Goal: Task Accomplishment & Management: Manage account settings

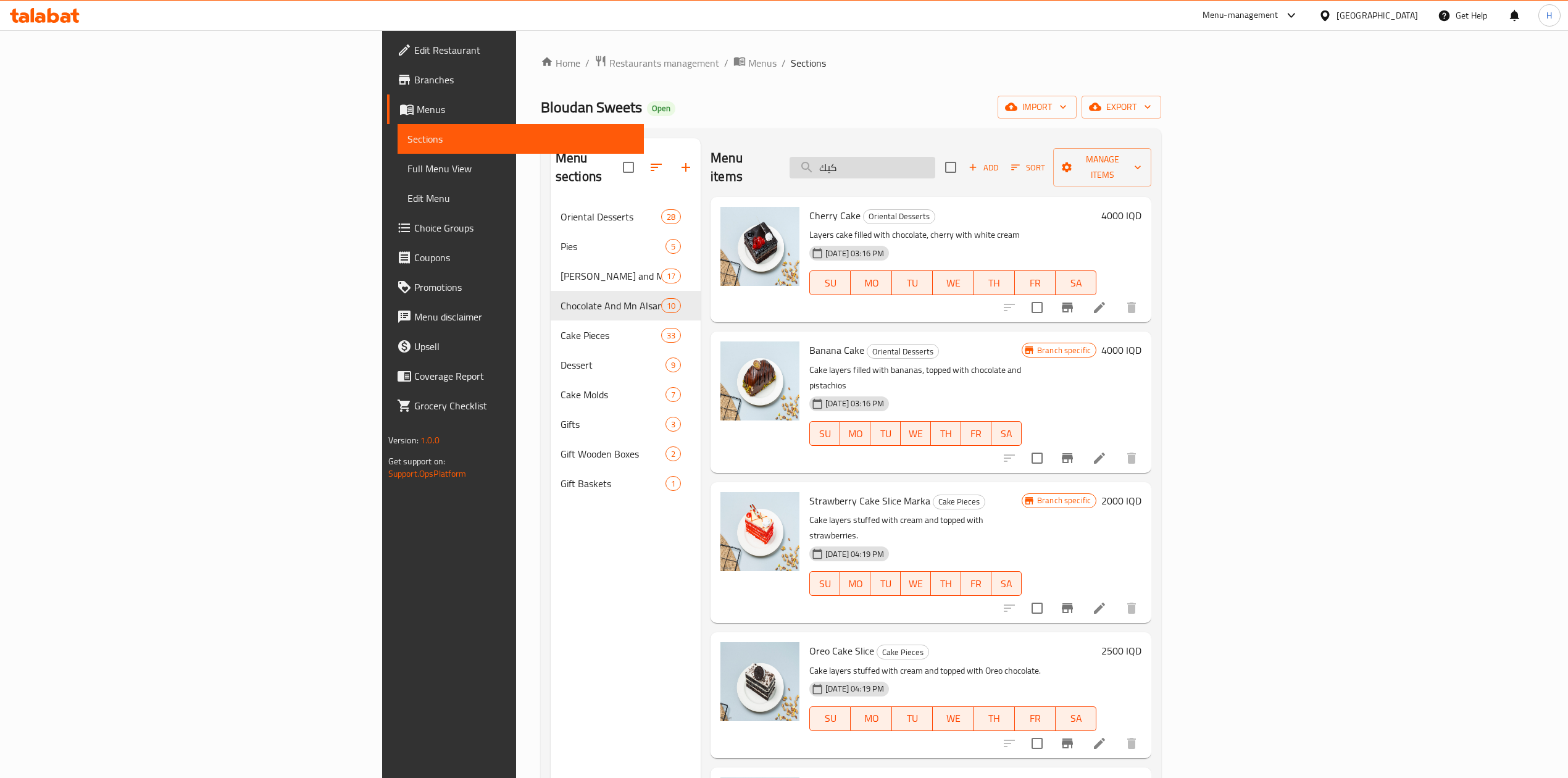
click at [935, 165] on input "كيك" at bounding box center [862, 167] width 145 height 21
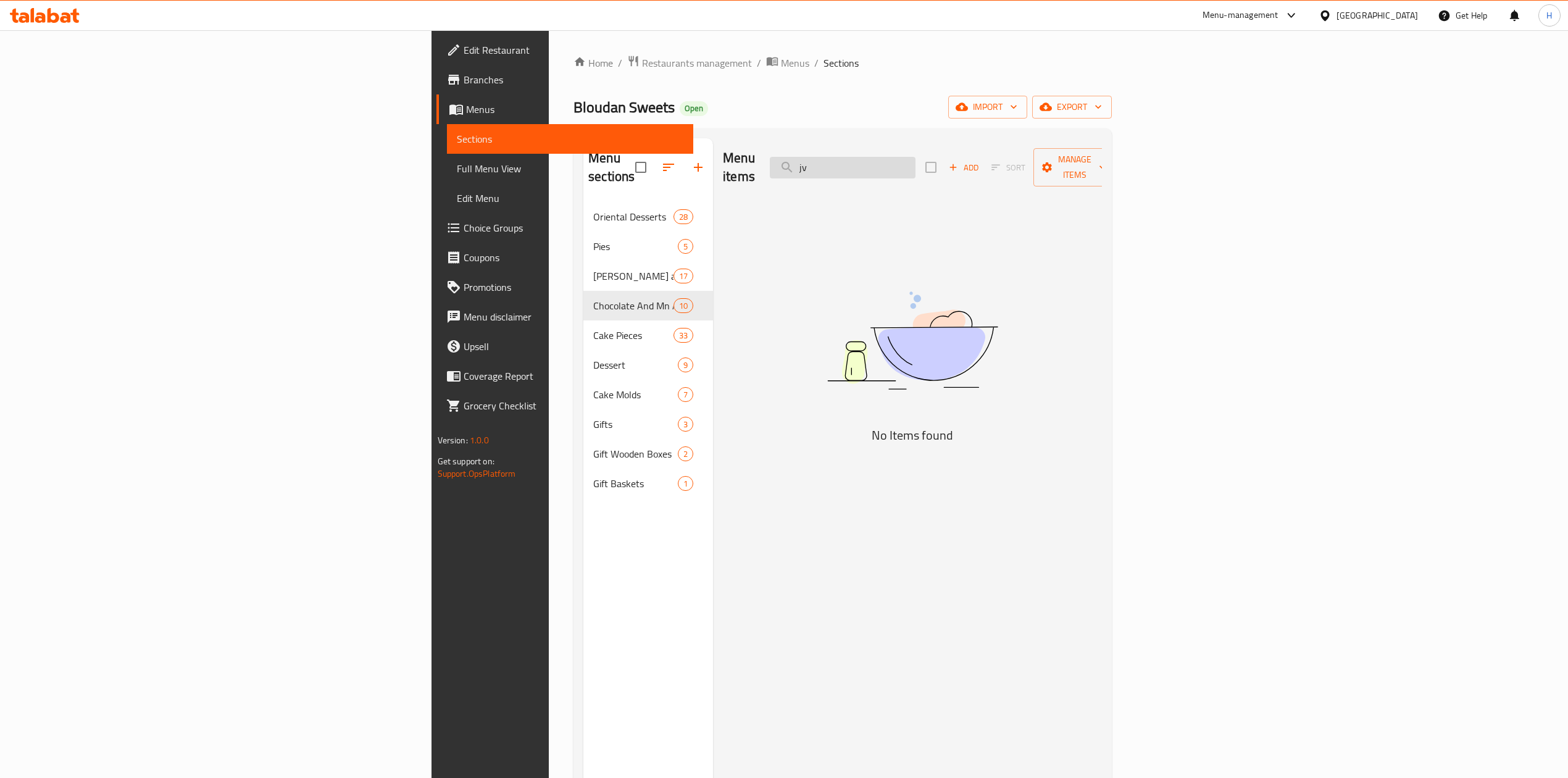
type input "j"
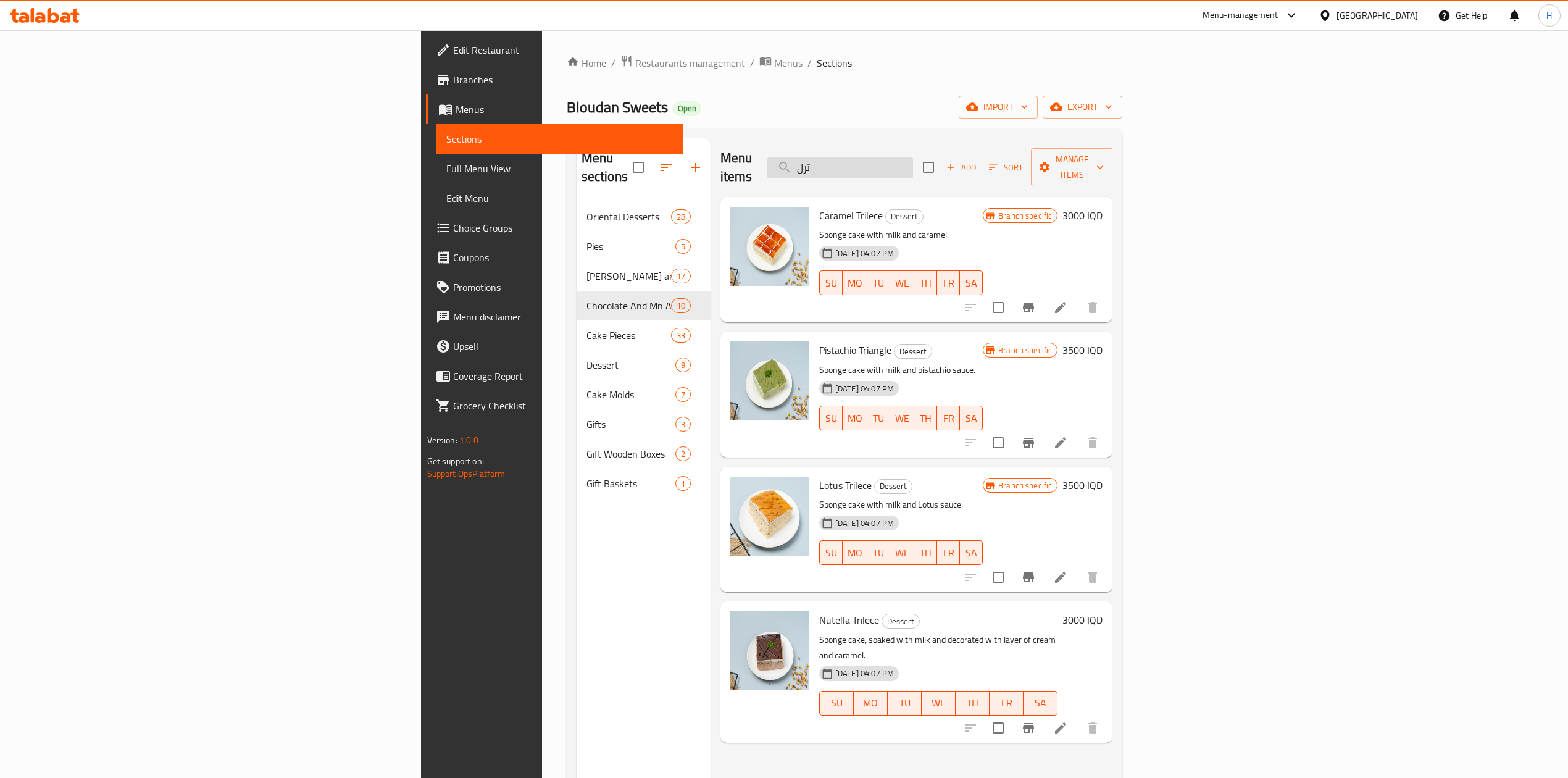
click at [913, 163] on input "ترل" at bounding box center [840, 167] width 145 height 21
type input "كيك"
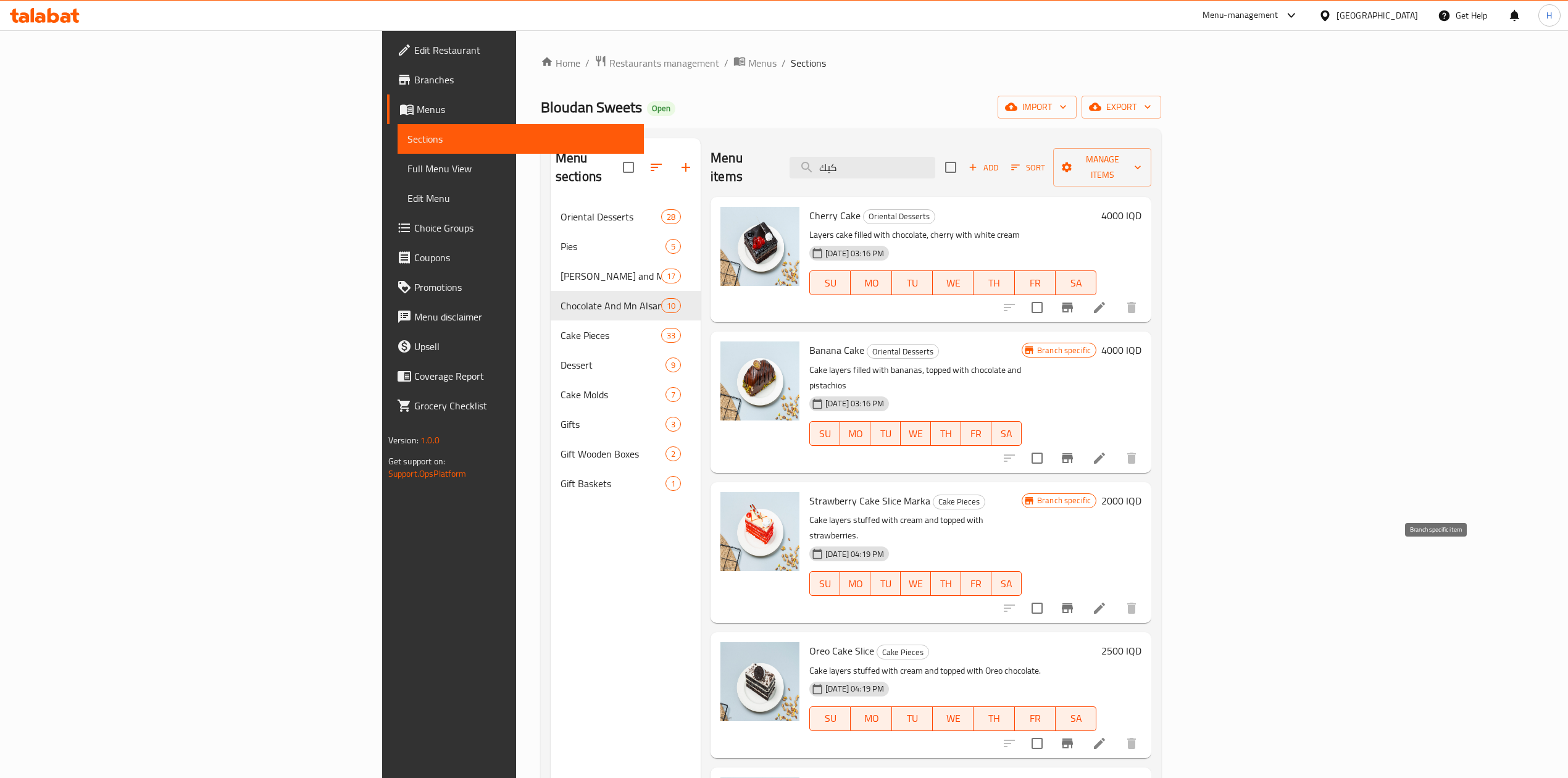
click at [1082, 594] on button "Branch-specific-item" at bounding box center [1067, 609] width 30 height 30
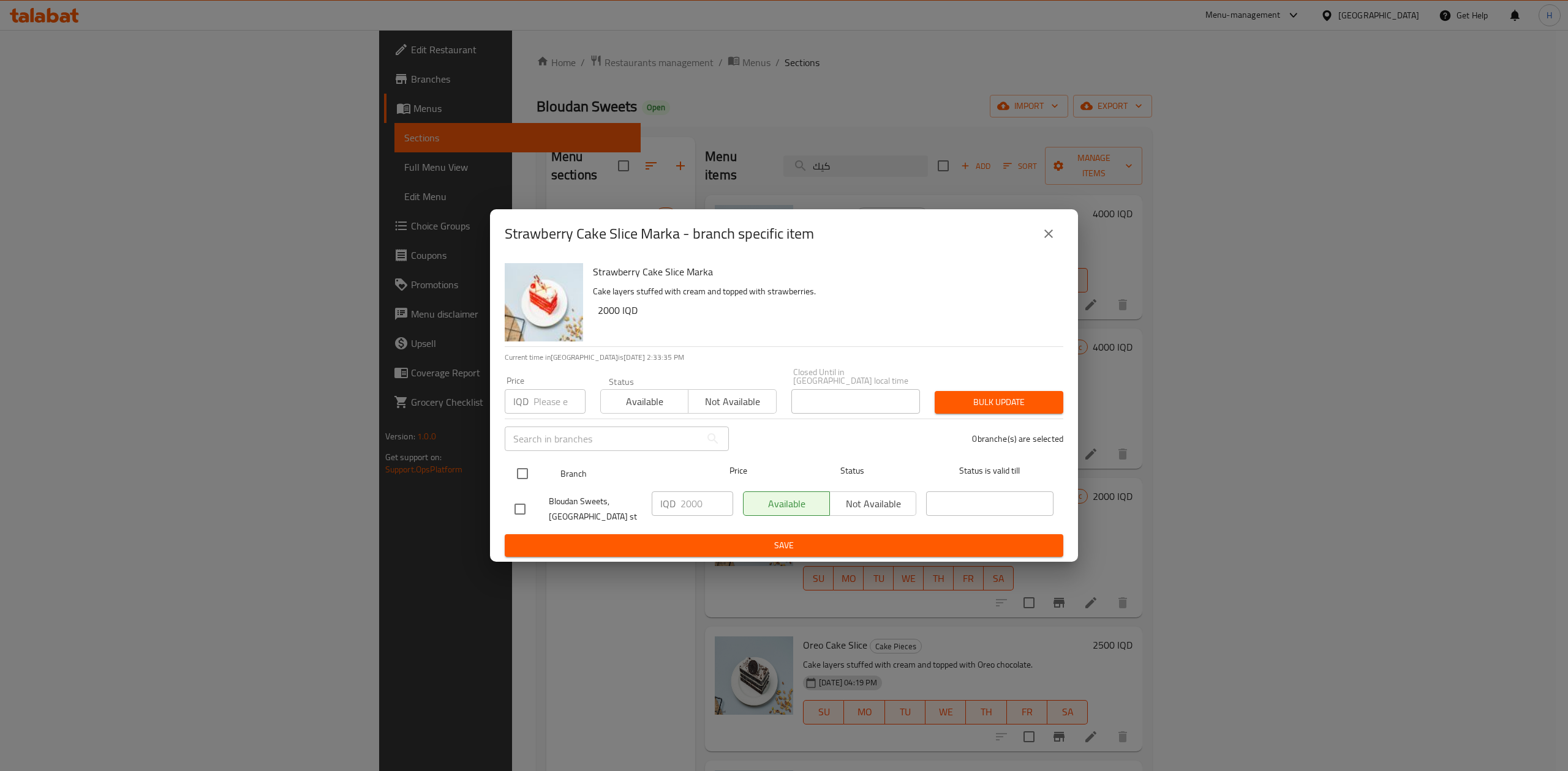
click at [545, 472] on div at bounding box center [532, 474] width 46 height 36
click at [524, 467] on input "checkbox" at bounding box center [522, 473] width 25 height 25
checkbox input "true"
click at [697, 507] on input "2000" at bounding box center [707, 504] width 53 height 25
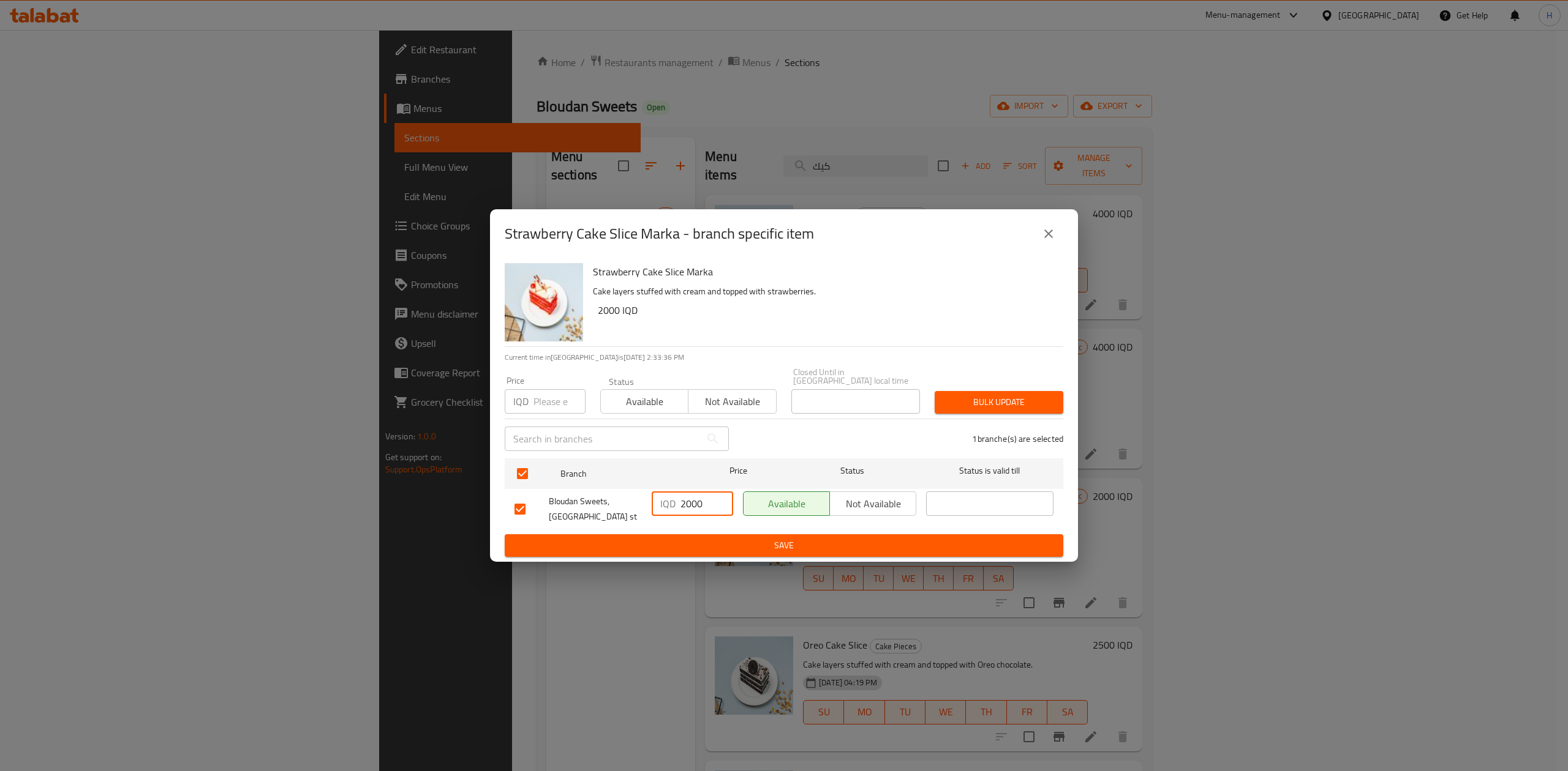
click at [697, 507] on input "2000" at bounding box center [707, 504] width 53 height 25
type input "1250"
click at [680, 545] on span "Save" at bounding box center [783, 545] width 539 height 15
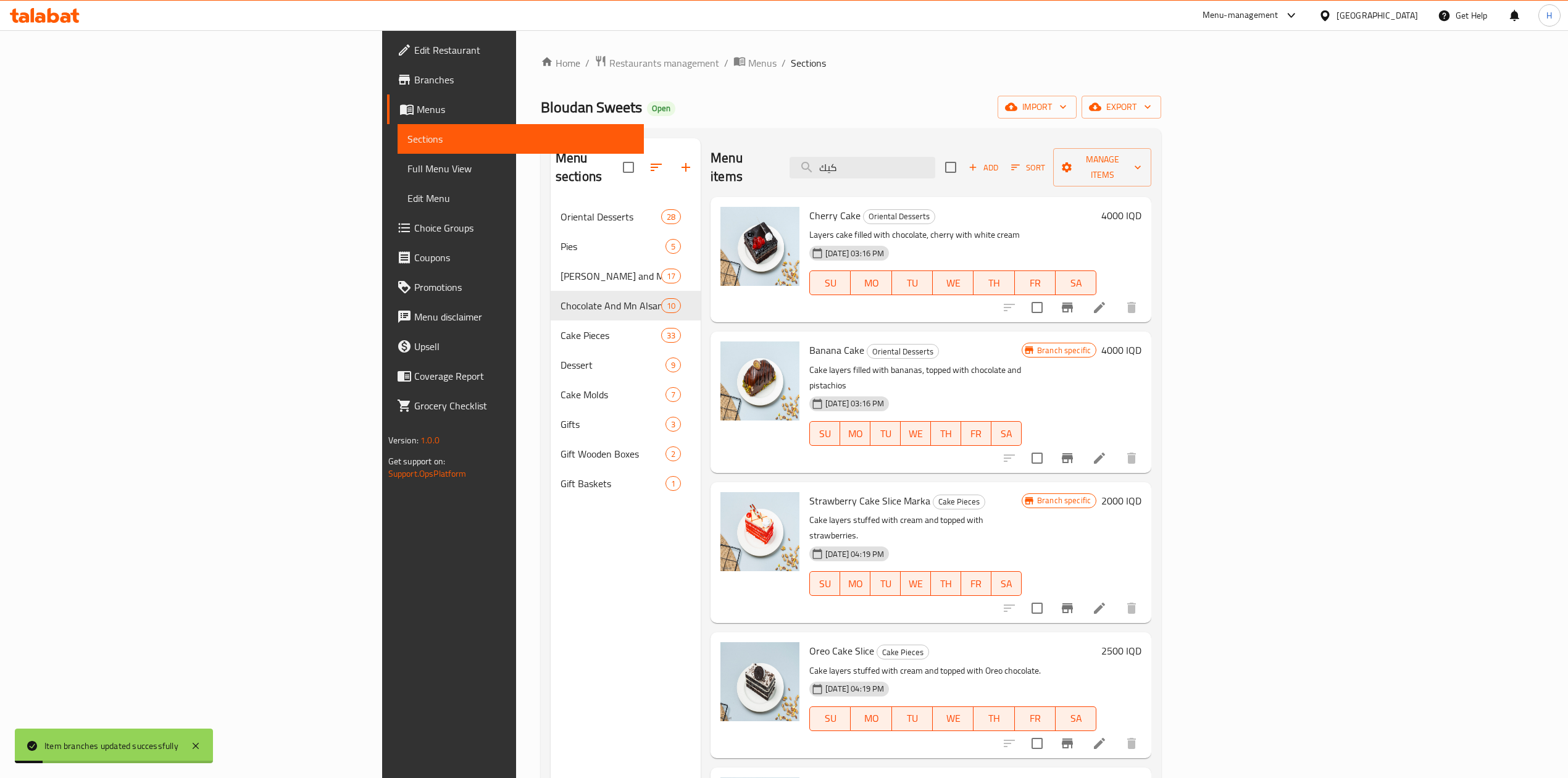
click at [1141, 492] on h6 "2000 IQD" at bounding box center [1121, 501] width 40 height 17
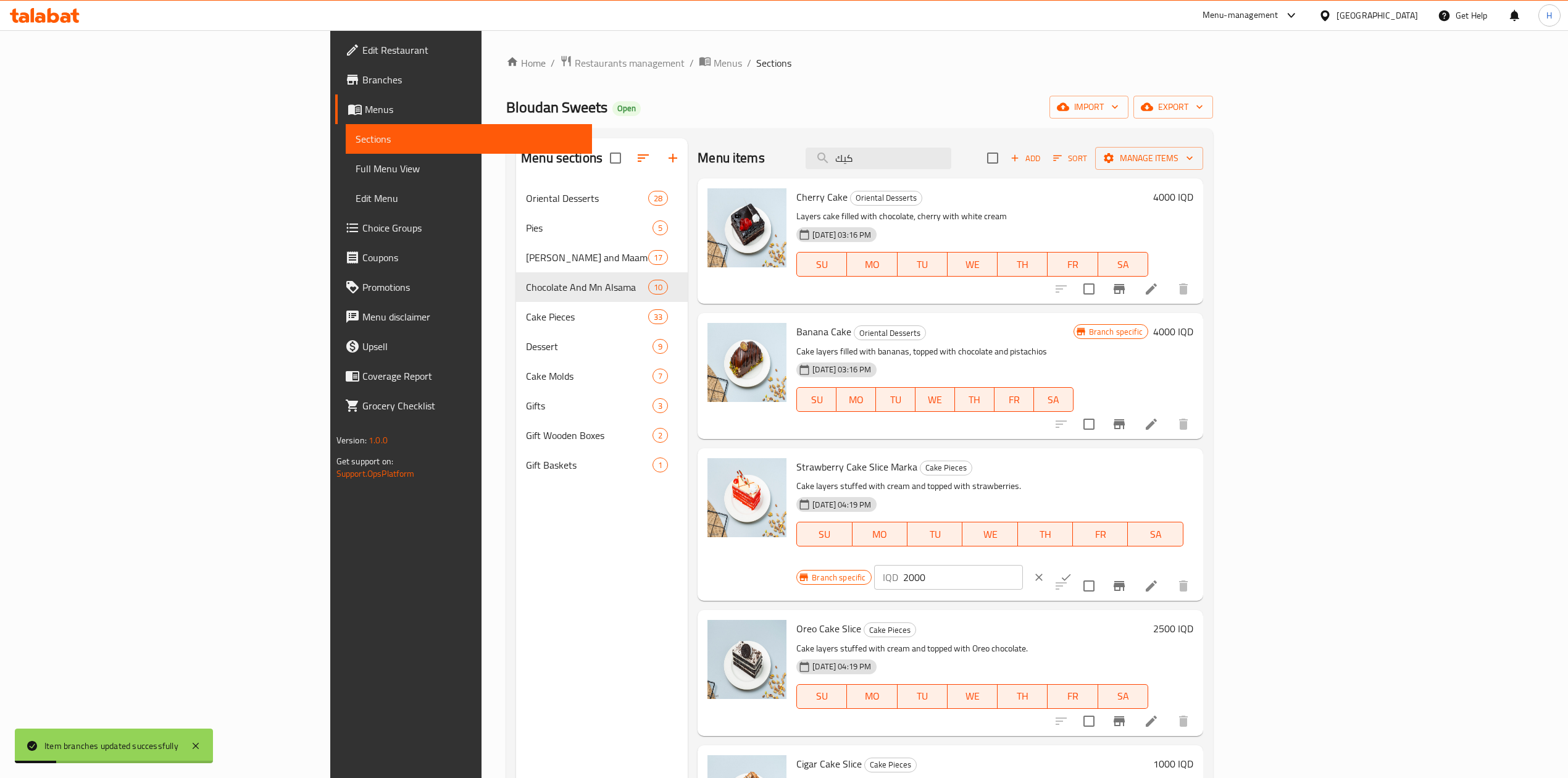
click at [1023, 565] on input "2000" at bounding box center [963, 577] width 120 height 25
type input "2"
type input "1250"
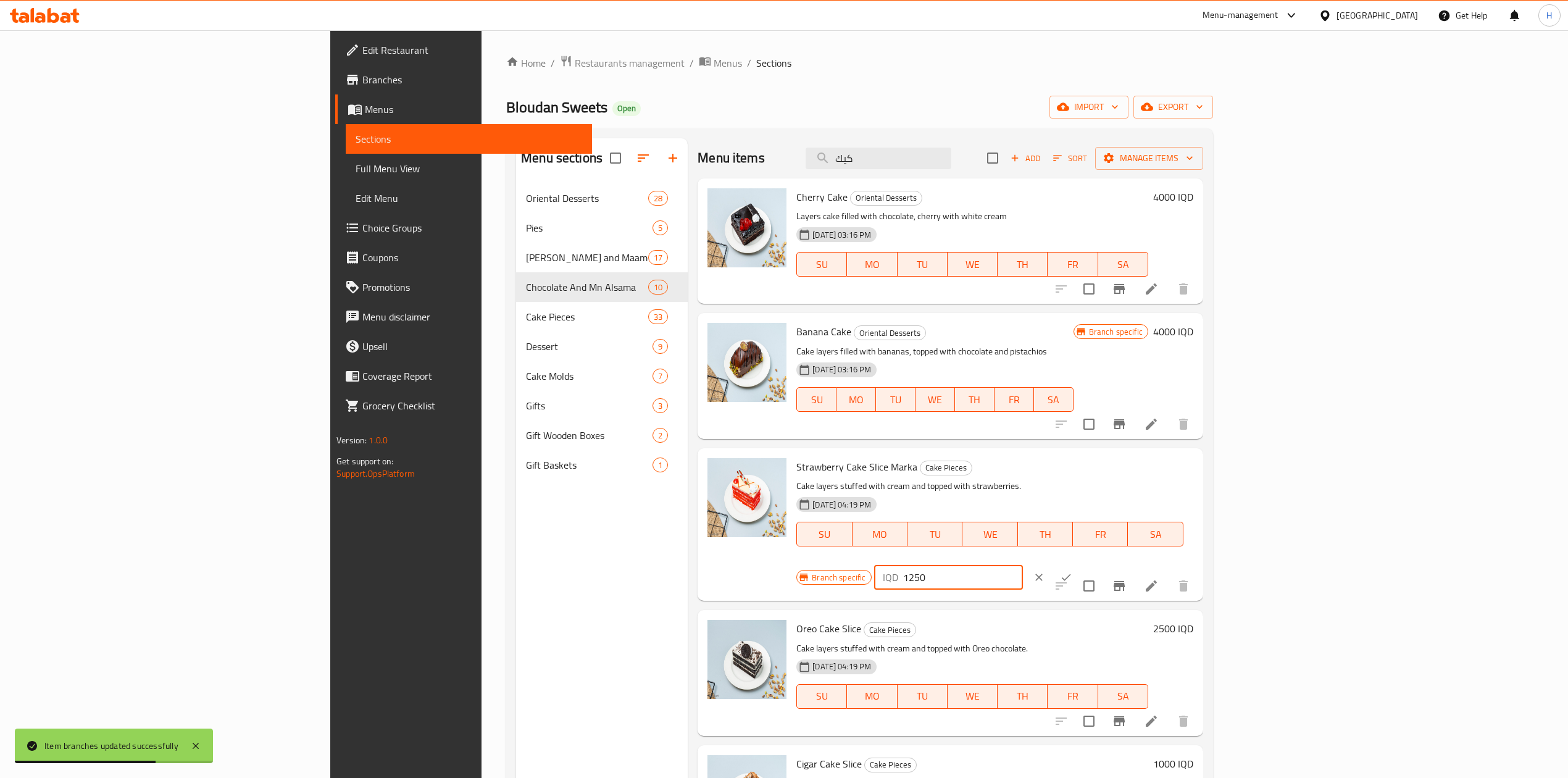
click at [1080, 564] on button "ok" at bounding box center [1066, 578] width 27 height 27
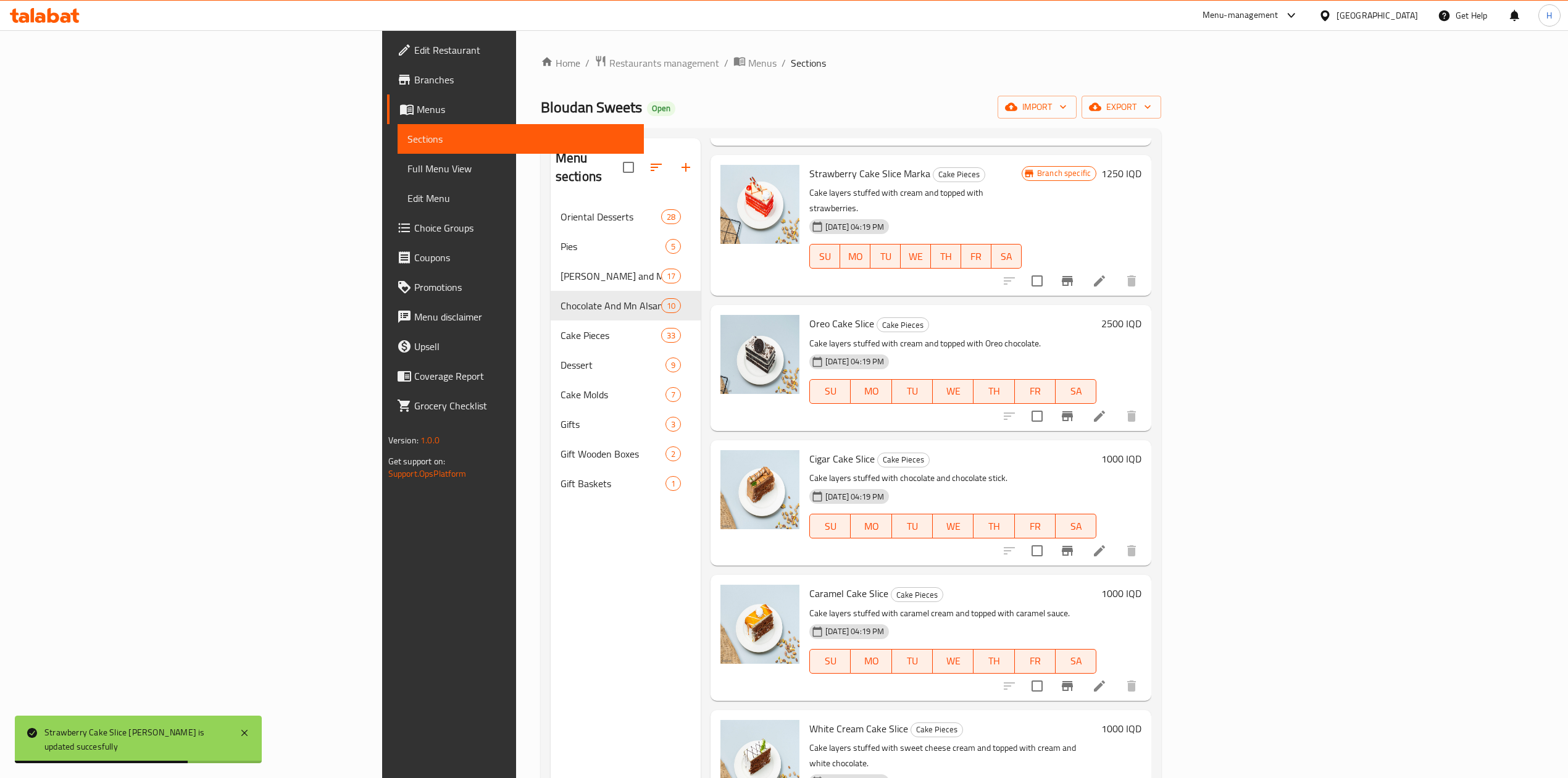
scroll to position [330, 0]
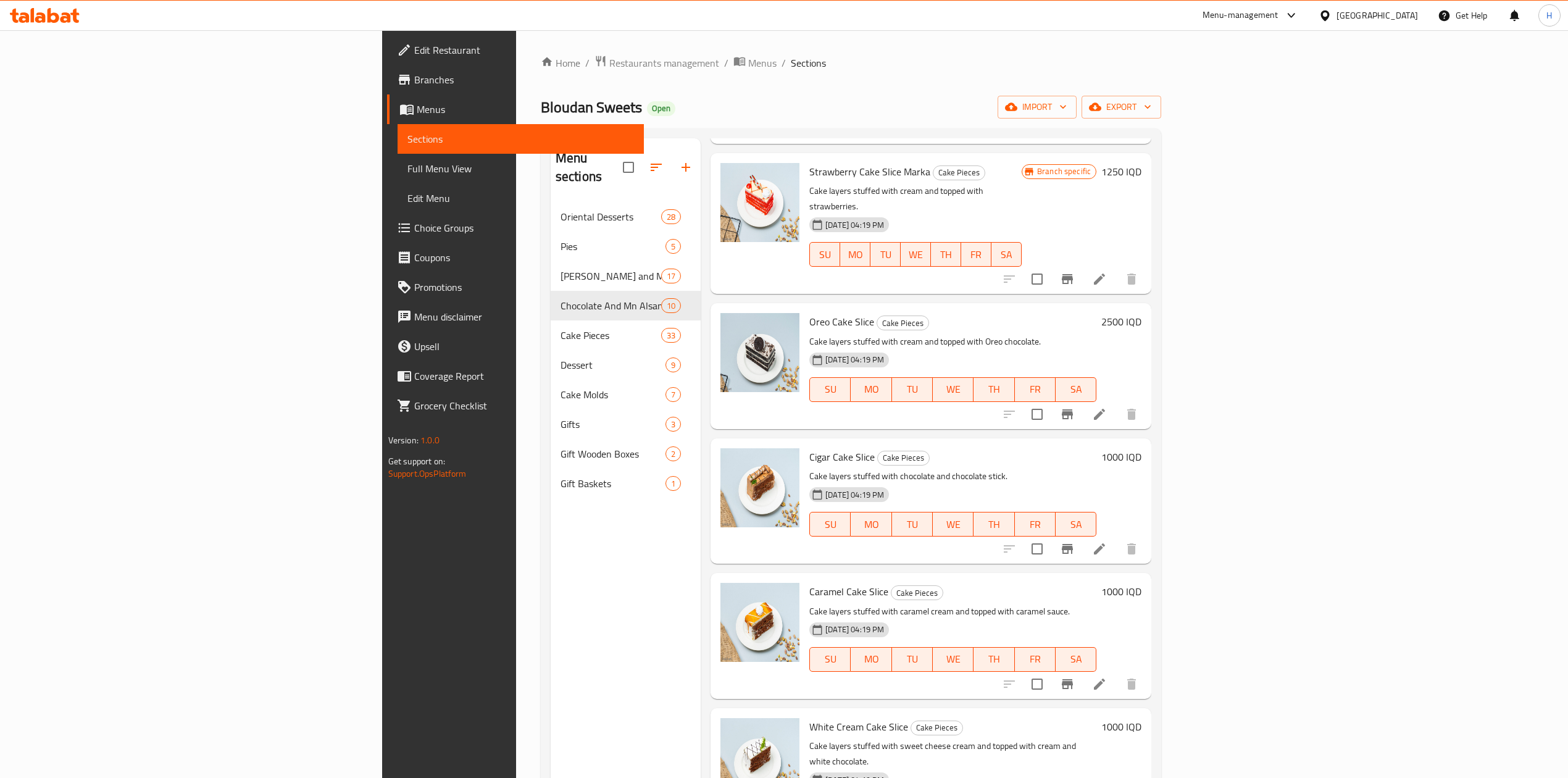
click at [1074, 677] on icon "Branch-specific-item" at bounding box center [1067, 684] width 15 height 15
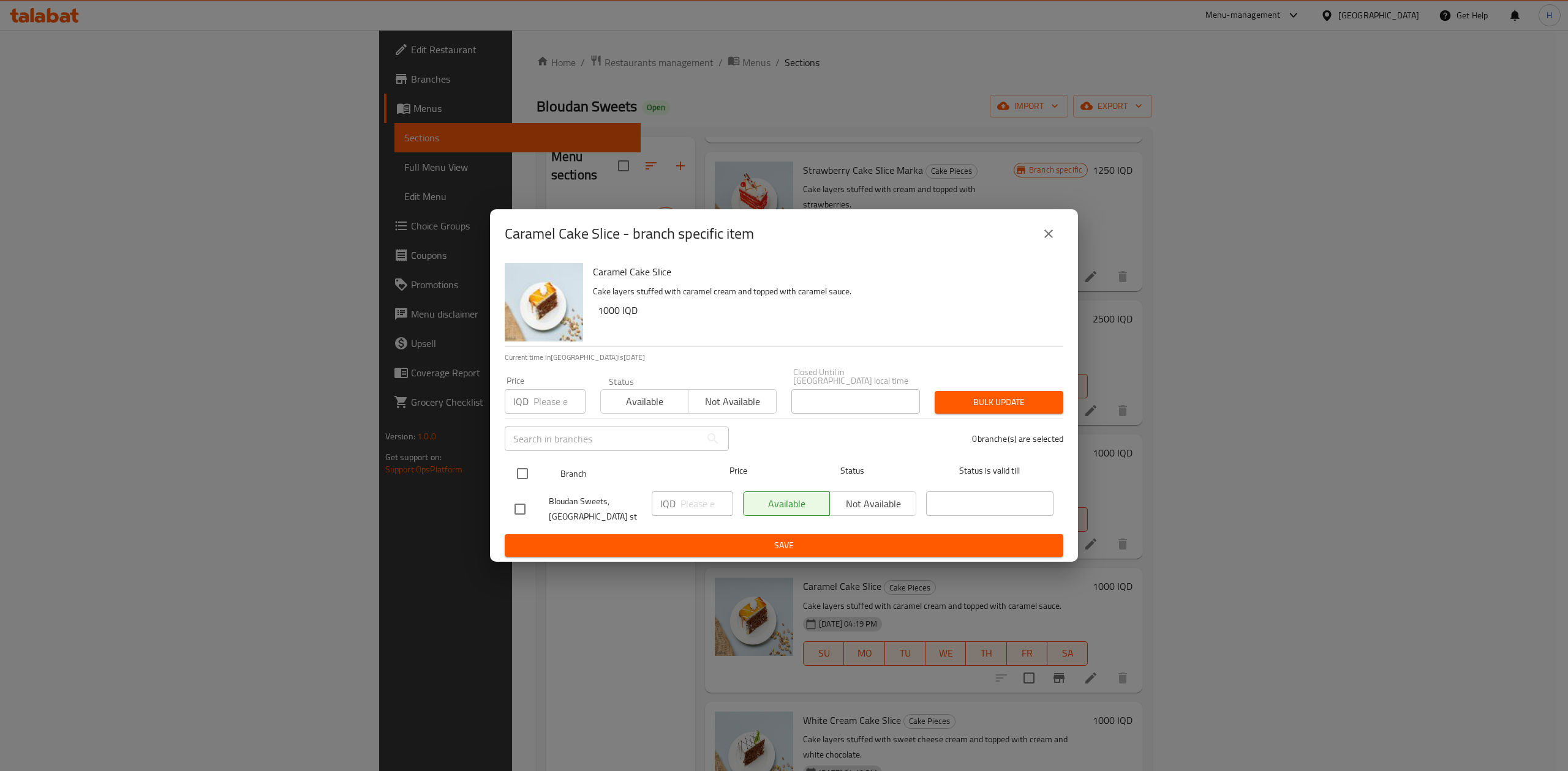
click at [525, 465] on input "checkbox" at bounding box center [522, 473] width 25 height 25
checkbox input "true"
click at [708, 503] on input "number" at bounding box center [707, 504] width 53 height 25
type input "1250"
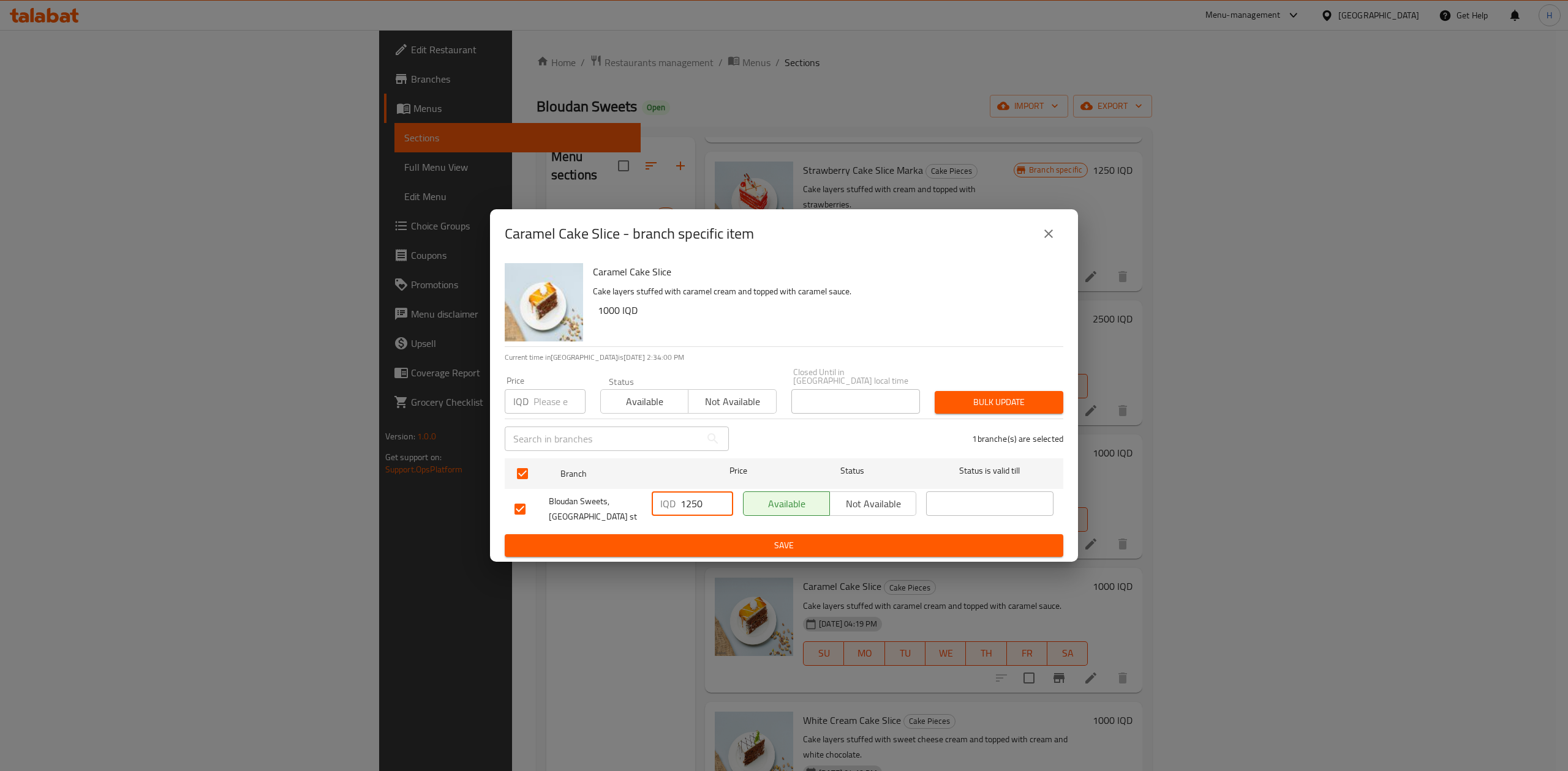
click at [714, 545] on span "Save" at bounding box center [783, 545] width 539 height 15
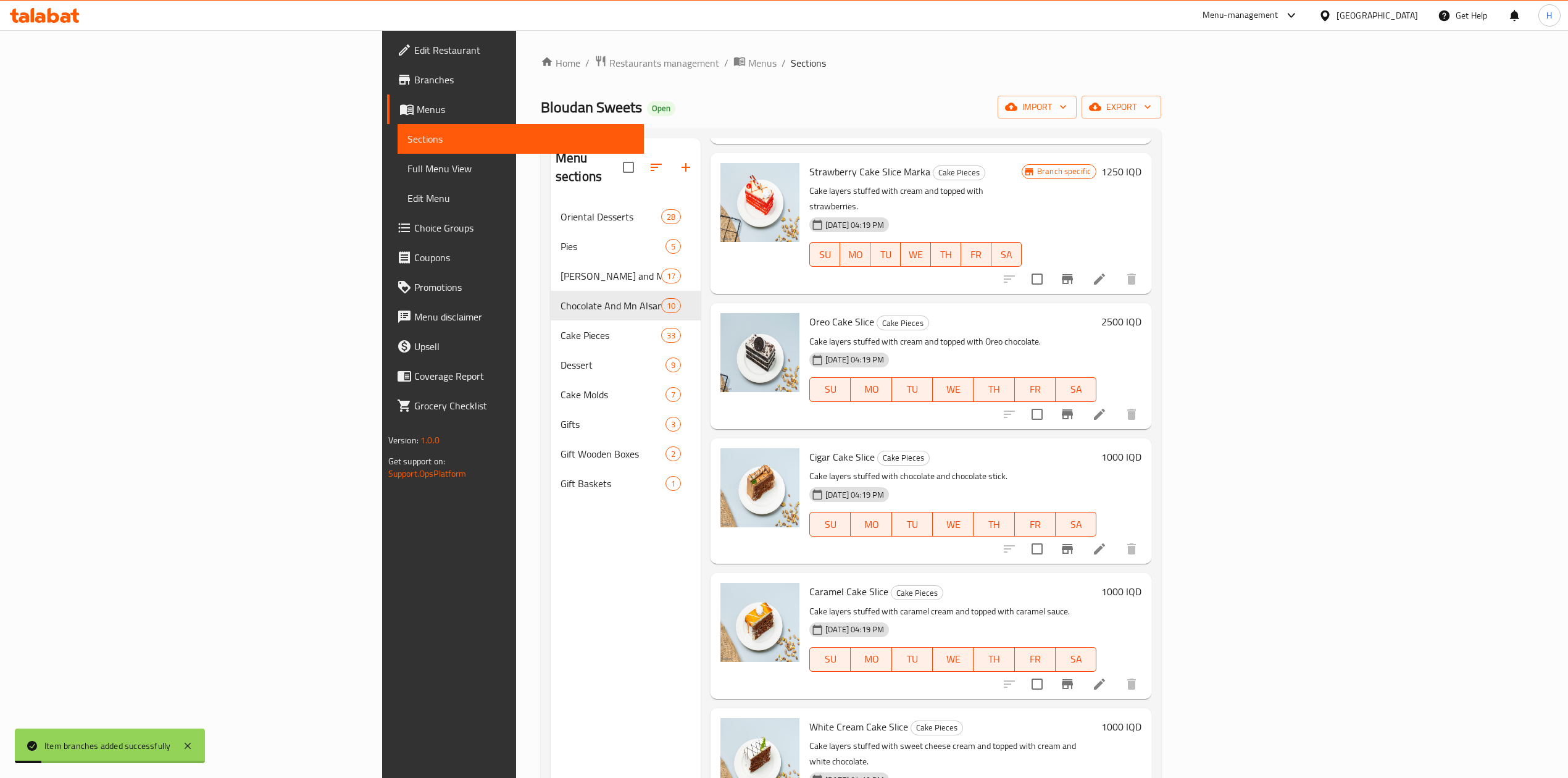
click at [1141, 583] on h6 "1000 IQD" at bounding box center [1121, 591] width 40 height 17
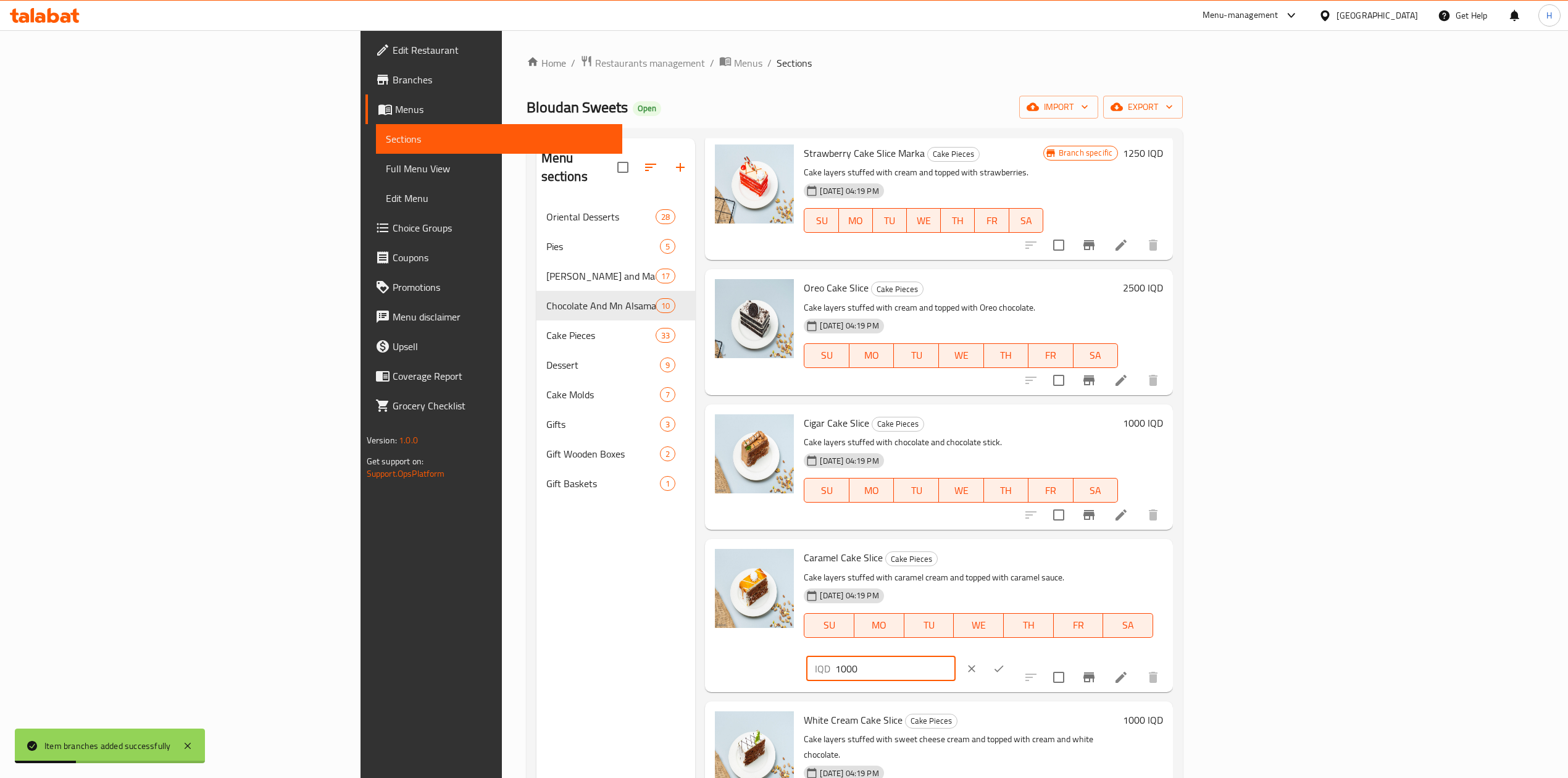
drag, startPoint x: 1353, startPoint y: 549, endPoint x: 1347, endPoint y: 551, distance: 6.3
click at [955, 656] on input "1000" at bounding box center [895, 668] width 120 height 25
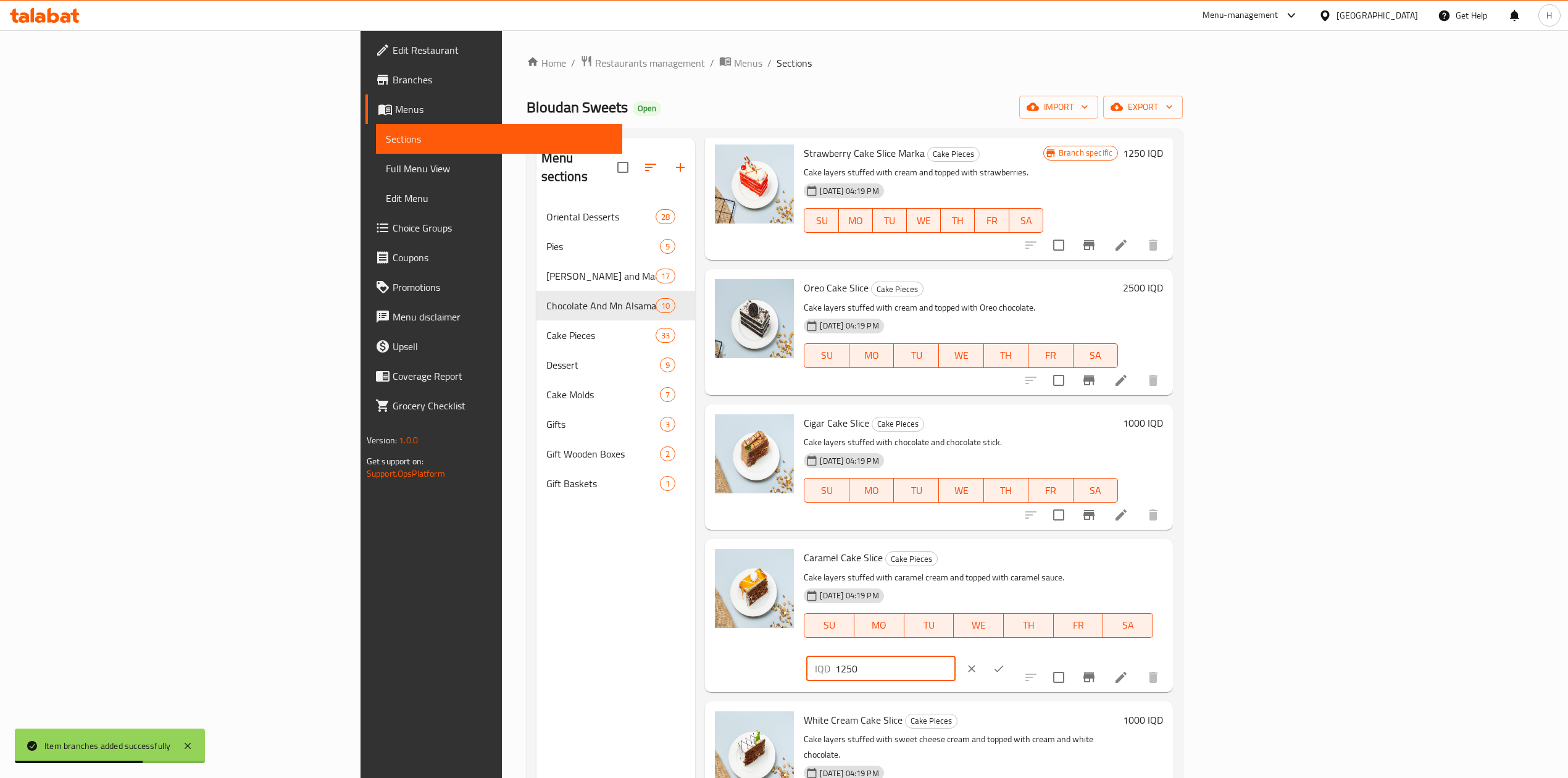
type input "1250"
click at [1030, 656] on div "IQD 1250 ​" at bounding box center [918, 669] width 223 height 27
click at [1013, 656] on button "ok" at bounding box center [999, 669] width 27 height 27
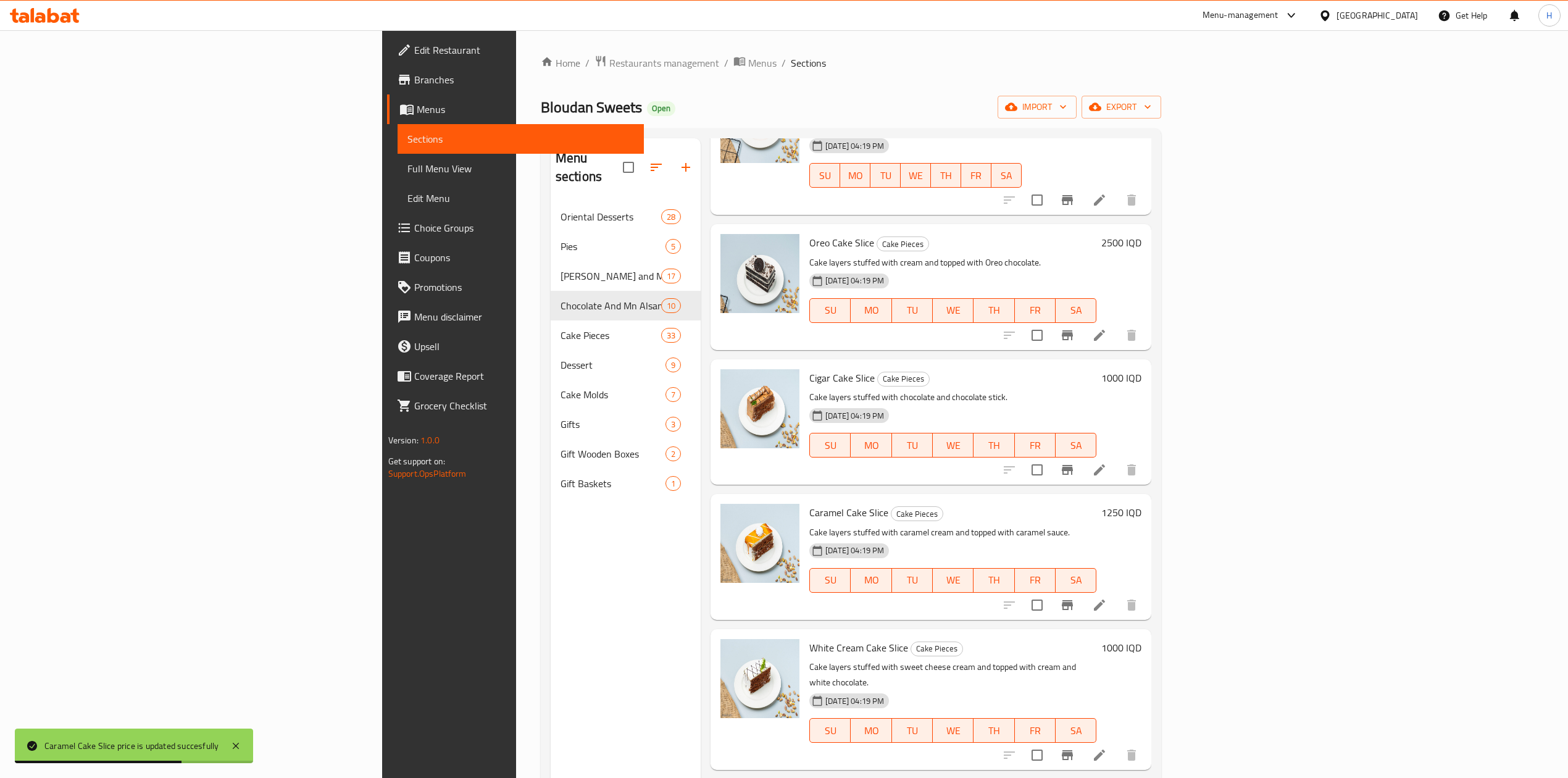
scroll to position [494, 0]
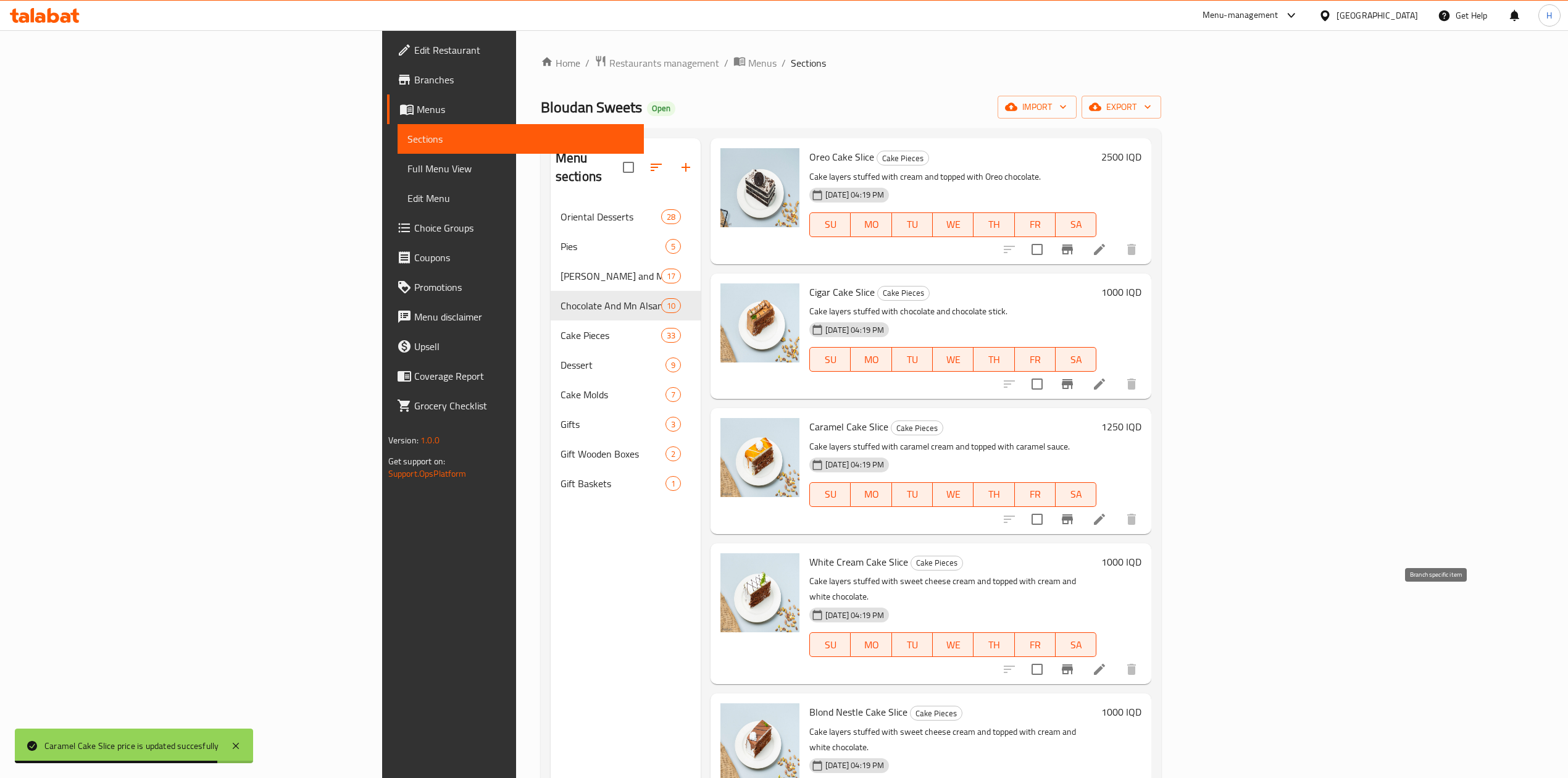
click at [1074, 662] on icon "Branch-specific-item" at bounding box center [1067, 669] width 15 height 15
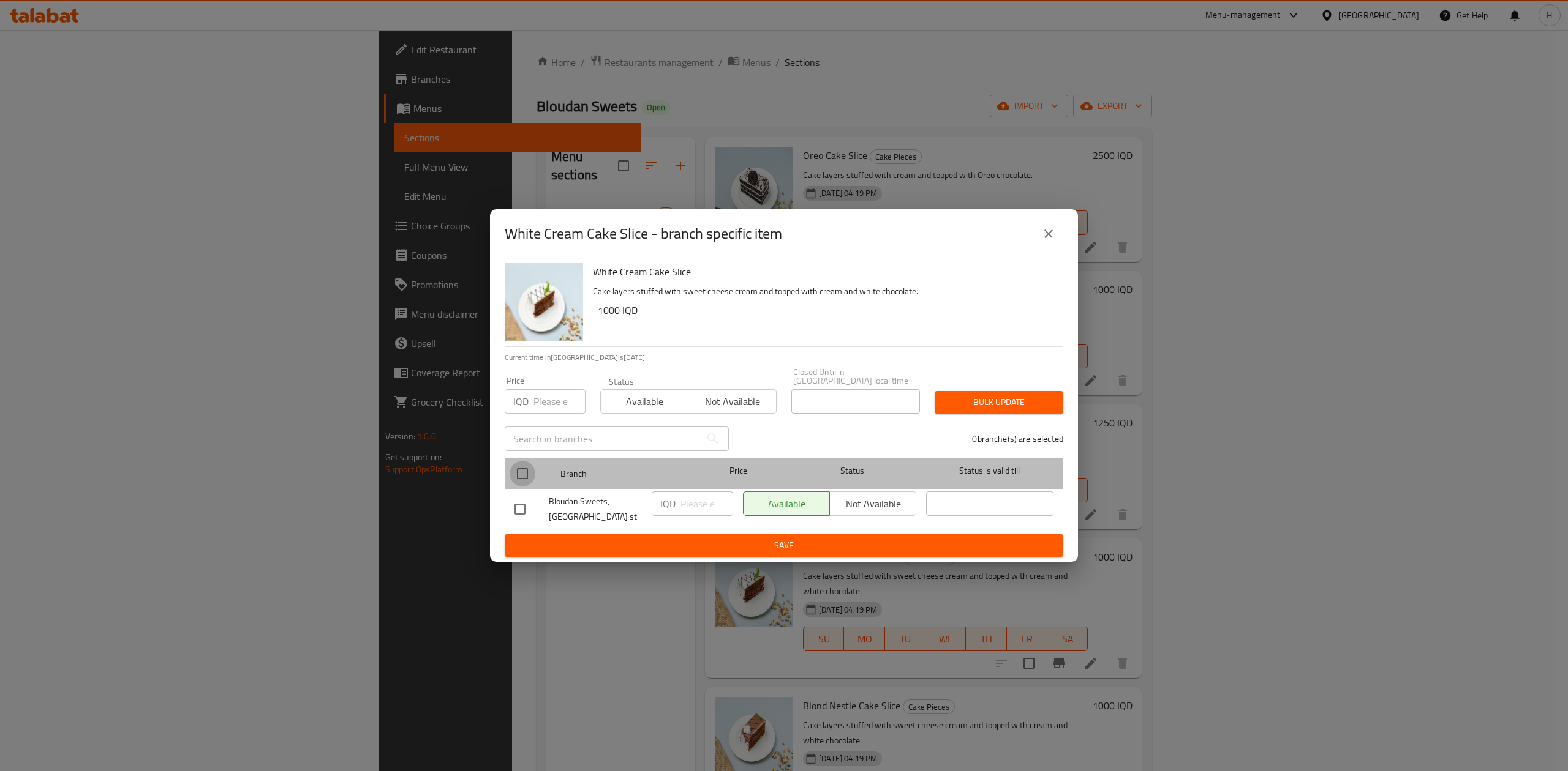
click at [512, 468] on input "checkbox" at bounding box center [522, 473] width 25 height 25
checkbox input "true"
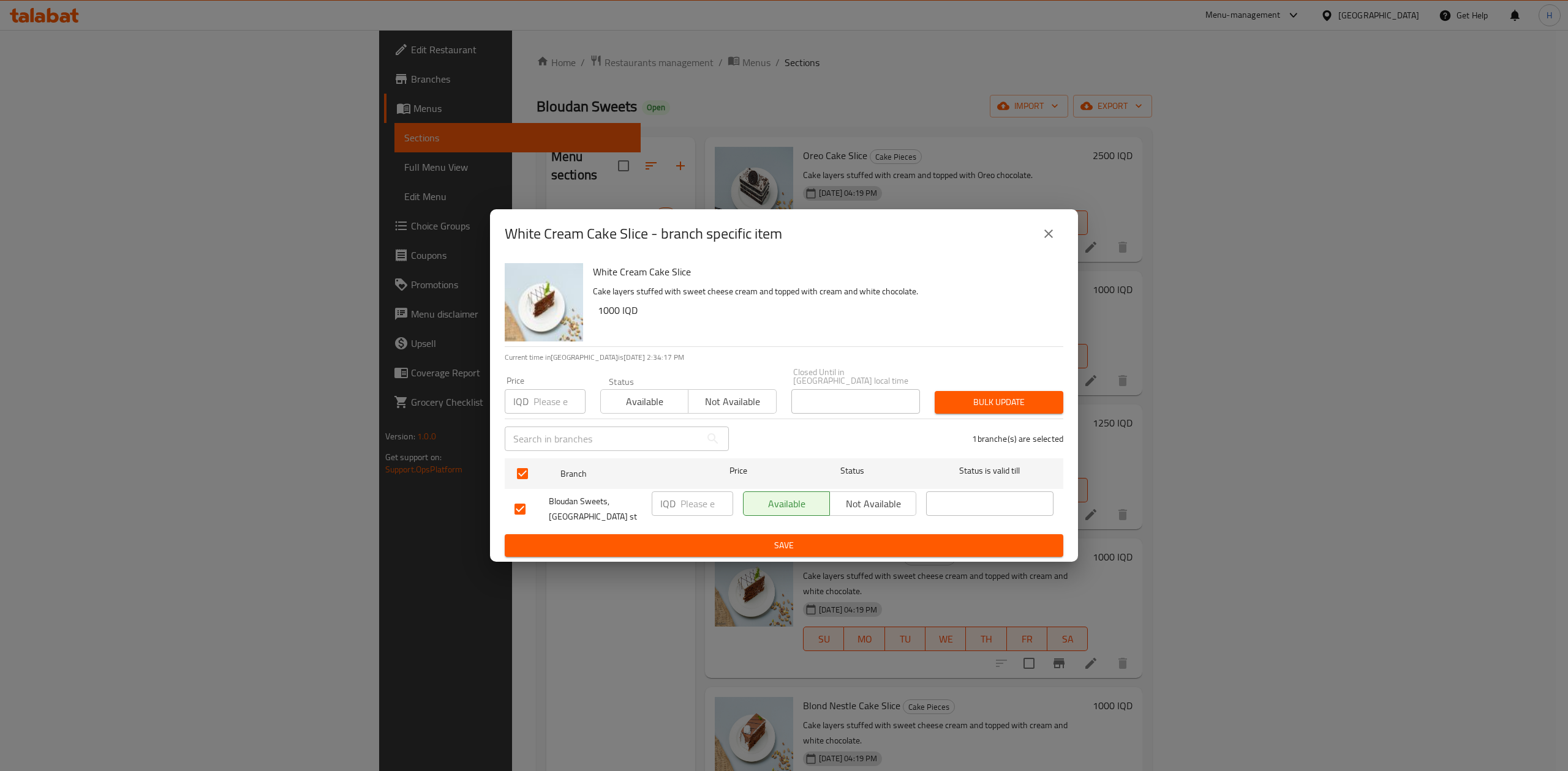
click at [692, 495] on input "number" at bounding box center [707, 504] width 53 height 25
type input "1250"
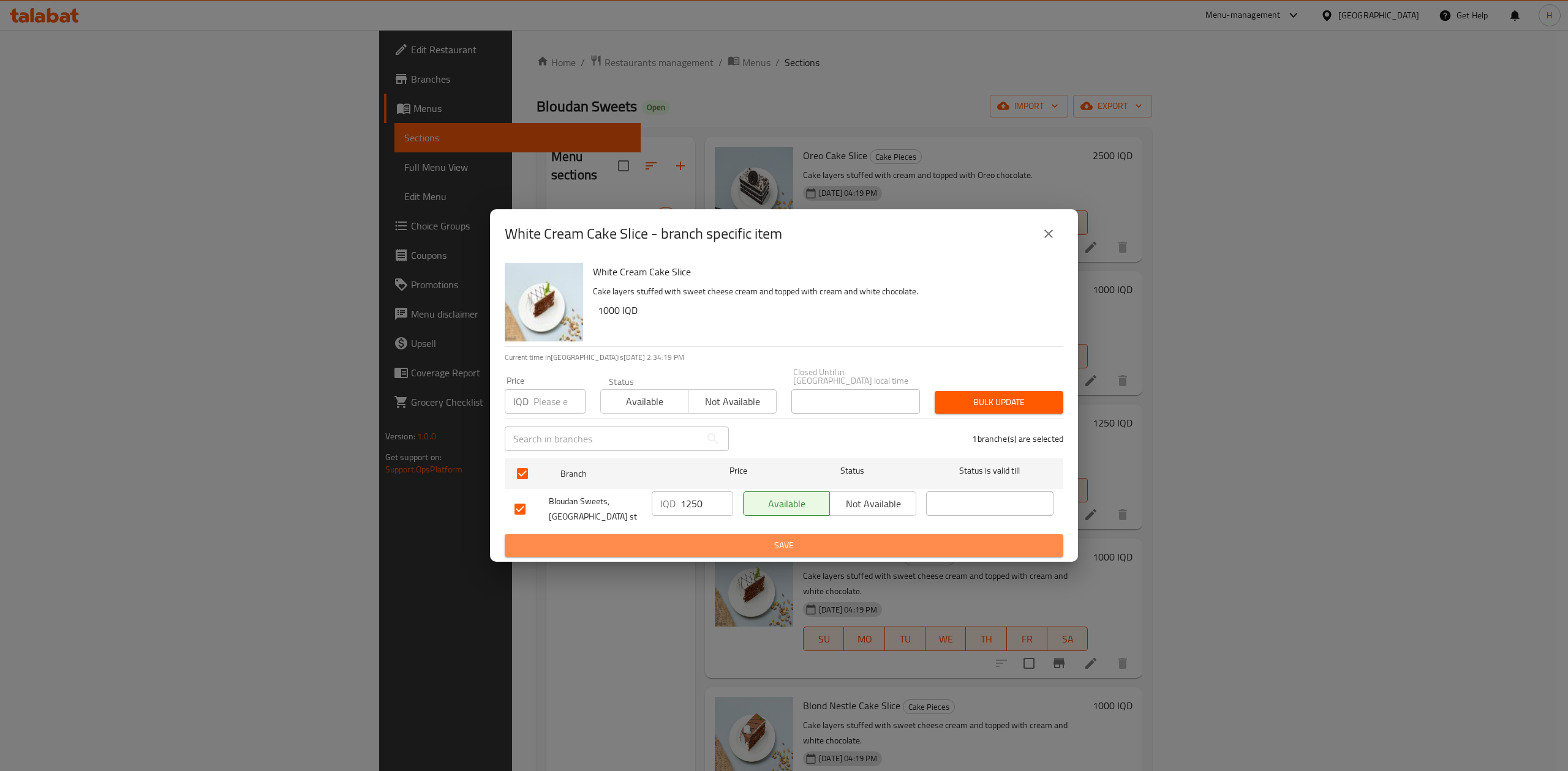
click at [680, 542] on span "Save" at bounding box center [783, 545] width 539 height 15
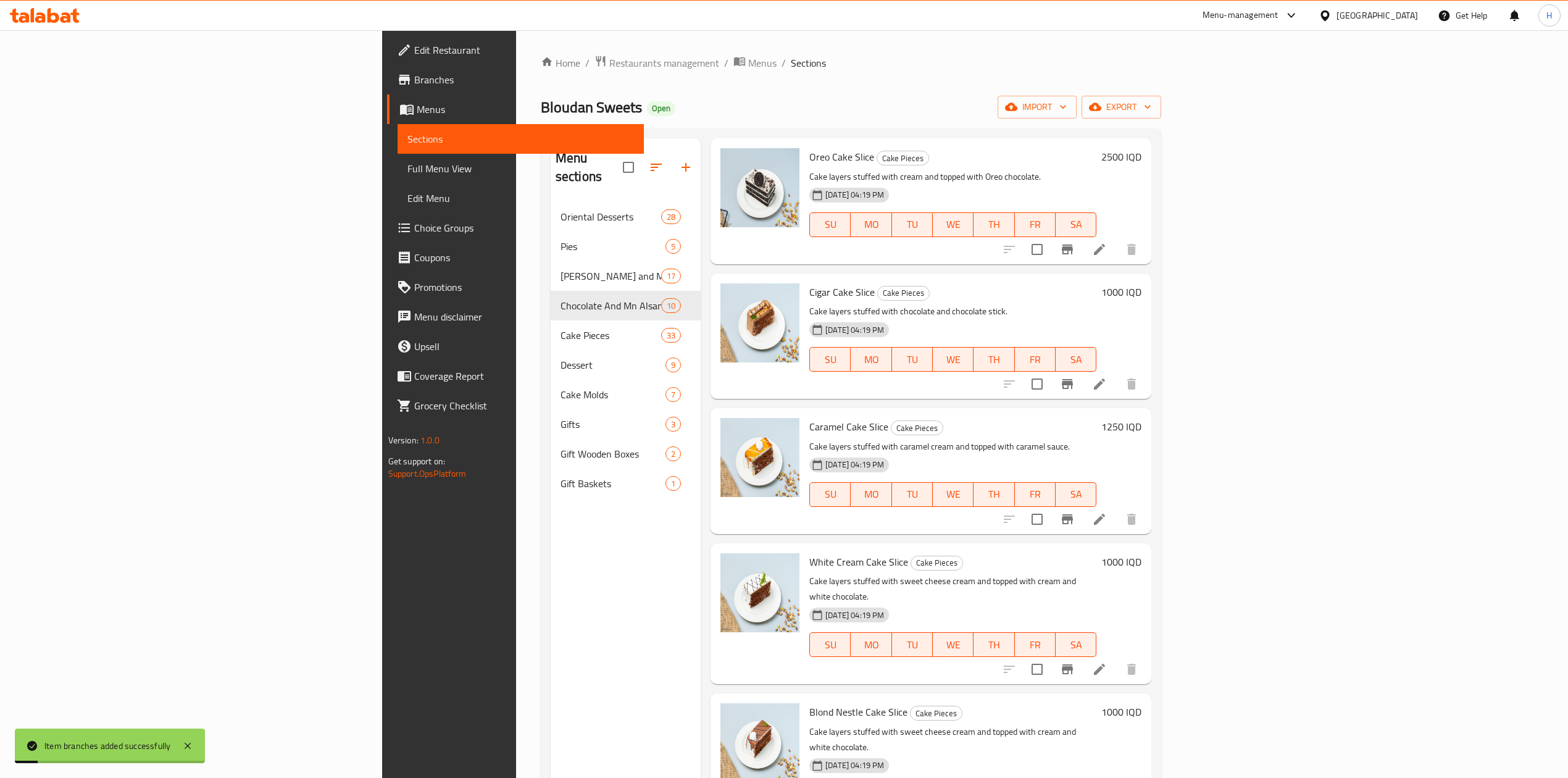
click at [1141, 554] on h6 "1000 IQD" at bounding box center [1121, 562] width 40 height 17
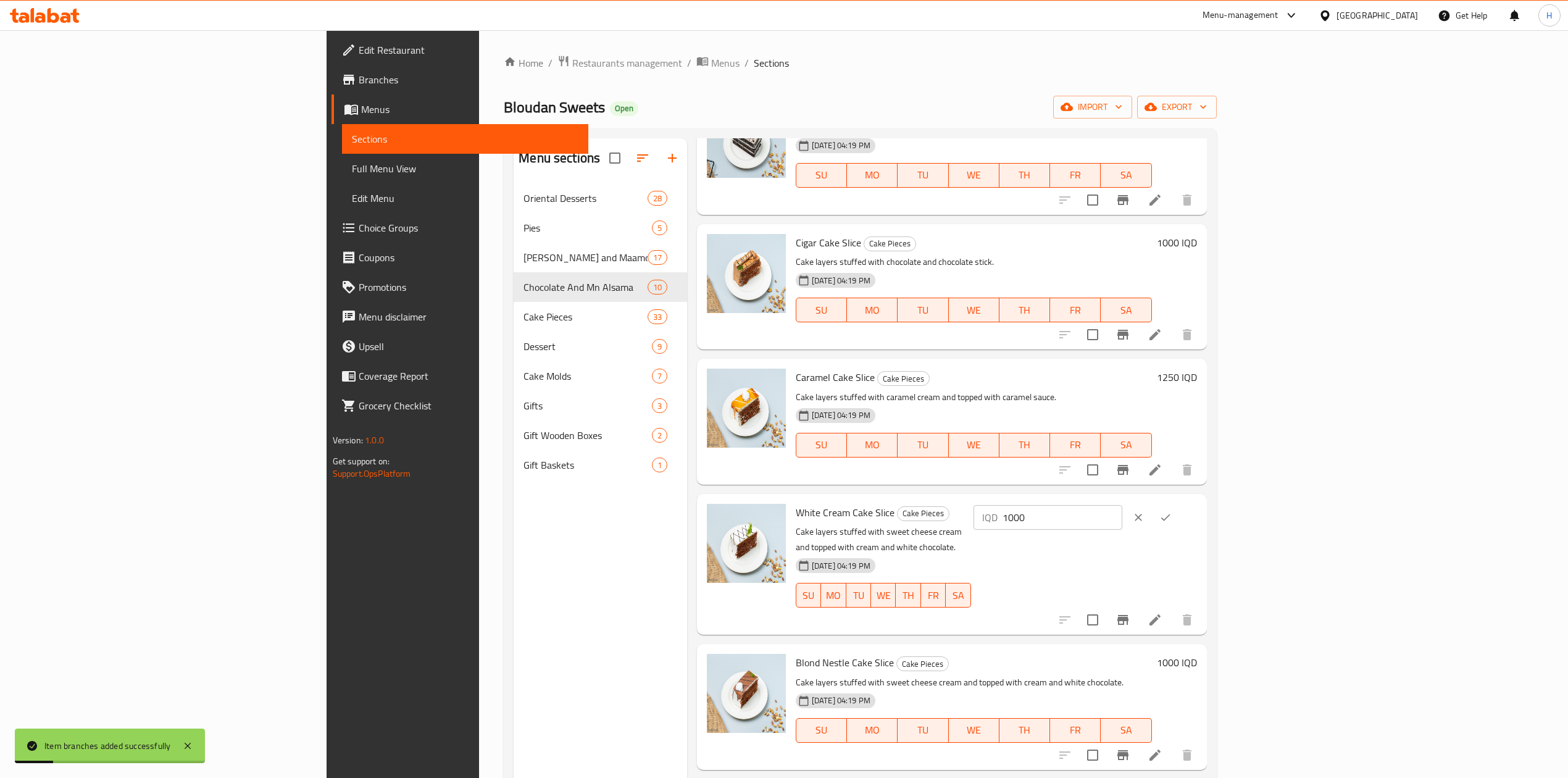
click at [1122, 514] on input "1000" at bounding box center [1062, 517] width 120 height 25
type input "1250"
click at [1172, 516] on icon "ok" at bounding box center [1165, 518] width 12 height 12
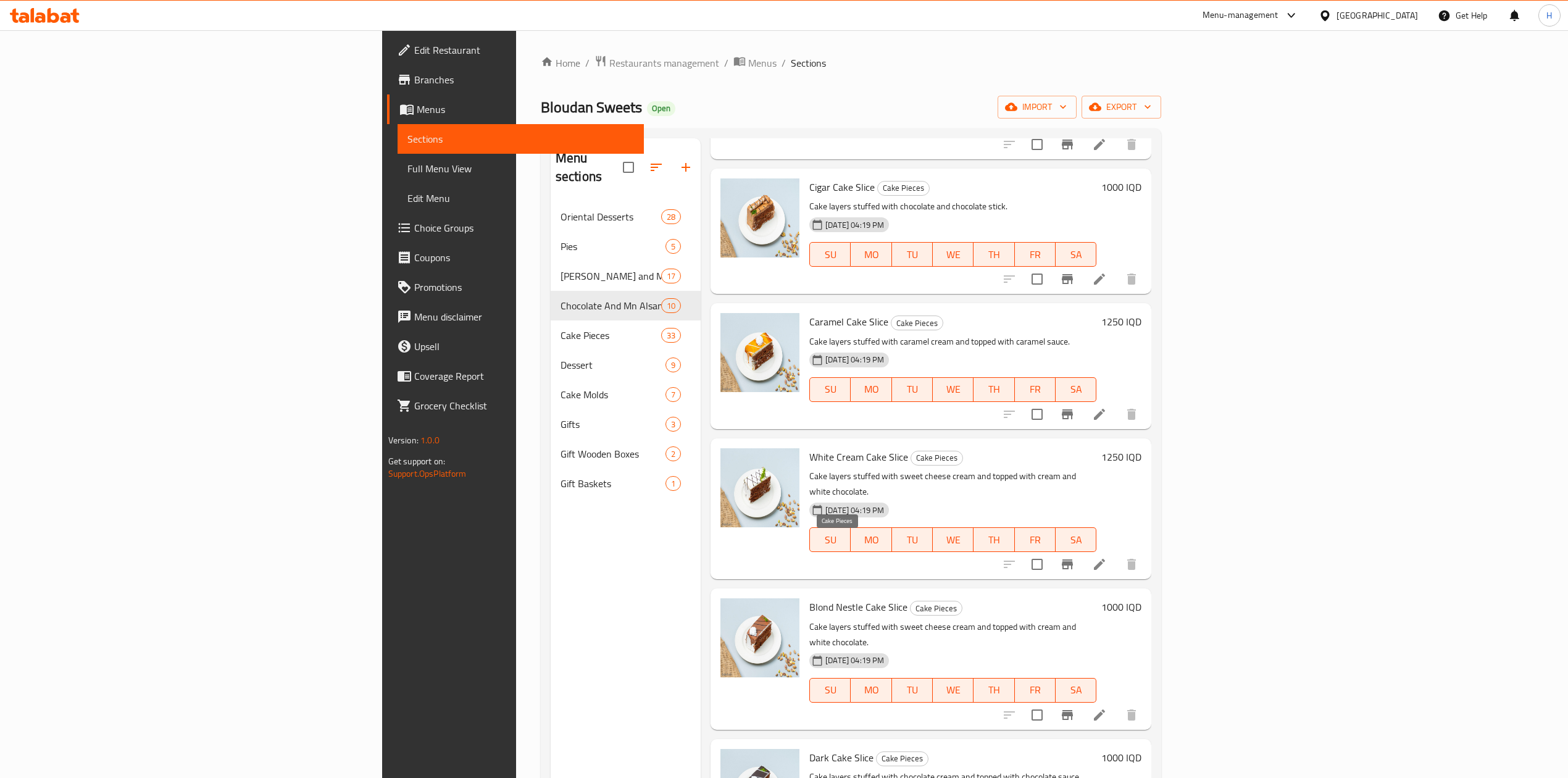
scroll to position [412, 0]
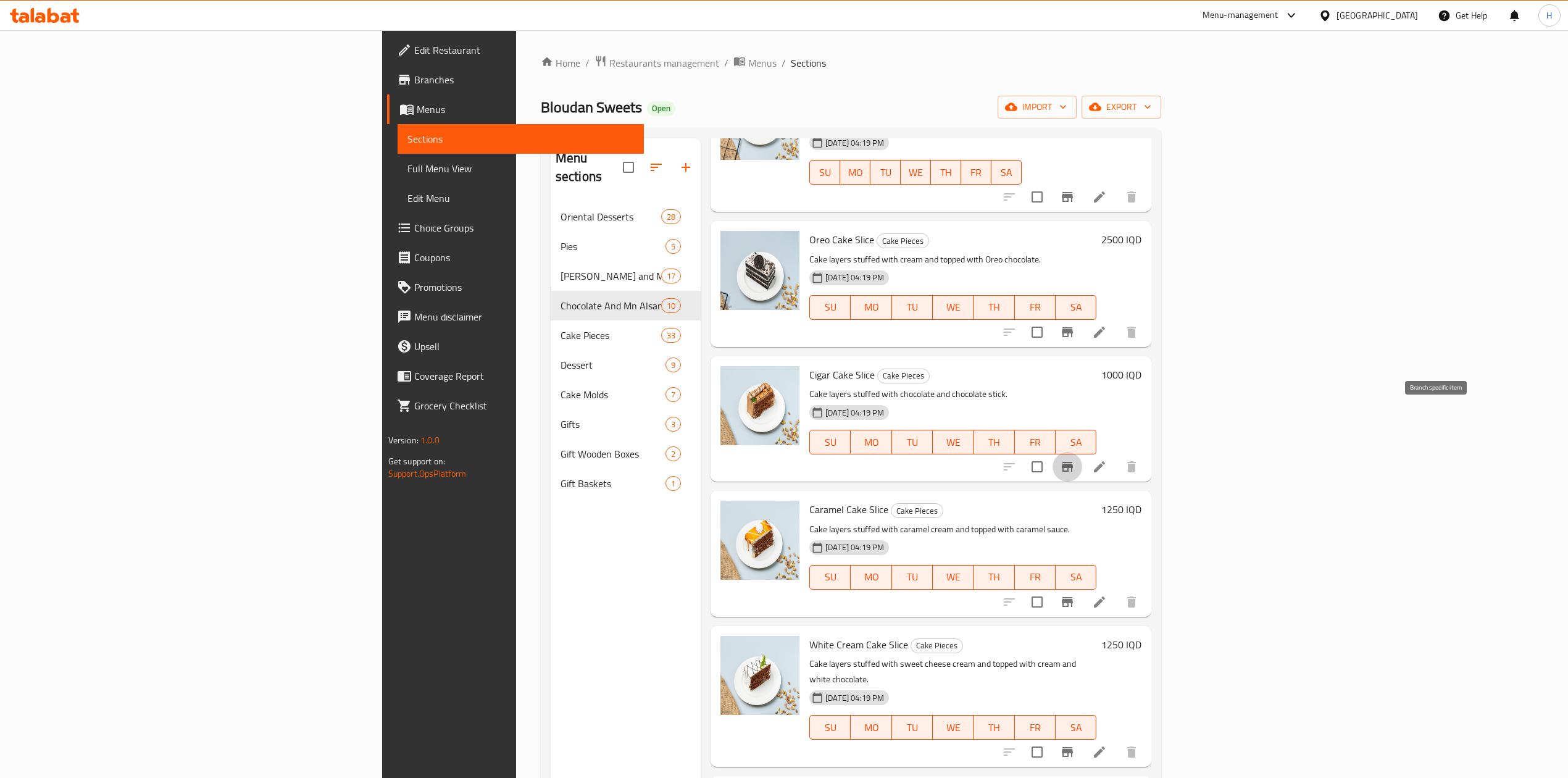
click at [1073, 462] on icon "Branch-specific-item" at bounding box center [1067, 467] width 11 height 10
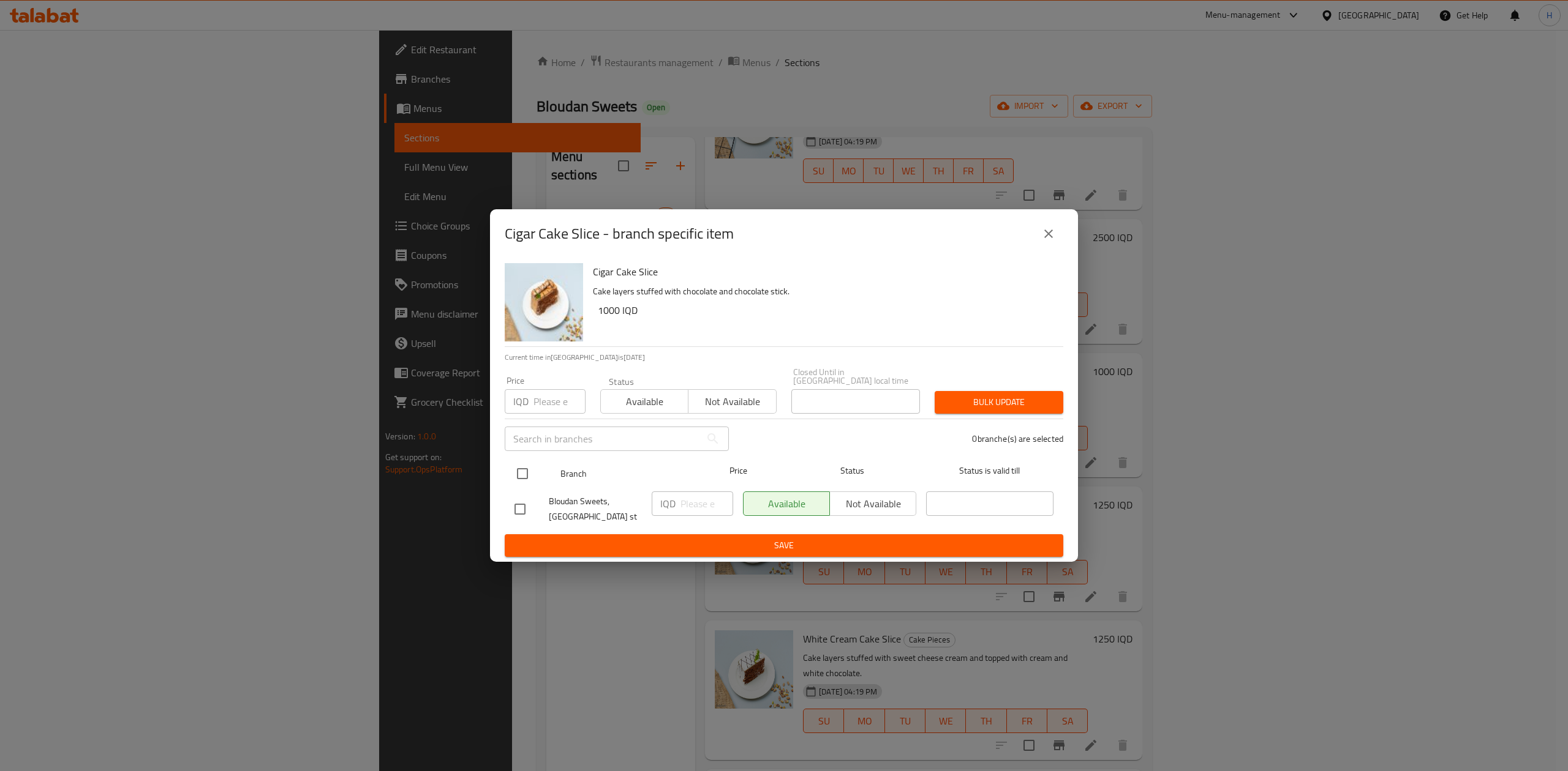
click at [524, 471] on input "checkbox" at bounding box center [522, 473] width 25 height 25
checkbox input "true"
click at [698, 505] on input "number" at bounding box center [707, 504] width 53 height 25
type input "1250"
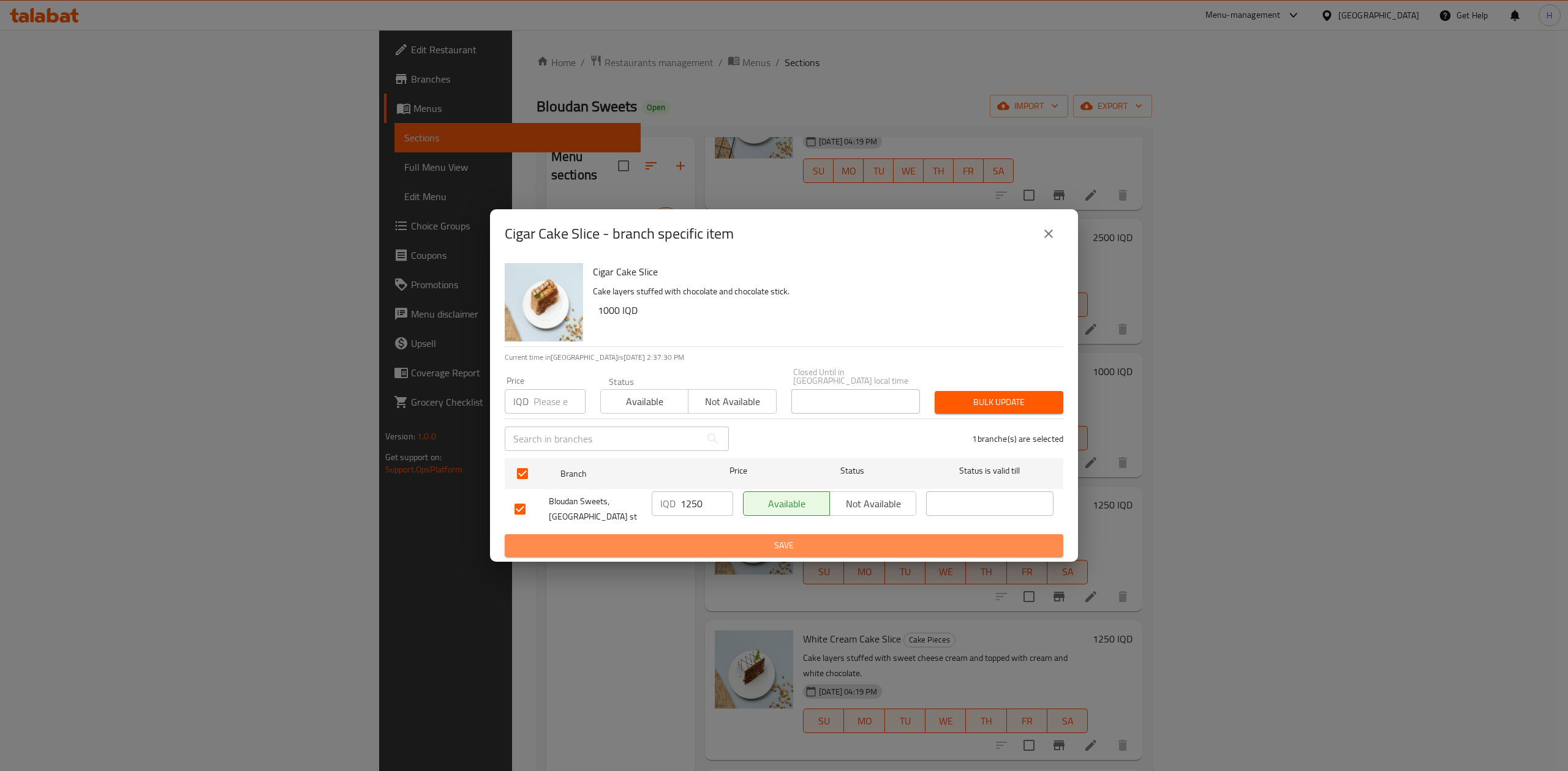
click at [694, 540] on span "Save" at bounding box center [783, 545] width 539 height 15
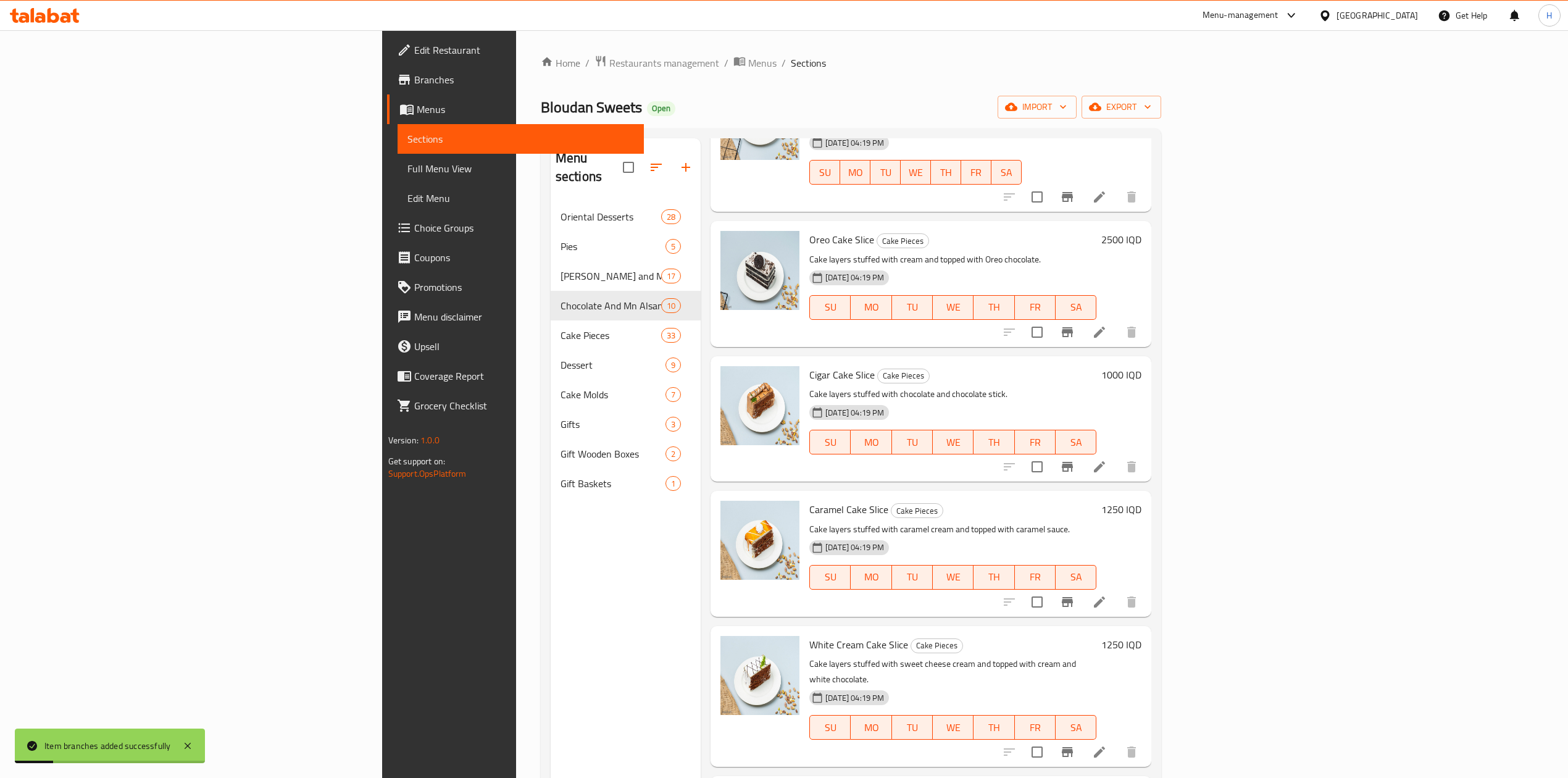
click at [1141, 366] on h6 "1000 IQD" at bounding box center [1121, 375] width 40 height 17
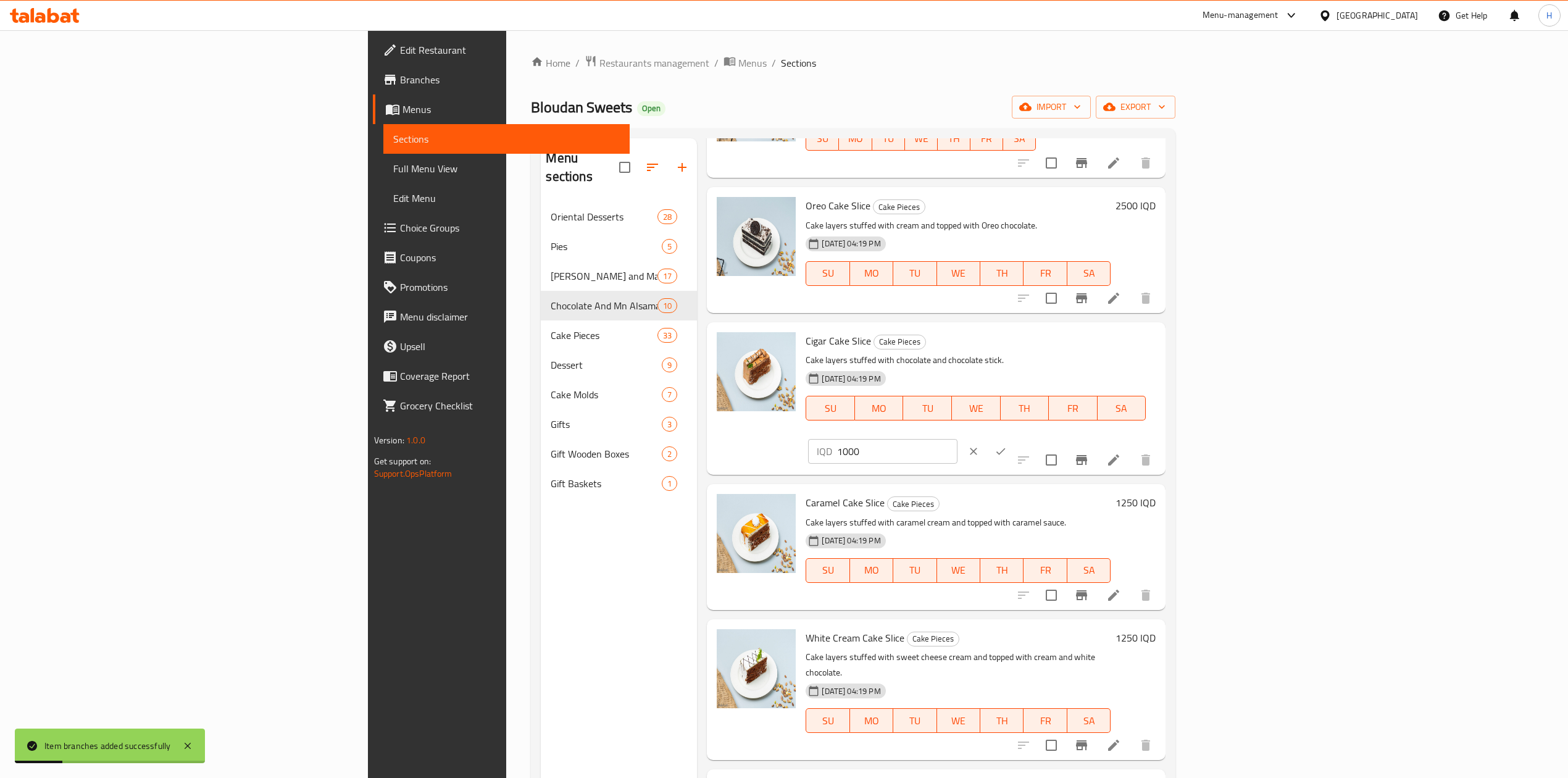
click at [957, 439] on input "1000" at bounding box center [897, 451] width 120 height 25
type input "1250"
click at [1007, 445] on icon "ok" at bounding box center [1001, 451] width 12 height 12
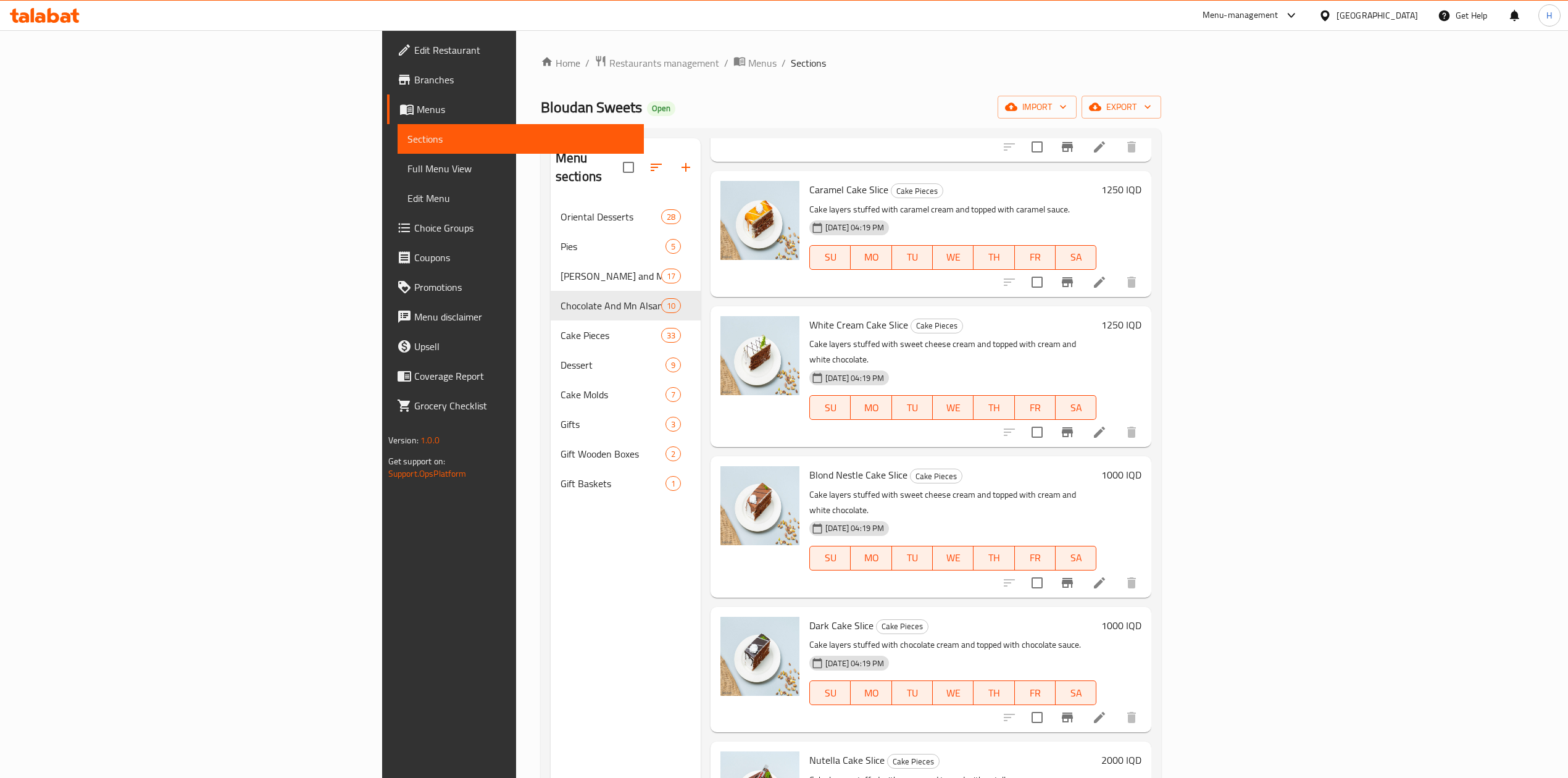
scroll to position [741, 0]
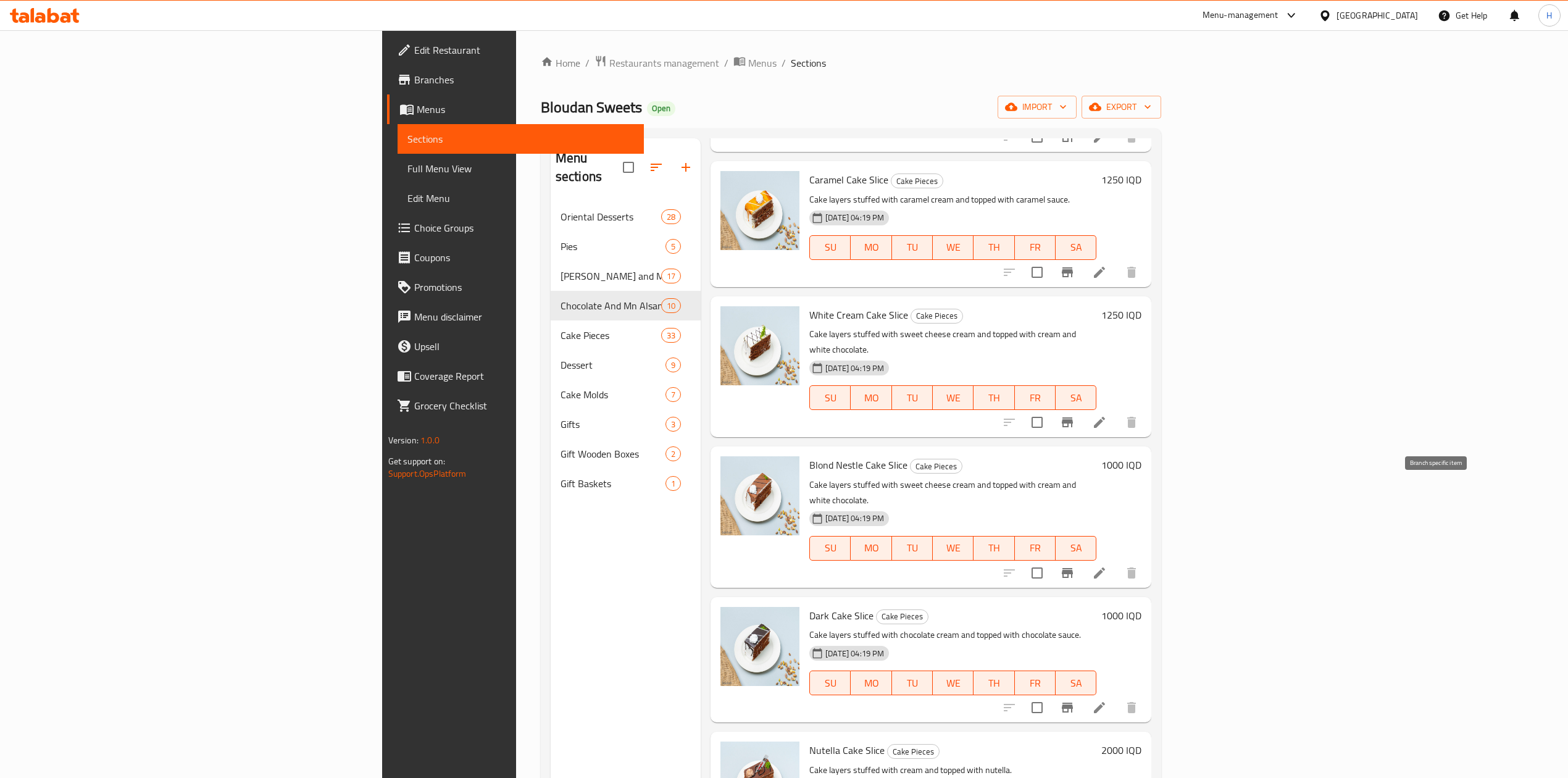
click at [1082, 558] on button "Branch-specific-item" at bounding box center [1067, 573] width 30 height 30
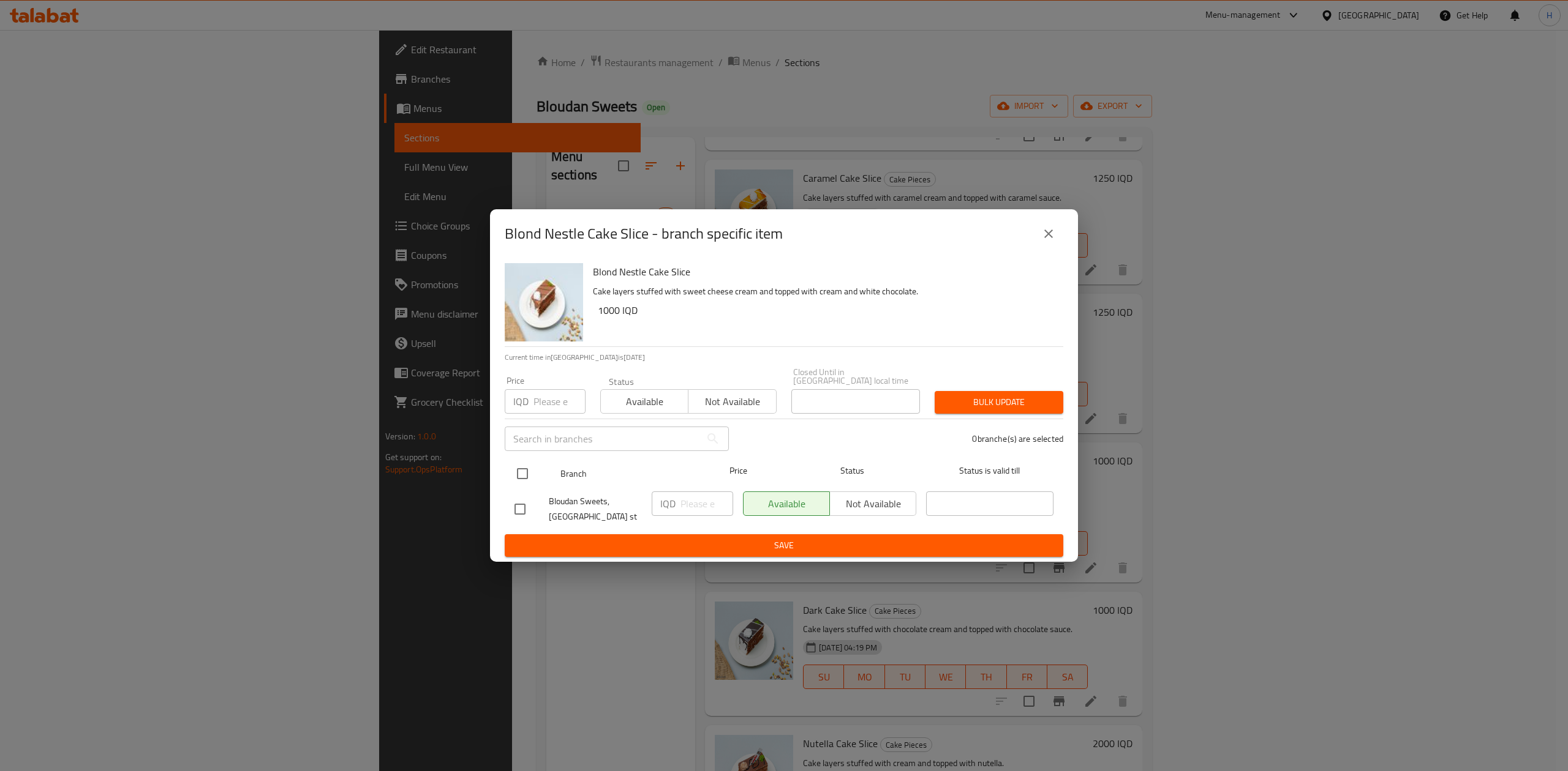
click at [516, 465] on input "checkbox" at bounding box center [522, 473] width 25 height 25
checkbox input "true"
click at [714, 505] on input "number" at bounding box center [707, 504] width 53 height 25
type input "1250"
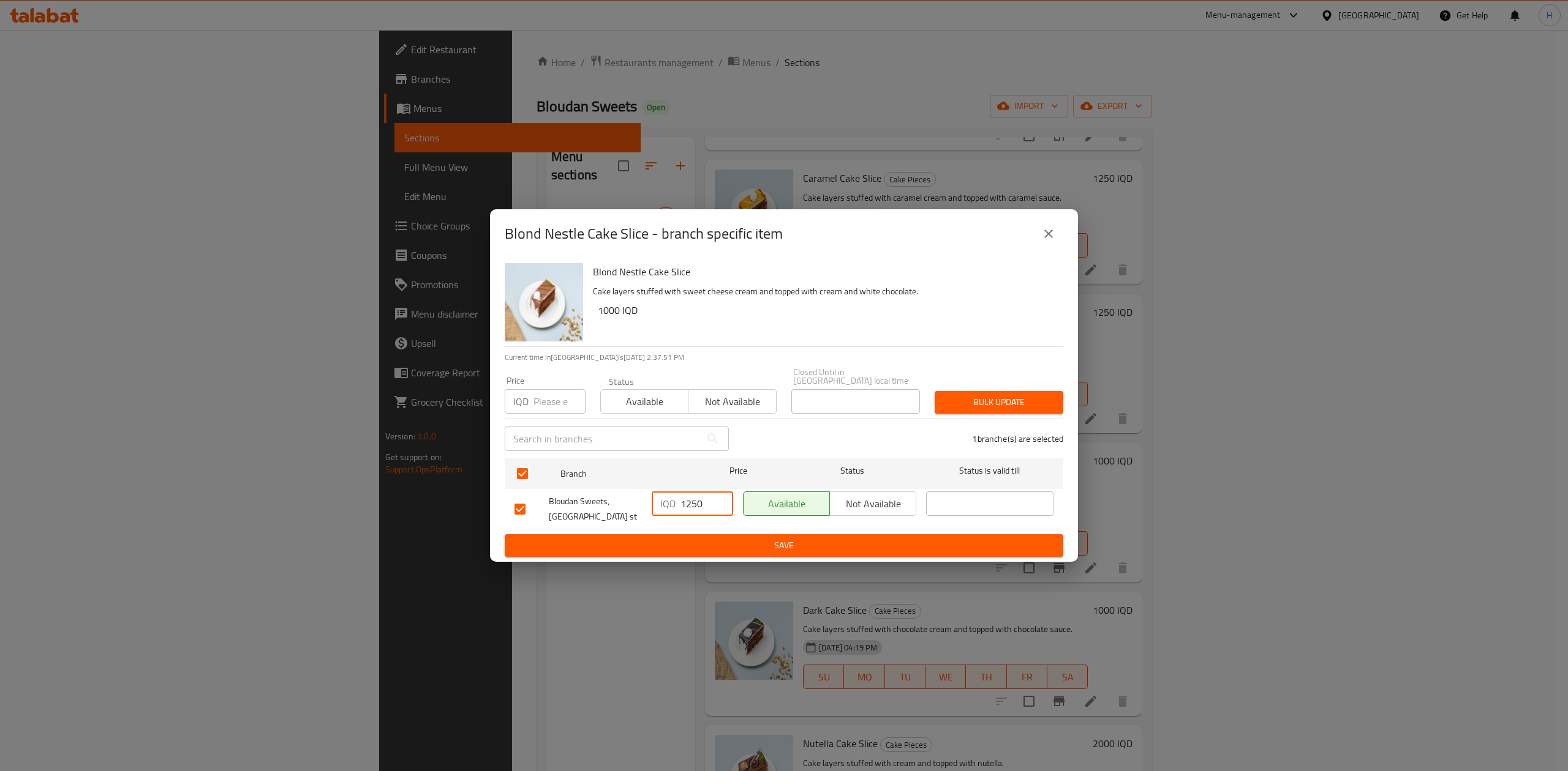
click at [707, 571] on div "Blond Nestle Cake Slice - branch specific item Blond Nestle Cake Slice Cake lay…" at bounding box center [784, 385] width 1568 height 771
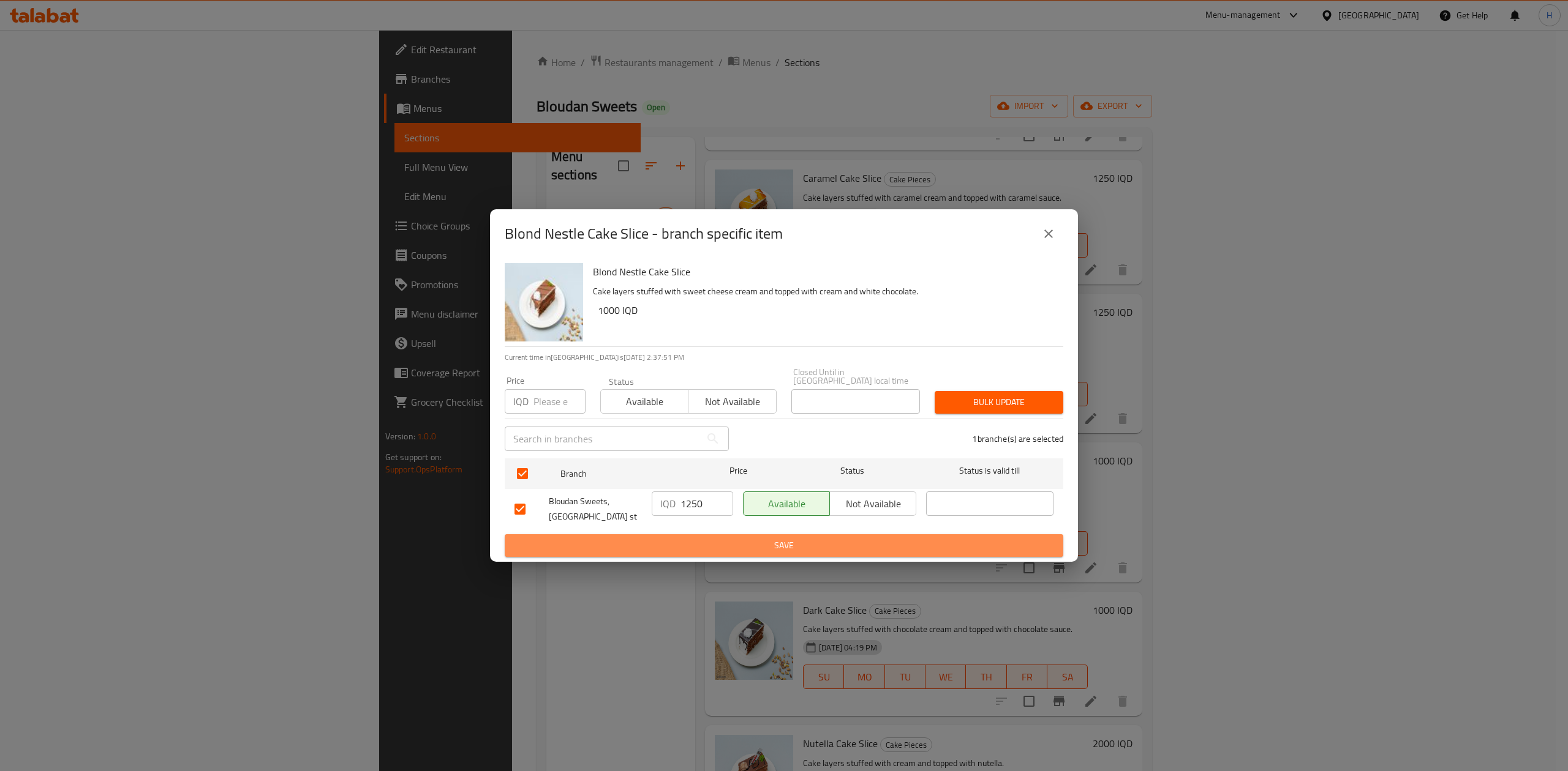
click at [718, 542] on span "Save" at bounding box center [783, 545] width 539 height 15
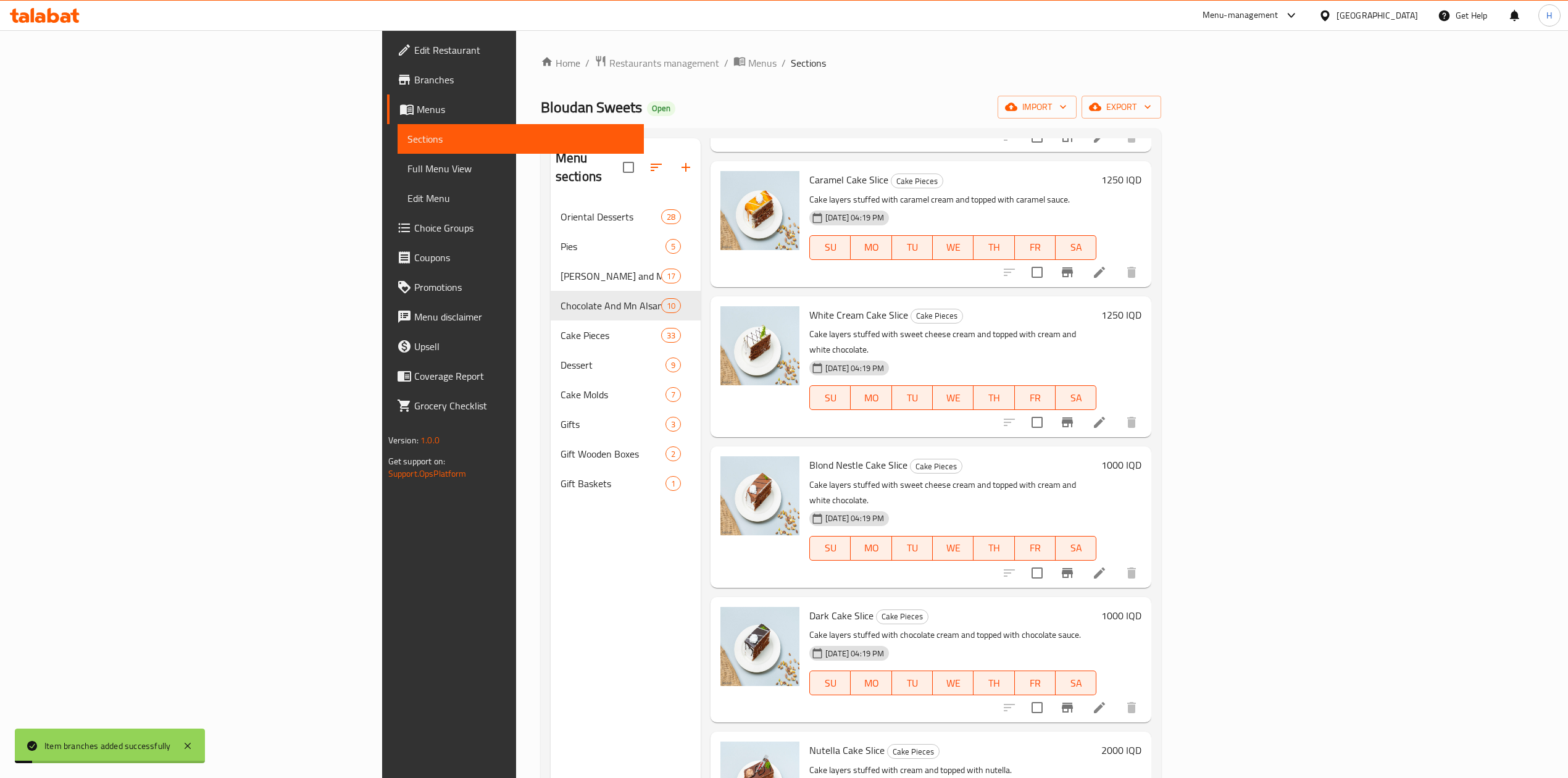
click at [1141, 456] on h6 "1000 IQD" at bounding box center [1121, 465] width 40 height 17
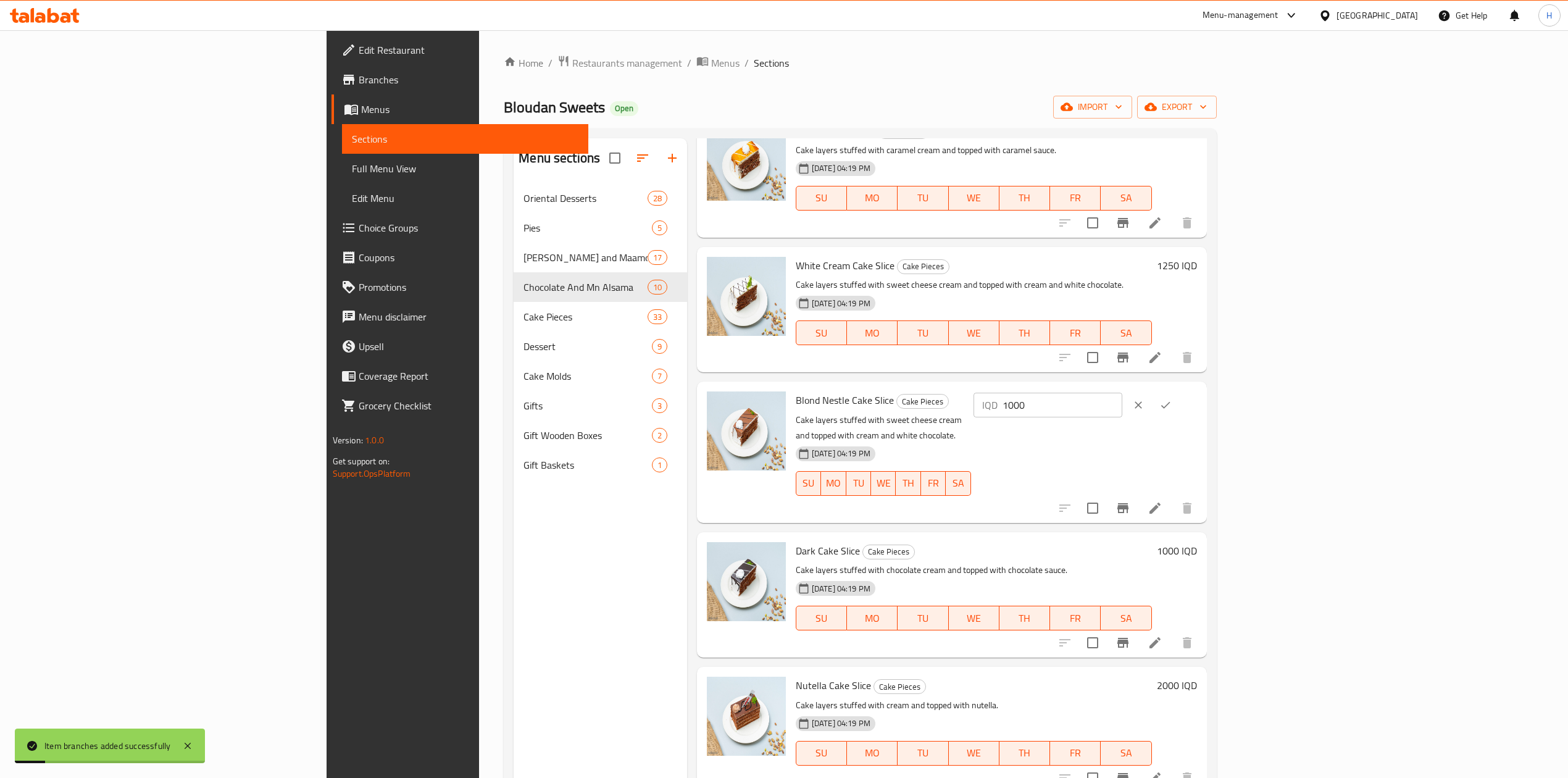
click at [1122, 405] on input "1000" at bounding box center [1062, 405] width 120 height 25
type input "1250"
click at [1172, 405] on icon "ok" at bounding box center [1165, 405] width 12 height 12
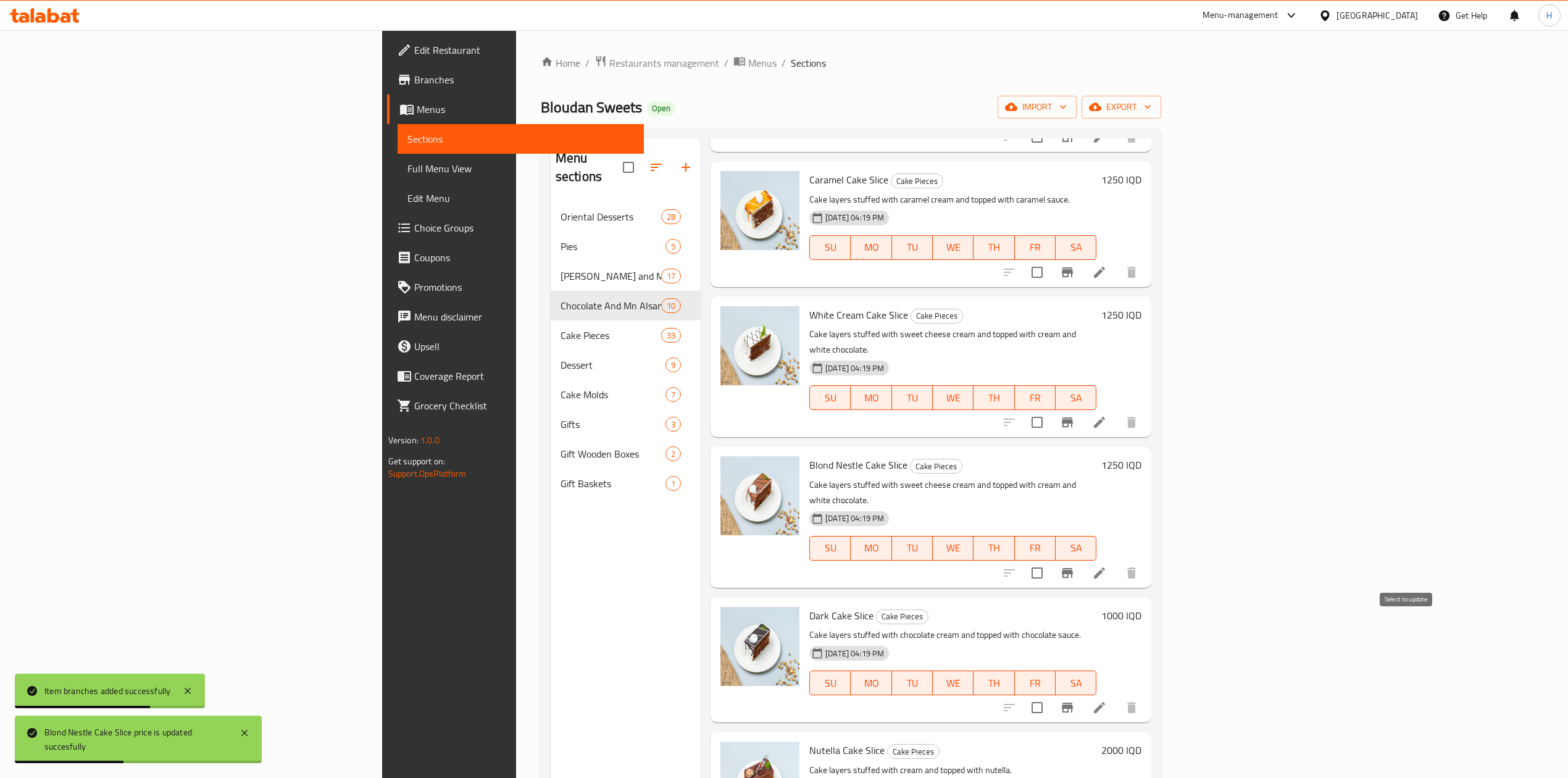
click at [1073, 703] on icon "Branch-specific-item" at bounding box center [1067, 708] width 11 height 10
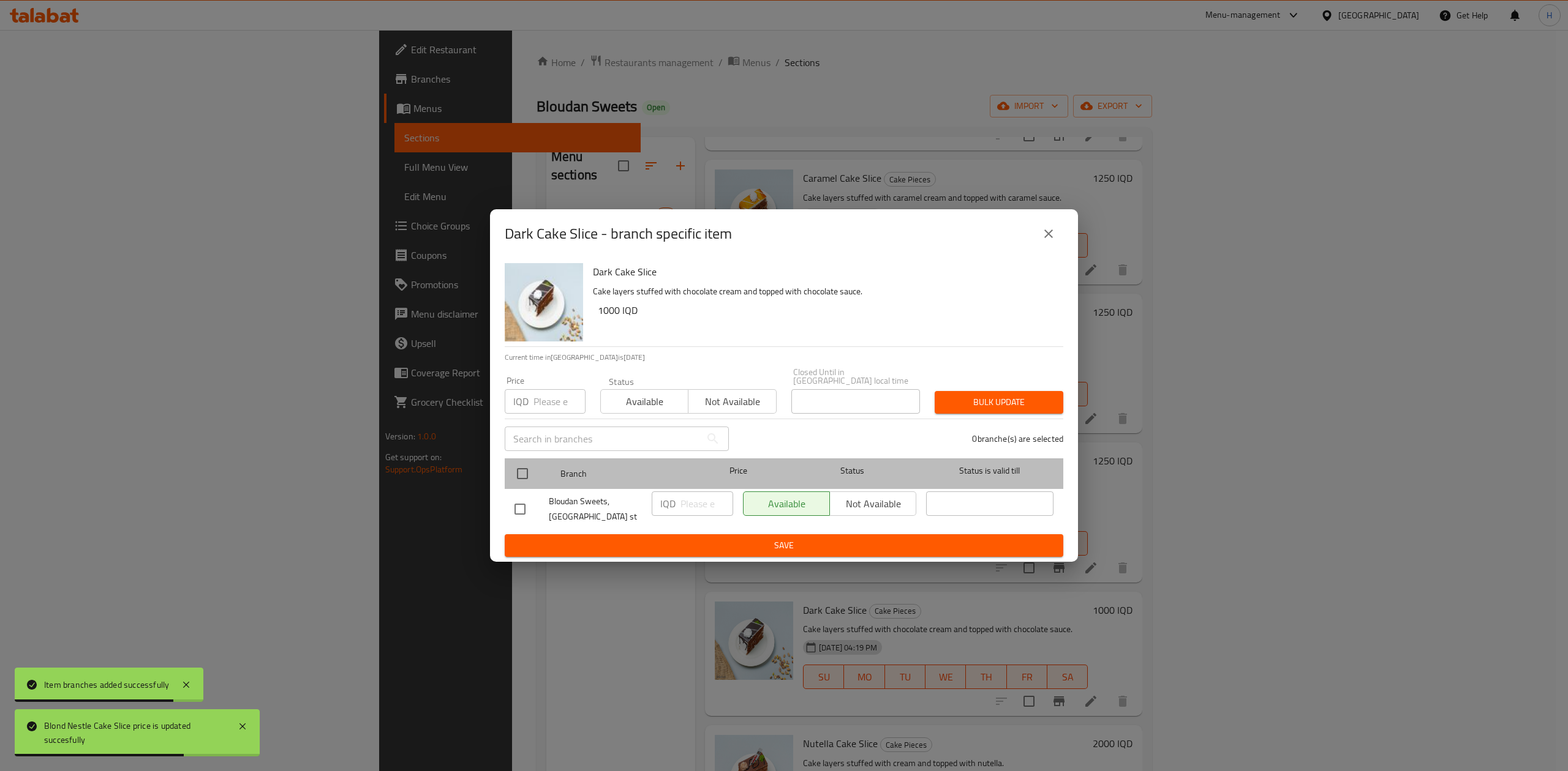
drag, startPoint x: 510, startPoint y: 455, endPoint x: 530, endPoint y: 466, distance: 22.8
click at [514, 459] on div at bounding box center [532, 474] width 46 height 36
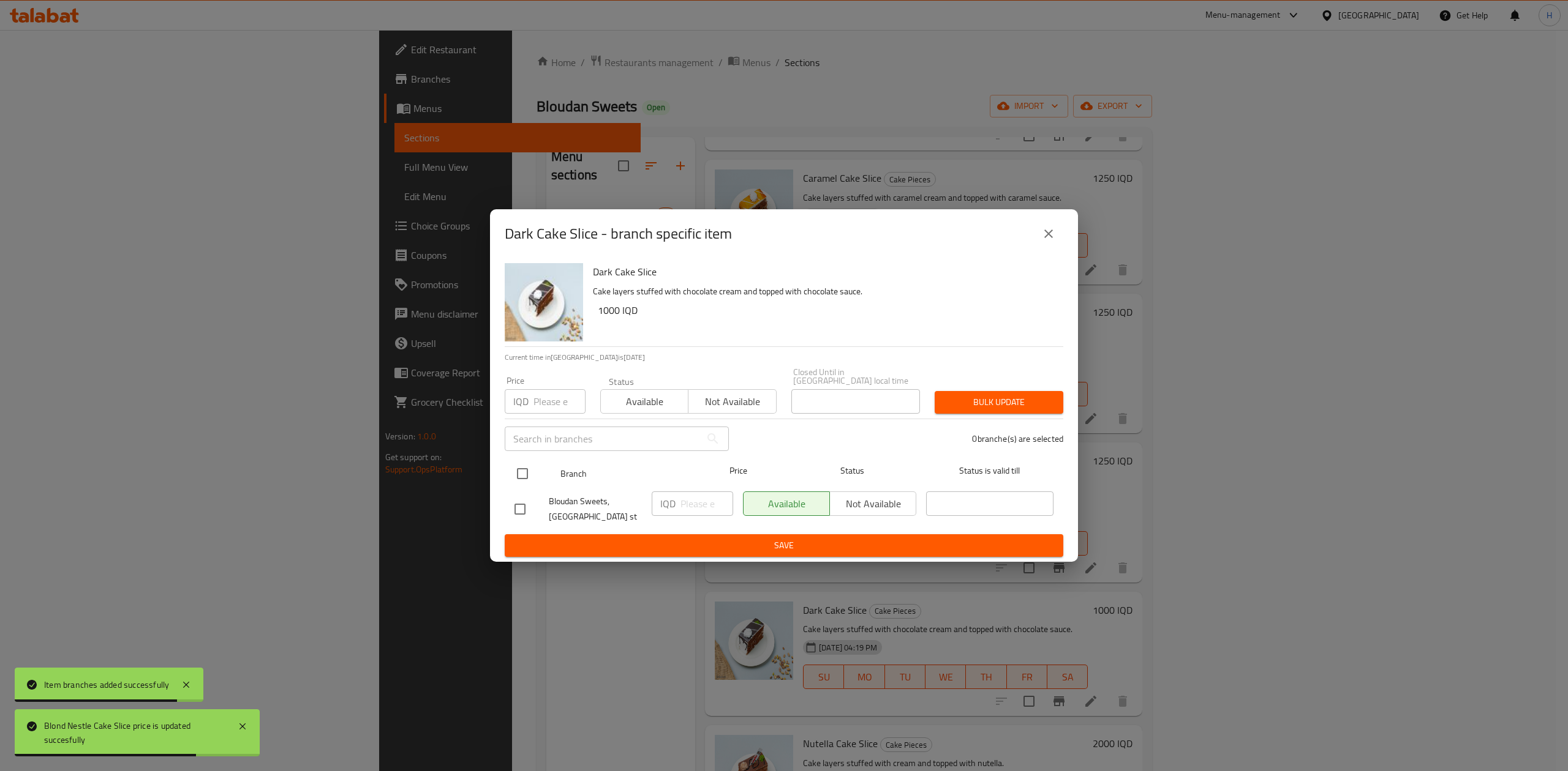
click at [529, 467] on input "checkbox" at bounding box center [522, 473] width 25 height 25
checkbox input "true"
click at [676, 505] on div "IQD ​" at bounding box center [692, 504] width 81 height 25
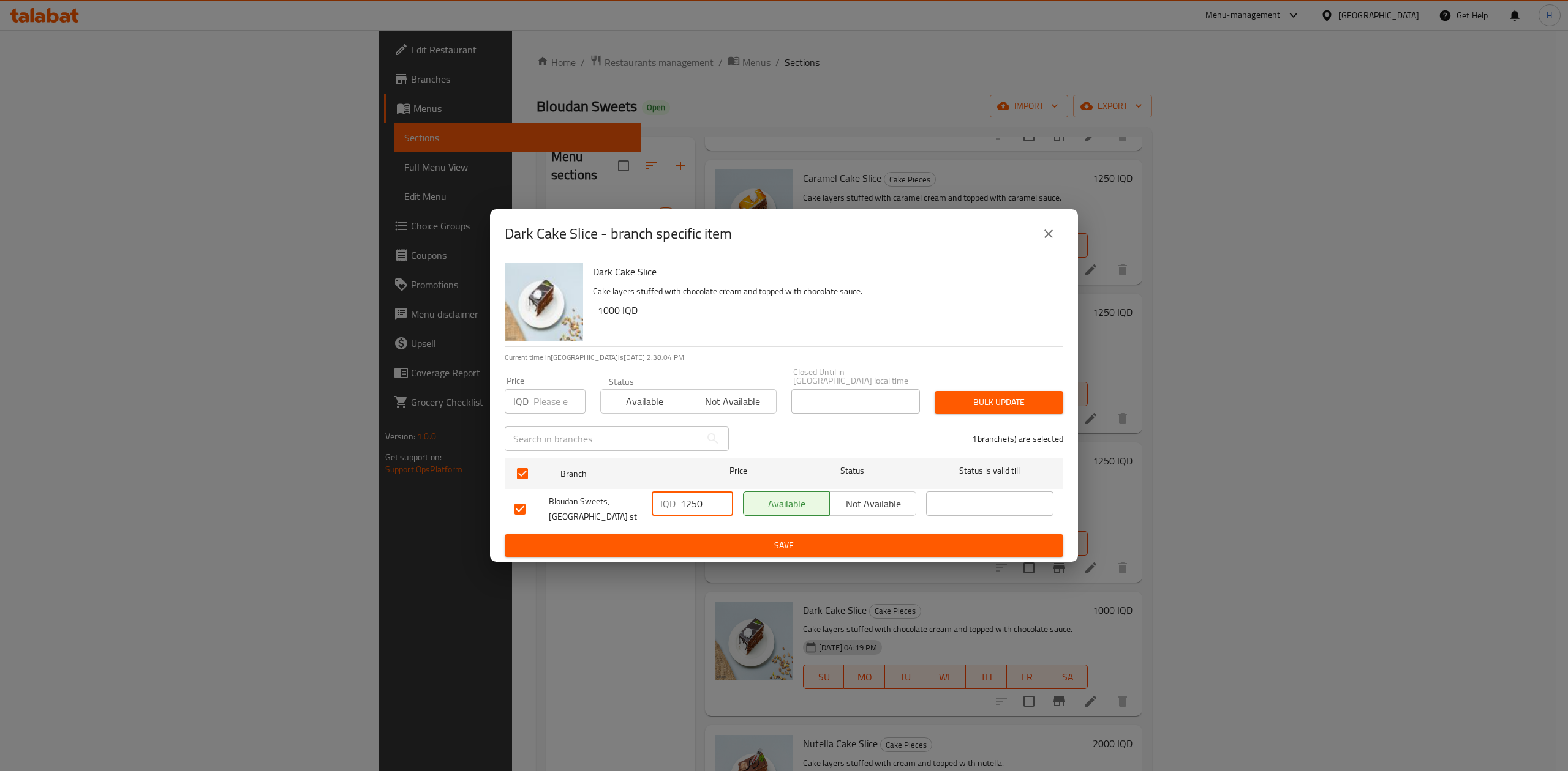
type input "1250"
click at [707, 552] on button "Save" at bounding box center [784, 545] width 558 height 23
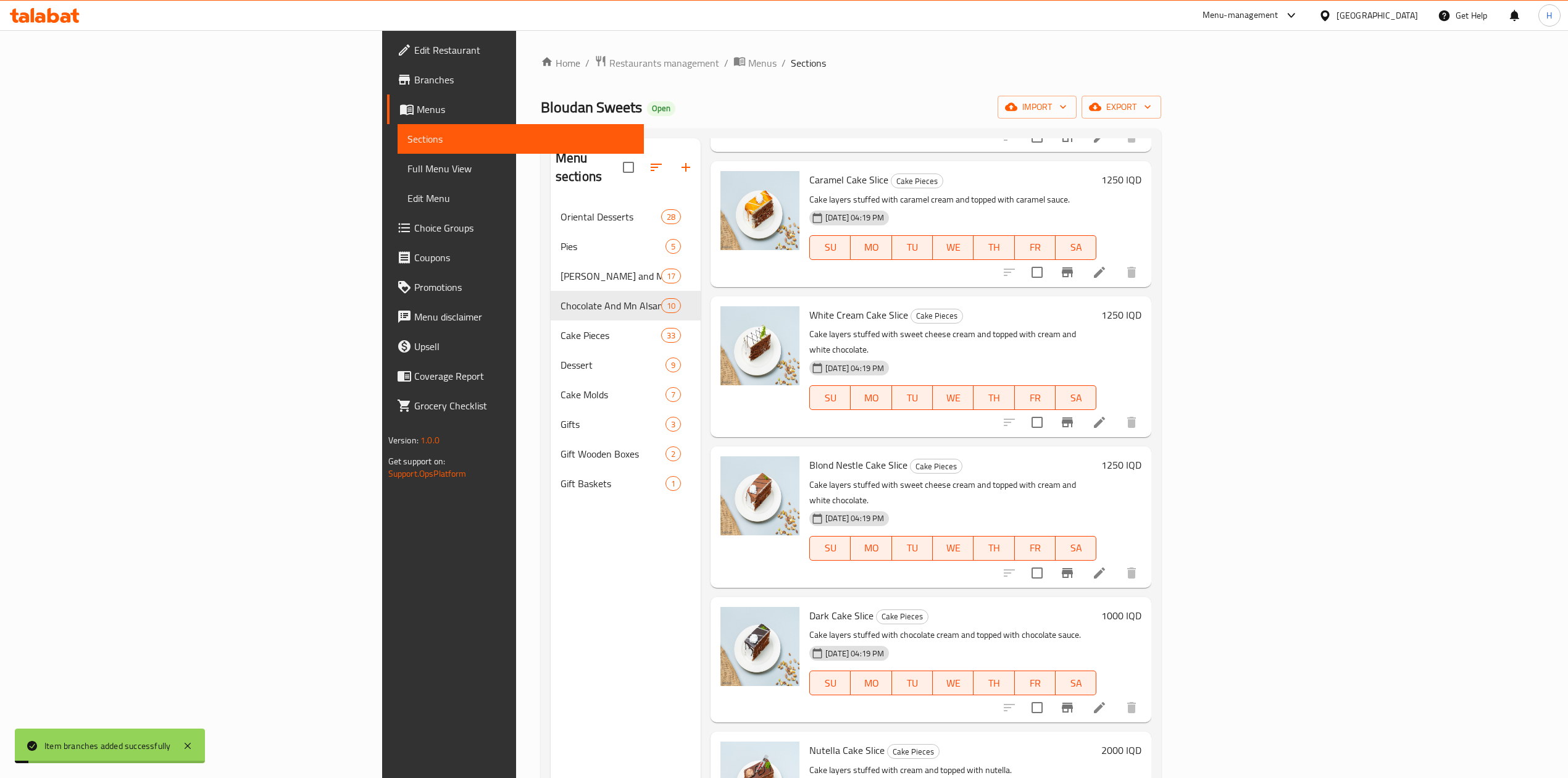
click at [1141, 607] on h6 "1000 IQD" at bounding box center [1121, 615] width 40 height 17
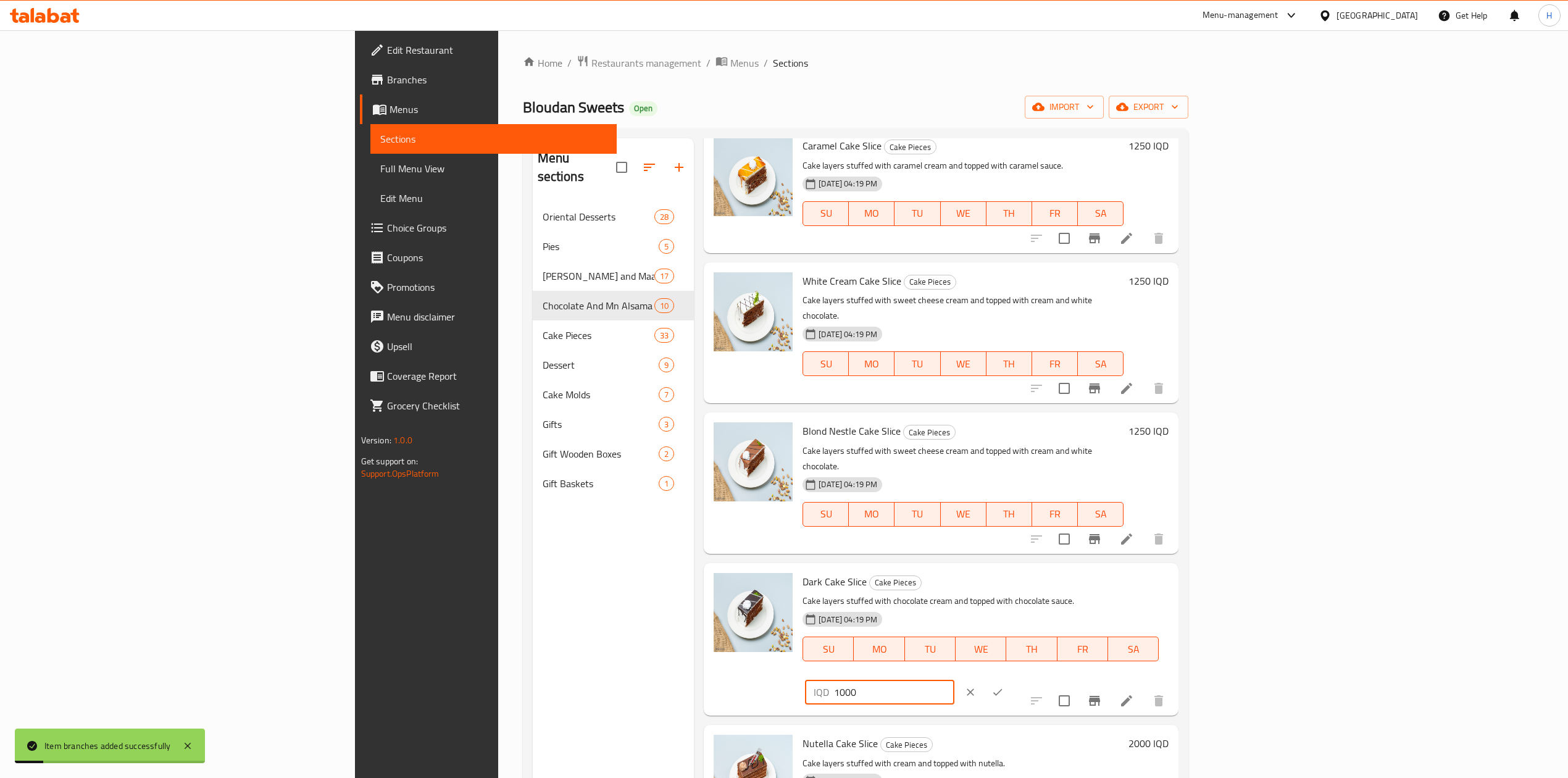
click at [954, 680] on input "1000" at bounding box center [894, 692] width 120 height 25
type input "1250"
click at [1003, 686] on icon "ok" at bounding box center [997, 692] width 12 height 12
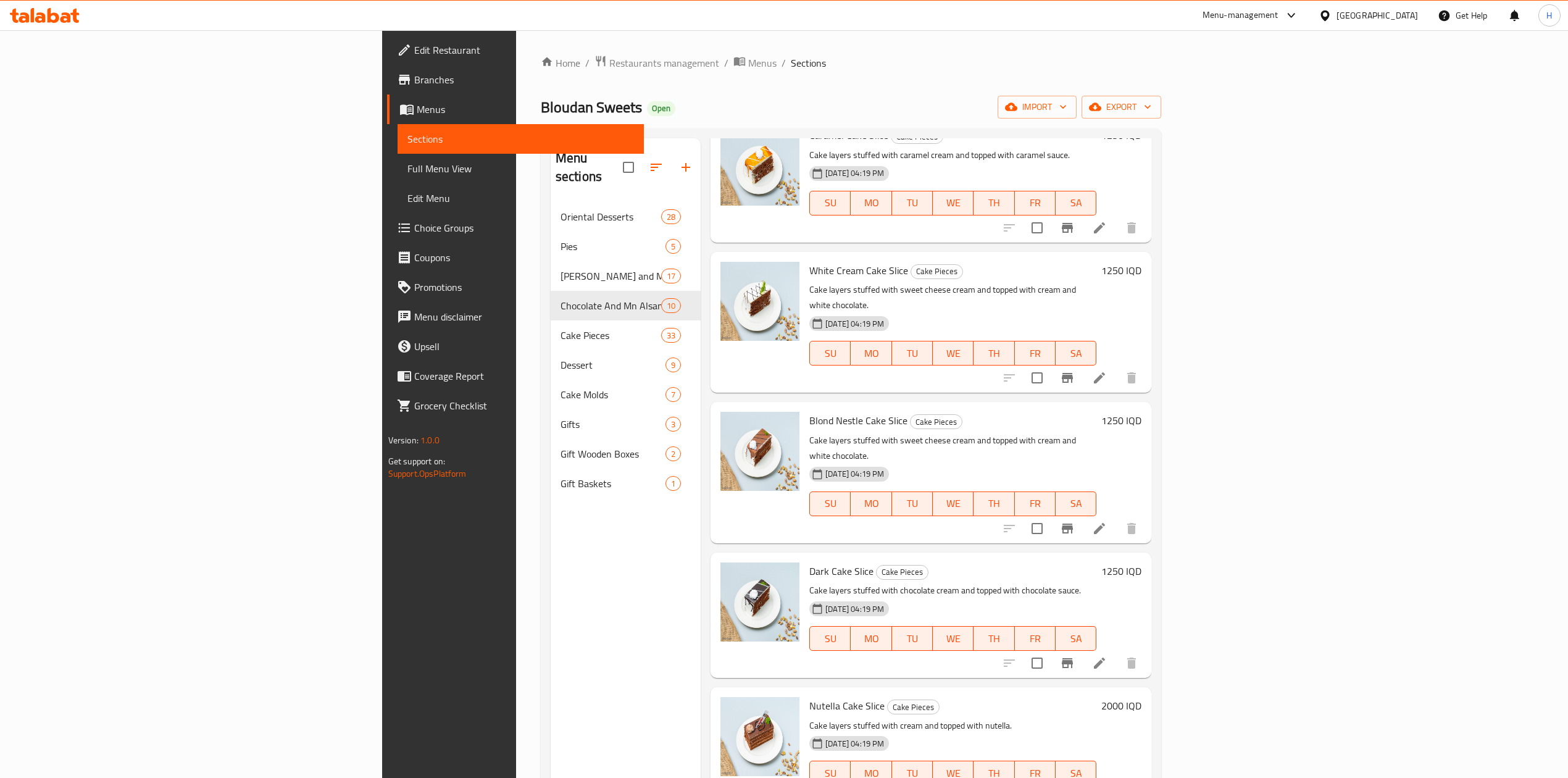
scroll to position [823, 0]
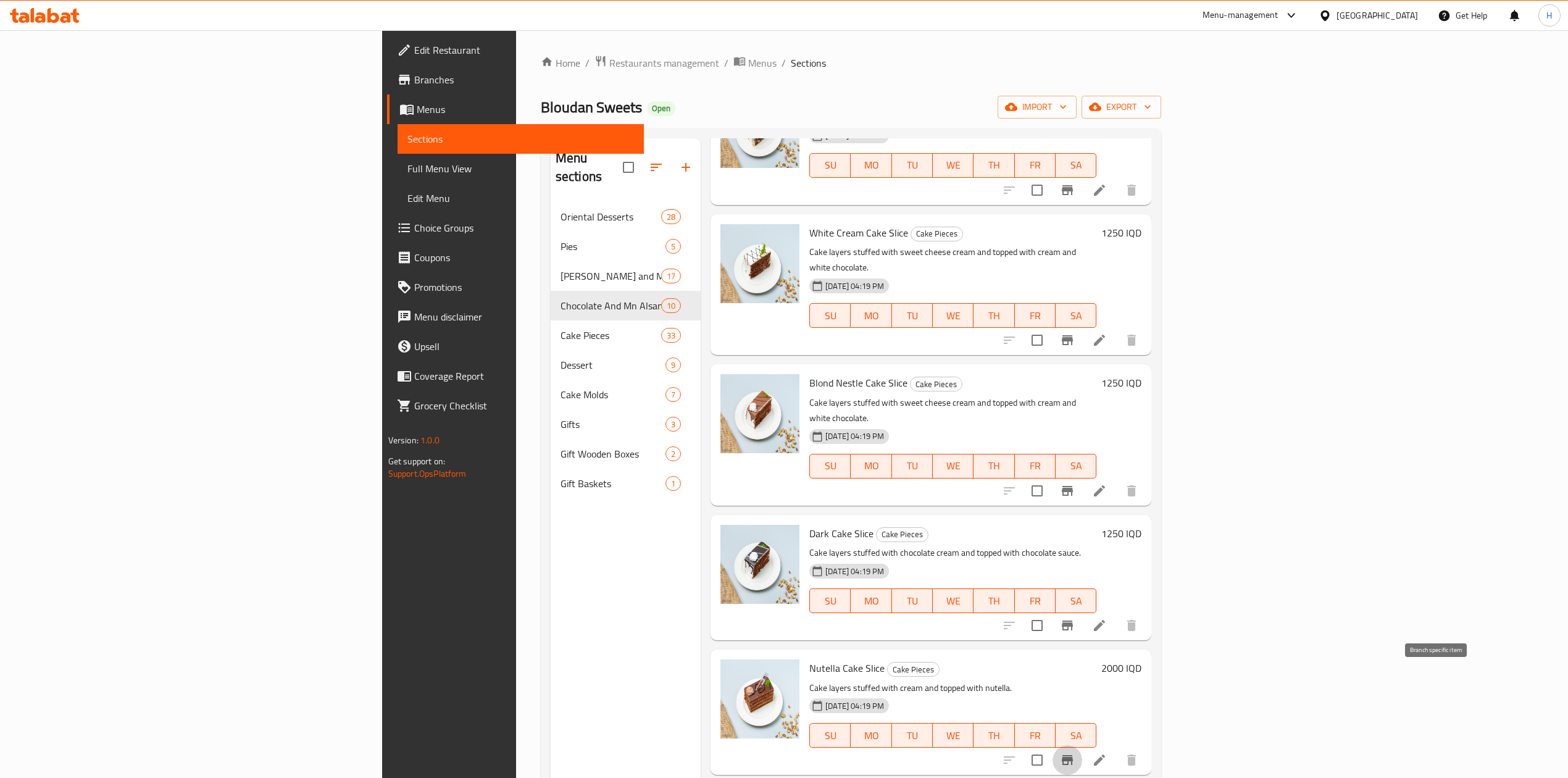
click at [1074, 753] on icon "Branch-specific-item" at bounding box center [1067, 760] width 15 height 15
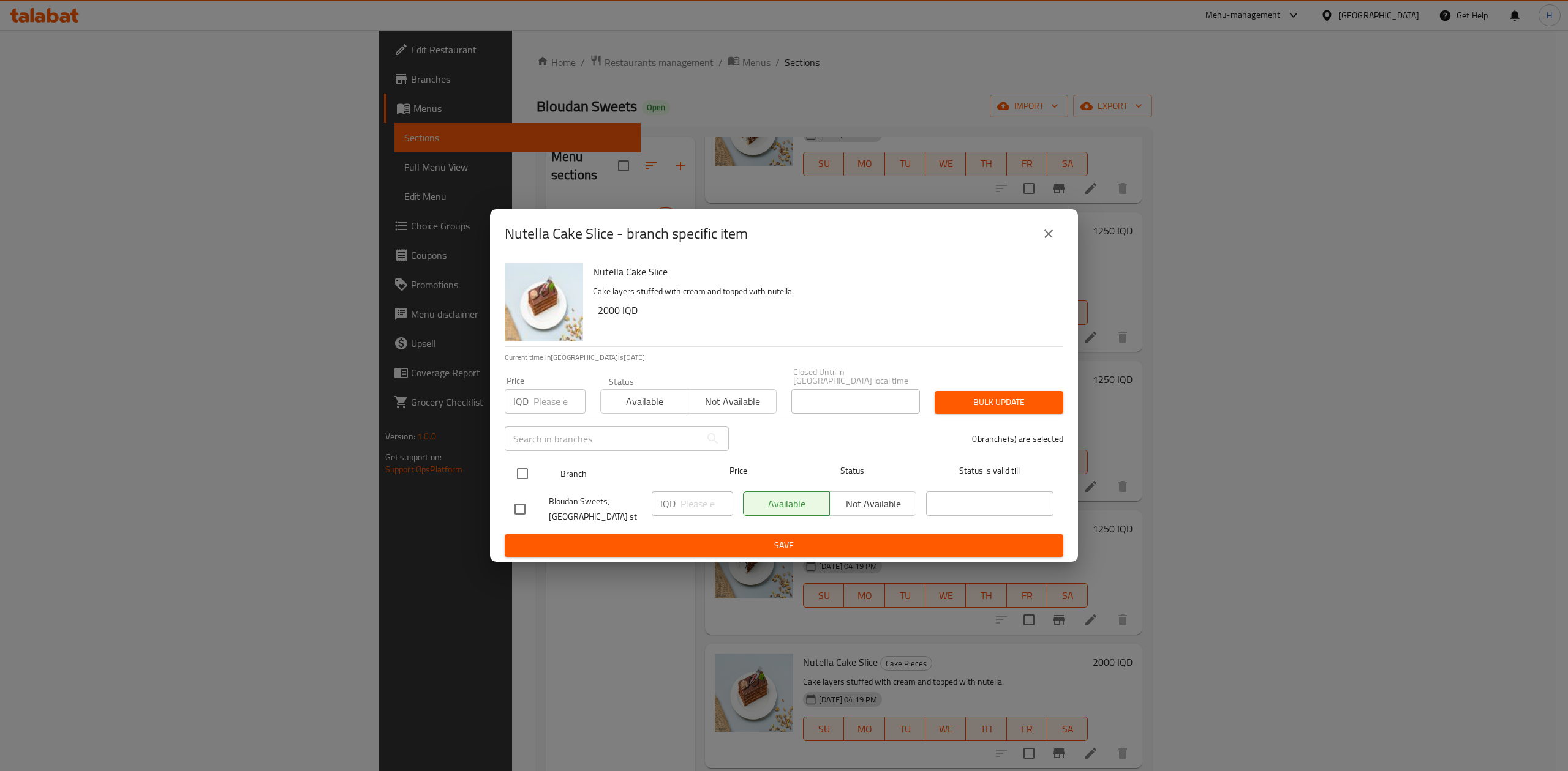
click at [518, 470] on input "checkbox" at bounding box center [522, 473] width 25 height 25
checkbox input "true"
click at [697, 500] on input "number" at bounding box center [707, 504] width 53 height 25
type input "2500"
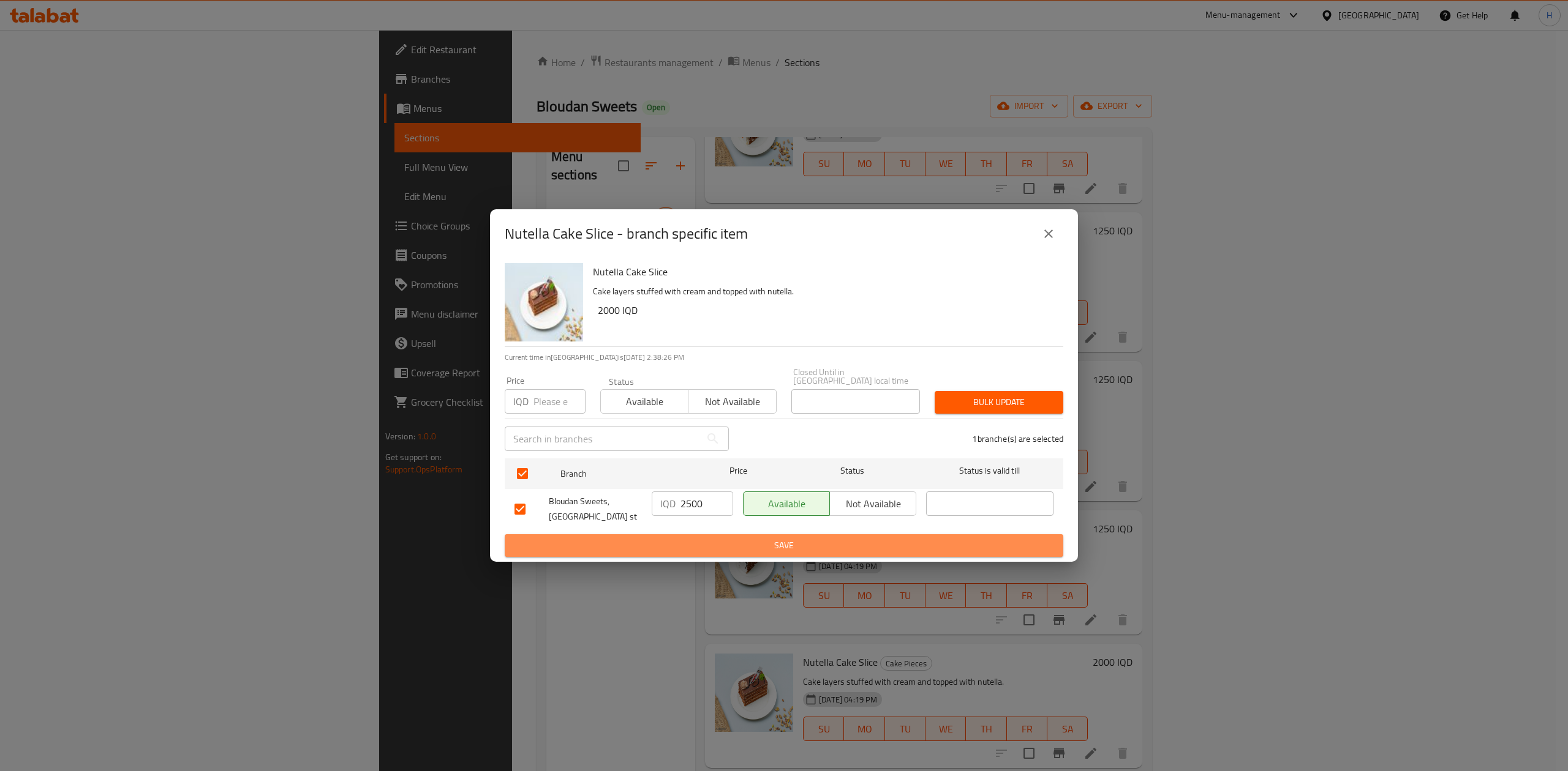
click at [699, 541] on span "Save" at bounding box center [783, 545] width 539 height 15
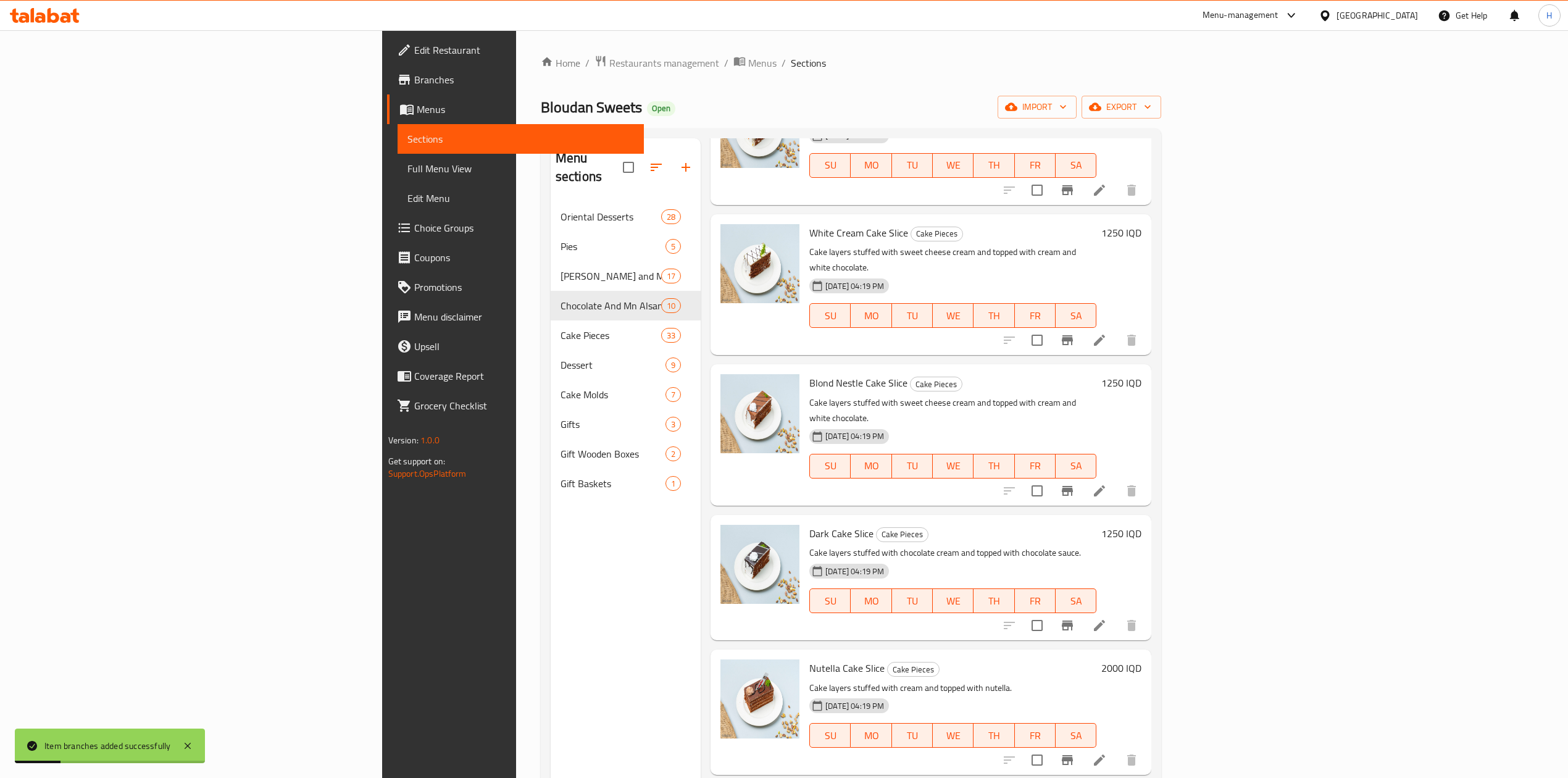
click at [1141, 660] on h6 "2000 IQD" at bounding box center [1121, 668] width 40 height 17
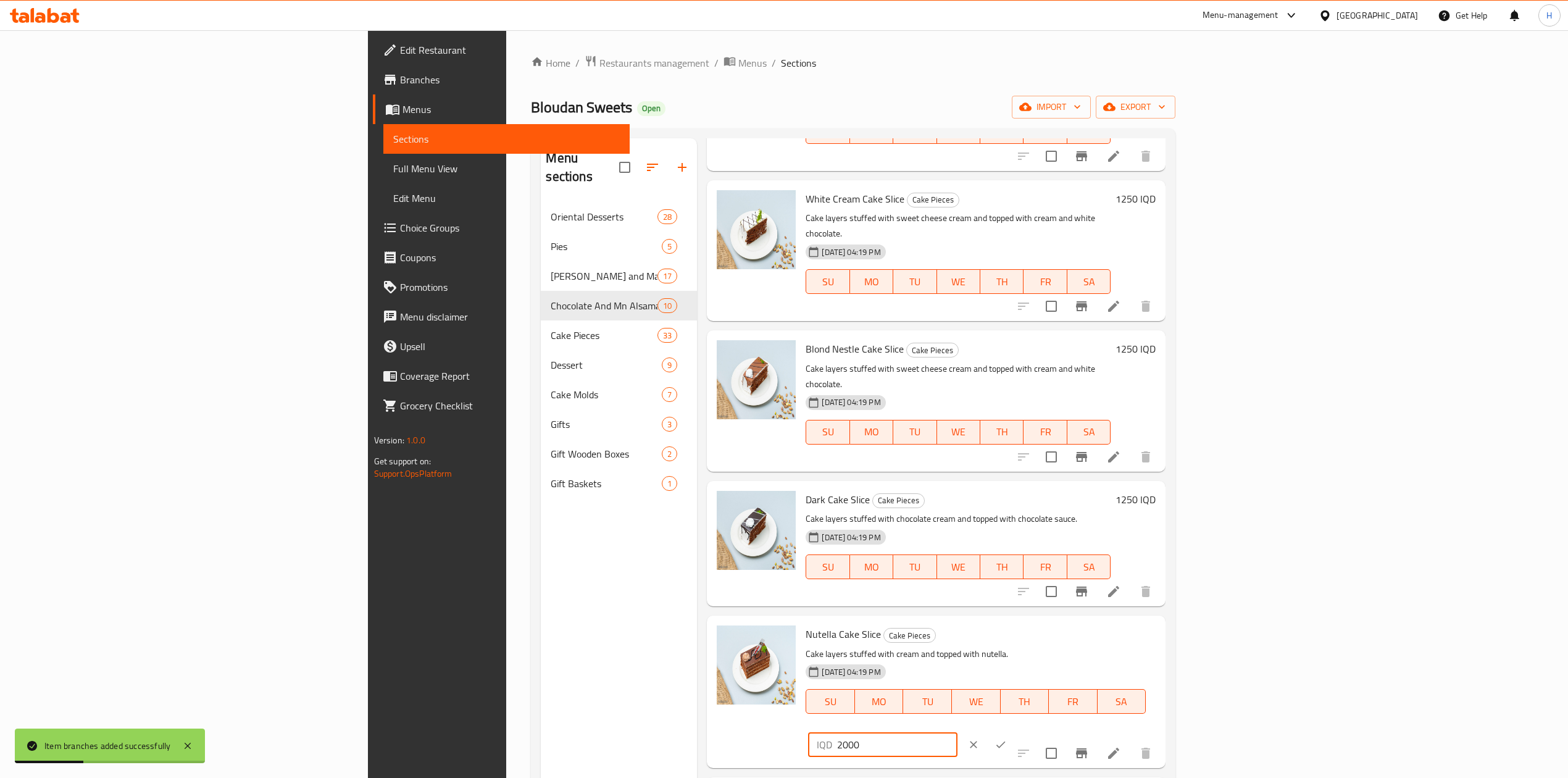
drag, startPoint x: 1352, startPoint y: 591, endPoint x: 1346, endPoint y: 596, distance: 7.8
click at [957, 733] on input "2000" at bounding box center [897, 745] width 120 height 25
type input "2500"
click at [1015, 731] on button "ok" at bounding box center [1001, 745] width 27 height 27
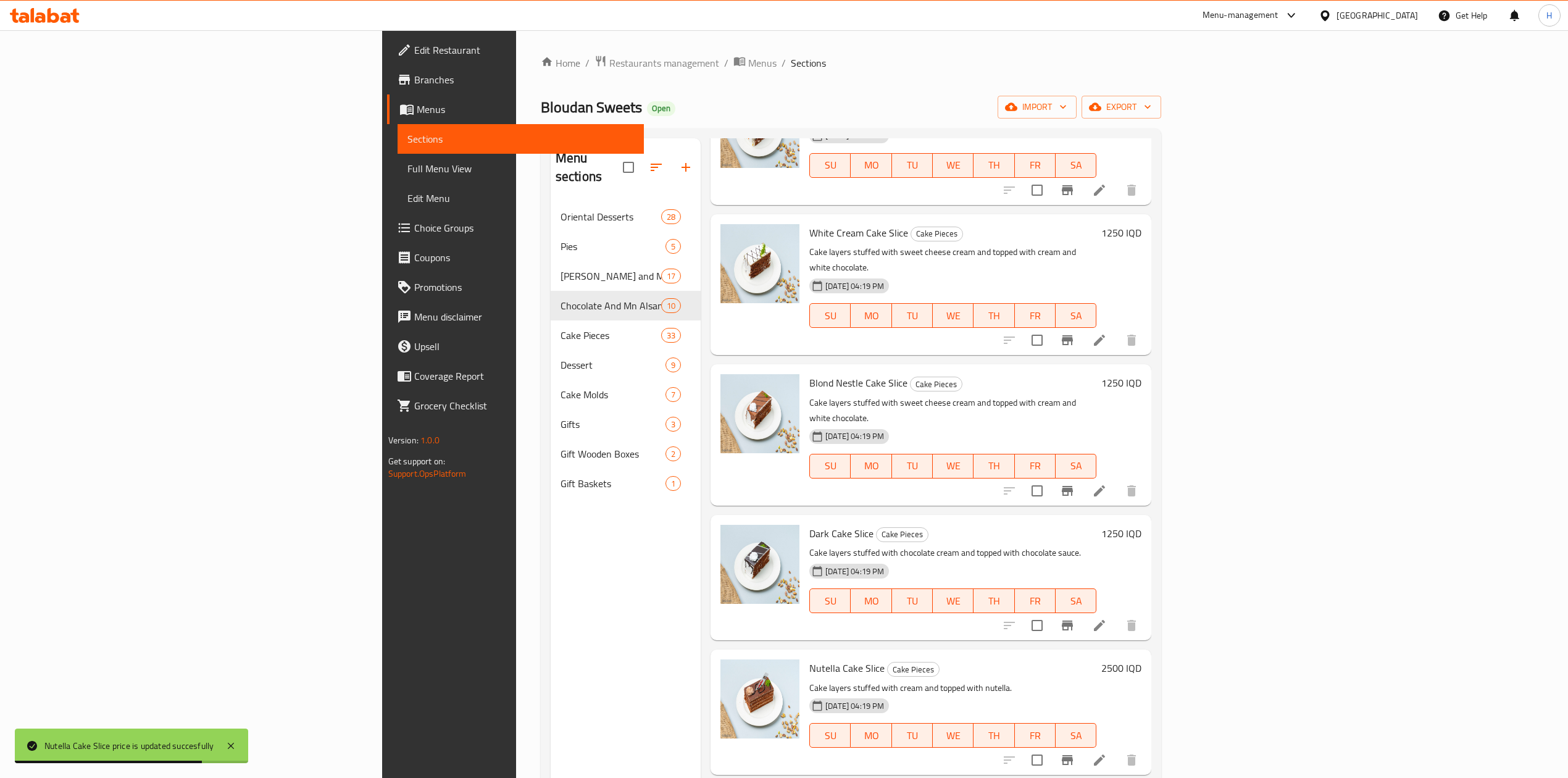
scroll to position [989, 0]
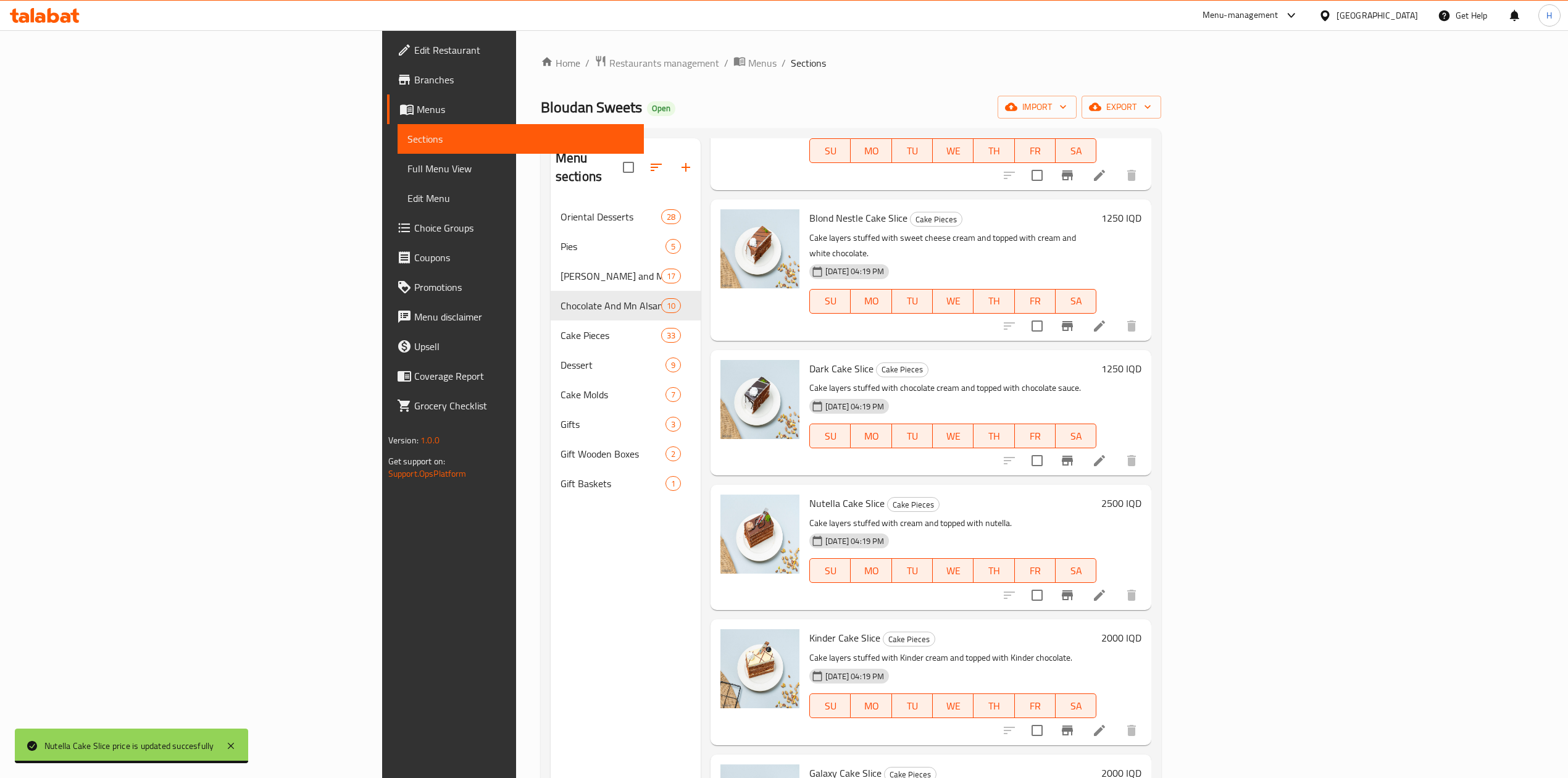
click at [1073, 726] on icon "Branch-specific-item" at bounding box center [1067, 731] width 11 height 10
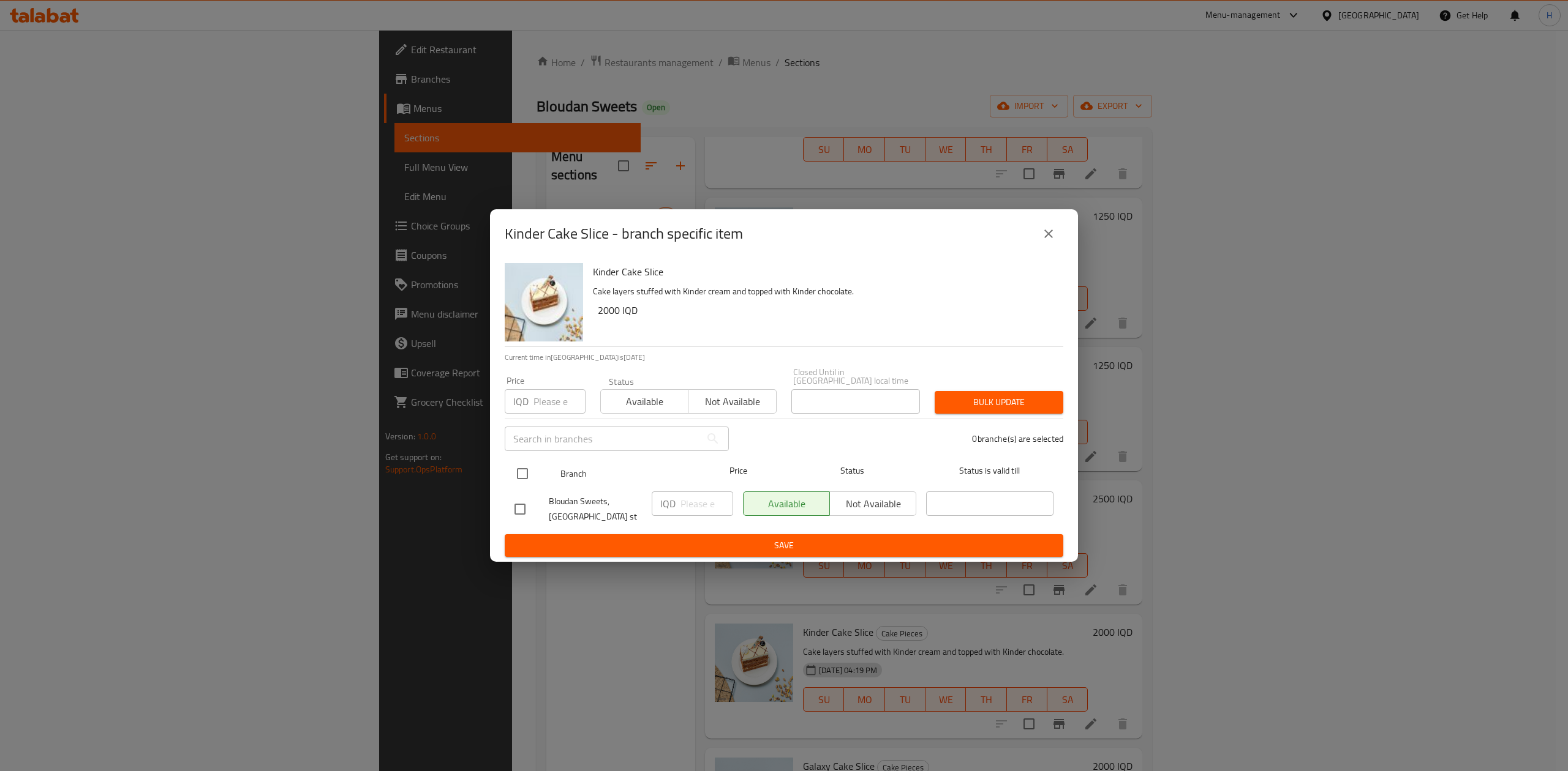
click at [523, 471] on input "checkbox" at bounding box center [522, 473] width 25 height 25
checkbox input "true"
click at [694, 508] on input "number" at bounding box center [707, 504] width 53 height 25
type input "2500"
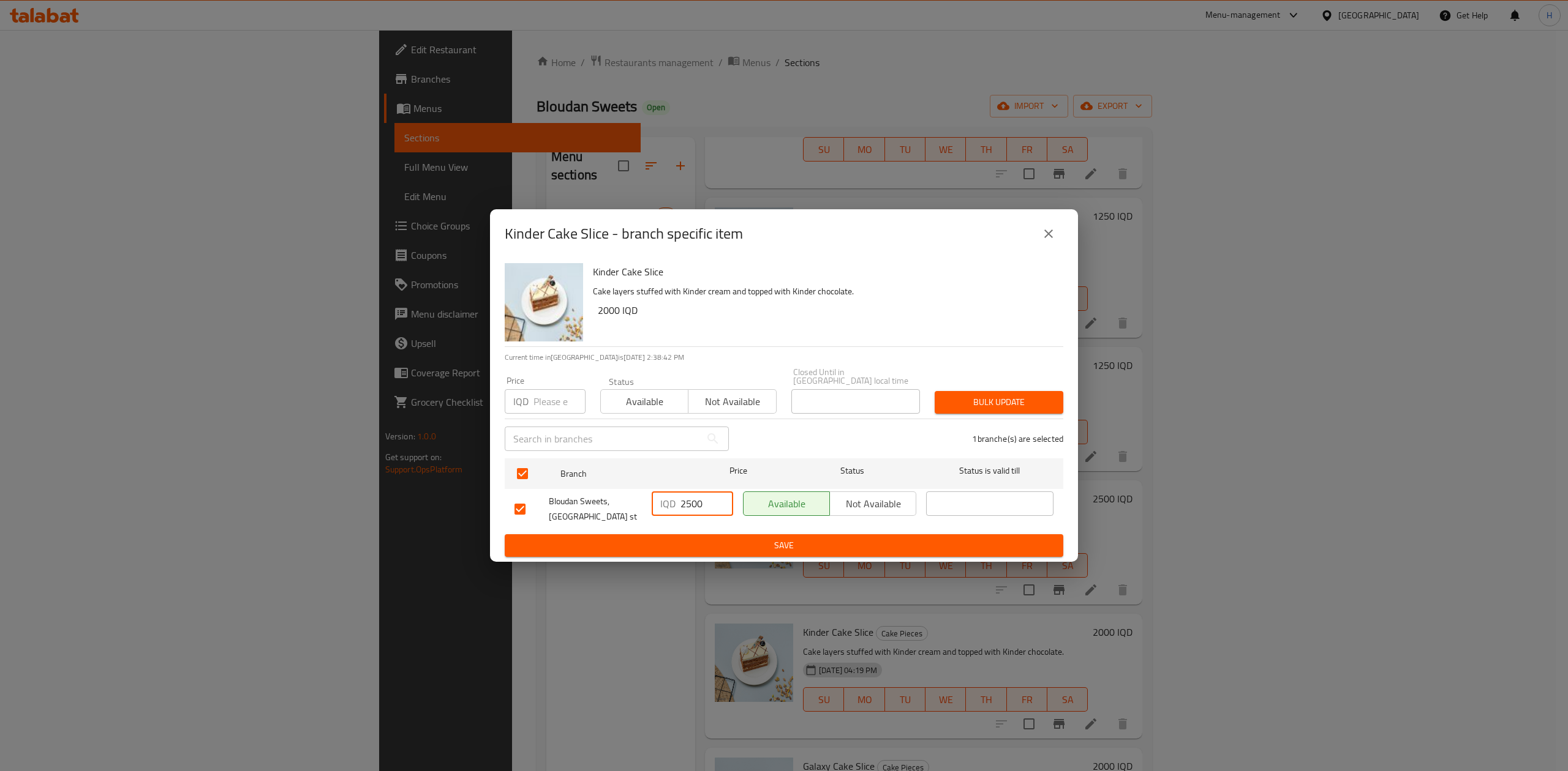
click at [699, 538] on span "Save" at bounding box center [783, 545] width 539 height 15
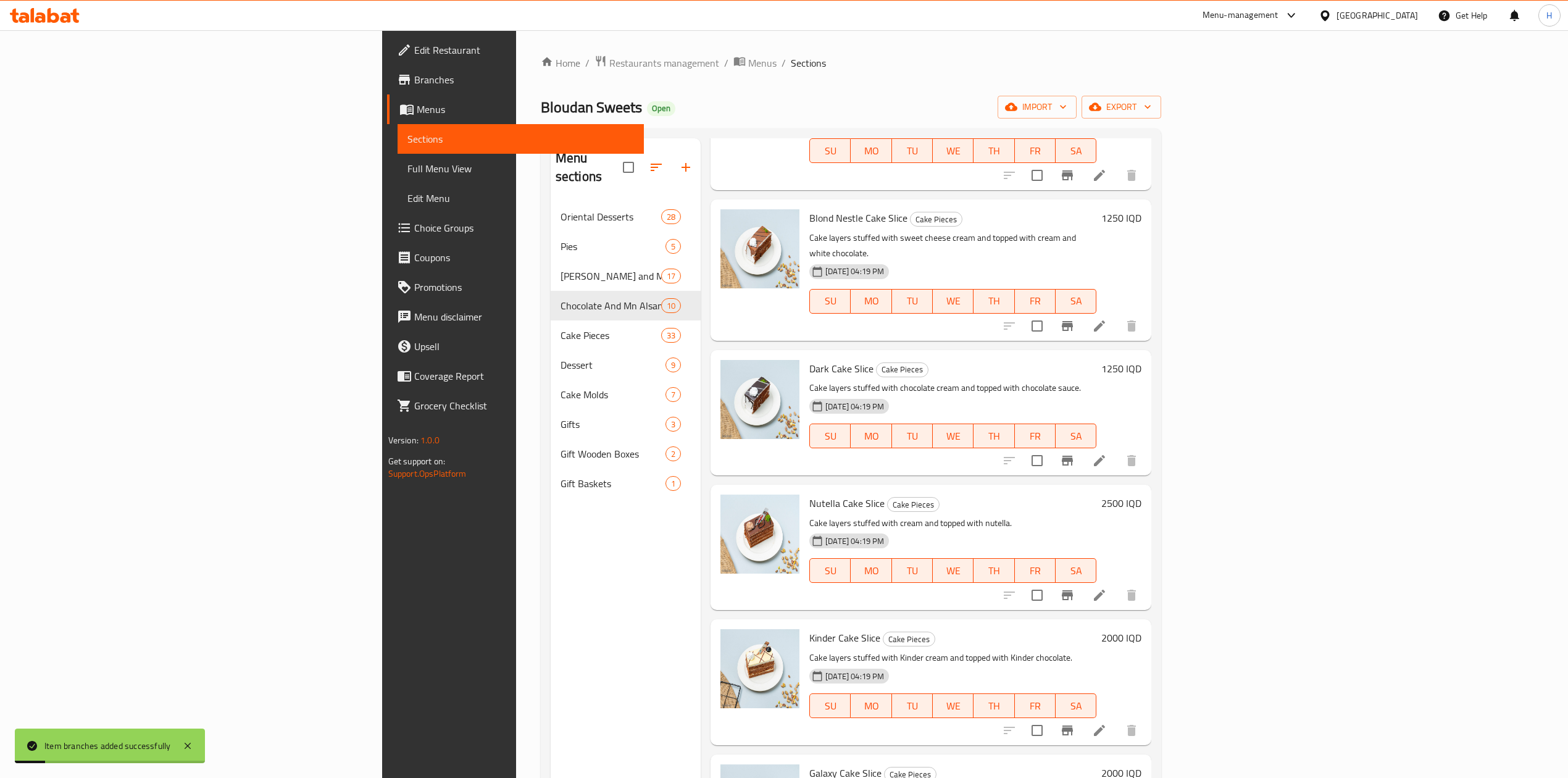
click at [1141, 629] on h6 "2000 IQD" at bounding box center [1121, 638] width 40 height 17
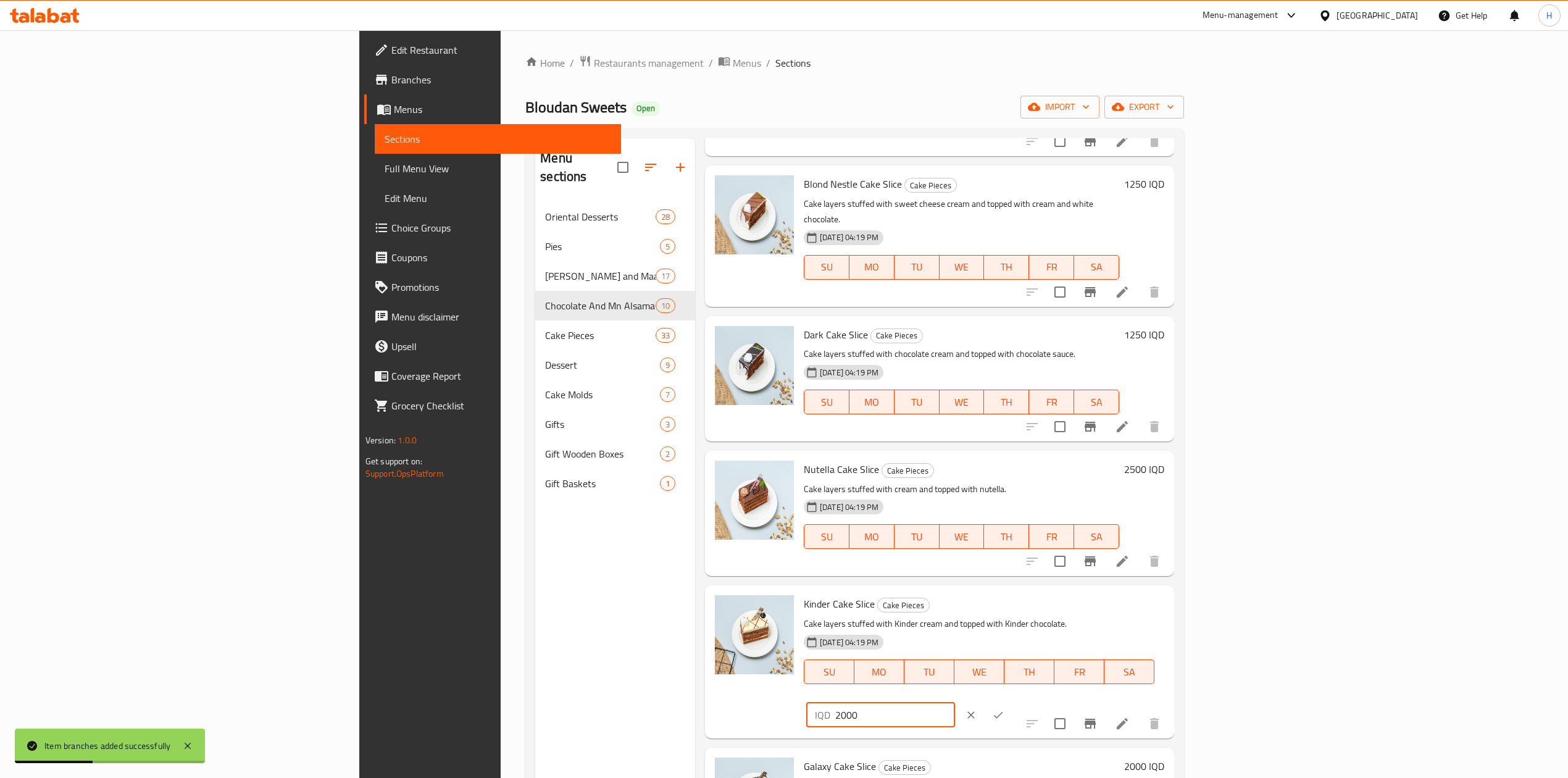
drag, startPoint x: 1350, startPoint y: 567, endPoint x: 1351, endPoint y: 573, distance: 6.1
click at [955, 703] on input "2000" at bounding box center [895, 715] width 120 height 25
type input "2500"
click at [1004, 709] on icon "ok" at bounding box center [998, 715] width 12 height 12
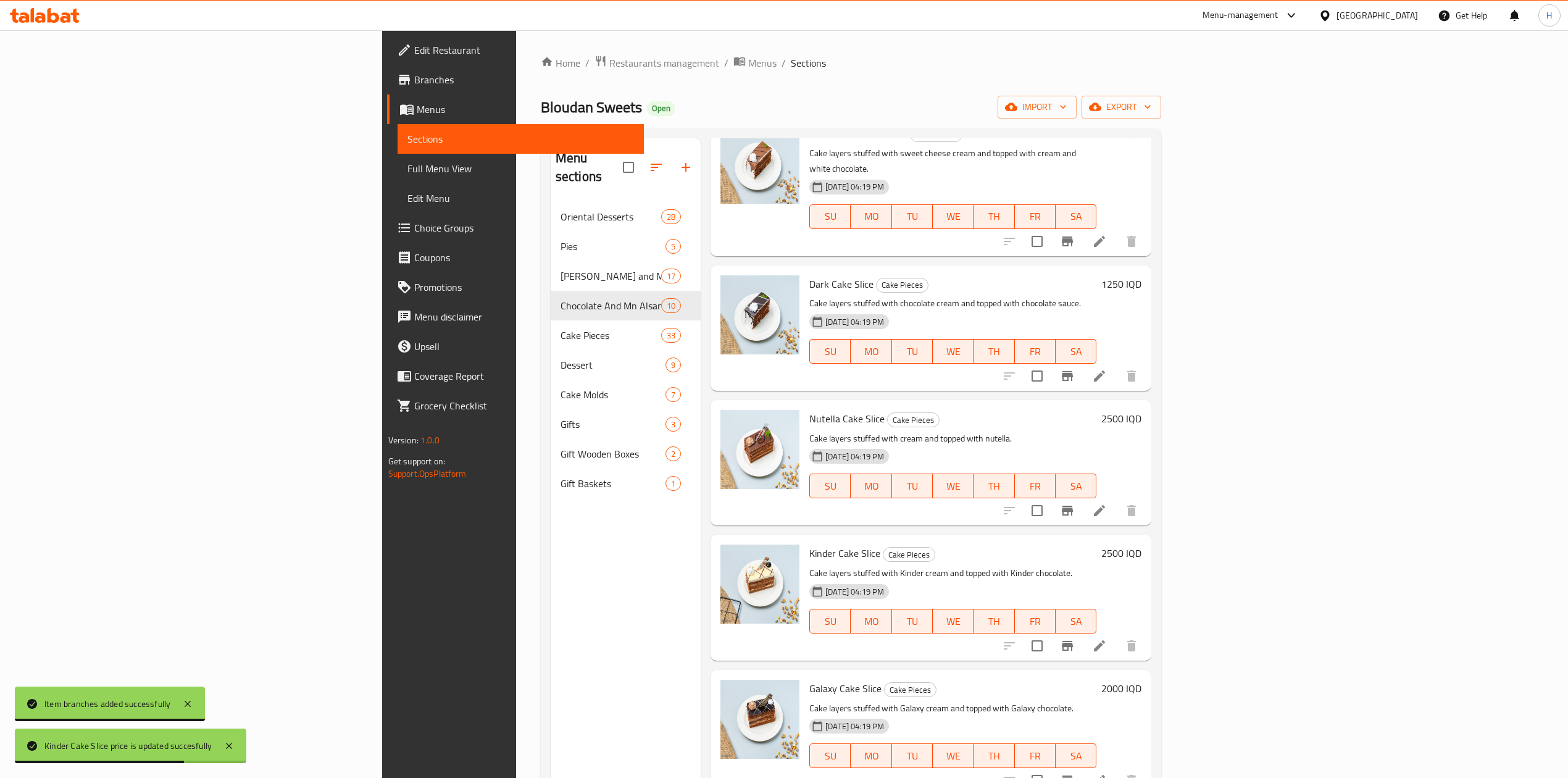
scroll to position [1153, 0]
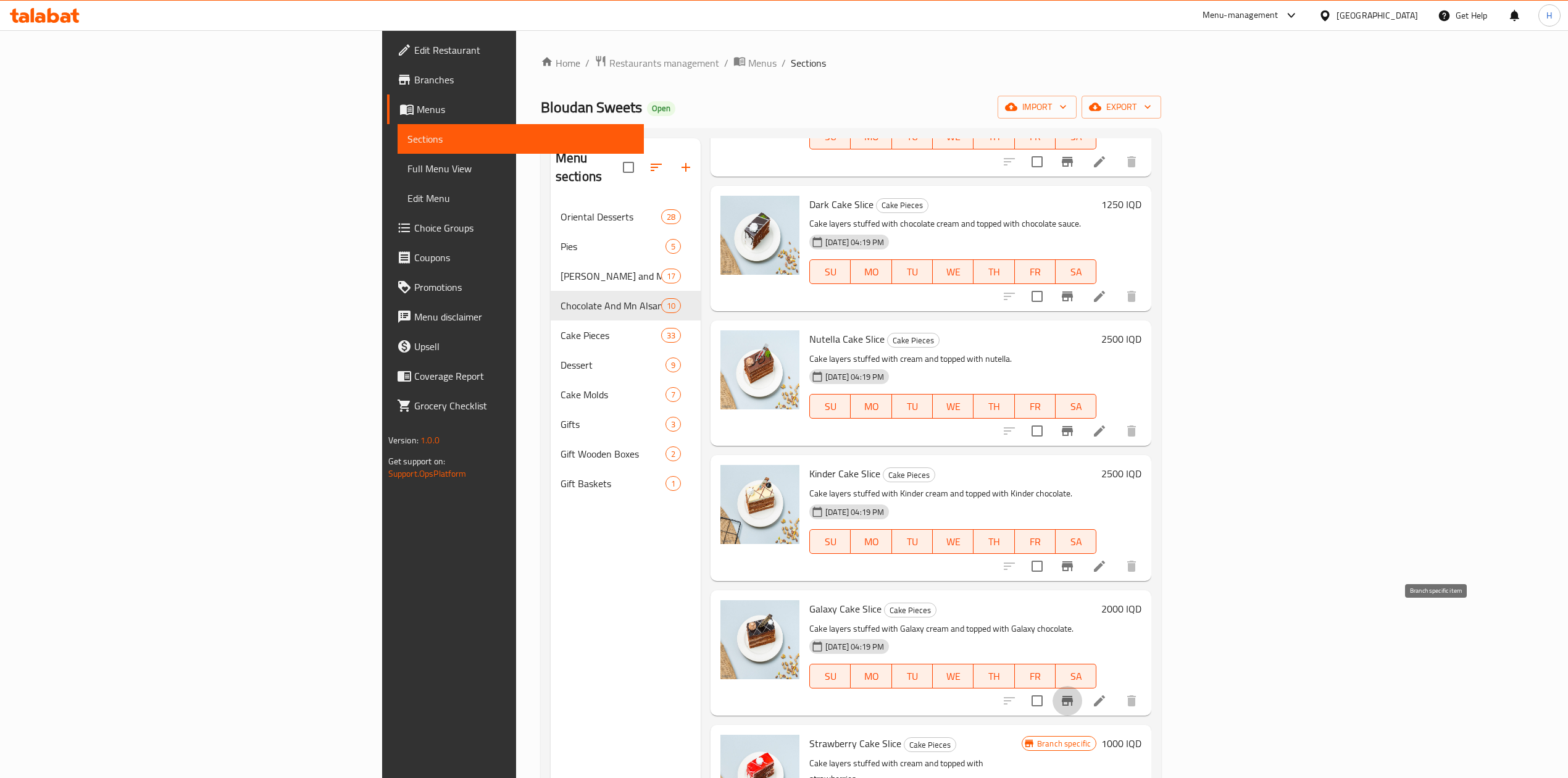
click at [1082, 686] on button "Branch-specific-item" at bounding box center [1067, 701] width 30 height 30
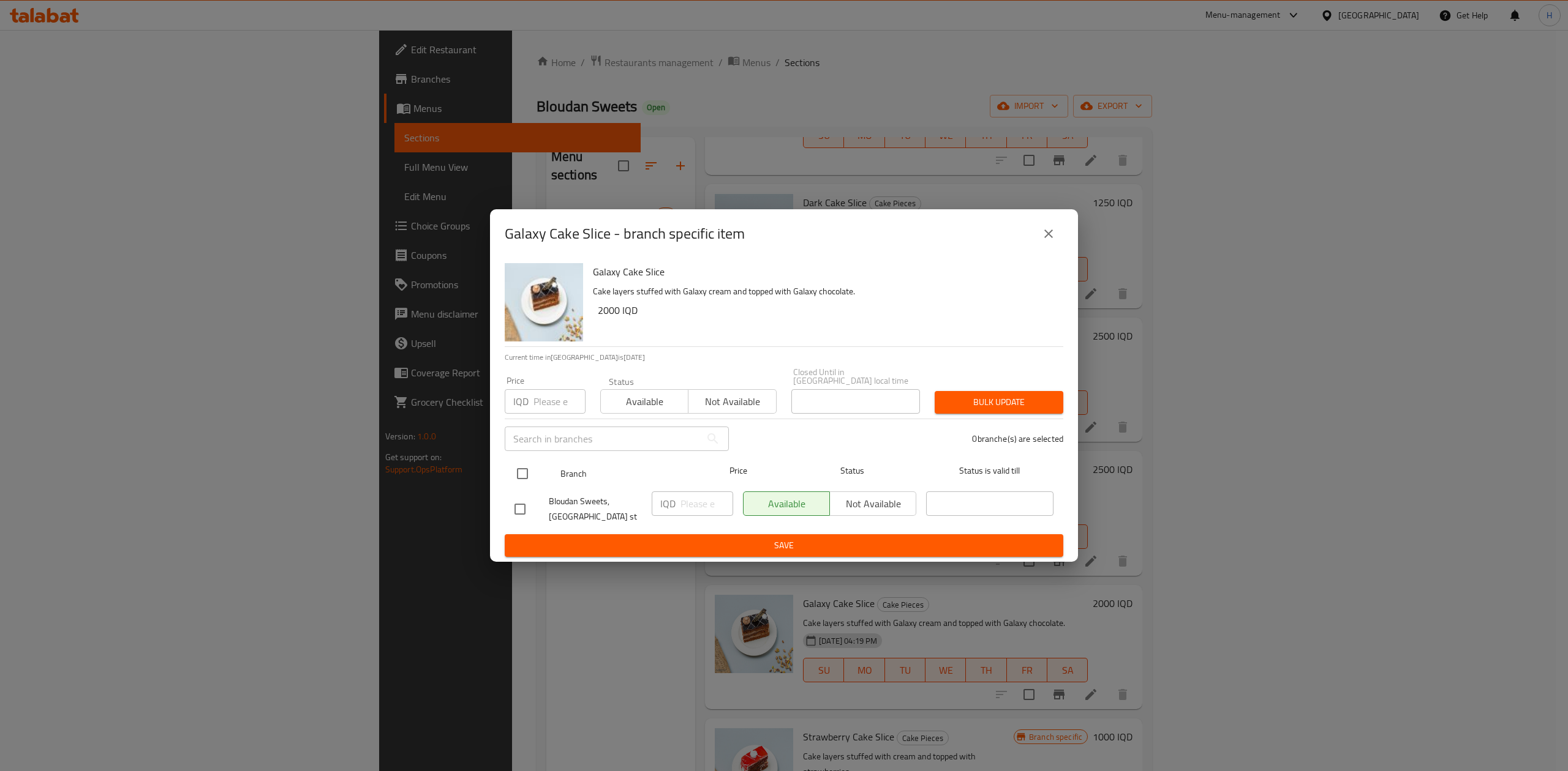
click at [520, 478] on input "checkbox" at bounding box center [522, 473] width 25 height 25
checkbox input "true"
click at [682, 502] on input "number" at bounding box center [707, 504] width 53 height 25
type input "2500"
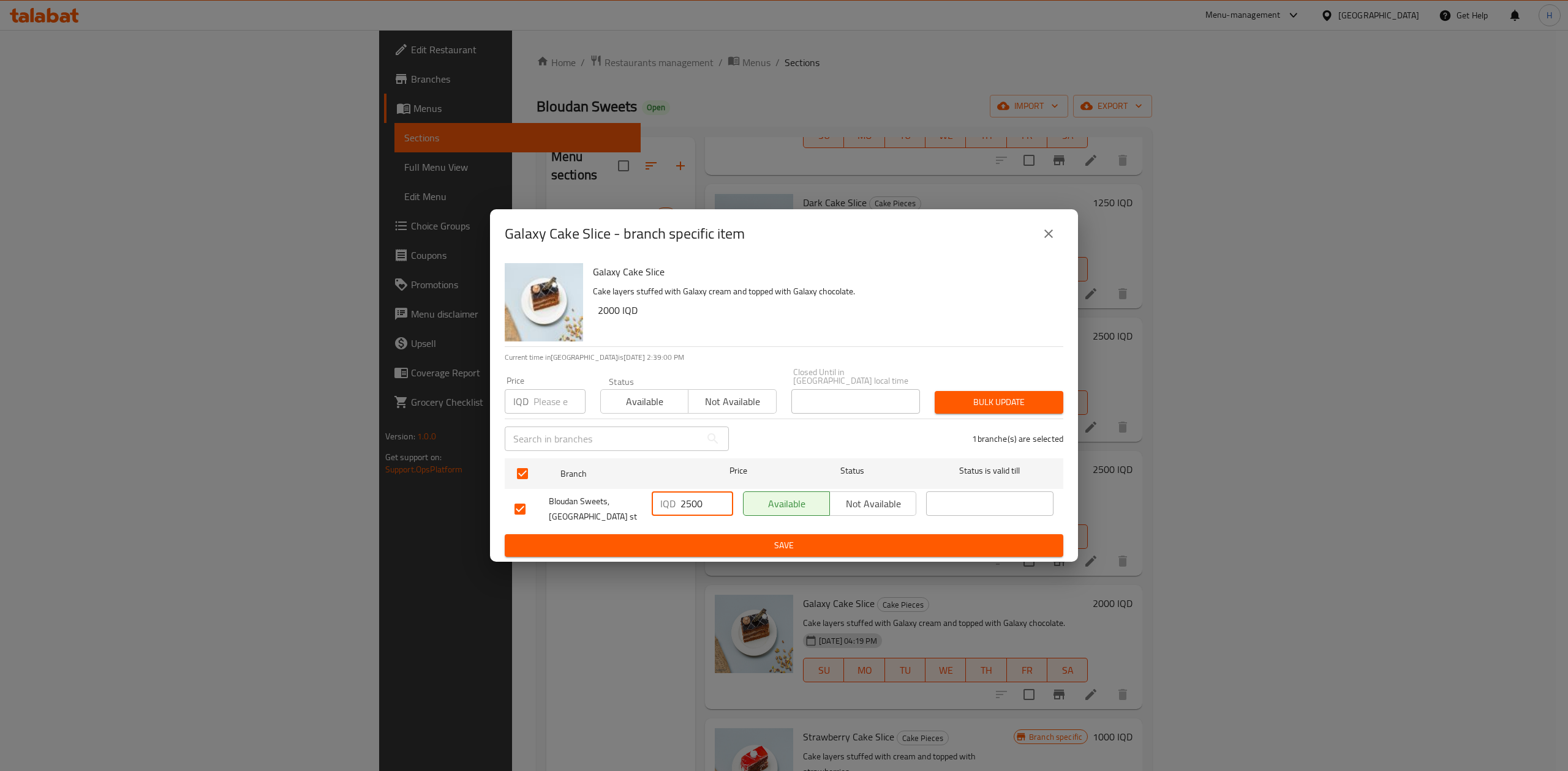
click at [676, 534] on button "Save" at bounding box center [784, 545] width 558 height 23
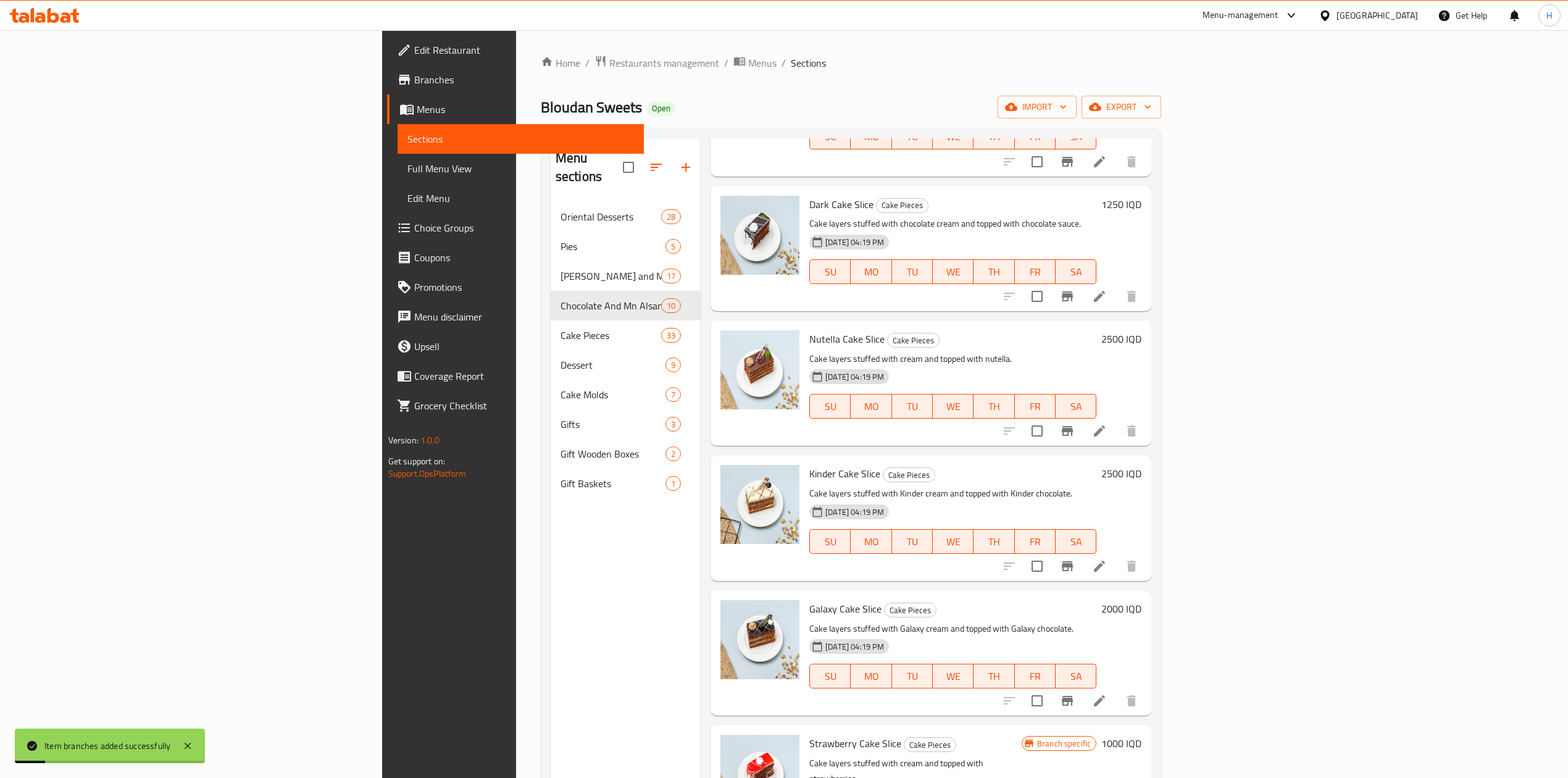
click at [1097, 600] on h6 "Galaxy Cake Slice Cake Pieces" at bounding box center [953, 609] width 287 height 17
click at [1141, 600] on h6 "2000 IQD" at bounding box center [1121, 609] width 40 height 17
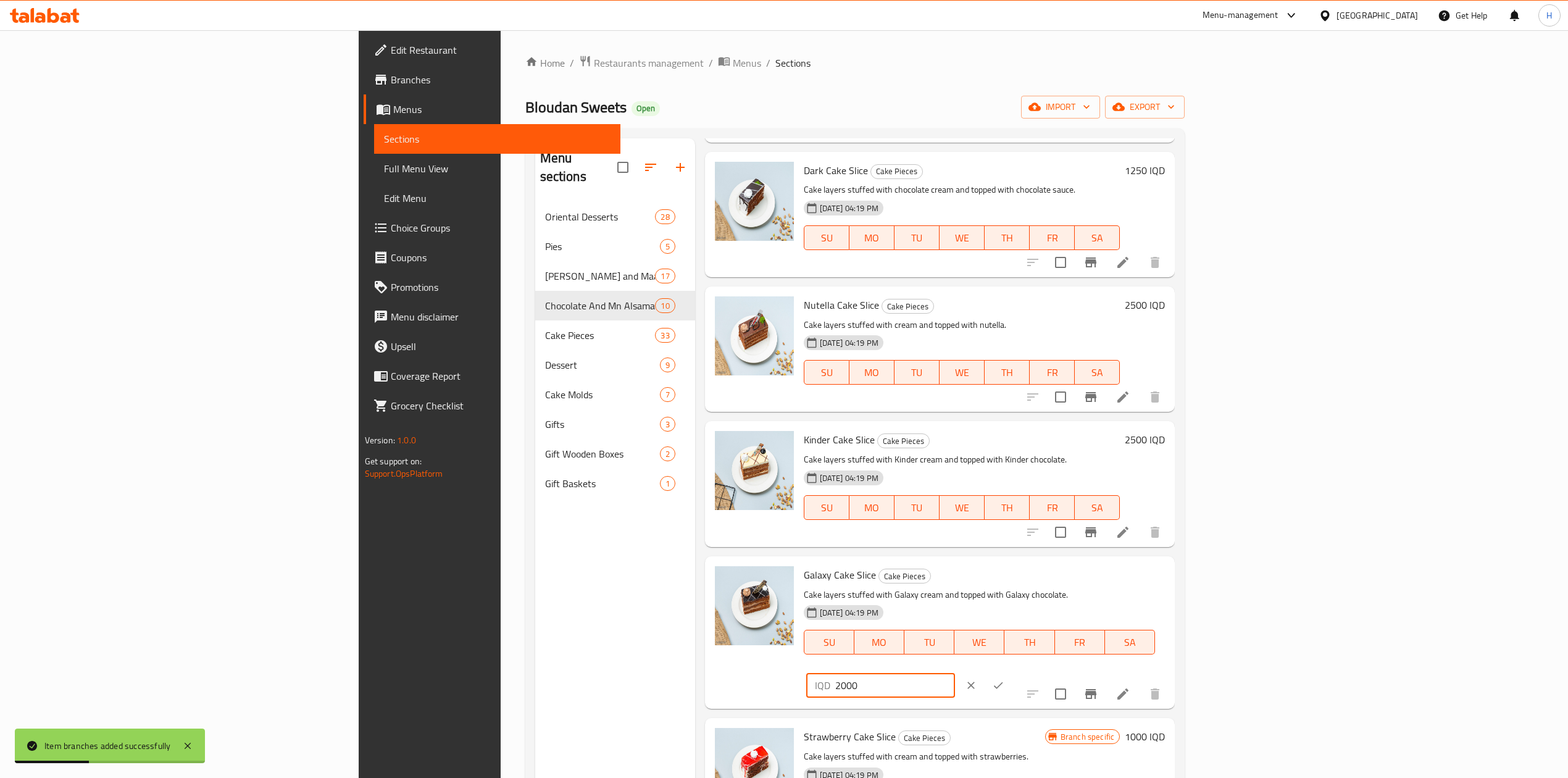
click at [955, 674] on input "2000" at bounding box center [895, 686] width 120 height 25
type input "2500"
click at [1012, 672] on button "ok" at bounding box center [998, 686] width 27 height 27
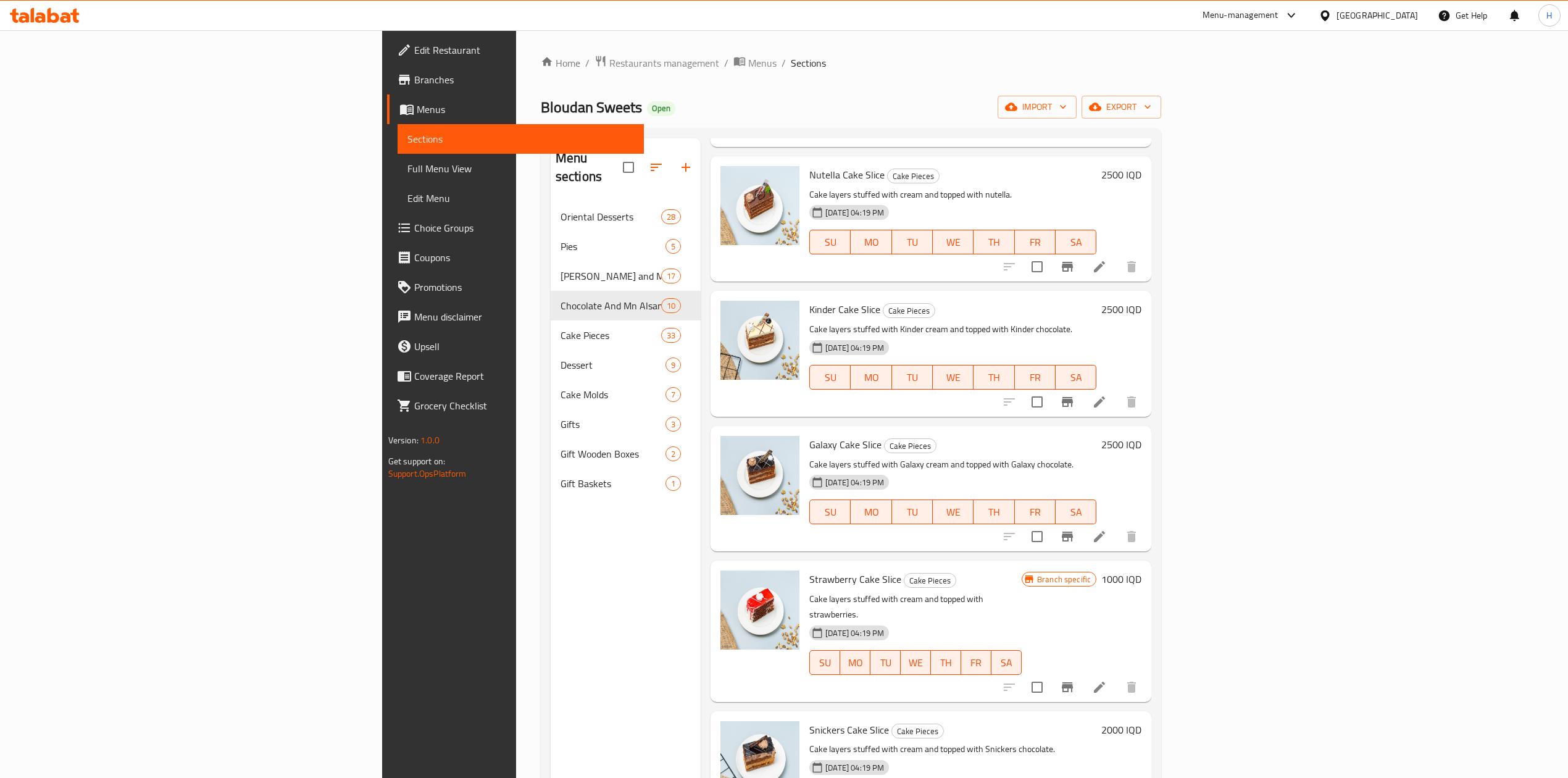
scroll to position [1317, 0]
click at [1082, 672] on button "Branch-specific-item" at bounding box center [1067, 686] width 30 height 30
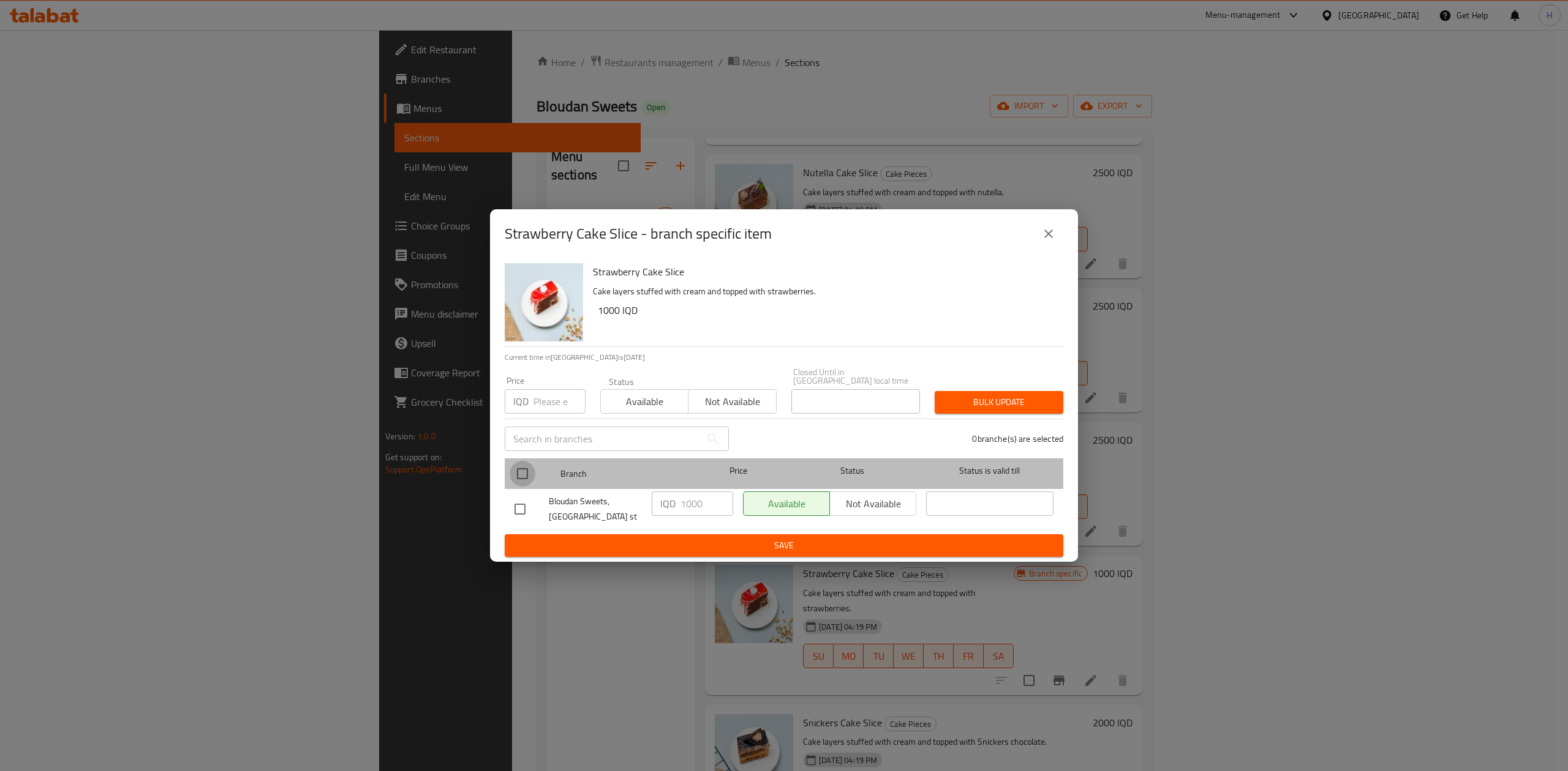
drag, startPoint x: 523, startPoint y: 467, endPoint x: 559, endPoint y: 467, distance: 36.0
click at [527, 467] on input "checkbox" at bounding box center [522, 473] width 25 height 25
checkbox input "true"
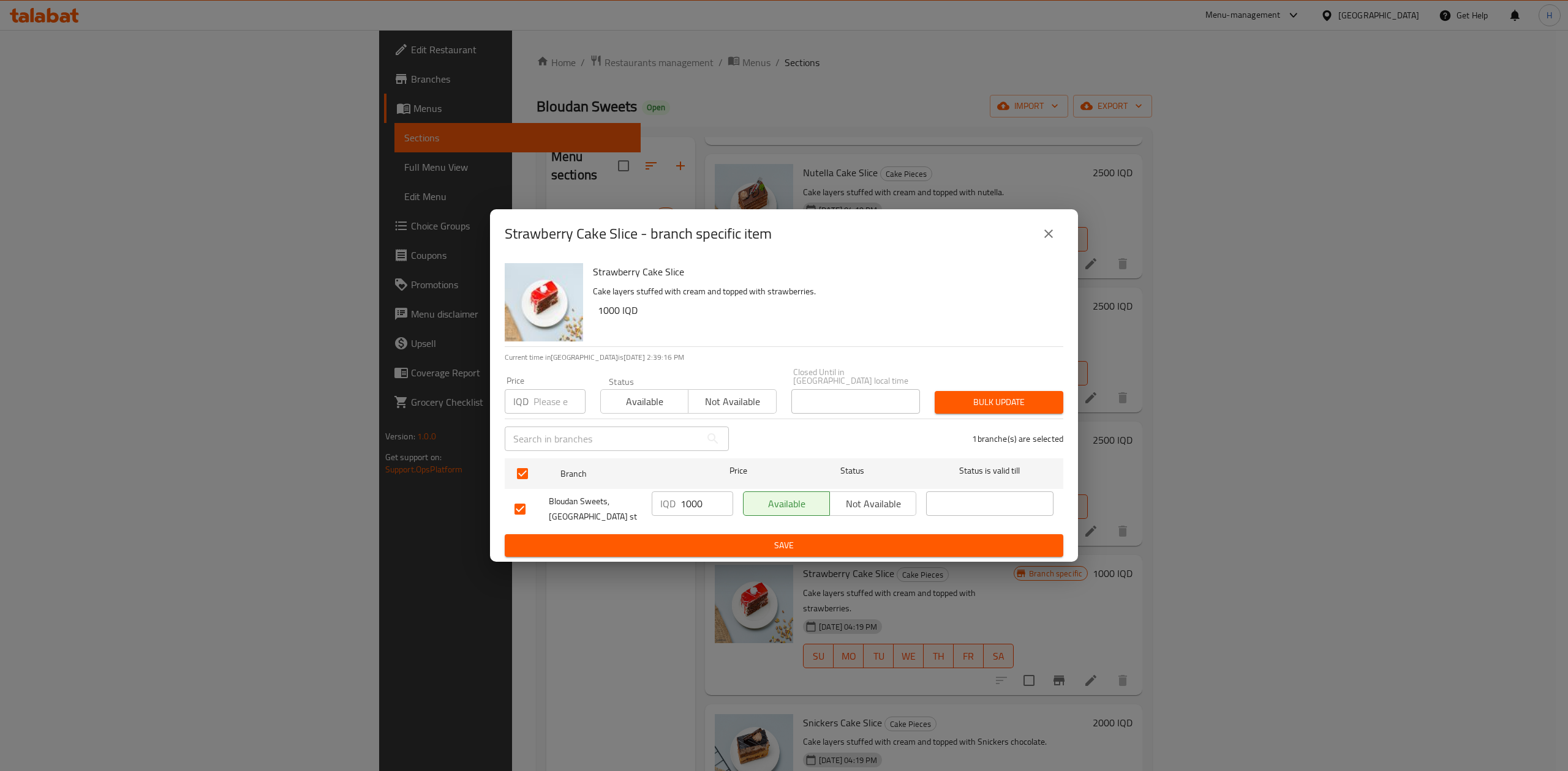
click at [692, 502] on input "1000" at bounding box center [707, 504] width 53 height 25
click at [683, 505] on input "25" at bounding box center [707, 504] width 53 height 25
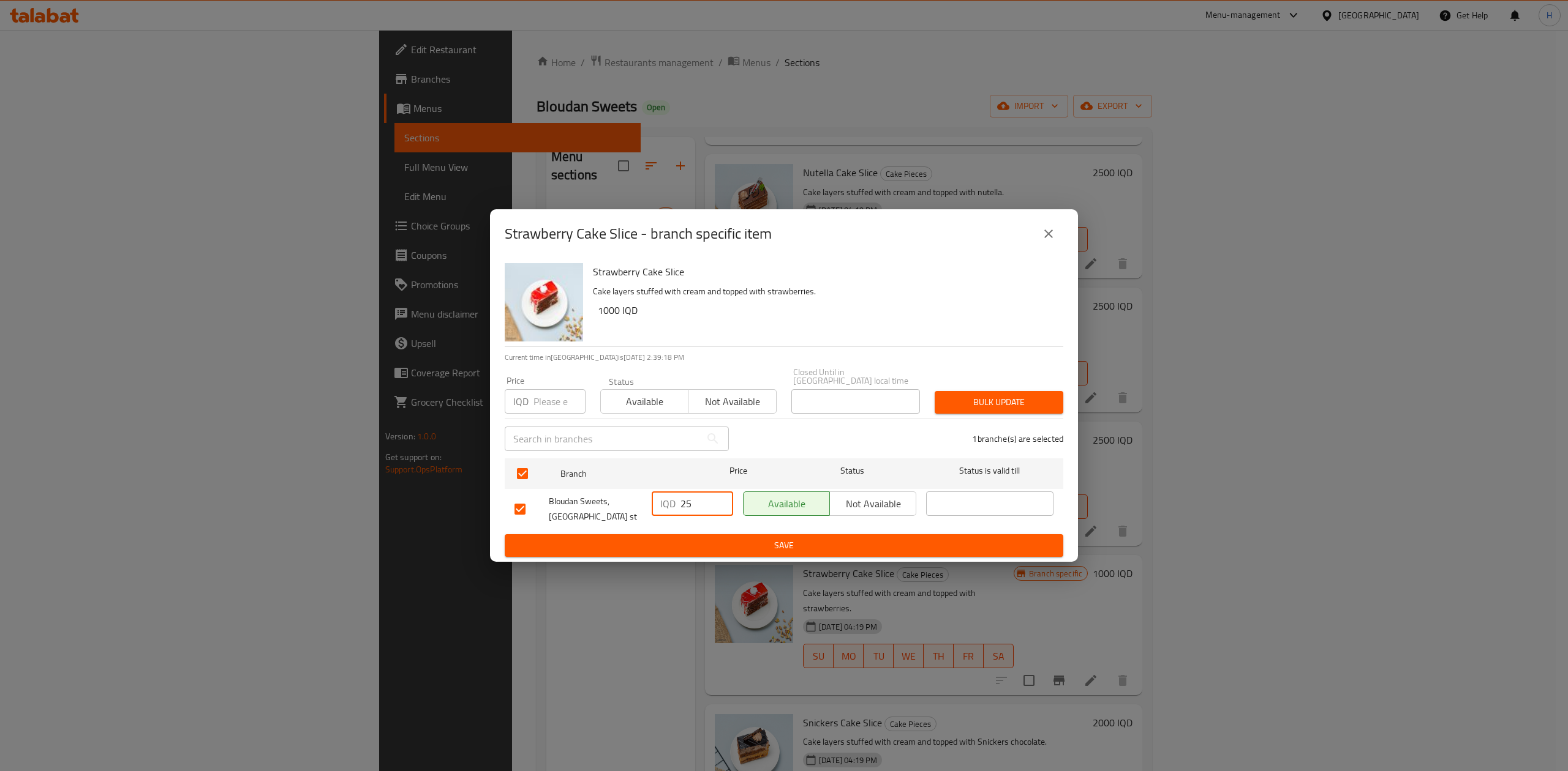
click at [683, 505] on input "25" at bounding box center [707, 504] width 53 height 25
type input "1250"
click at [692, 538] on span "Save" at bounding box center [783, 545] width 539 height 15
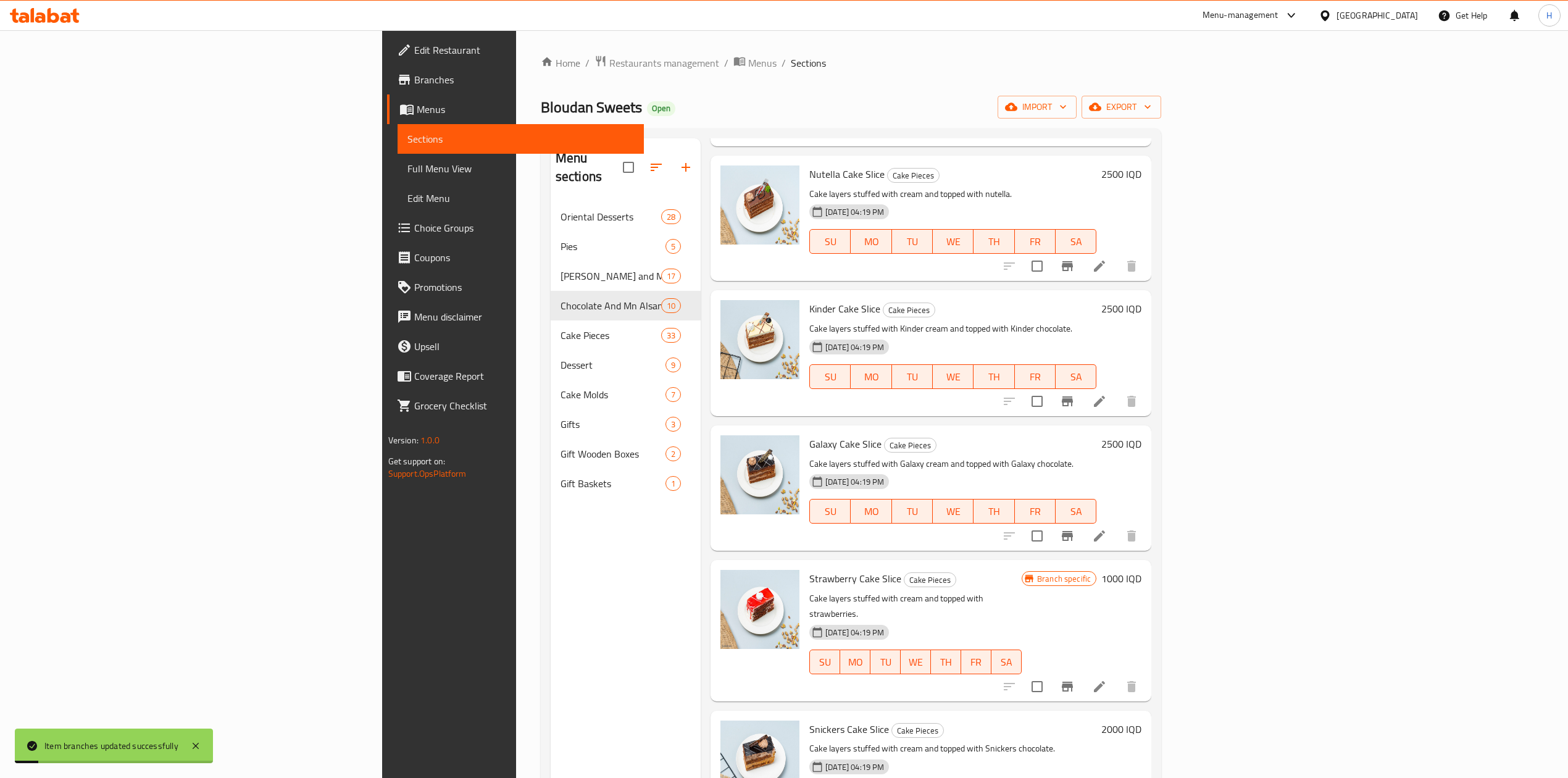
click at [1141, 570] on h6 "1000 IQD" at bounding box center [1121, 579] width 40 height 17
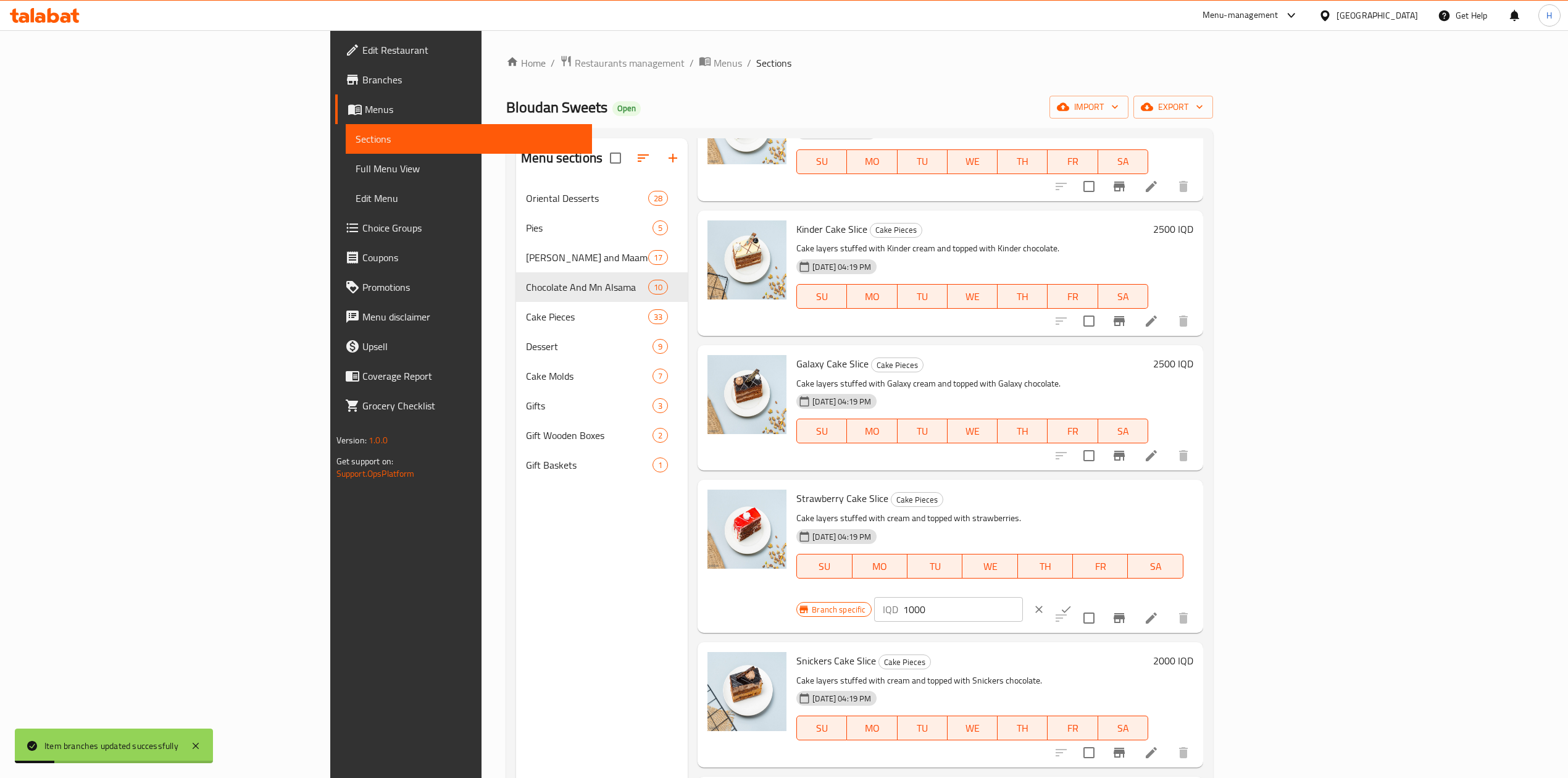
click at [1023, 597] on input "1000" at bounding box center [963, 609] width 120 height 25
type input "1250"
click at [1080, 596] on button "ok" at bounding box center [1066, 609] width 27 height 27
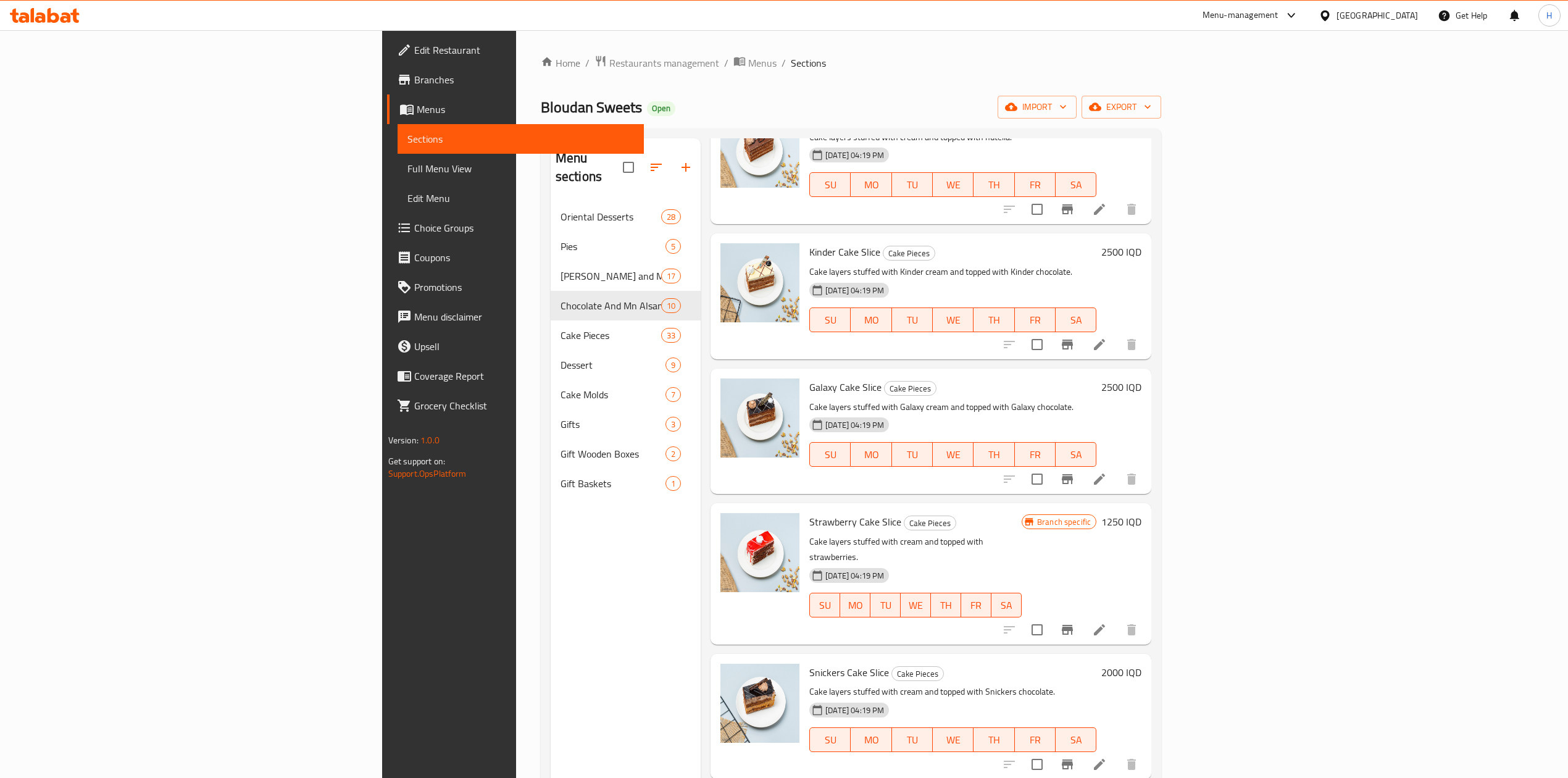
scroll to position [1399, 0]
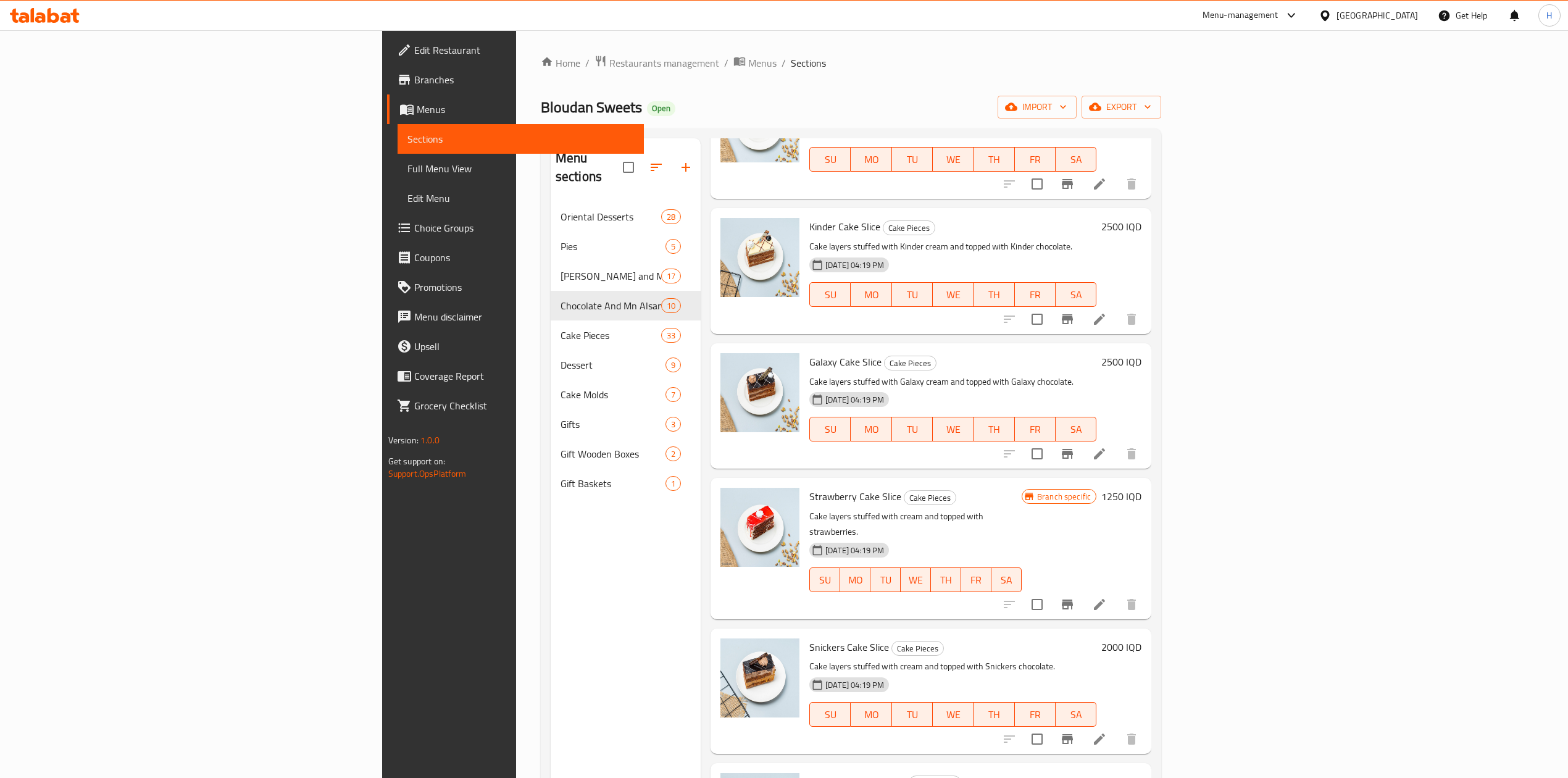
click at [1074, 732] on icon "Branch-specific-item" at bounding box center [1067, 739] width 15 height 15
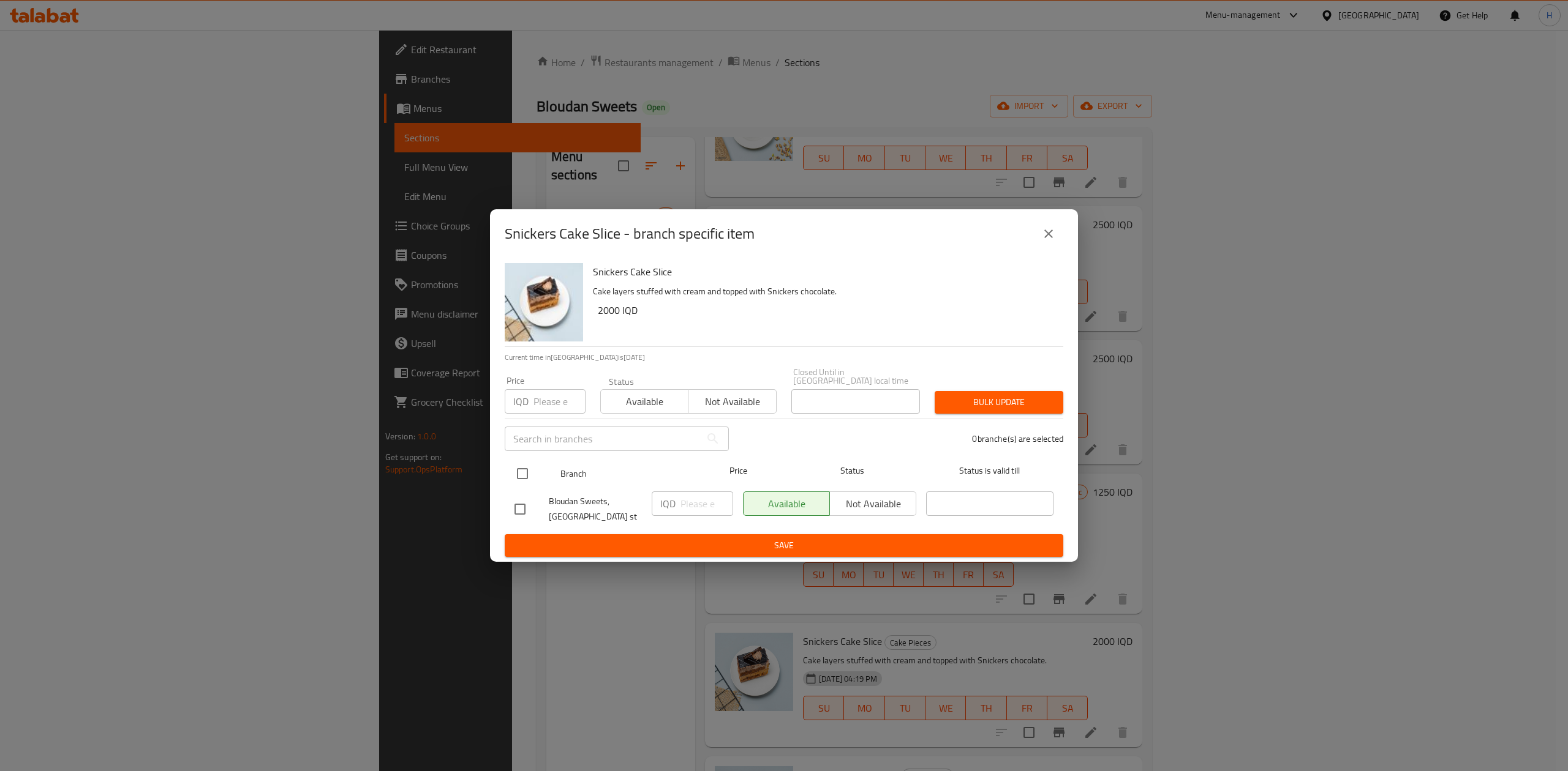
click at [514, 471] on input "checkbox" at bounding box center [522, 473] width 25 height 25
checkbox input "true"
click at [694, 500] on input "number" at bounding box center [707, 504] width 53 height 25
type input "2500"
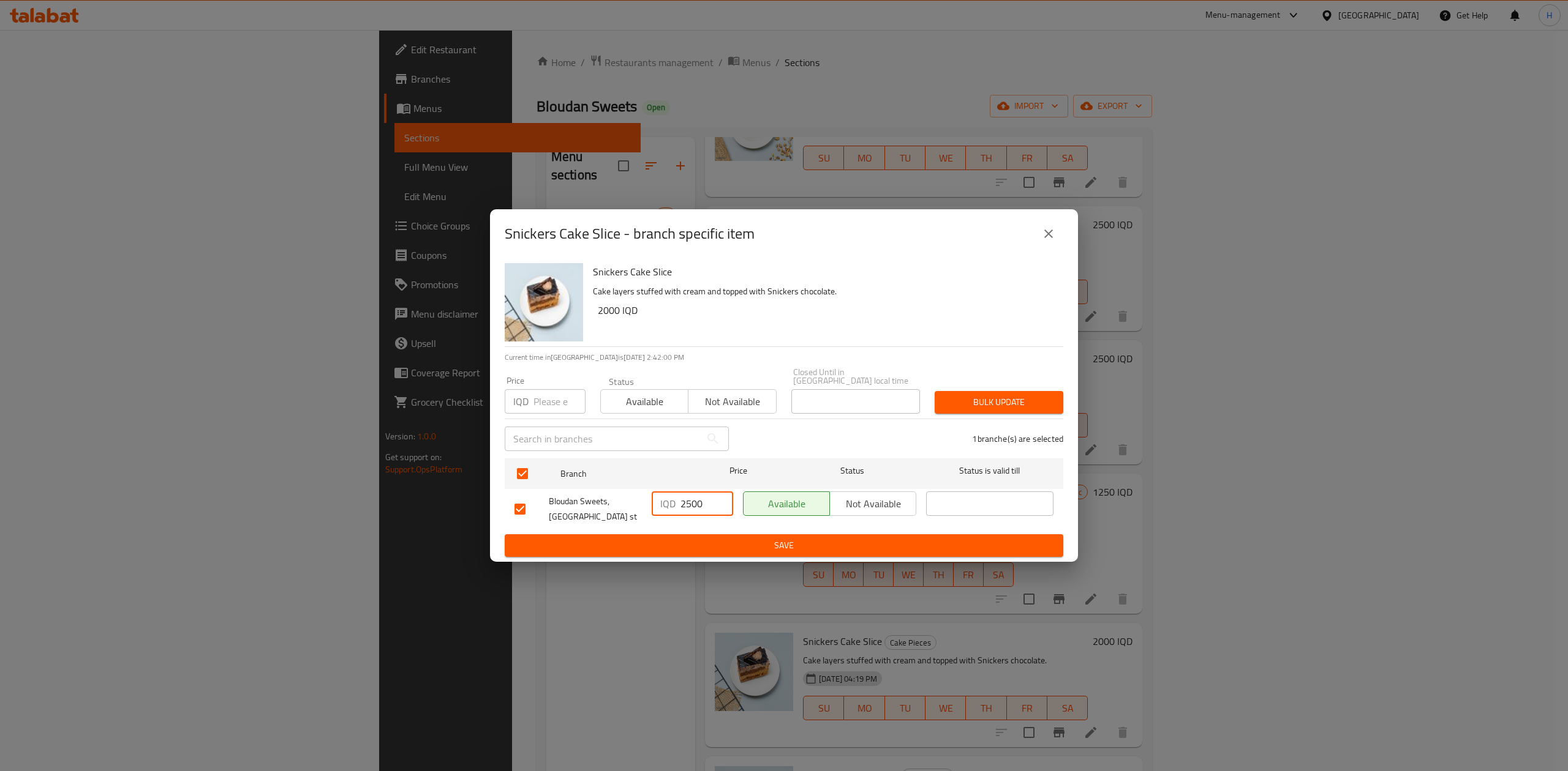
click at [694, 545] on span "Save" at bounding box center [783, 545] width 539 height 15
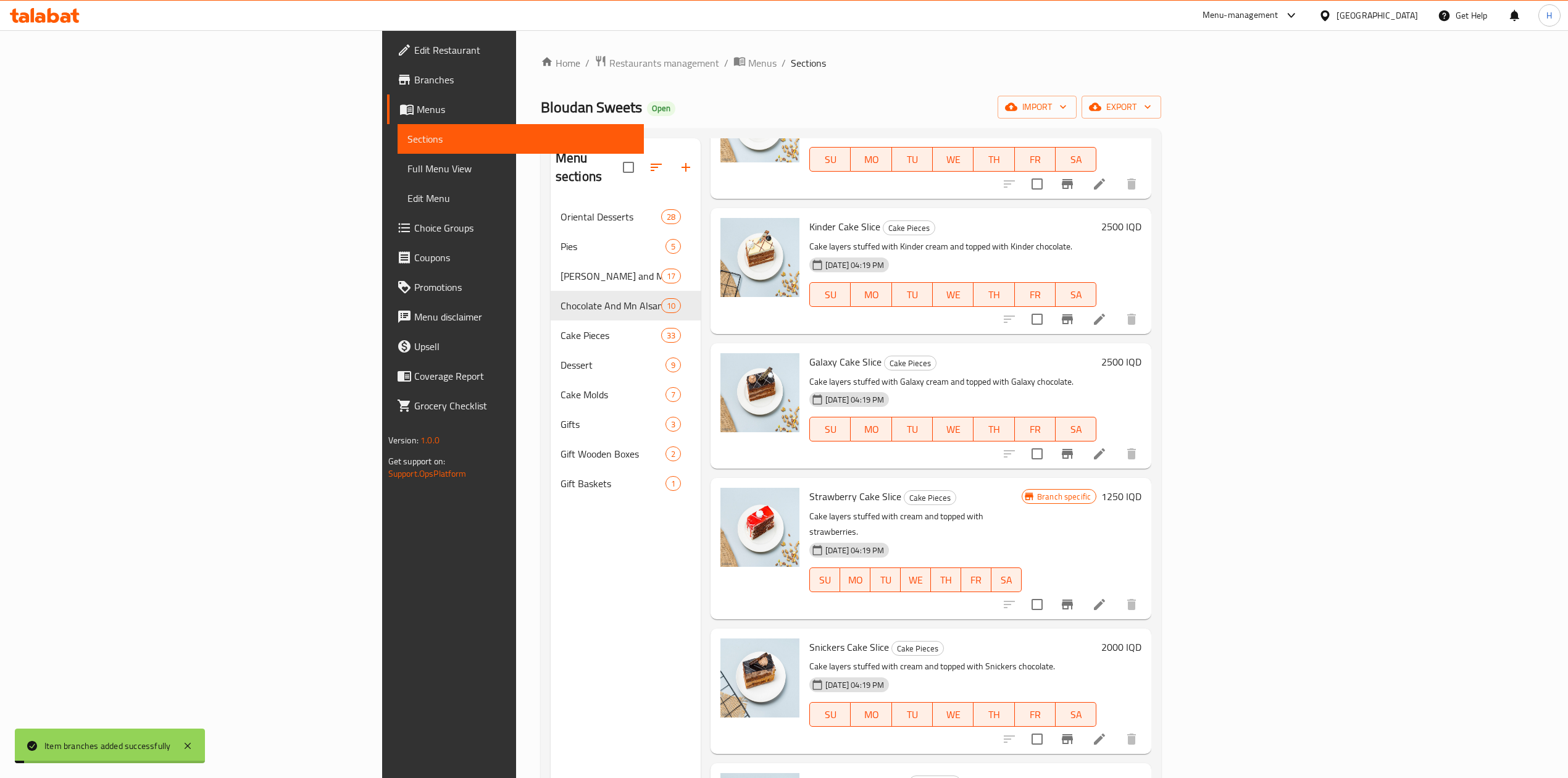
click at [1141, 638] on h6 "2000 IQD" at bounding box center [1121, 647] width 40 height 17
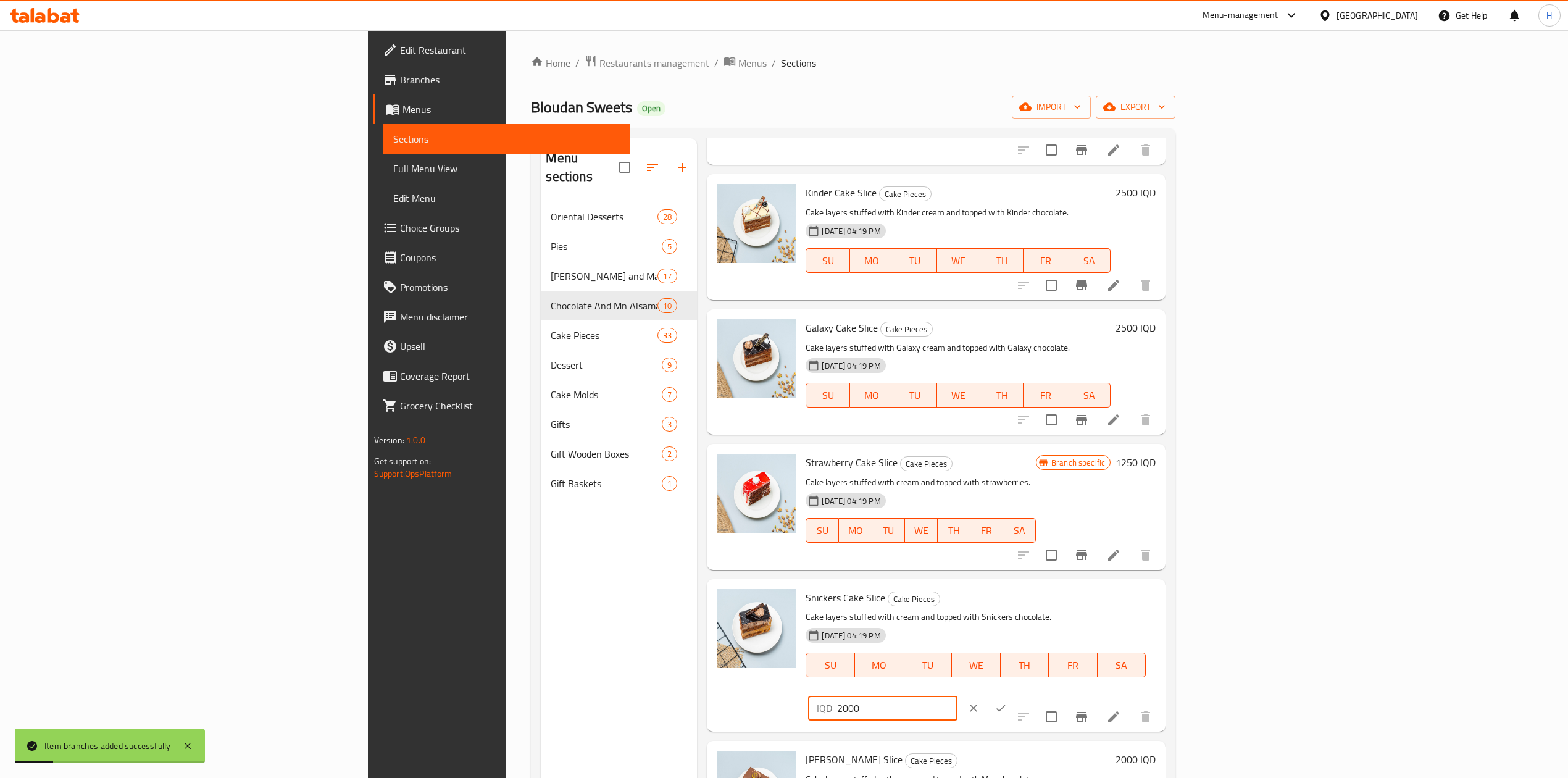
drag, startPoint x: 1347, startPoint y: 556, endPoint x: 1352, endPoint y: 565, distance: 10.3
click at [957, 696] on input "2000" at bounding box center [897, 708] width 120 height 25
type input "2500"
click at [1015, 695] on div at bounding box center [987, 709] width 55 height 27
click at [1007, 703] on icon "ok" at bounding box center [1001, 709] width 12 height 12
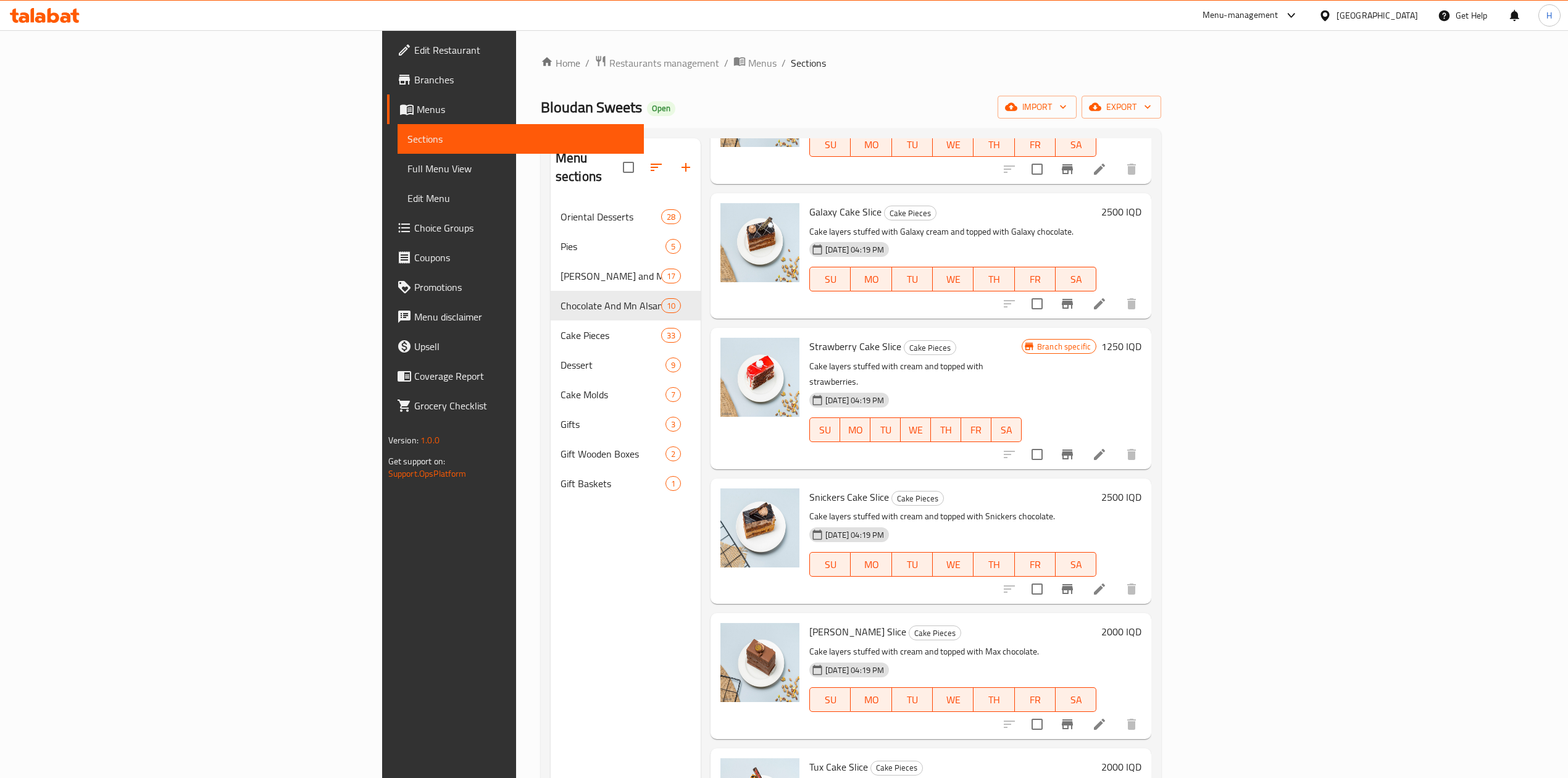
scroll to position [1565, 0]
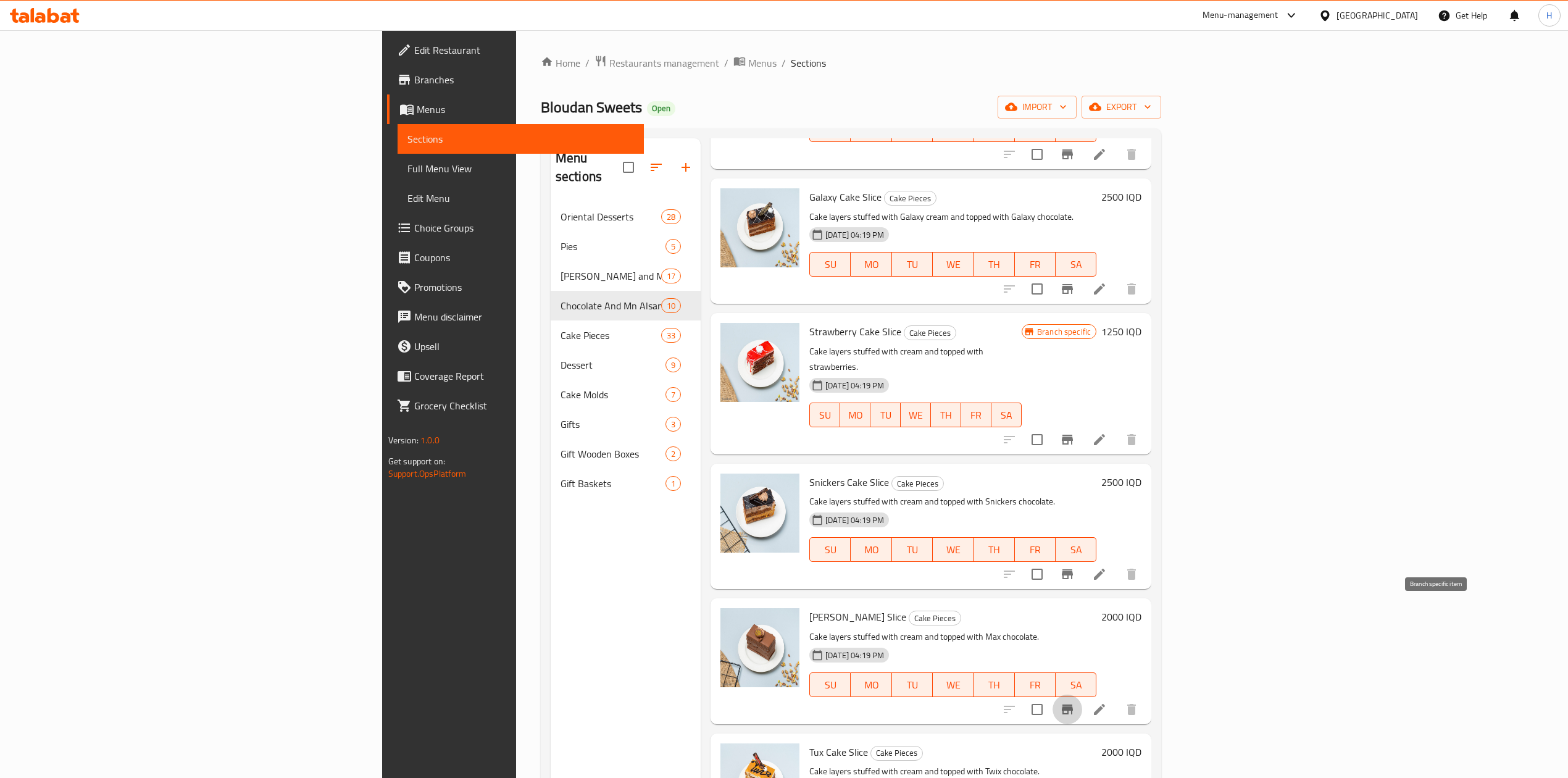
click at [1074, 703] on icon "Branch-specific-item" at bounding box center [1067, 710] width 15 height 15
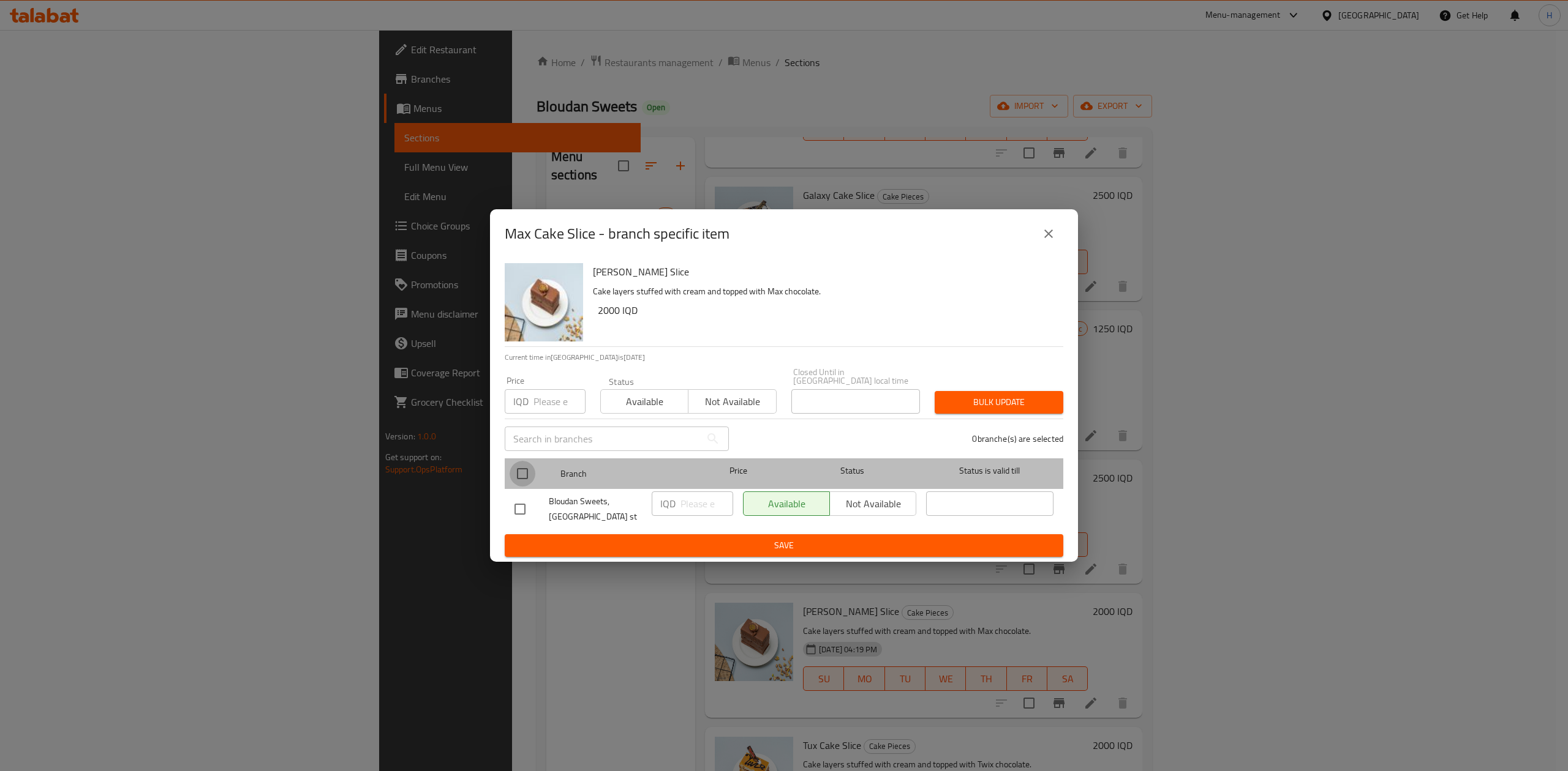
drag, startPoint x: 527, startPoint y: 469, endPoint x: 693, endPoint y: 507, distance: 170.3
click at [528, 469] on input "checkbox" at bounding box center [522, 473] width 25 height 25
checkbox input "true"
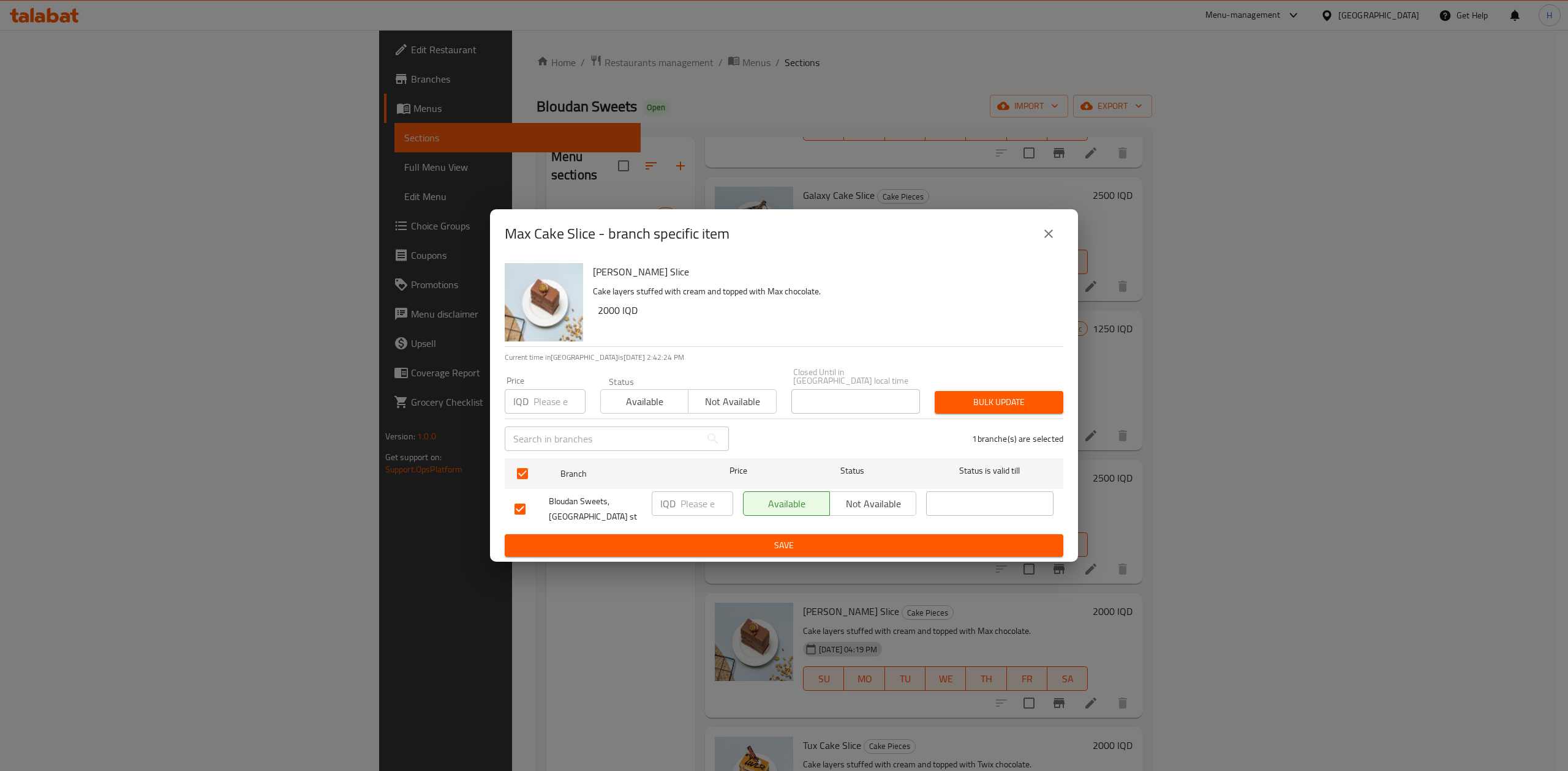
click at [697, 506] on input "number" at bounding box center [707, 504] width 53 height 25
type input "2500"
click at [719, 558] on div "Max Cake Slice - branch specific item Max Cake Slice Cake layers stuffed with c…" at bounding box center [784, 385] width 1568 height 771
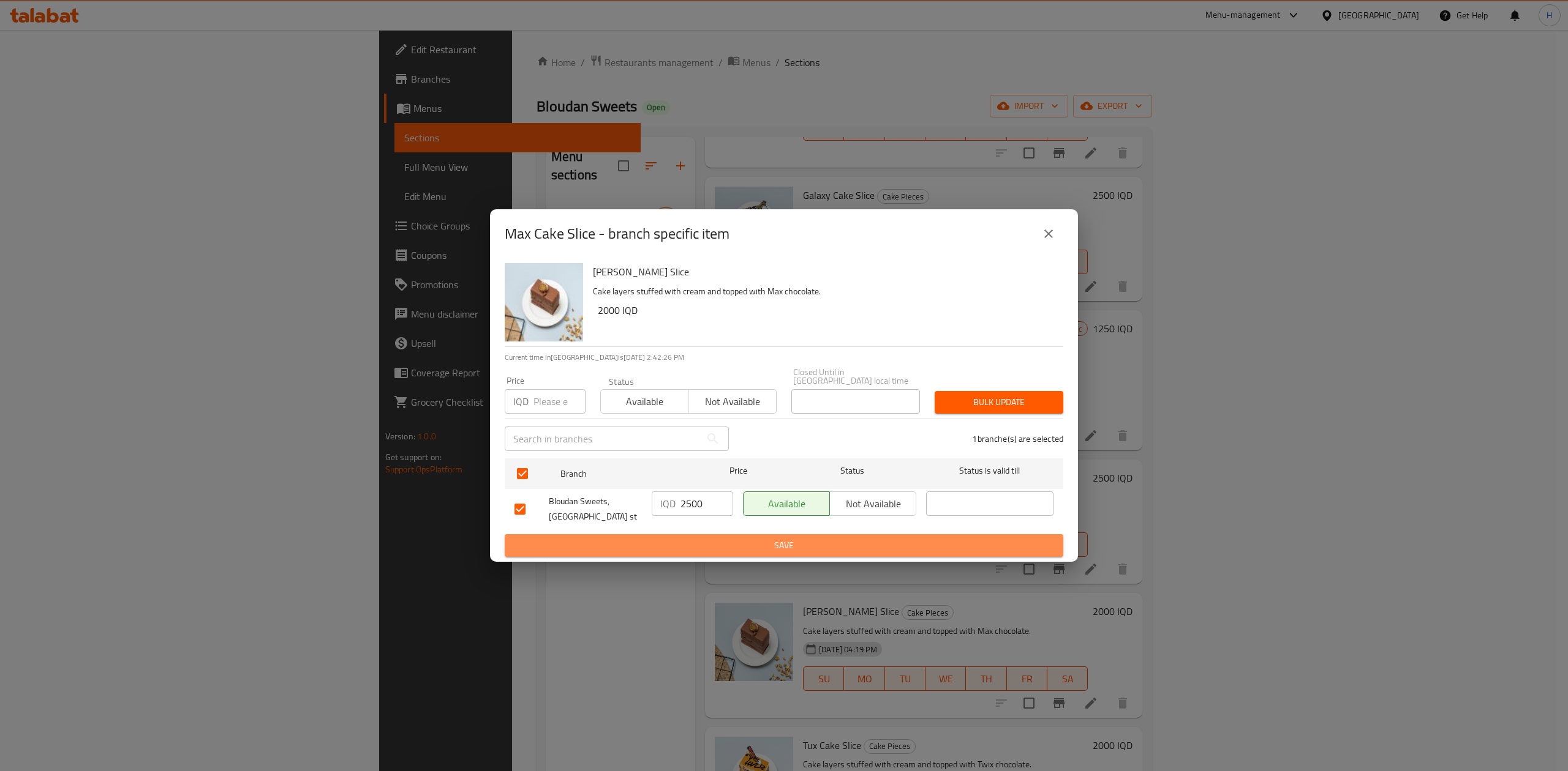
click at [703, 538] on span "Save" at bounding box center [783, 545] width 539 height 15
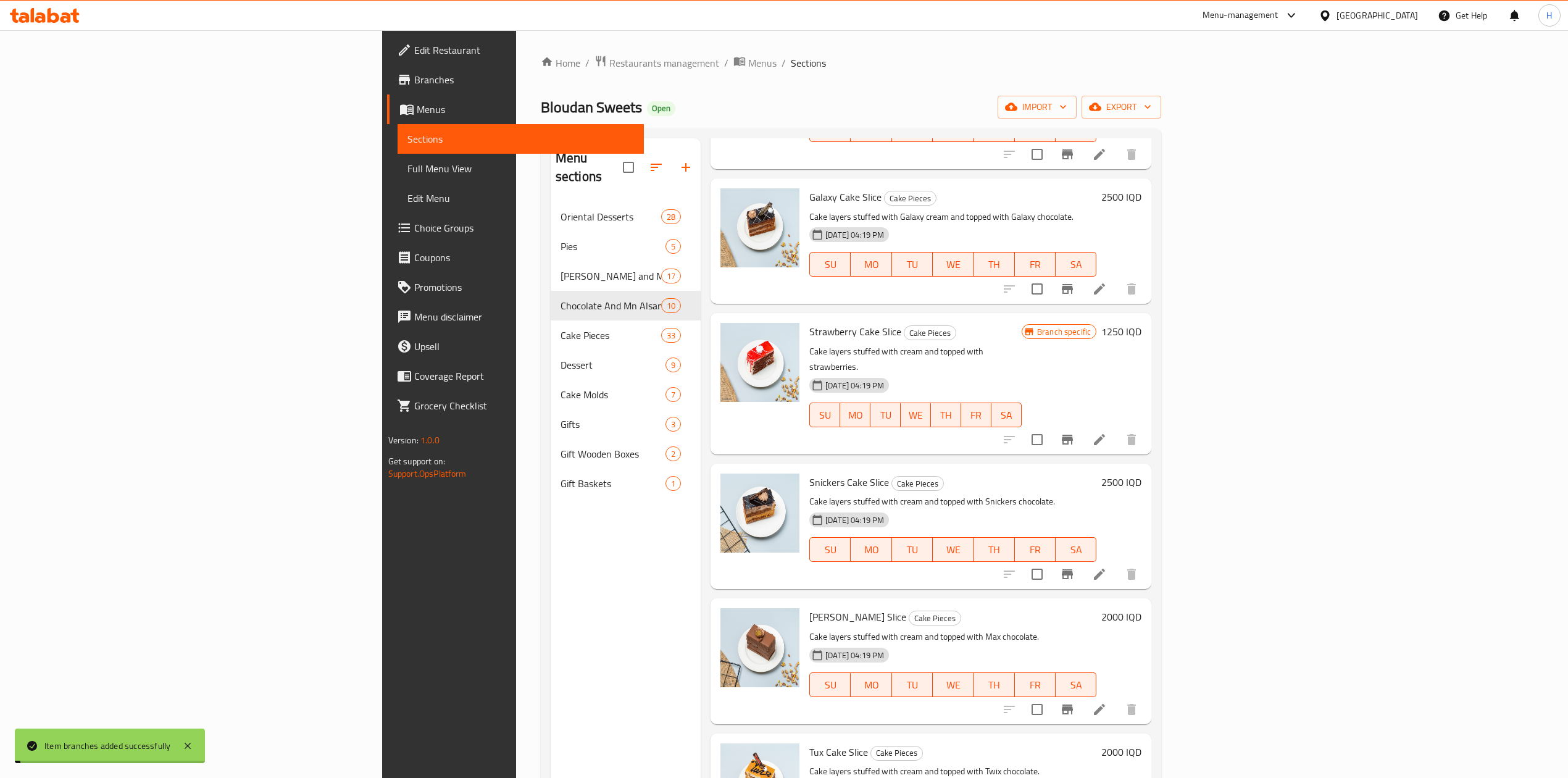
click at [1141, 609] on h6 "2000 IQD" at bounding box center [1121, 617] width 40 height 17
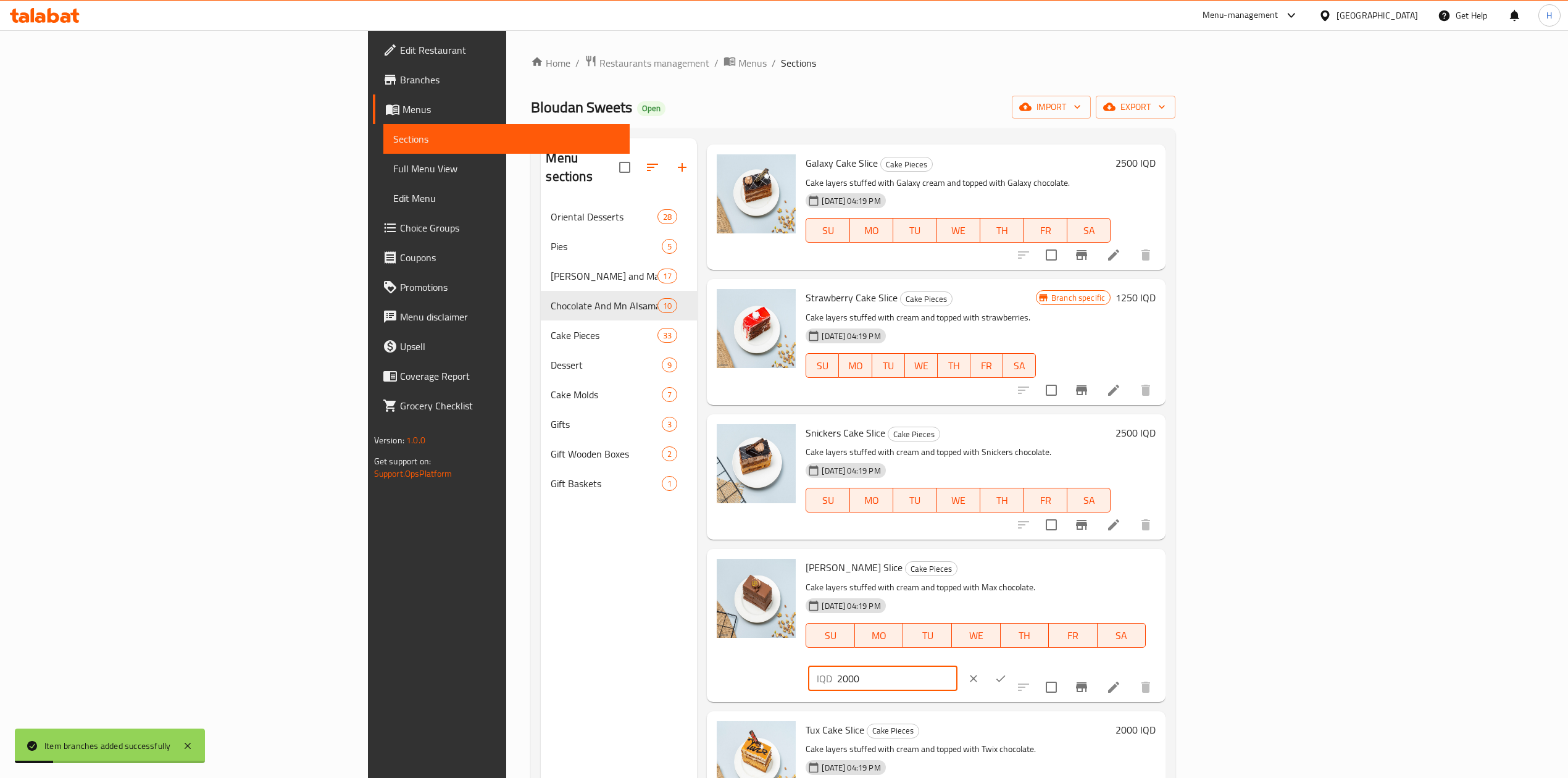
click at [957, 667] on input "2000" at bounding box center [897, 679] width 120 height 25
type input "2500"
click at [1015, 665] on button "ok" at bounding box center [1001, 679] width 27 height 27
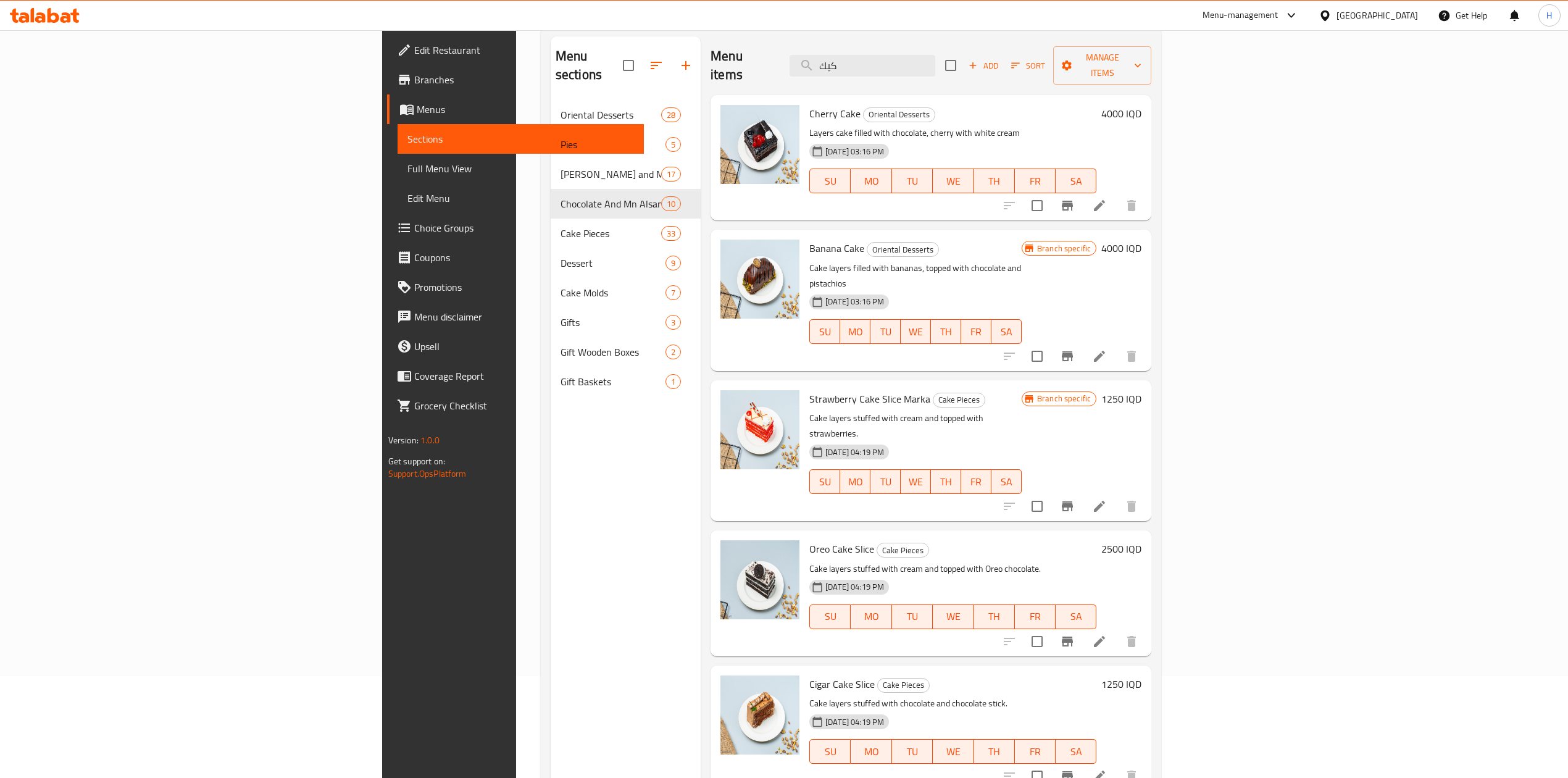
scroll to position [0, 0]
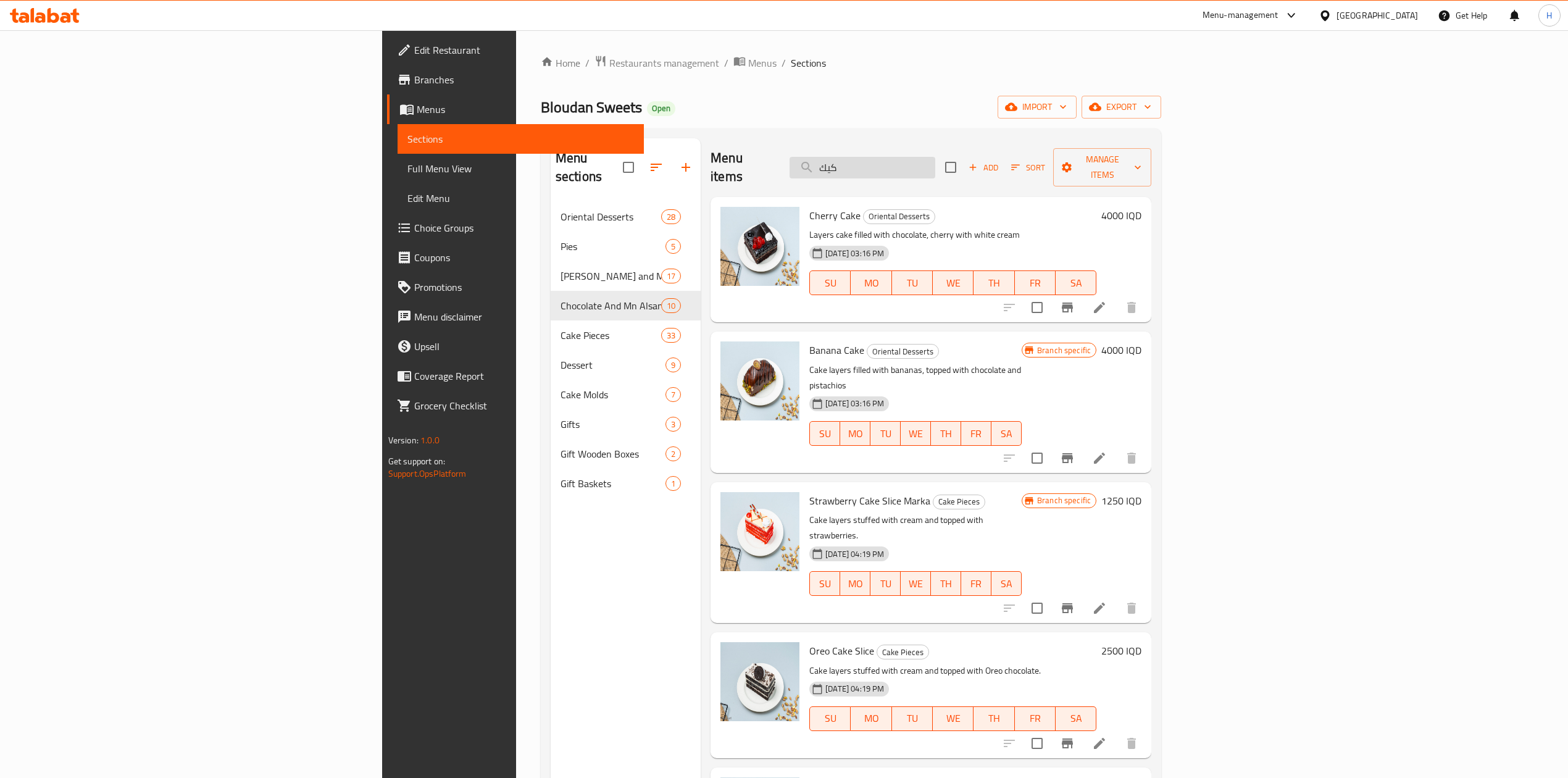
click at [935, 162] on input "كيك" at bounding box center [862, 167] width 145 height 21
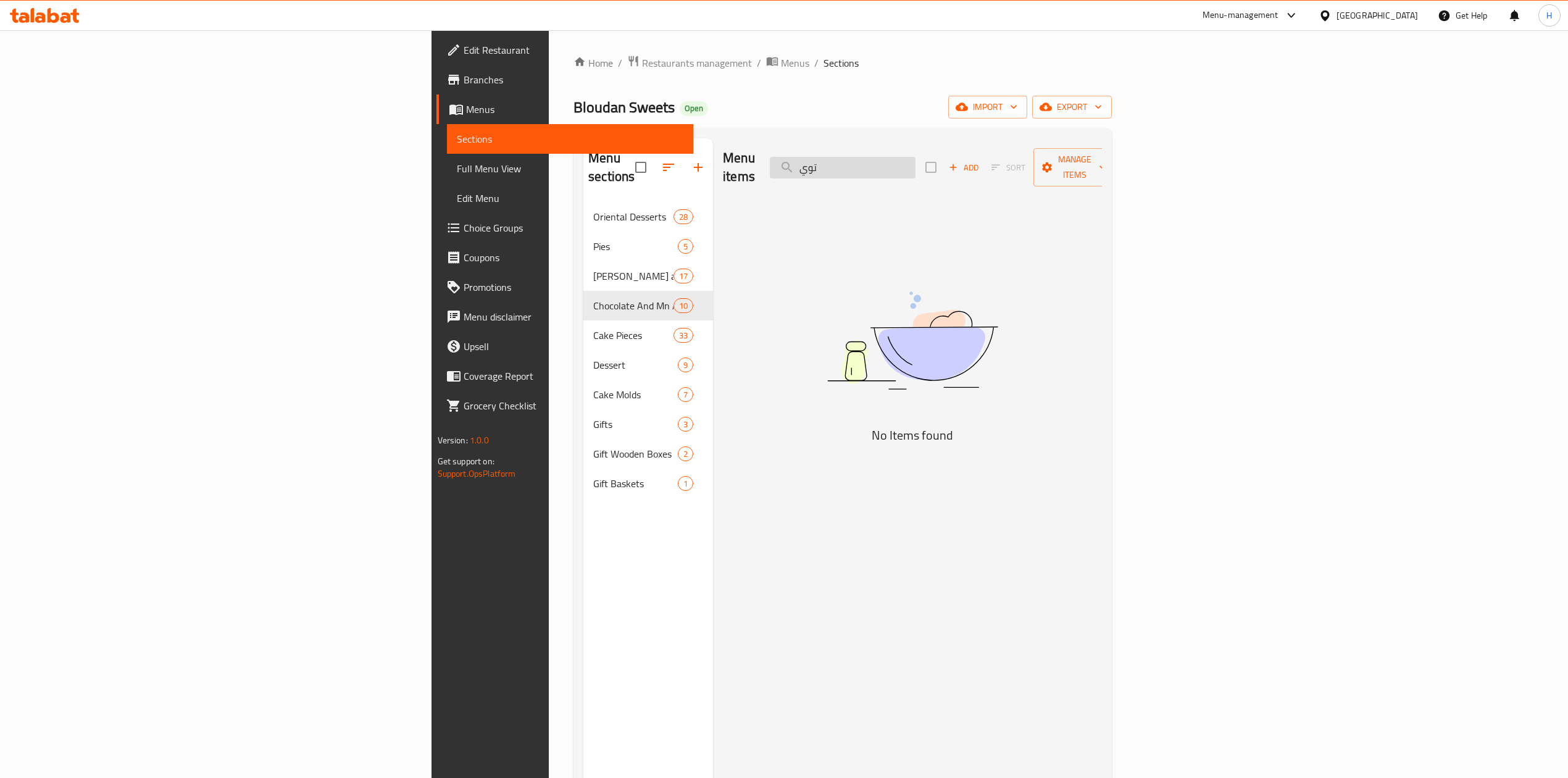
click at [915, 164] on input "توي" at bounding box center [843, 167] width 145 height 21
click at [1010, 171] on div "Menu items توي Add Sort Manage items" at bounding box center [912, 168] width 379 height 59
click at [915, 165] on input "توي" at bounding box center [843, 167] width 145 height 21
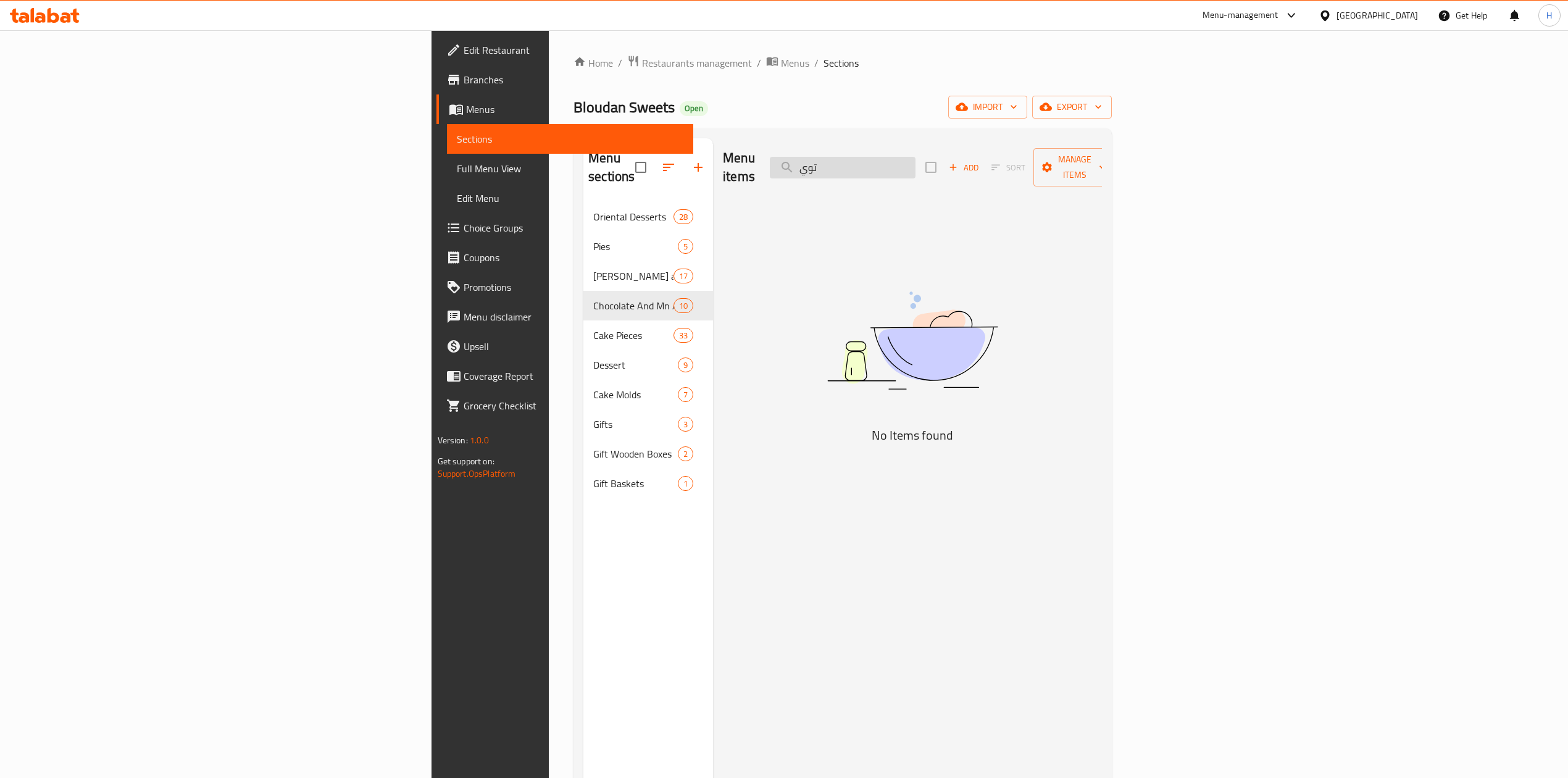
click at [915, 165] on input "توي" at bounding box center [843, 167] width 145 height 21
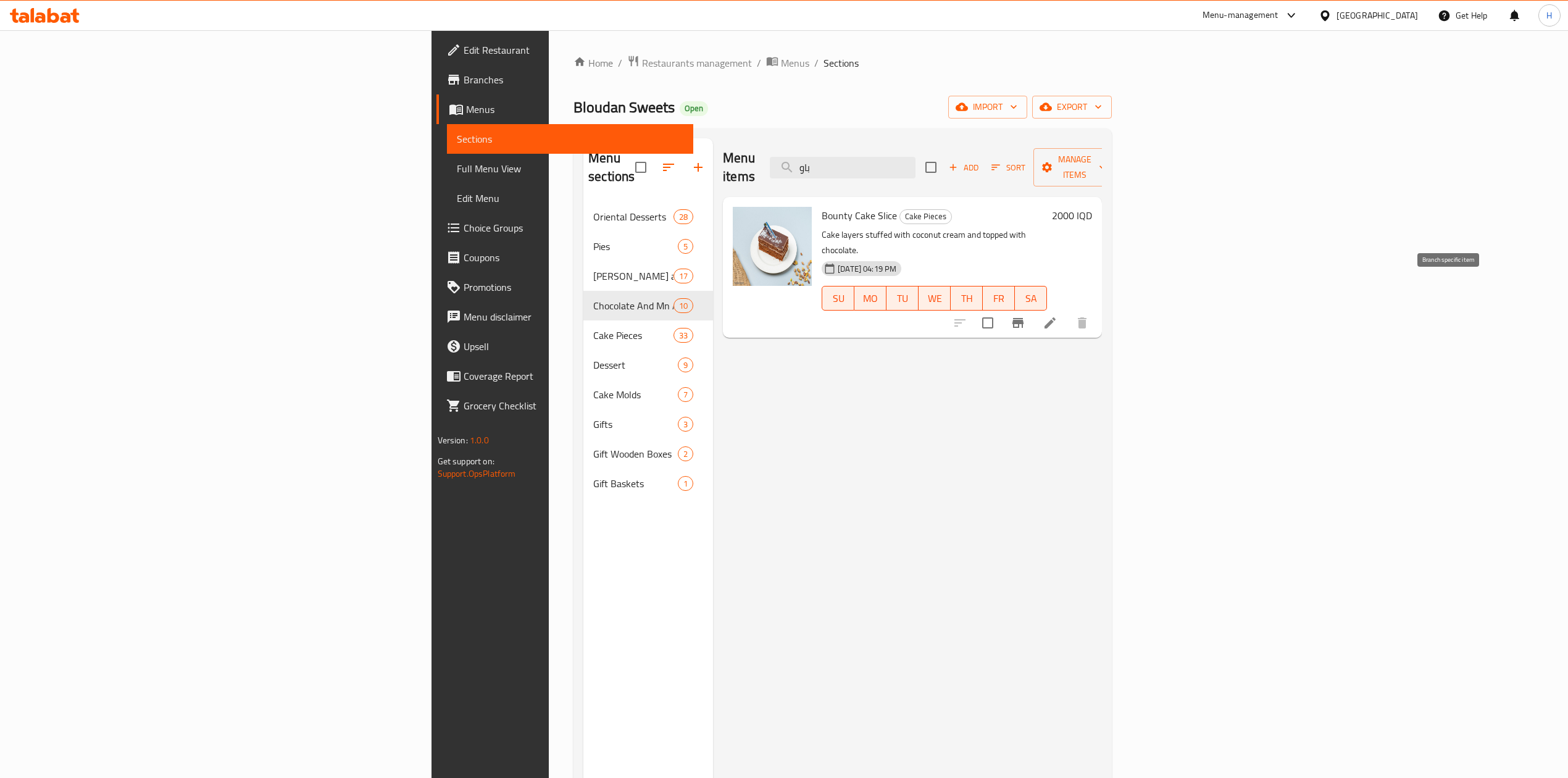
type input "باو"
click at [1026, 316] on icon "Branch-specific-item" at bounding box center [1017, 323] width 15 height 15
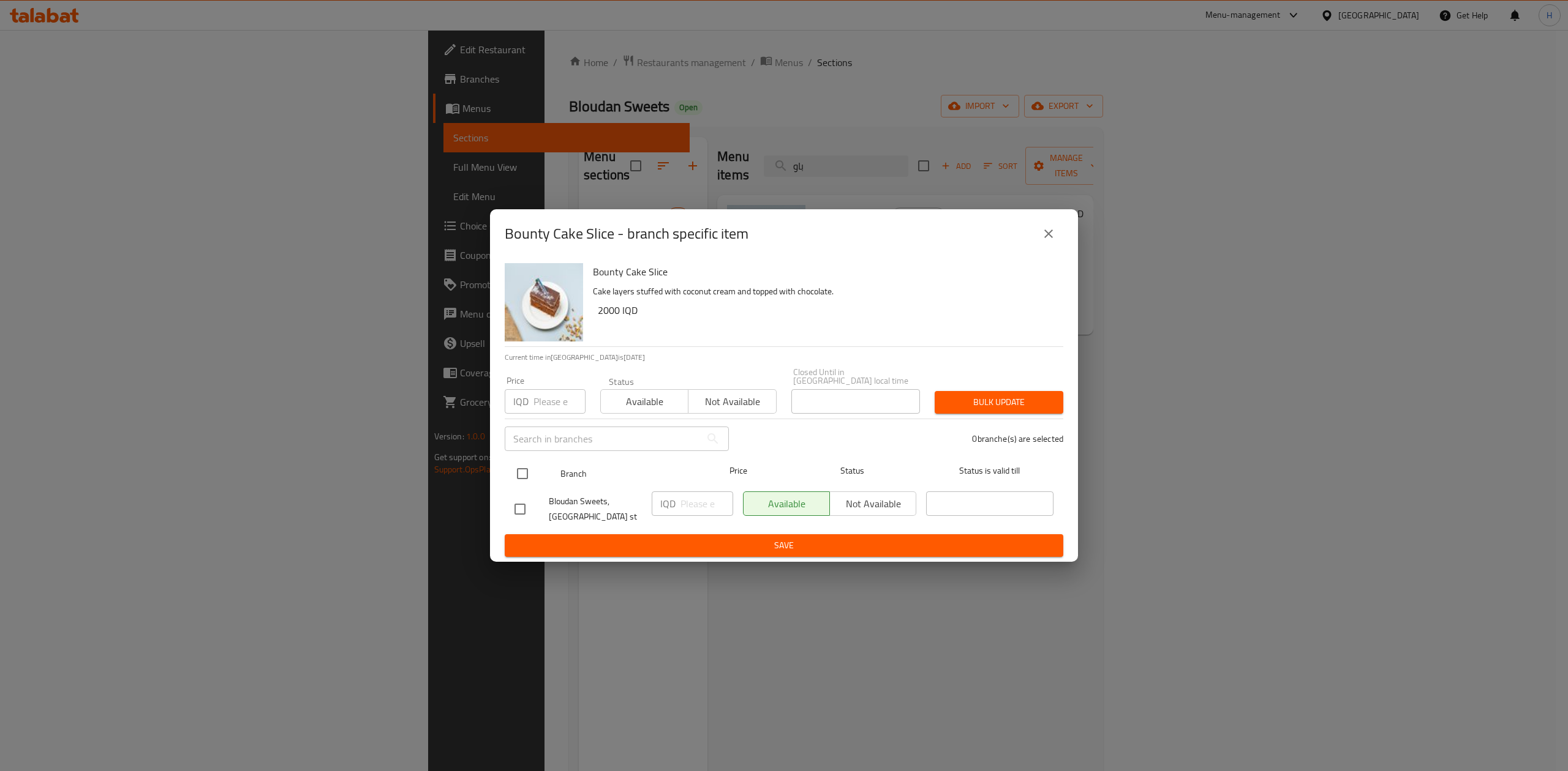
click at [527, 476] on input "checkbox" at bounding box center [522, 473] width 25 height 25
checkbox input "true"
click at [686, 500] on input "number" at bounding box center [707, 504] width 53 height 25
type input "2500"
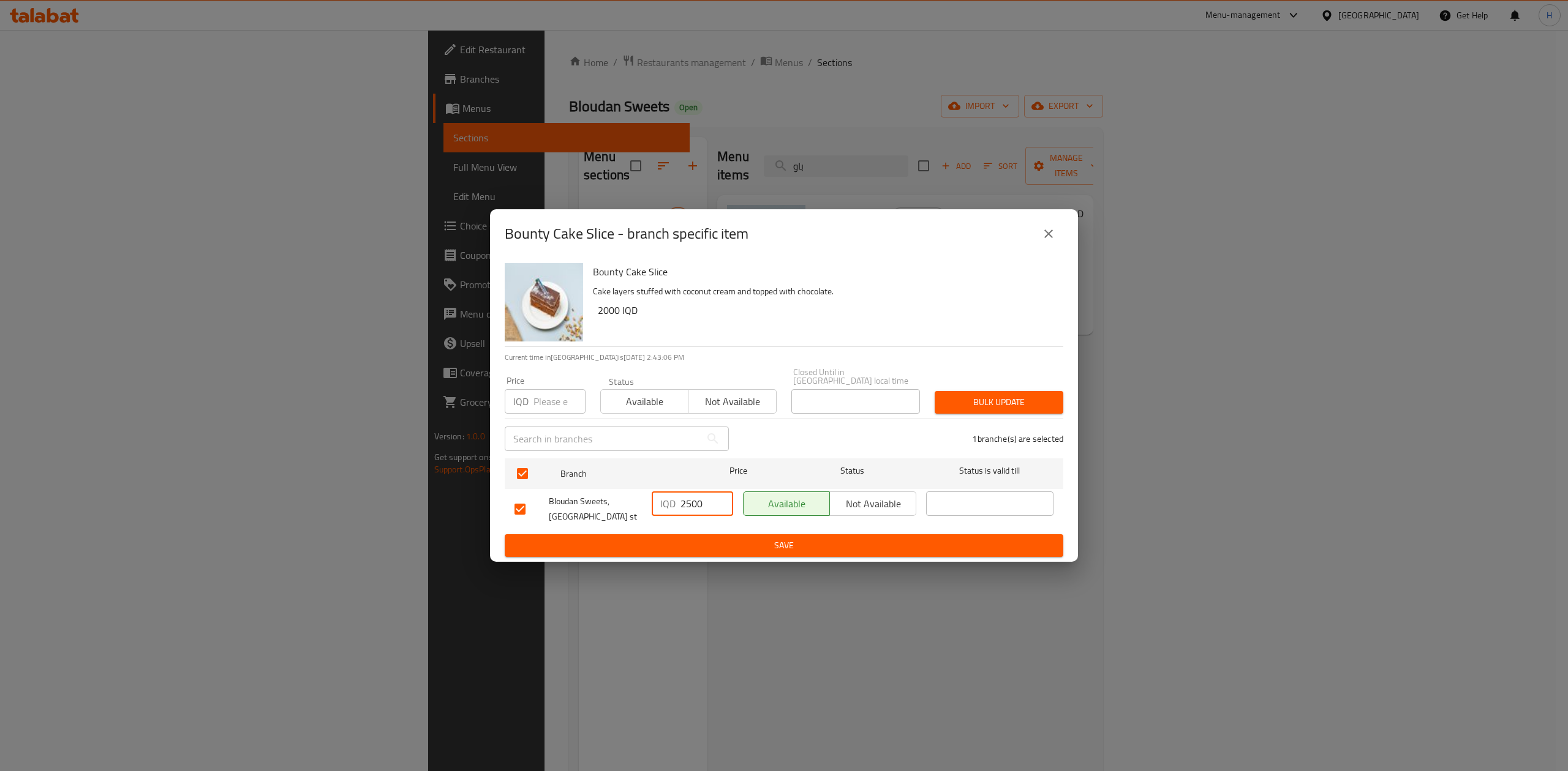
click at [689, 534] on button "Save" at bounding box center [784, 545] width 558 height 23
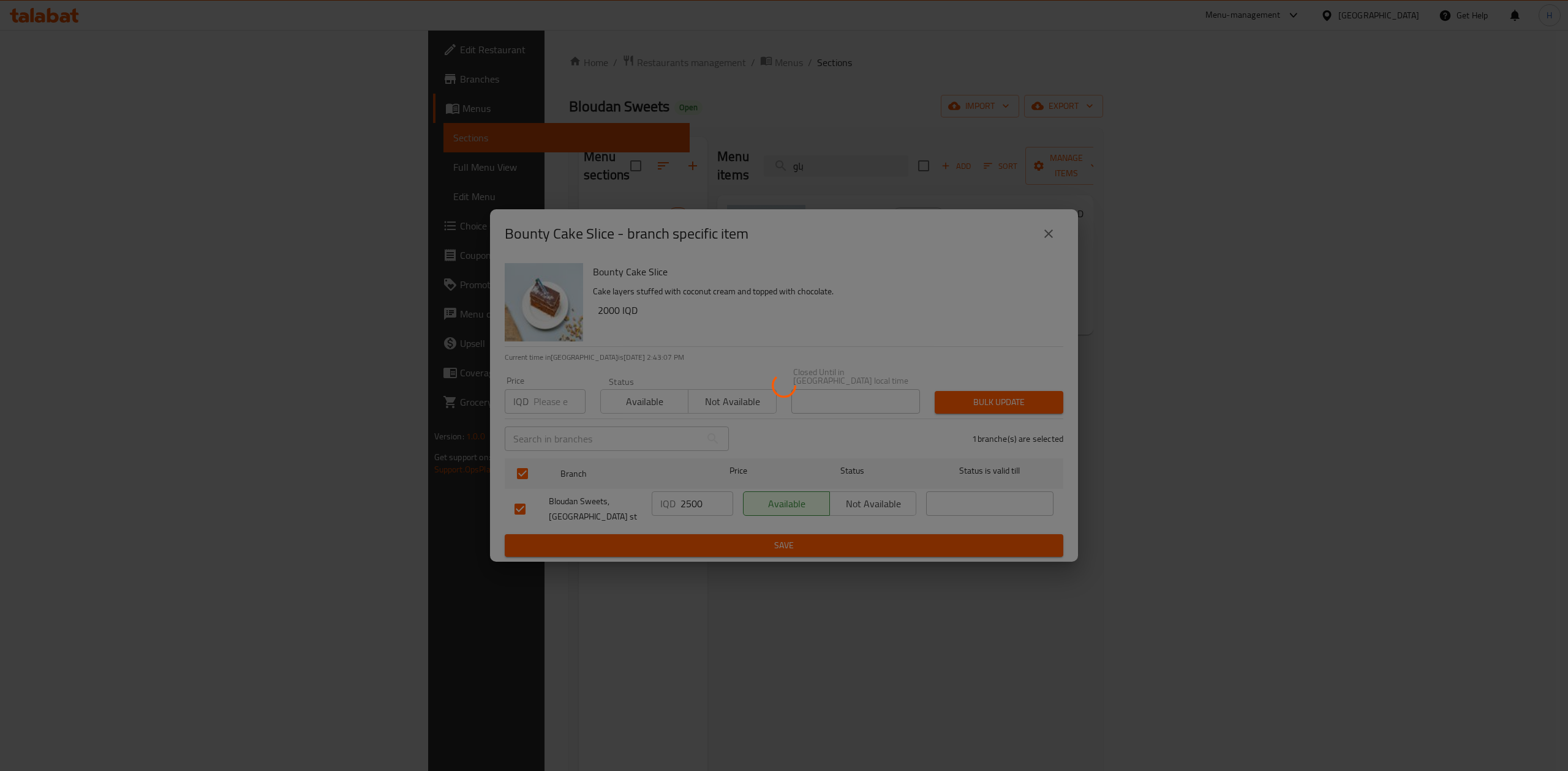
click at [1486, 192] on div at bounding box center [784, 385] width 1568 height 771
click at [1481, 204] on div at bounding box center [784, 385] width 1568 height 771
click at [1481, 197] on div at bounding box center [784, 385] width 1568 height 771
click at [1484, 209] on div at bounding box center [784, 385] width 1568 height 771
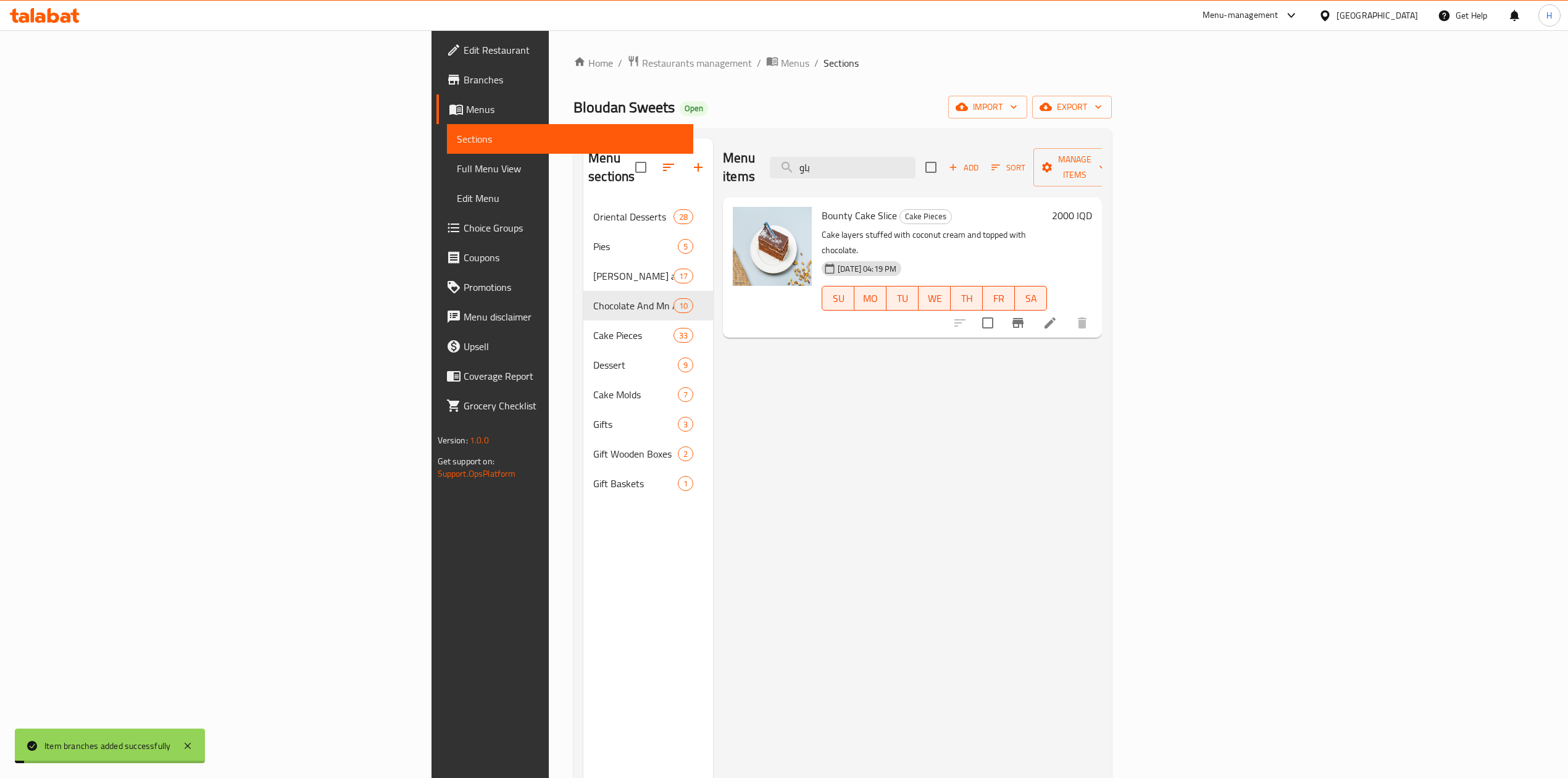
click at [1092, 207] on h6 "2000 IQD" at bounding box center [1072, 216] width 40 height 17
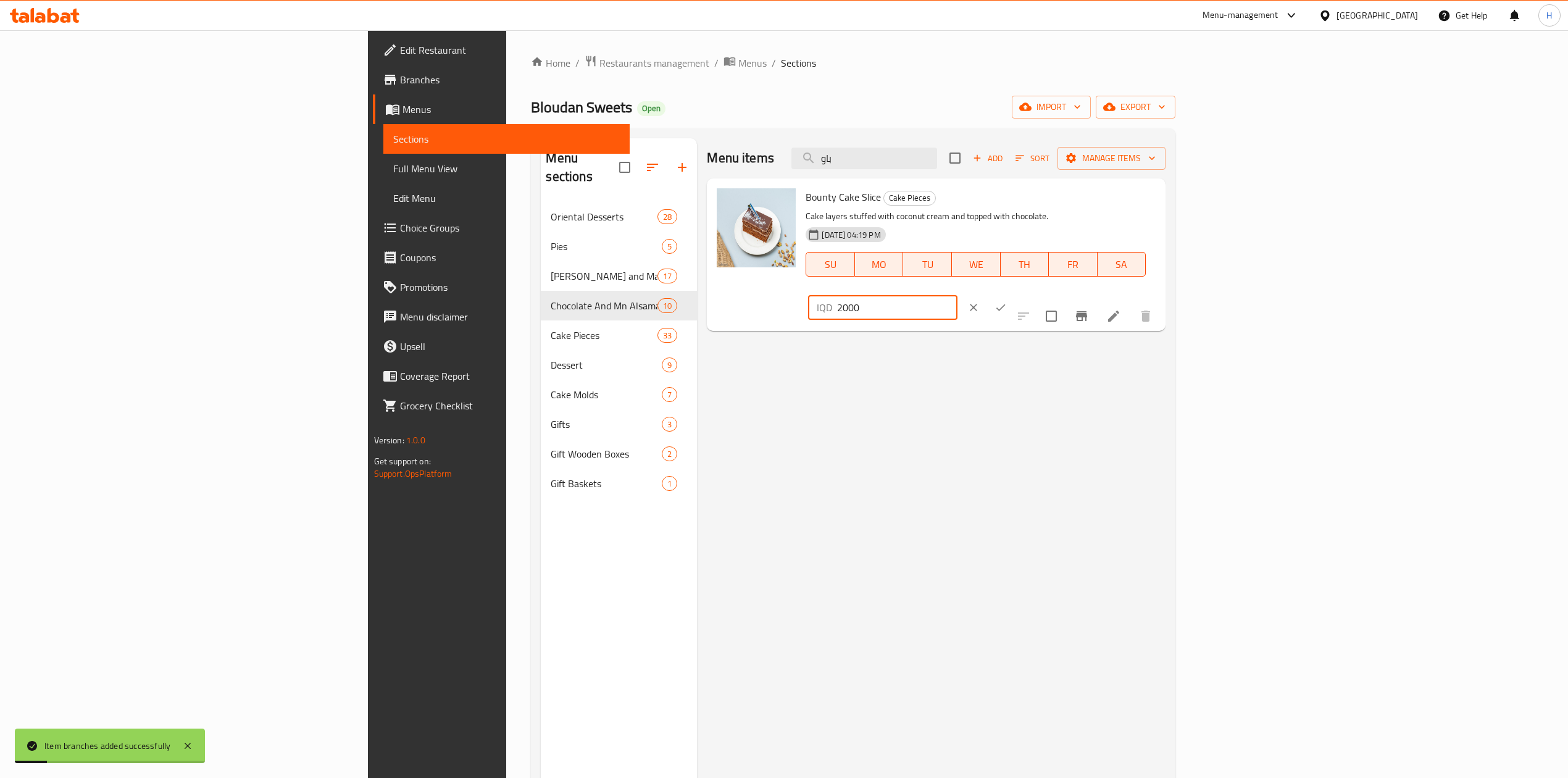
click at [957, 295] on input "2000" at bounding box center [897, 307] width 120 height 25
type input "2500"
click at [1007, 301] on icon "ok" at bounding box center [1001, 307] width 12 height 12
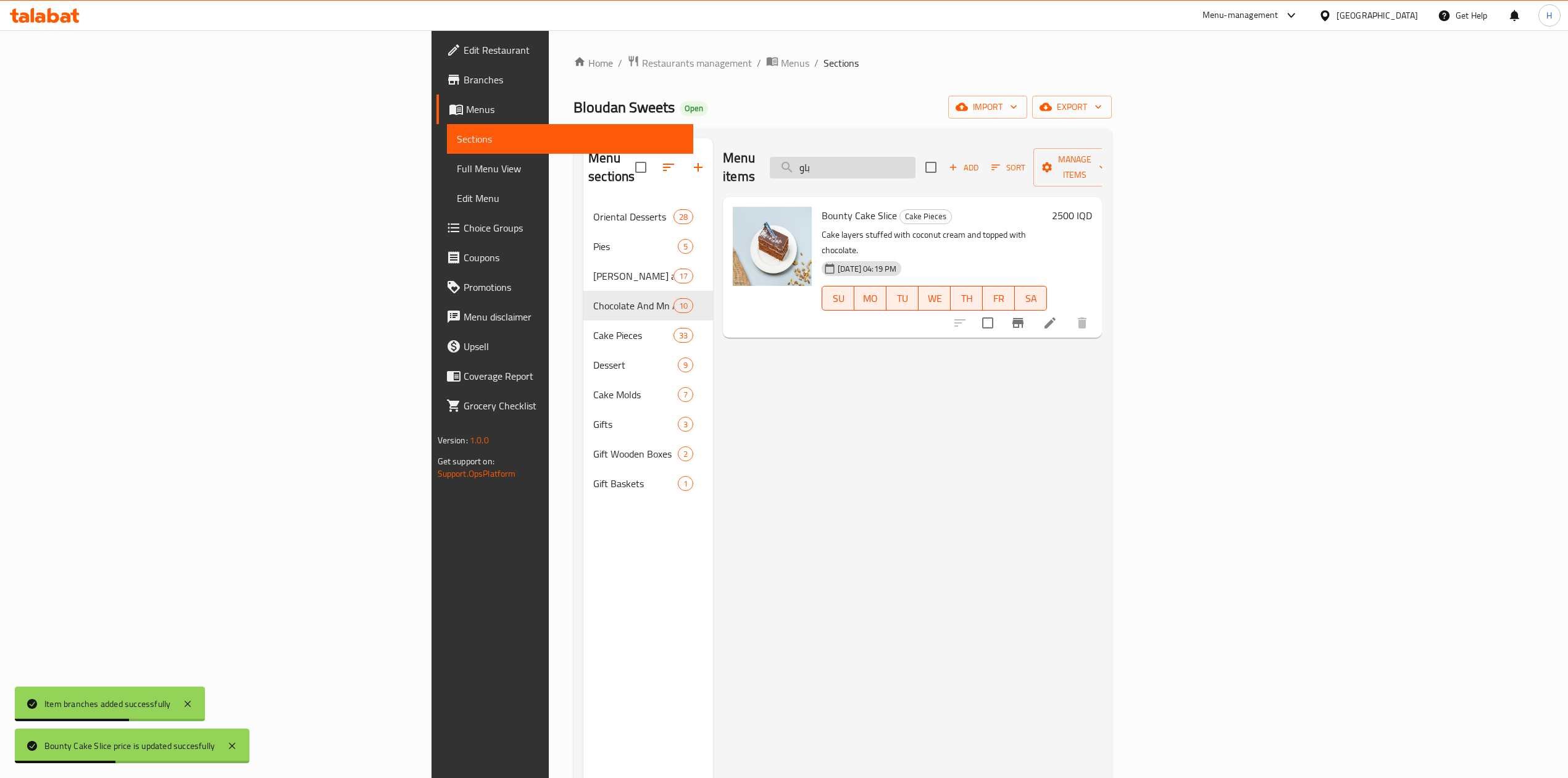
click at [915, 157] on input "باو" at bounding box center [843, 167] width 145 height 21
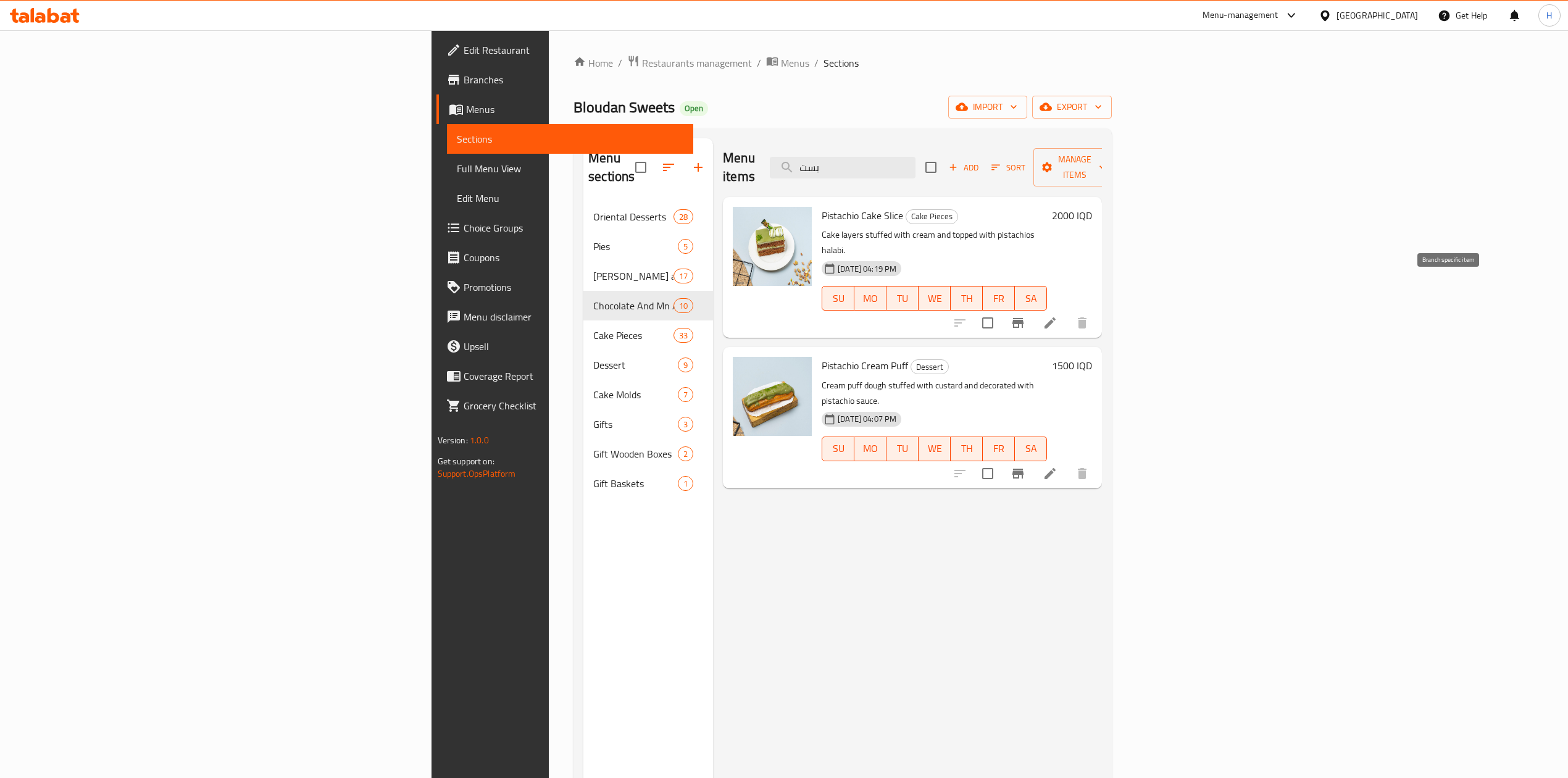
type input "بست"
click at [1026, 316] on icon "Branch-specific-item" at bounding box center [1017, 323] width 15 height 15
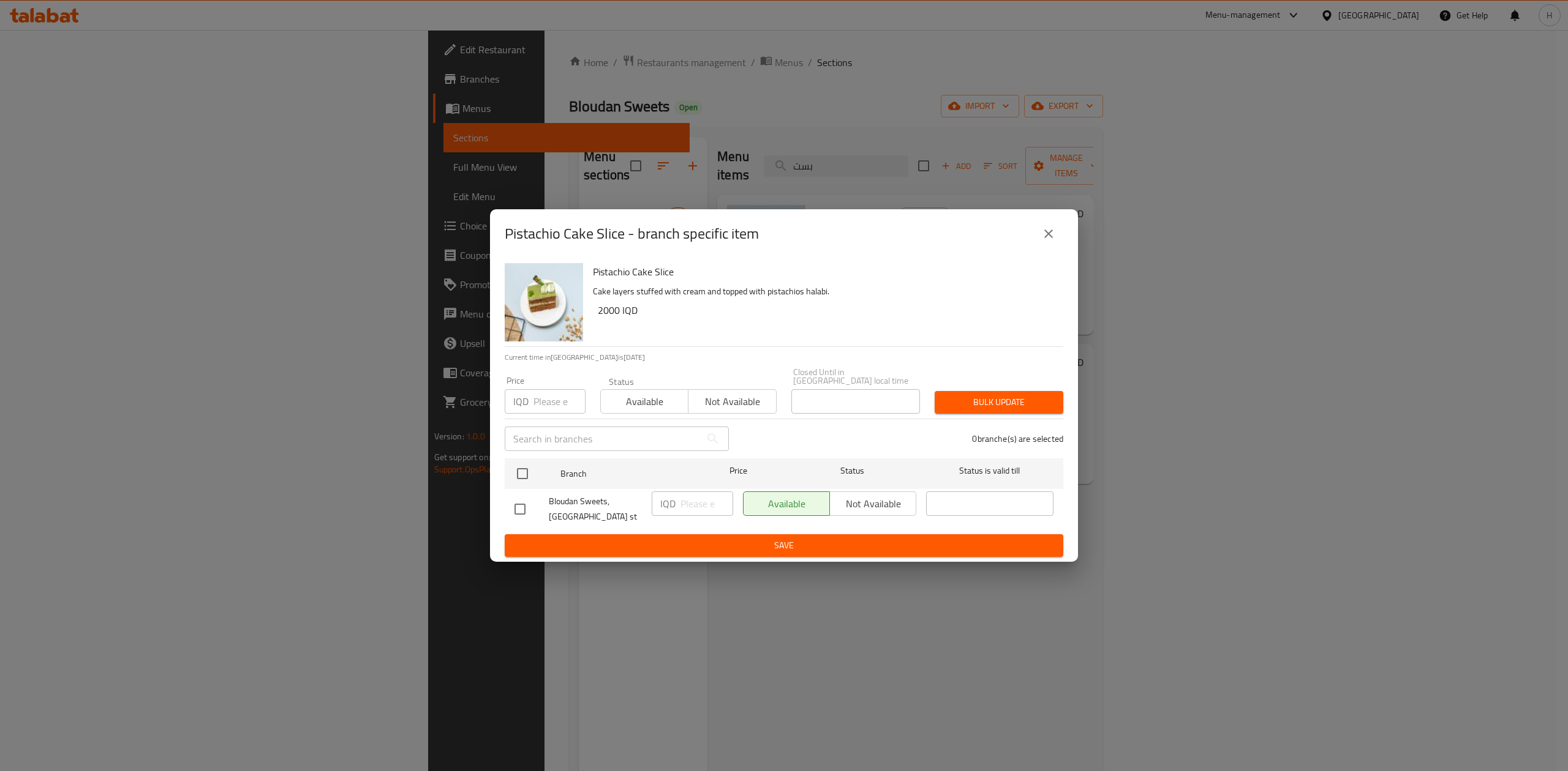
drag, startPoint x: 519, startPoint y: 470, endPoint x: 557, endPoint y: 483, distance: 40.2
click at [522, 472] on input "checkbox" at bounding box center [522, 473] width 25 height 25
checkbox input "true"
click at [690, 500] on input "number" at bounding box center [707, 504] width 53 height 25
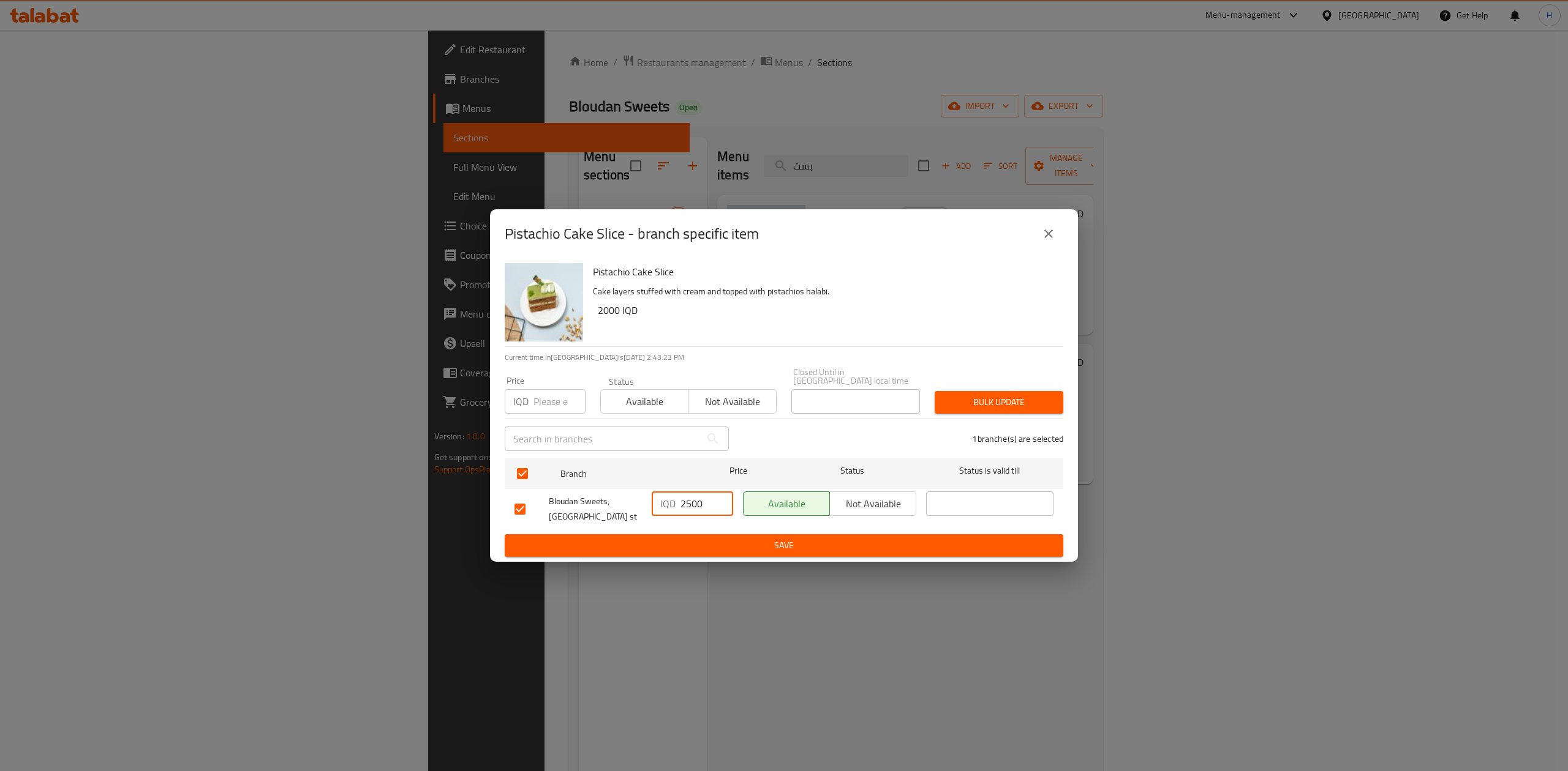
type input "2500"
click at [697, 538] on span "Save" at bounding box center [783, 545] width 539 height 15
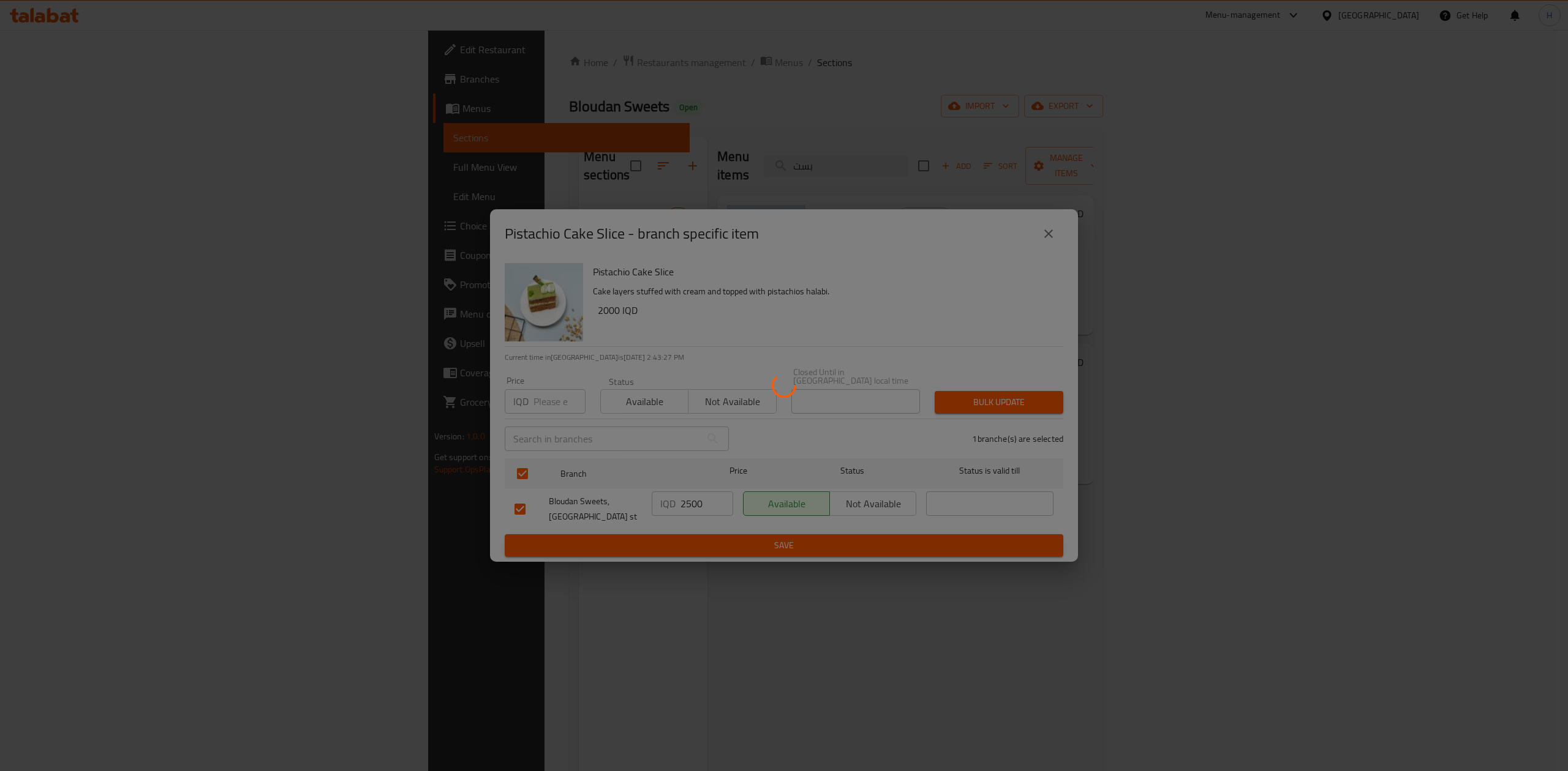
click at [1489, 194] on div at bounding box center [784, 385] width 1568 height 771
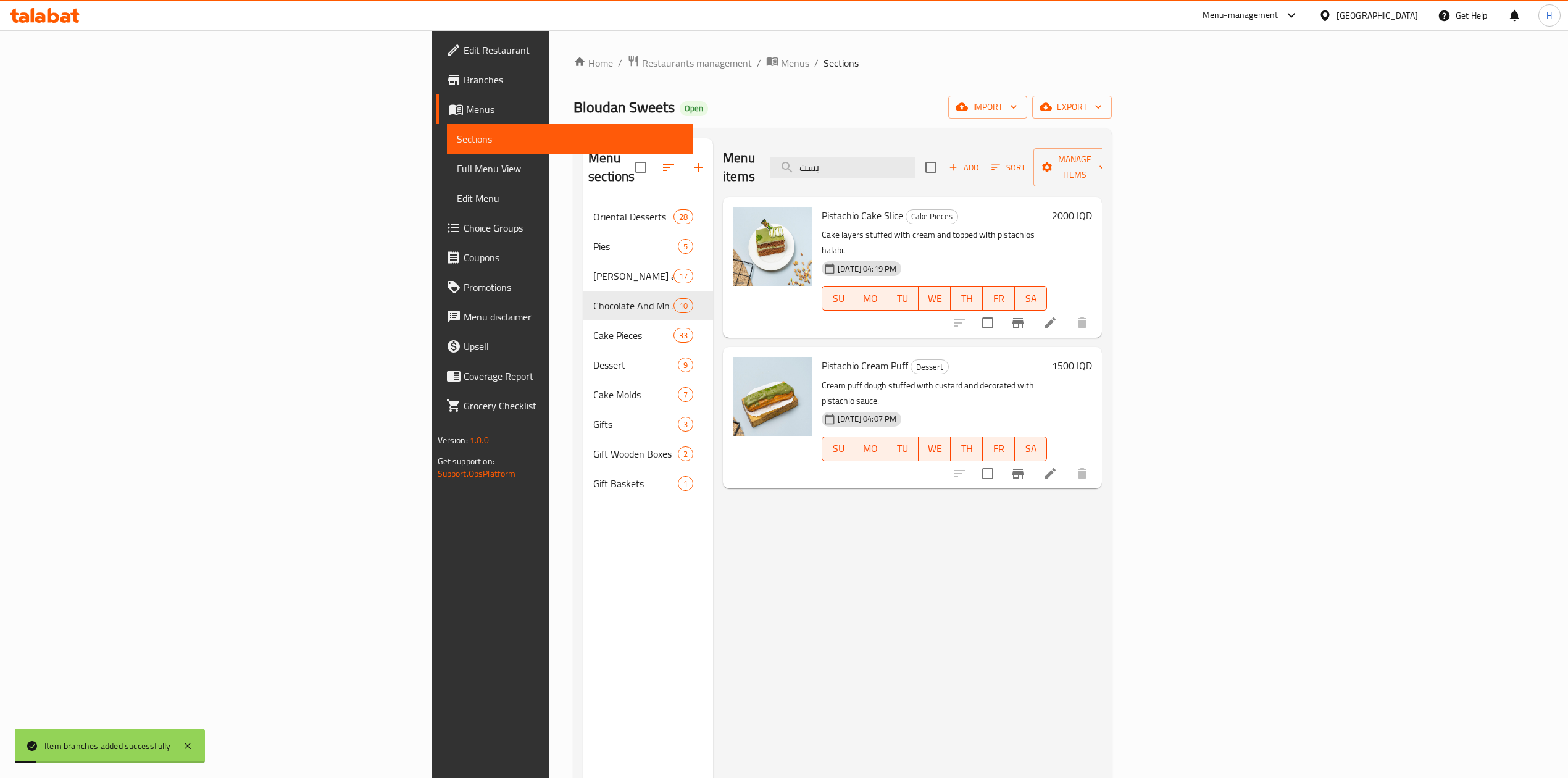
click at [1092, 207] on div "2000 IQD" at bounding box center [1069, 216] width 45 height 17
click at [1092, 207] on h6 "2000 IQD" at bounding box center [1072, 216] width 40 height 17
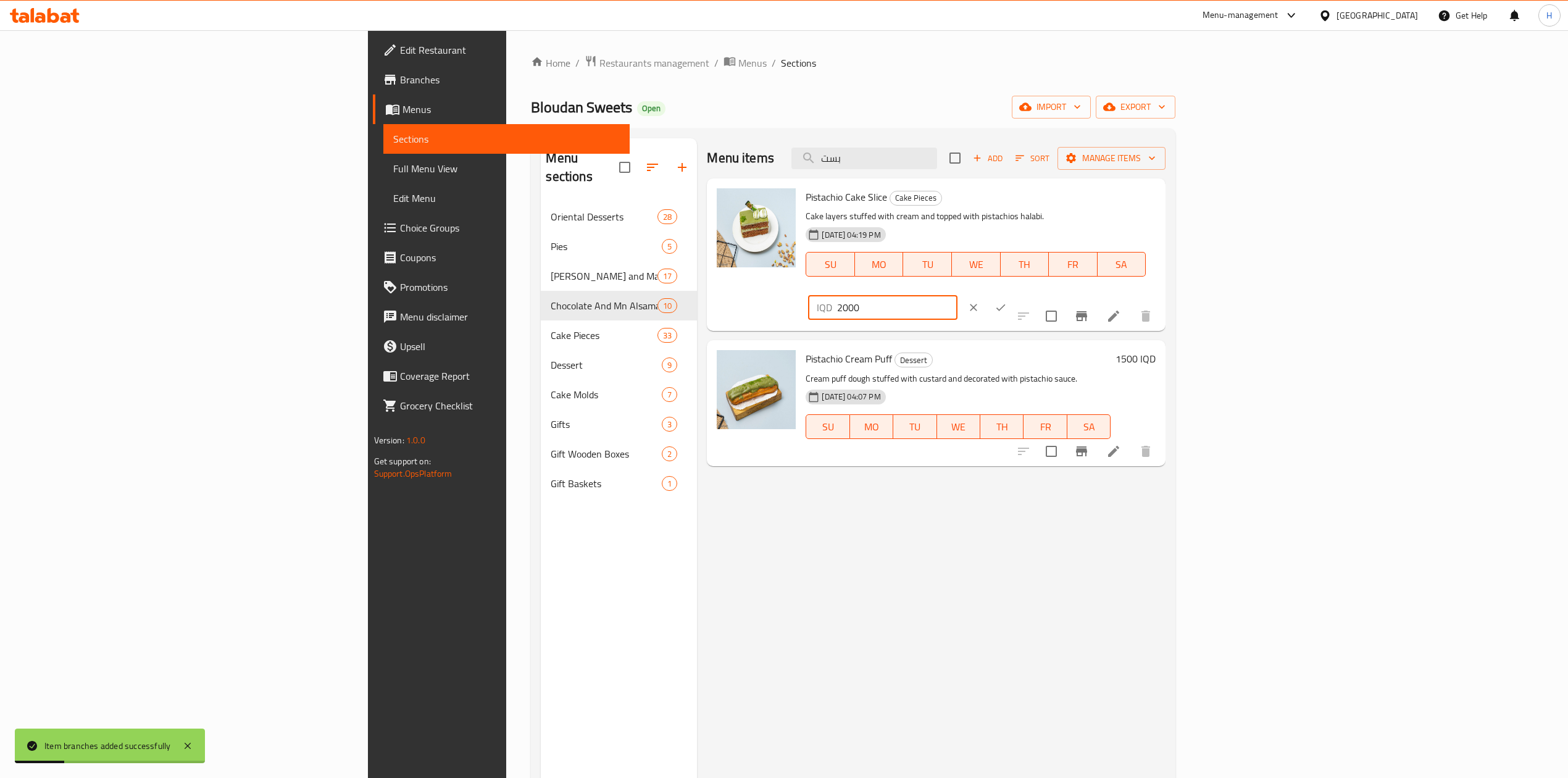
click at [957, 295] on input "2000" at bounding box center [897, 307] width 120 height 25
type input "2500"
click at [1007, 301] on icon "ok" at bounding box center [1001, 307] width 12 height 12
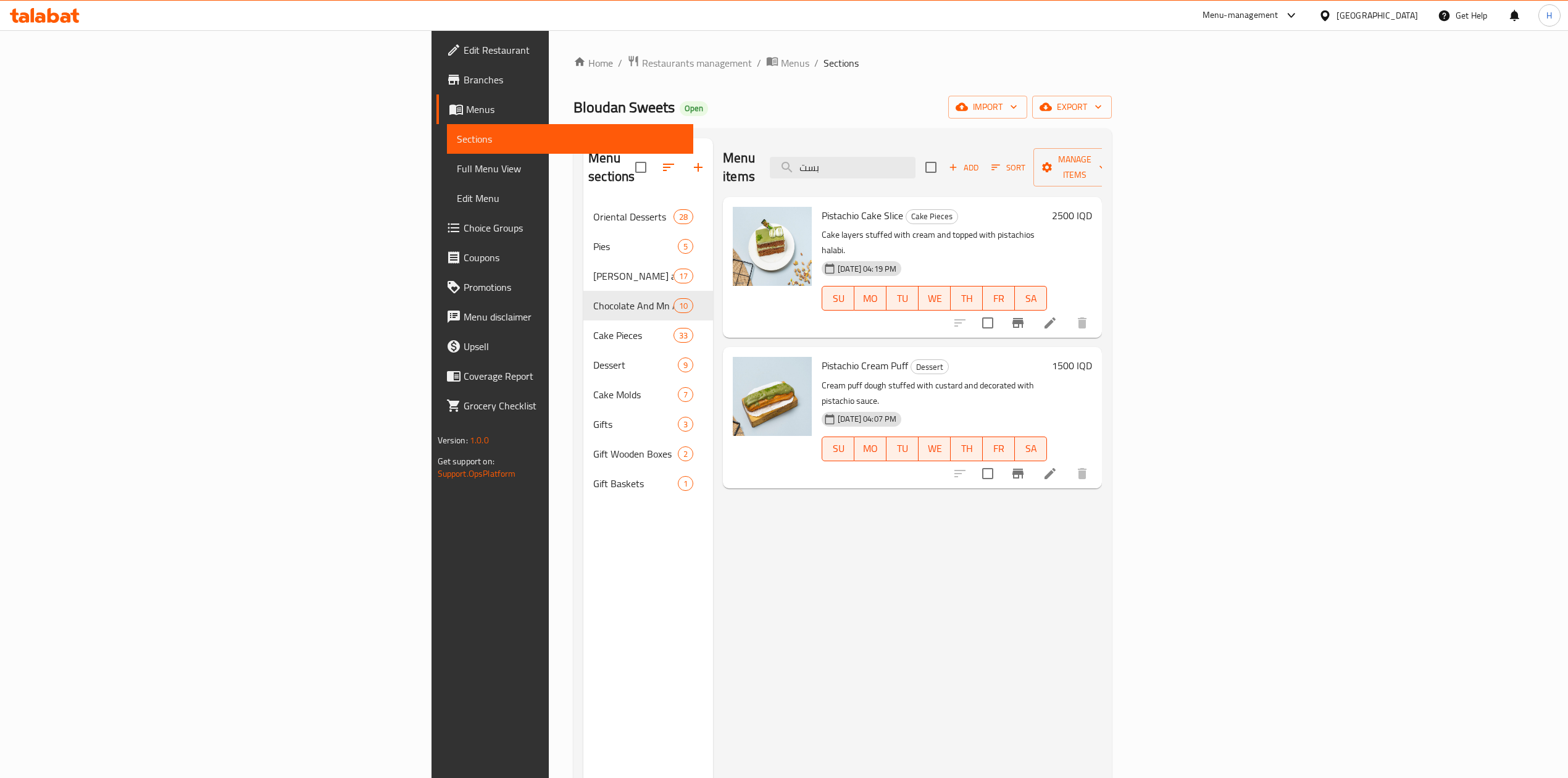
click at [993, 146] on div "Menu items بست Add Sort Manage items" at bounding box center [912, 168] width 379 height 59
click at [915, 157] on input "بست" at bounding box center [843, 167] width 145 height 21
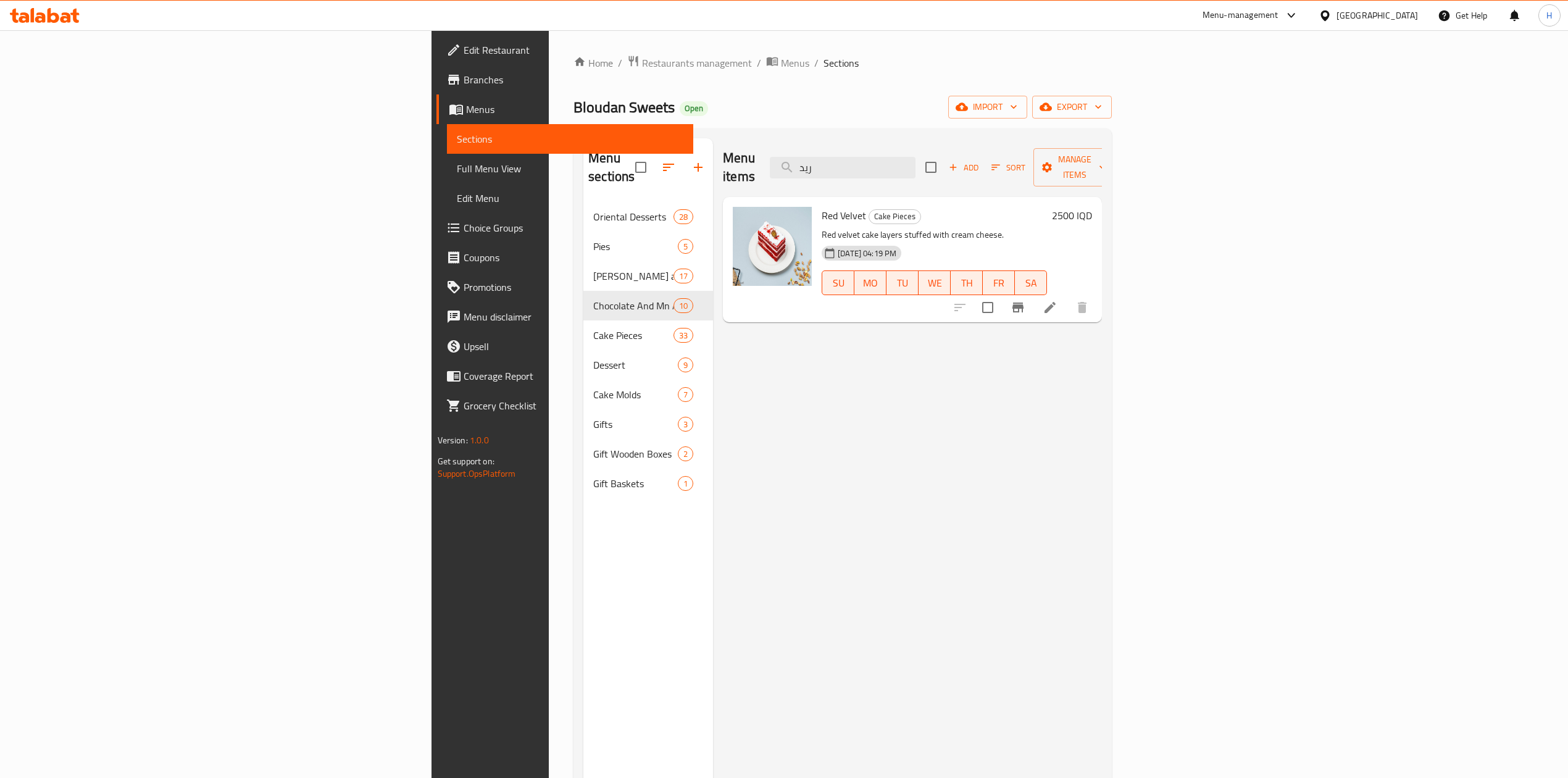
type input "ريد"
drag, startPoint x: 1464, startPoint y: 288, endPoint x: 1423, endPoint y: 278, distance: 42.2
click at [1097, 293] on div at bounding box center [1021, 307] width 152 height 30
click at [1024, 303] on icon "Branch-specific-item" at bounding box center [1018, 308] width 11 height 10
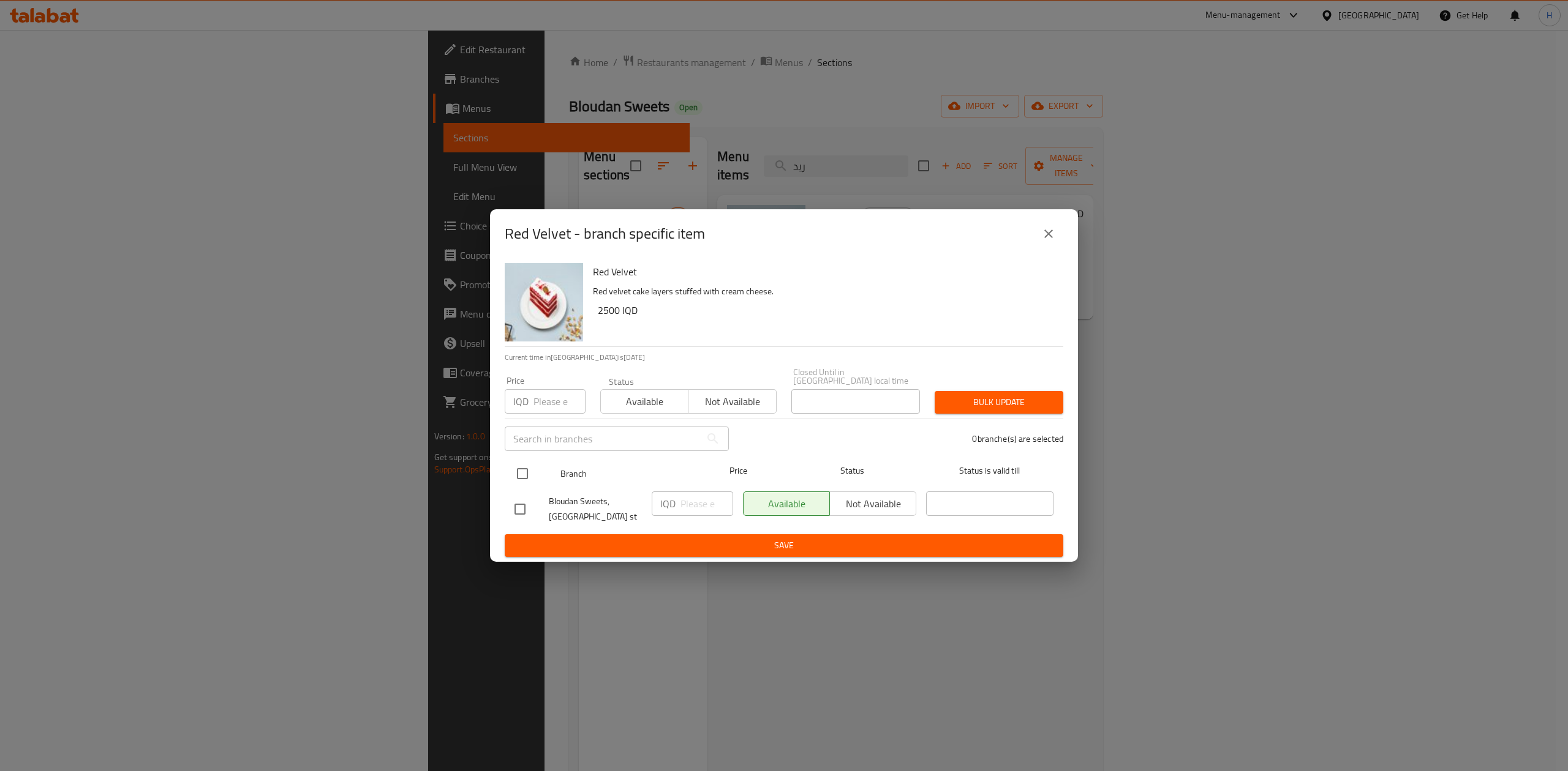
click at [523, 467] on input "checkbox" at bounding box center [522, 473] width 25 height 25
checkbox input "true"
click at [703, 498] on input "number" at bounding box center [707, 504] width 53 height 25
type input "3000"
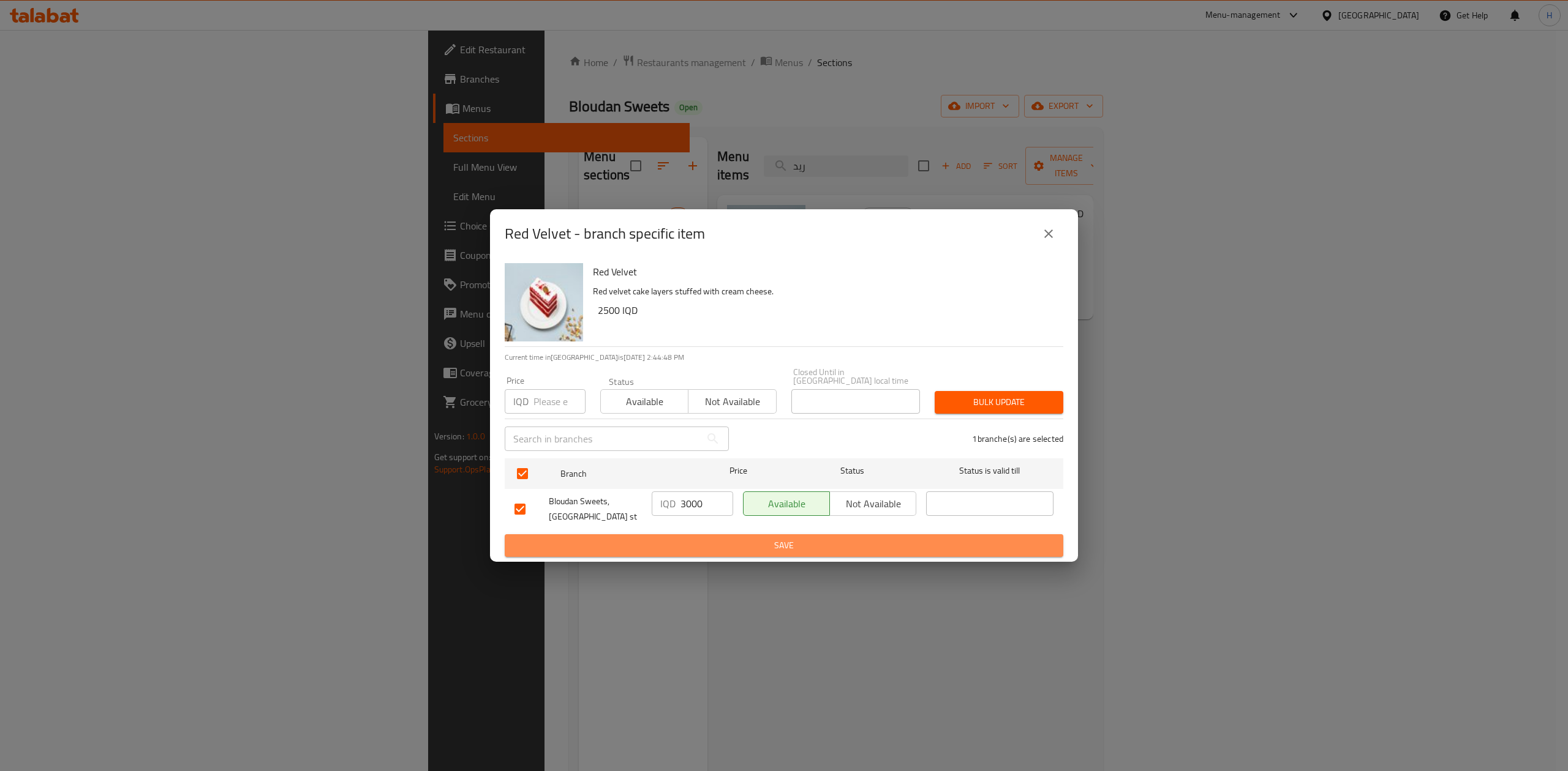
click at [716, 549] on button "Save" at bounding box center [784, 545] width 558 height 23
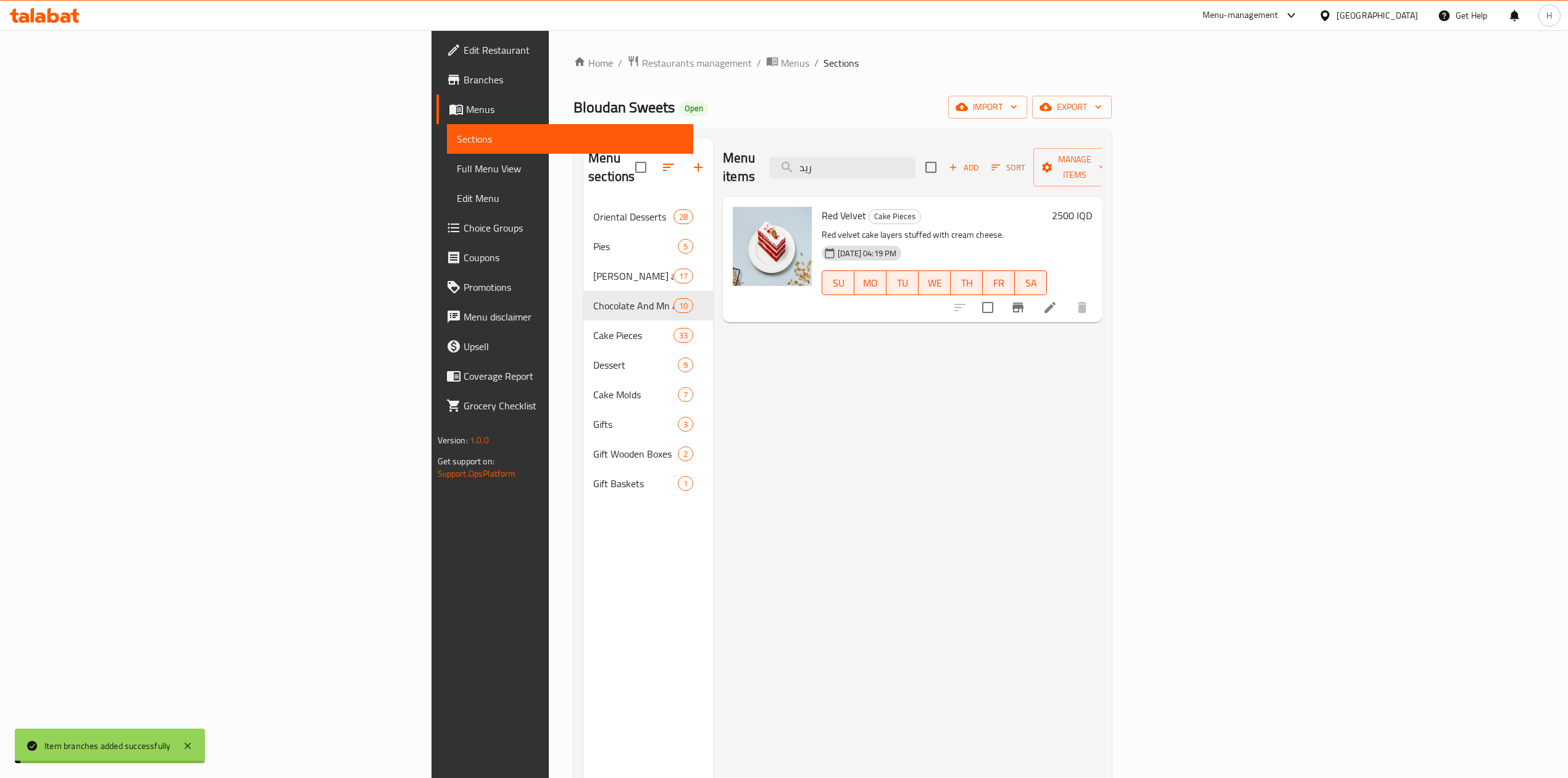
click at [1092, 207] on h6 "2500 IQD" at bounding box center [1072, 216] width 40 height 17
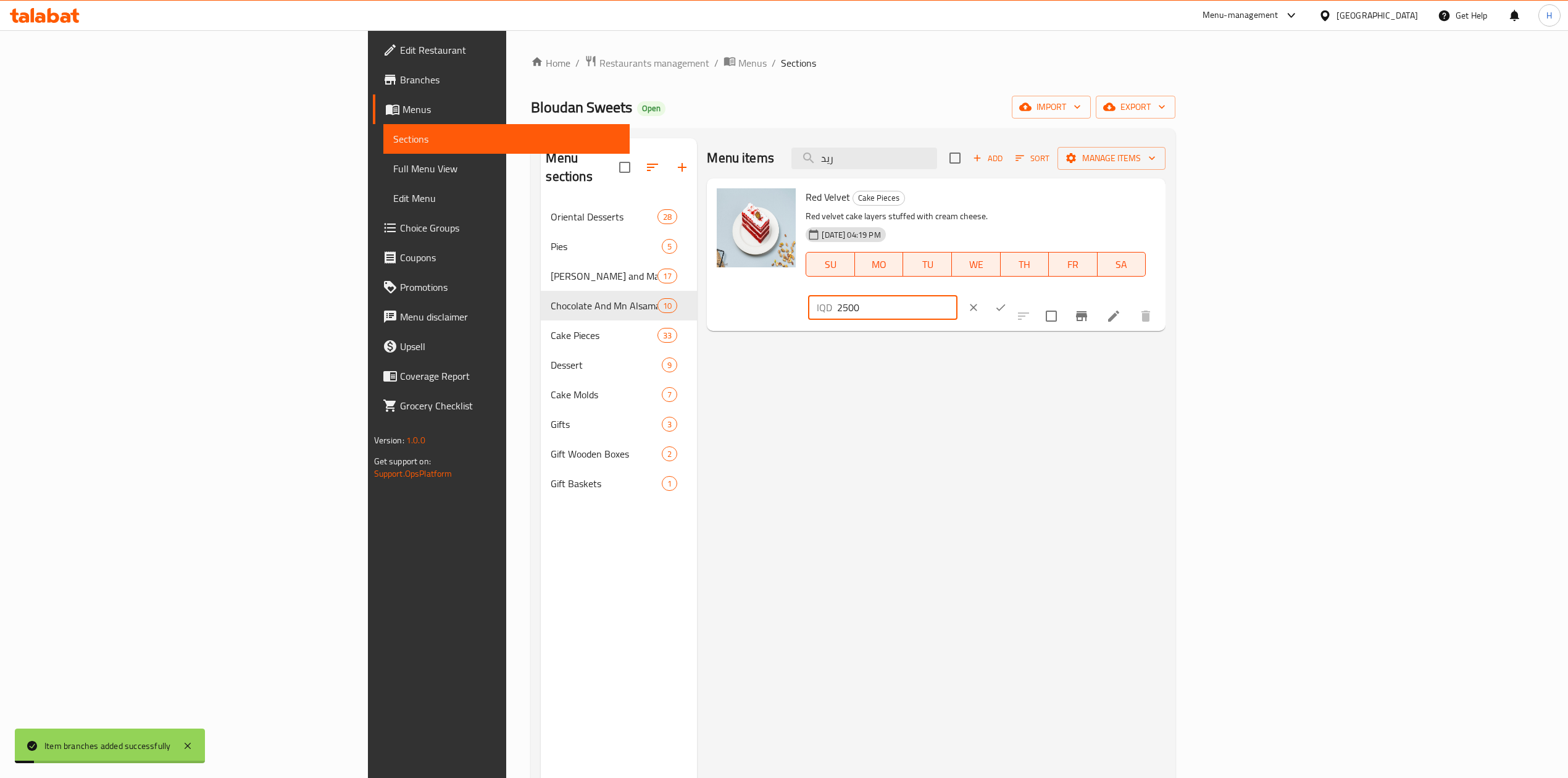
click at [957, 295] on input "2500" at bounding box center [897, 307] width 120 height 25
type input "3000"
click at [1015, 294] on button "ok" at bounding box center [1001, 308] width 27 height 27
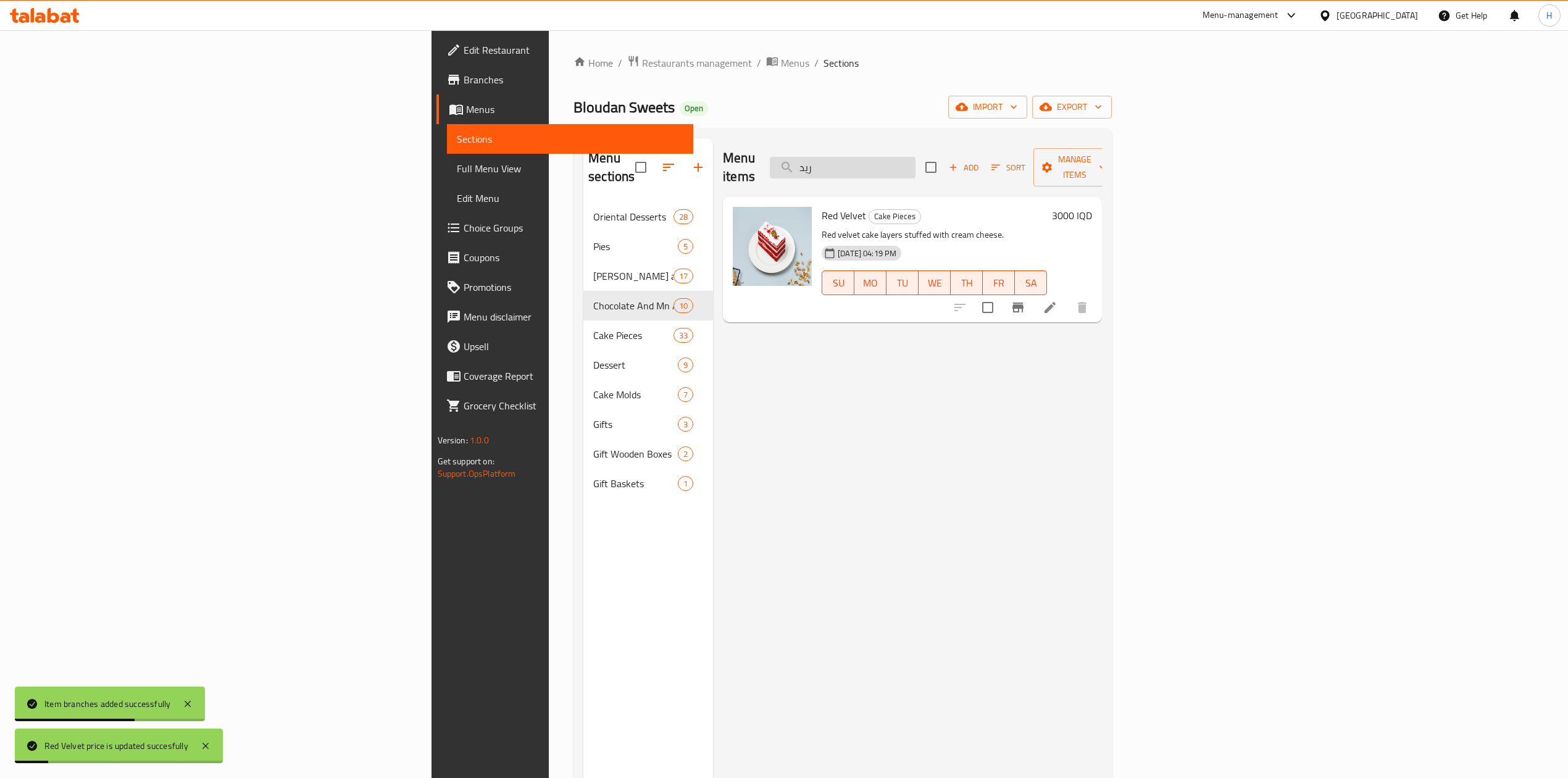
click at [915, 157] on input "ريد" at bounding box center [843, 167] width 145 height 21
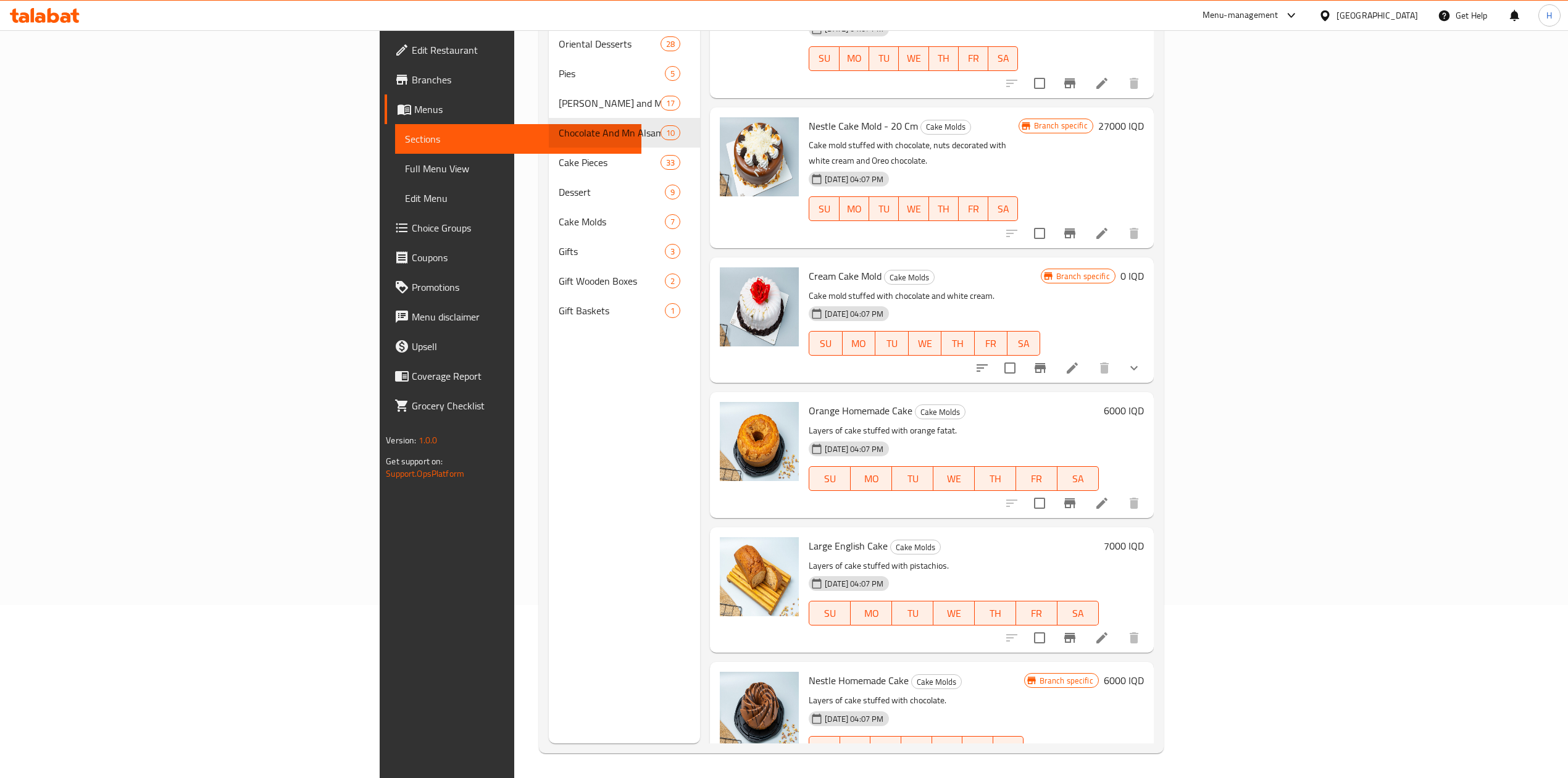
scroll to position [4784, 0]
click at [1163, 53] on div "Menu sections Oriental Desserts 28 Pies 5 Klicha and Maamoul 17 Chocolate And M…" at bounding box center [851, 354] width 624 height 798
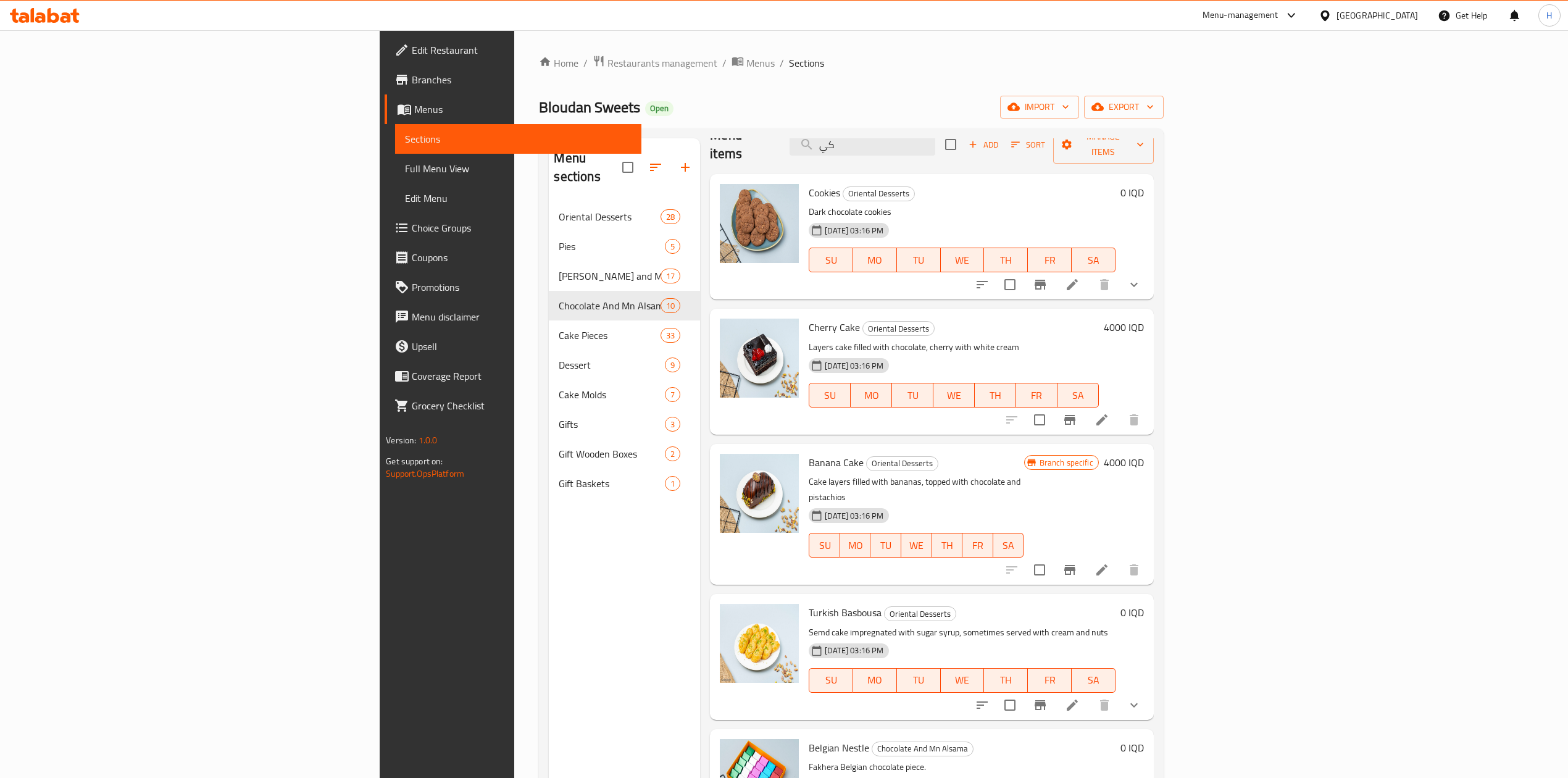
scroll to position [0, 0]
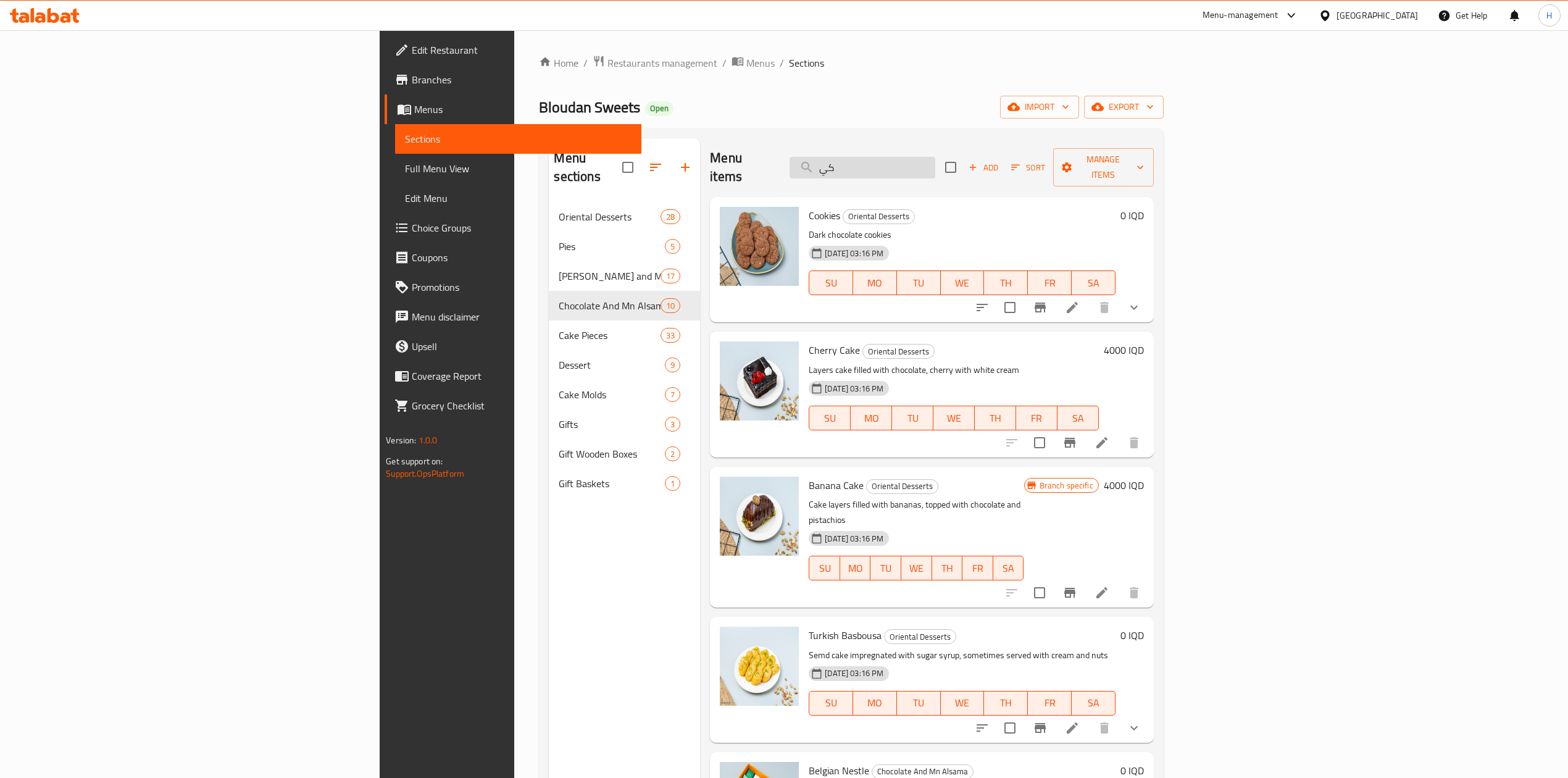
click at [935, 163] on input "كي" at bounding box center [862, 167] width 145 height 21
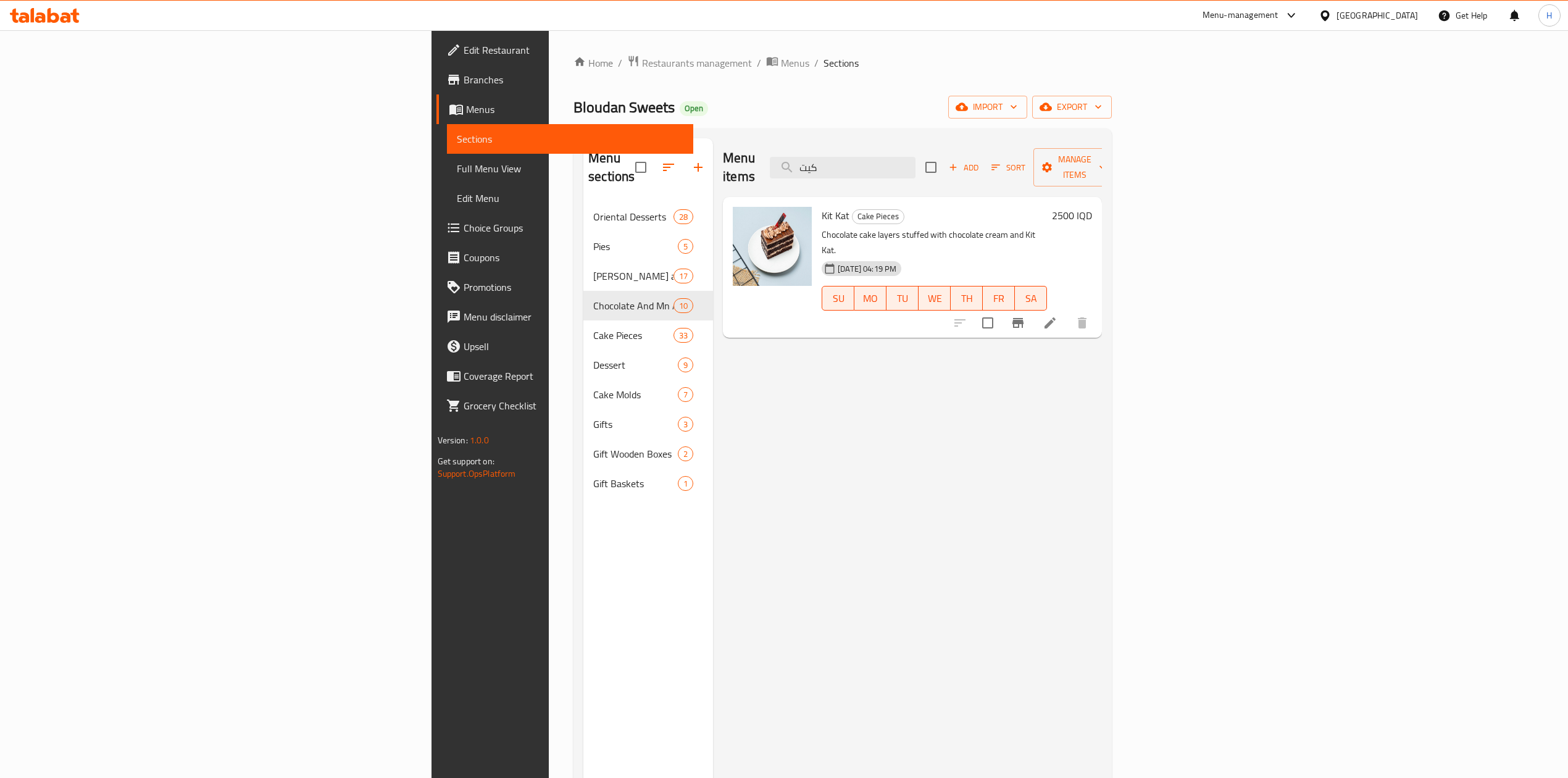
type input "كيت"
click at [1033, 308] on button "Branch-specific-item" at bounding box center [1018, 323] width 30 height 30
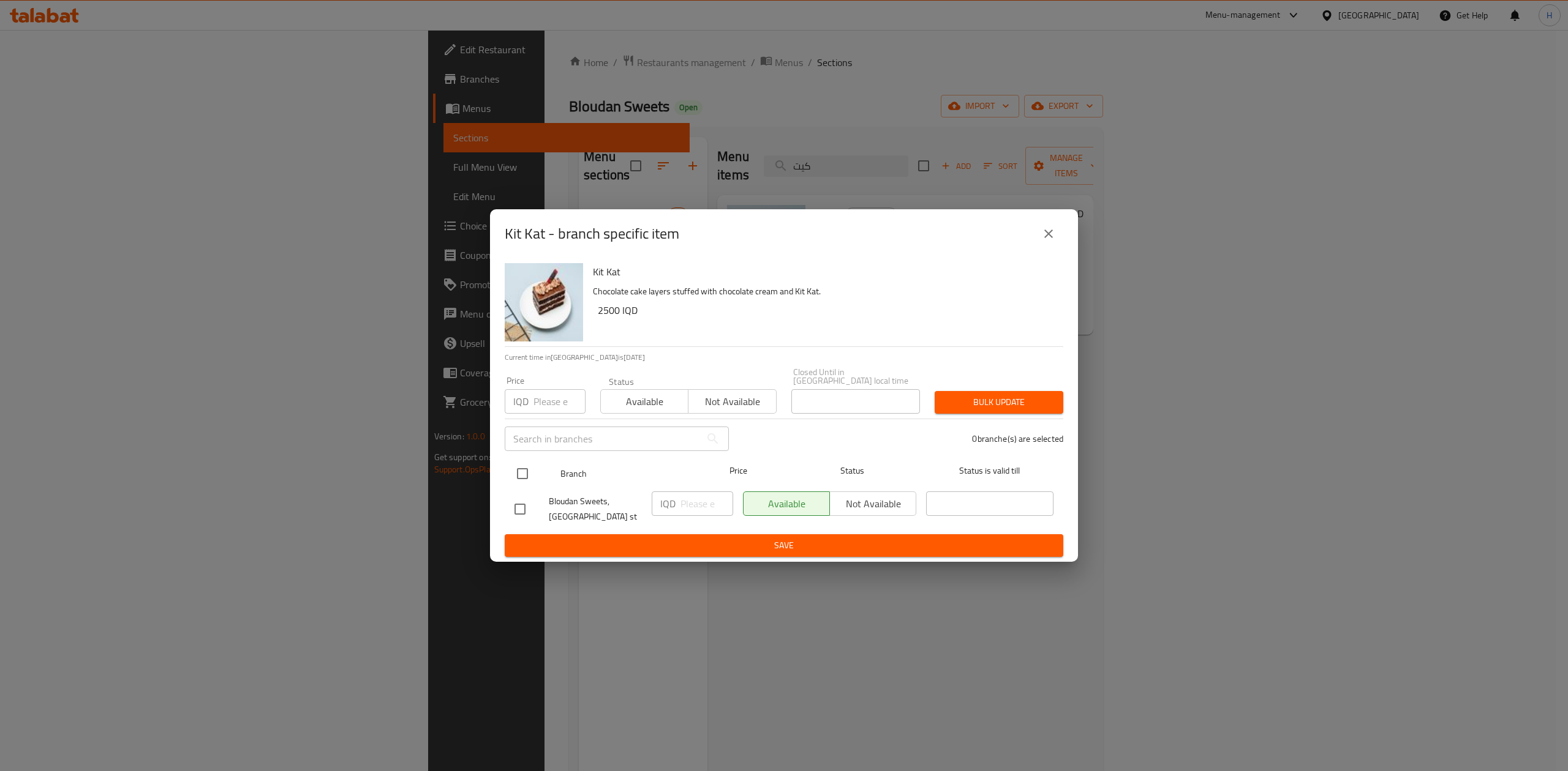
click at [530, 467] on input "checkbox" at bounding box center [522, 473] width 25 height 25
checkbox input "true"
click at [679, 500] on div "IQD ​" at bounding box center [692, 504] width 81 height 25
type input "3000"
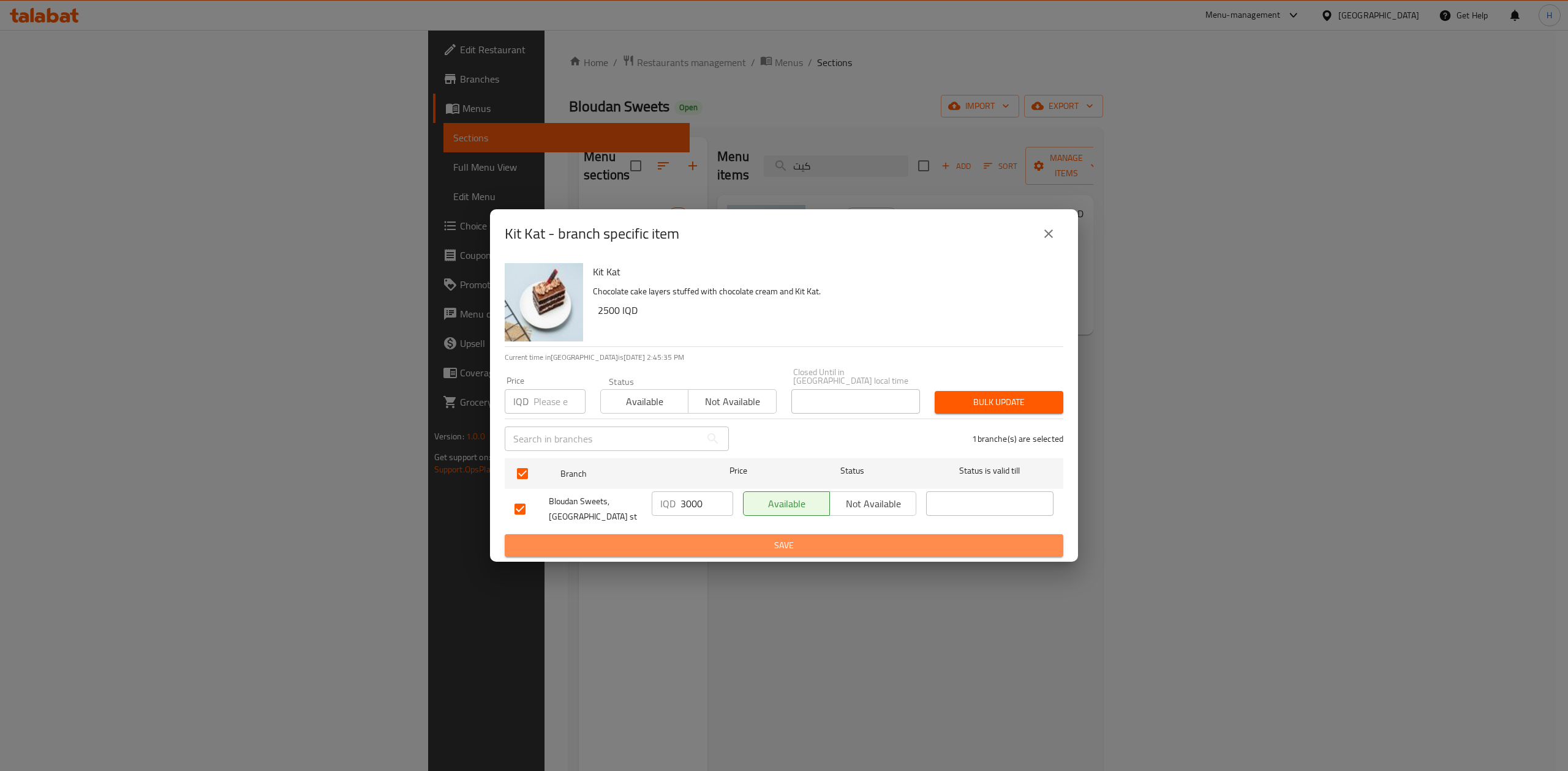
click at [699, 550] on button "Save" at bounding box center [784, 545] width 558 height 23
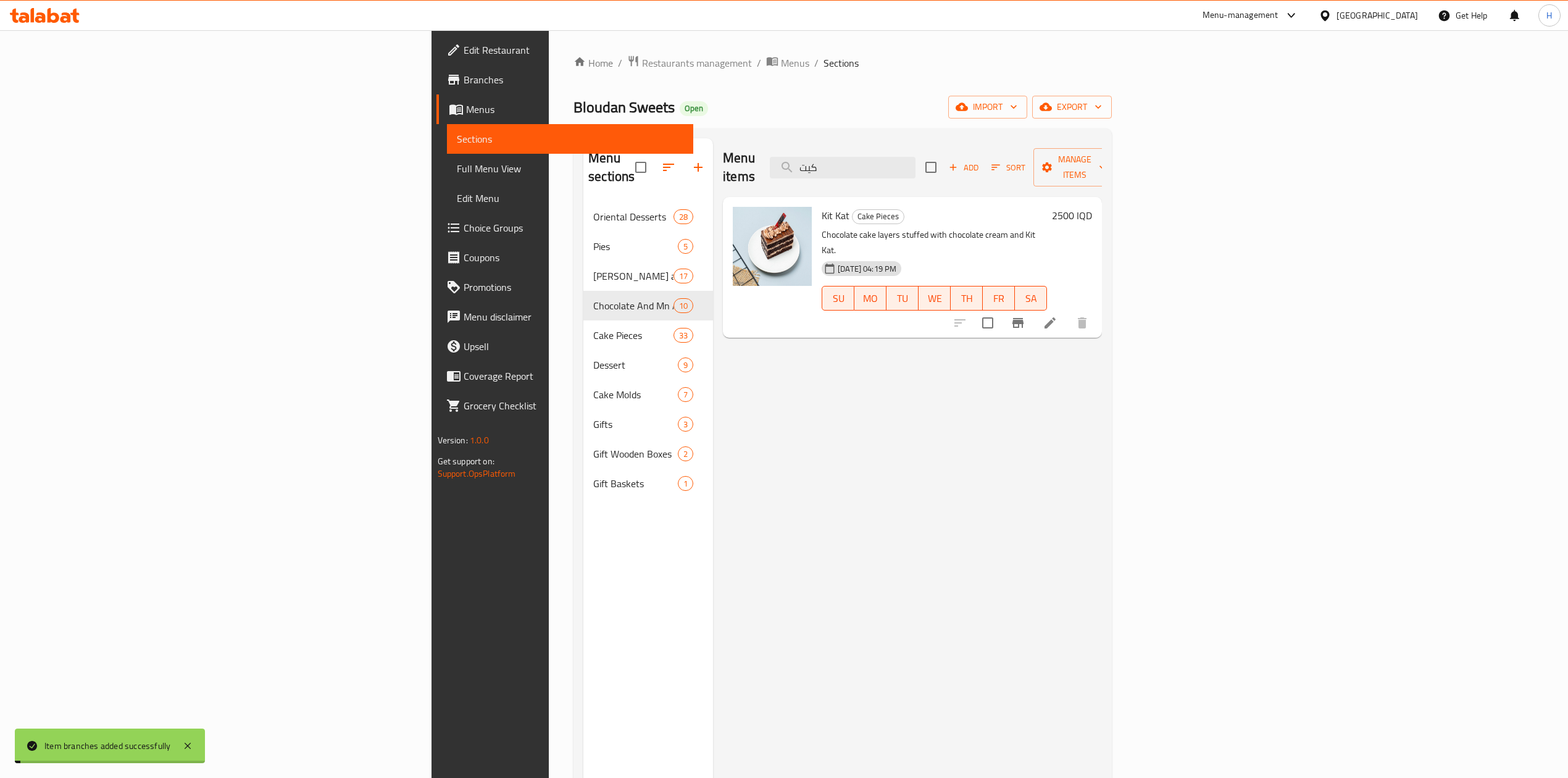
click at [1092, 207] on h6 "2500 IQD" at bounding box center [1072, 216] width 40 height 17
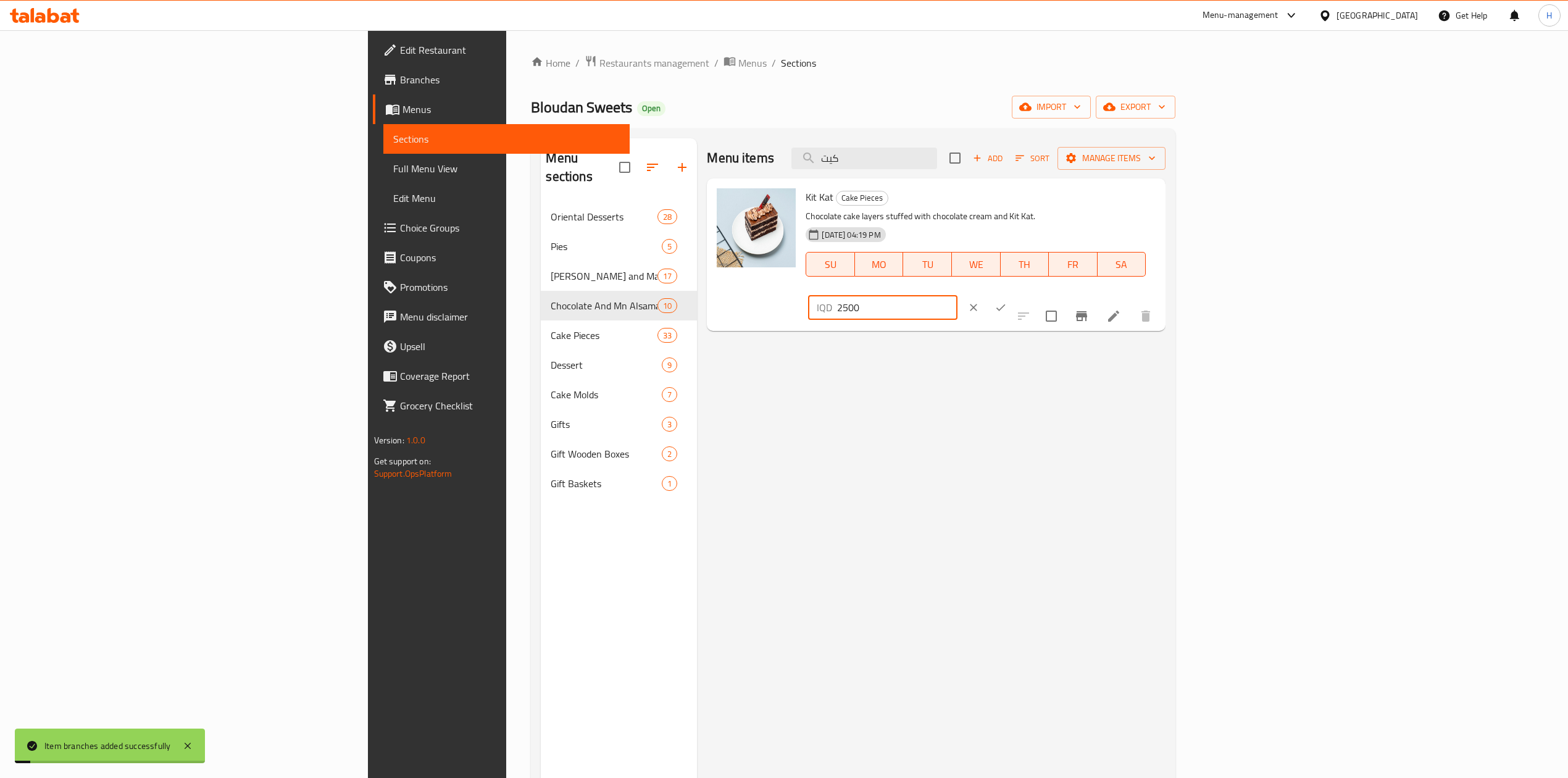
click at [957, 295] on input "2500" at bounding box center [897, 307] width 120 height 25
type input "3000"
click at [1007, 301] on icon "ok" at bounding box center [1001, 307] width 12 height 12
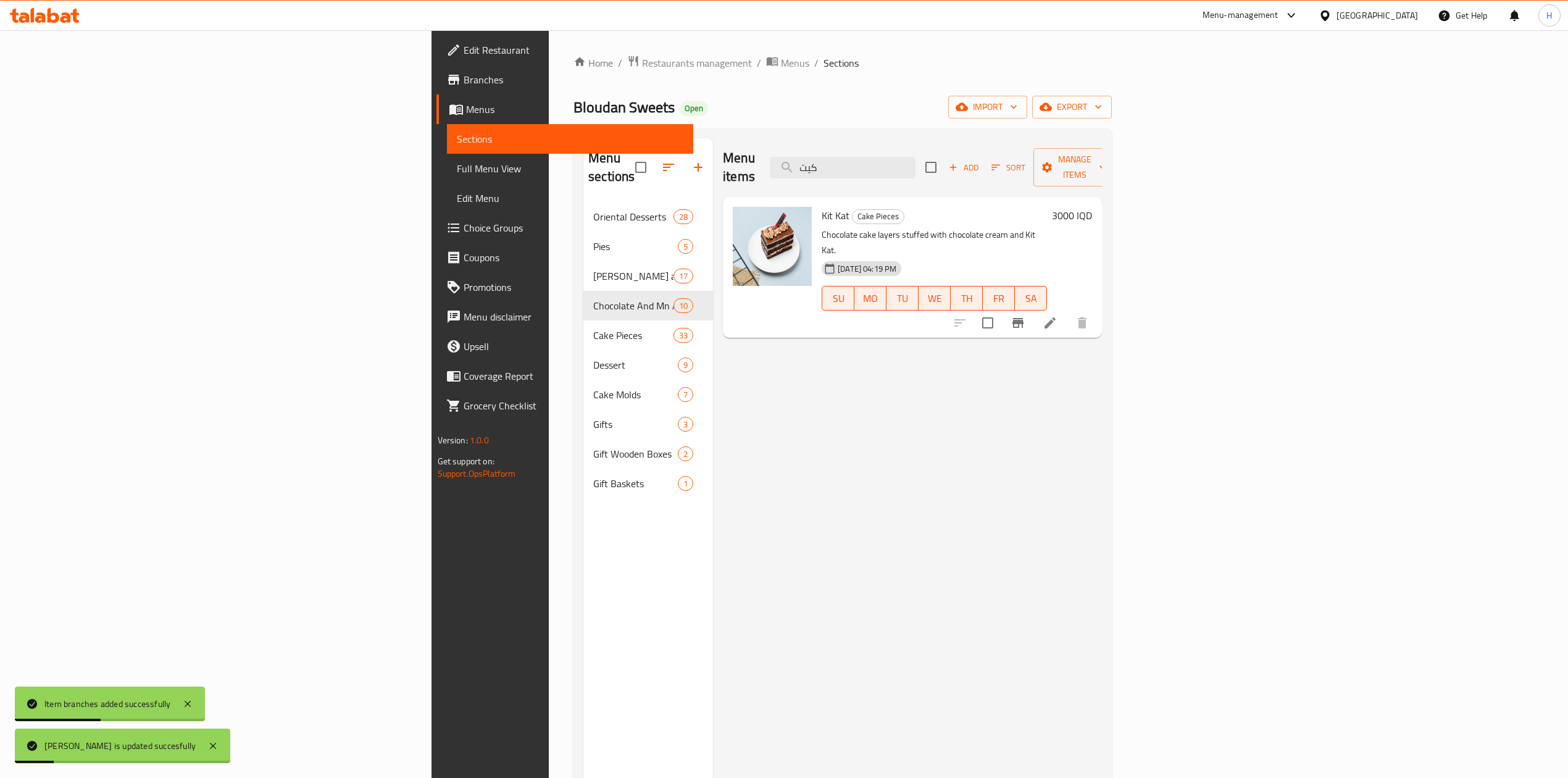
click at [1006, 171] on div "Menu items كيت Add Sort Manage items" at bounding box center [912, 168] width 379 height 59
click at [915, 162] on input "كيت" at bounding box center [843, 167] width 145 height 21
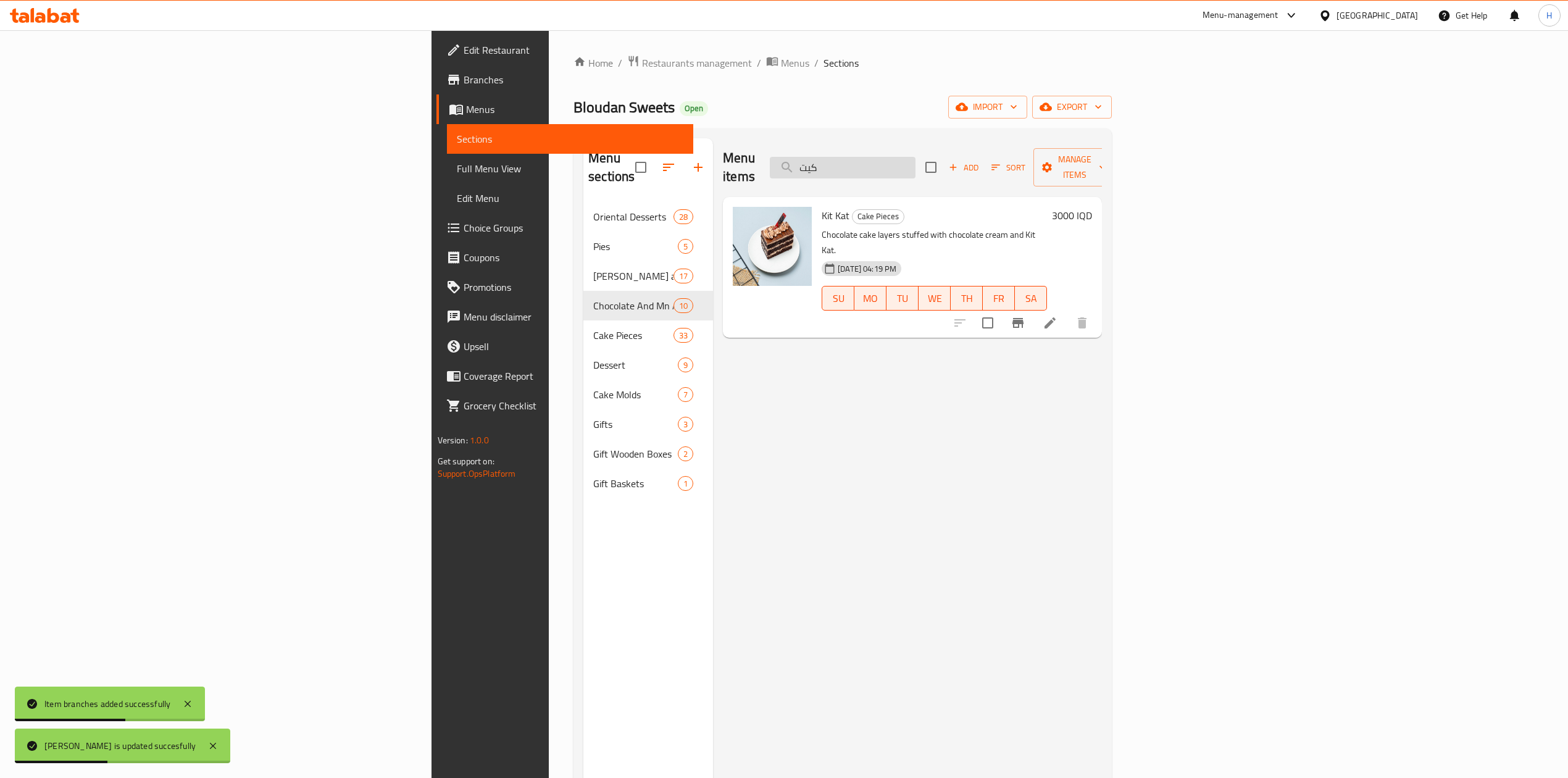
click at [915, 162] on input "كيت" at bounding box center [843, 167] width 145 height 21
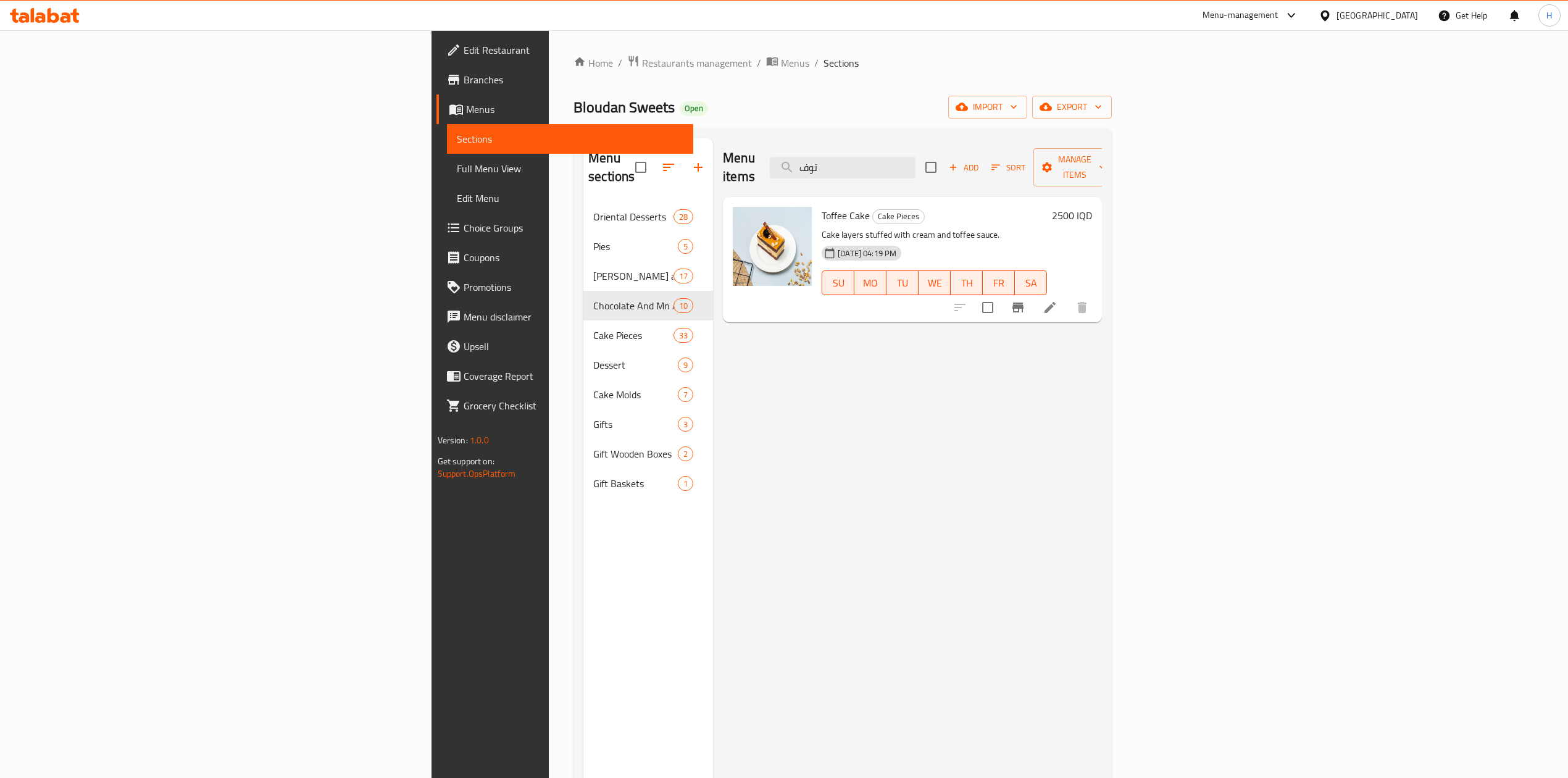
type input "توف"
click at [1026, 300] on icon "Branch-specific-item" at bounding box center [1017, 307] width 15 height 15
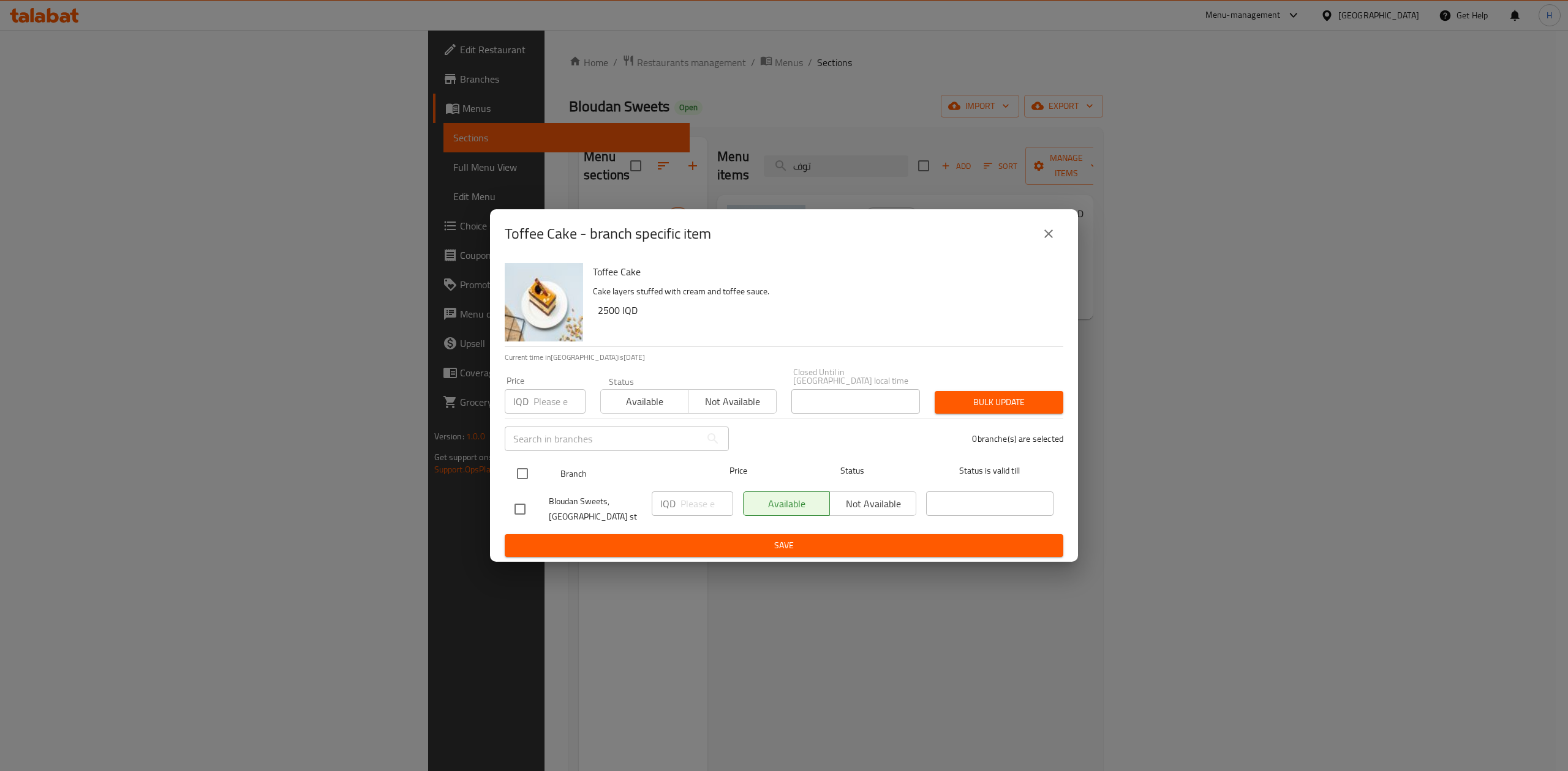
click at [524, 478] on input "checkbox" at bounding box center [522, 473] width 25 height 25
checkbox input "true"
click at [716, 505] on input "-1" at bounding box center [707, 504] width 53 height 25
click at [701, 503] on input "-1" at bounding box center [707, 504] width 53 height 25
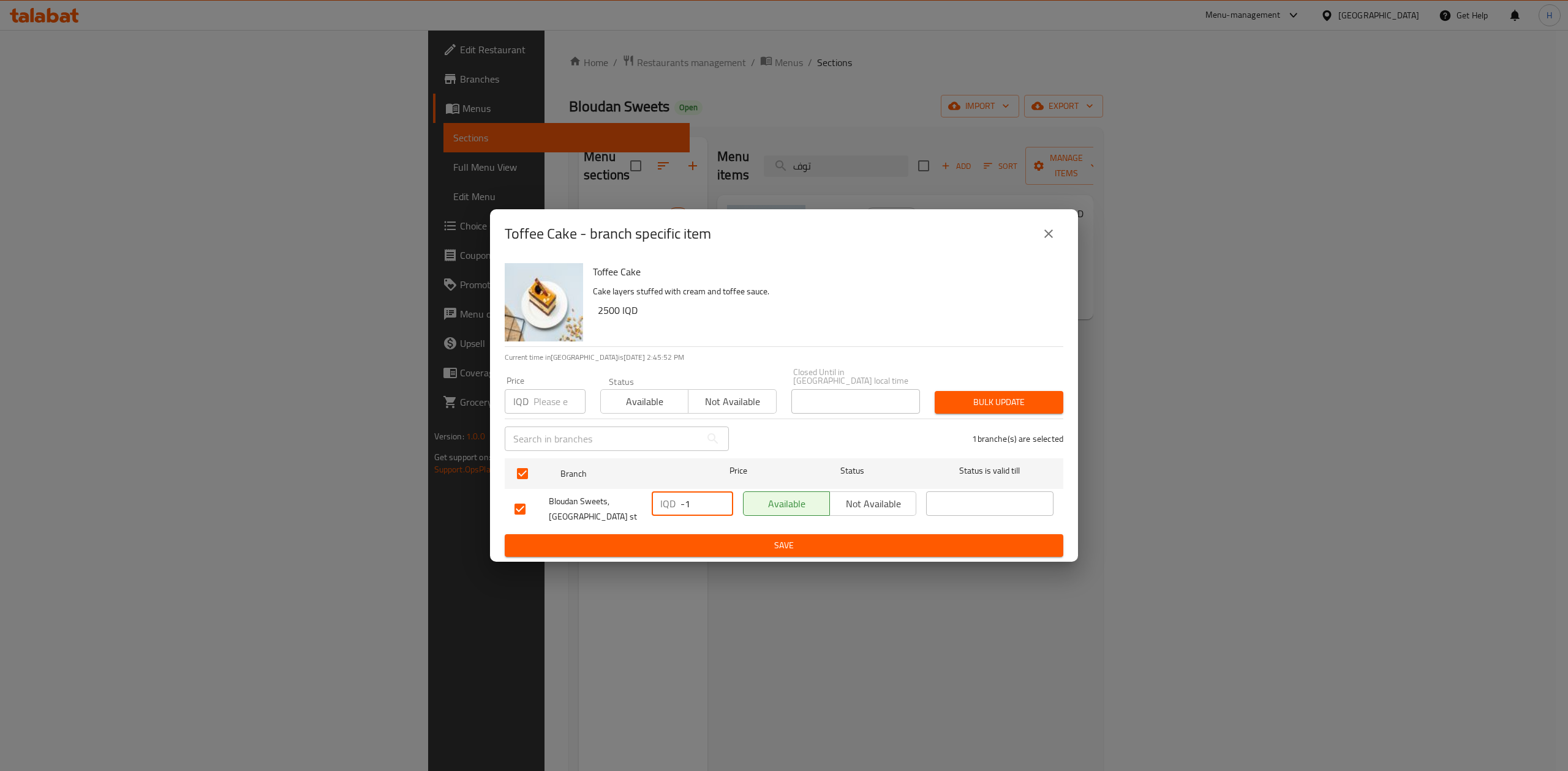
click at [701, 503] on input "-1" at bounding box center [707, 504] width 53 height 25
type input "3000"
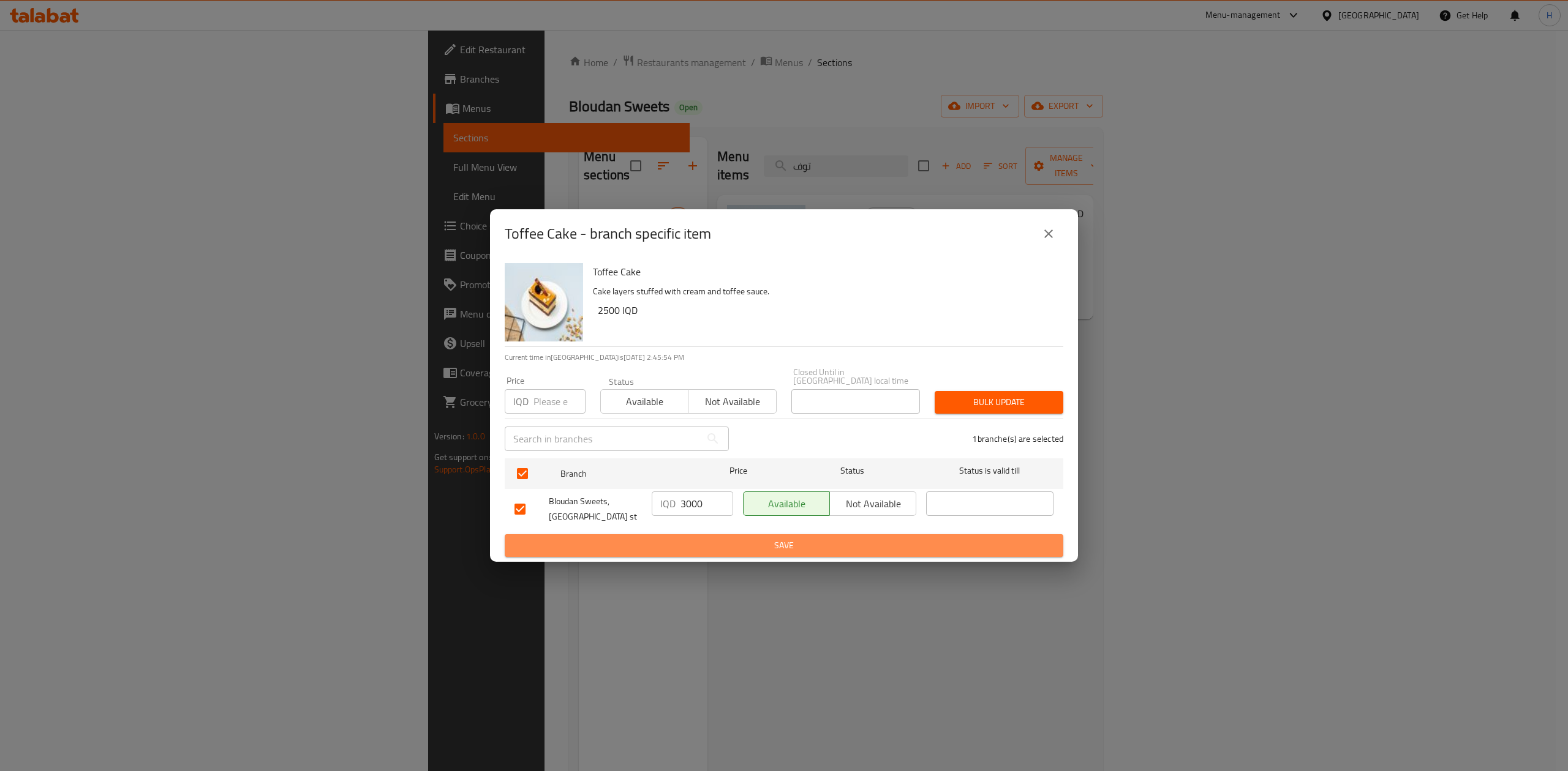
click at [698, 539] on span "Save" at bounding box center [783, 545] width 539 height 15
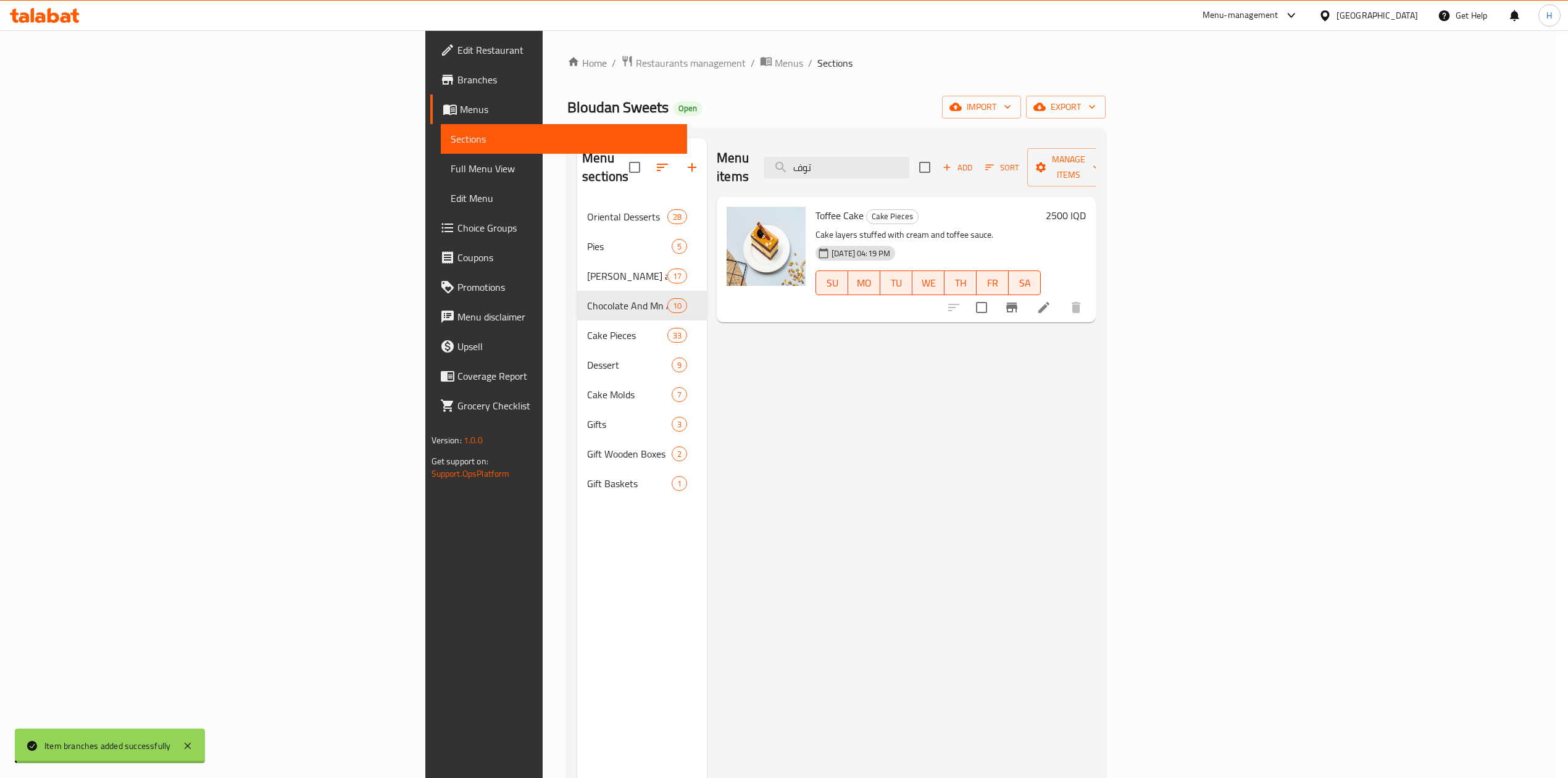
click at [1086, 207] on h6 "2500 IQD" at bounding box center [1066, 216] width 40 height 17
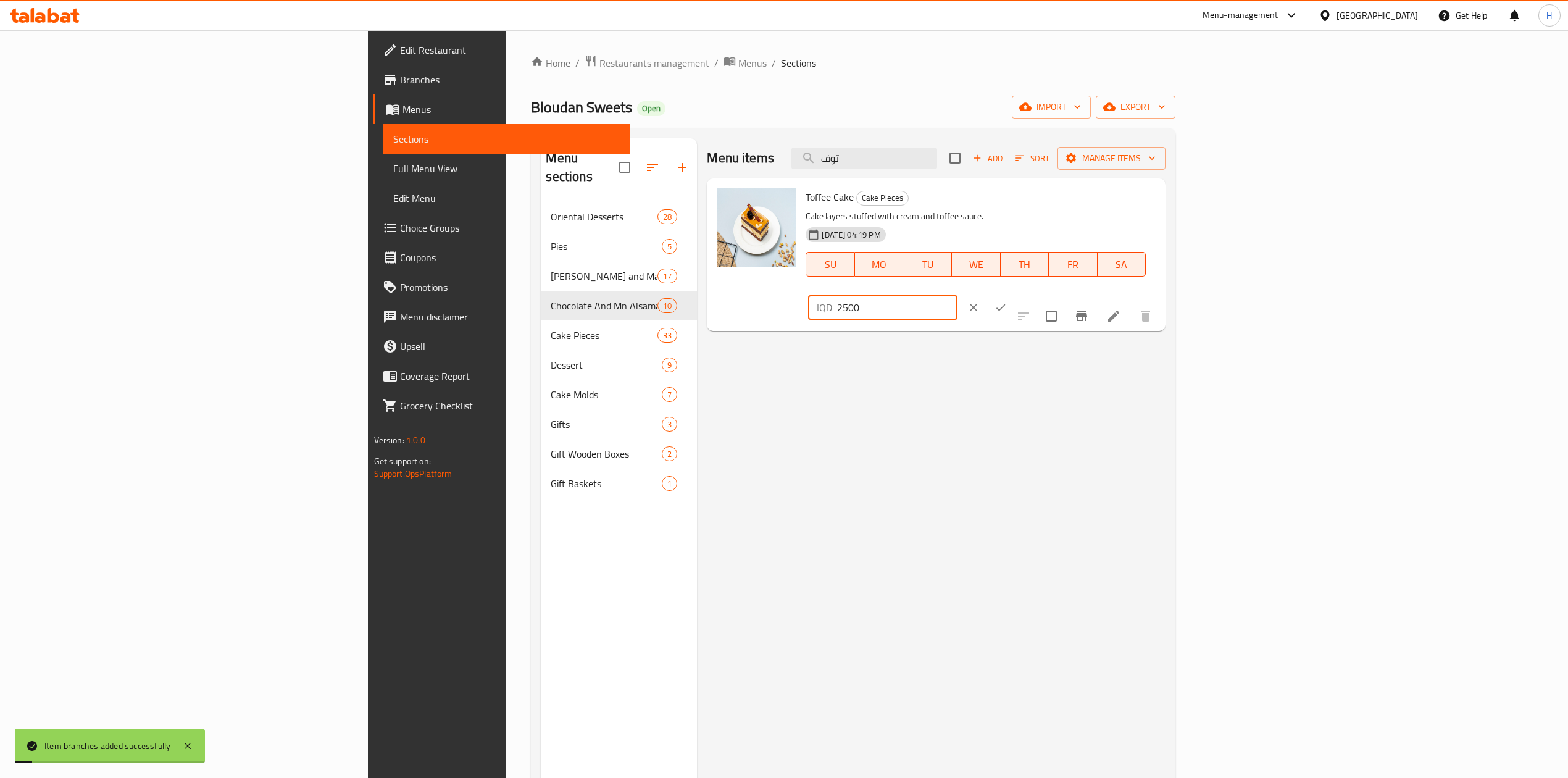
click at [957, 295] on input "2500" at bounding box center [897, 307] width 120 height 25
type input "3000"
click at [1007, 301] on icon "ok" at bounding box center [1001, 307] width 12 height 12
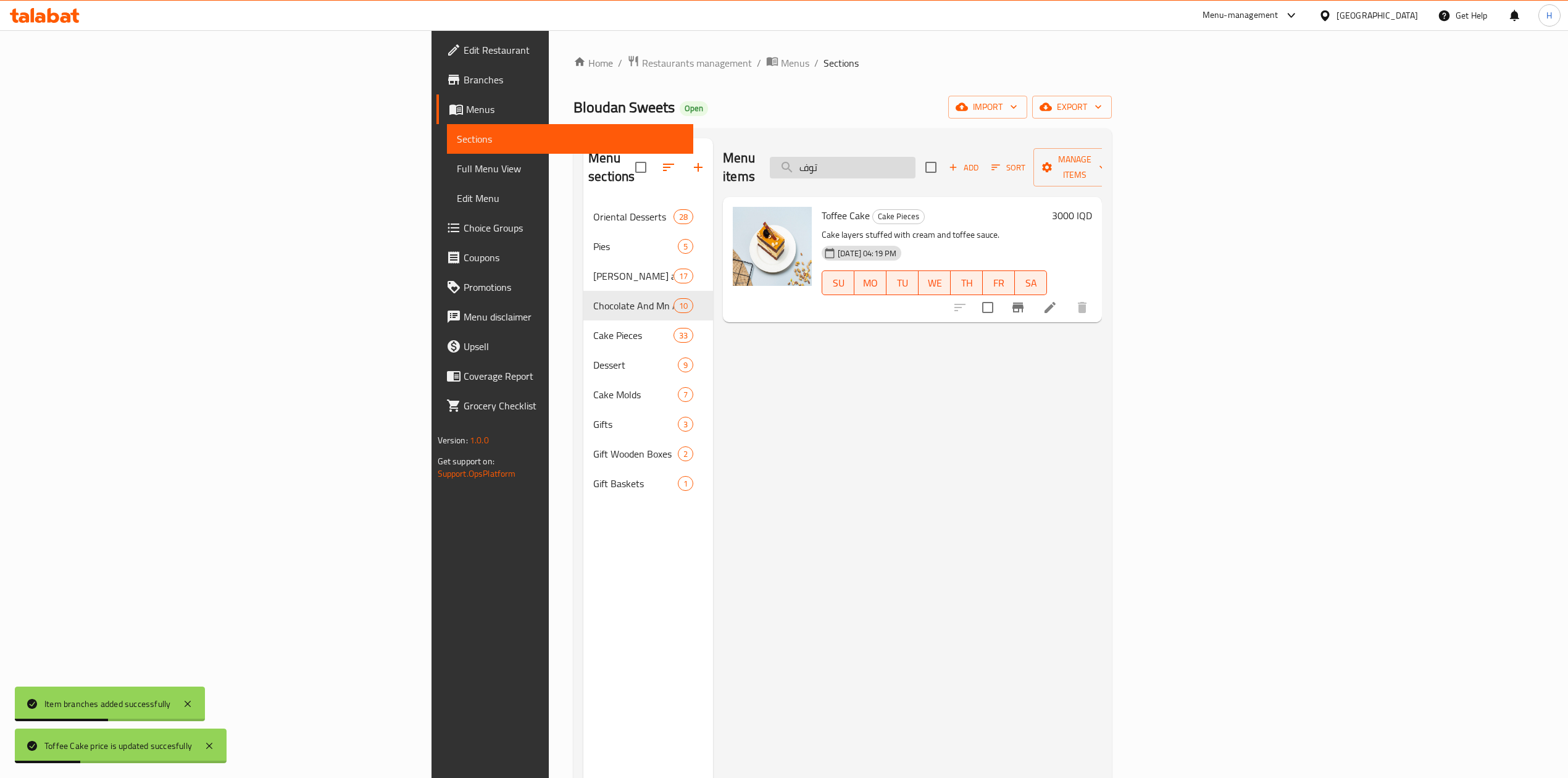
click at [915, 157] on input "توف" at bounding box center [843, 167] width 145 height 21
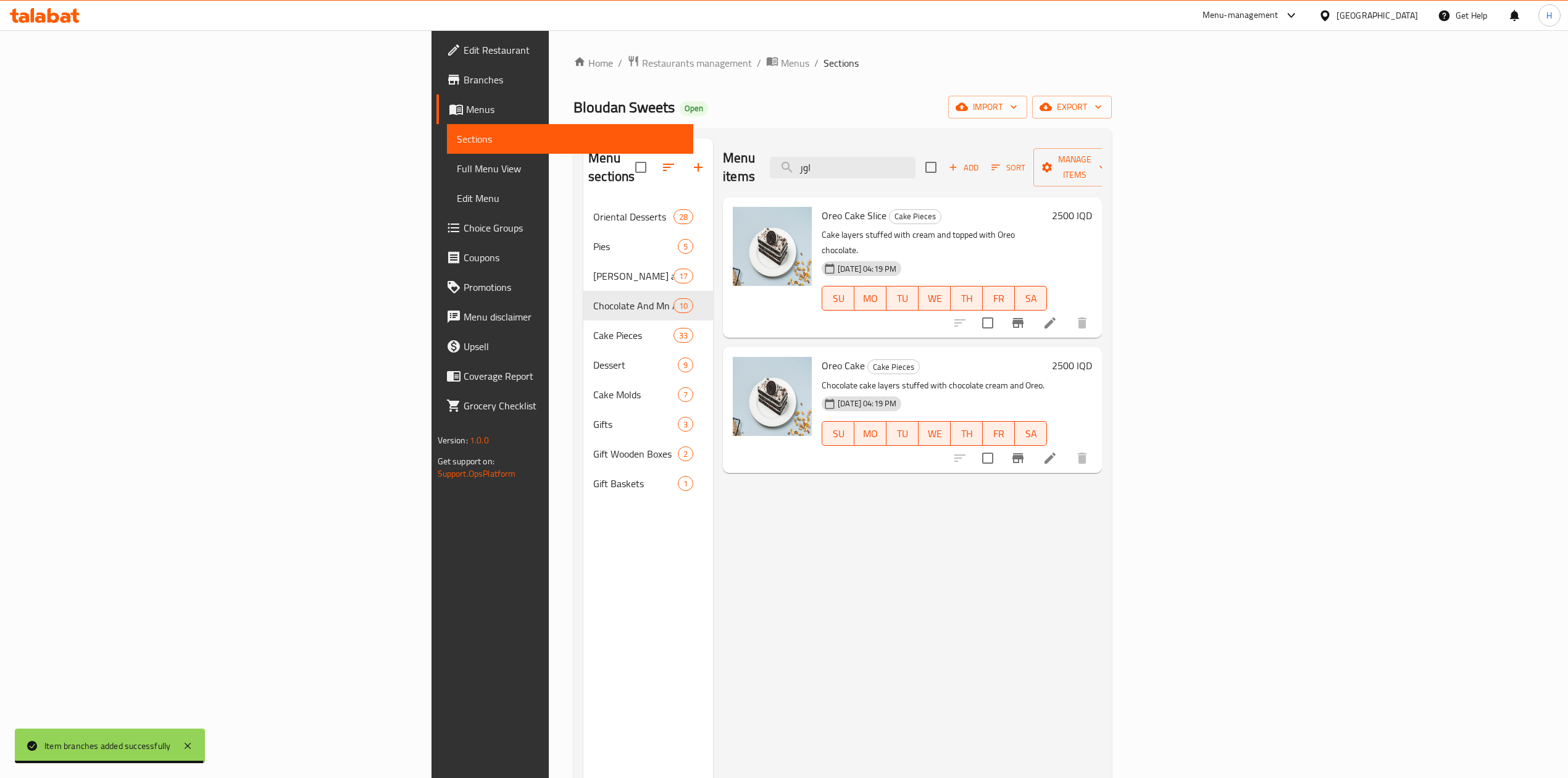
type input "اور"
click at [1026, 316] on icon "Branch-specific-item" at bounding box center [1017, 323] width 15 height 15
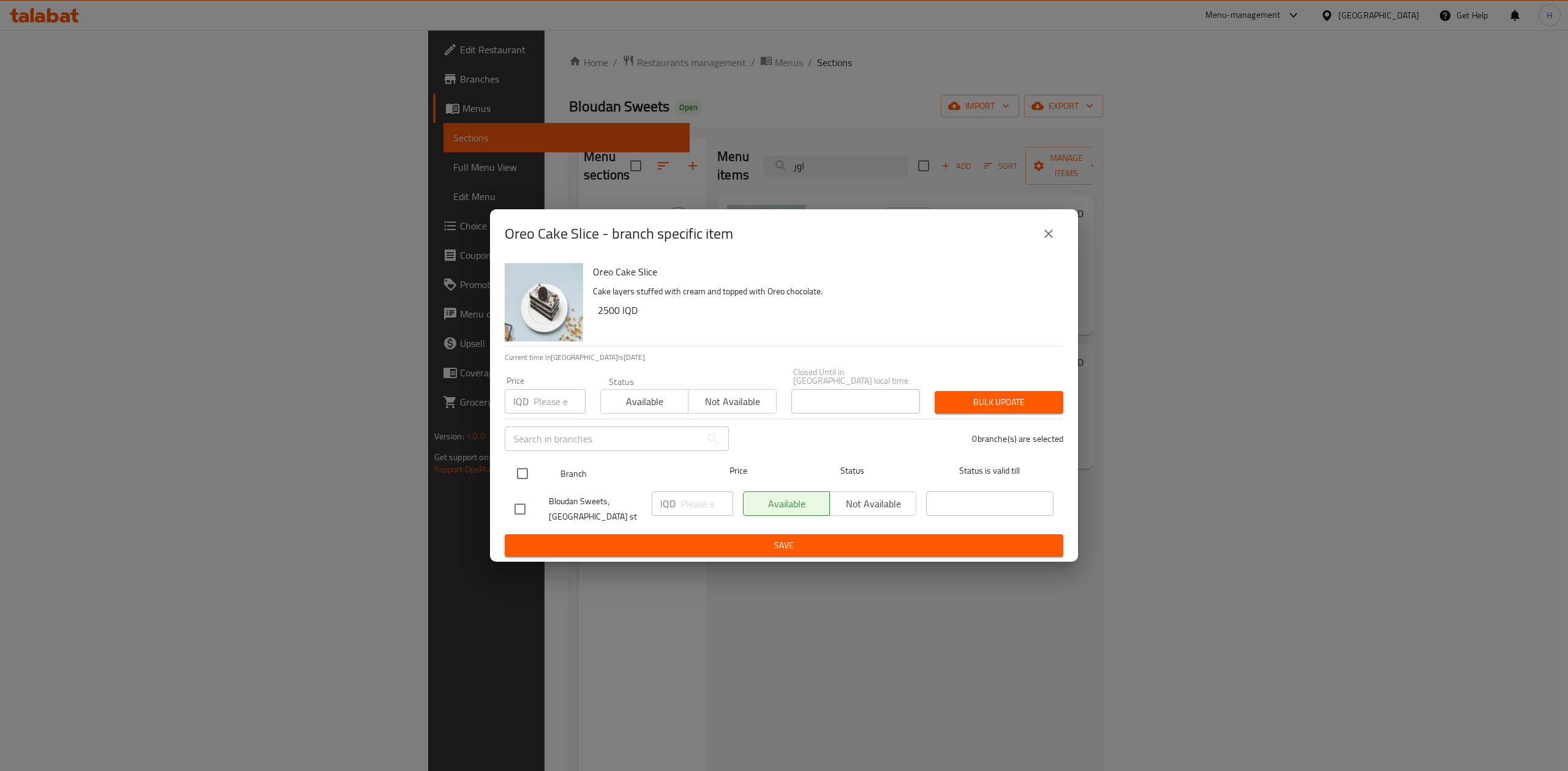
click at [528, 469] on input "checkbox" at bounding box center [522, 473] width 25 height 25
checkbox input "true"
click at [683, 494] on input "number" at bounding box center [707, 504] width 53 height 25
type input "3000"
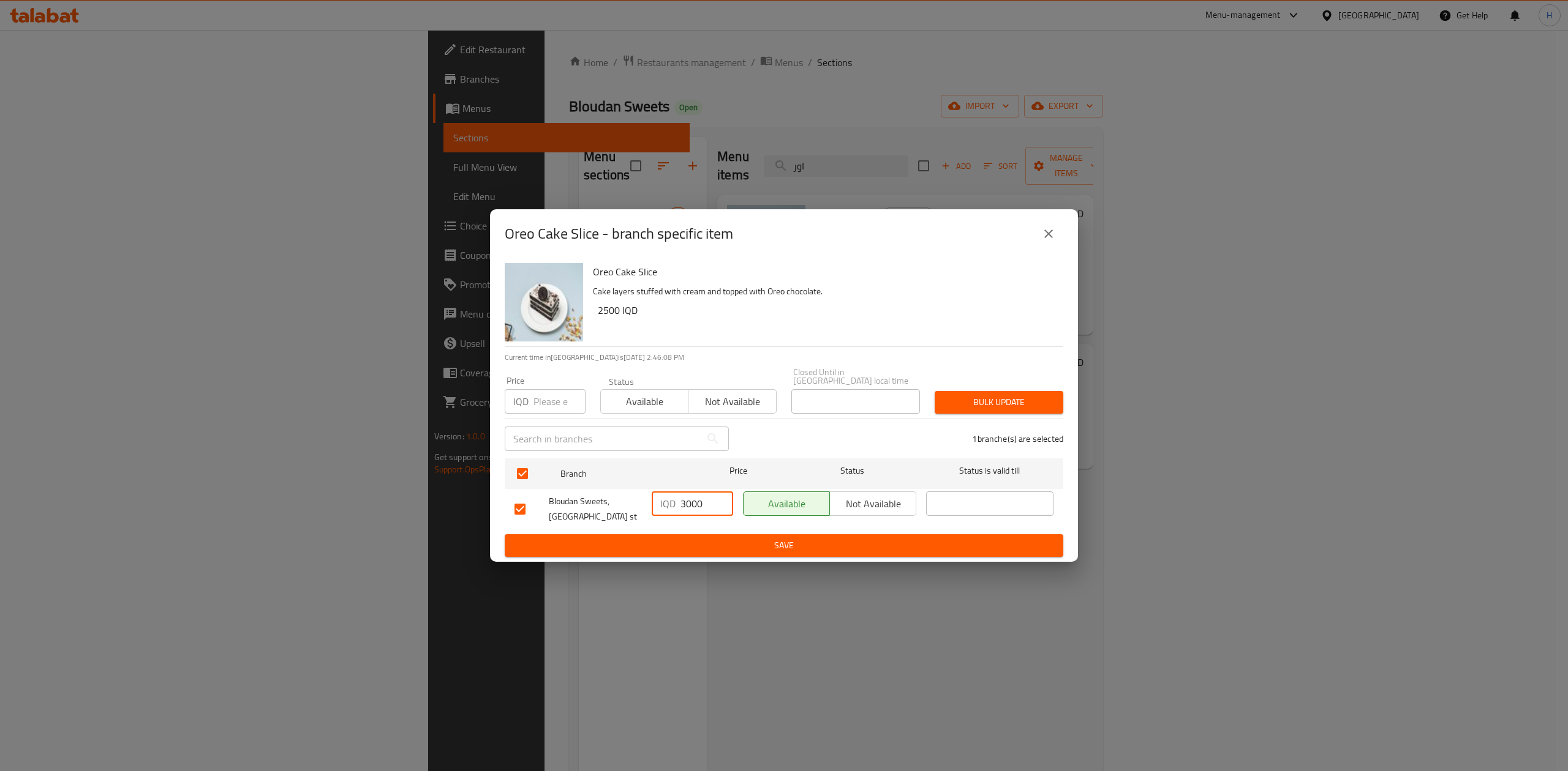
click at [690, 527] on div "IQD 3000 ​" at bounding box center [692, 509] width 92 height 45
click at [692, 538] on span "Save" at bounding box center [783, 545] width 539 height 15
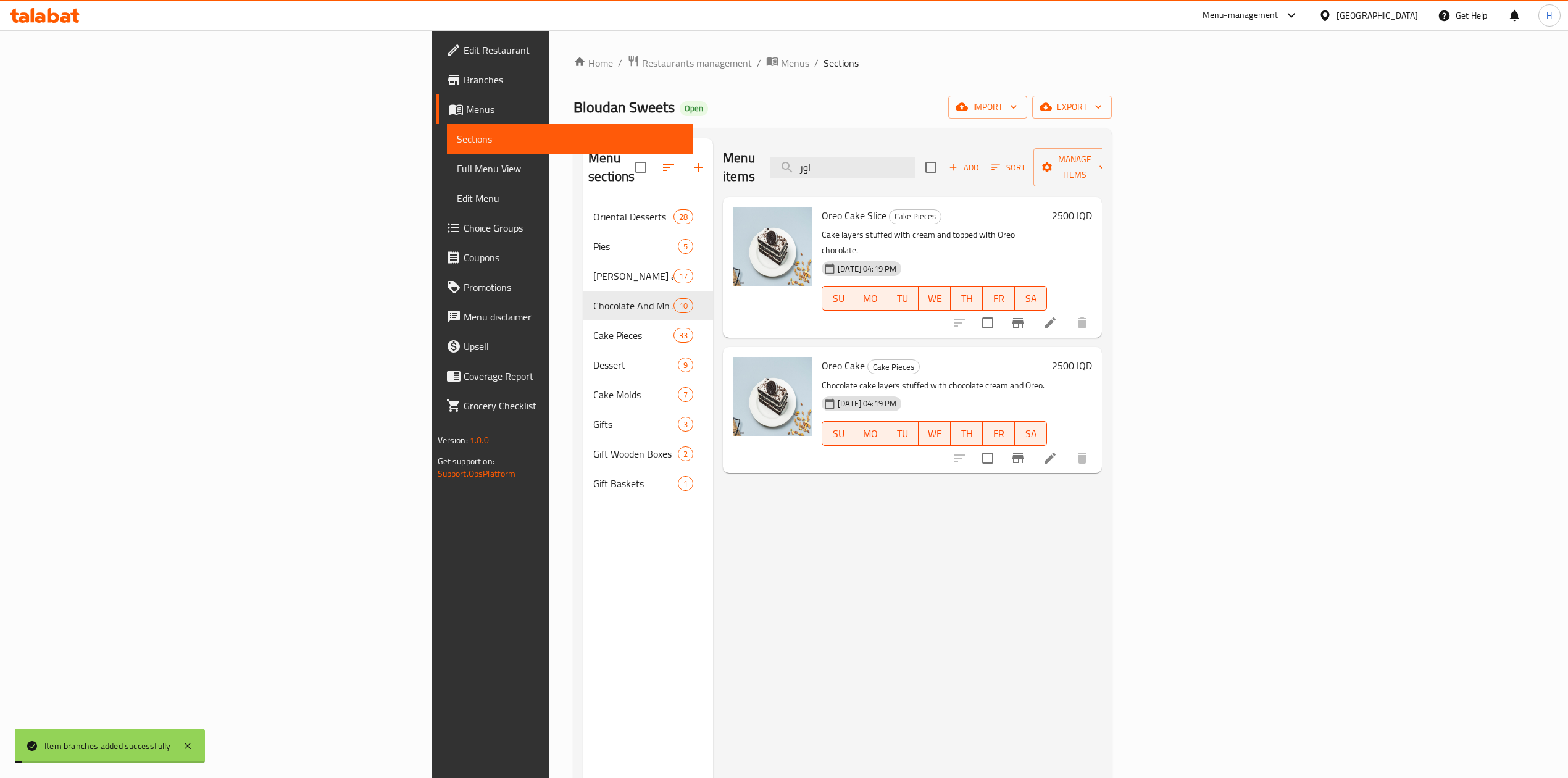
click at [1092, 207] on h6 "2500 IQD" at bounding box center [1072, 216] width 40 height 17
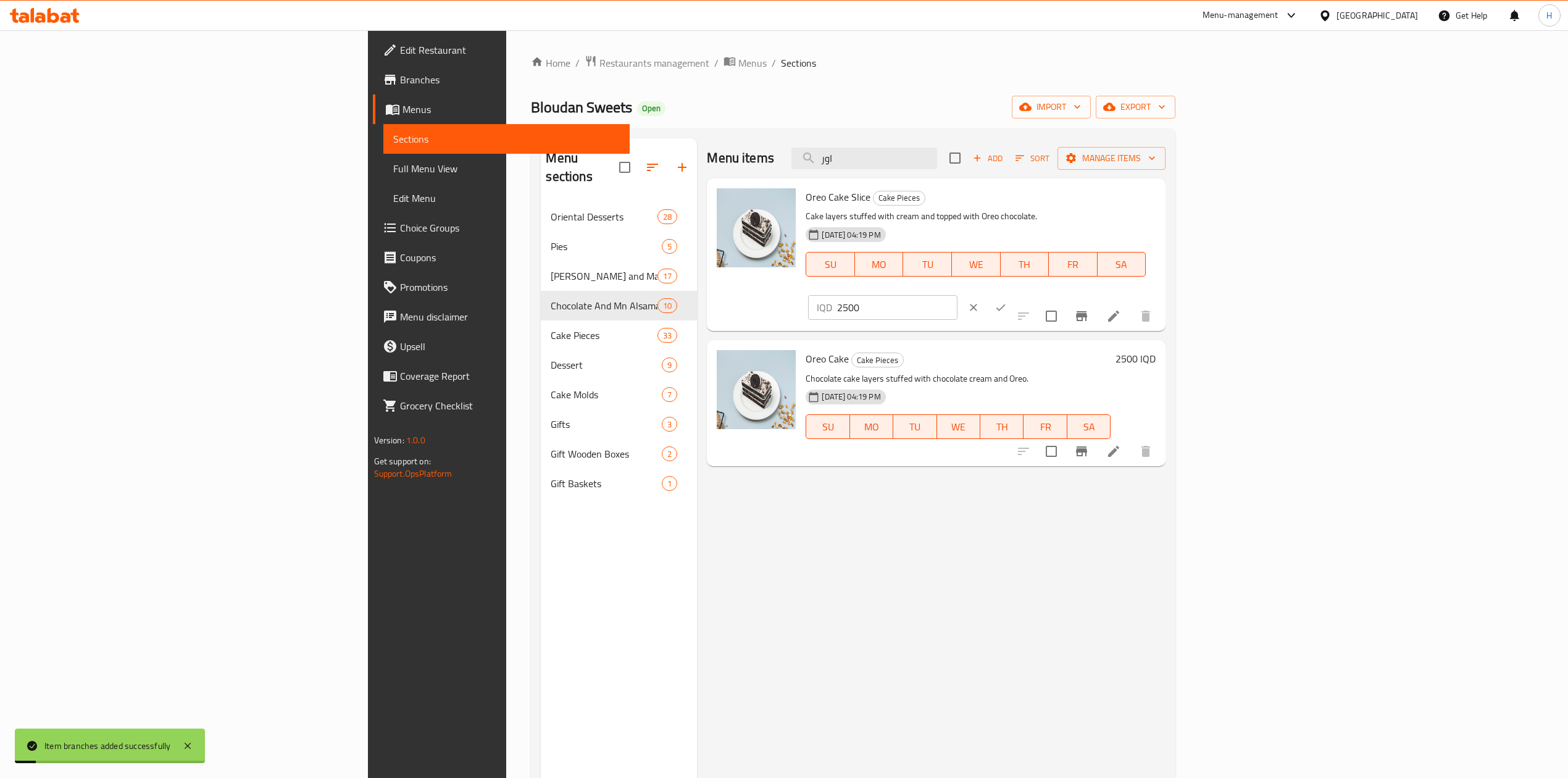
click at [957, 295] on input "2500" at bounding box center [897, 307] width 120 height 25
type input "3000"
click at [1007, 301] on icon "ok" at bounding box center [1001, 307] width 12 height 12
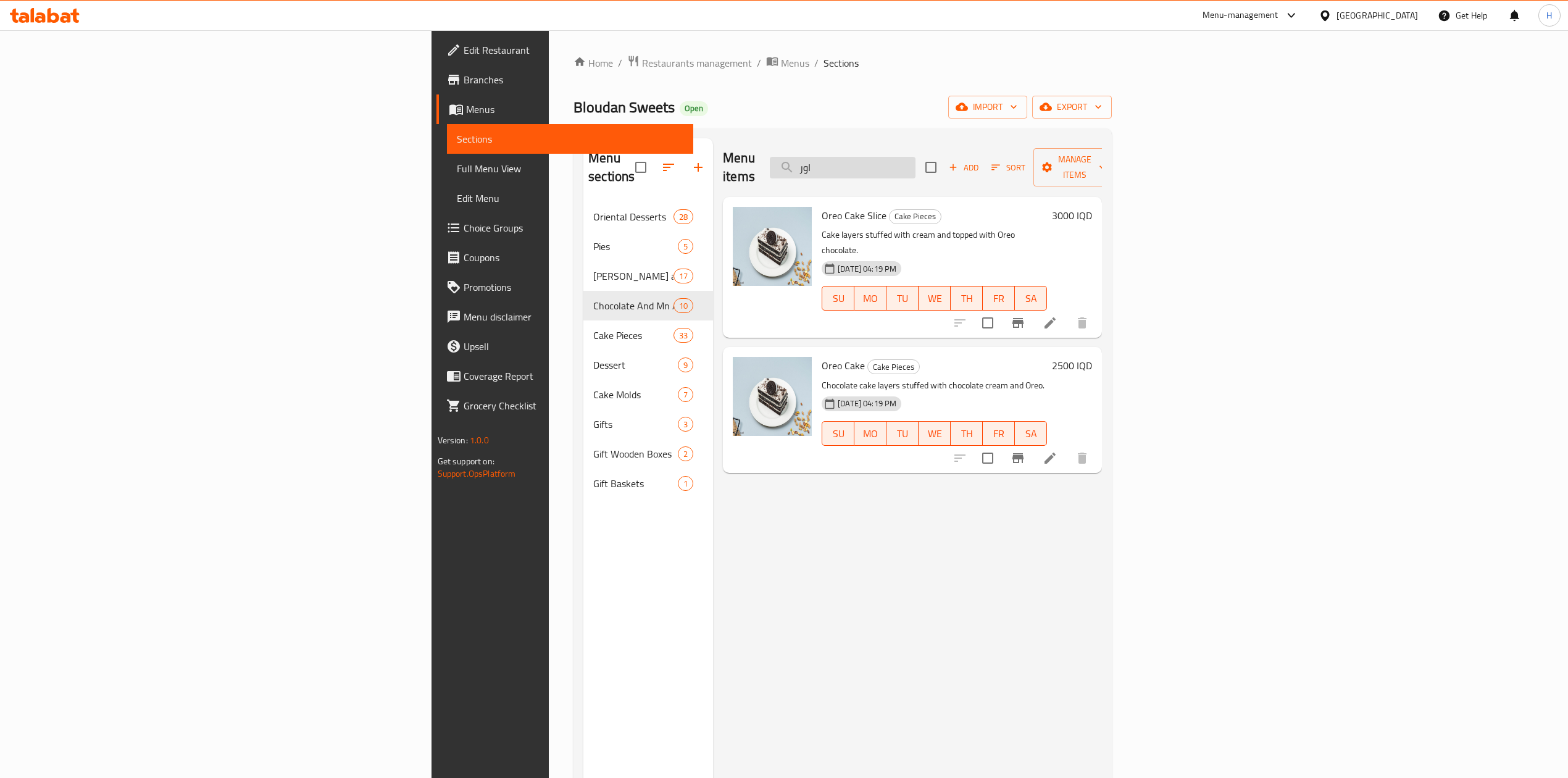
click at [915, 159] on input "اور" at bounding box center [843, 167] width 145 height 21
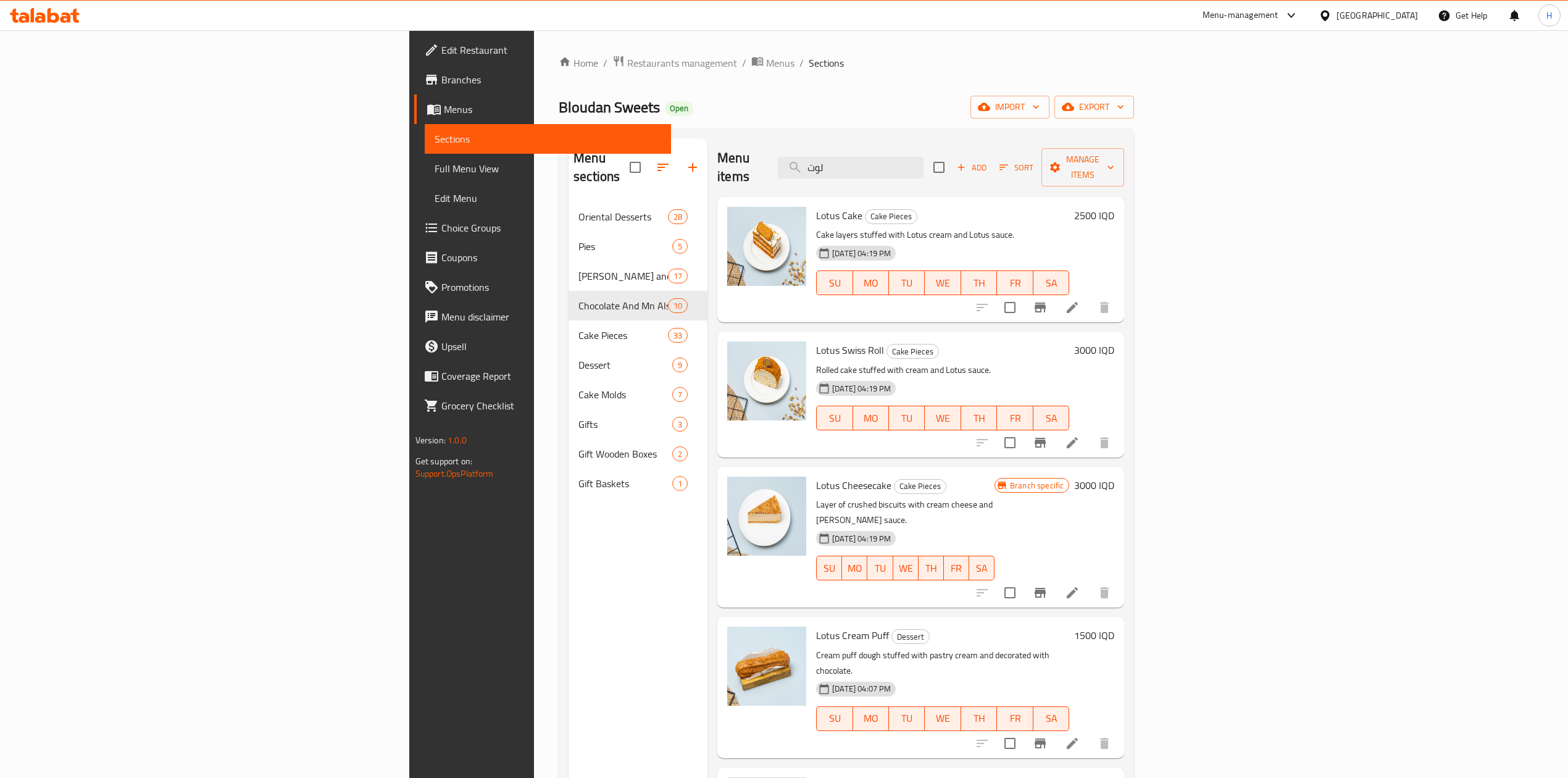
type input "لوت"
click at [1055, 293] on button "Branch-specific-item" at bounding box center [1040, 307] width 30 height 30
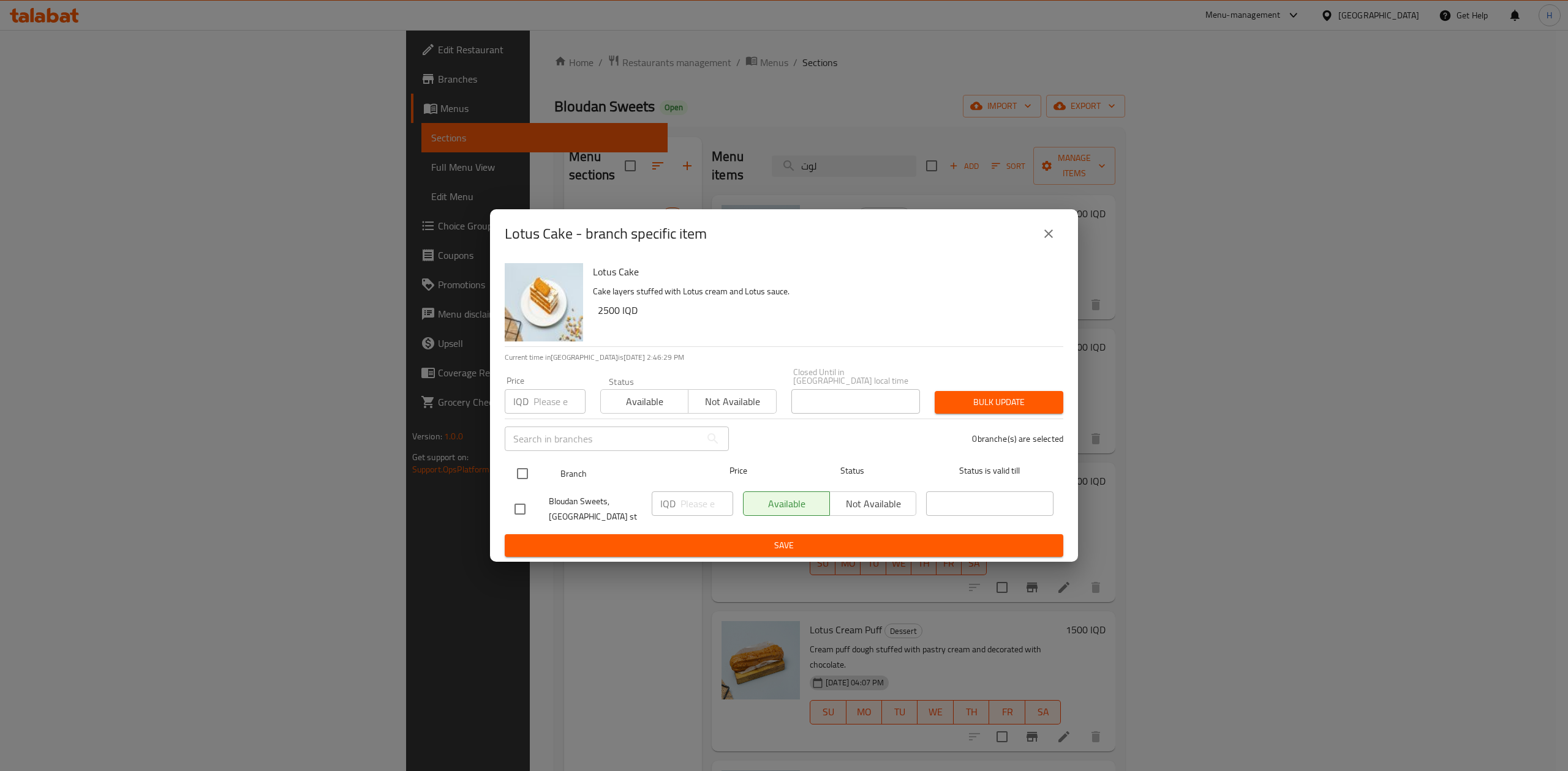
click at [523, 472] on input "checkbox" at bounding box center [522, 473] width 25 height 25
checkbox input "true"
click at [681, 496] on input "number" at bounding box center [707, 504] width 53 height 25
type input "3000"
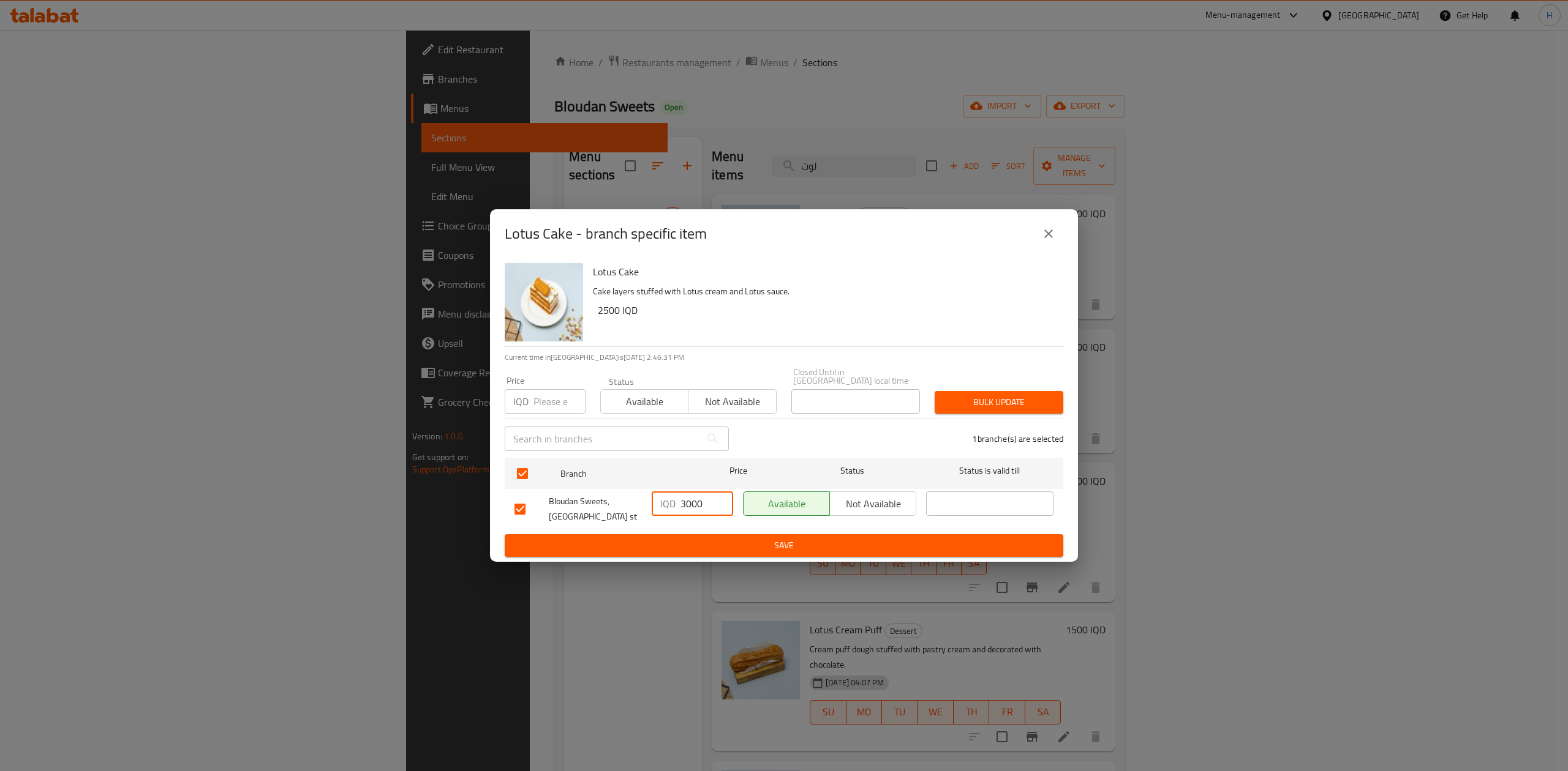
click at [675, 546] on span "Save" at bounding box center [783, 545] width 539 height 15
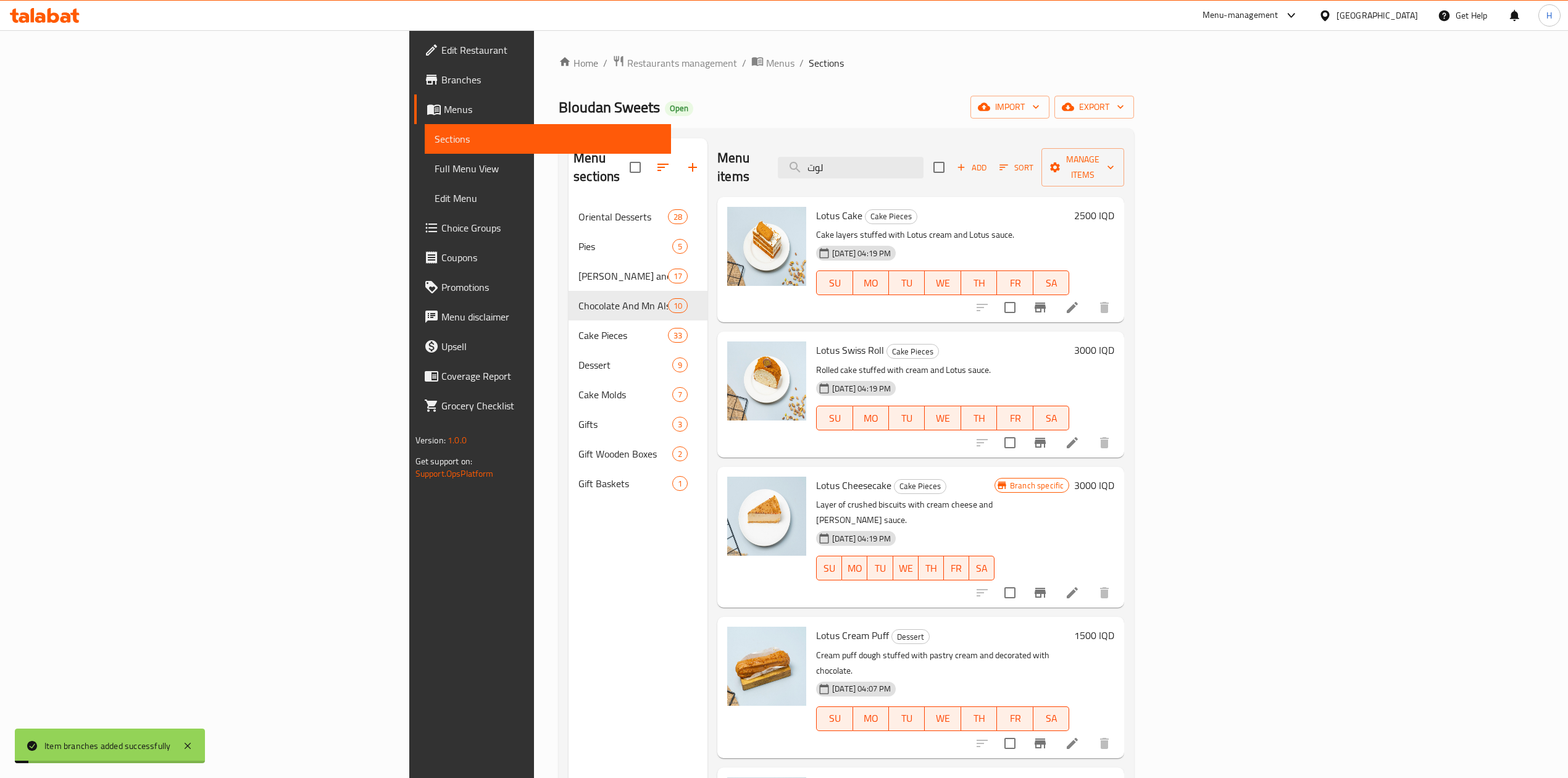
click at [1119, 202] on div "Lotus Cake Cake Pieces Cake layers stuffed with Lotus cream and Lotus sauce. 23…" at bounding box center [965, 259] width 308 height 116
click at [1115, 207] on h6 "2500 IQD" at bounding box center [1094, 216] width 40 height 17
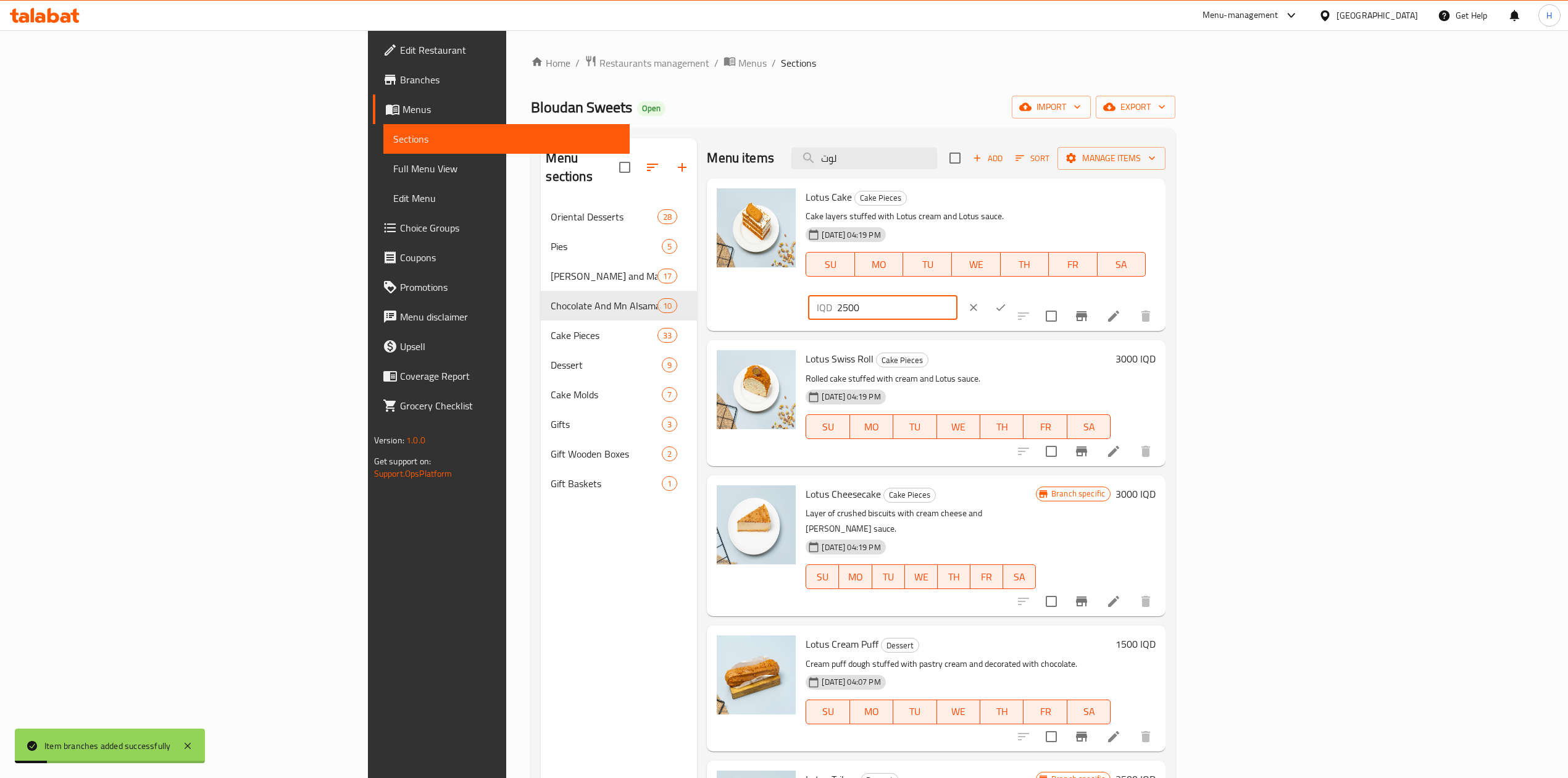
click at [957, 295] on input "2500" at bounding box center [897, 307] width 120 height 25
type input "3000"
click at [1015, 294] on button "ok" at bounding box center [1001, 308] width 27 height 27
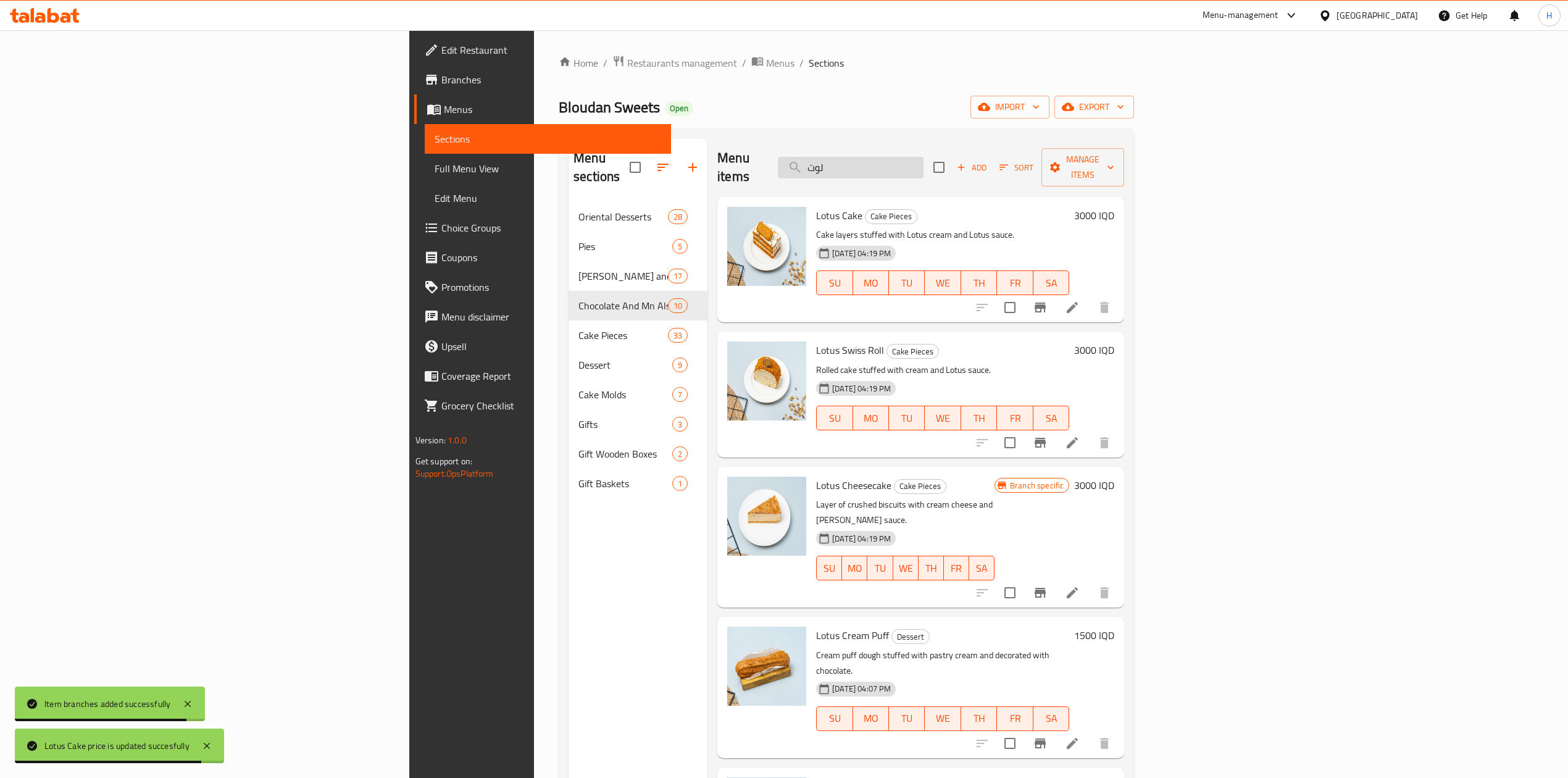
click at [924, 164] on input "لوت" at bounding box center [850, 167] width 145 height 21
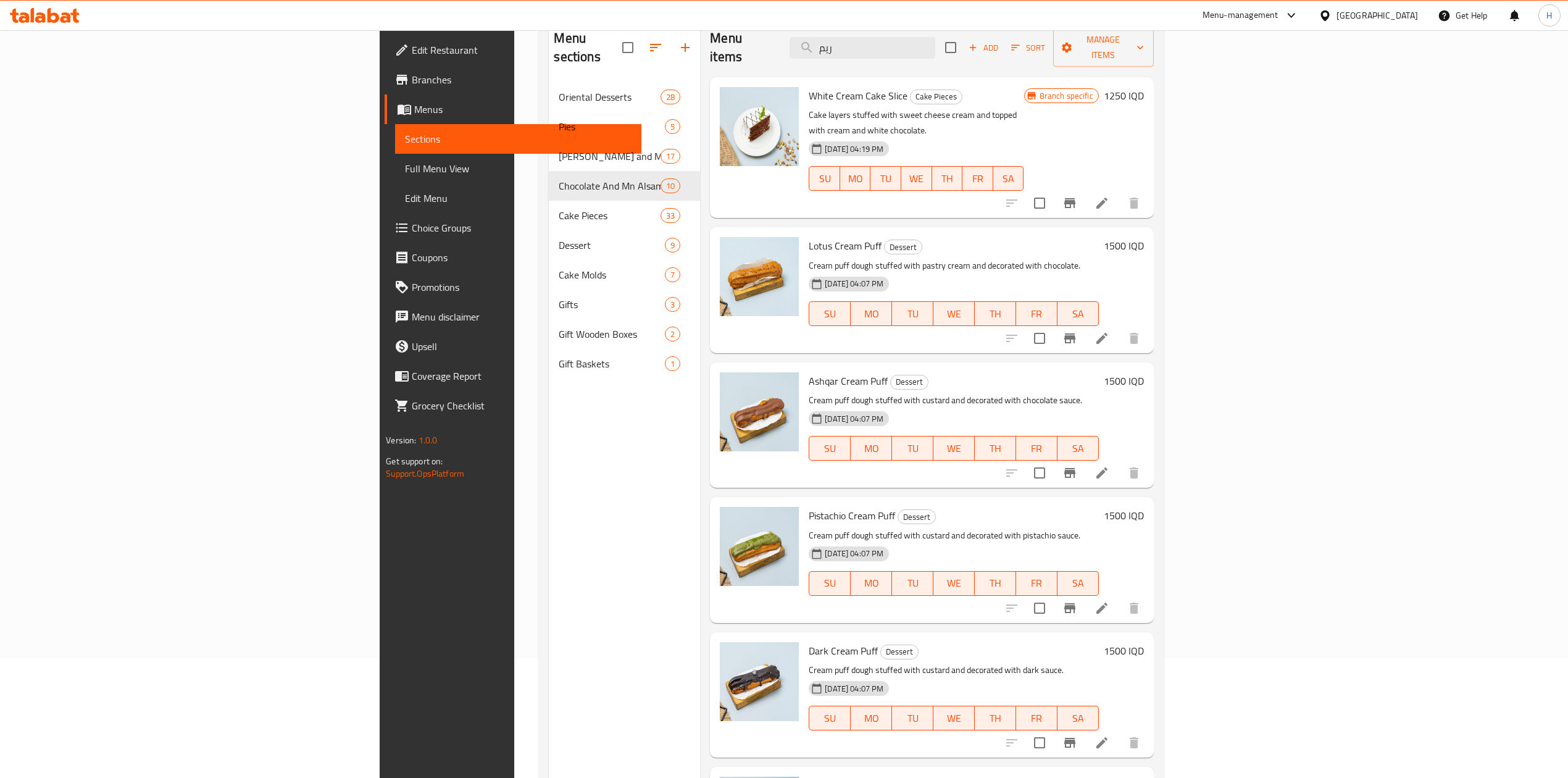
scroll to position [9, 0]
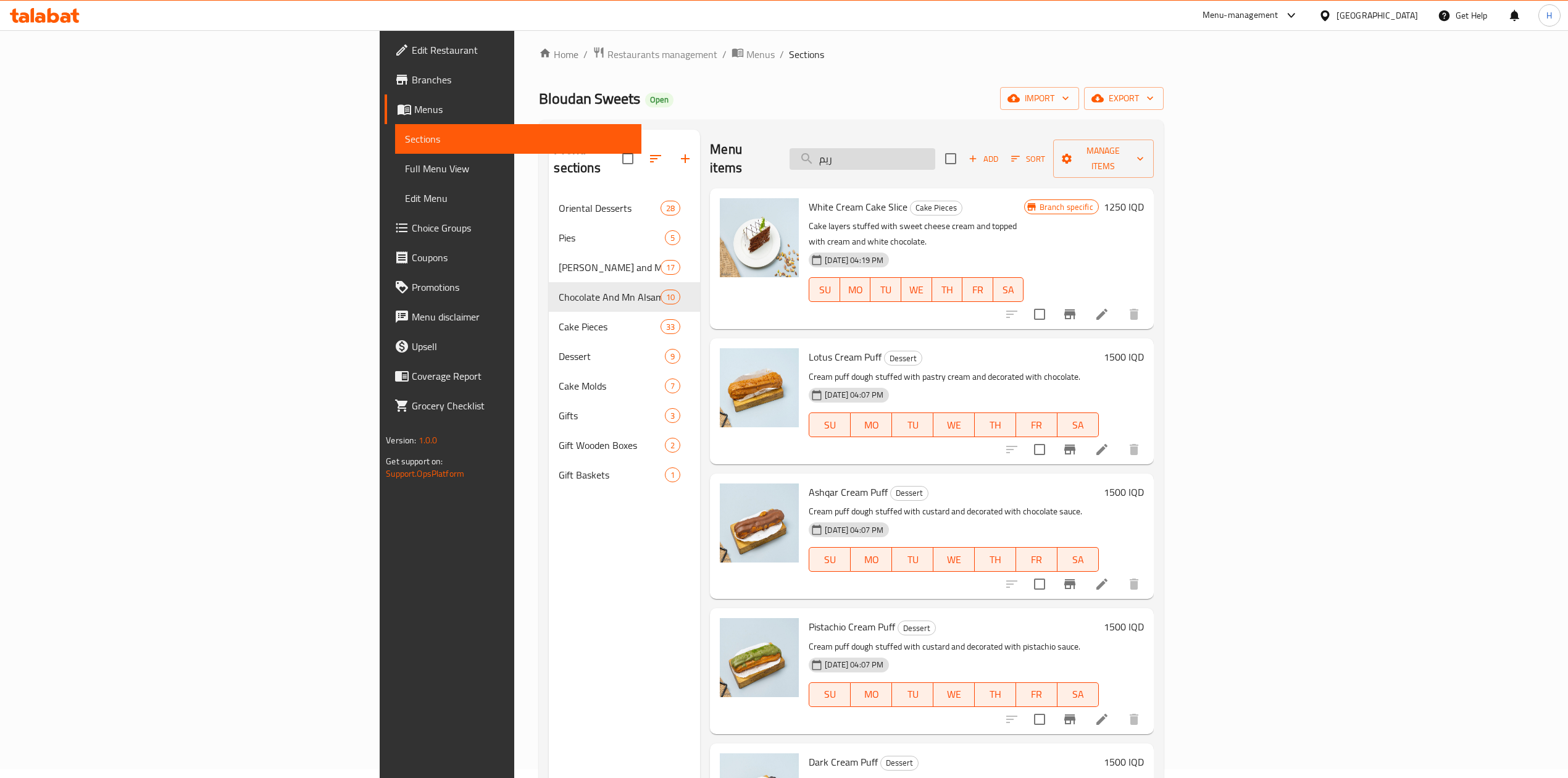
click at [935, 156] on input "ريم" at bounding box center [862, 158] width 145 height 21
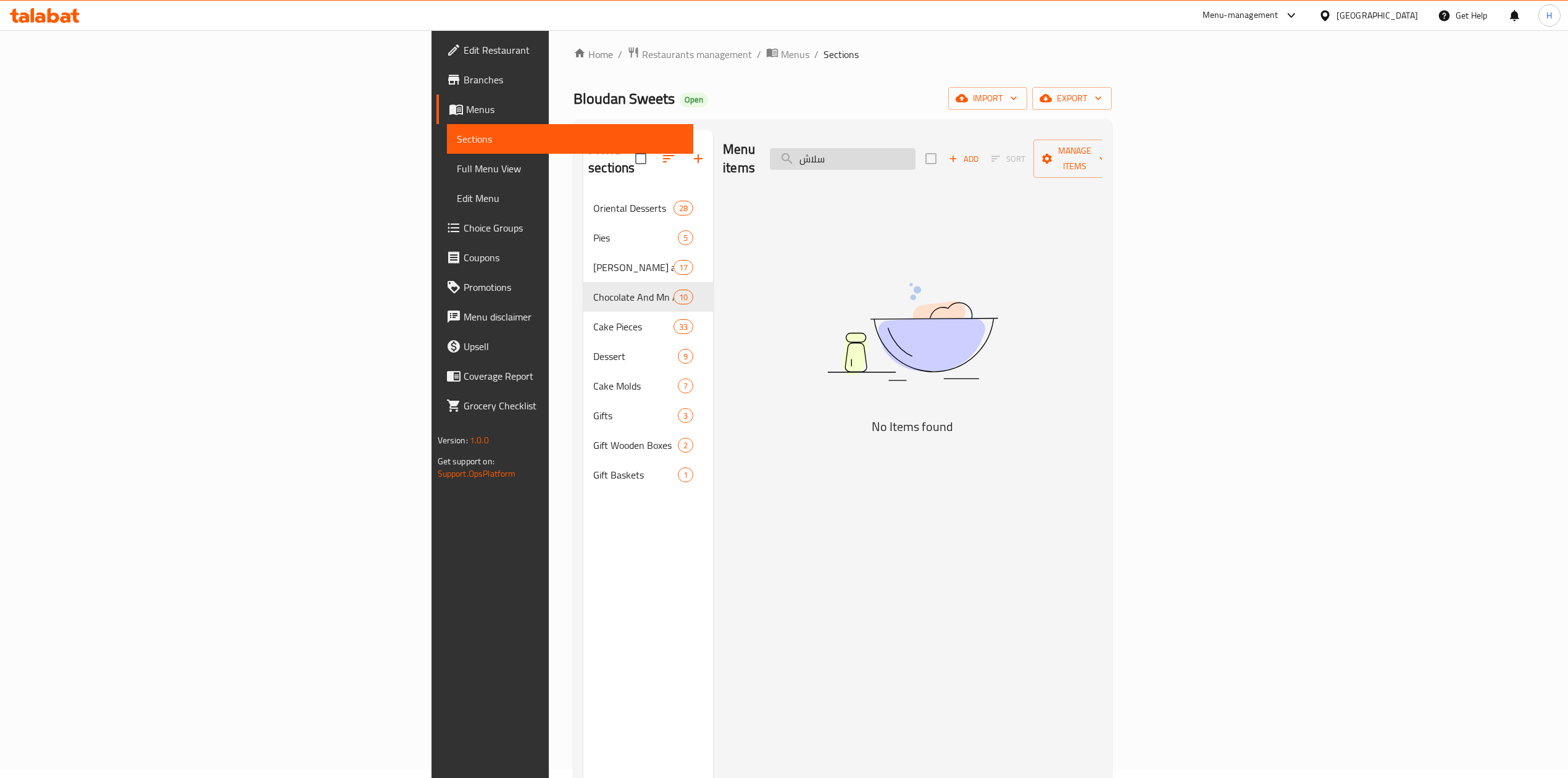
click at [915, 154] on input "سلاش" at bounding box center [843, 158] width 145 height 21
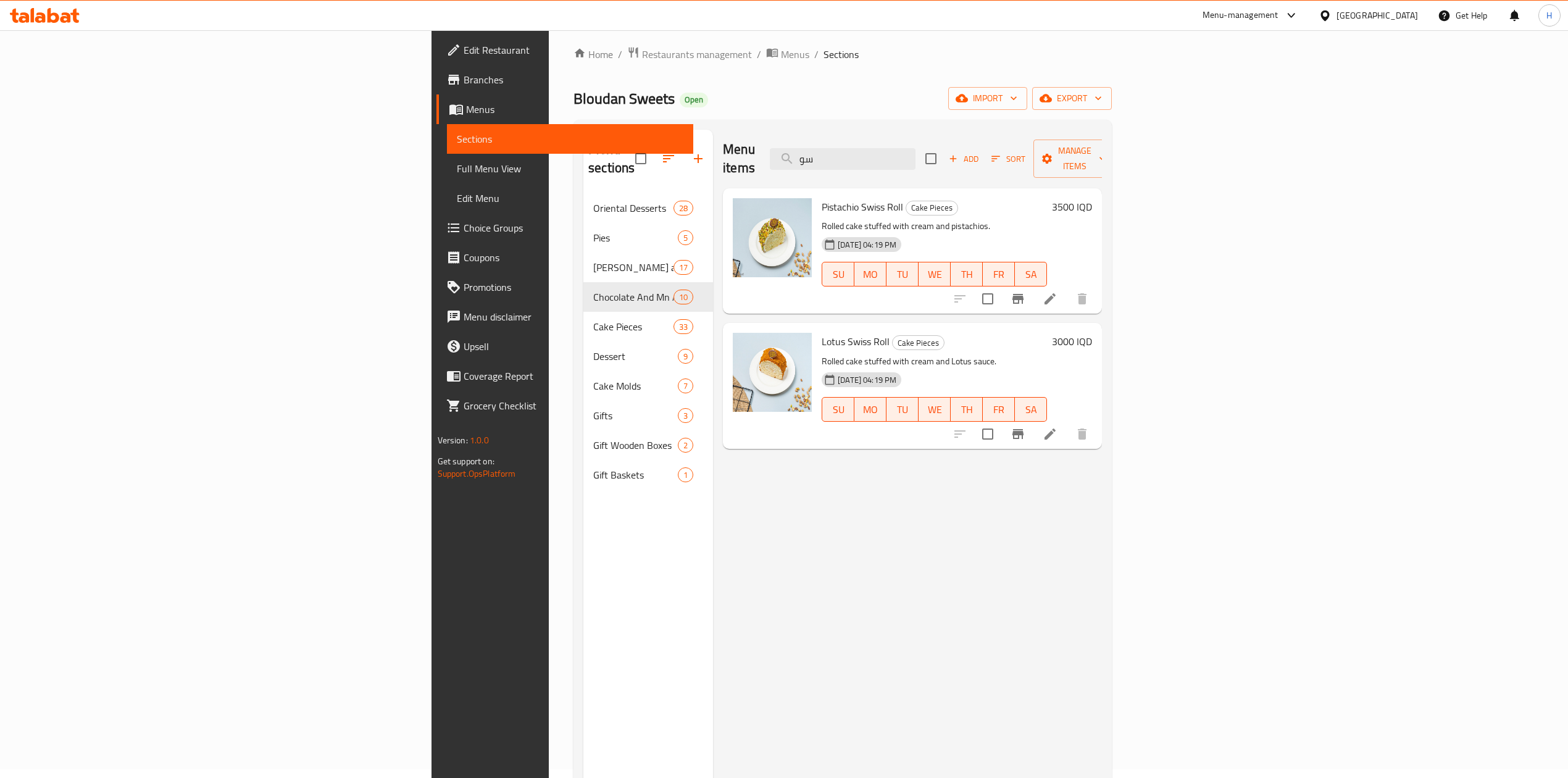
type input "سو"
click at [1024, 294] on icon "Branch-specific-item" at bounding box center [1018, 300] width 11 height 10
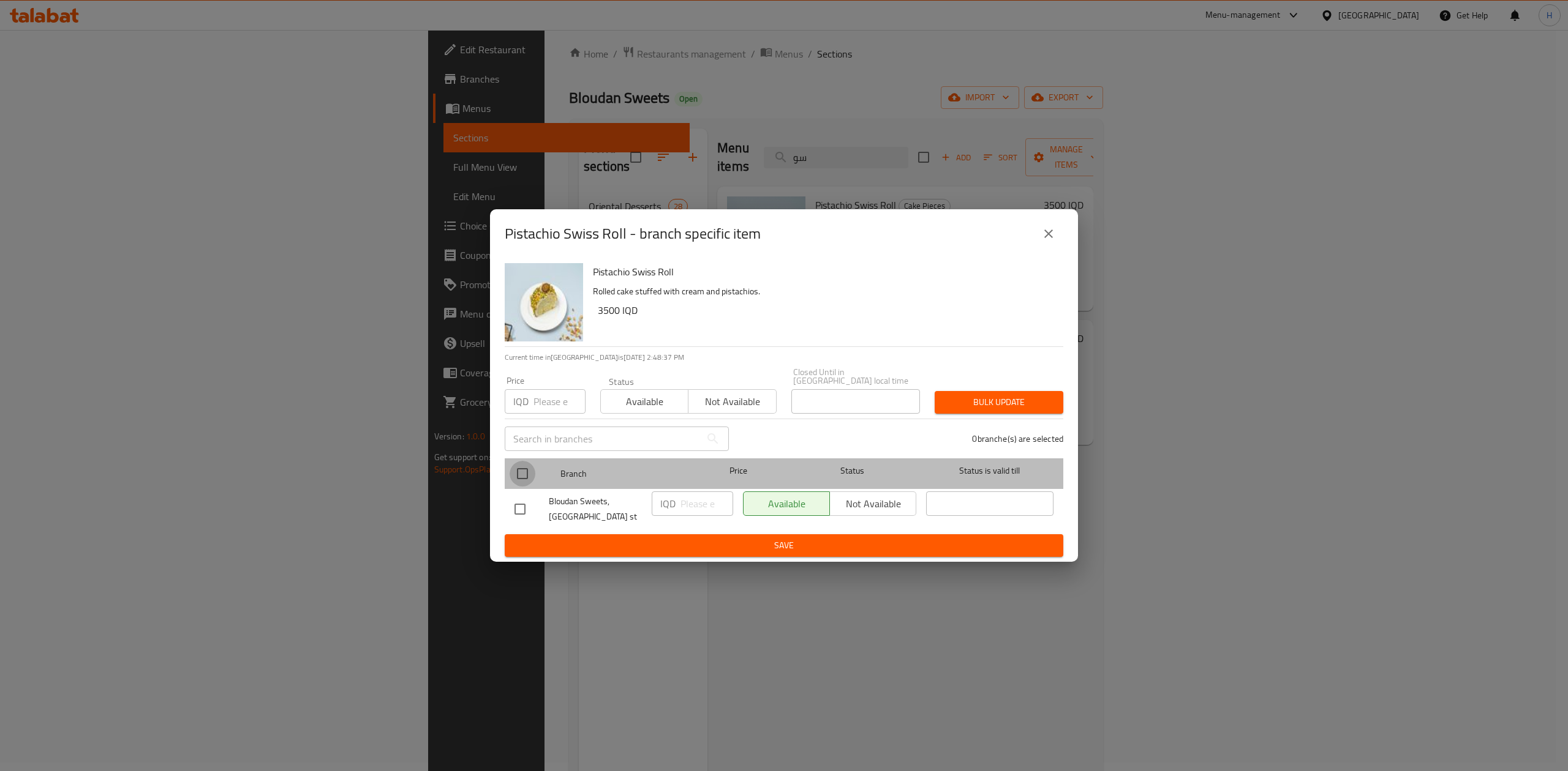
click at [510, 472] on input "checkbox" at bounding box center [522, 473] width 25 height 25
checkbox input "true"
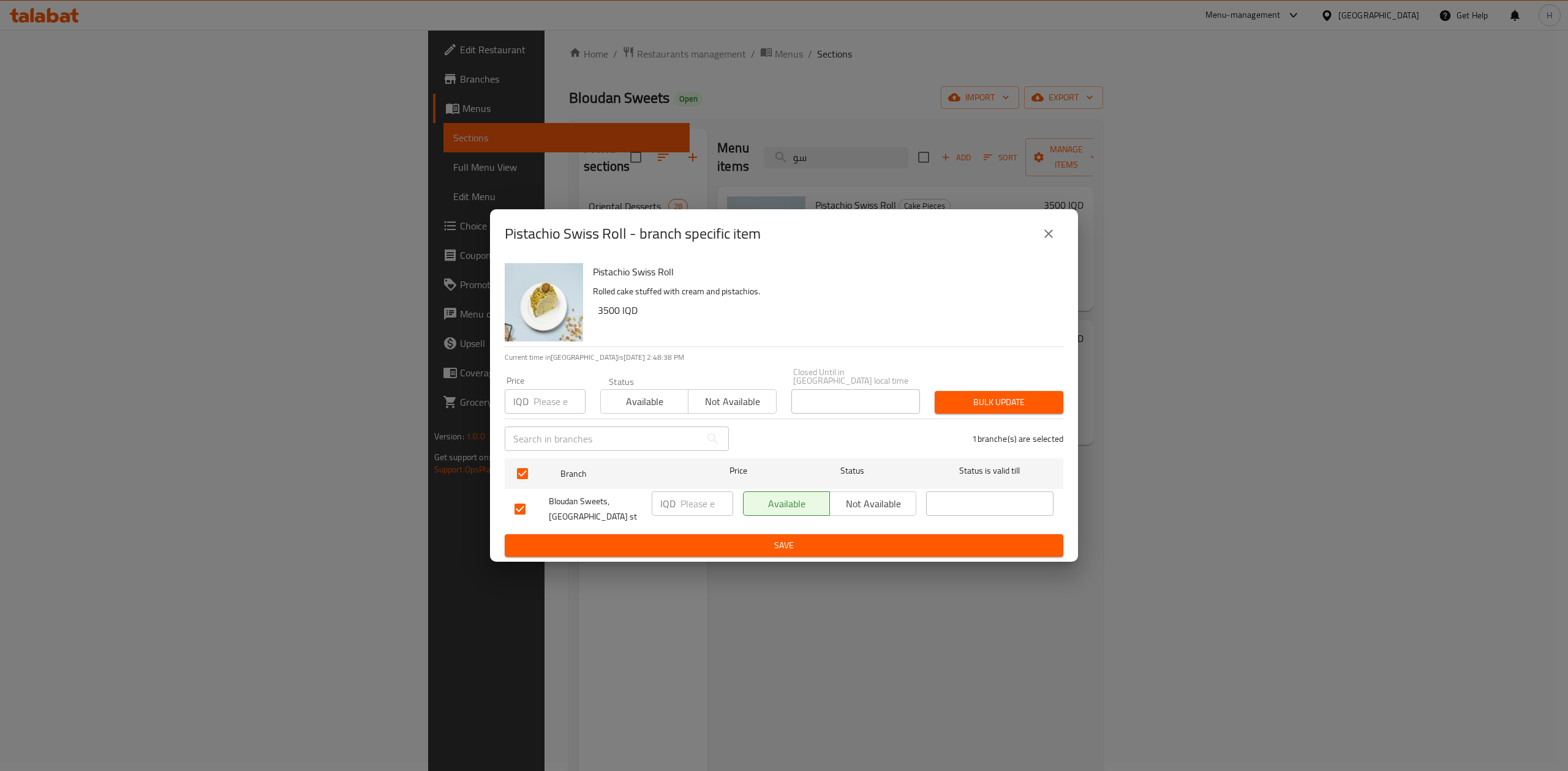
click at [676, 498] on div "IQD ​" at bounding box center [692, 504] width 81 height 25
type input "4000"
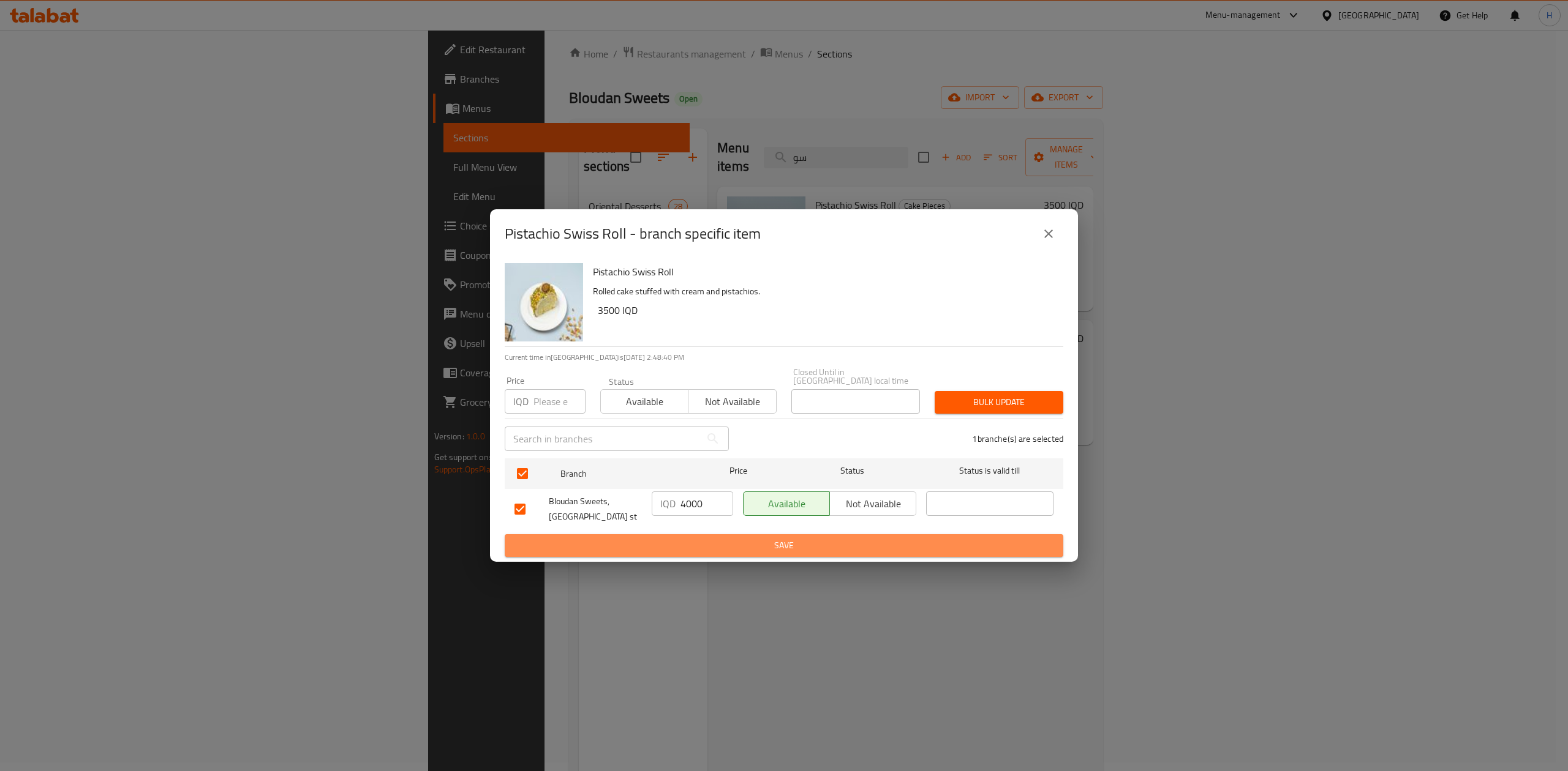
click at [686, 538] on span "Save" at bounding box center [783, 545] width 539 height 15
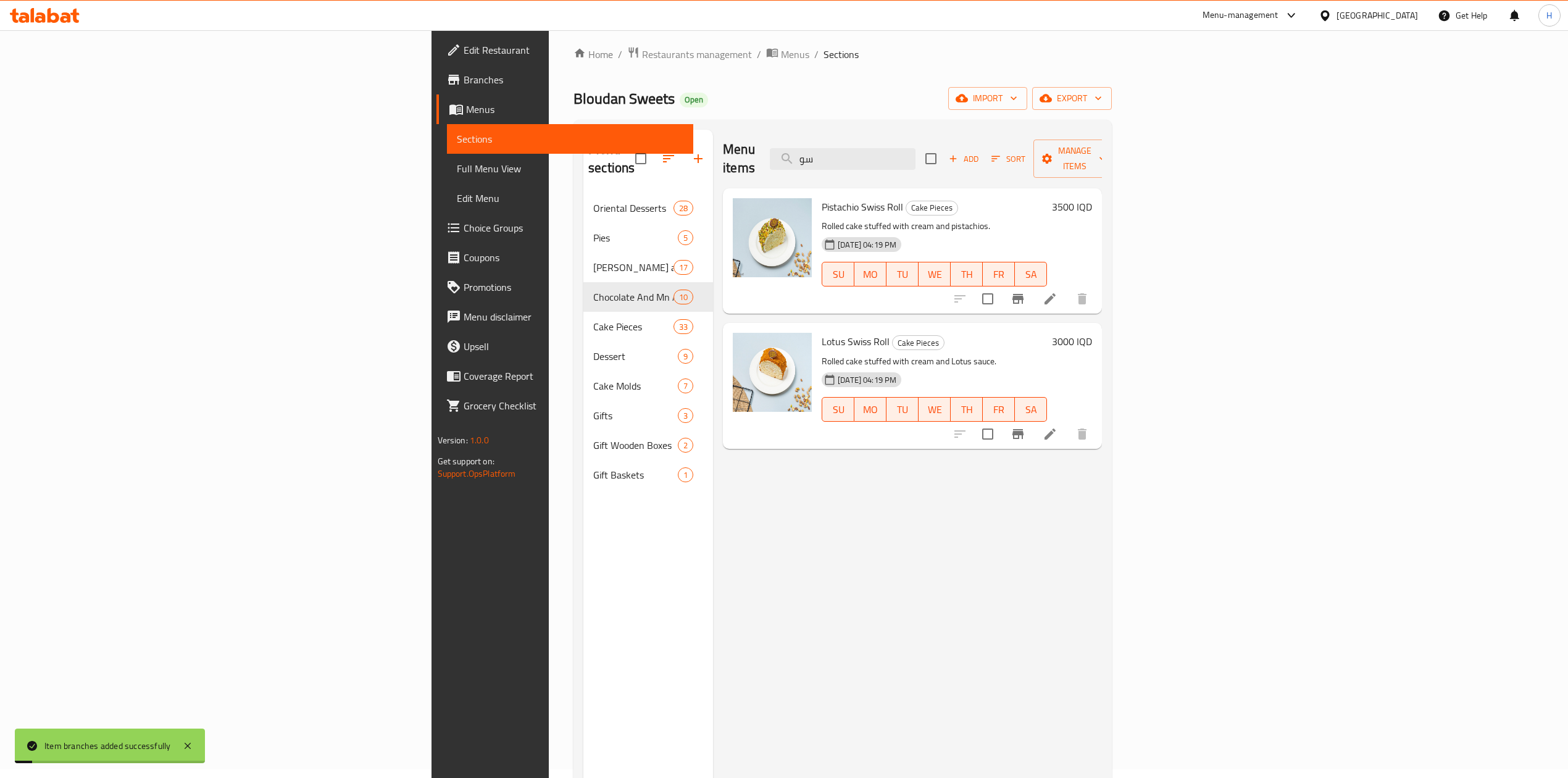
click at [1092, 199] on h6 "3500 IQD" at bounding box center [1072, 207] width 40 height 17
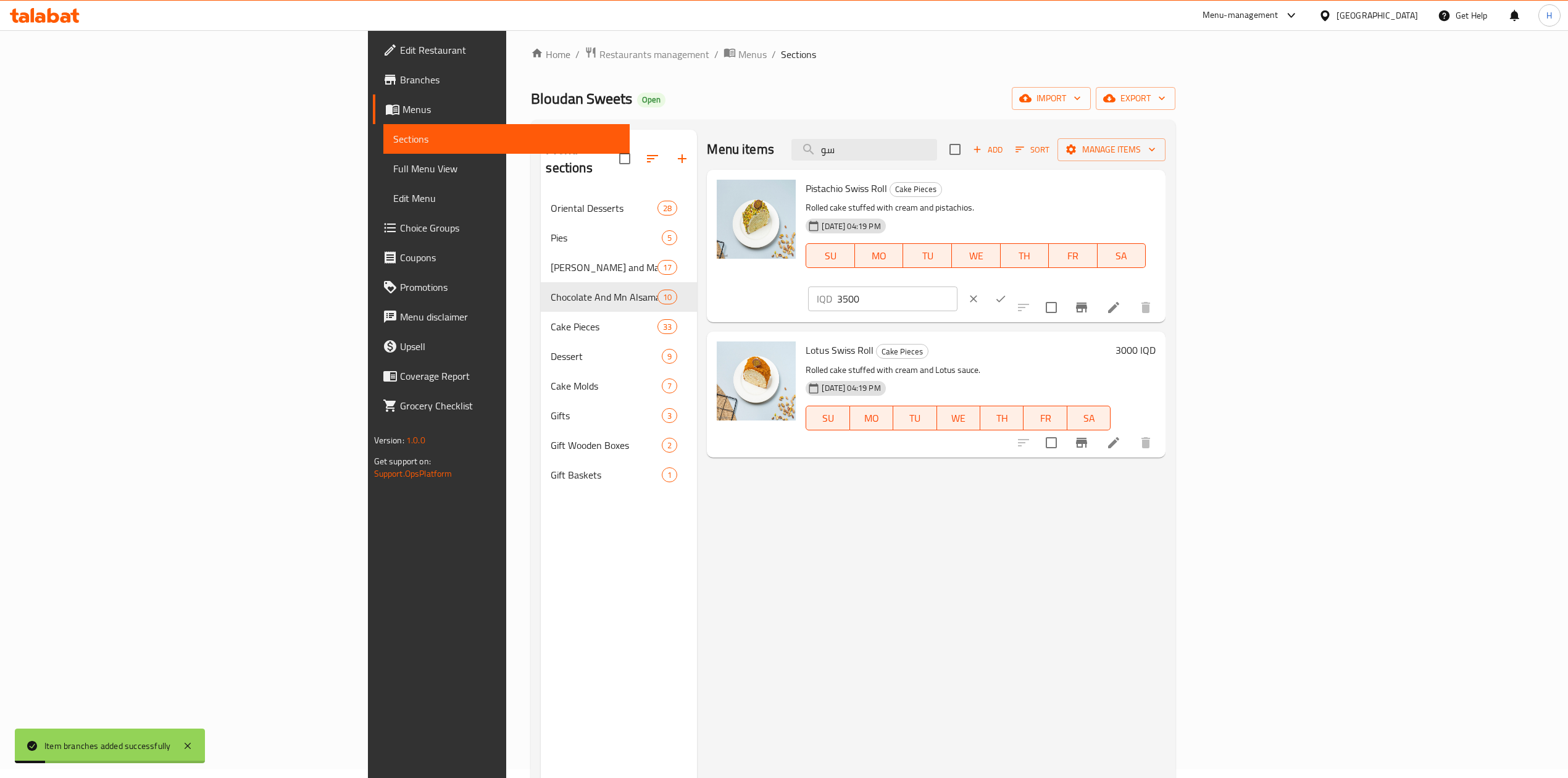
click at [957, 287] on input "3500" at bounding box center [897, 299] width 120 height 25
type input "4000"
click at [1007, 293] on icon "ok" at bounding box center [1001, 299] width 12 height 12
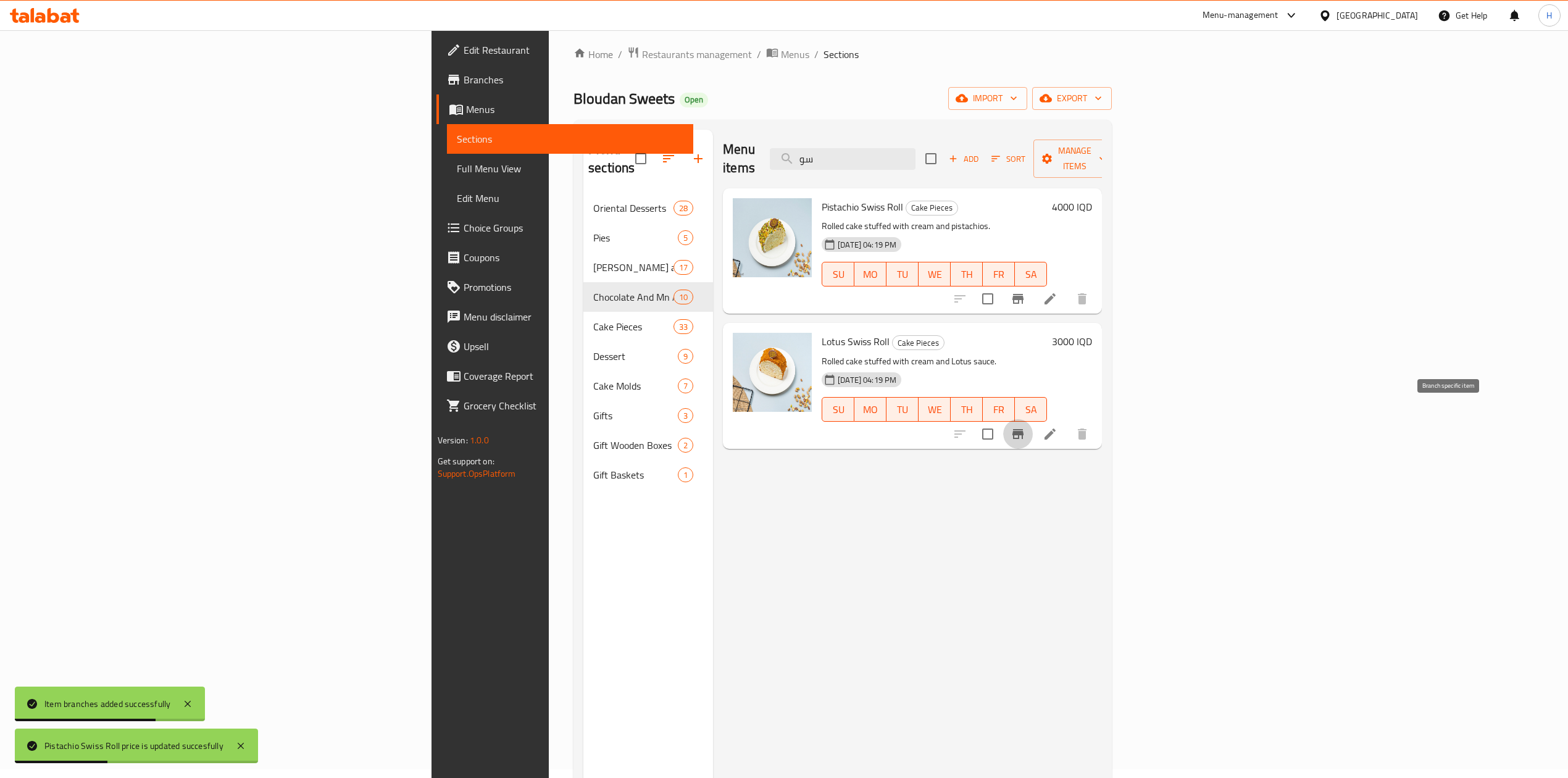
click at [1026, 427] on icon "Branch-specific-item" at bounding box center [1017, 434] width 15 height 15
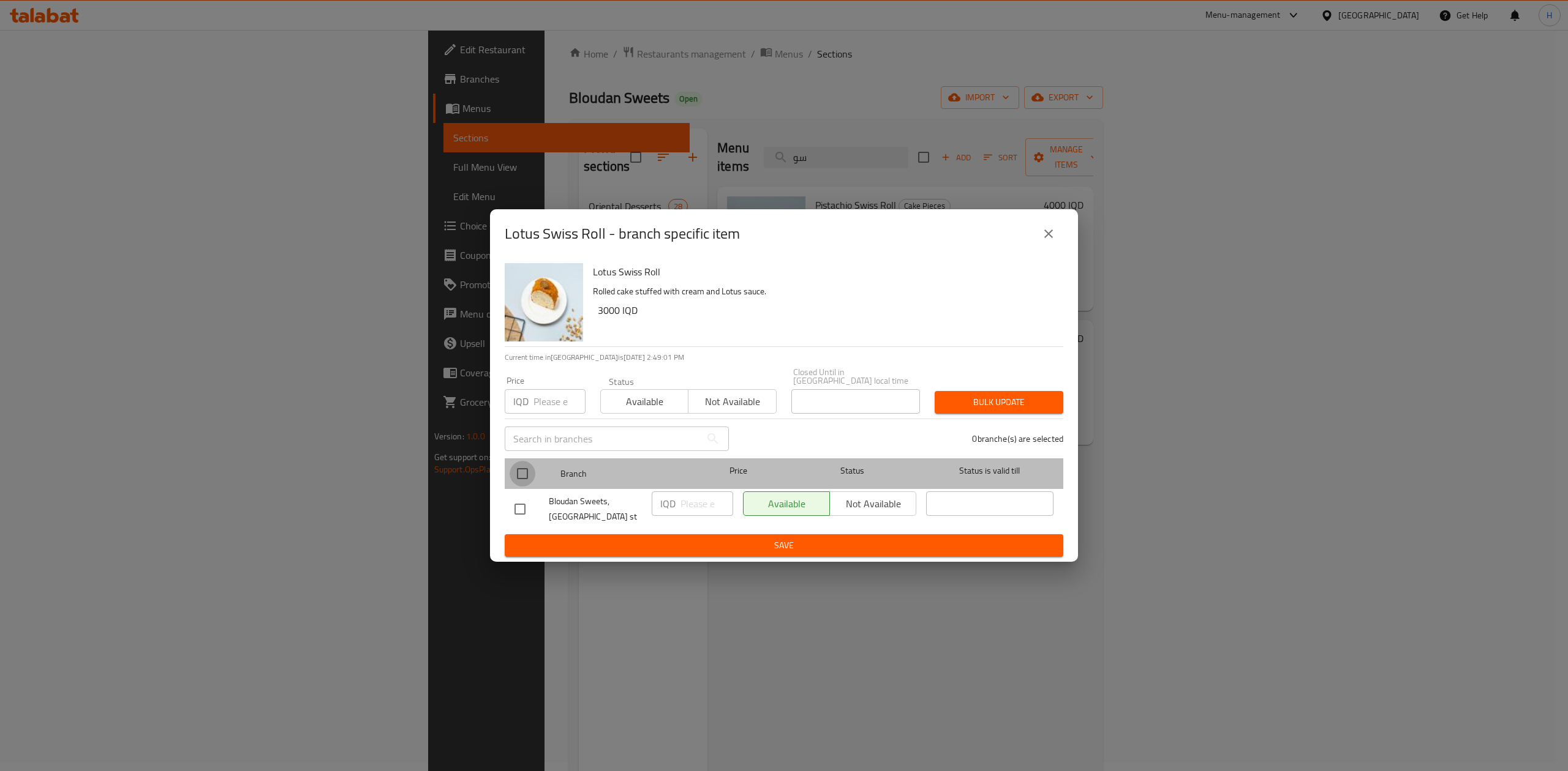
click at [527, 466] on input "checkbox" at bounding box center [522, 473] width 25 height 25
checkbox input "true"
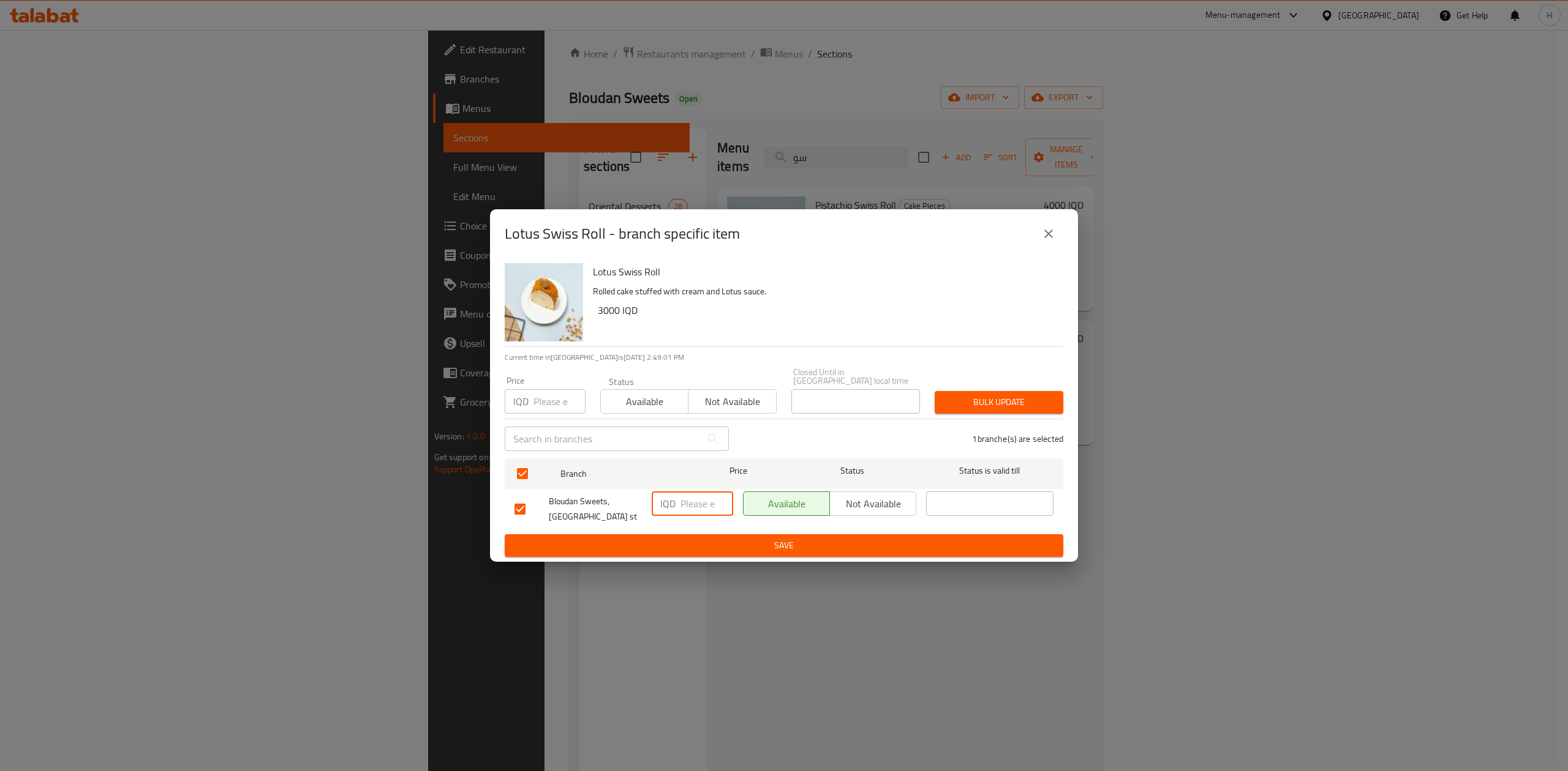
click at [690, 495] on input "number" at bounding box center [707, 504] width 53 height 25
type input "3500"
click at [683, 545] on span "Save" at bounding box center [783, 545] width 539 height 15
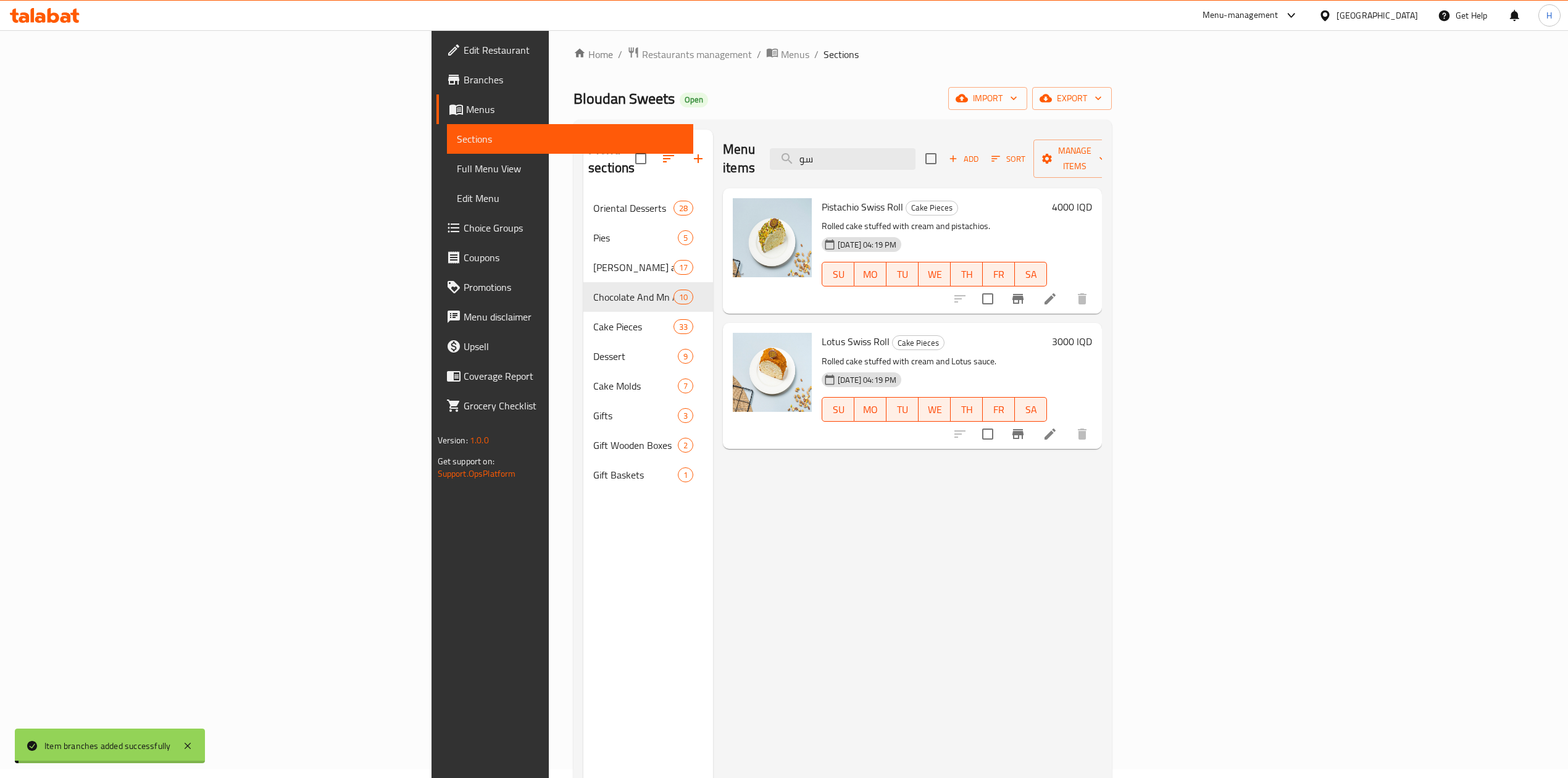
click at [1092, 333] on h6 "3000 IQD" at bounding box center [1072, 341] width 40 height 17
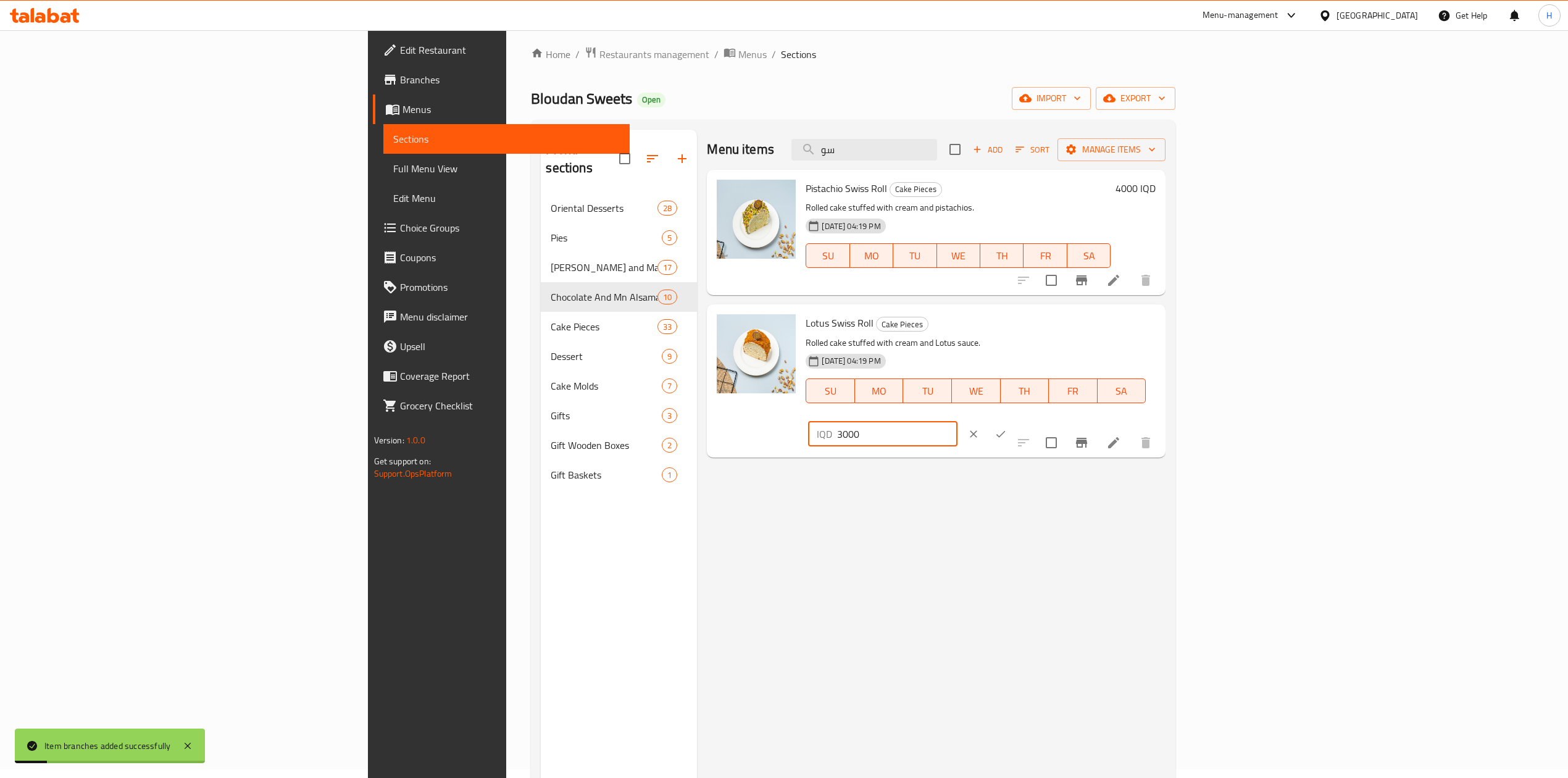
click at [957, 422] on input "3000" at bounding box center [897, 434] width 120 height 25
type input "3500"
click at [1015, 420] on button "ok" at bounding box center [1001, 434] width 27 height 27
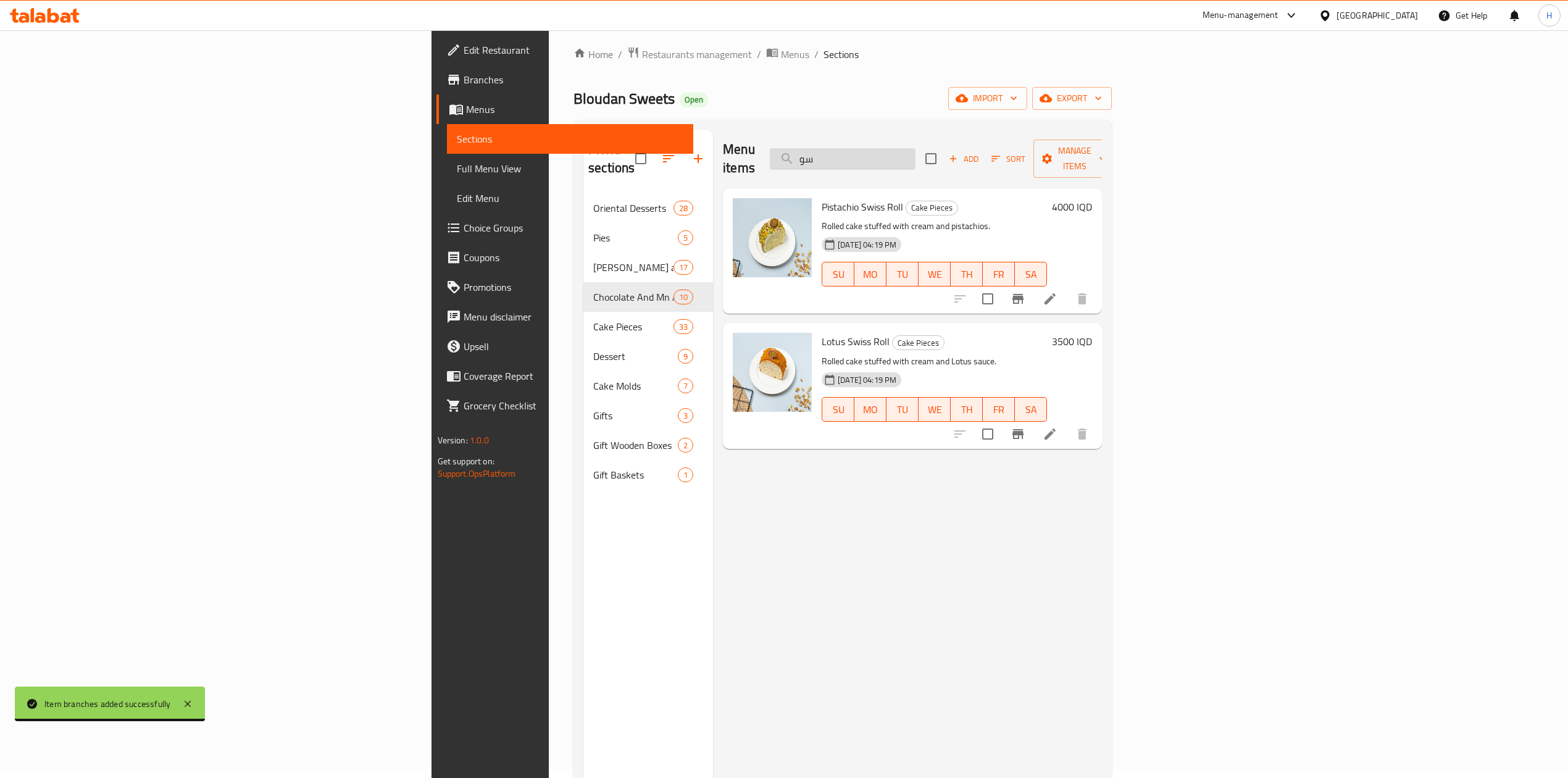
click at [915, 148] on input "سو" at bounding box center [843, 158] width 145 height 21
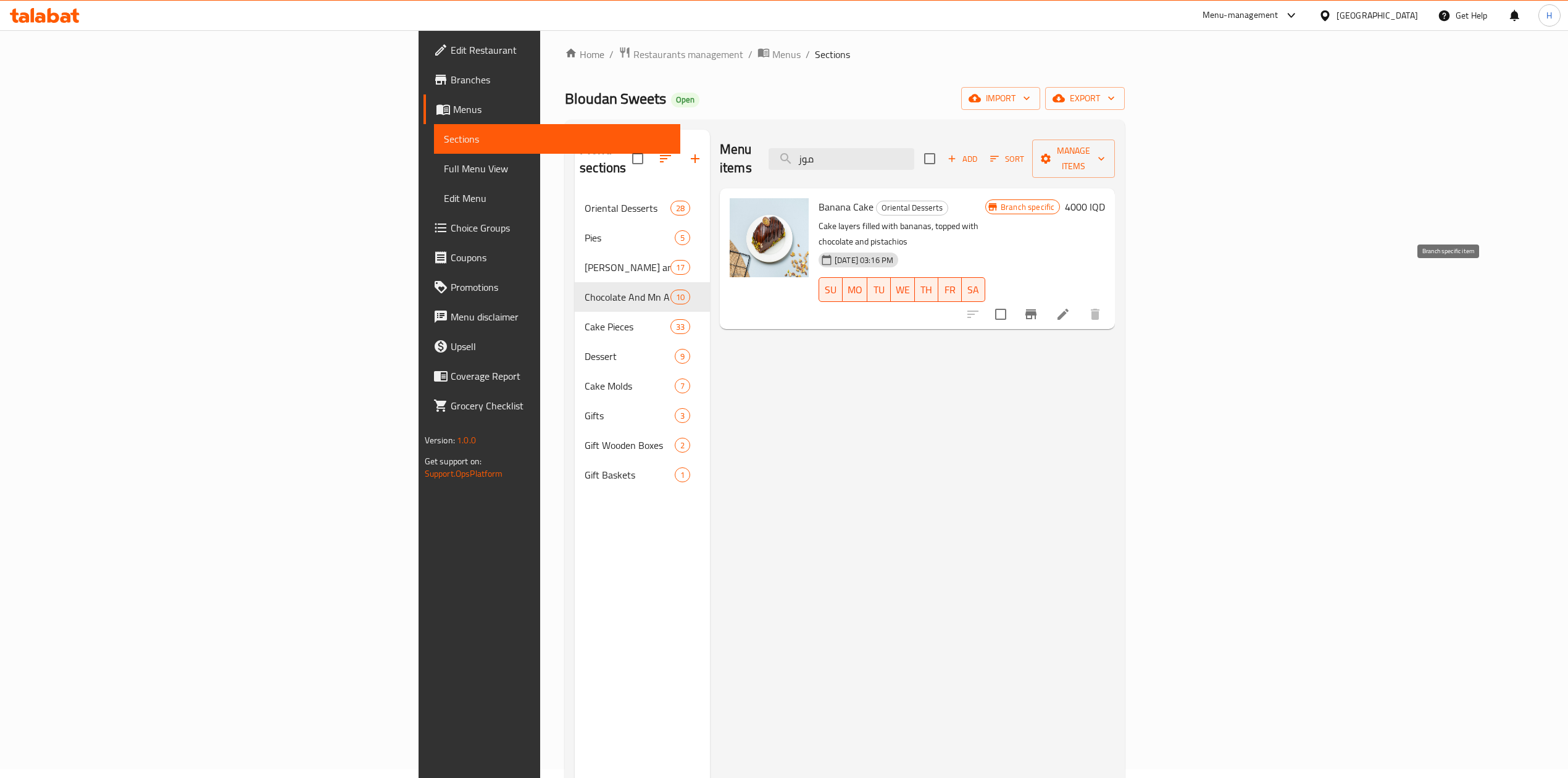
type input "موز"
click at [1037, 310] on icon "Branch-specific-item" at bounding box center [1031, 315] width 11 height 10
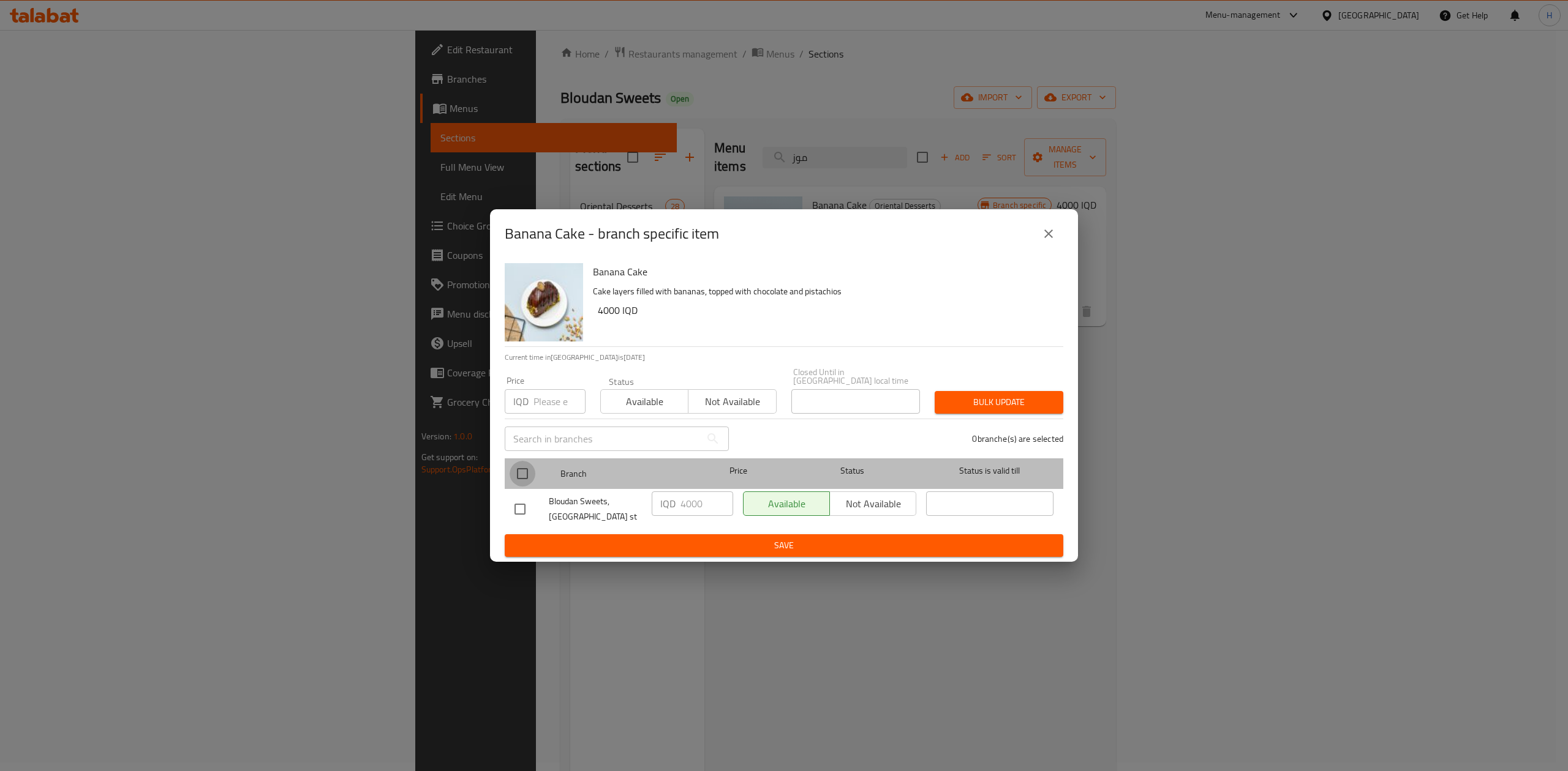
click at [516, 467] on input "checkbox" at bounding box center [522, 473] width 25 height 25
checkbox input "true"
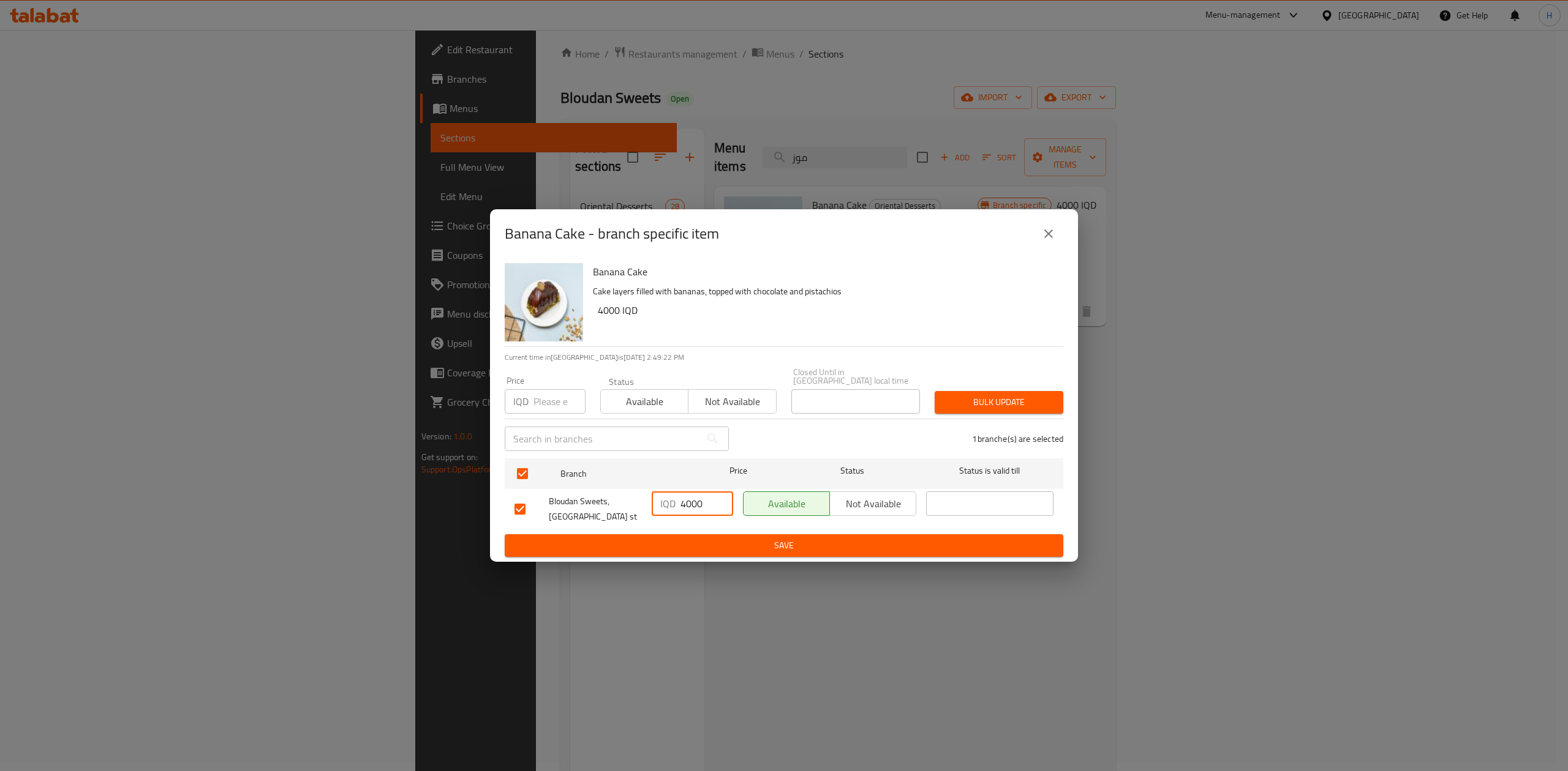
drag, startPoint x: 688, startPoint y: 498, endPoint x: 675, endPoint y: 503, distance: 13.9
click at [675, 503] on div "IQD 4000 ​" at bounding box center [692, 504] width 81 height 25
type input "5000"
click at [713, 551] on button "Save" at bounding box center [784, 545] width 558 height 23
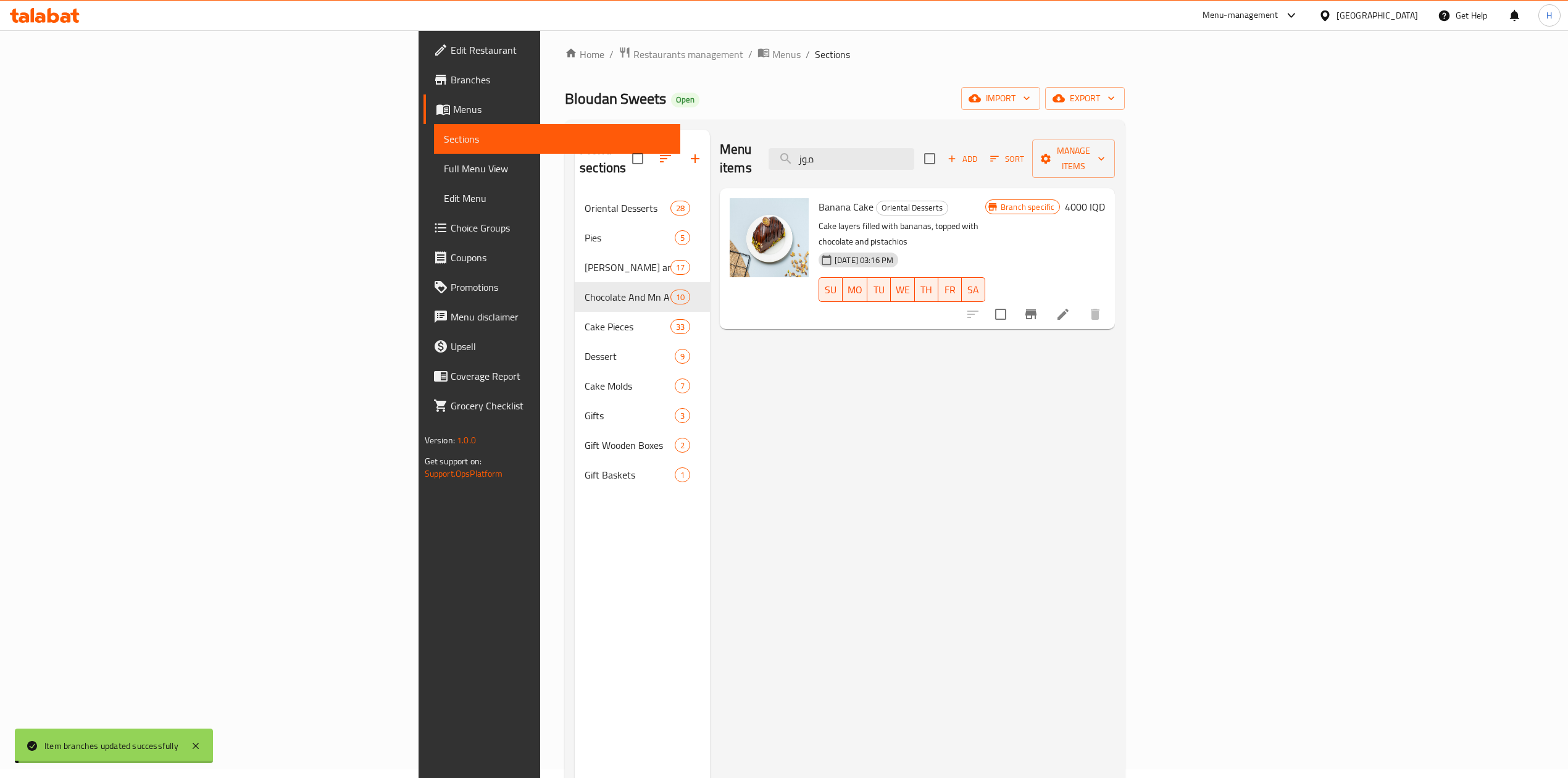
click at [1105, 199] on h6 "4000 IQD" at bounding box center [1085, 207] width 40 height 17
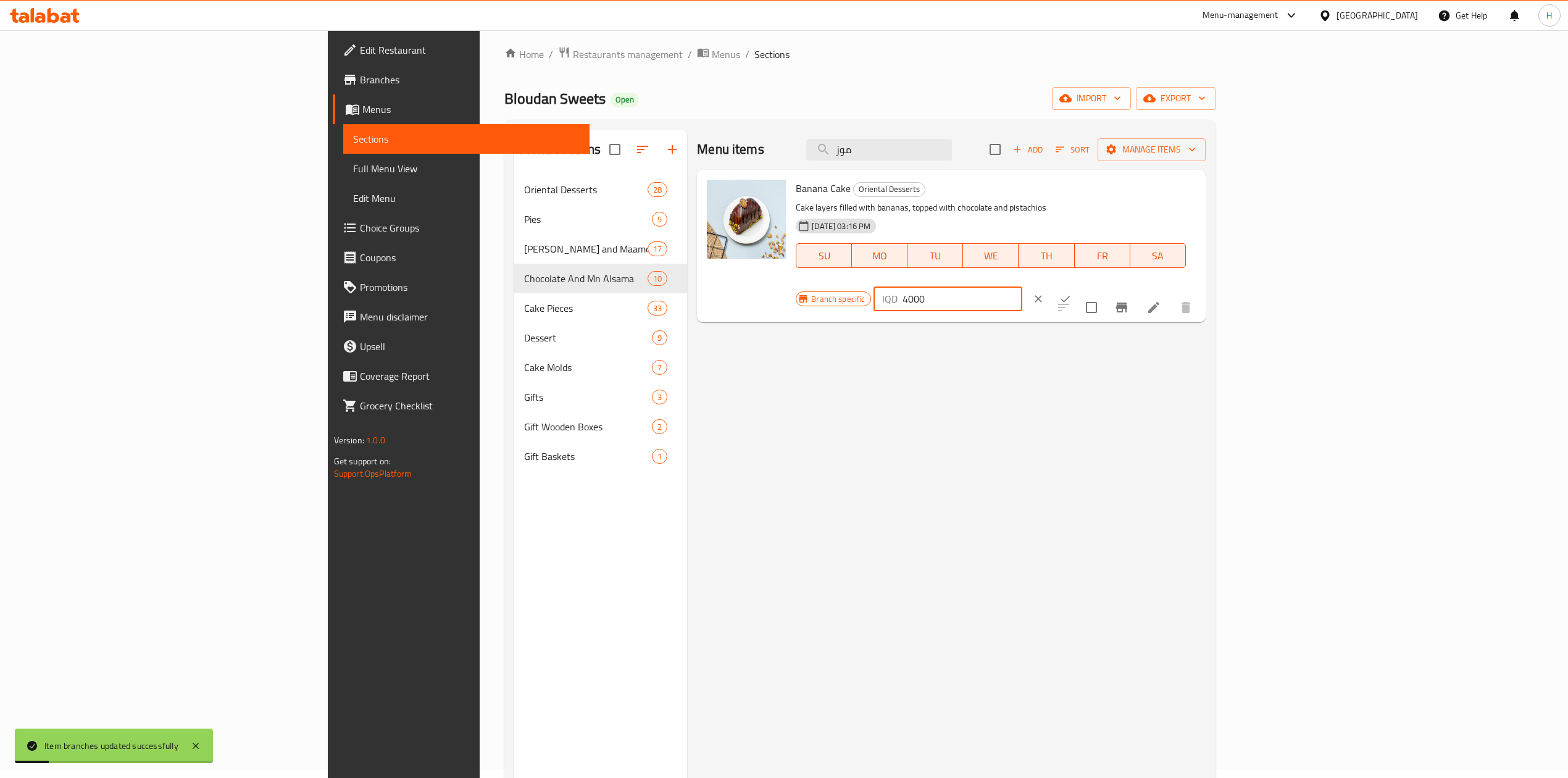
drag, startPoint x: 1356, startPoint y: 196, endPoint x: 1362, endPoint y: 199, distance: 6.7
click at [1022, 287] on input "4000" at bounding box center [962, 299] width 120 height 25
type input "5000"
click at [1072, 293] on icon "ok" at bounding box center [1065, 299] width 12 height 12
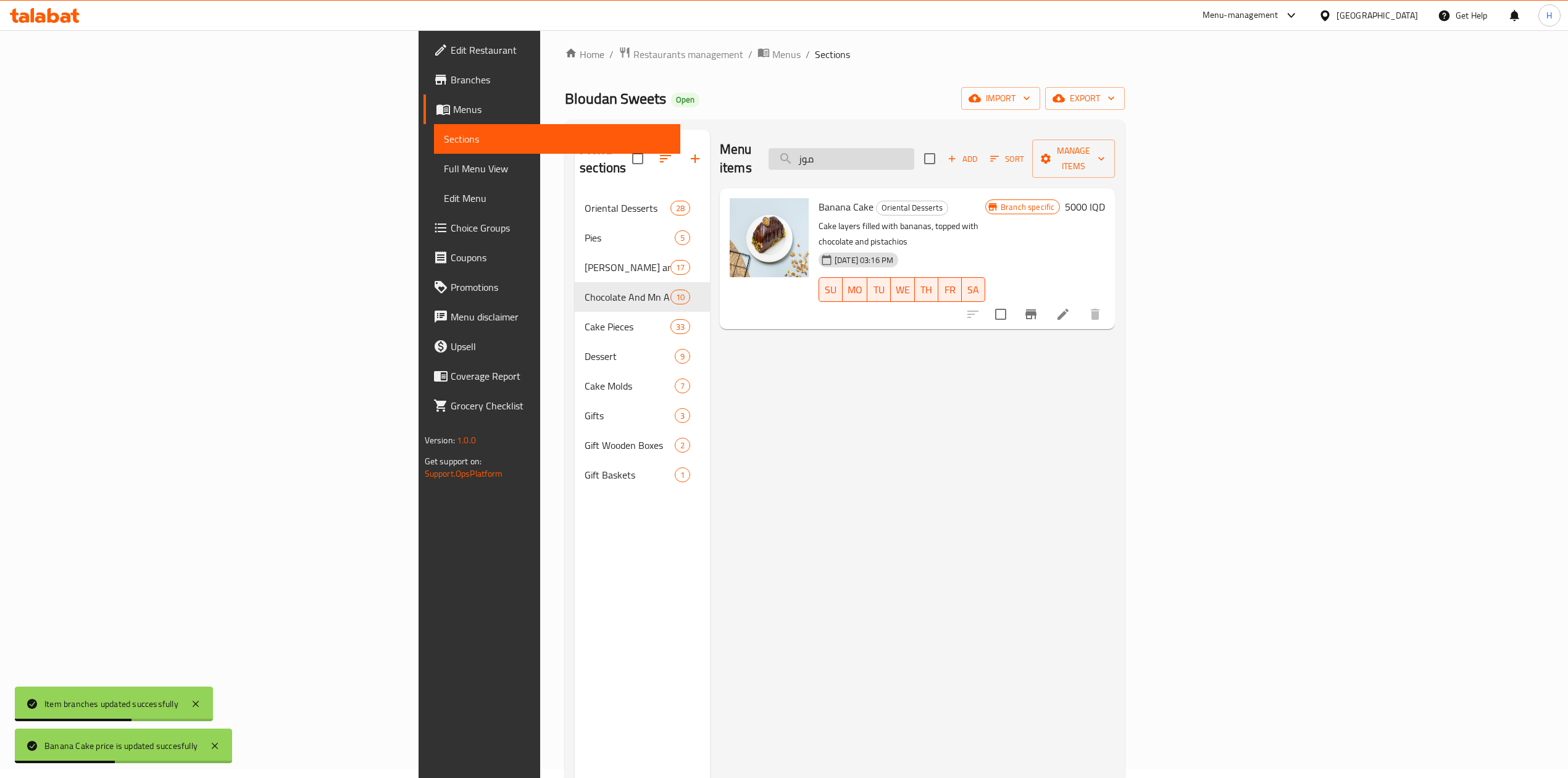
click at [914, 149] on input "موز" at bounding box center [841, 158] width 145 height 21
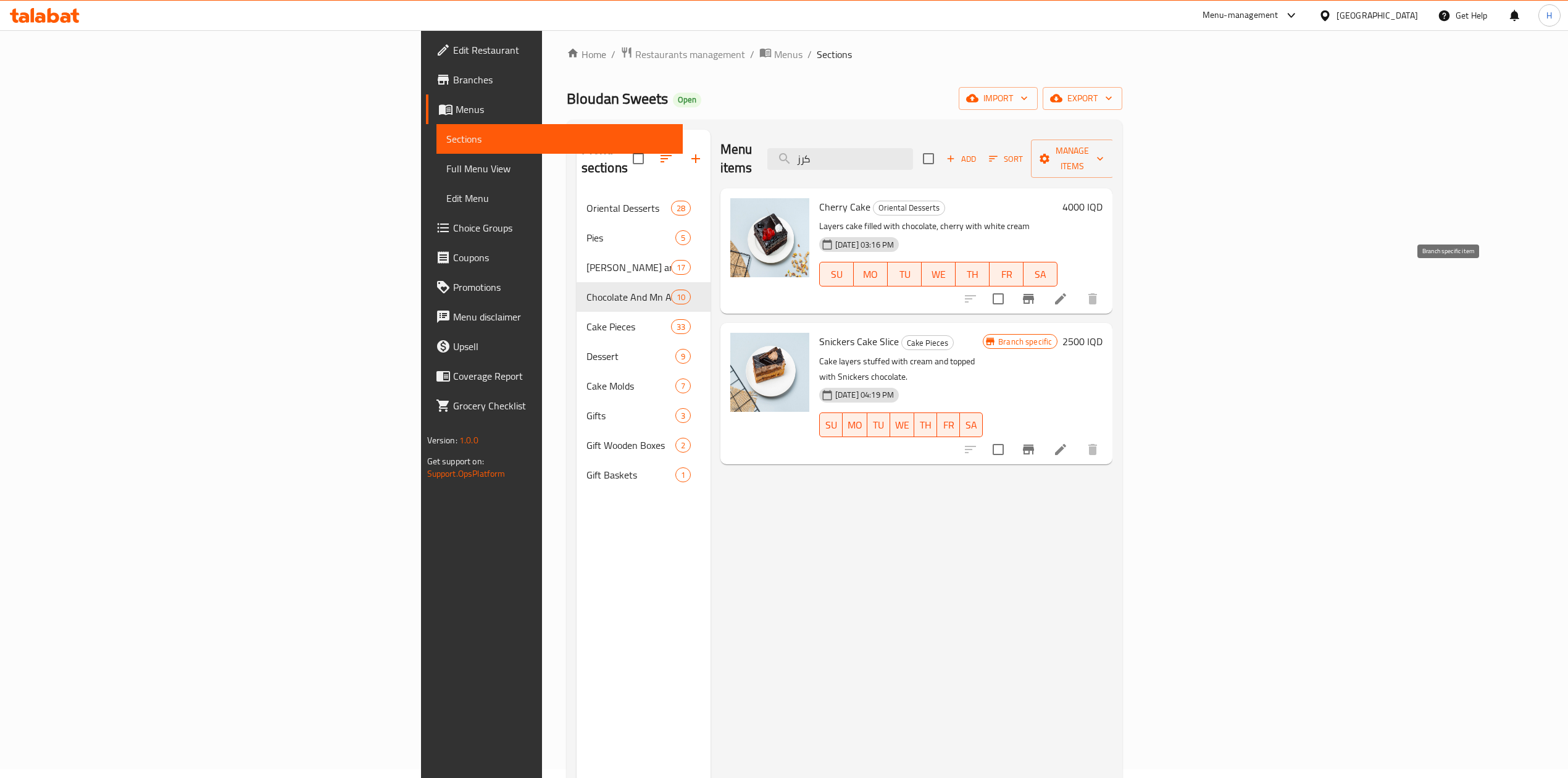
type input "كرز"
click at [1044, 284] on button "Branch-specific-item" at bounding box center [1028, 299] width 30 height 30
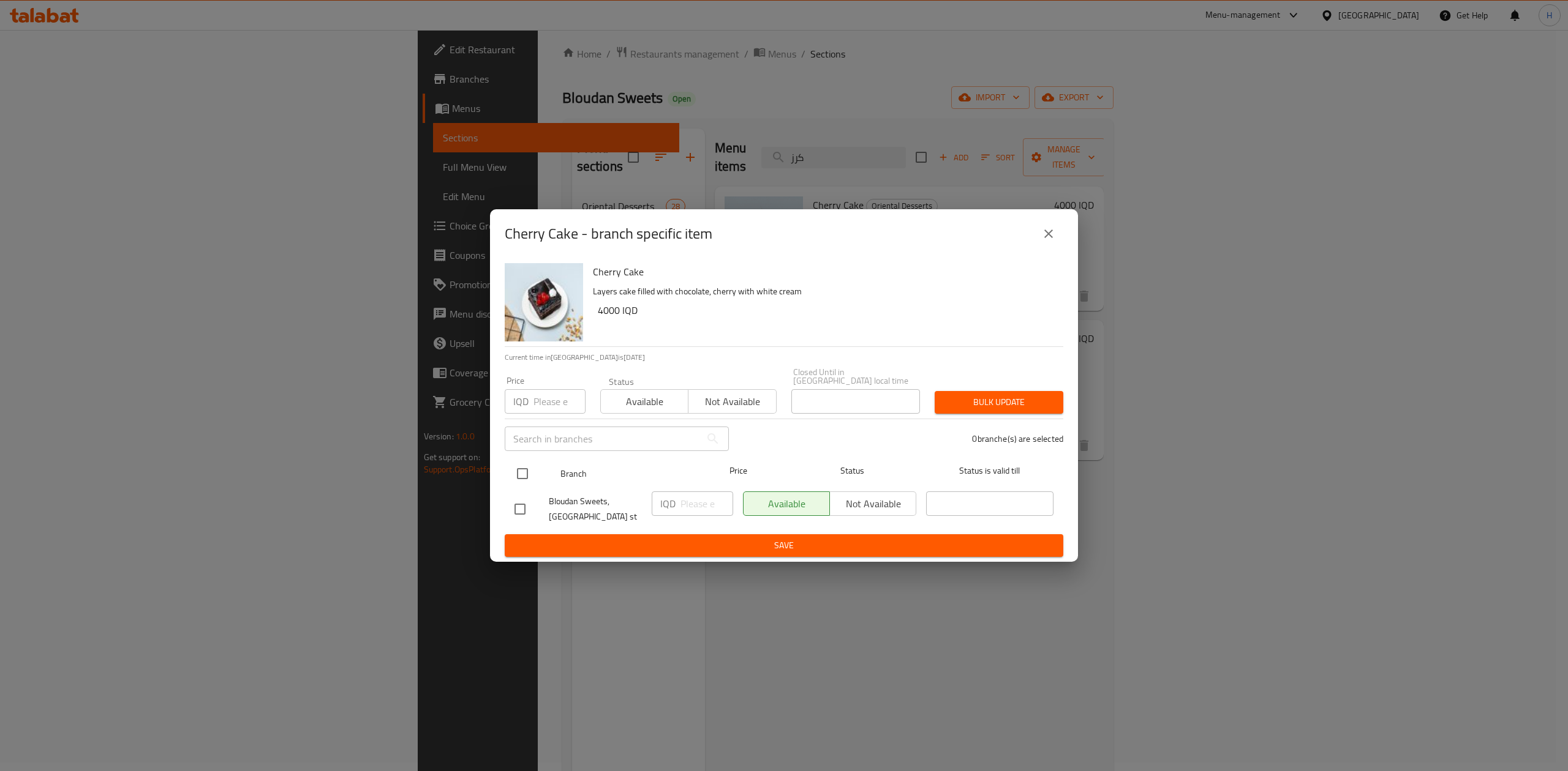
click at [523, 470] on input "checkbox" at bounding box center [522, 473] width 25 height 25
checkbox input "true"
click at [691, 498] on input "number" at bounding box center [707, 504] width 53 height 25
type input "5000"
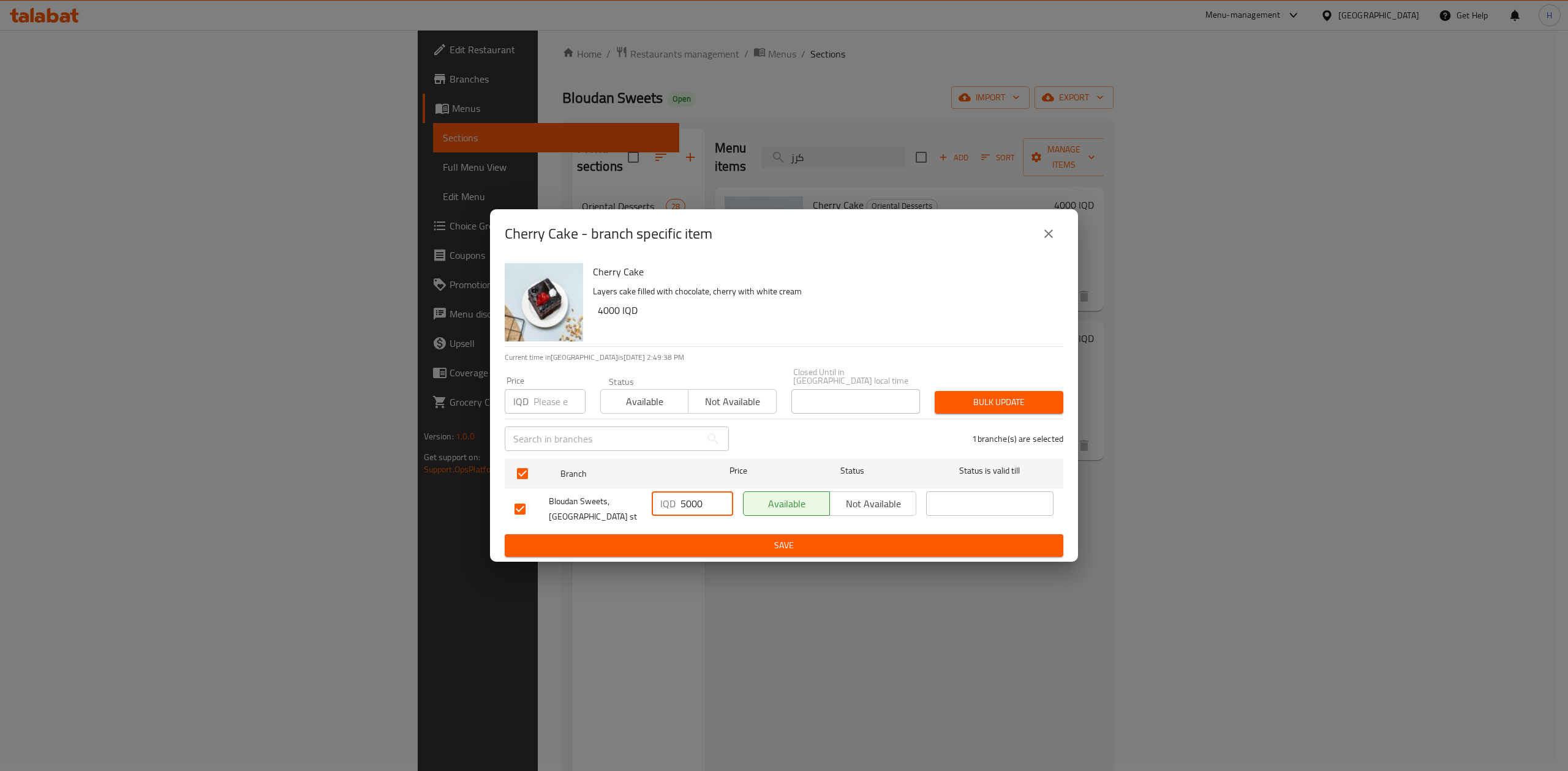
click at [687, 549] on span "Save" at bounding box center [783, 545] width 539 height 15
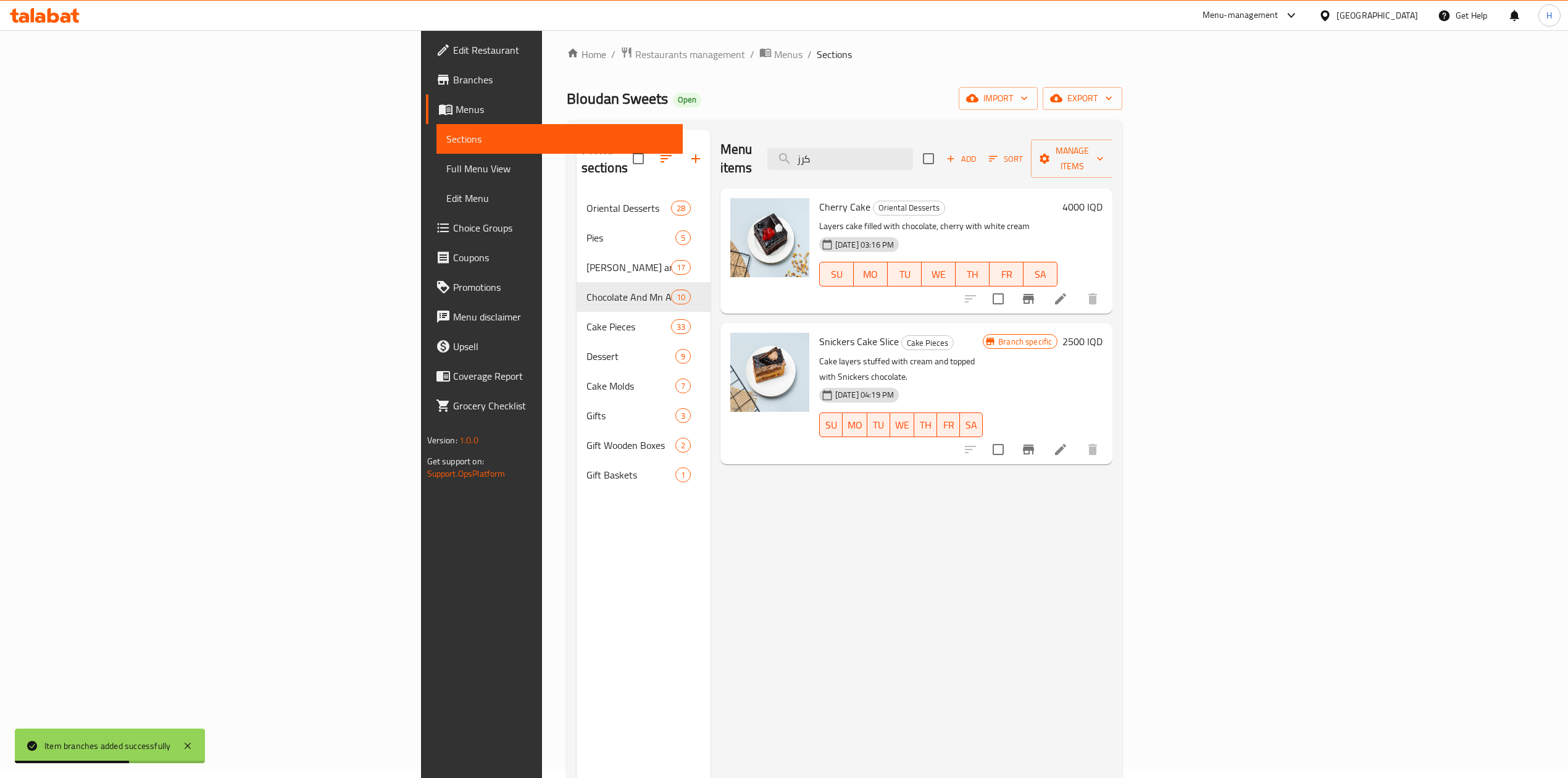
click at [1103, 199] on h6 "4000 IQD" at bounding box center [1082, 207] width 40 height 17
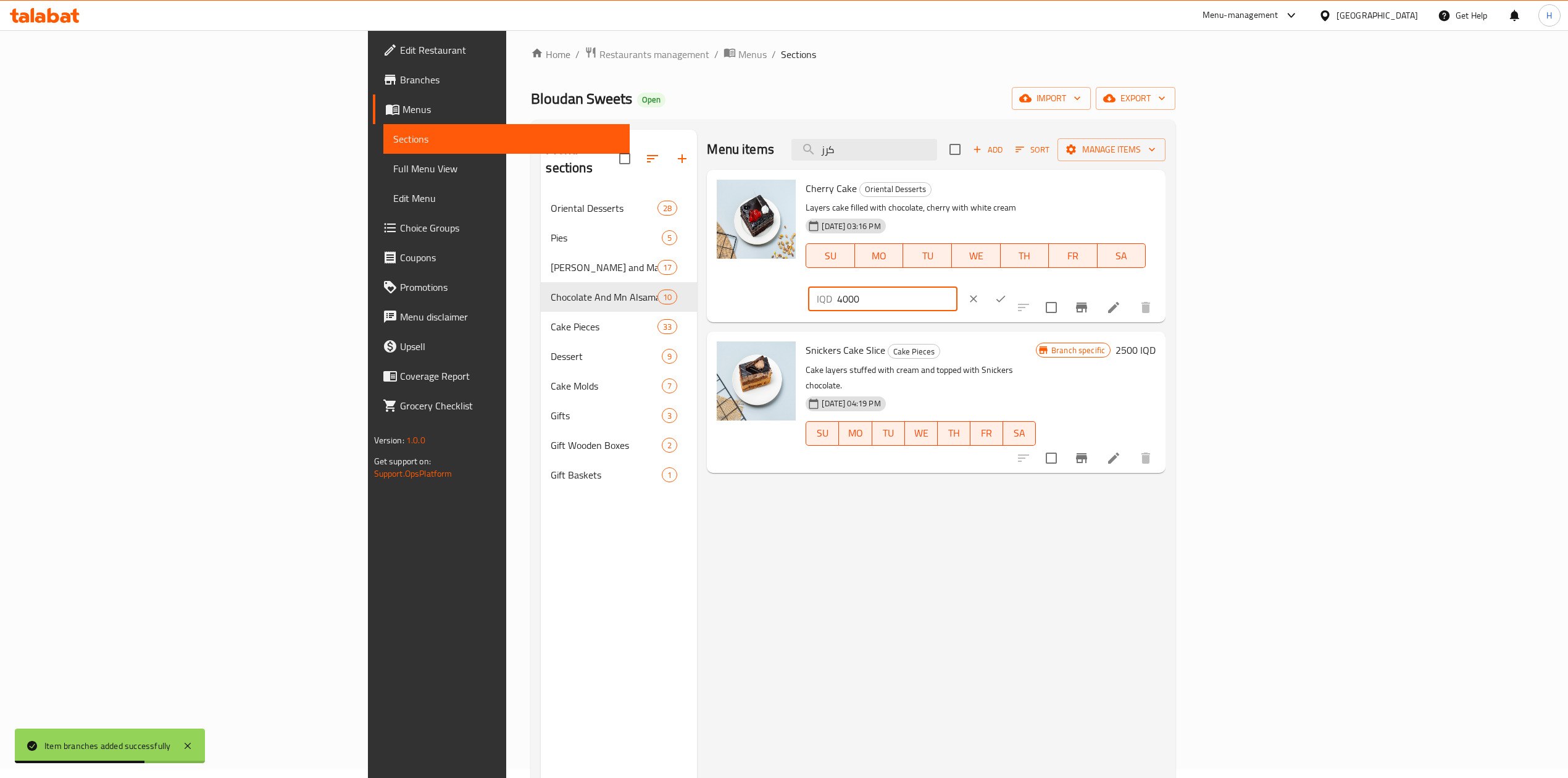
drag, startPoint x: 1358, startPoint y: 196, endPoint x: 1344, endPoint y: 201, distance: 14.9
click at [957, 287] on div "IQD 4000 ​" at bounding box center [883, 299] width 149 height 25
type input "5000"
click at [1015, 285] on div at bounding box center [987, 299] width 55 height 27
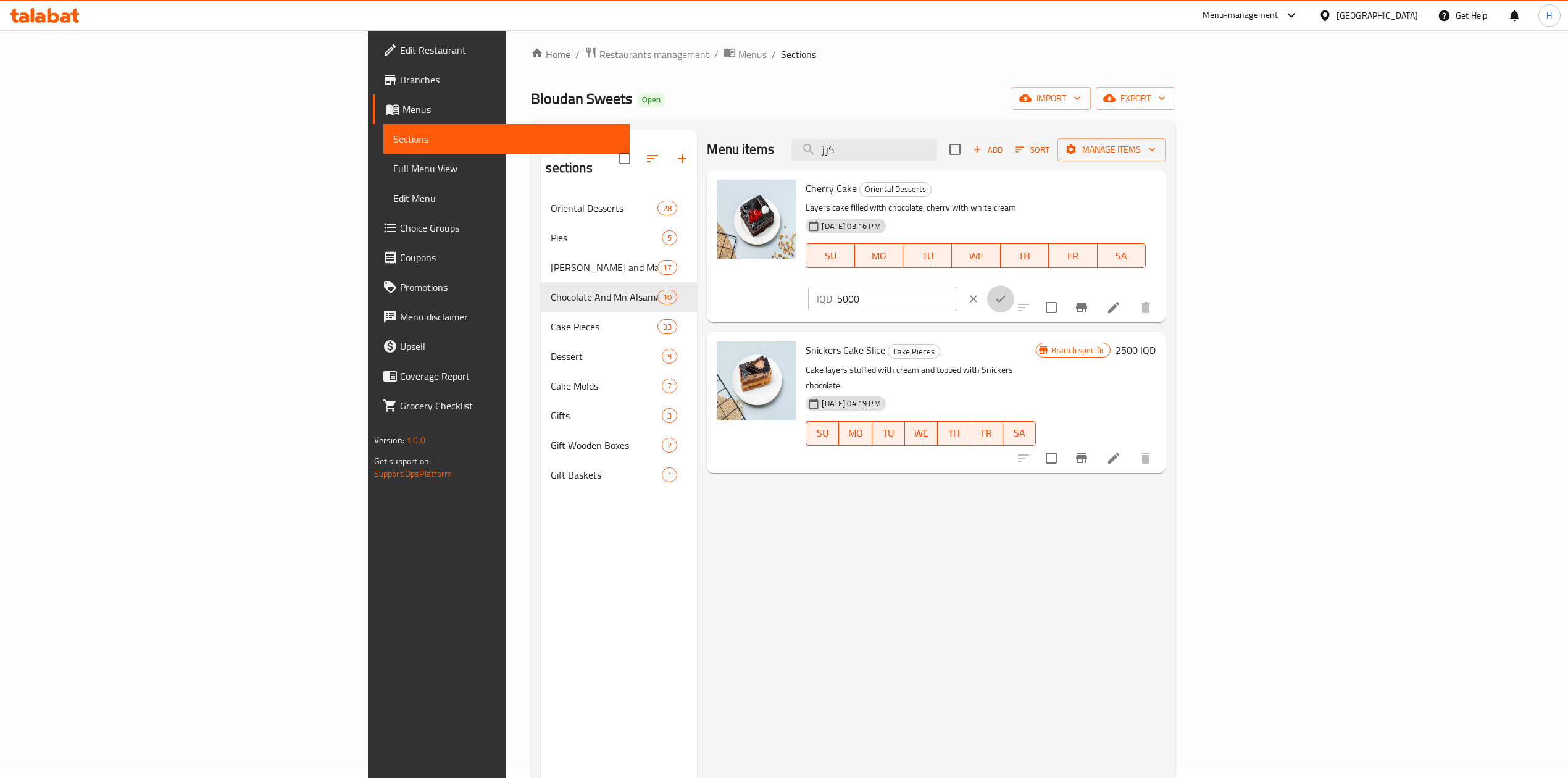
click at [1007, 293] on icon "ok" at bounding box center [1001, 299] width 12 height 12
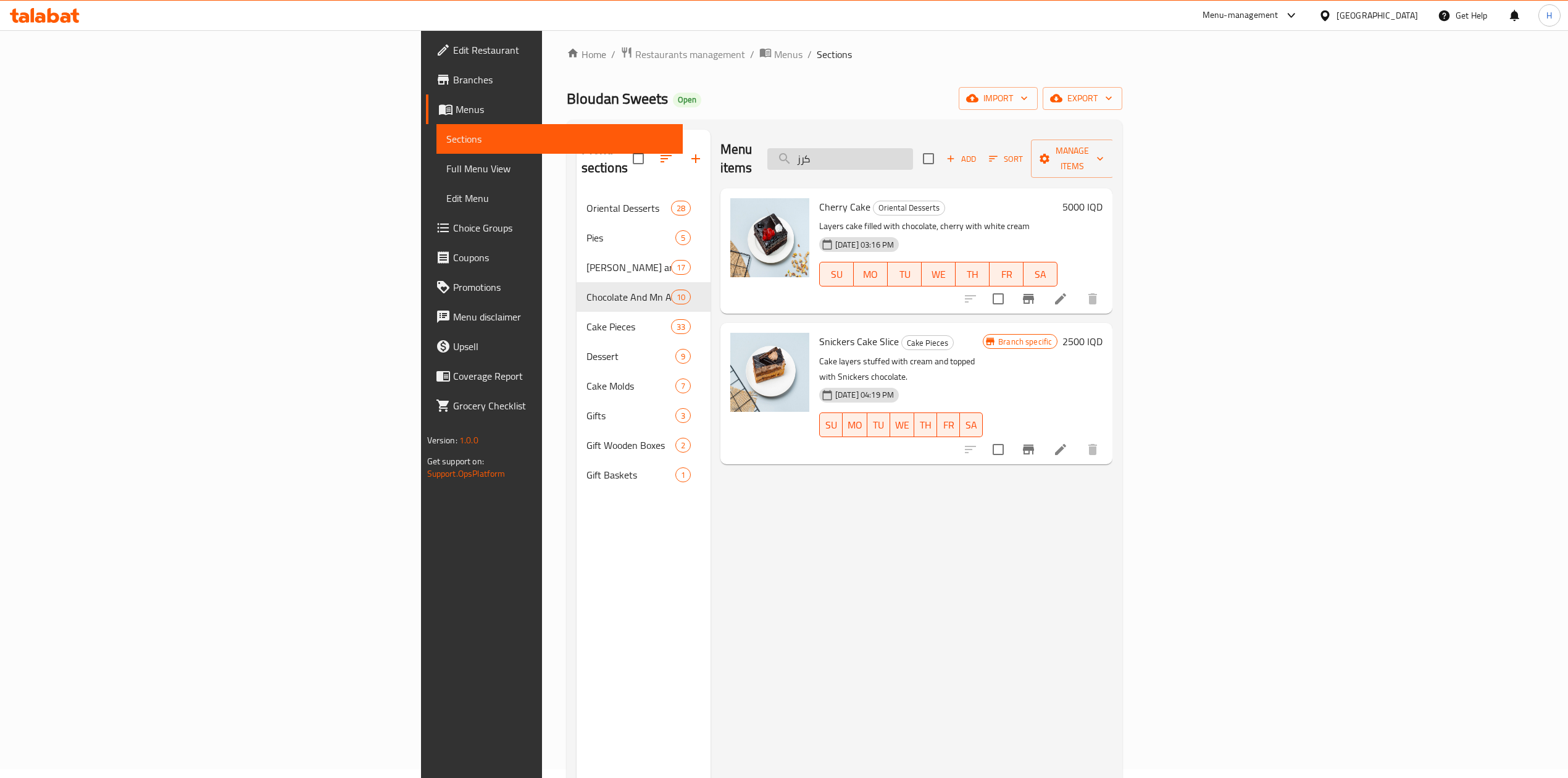
click at [913, 151] on input "كرز" at bounding box center [840, 158] width 145 height 21
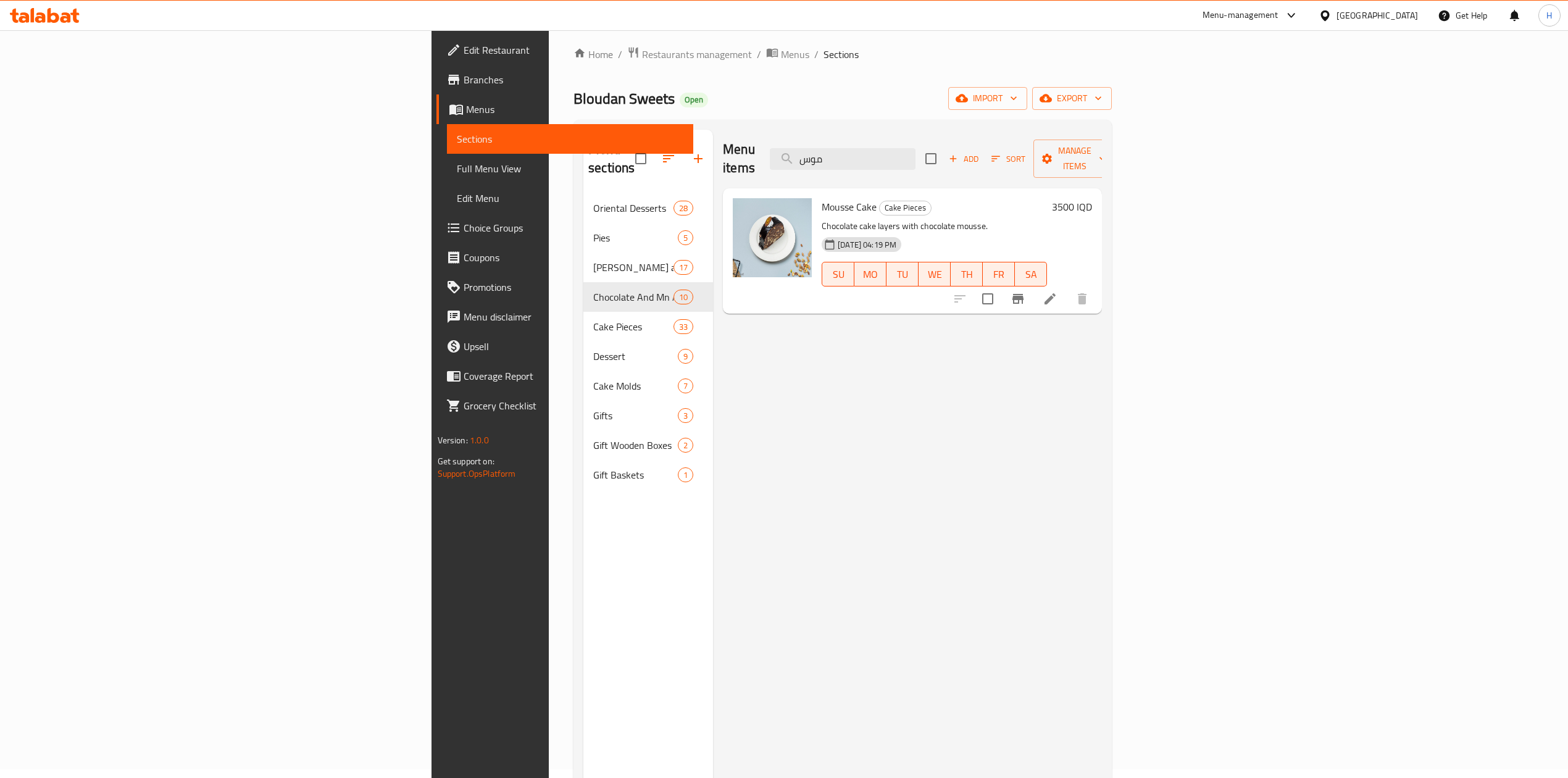
type input "موس"
click at [1024, 294] on icon "Branch-specific-item" at bounding box center [1018, 300] width 11 height 10
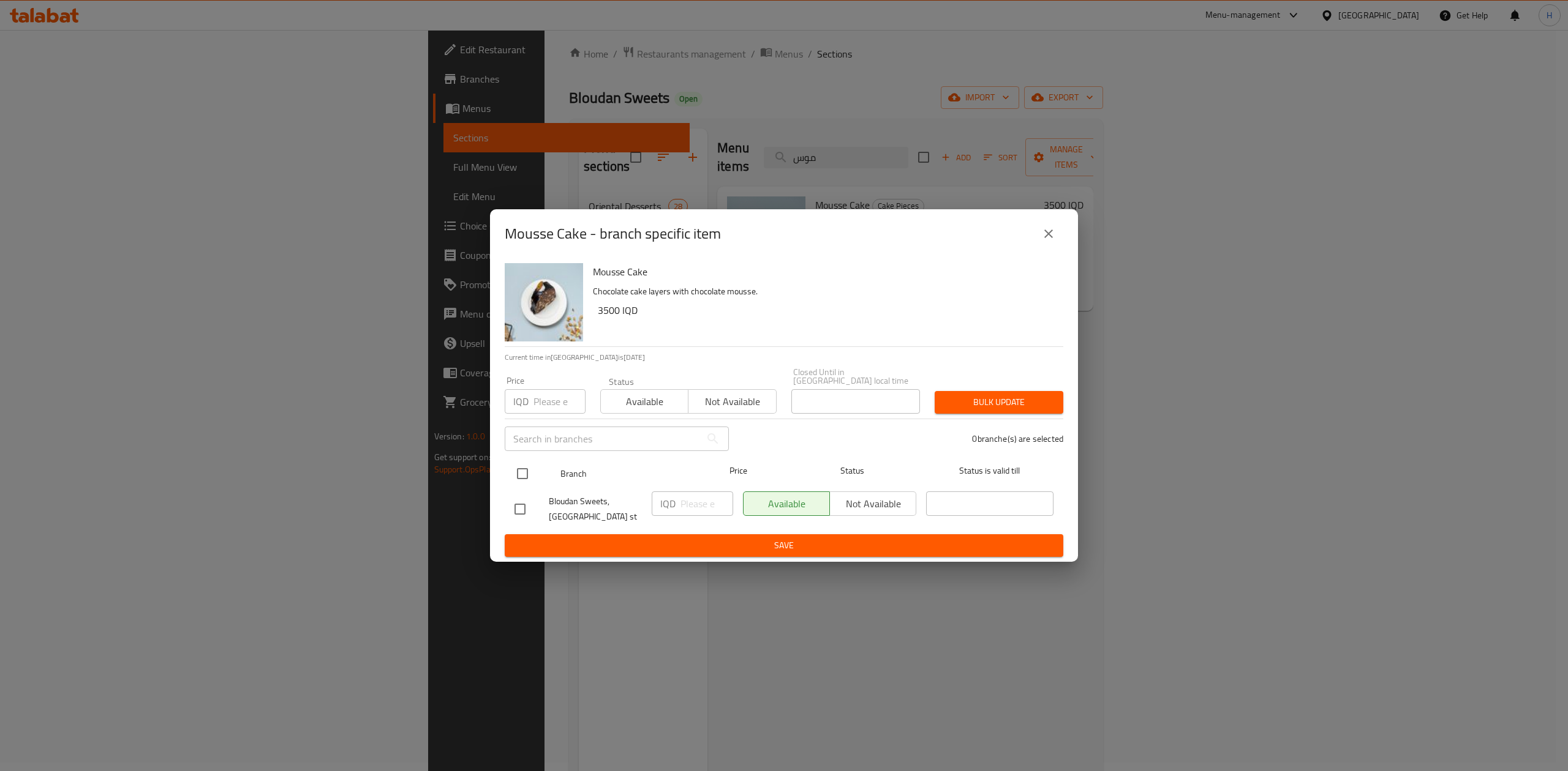
drag, startPoint x: 525, startPoint y: 471, endPoint x: 627, endPoint y: 487, distance: 103.2
click at [527, 471] on input "checkbox" at bounding box center [522, 473] width 25 height 25
checkbox input "true"
click at [676, 494] on div "IQD ​" at bounding box center [692, 504] width 81 height 25
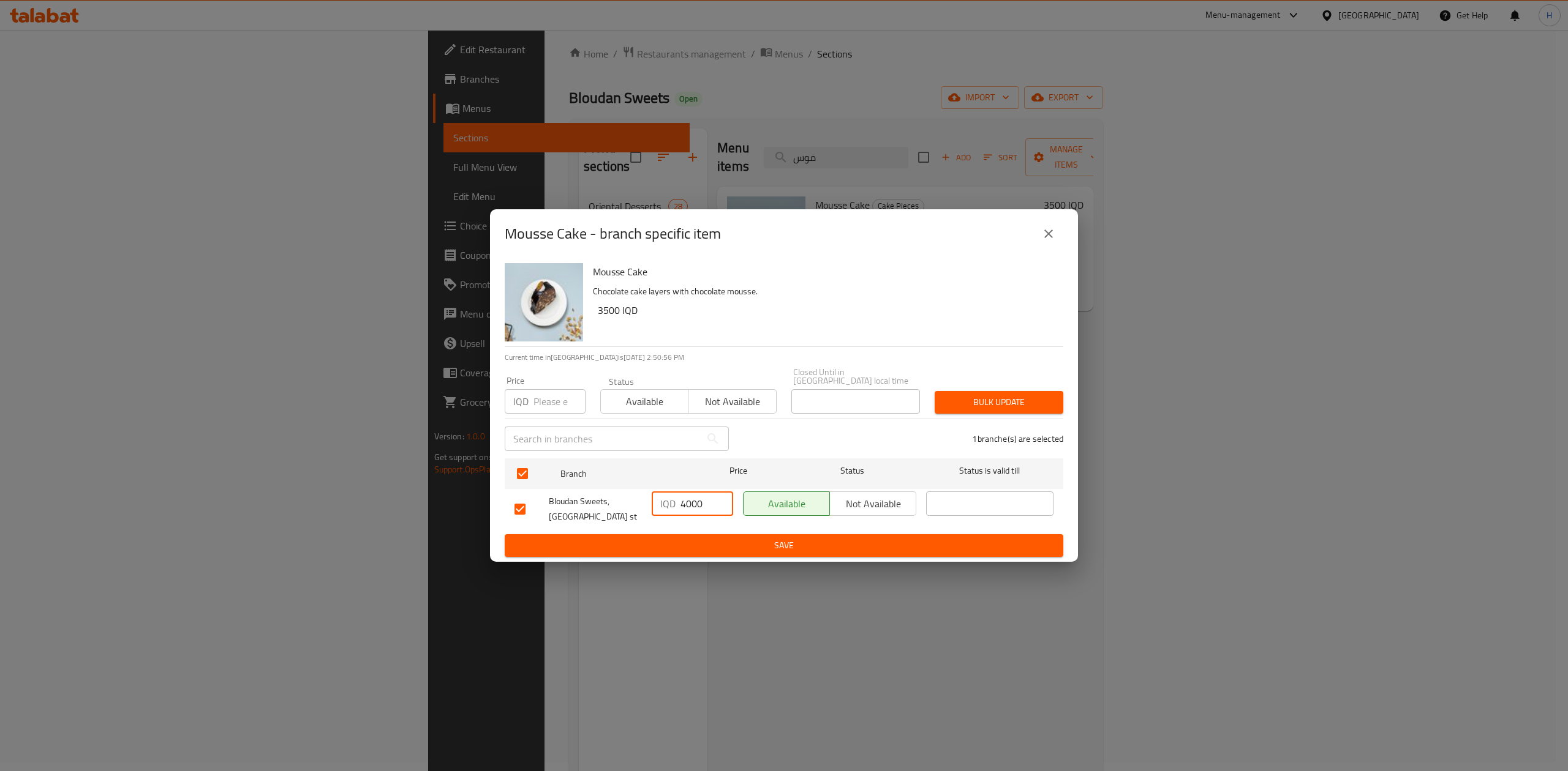
type input "4000"
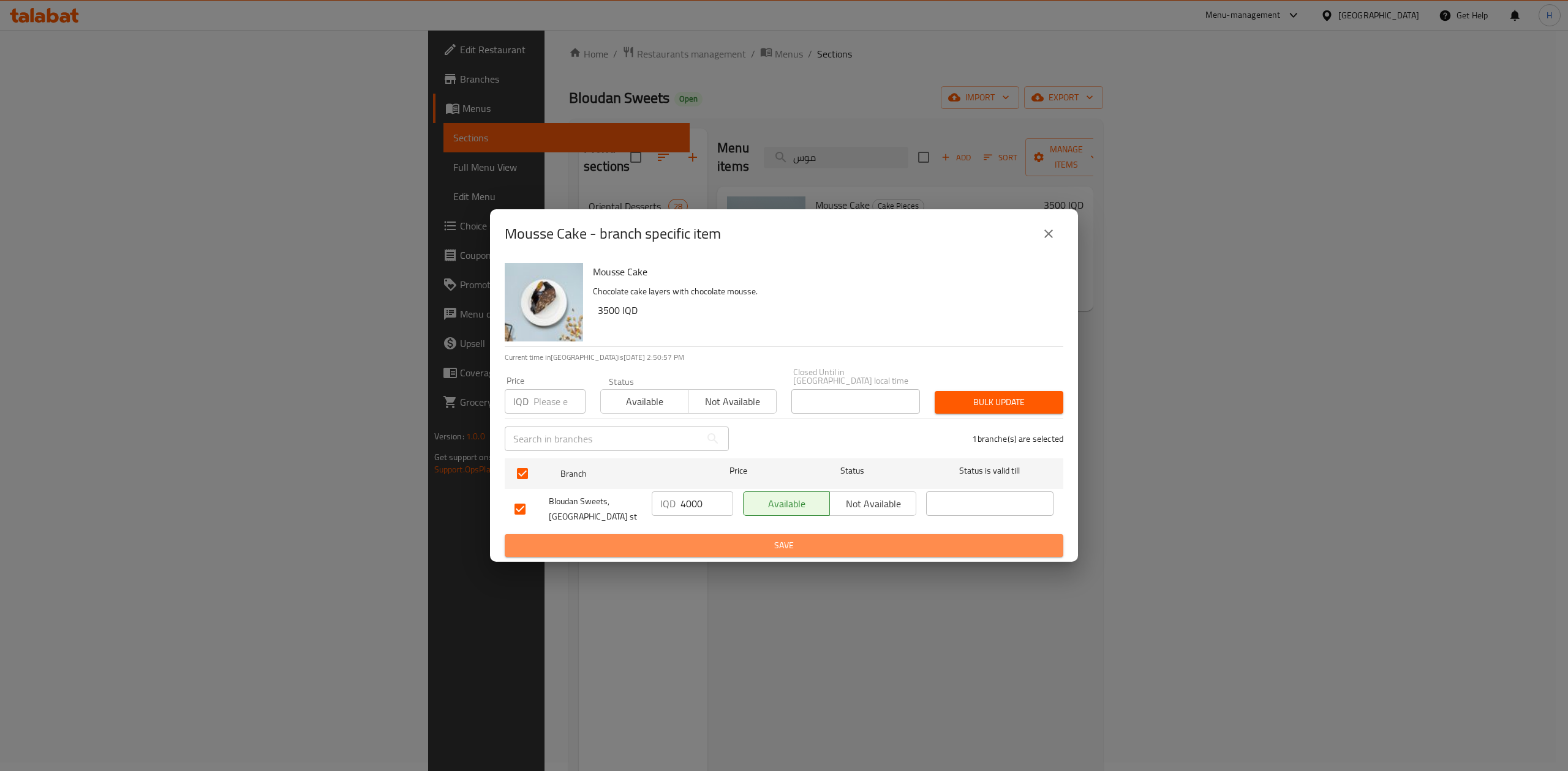
click at [659, 545] on span "Save" at bounding box center [783, 545] width 539 height 15
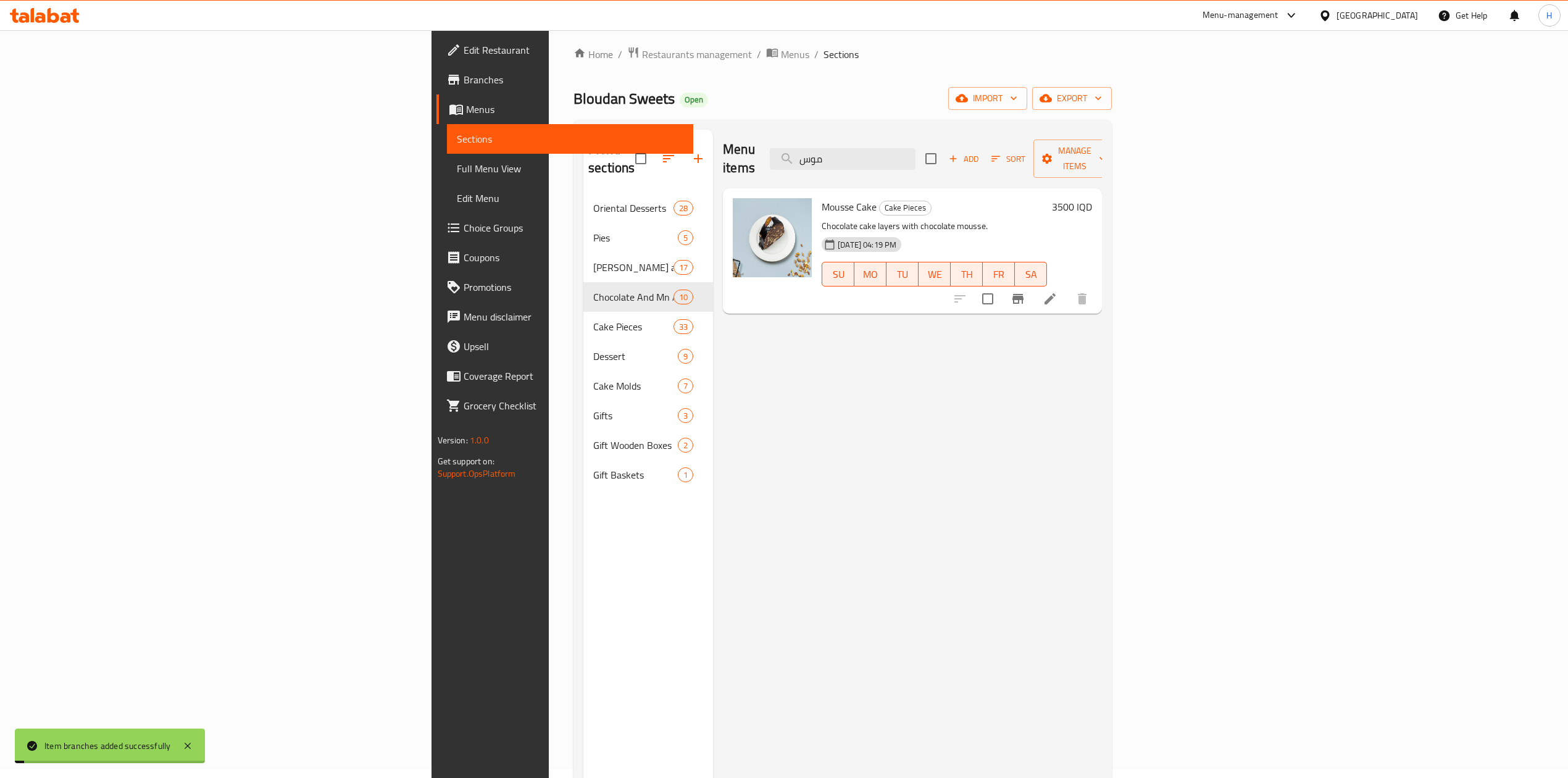
click at [1092, 199] on h6 "3500 IQD" at bounding box center [1072, 207] width 40 height 17
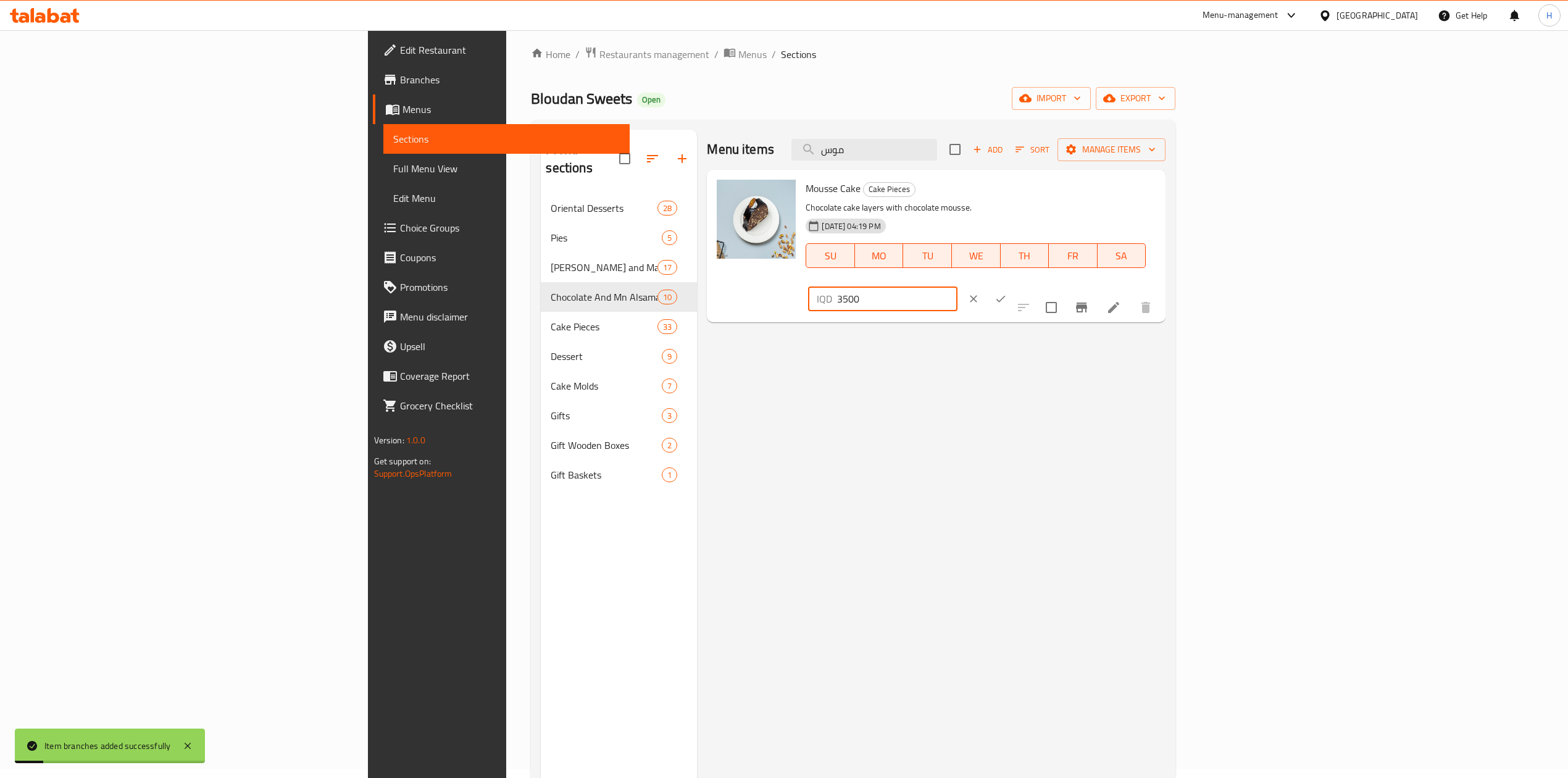
click at [957, 287] on input "3500" at bounding box center [897, 299] width 120 height 25
type input "4000"
click at [1015, 285] on button "ok" at bounding box center [1001, 299] width 27 height 27
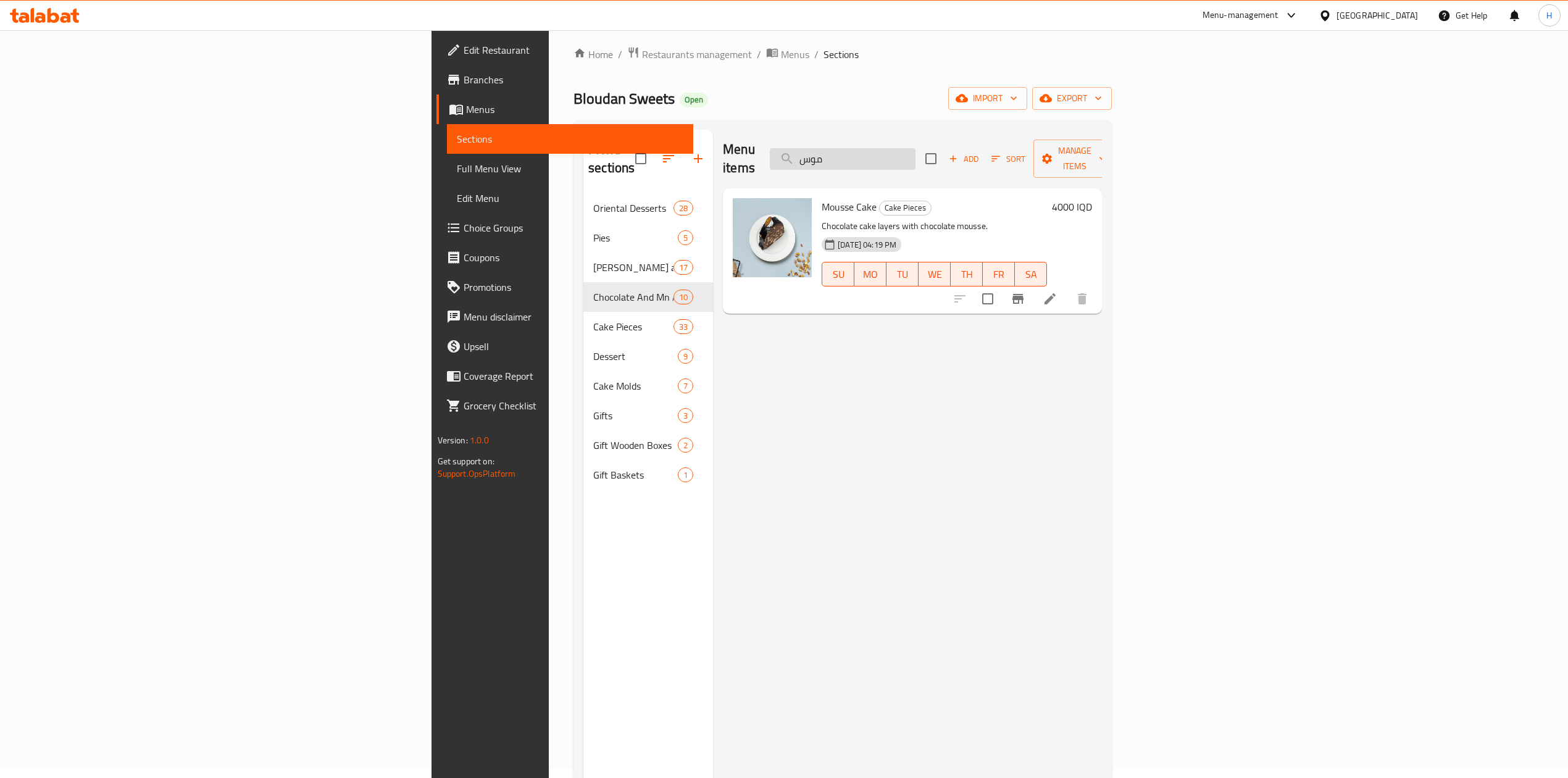
click at [915, 157] on input "موس" at bounding box center [843, 158] width 145 height 21
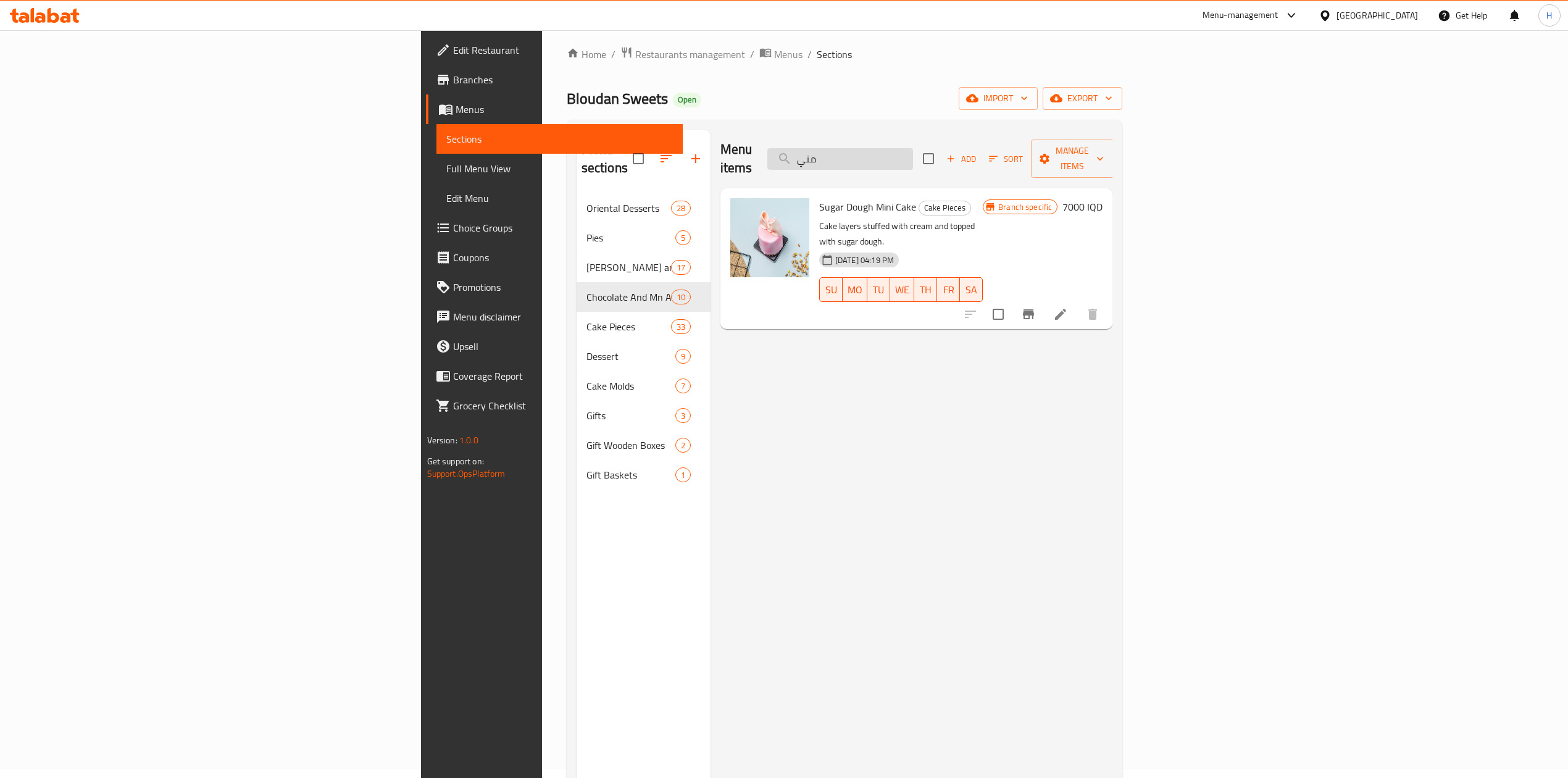
click at [913, 148] on input "مني" at bounding box center [840, 158] width 145 height 21
type input "جير"
click at [1036, 307] on icon "Branch-specific-item" at bounding box center [1028, 314] width 15 height 15
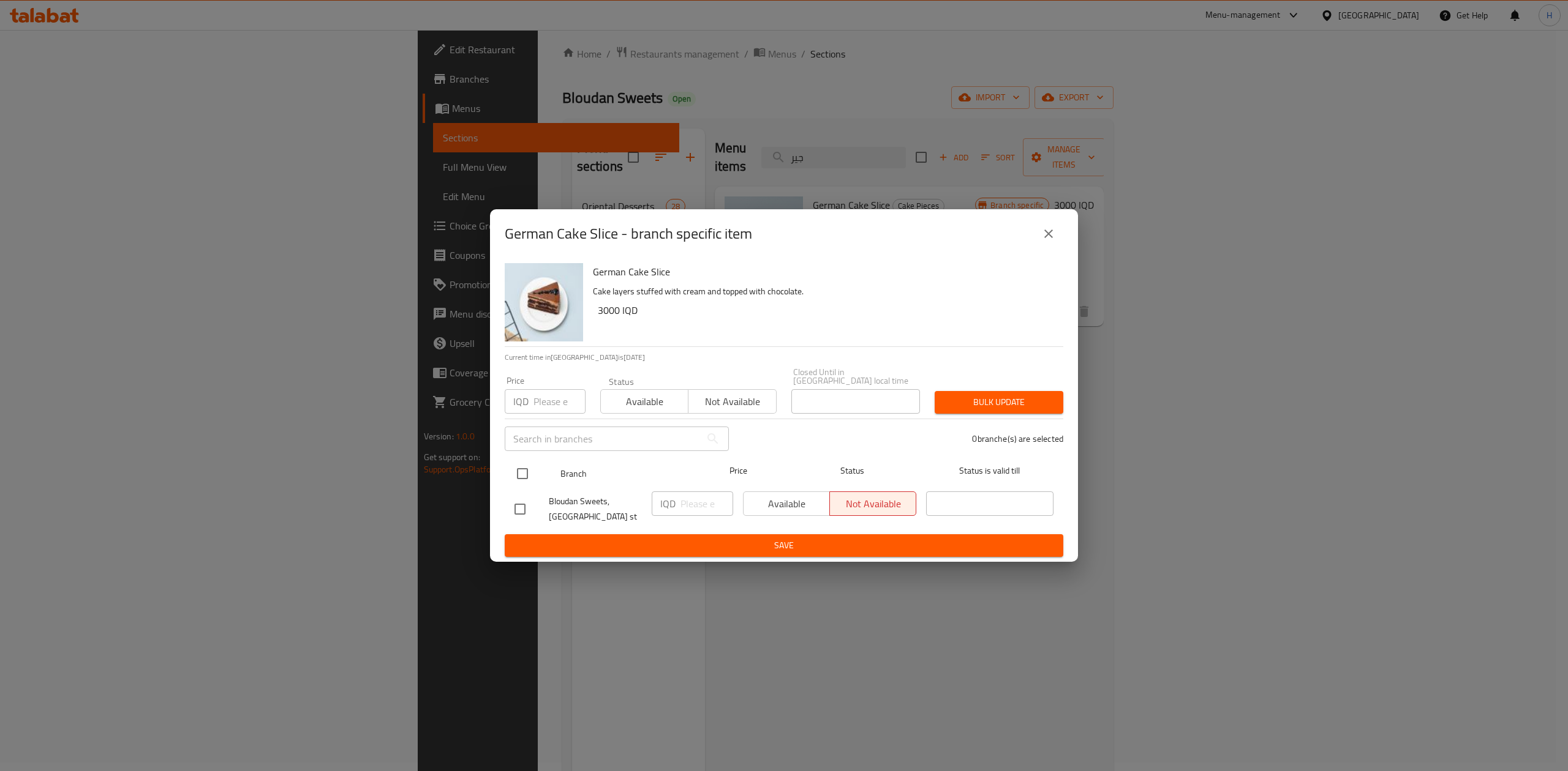
click at [529, 473] on input "checkbox" at bounding box center [522, 473] width 25 height 25
checkbox input "true"
click at [693, 503] on input "number" at bounding box center [707, 504] width 53 height 25
type input "3500"
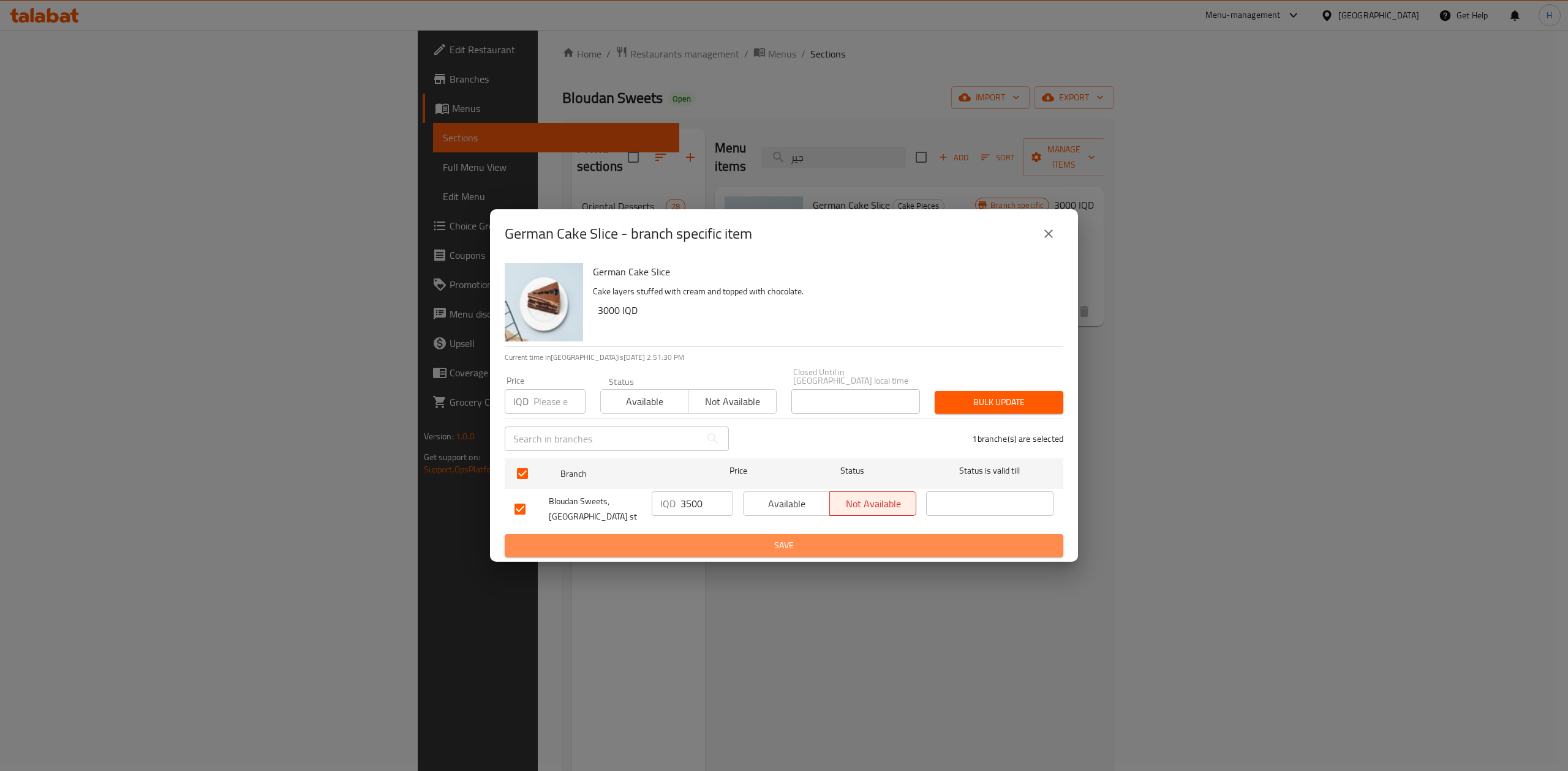
click at [693, 538] on span "Save" at bounding box center [783, 545] width 539 height 15
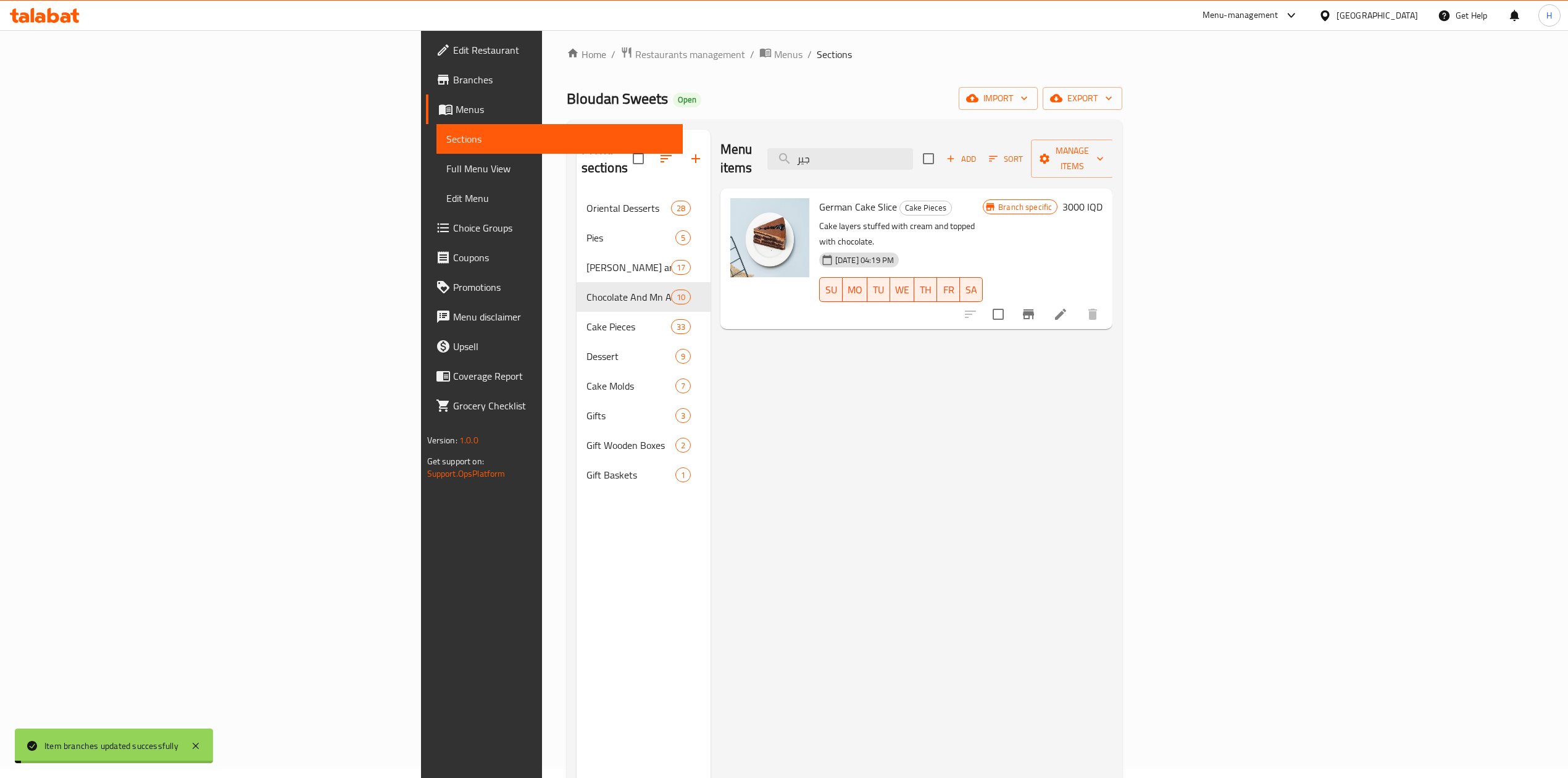
click at [1103, 199] on h6 "3000 IQD" at bounding box center [1082, 207] width 40 height 17
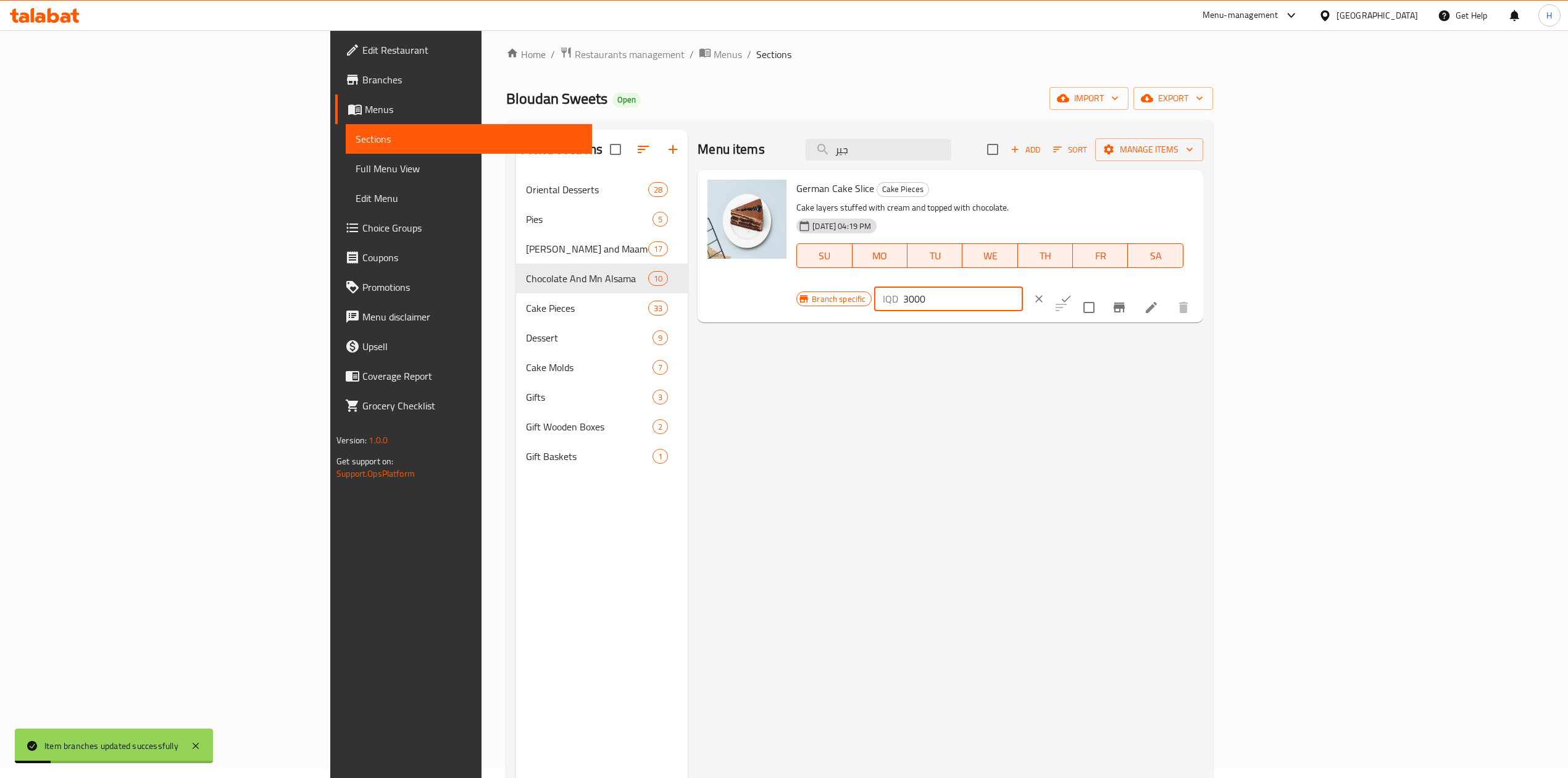
drag, startPoint x: 1358, startPoint y: 190, endPoint x: 1367, endPoint y: 196, distance: 10.8
click at [1023, 287] on input "3000" at bounding box center [963, 299] width 120 height 25
type input "3500"
click at [1080, 285] on button "ok" at bounding box center [1066, 299] width 27 height 27
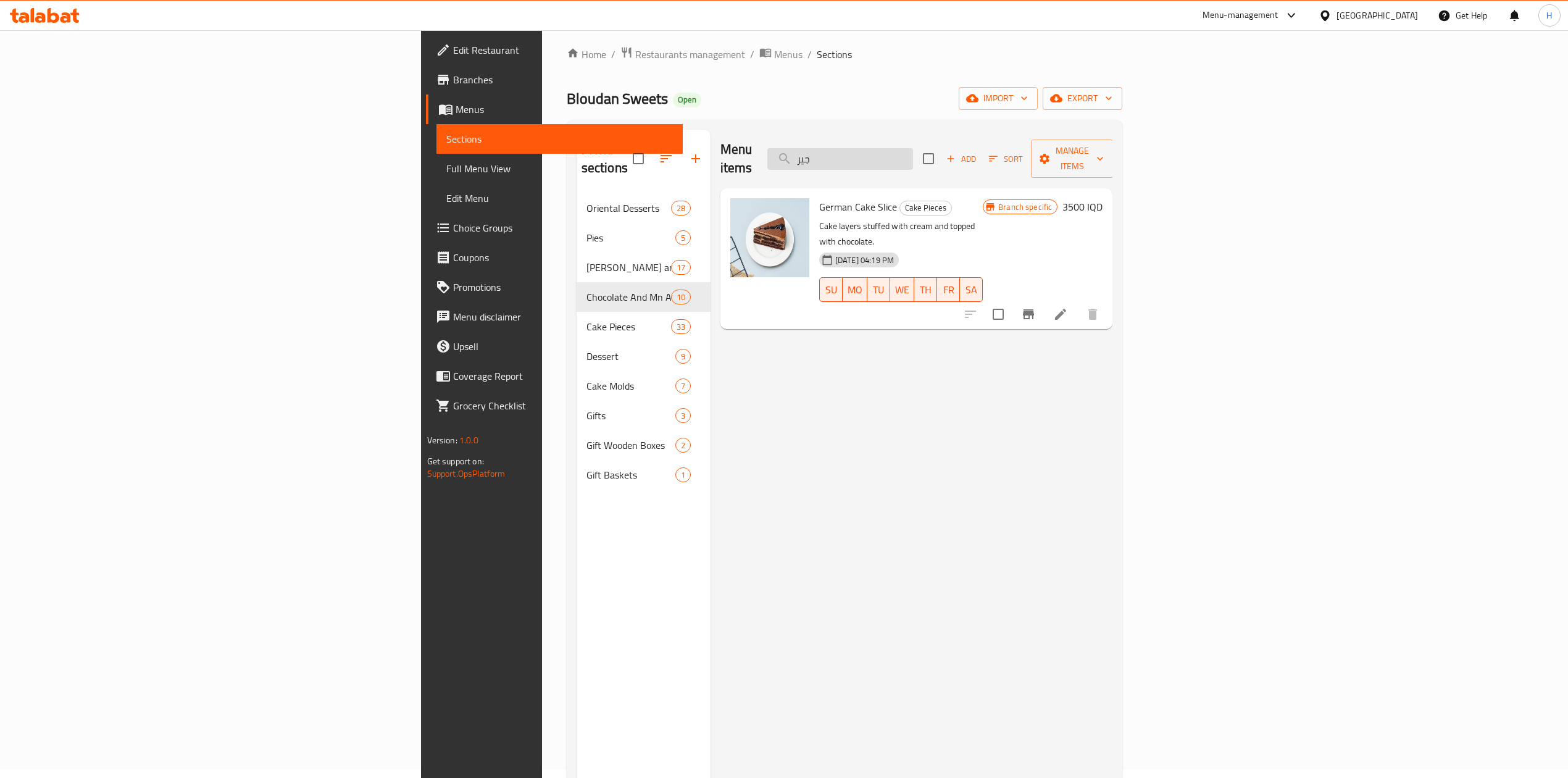
click at [913, 148] on input "جير" at bounding box center [840, 158] width 145 height 21
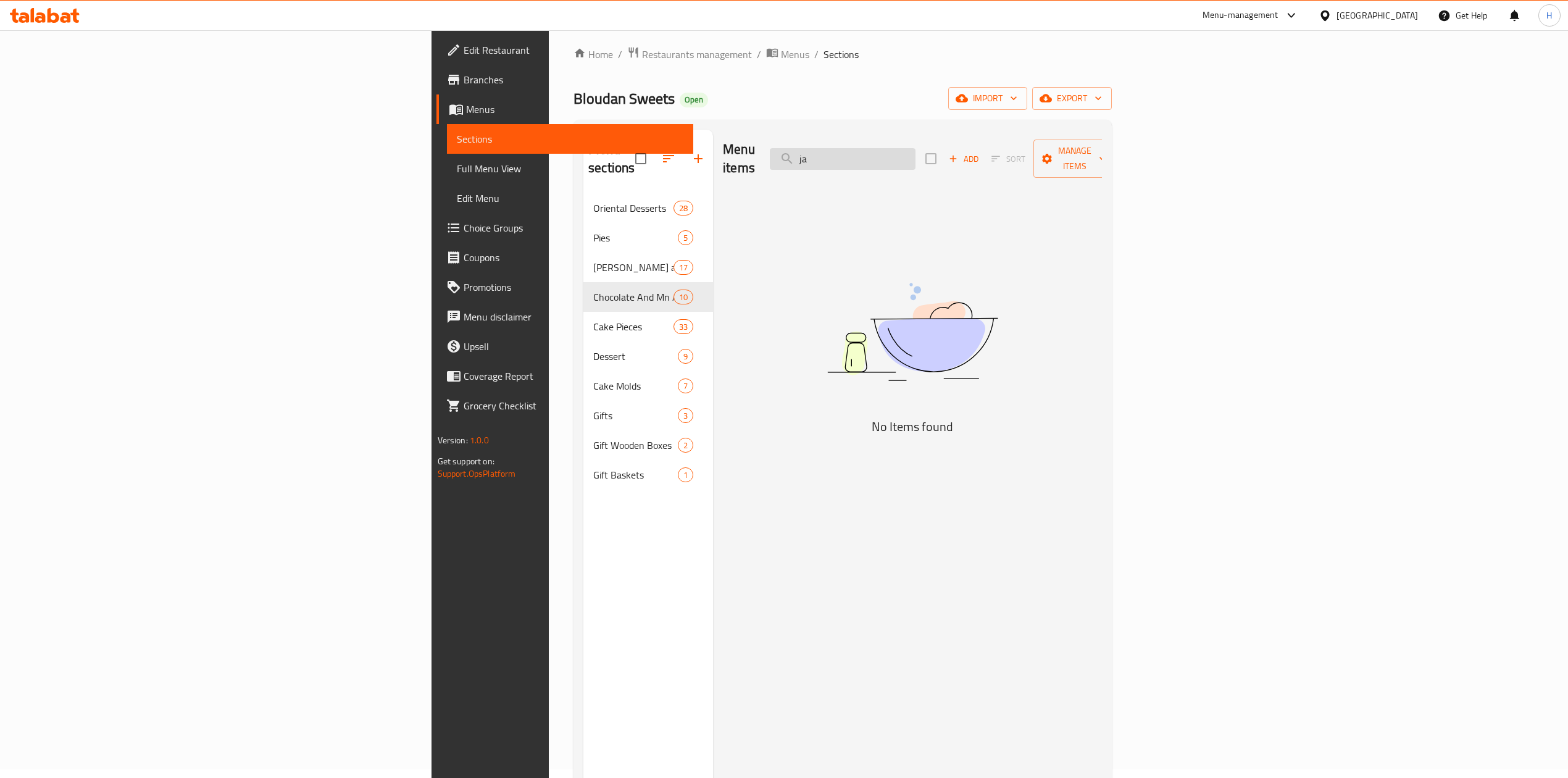
type input "j"
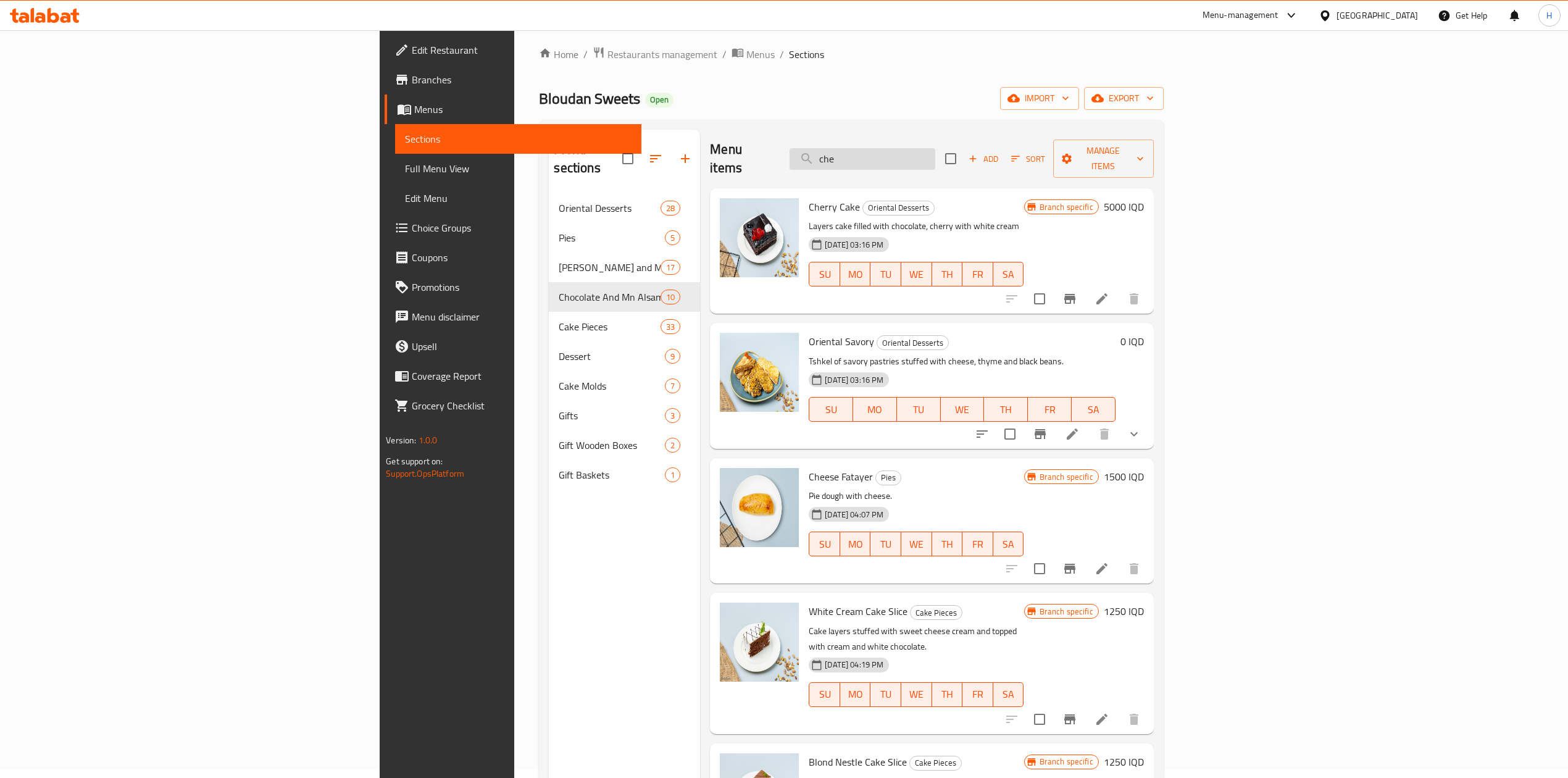
click at [935, 157] on input "che" at bounding box center [862, 158] width 145 height 21
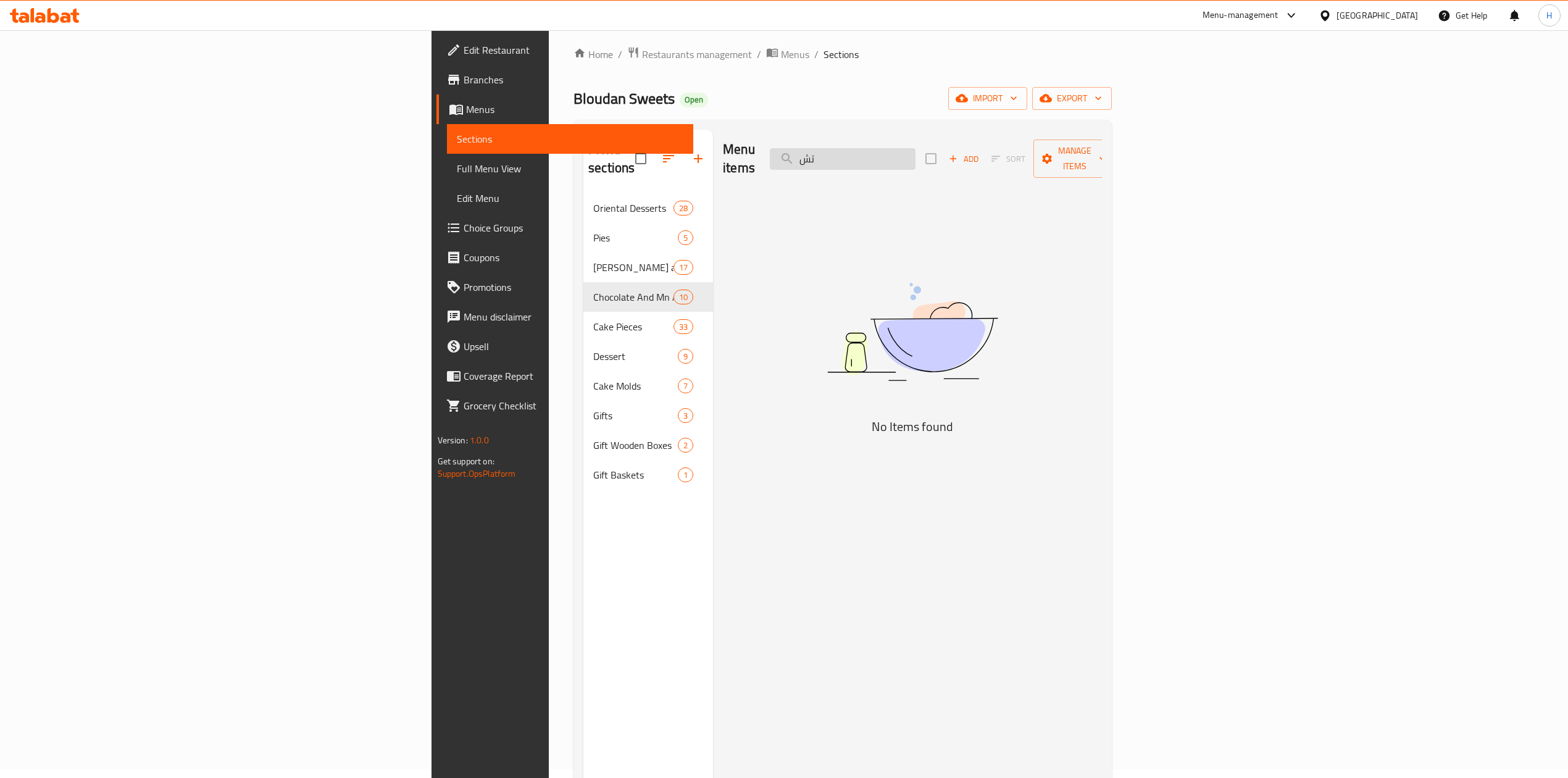
type input "ت"
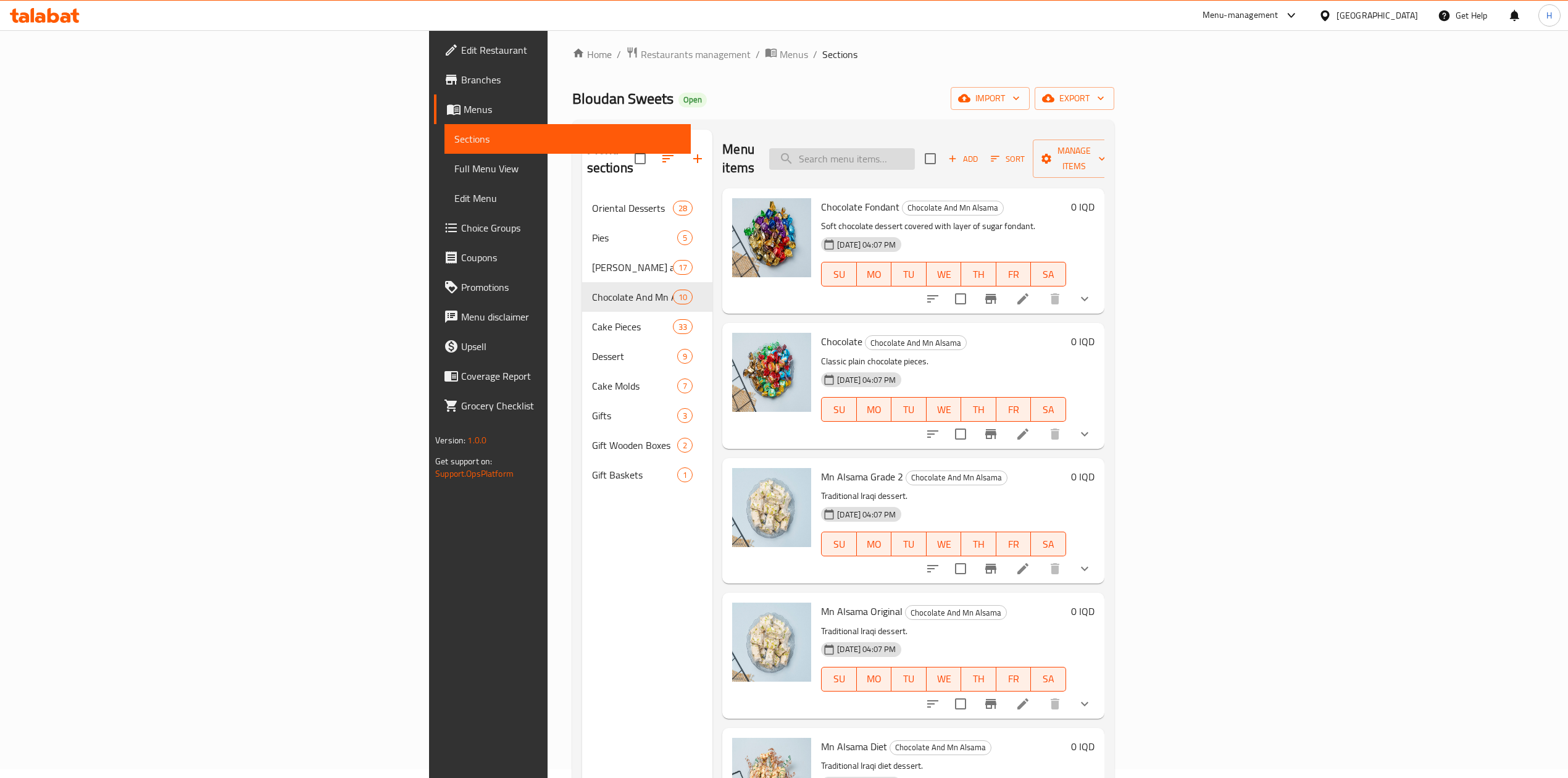
click at [915, 148] on input "search" at bounding box center [842, 158] width 145 height 21
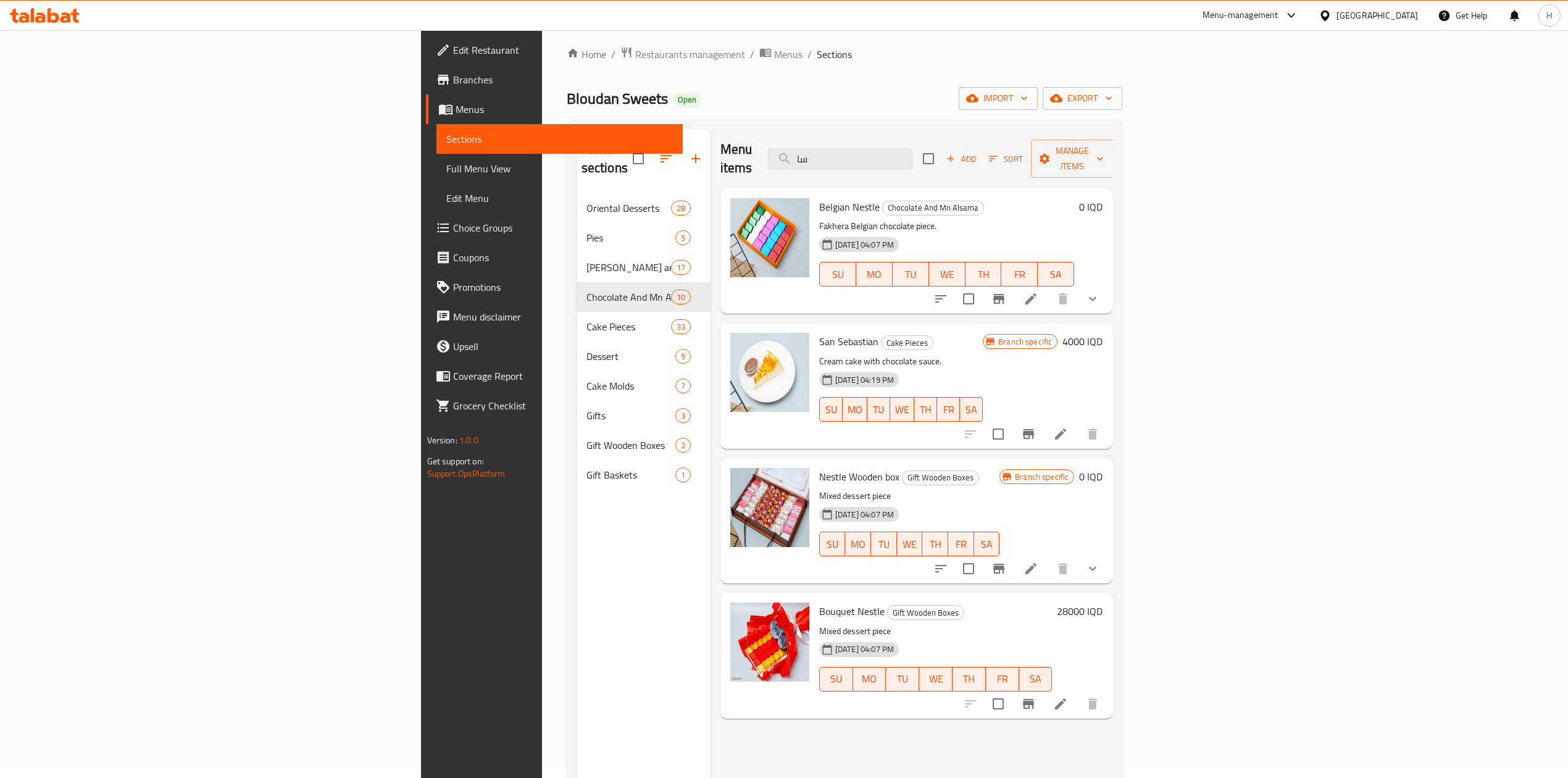
type input "سا"
click at [1044, 427] on button "Branch-specific-item" at bounding box center [1028, 434] width 30 height 30
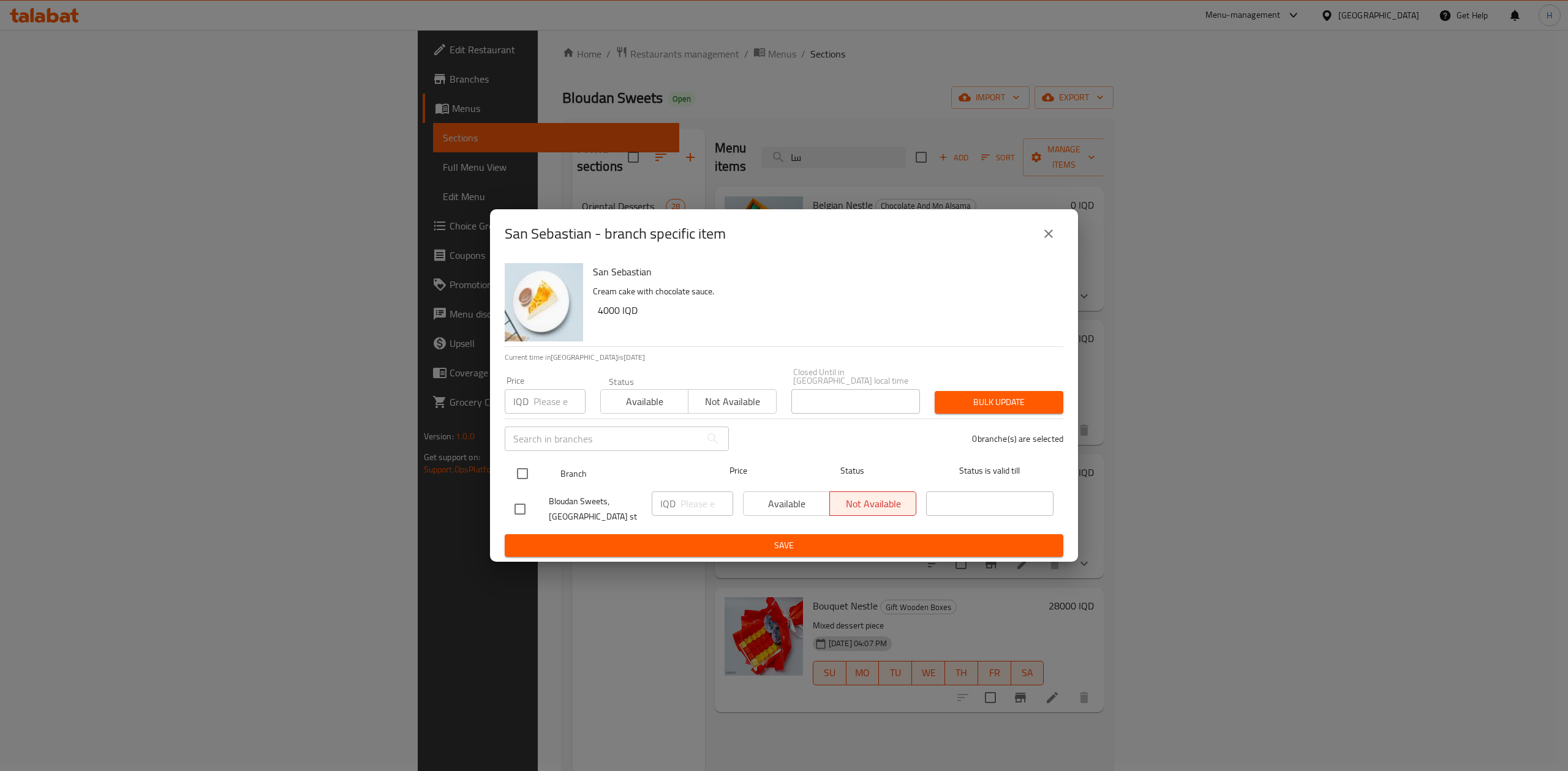
click at [525, 469] on input "checkbox" at bounding box center [522, 473] width 25 height 25
checkbox input "true"
click at [676, 494] on div "IQD ​" at bounding box center [692, 504] width 81 height 25
type input "5000"
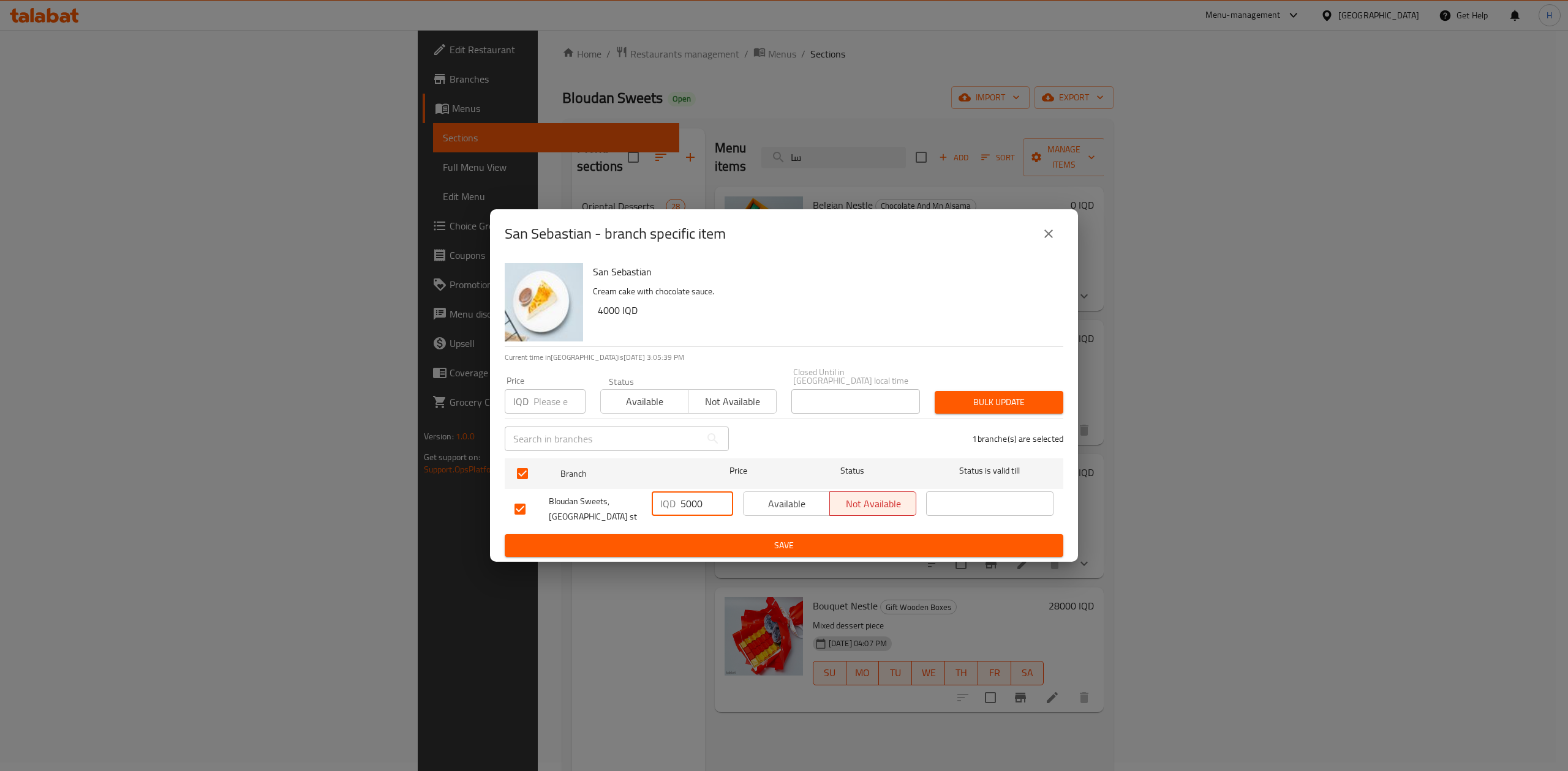
click at [694, 545] on span "Save" at bounding box center [783, 545] width 539 height 15
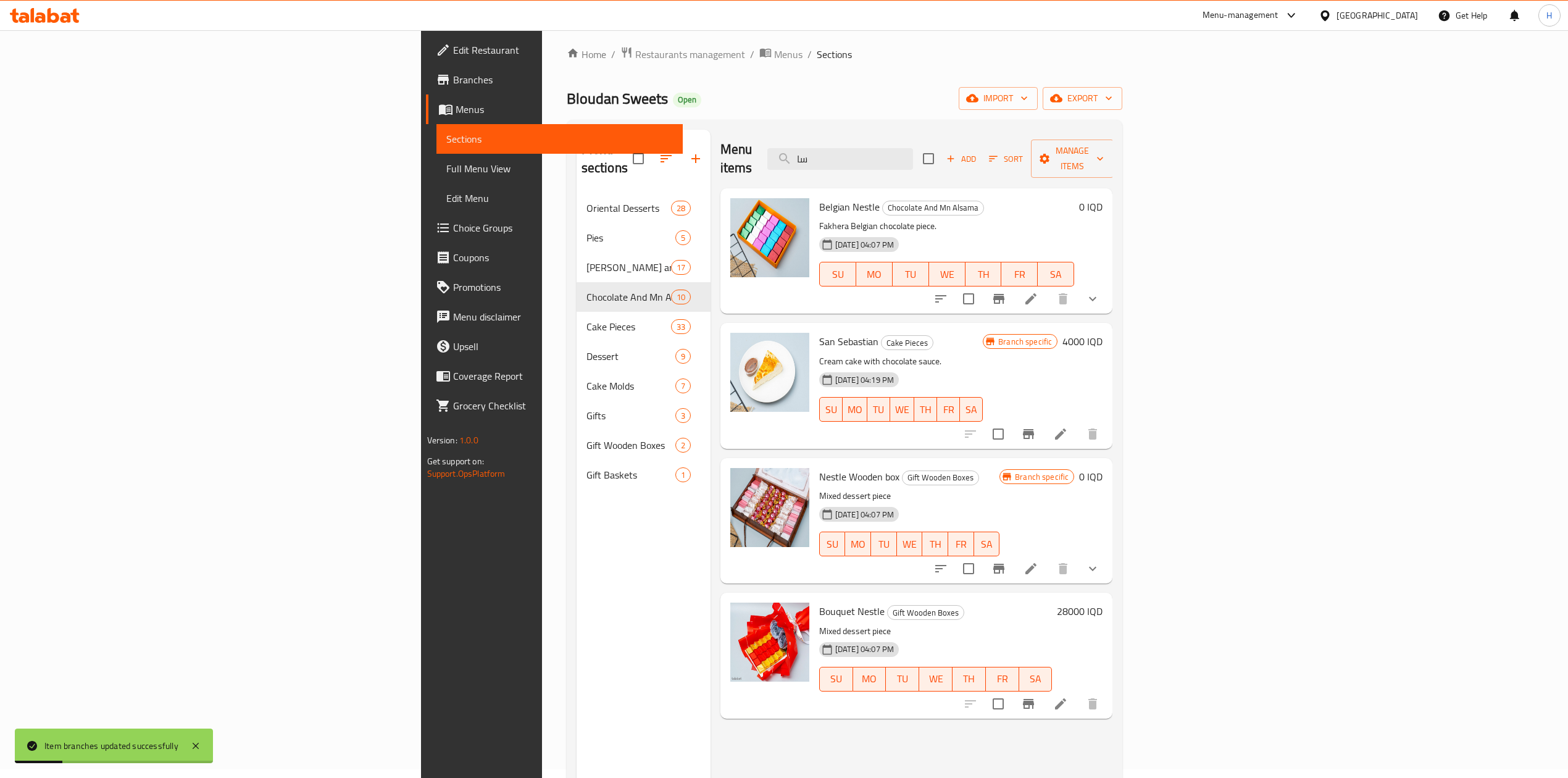
click at [1103, 333] on h6 "4000 IQD" at bounding box center [1082, 341] width 40 height 17
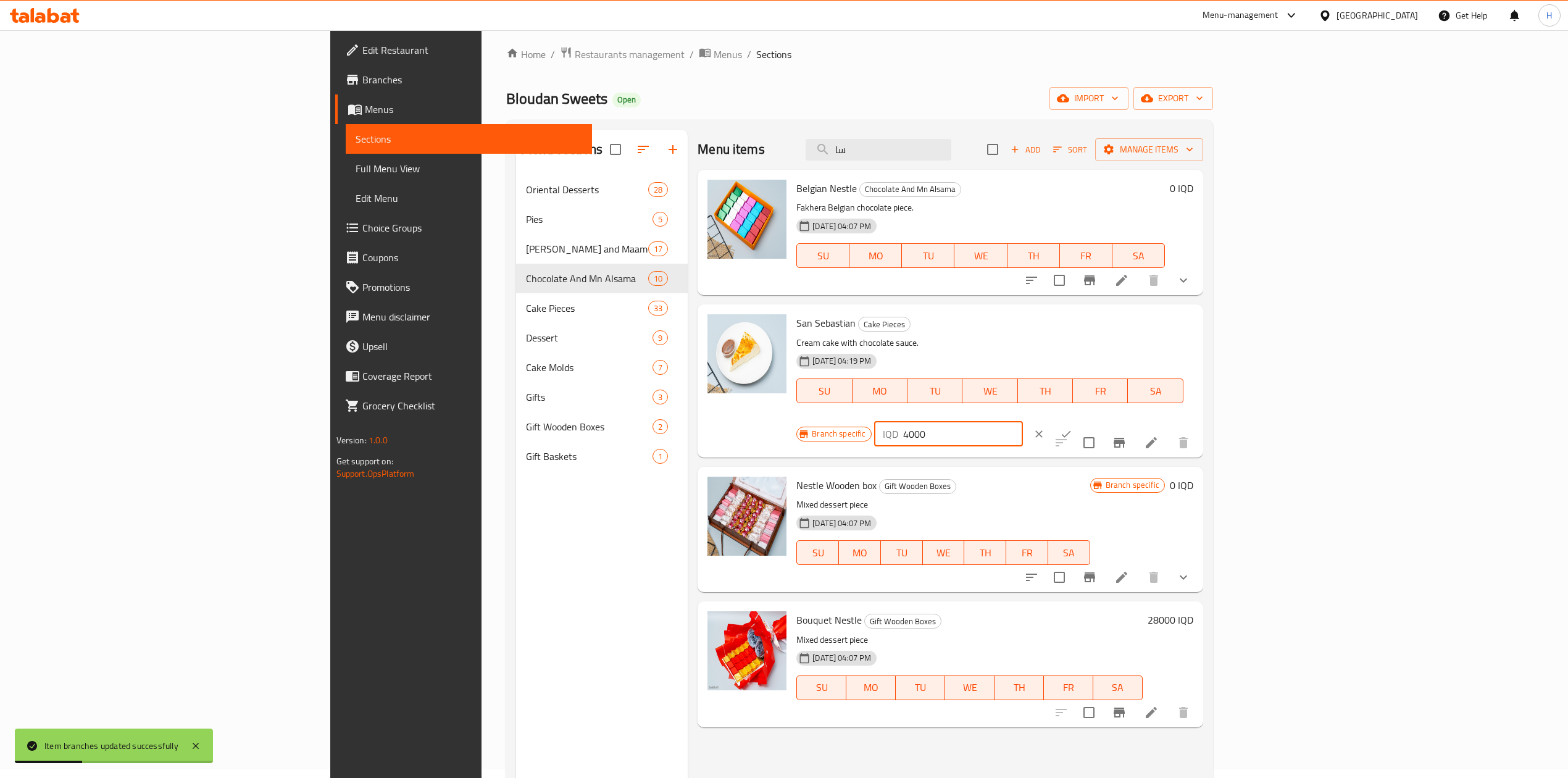
drag, startPoint x: 1359, startPoint y: 332, endPoint x: 1345, endPoint y: 334, distance: 14.1
click at [1023, 422] on div "IQD 4000 ​" at bounding box center [949, 434] width 149 height 25
type input "5000"
click at [1080, 420] on button "ok" at bounding box center [1066, 434] width 27 height 27
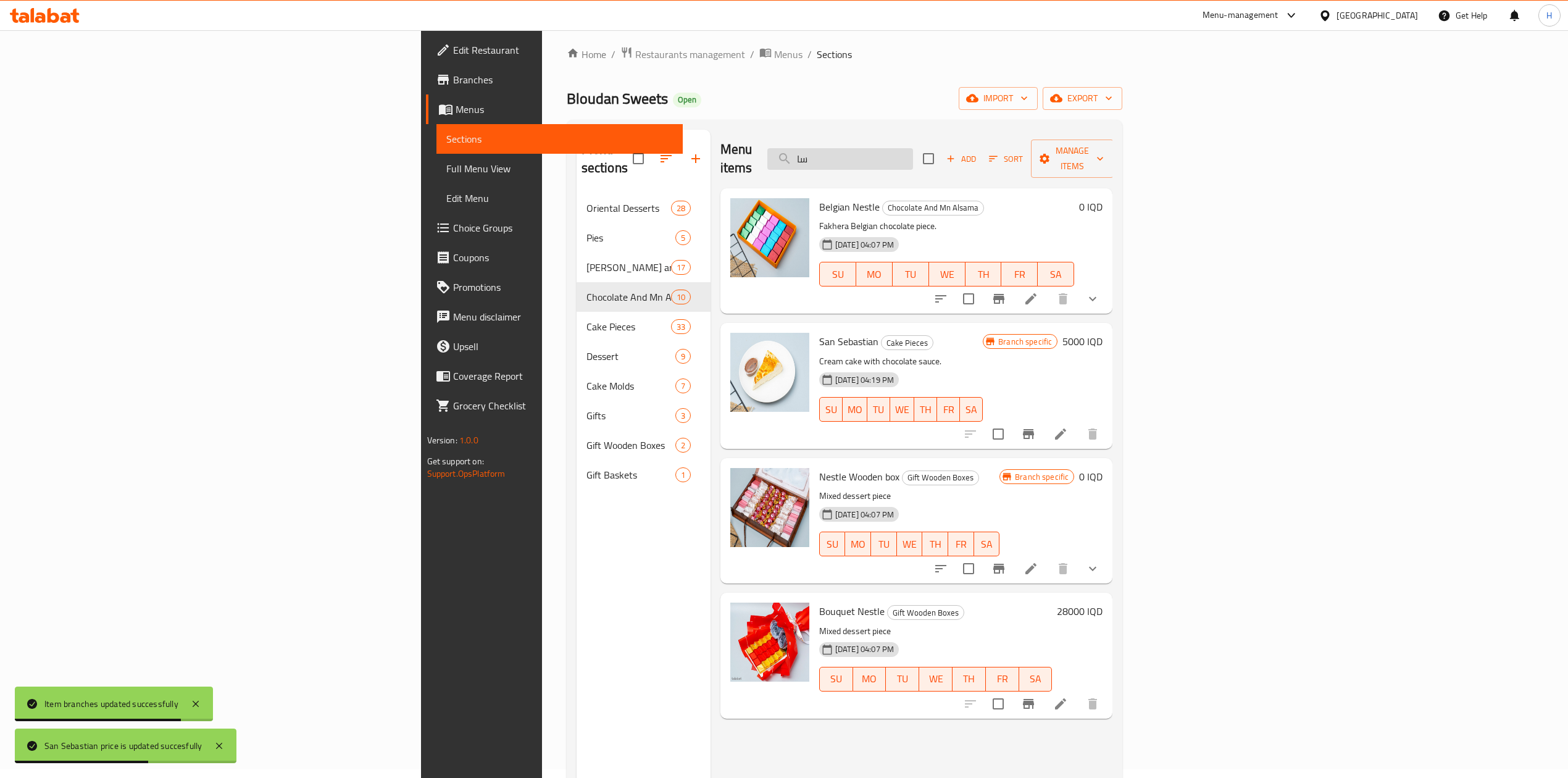
click at [913, 154] on input "سا" at bounding box center [840, 158] width 145 height 21
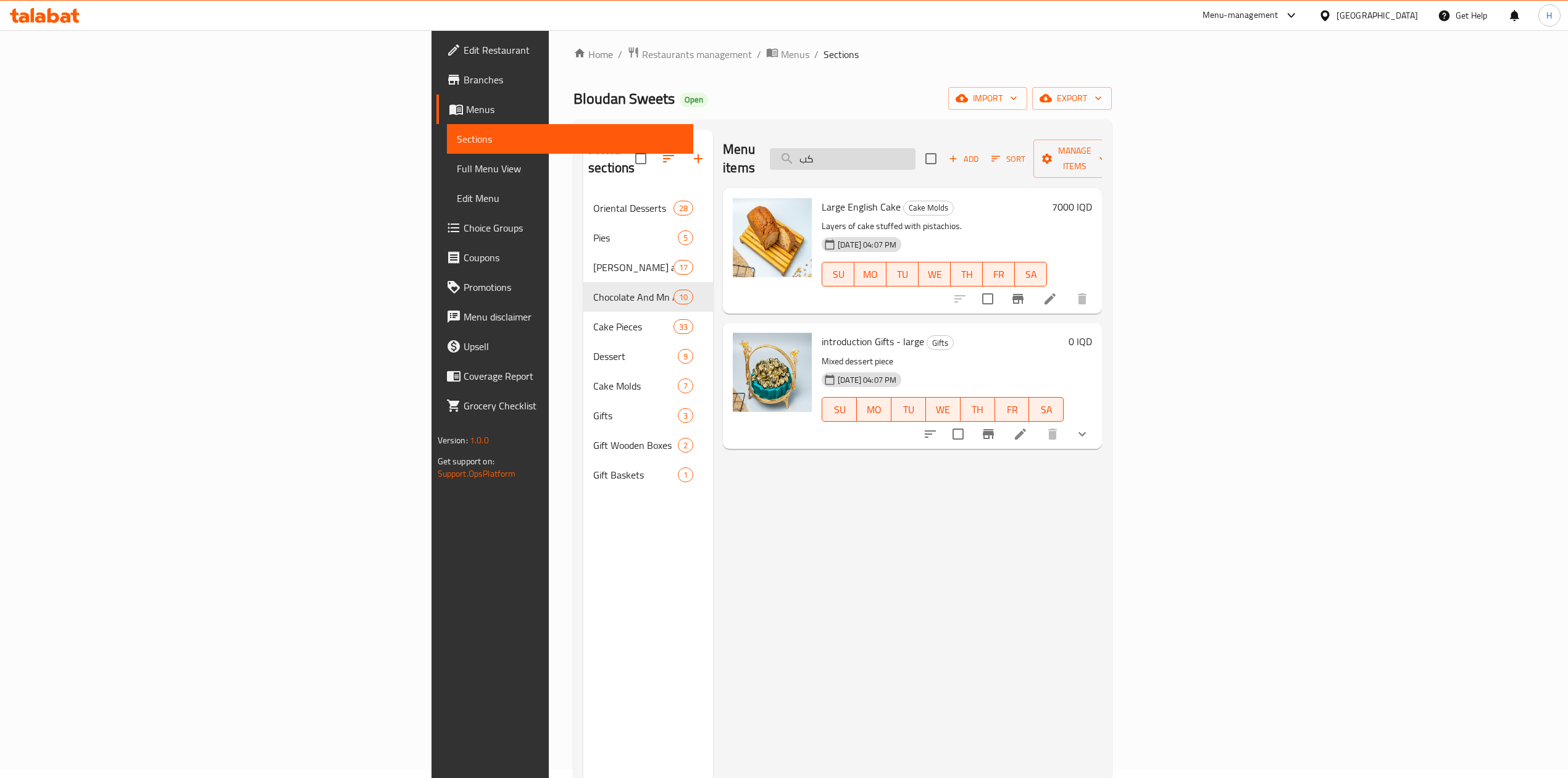
click at [915, 148] on input "كب" at bounding box center [843, 158] width 145 height 21
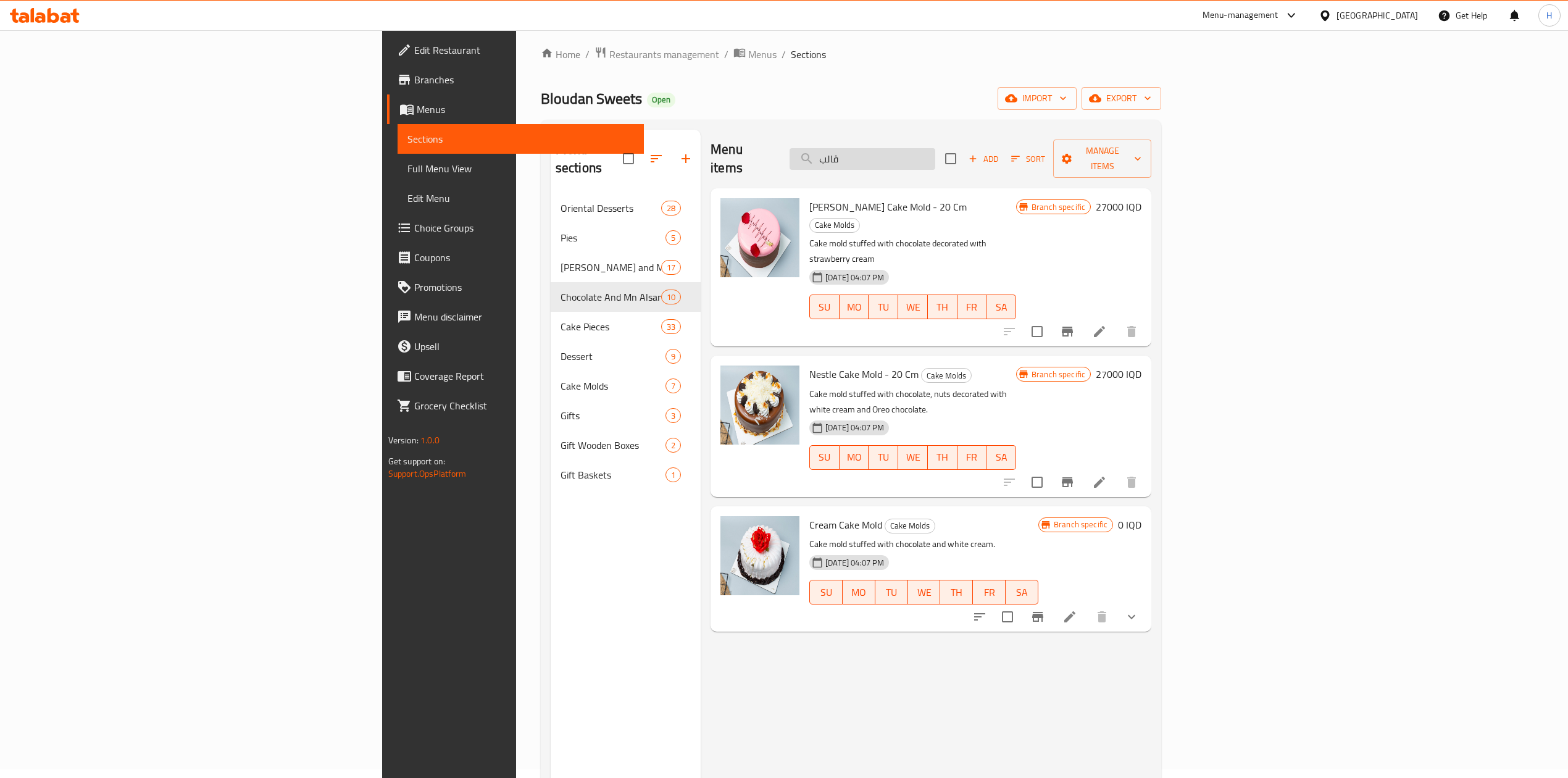
click at [935, 148] on input "قالب" at bounding box center [862, 158] width 145 height 21
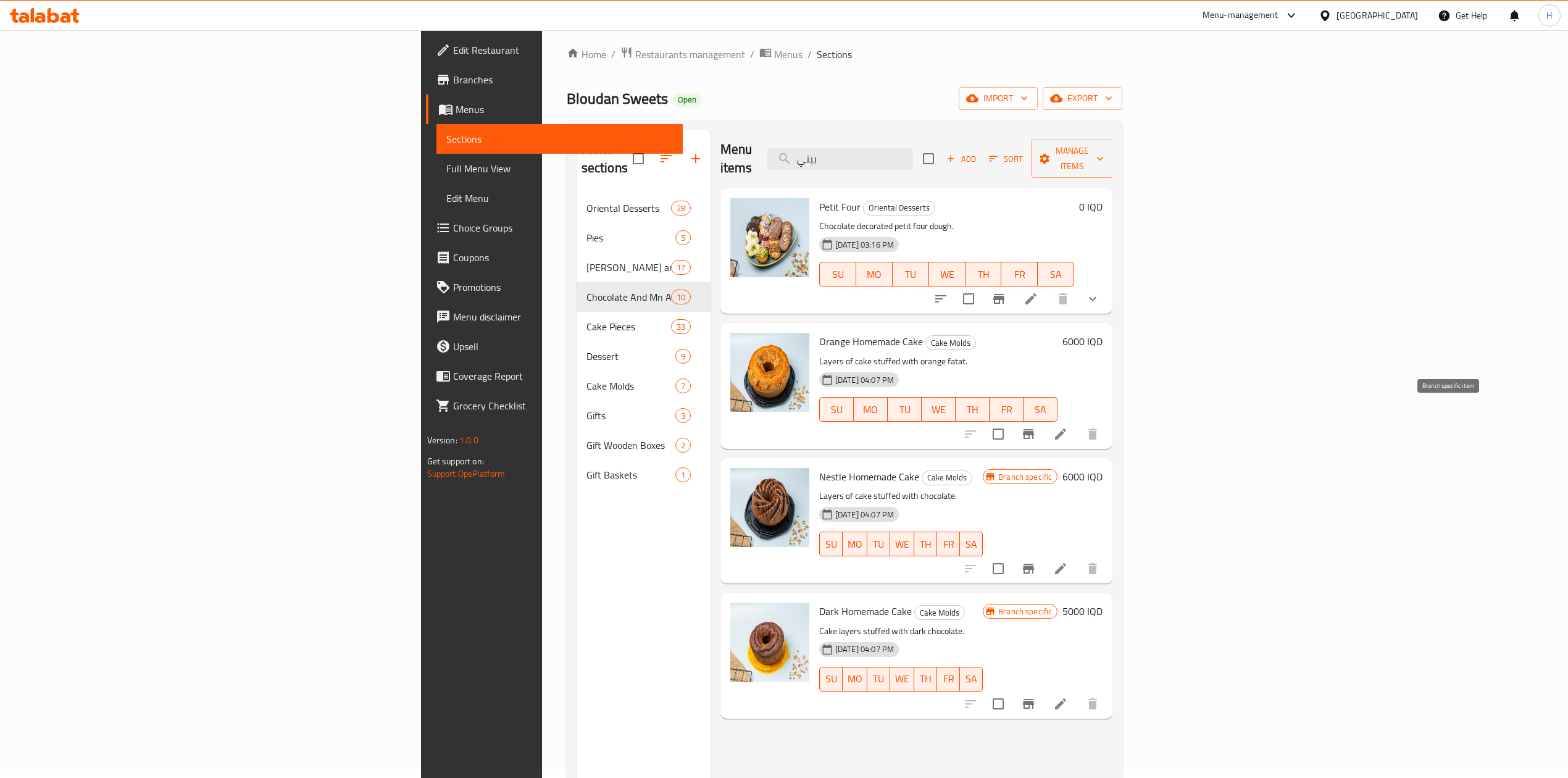
type input "بيتي"
click at [1036, 427] on icon "Branch-specific-item" at bounding box center [1028, 434] width 15 height 15
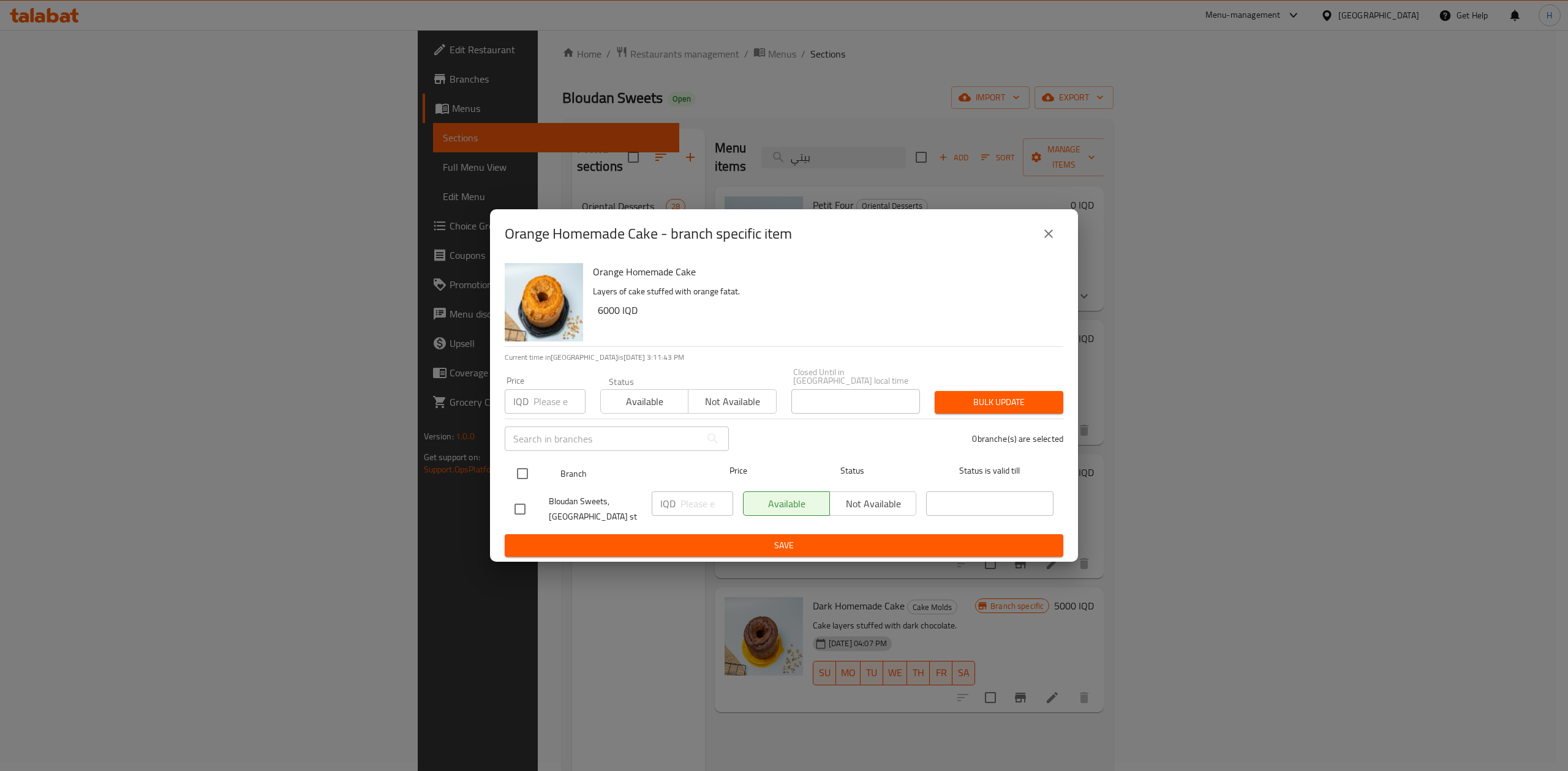
click at [524, 472] on input "checkbox" at bounding box center [522, 473] width 25 height 25
checkbox input "true"
click at [681, 500] on input "number" at bounding box center [707, 504] width 53 height 25
type input "7250"
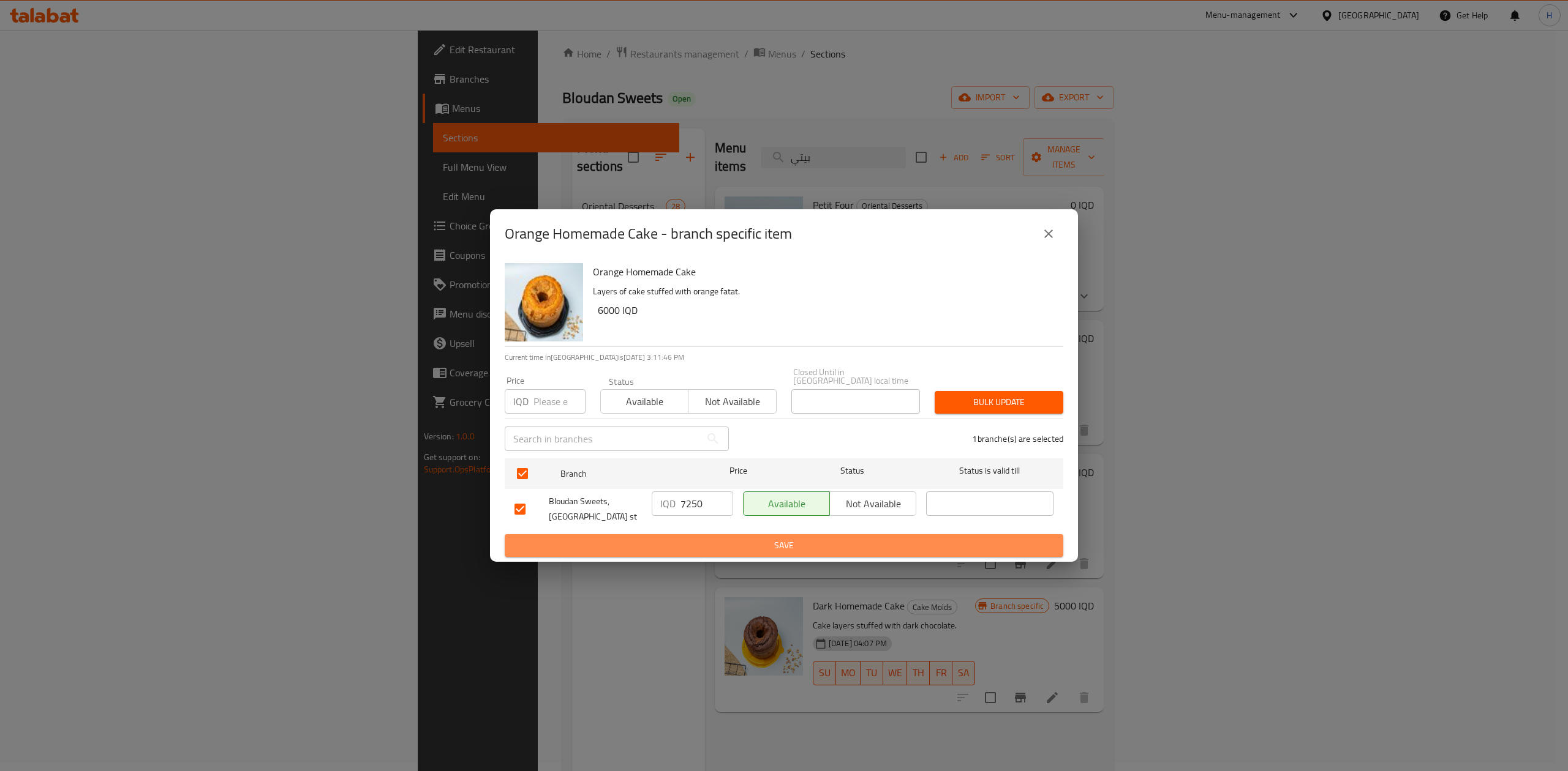
click at [708, 542] on span "Save" at bounding box center [783, 545] width 539 height 15
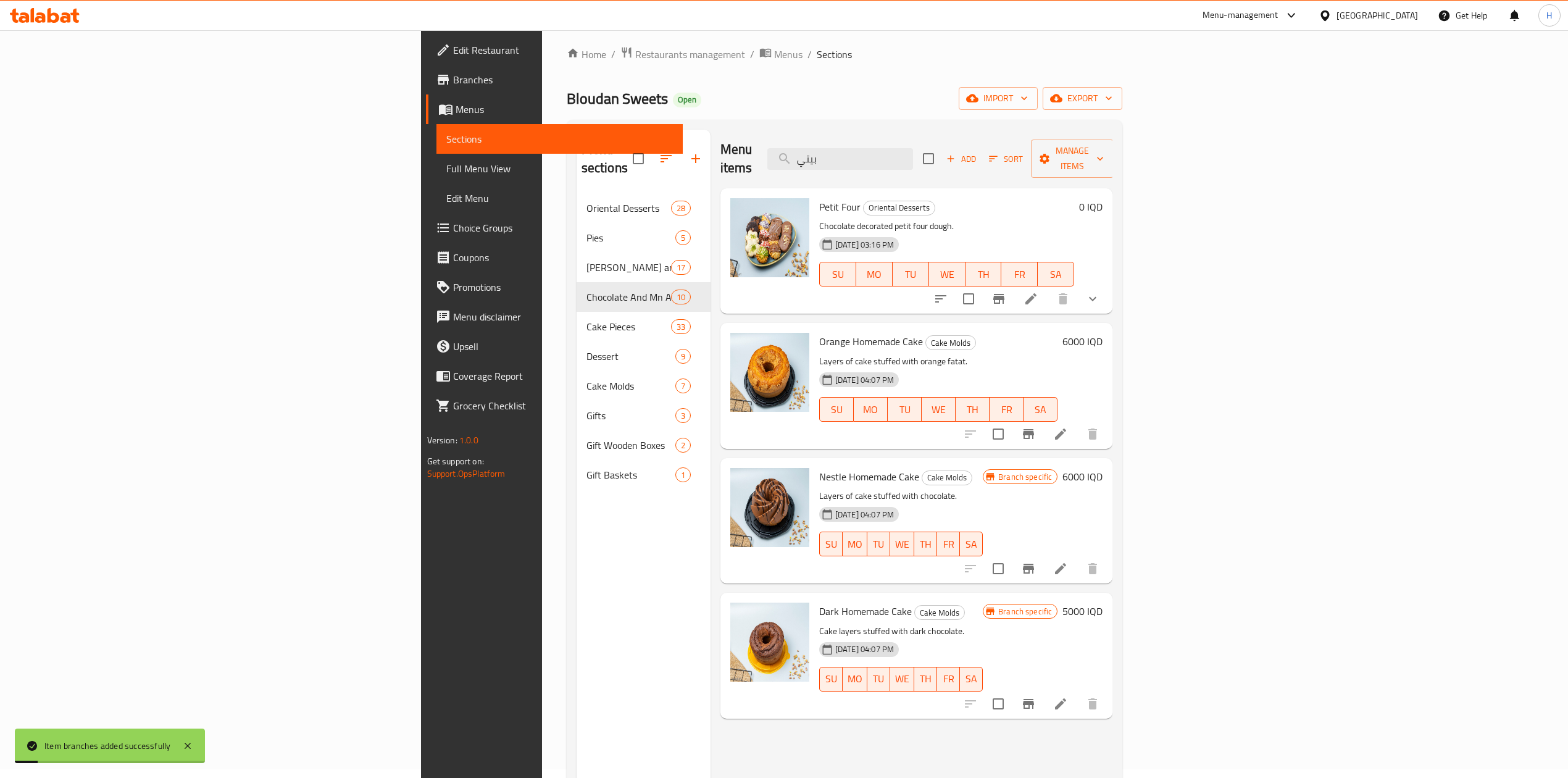
click at [1103, 333] on h6 "6000 IQD" at bounding box center [1082, 341] width 40 height 17
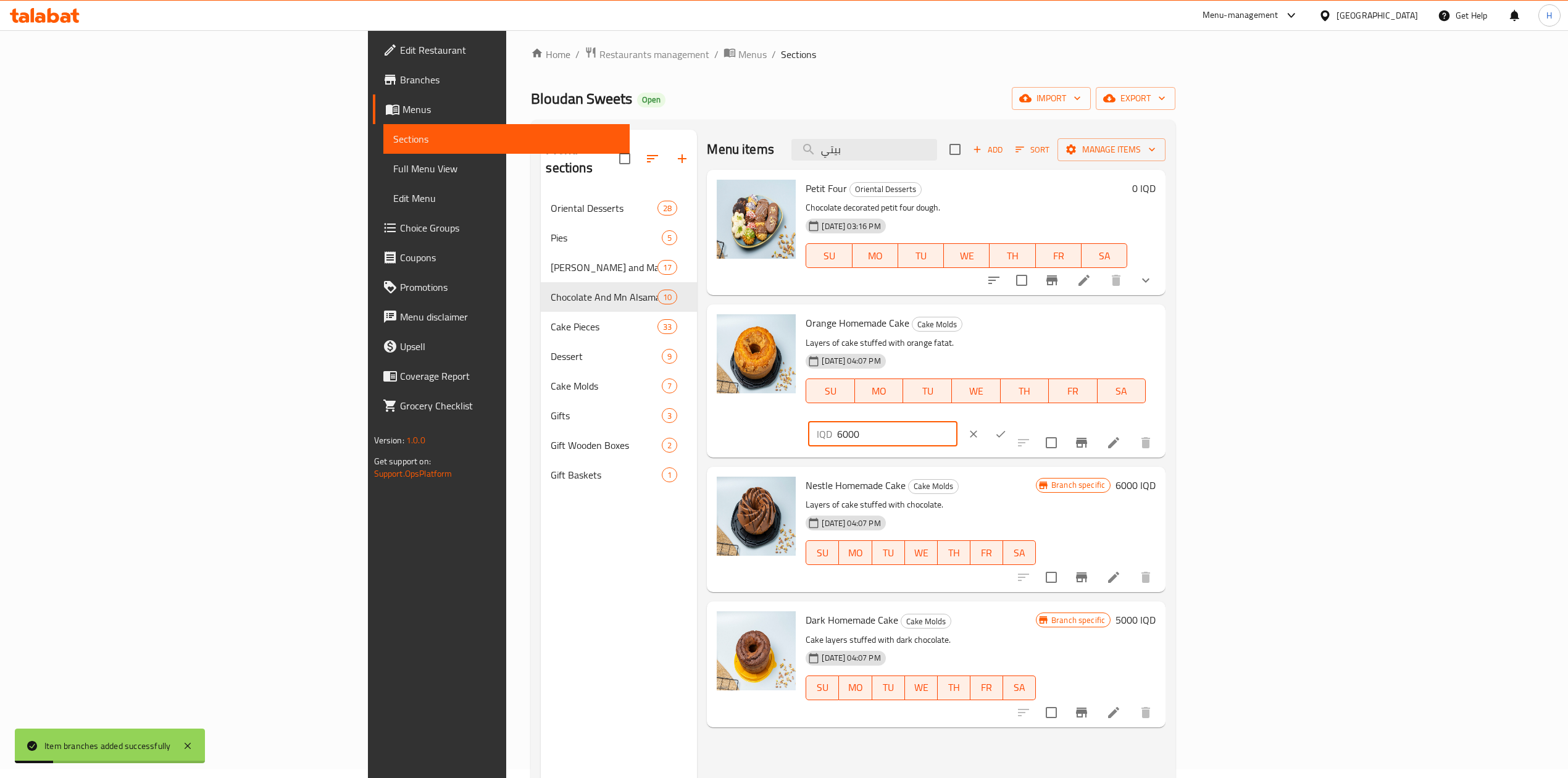
click at [957, 422] on input "6000" at bounding box center [897, 434] width 120 height 25
type input "7250"
click at [1015, 420] on button "ok" at bounding box center [1001, 434] width 27 height 27
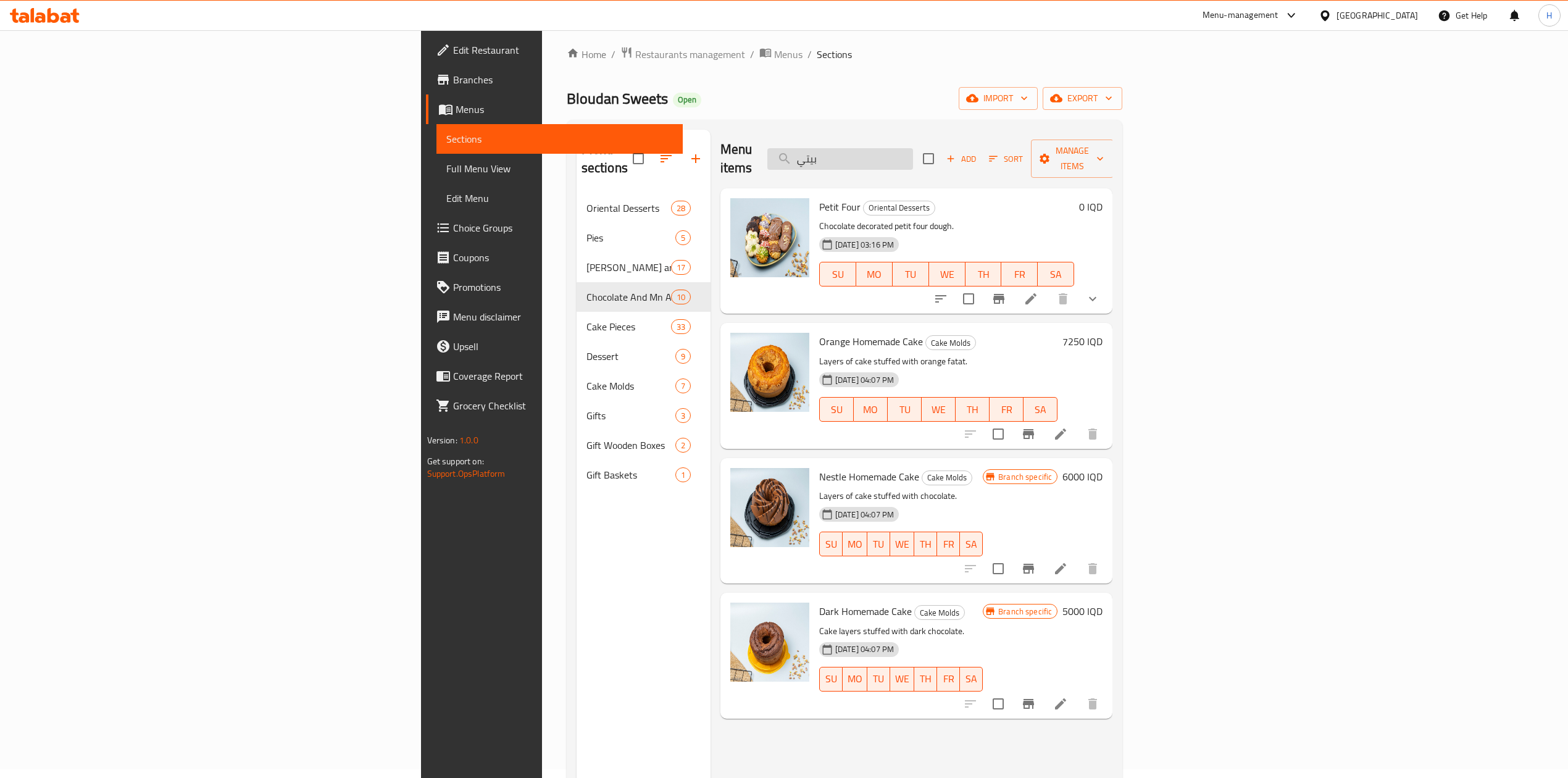
click at [913, 148] on input "بيتي" at bounding box center [840, 158] width 145 height 21
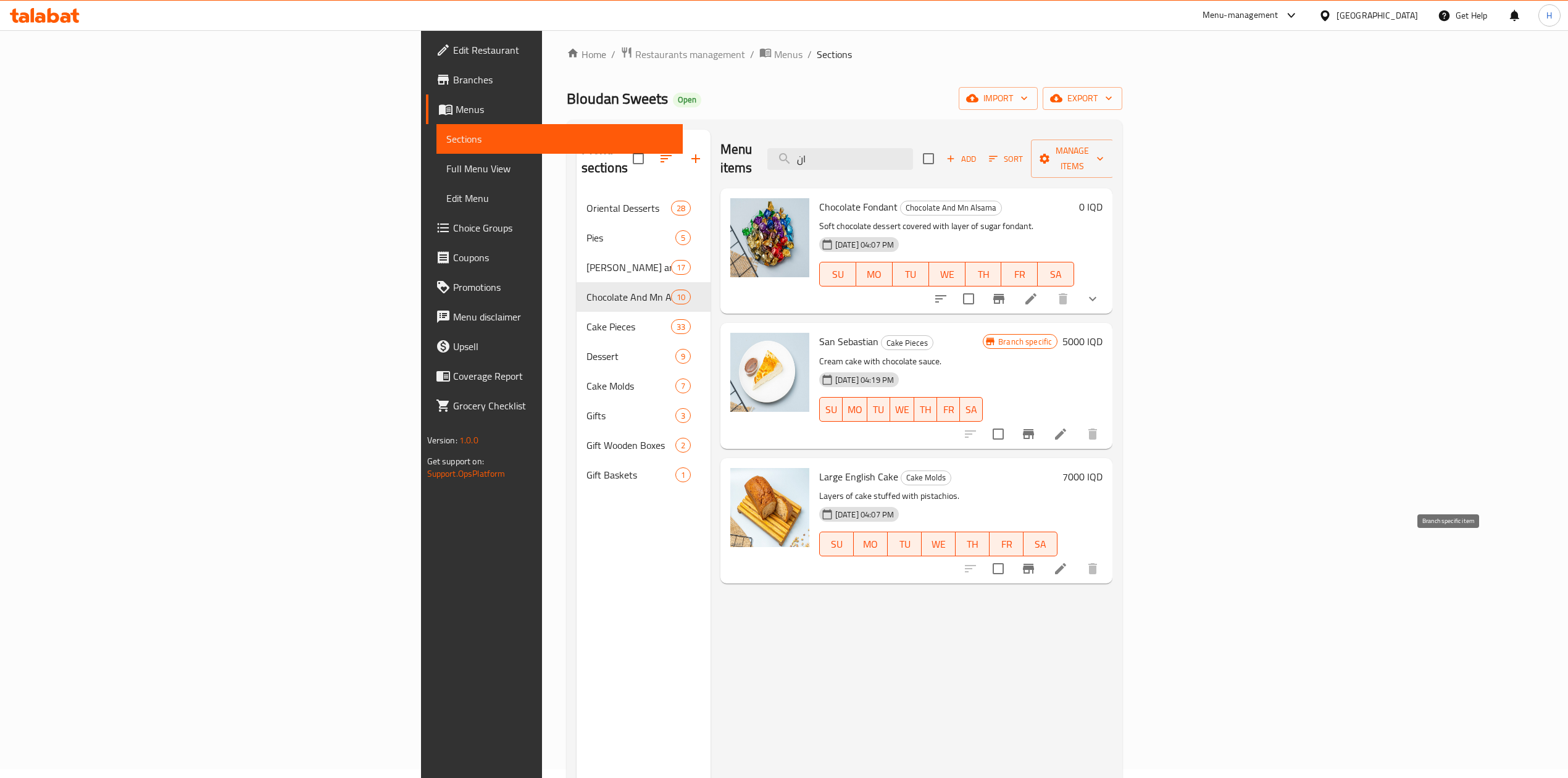
type input "ان"
click at [1034, 564] on icon "Branch-specific-item" at bounding box center [1028, 569] width 11 height 10
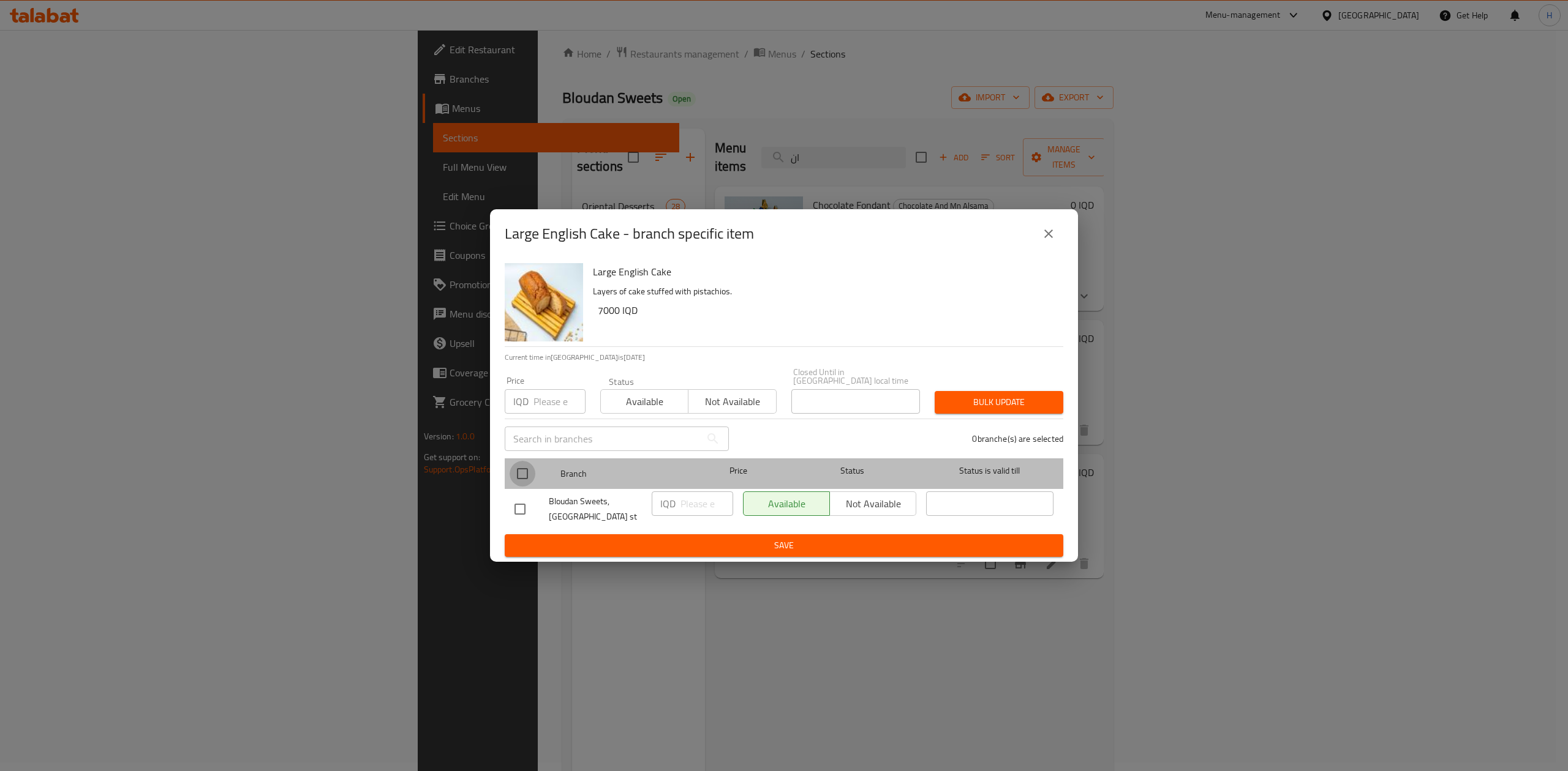
click at [524, 467] on input "checkbox" at bounding box center [522, 473] width 25 height 25
checkbox input "true"
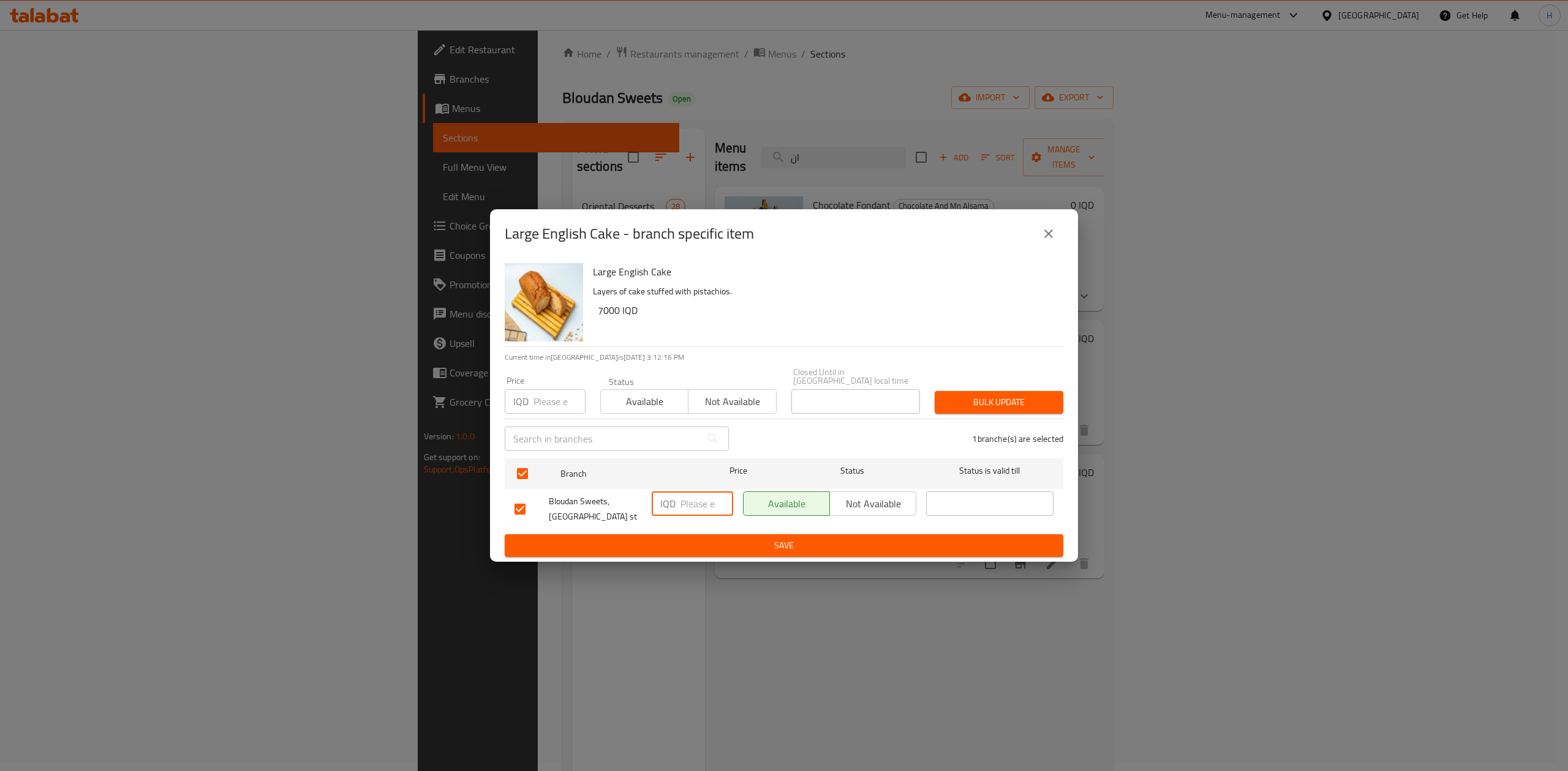
click at [686, 505] on input "number" at bounding box center [707, 504] width 53 height 25
type input "8000"
click at [692, 538] on span "Save" at bounding box center [783, 545] width 539 height 15
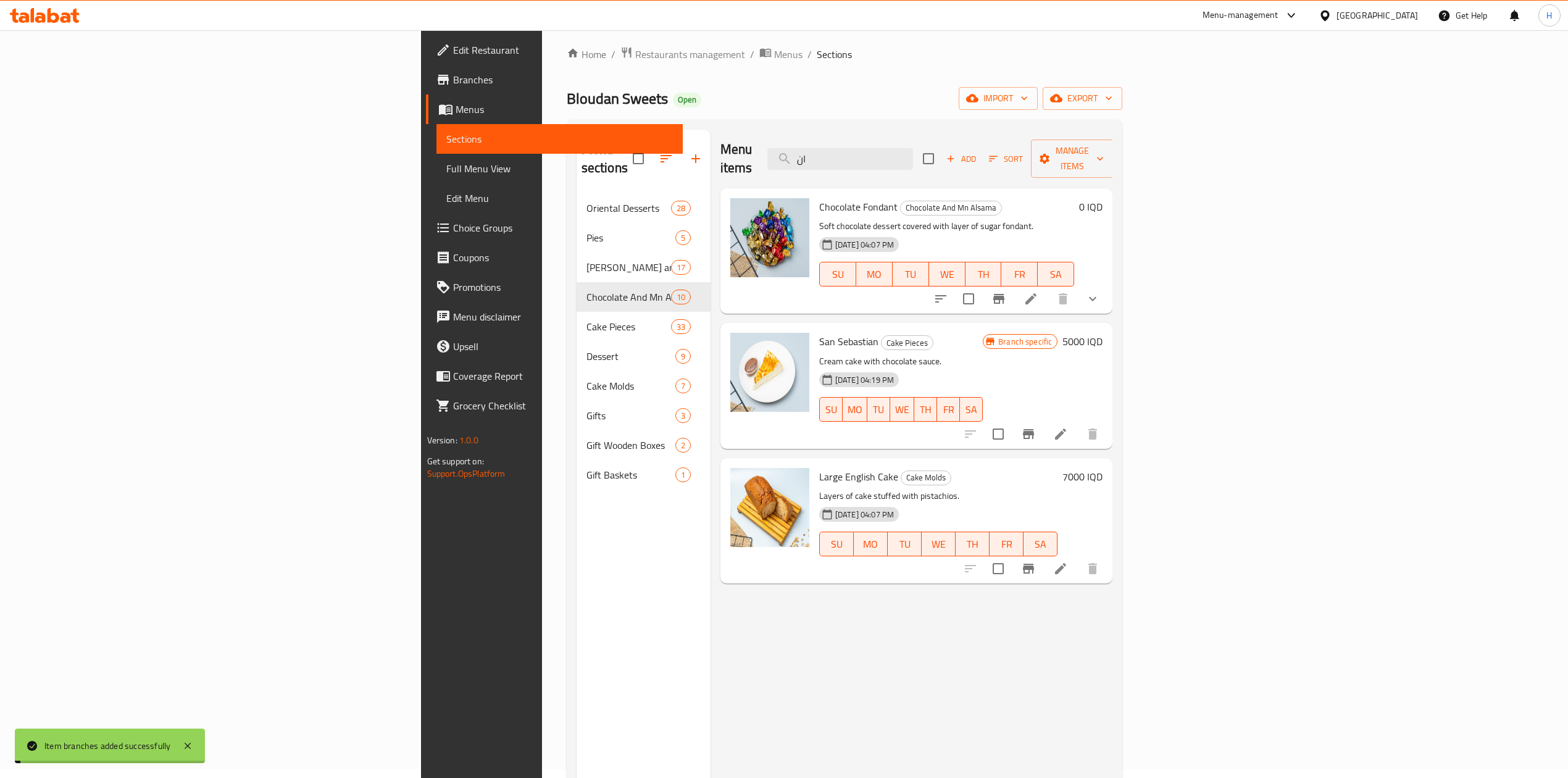
click at [1103, 468] on h6 "7000 IQD" at bounding box center [1082, 477] width 40 height 17
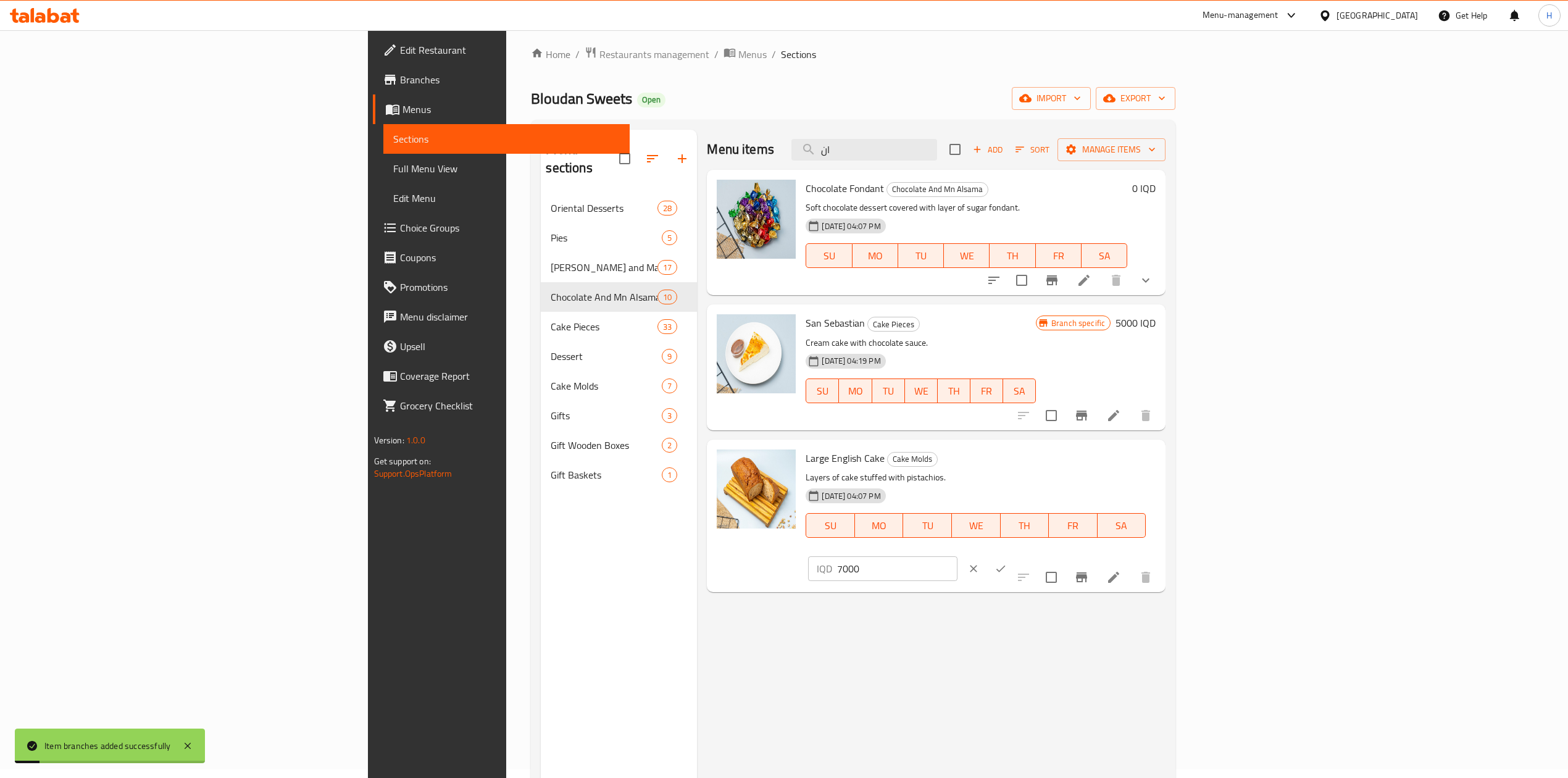
drag, startPoint x: 1353, startPoint y: 465, endPoint x: 1334, endPoint y: 466, distance: 19.0
click at [957, 556] on div "IQD 7000 ​" at bounding box center [883, 568] width 149 height 25
drag, startPoint x: 1361, startPoint y: 462, endPoint x: 1336, endPoint y: 465, distance: 25.2
click at [957, 556] on div "IQD 7000 ​" at bounding box center [883, 568] width 149 height 25
type input "8000"
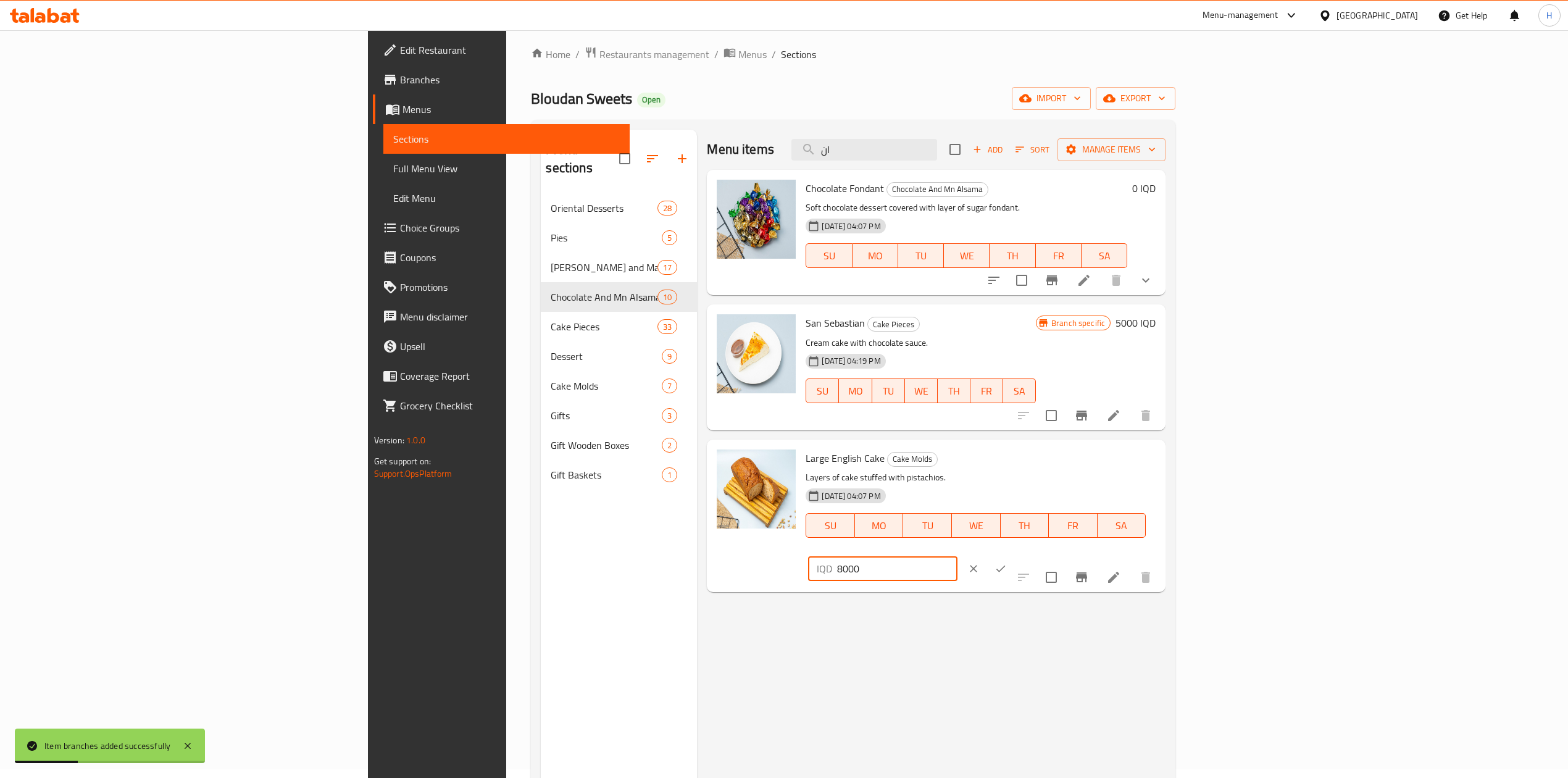
click at [1015, 555] on button "ok" at bounding box center [1001, 569] width 27 height 27
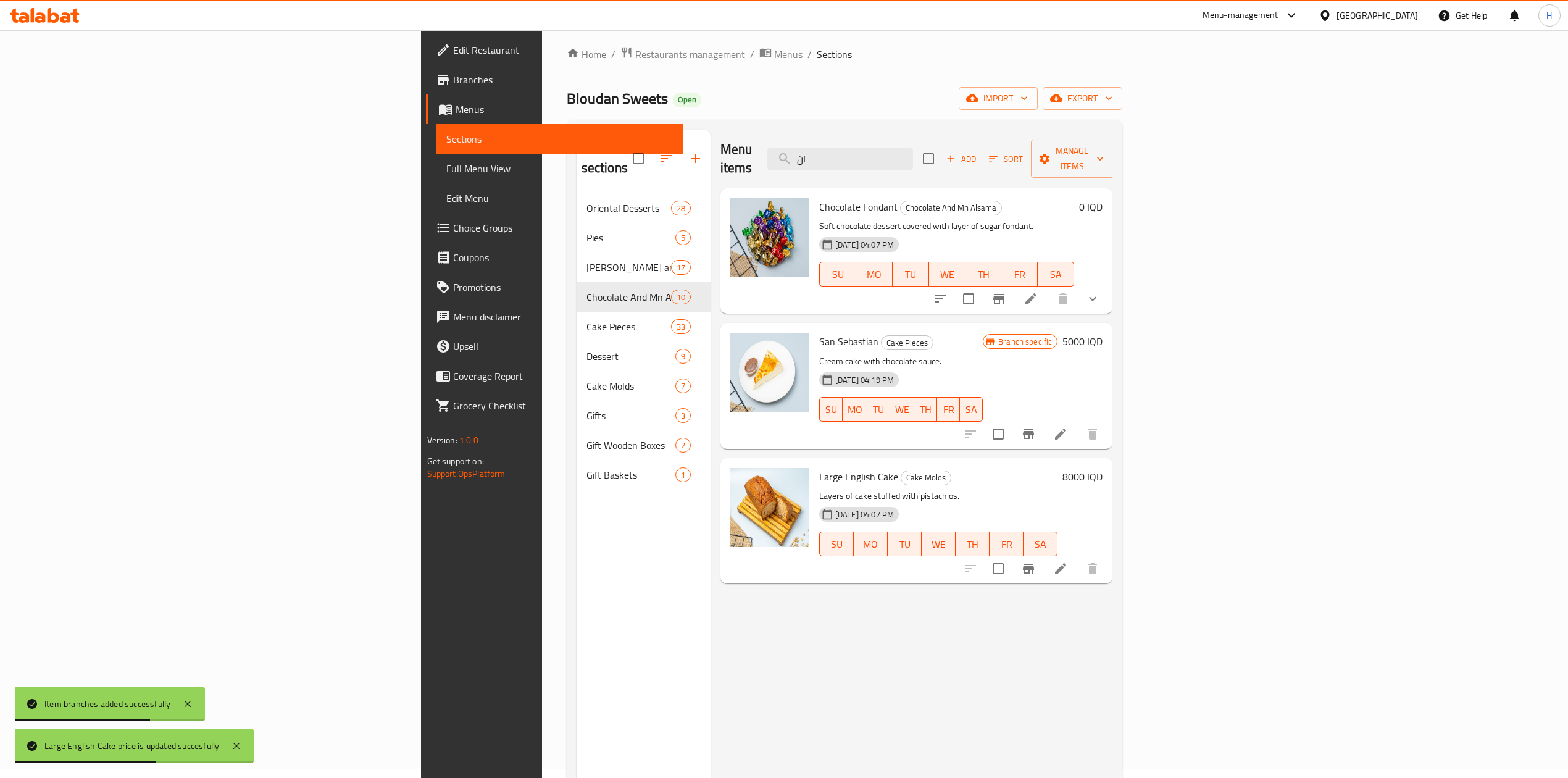
click at [988, 163] on div "Menu items ان Add Sort Manage items" at bounding box center [916, 159] width 393 height 59
click at [913, 158] on input "ان" at bounding box center [840, 158] width 145 height 21
drag, startPoint x: 989, startPoint y: 158, endPoint x: 991, endPoint y: 169, distance: 11.2
click at [991, 169] on div "Menu items ان Add Sort Manage items" at bounding box center [916, 159] width 393 height 59
type input "ي"
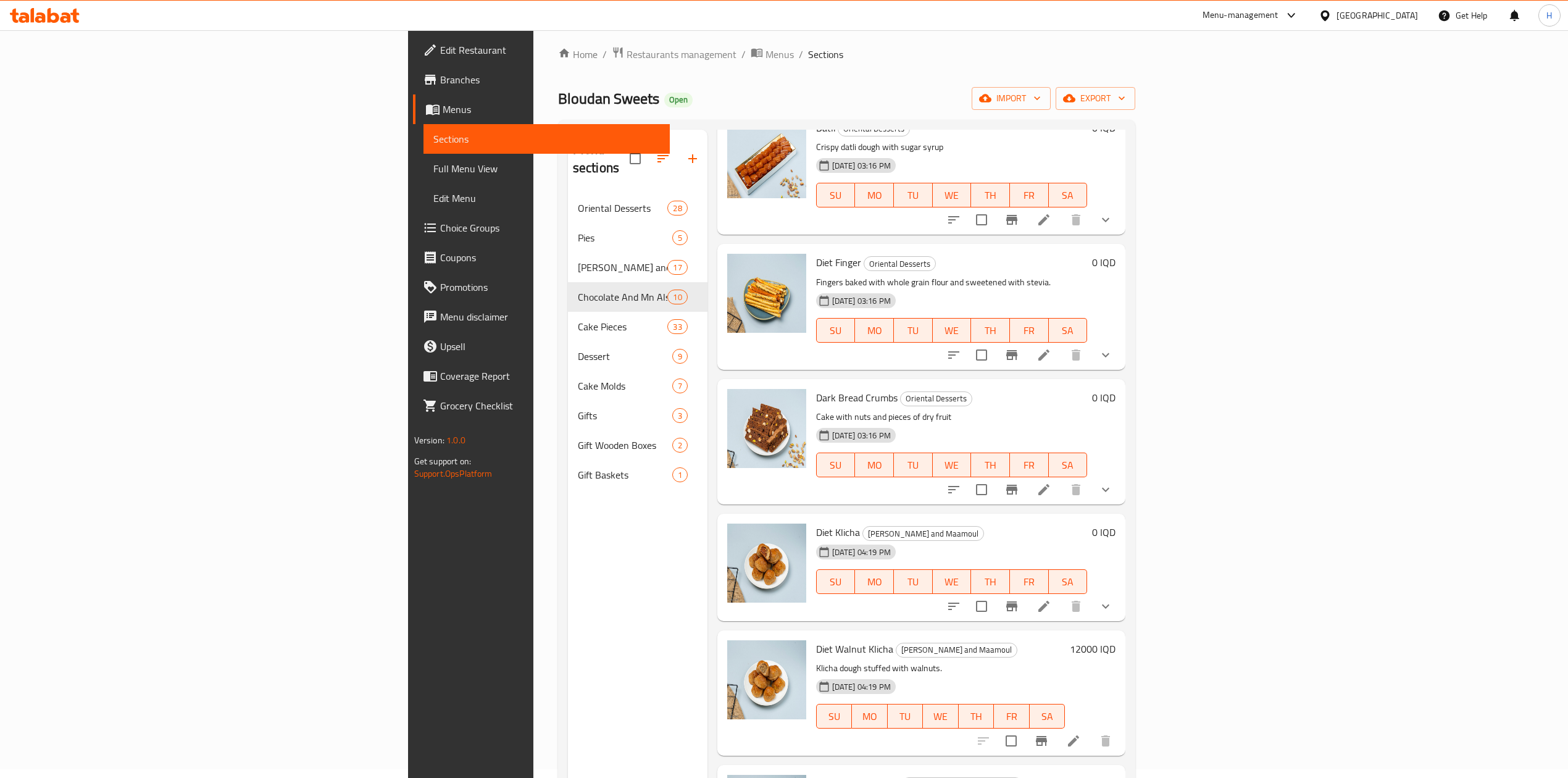
scroll to position [0, 0]
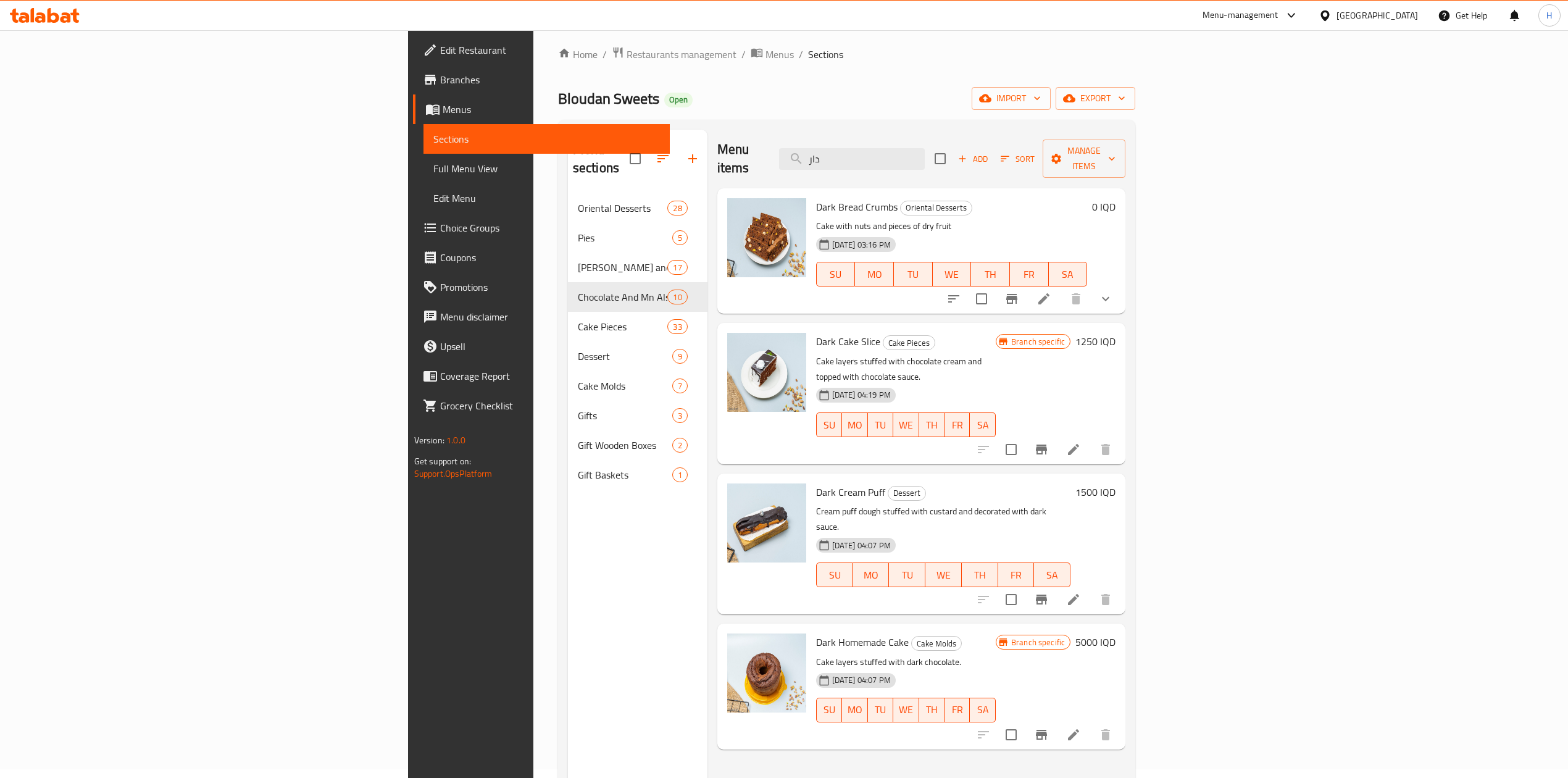
type input "دار"
click at [1056, 720] on button "Branch-specific-item" at bounding box center [1041, 734] width 30 height 30
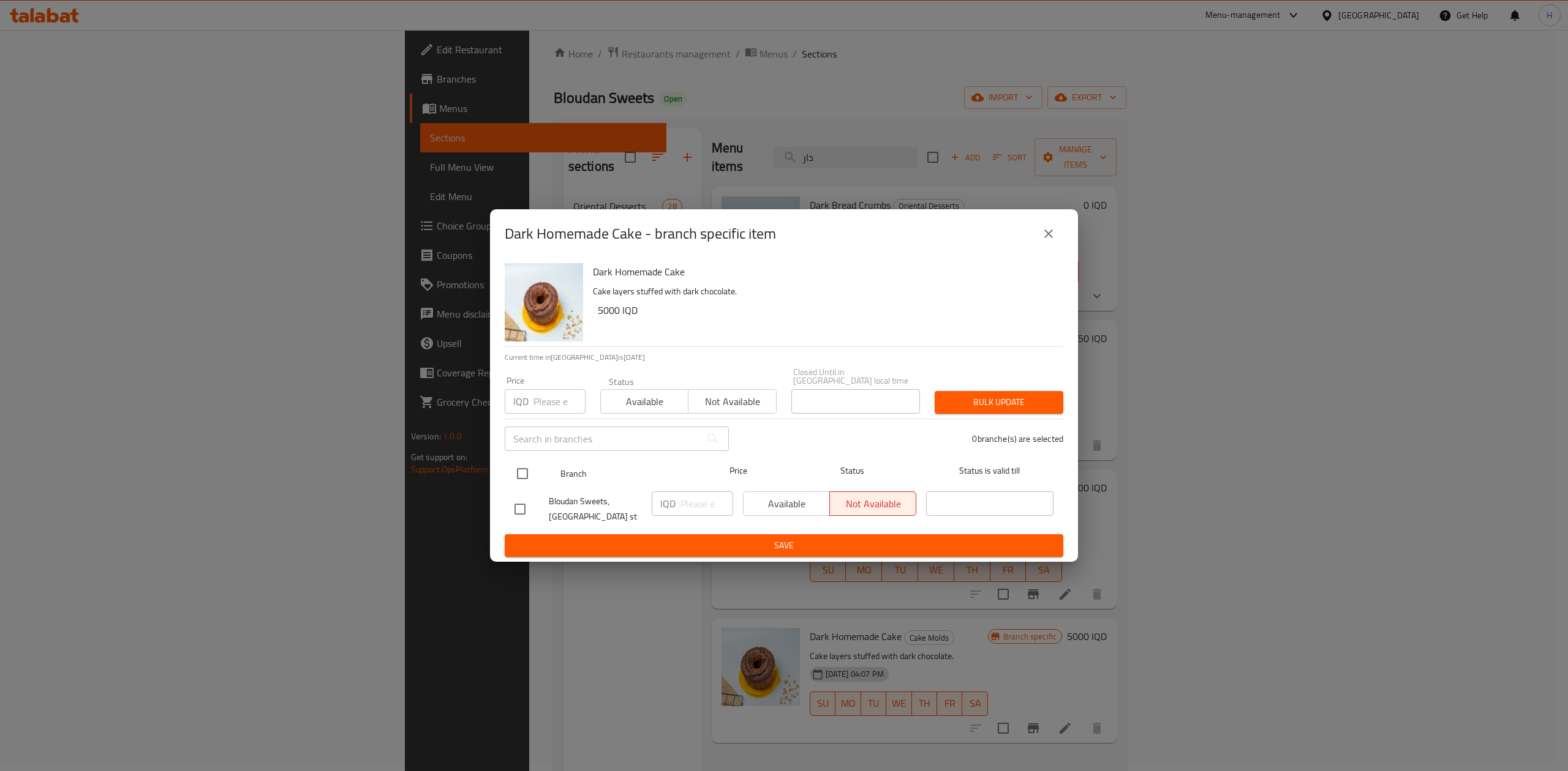
click at [518, 470] on input "checkbox" at bounding box center [522, 473] width 25 height 25
checkbox input "true"
click at [694, 500] on input "number" at bounding box center [707, 504] width 53 height 25
type input "6000"
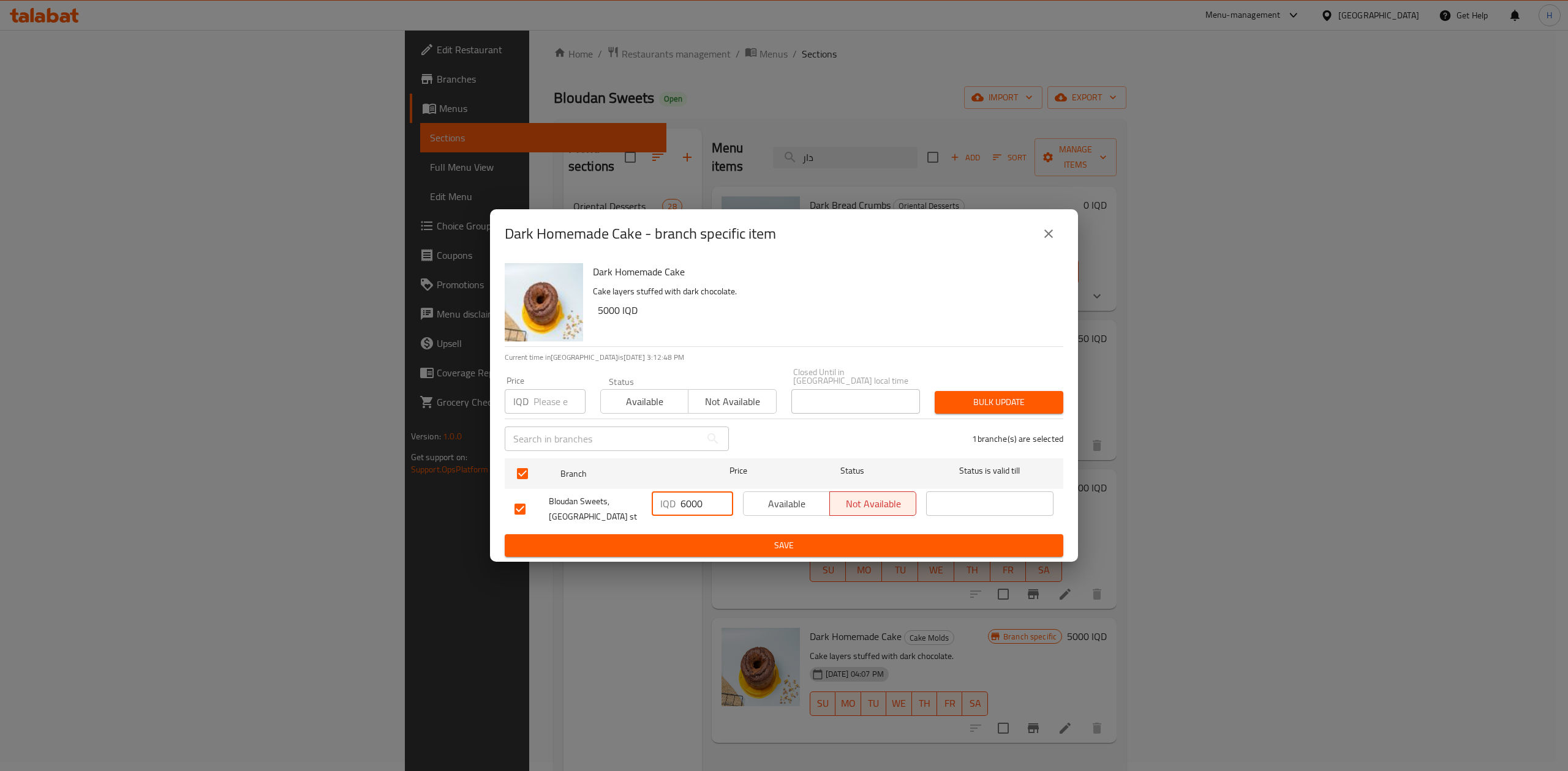
drag, startPoint x: 701, startPoint y: 535, endPoint x: 748, endPoint y: 559, distance: 52.8
click at [703, 540] on span "Save" at bounding box center [783, 545] width 539 height 15
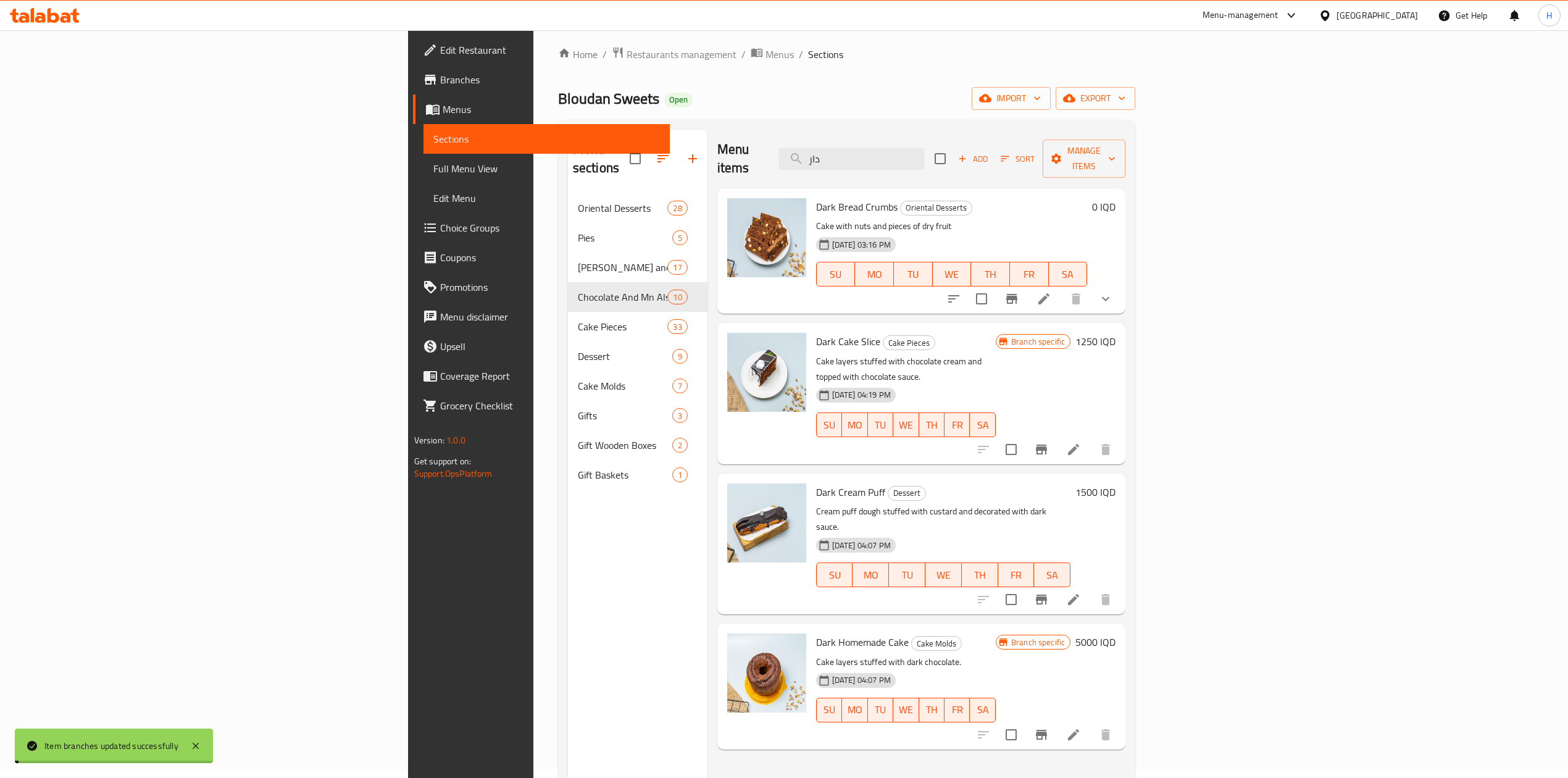
click at [1115, 633] on h6 "5000 IQD" at bounding box center [1095, 642] width 40 height 17
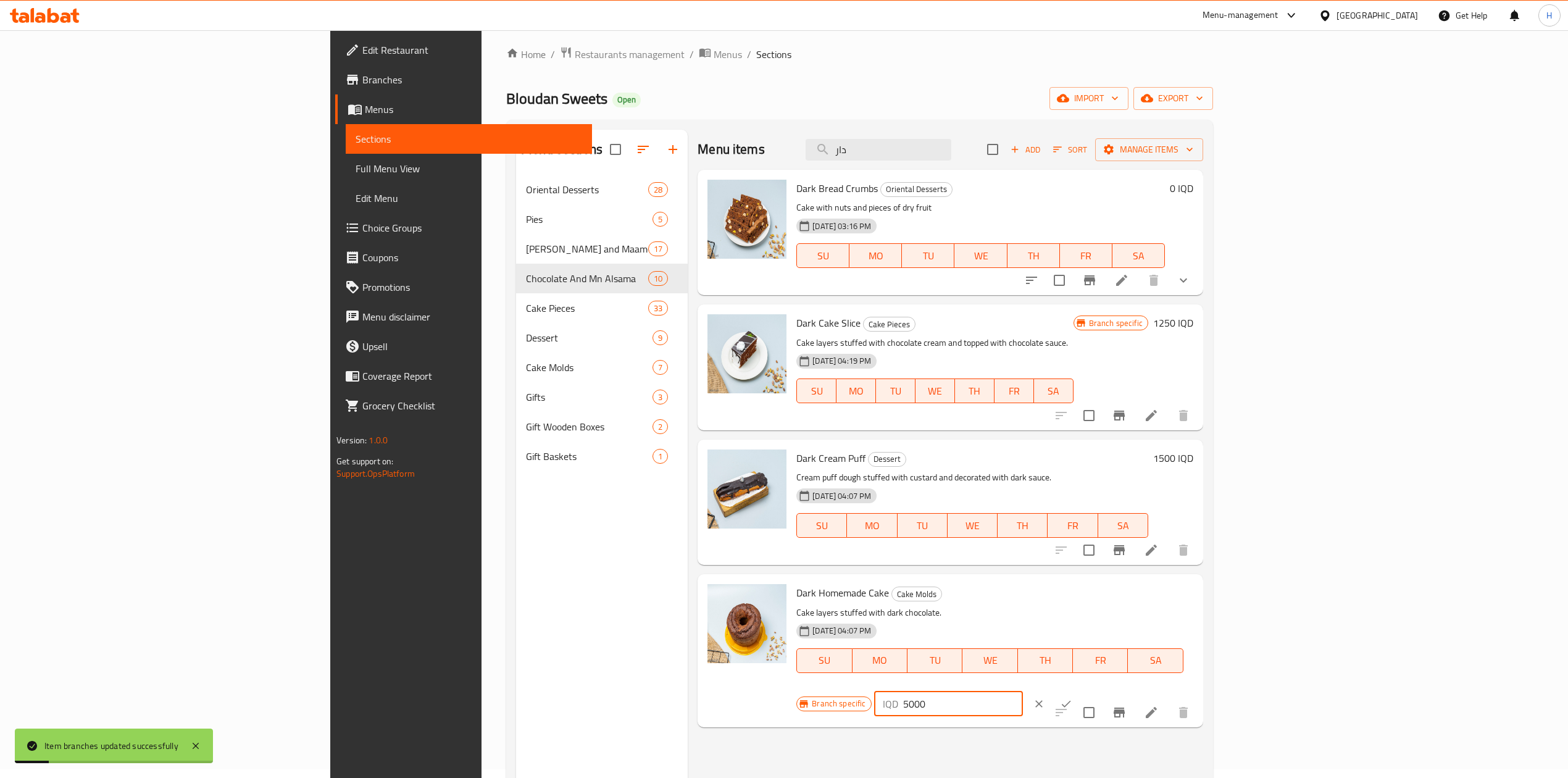
drag, startPoint x: 1362, startPoint y: 596, endPoint x: 1334, endPoint y: 598, distance: 28.1
click at [1023, 692] on div "IQD 5000 ​" at bounding box center [949, 704] width 149 height 25
type input "6000"
click at [1080, 691] on button "ok" at bounding box center [1066, 704] width 27 height 27
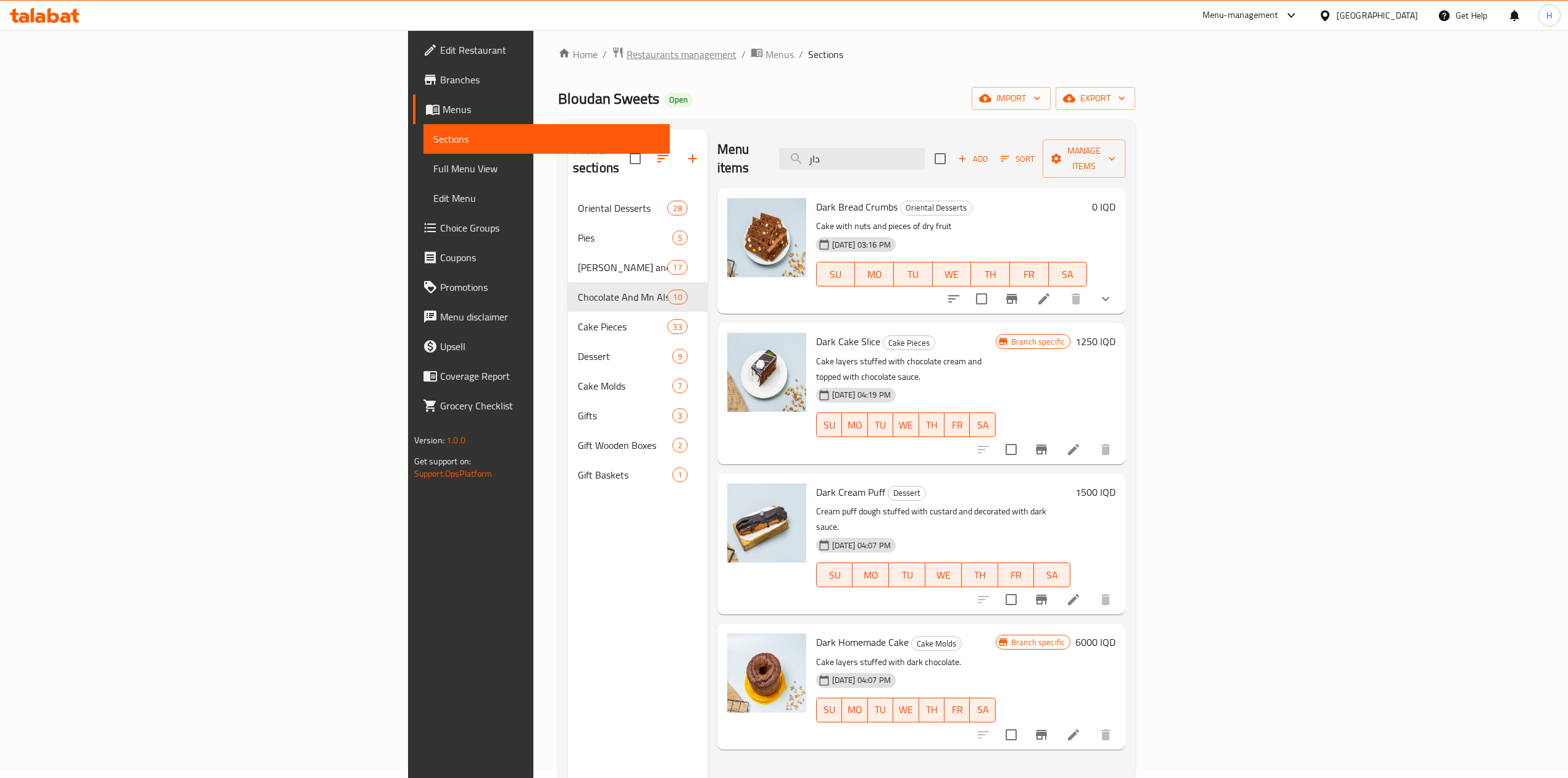
click at [627, 55] on span "Restaurants management" at bounding box center [682, 54] width 109 height 15
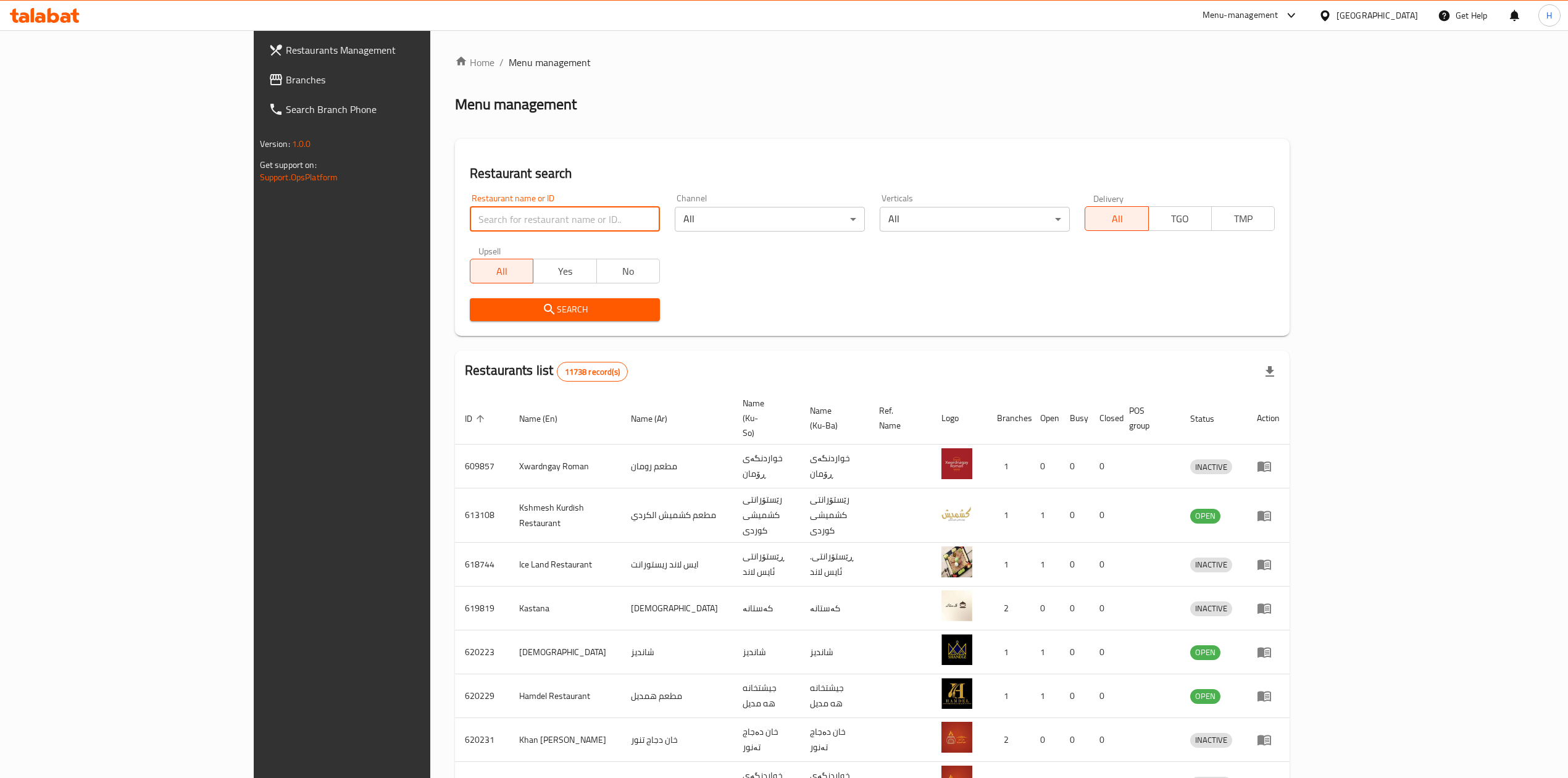
drag, startPoint x: 420, startPoint y: 229, endPoint x: 421, endPoint y: 216, distance: 13.0
click at [470, 223] on input "search" at bounding box center [565, 219] width 190 height 25
paste input "777467"
click button "Search" at bounding box center [565, 310] width 190 height 23
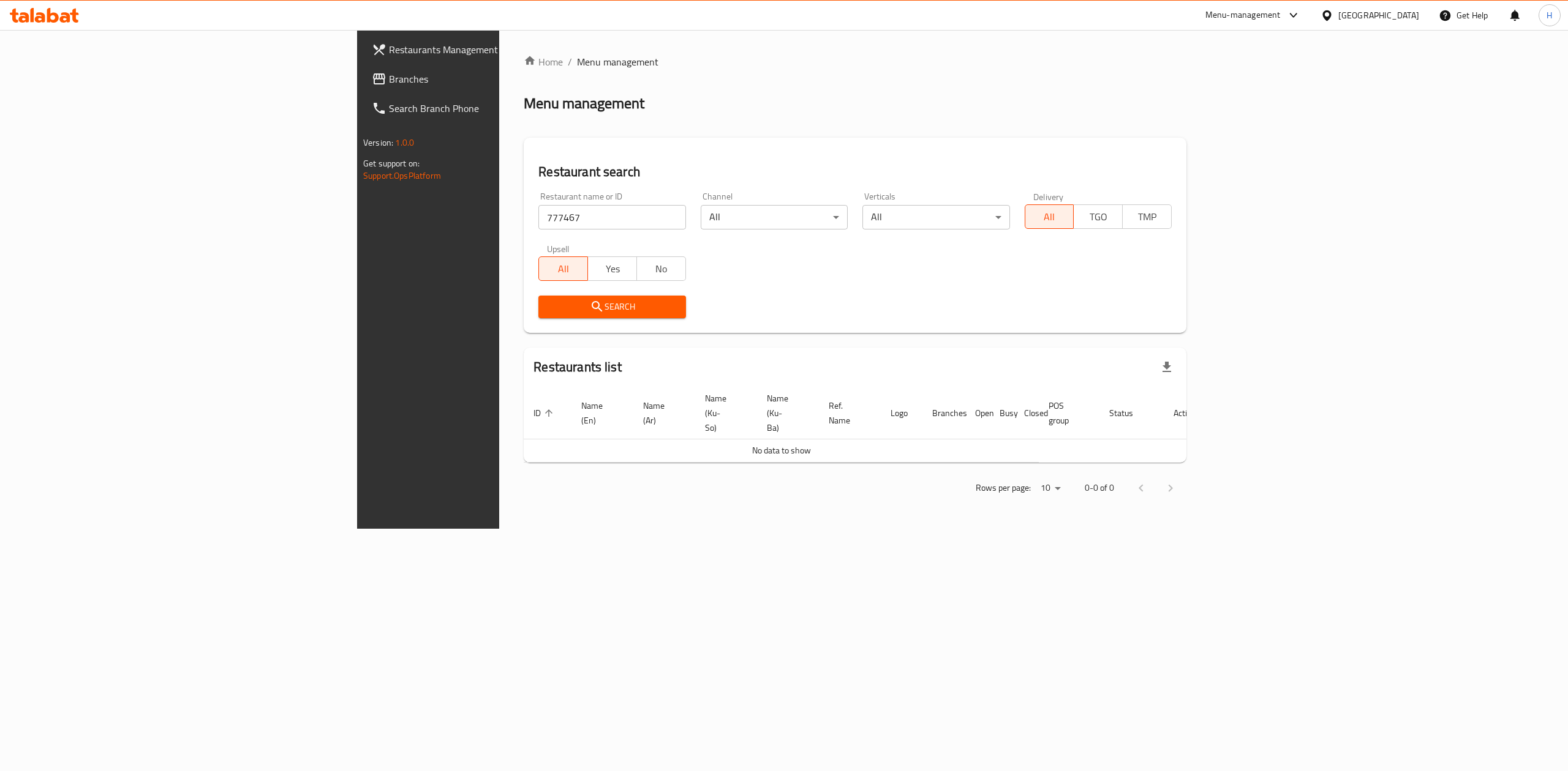
click at [538, 221] on input "777467" at bounding box center [611, 217] width 147 height 25
paste input "Bayt Harer"
type input "Bayt Harer"
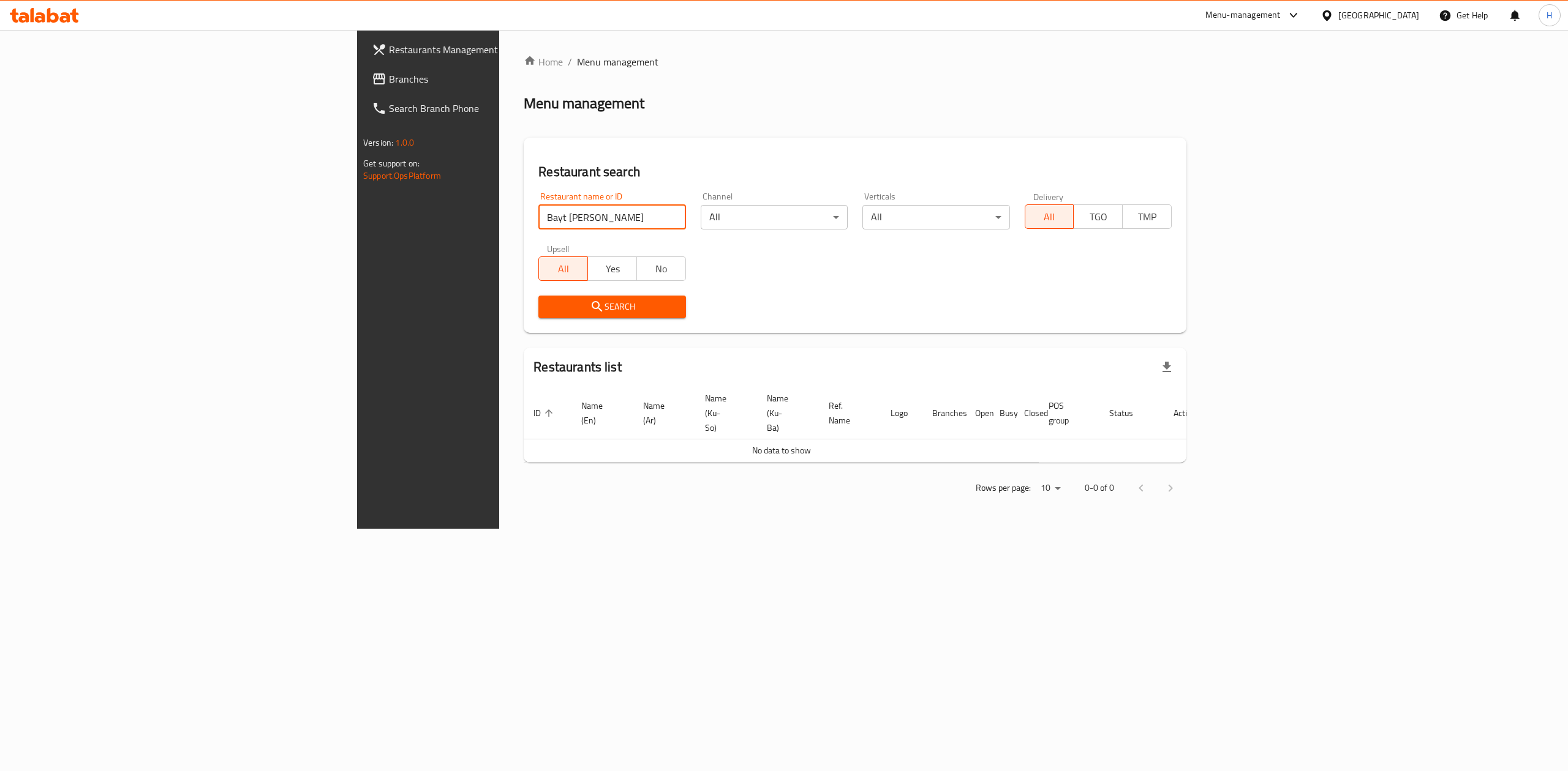
click button "Search" at bounding box center [611, 307] width 147 height 23
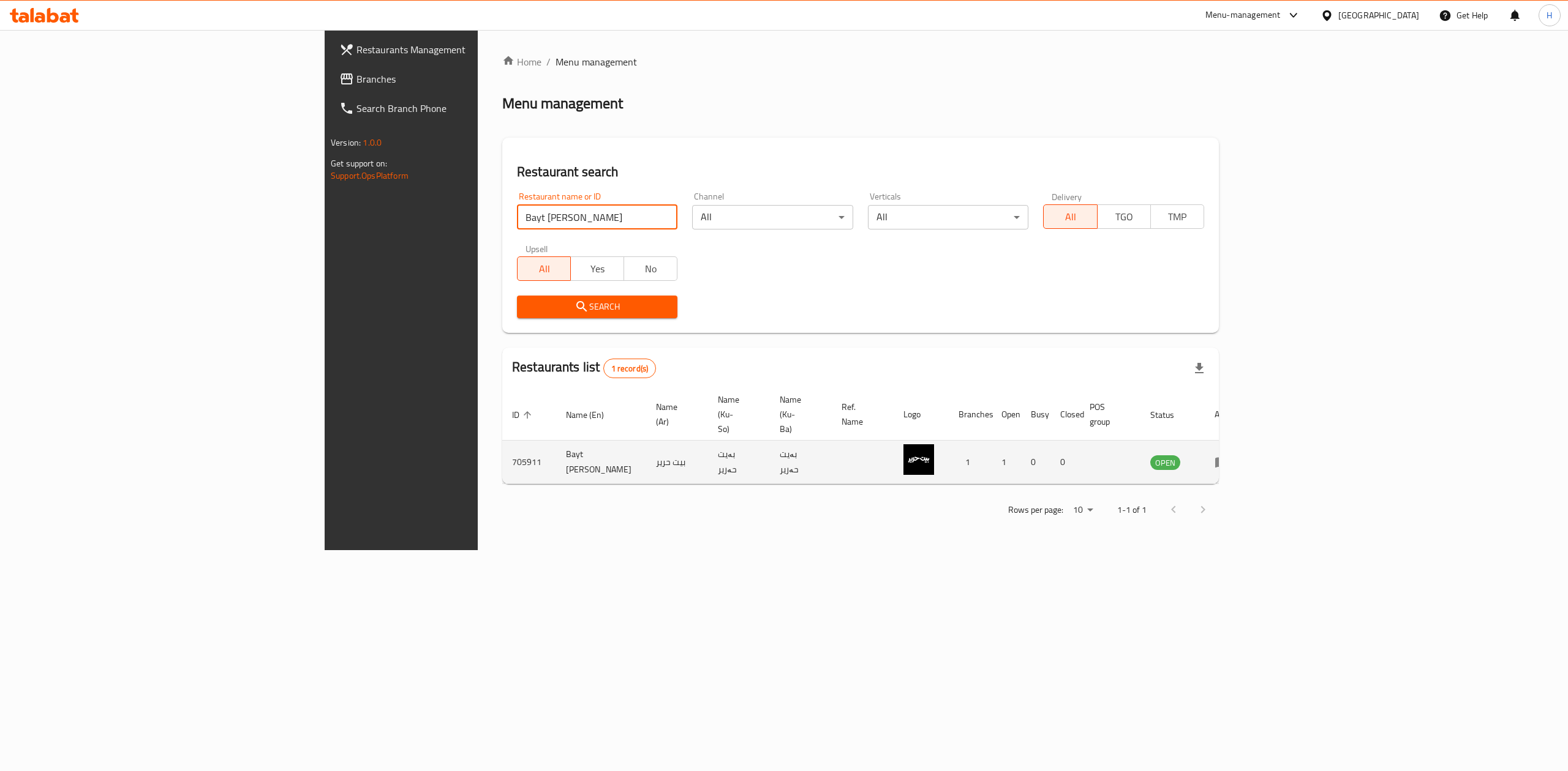
click at [1237, 455] on link "enhanced table" at bounding box center [1225, 461] width 23 height 14
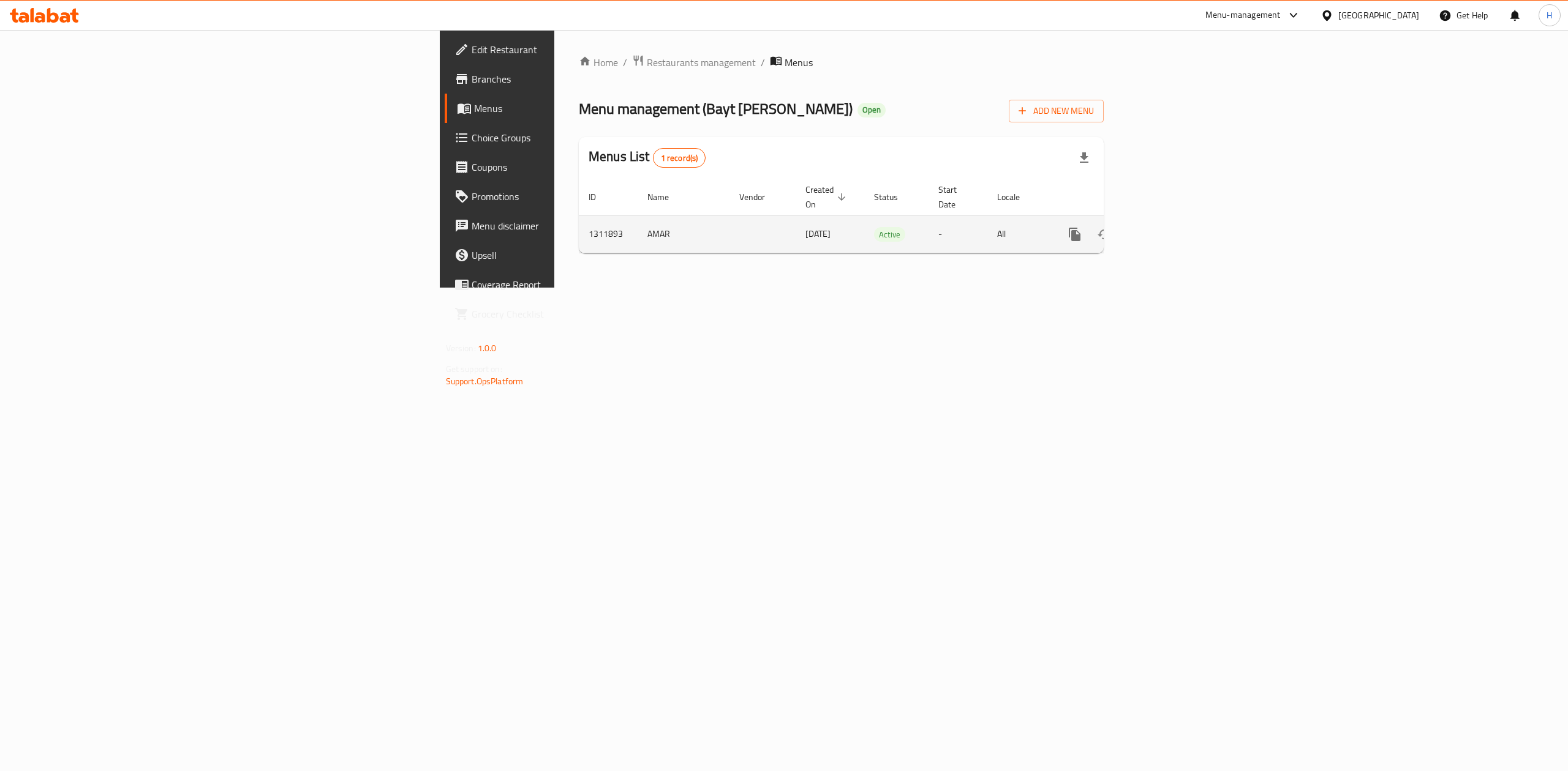
click at [1170, 227] on icon "enhanced table" at bounding box center [1162, 234] width 14 height 14
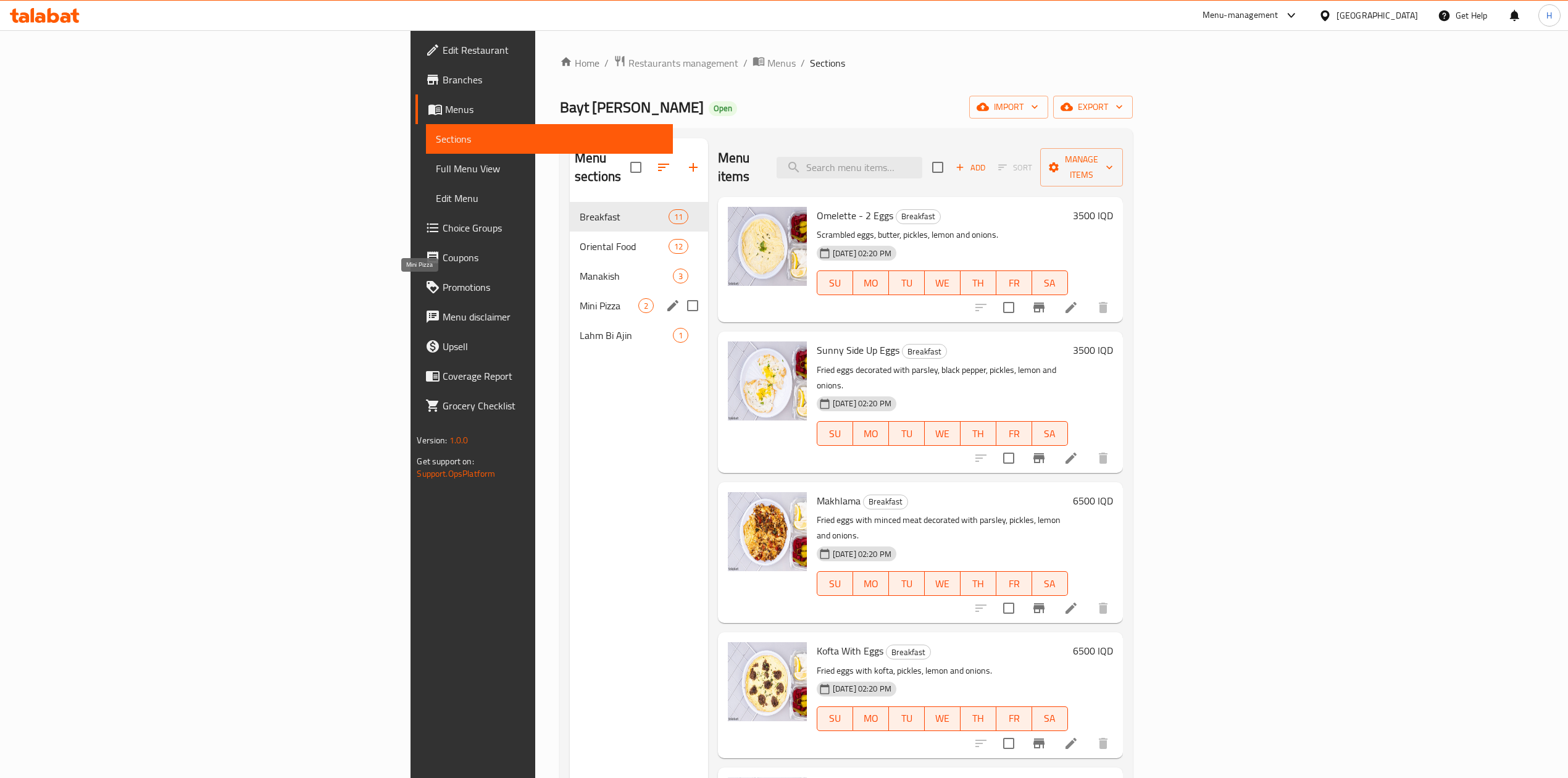
click at [580, 299] on span "Mini Pizza" at bounding box center [609, 306] width 59 height 15
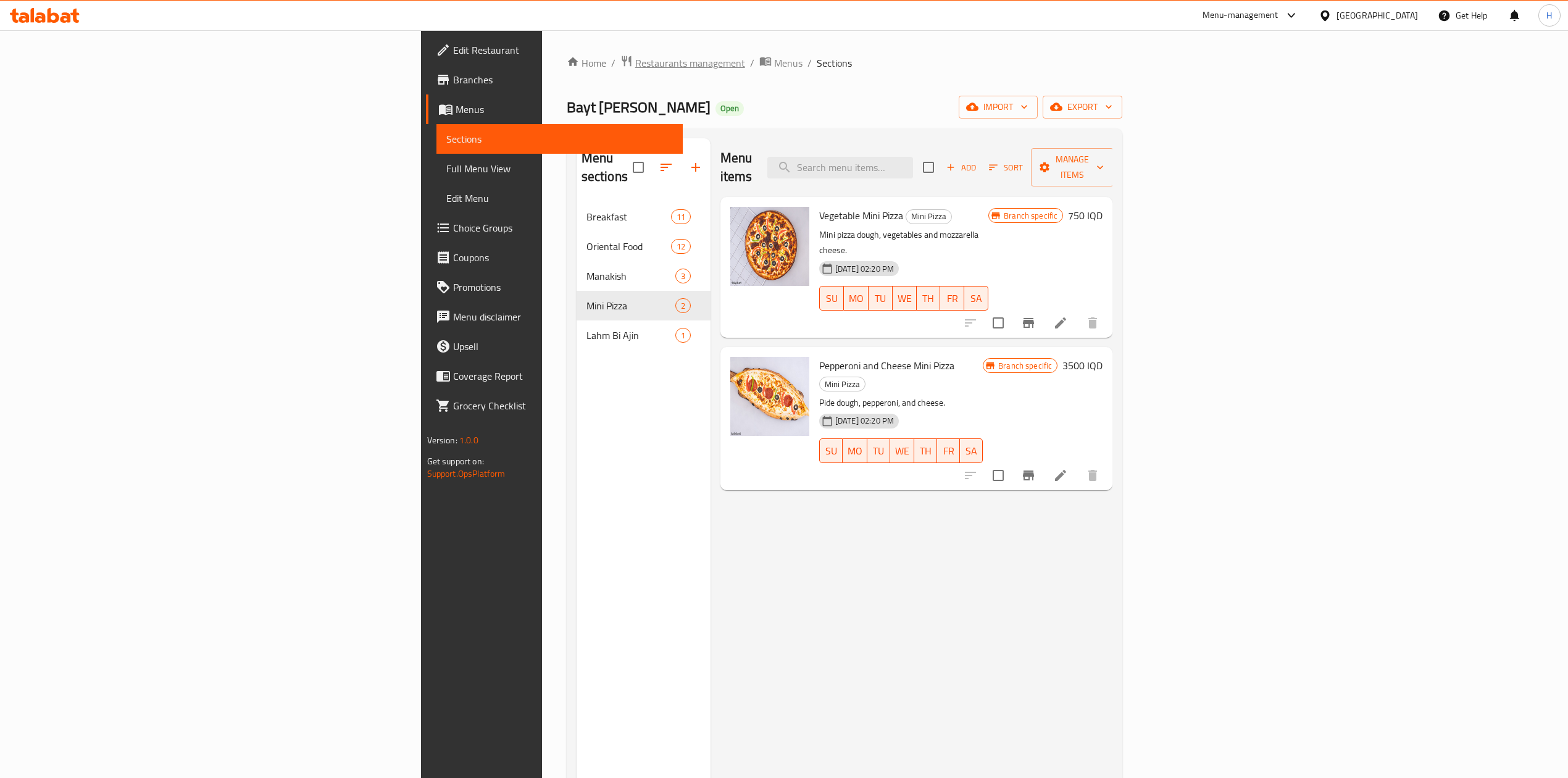
click at [636, 57] on span "Restaurants management" at bounding box center [690, 62] width 109 height 15
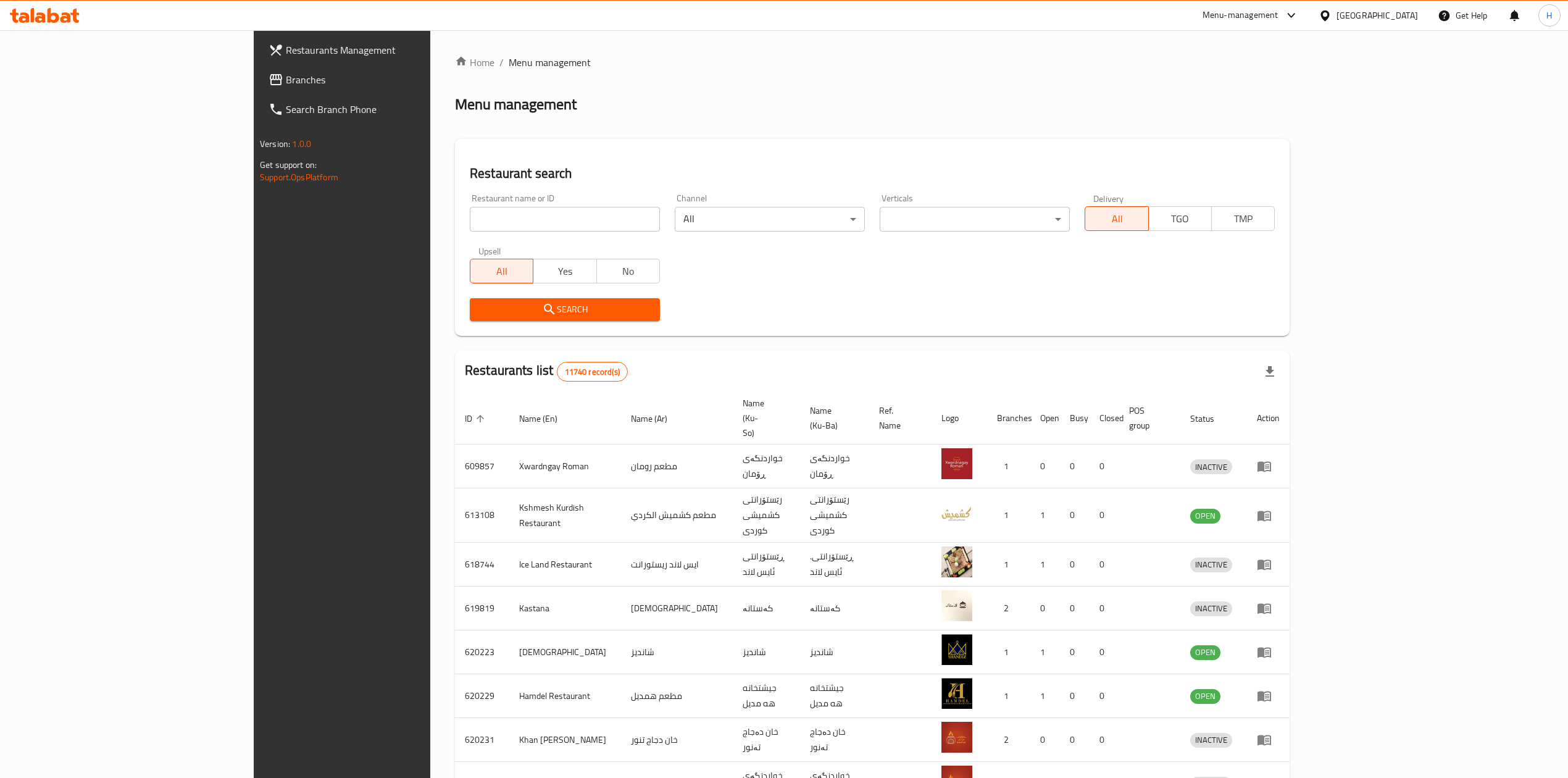
click at [455, 217] on div "Home / Menu management Menu management Restaurant search Restaurant name or ID …" at bounding box center [873, 495] width 835 height 881
click at [470, 217] on input "search" at bounding box center [565, 219] width 190 height 25
click at [470, 196] on div "Restaurant name or ID Restaurant name or ID" at bounding box center [565, 213] width 190 height 38
click at [470, 211] on input "search" at bounding box center [565, 219] width 190 height 25
type input "682925"
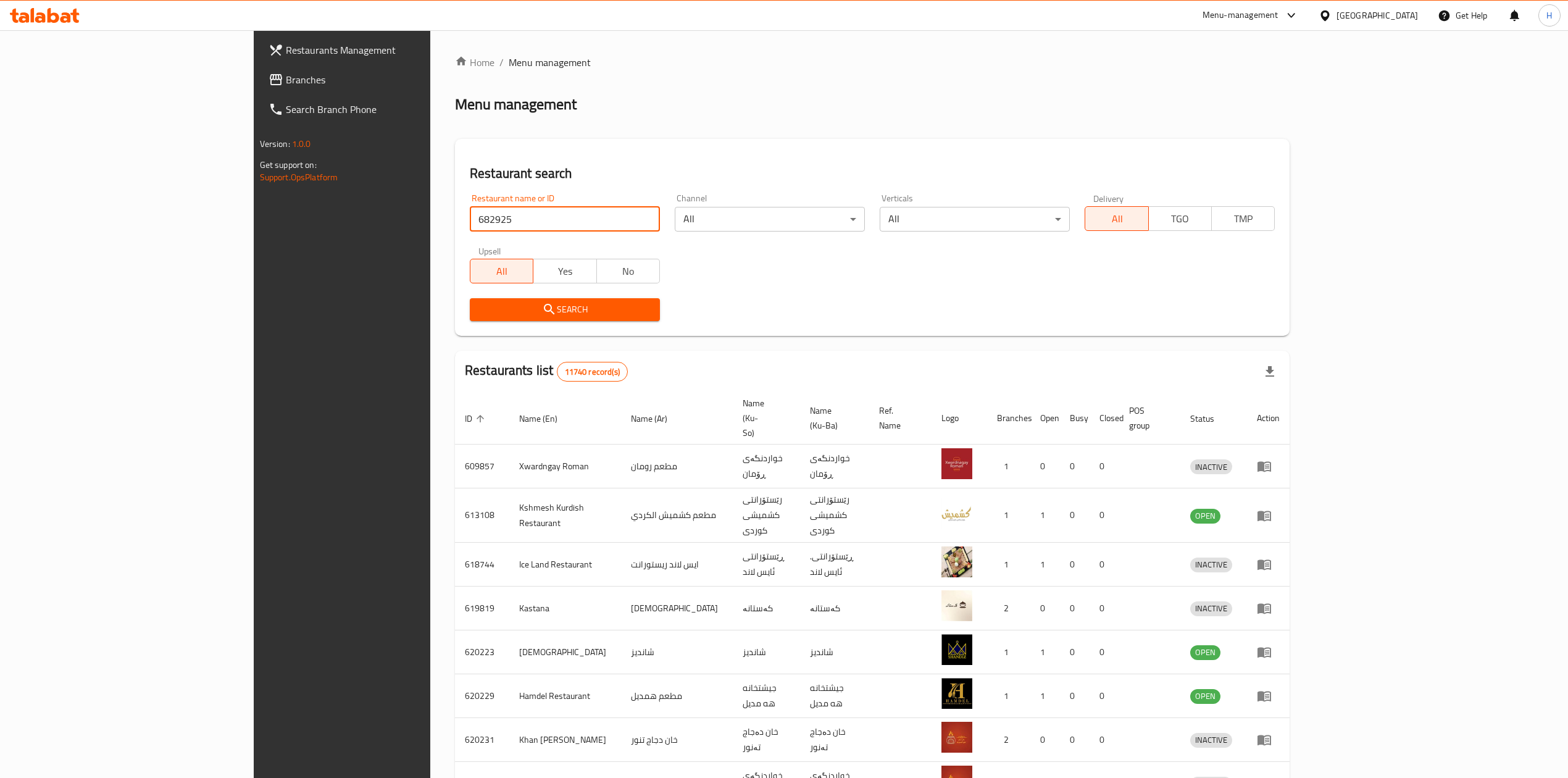
click button "Search" at bounding box center [565, 310] width 190 height 23
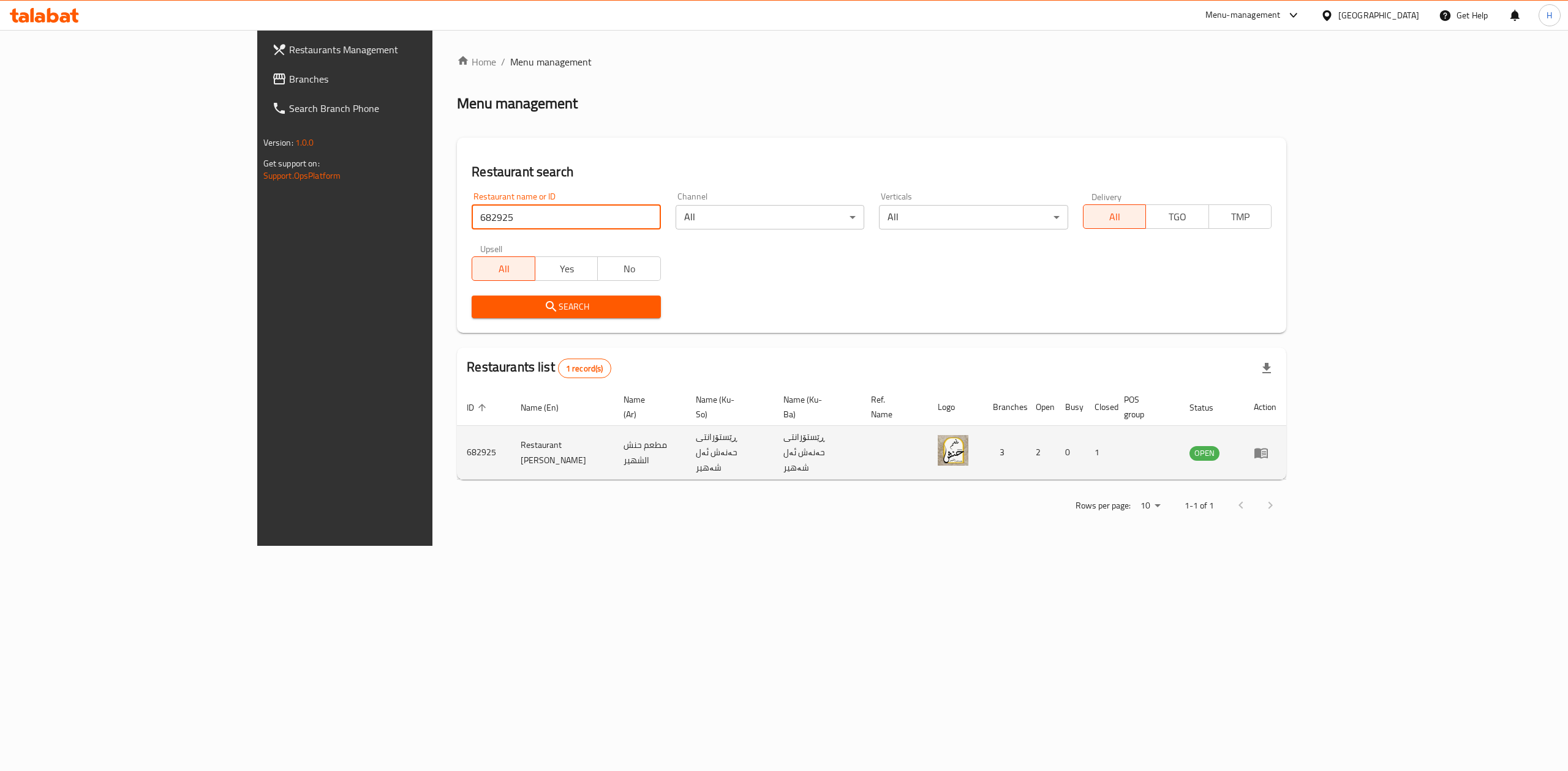
click at [1286, 442] on td "enhanced table" at bounding box center [1265, 453] width 42 height 54
click at [1268, 445] on icon "enhanced table" at bounding box center [1260, 452] width 14 height 14
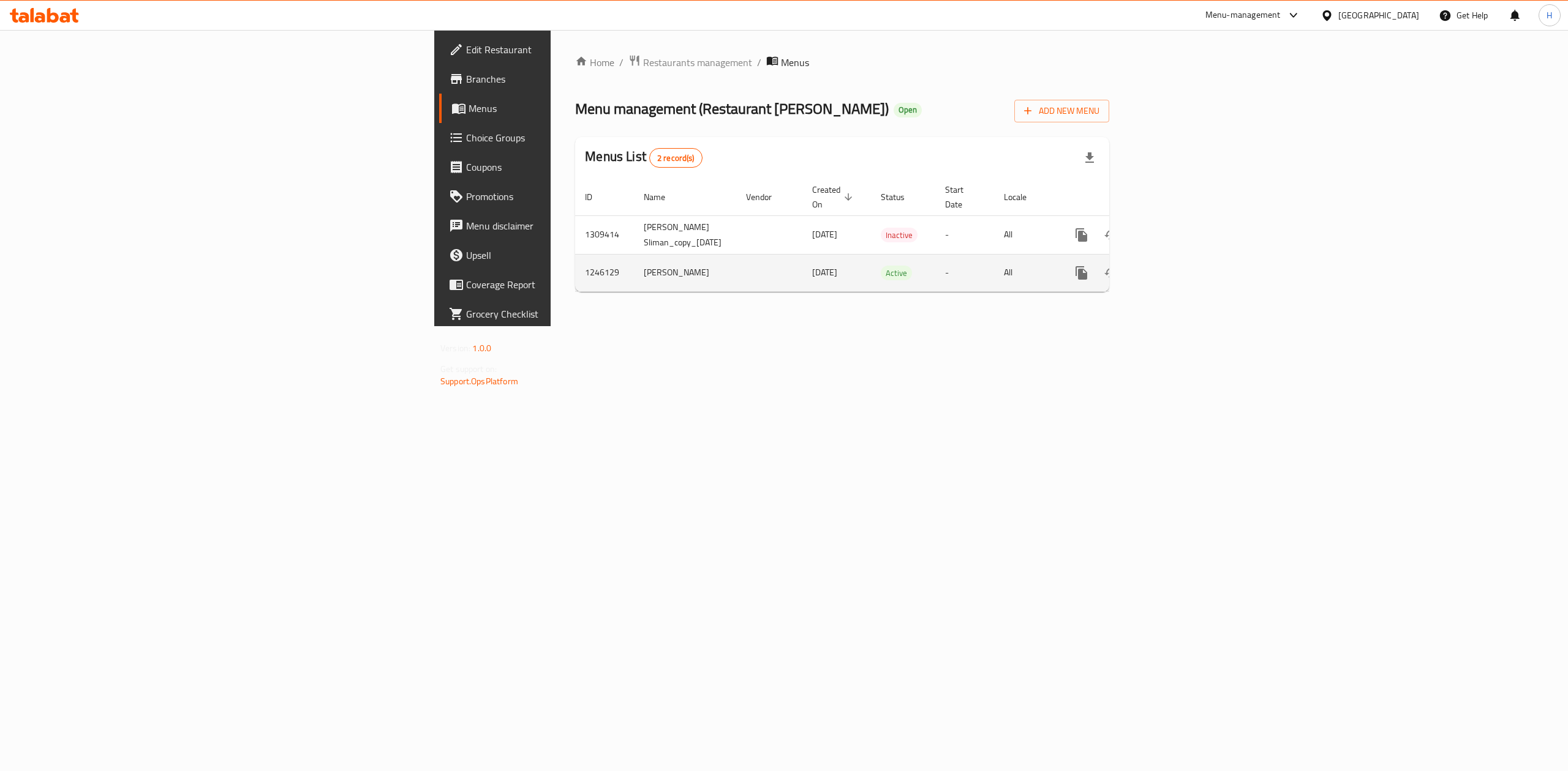
click at [1184, 260] on link "enhanced table" at bounding box center [1169, 273] width 30 height 30
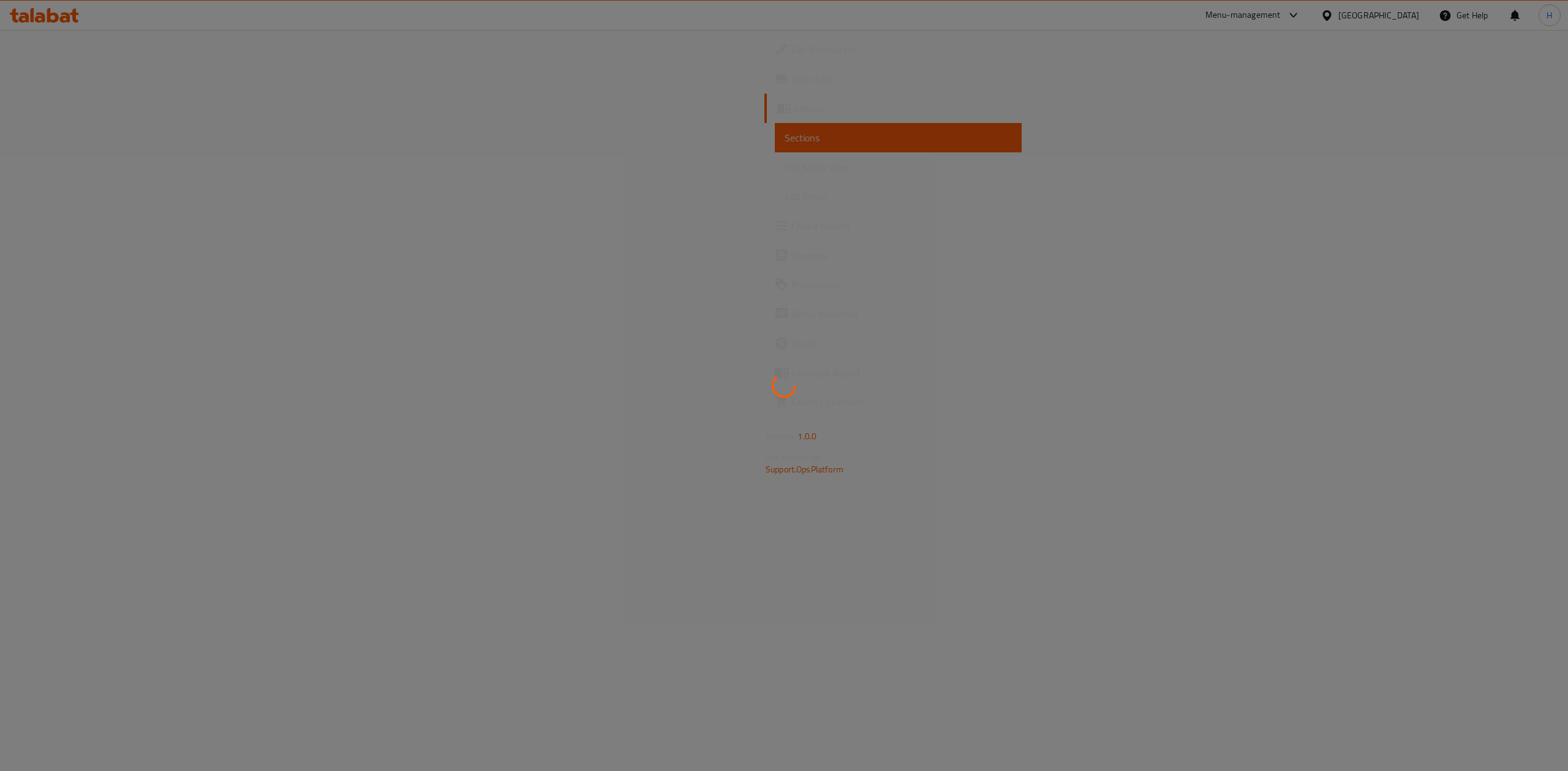
click at [723, 174] on div at bounding box center [784, 385] width 1568 height 771
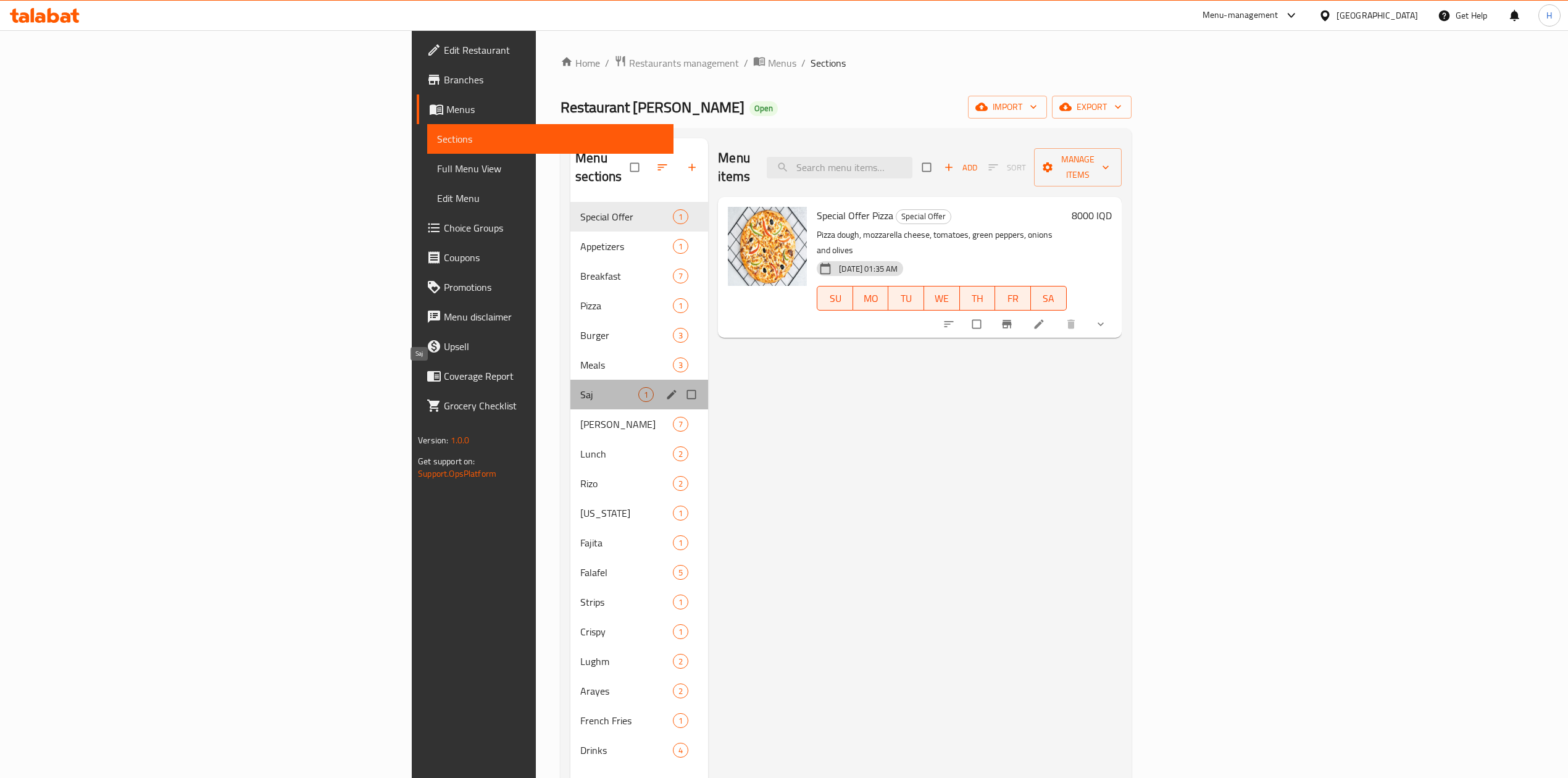
click at [580, 387] on span "Saj" at bounding box center [609, 394] width 58 height 15
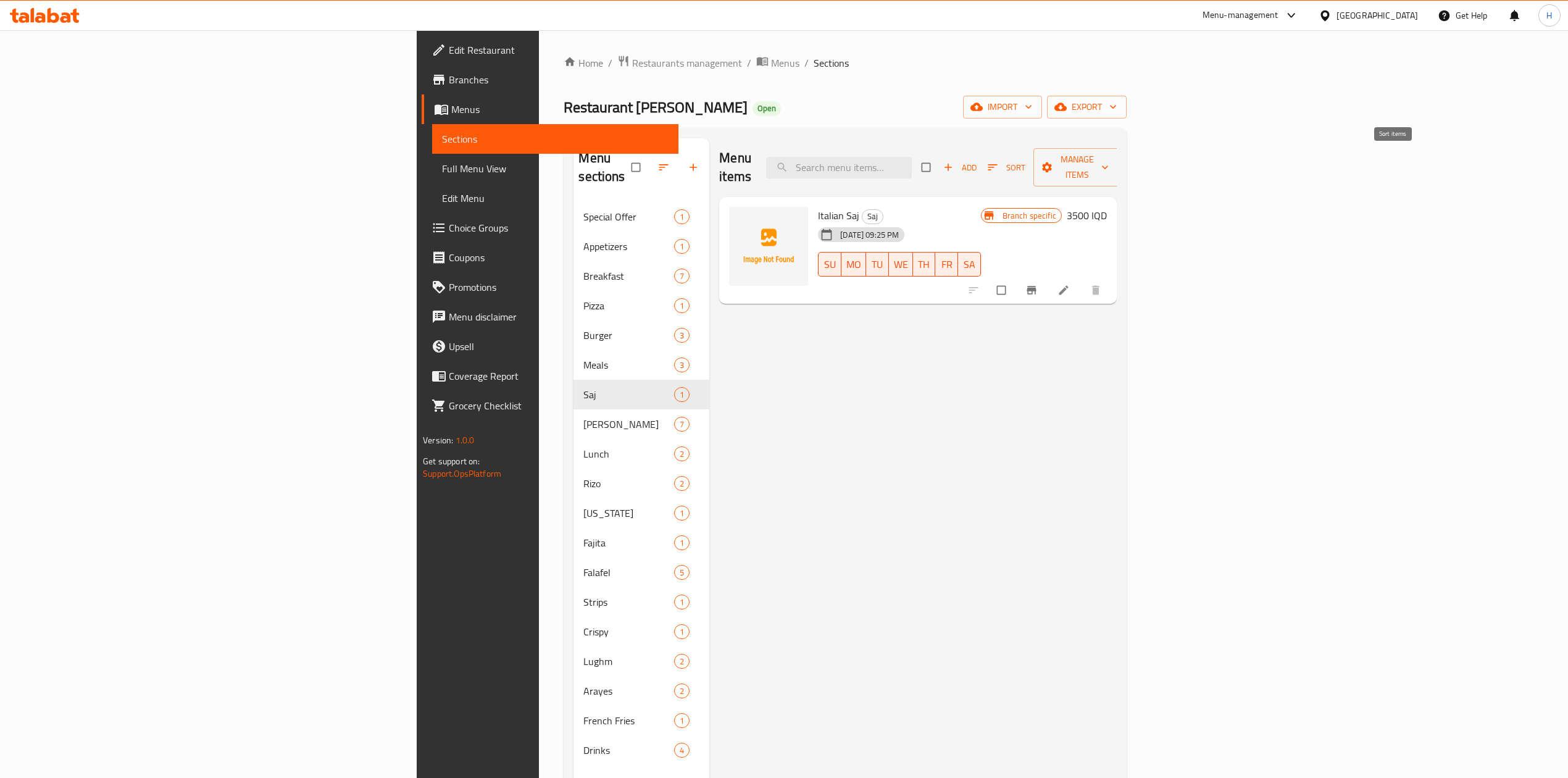
click at [977, 161] on span "Add" at bounding box center [960, 168] width 33 height 15
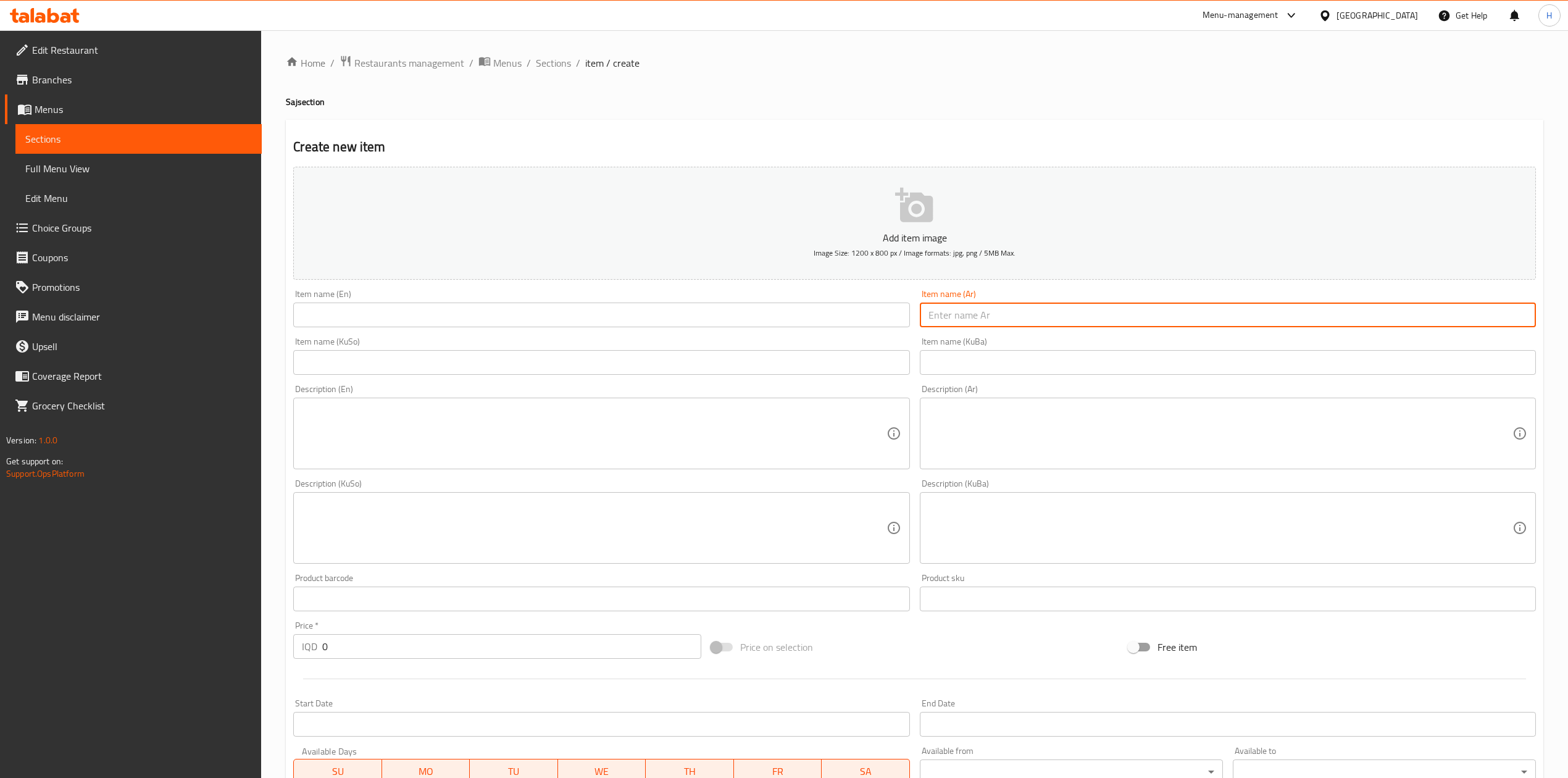
click at [991, 324] on input "text" at bounding box center [1228, 315] width 616 height 25
type input "w"
type input "صاج حنوش"
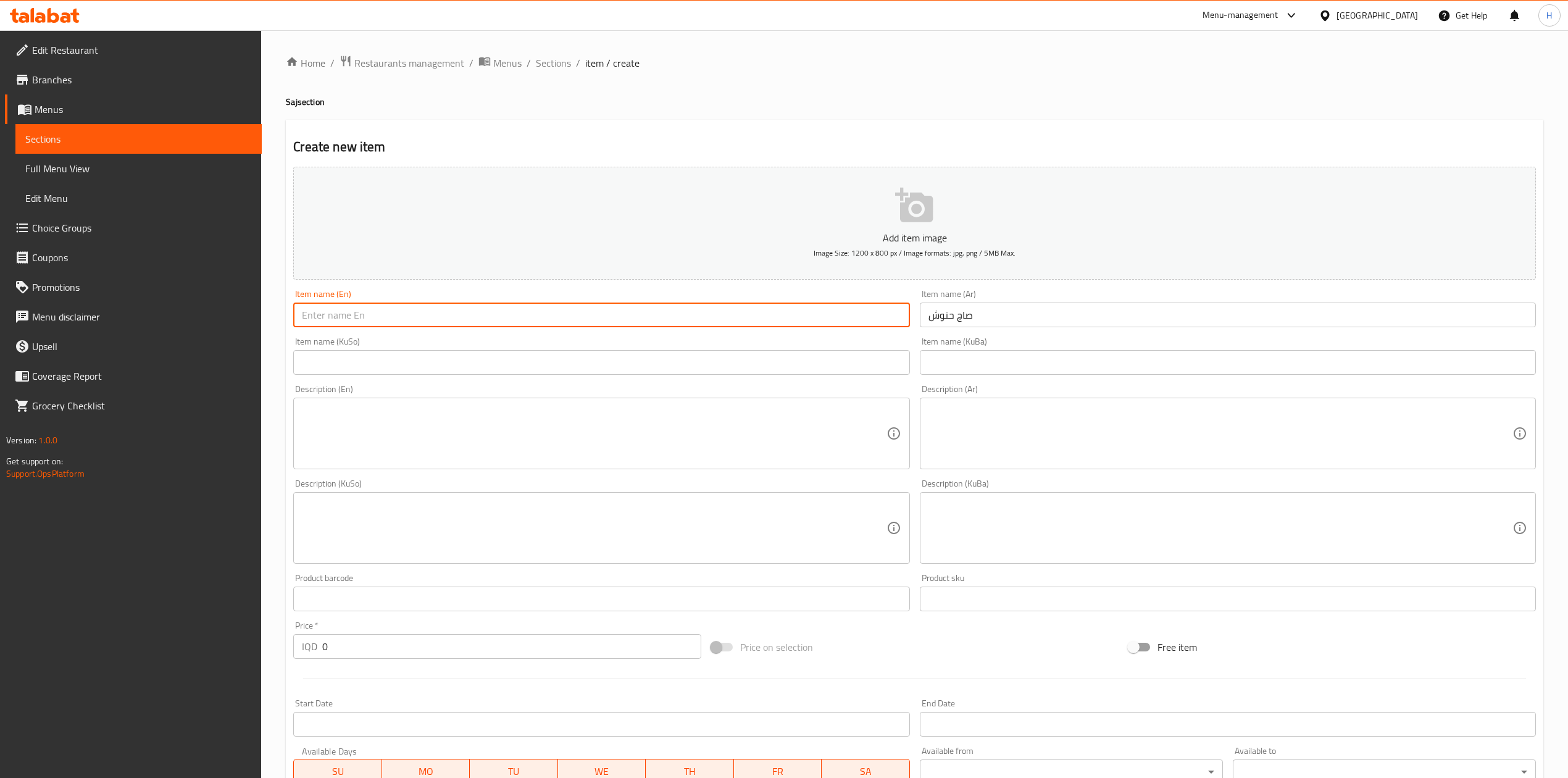
click at [662, 325] on input "text" at bounding box center [601, 315] width 616 height 25
type input "Hanoosh"
drag, startPoint x: 331, startPoint y: 321, endPoint x: 1061, endPoint y: 443, distance: 740.1
click at [1061, 443] on textarea at bounding box center [1220, 434] width 584 height 59
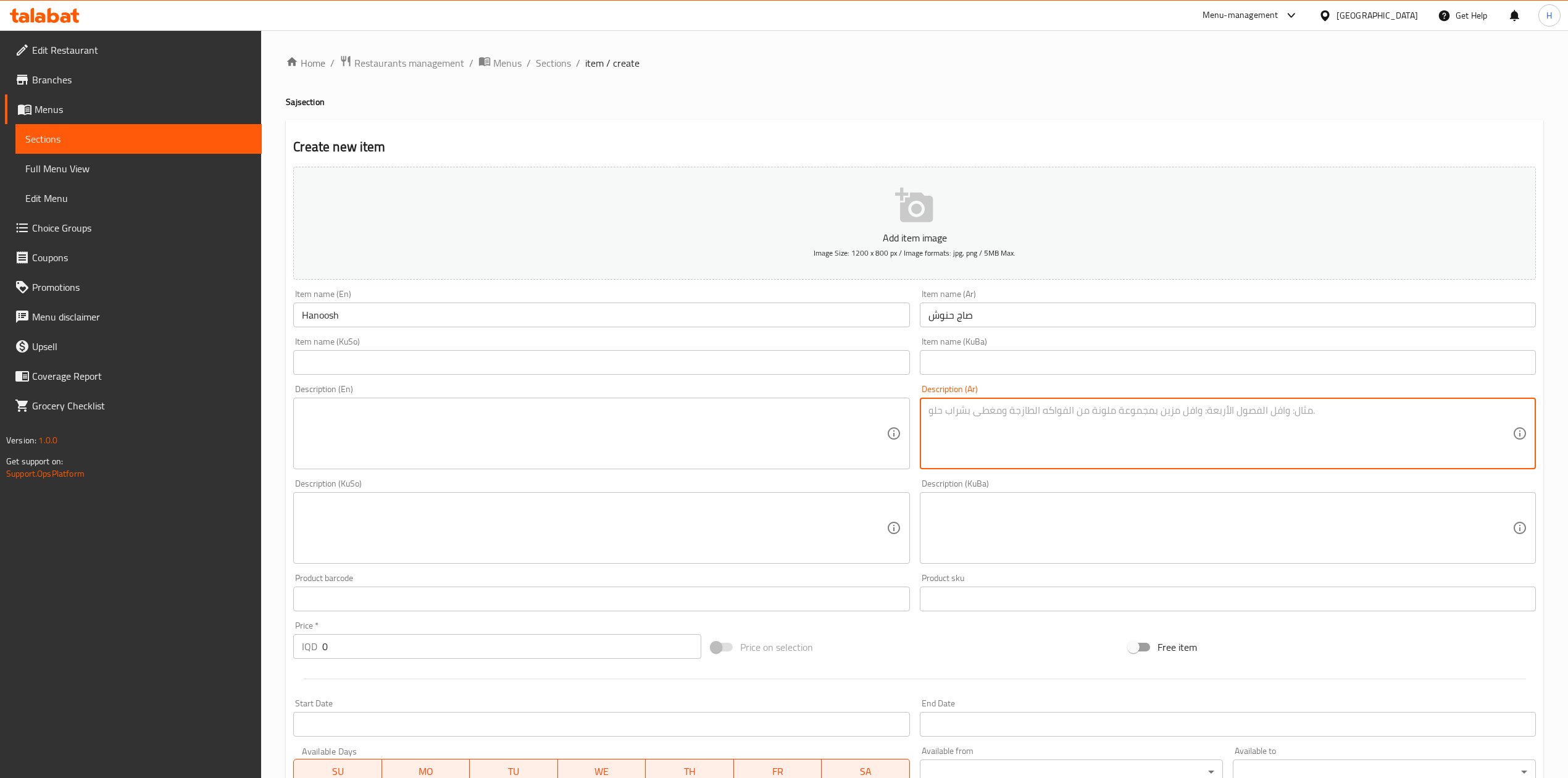
click at [1061, 443] on textarea at bounding box center [1220, 434] width 584 height 59
type textarea "h"
click at [1095, 423] on textarea "خبز صاج مقرمش محشية دجاج وبطاطا [GEOGRAPHIC_DATA] مع 2 صلصات" at bounding box center [1220, 434] width 584 height 59
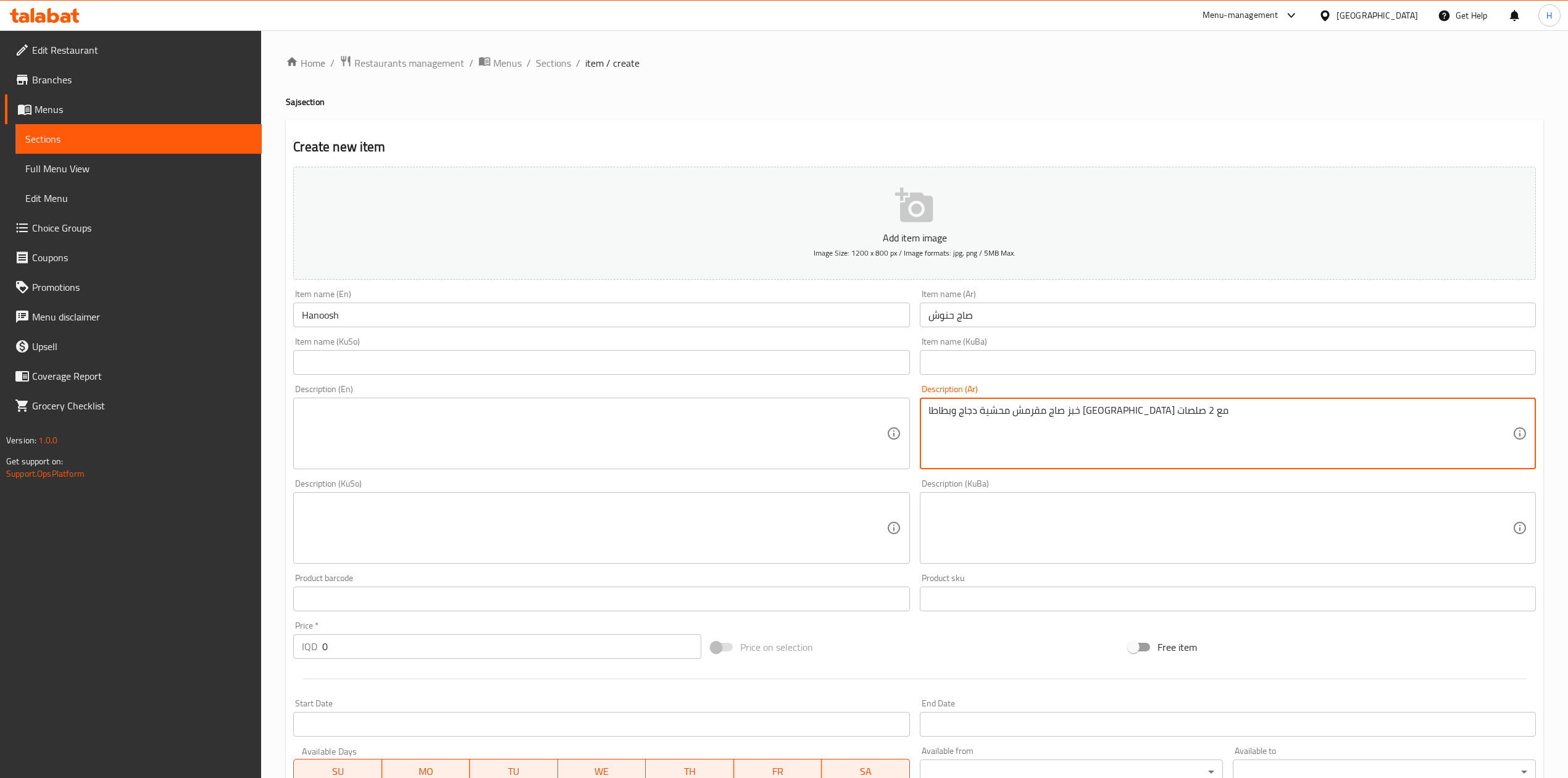
type textarea "خبز صاج مقرمش محشية دجاج وبطاطا [GEOGRAPHIC_DATA] مع 2 صلصات"
click at [653, 431] on textarea at bounding box center [594, 434] width 584 height 59
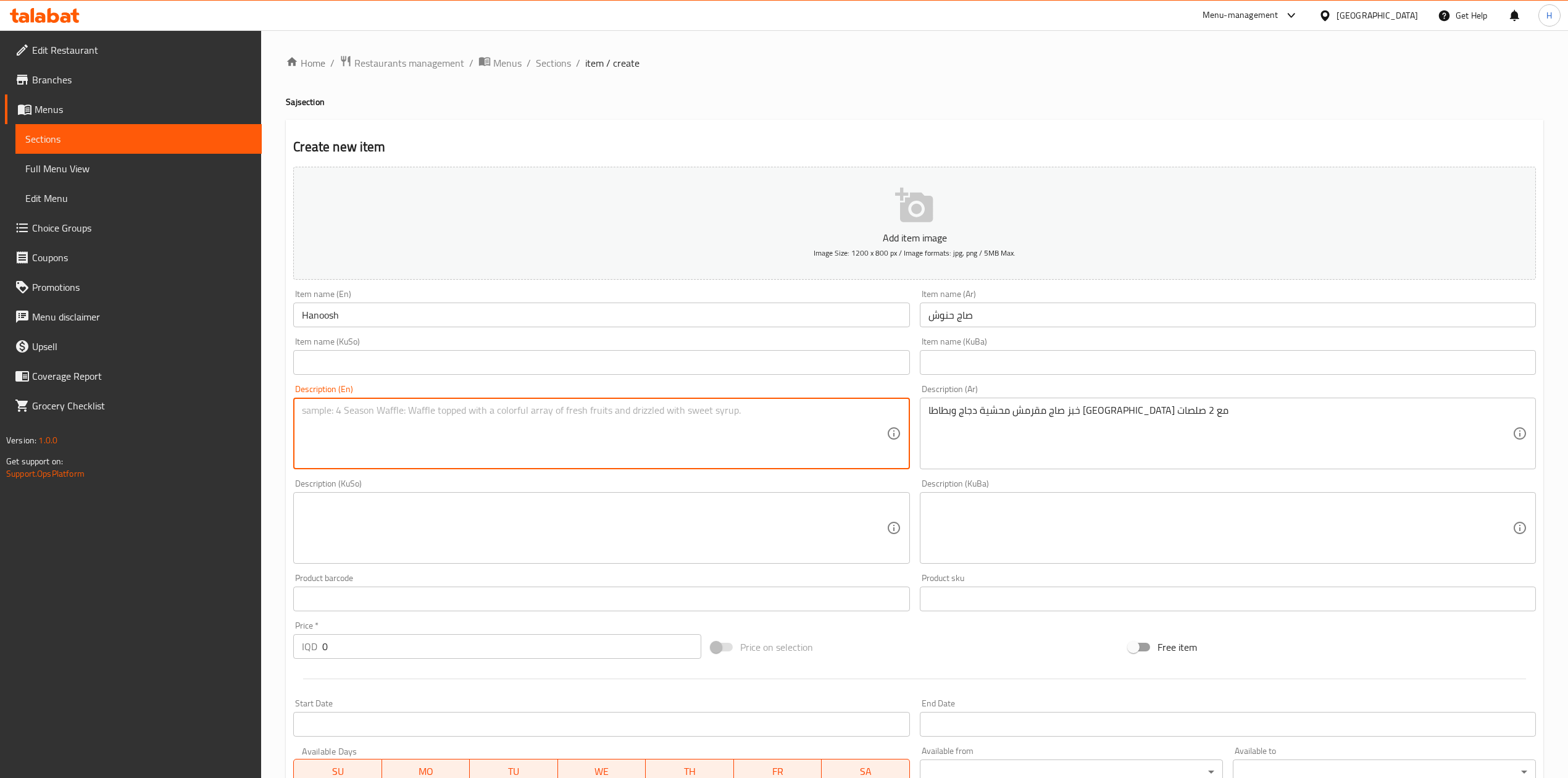
paste textarea "Crispy flatbread stuffed with chicken and fried potatoes, served with 2 sauces"
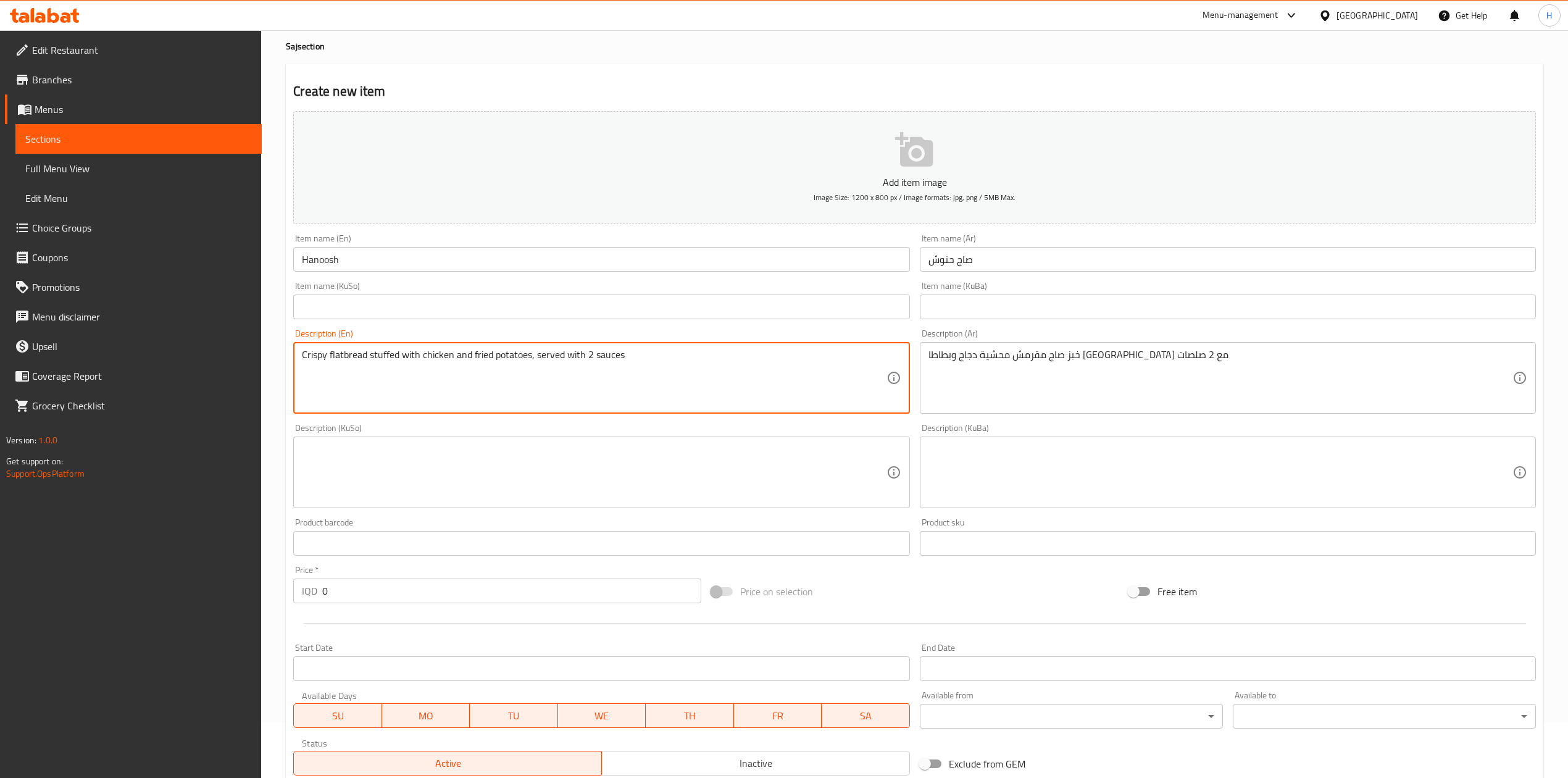
scroll to position [236, 0]
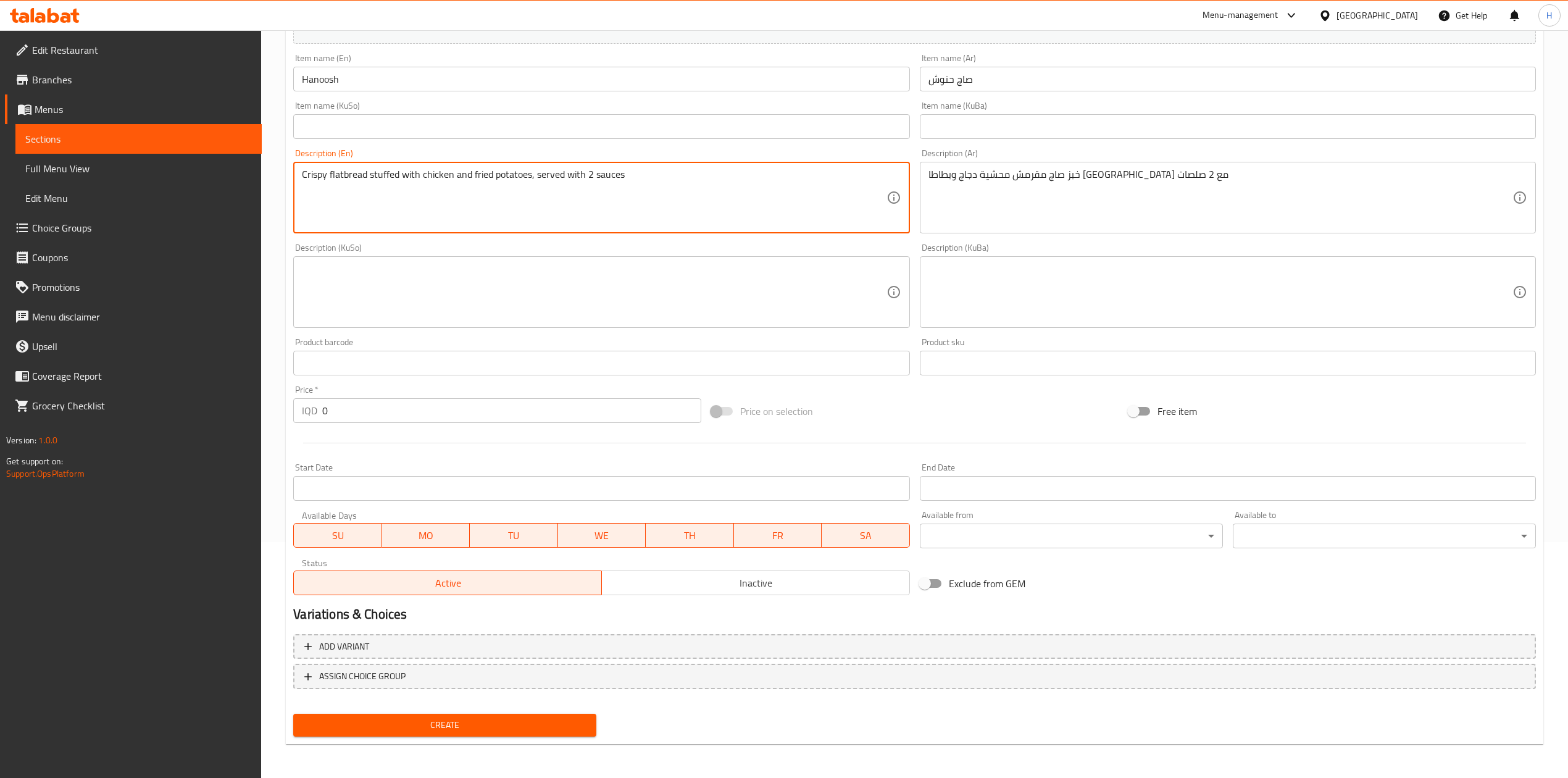
type textarea "Crispy flatbread stuffed with chicken and fried potatoes, served with 2 sauces"
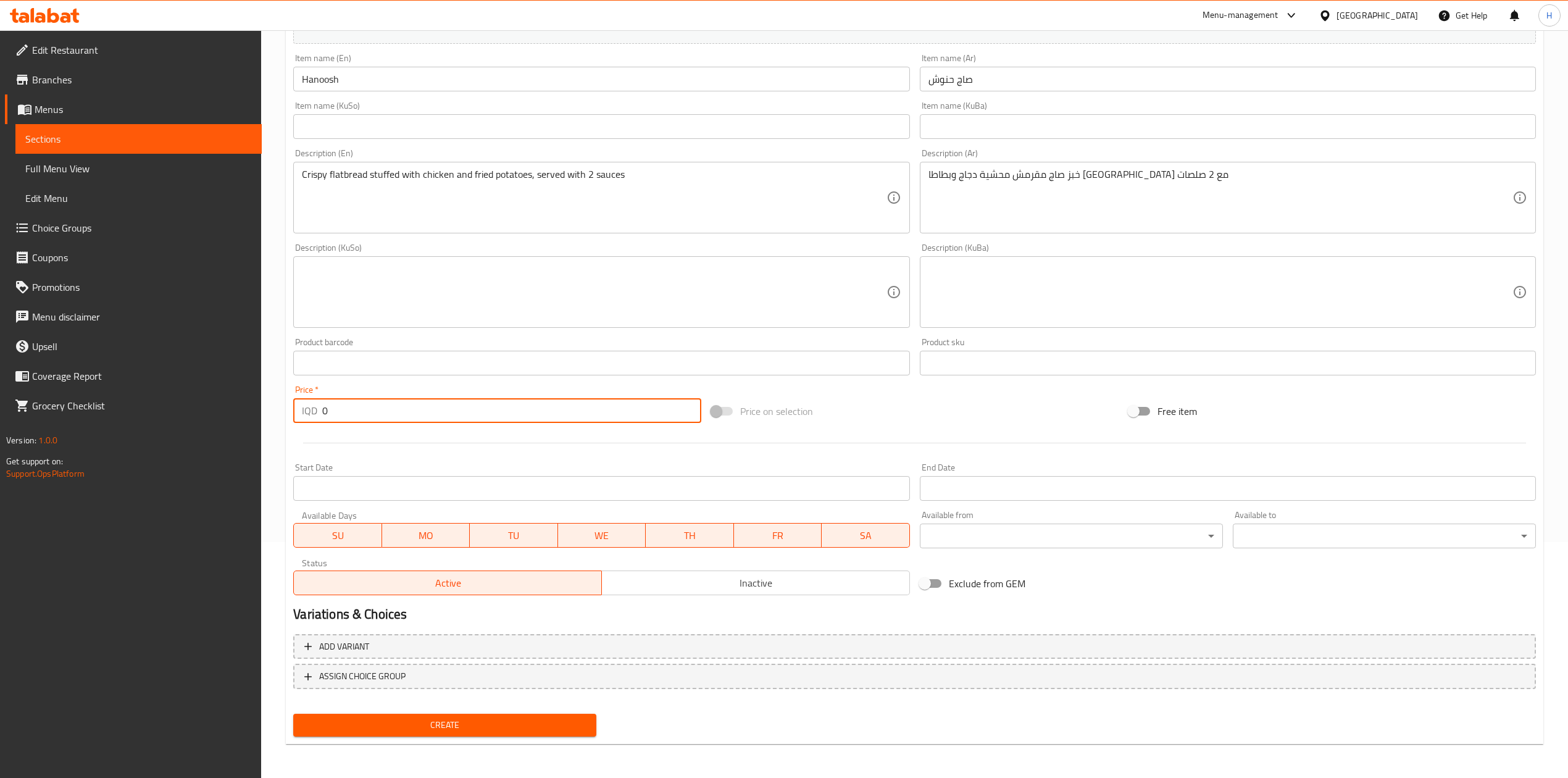
click at [348, 412] on input "0" at bounding box center [512, 410] width 378 height 25
type input "4500"
click at [418, 729] on span "Create" at bounding box center [444, 726] width 283 height 15
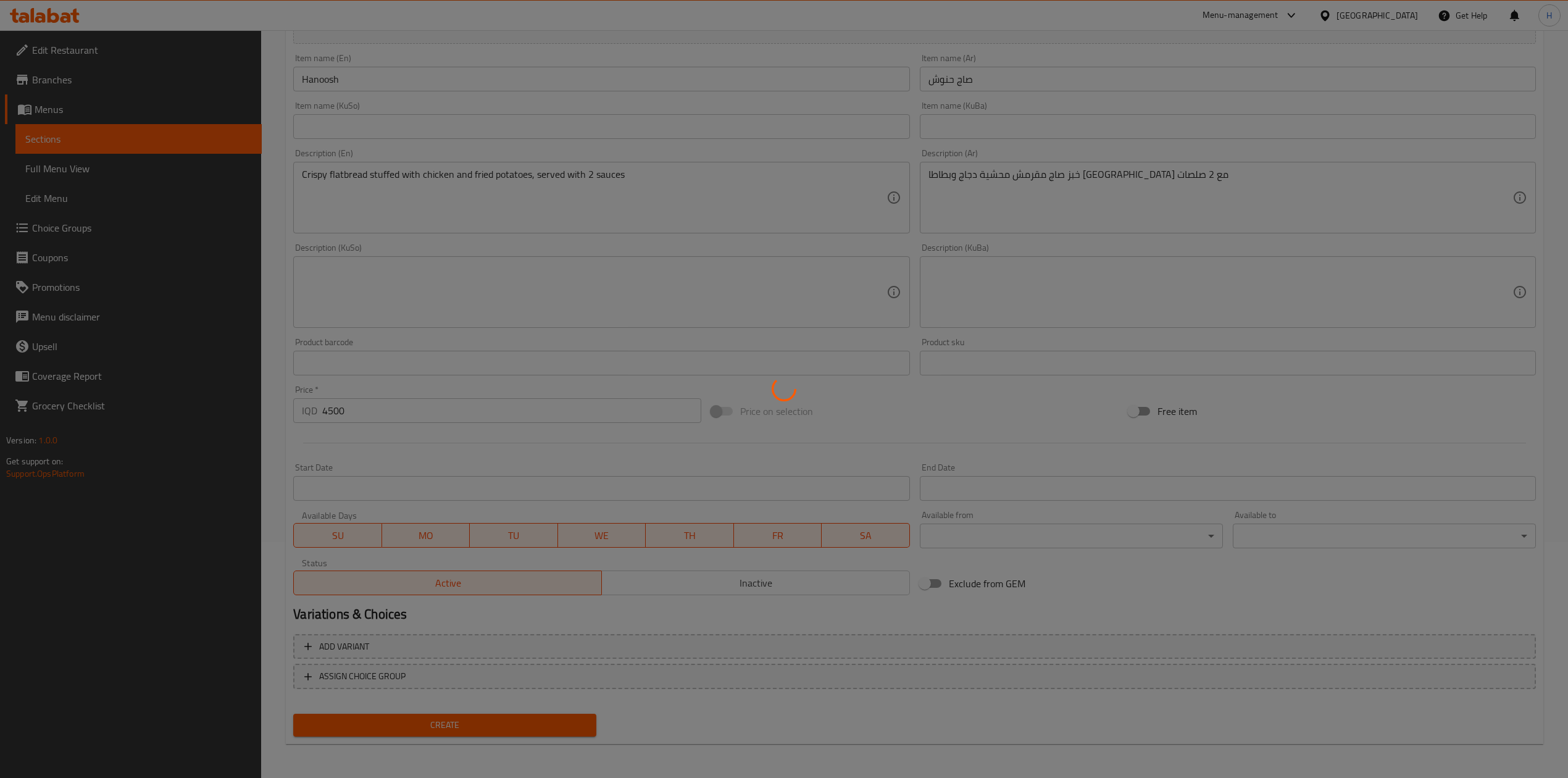
type input "0"
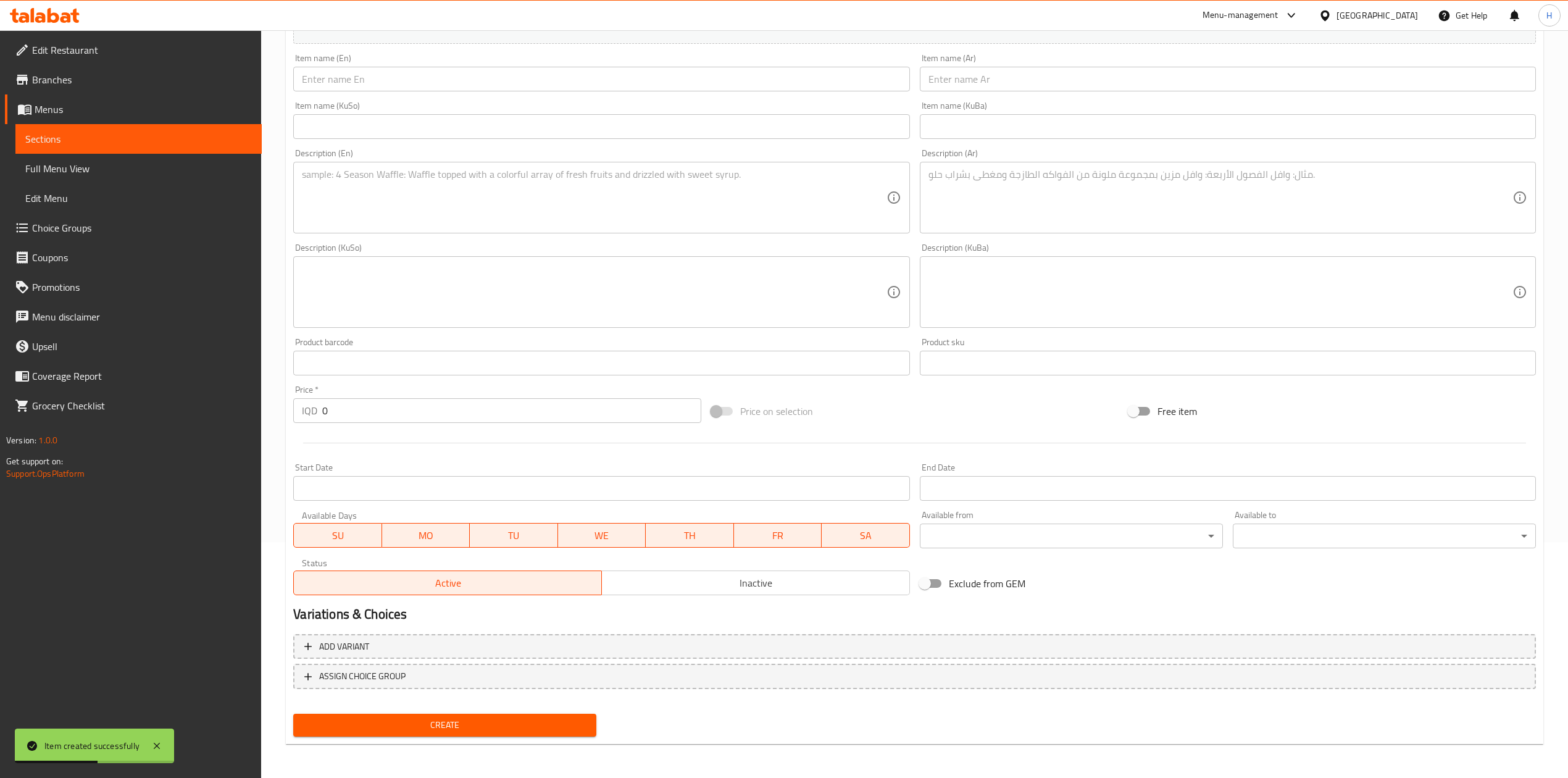
scroll to position [0, 0]
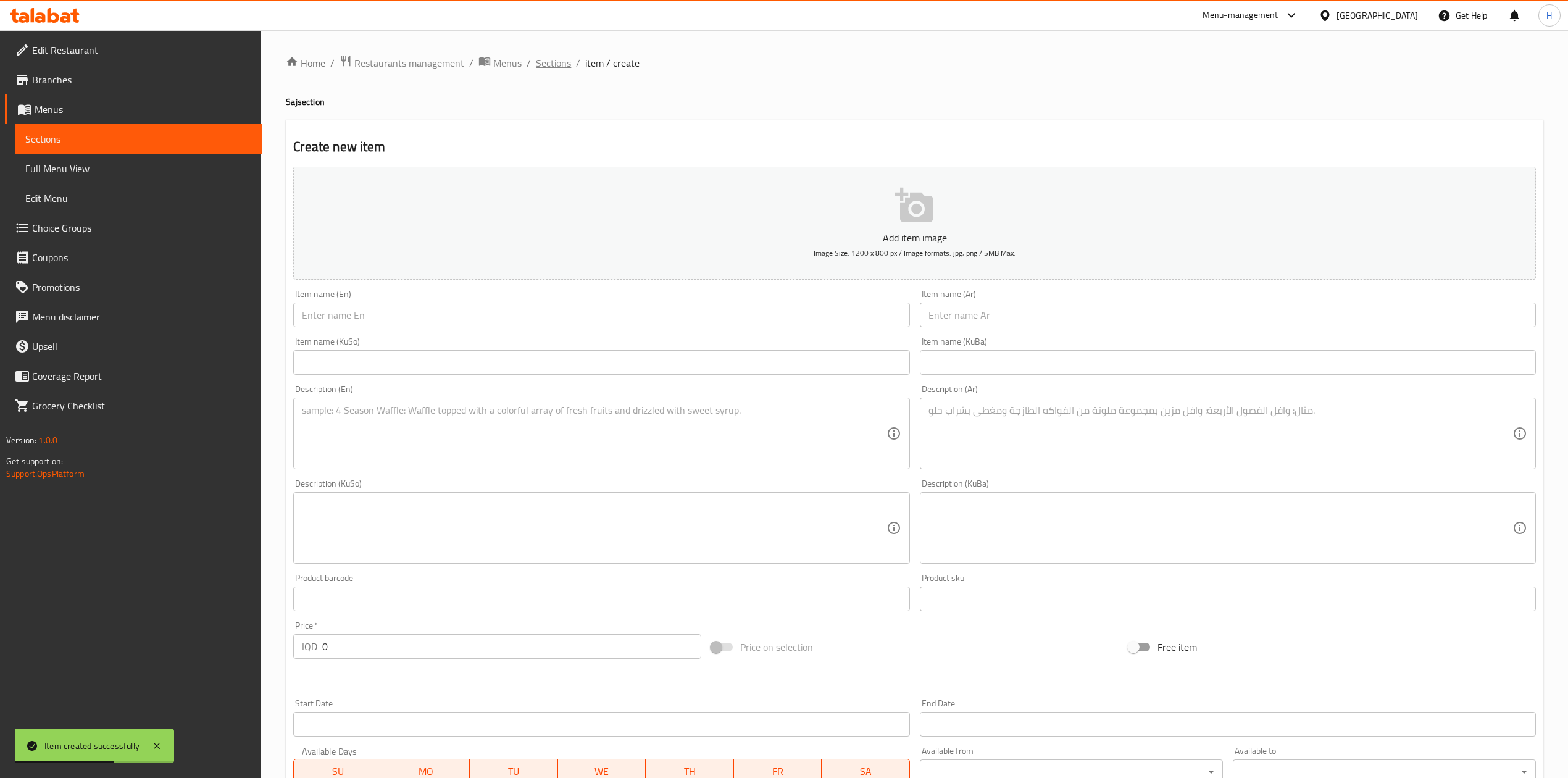
click at [544, 56] on span "Sections" at bounding box center [553, 62] width 35 height 15
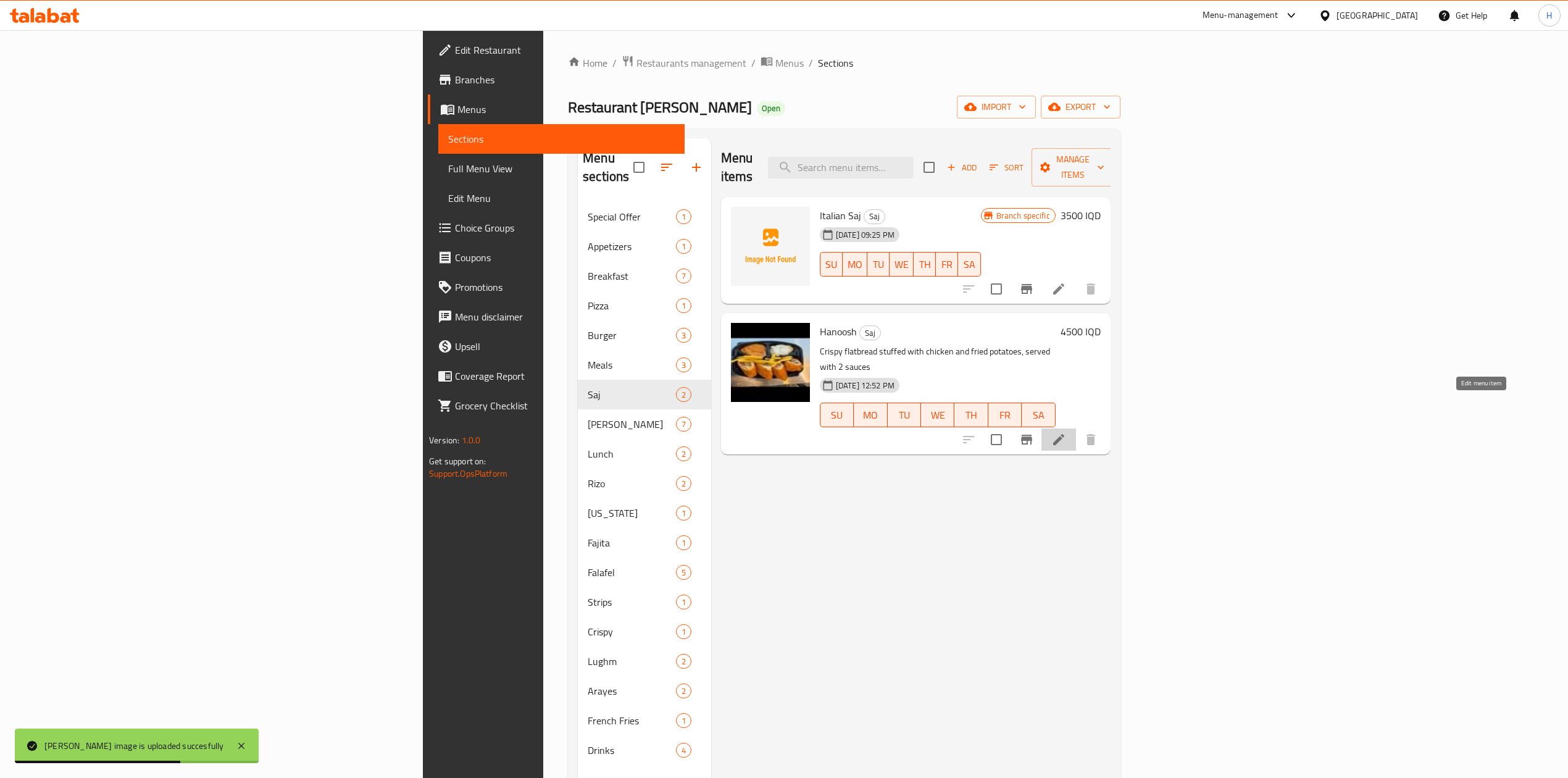
click at [1064, 434] on icon at bounding box center [1058, 439] width 11 height 11
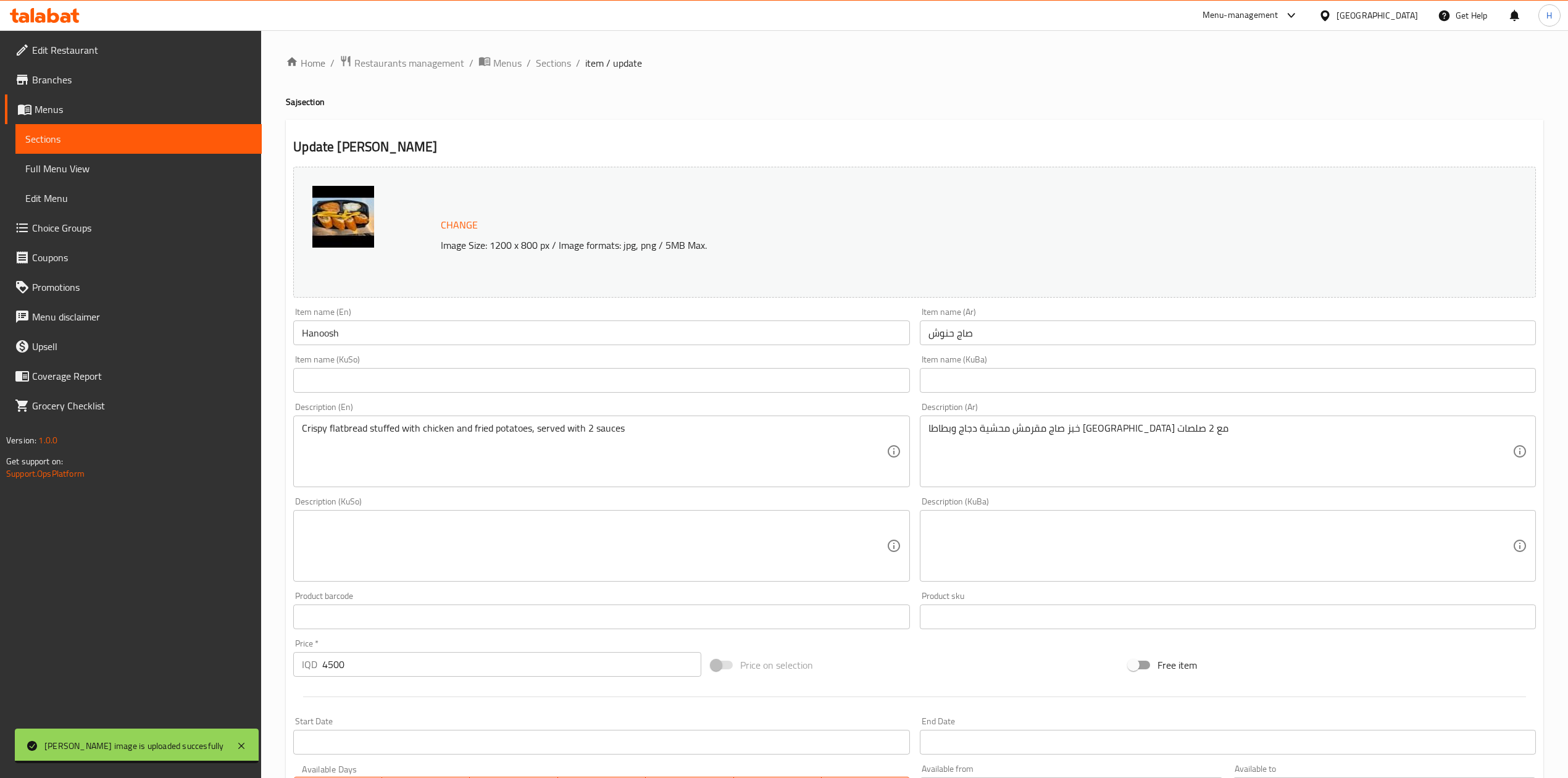
click at [359, 338] on input "Hanoosh" at bounding box center [601, 333] width 616 height 25
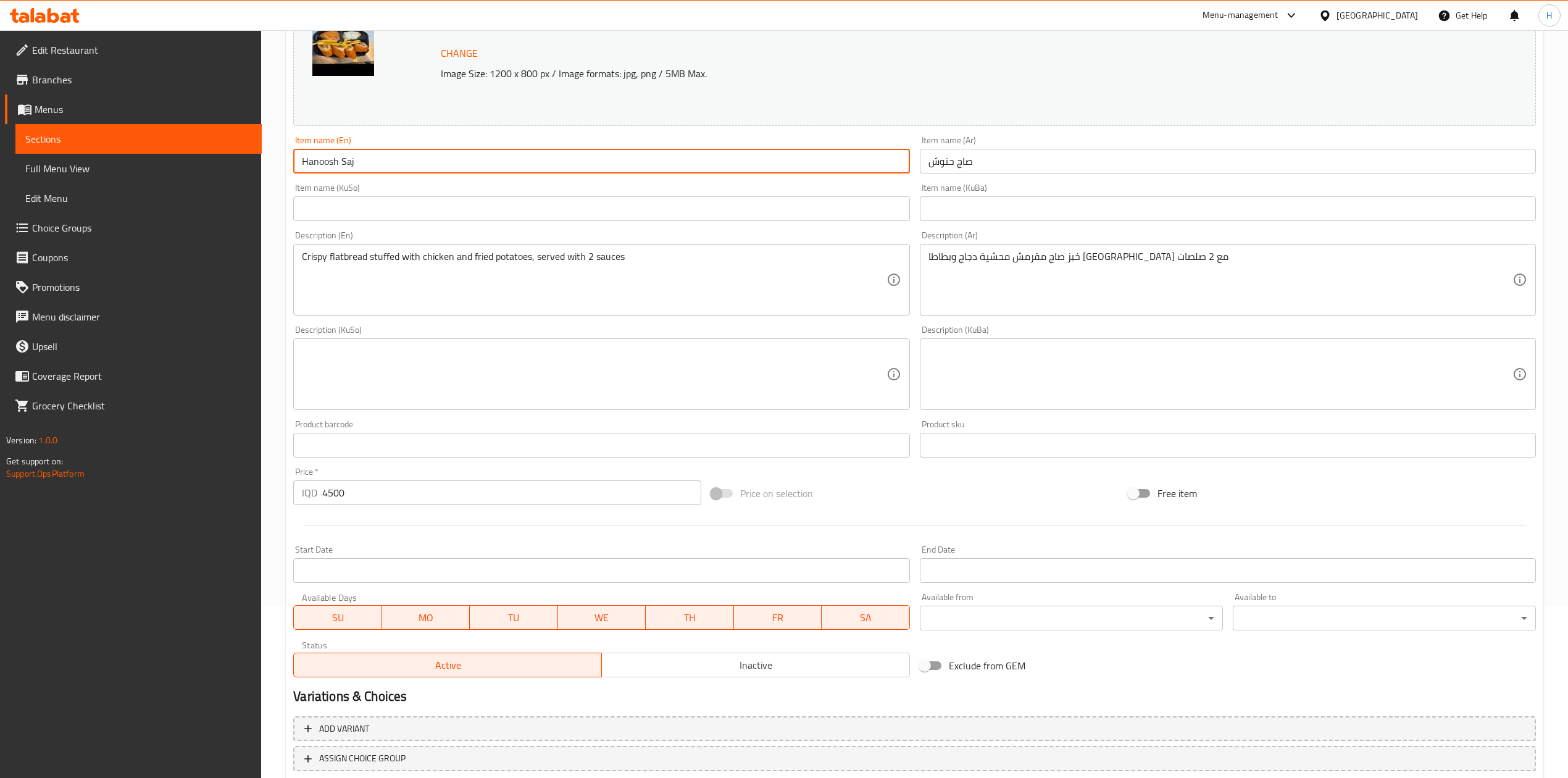
scroll to position [253, 0]
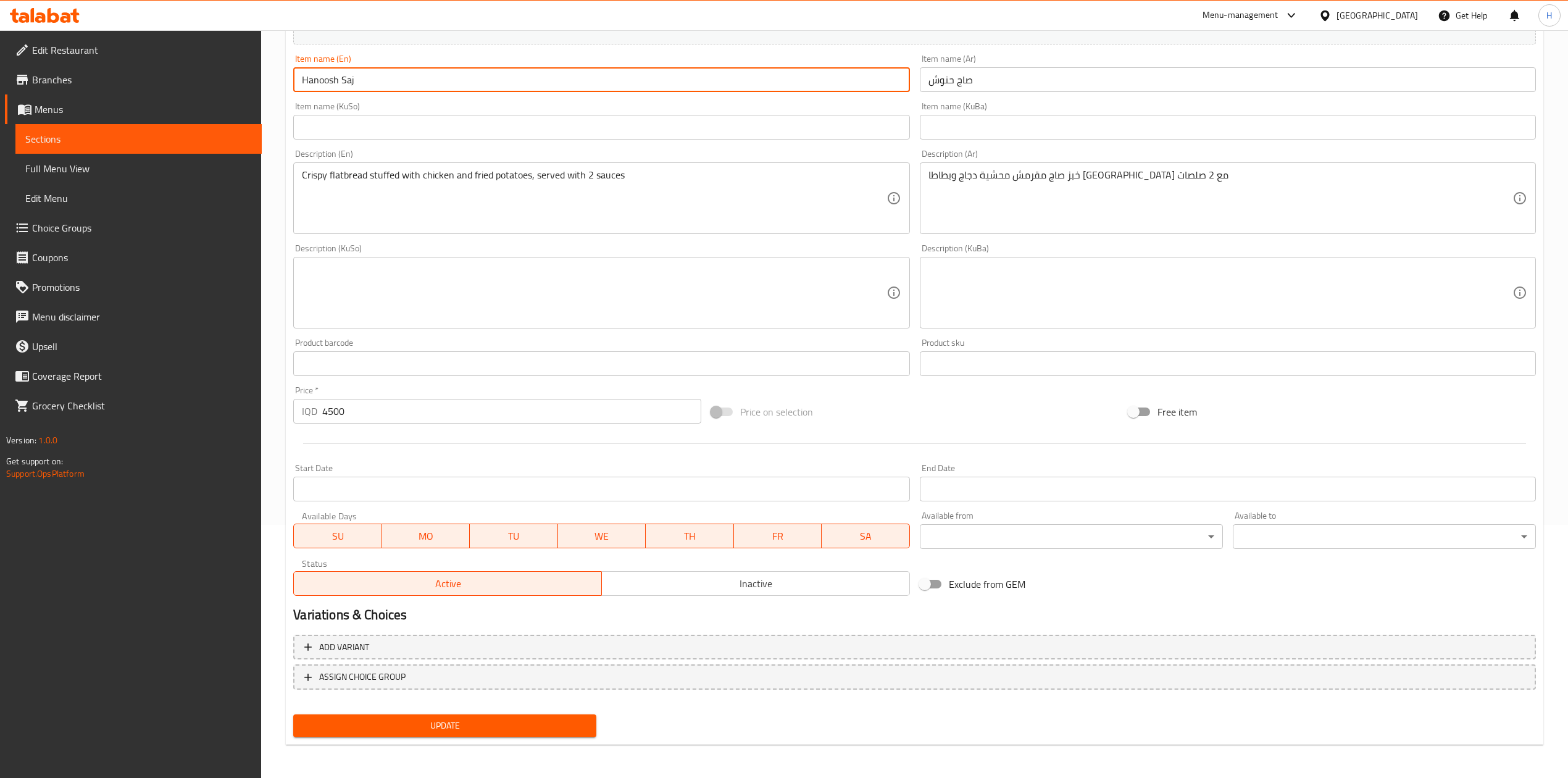
type input "Hanoosh Saj"
click at [438, 710] on div "Update" at bounding box center [445, 726] width 313 height 33
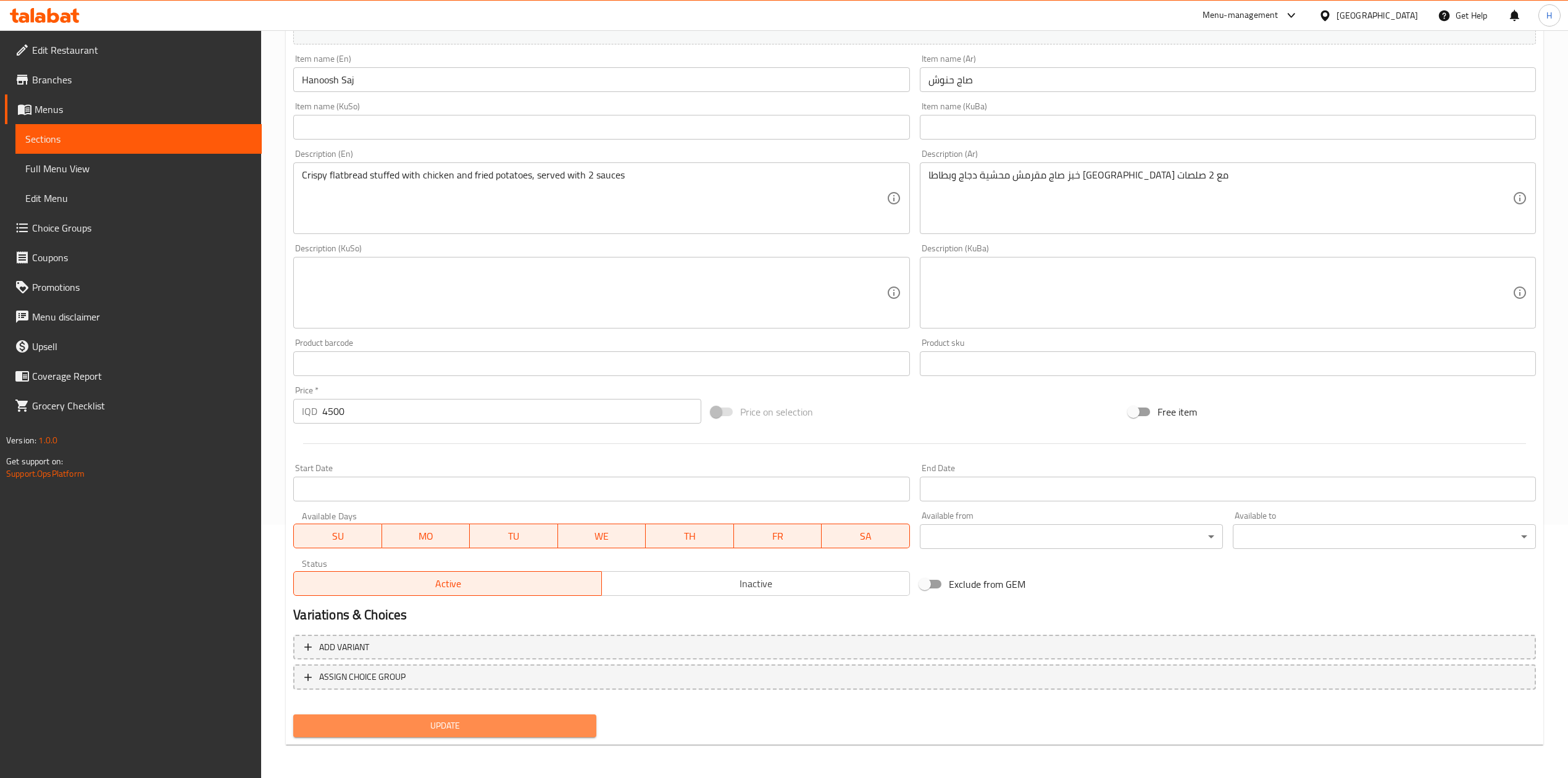
click at [453, 719] on span "Update" at bounding box center [444, 726] width 283 height 15
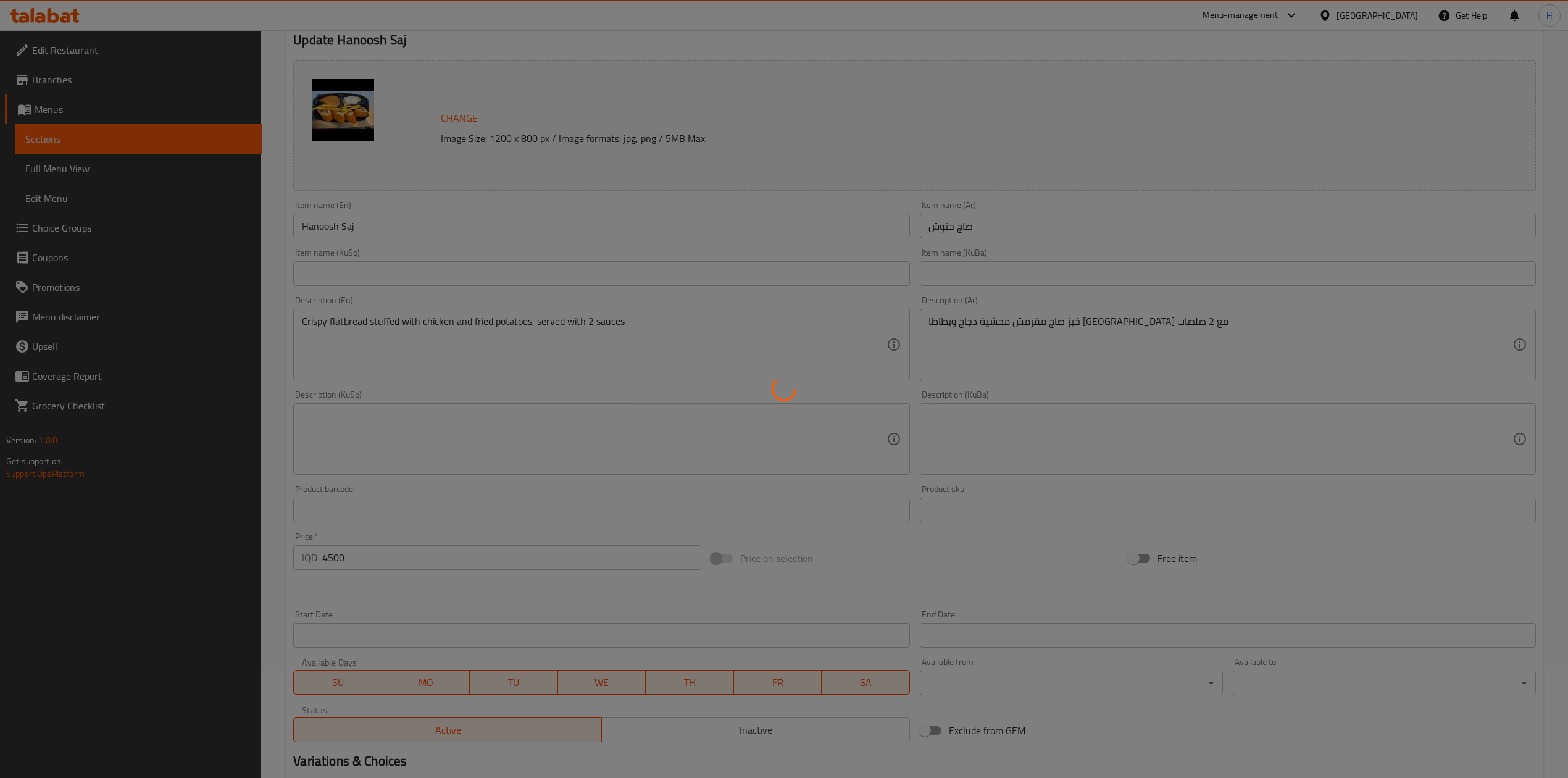
scroll to position [0, 0]
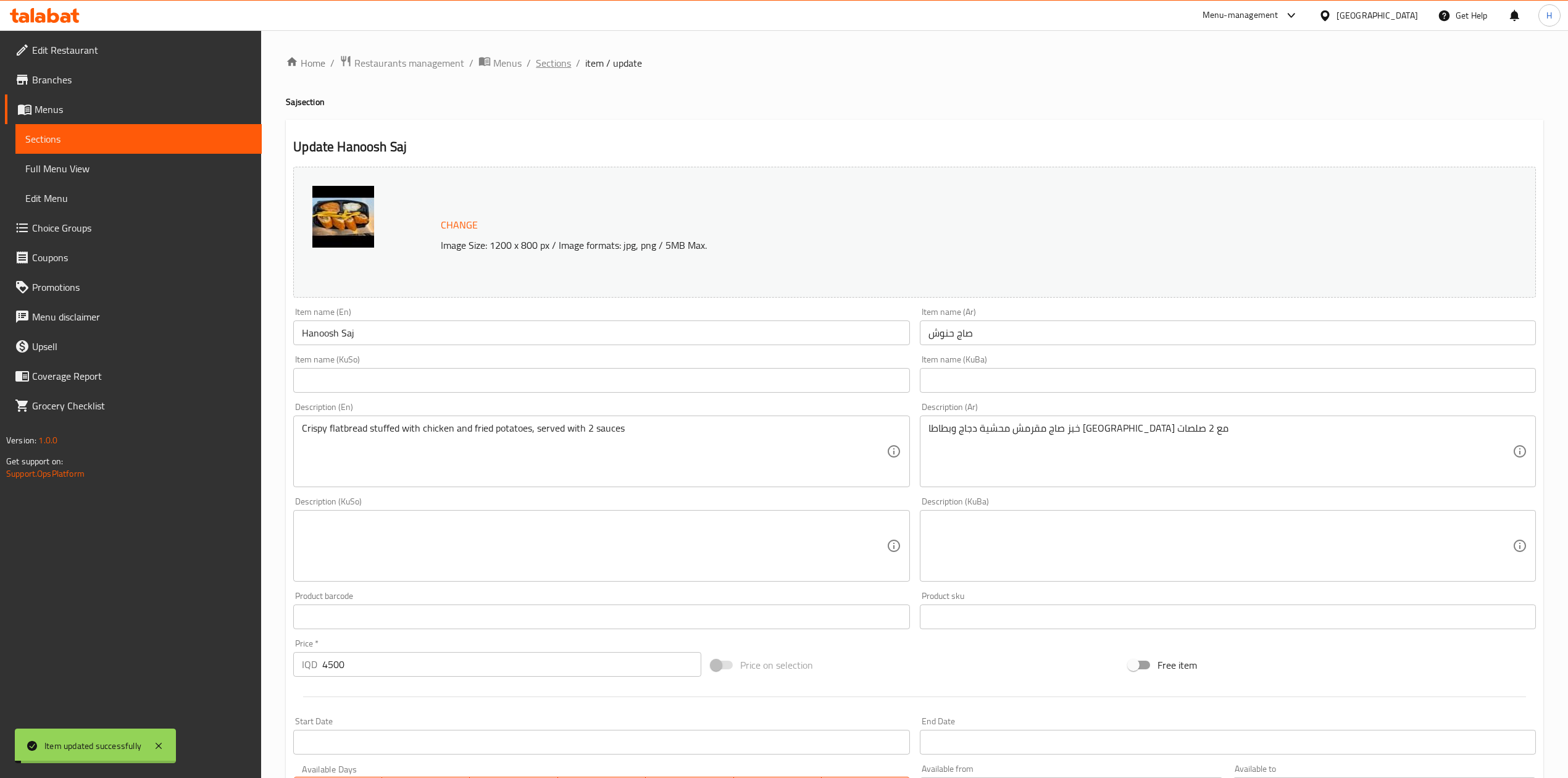
click at [551, 56] on span "Sections" at bounding box center [553, 62] width 35 height 15
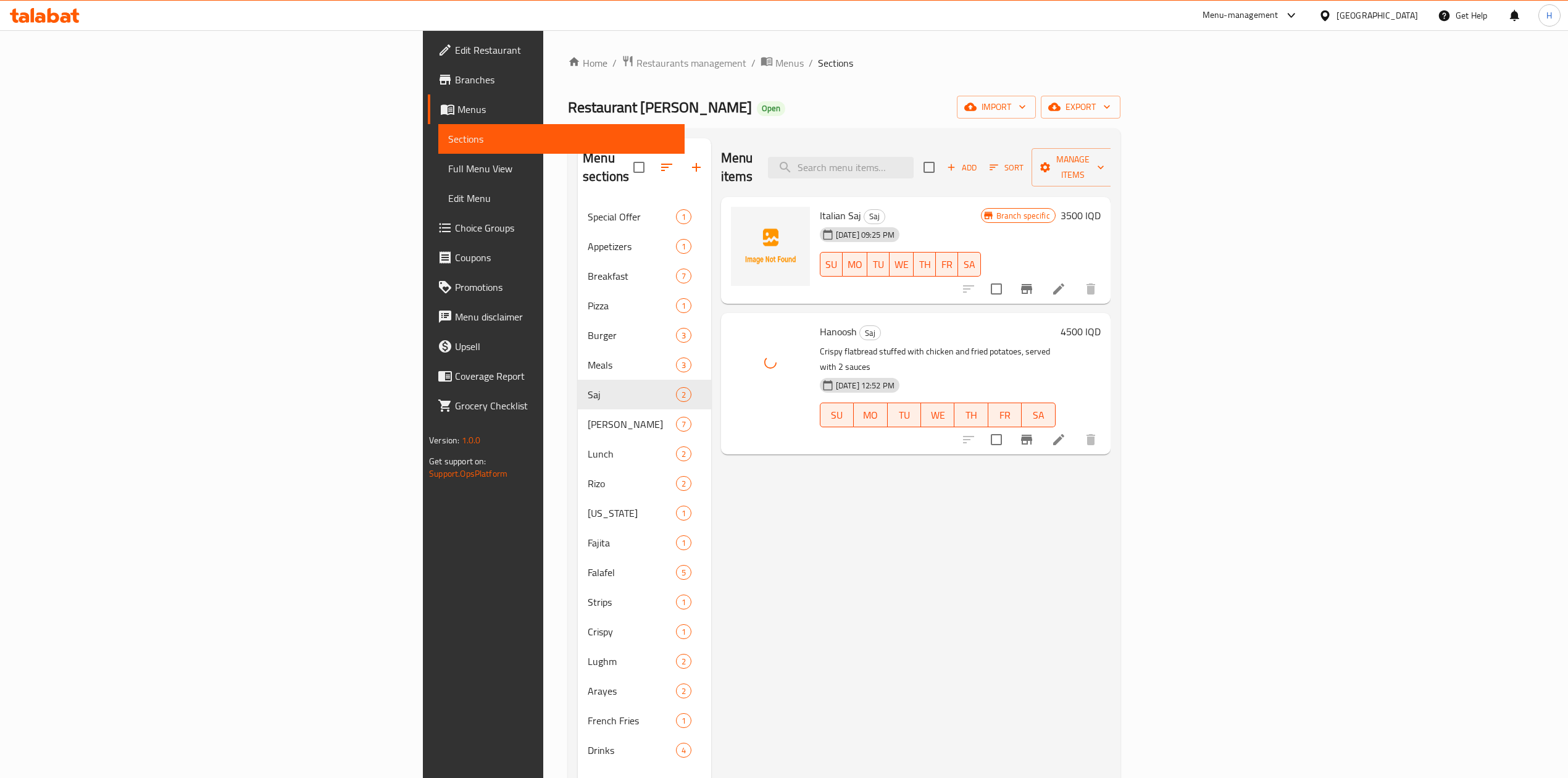
click at [820, 87] on div "Home / Restaurants management / Menus / Sections Restaurant Hanash Alshaher Ope…" at bounding box center [844, 490] width 553 height 871
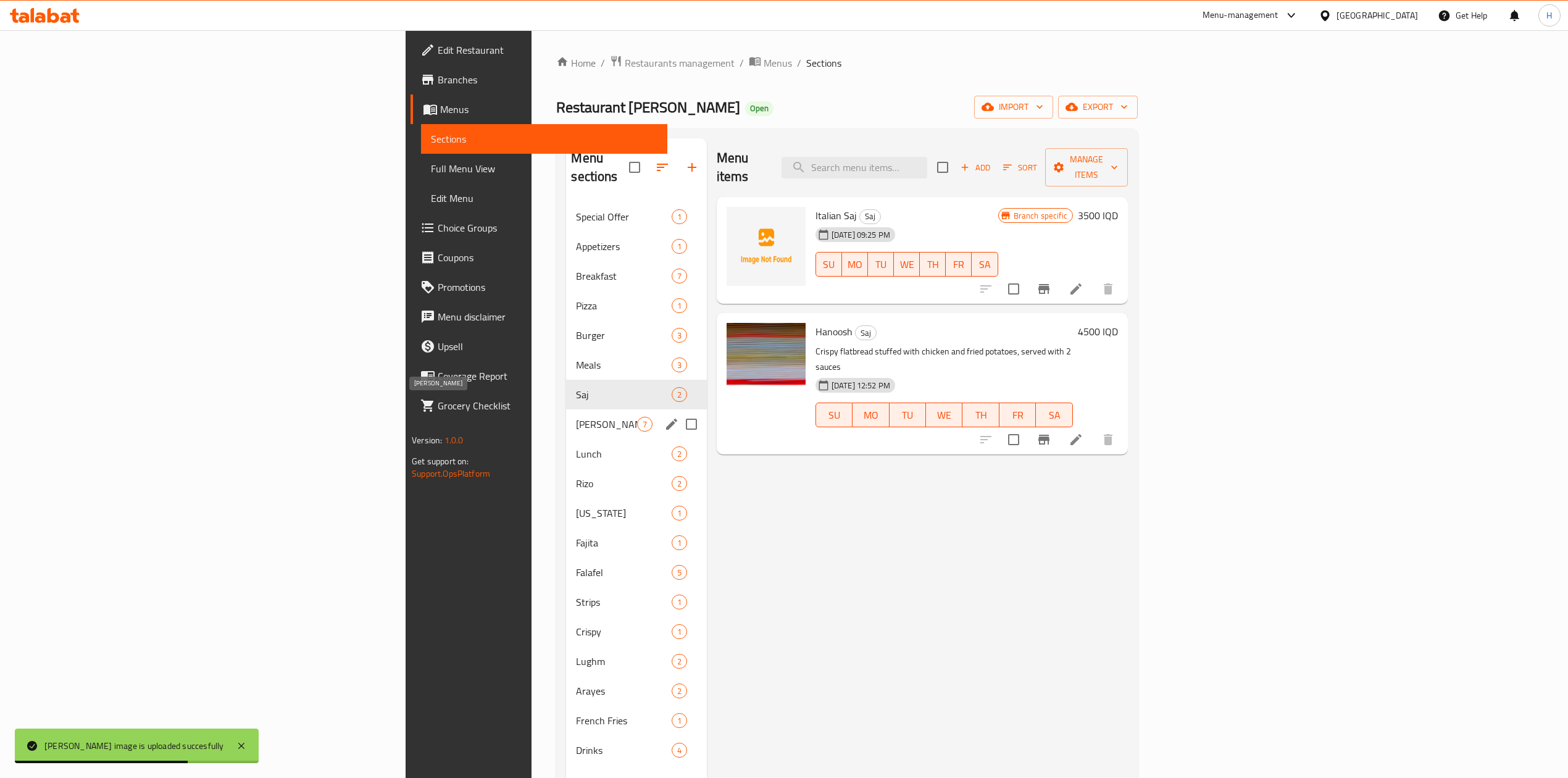
click at [576, 417] on span "[PERSON_NAME]" at bounding box center [606, 424] width 61 height 15
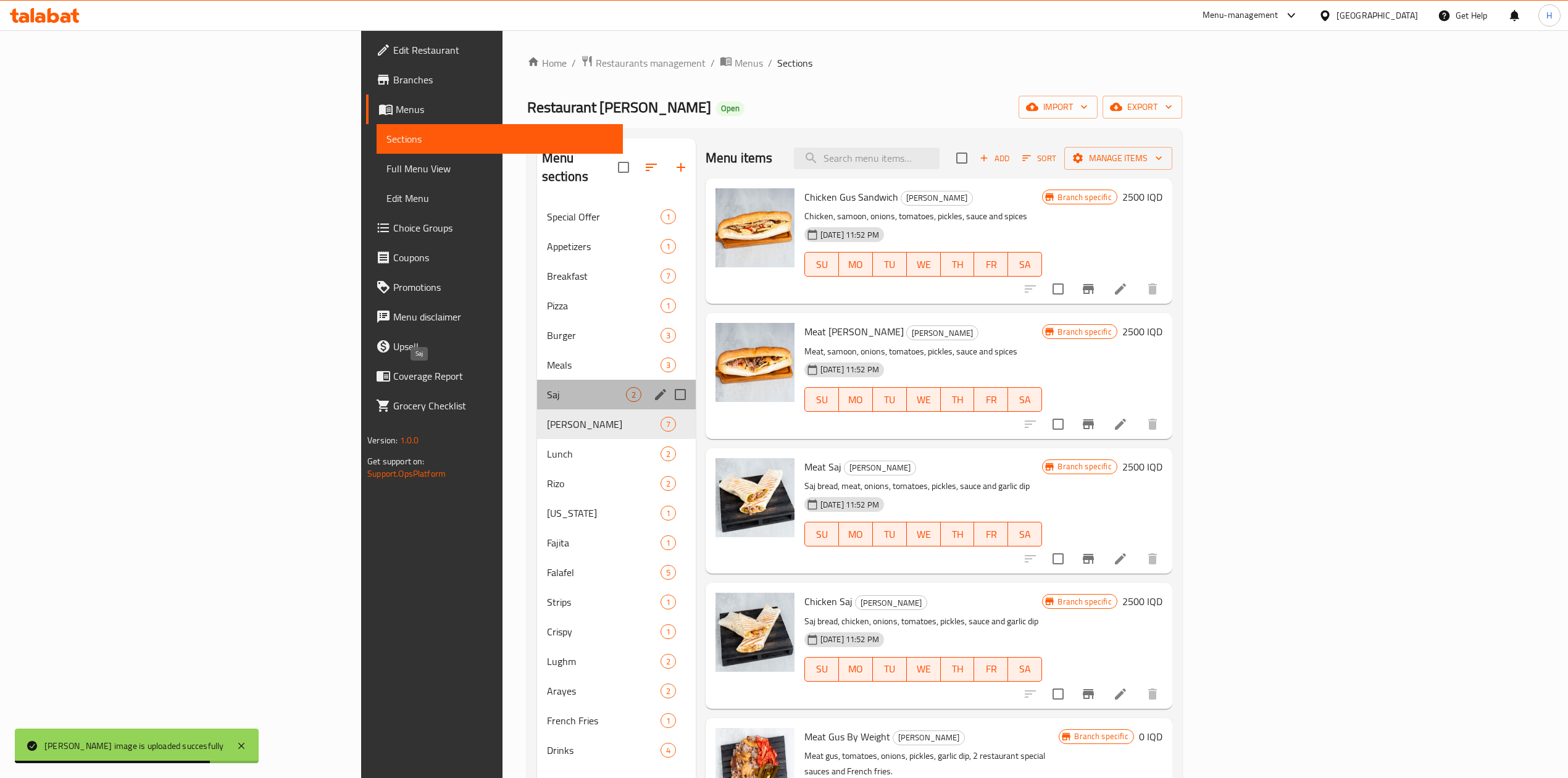
click at [547, 387] on span "Saj" at bounding box center [586, 394] width 79 height 15
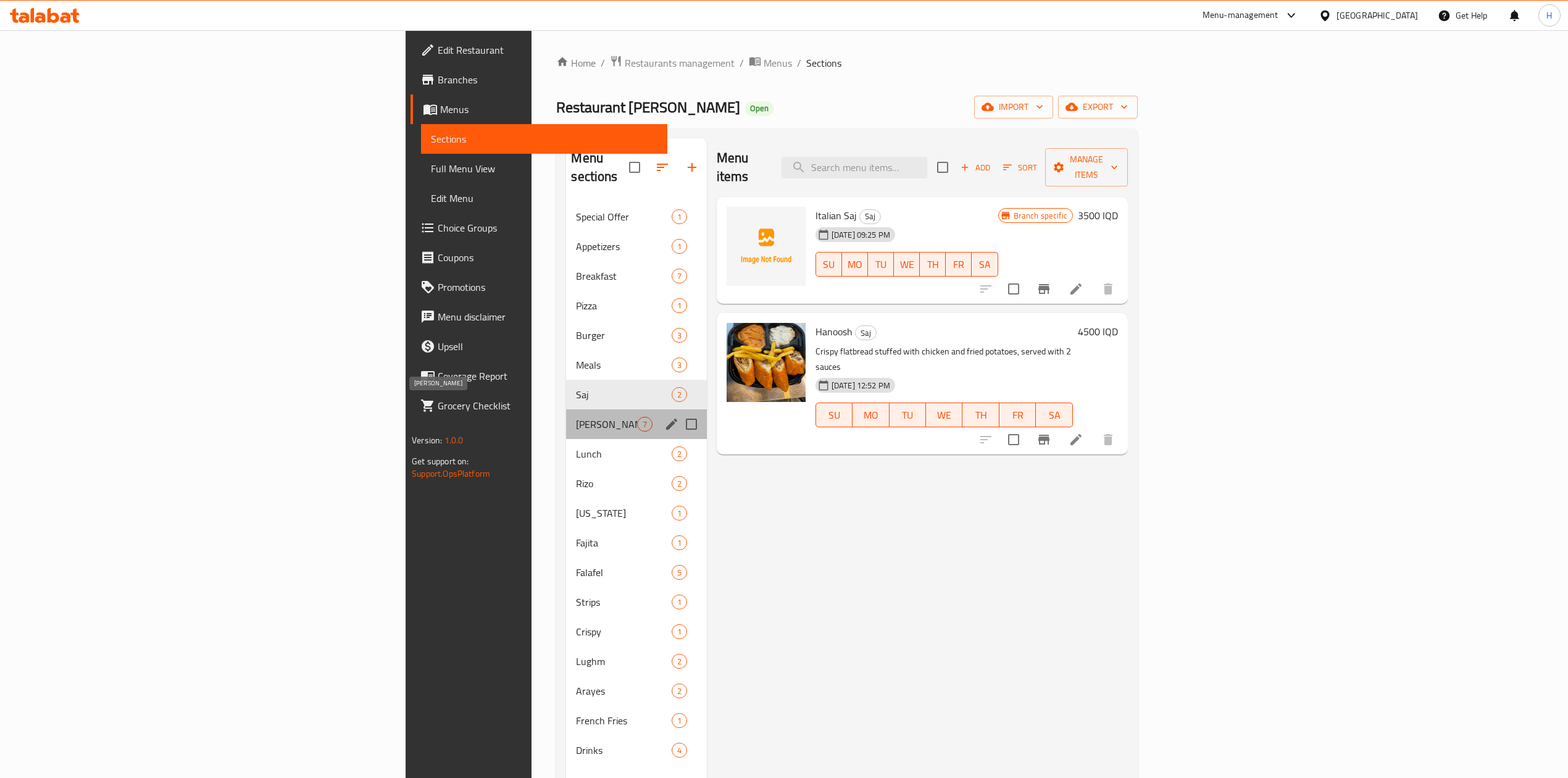
click at [576, 417] on span "[PERSON_NAME]" at bounding box center [606, 424] width 61 height 15
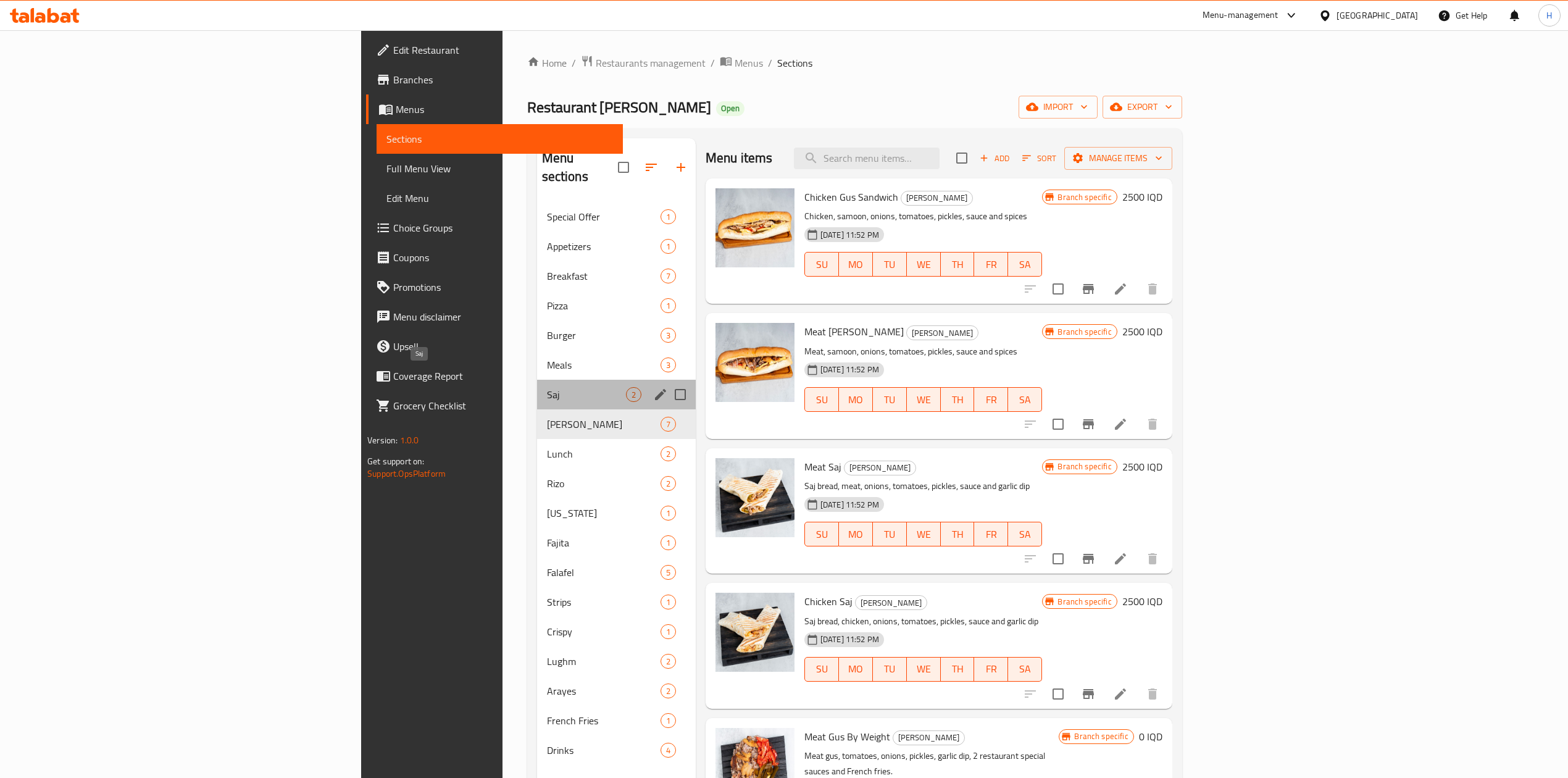
click at [547, 387] on span "Saj" at bounding box center [586, 394] width 79 height 15
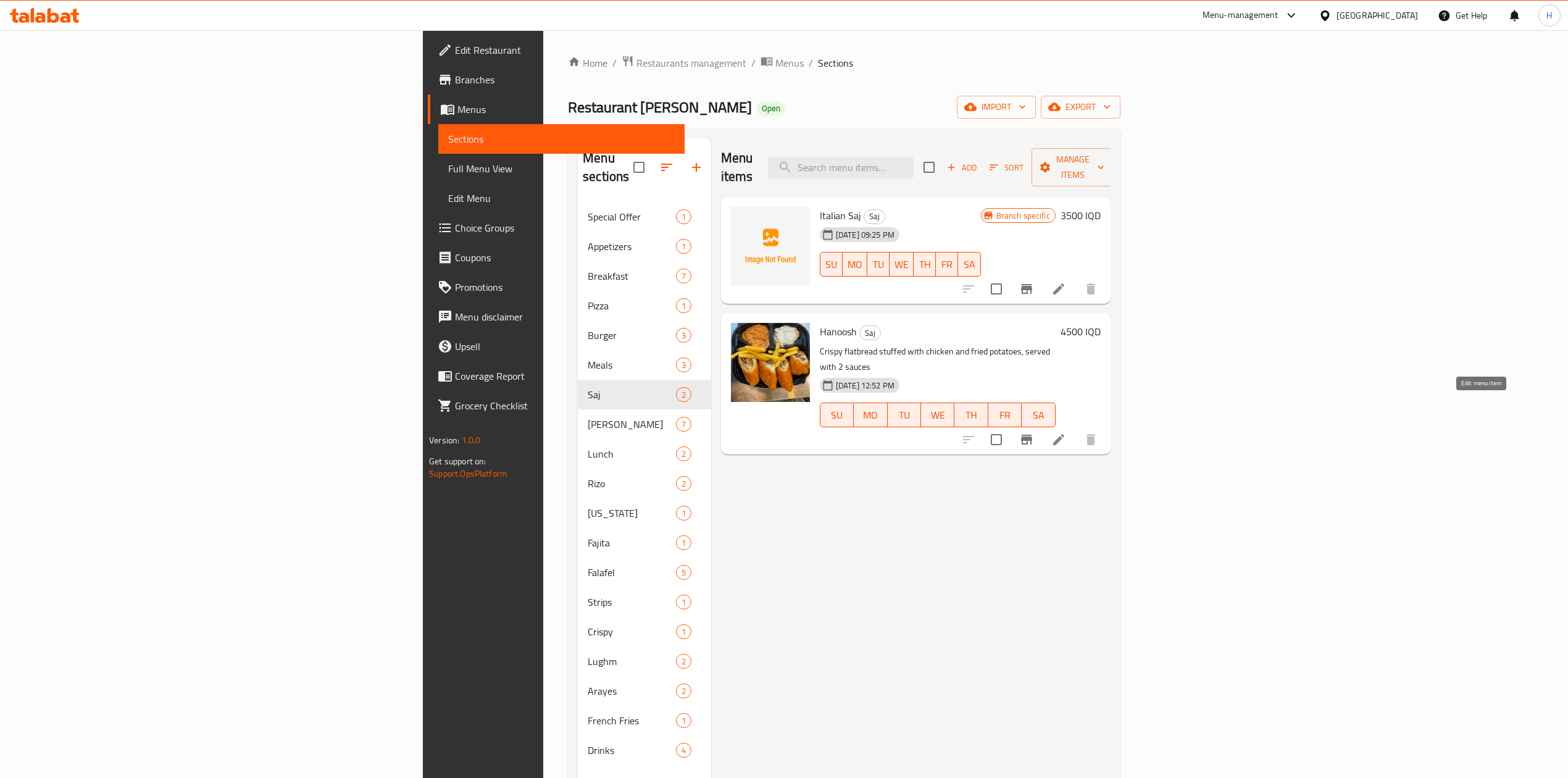
click at [1066, 432] on icon at bounding box center [1058, 439] width 15 height 15
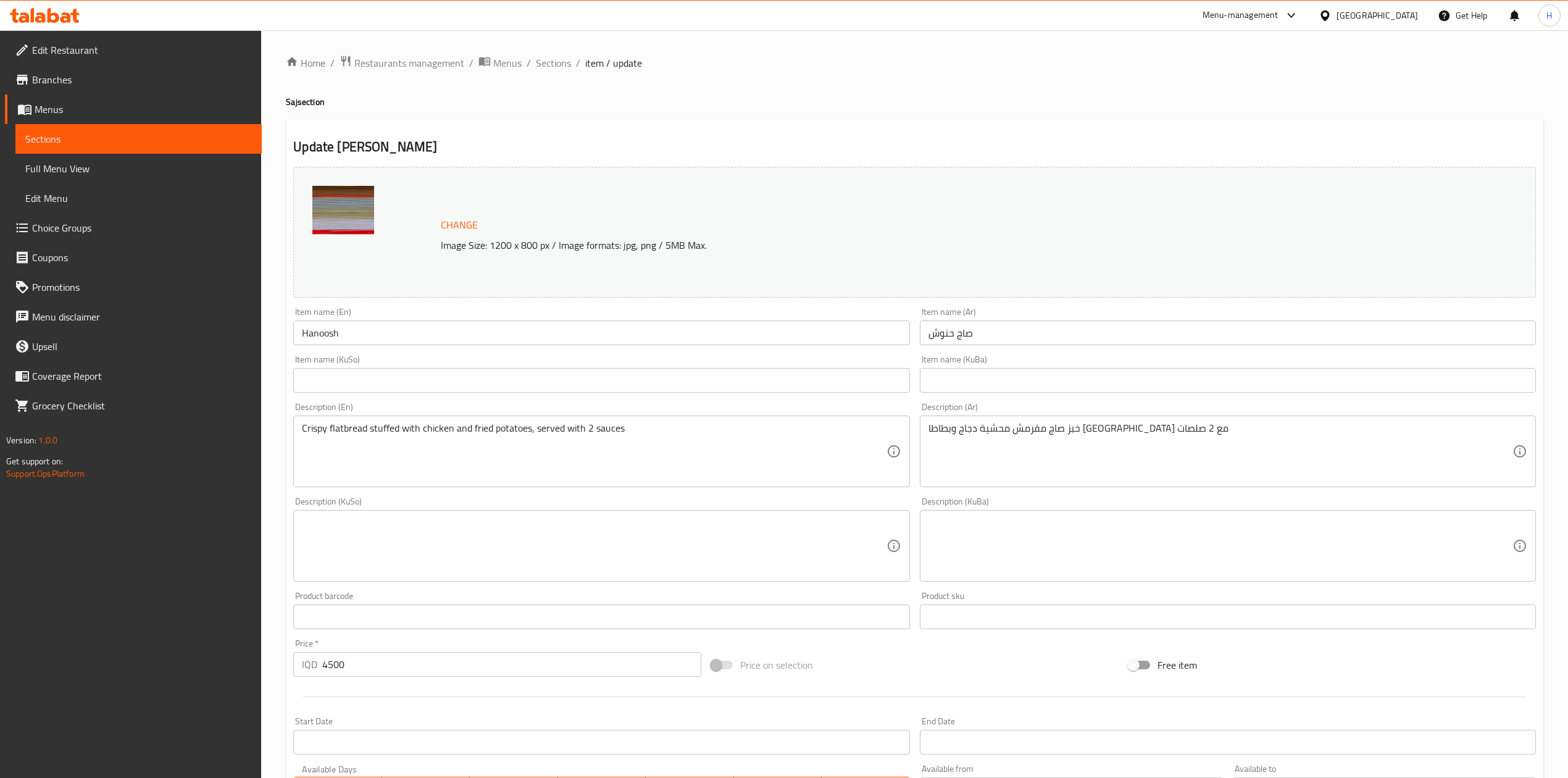
click at [370, 330] on input "Hanoosh" at bounding box center [601, 333] width 616 height 25
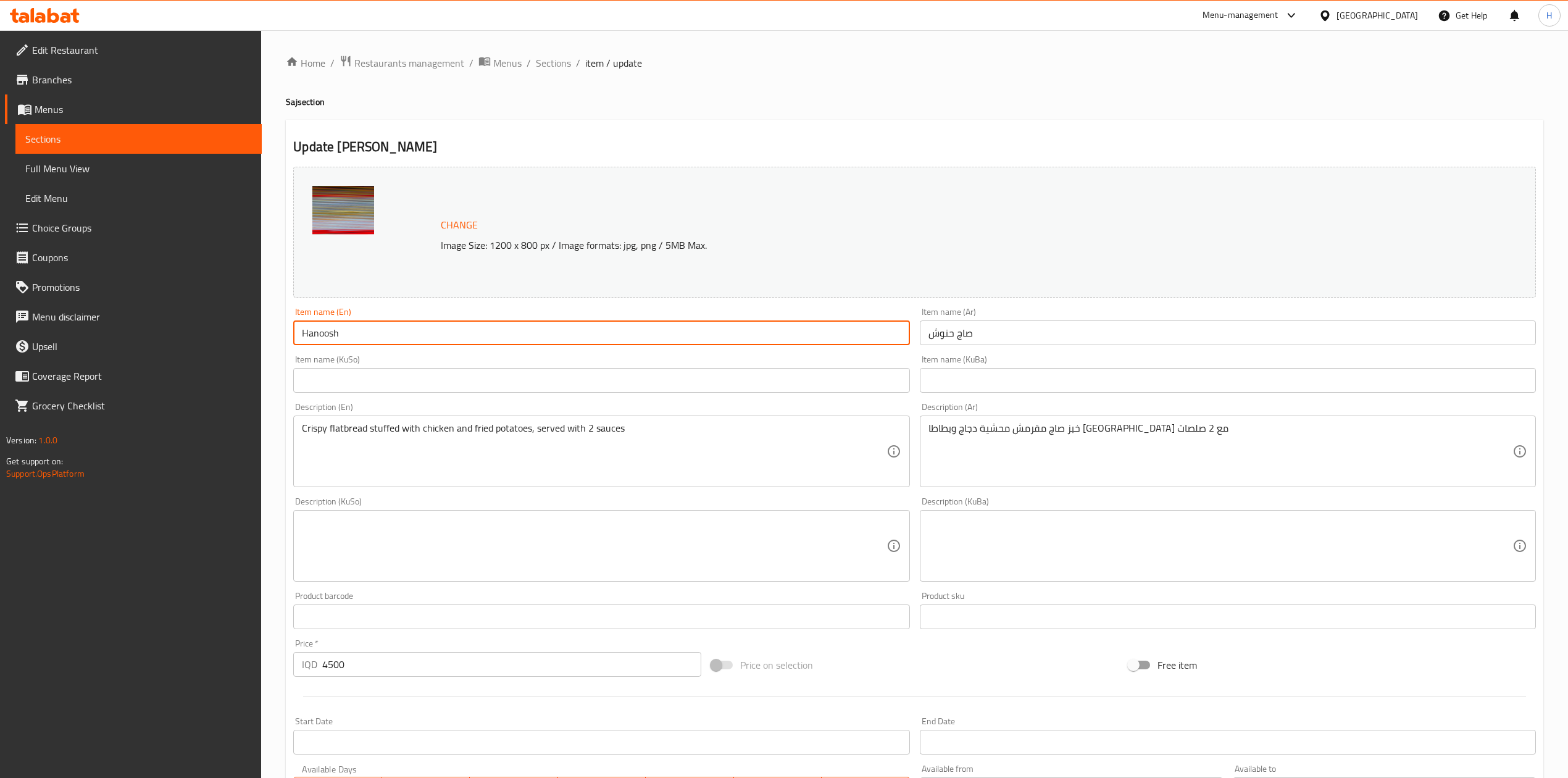
type input "Hanoosh Saj"
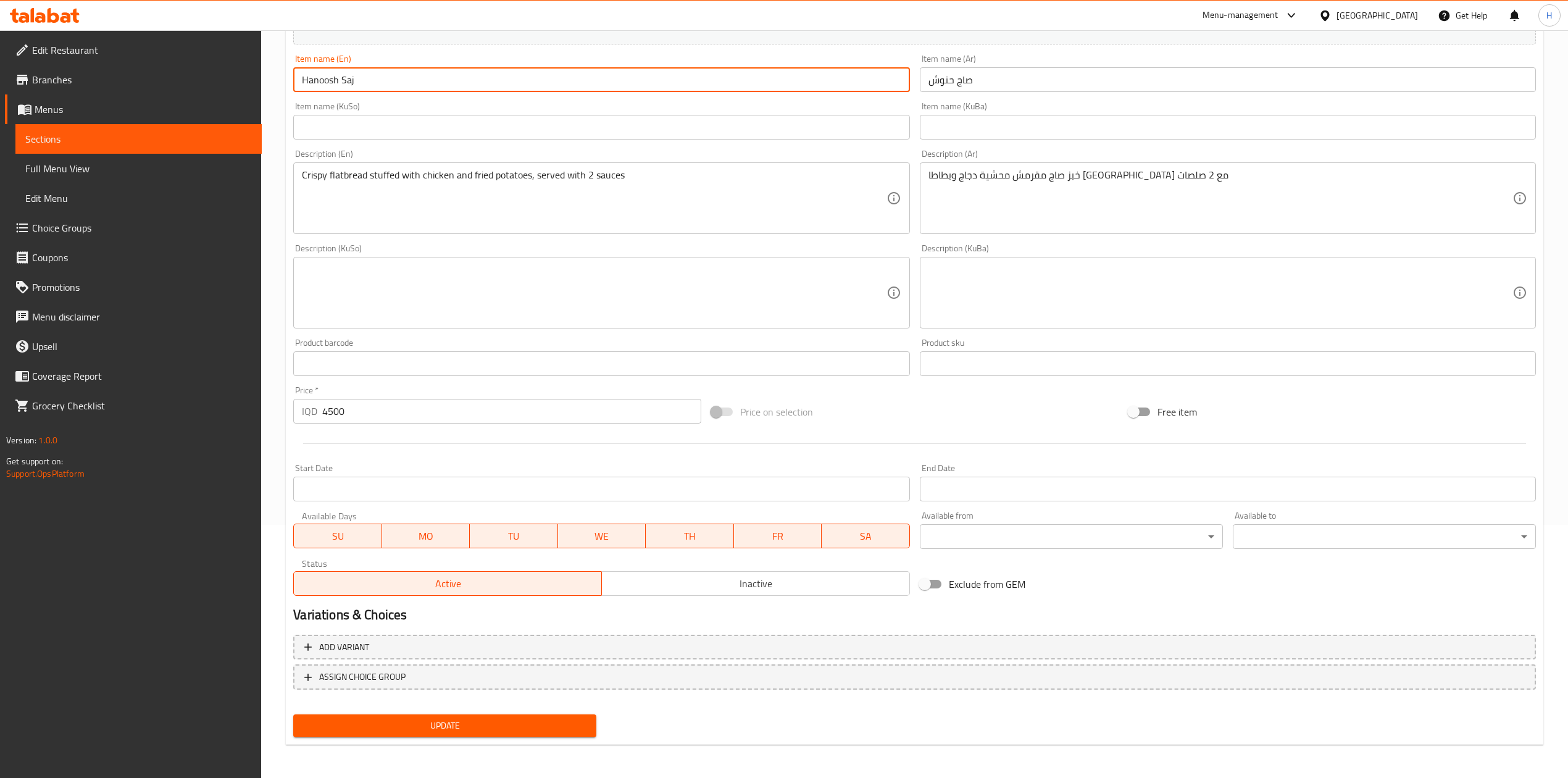
click at [502, 730] on span "Update" at bounding box center [444, 726] width 283 height 15
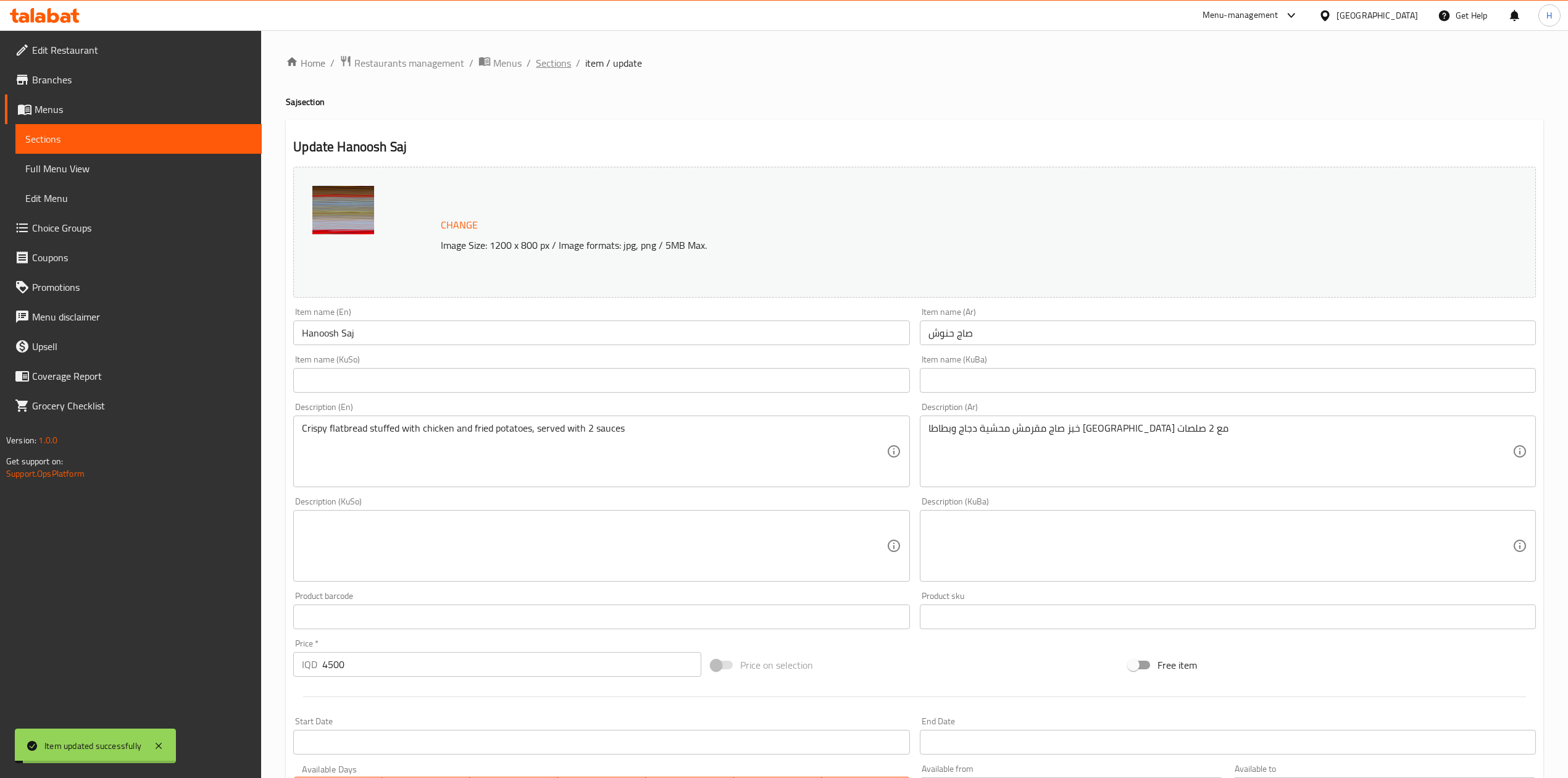
click at [565, 60] on span "Sections" at bounding box center [553, 62] width 35 height 15
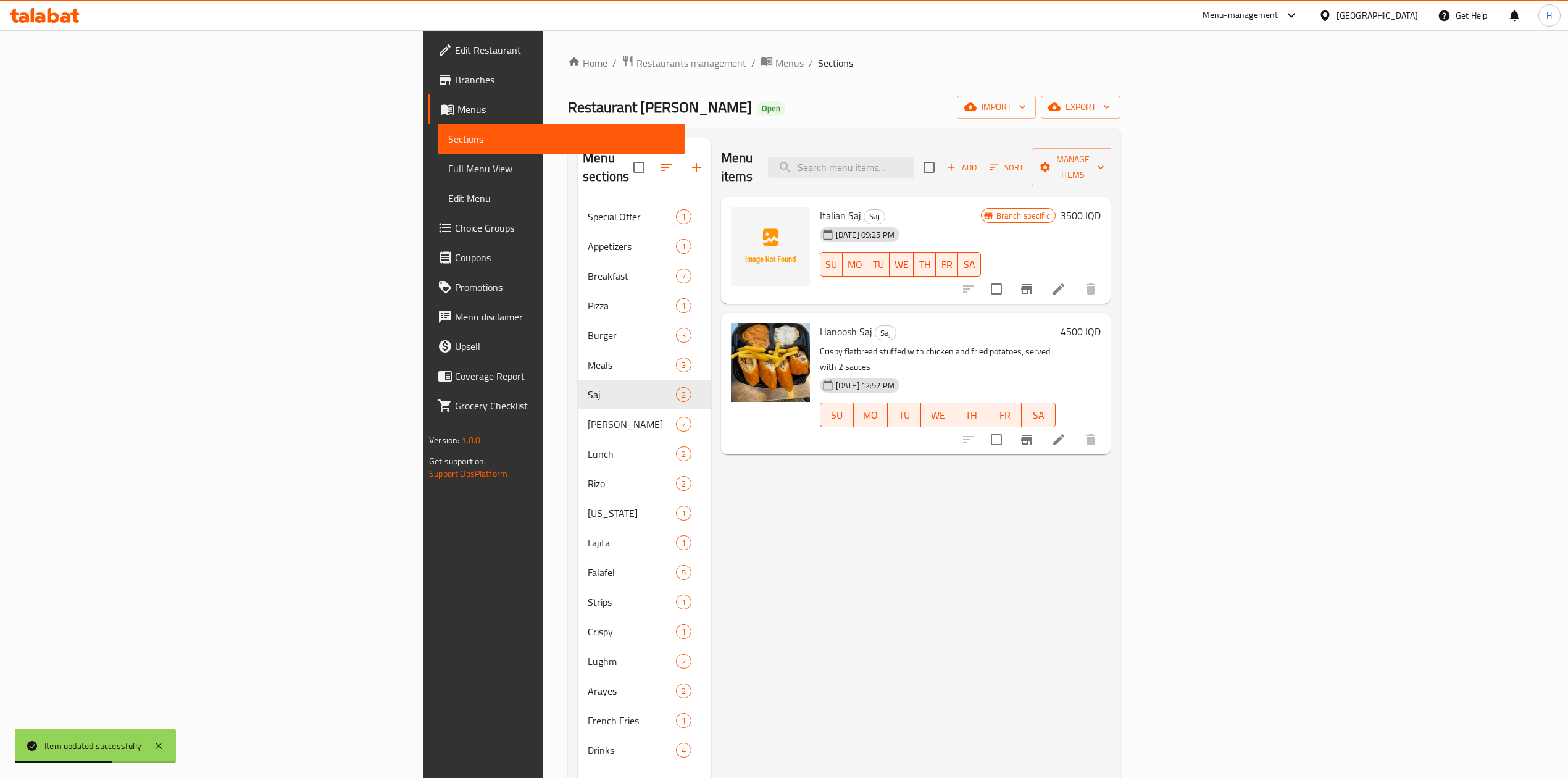
click at [1076, 429] on li at bounding box center [1058, 440] width 34 height 22
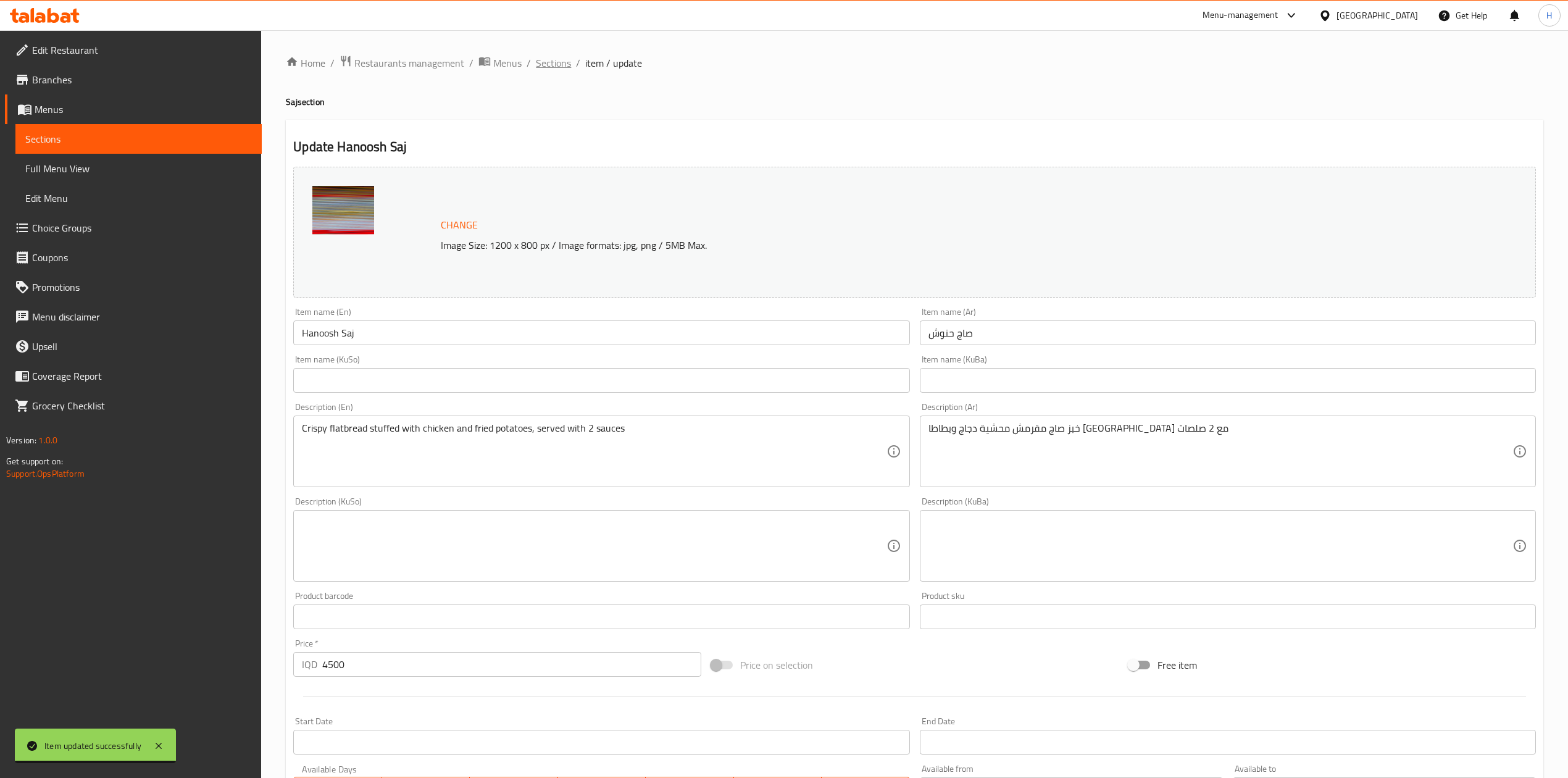
click at [554, 65] on span "Sections" at bounding box center [553, 62] width 35 height 15
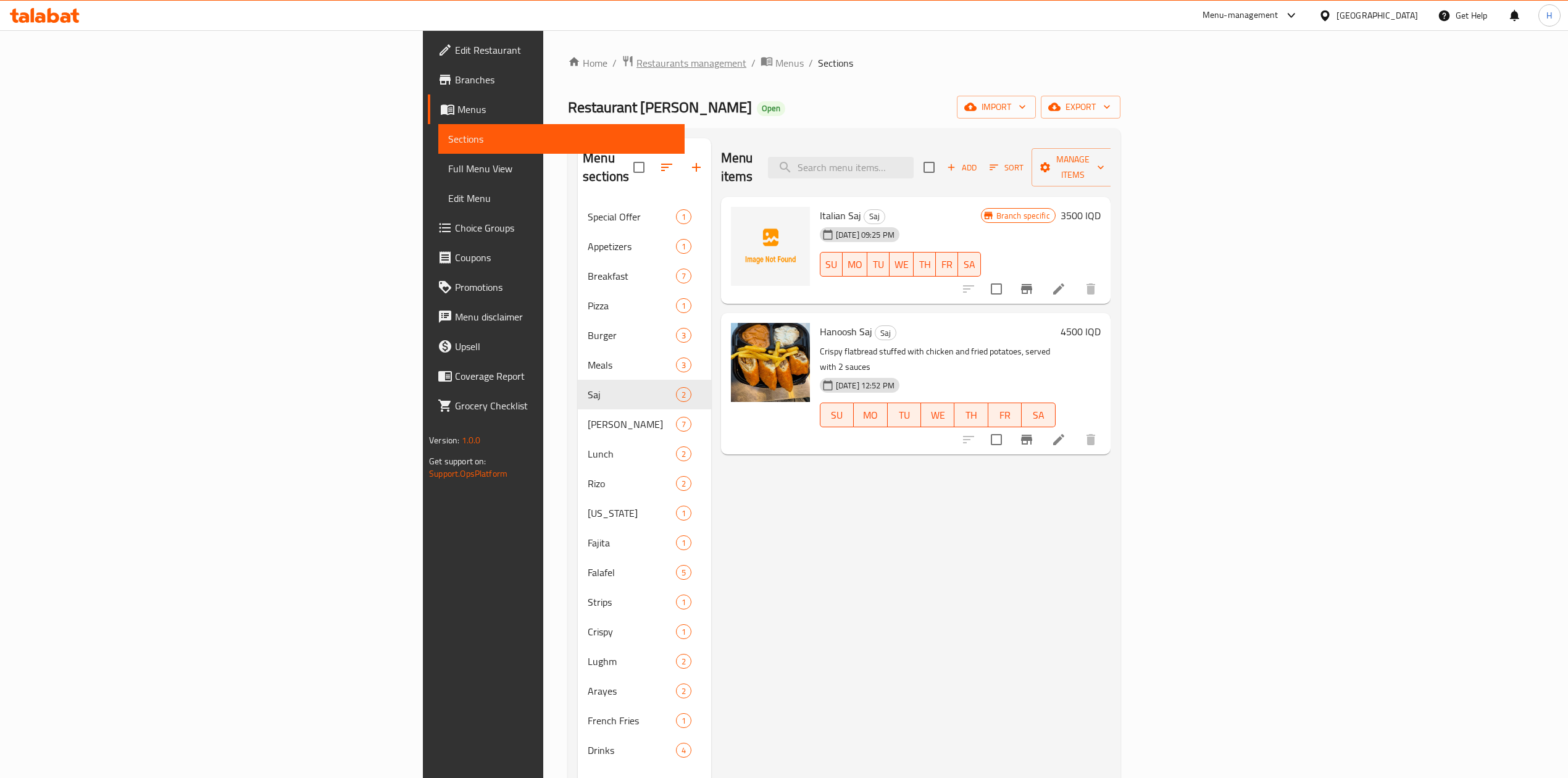
click at [636, 58] on span "Restaurants management" at bounding box center [691, 62] width 109 height 15
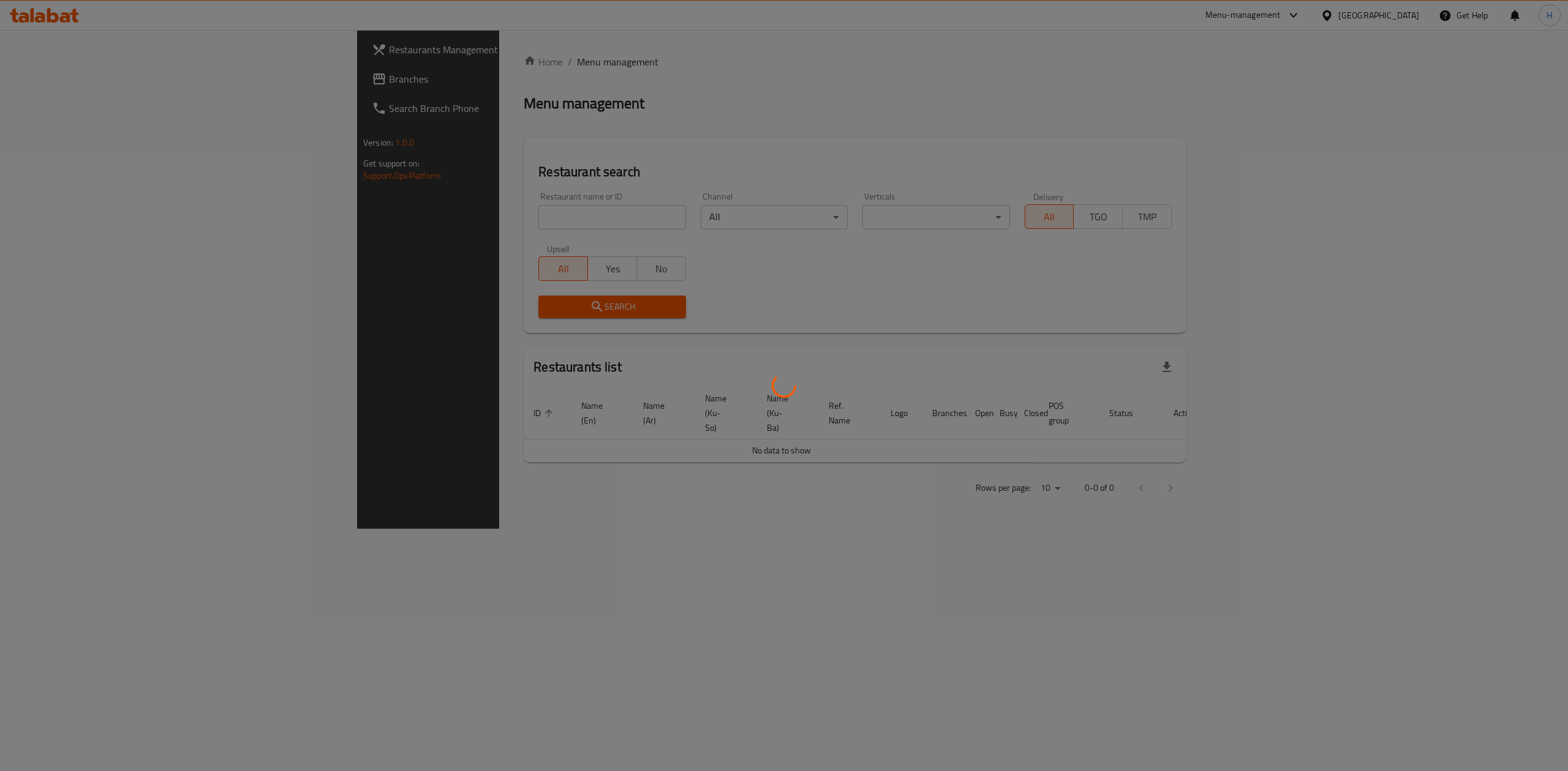
click at [434, 224] on div at bounding box center [784, 385] width 1568 height 771
click at [445, 223] on div at bounding box center [784, 385] width 1568 height 771
click at [446, 223] on div at bounding box center [784, 385] width 1568 height 771
click at [451, 204] on div at bounding box center [784, 385] width 1568 height 771
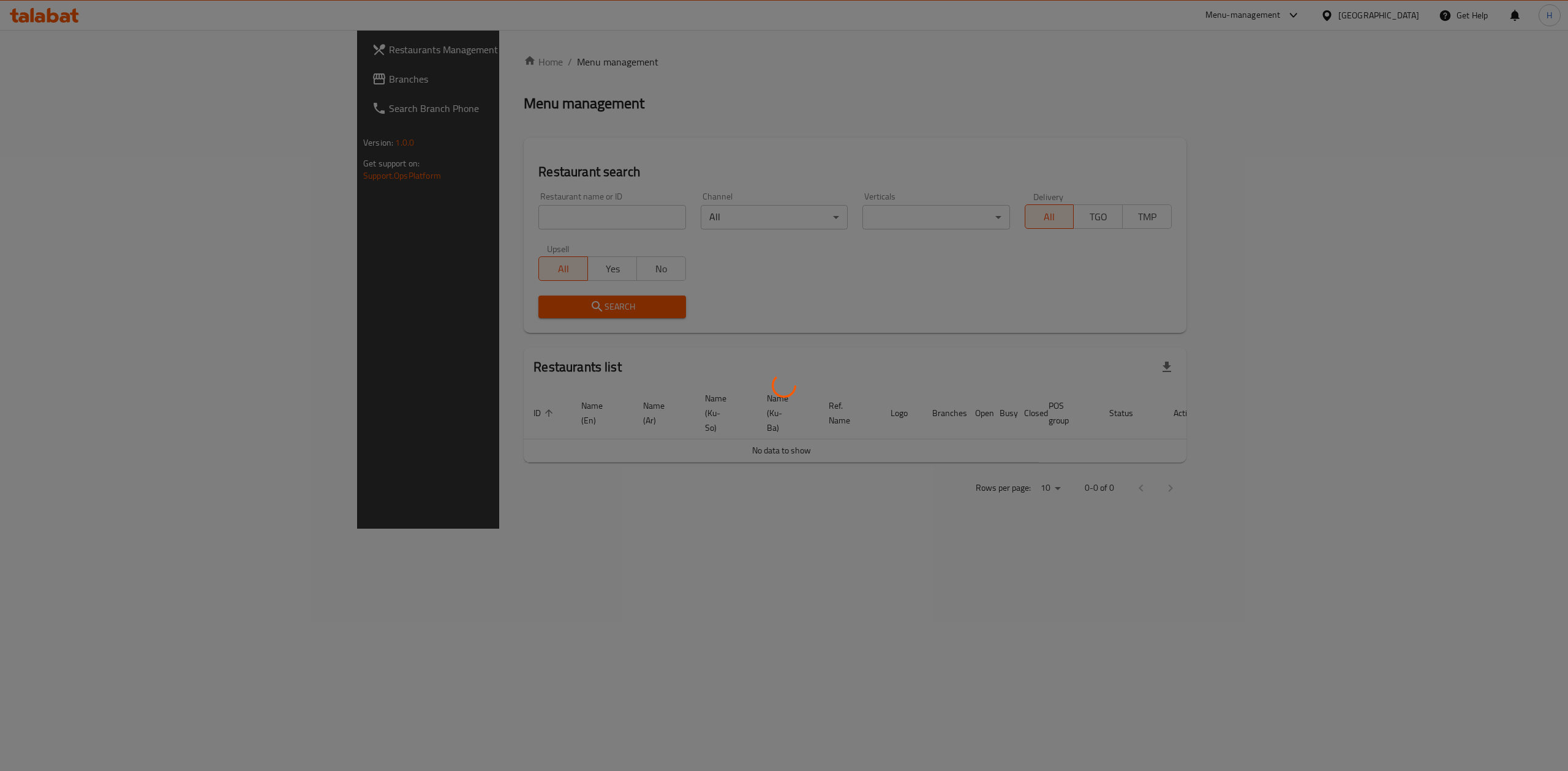
click at [459, 170] on div at bounding box center [784, 385] width 1568 height 771
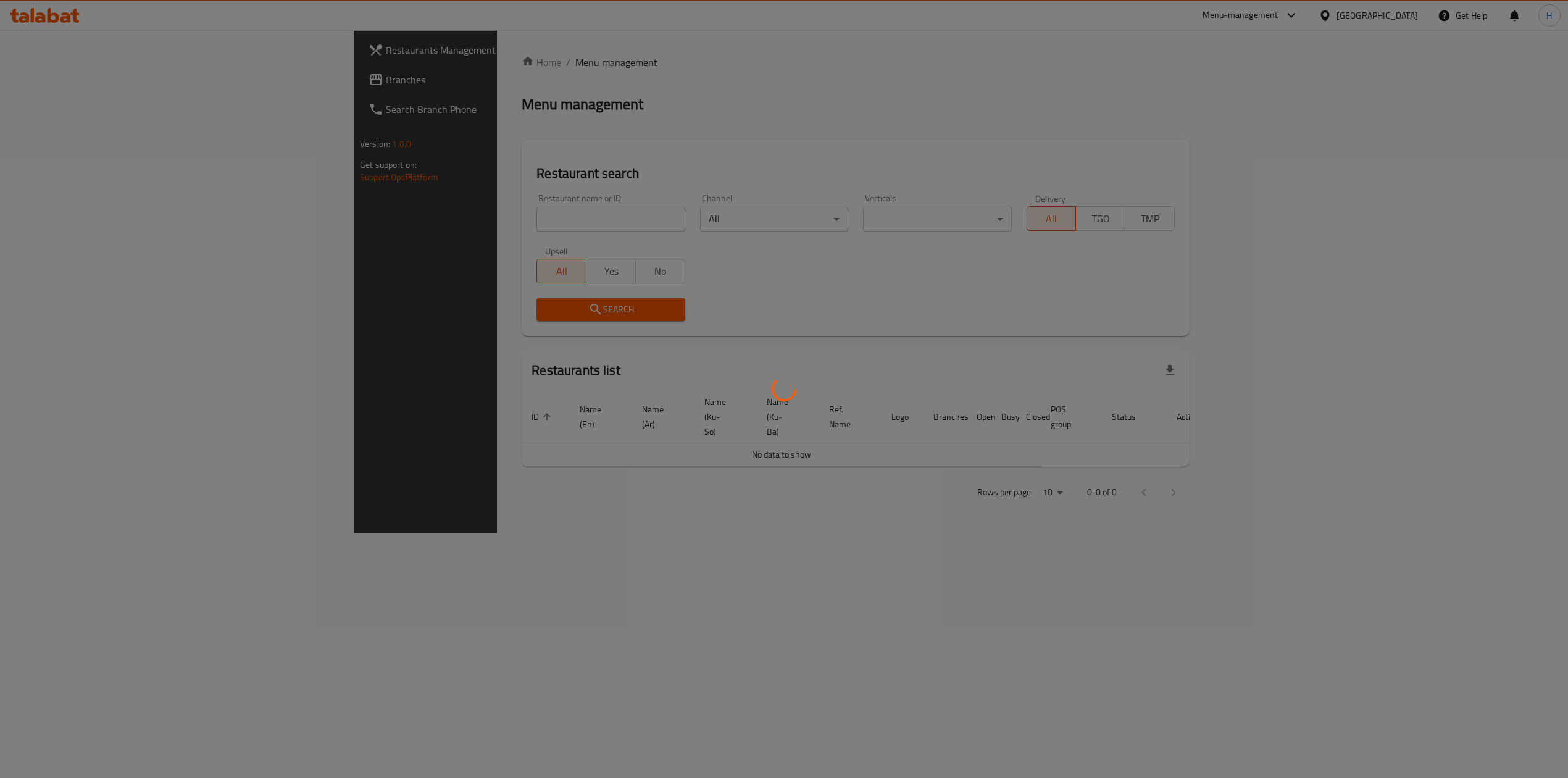
click at [408, 246] on div at bounding box center [784, 389] width 1568 height 778
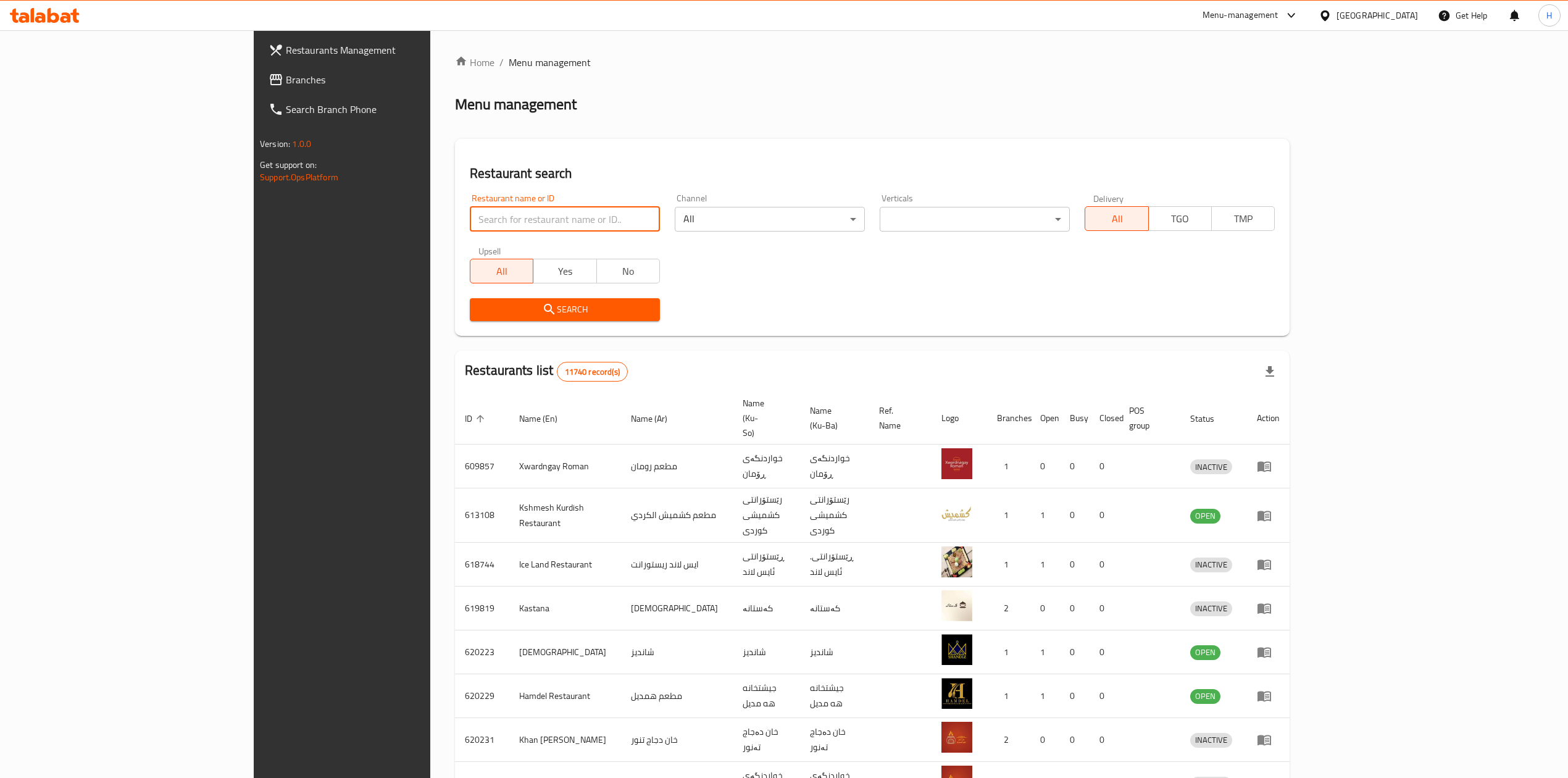
click at [470, 217] on input "search" at bounding box center [565, 219] width 190 height 25
paste input "Bayt Harer"
type input "Bayt Harer"
click button "Search" at bounding box center [565, 310] width 190 height 23
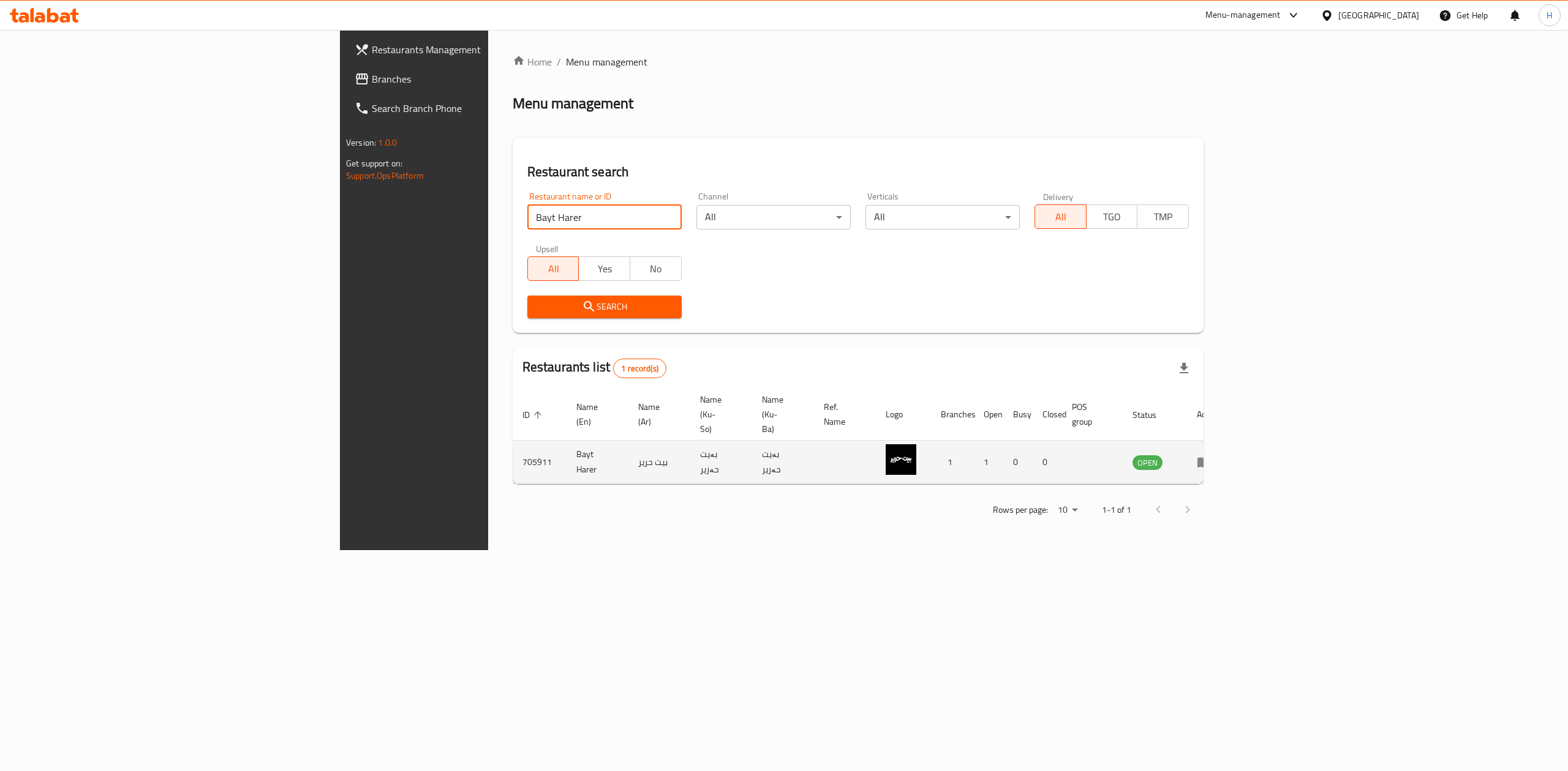
click at [1209, 461] on icon "enhanced table" at bounding box center [1207, 463] width 4 height 5
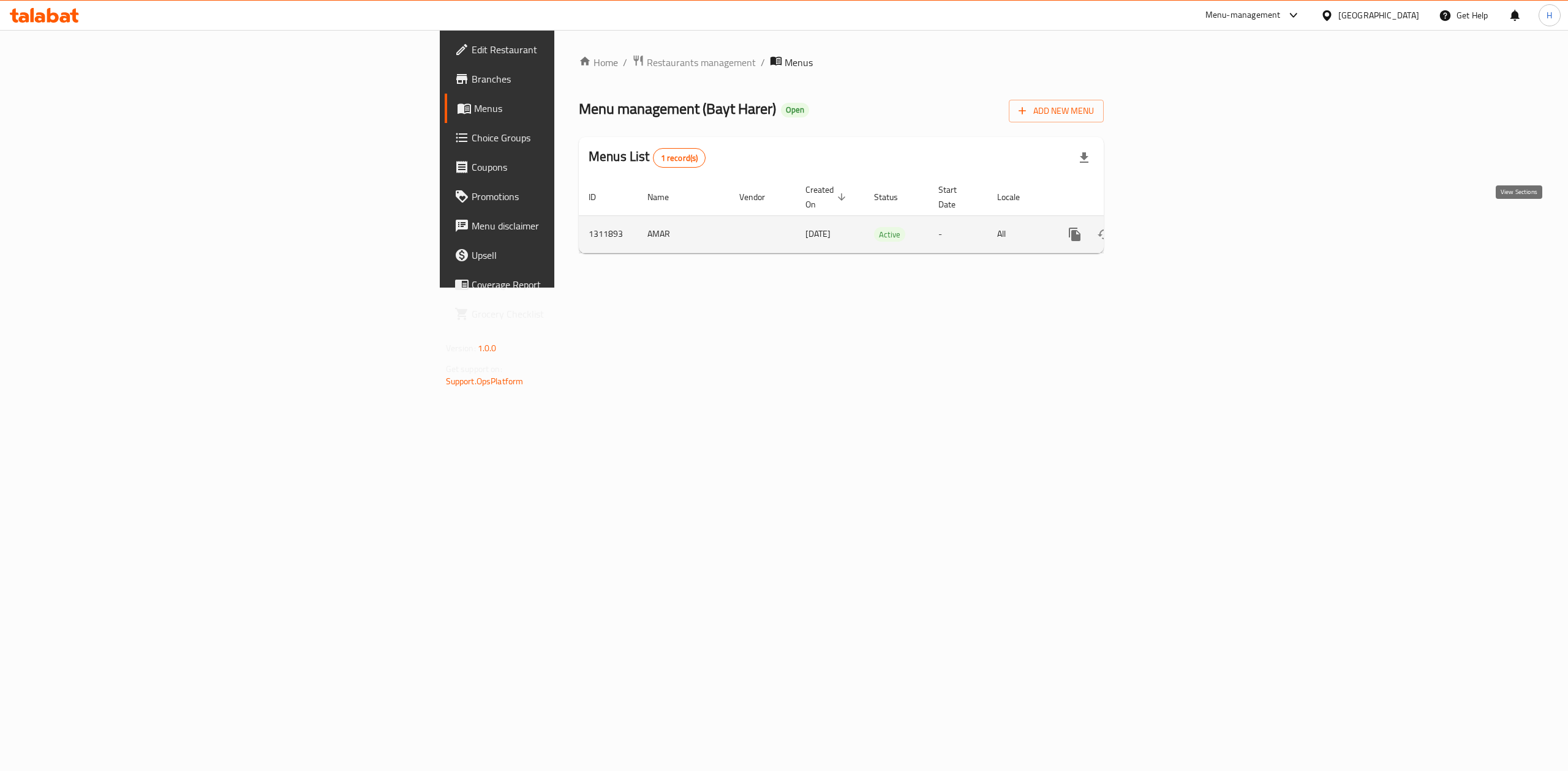
click at [1170, 227] on icon "enhanced table" at bounding box center [1162, 234] width 14 height 14
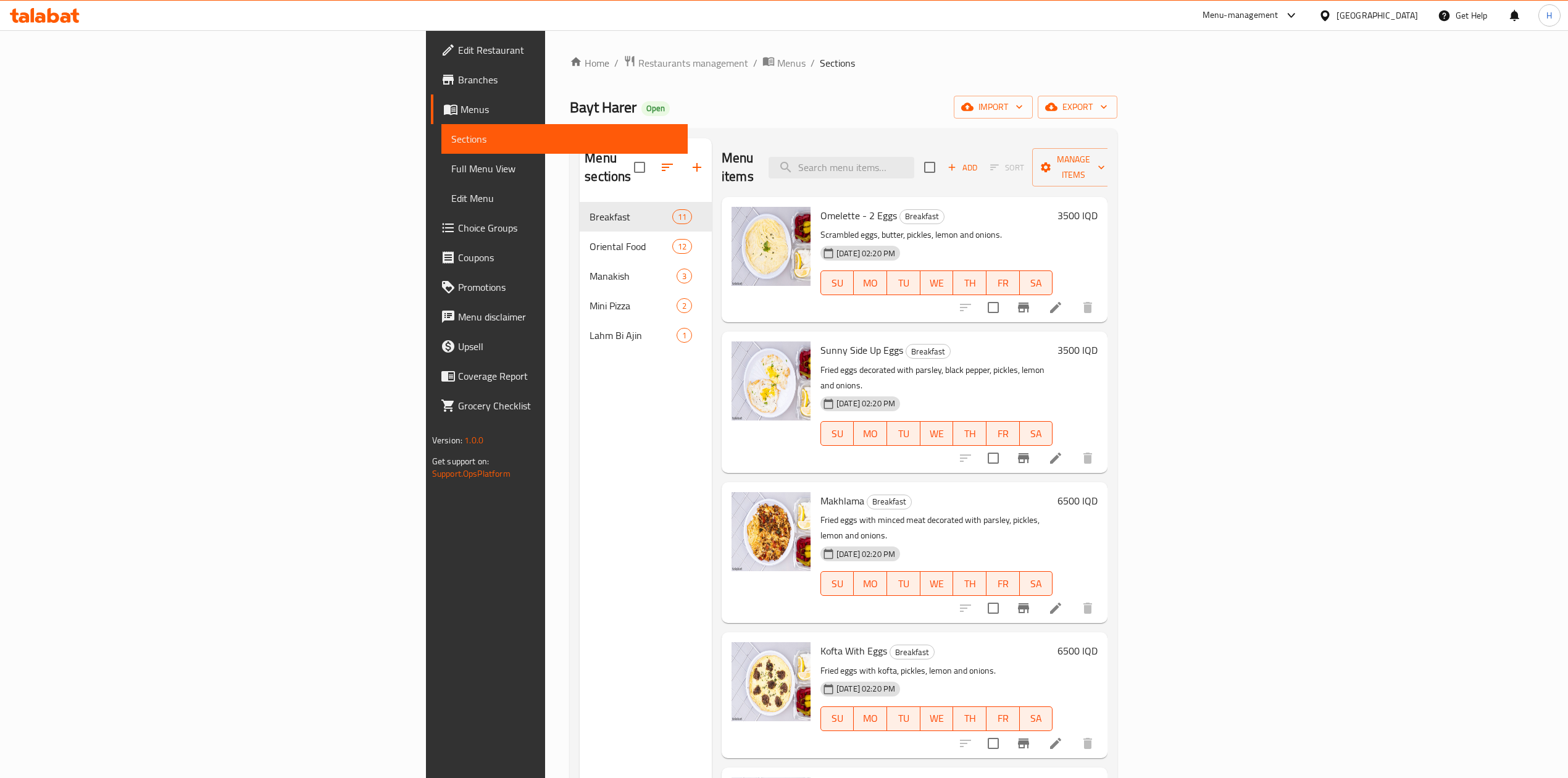
click at [1117, 81] on div "Home / Restaurants management / Menus / Sections Bayt Harer Open import export …" at bounding box center [843, 490] width 547 height 871
click at [973, 107] on icon "button" at bounding box center [967, 107] width 12 height 8
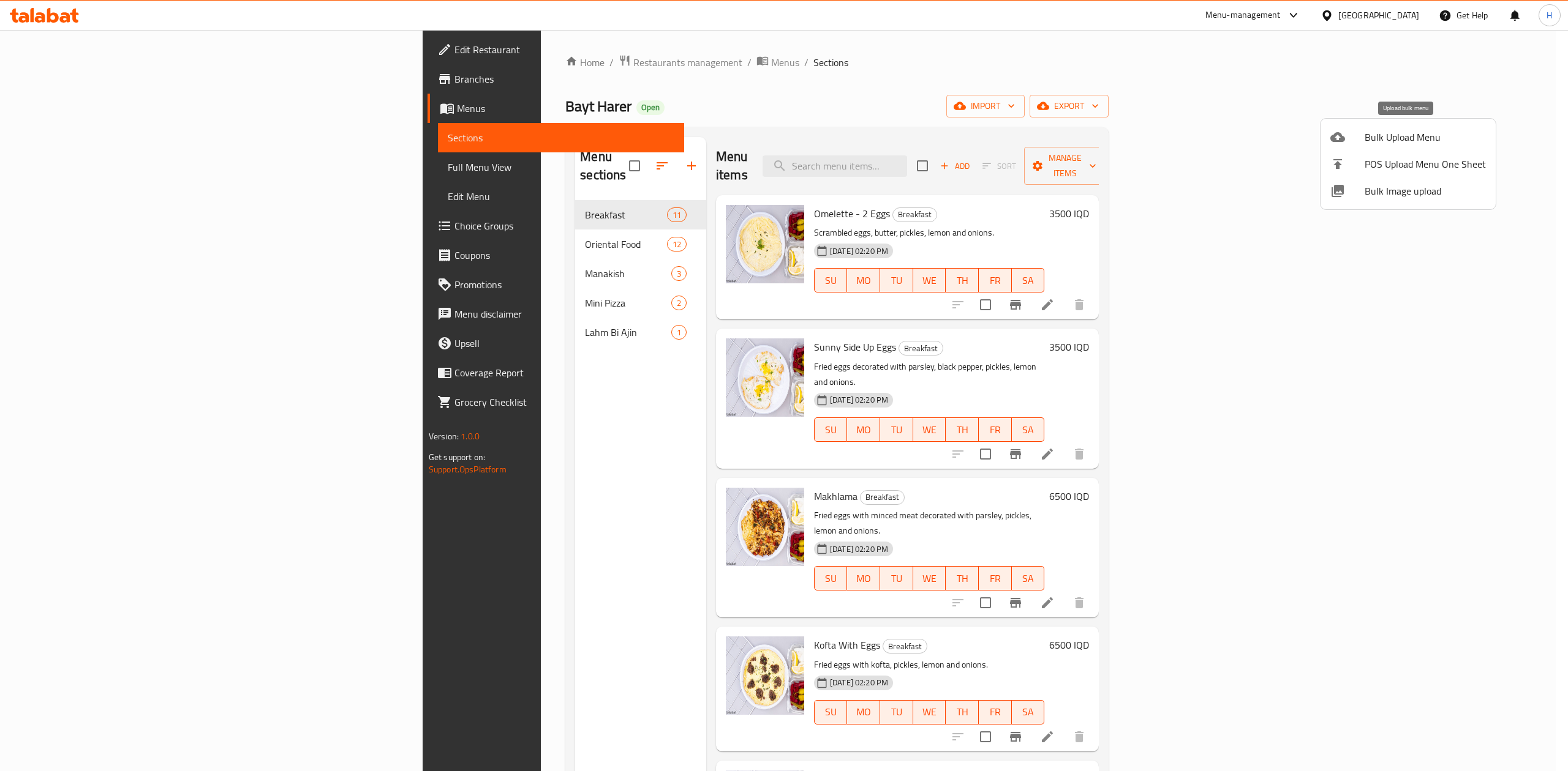
click at [1358, 133] on div at bounding box center [1347, 137] width 34 height 14
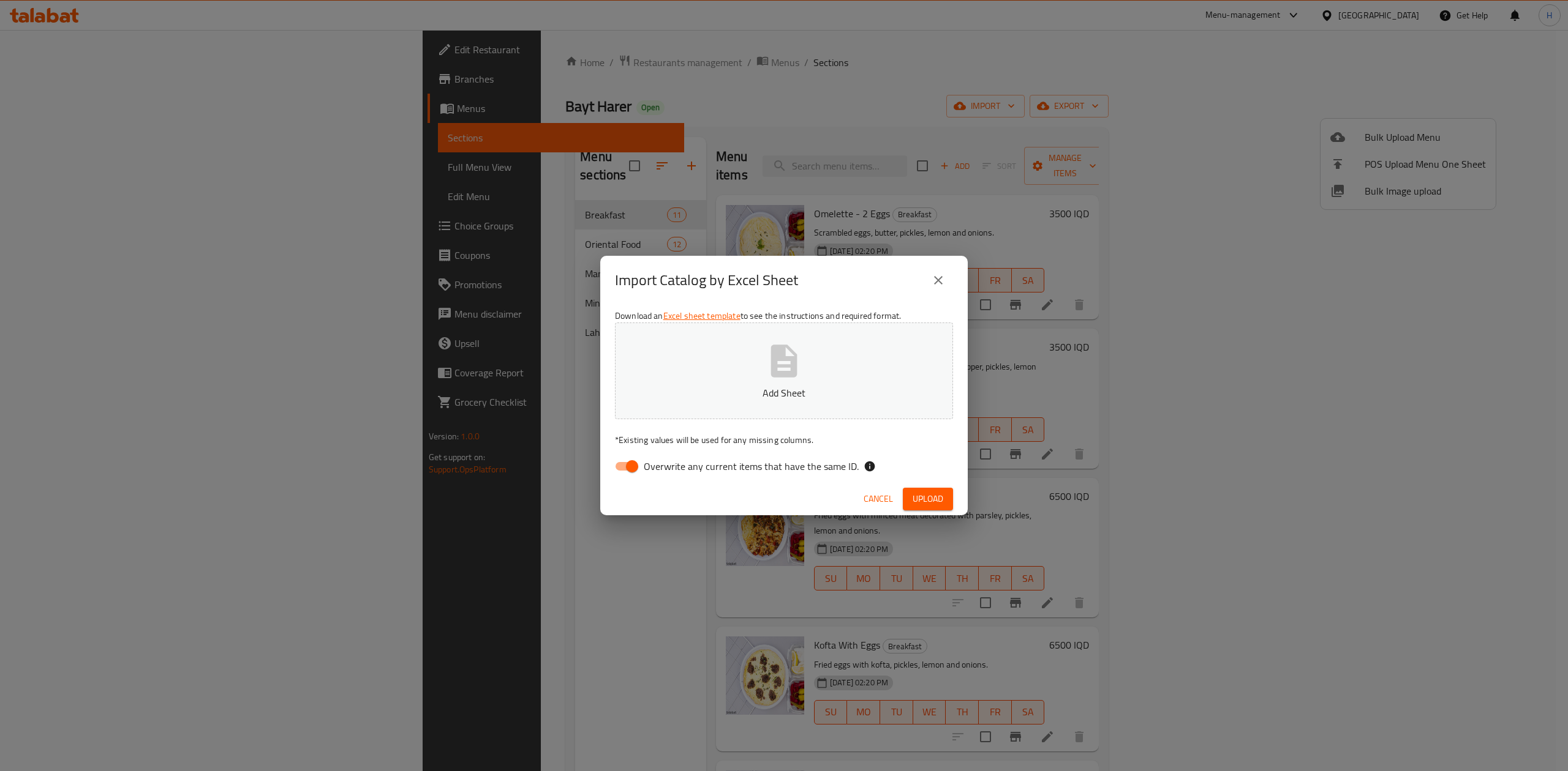
click at [630, 467] on input "Overwrite any current items that have the same ID." at bounding box center [632, 466] width 70 height 23
checkbox input "false"
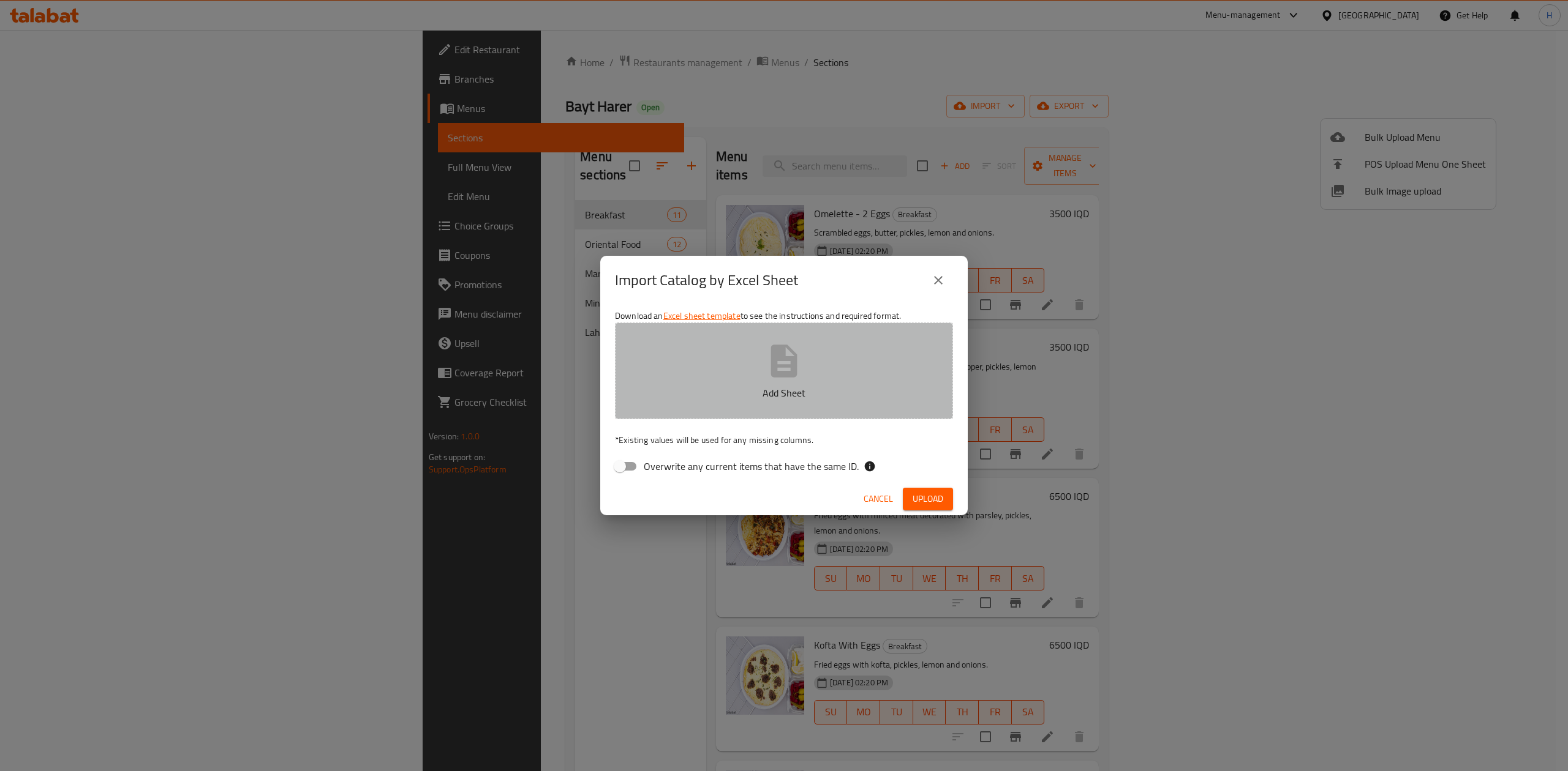
click at [758, 362] on button "Add Sheet" at bounding box center [784, 371] width 338 height 97
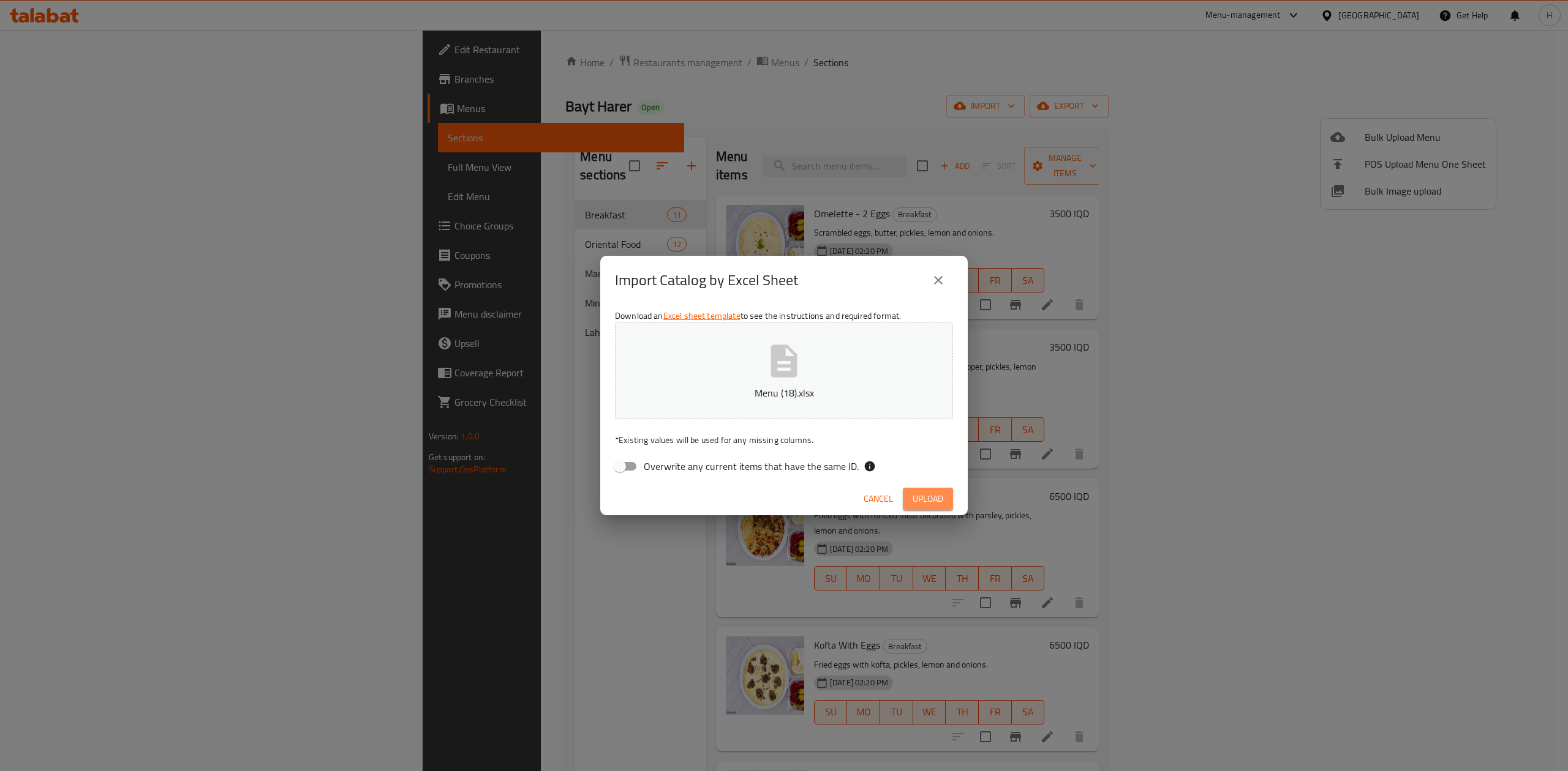
click at [927, 498] on span "Upload" at bounding box center [927, 500] width 31 height 15
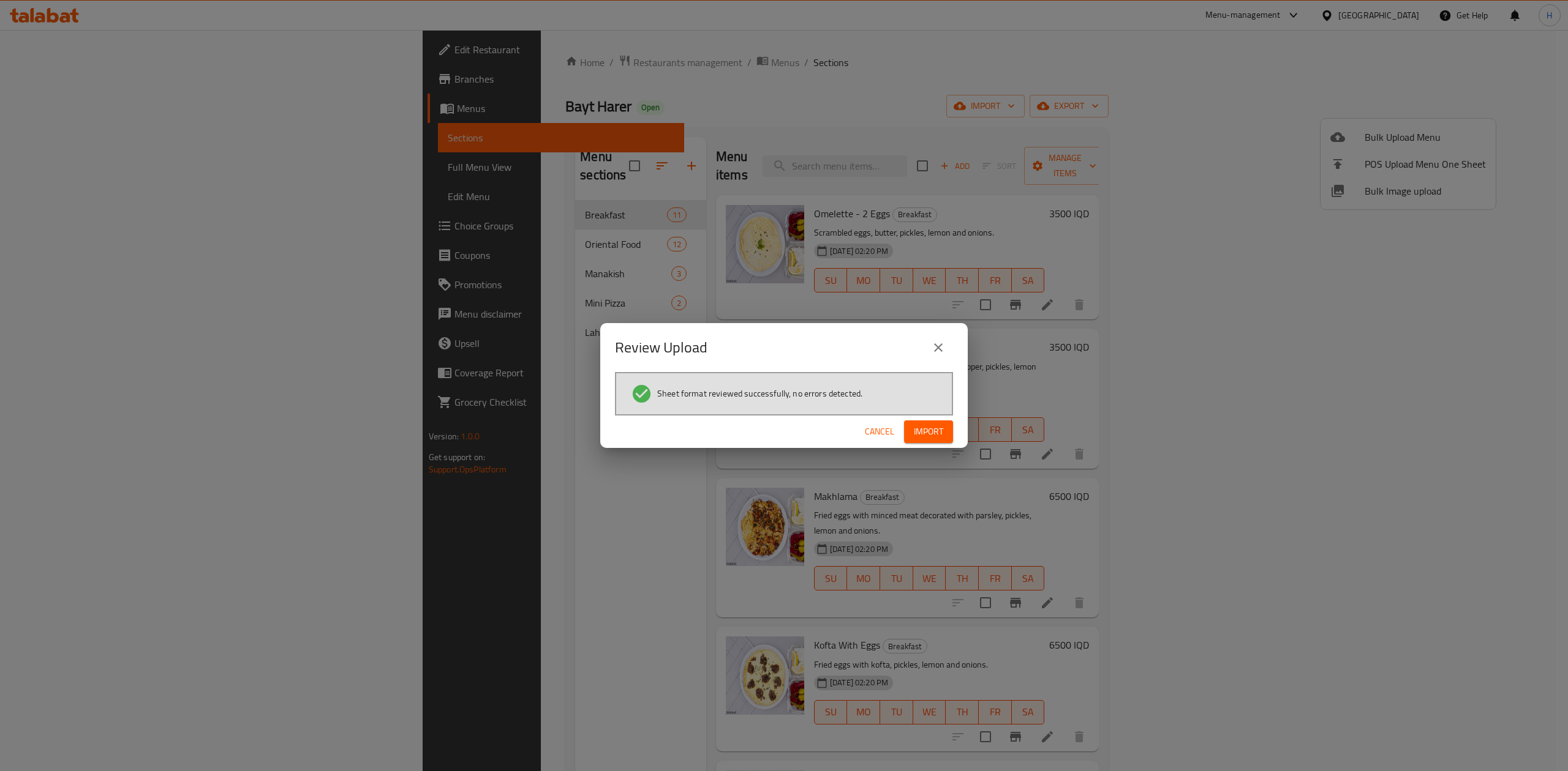
click at [932, 428] on span "Import" at bounding box center [928, 432] width 30 height 15
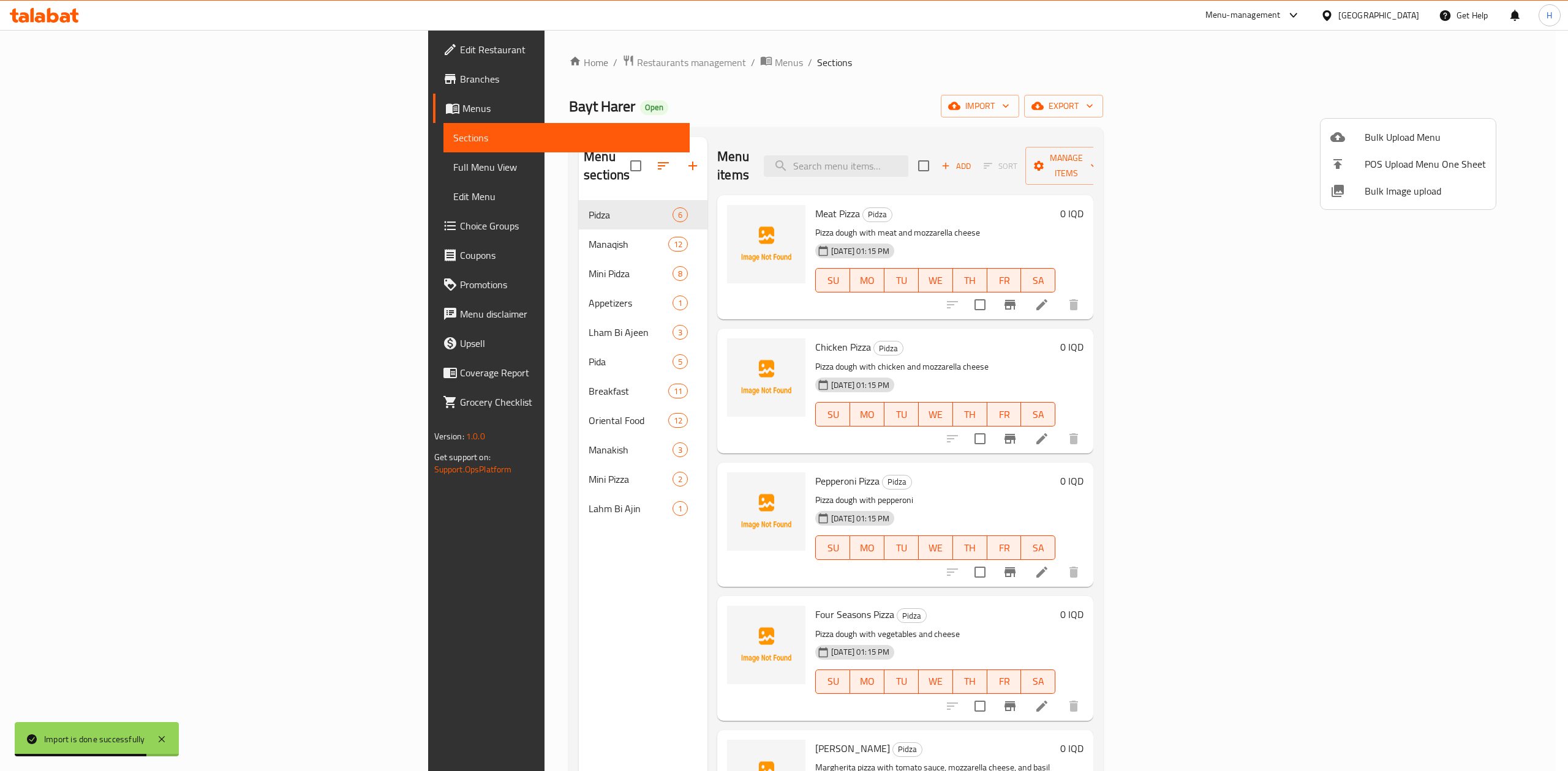
click at [453, 263] on div at bounding box center [784, 385] width 1568 height 771
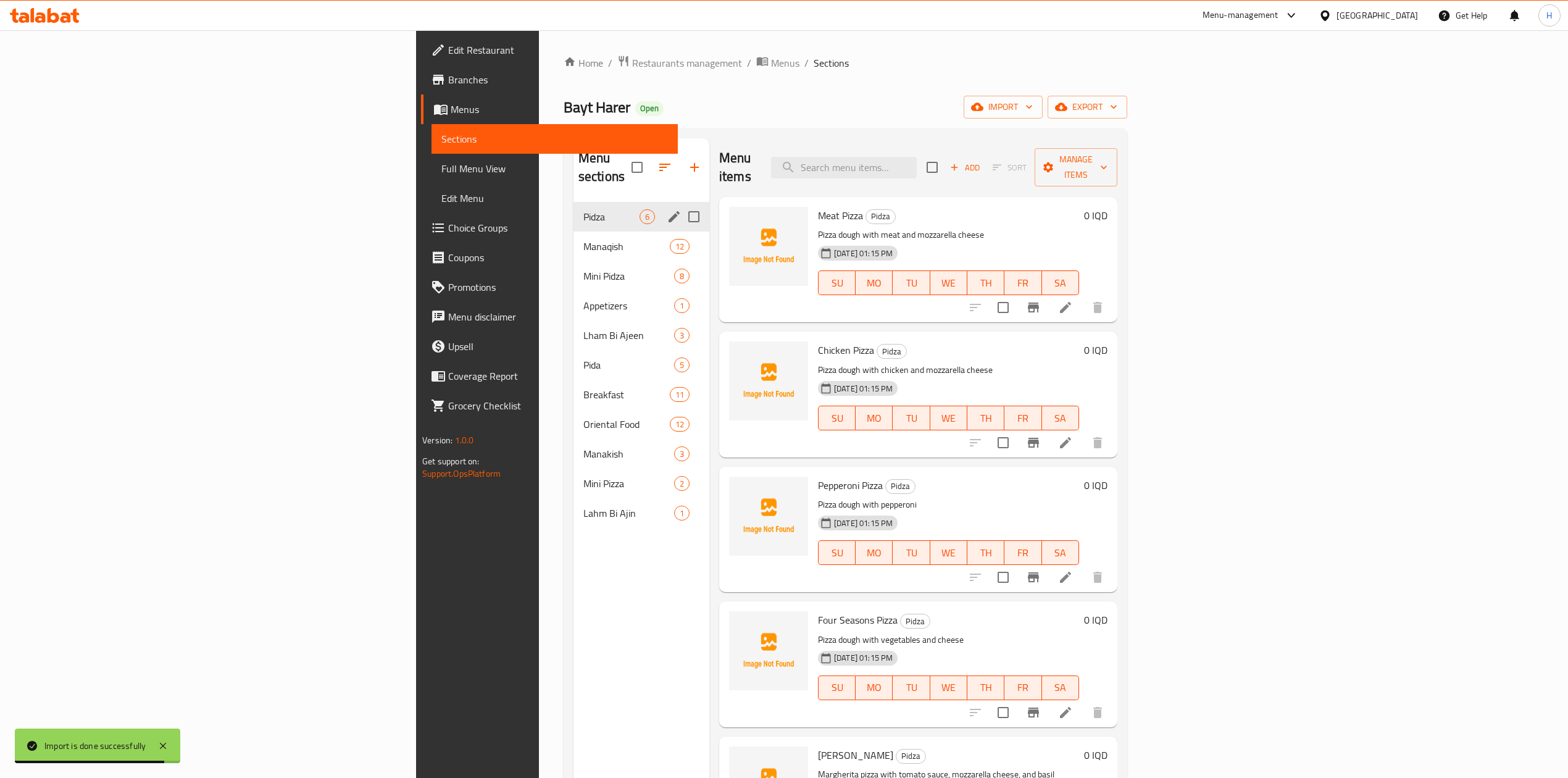
click at [583, 210] on span "Pidza" at bounding box center [612, 217] width 56 height 15
click at [666, 210] on icon "edit" at bounding box center [673, 217] width 15 height 15
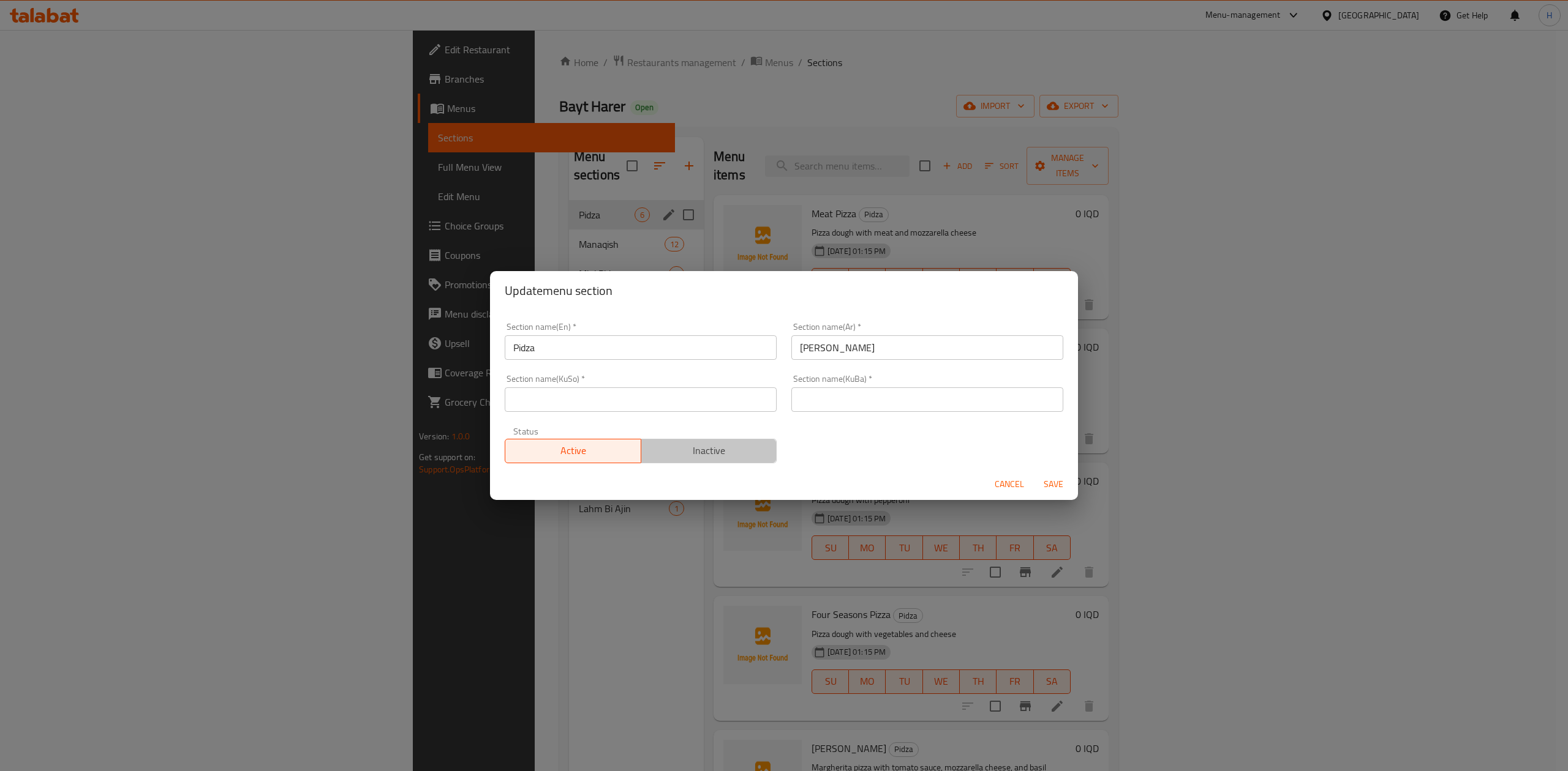
click at [721, 458] on span "Inactive" at bounding box center [708, 450] width 126 height 18
click at [1054, 489] on span "Save" at bounding box center [1053, 484] width 30 height 15
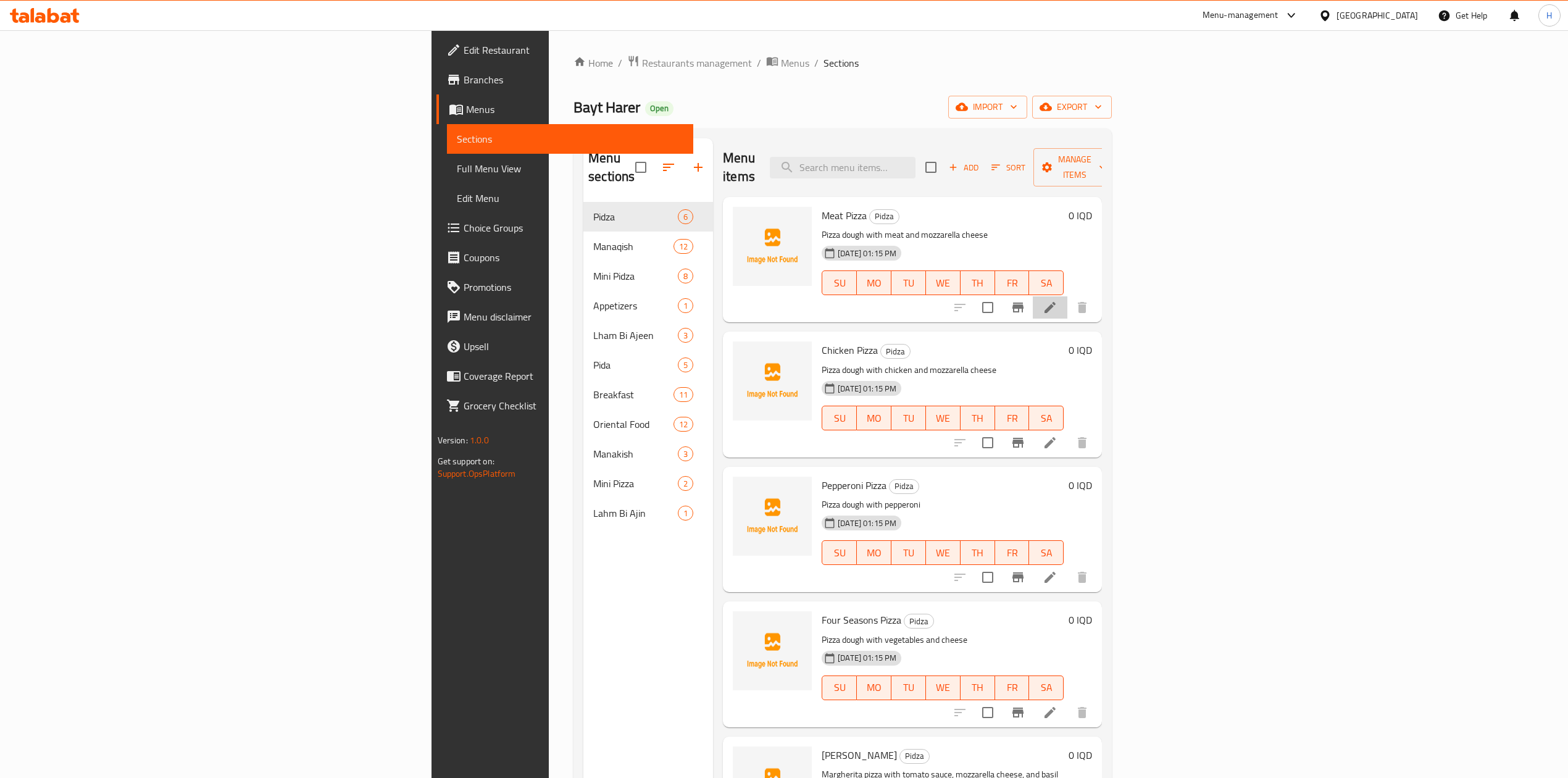
click at [1068, 296] on li at bounding box center [1050, 307] width 34 height 22
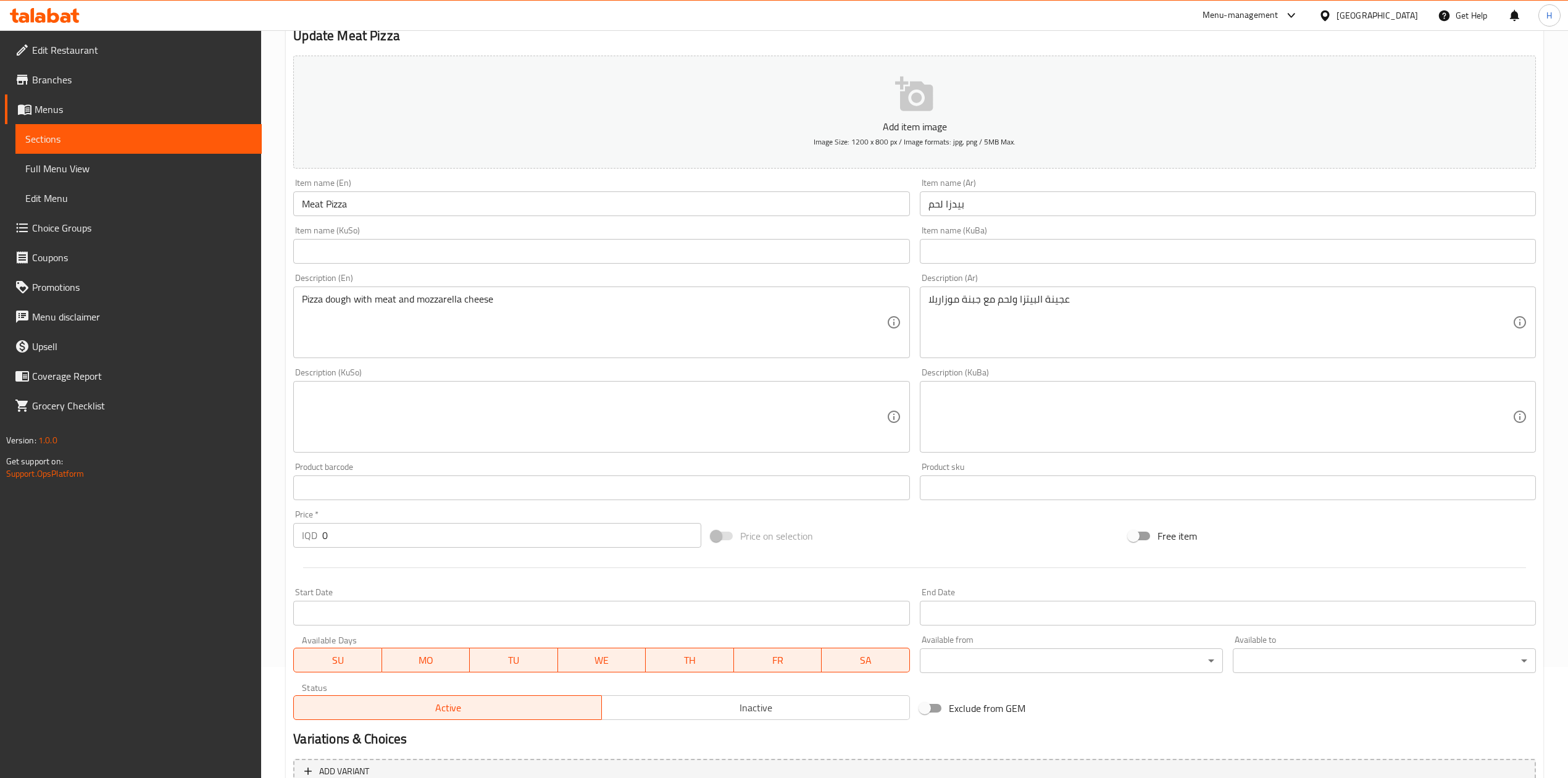
scroll to position [236, 0]
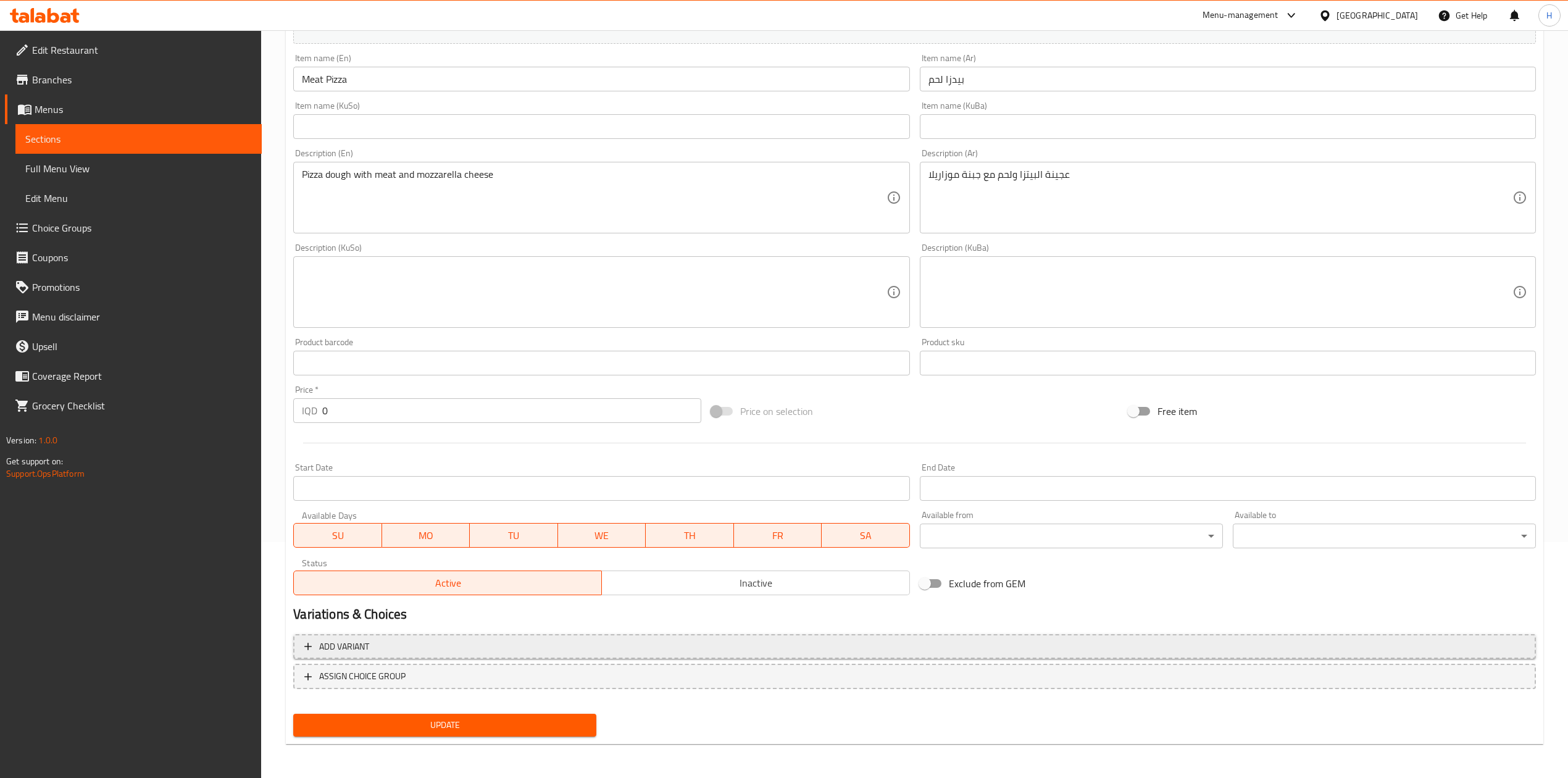
click at [388, 640] on span "Add variant" at bounding box center [914, 647] width 1221 height 15
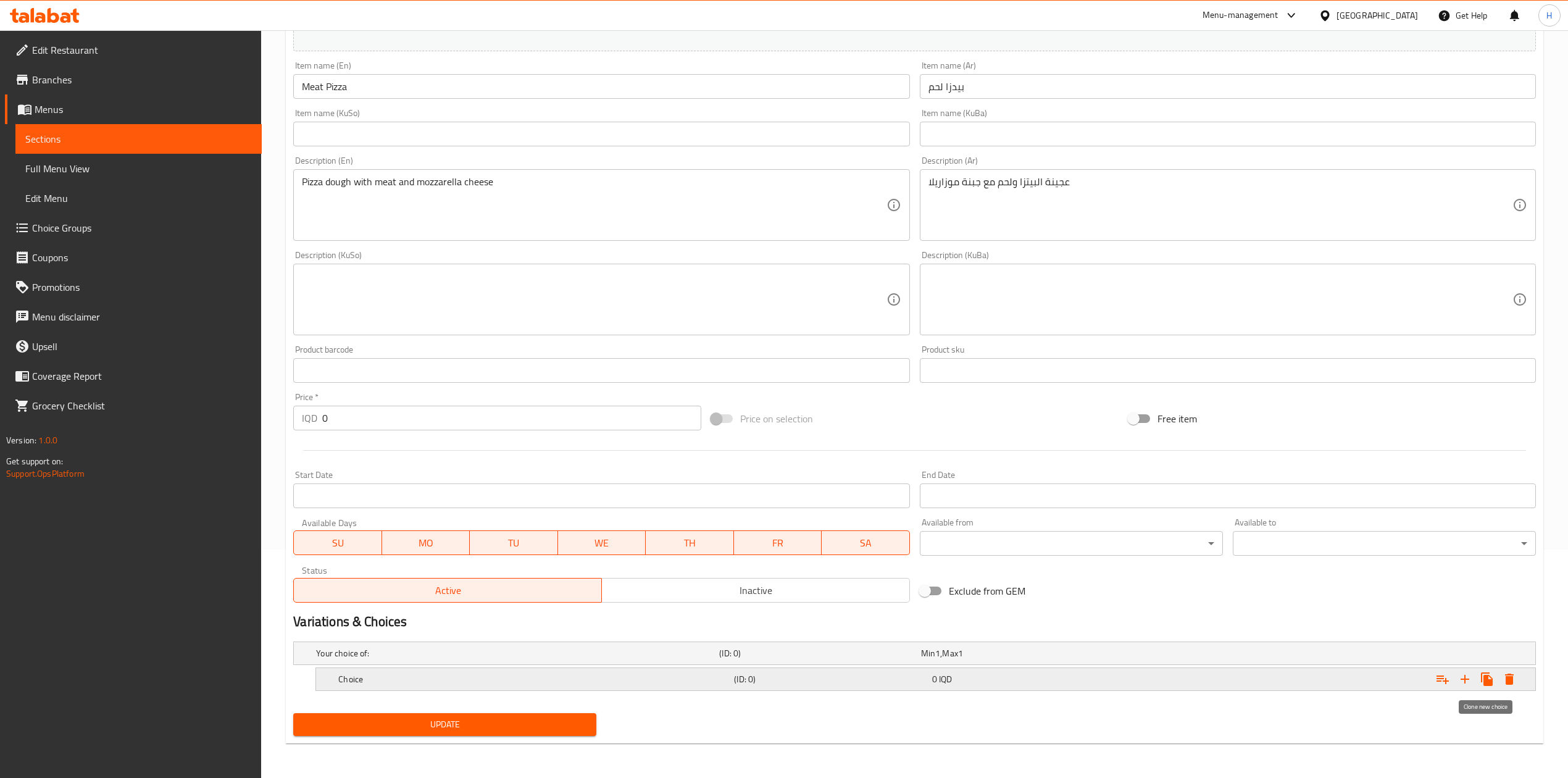
click at [1467, 682] on icon "Expand" at bounding box center [1464, 679] width 15 height 15
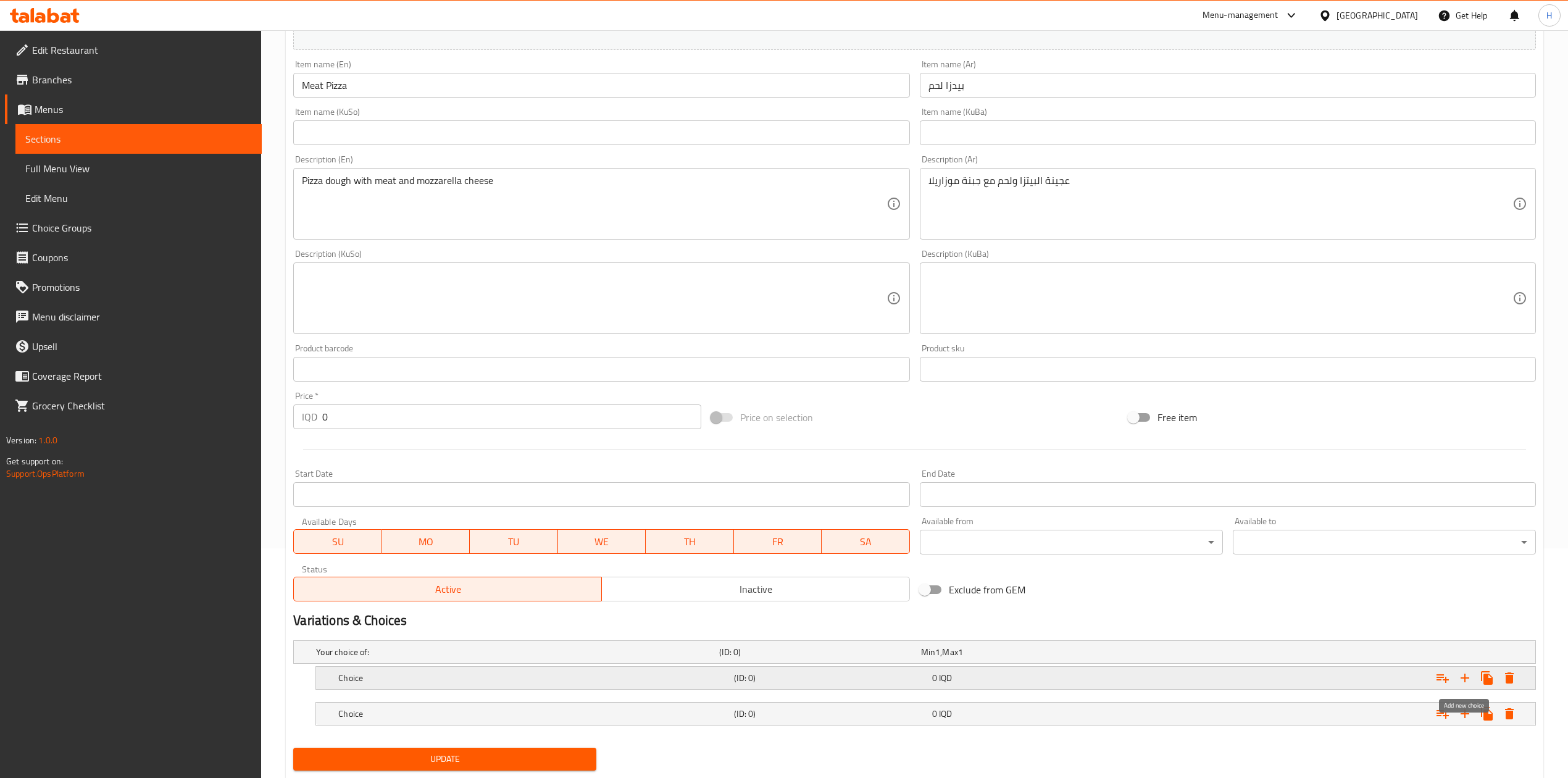
drag, startPoint x: 1467, startPoint y: 682, endPoint x: 1367, endPoint y: 668, distance: 101.0
click at [1465, 682] on icon "Expand" at bounding box center [1464, 678] width 15 height 15
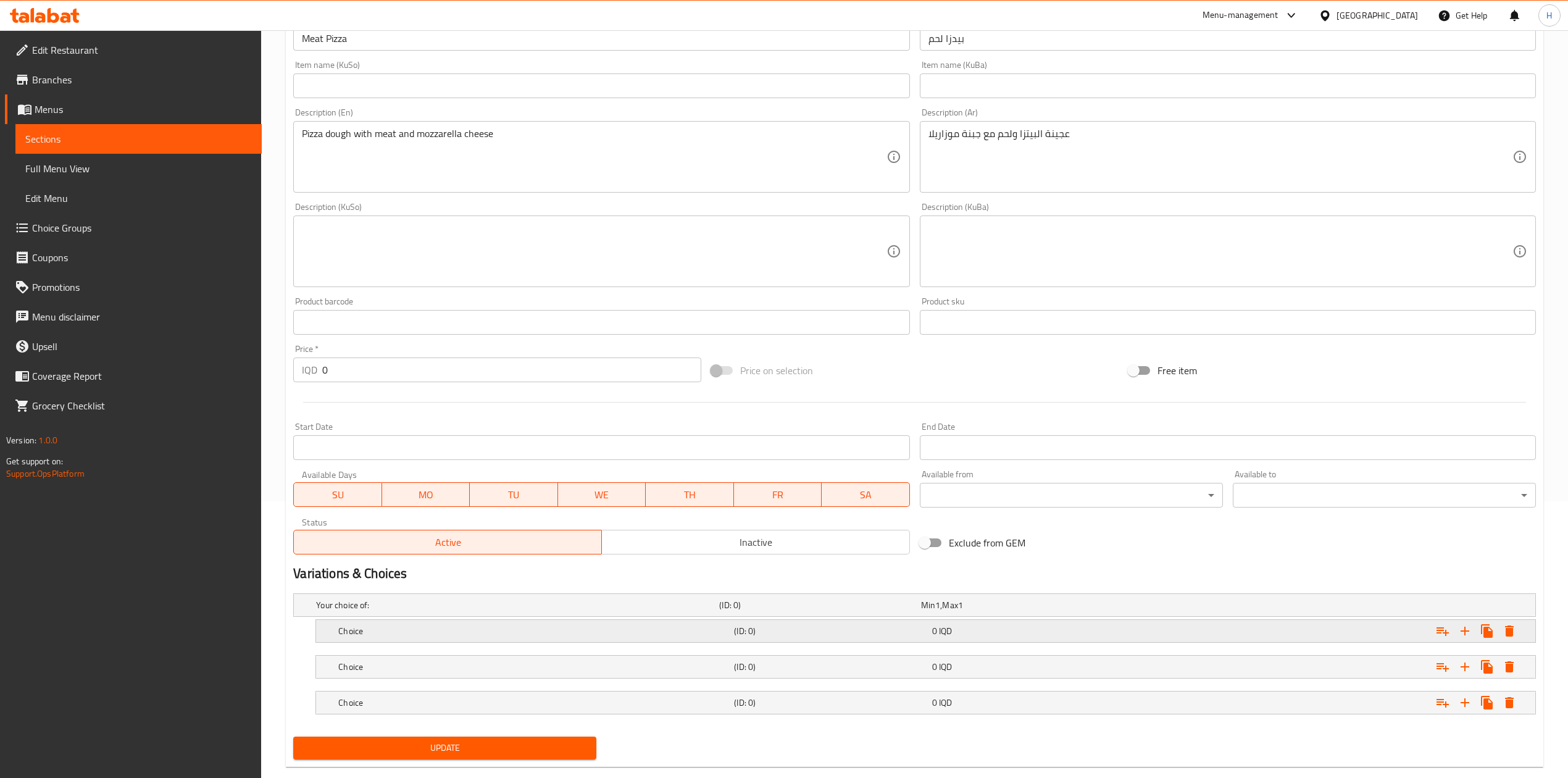
scroll to position [302, 0]
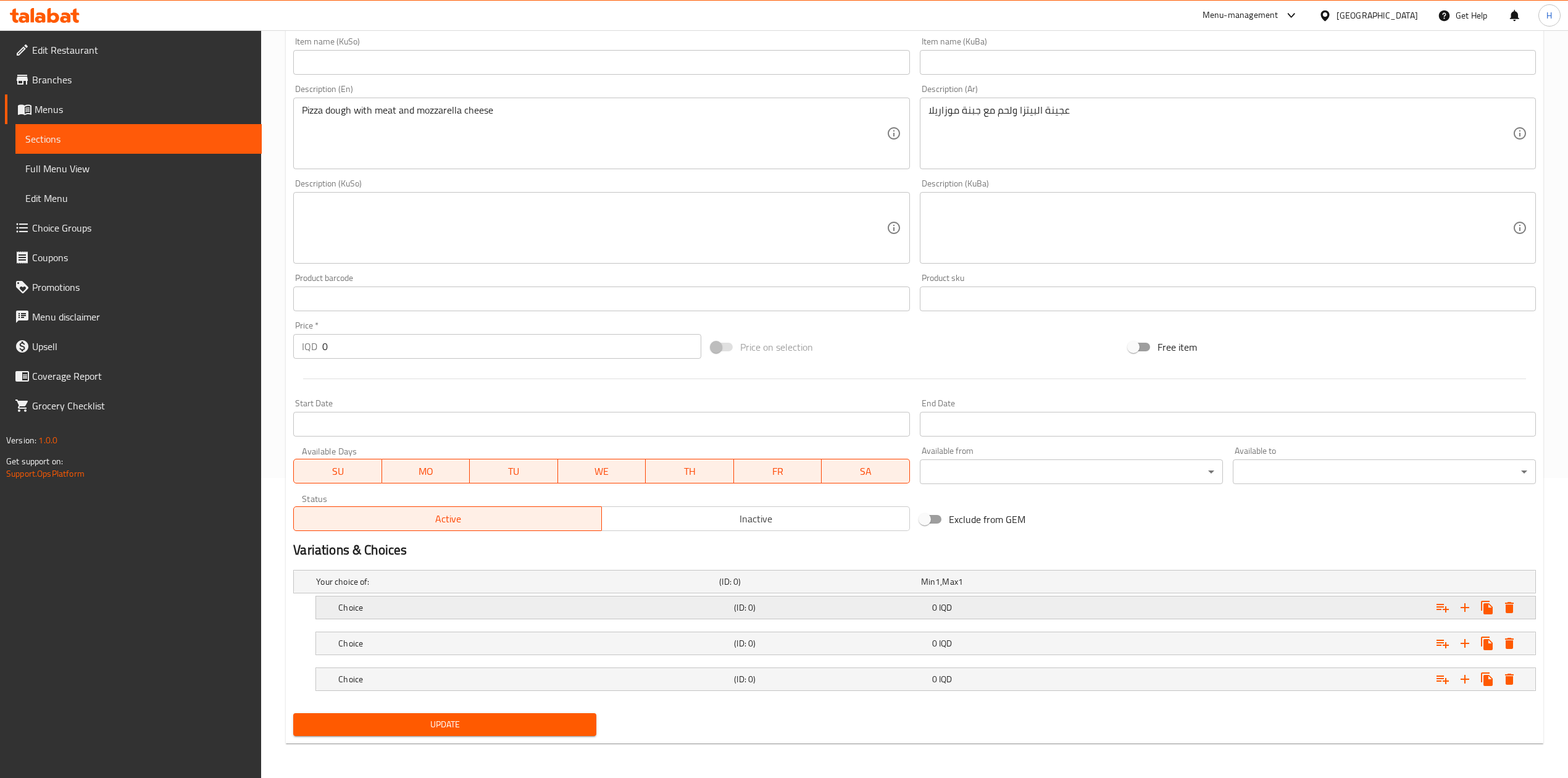
click at [376, 616] on div "Choice (ID: 0) 0 IQD" at bounding box center [930, 608] width 1187 height 27
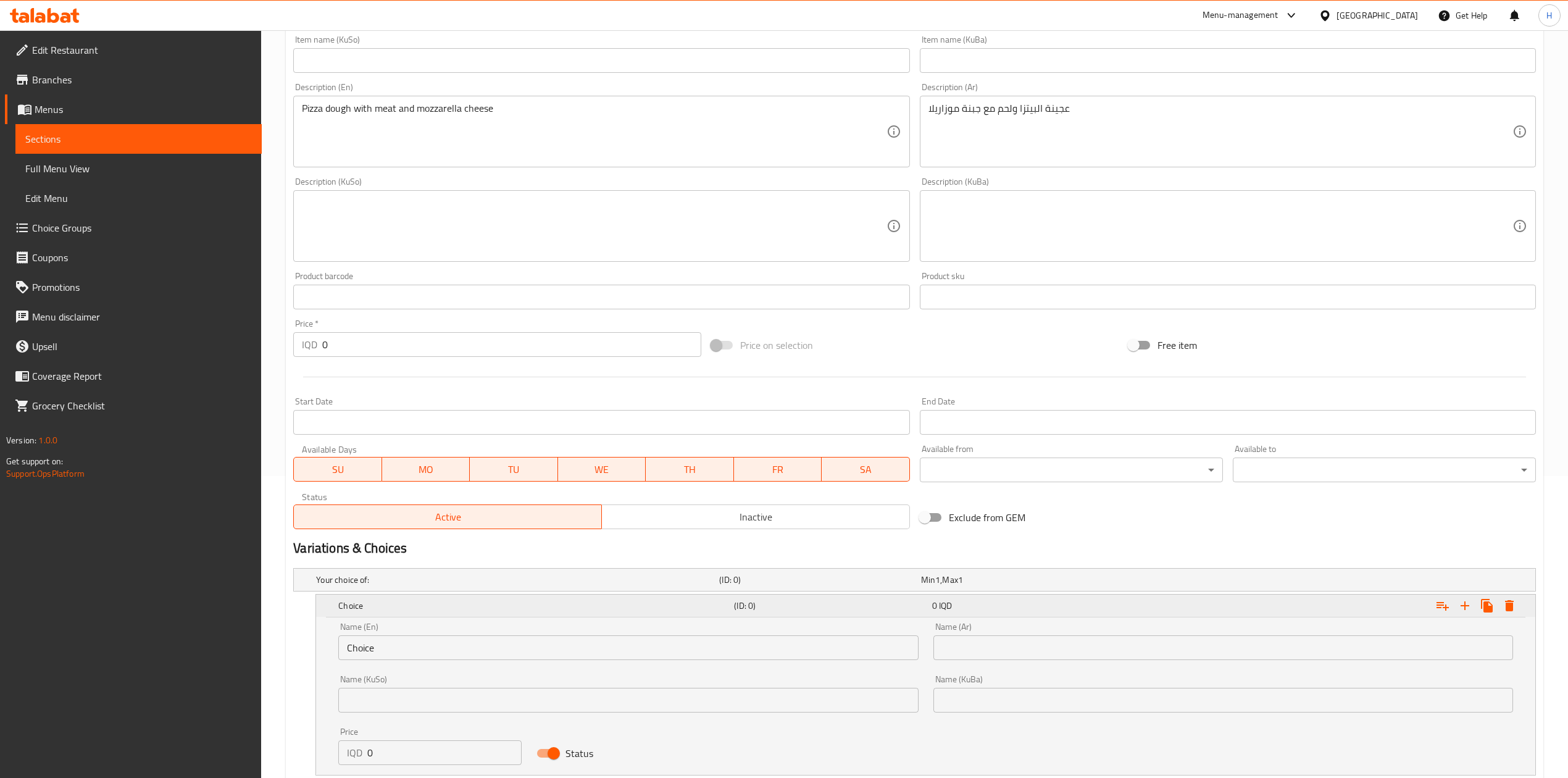
scroll to position [435, 0]
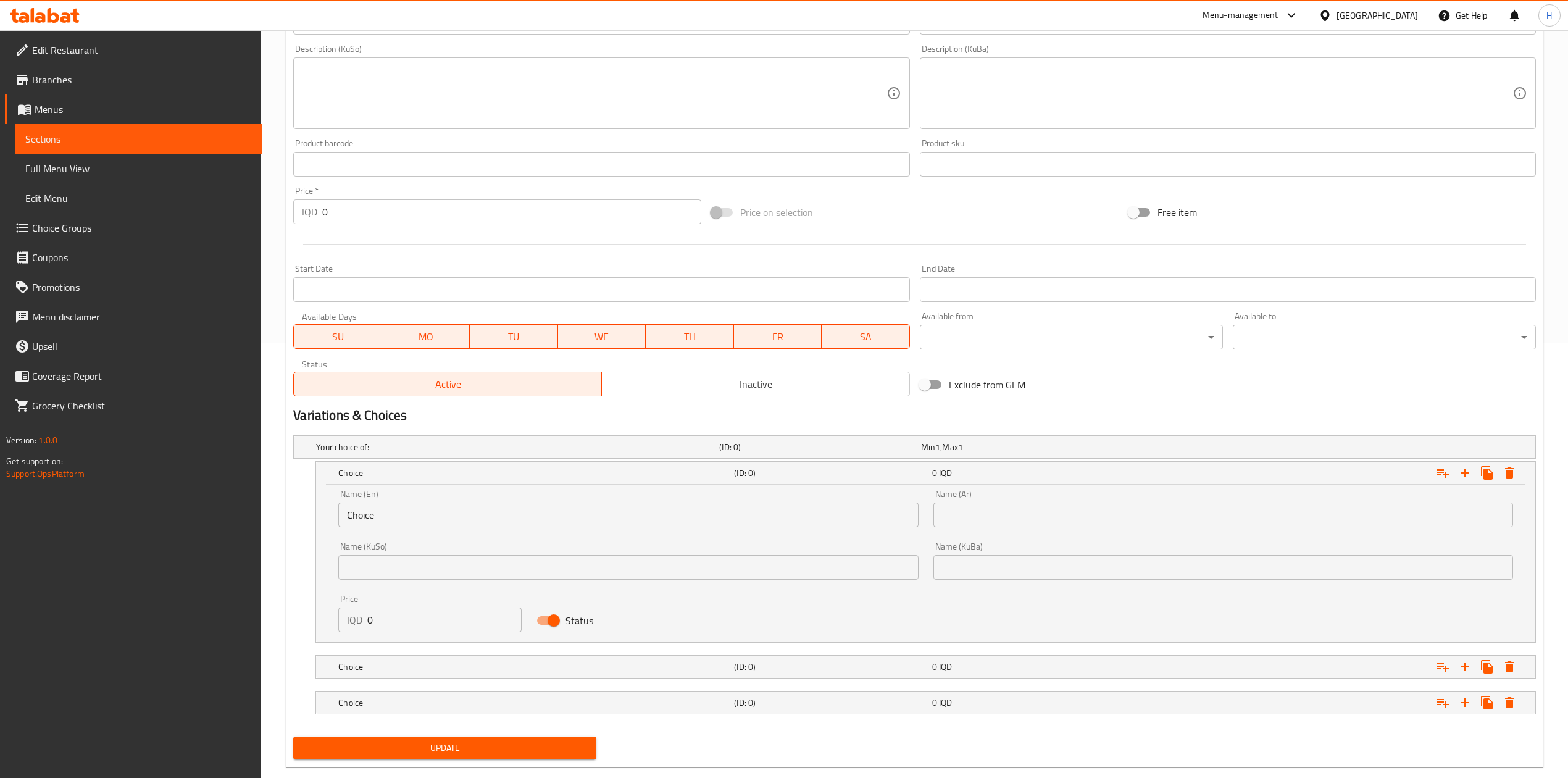
click at [388, 516] on input "Choice" at bounding box center [628, 514] width 580 height 25
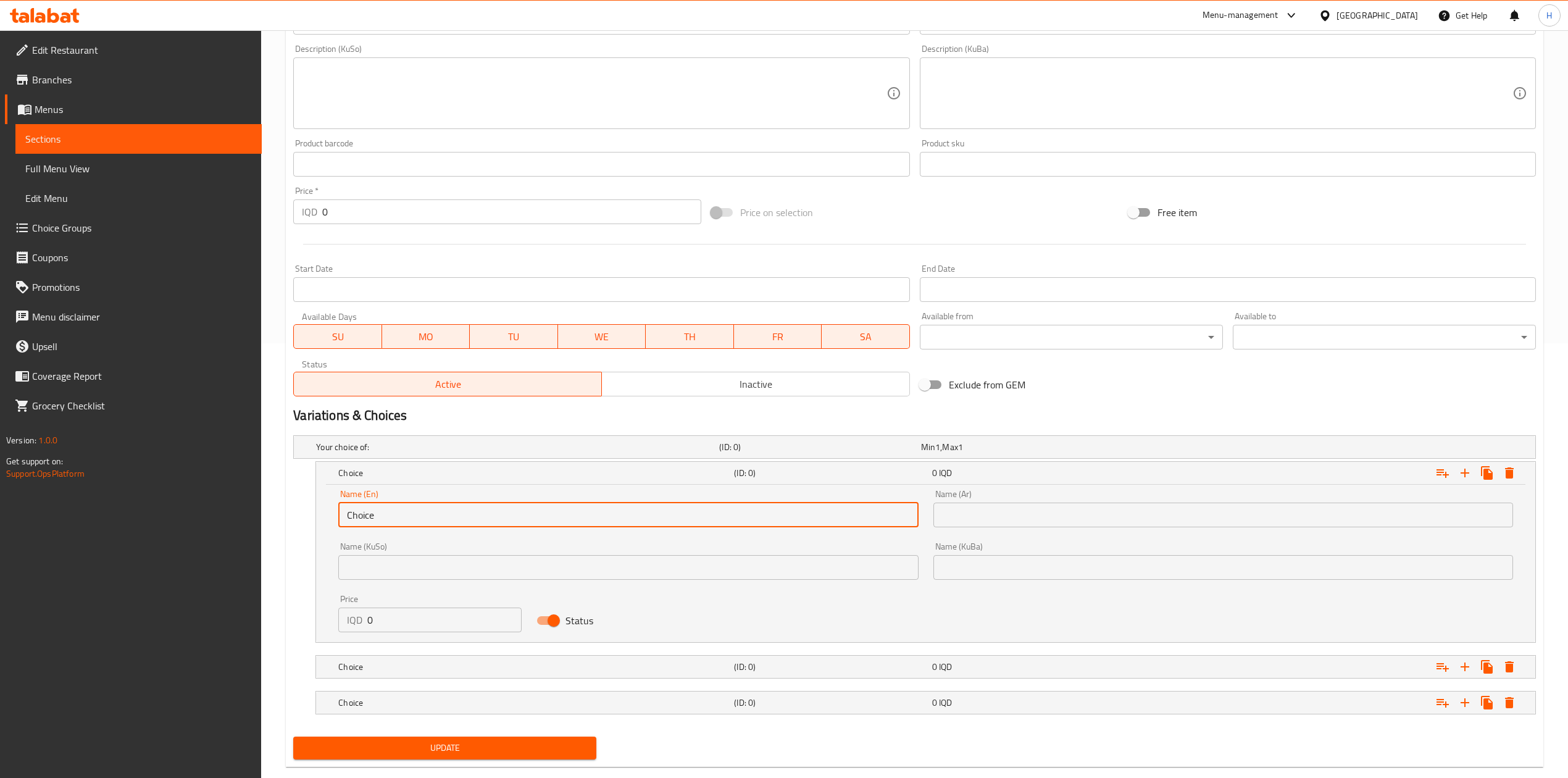
click at [388, 516] on input "Choice" at bounding box center [628, 514] width 580 height 25
click at [389, 519] on input "text" at bounding box center [628, 514] width 580 height 25
type input "Small"
click at [457, 676] on div "Choice" at bounding box center [534, 667] width 396 height 17
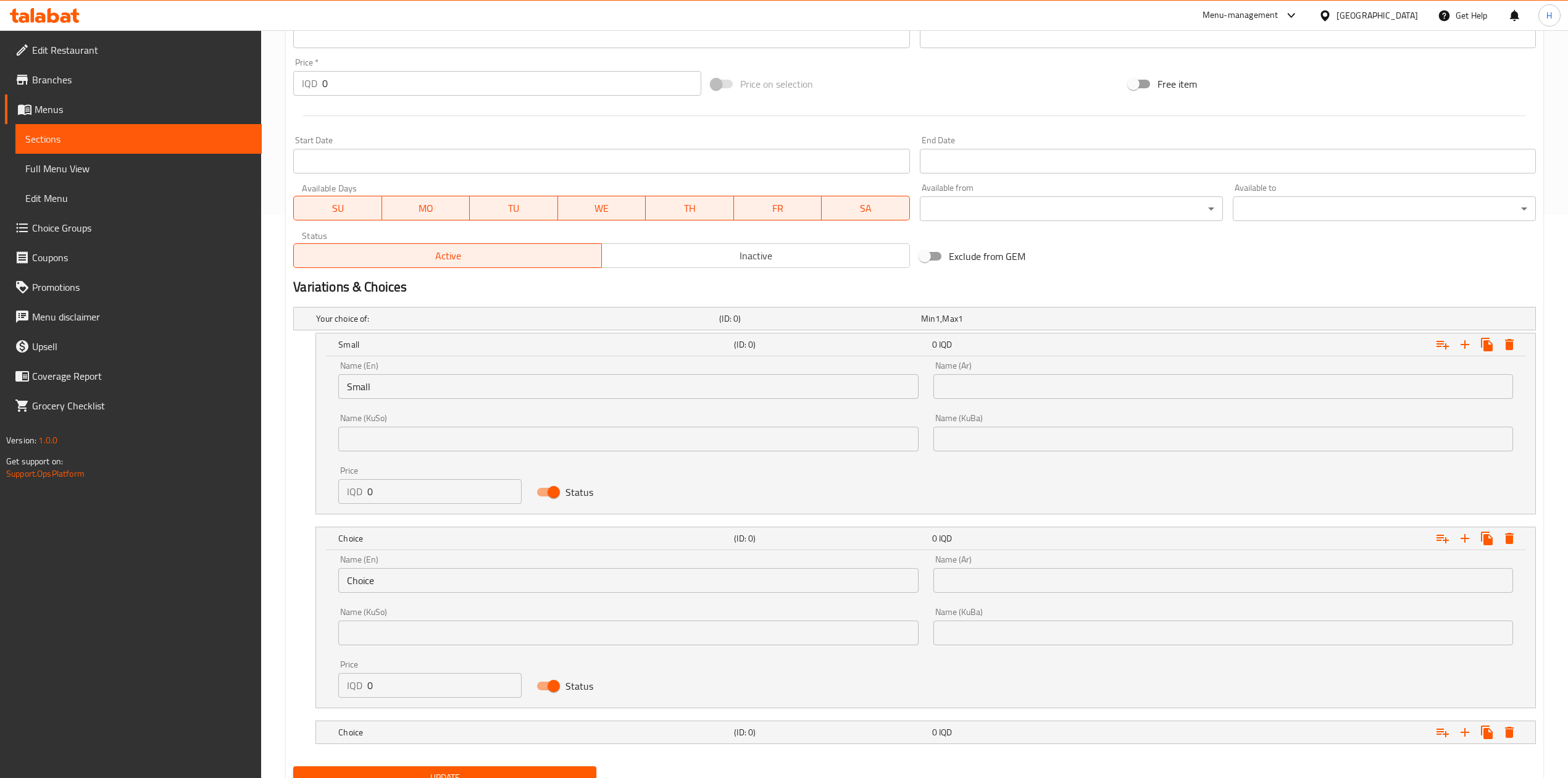
scroll to position [593, 0]
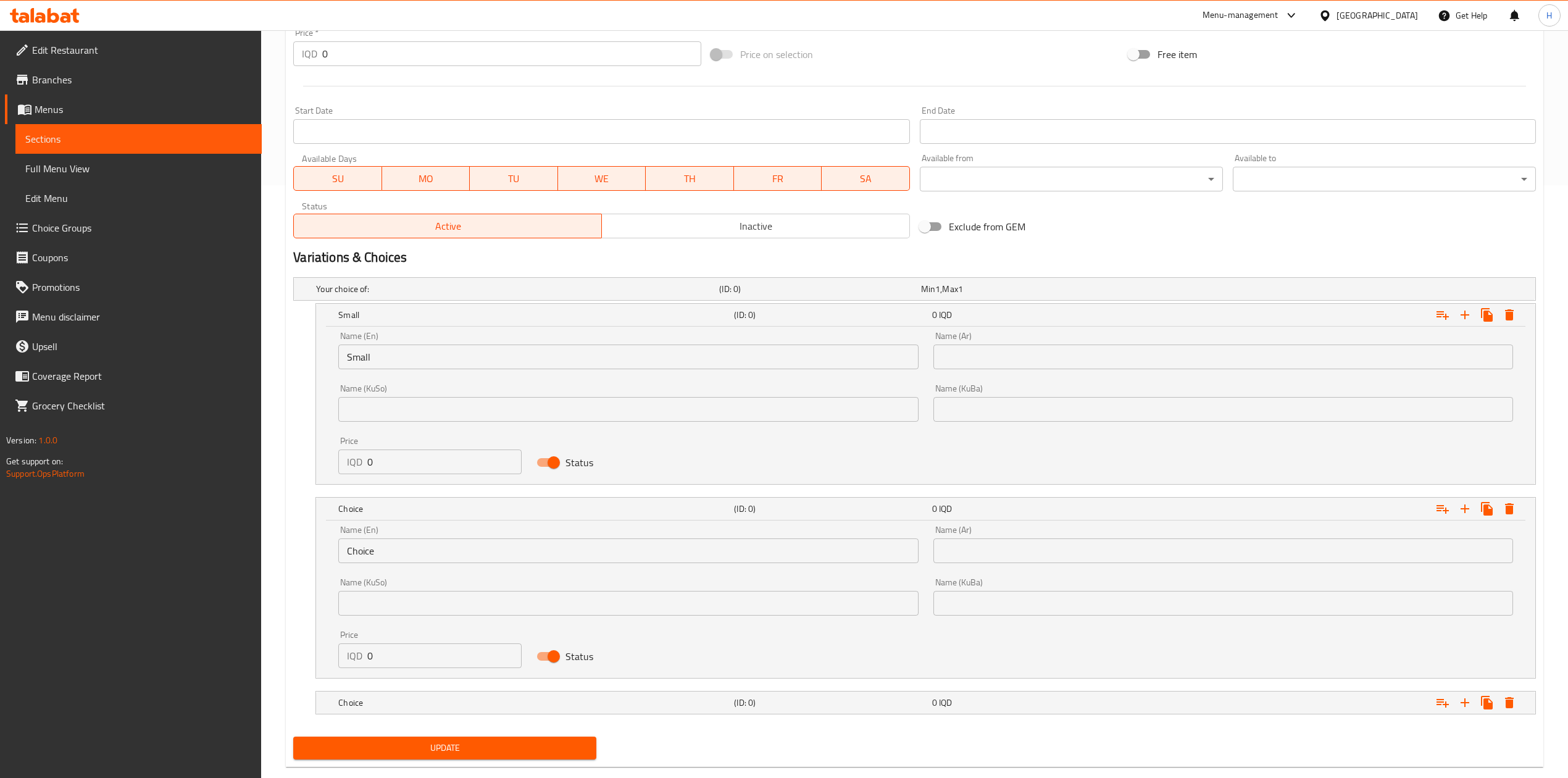
click at [423, 549] on input "Choice" at bounding box center [628, 550] width 580 height 25
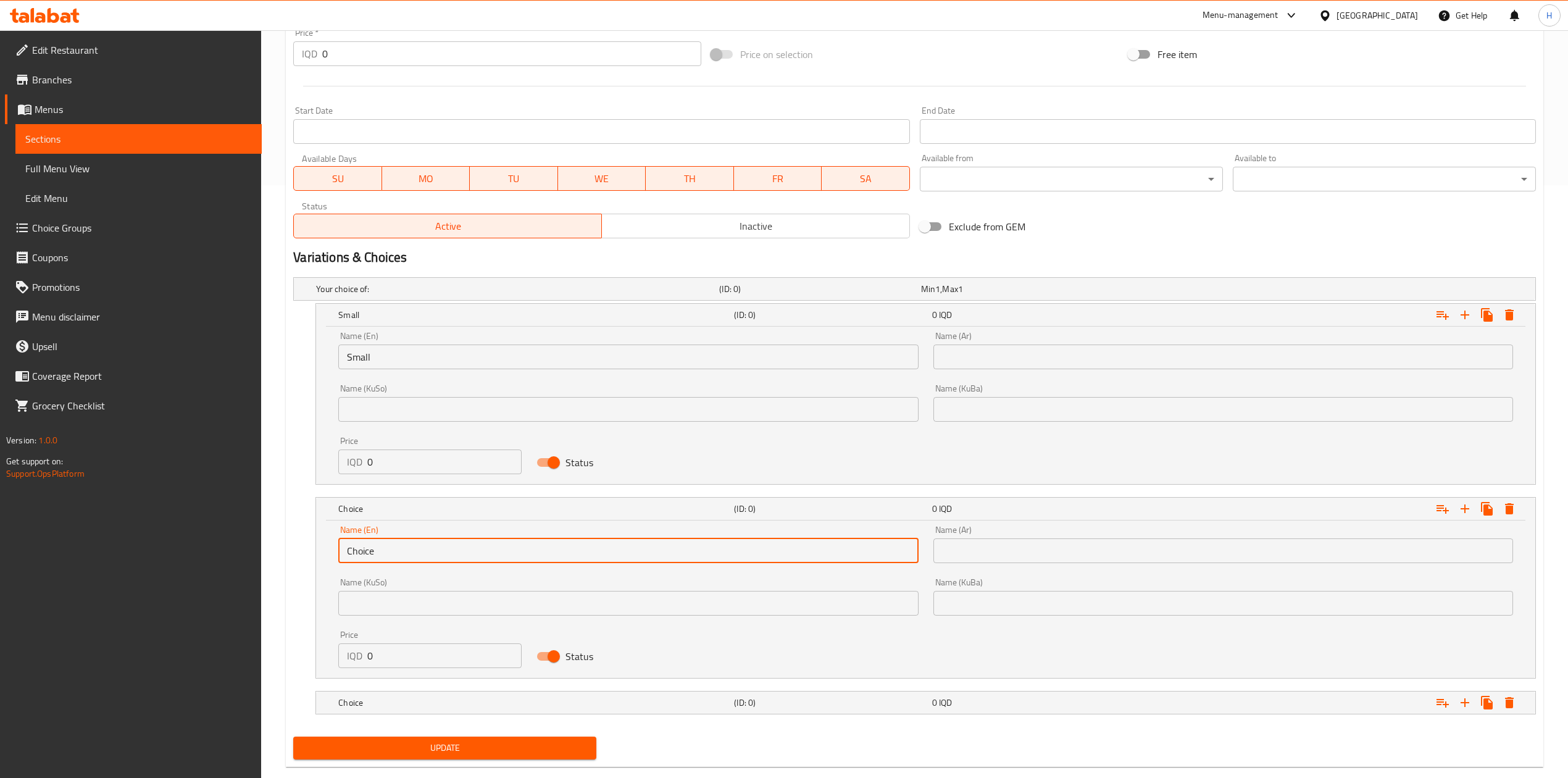
click at [423, 549] on input "Choice" at bounding box center [628, 550] width 580 height 25
click at [423, 549] on input "text" at bounding box center [628, 550] width 580 height 25
type input "Medium"
click at [1015, 551] on input "text" at bounding box center [1223, 550] width 580 height 25
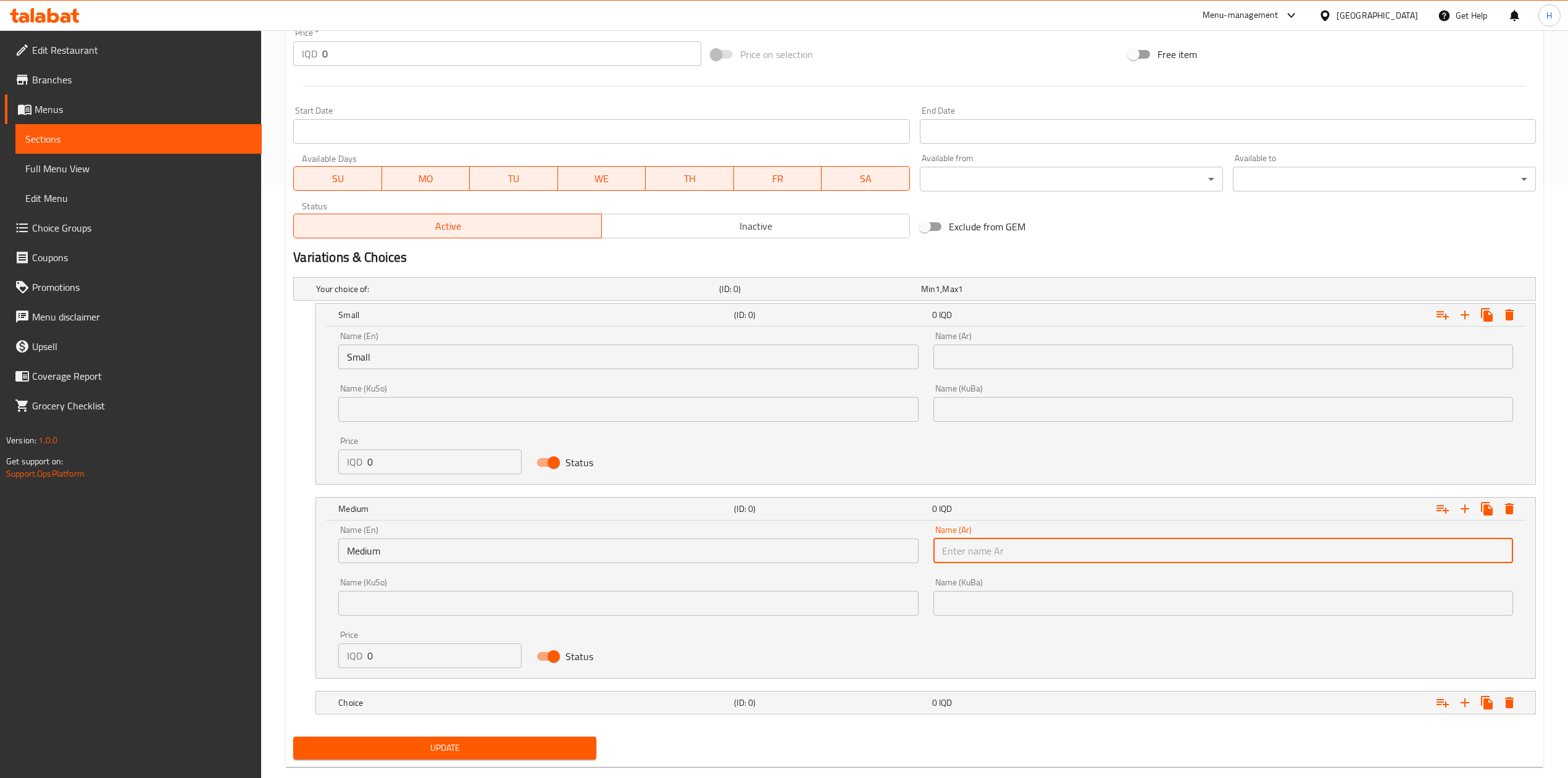
type input "وسط"
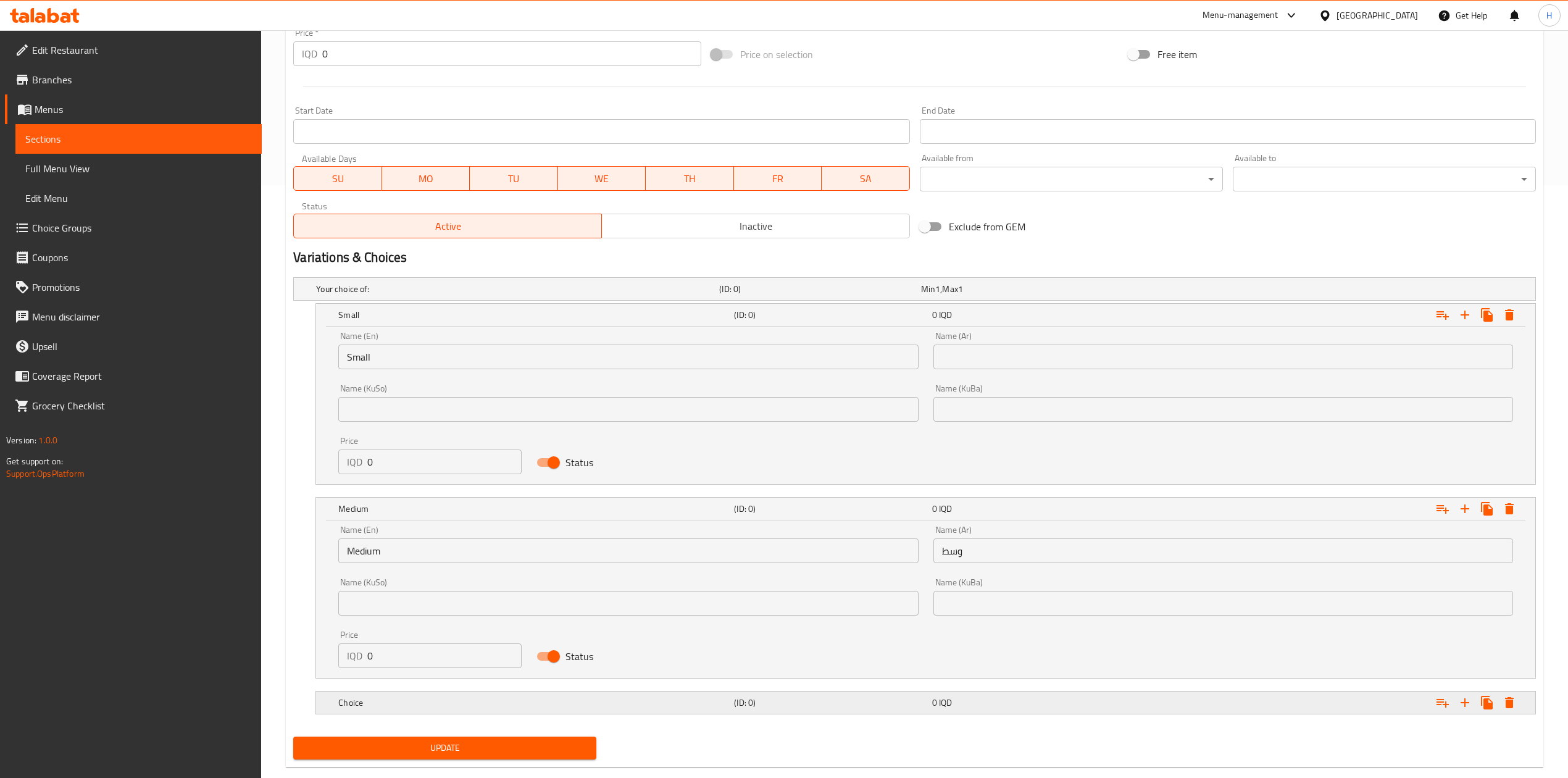
click at [441, 707] on h5 "Choice" at bounding box center [533, 703] width 391 height 12
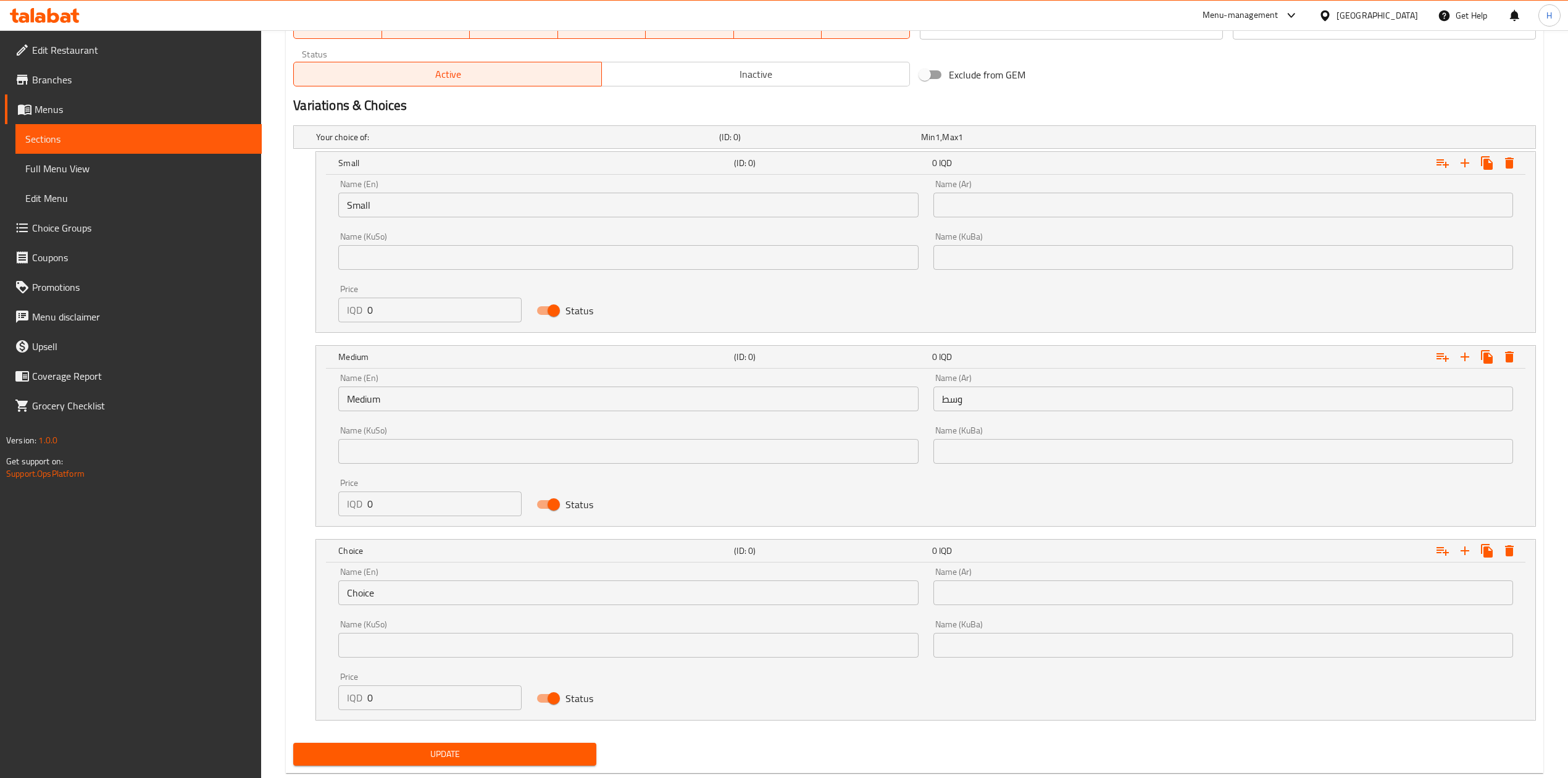
scroll to position [751, 0]
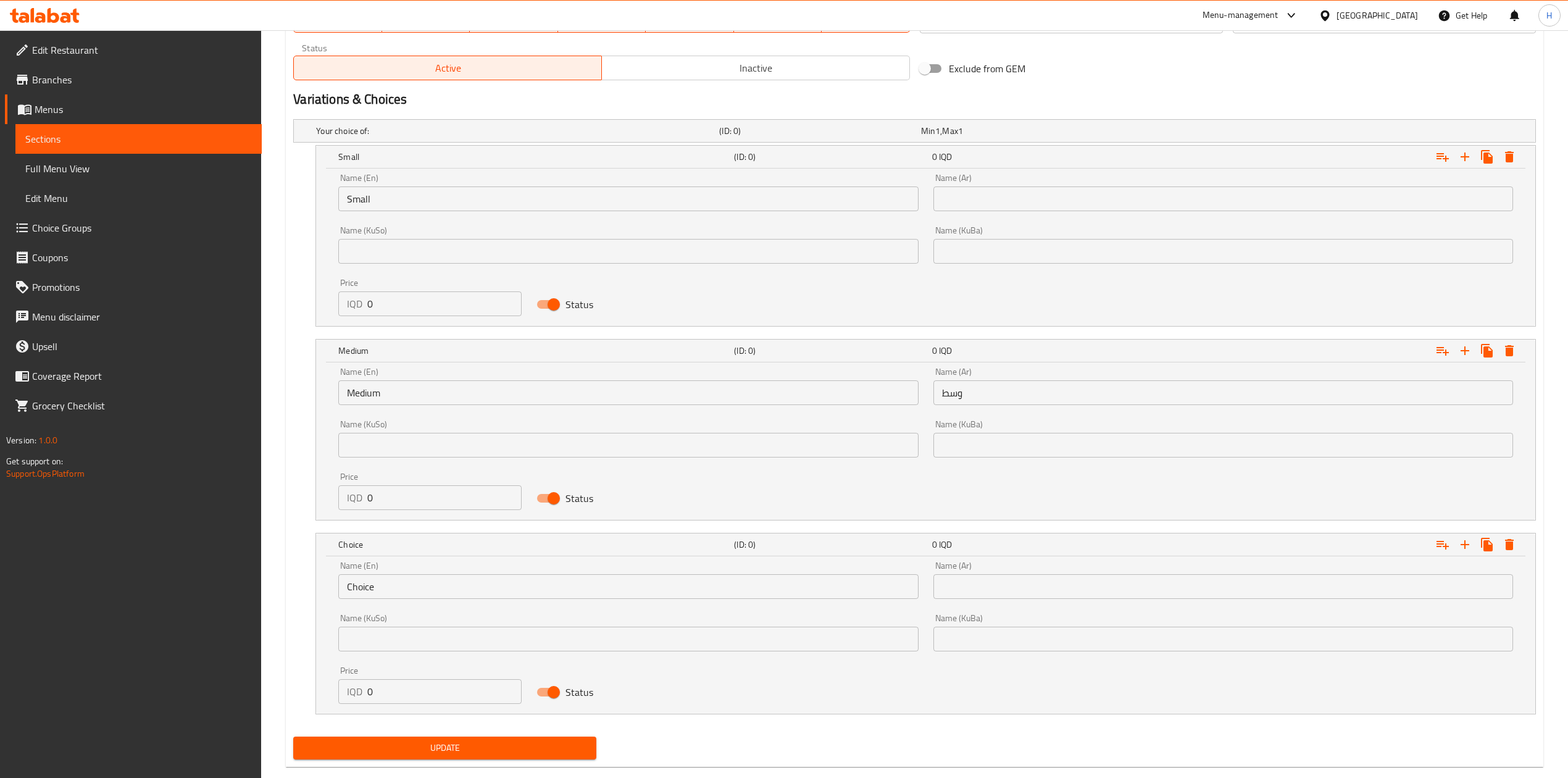
click at [415, 606] on div "Name (En) Choice Name (En)" at bounding box center [628, 579] width 595 height 52
click at [416, 594] on input "Choice" at bounding box center [628, 586] width 580 height 25
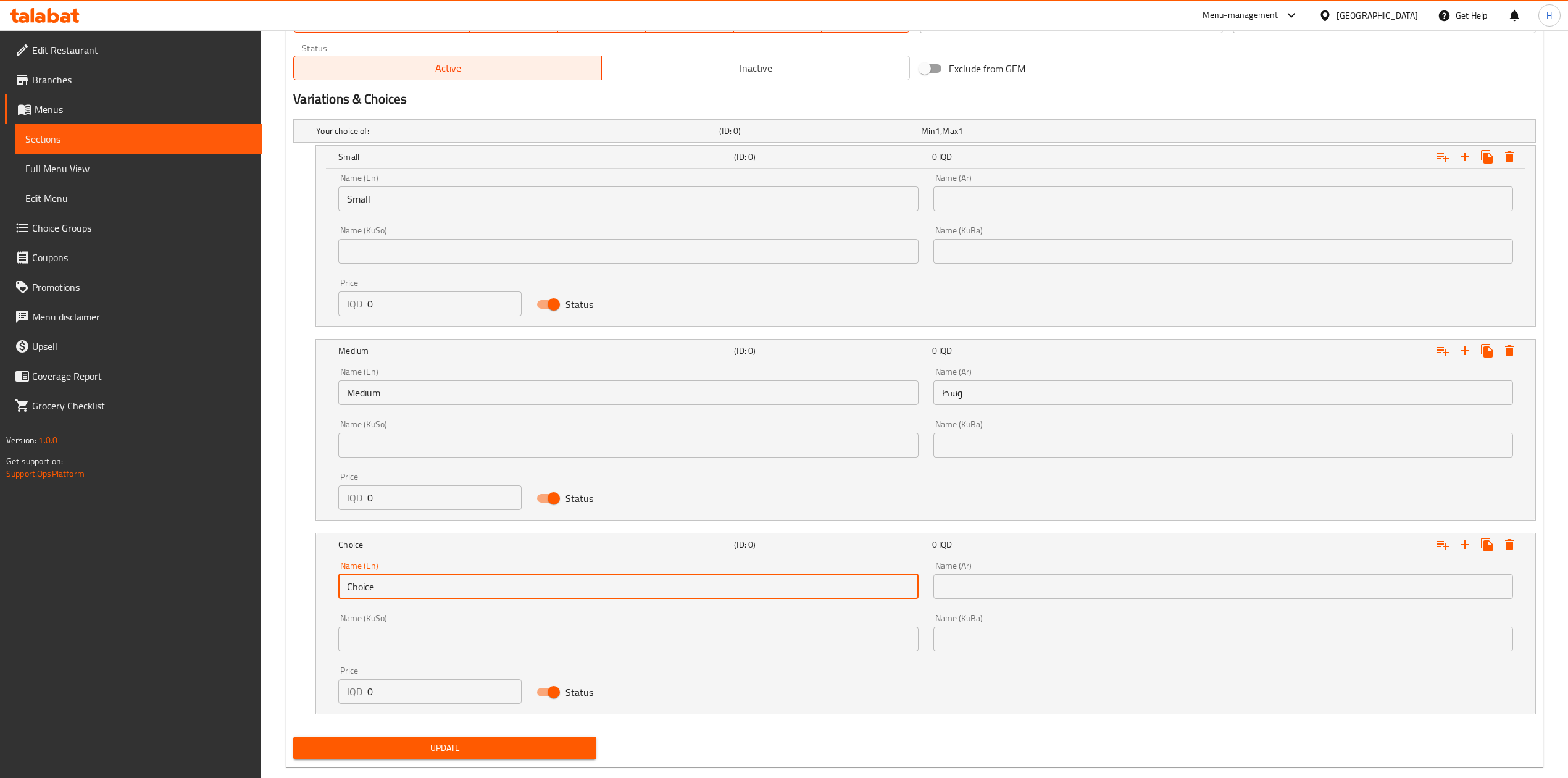
click at [416, 594] on input "Choice" at bounding box center [628, 586] width 580 height 25
click at [416, 594] on input "text" at bounding box center [628, 586] width 580 height 25
type input "Large"
click at [966, 584] on input "text" at bounding box center [1223, 586] width 580 height 25
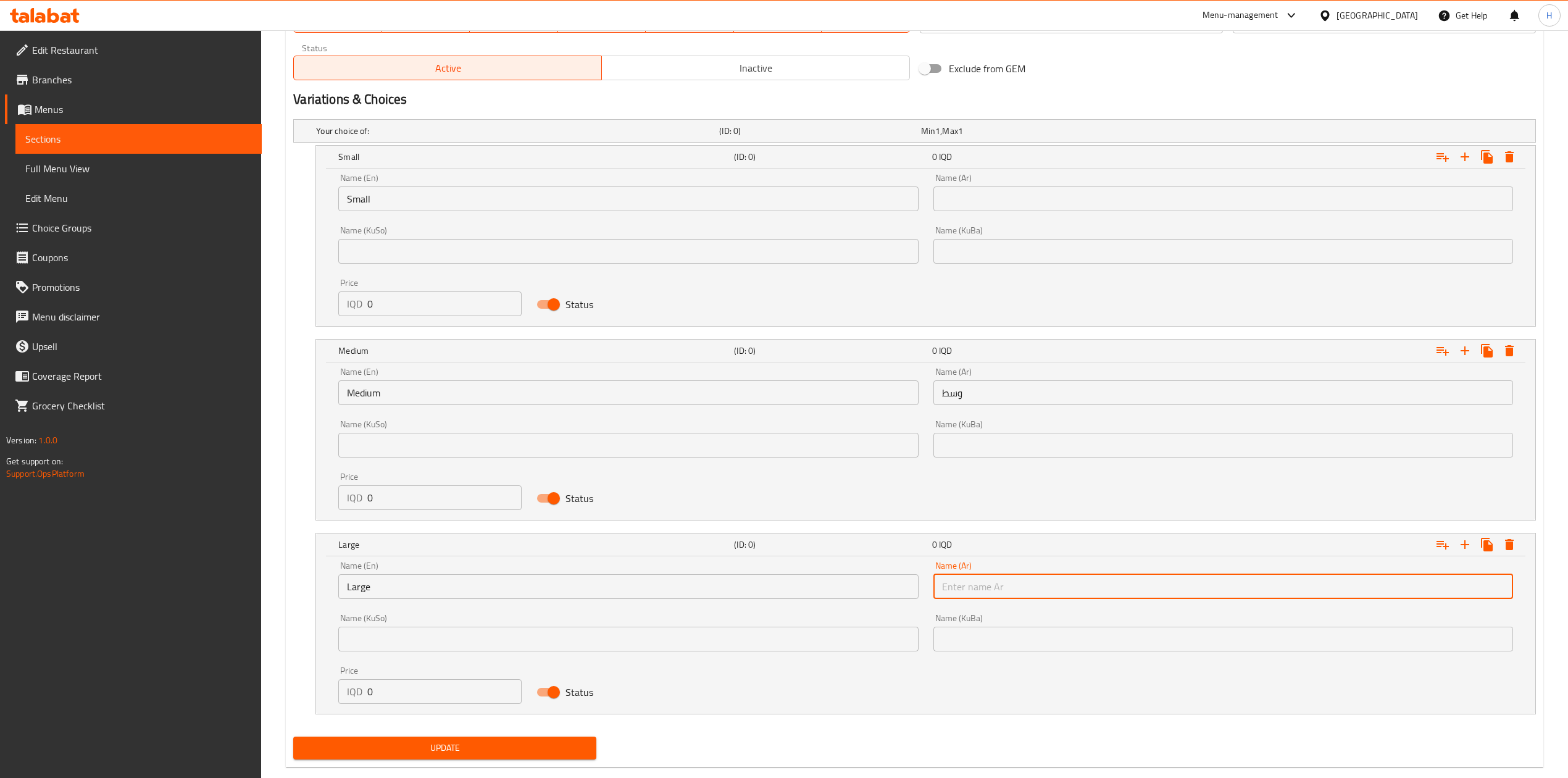
type input "كبير"
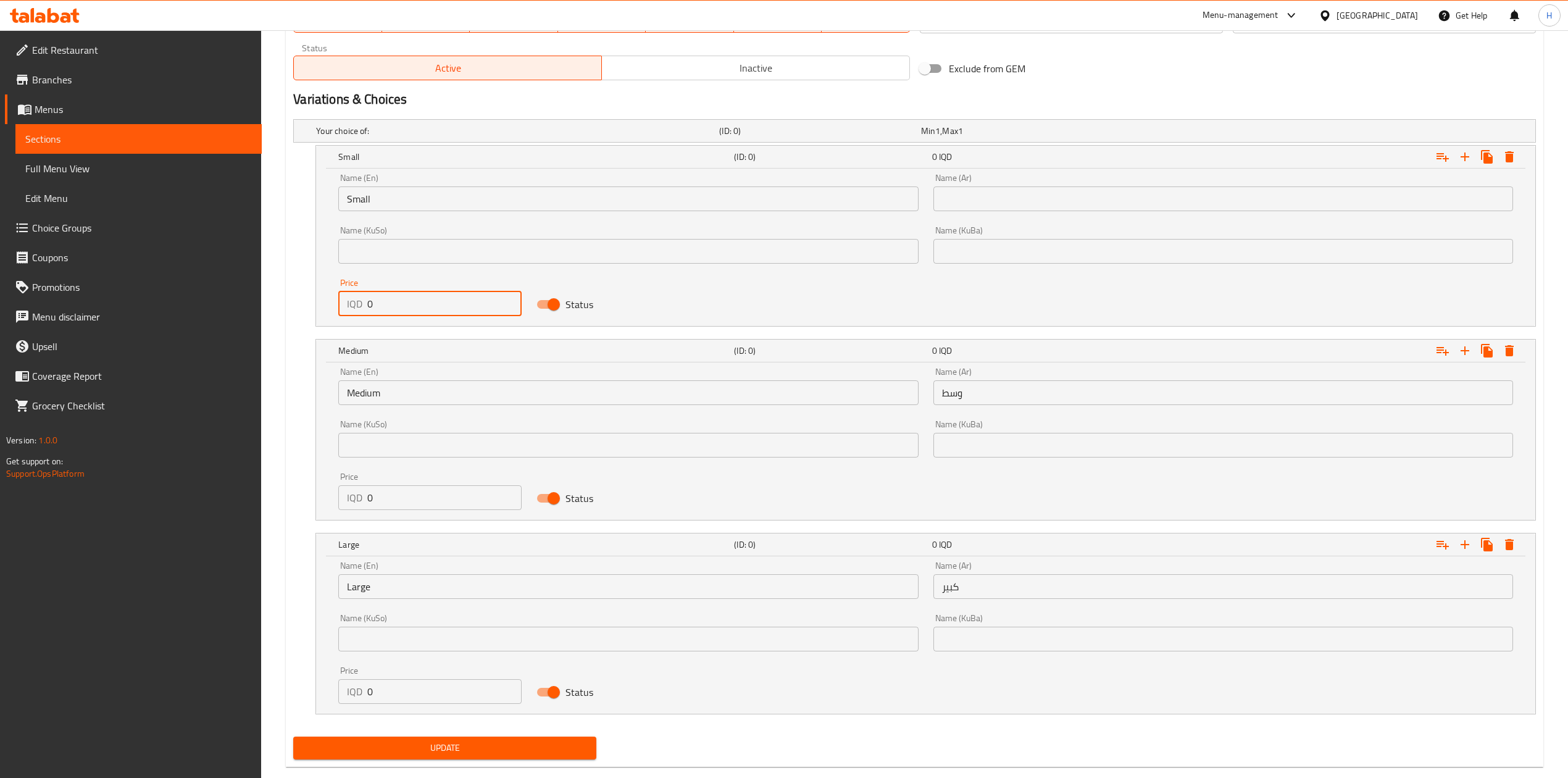
click at [426, 314] on input "0" at bounding box center [444, 304] width 154 height 25
type input "6000"
click at [410, 497] on input "0" at bounding box center [444, 497] width 154 height 25
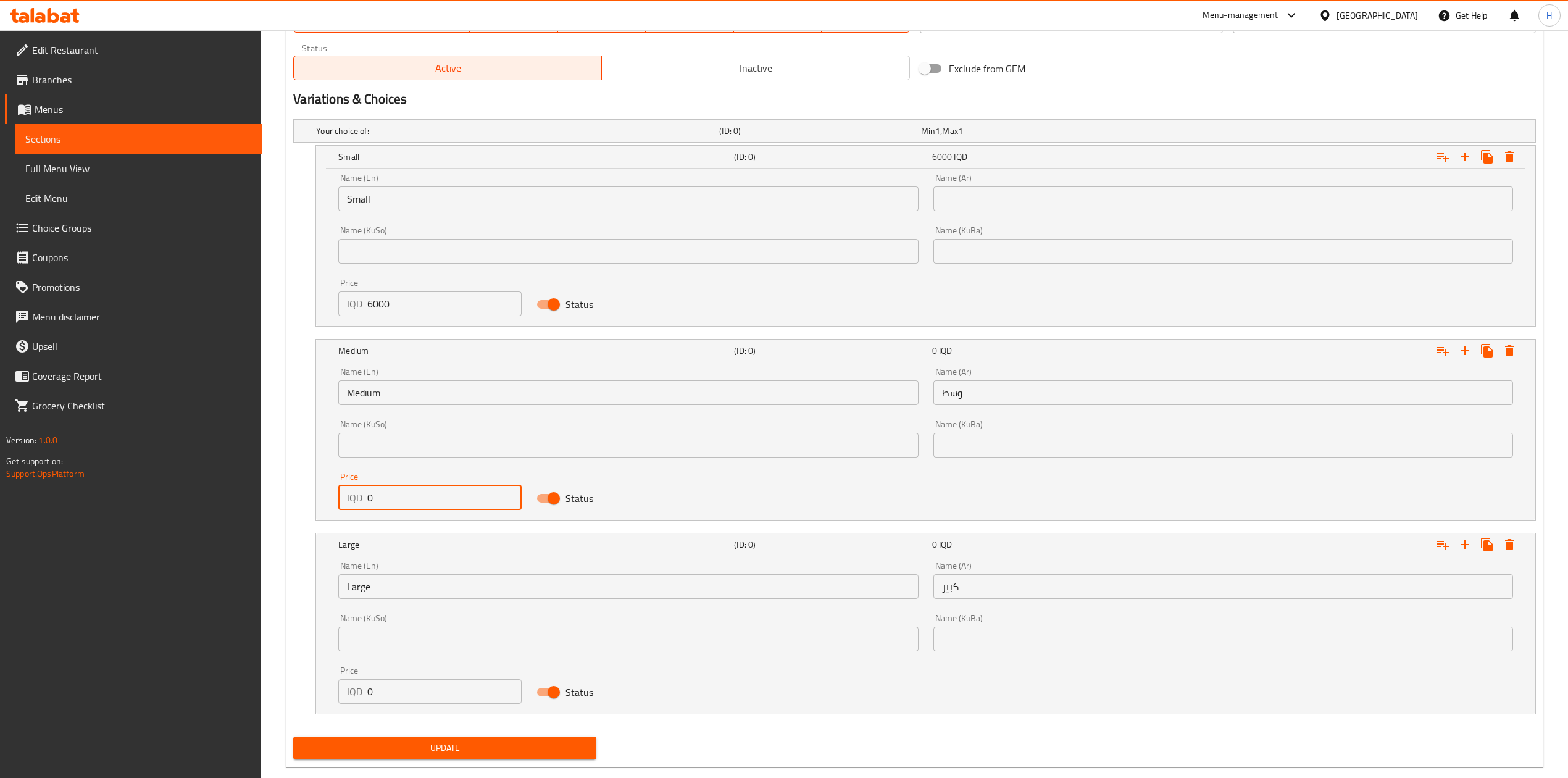
click at [409, 497] on input "0" at bounding box center [444, 497] width 154 height 25
type input "12000"
click at [425, 688] on input "0" at bounding box center [444, 692] width 154 height 25
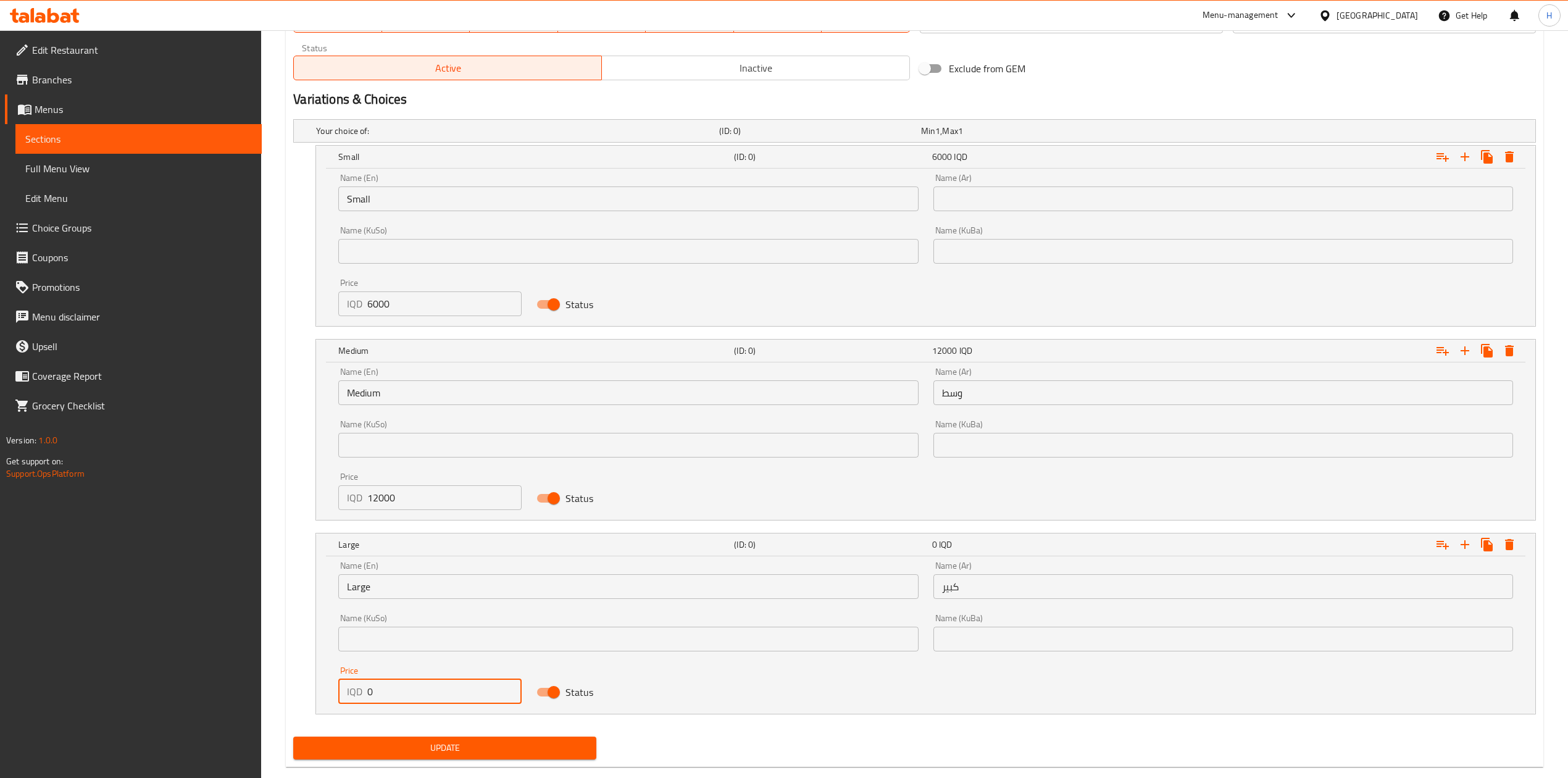
click at [425, 688] on input "0" at bounding box center [444, 692] width 154 height 25
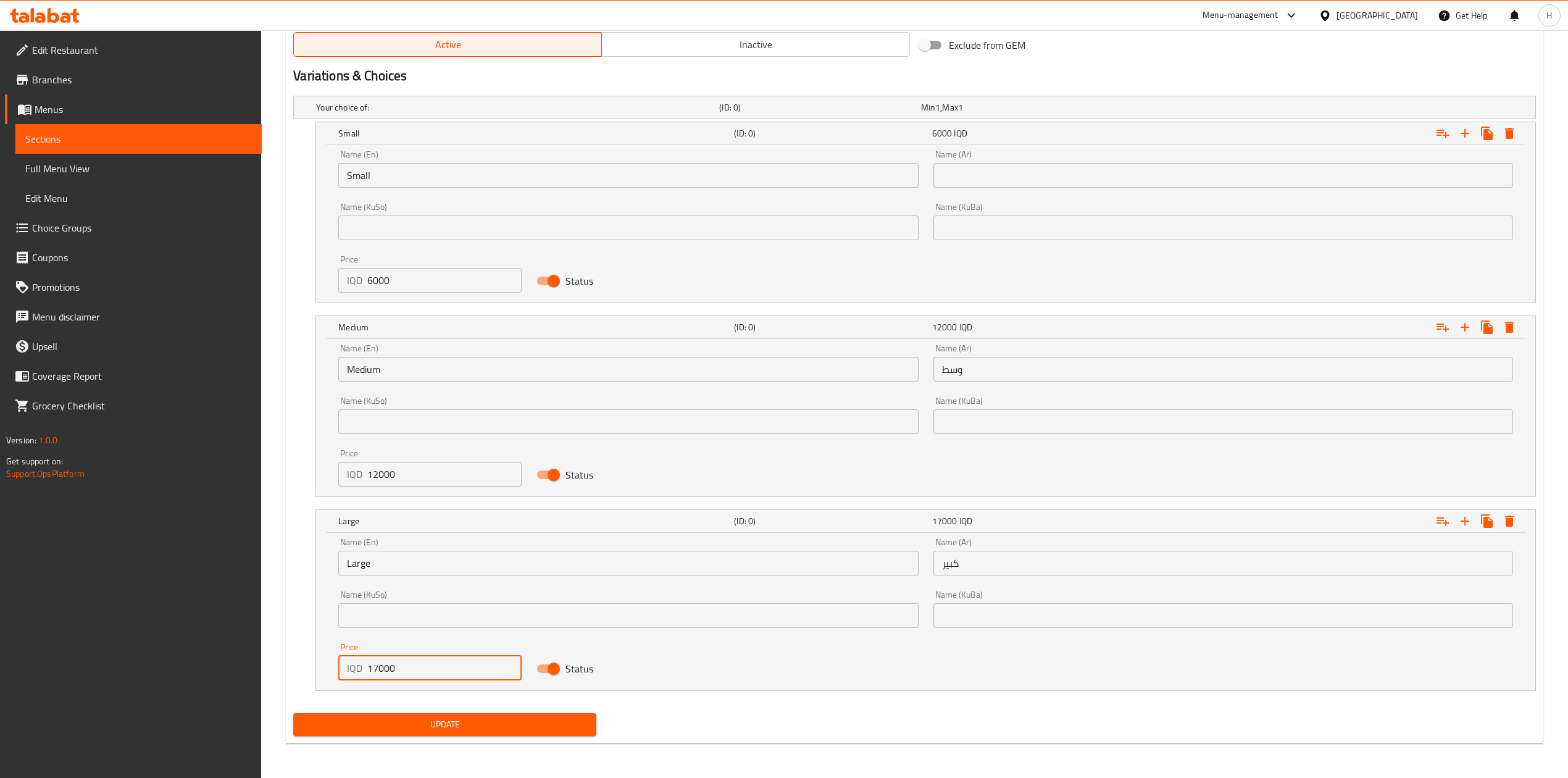
type input "17000"
click at [477, 728] on span "Update" at bounding box center [444, 725] width 283 height 15
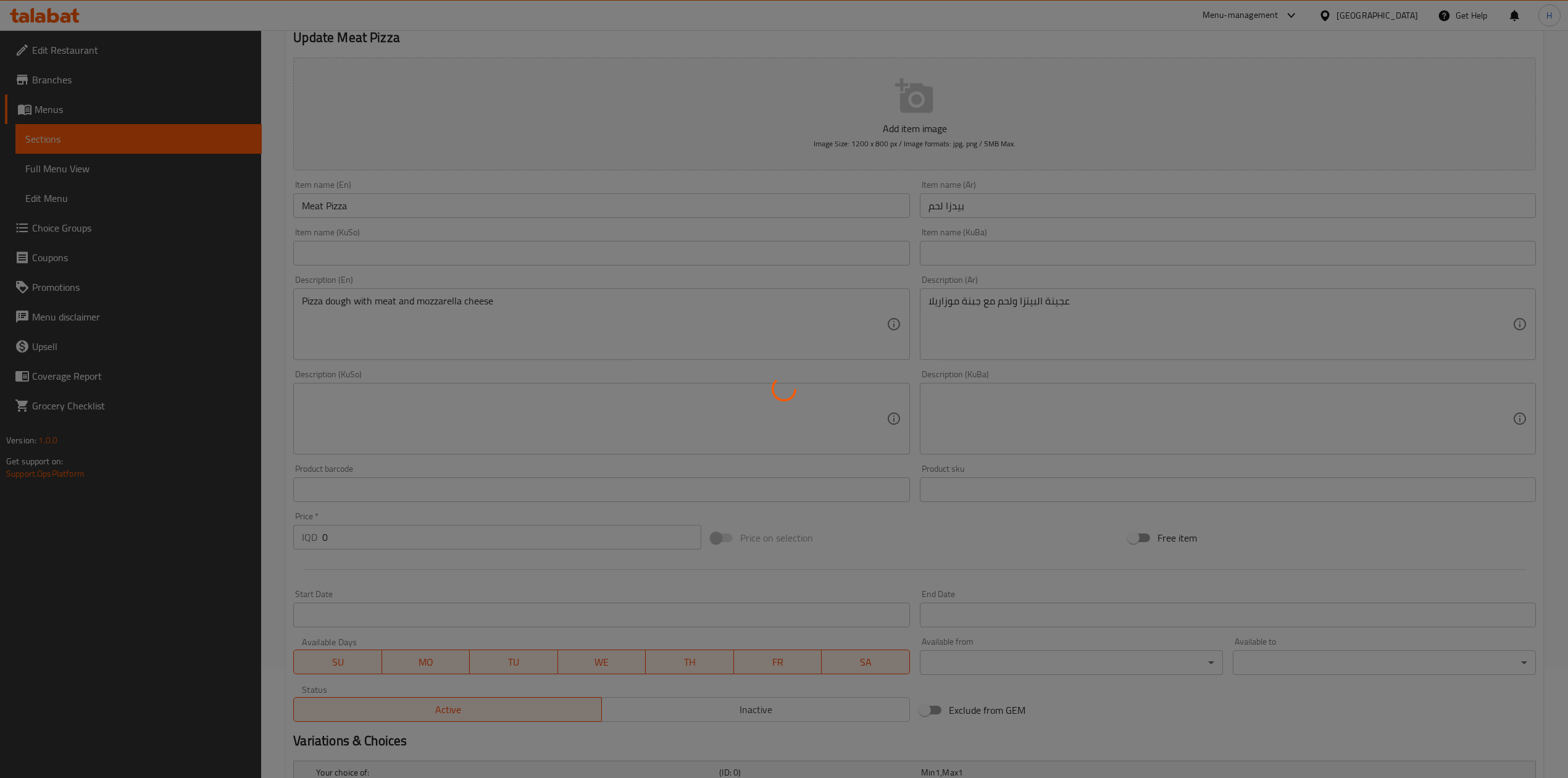
scroll to position [0, 0]
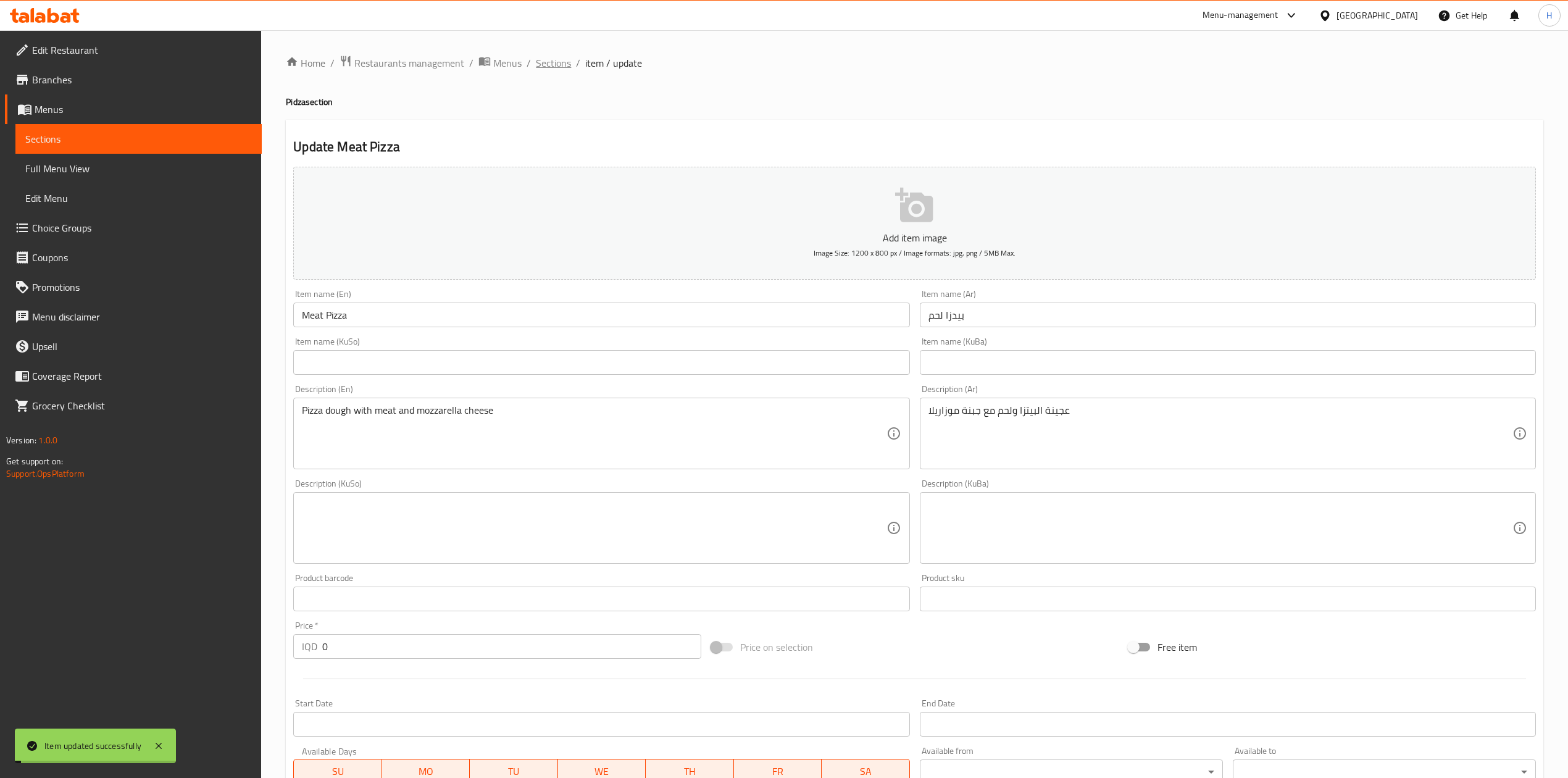
click at [558, 65] on span "Sections" at bounding box center [553, 62] width 35 height 15
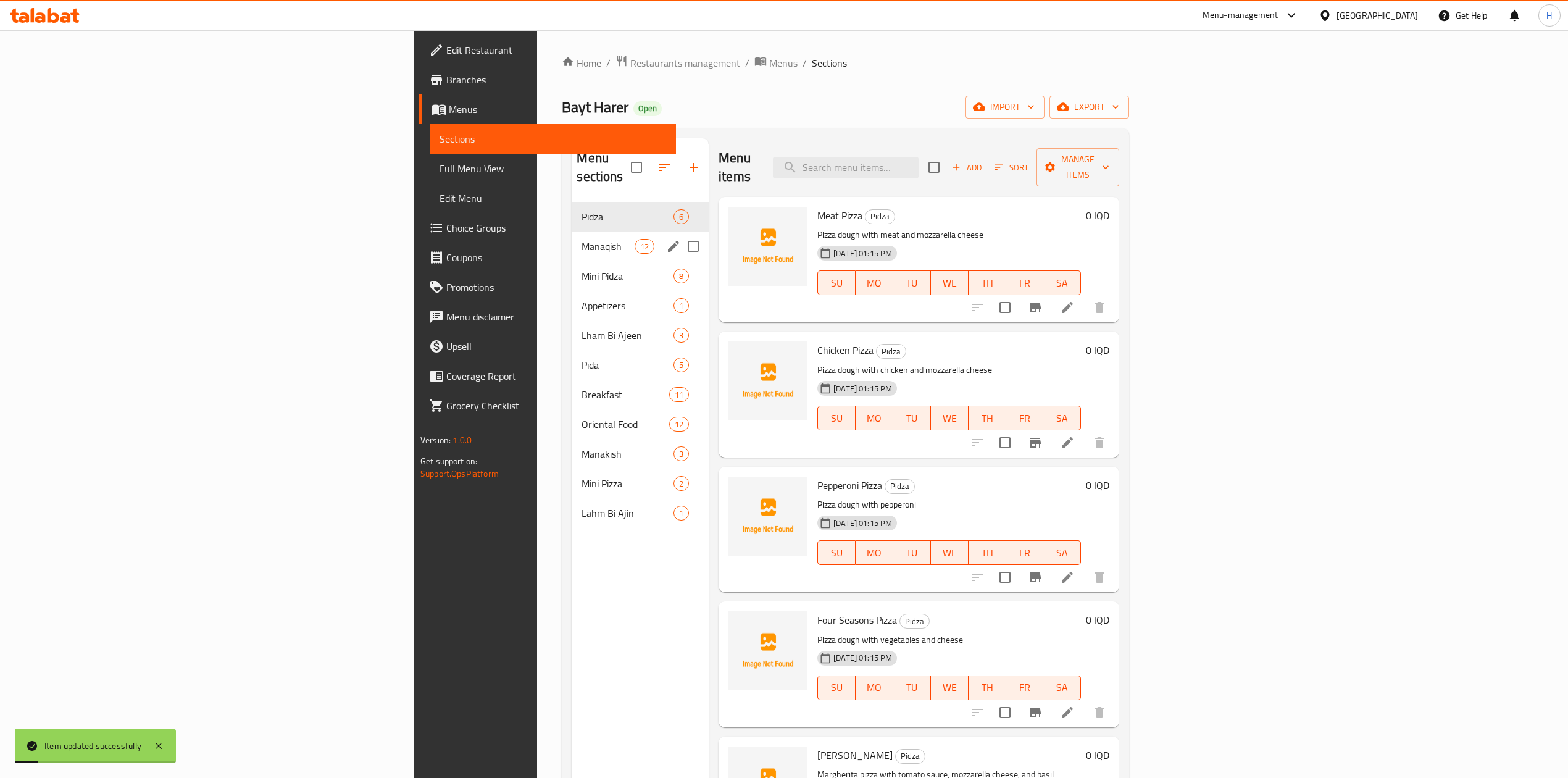
click at [582, 239] on span "Manaqish" at bounding box center [607, 246] width 52 height 15
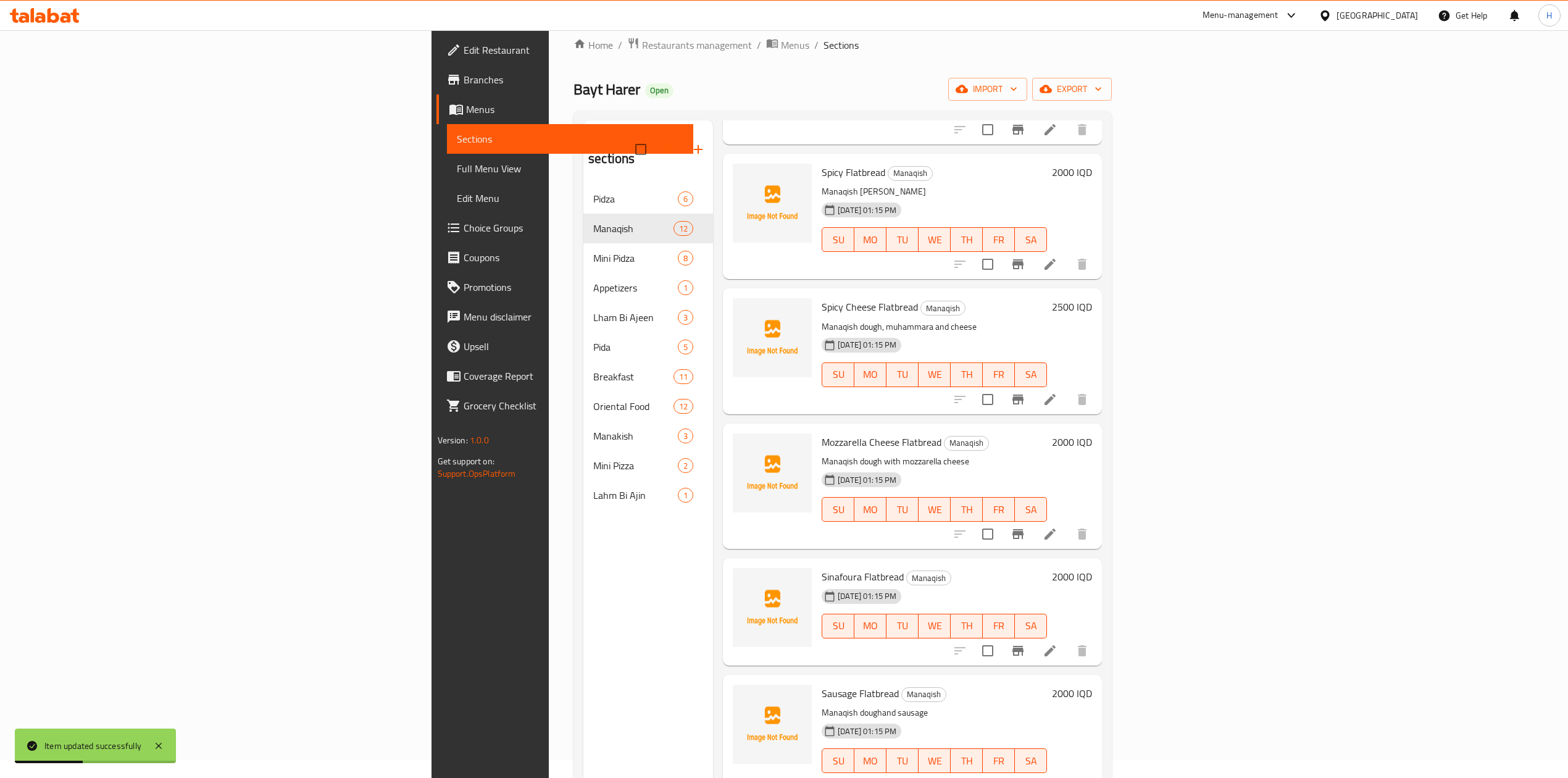
scroll to position [174, 0]
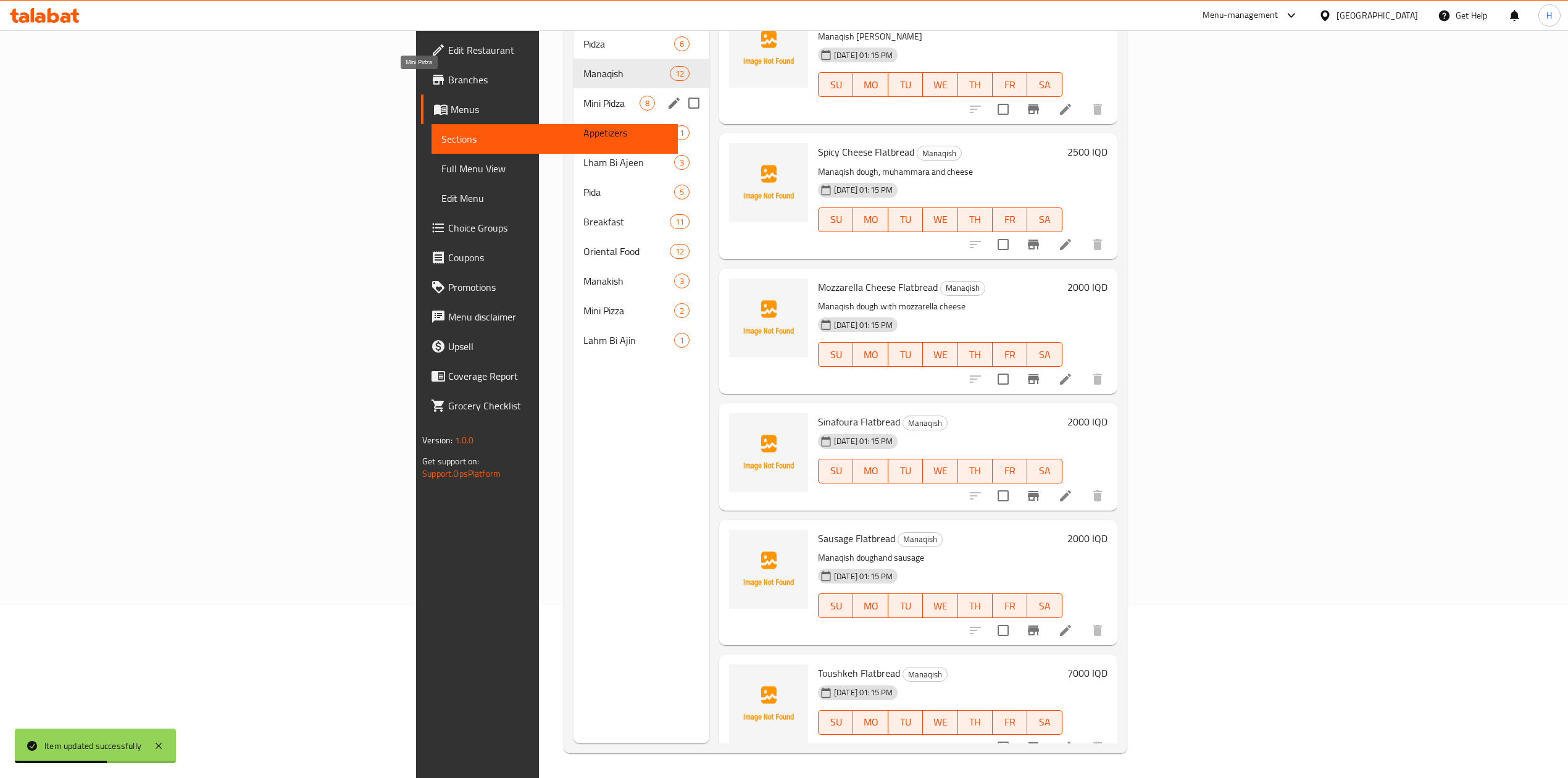
click at [583, 96] on span "Mini Pidza" at bounding box center [612, 103] width 56 height 15
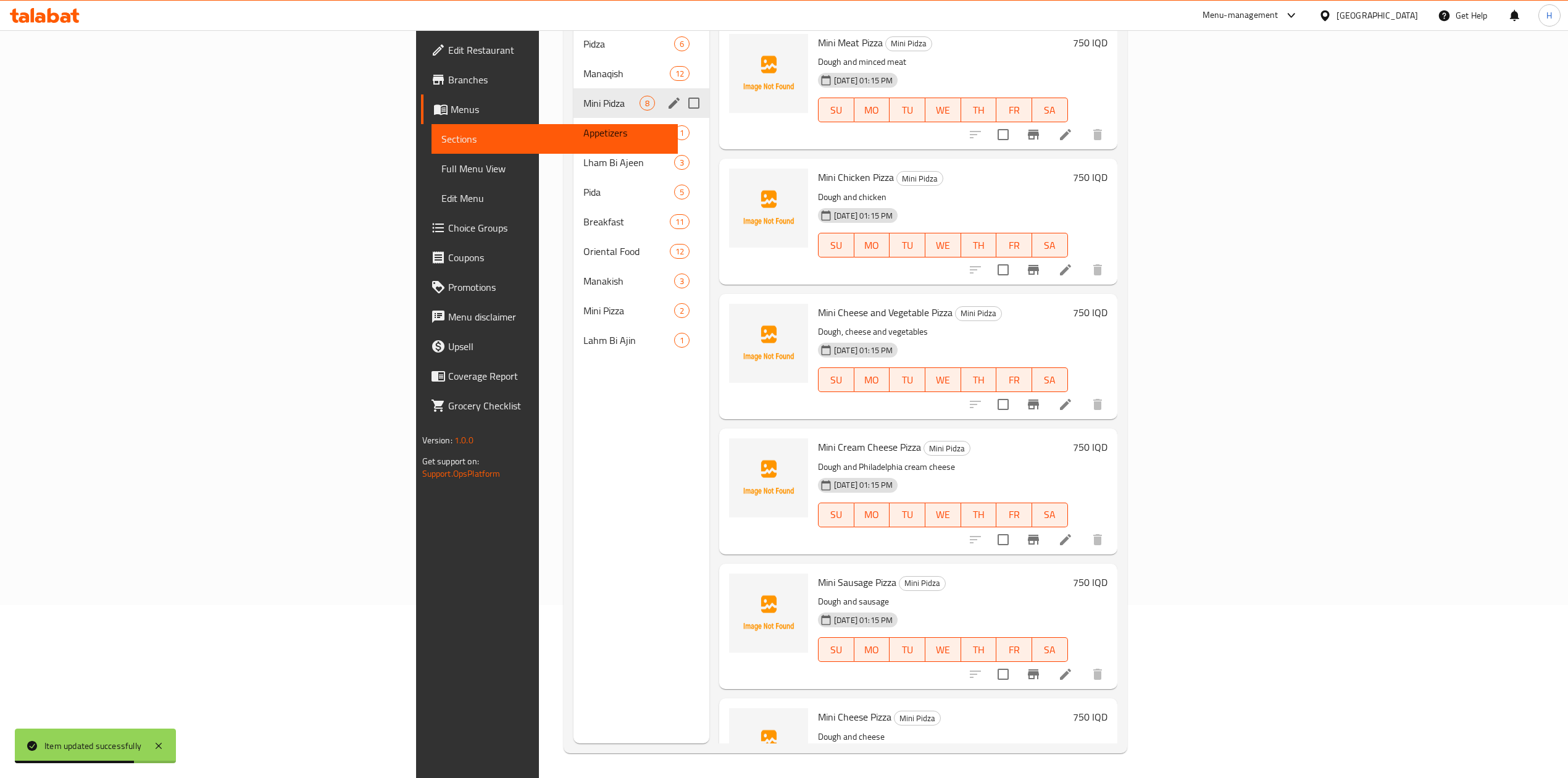
click at [573, 94] on div "Mini Pidza 8" at bounding box center [641, 103] width 136 height 30
click at [583, 126] on span "Appetizers" at bounding box center [612, 133] width 56 height 15
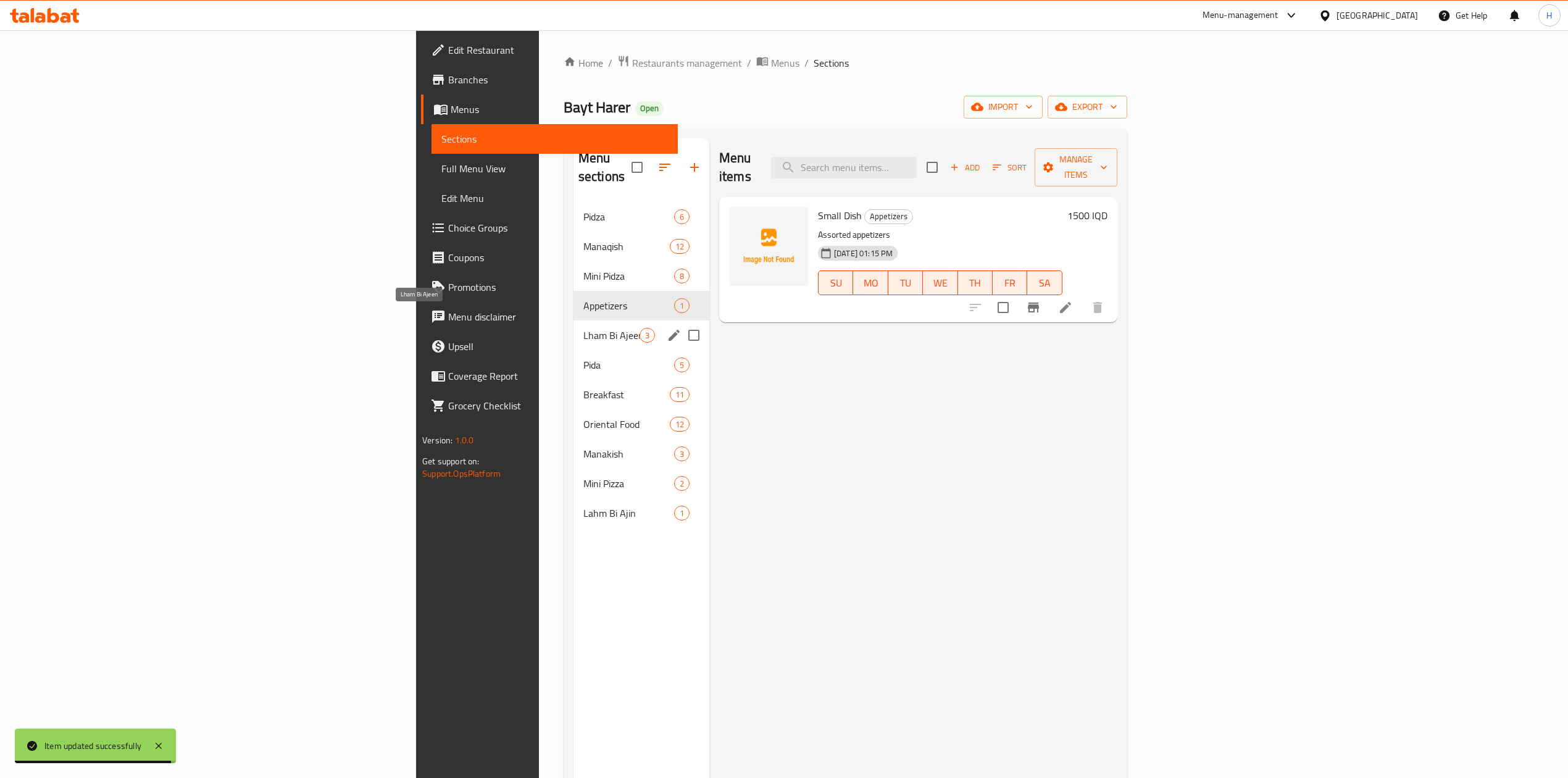
click at [583, 328] on span "Lham Bi Ajeen" at bounding box center [612, 335] width 56 height 15
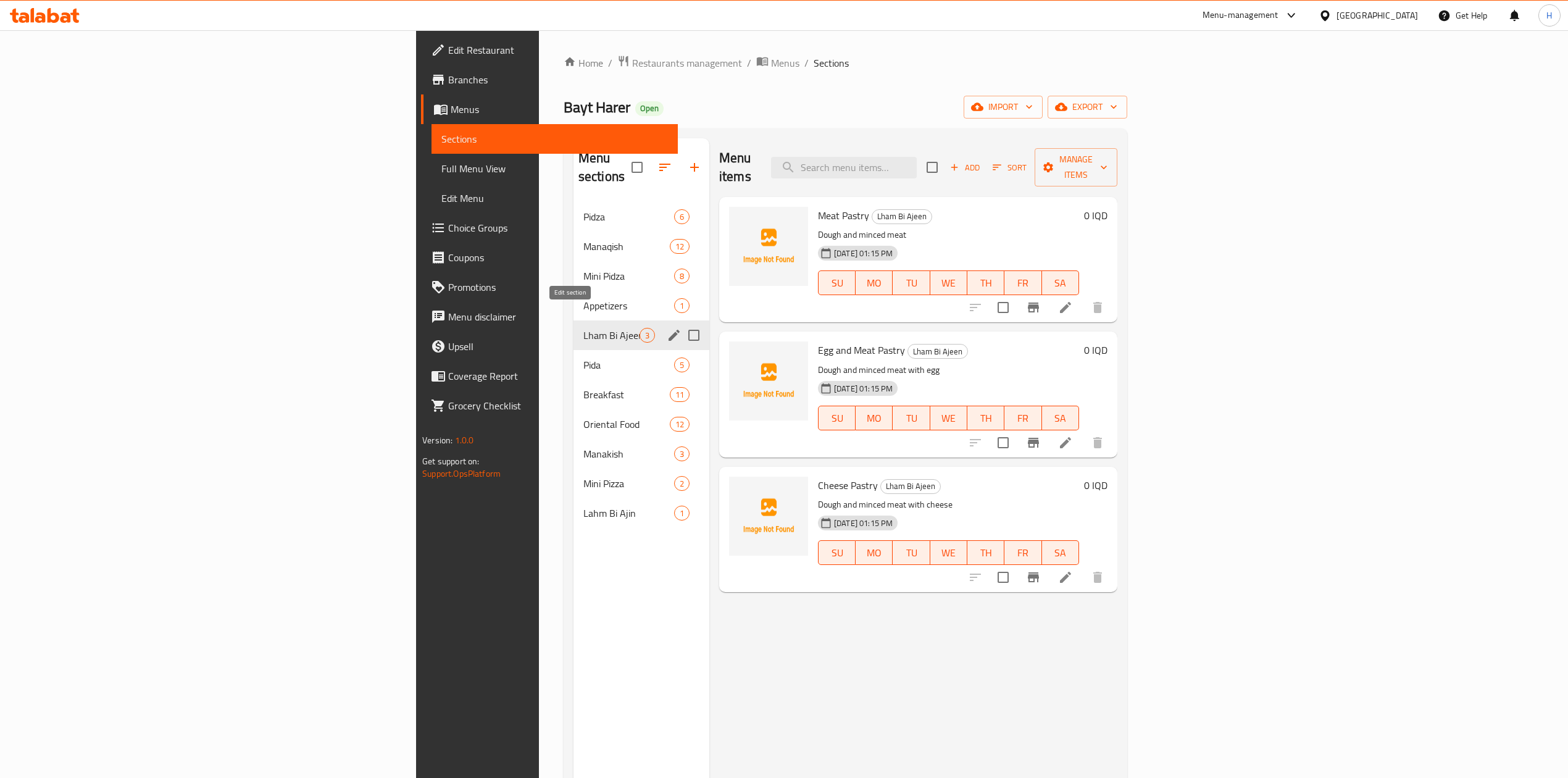
click at [666, 328] on icon "edit" at bounding box center [673, 335] width 15 height 15
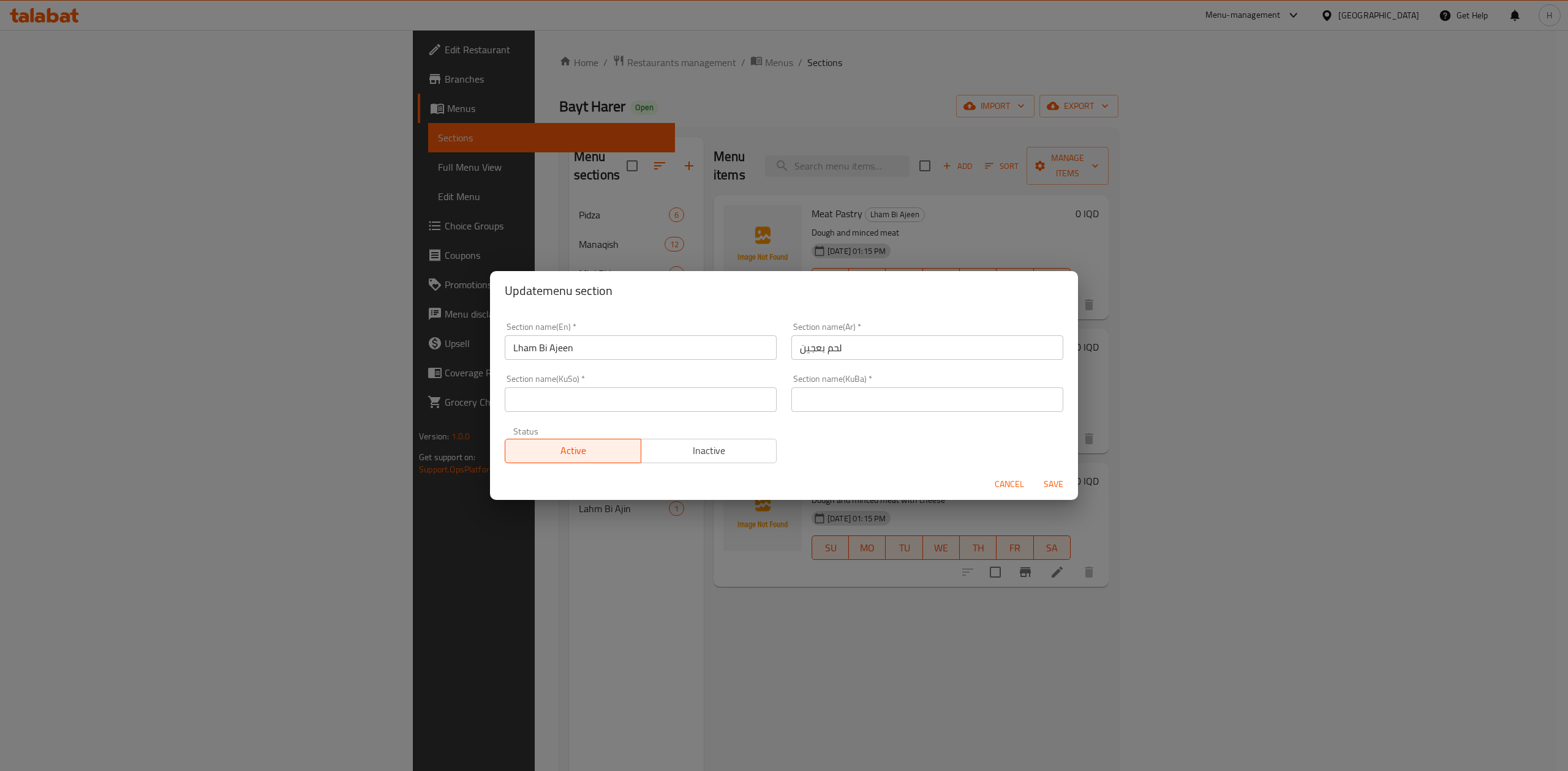
drag, startPoint x: 681, startPoint y: 439, endPoint x: 685, endPoint y: 447, distance: 8.9
click at [682, 439] on button "Inactive" at bounding box center [708, 450] width 137 height 25
click at [685, 447] on span "Inactive" at bounding box center [708, 450] width 126 height 18
click at [1068, 489] on button "Save" at bounding box center [1053, 484] width 39 height 23
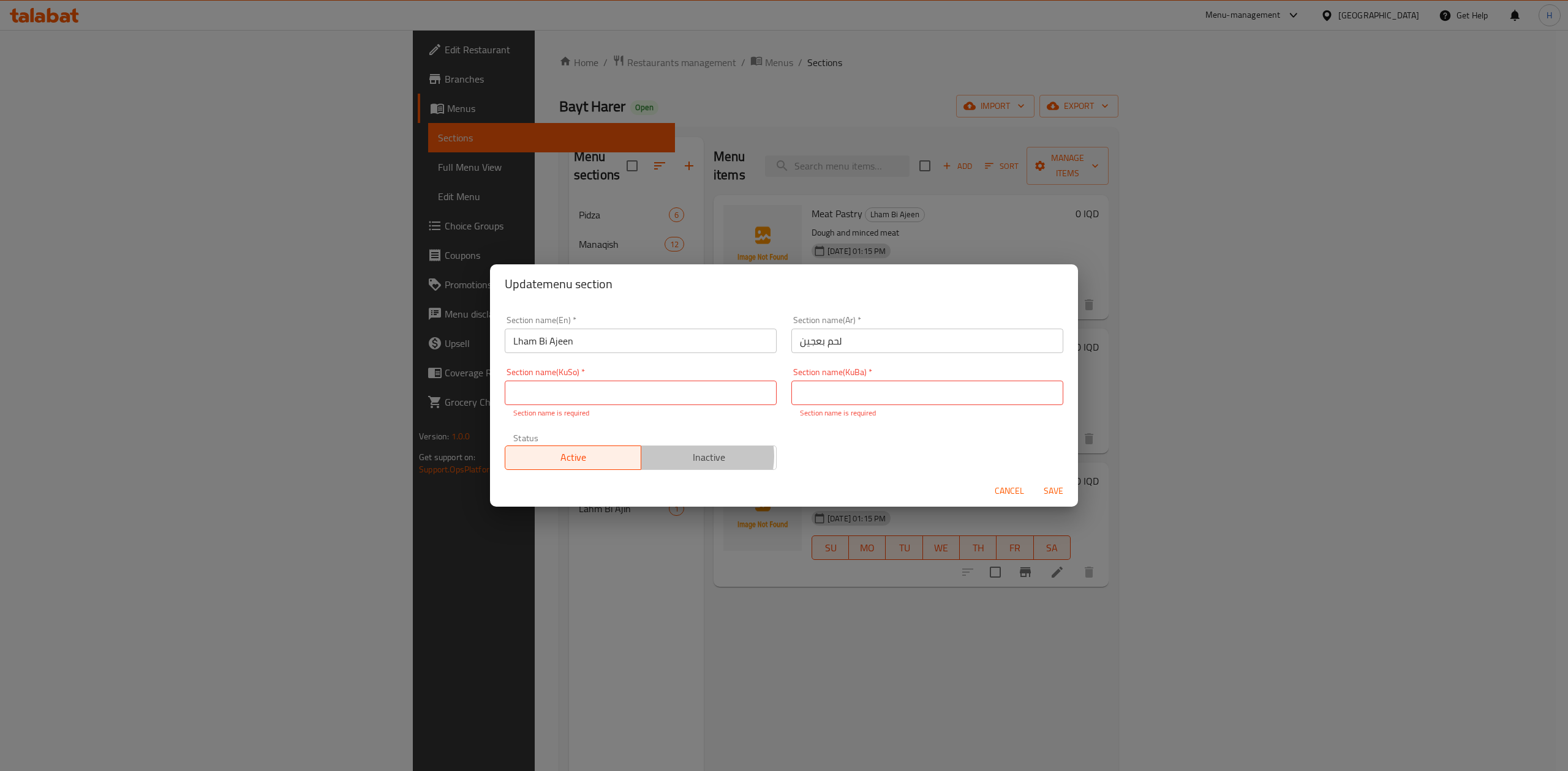
drag, startPoint x: 693, startPoint y: 456, endPoint x: 932, endPoint y: 489, distance: 241.3
click at [699, 456] on span "Inactive" at bounding box center [708, 457] width 126 height 18
click at [1056, 493] on span "Save" at bounding box center [1053, 491] width 30 height 15
drag, startPoint x: 628, startPoint y: 399, endPoint x: 635, endPoint y: 399, distance: 7.0
click at [628, 399] on input "text" at bounding box center [641, 393] width 272 height 25
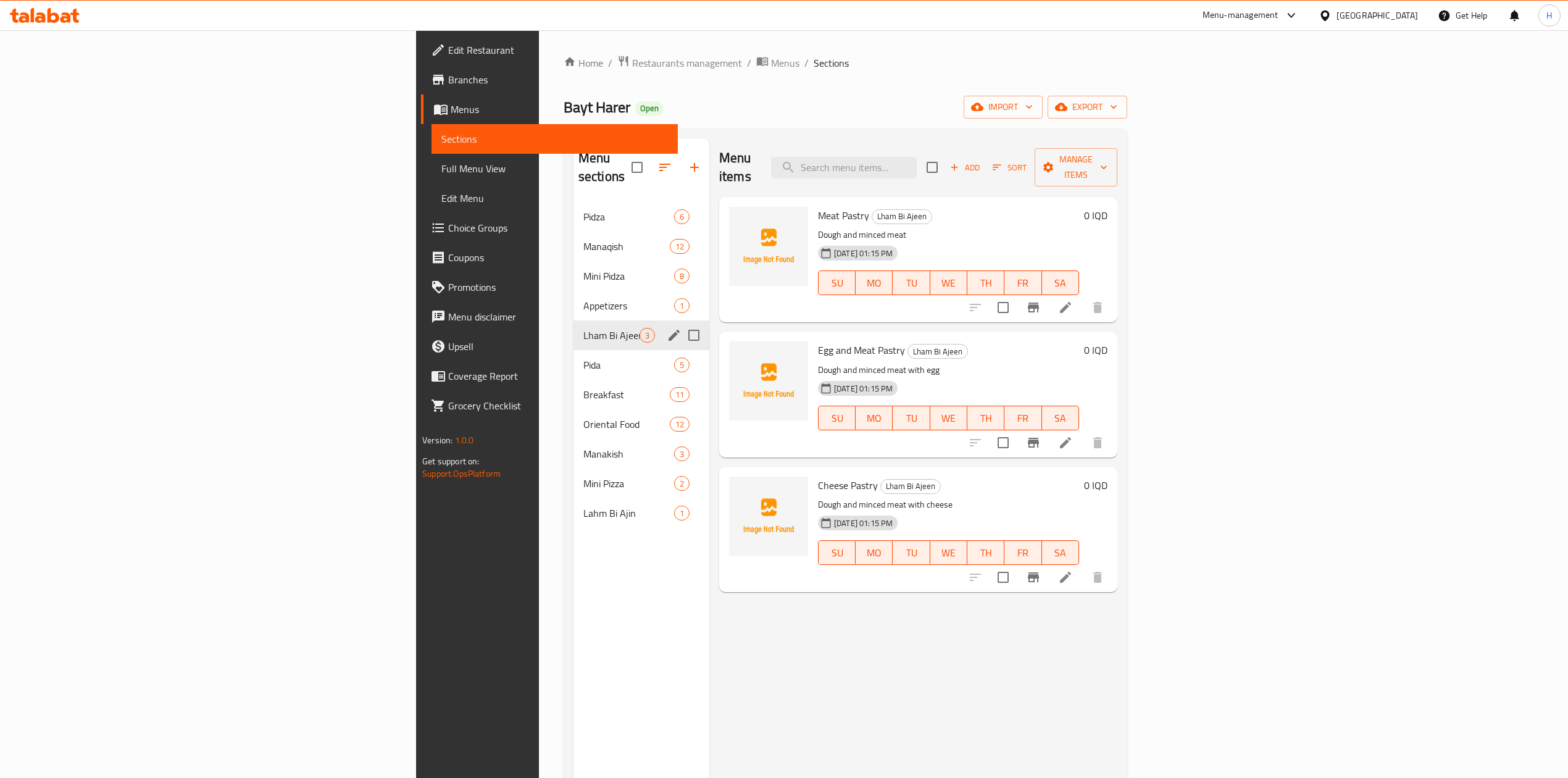
click at [669, 330] on icon "edit" at bounding box center [674, 335] width 11 height 11
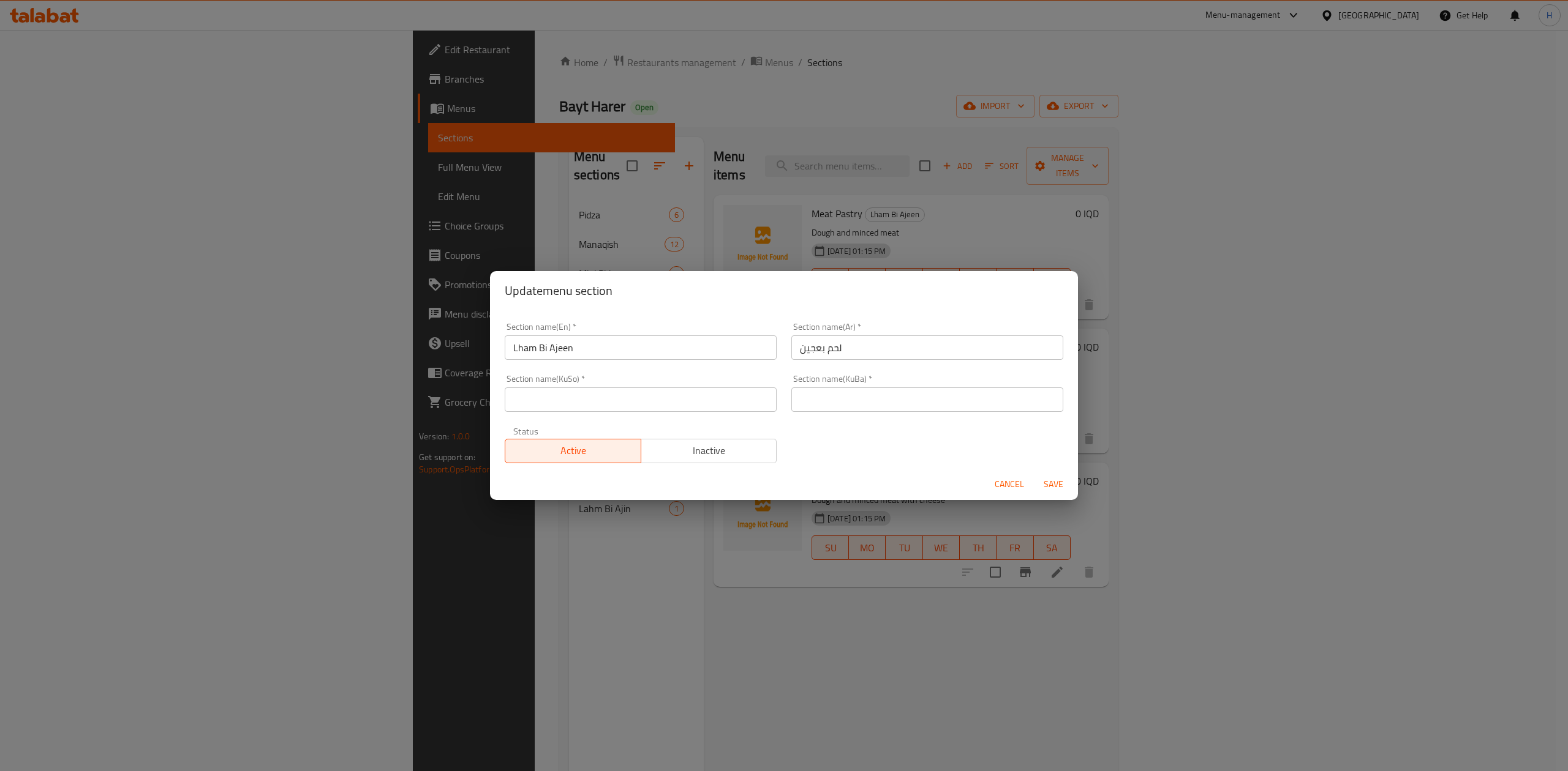
click at [563, 382] on div "Section name(KuSo)   * Section name(KuSo) *" at bounding box center [641, 394] width 272 height 37
click at [563, 390] on input "text" at bounding box center [641, 399] width 272 height 25
type input "ز"
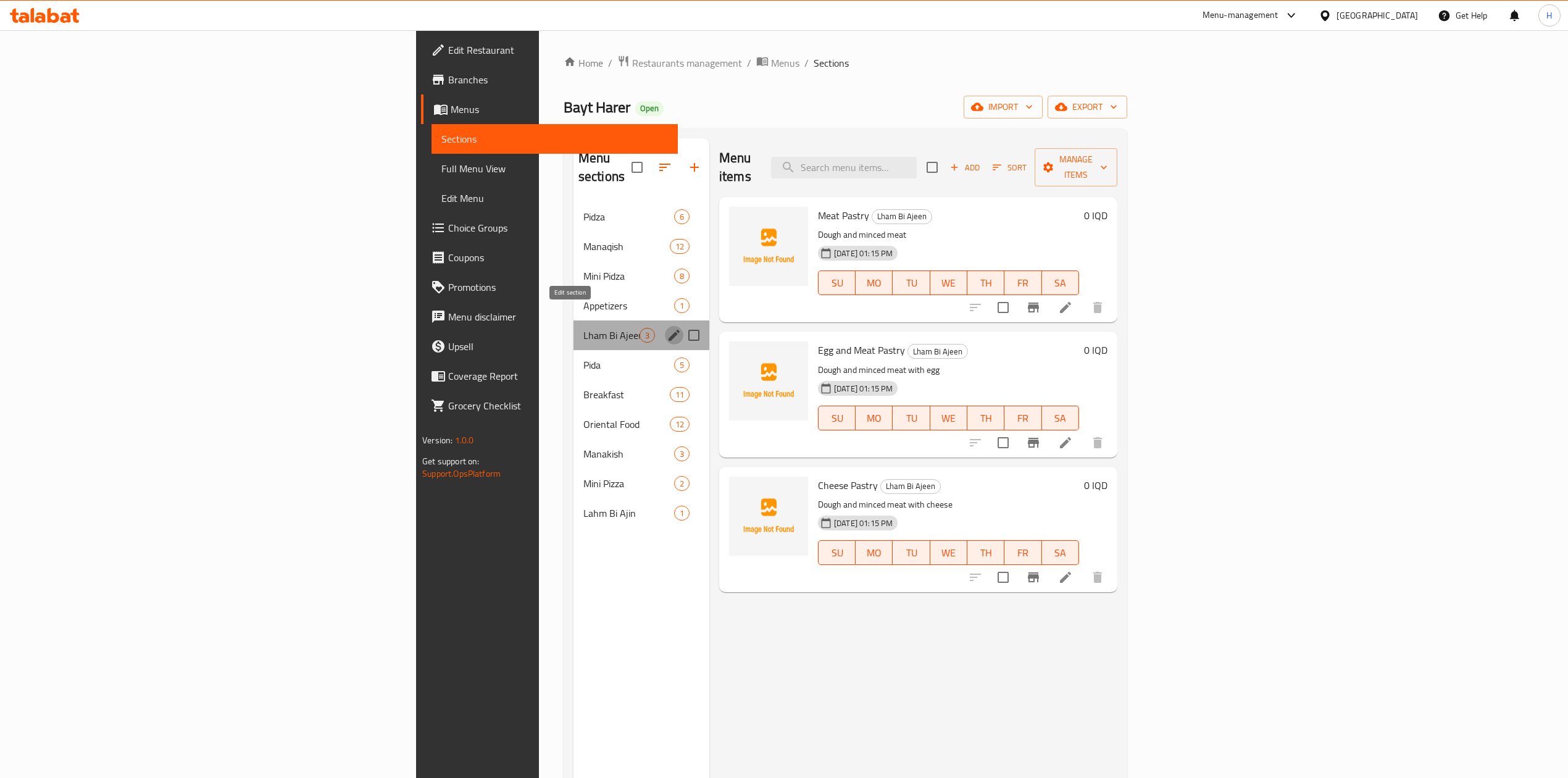
click at [666, 328] on icon "edit" at bounding box center [673, 335] width 15 height 15
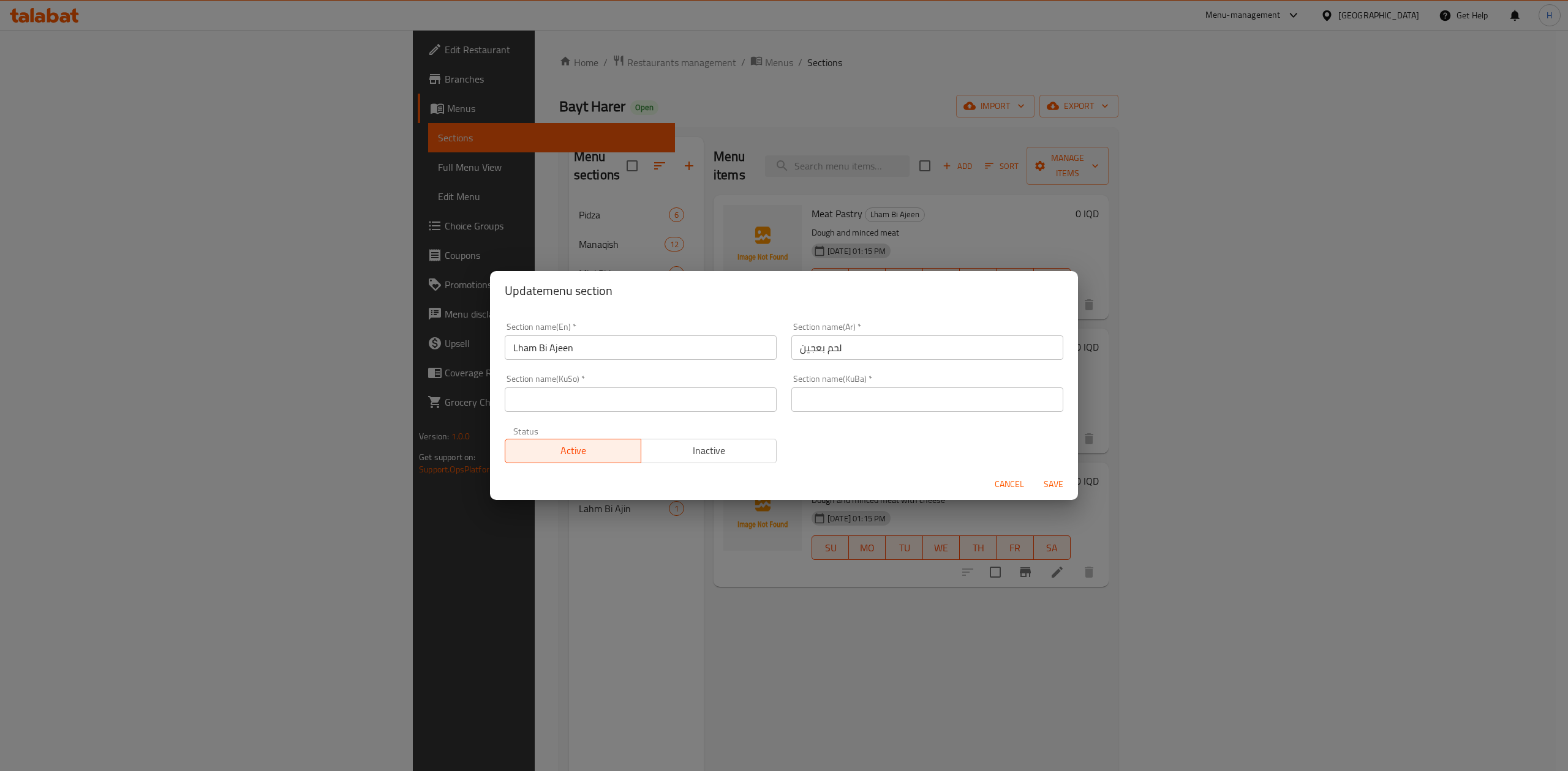
click at [658, 404] on input "text" at bounding box center [641, 399] width 272 height 25
type input "."
click at [850, 408] on input "text" at bounding box center [927, 399] width 272 height 25
click at [876, 412] on div "Section name(KuBa)   * Section name(KuBa) *" at bounding box center [927, 393] width 287 height 52
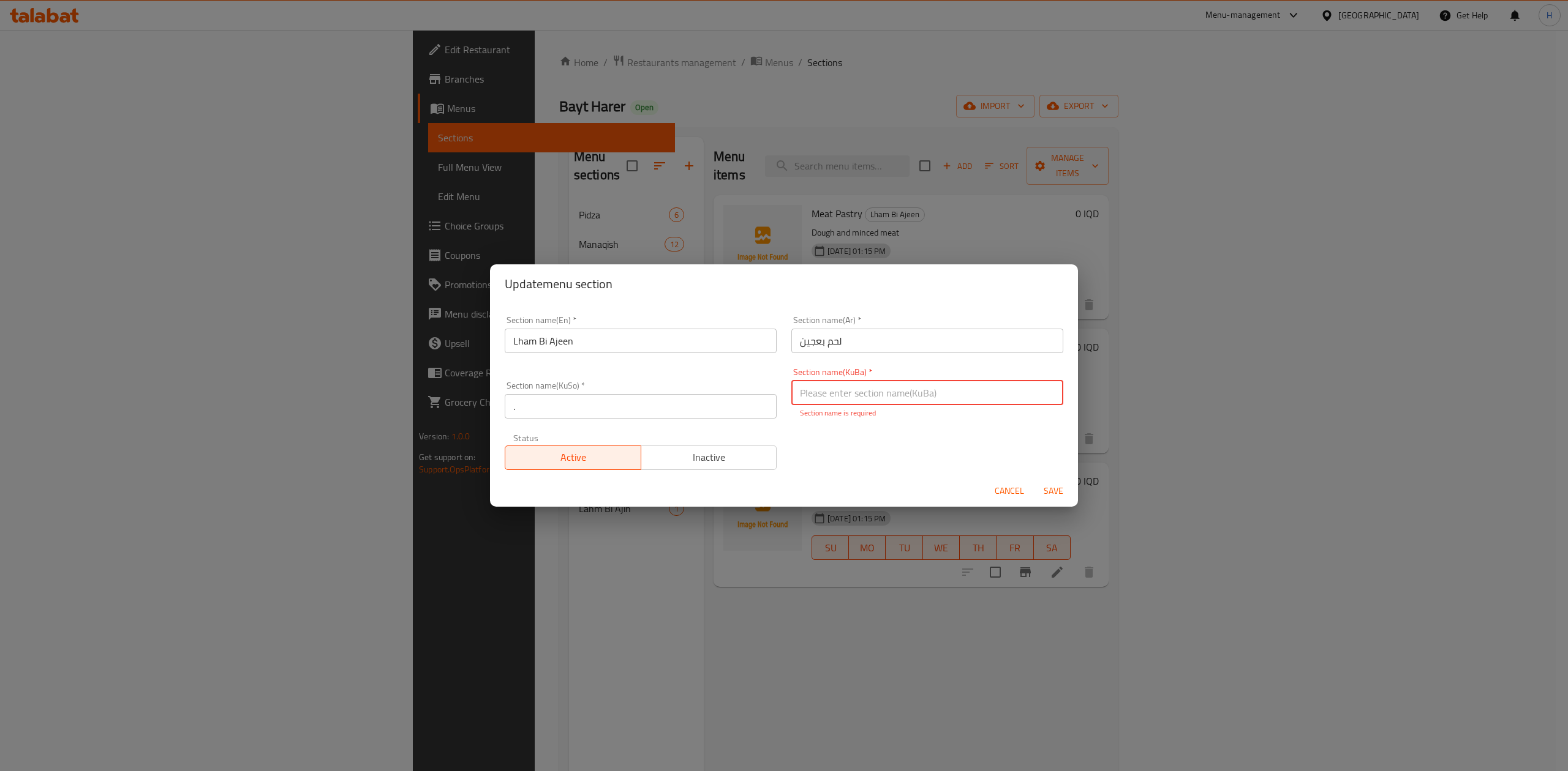
click at [876, 401] on input "text" at bounding box center [927, 393] width 272 height 25
type input "."
click at [714, 459] on span "Inactive" at bounding box center [708, 457] width 126 height 18
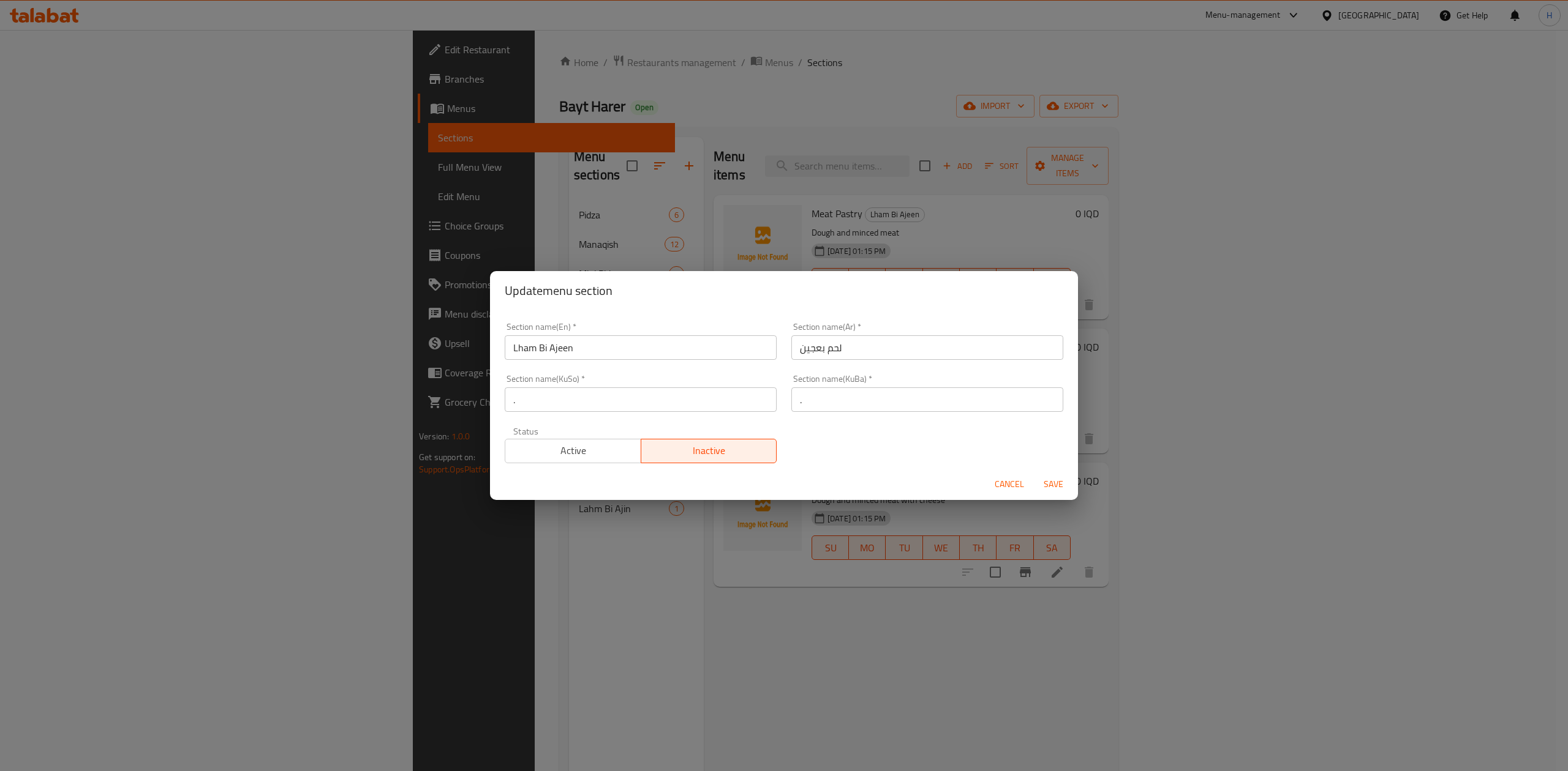
click at [1064, 472] on div "Cancel Save" at bounding box center [783, 484] width 588 height 32
click at [1056, 469] on div "Cancel Save" at bounding box center [783, 484] width 588 height 32
click at [1050, 478] on button "Save" at bounding box center [1053, 484] width 39 height 23
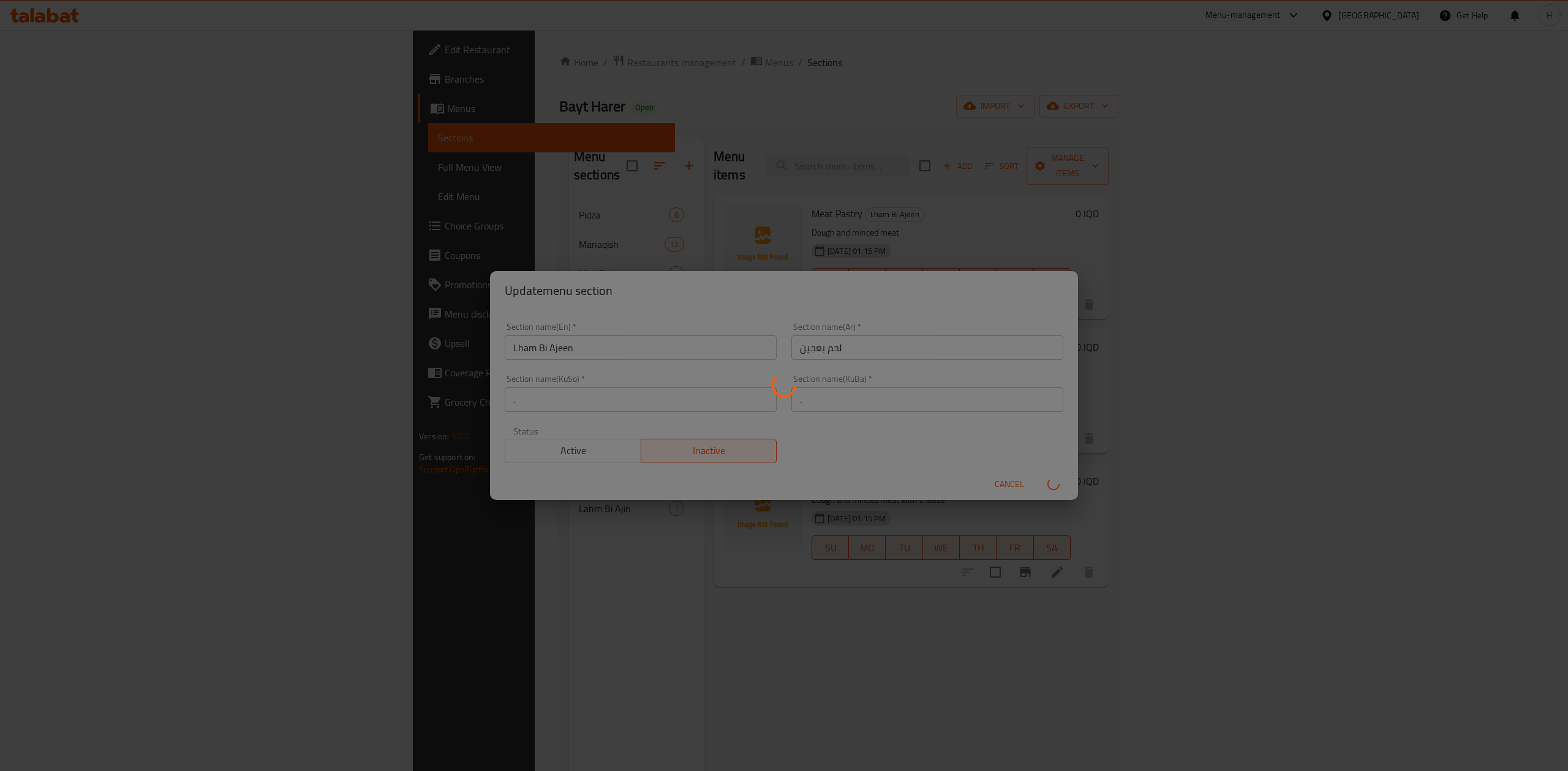
click at [1050, 478] on div "Menu sections" at bounding box center [784, 385] width 1568 height 771
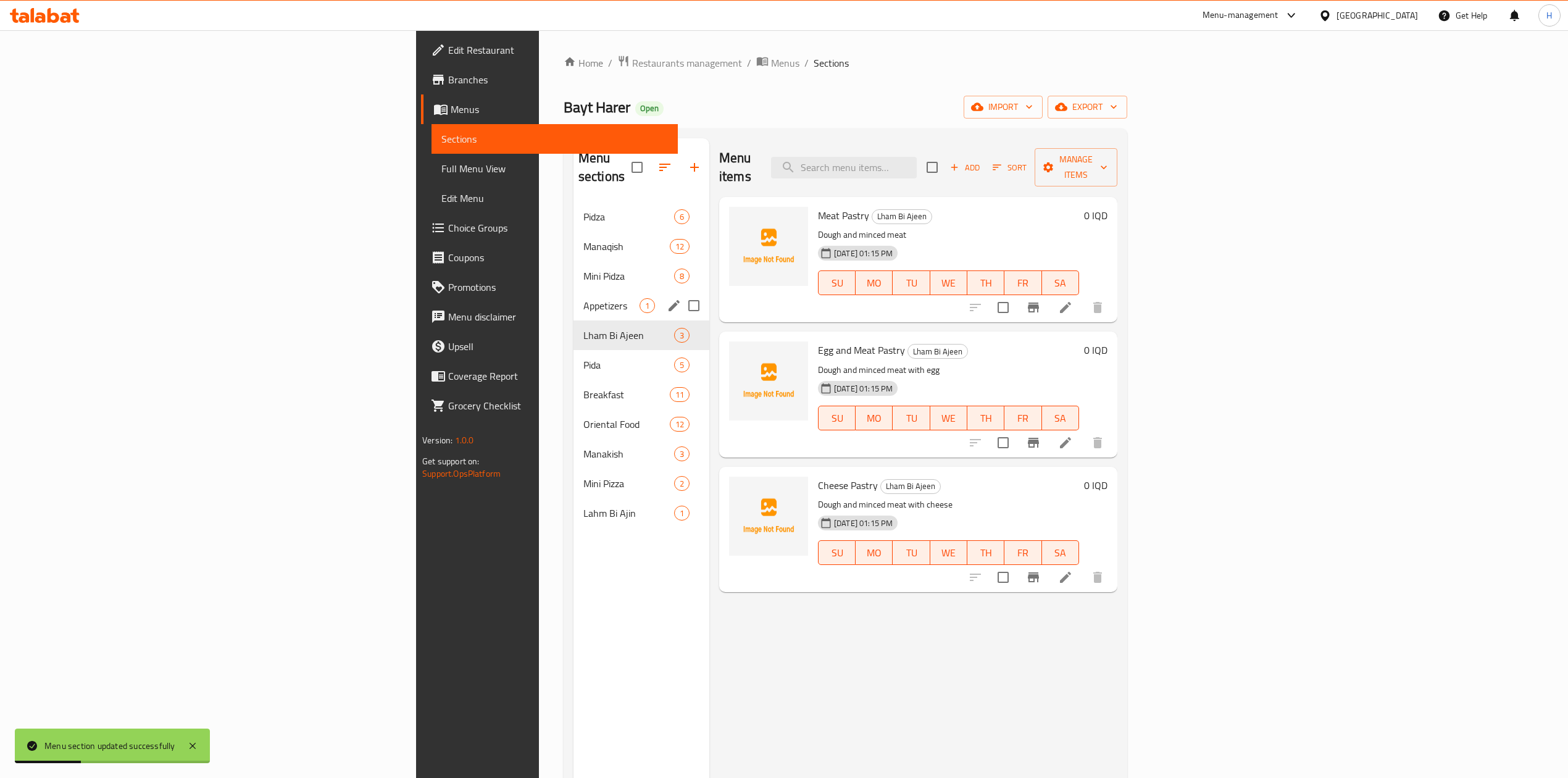
click at [573, 270] on div "Mini Pidza 8" at bounding box center [641, 276] width 136 height 30
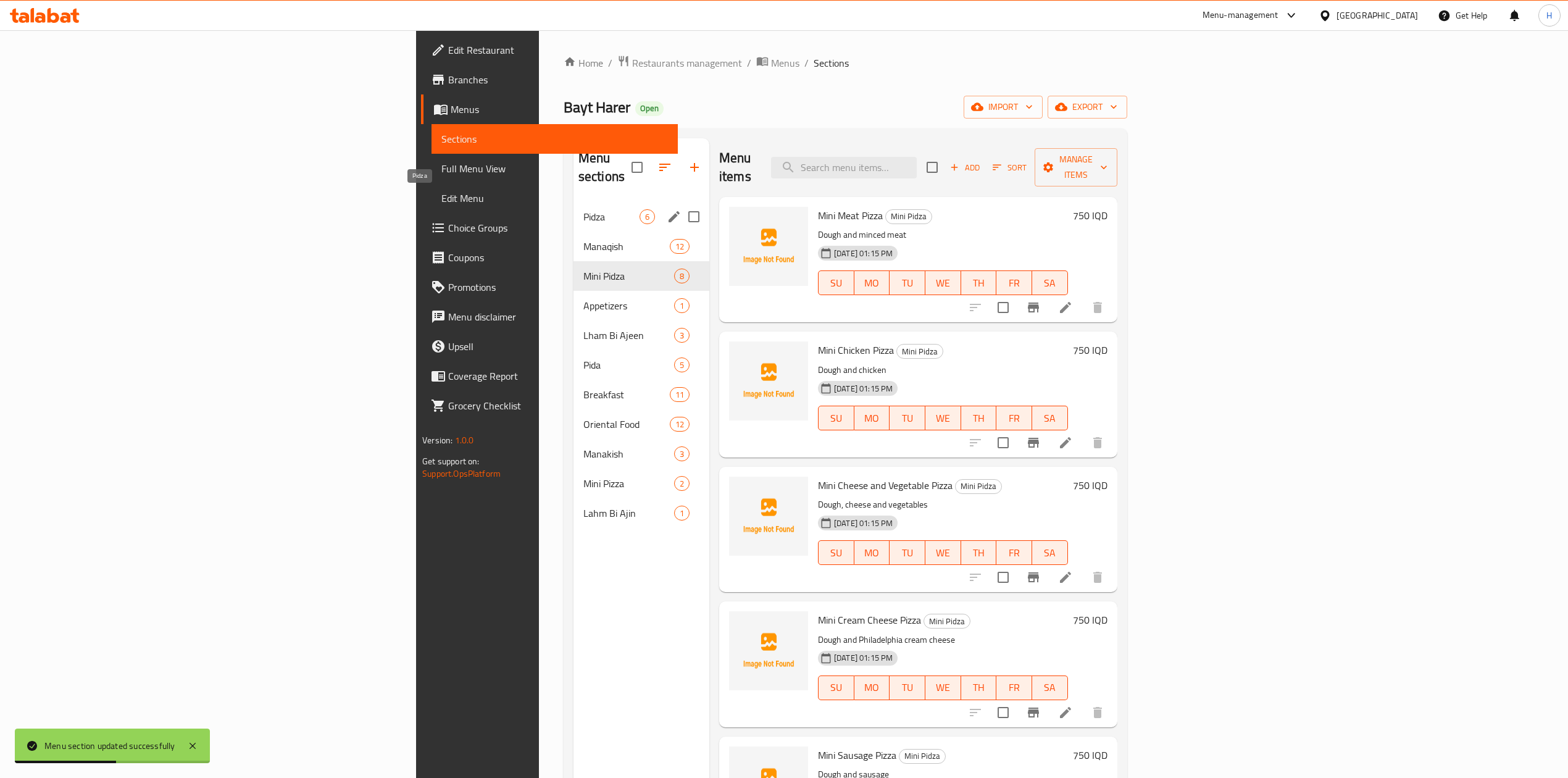
click at [583, 210] on span "Pidza" at bounding box center [612, 217] width 56 height 15
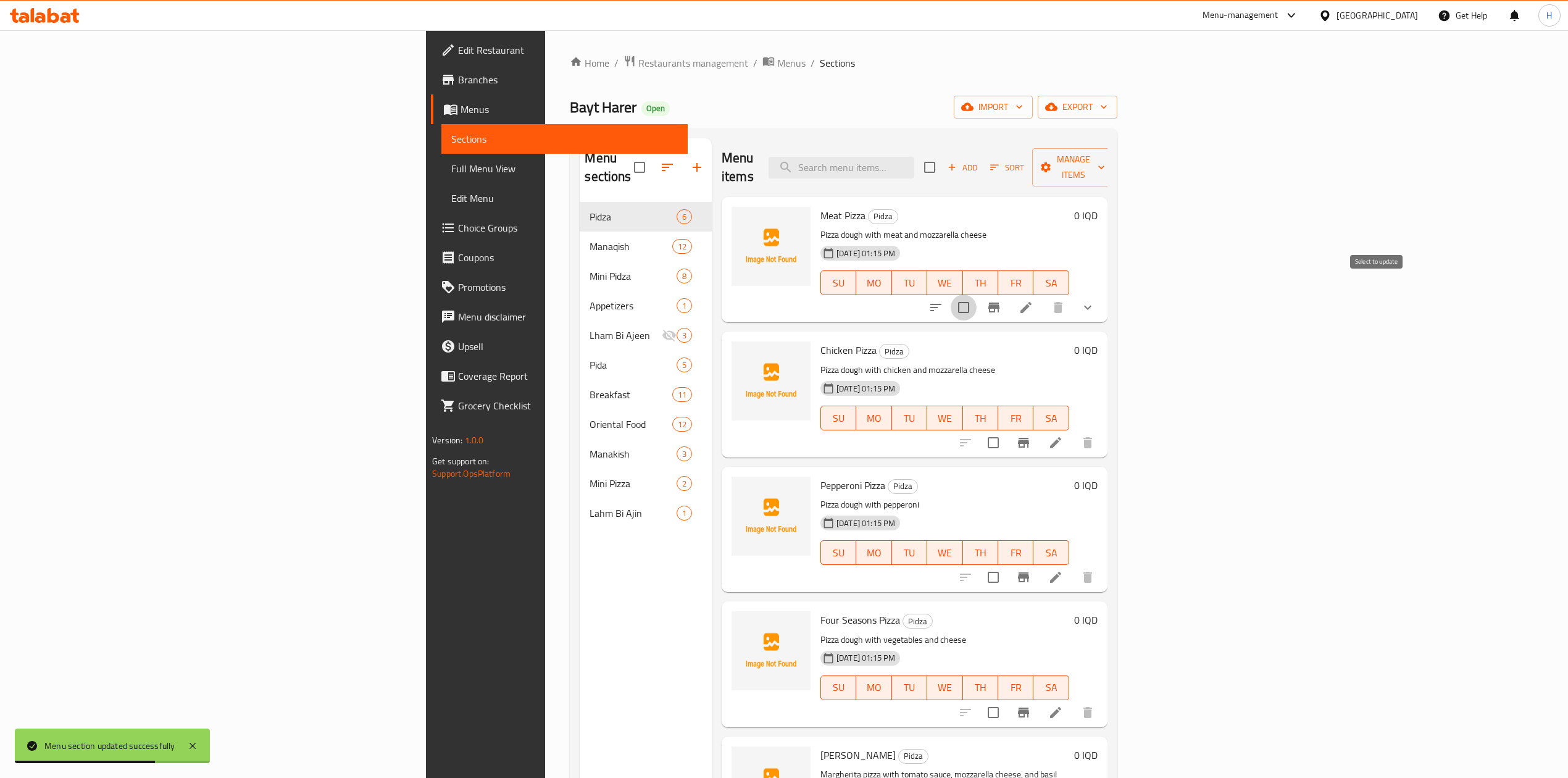
click at [977, 294] on input "checkbox" at bounding box center [963, 307] width 26 height 26
checkbox input "true"
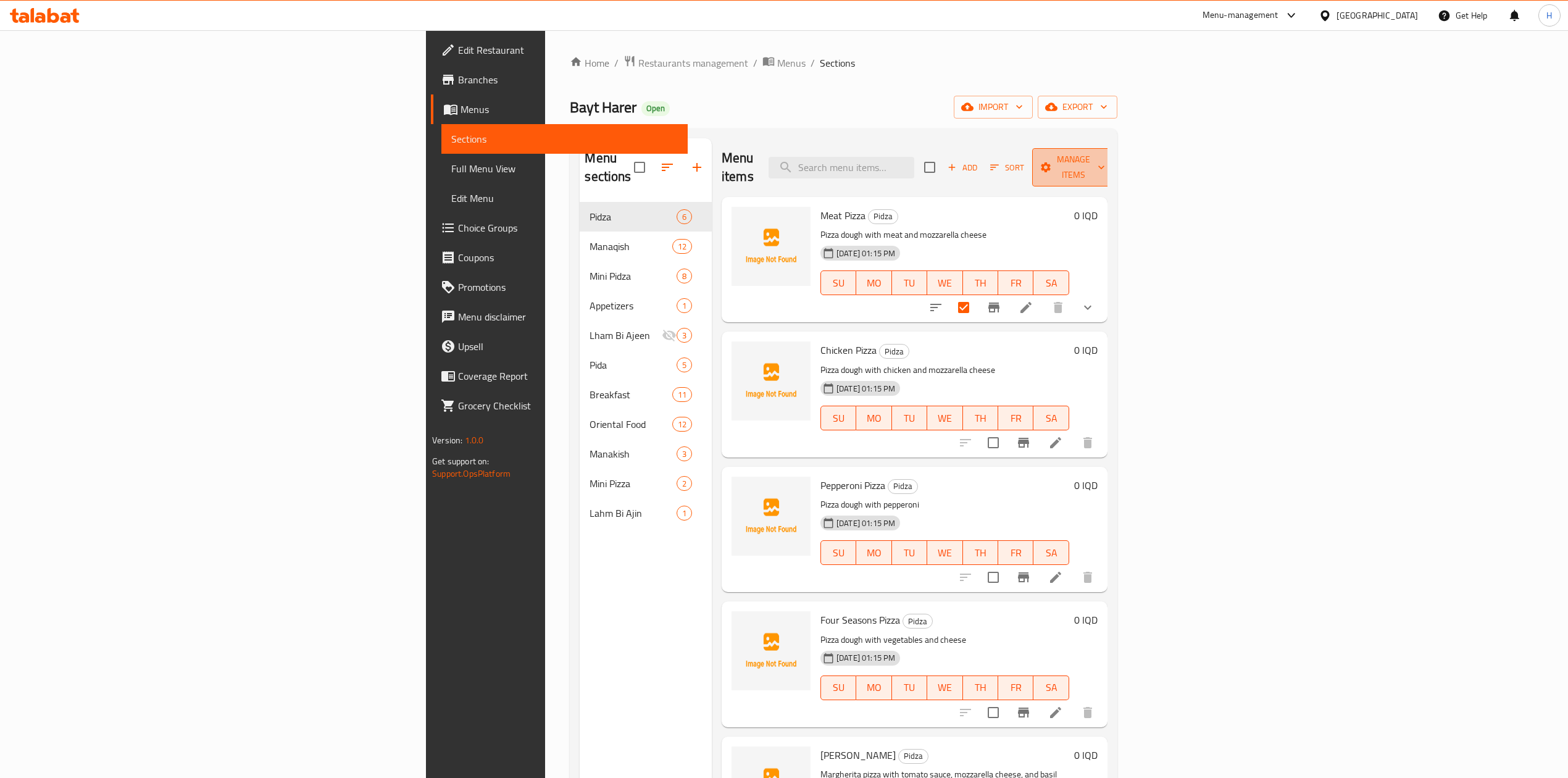
click at [1105, 162] on span "Manage items" at bounding box center [1074, 168] width 63 height 31
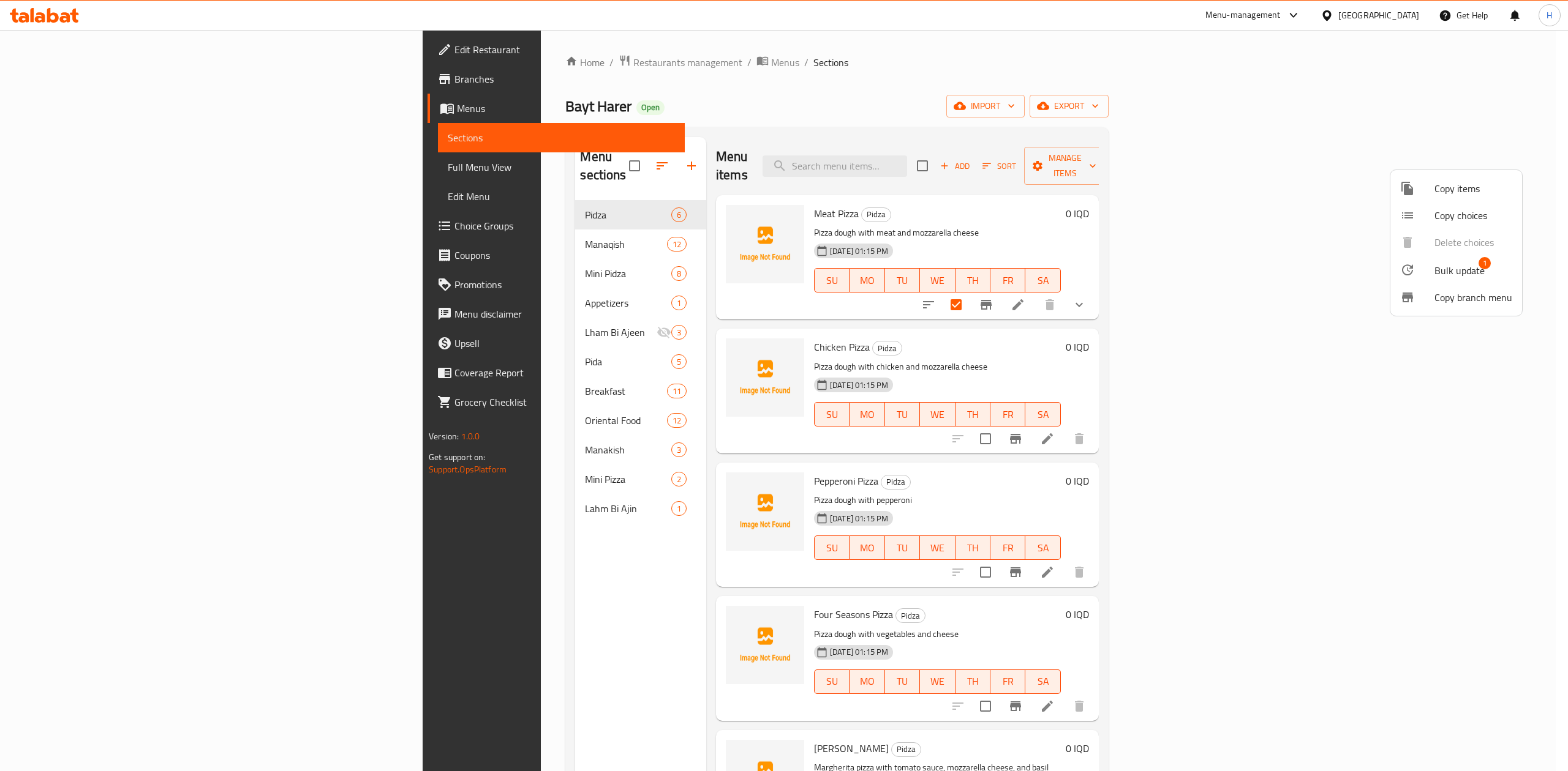
click at [1436, 214] on span "Copy choices" at bounding box center [1473, 215] width 78 height 14
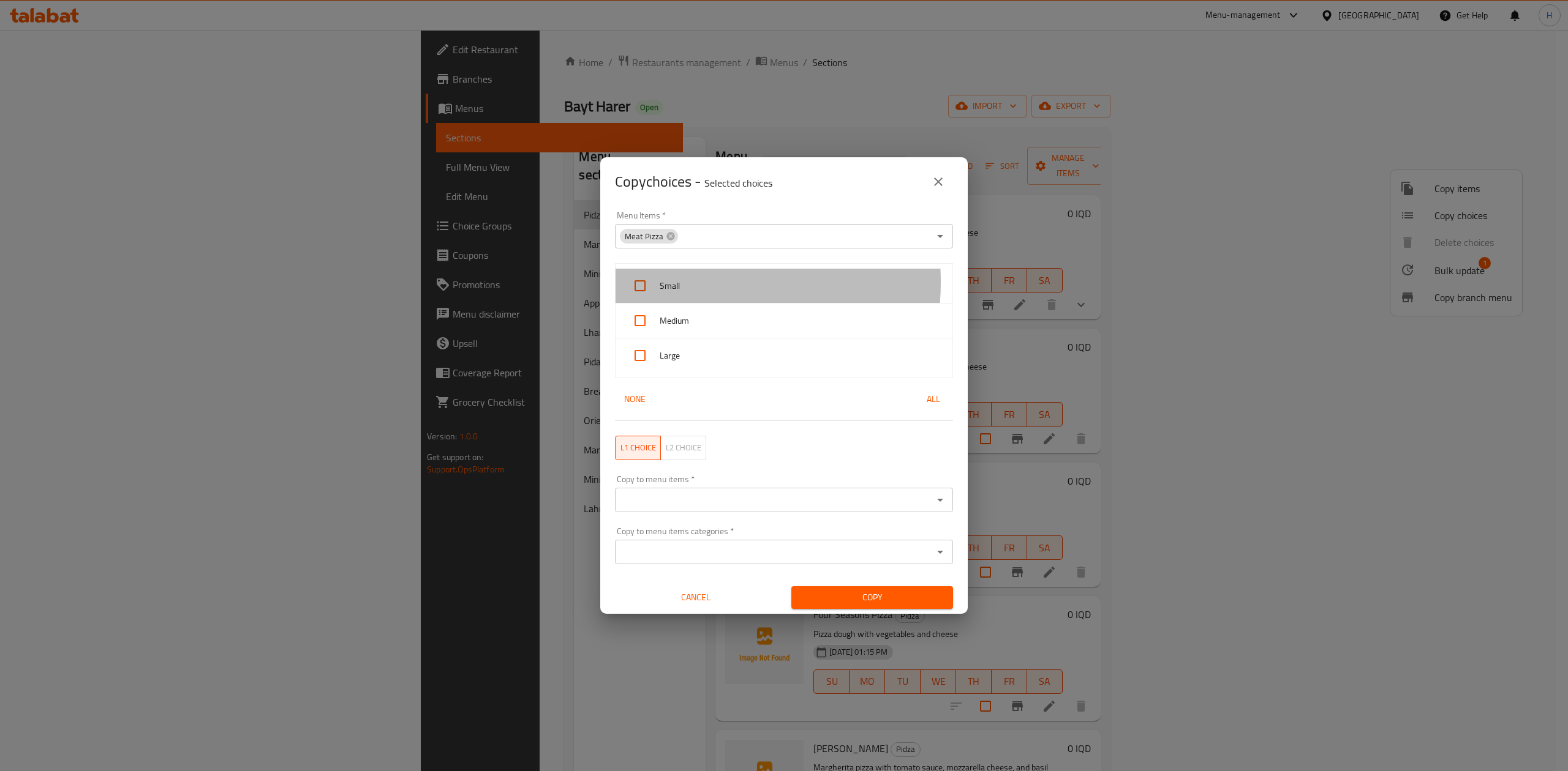
drag, startPoint x: 675, startPoint y: 282, endPoint x: 675, endPoint y: 327, distance: 45.0
click at [675, 285] on span "Small" at bounding box center [800, 286] width 283 height 15
checkbox input "true"
click at [675, 338] on div "Medium" at bounding box center [783, 321] width 337 height 35
checkbox input "true"
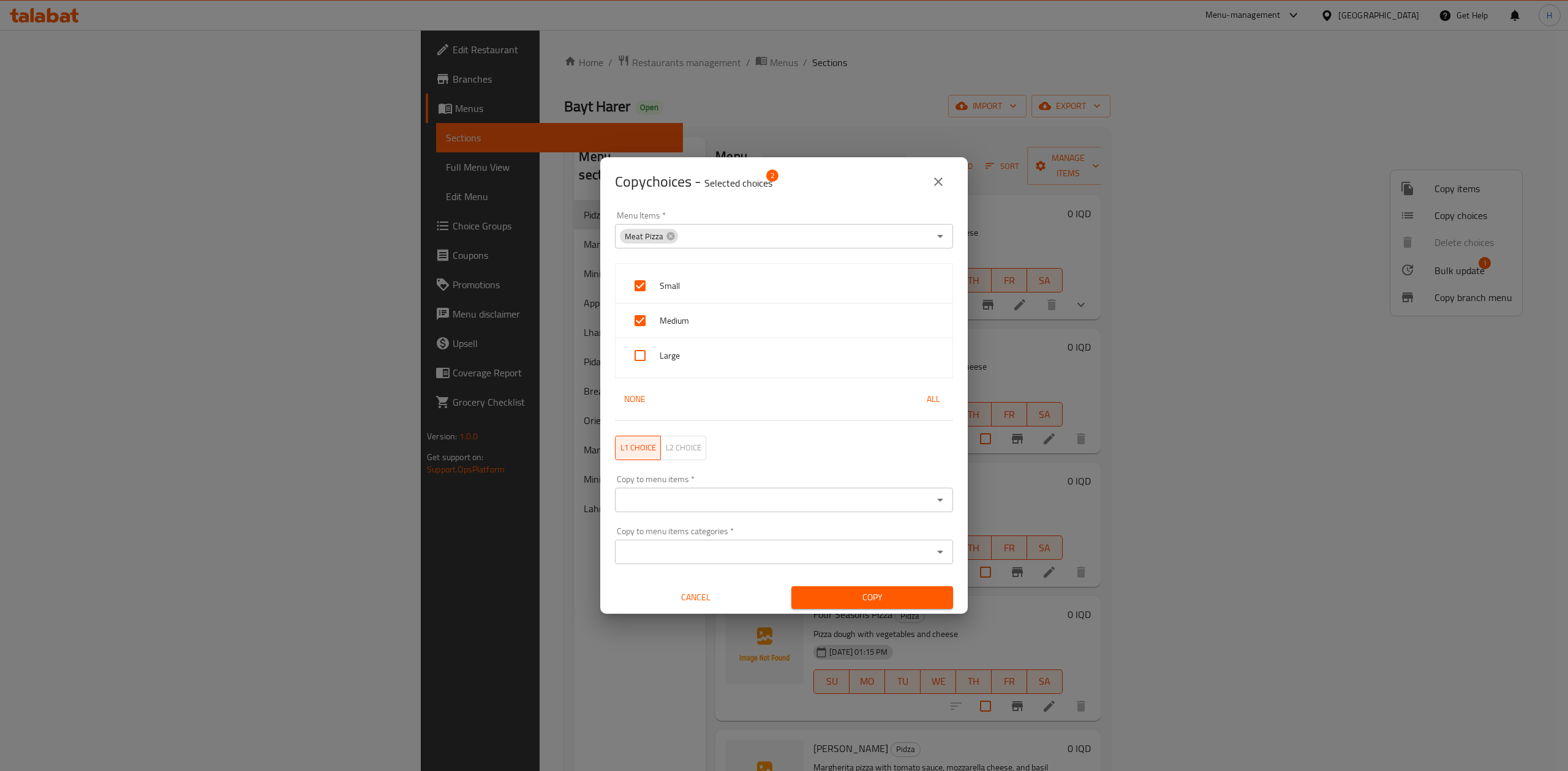
click at [674, 359] on span "Large" at bounding box center [800, 356] width 283 height 15
checkbox input "true"
click at [715, 490] on div "Copy to menu items *" at bounding box center [784, 500] width 338 height 25
click at [703, 503] on input "Copy to menu items   *" at bounding box center [774, 500] width 311 height 17
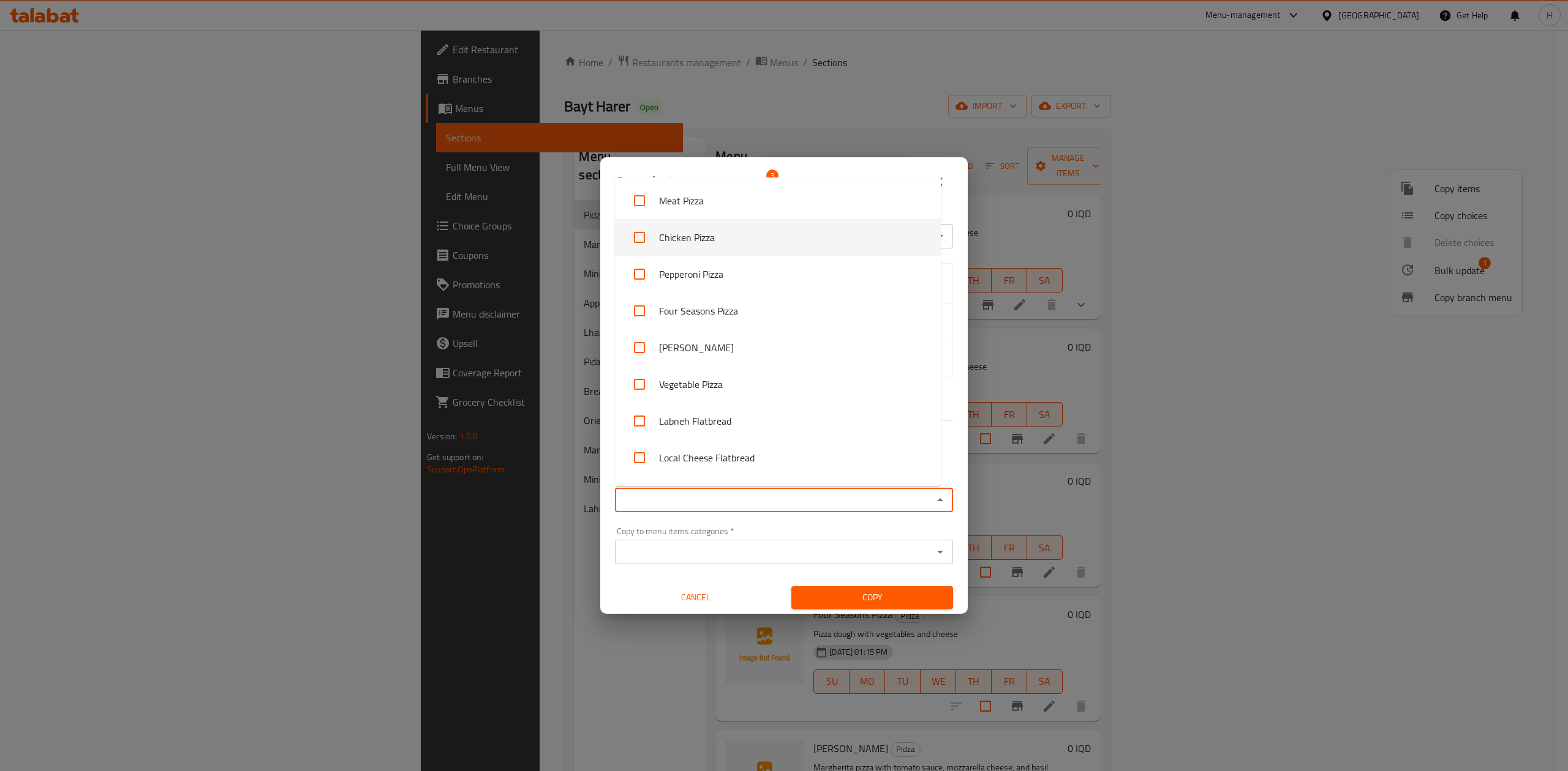
drag, startPoint x: 716, startPoint y: 226, endPoint x: 724, endPoint y: 248, distance: 23.4
click at [716, 227] on li "Chicken Pizza" at bounding box center [778, 237] width 326 height 36
checkbox input "true"
click at [719, 268] on li "Pepperoni Pizza" at bounding box center [778, 274] width 326 height 36
checkbox input "true"
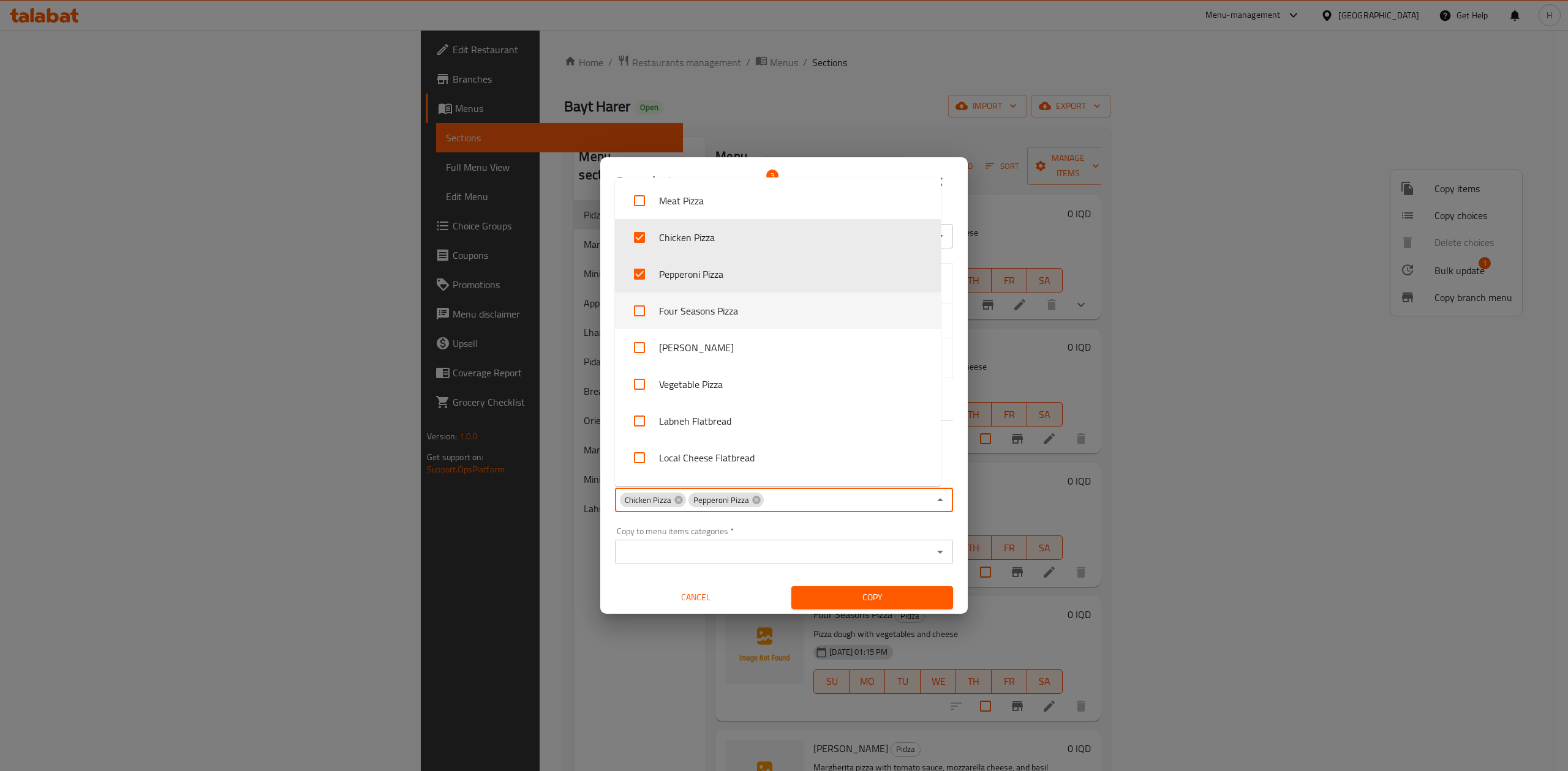
drag, startPoint x: 714, startPoint y: 307, endPoint x: 715, endPoint y: 321, distance: 14.0
click at [714, 307] on li "Four Seasons Pizza" at bounding box center [778, 310] width 326 height 36
checkbox input "true"
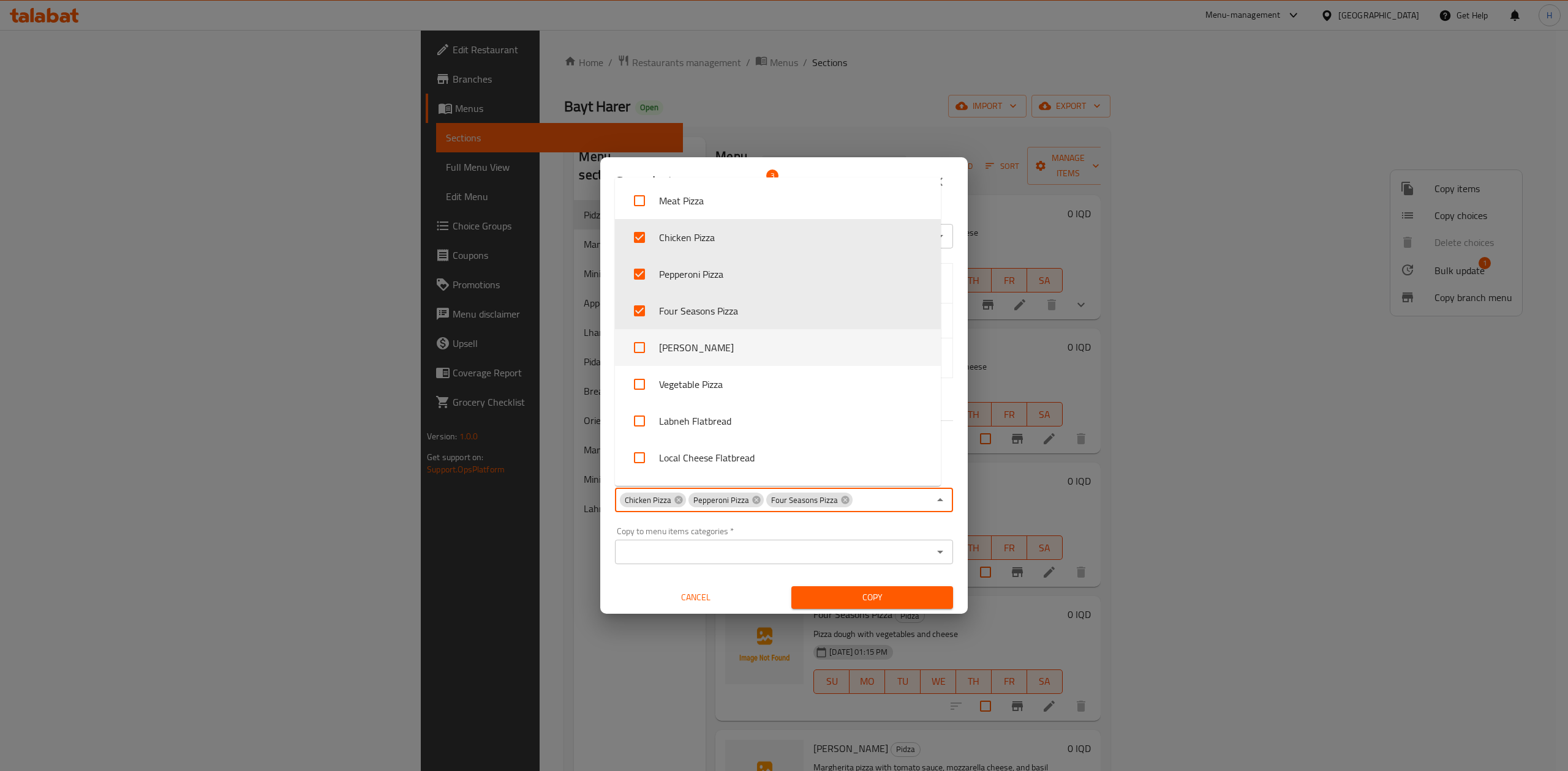
click at [713, 342] on li "[PERSON_NAME]" at bounding box center [778, 347] width 326 height 36
checkbox input "true"
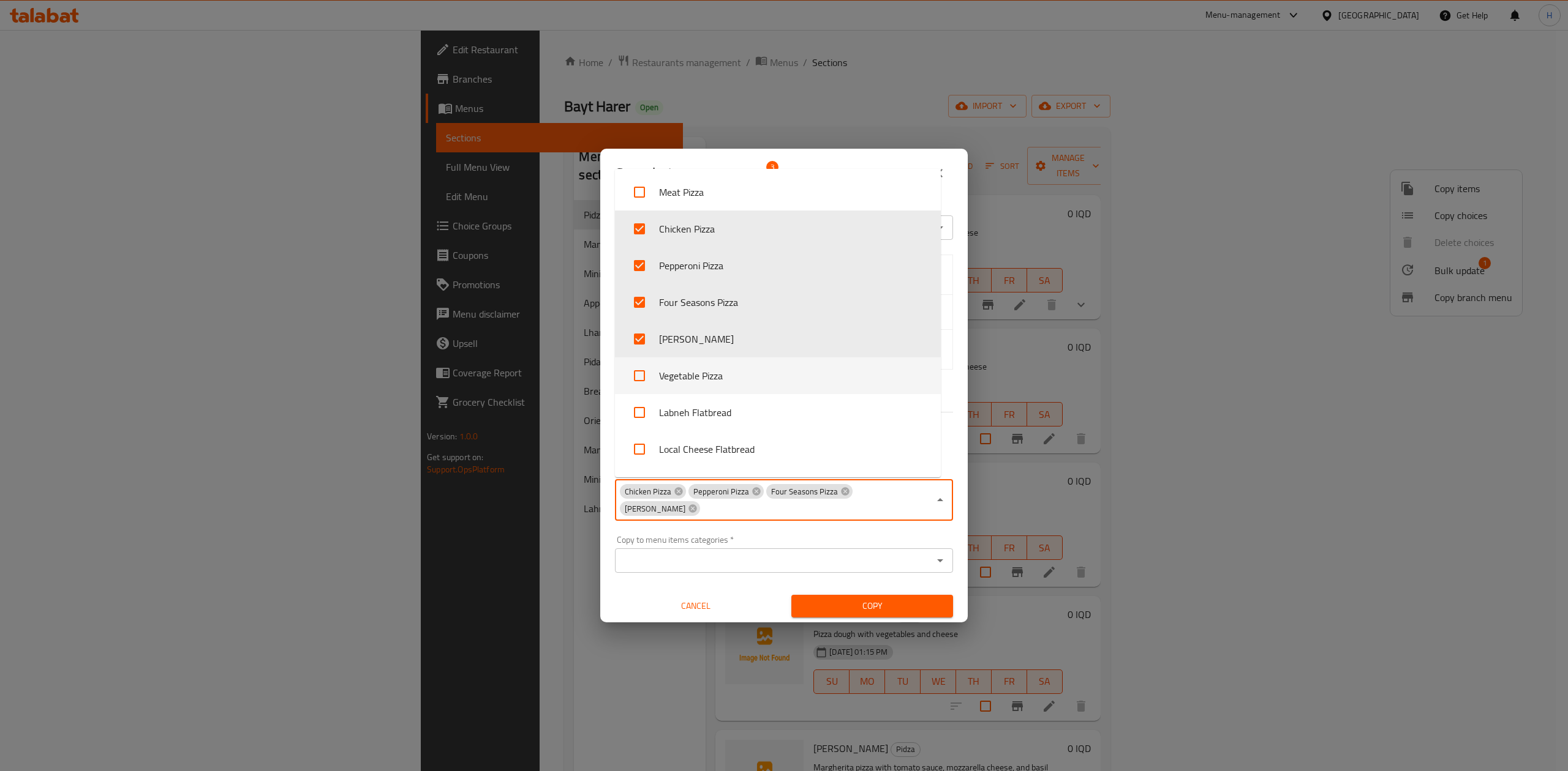
click at [713, 368] on li "Vegetable Pizza" at bounding box center [778, 375] width 326 height 36
checkbox input "true"
click at [944, 541] on div "Copy to menu items categories   * Copy to menu items categories *" at bounding box center [784, 554] width 353 height 52
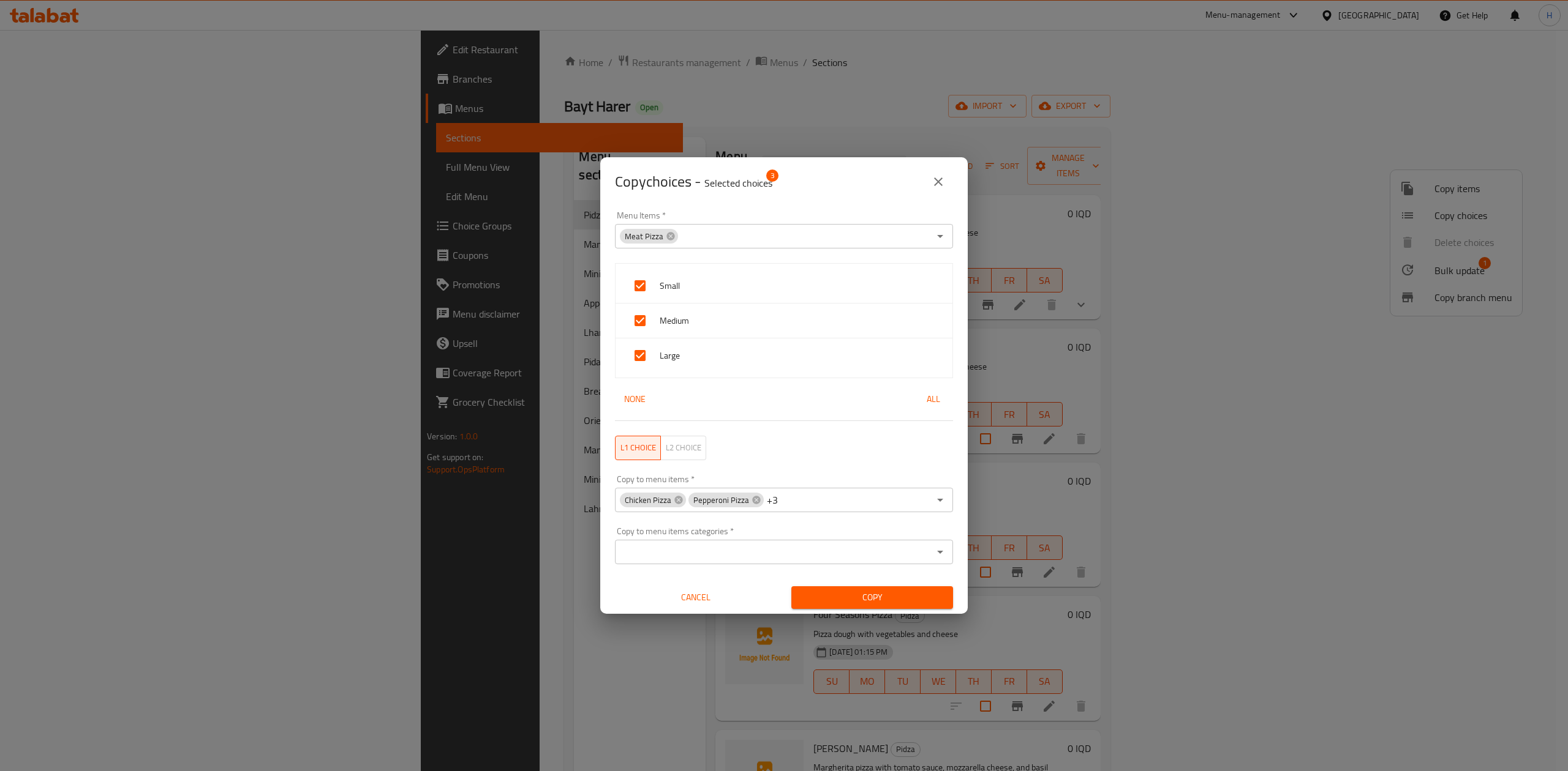
click at [881, 601] on span "Copy" at bounding box center [871, 598] width 142 height 15
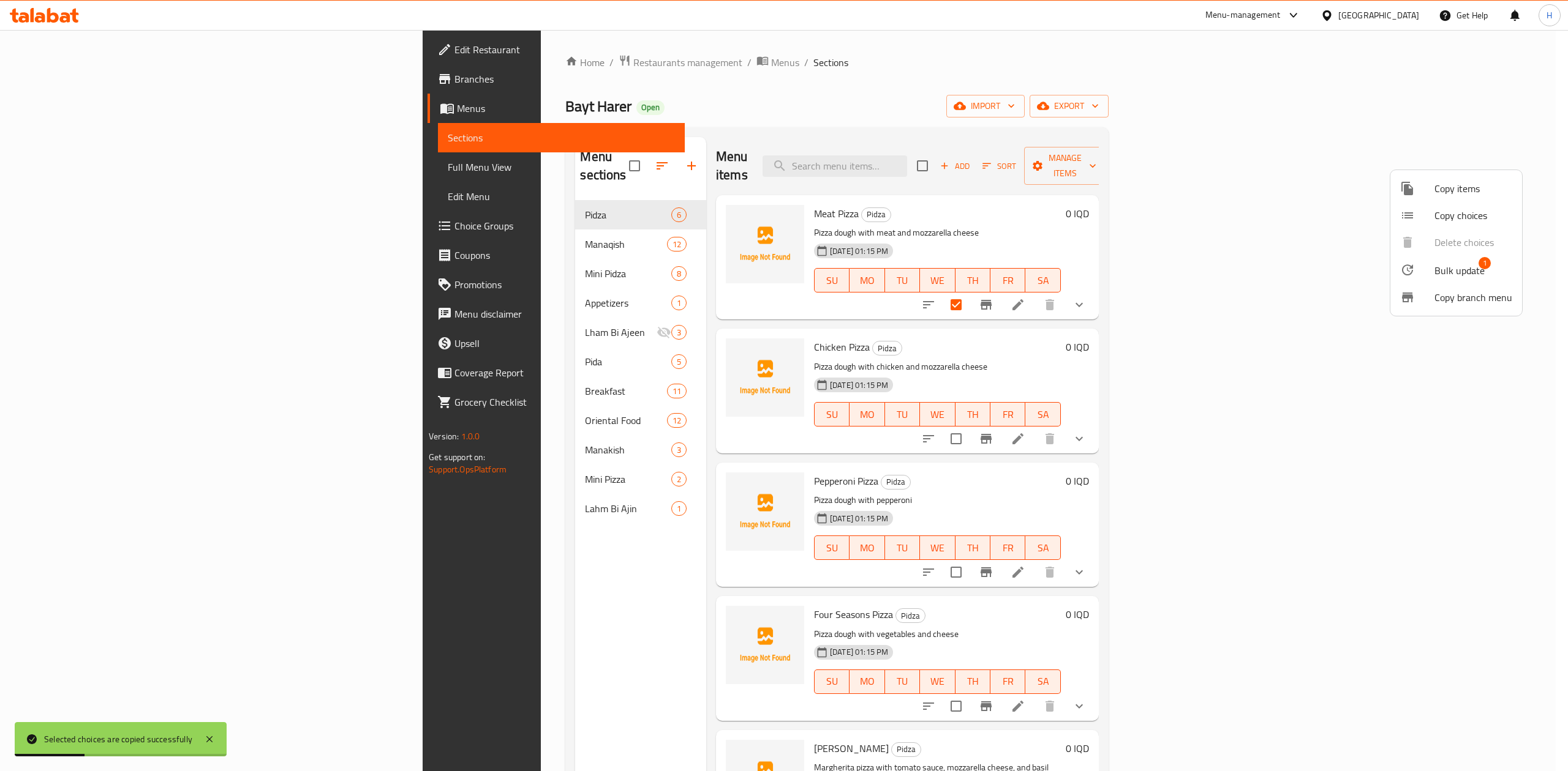
click at [1165, 496] on div at bounding box center [784, 385] width 1568 height 771
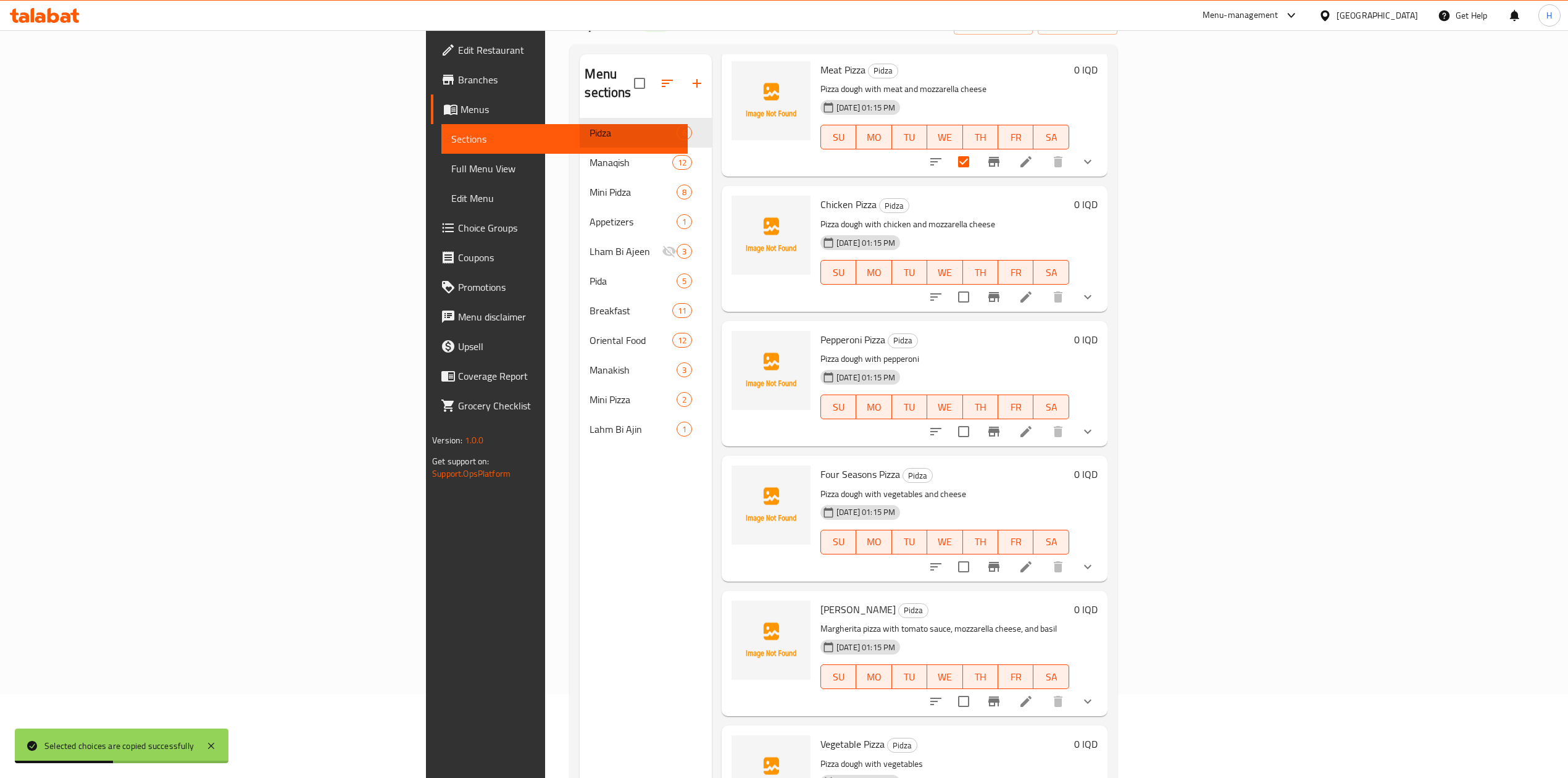
scroll to position [164, 0]
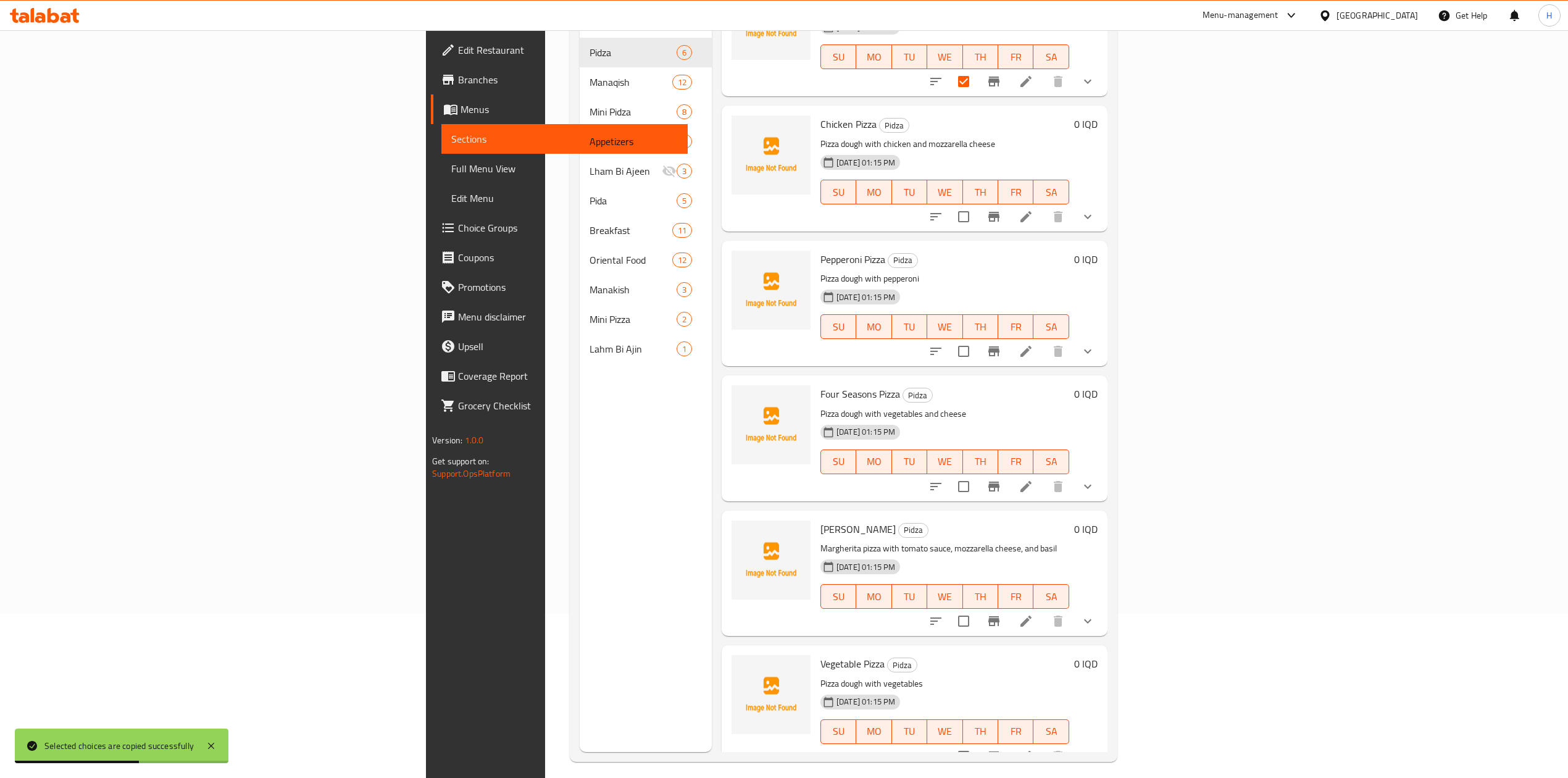
click at [1033, 614] on icon at bounding box center [1026, 621] width 15 height 15
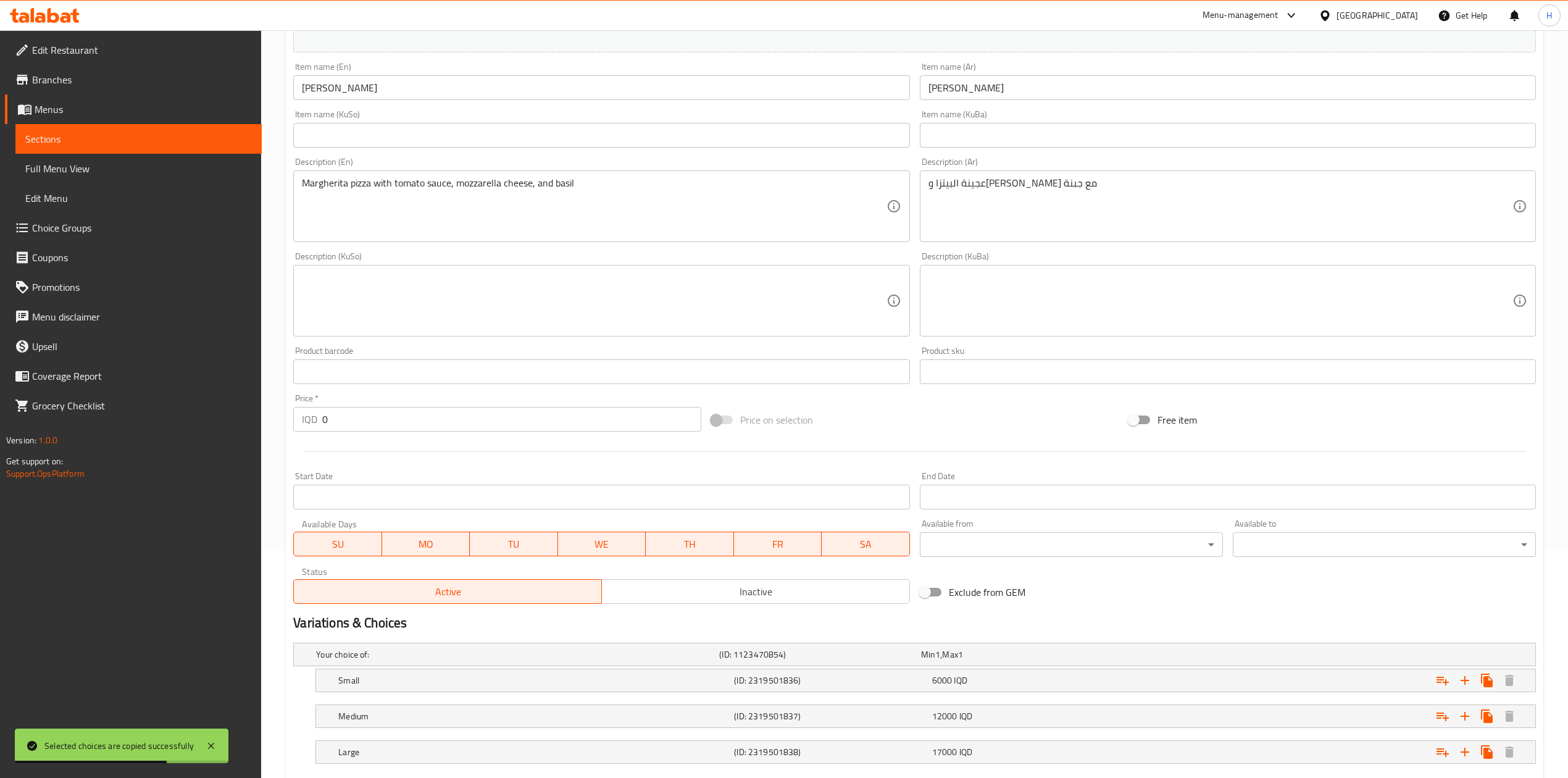
scroll to position [302, 0]
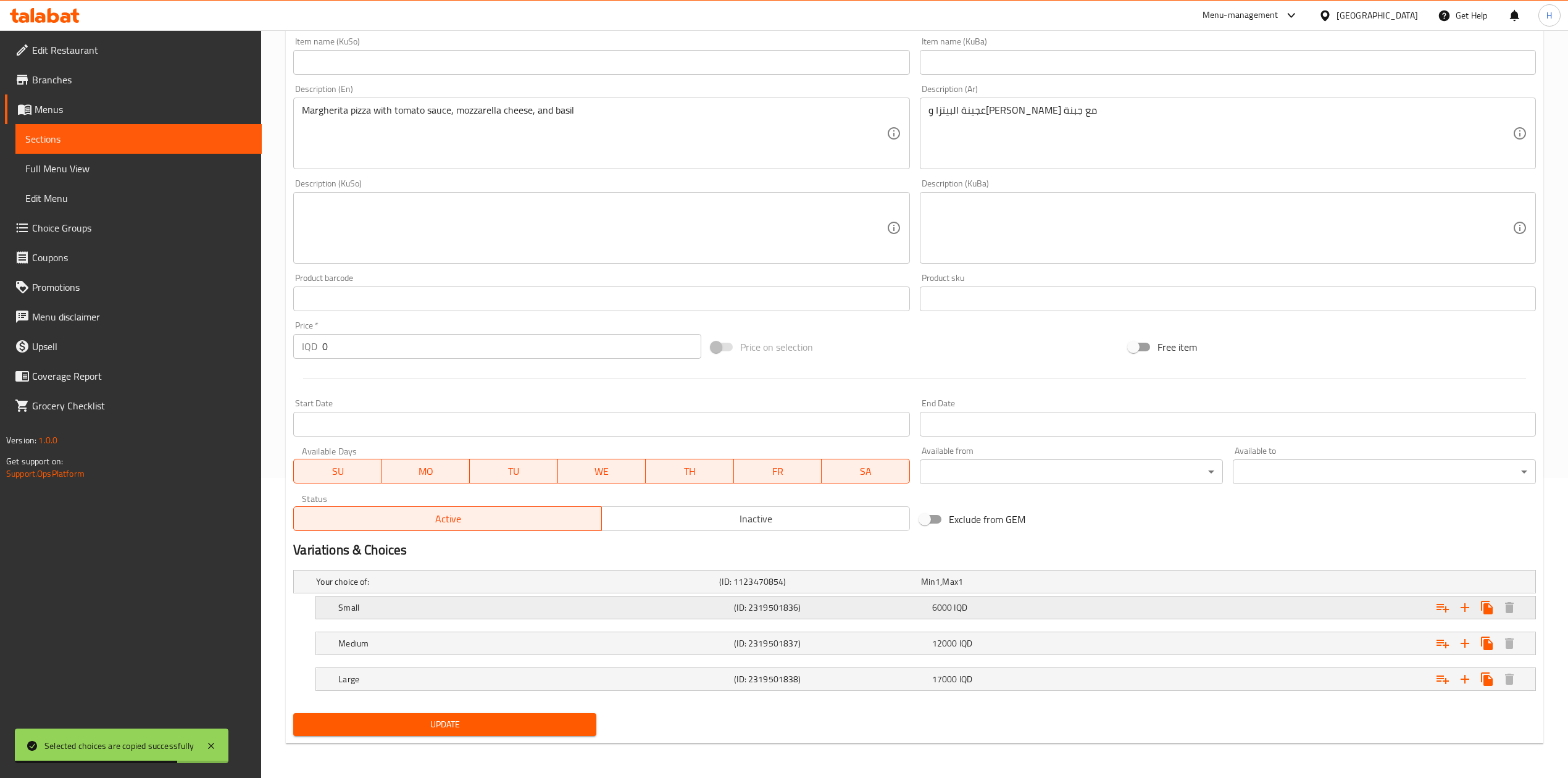
click at [376, 611] on h5 "Small" at bounding box center [533, 608] width 391 height 12
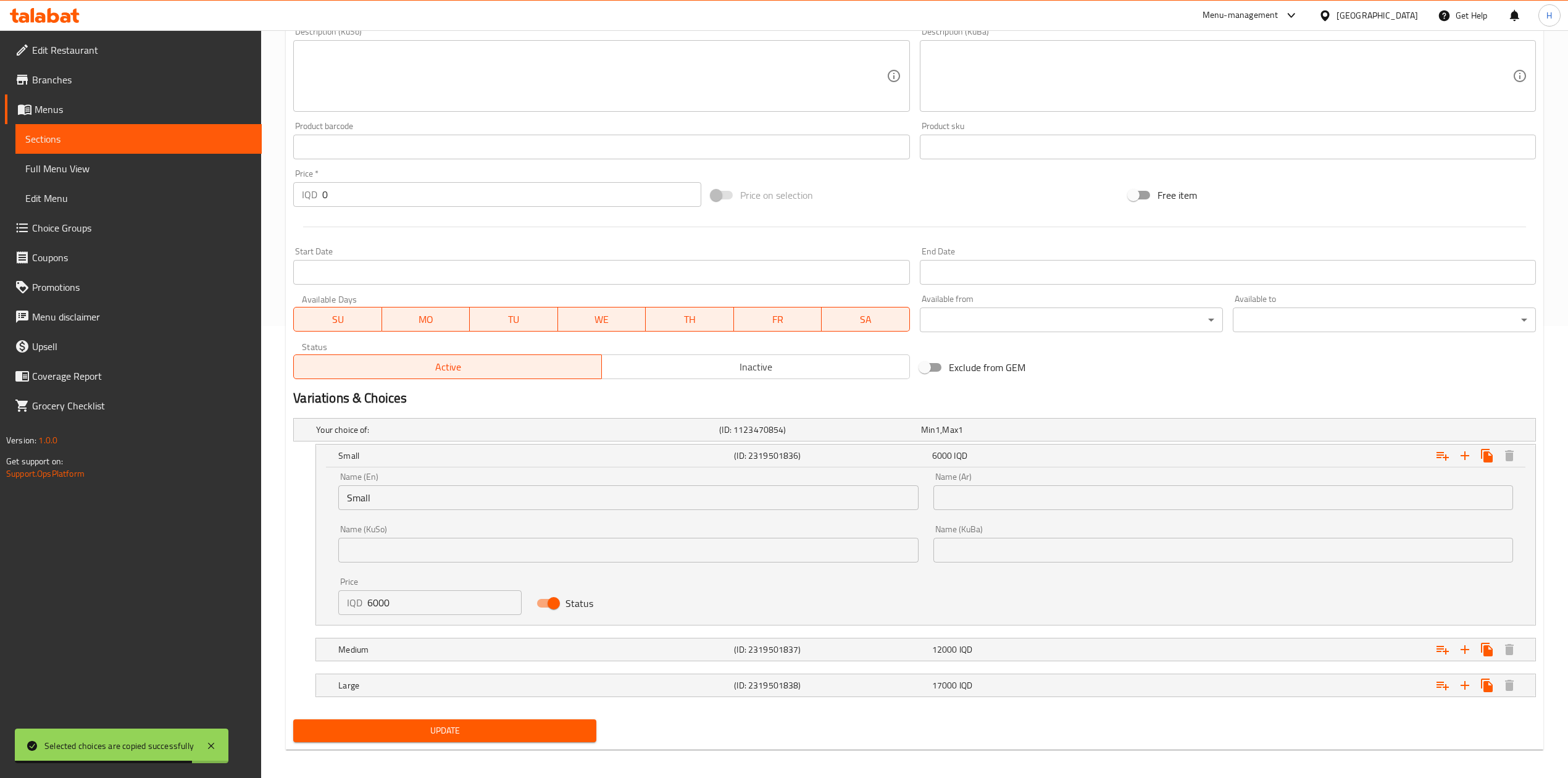
scroll to position [453, 0]
drag, startPoint x: 374, startPoint y: 604, endPoint x: 361, endPoint y: 606, distance: 13.2
click at [361, 606] on div "IQD 6000 Price" at bounding box center [429, 602] width 183 height 25
type input "5000"
click at [374, 646] on h5 "Medium" at bounding box center [533, 649] width 391 height 12
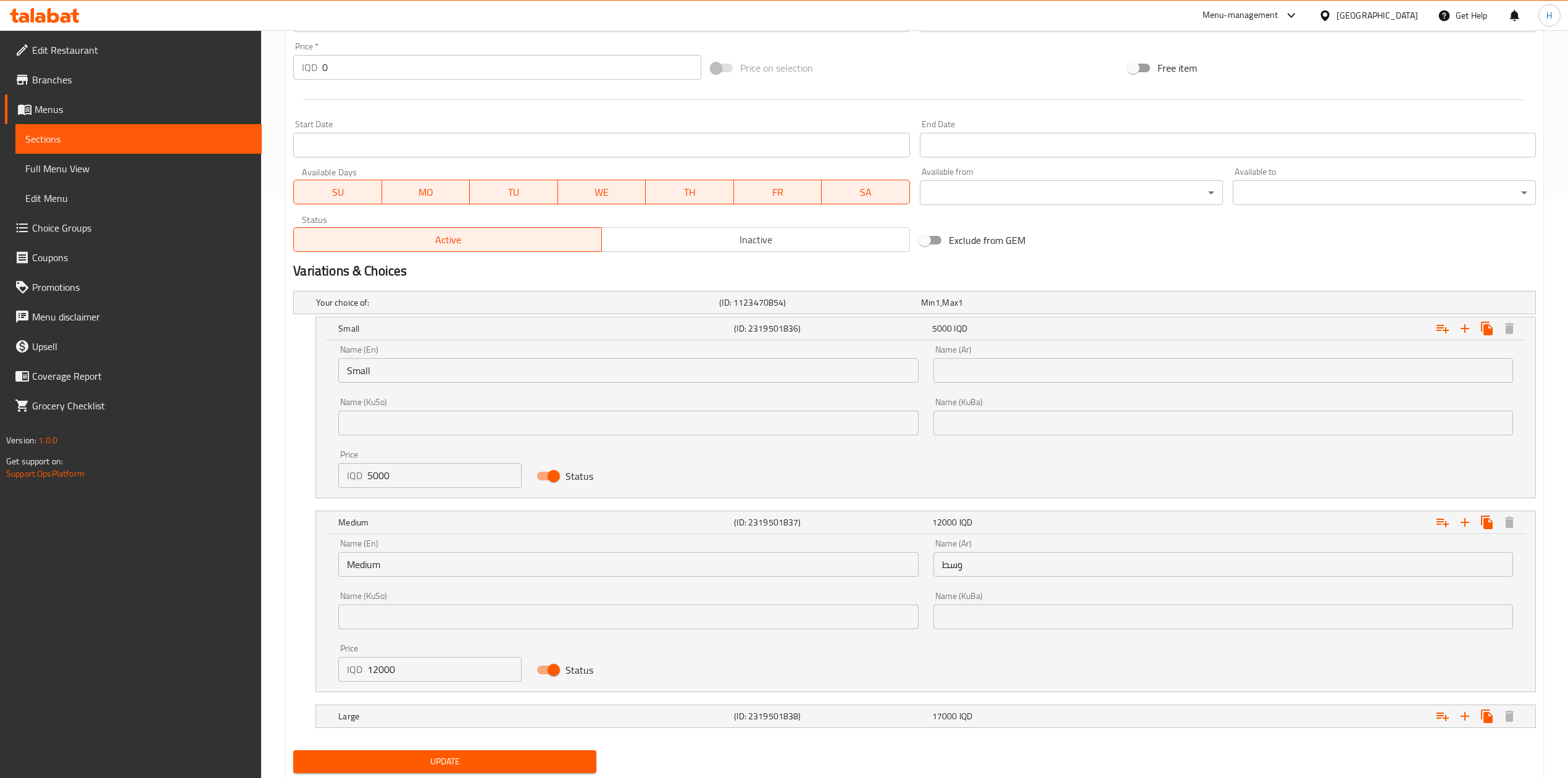
scroll to position [583, 0]
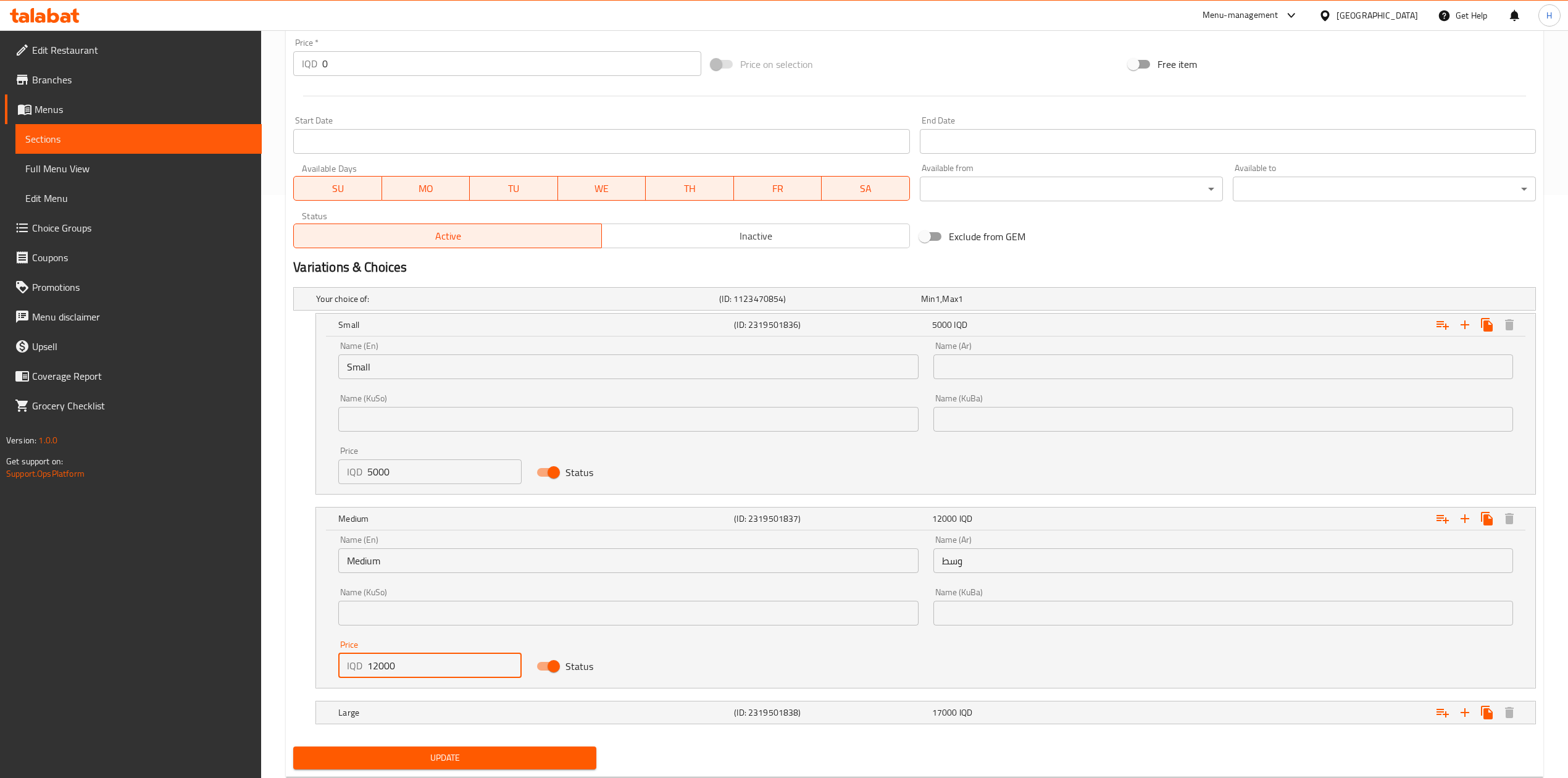
drag, startPoint x: 376, startPoint y: 662, endPoint x: 374, endPoint y: 674, distance: 12.2
click at [374, 674] on input "12000" at bounding box center [444, 666] width 154 height 25
type input "11000"
click at [382, 702] on div "Your choice of: (ID: 1123470854) Min 1 , Max 1 Name (En) Your choice of: Name (…" at bounding box center [914, 512] width 1252 height 460
click at [382, 715] on h5 "Large" at bounding box center [533, 713] width 391 height 12
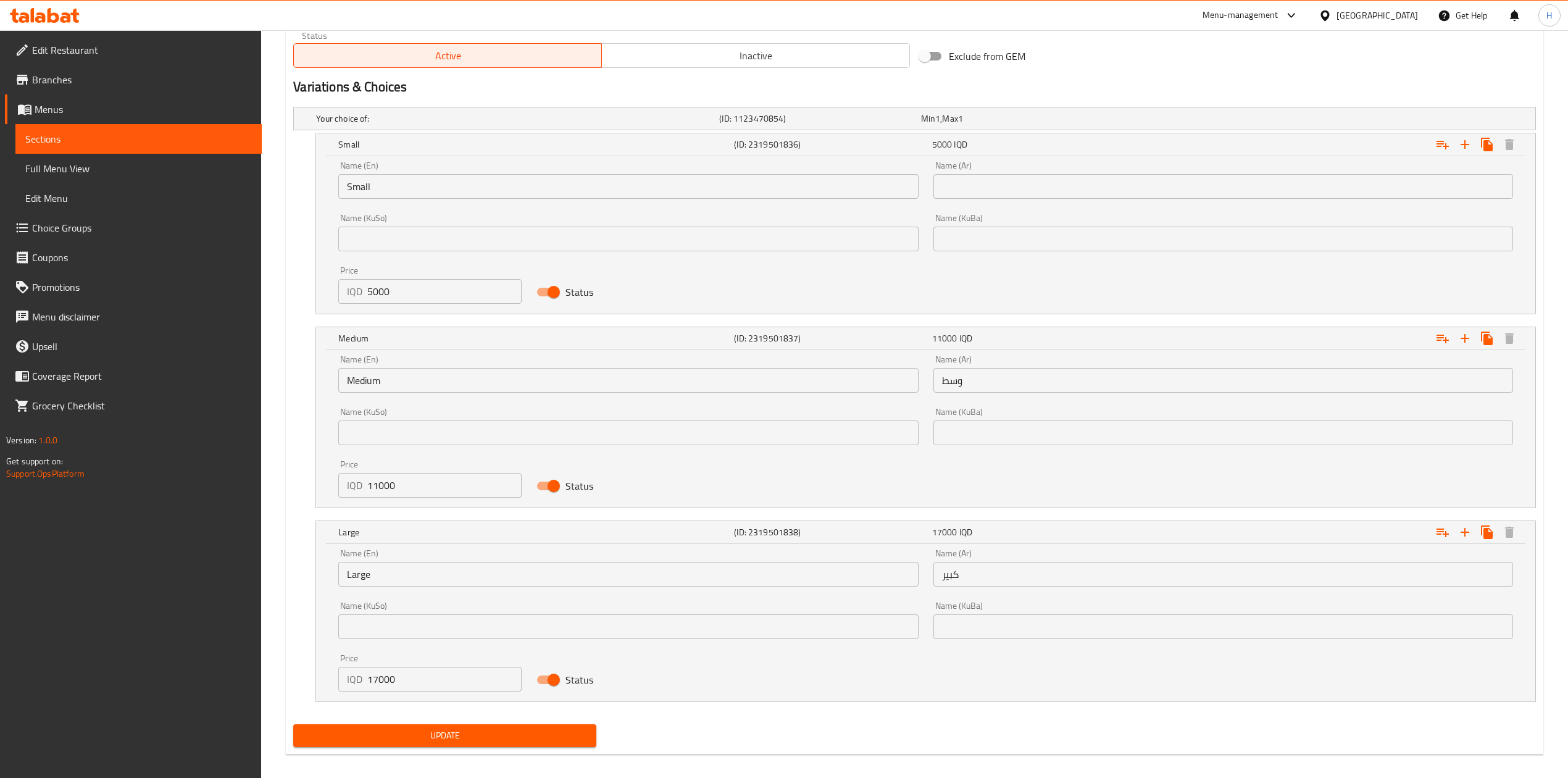
scroll to position [764, 0]
click at [374, 685] on input "17000" at bounding box center [444, 679] width 154 height 25
type input "15000"
drag, startPoint x: 412, startPoint y: 730, endPoint x: 417, endPoint y: 735, distance: 7.1
click at [412, 731] on button "Update" at bounding box center [445, 735] width 303 height 23
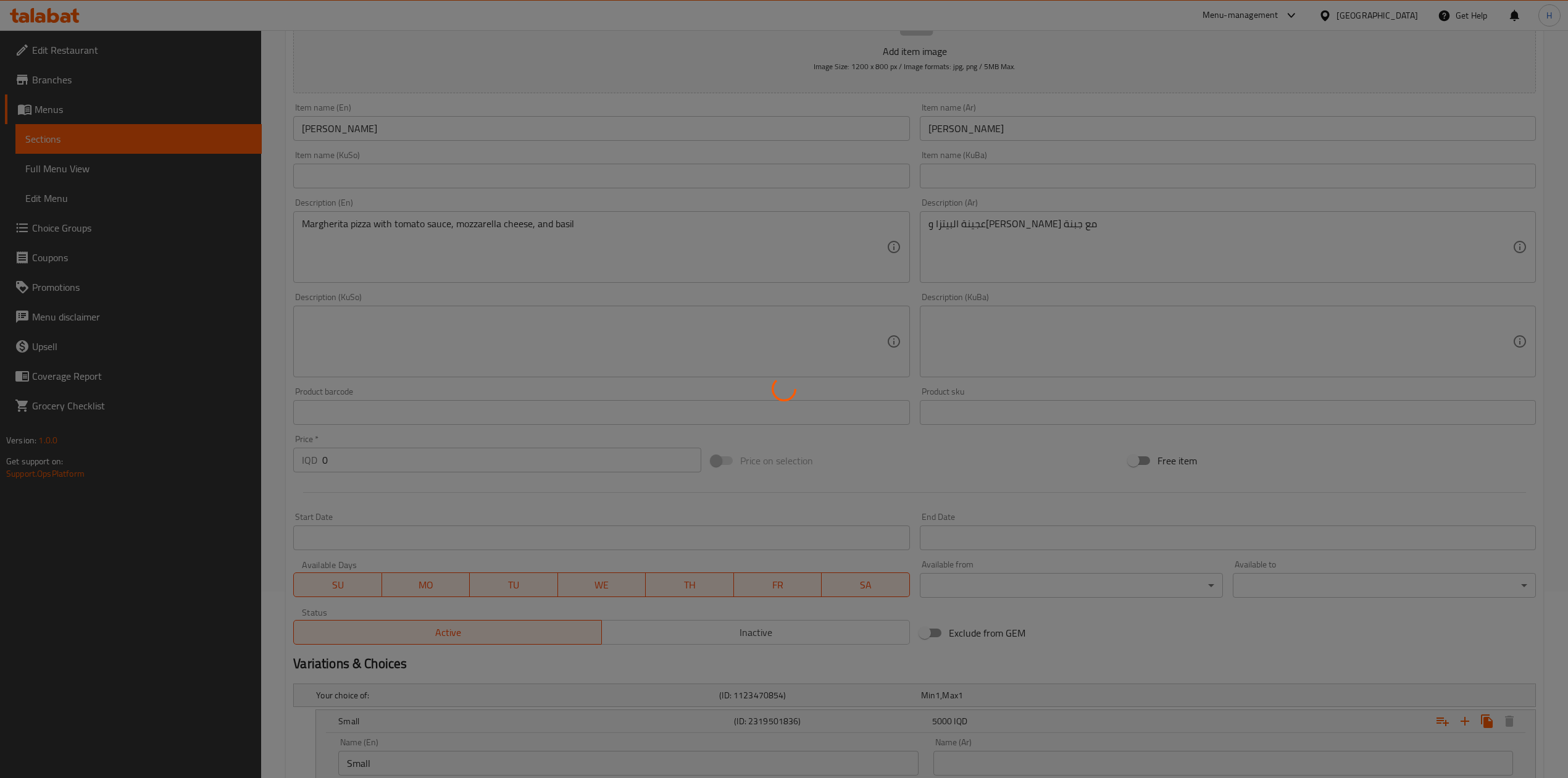
scroll to position [0, 0]
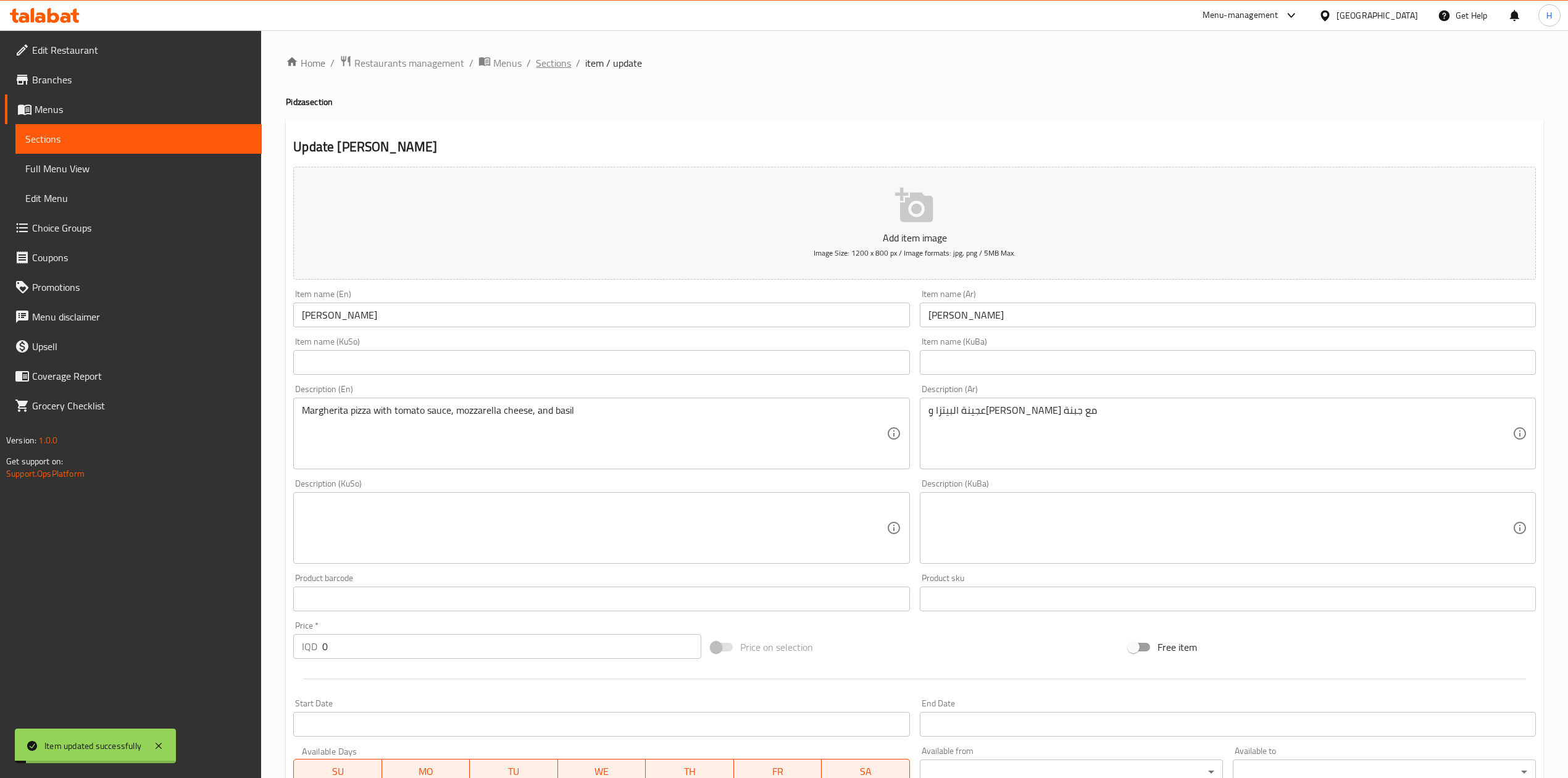
click at [553, 61] on span "Sections" at bounding box center [553, 62] width 35 height 15
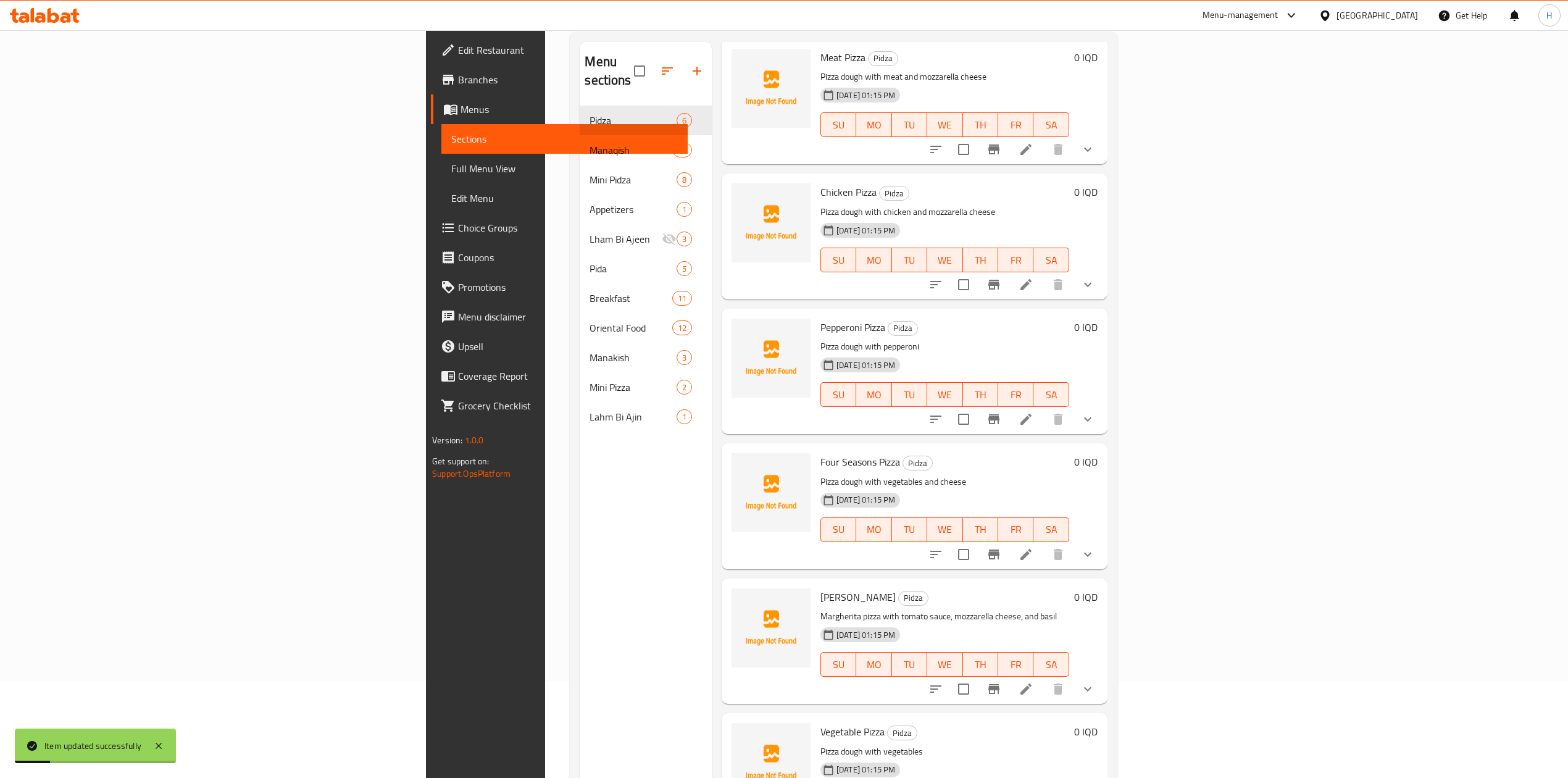
scroll to position [174, 0]
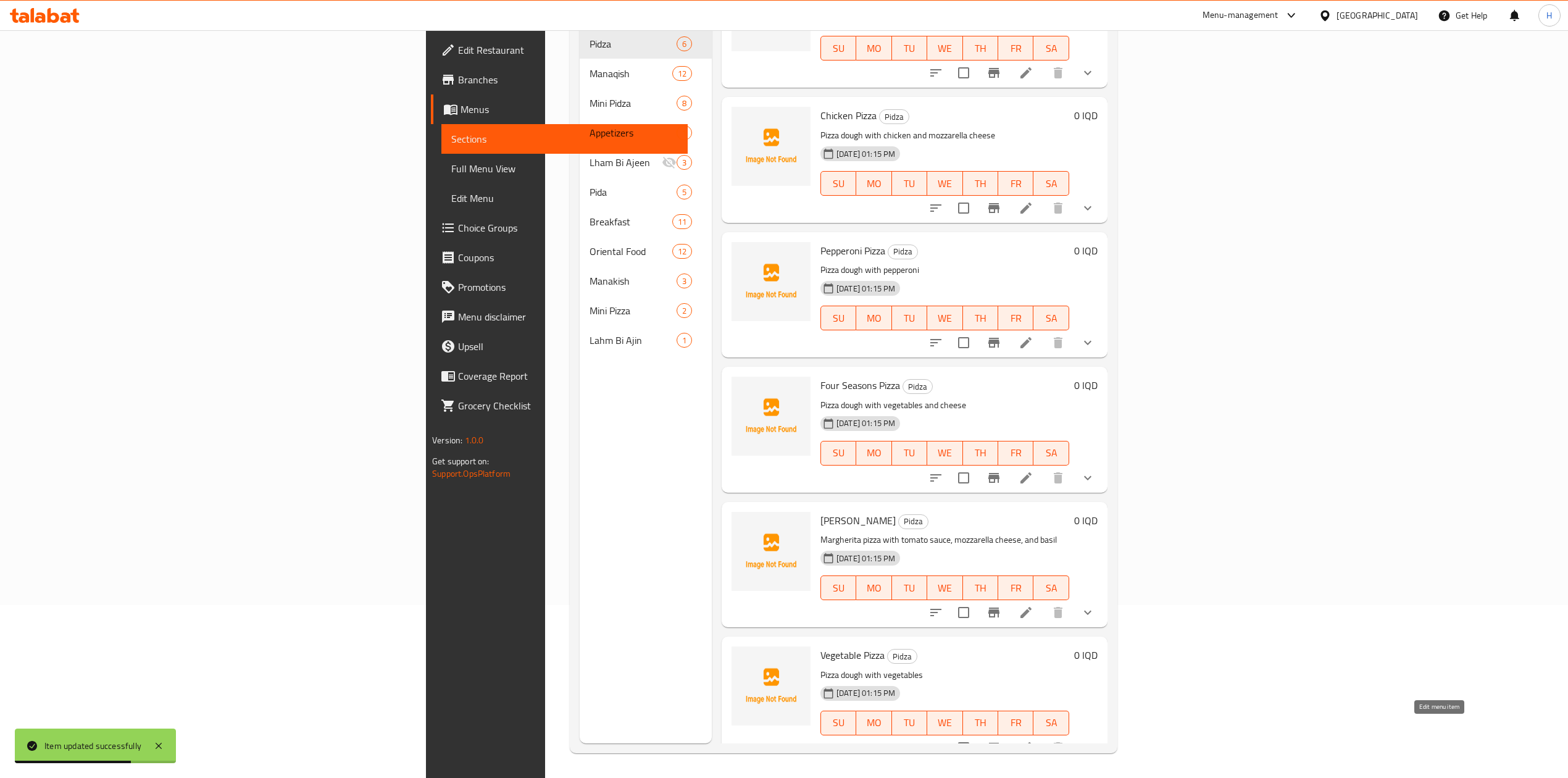
click at [1032, 742] on icon at bounding box center [1026, 747] width 11 height 11
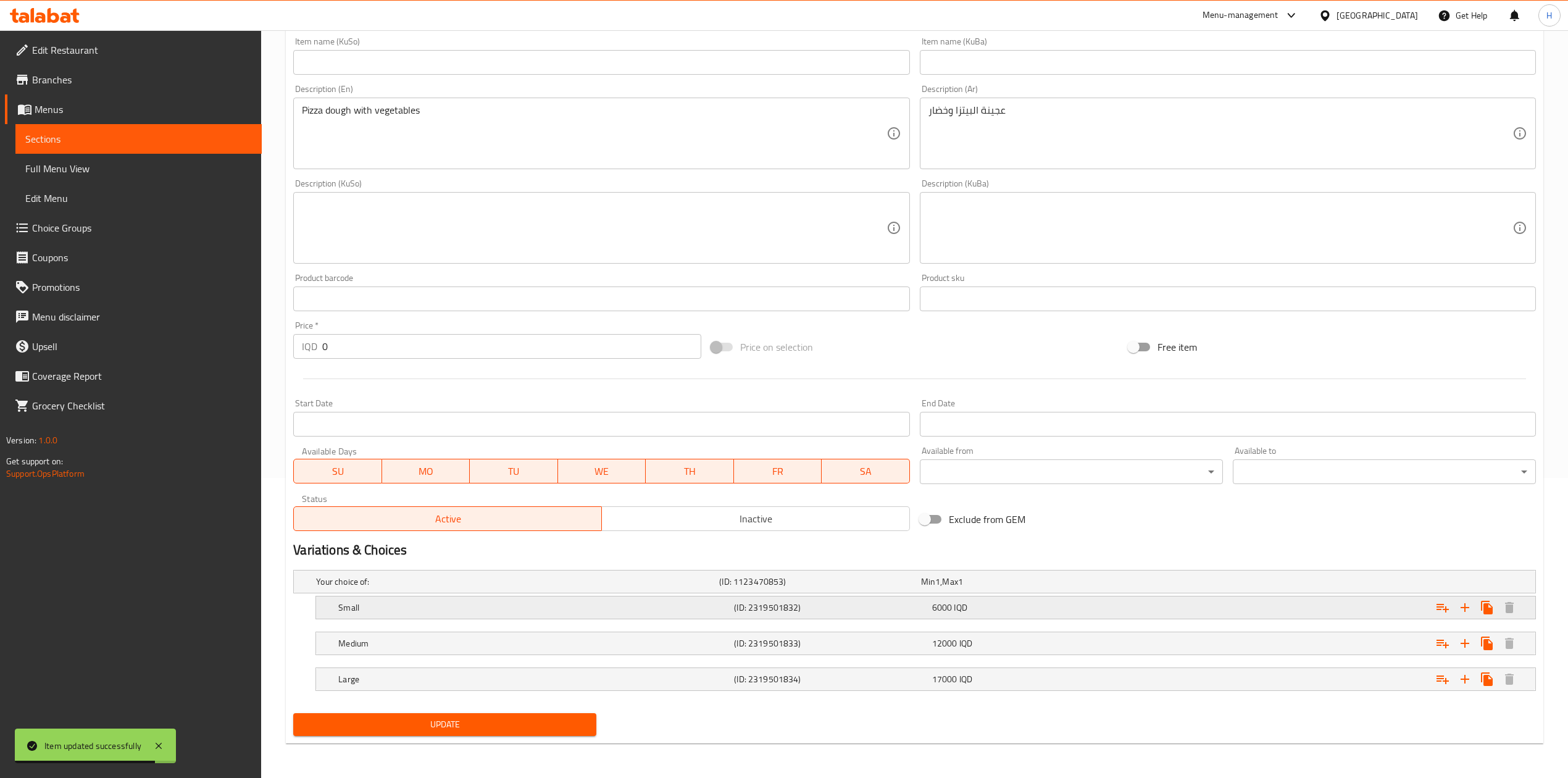
click at [376, 613] on h5 "Small" at bounding box center [533, 608] width 391 height 12
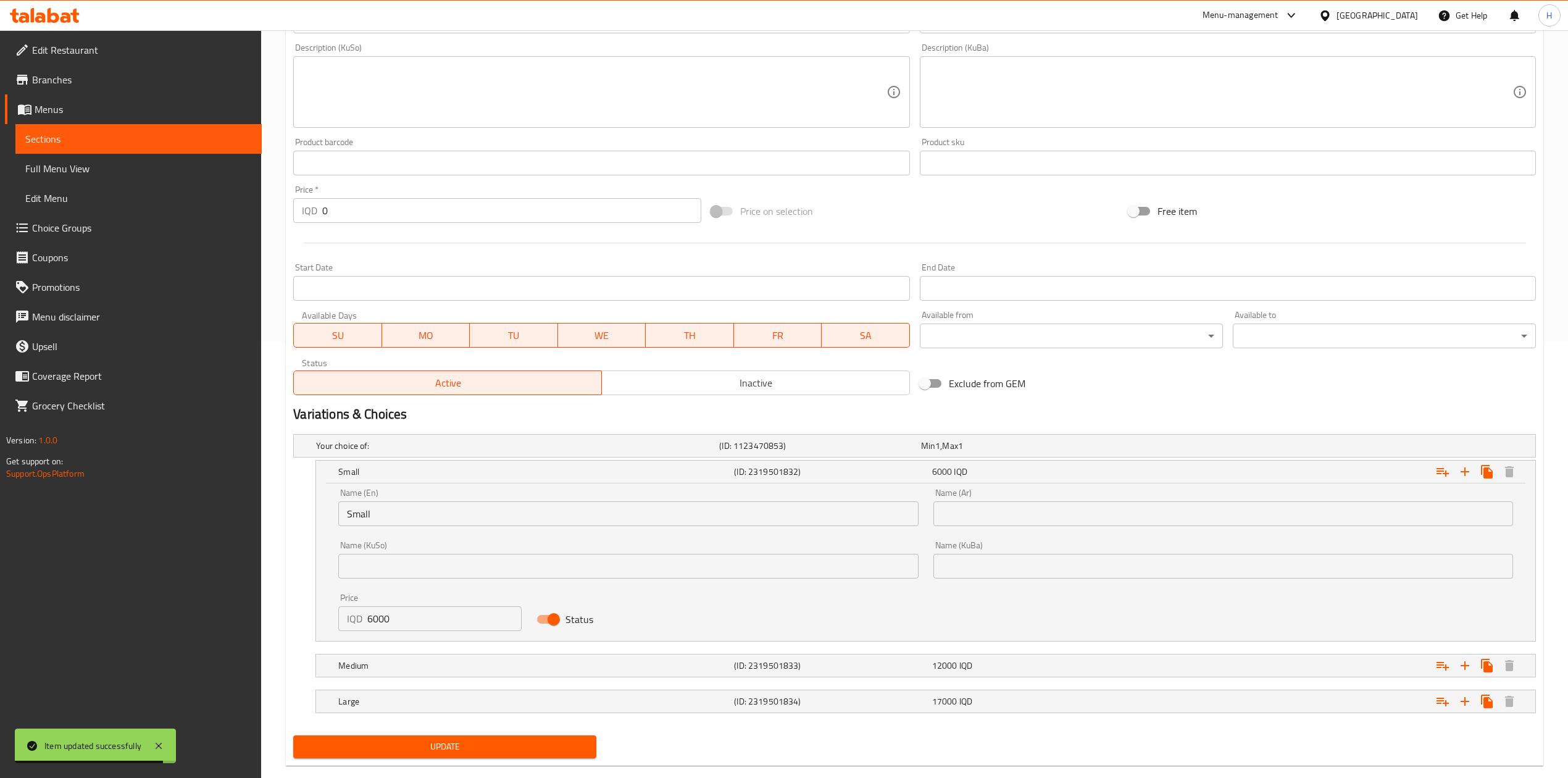
scroll to position [442, 0]
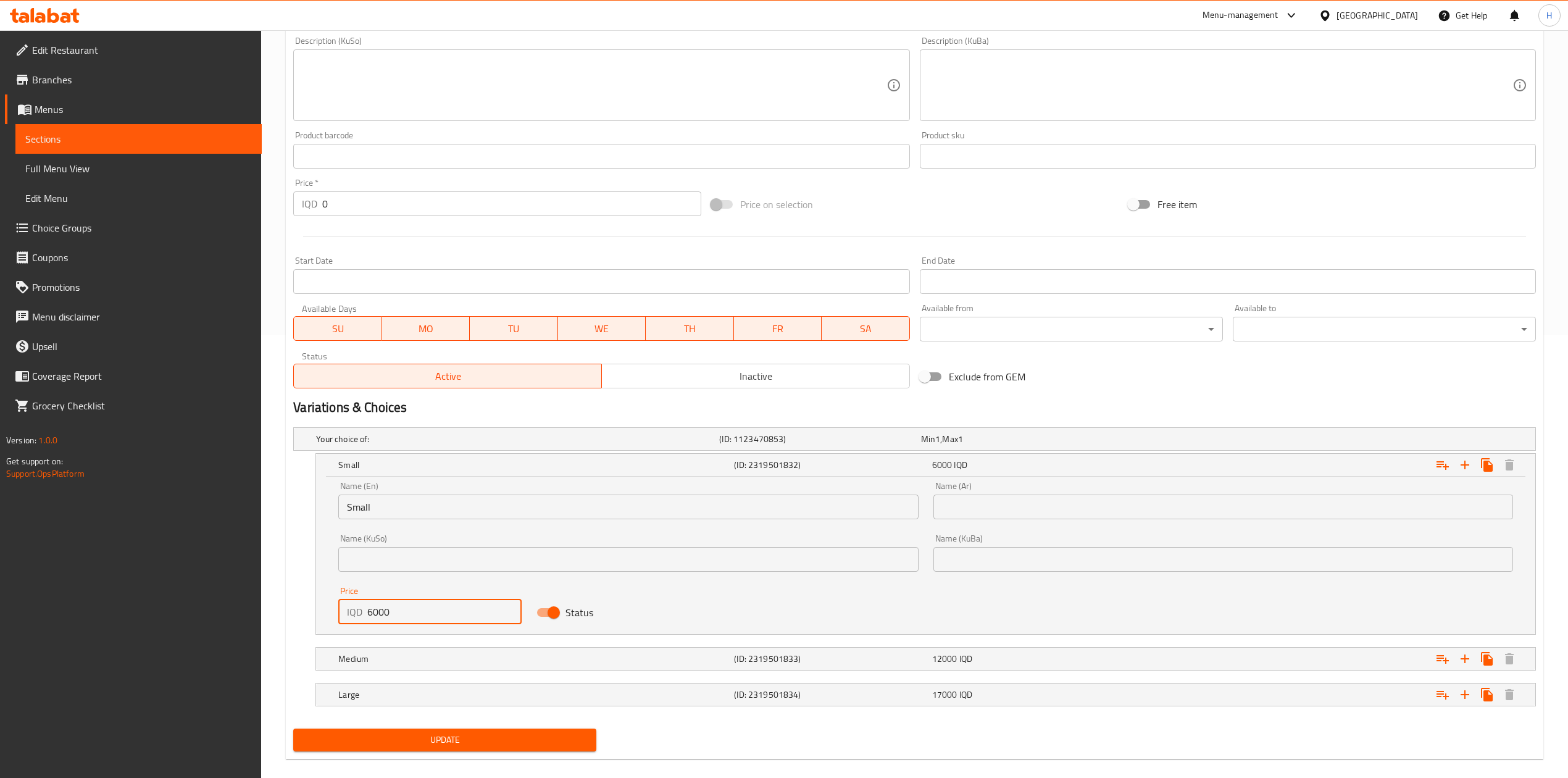
drag, startPoint x: 374, startPoint y: 613, endPoint x: 365, endPoint y: 615, distance: 9.2
click at [365, 615] on div "IQD 6000 Price" at bounding box center [429, 612] width 183 height 25
type input "5000"
click at [385, 669] on div "Medium (ID: 2319501833) 12000 IQD" at bounding box center [930, 659] width 1187 height 27
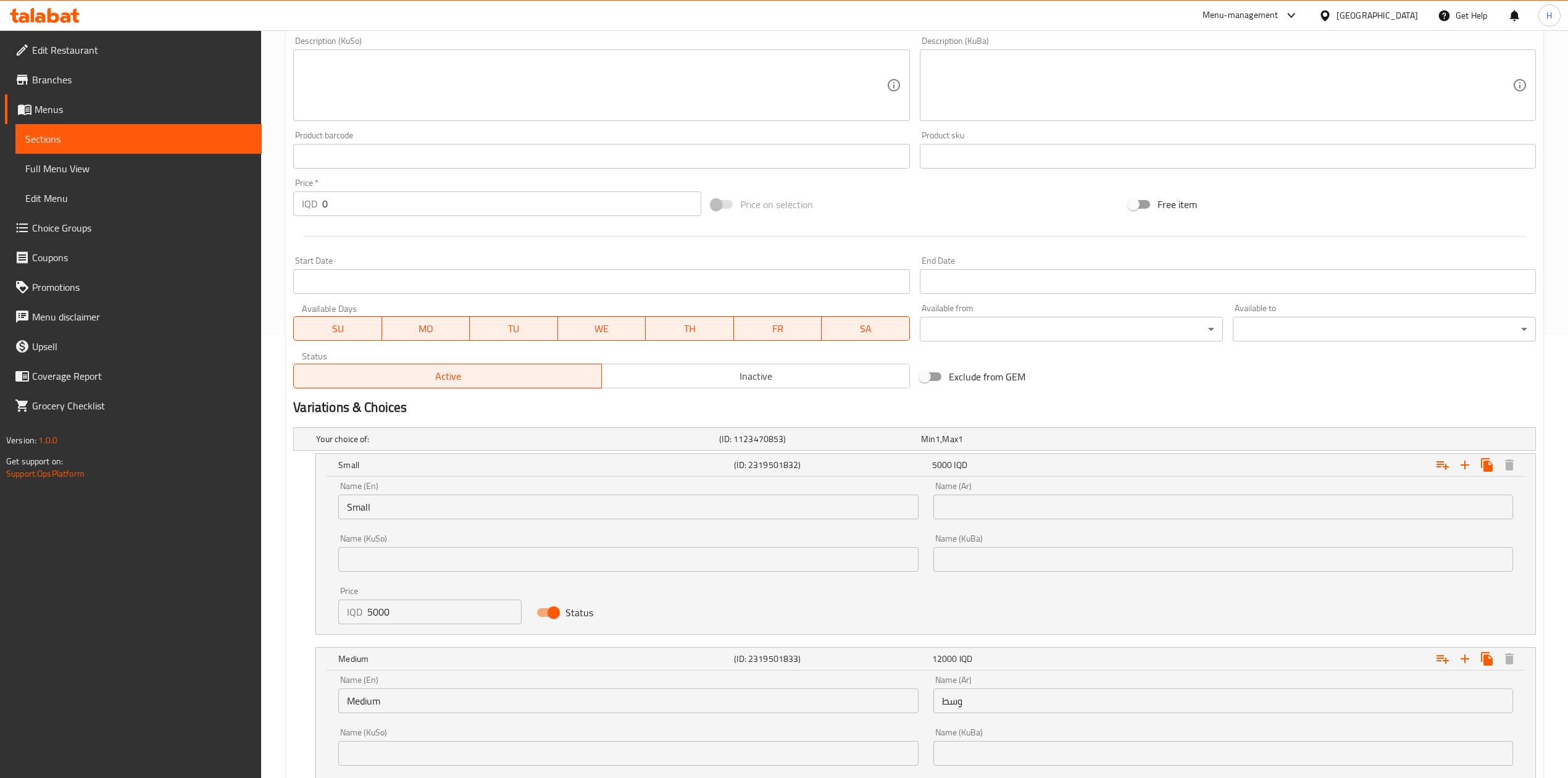
scroll to position [611, 0]
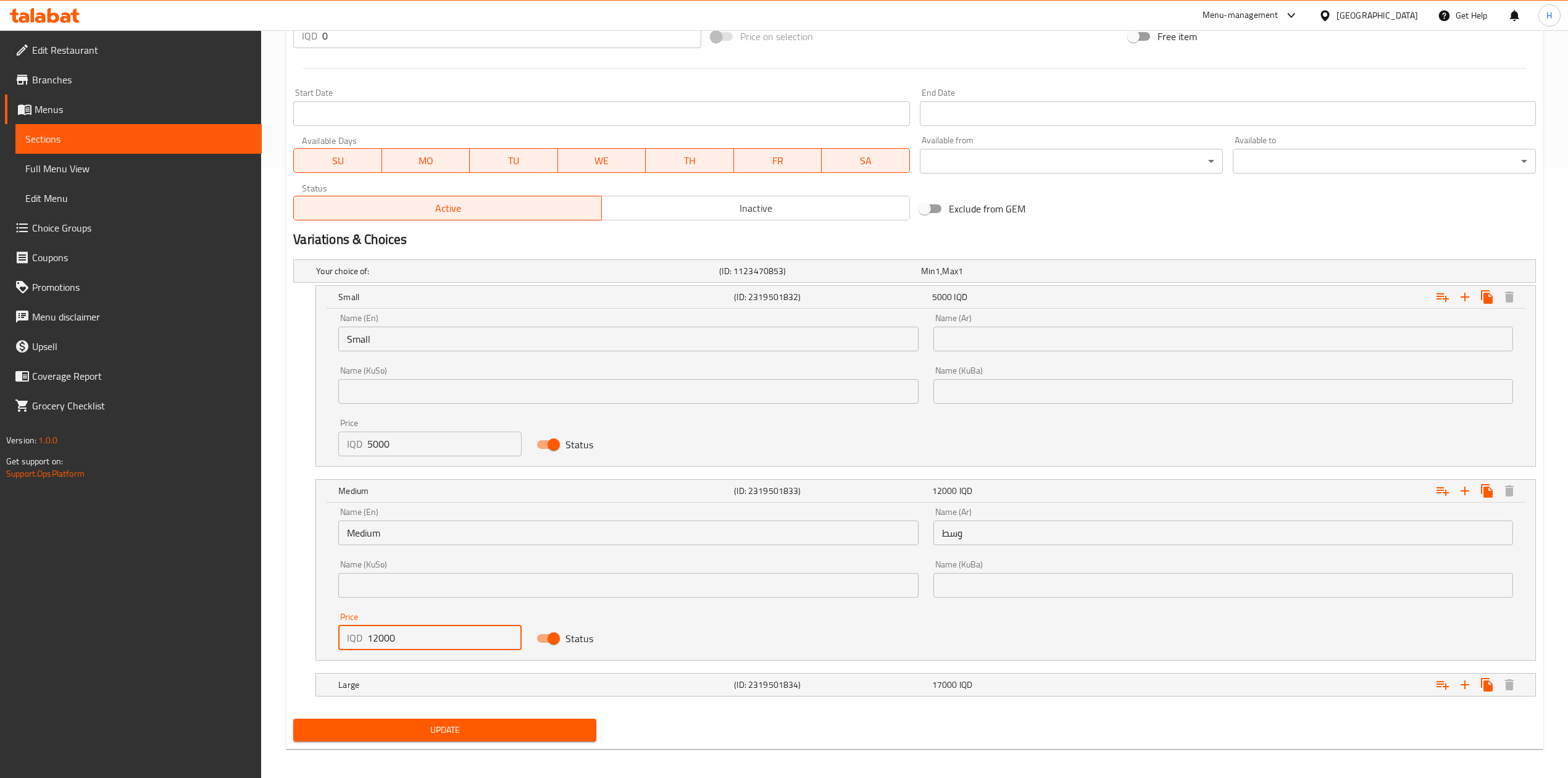
click at [378, 647] on input "12000" at bounding box center [444, 638] width 154 height 25
type input "11000"
click at [393, 683] on h5 "Large" at bounding box center [533, 685] width 391 height 12
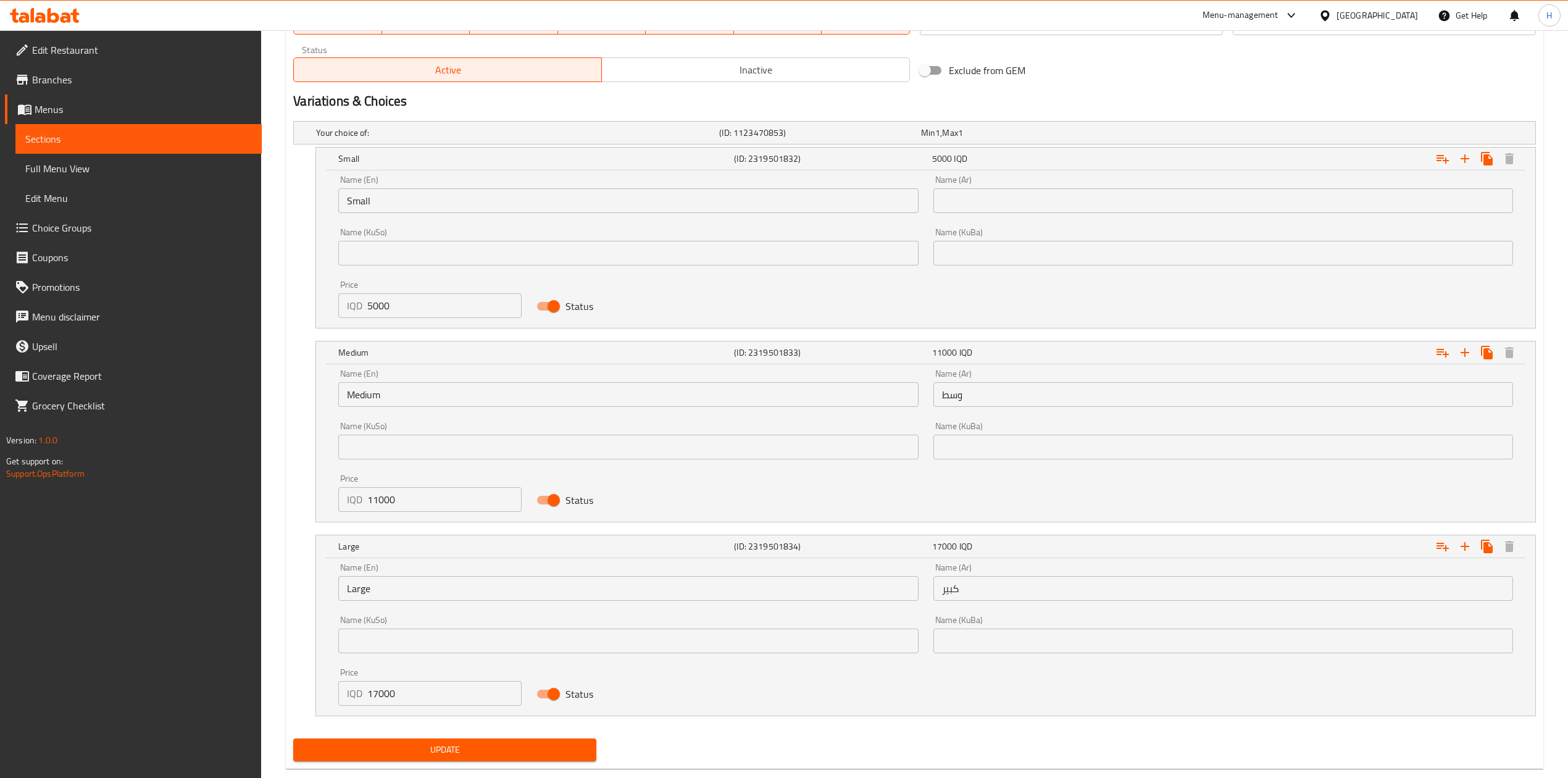
scroll to position [751, 0]
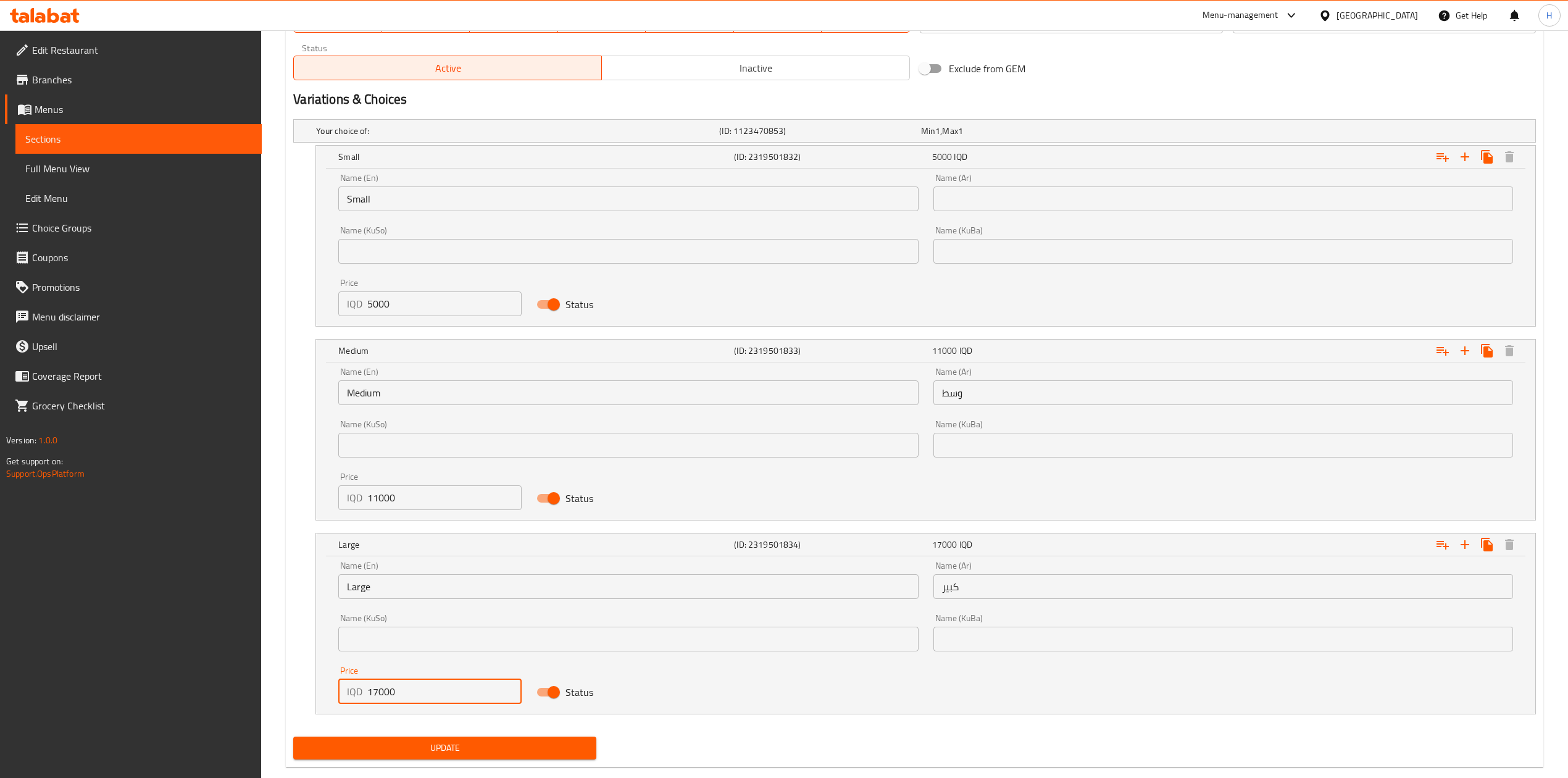
click at [376, 695] on input "17000" at bounding box center [444, 692] width 154 height 25
type input "15000"
click at [403, 745] on span "Update" at bounding box center [444, 748] width 283 height 15
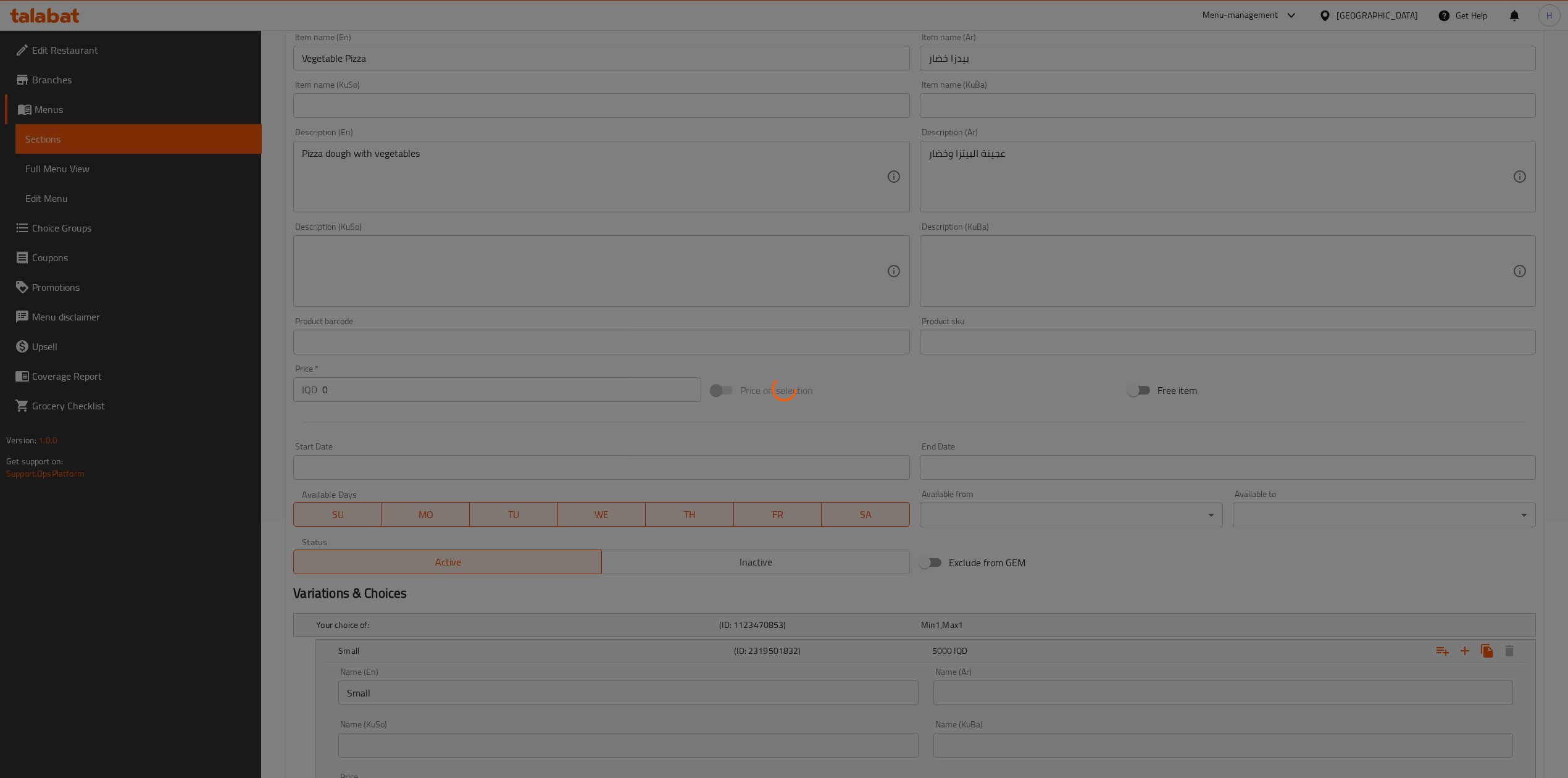
scroll to position [0, 0]
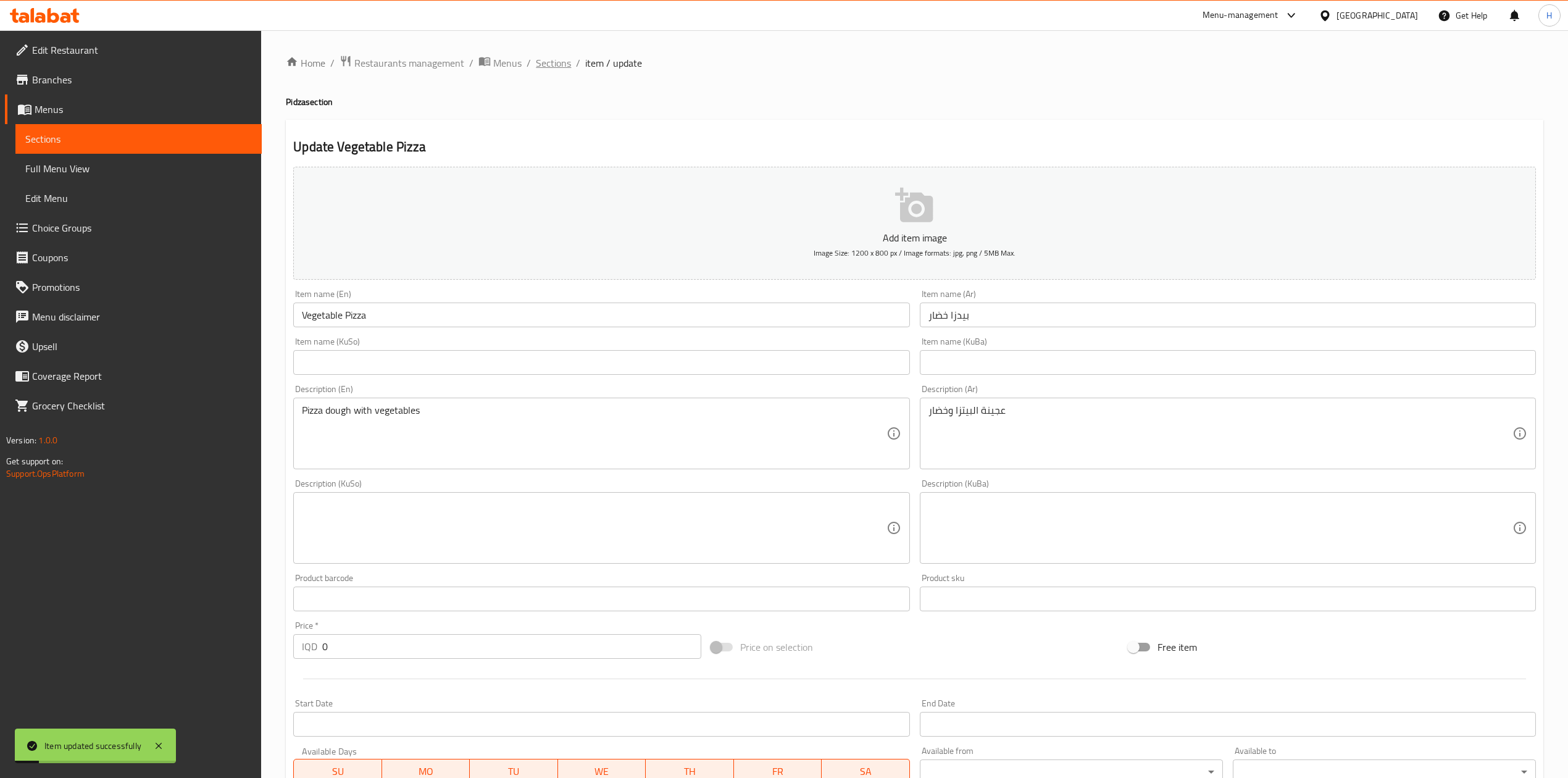
click at [548, 68] on span "Sections" at bounding box center [553, 62] width 35 height 15
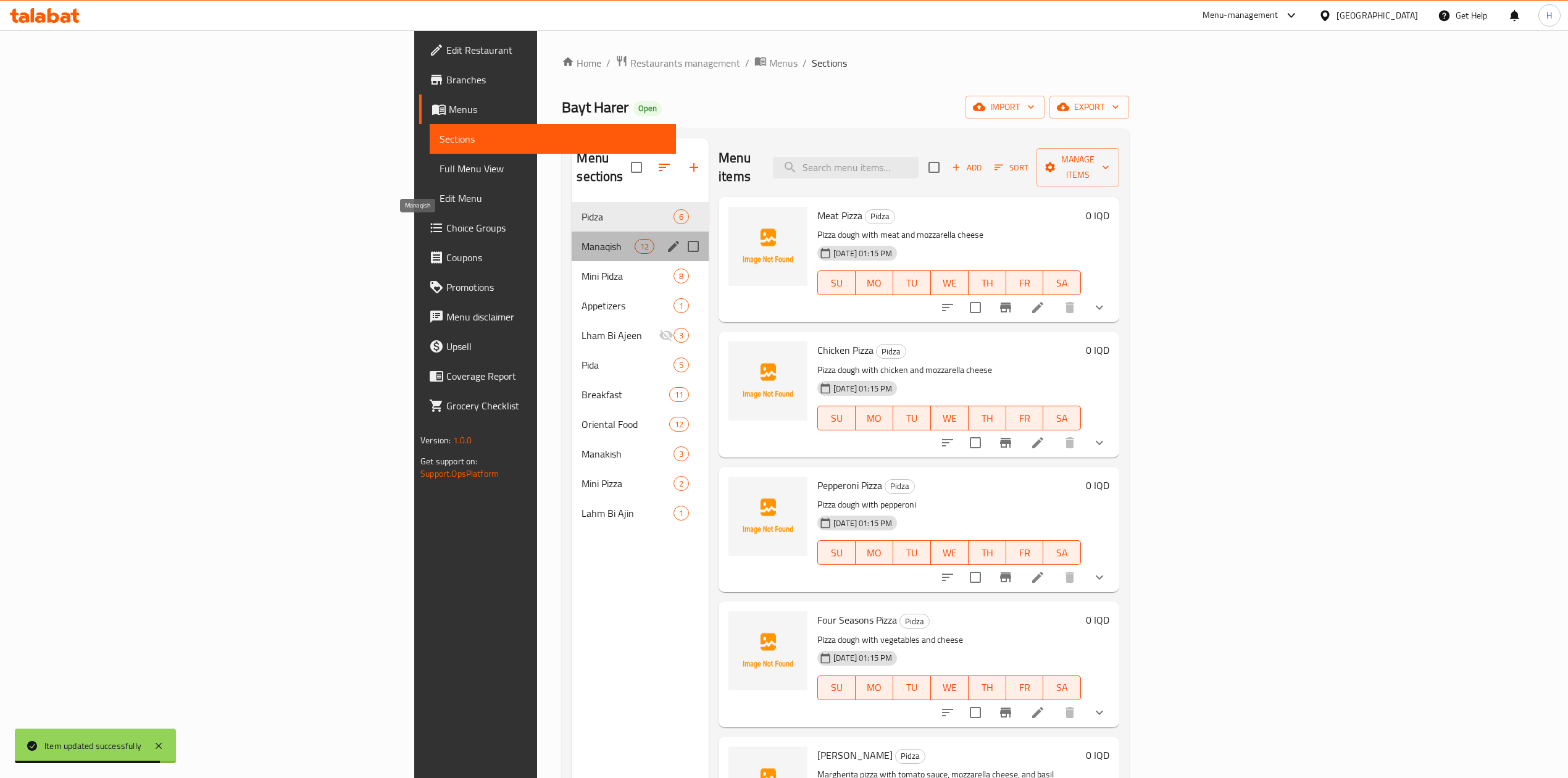
click at [582, 239] on span "Manaqish" at bounding box center [607, 246] width 52 height 15
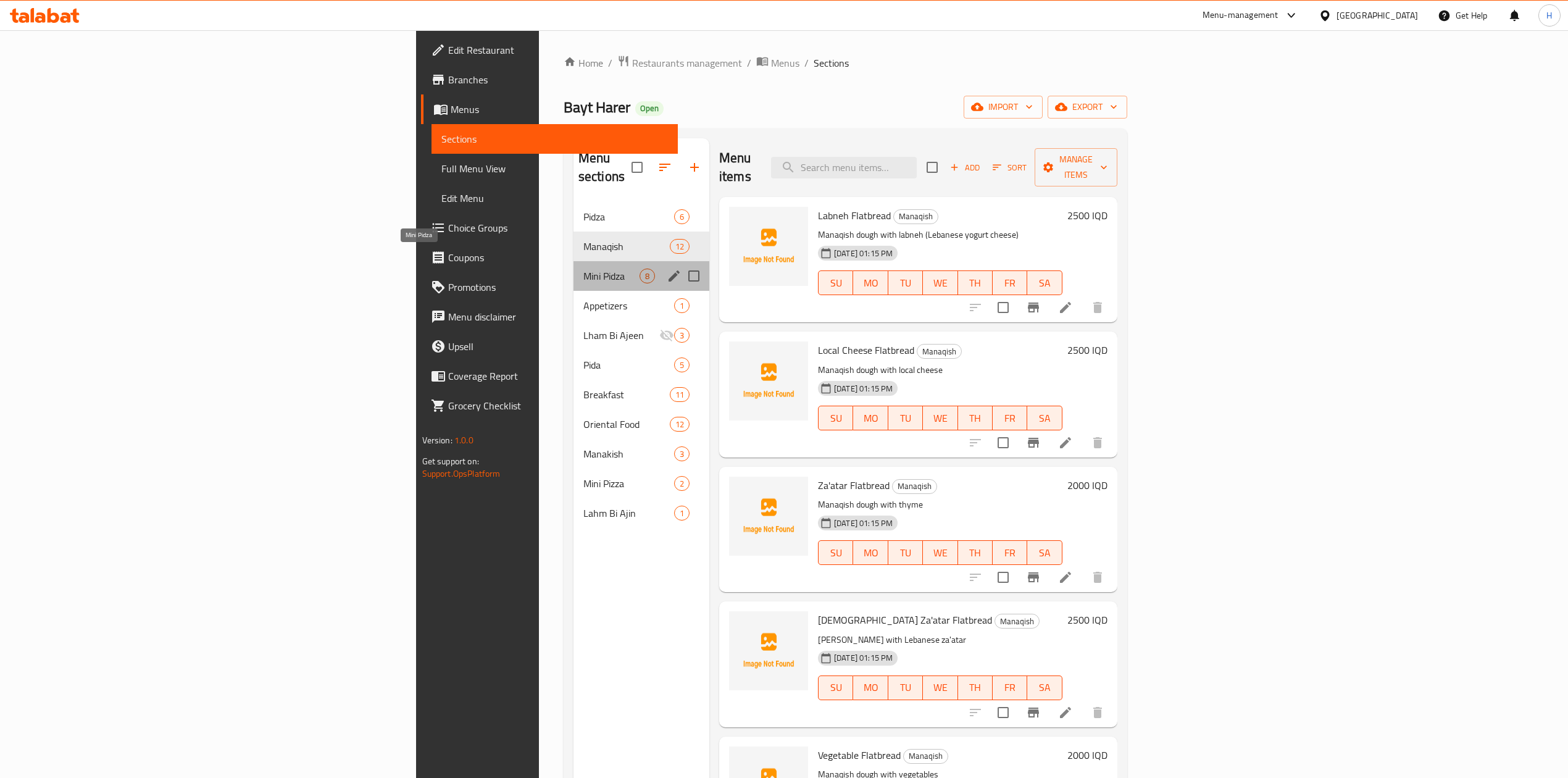
click at [583, 269] on span "Mini Pidza" at bounding box center [612, 276] width 56 height 15
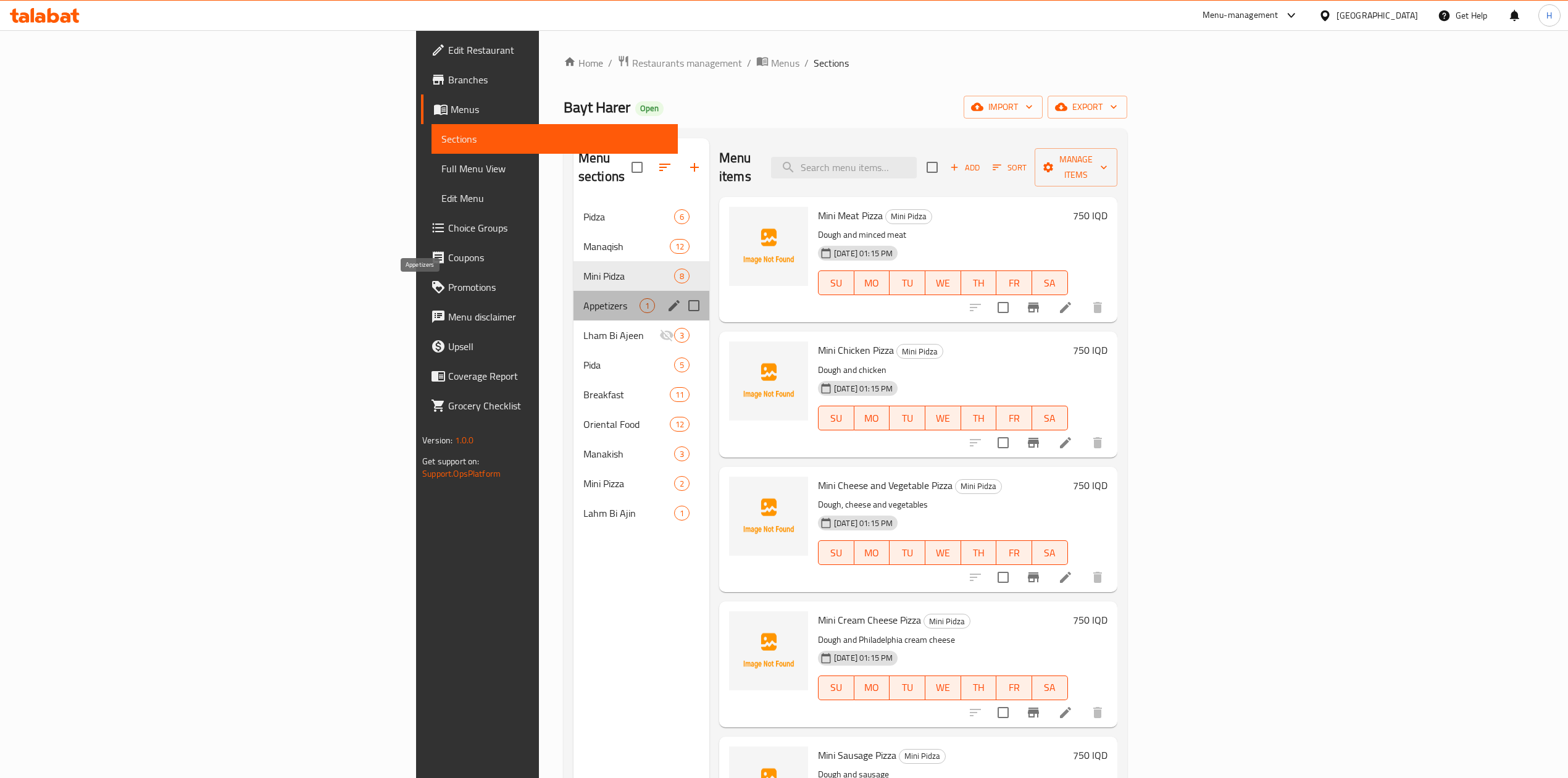
click at [583, 299] on span "Appetizers" at bounding box center [612, 306] width 56 height 15
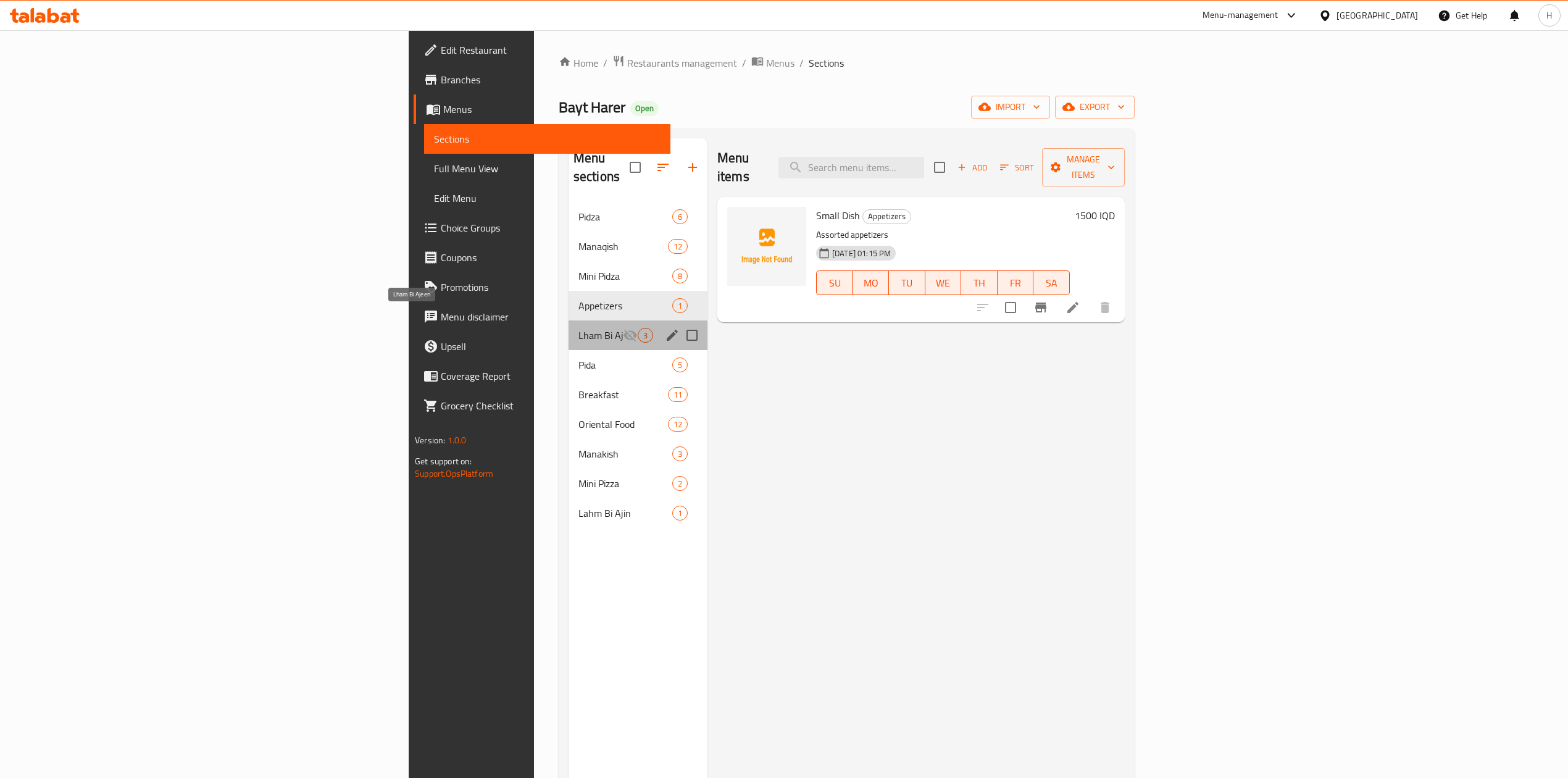
click at [578, 328] on span "Lham Bi Ajeen" at bounding box center [601, 335] width 44 height 15
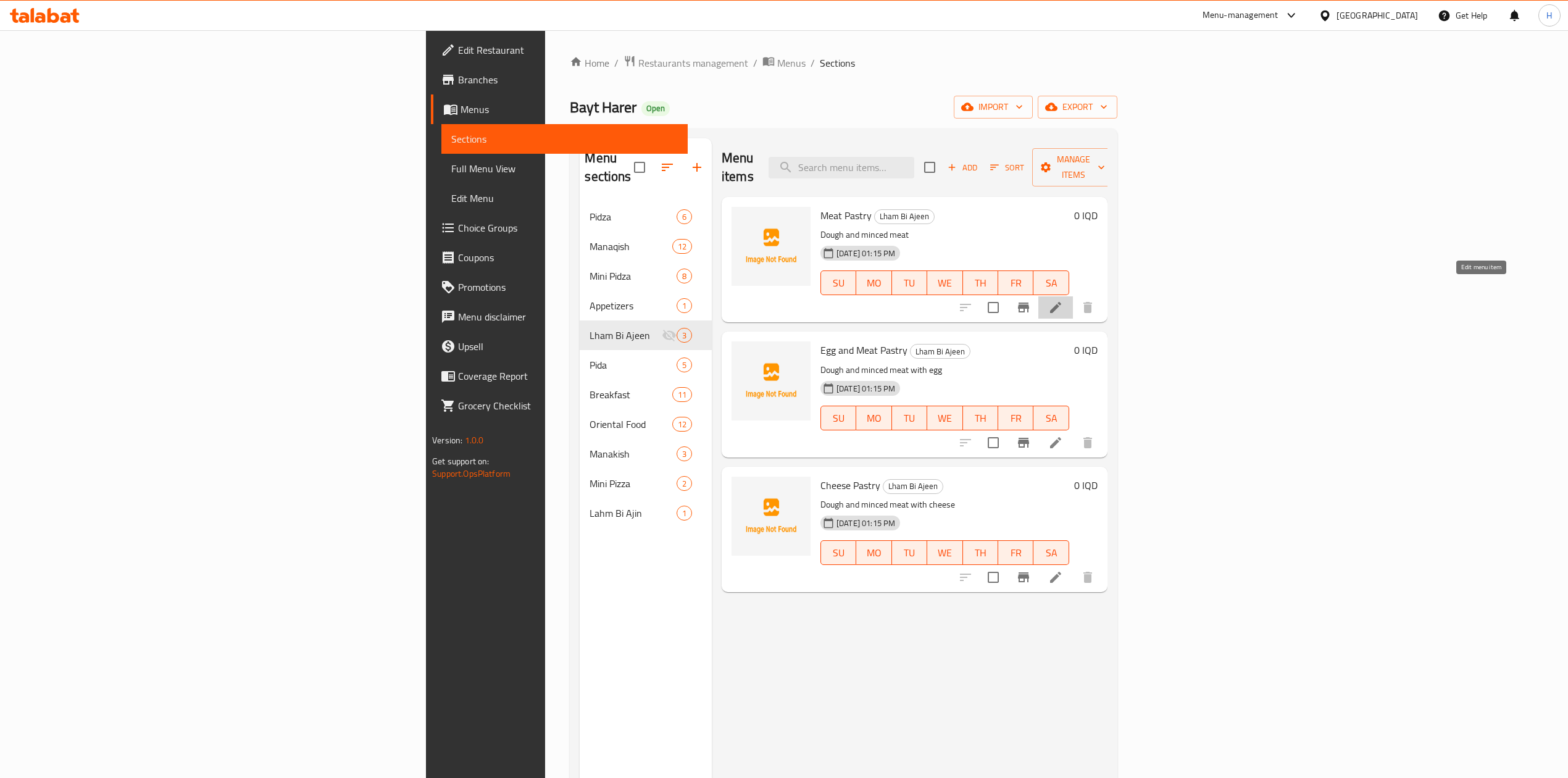
click at [1063, 300] on icon at bounding box center [1055, 307] width 15 height 15
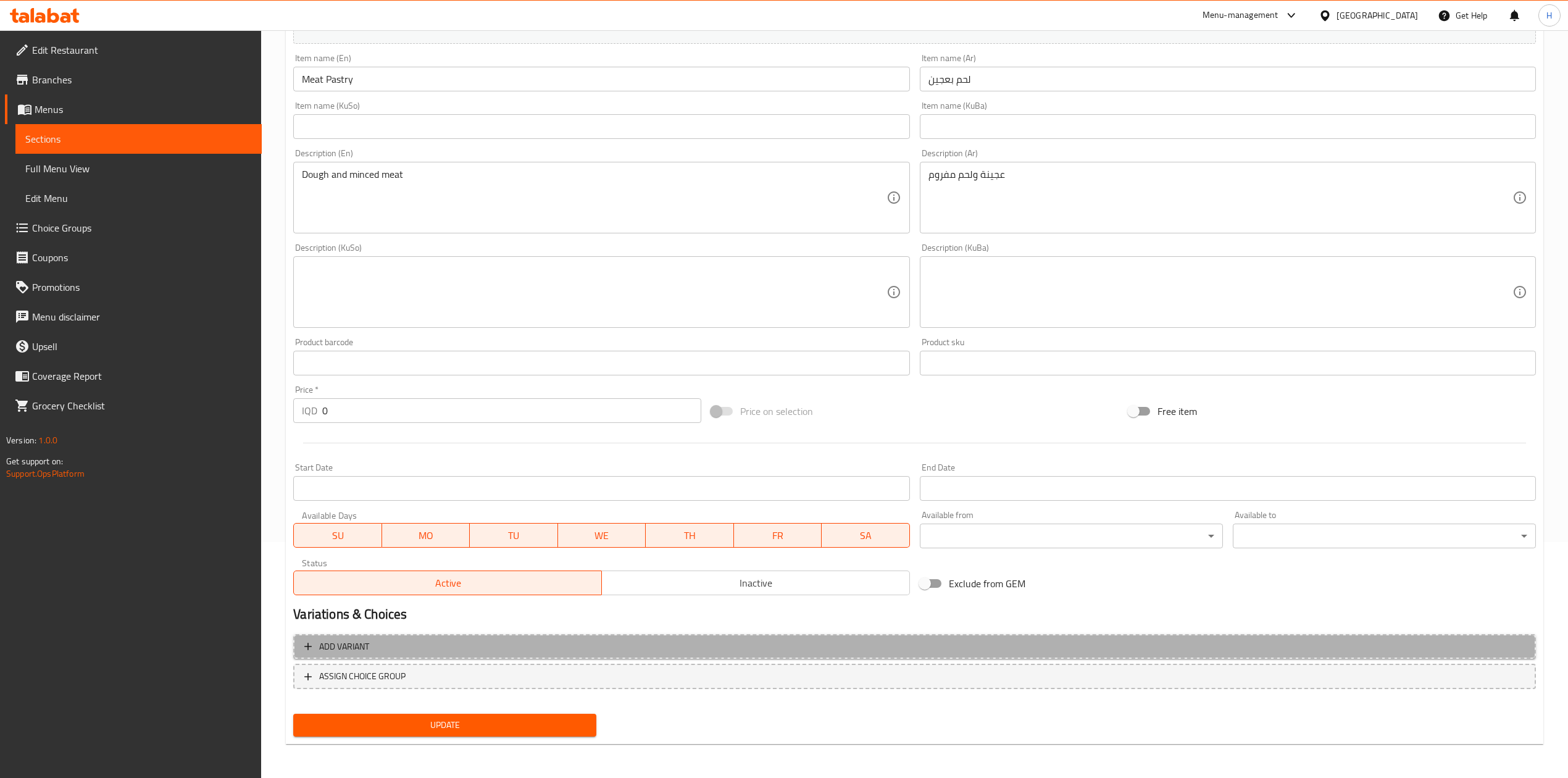
click at [346, 646] on span "Add variant" at bounding box center [344, 647] width 50 height 15
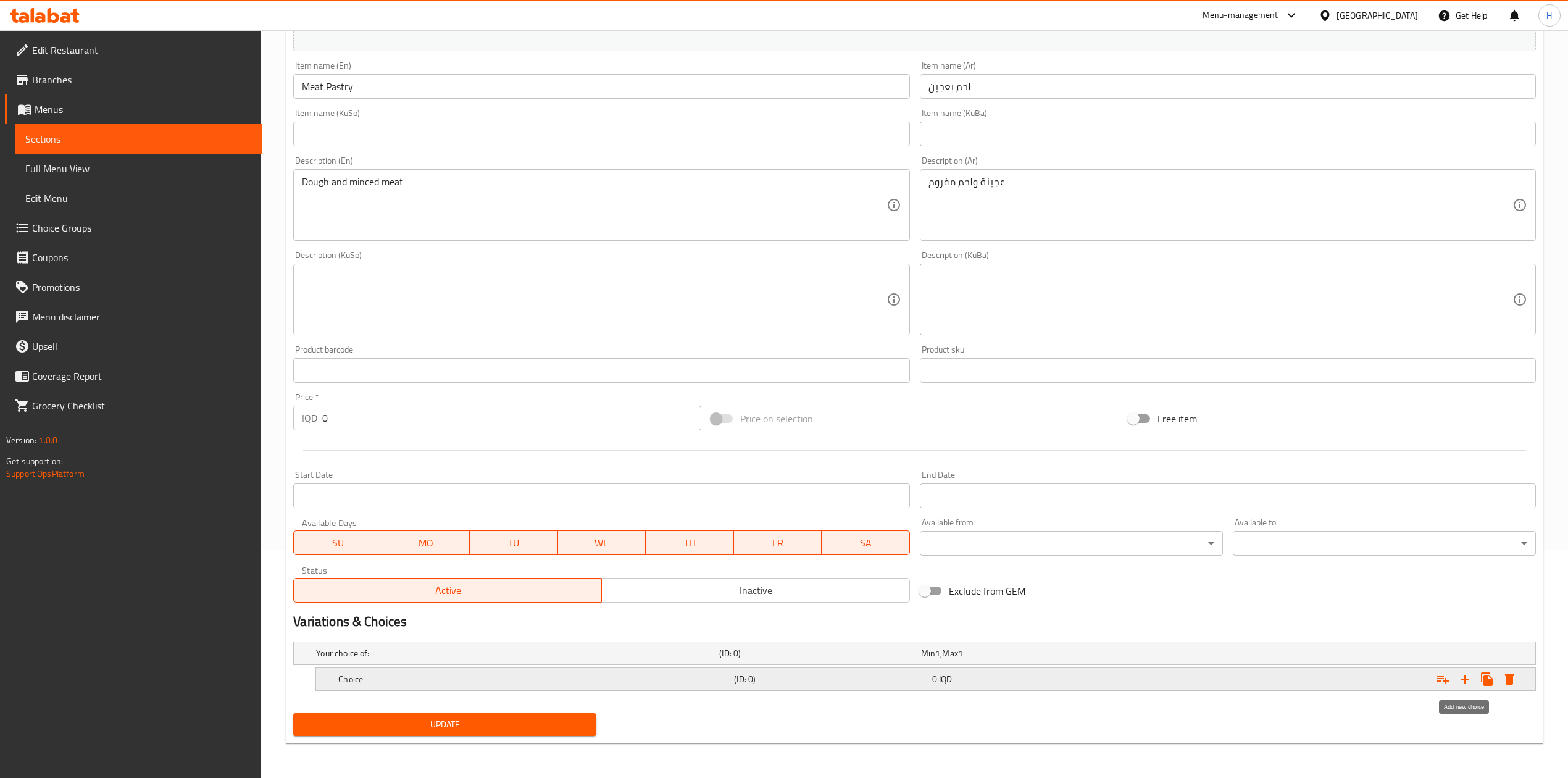
click at [1470, 680] on icon "Expand" at bounding box center [1464, 679] width 15 height 15
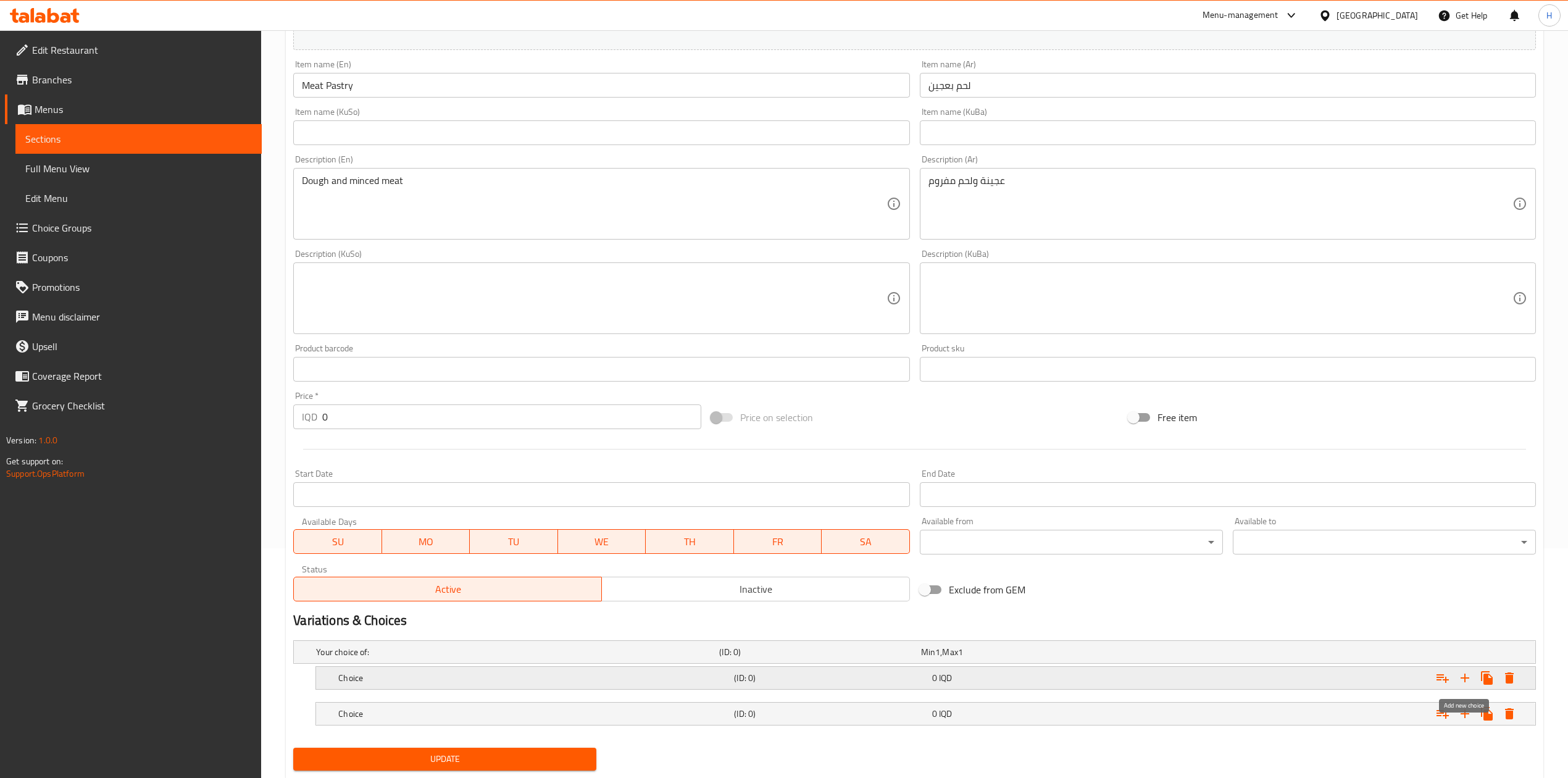
click at [1470, 680] on icon "Expand" at bounding box center [1464, 678] width 15 height 15
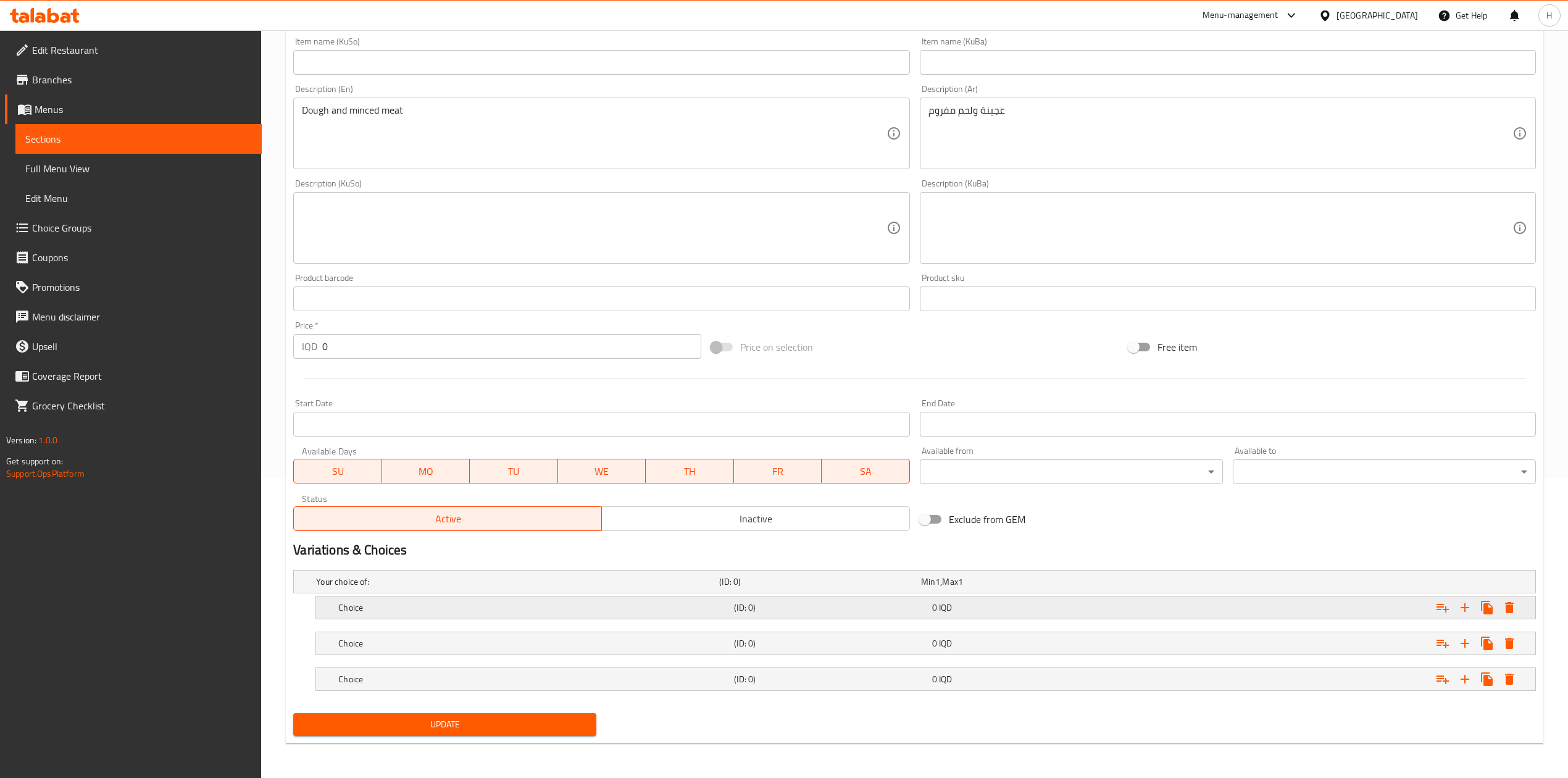
click at [458, 616] on div "Choice (ID: 0) 0 IQD" at bounding box center [930, 608] width 1187 height 27
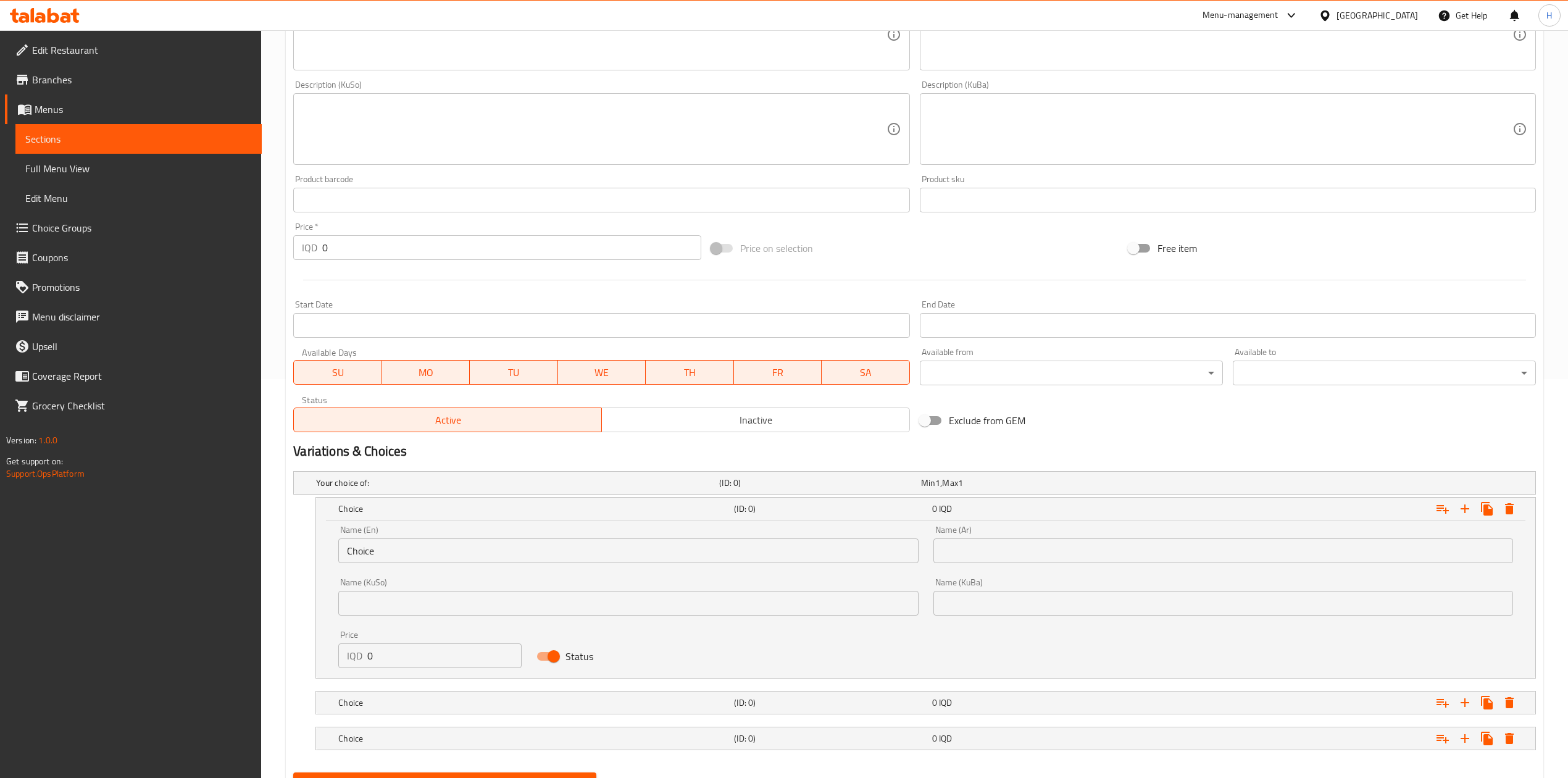
scroll to position [435, 0]
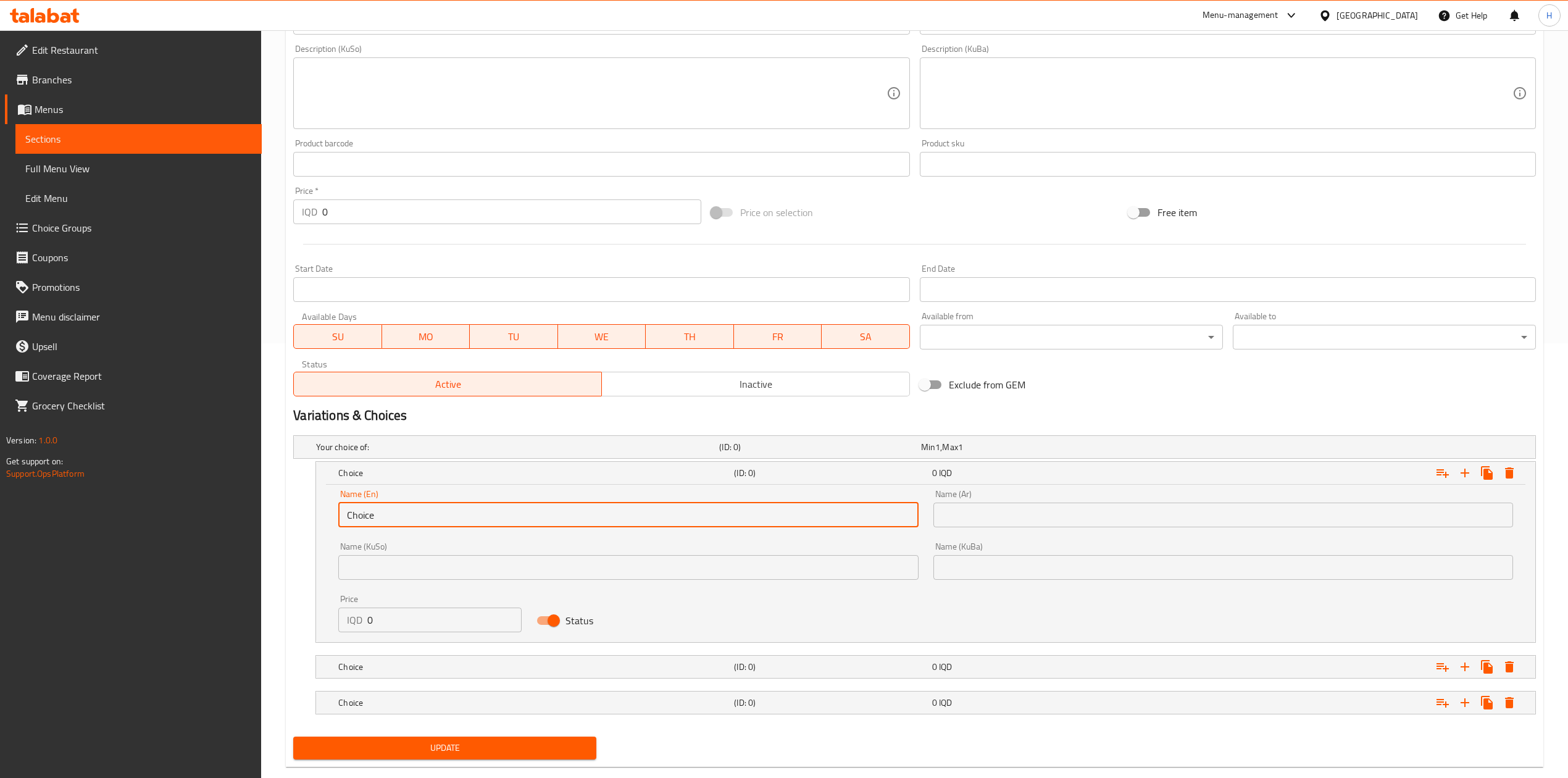
click at [387, 517] on input "Choice" at bounding box center [628, 514] width 580 height 25
click at [387, 517] on input "text" at bounding box center [628, 514] width 580 height 25
type input "Small"
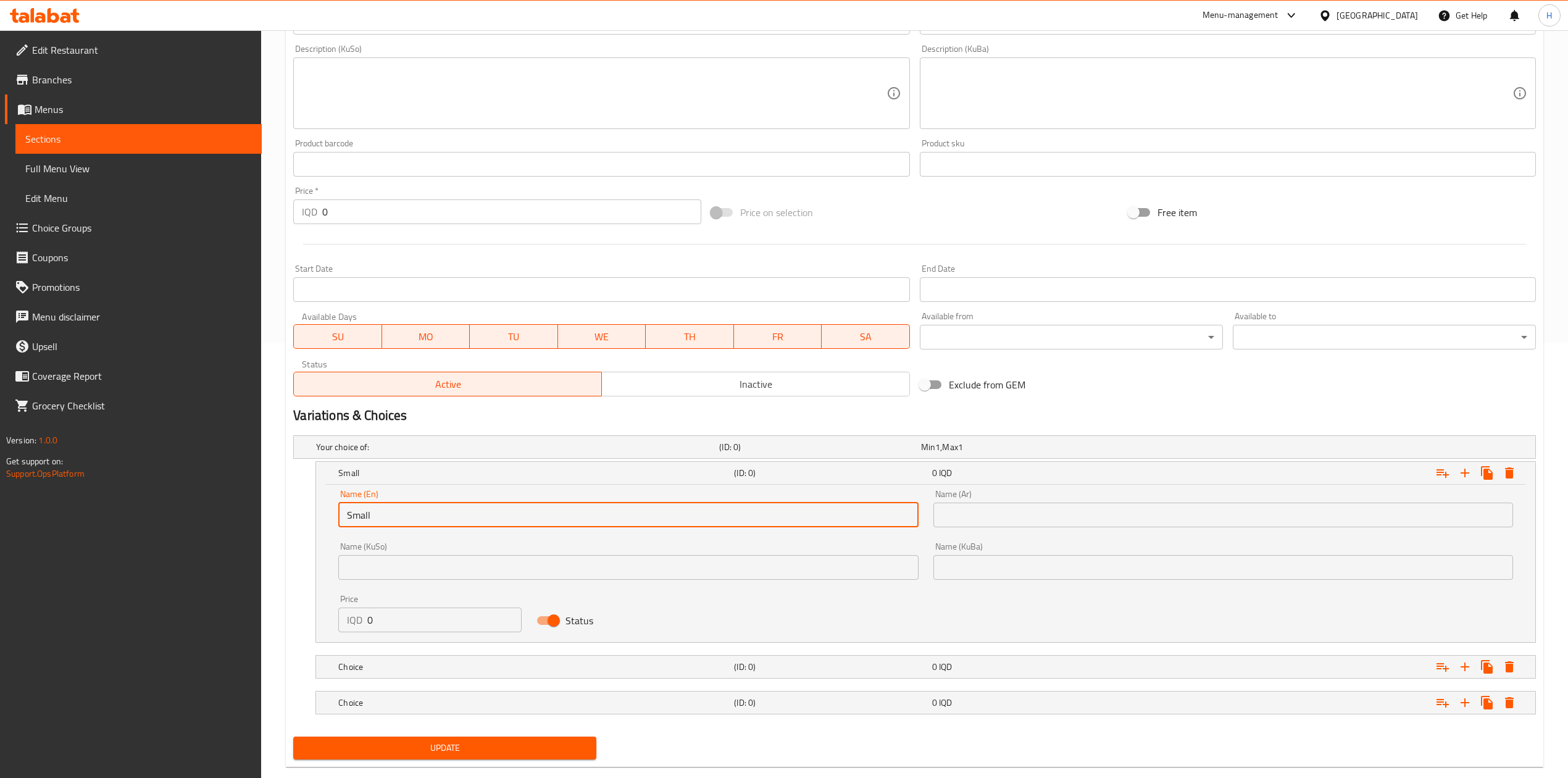
click at [433, 517] on input "Small" at bounding box center [628, 514] width 580 height 25
click at [1109, 515] on input "text" at bounding box center [1223, 514] width 580 height 25
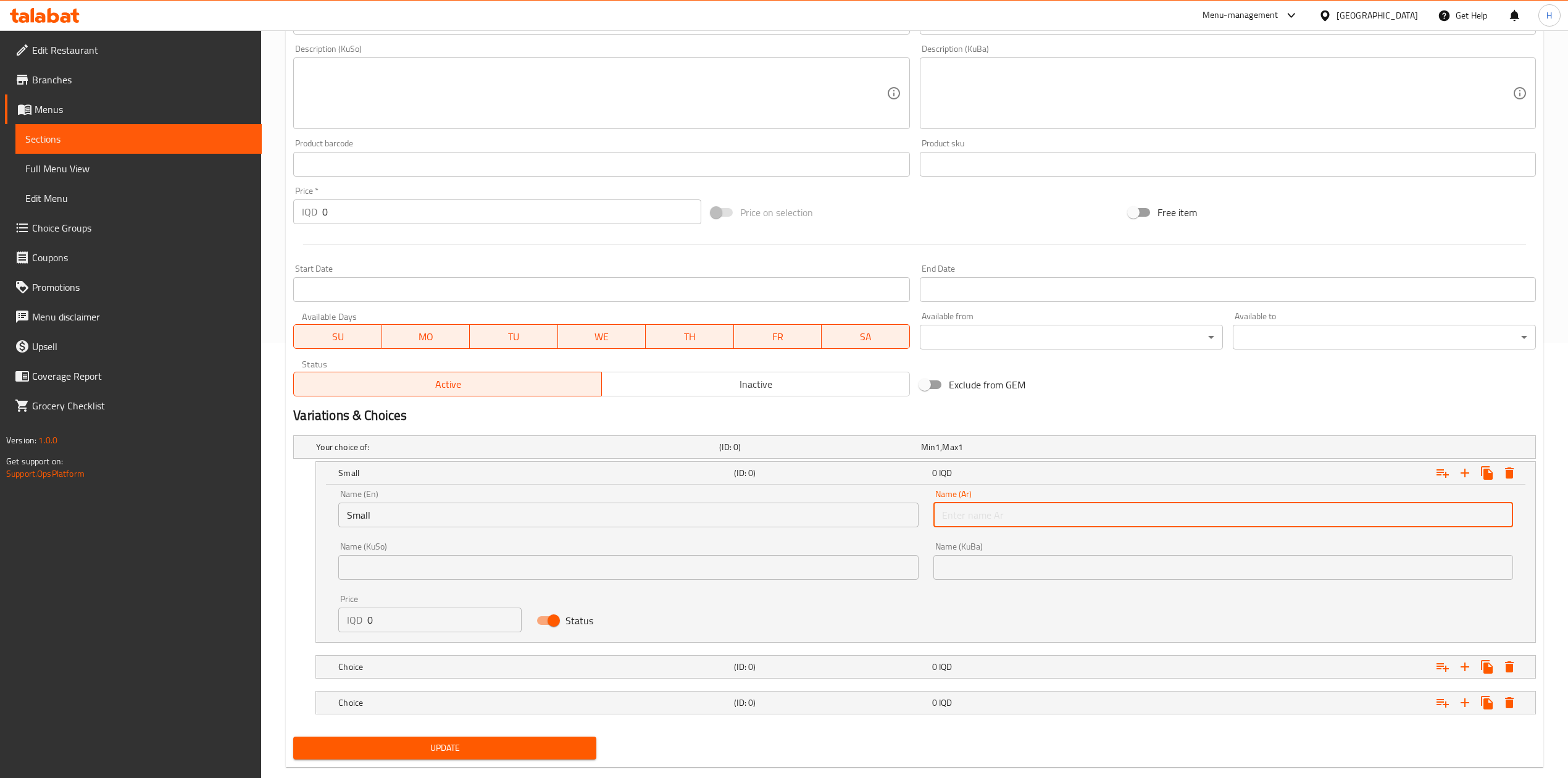
type input "صغير"
drag, startPoint x: 411, startPoint y: 675, endPoint x: 407, endPoint y: 669, distance: 7.2
click at [411, 674] on div "Choice" at bounding box center [534, 667] width 396 height 17
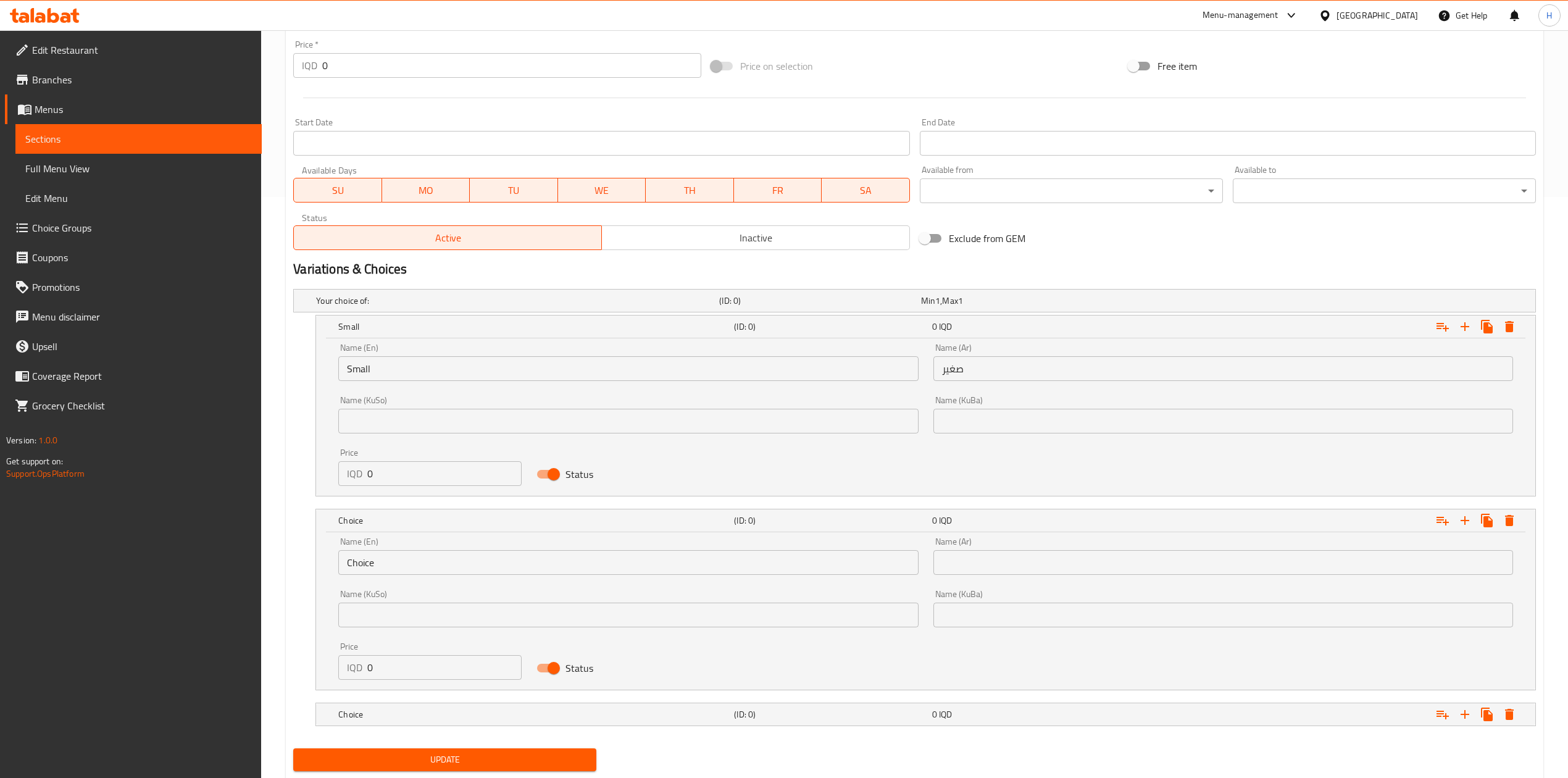
scroll to position [593, 0]
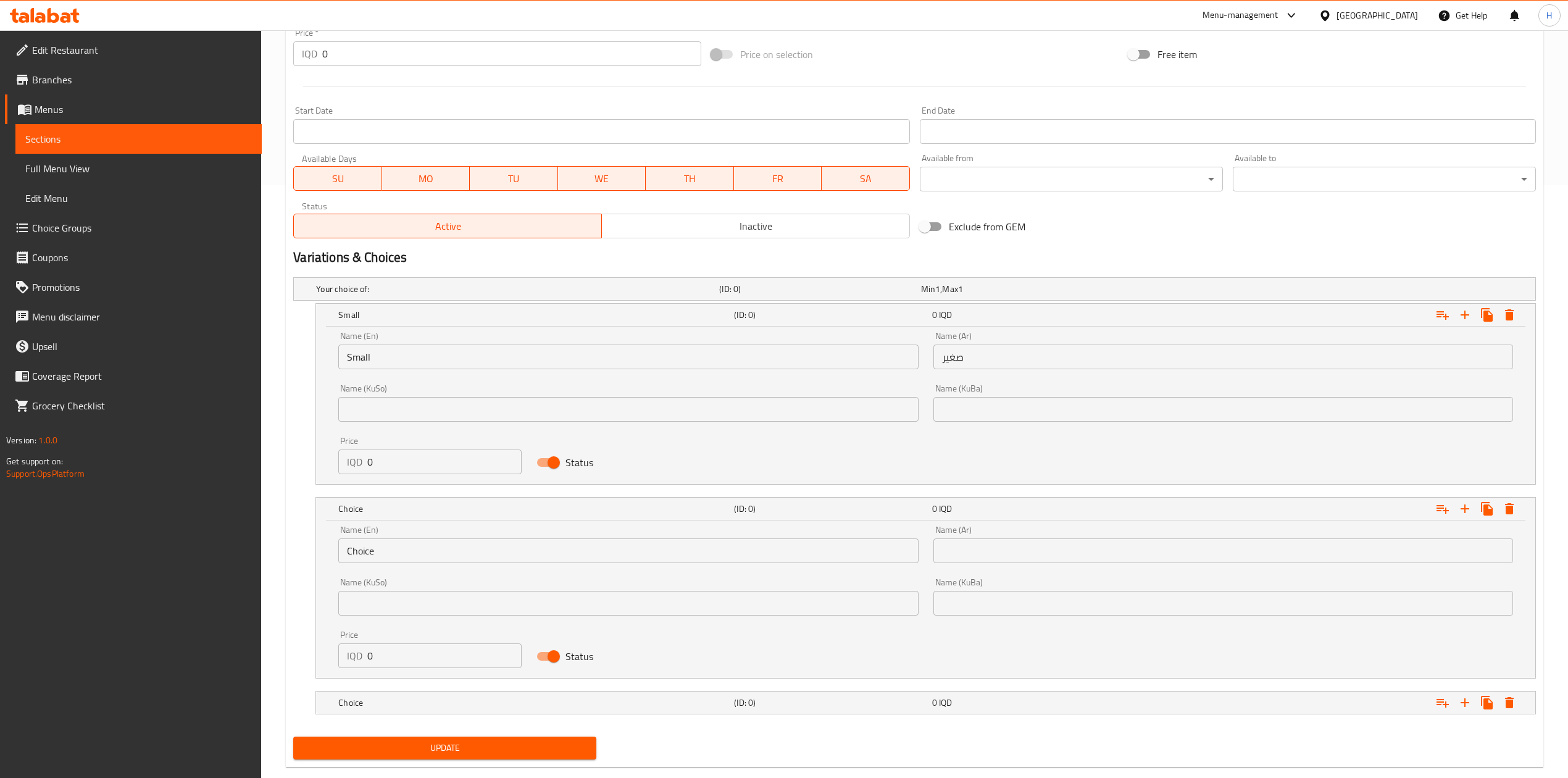
click at [390, 549] on input "Choice" at bounding box center [628, 550] width 580 height 25
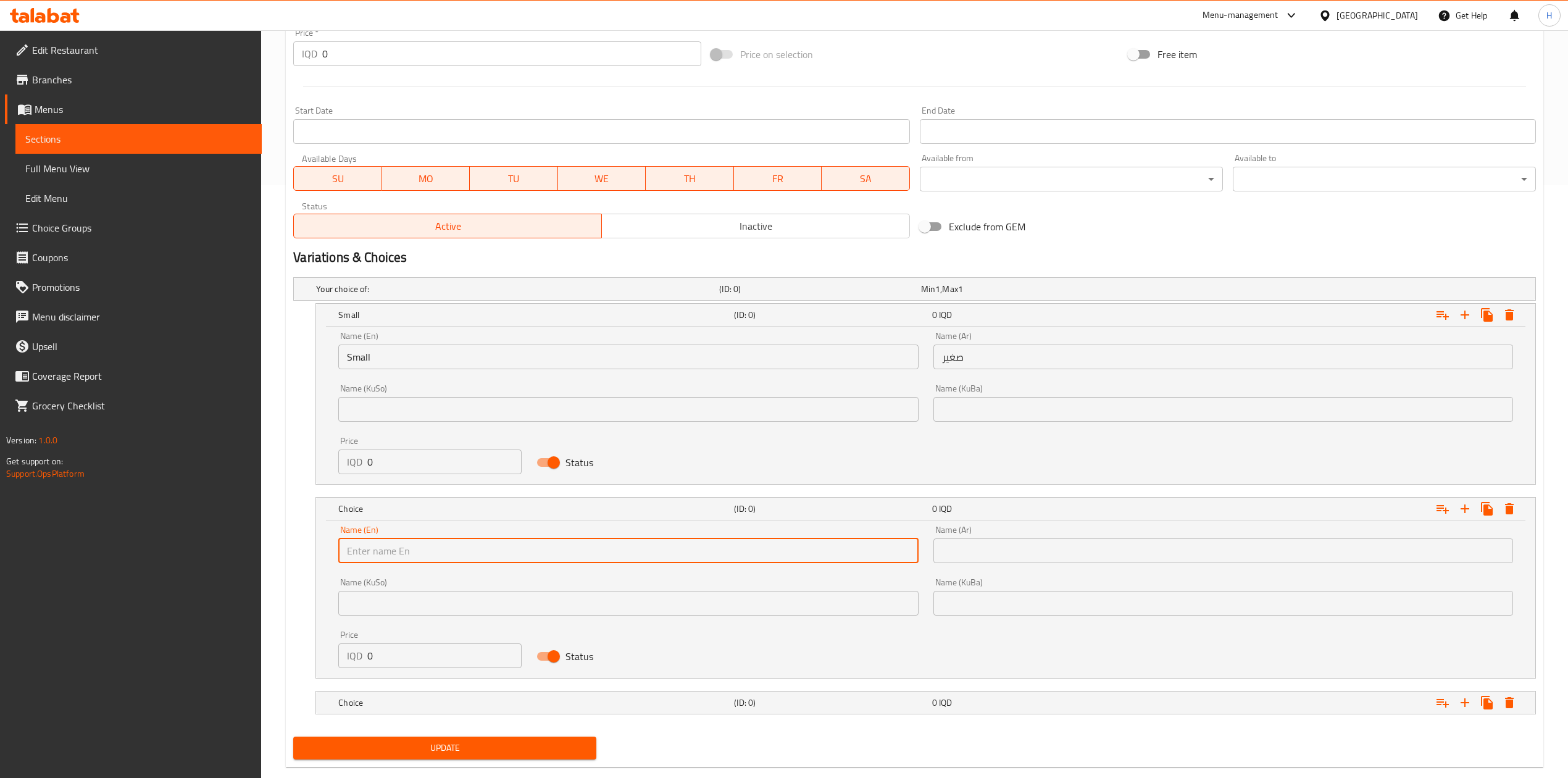
click at [390, 549] on input "text" at bounding box center [628, 550] width 580 height 25
type input "Medium"
drag, startPoint x: 995, startPoint y: 558, endPoint x: 1006, endPoint y: 564, distance: 12.5
click at [995, 558] on input "text" at bounding box center [1223, 550] width 580 height 25
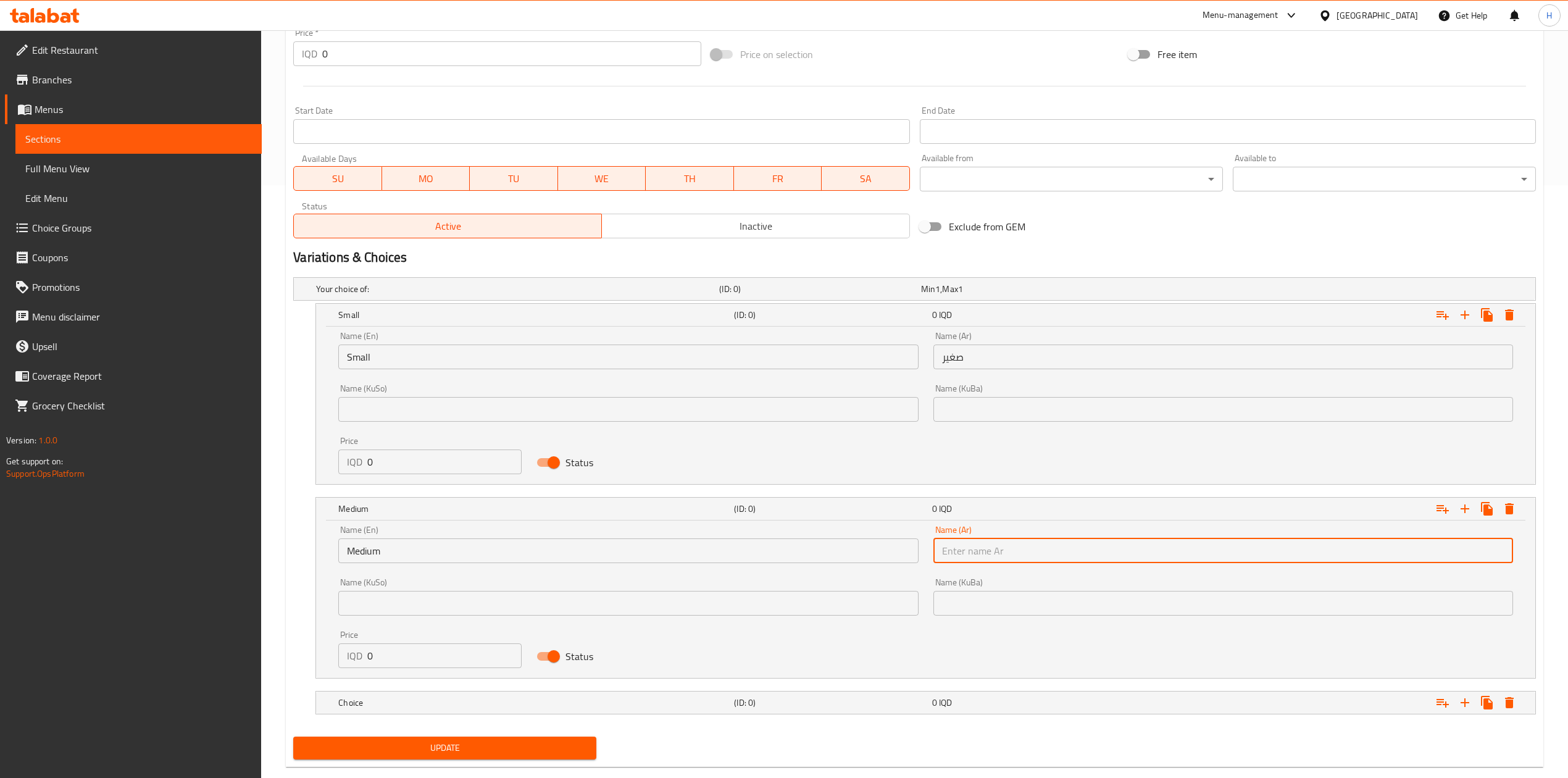
type input "وسط"
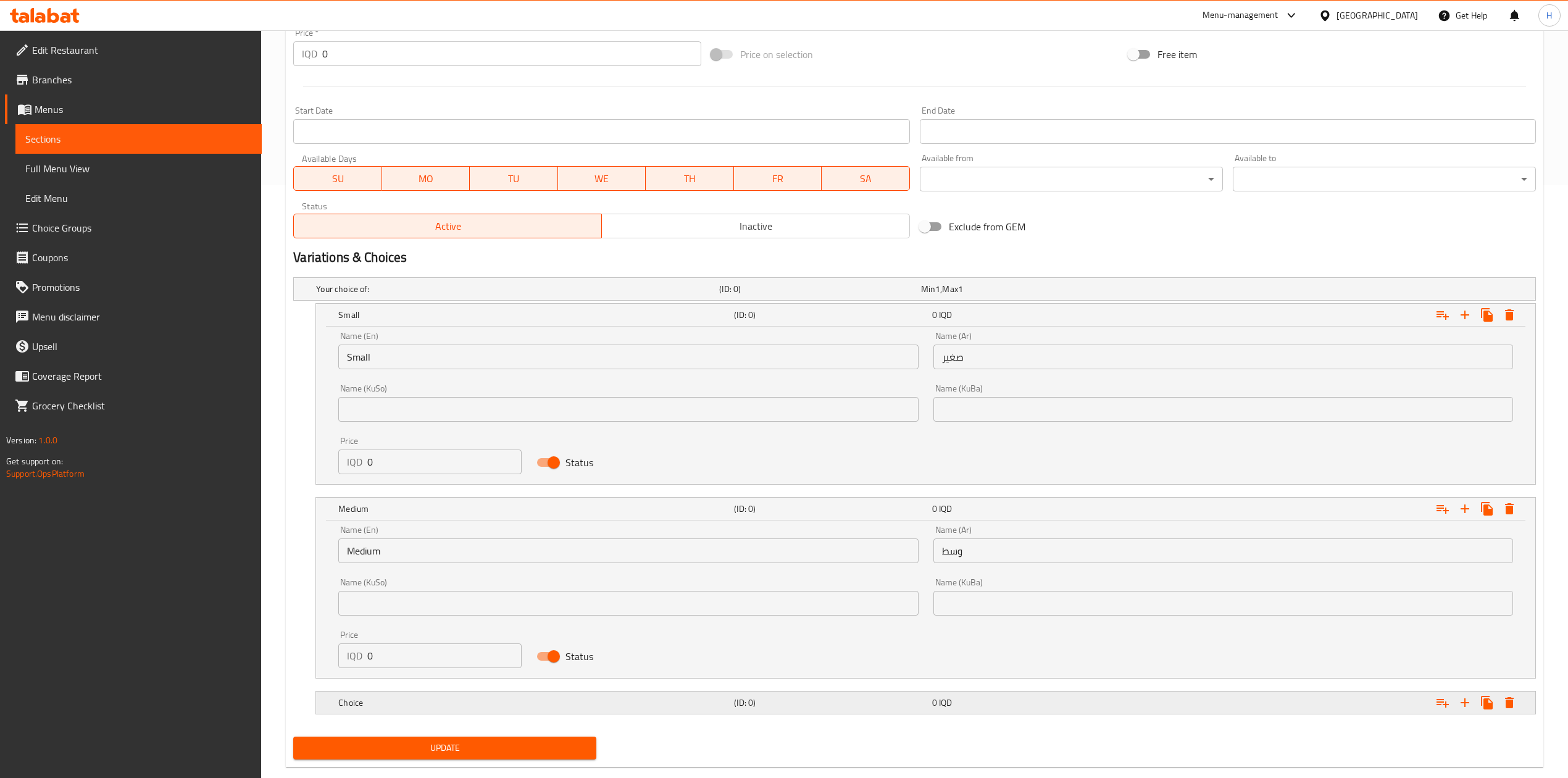
click at [559, 703] on h5 "Choice" at bounding box center [533, 703] width 391 height 12
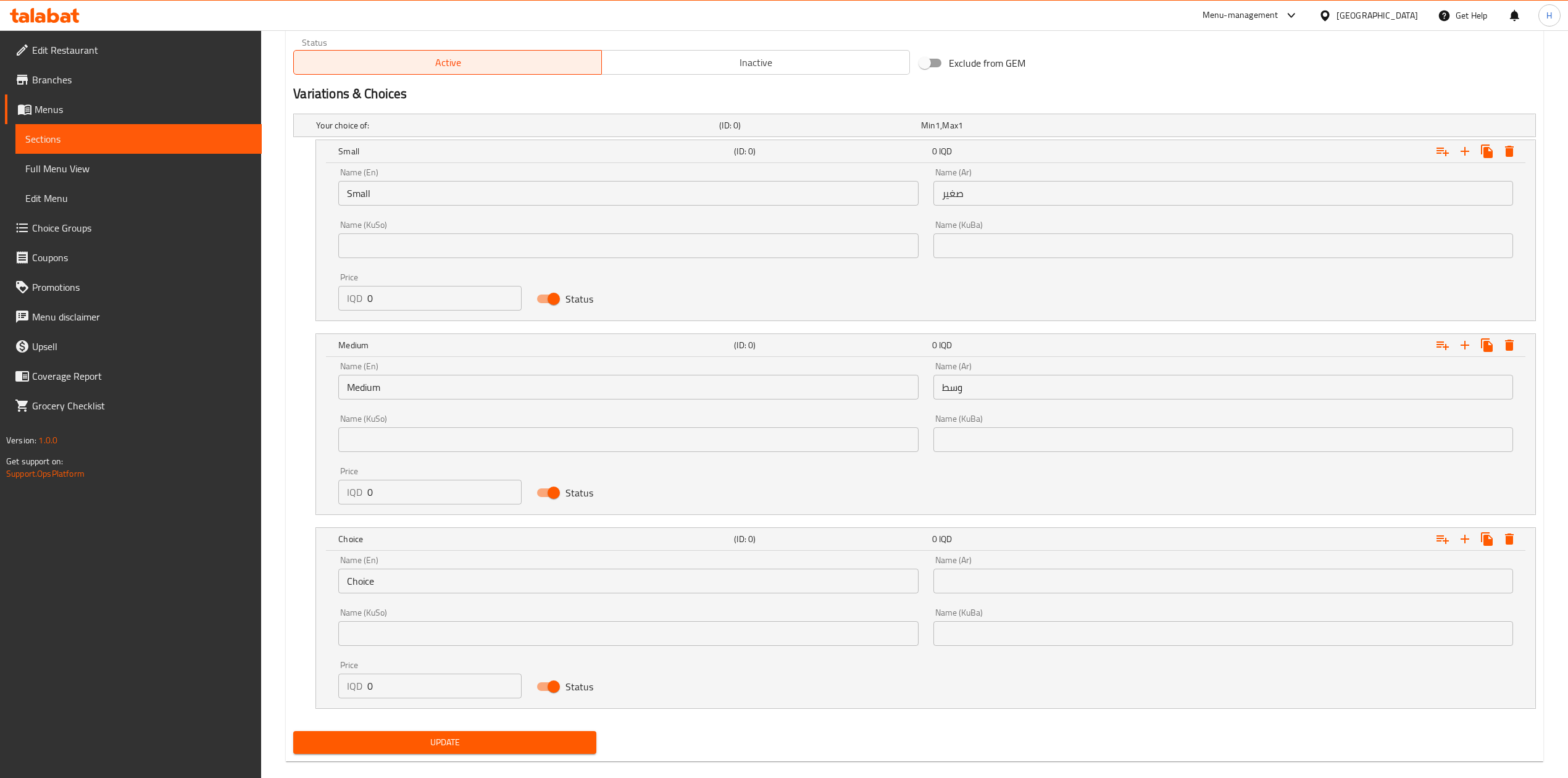
scroll to position [758, 0]
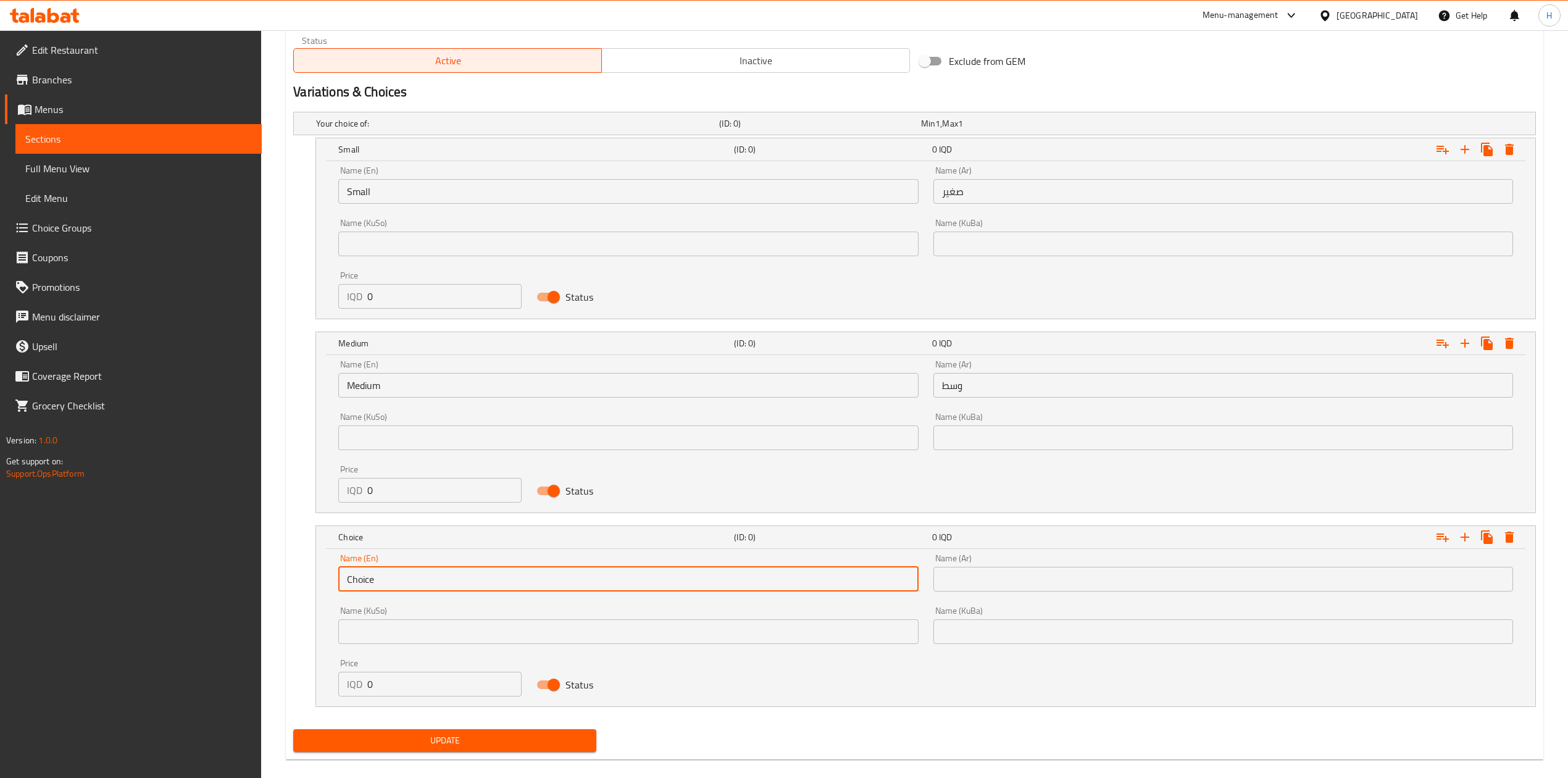
click at [414, 591] on input "Choice" at bounding box center [628, 579] width 580 height 25
drag, startPoint x: 414, startPoint y: 591, endPoint x: 421, endPoint y: 591, distance: 7.0
click at [414, 591] on input "text" at bounding box center [628, 579] width 580 height 25
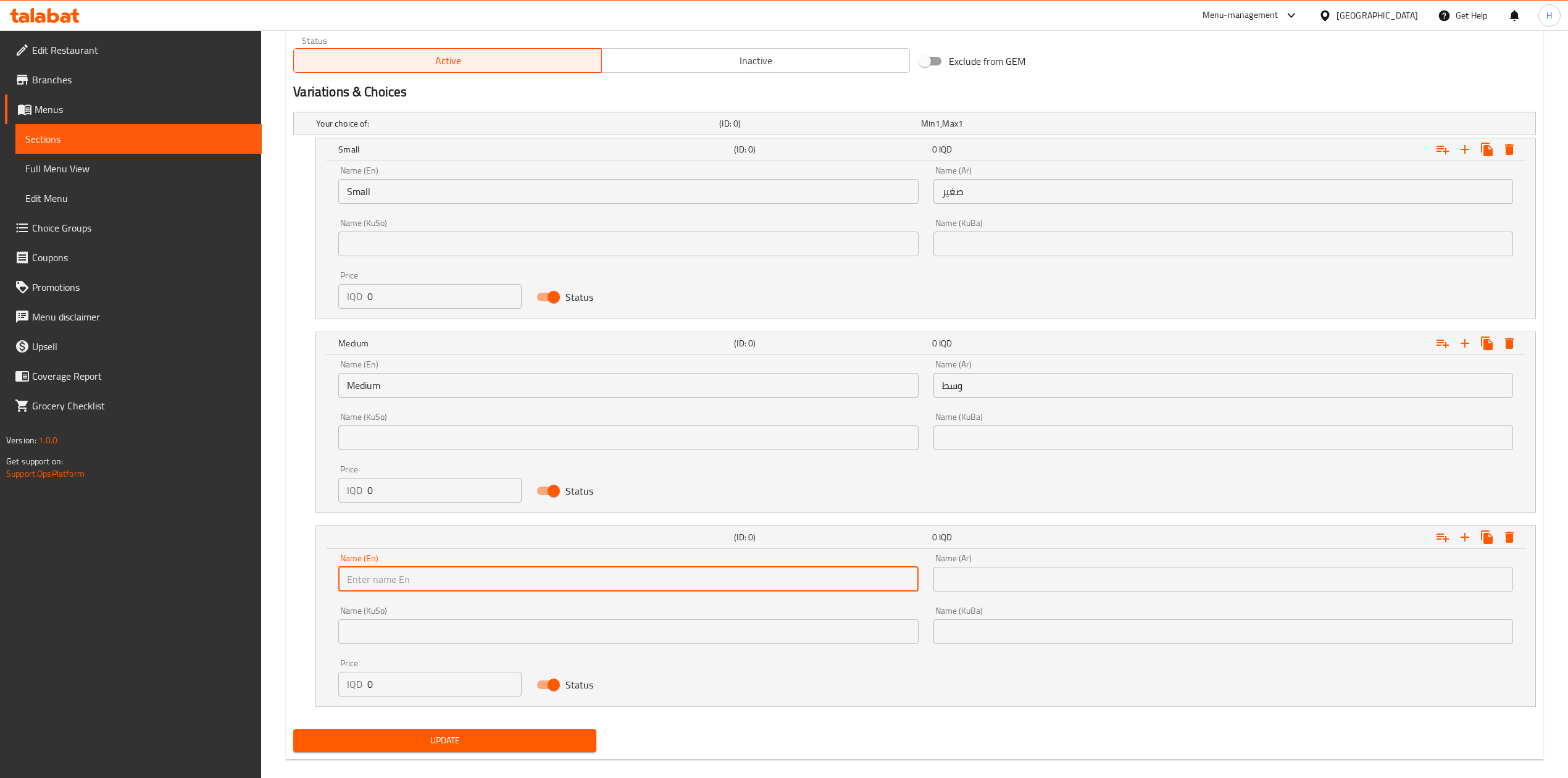
type input "Large"
drag, startPoint x: 1009, startPoint y: 589, endPoint x: 1026, endPoint y: 596, distance: 18.4
click at [1009, 589] on input "text" at bounding box center [1223, 579] width 580 height 25
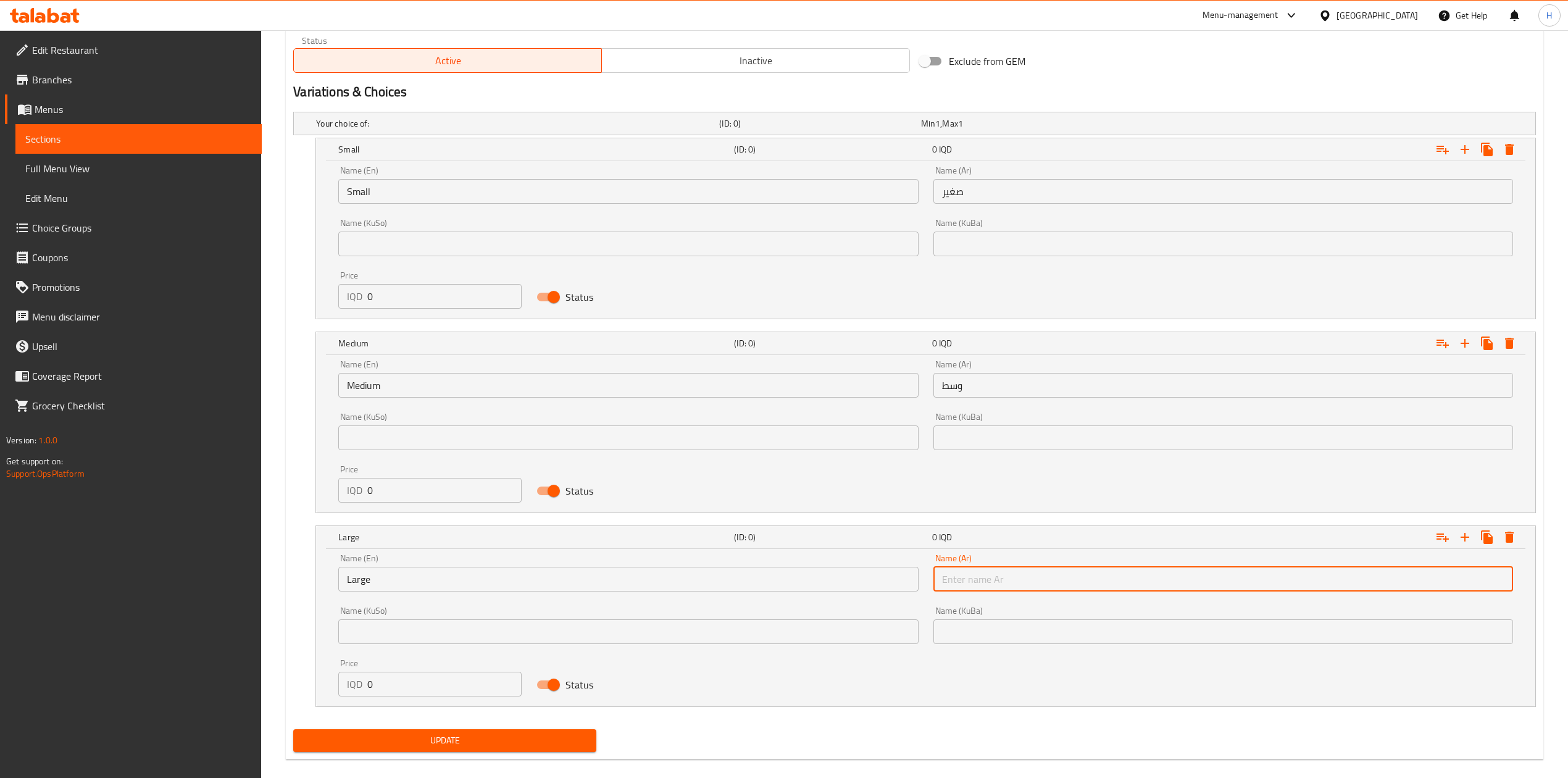
type input "كبير"
click at [409, 295] on input "0" at bounding box center [444, 296] width 154 height 25
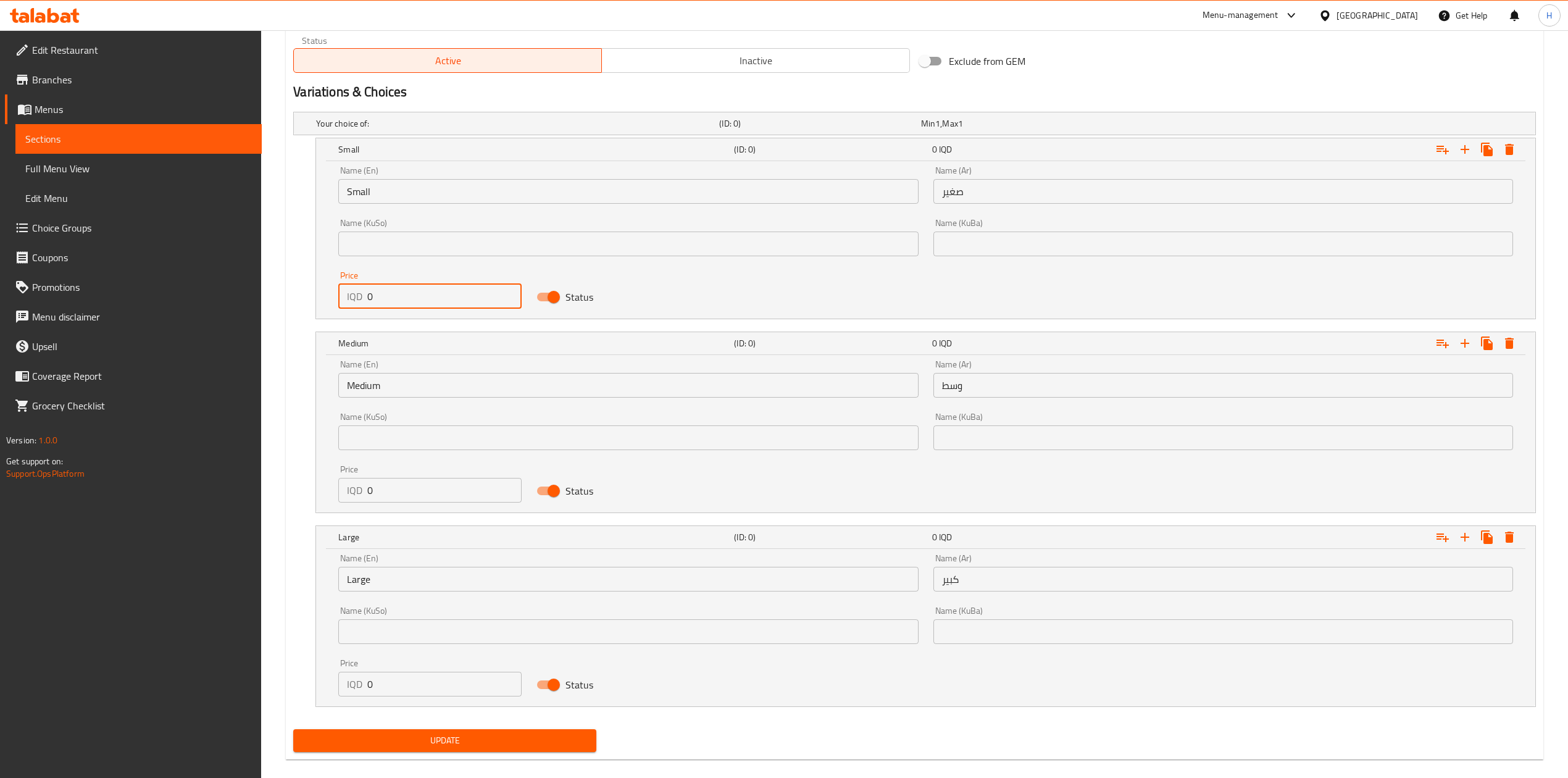
click at [409, 295] on input "0" at bounding box center [444, 296] width 154 height 25
type input "1500"
click at [401, 487] on input "0" at bounding box center [444, 490] width 154 height 25
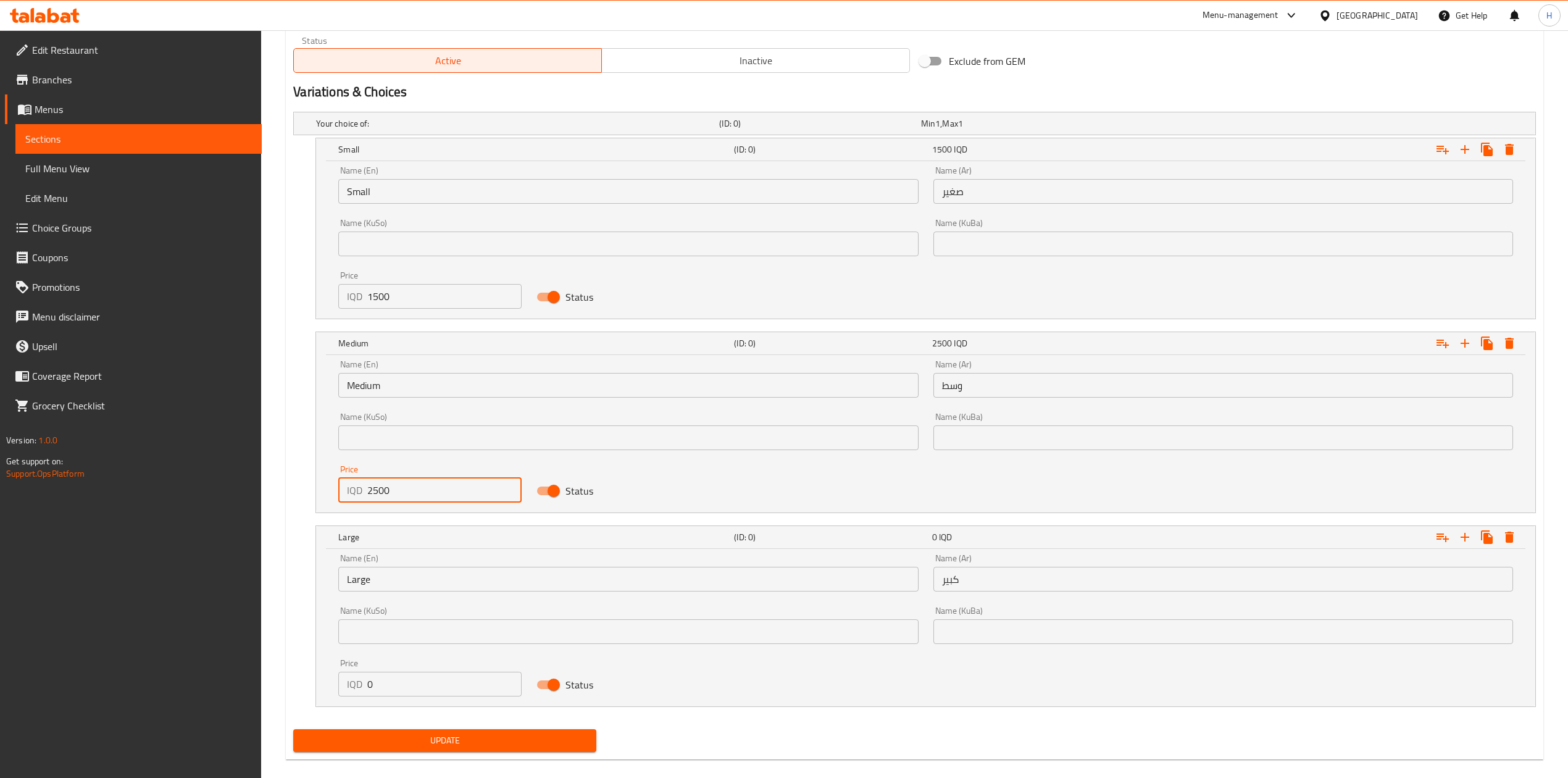
type input "2500"
click at [407, 678] on input "0" at bounding box center [444, 684] width 154 height 25
type input "4000"
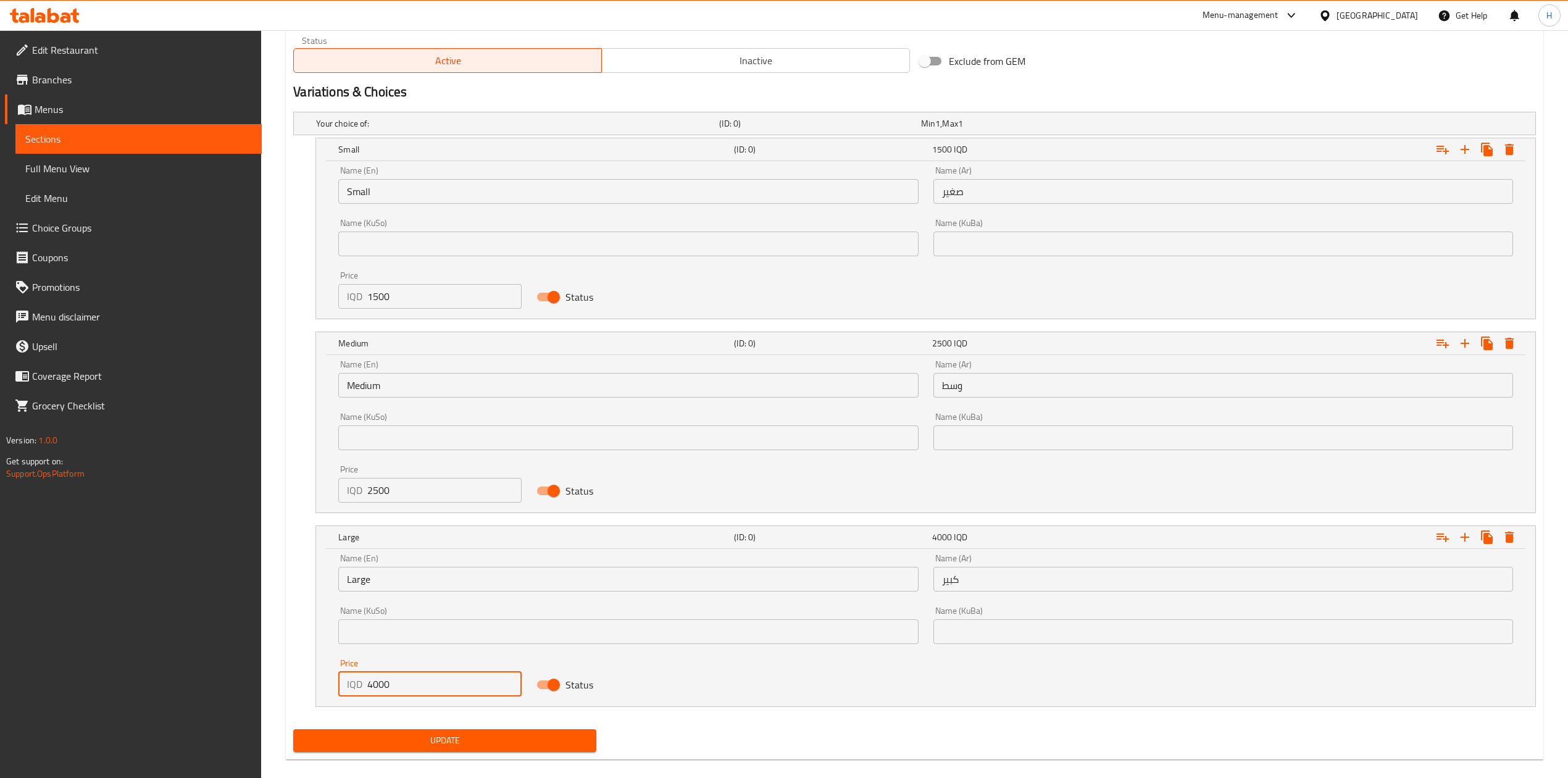
click at [468, 739] on span "Update" at bounding box center [444, 741] width 283 height 15
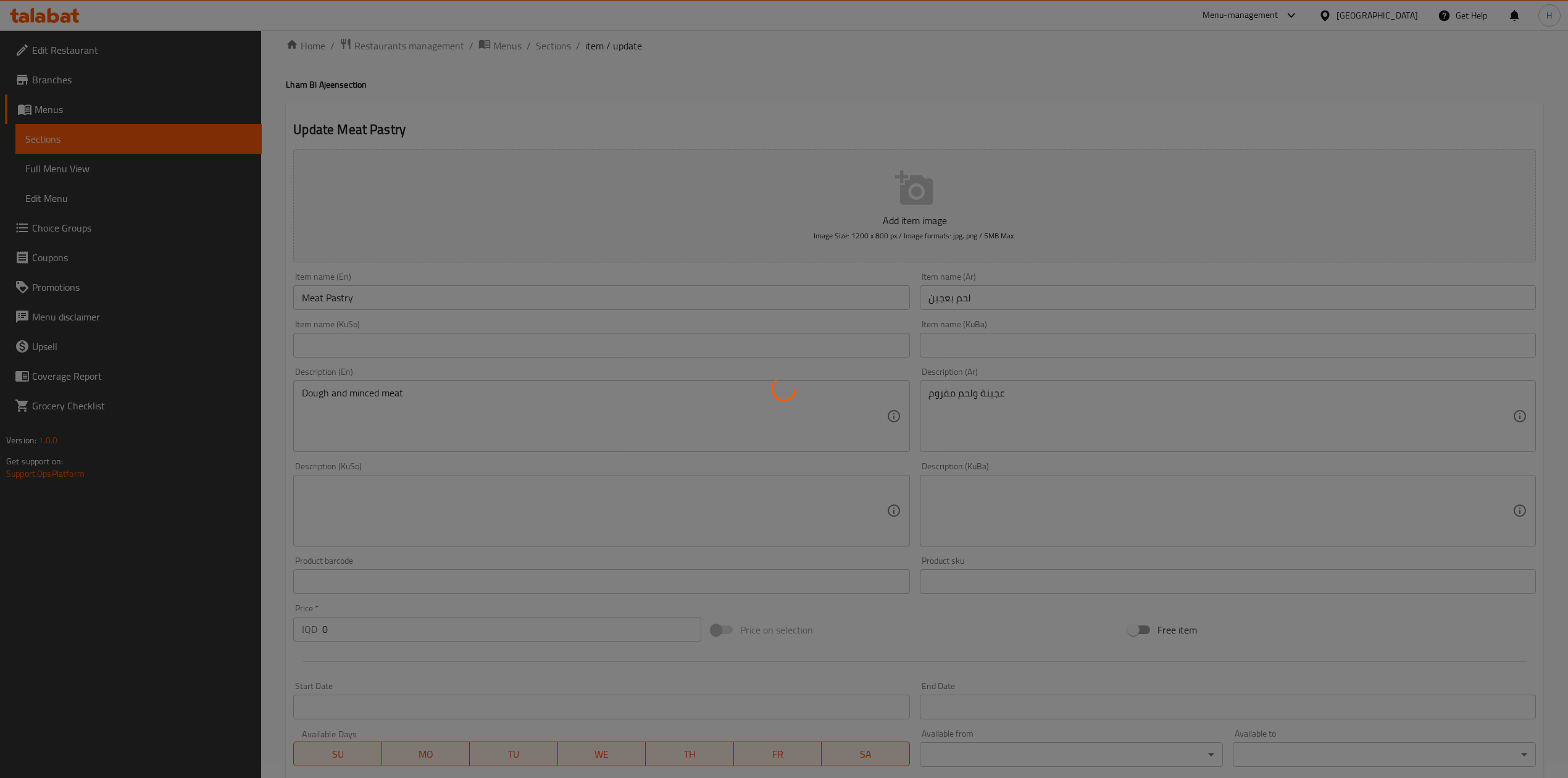
scroll to position [0, 0]
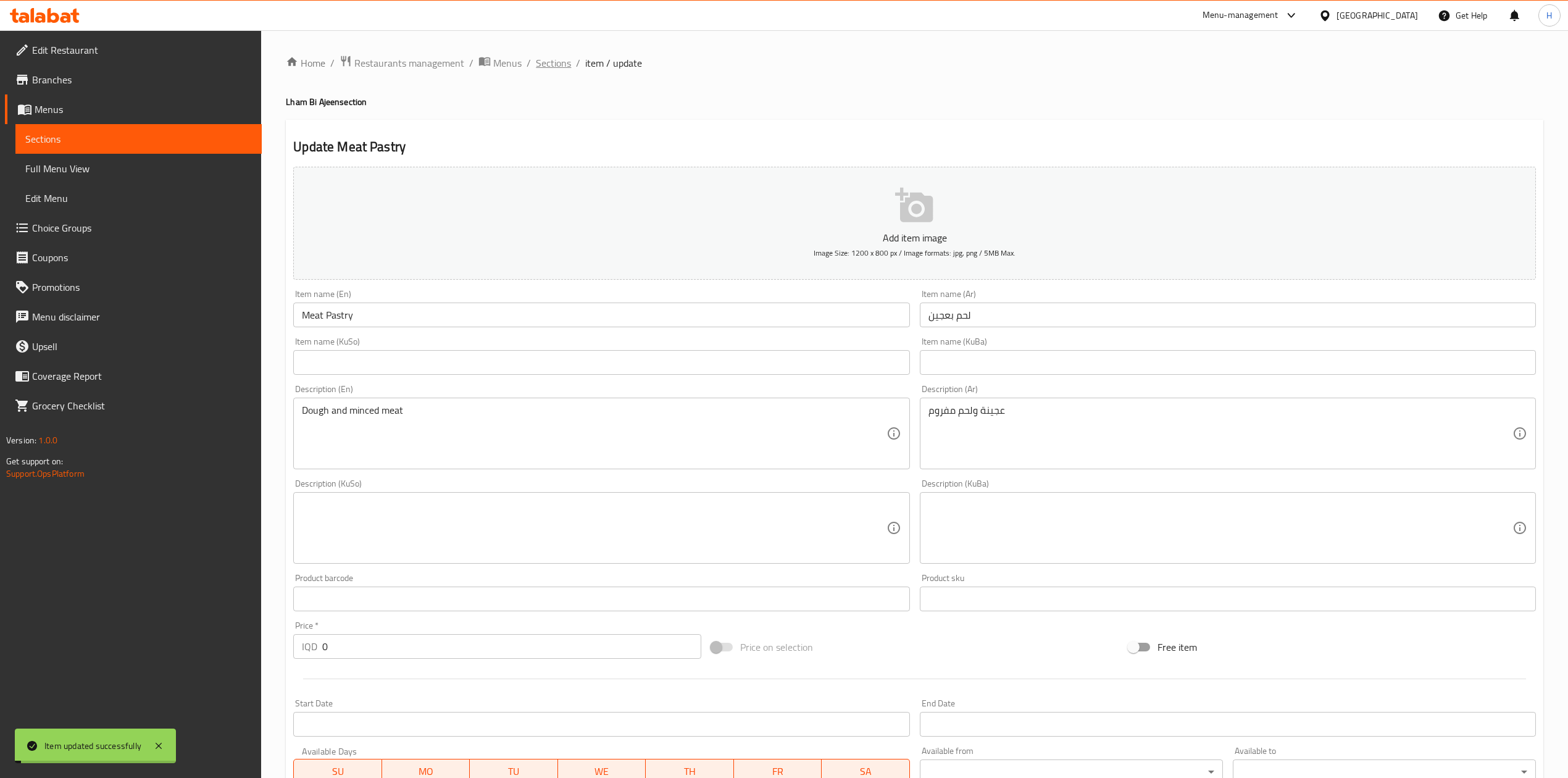
click at [566, 60] on span "Sections" at bounding box center [553, 62] width 35 height 15
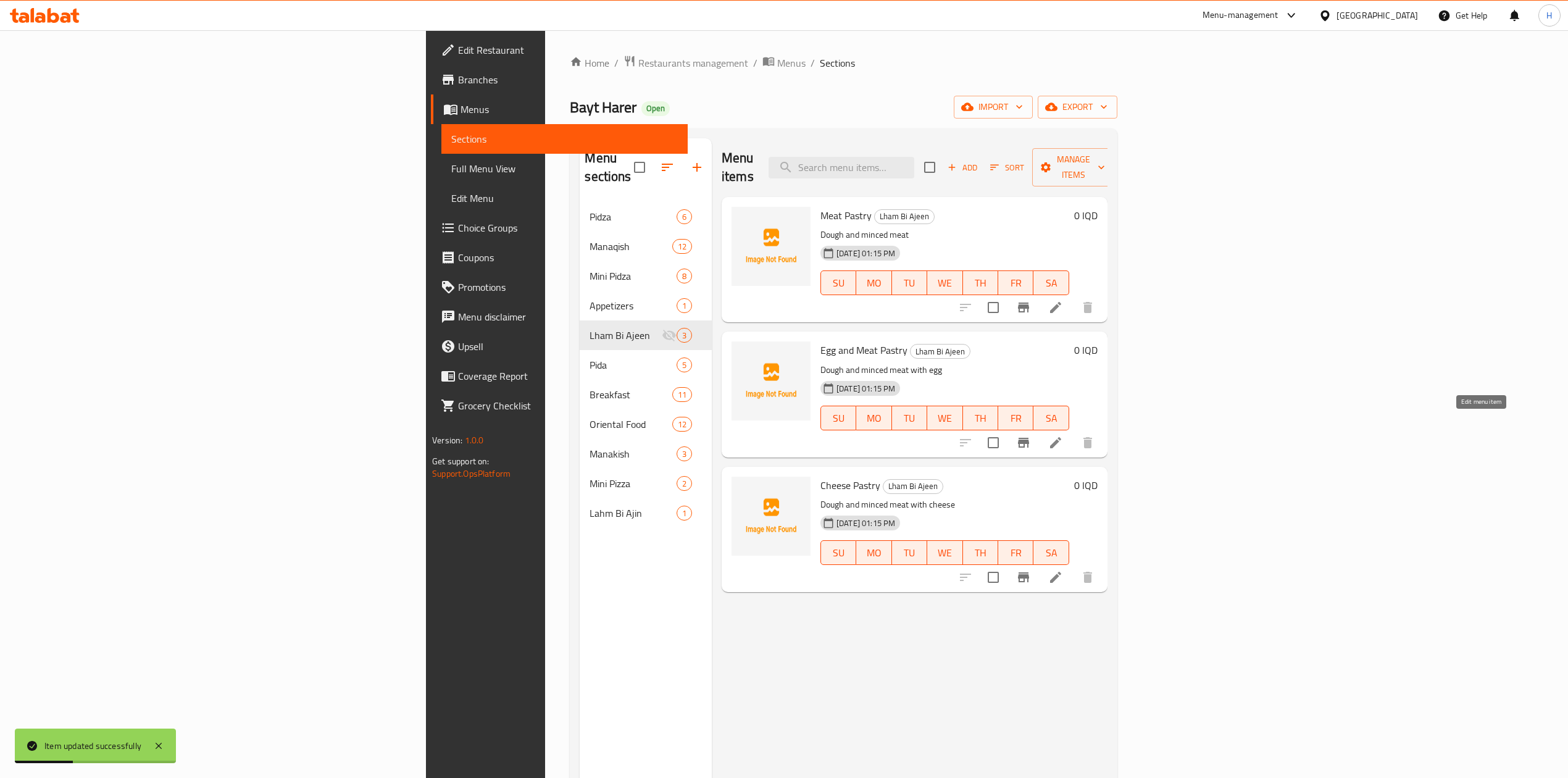
click at [1063, 436] on icon at bounding box center [1055, 442] width 15 height 15
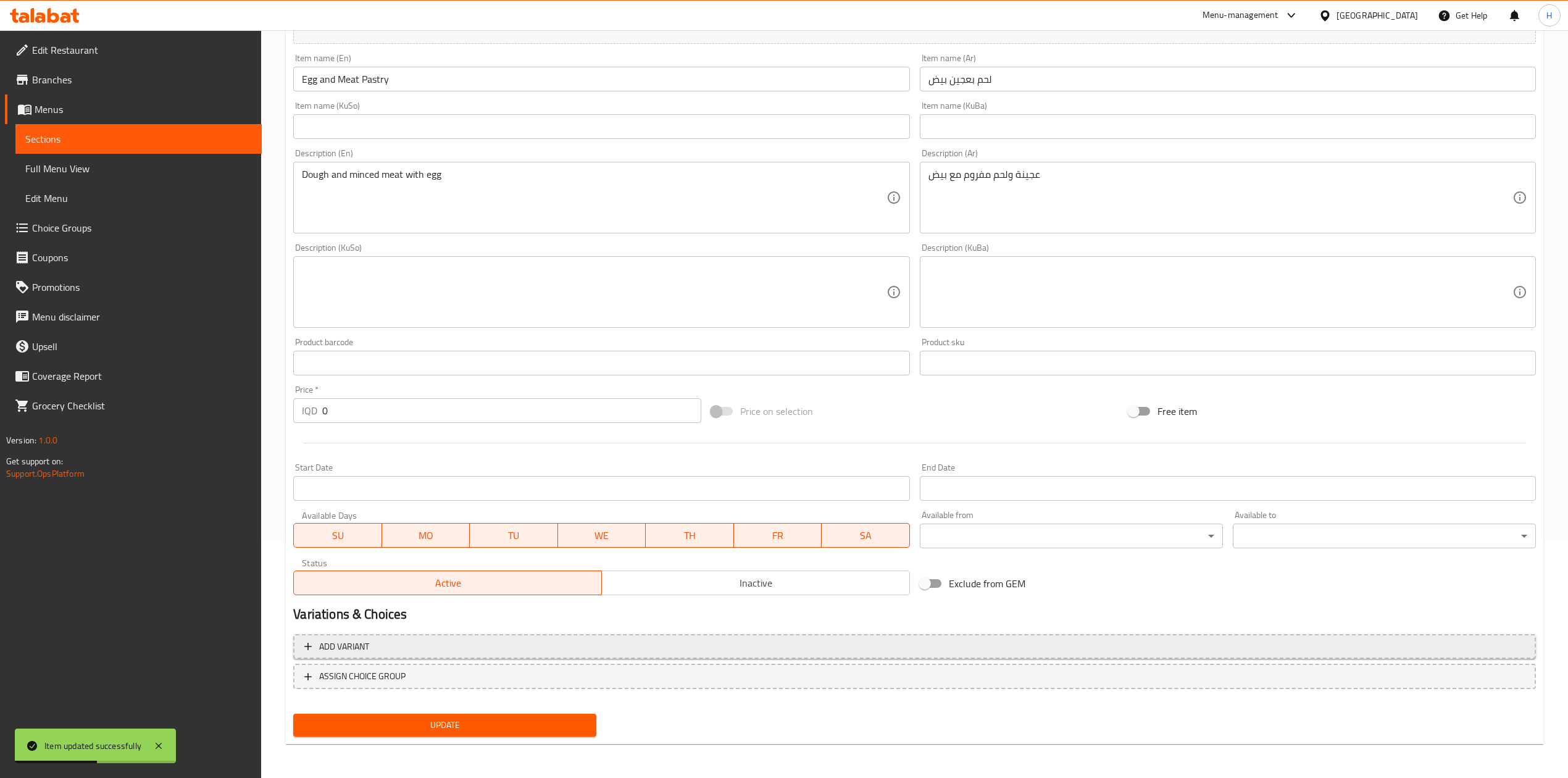
click at [411, 643] on span "Add variant" at bounding box center [914, 647] width 1221 height 15
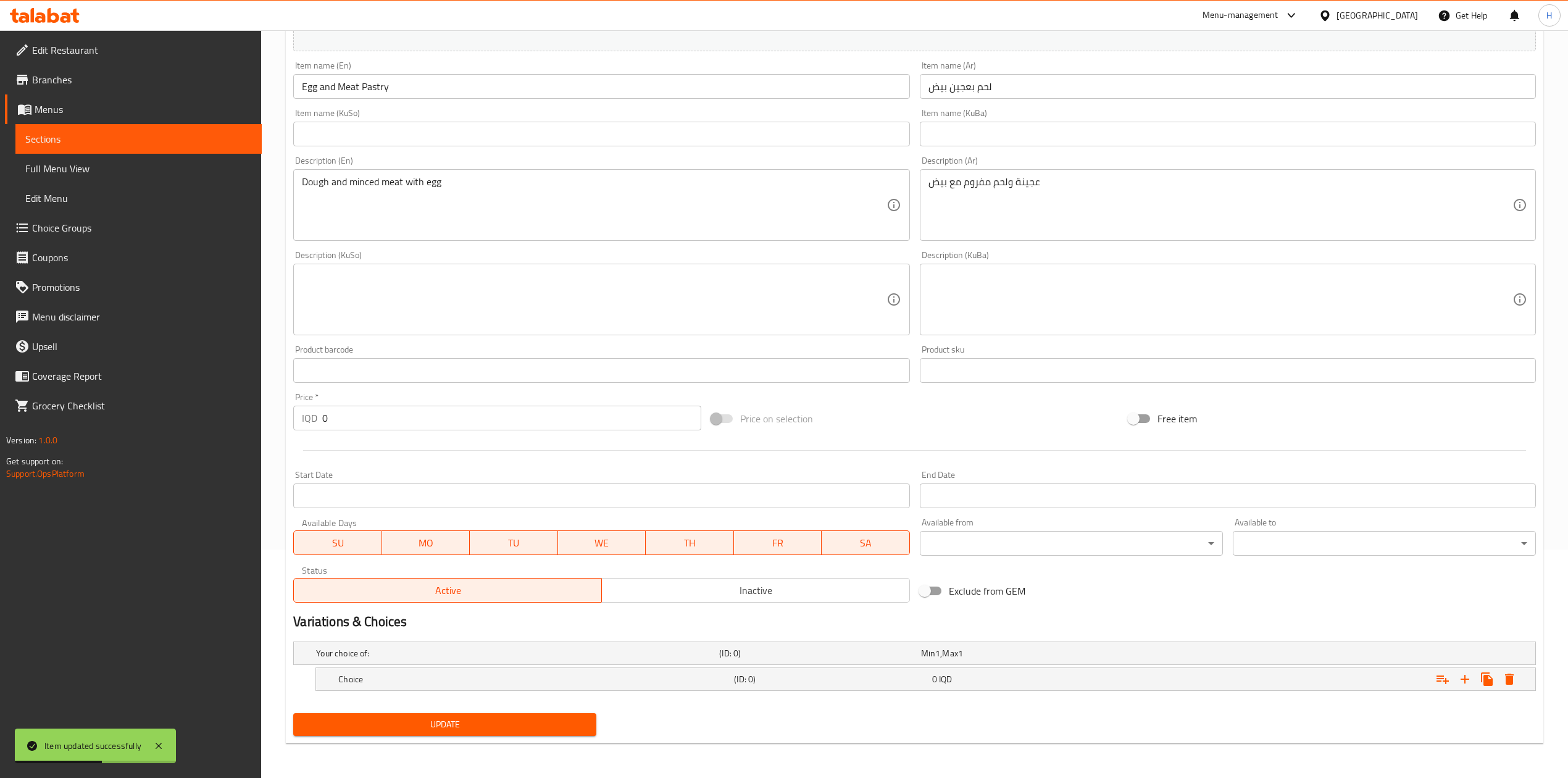
scroll to position [229, 0]
click at [1475, 678] on button "Expand" at bounding box center [1465, 680] width 22 height 22
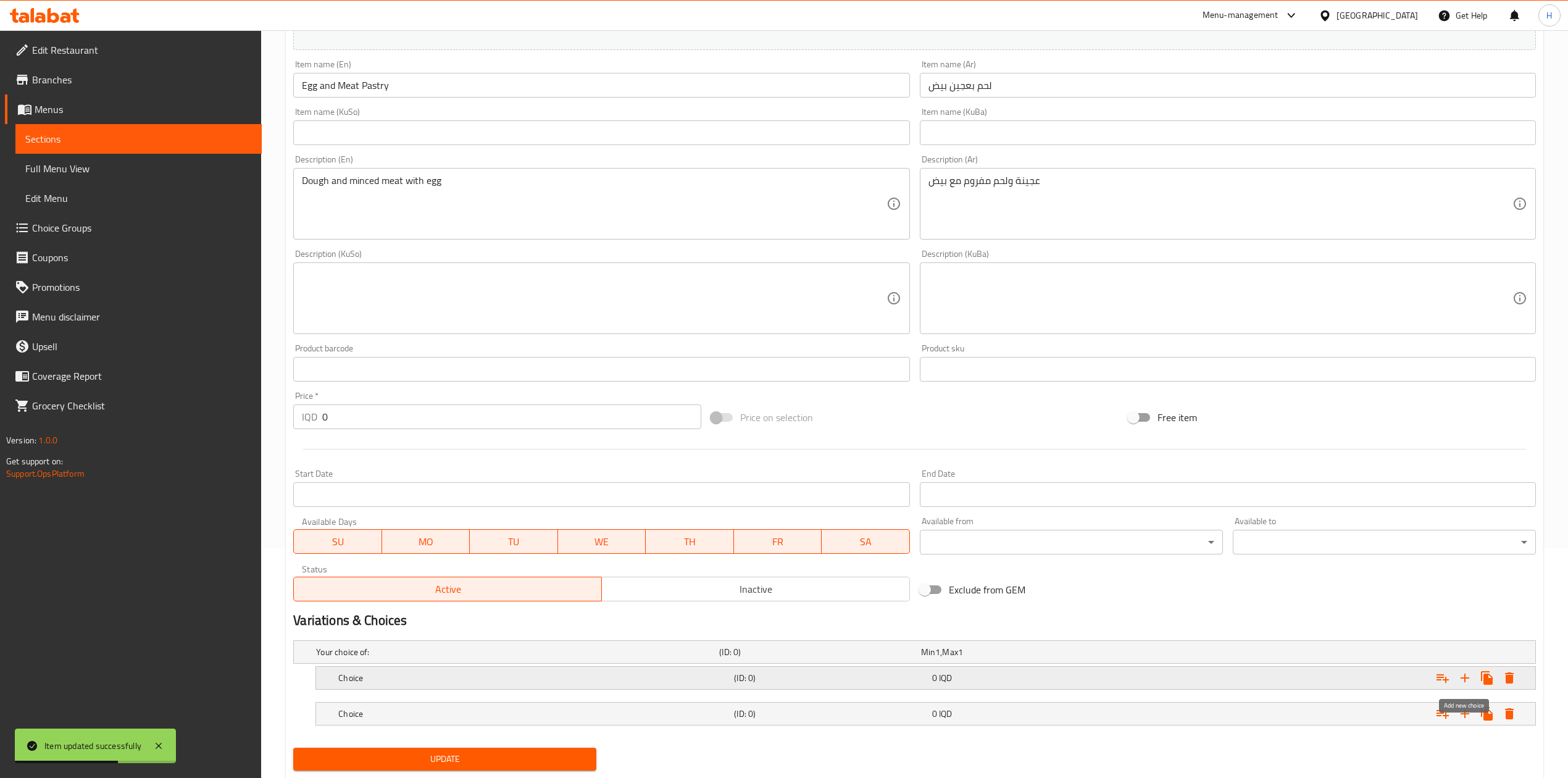
click at [1475, 678] on button "Expand" at bounding box center [1465, 678] width 22 height 22
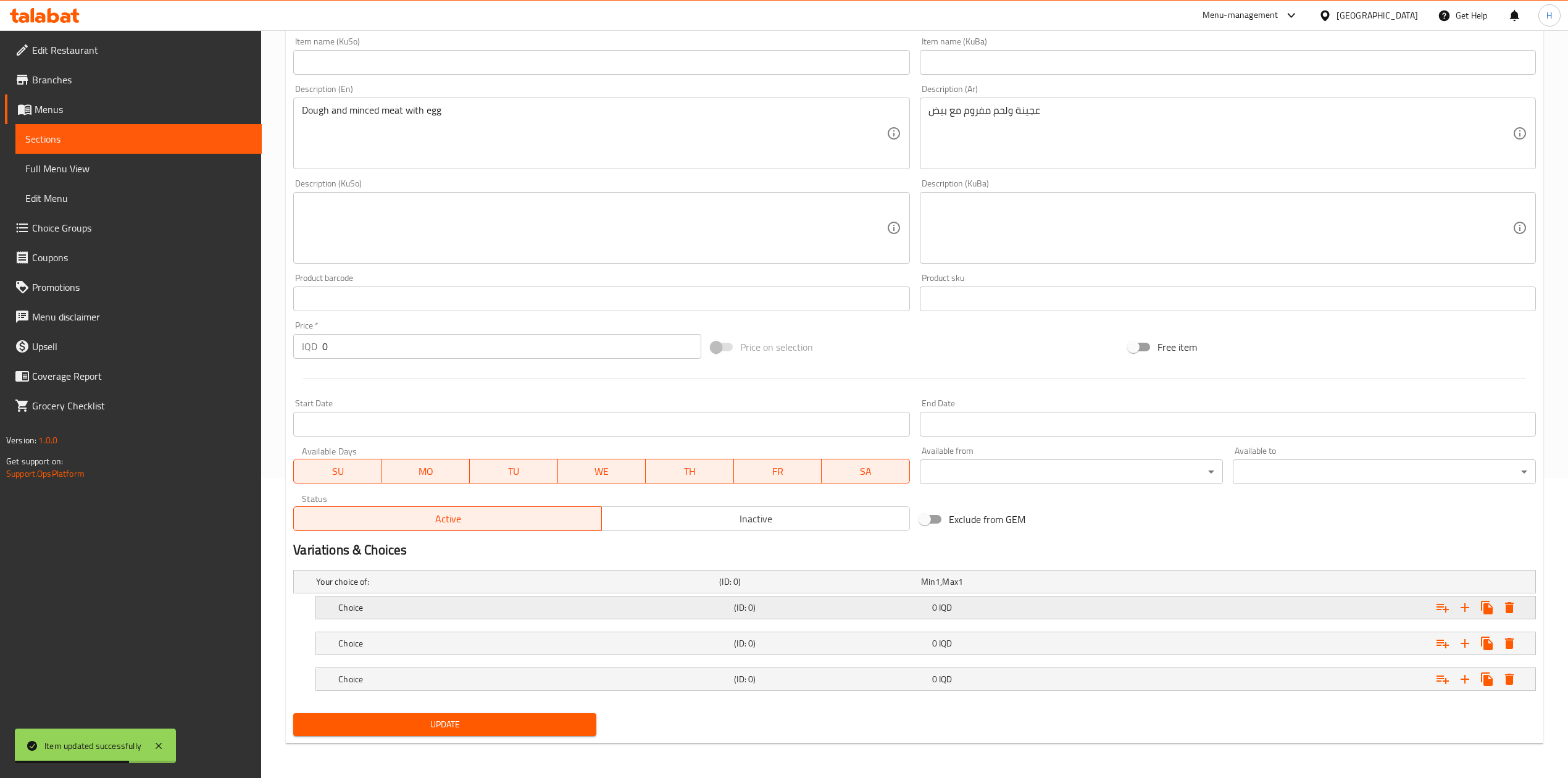
click at [347, 605] on h5 "Choice" at bounding box center [533, 608] width 391 height 12
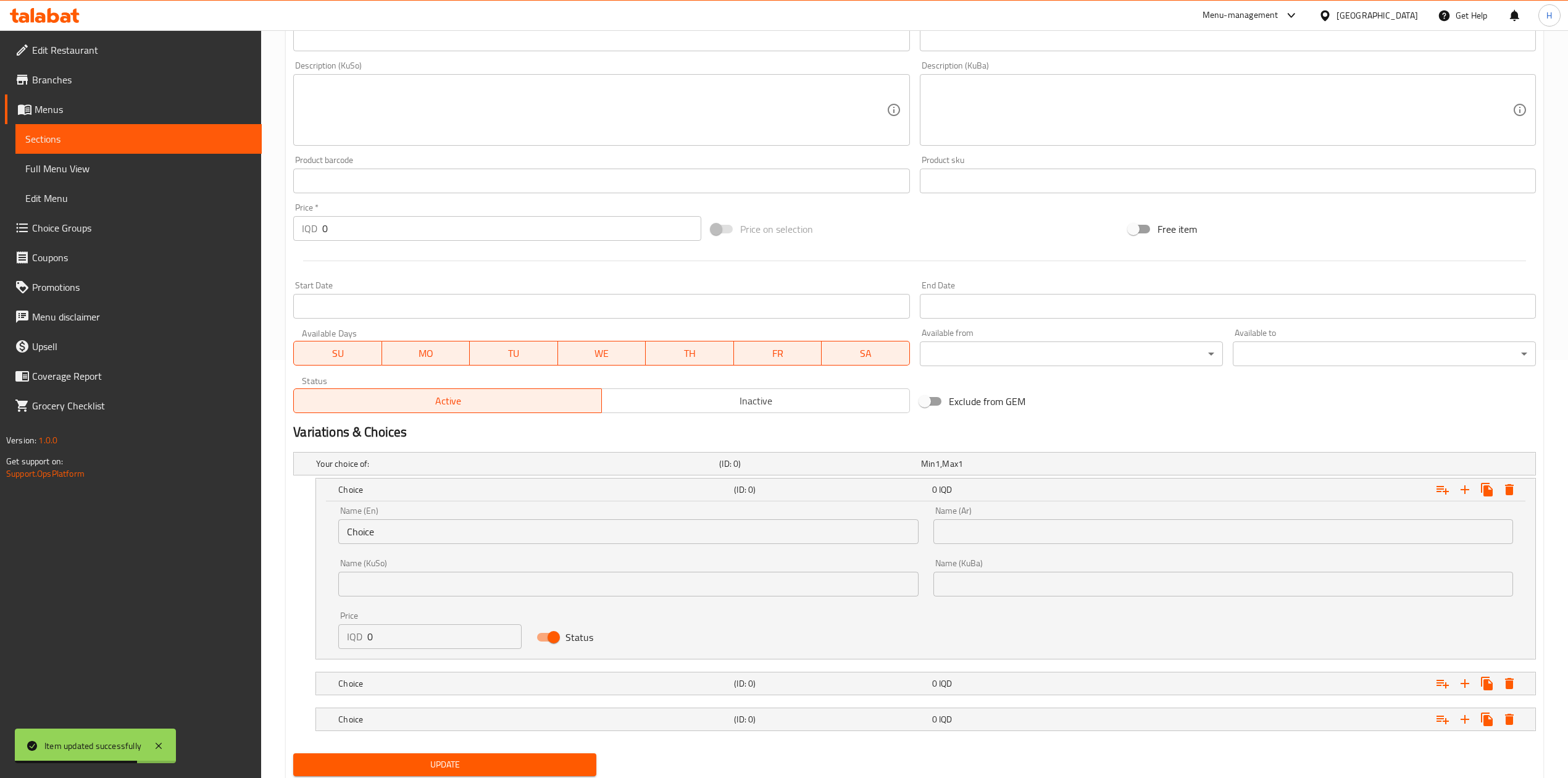
scroll to position [436, 0]
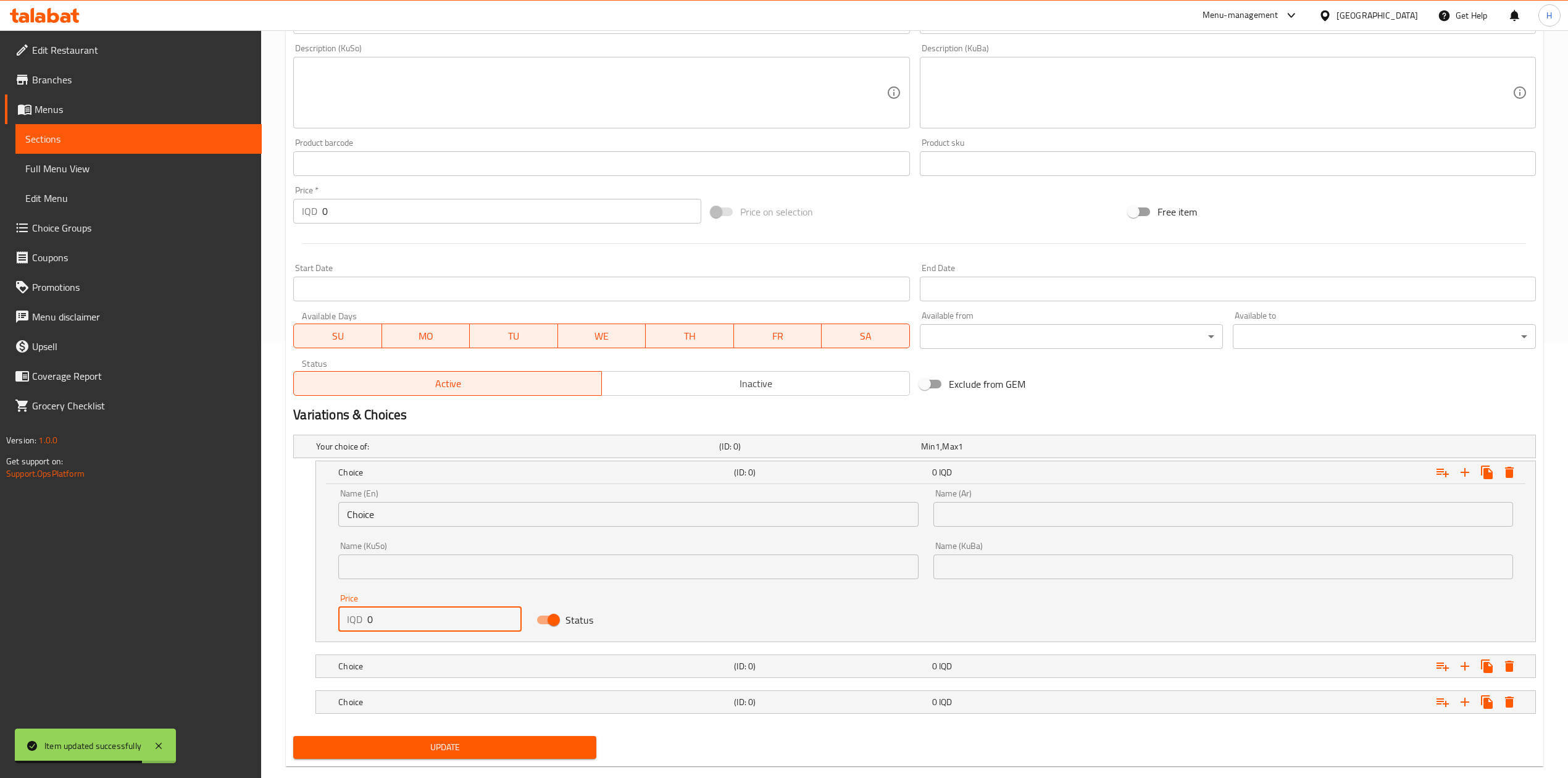
click at [386, 627] on input "0" at bounding box center [444, 619] width 154 height 25
click at [386, 627] on input "2" at bounding box center [444, 619] width 154 height 25
click at [386, 627] on input "20" at bounding box center [444, 619] width 154 height 25
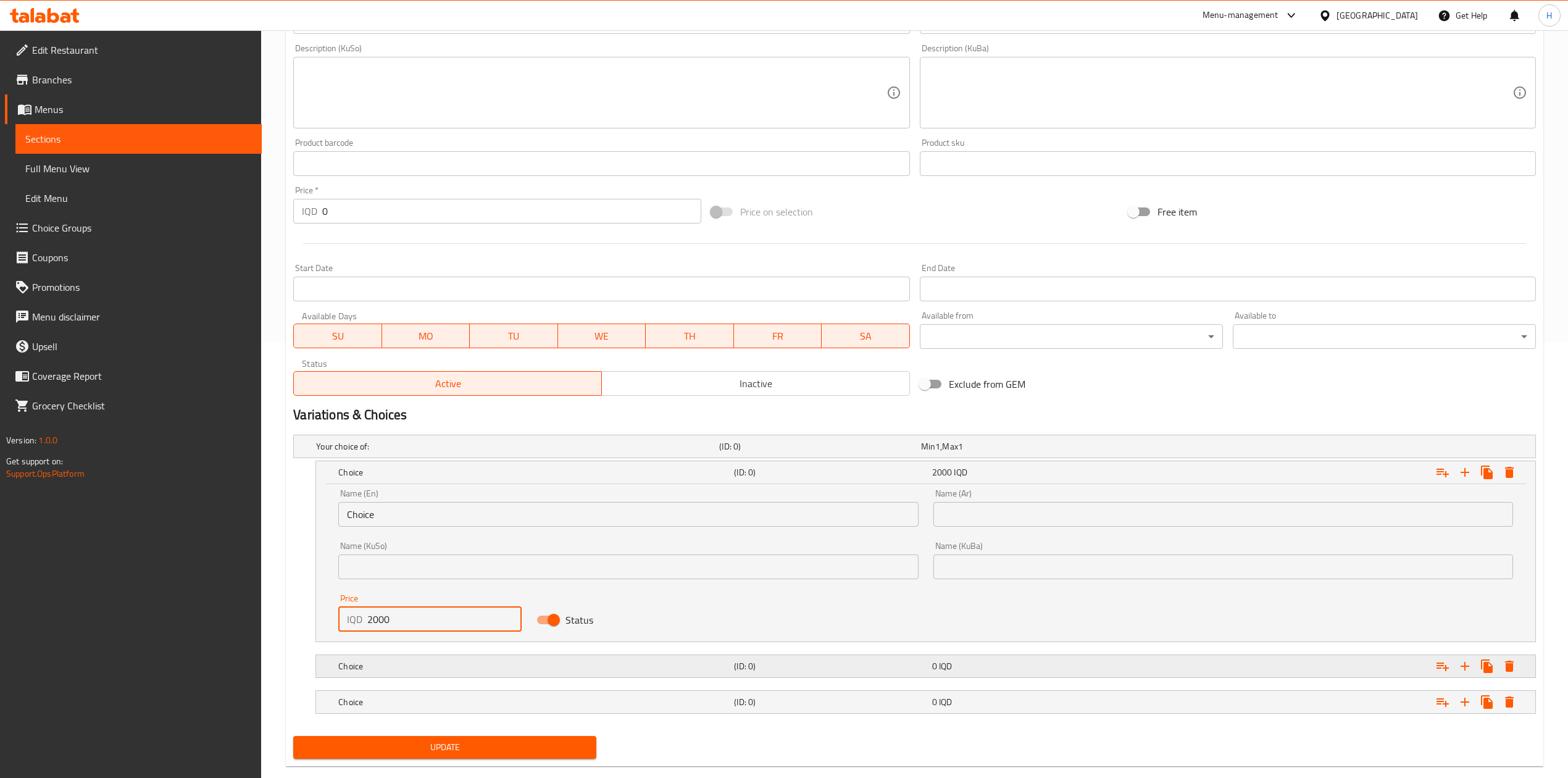
type input "2000"
click at [385, 666] on h5 "Choice" at bounding box center [533, 666] width 391 height 12
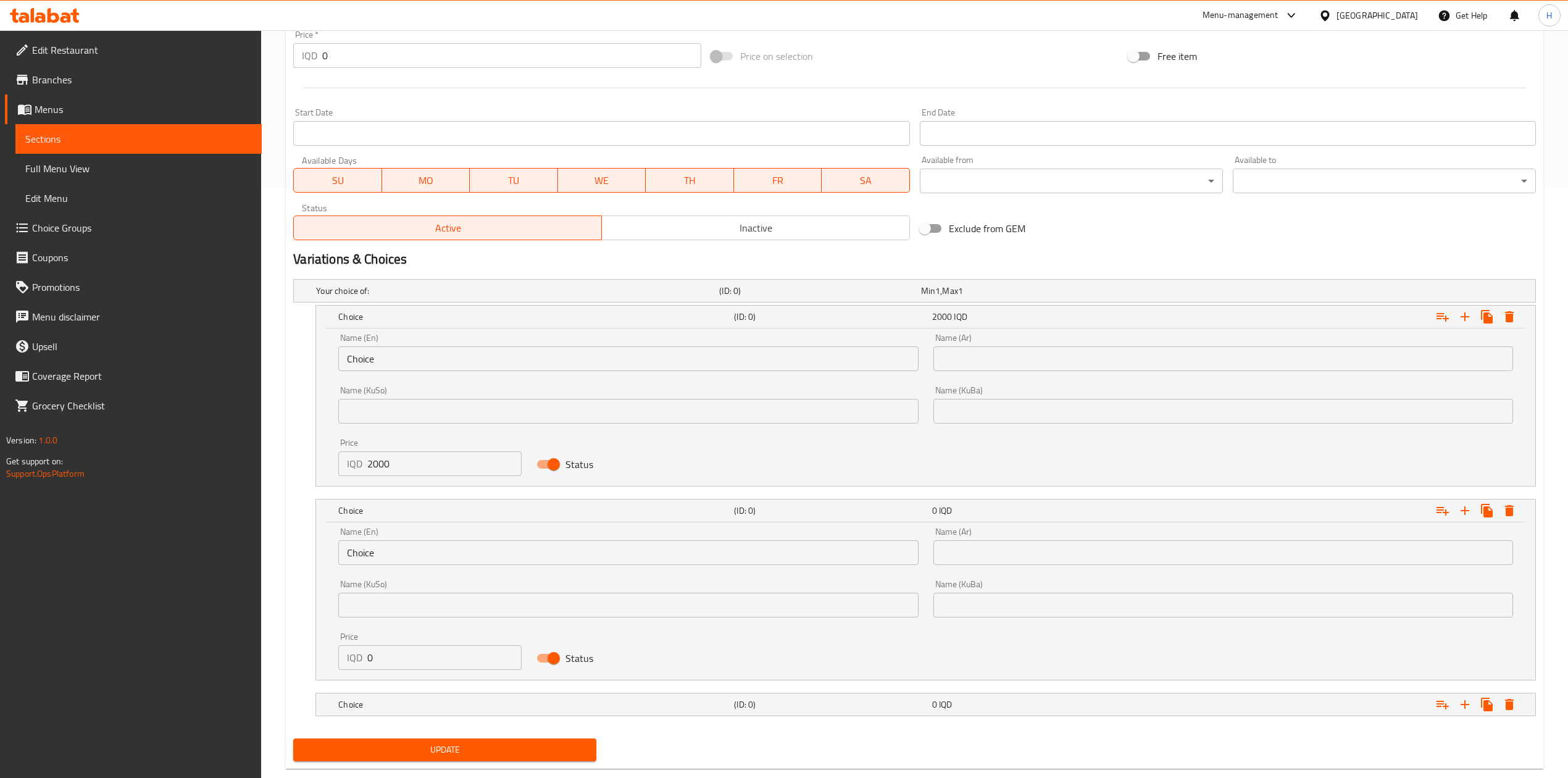
scroll to position [593, 0]
click at [393, 655] on input "0" at bounding box center [444, 656] width 154 height 25
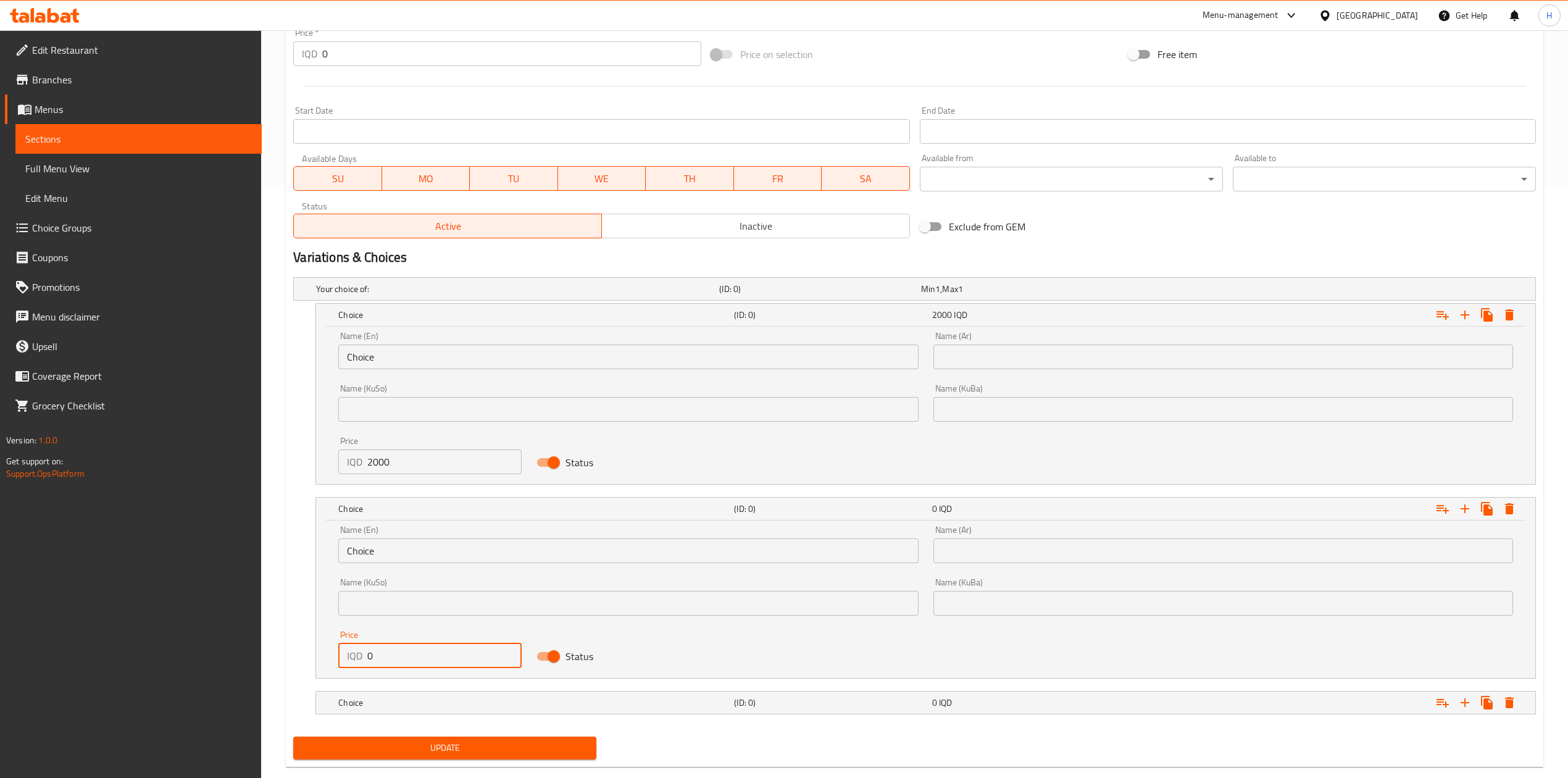
click at [393, 655] on input "0" at bounding box center [444, 656] width 154 height 25
type input "3000"
click at [401, 703] on h5 "Choice" at bounding box center [533, 703] width 391 height 12
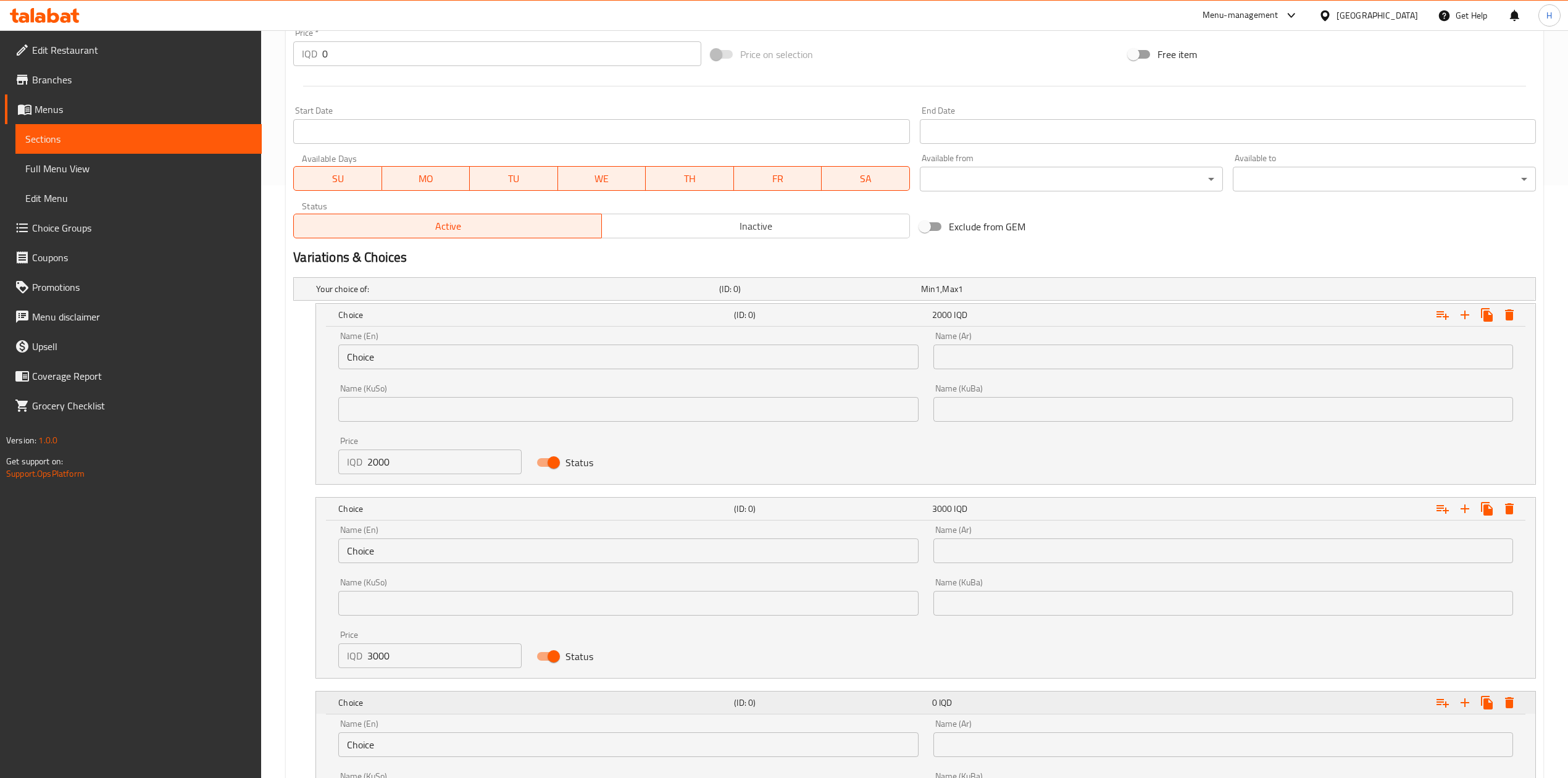
scroll to position [751, 0]
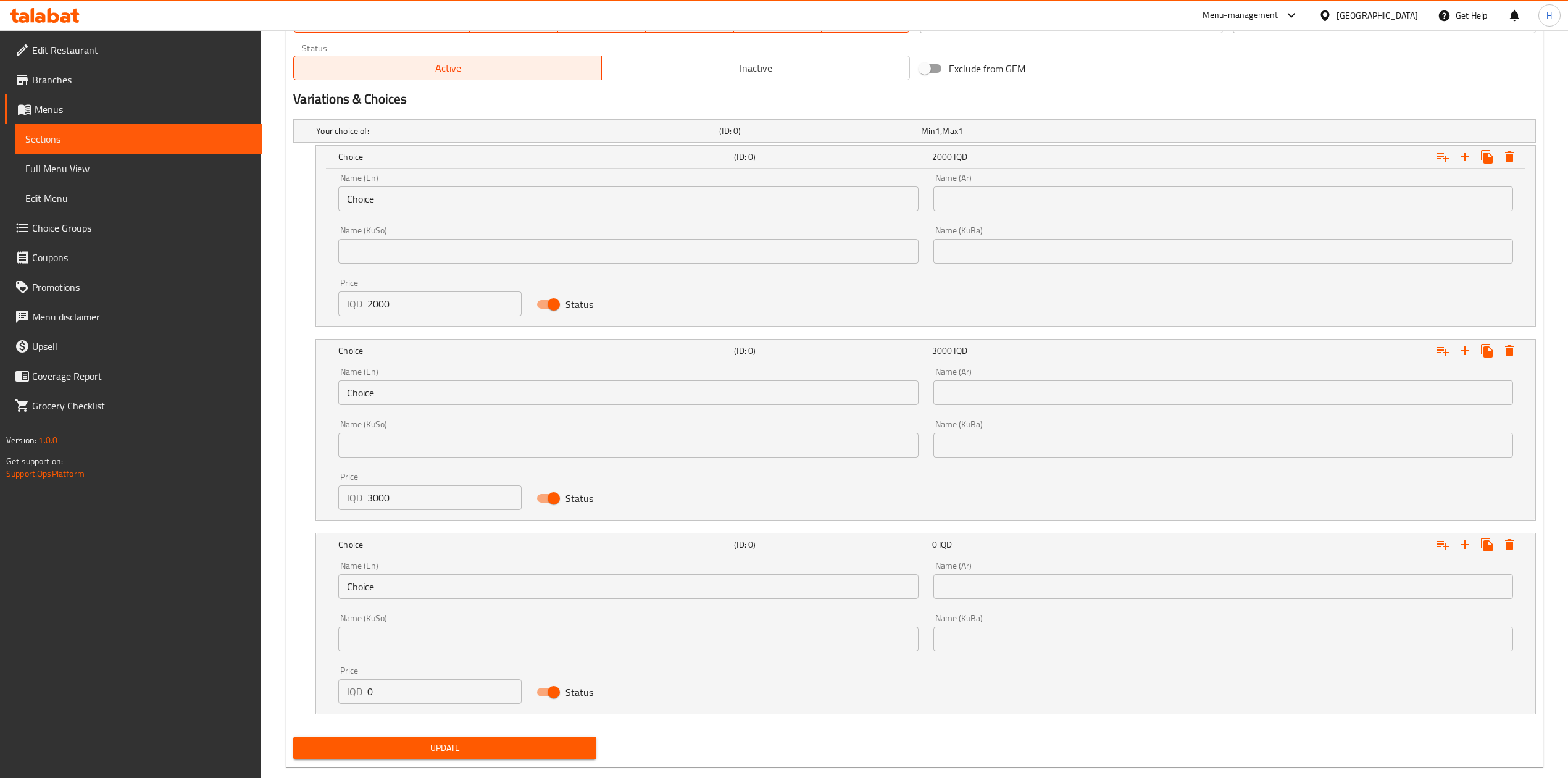
click at [401, 700] on input "0" at bounding box center [444, 692] width 154 height 25
type input "4500"
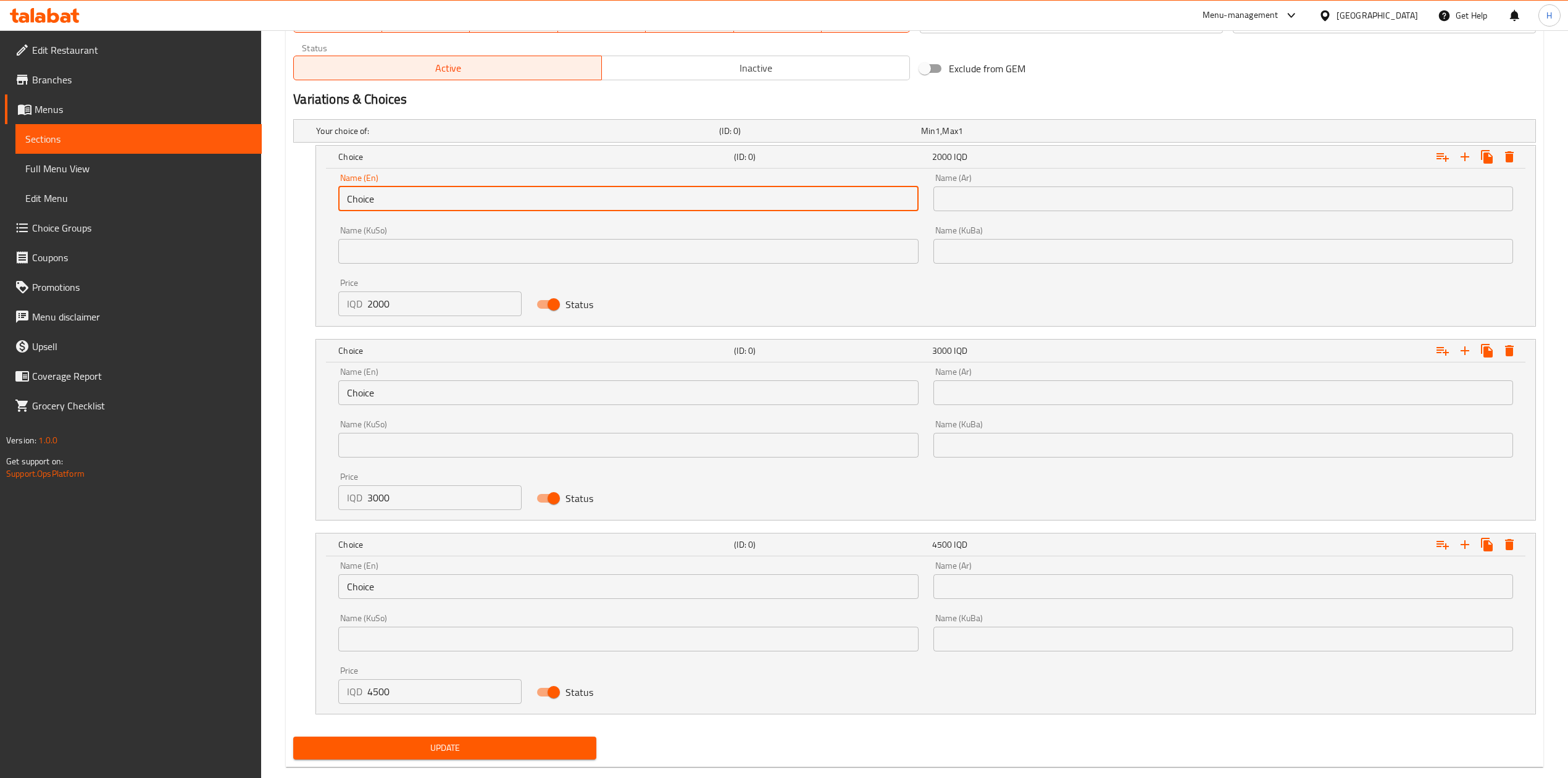
click at [395, 196] on input "Choice" at bounding box center [628, 199] width 580 height 25
click at [395, 196] on input "text" at bounding box center [628, 199] width 580 height 25
type input "Small"
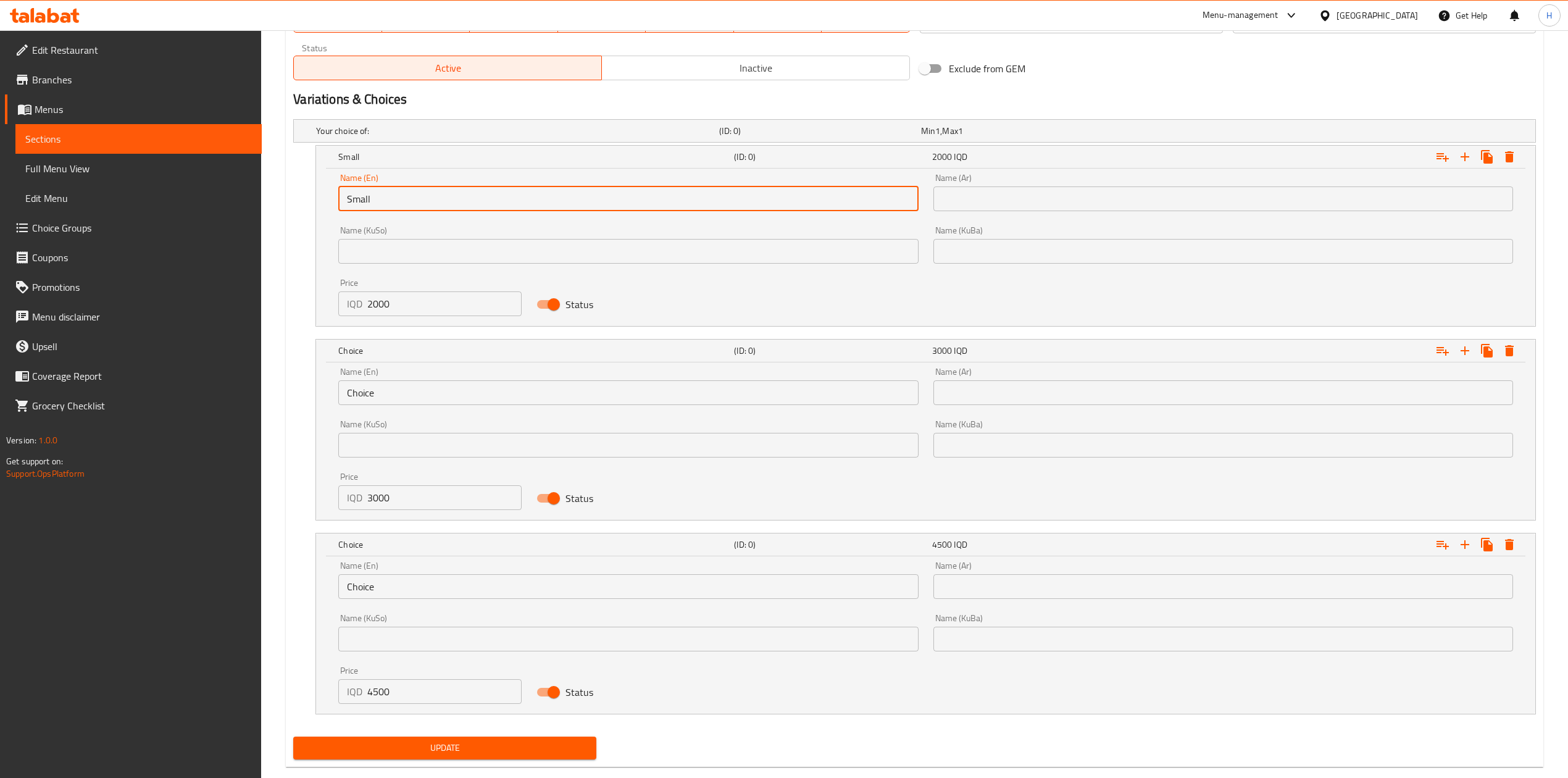
drag, startPoint x: 968, startPoint y: 209, endPoint x: 977, endPoint y: 216, distance: 11.4
click at [968, 209] on input "text" at bounding box center [1223, 199] width 580 height 25
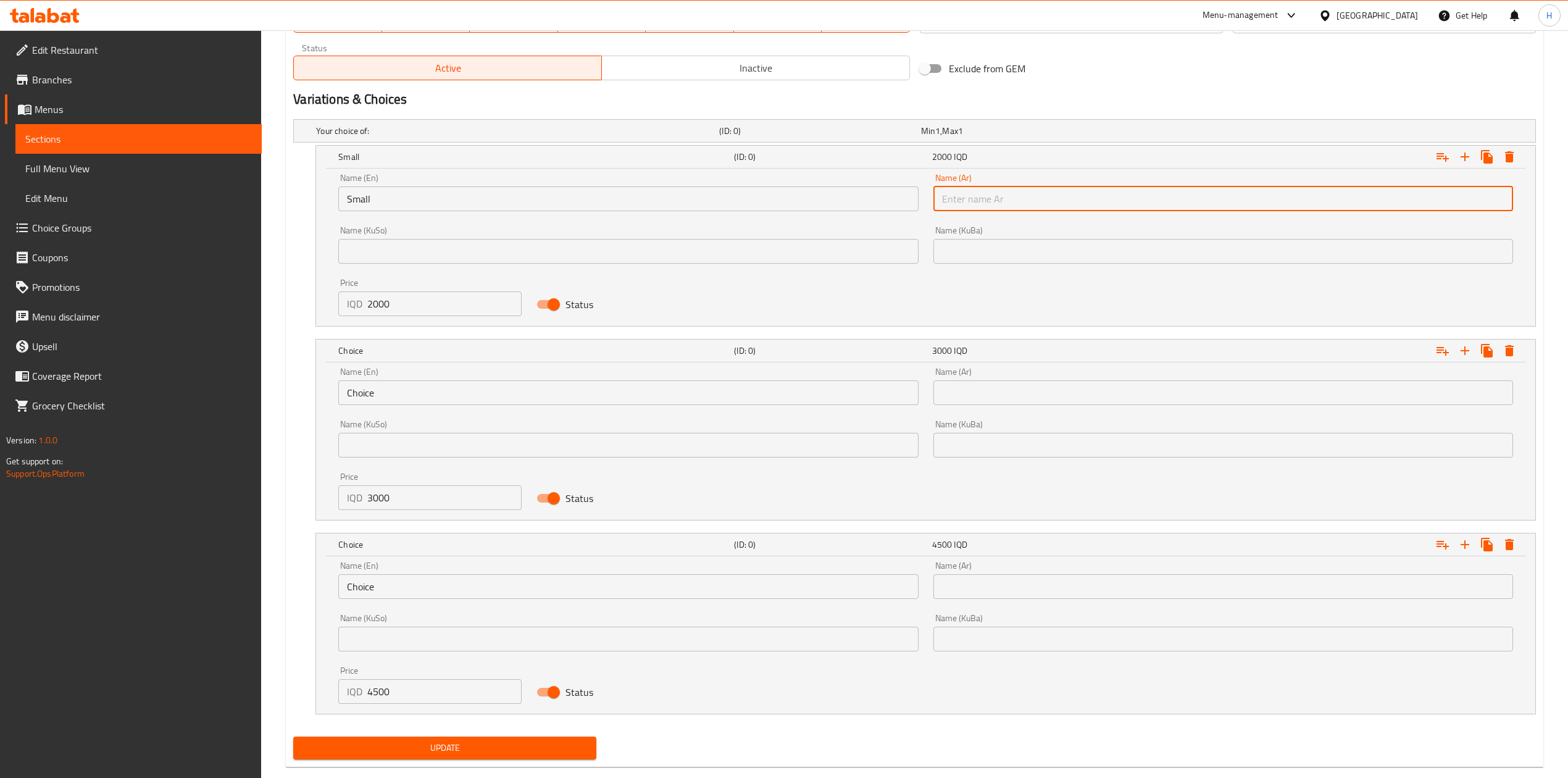
type input "صغير"
click at [429, 396] on input "Choice" at bounding box center [628, 393] width 580 height 25
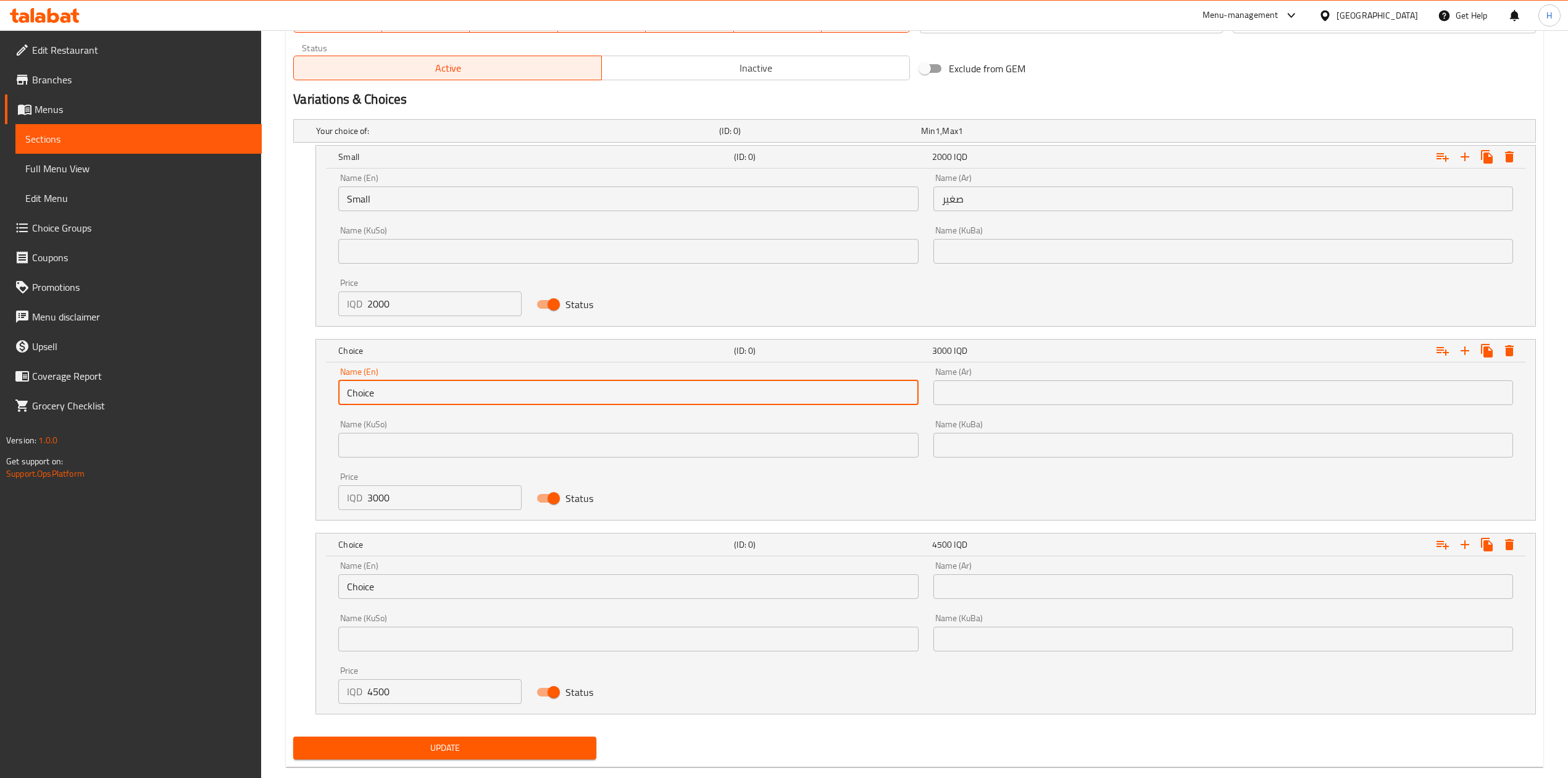
click at [429, 396] on input "Choice" at bounding box center [628, 393] width 580 height 25
click at [429, 396] on input "text" at bounding box center [628, 393] width 580 height 25
type input "Medium"
click at [1028, 396] on input "text" at bounding box center [1223, 393] width 580 height 25
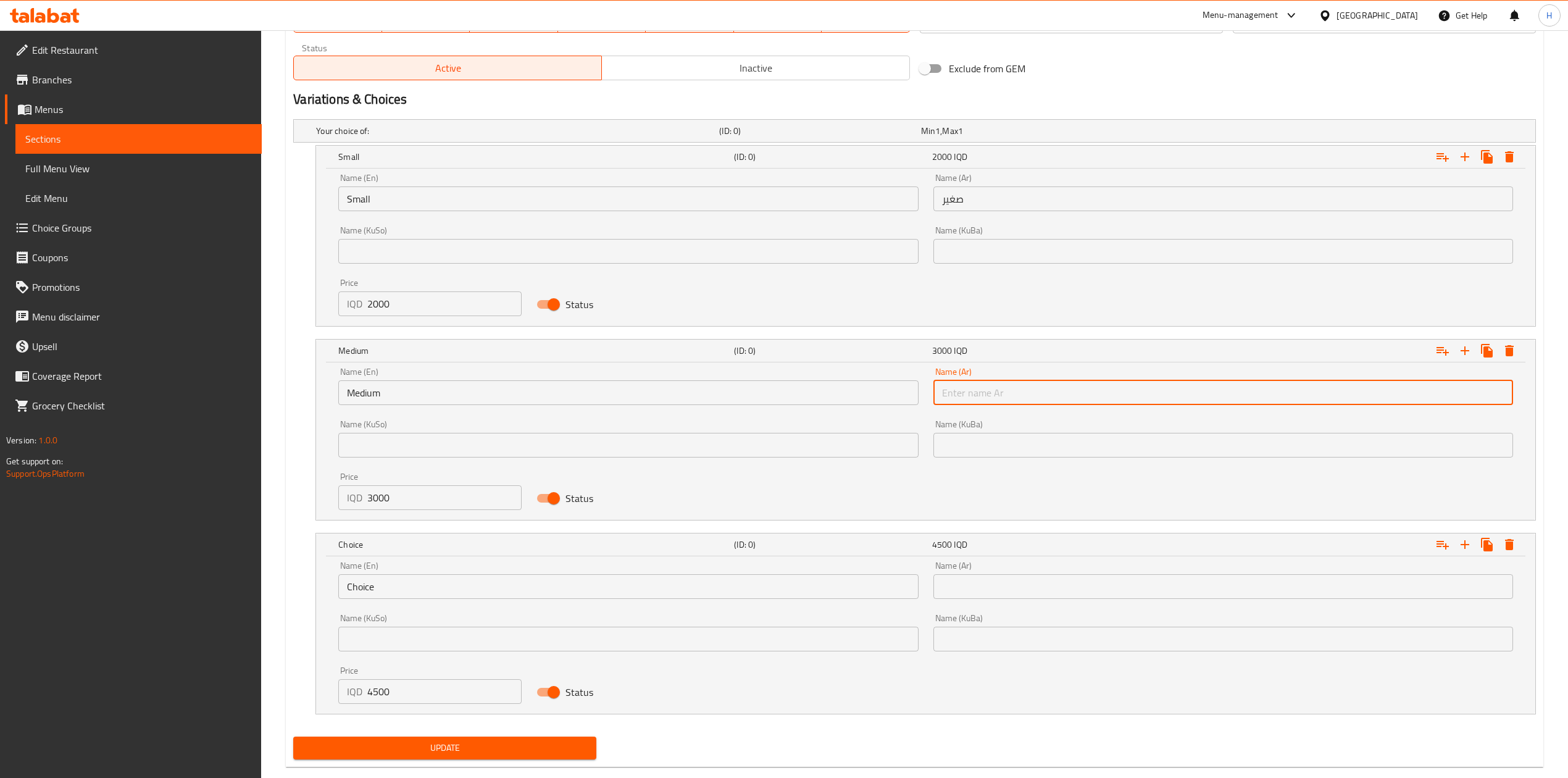
type input "وسط"
click at [448, 587] on input "Choice" at bounding box center [628, 586] width 580 height 25
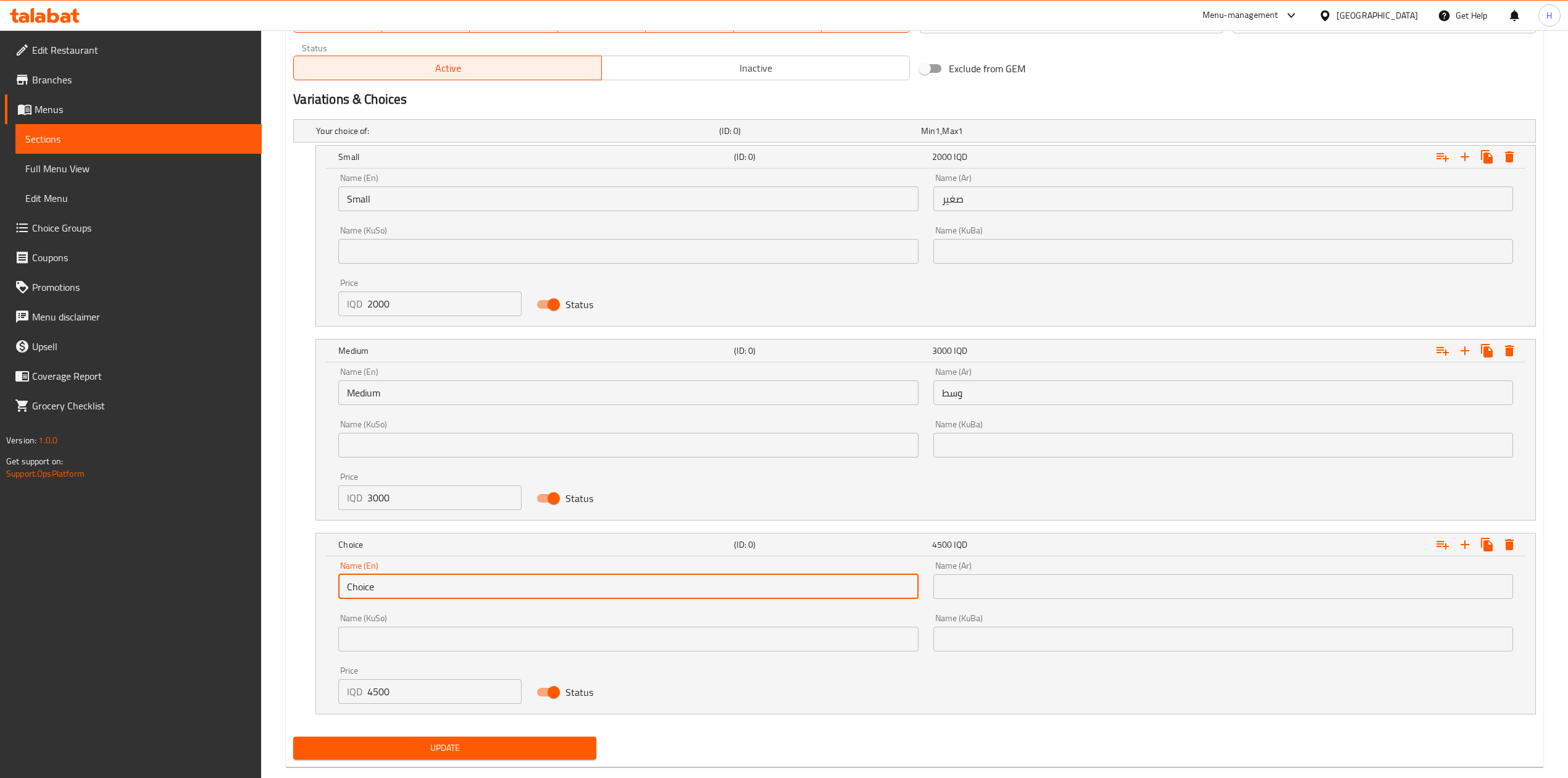
click at [448, 587] on input "Choice" at bounding box center [628, 586] width 580 height 25
click at [448, 587] on input "text" at bounding box center [628, 586] width 580 height 25
type input "Large"
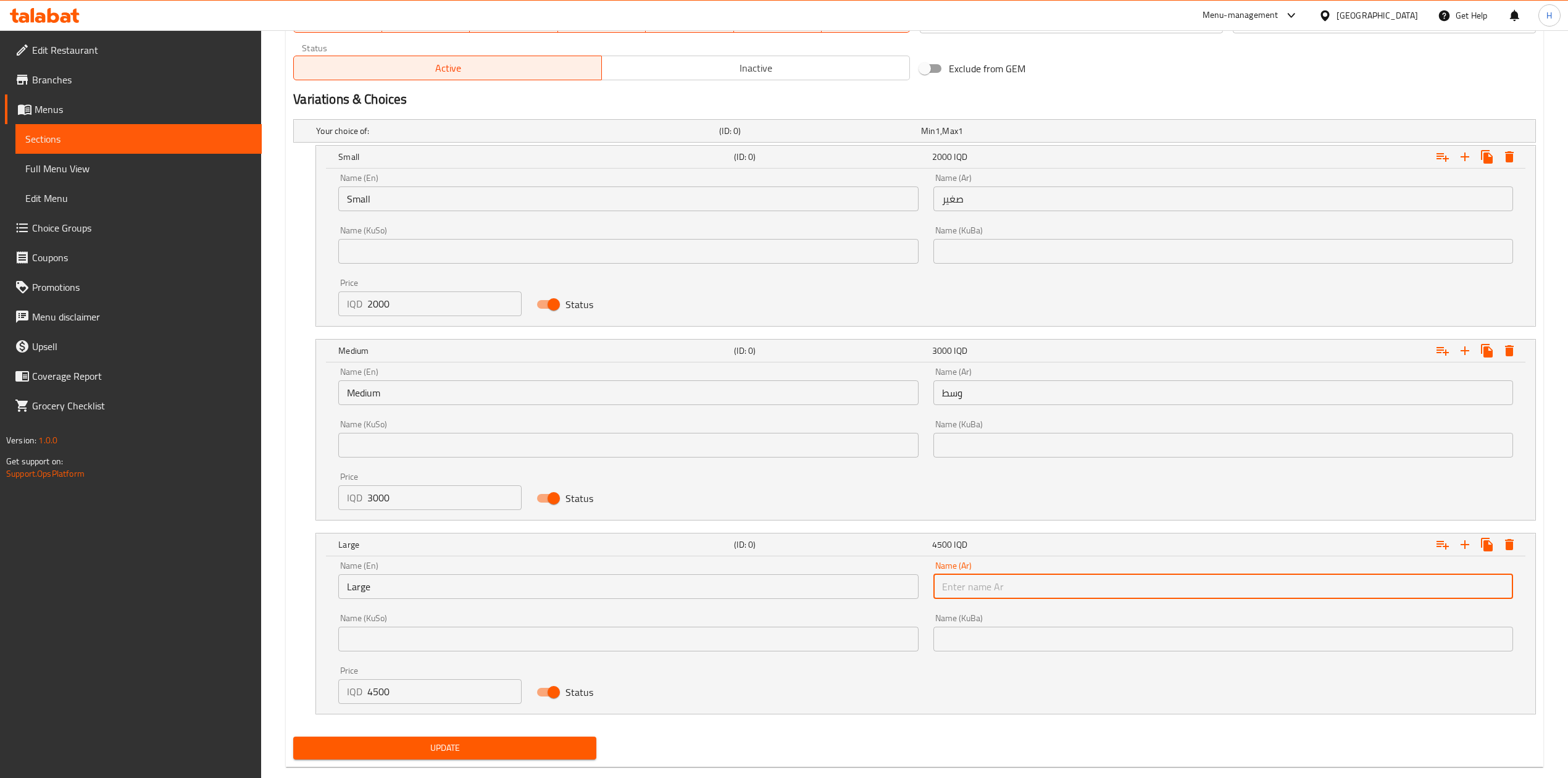
drag, startPoint x: 981, startPoint y: 582, endPoint x: 1063, endPoint y: 584, distance: 82.0
click at [981, 582] on input "text" at bounding box center [1223, 586] width 580 height 25
type input "كبير"
click at [494, 741] on button "Update" at bounding box center [445, 748] width 303 height 23
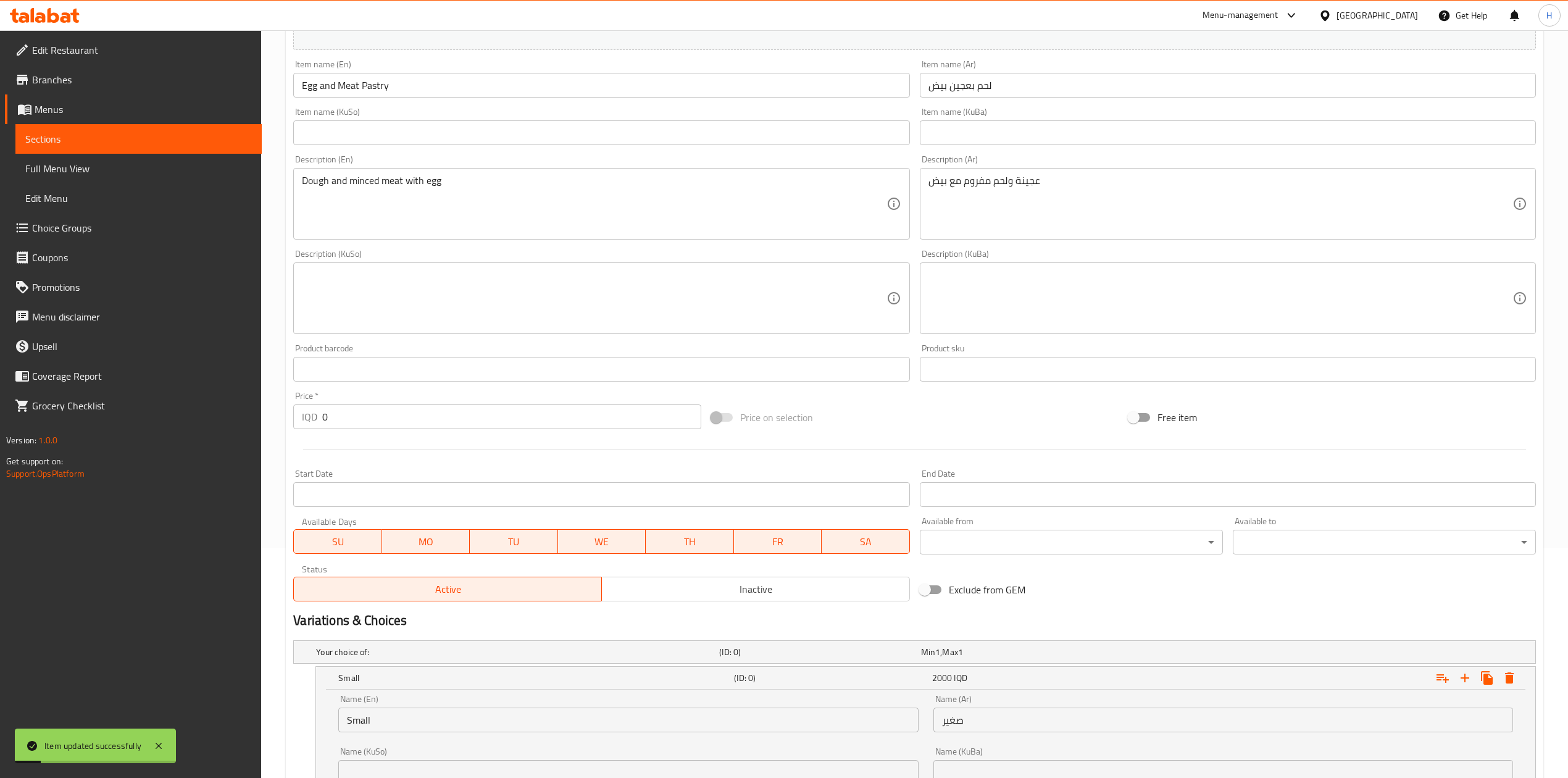
scroll to position [0, 0]
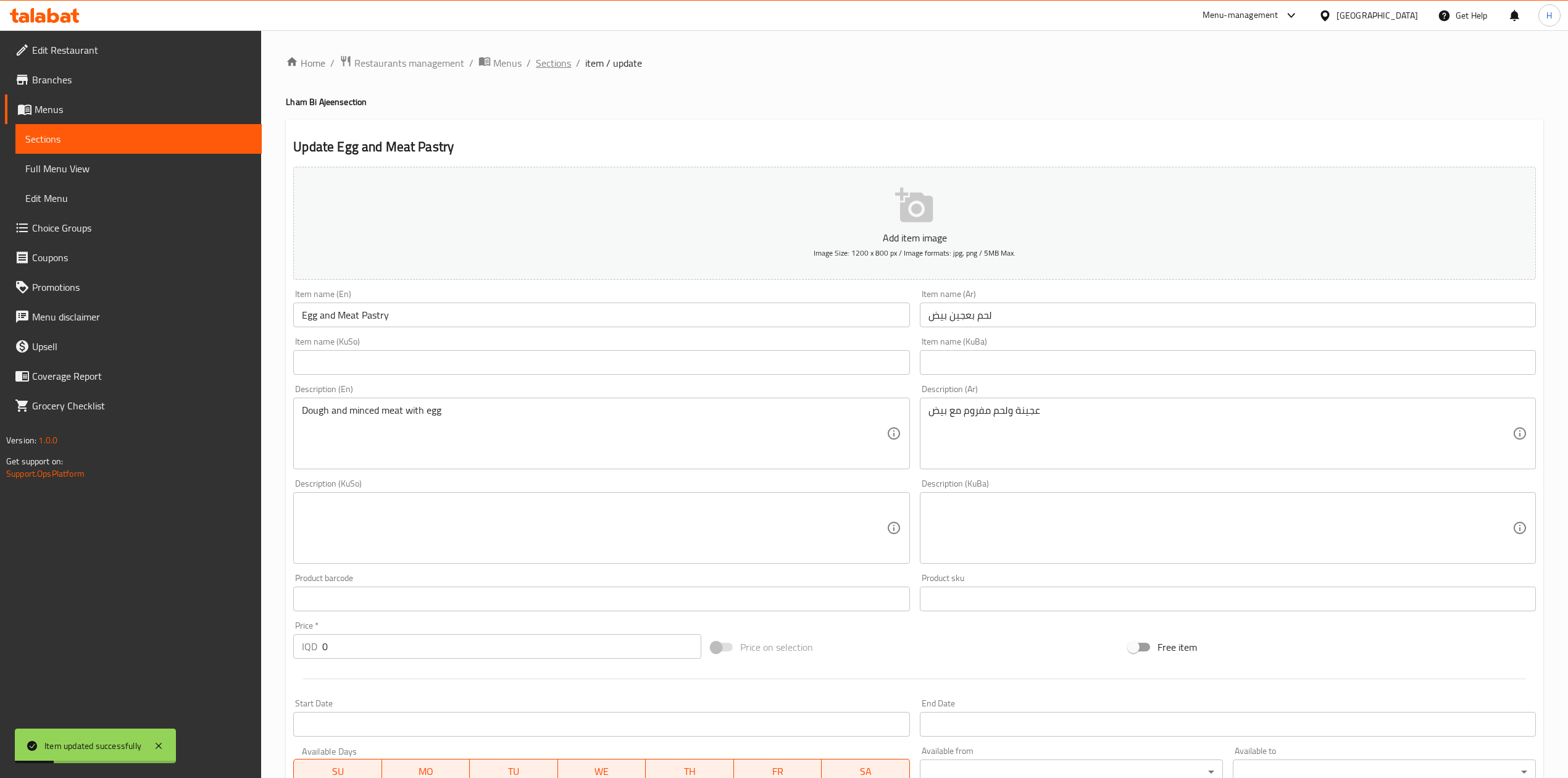
click at [553, 68] on span "Sections" at bounding box center [553, 62] width 35 height 15
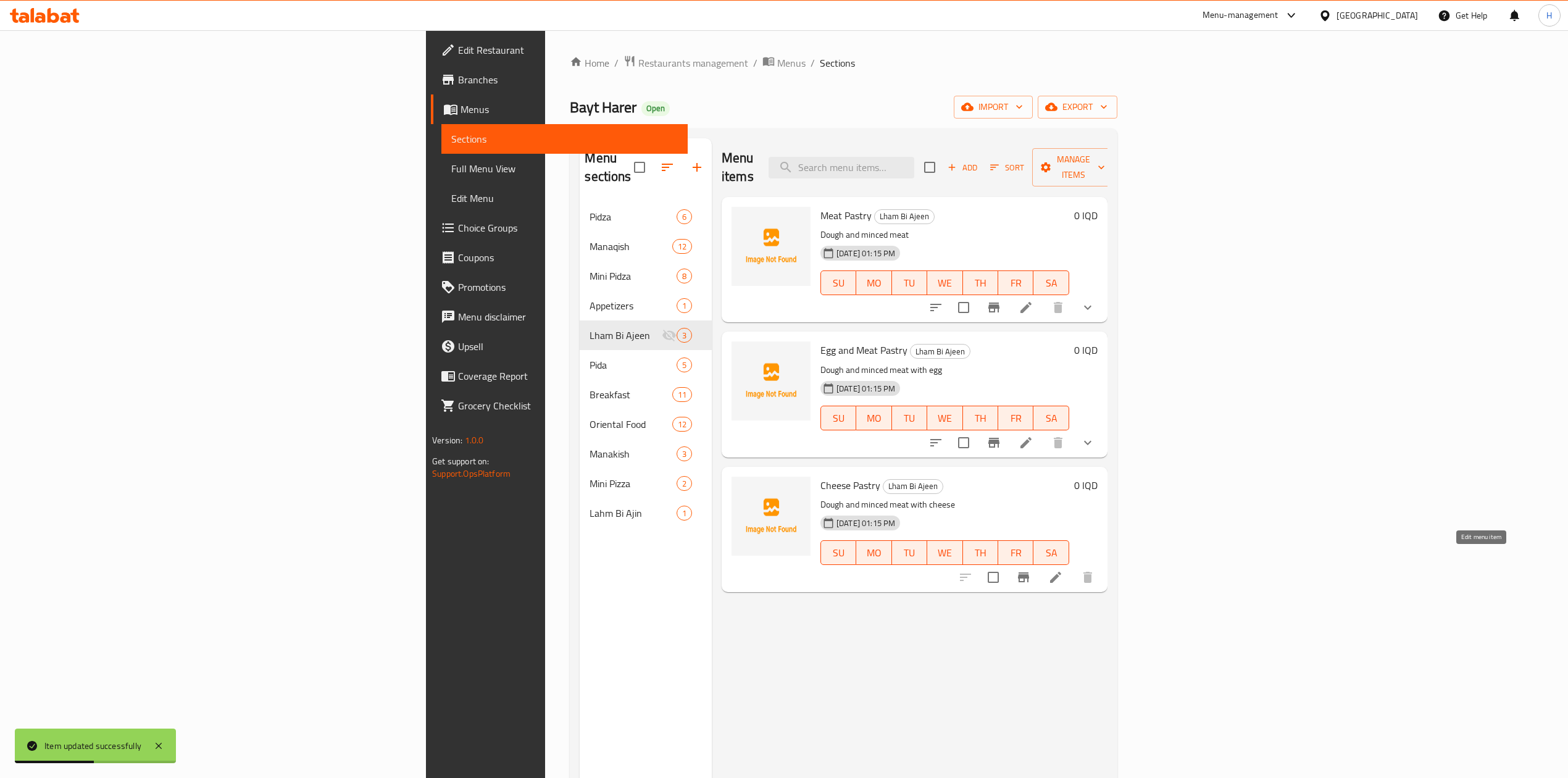
click at [1063, 570] on icon at bounding box center [1055, 577] width 15 height 15
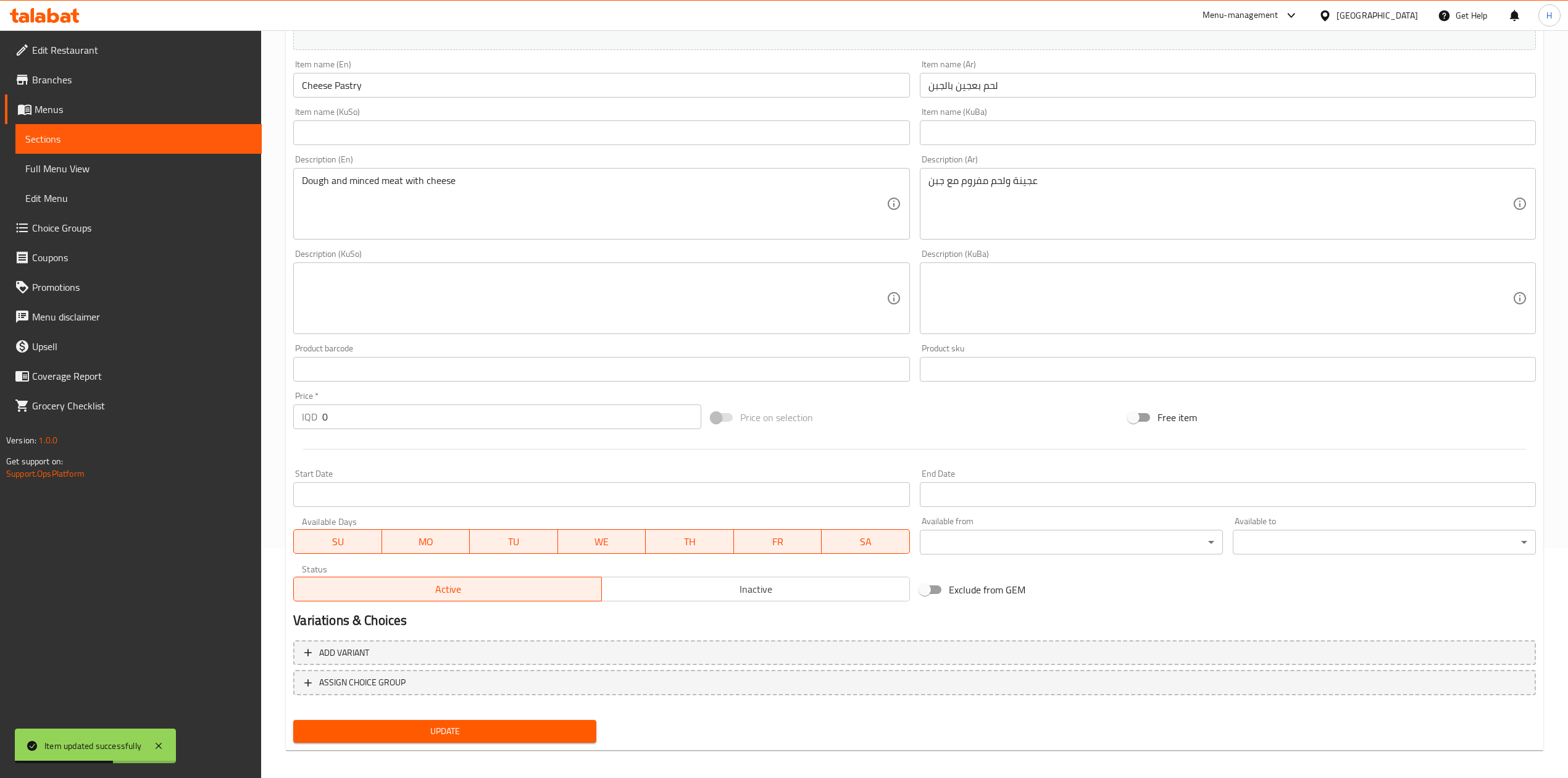
scroll to position [236, 0]
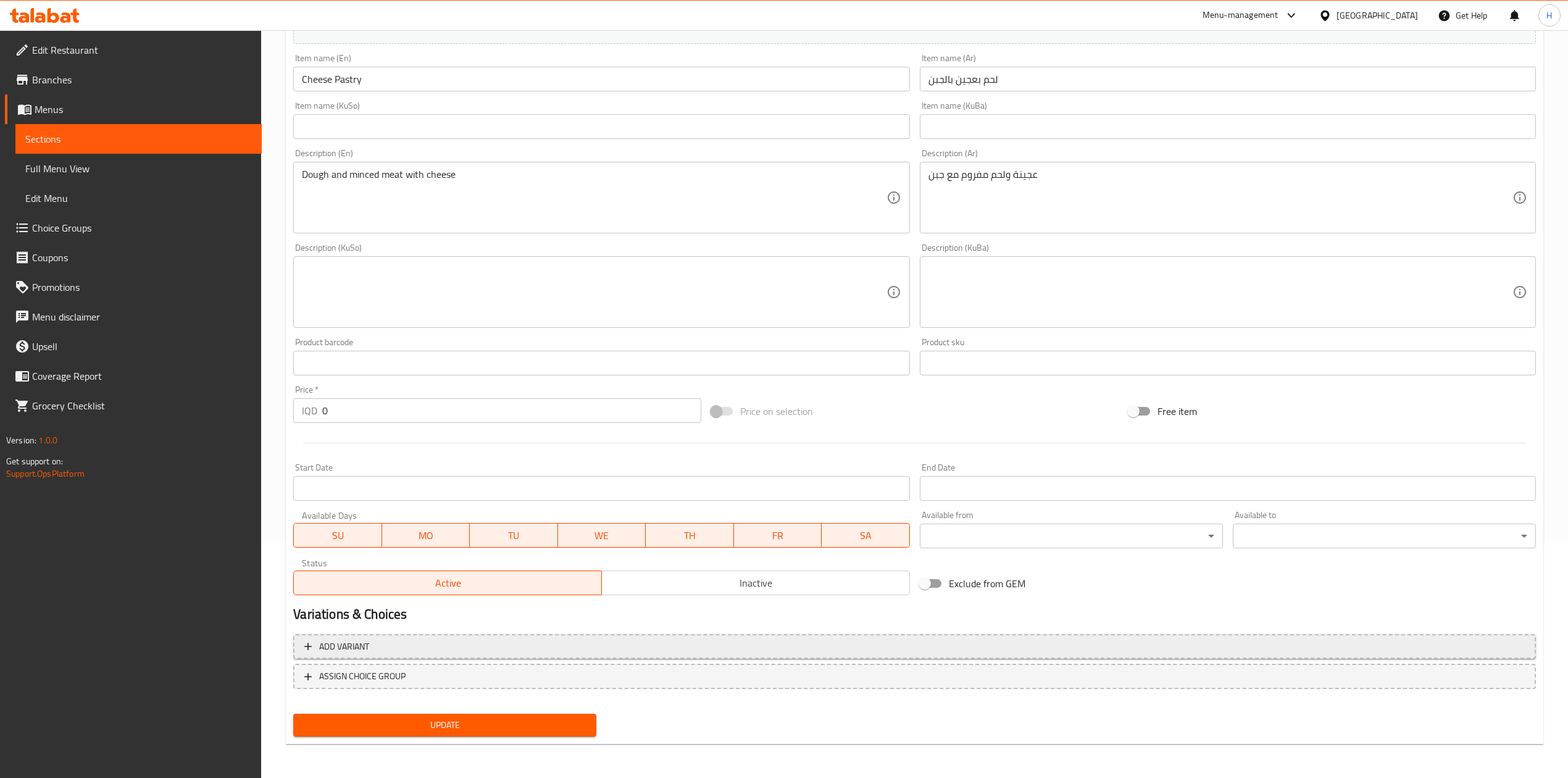
click at [465, 653] on span "Add variant" at bounding box center [914, 647] width 1221 height 15
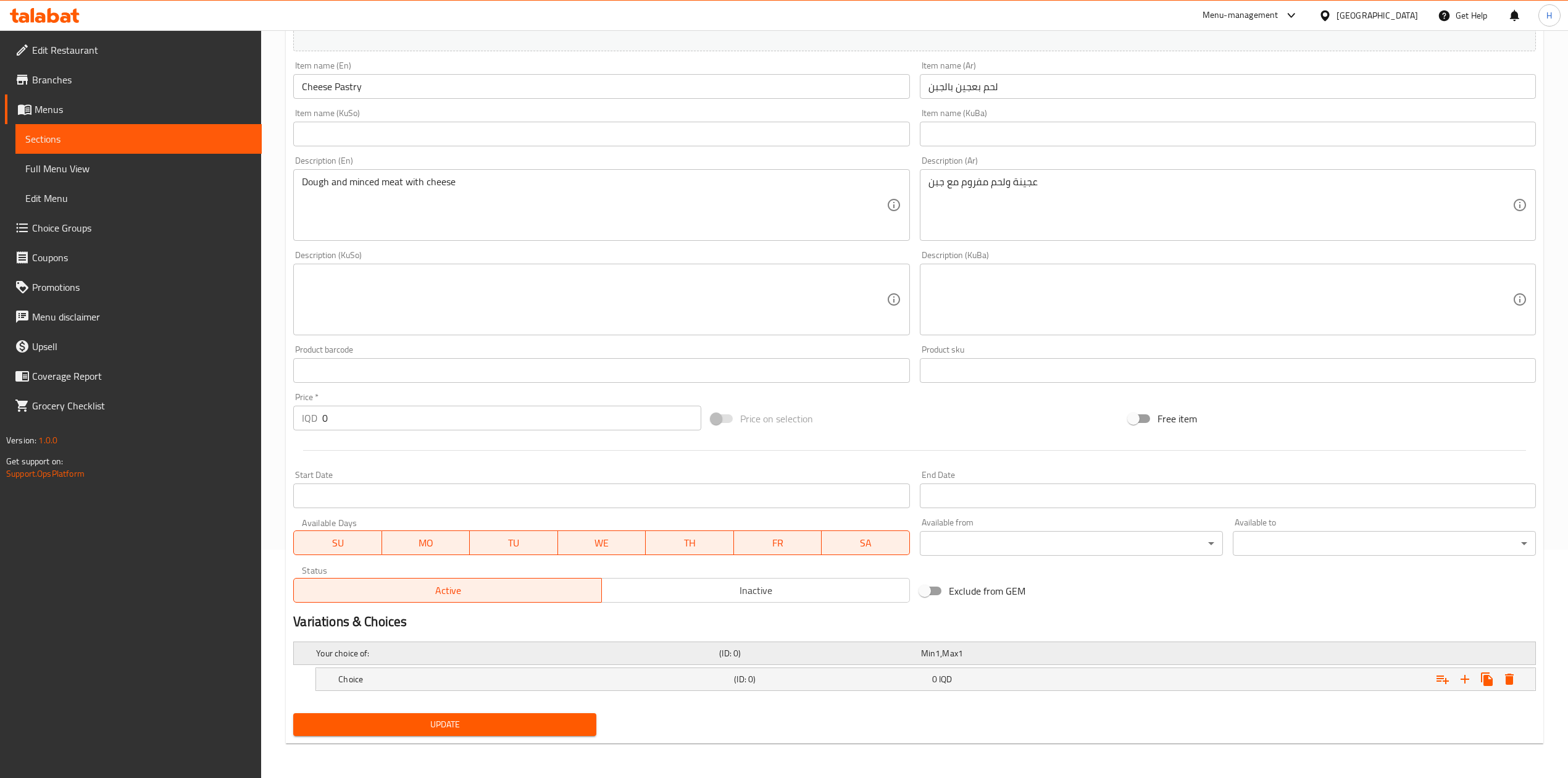
scroll to position [229, 0]
click at [1459, 680] on icon "Expand" at bounding box center [1464, 679] width 15 height 15
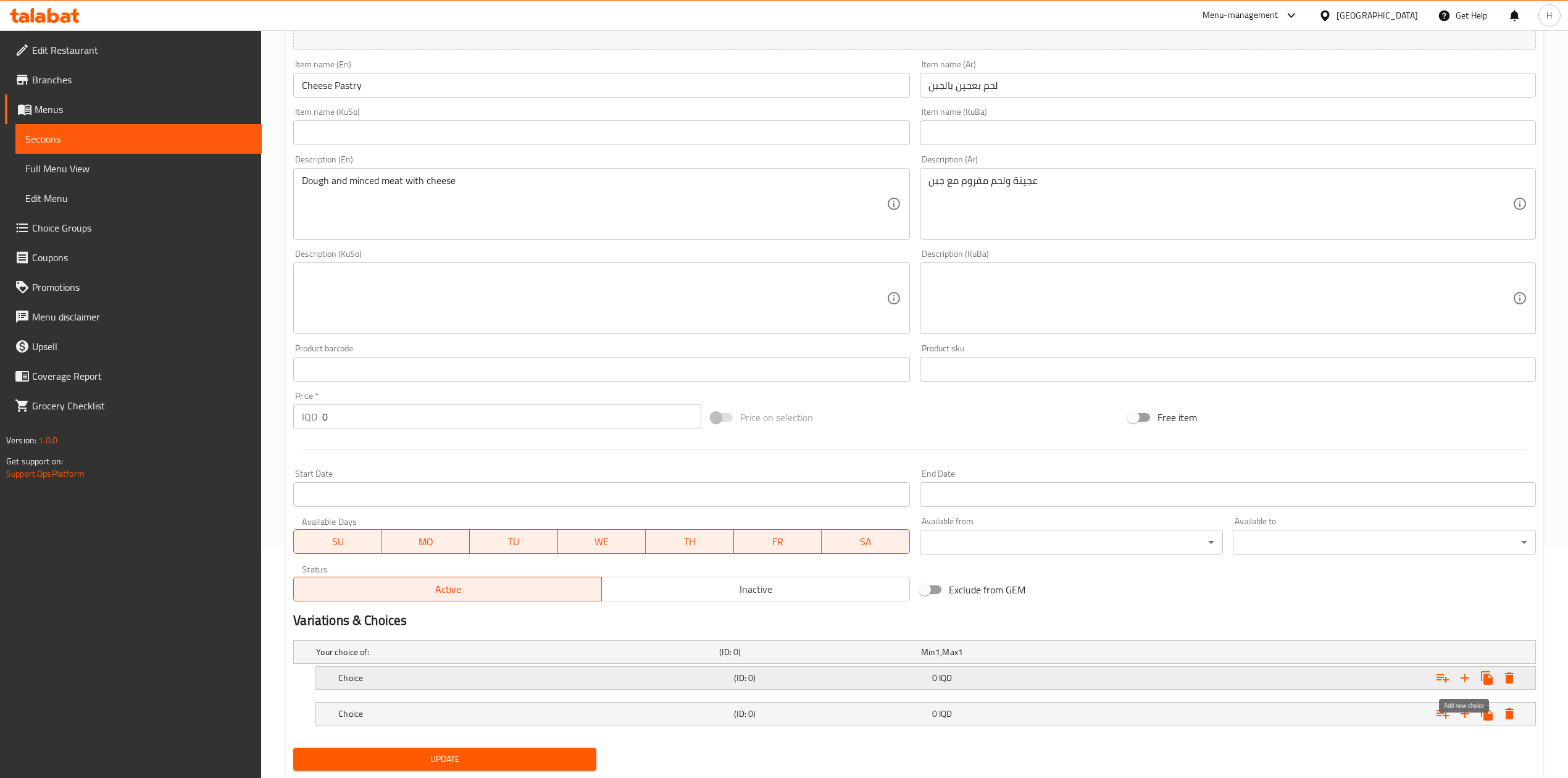
click at [1459, 680] on icon "Expand" at bounding box center [1464, 678] width 15 height 15
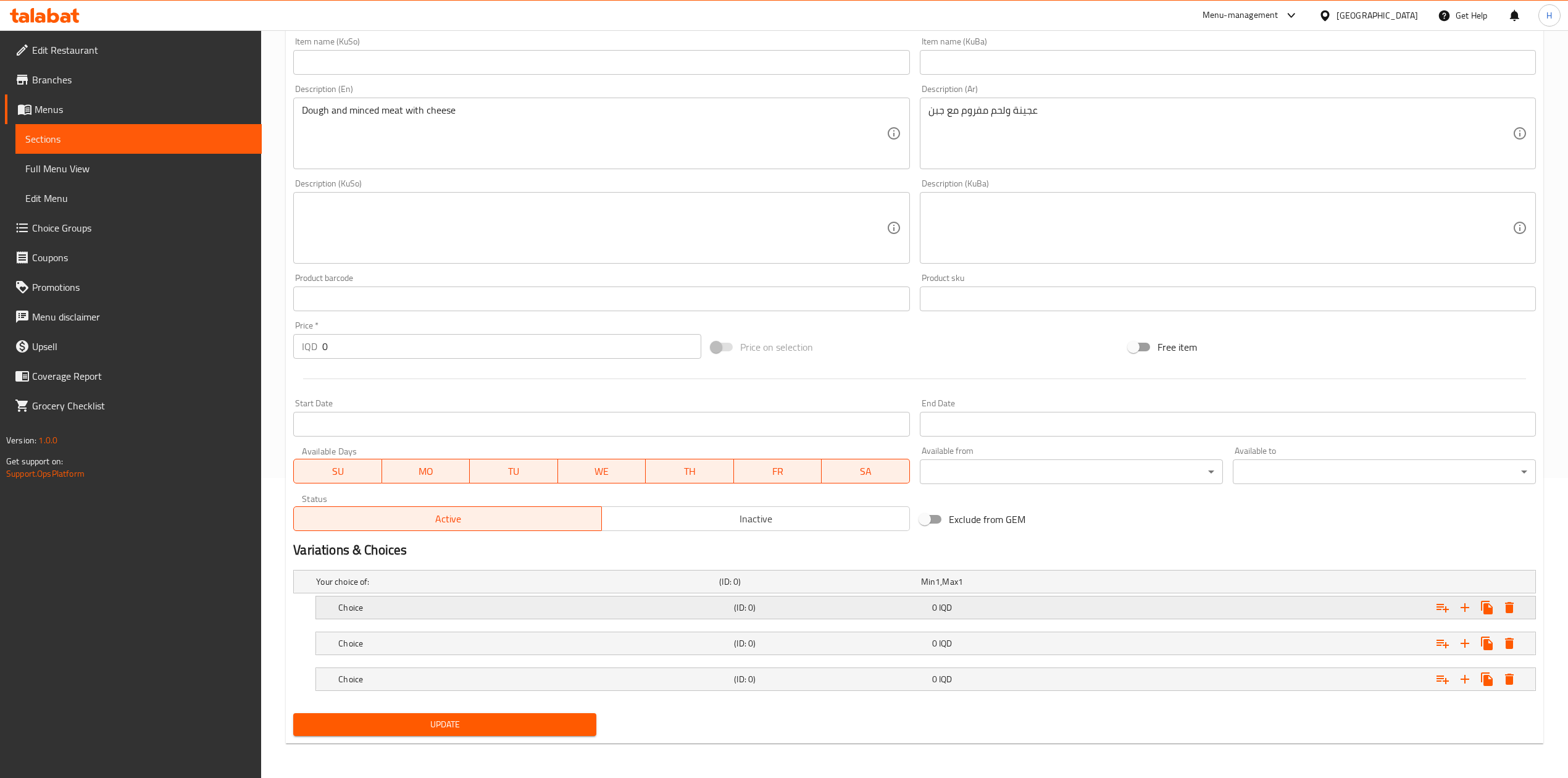
click at [332, 614] on div "Choice (ID: 0) 0 IQD" at bounding box center [926, 608] width 1219 height 22
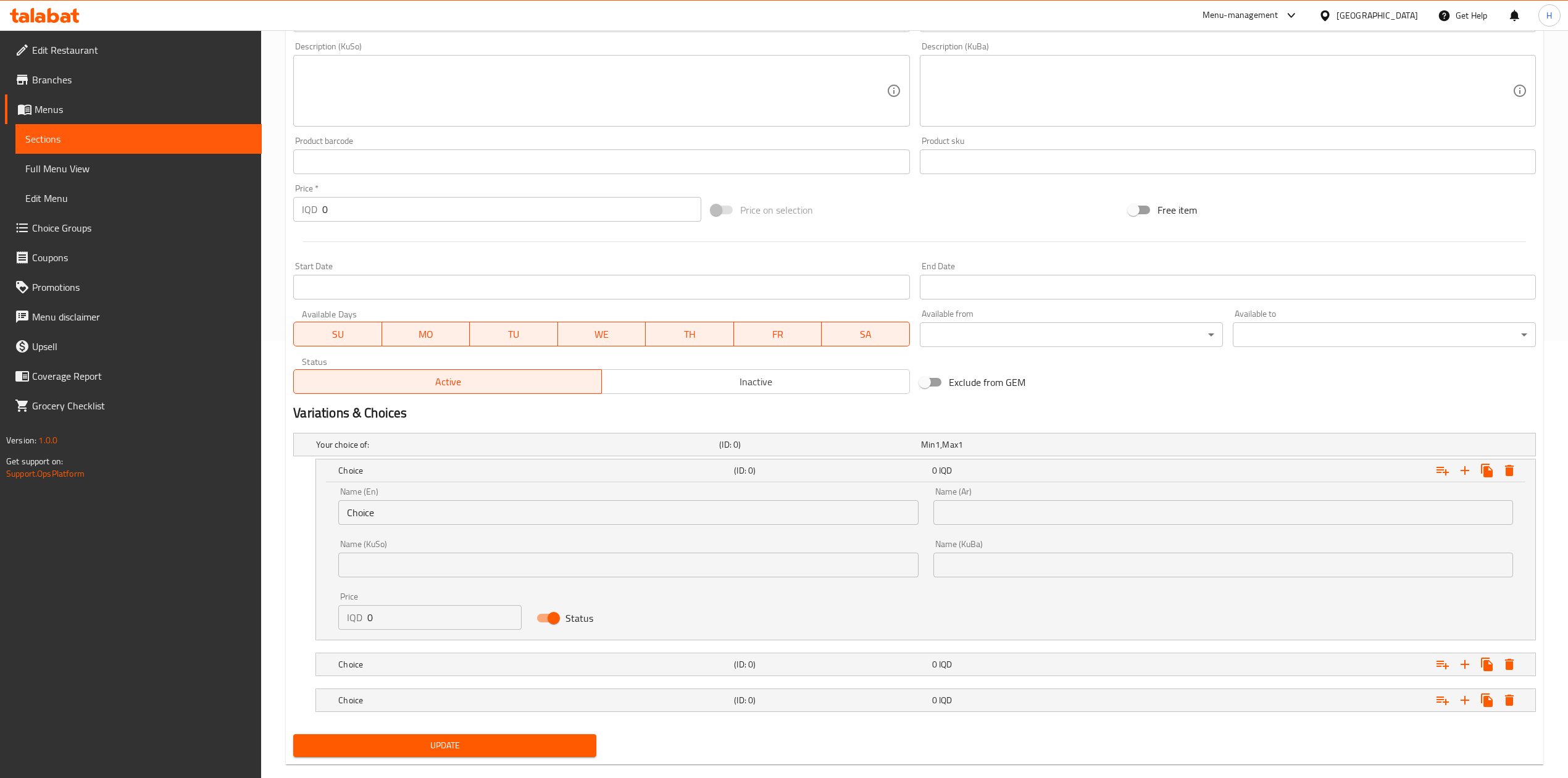
scroll to position [442, 0]
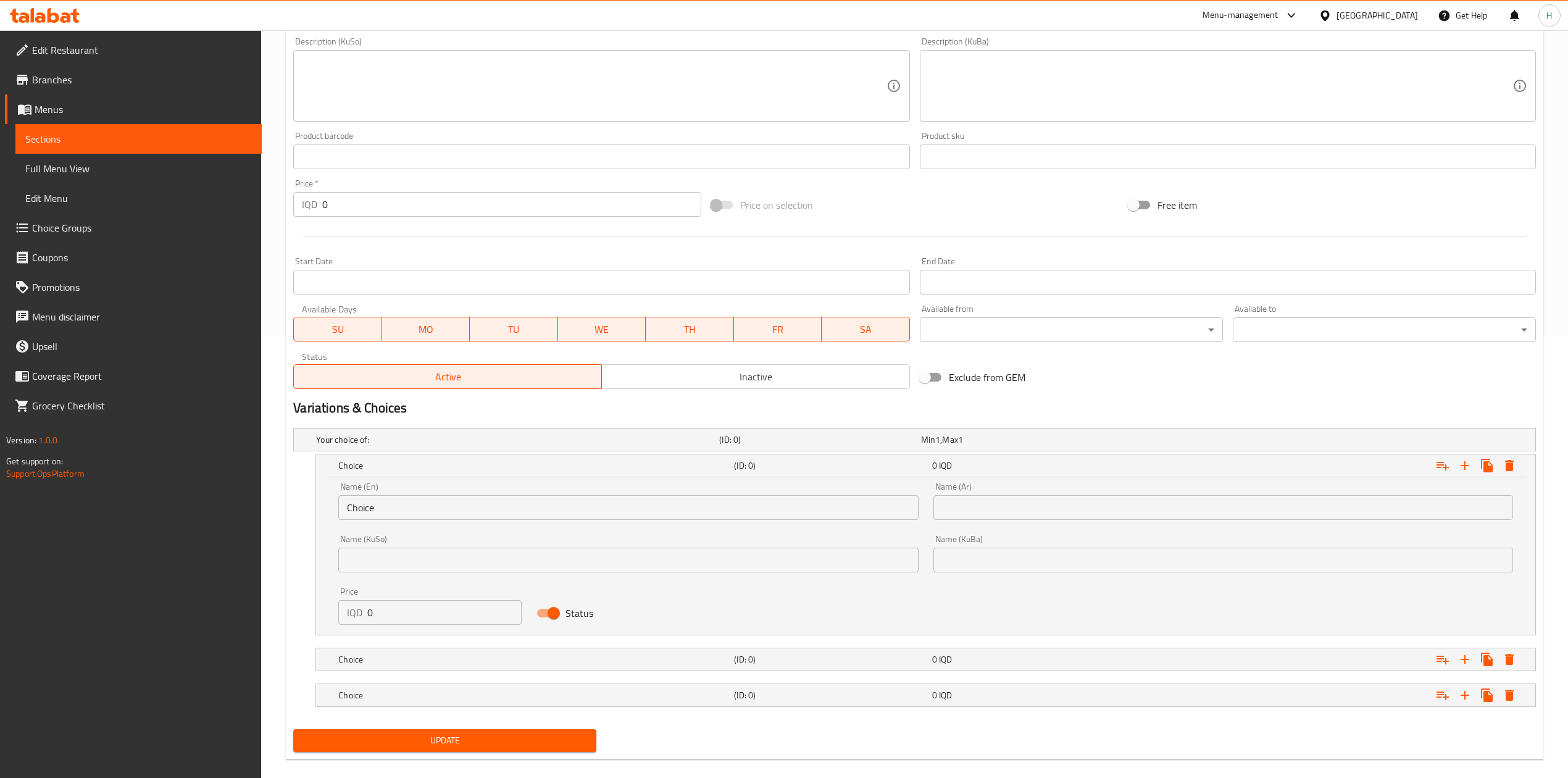
click at [400, 496] on div "Name (En) Choice Name (En)" at bounding box center [628, 502] width 580 height 38
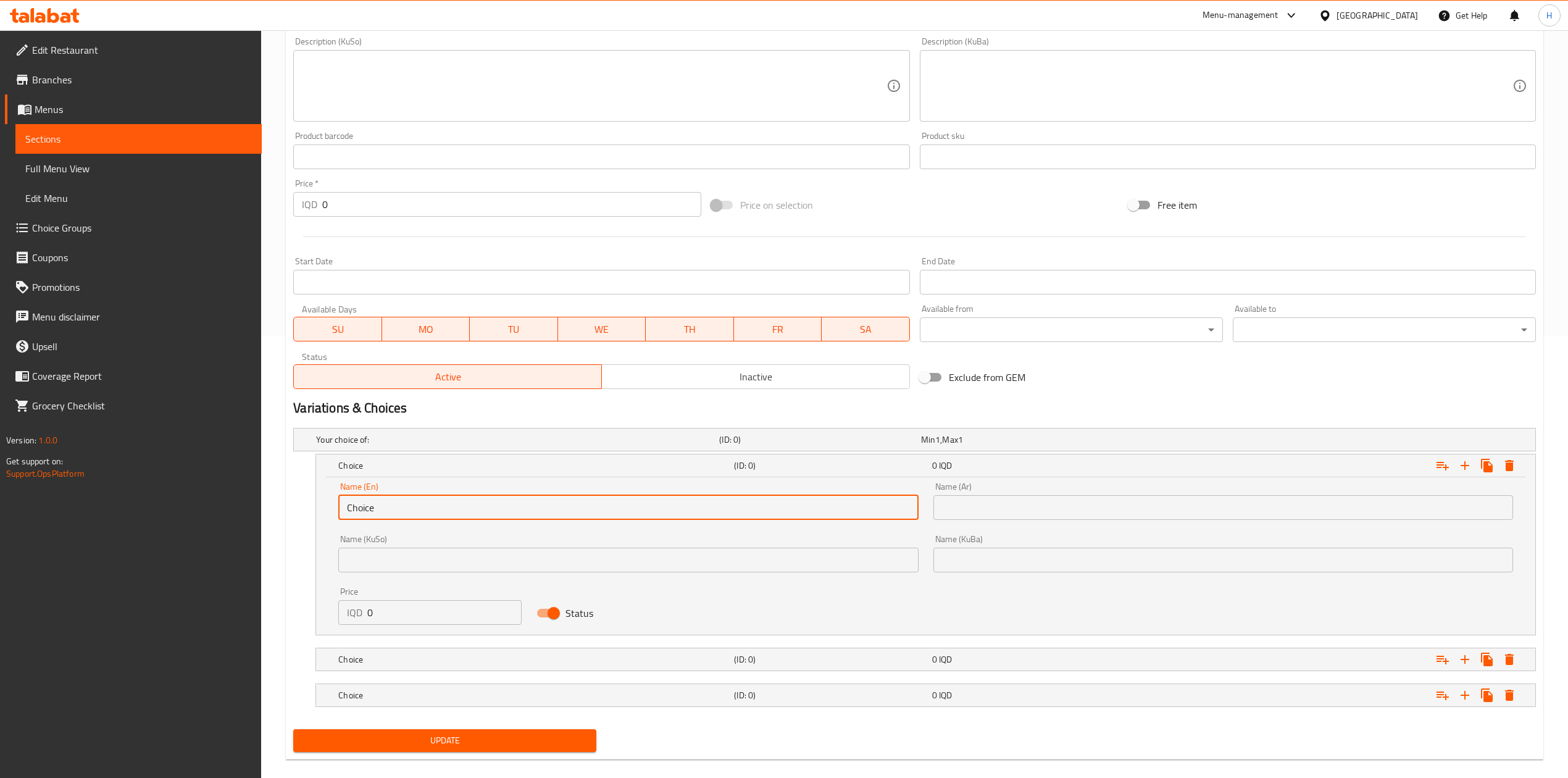
click at [396, 504] on input "Choice" at bounding box center [628, 508] width 580 height 25
click at [393, 502] on input "text" at bounding box center [628, 508] width 580 height 25
type input "Small"
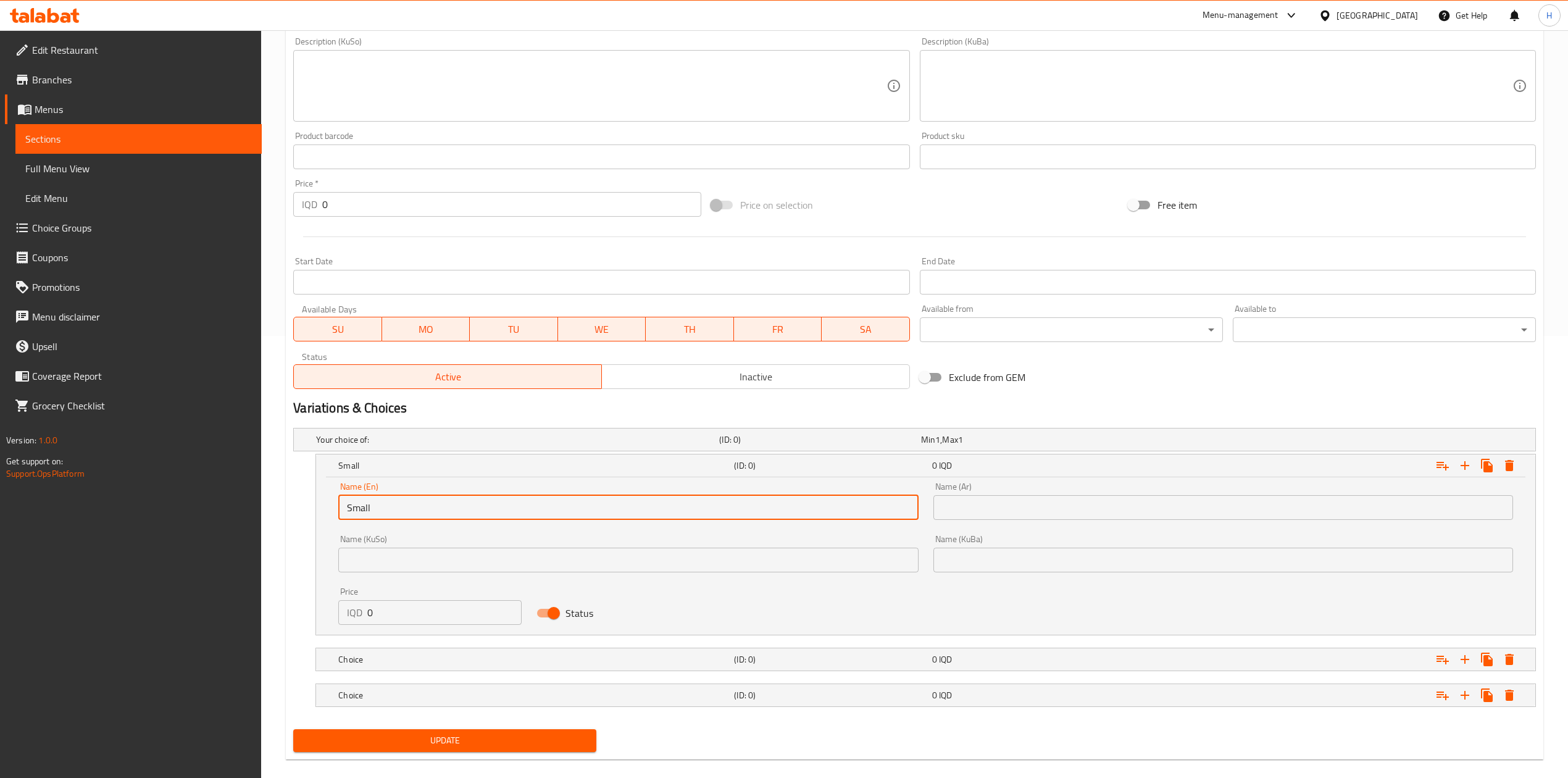
click at [1063, 504] on input "text" at bounding box center [1223, 508] width 580 height 25
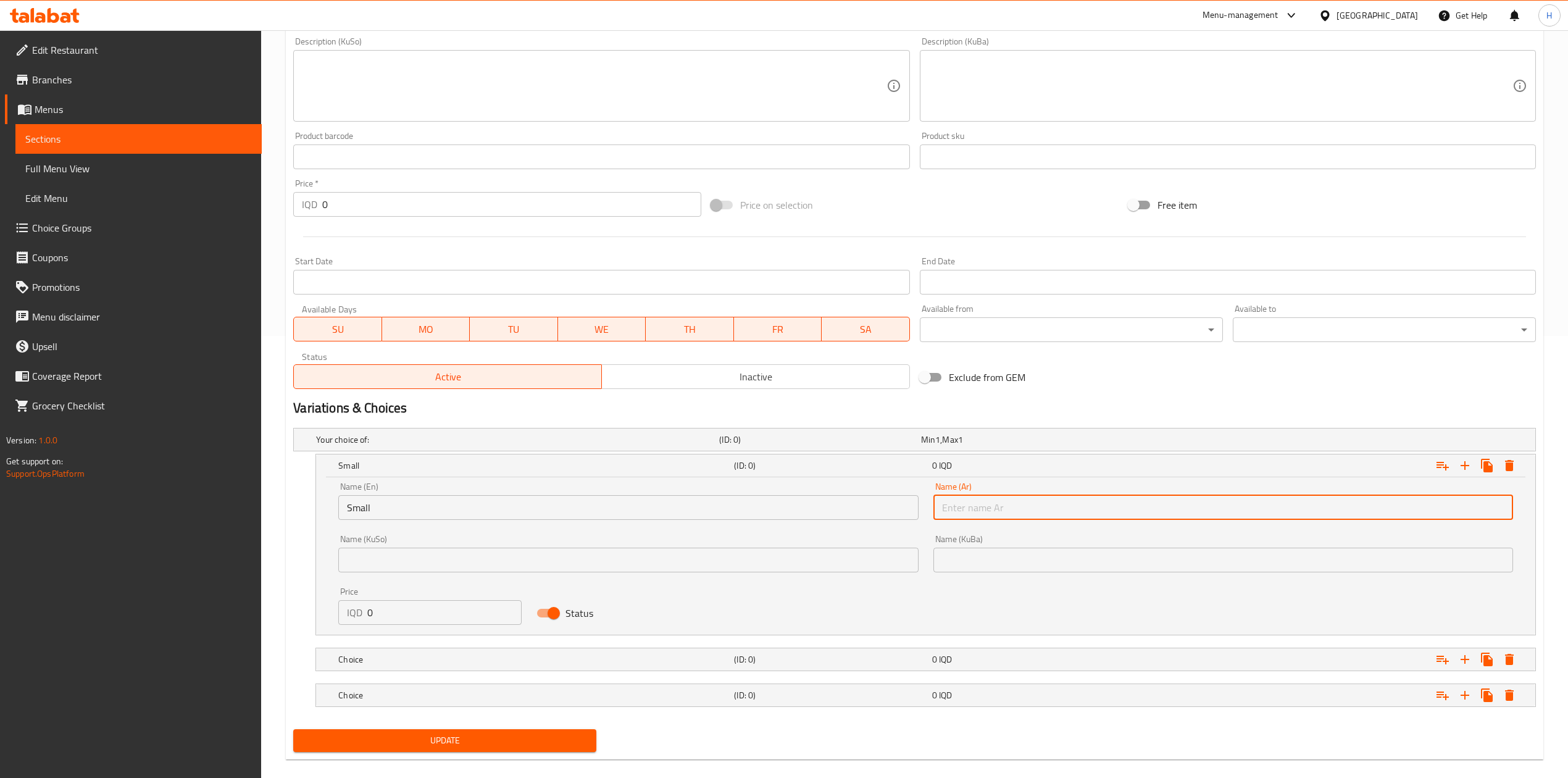
type input "صغير"
click at [381, 607] on input "0" at bounding box center [444, 612] width 154 height 25
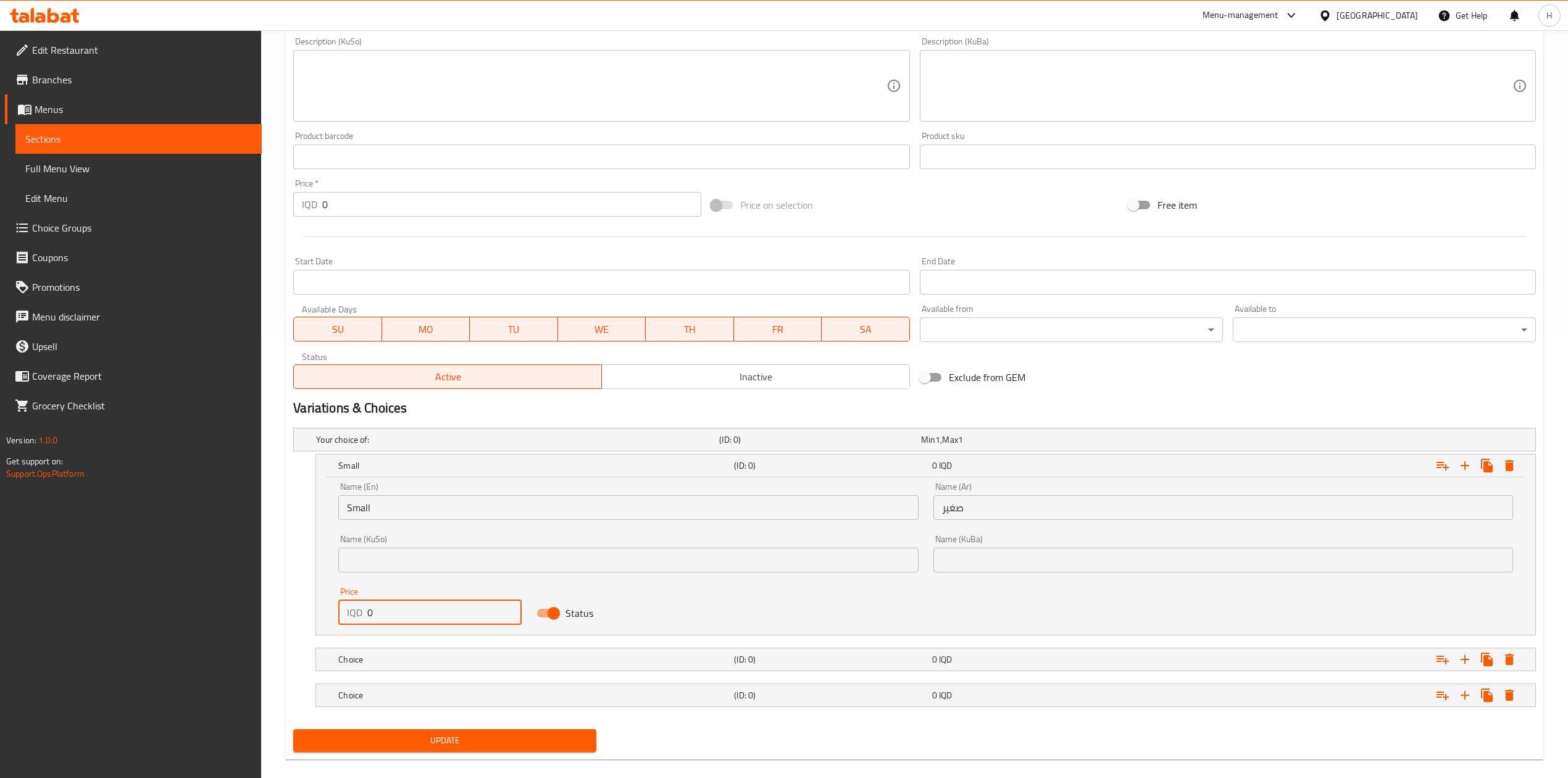
click at [381, 607] on input "0" at bounding box center [444, 612] width 154 height 25
type input "2500"
click at [357, 660] on h5 "Choice" at bounding box center [533, 660] width 391 height 12
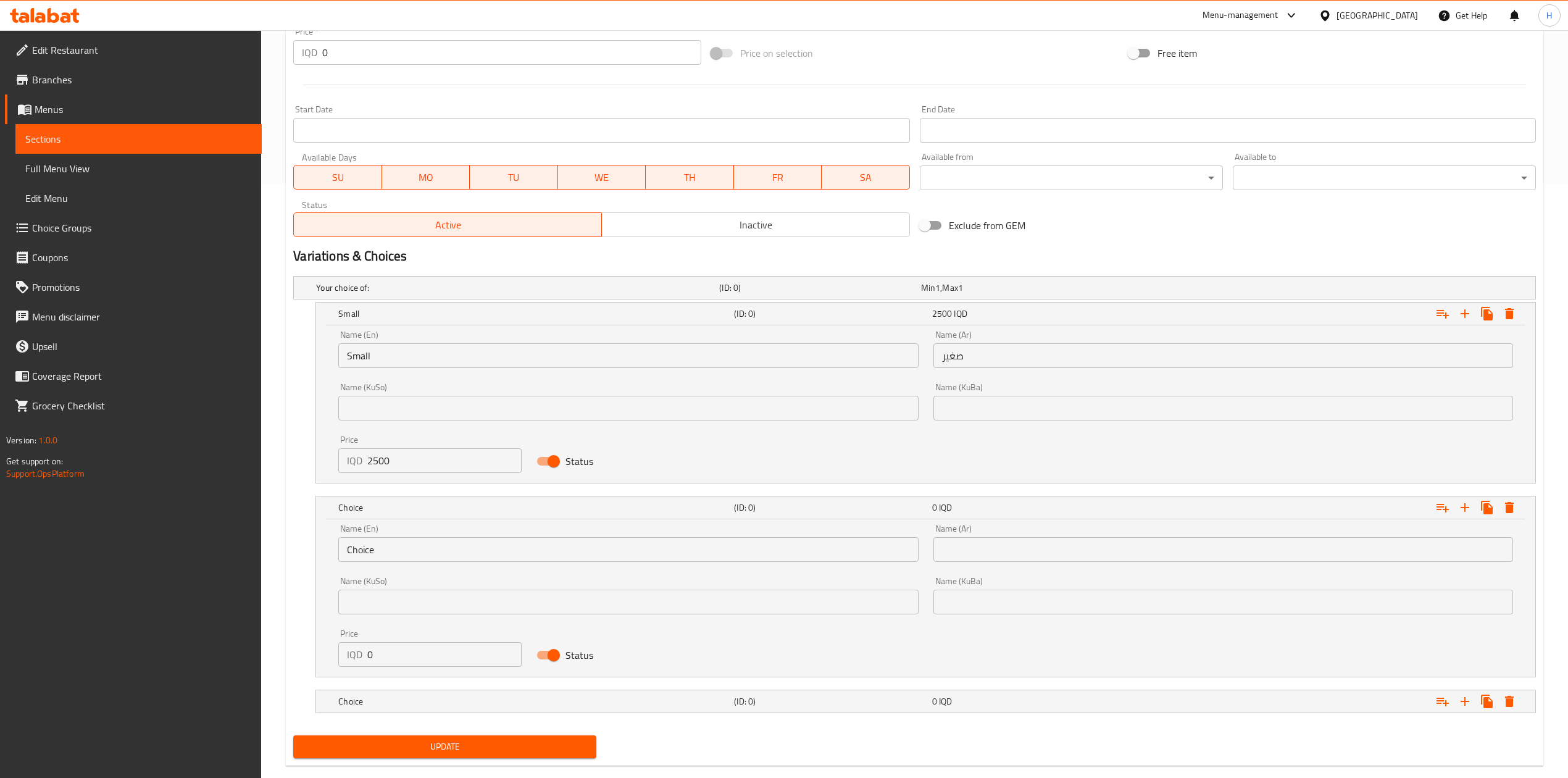
scroll to position [601, 0]
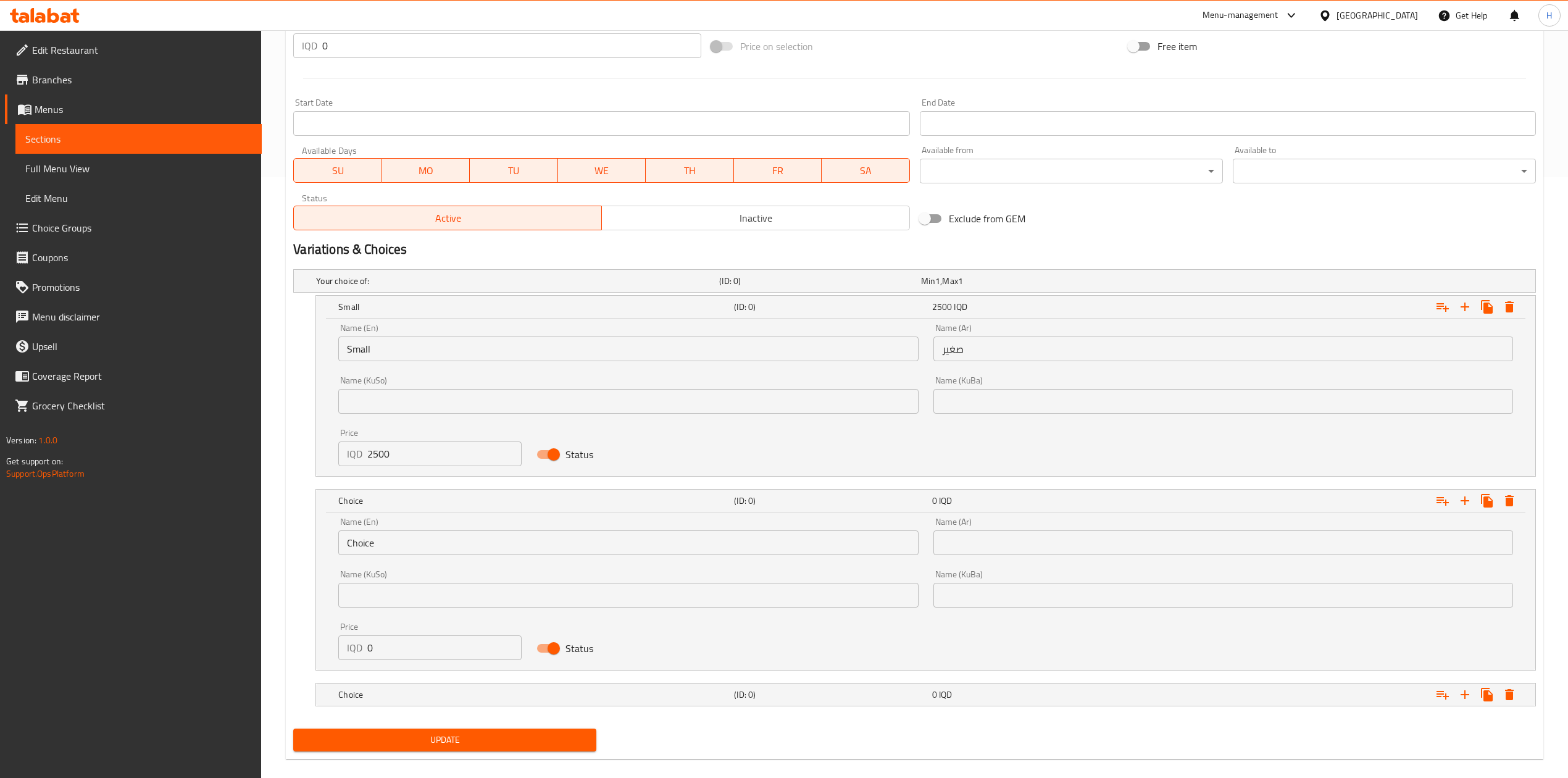
click at [398, 543] on input "Choice" at bounding box center [628, 543] width 580 height 25
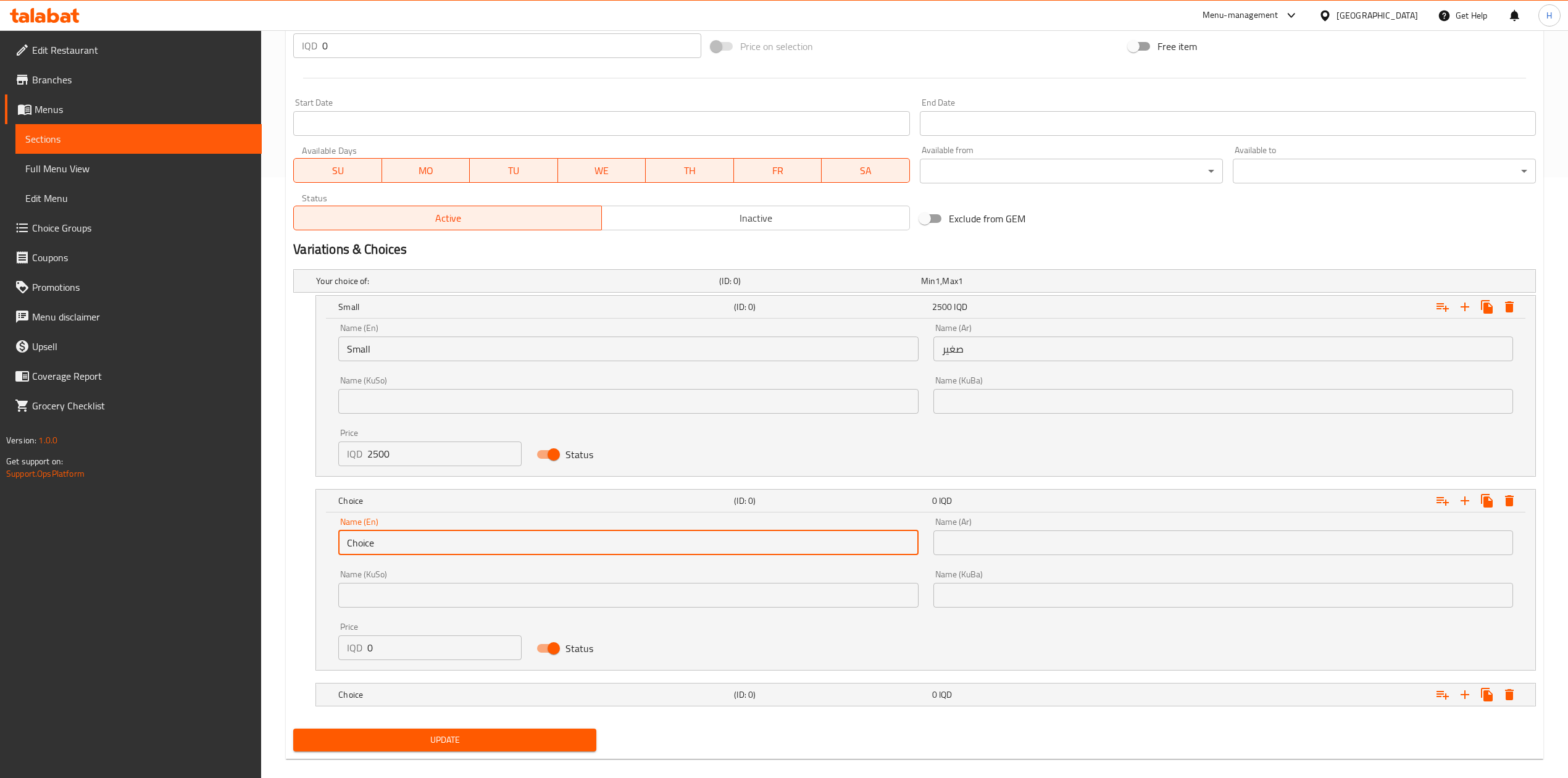
click at [398, 543] on input "Choice" at bounding box center [628, 543] width 580 height 25
click at [398, 543] on input "text" at bounding box center [628, 543] width 580 height 25
click at [392, 549] on input "text" at bounding box center [628, 543] width 580 height 25
type input "Medium"
click at [984, 537] on input "text" at bounding box center [1223, 543] width 580 height 25
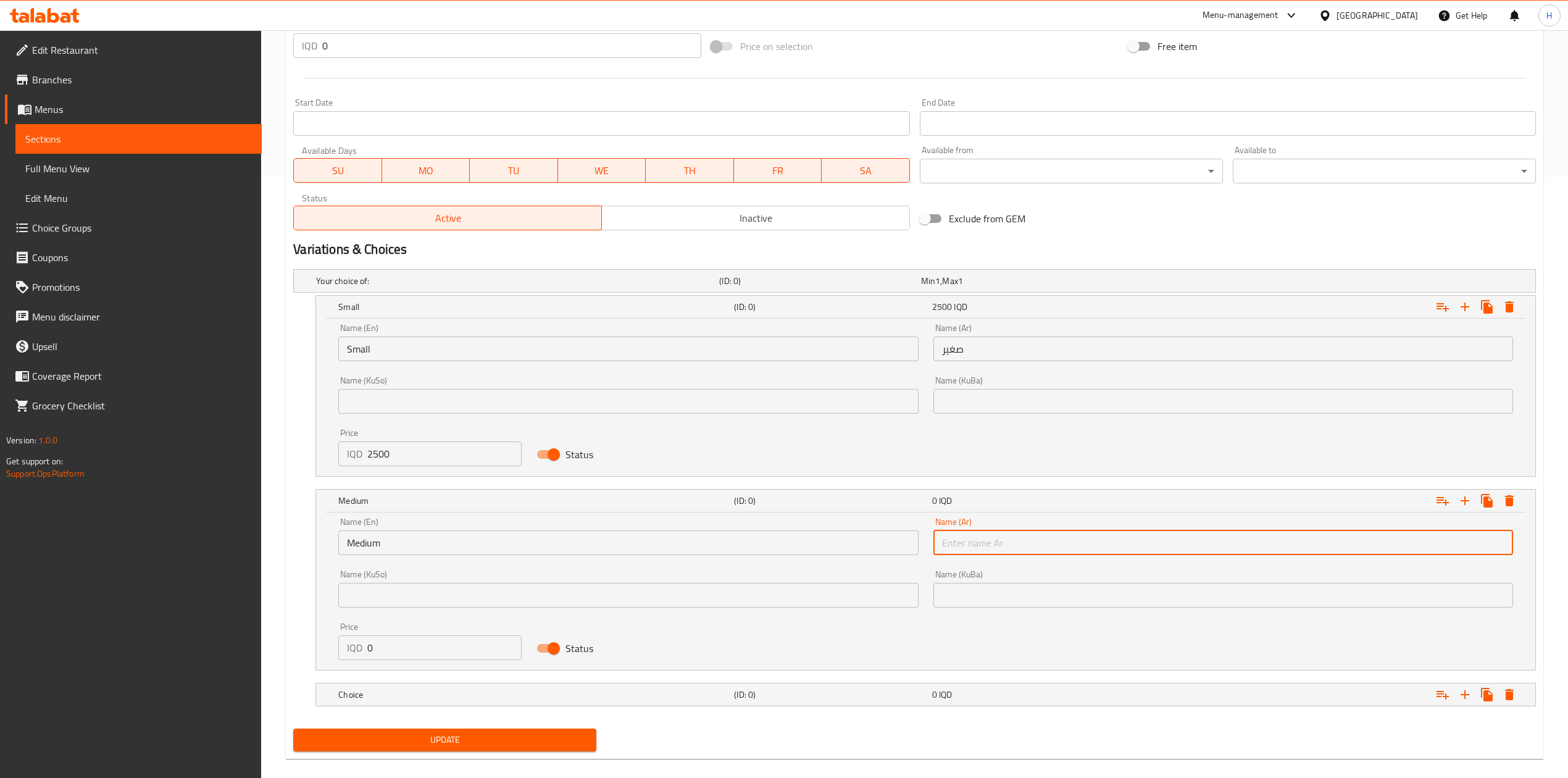
type input "وسط"
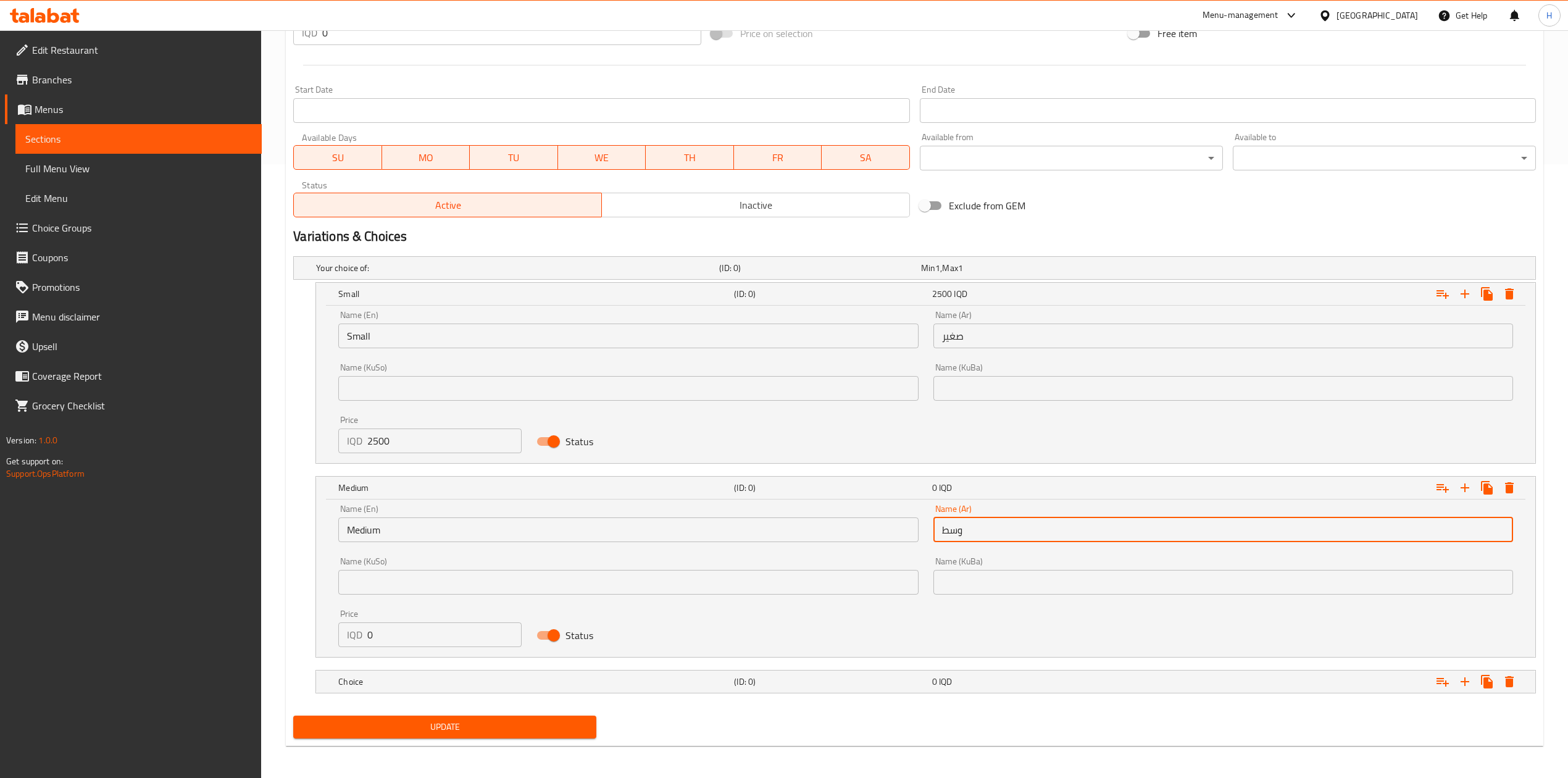
scroll to position [618, 0]
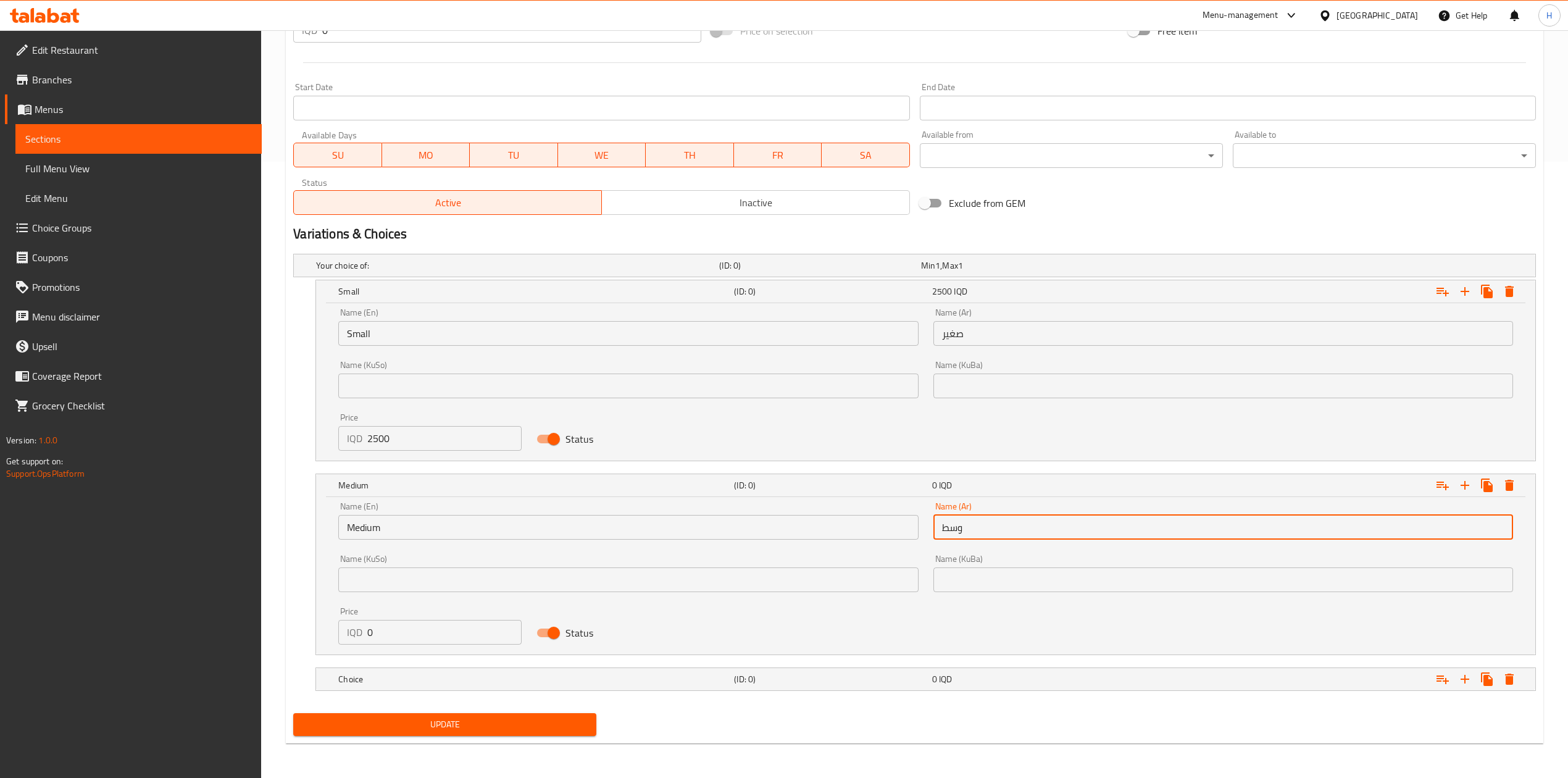
drag, startPoint x: 403, startPoint y: 613, endPoint x: 379, endPoint y: 640, distance: 36.1
click at [401, 615] on div "Price IQD 0 Price" at bounding box center [429, 626] width 183 height 38
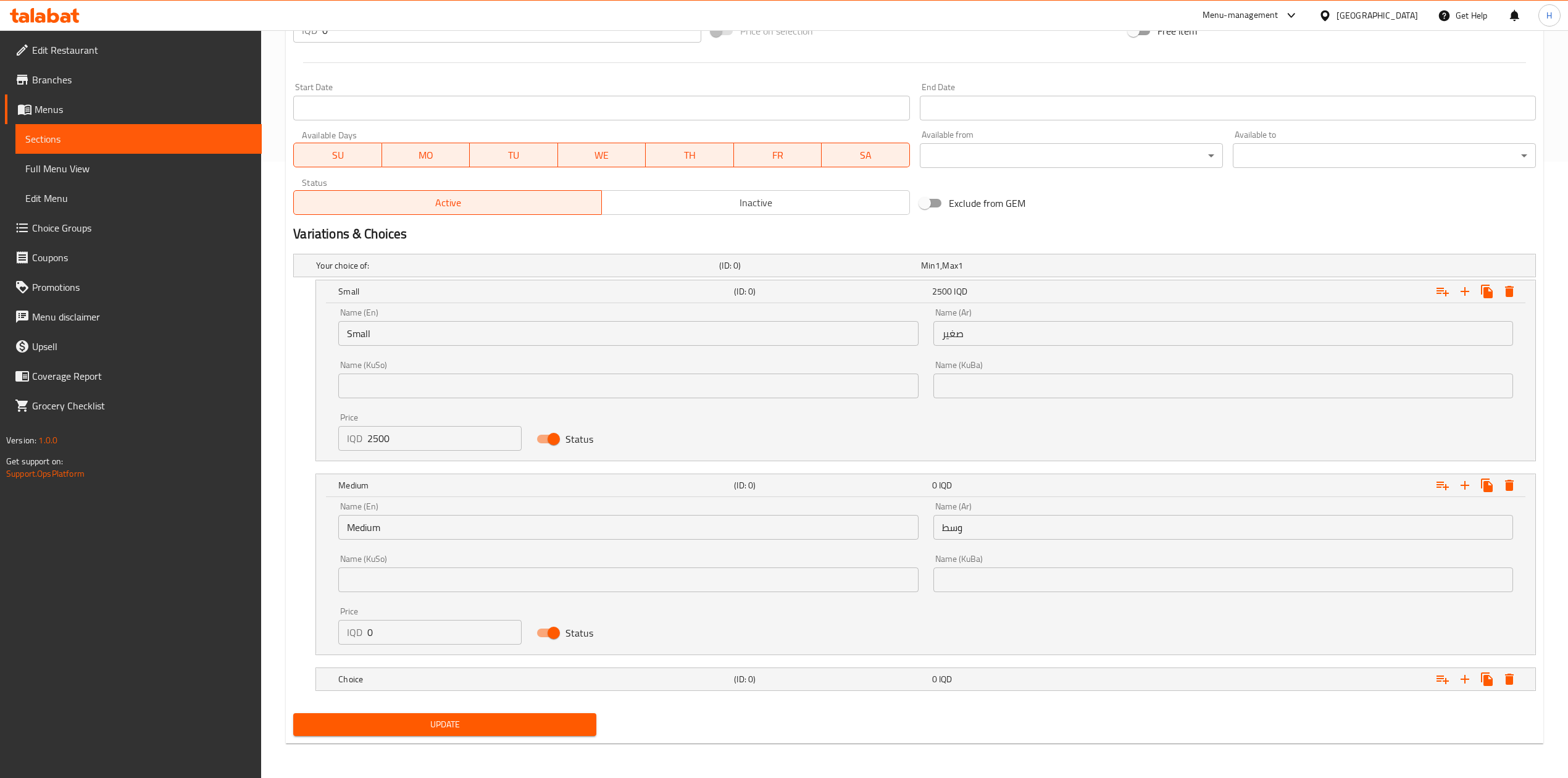
click at [379, 640] on input "0" at bounding box center [444, 632] width 154 height 25
click at [381, 638] on input "0" at bounding box center [444, 632] width 154 height 25
type input "3500"
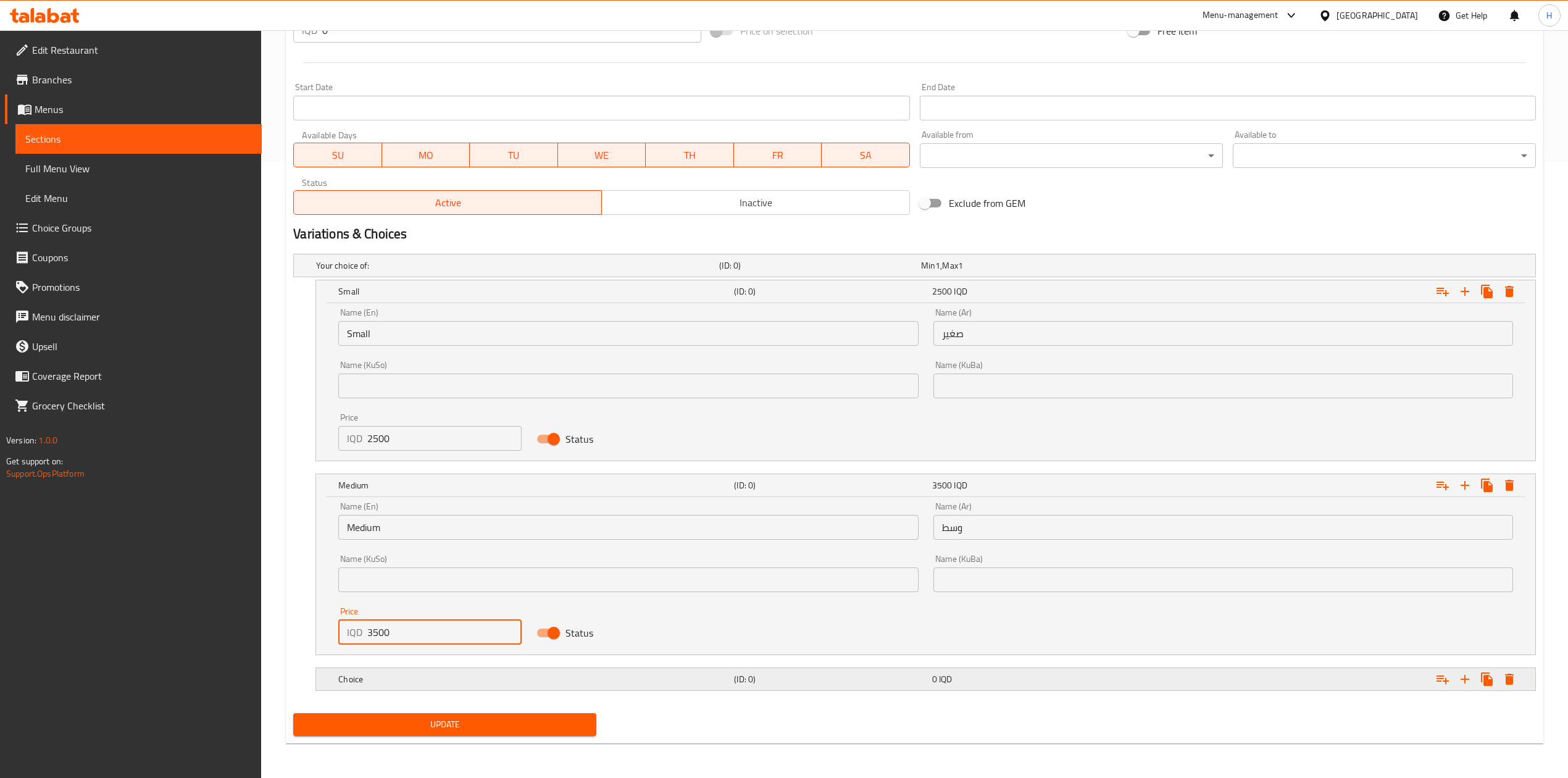
click at [383, 674] on h5 "Choice" at bounding box center [533, 680] width 391 height 12
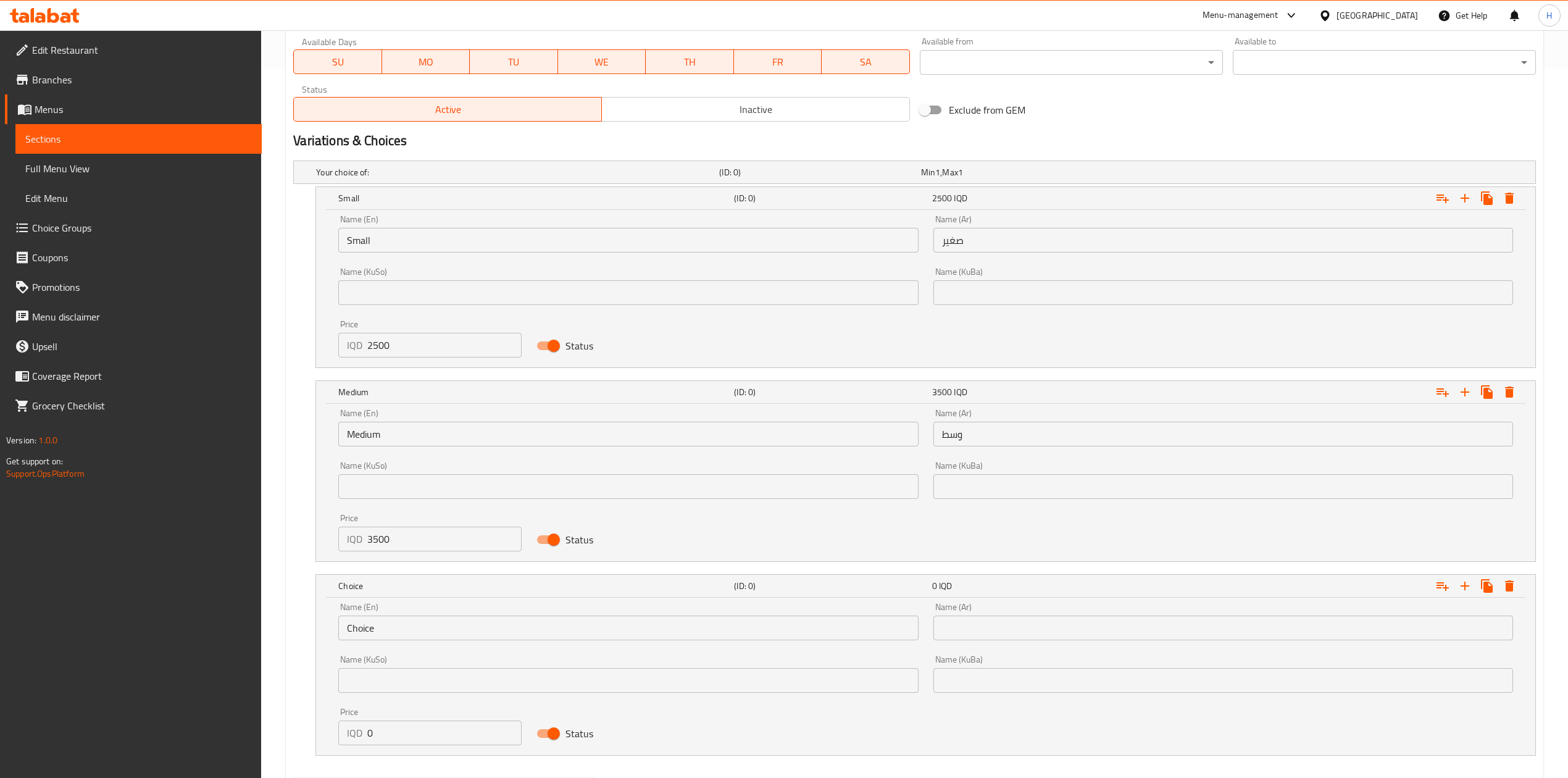
scroll to position [776, 0]
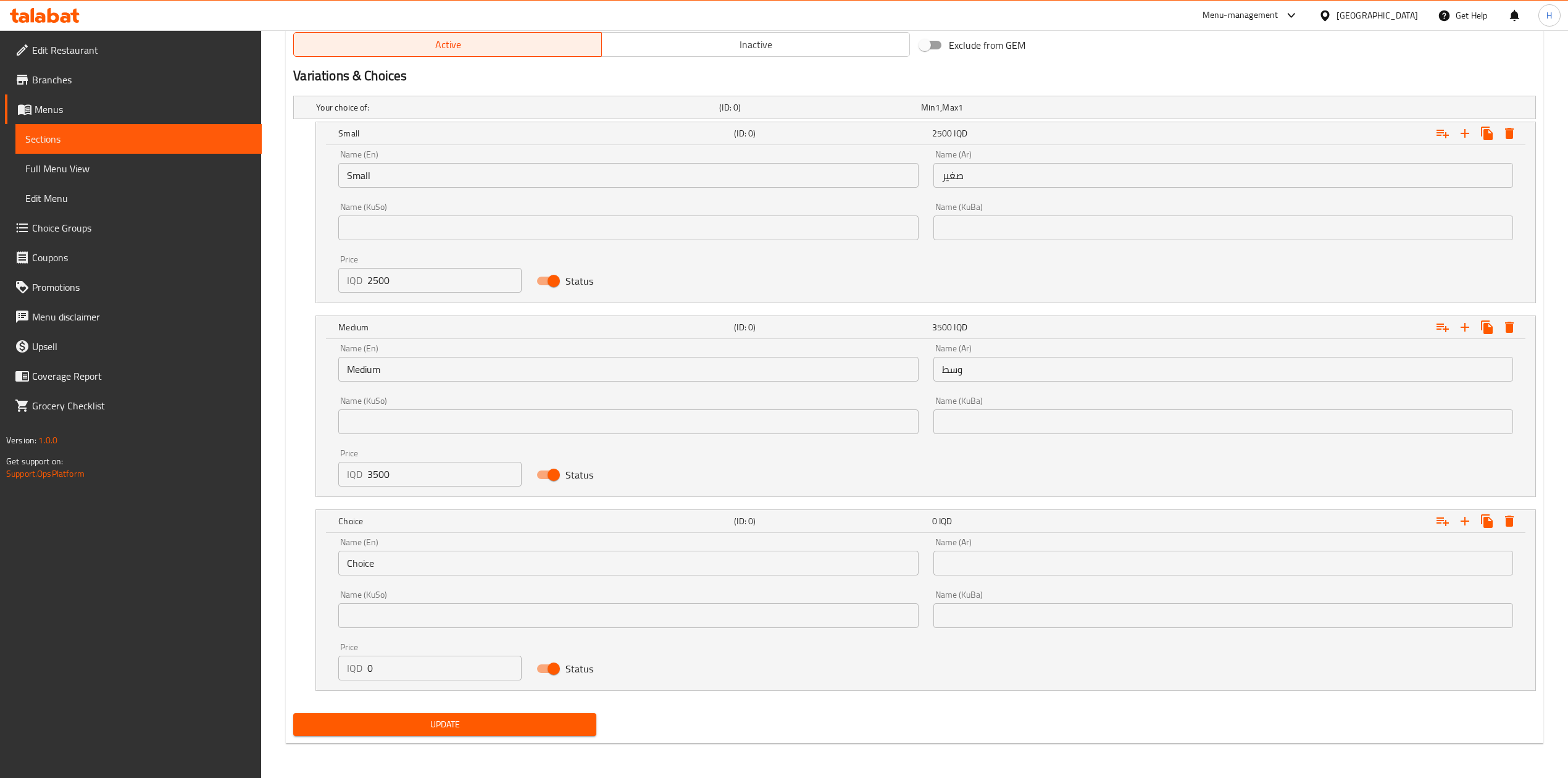
click at [400, 565] on input "Choice" at bounding box center [628, 563] width 580 height 25
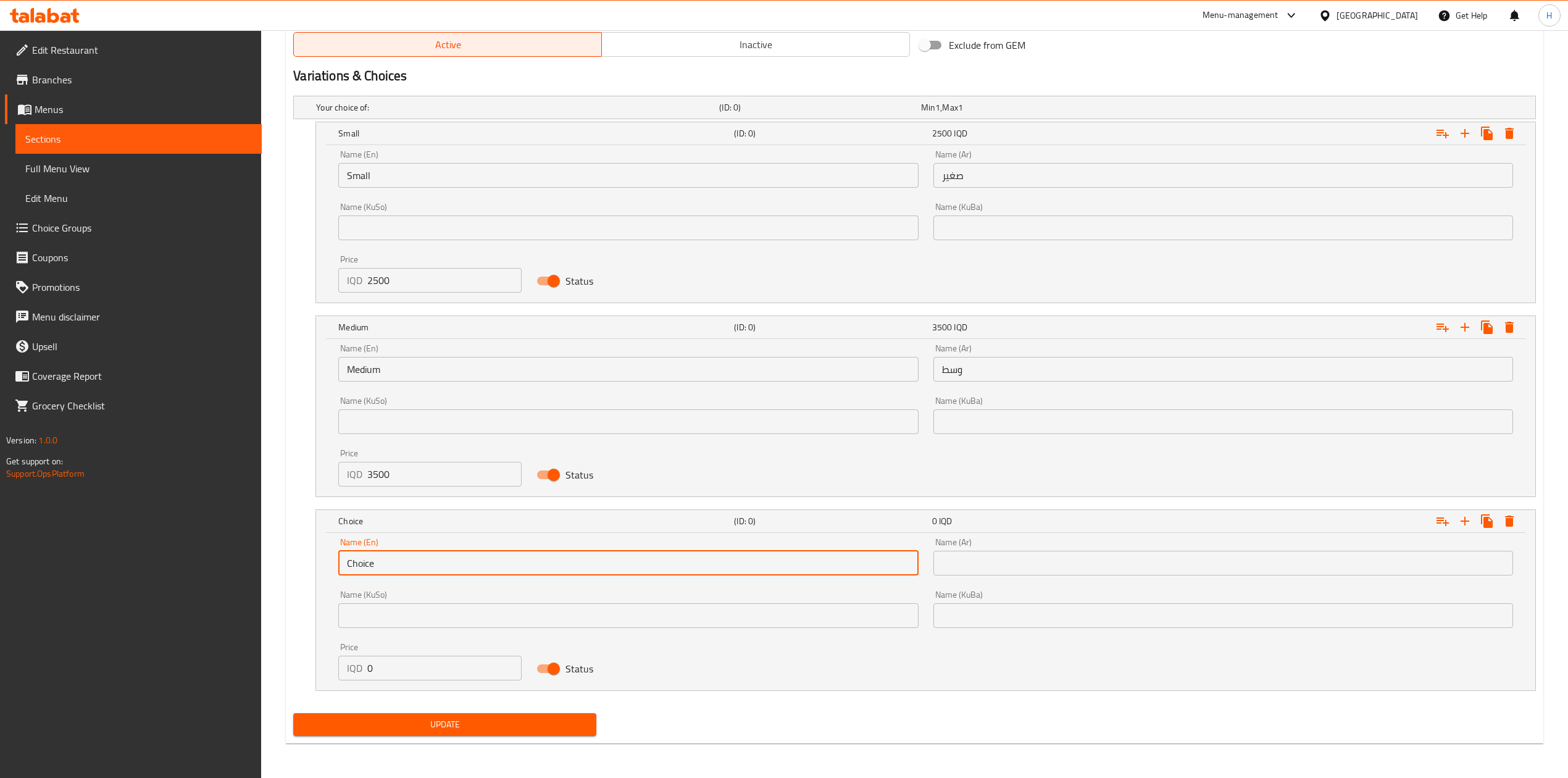
click at [400, 565] on input "Choice" at bounding box center [628, 563] width 580 height 25
click at [400, 565] on input "text" at bounding box center [628, 563] width 580 height 25
type input "Large"
click at [1028, 558] on input "text" at bounding box center [1223, 563] width 580 height 25
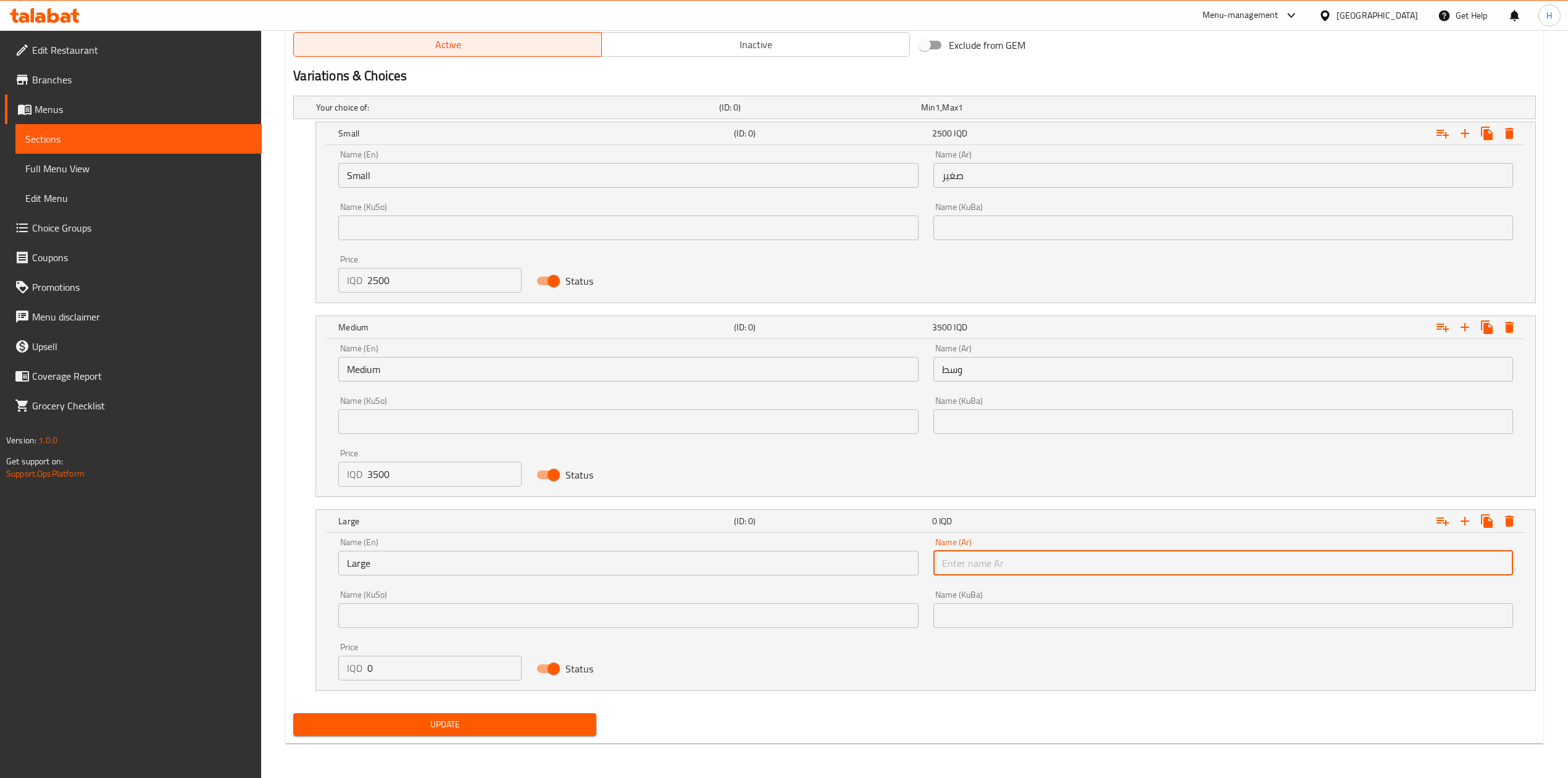
type input "كبير"
click at [417, 672] on input "0" at bounding box center [444, 668] width 154 height 25
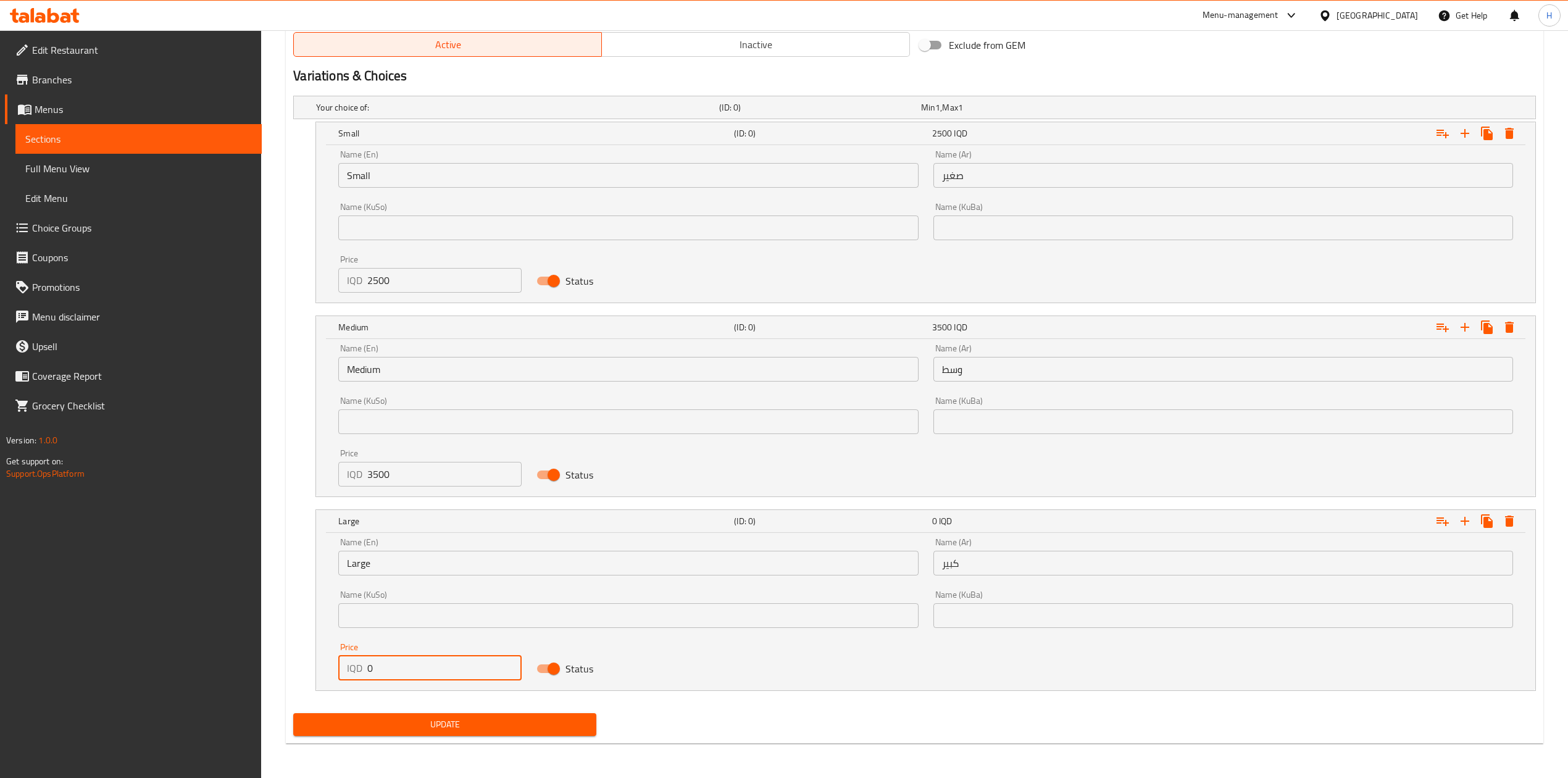
click at [417, 672] on input "0" at bounding box center [444, 668] width 154 height 25
type input "5000"
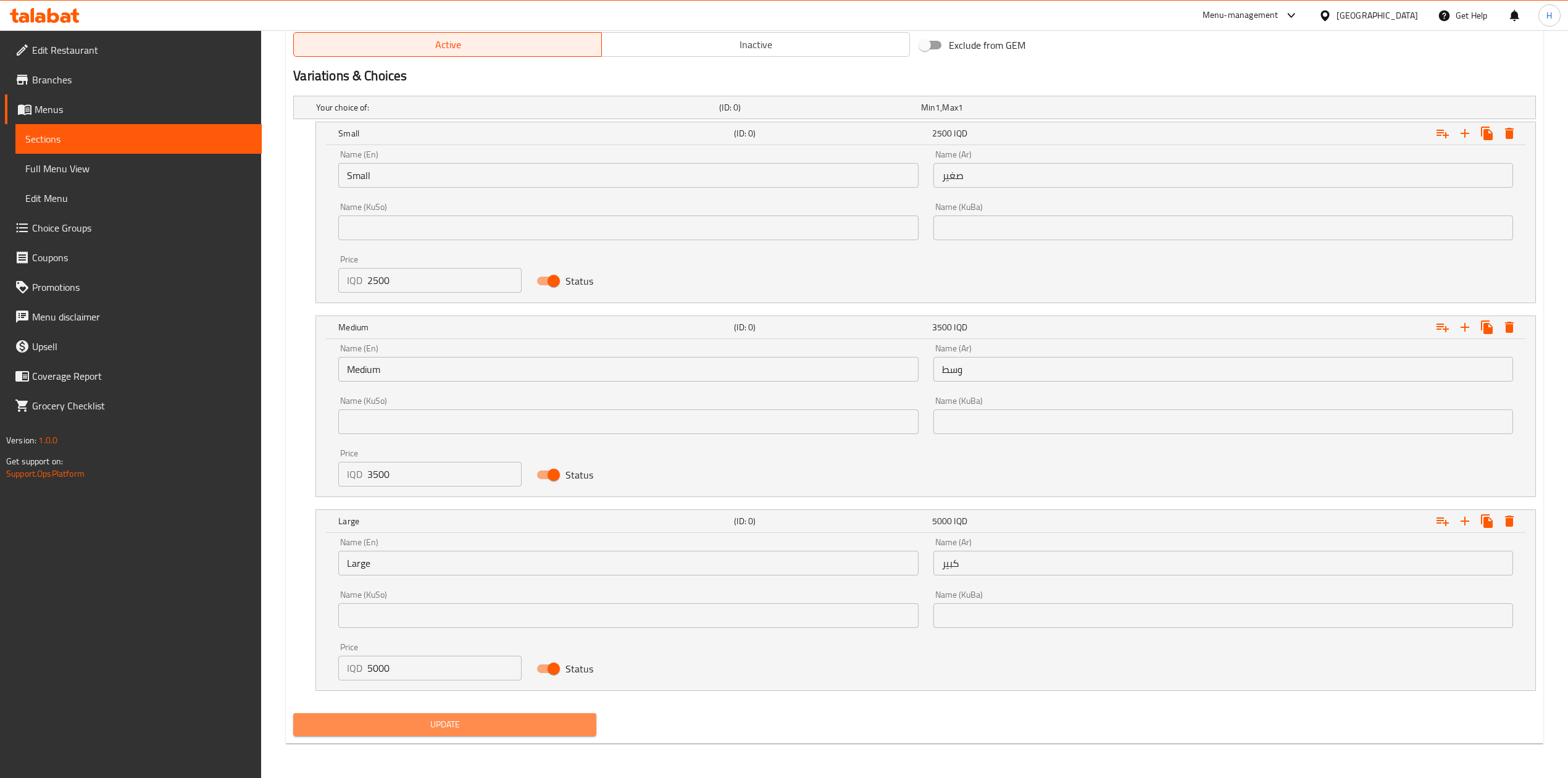
click at [400, 727] on span "Update" at bounding box center [444, 725] width 283 height 15
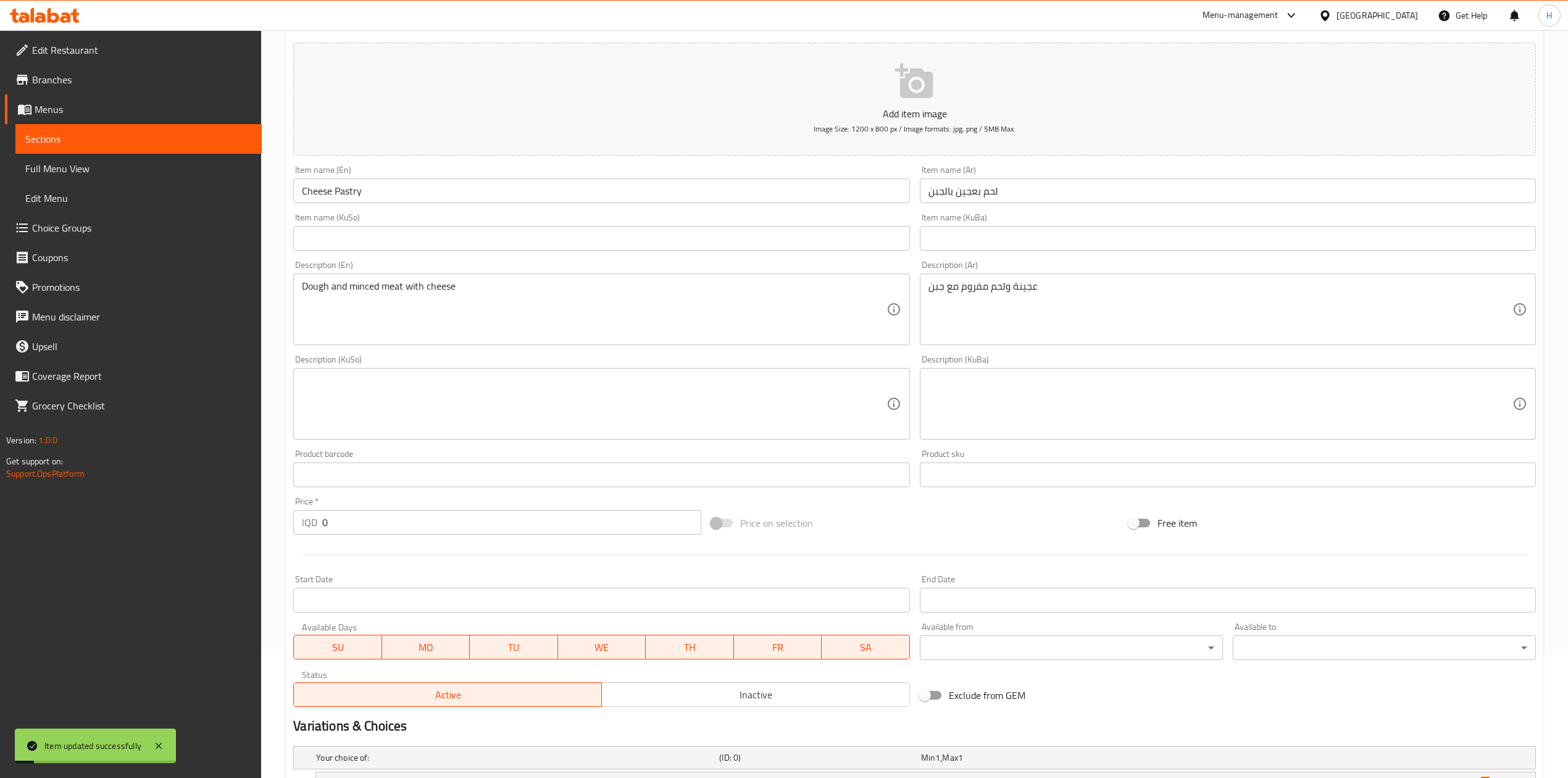
scroll to position [0, 0]
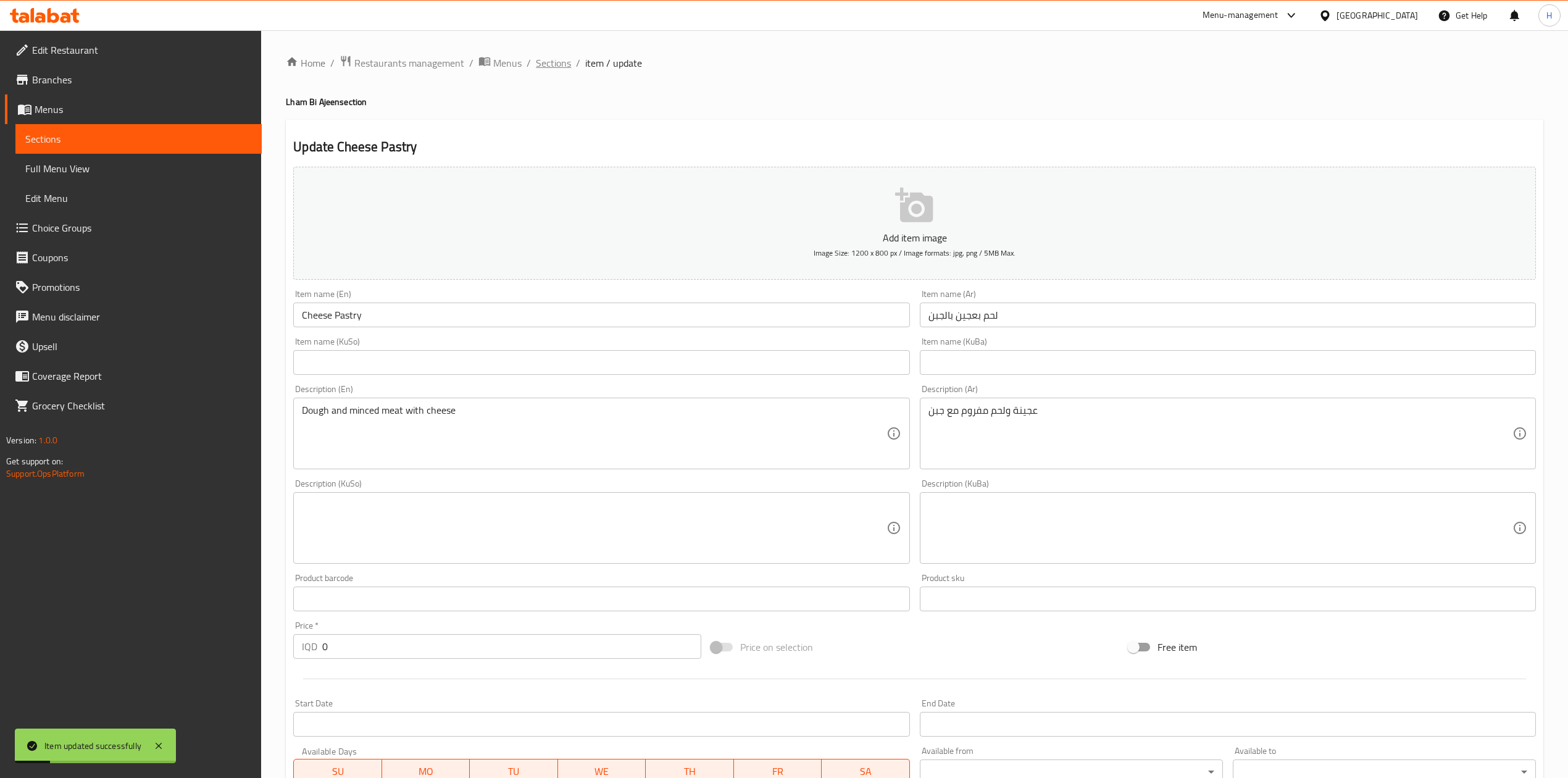
click at [559, 58] on span "Sections" at bounding box center [553, 62] width 35 height 15
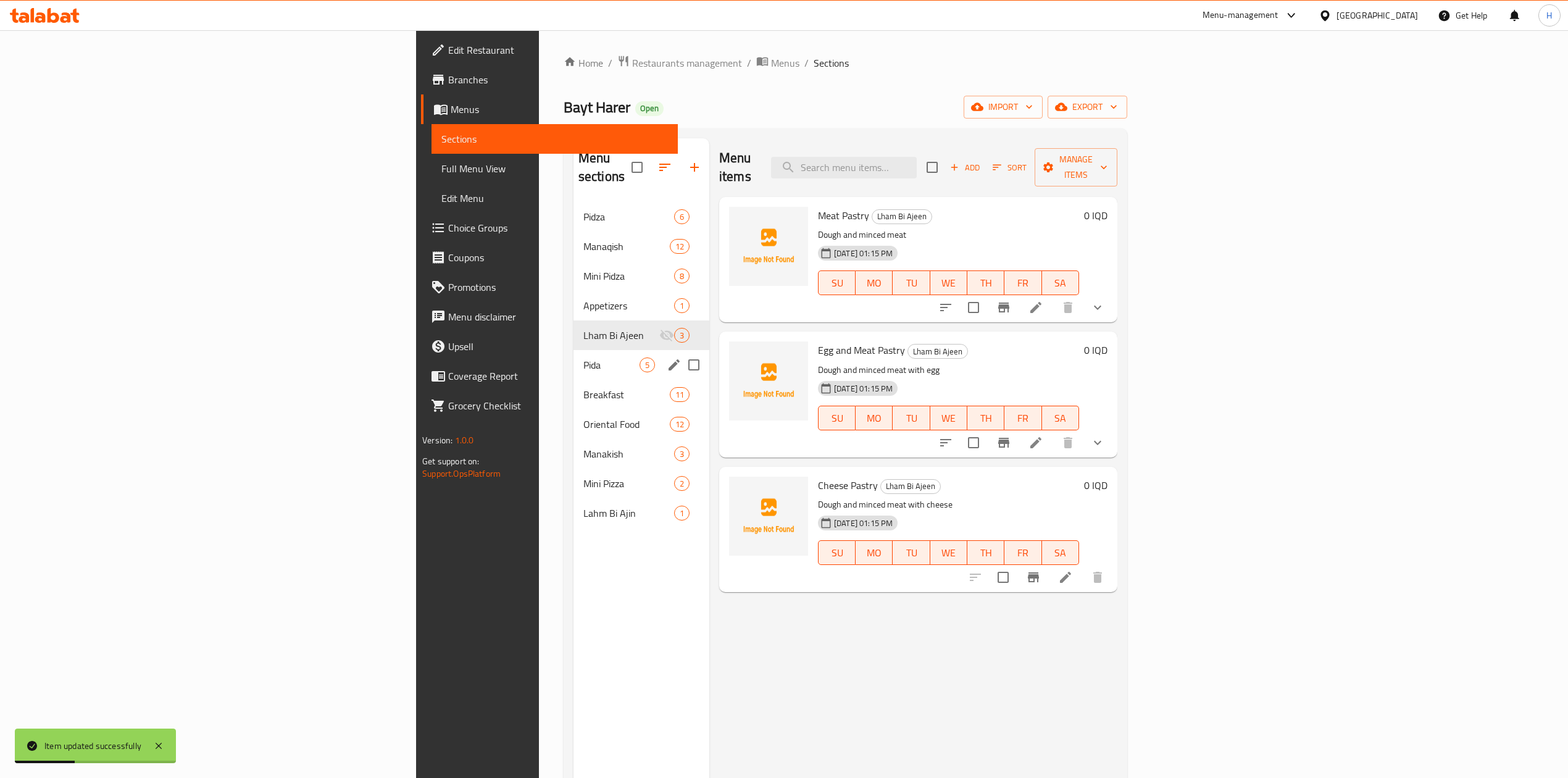
click at [583, 358] on span "Pida" at bounding box center [612, 365] width 56 height 15
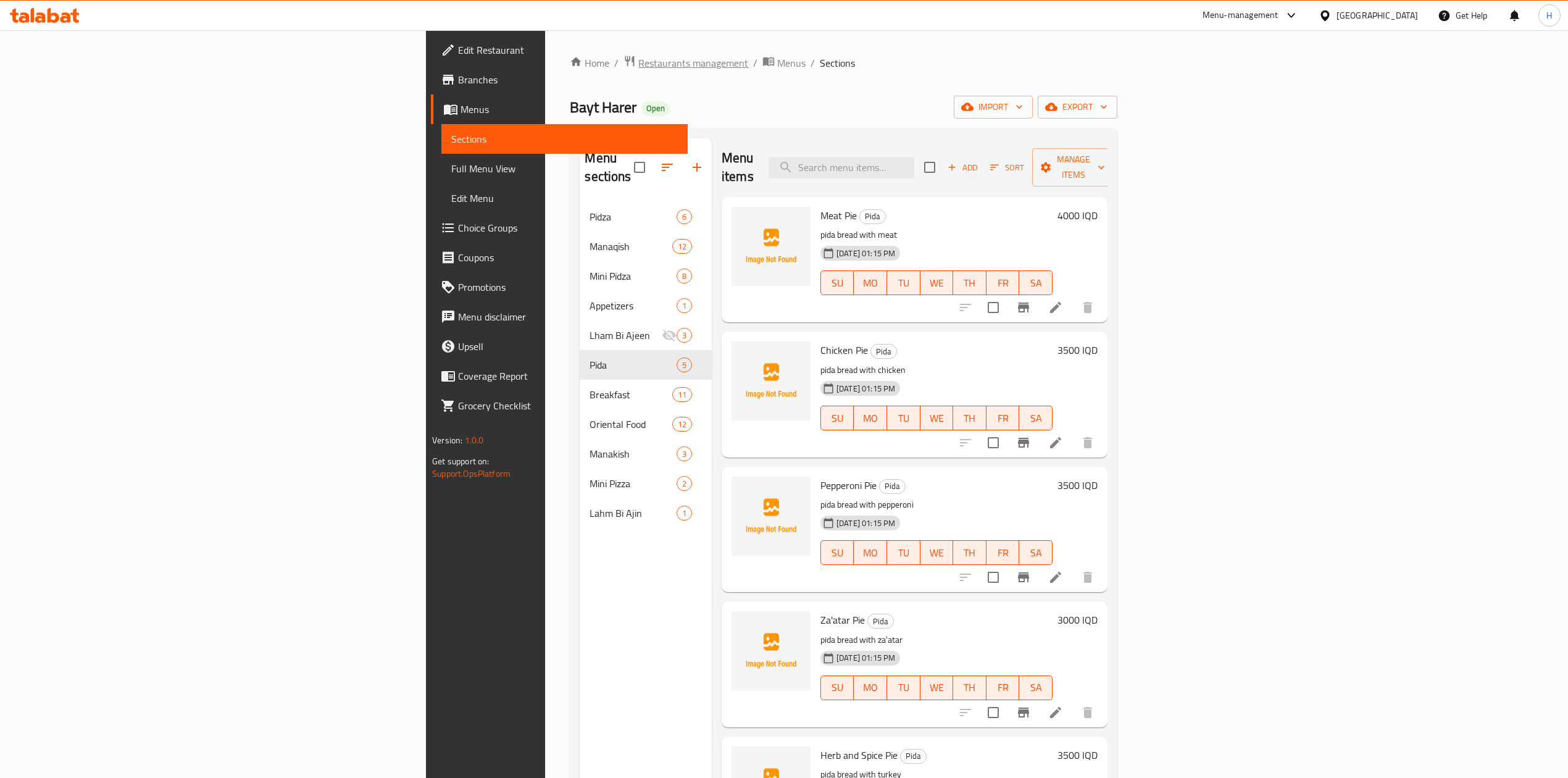
click at [638, 56] on span "Restaurants management" at bounding box center [693, 62] width 109 height 15
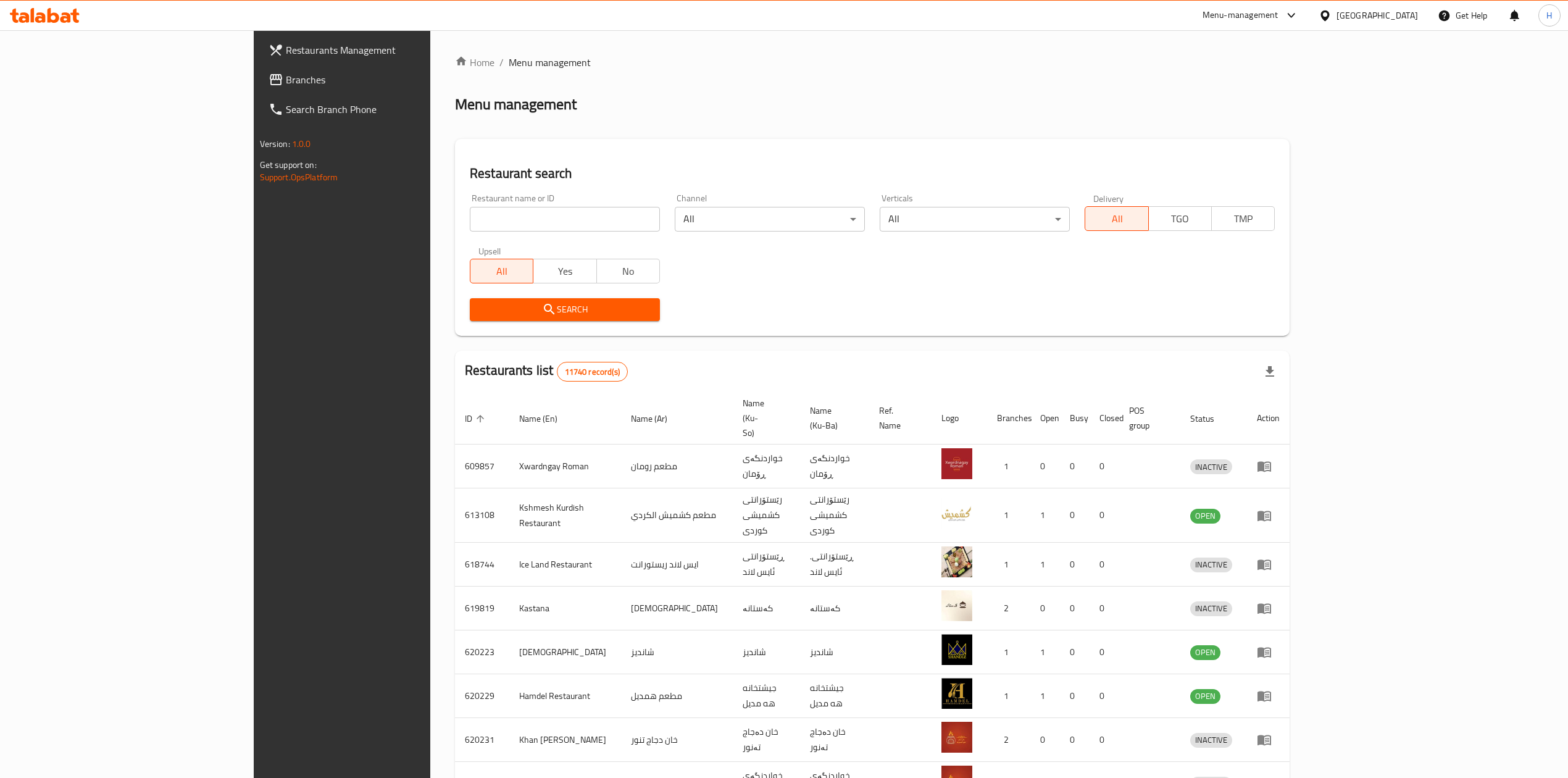
click at [470, 228] on input "search" at bounding box center [565, 219] width 190 height 25
paste input "643898"
type input "643898"
click button "Search" at bounding box center [565, 310] width 190 height 23
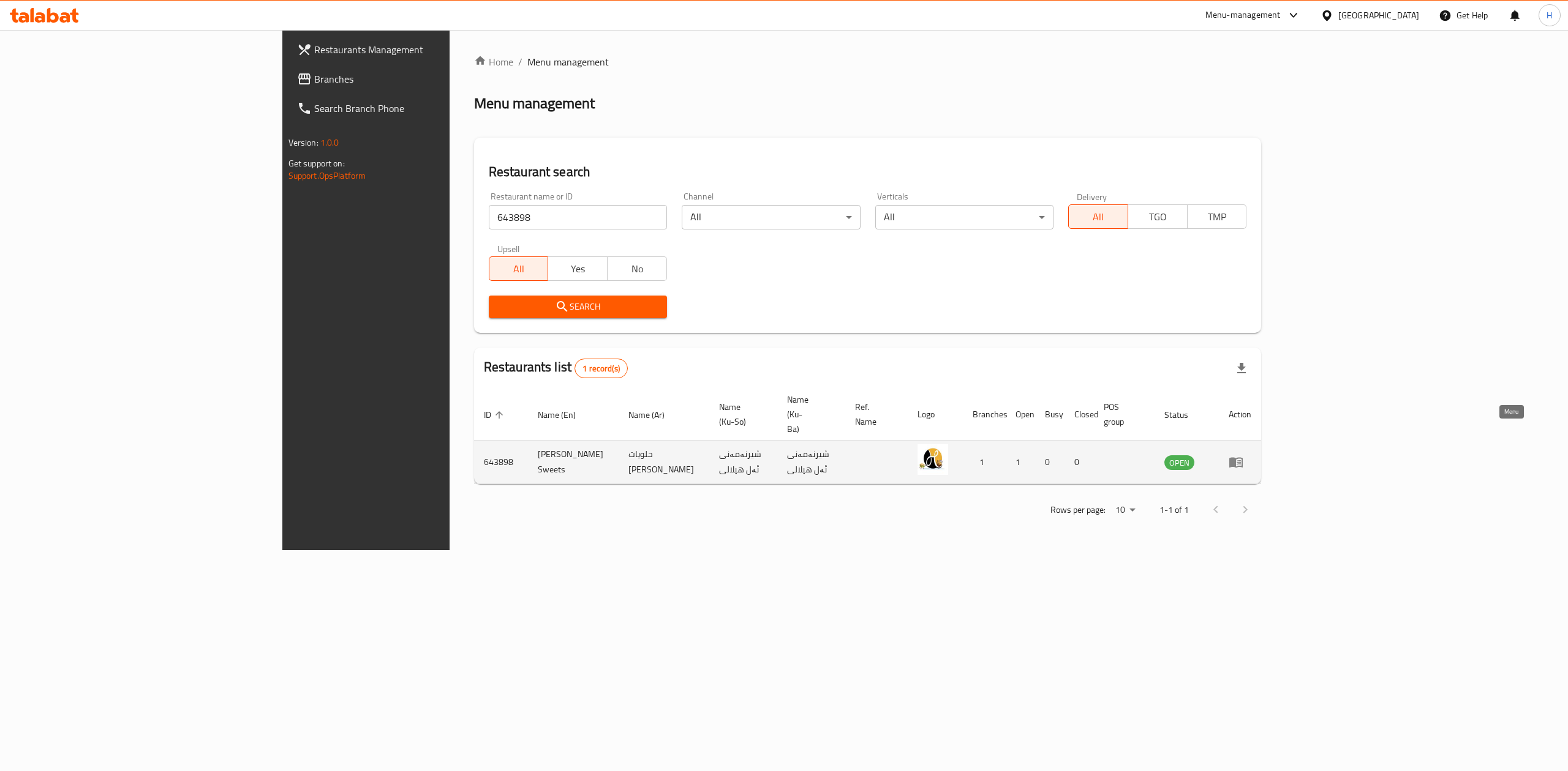
click at [1251, 455] on link "enhanced table" at bounding box center [1240, 461] width 23 height 14
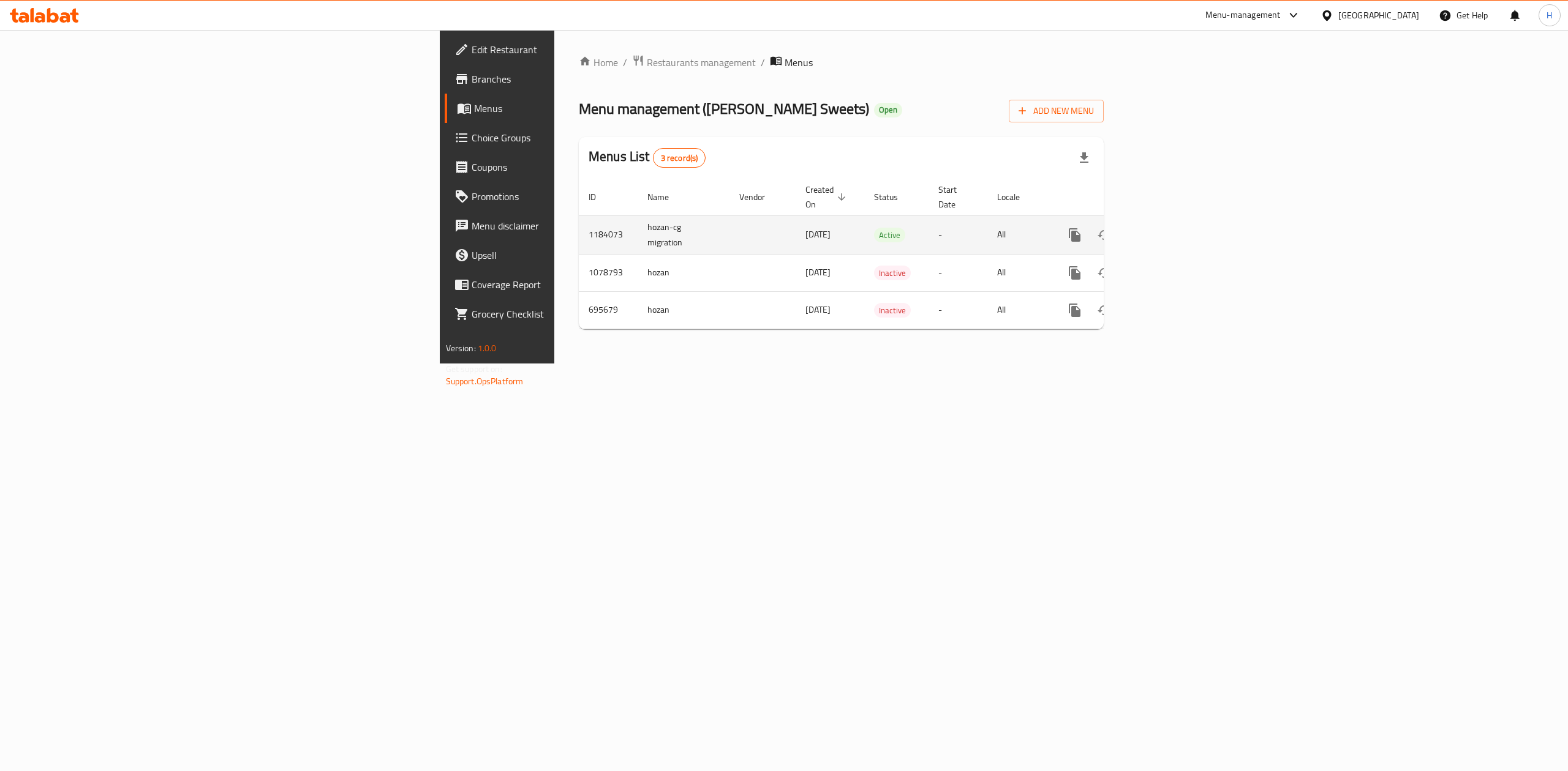
click at [1170, 227] on icon "enhanced table" at bounding box center [1162, 234] width 14 height 14
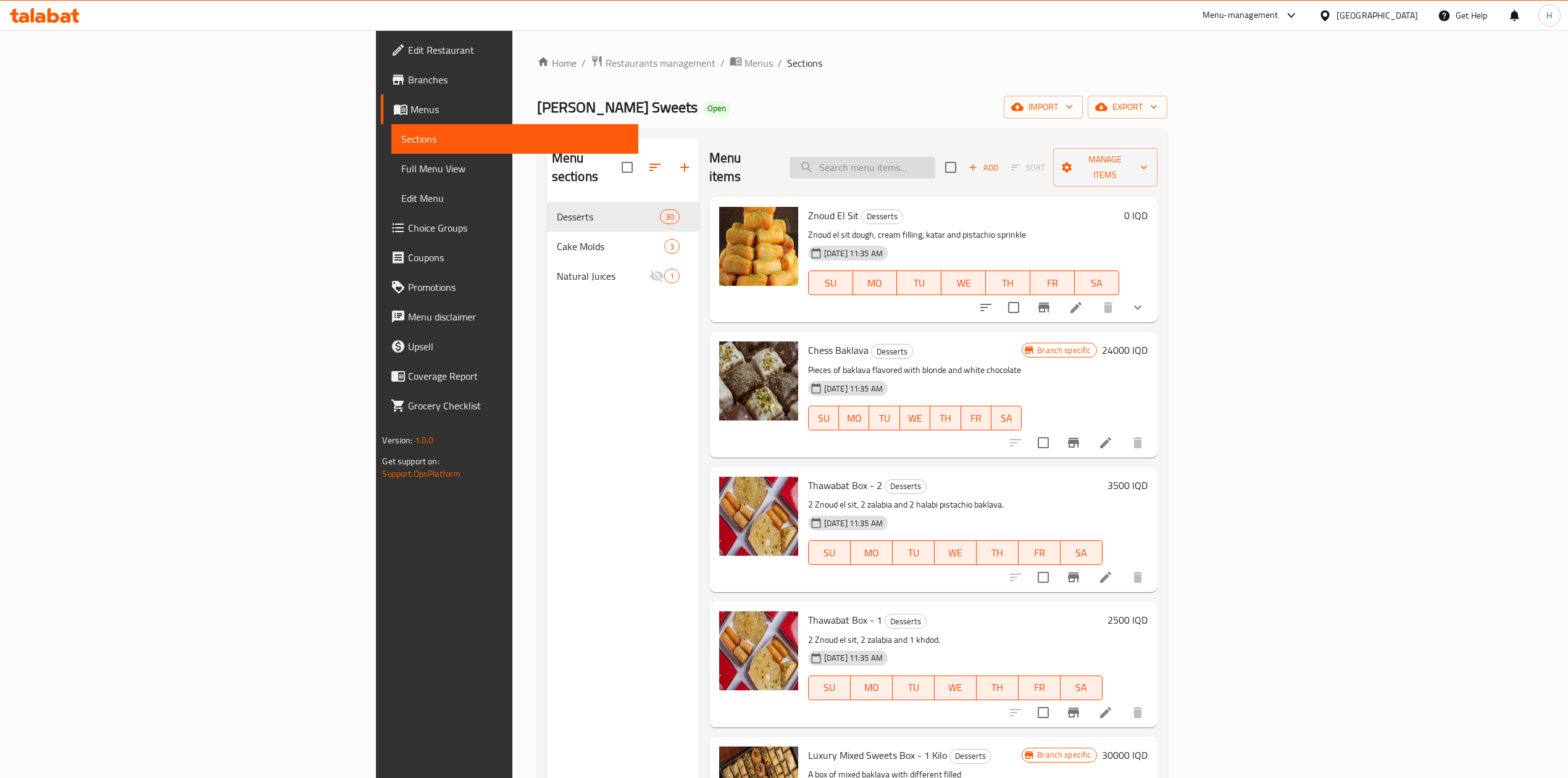
click at [935, 157] on input "search" at bounding box center [862, 167] width 145 height 21
type input "w"
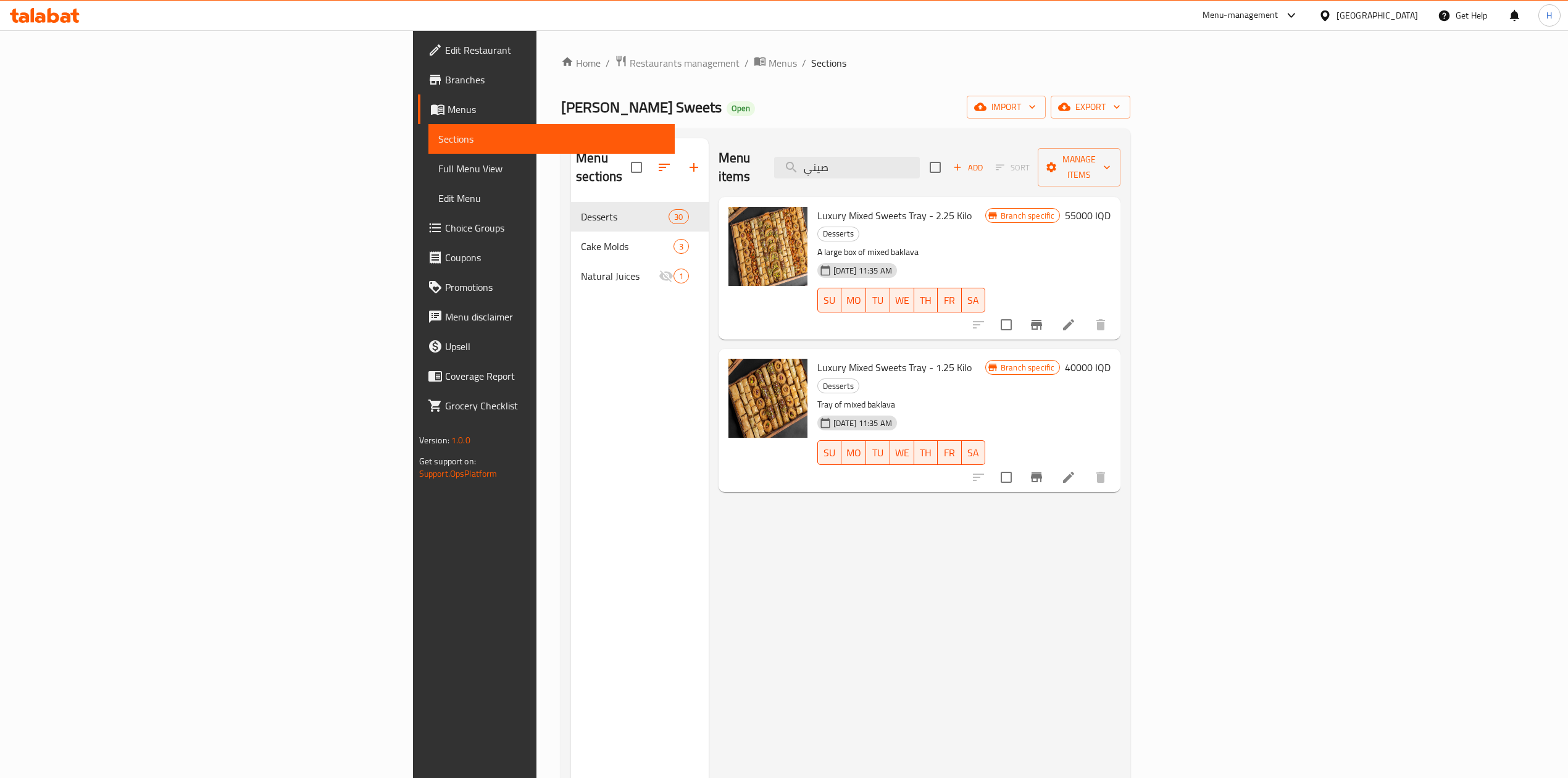
type input "صيني"
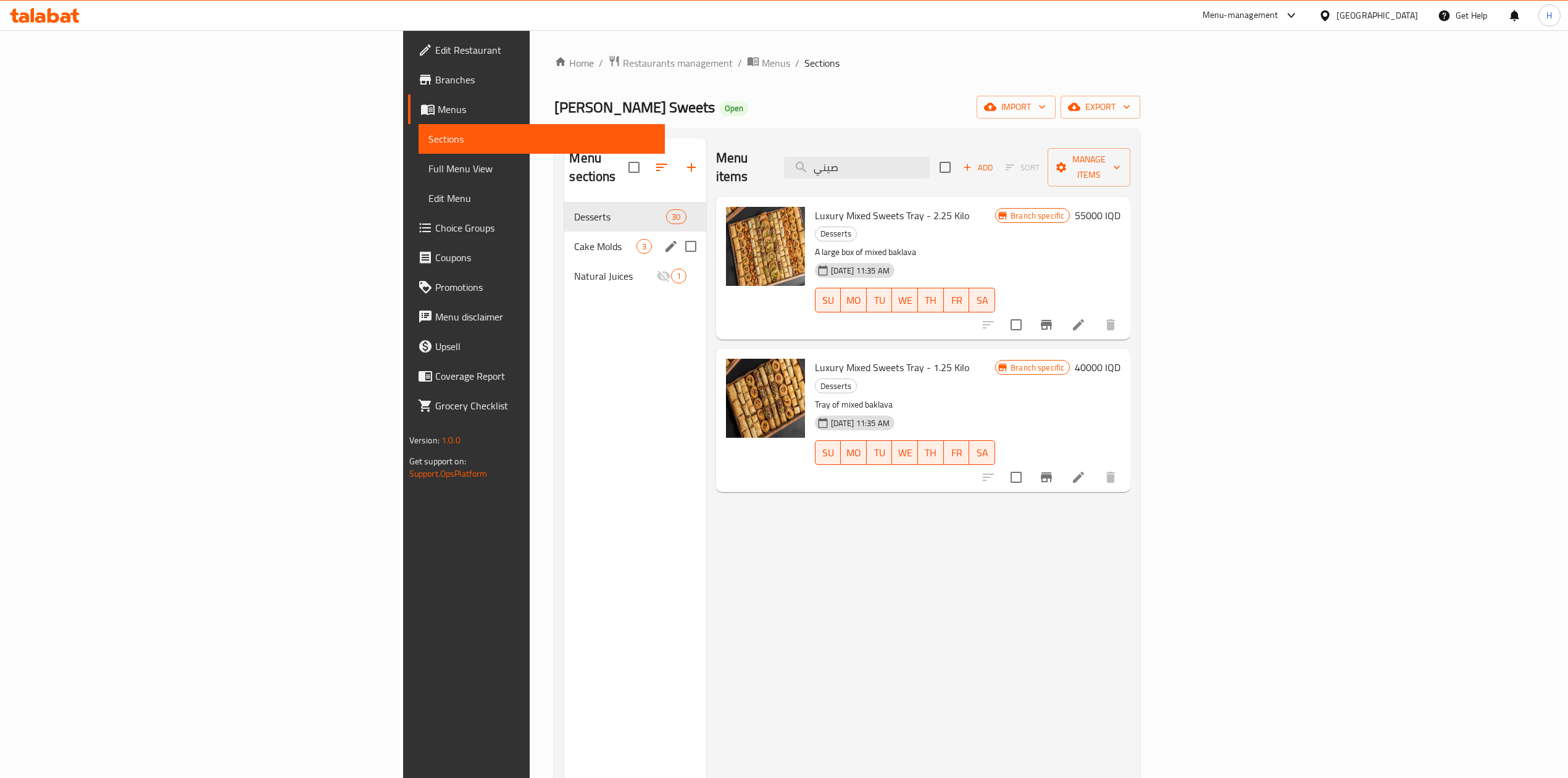
click at [565, 238] on div "Cake Molds 3" at bounding box center [635, 246] width 141 height 30
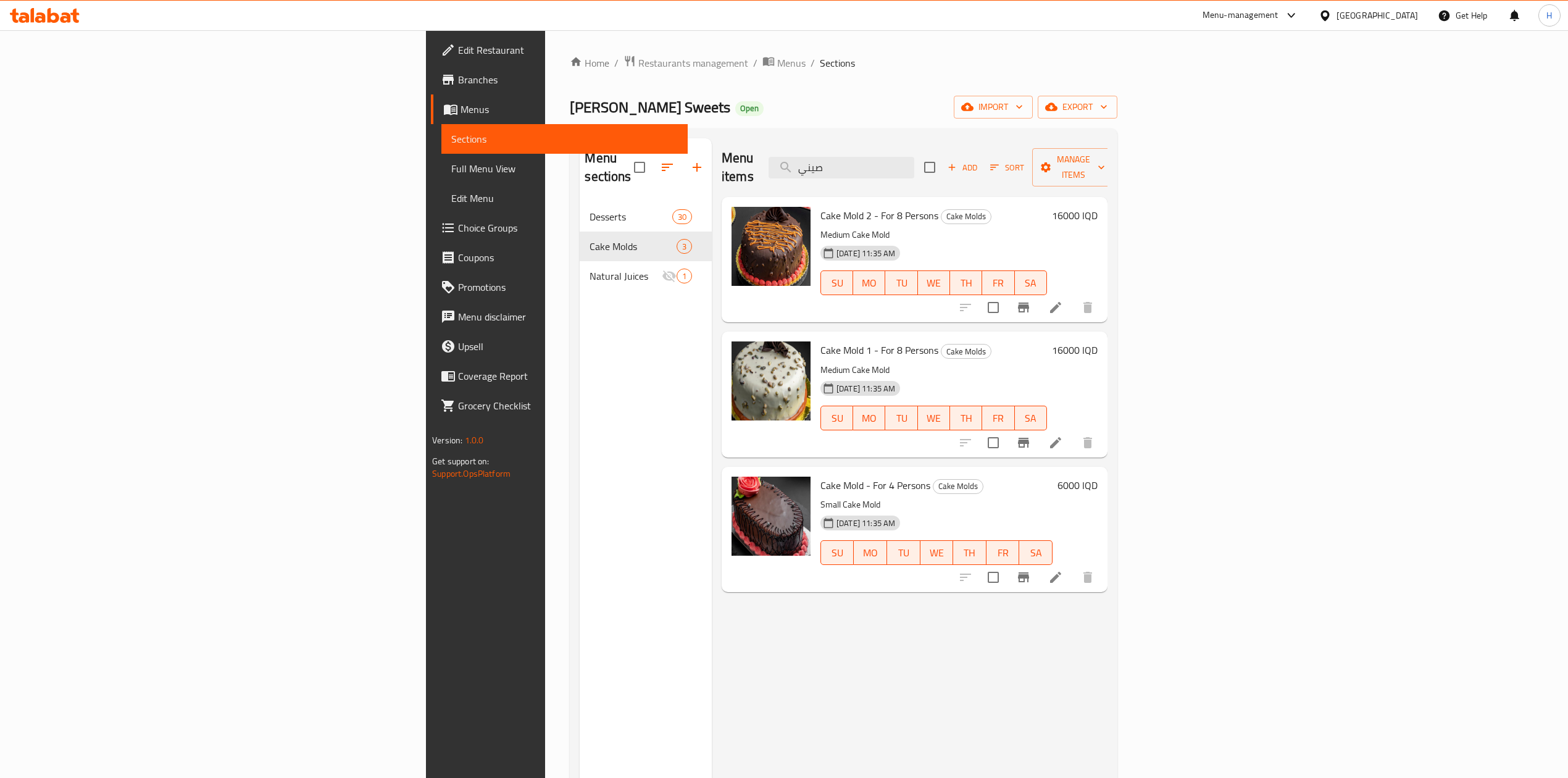
click at [979, 162] on span "Add" at bounding box center [962, 168] width 33 height 15
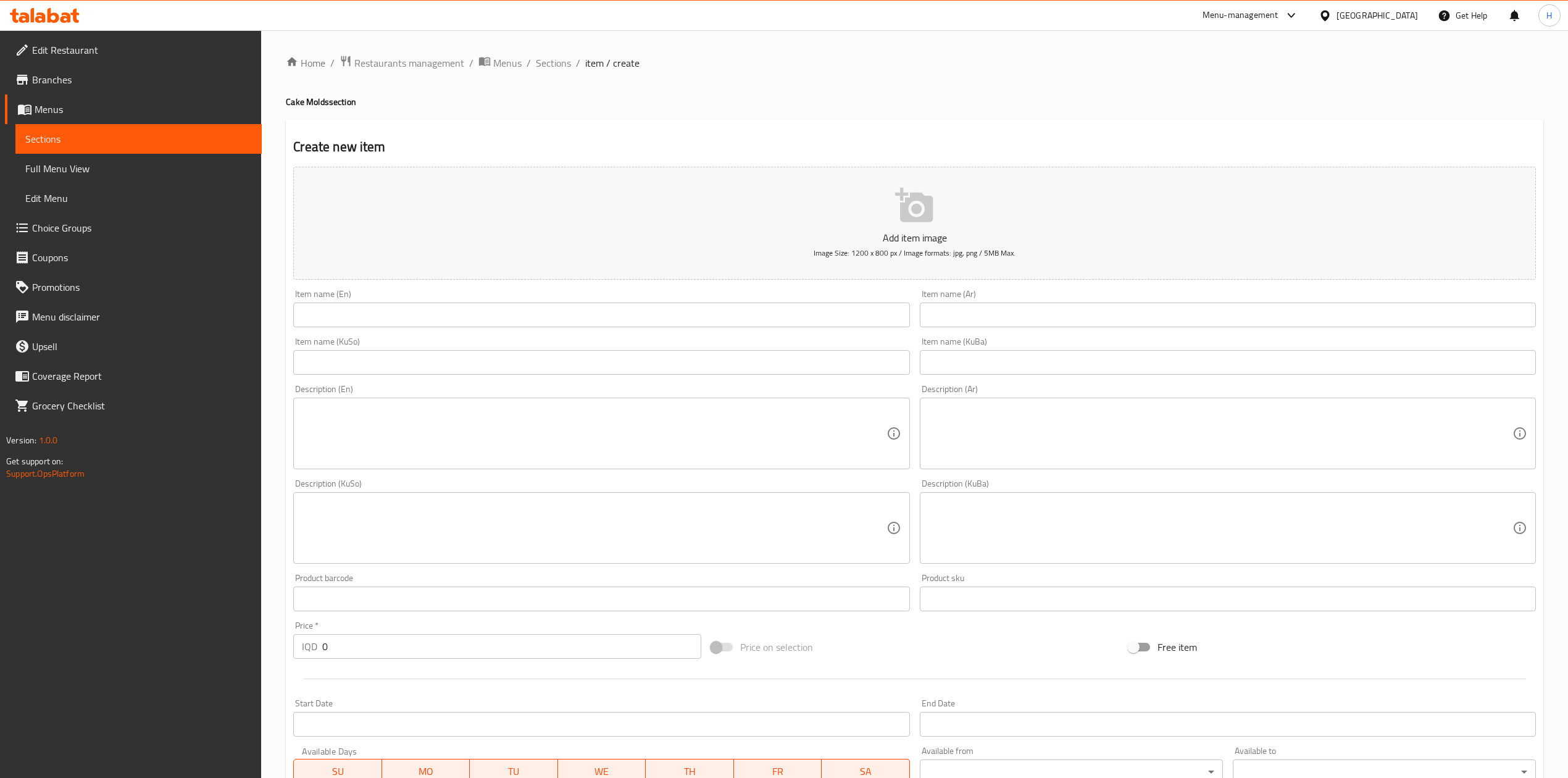
click at [993, 315] on div at bounding box center [784, 389] width 1568 height 778
click at [993, 315] on input "text" at bounding box center [1228, 315] width 616 height 25
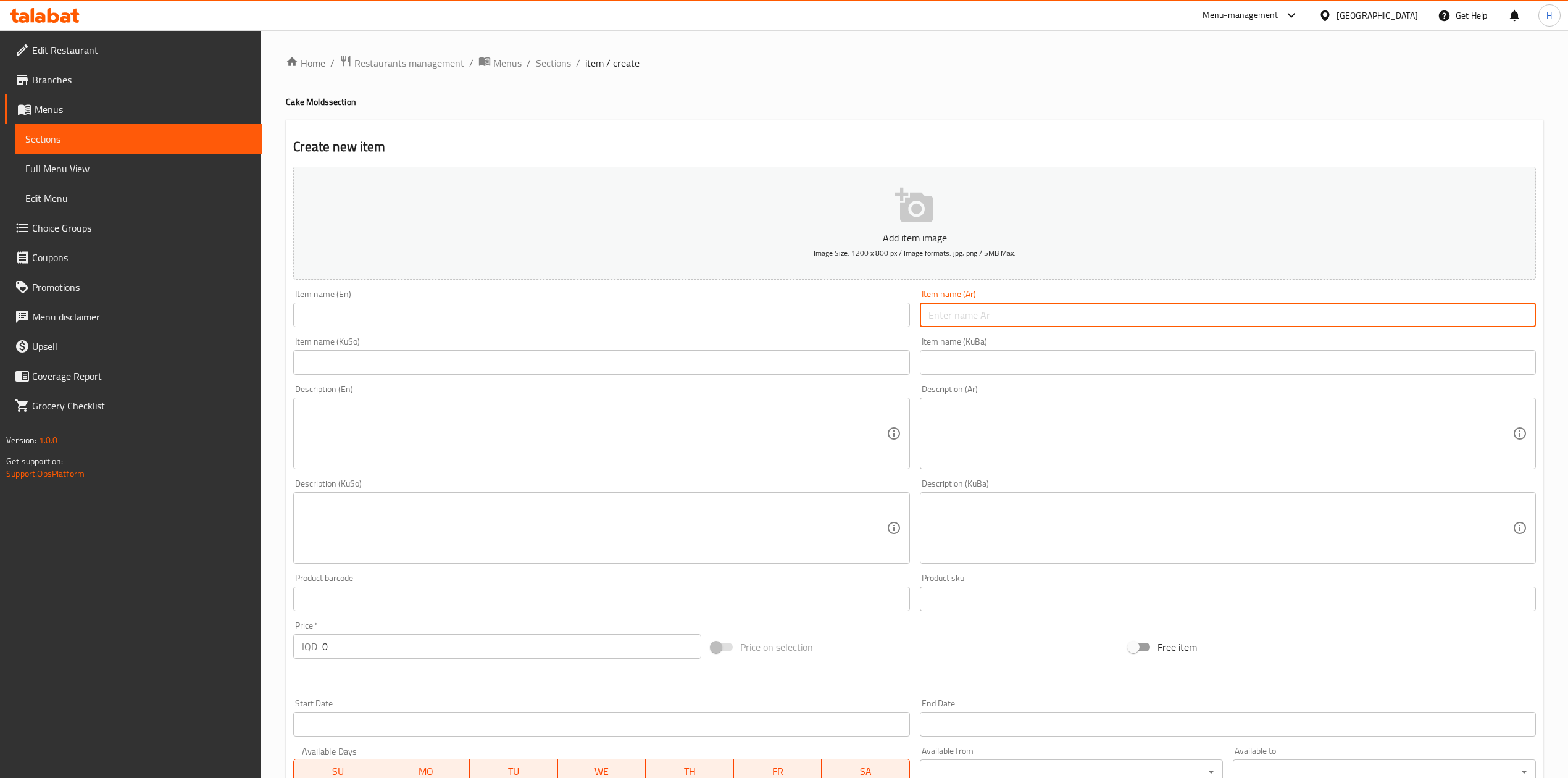
type input "ث"
type input "قطعة كيك"
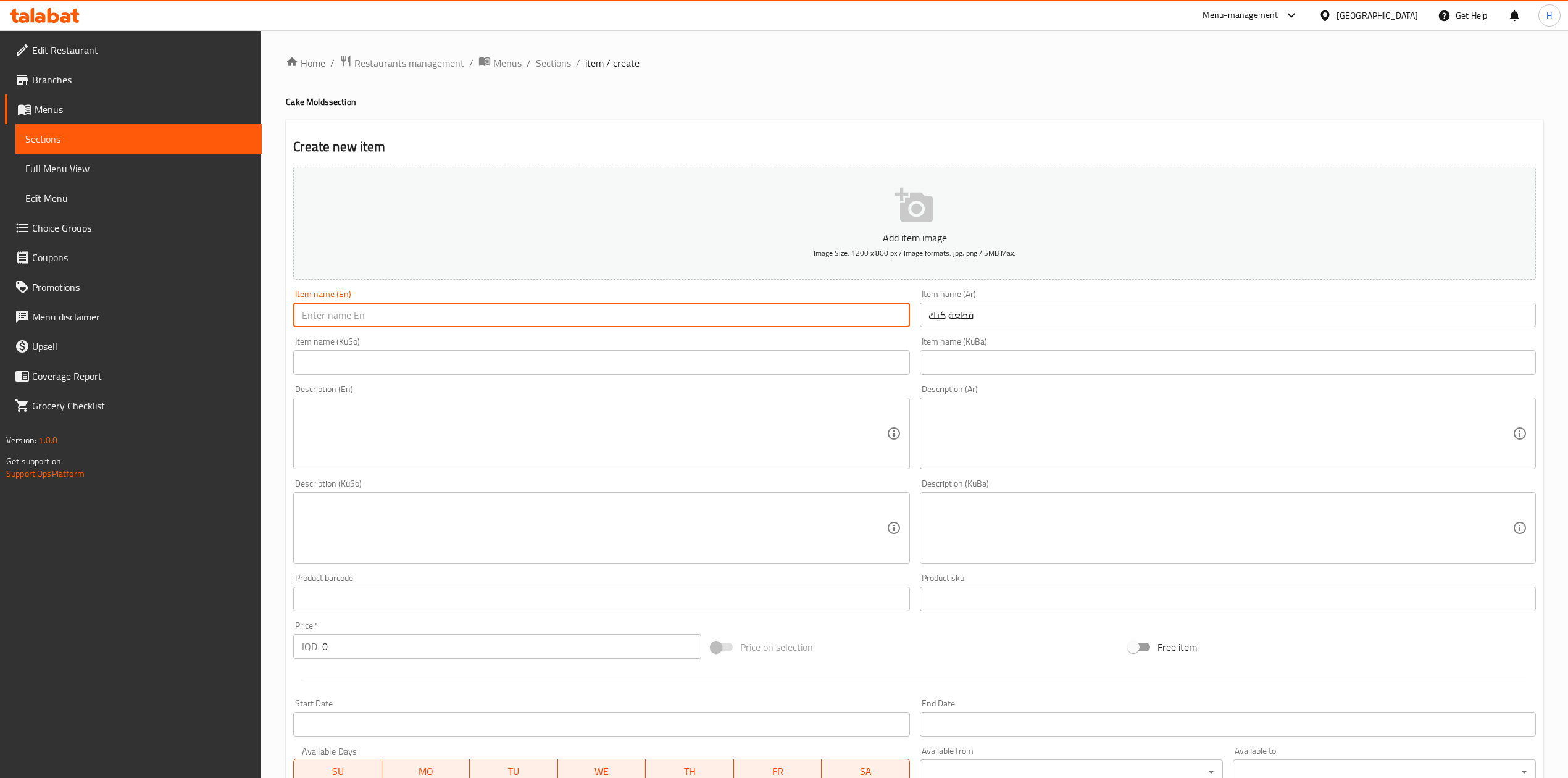
click at [778, 317] on input "text" at bounding box center [601, 315] width 616 height 25
type input "Cake Piece"
click at [357, 632] on div "Price   * IQD 0 Price *" at bounding box center [497, 640] width 407 height 38
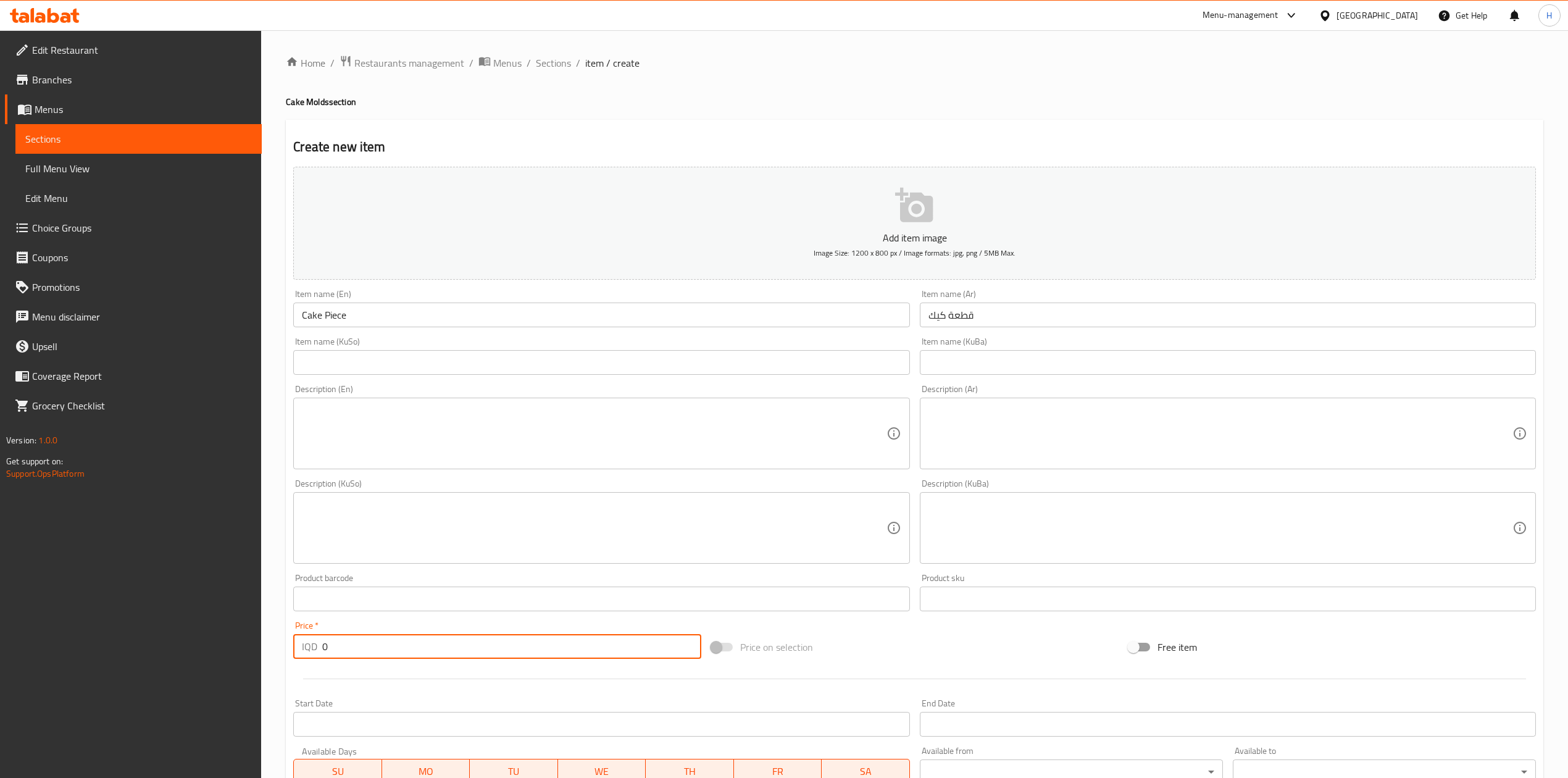
click at [357, 640] on input "0" at bounding box center [512, 646] width 378 height 25
type input "1000"
click at [1092, 472] on div "Description (Ar) Description (Ar)" at bounding box center [1228, 427] width 626 height 94
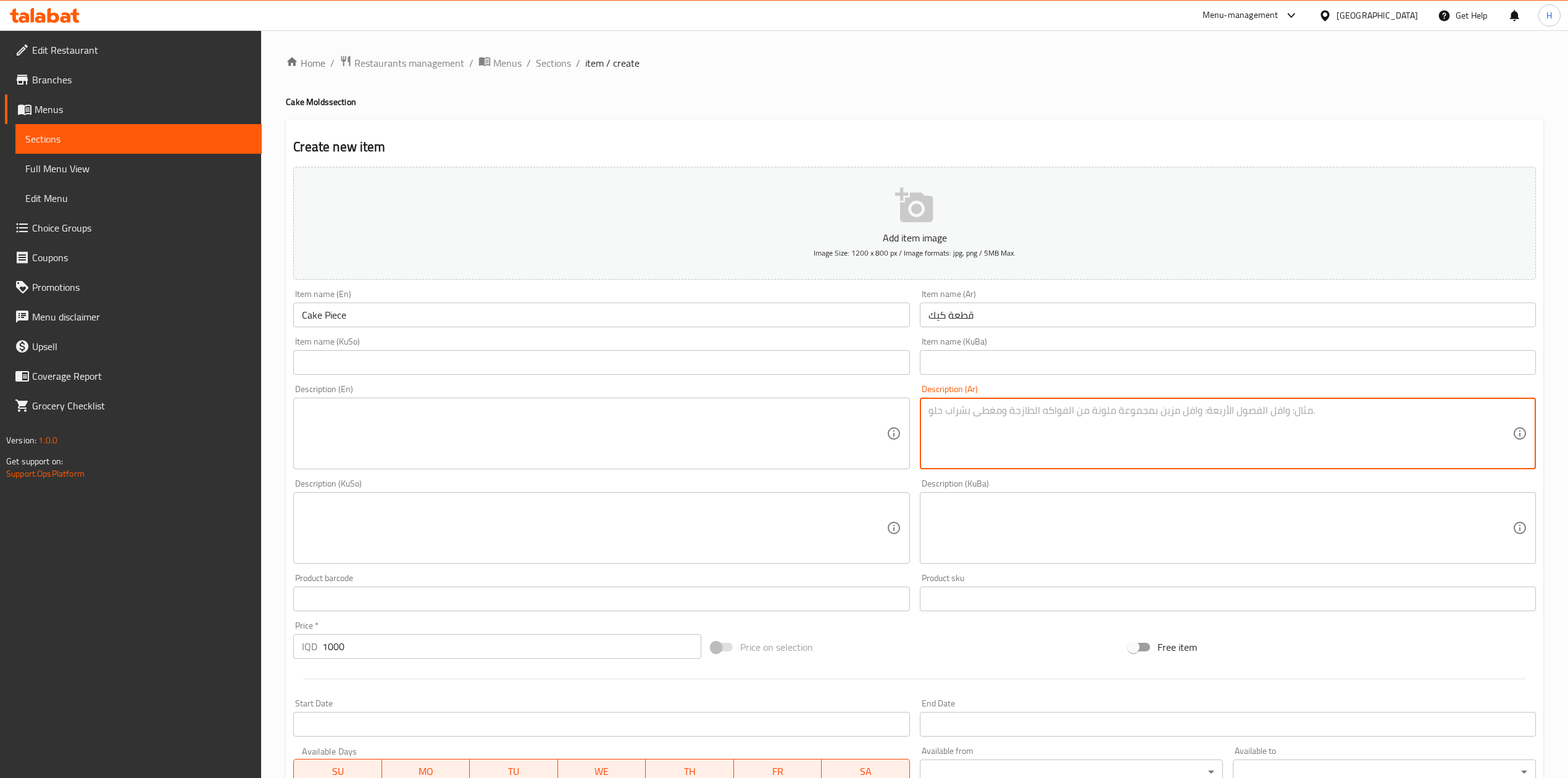
click at [1119, 452] on textarea at bounding box center [1220, 434] width 584 height 59
type textarea "'"
click at [1124, 456] on textarea "طبقة كيك محشية شوكولا" at bounding box center [1220, 434] width 584 height 59
click at [1121, 451] on textarea "طبقة كيك محشية شوكولا" at bounding box center [1220, 434] width 584 height 59
click at [1120, 450] on textarea "طبقة كيك محشية شوكولا" at bounding box center [1220, 434] width 584 height 59
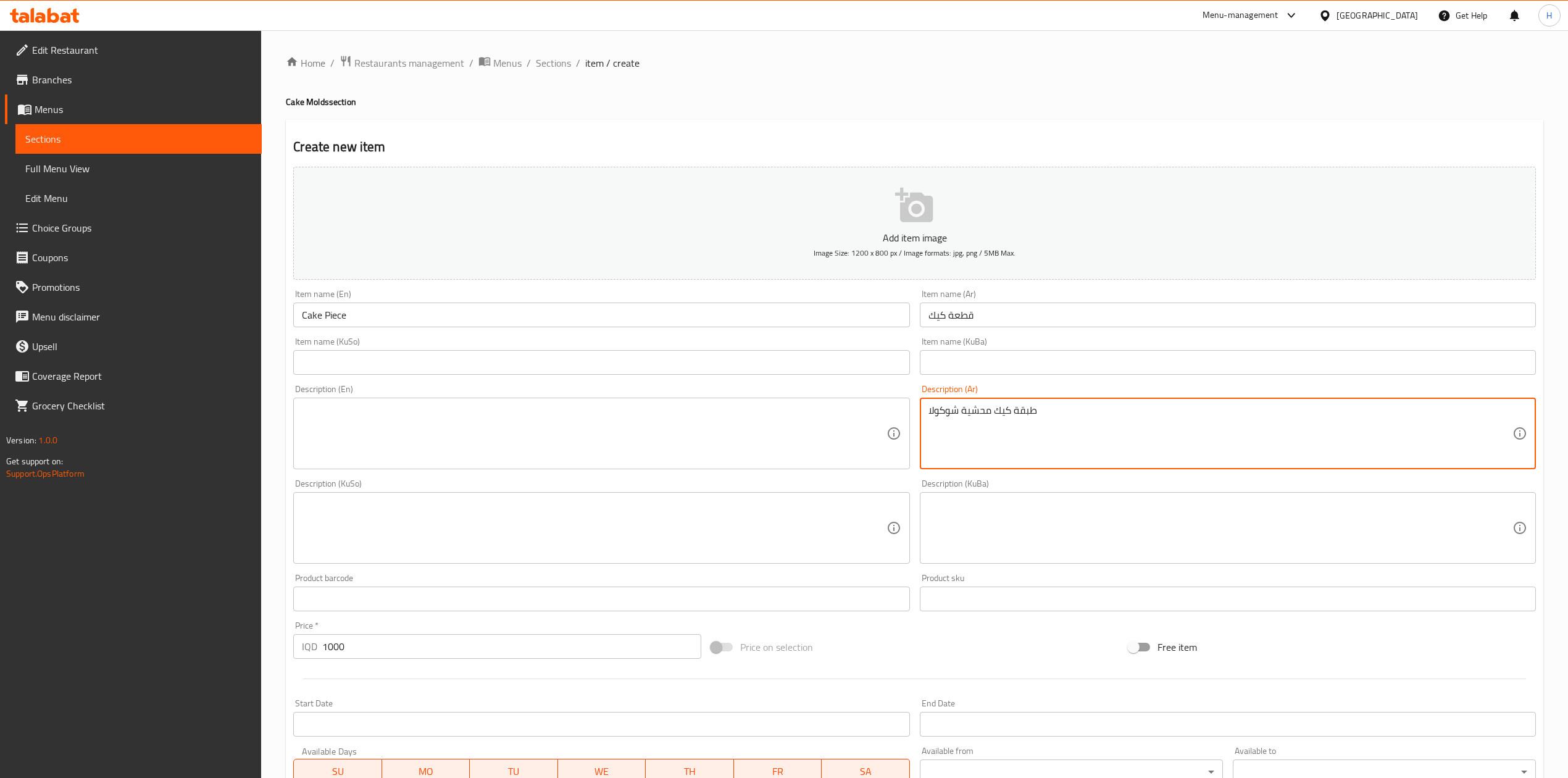
drag, startPoint x: 1119, startPoint y: 450, endPoint x: 1115, endPoint y: 443, distance: 8.1
click at [1115, 445] on textarea "طبقة كيك محشية شوكولا" at bounding box center [1220, 434] width 584 height 59
click at [1112, 442] on textarea "طبقة كيك محشية شوكولا" at bounding box center [1220, 434] width 584 height 59
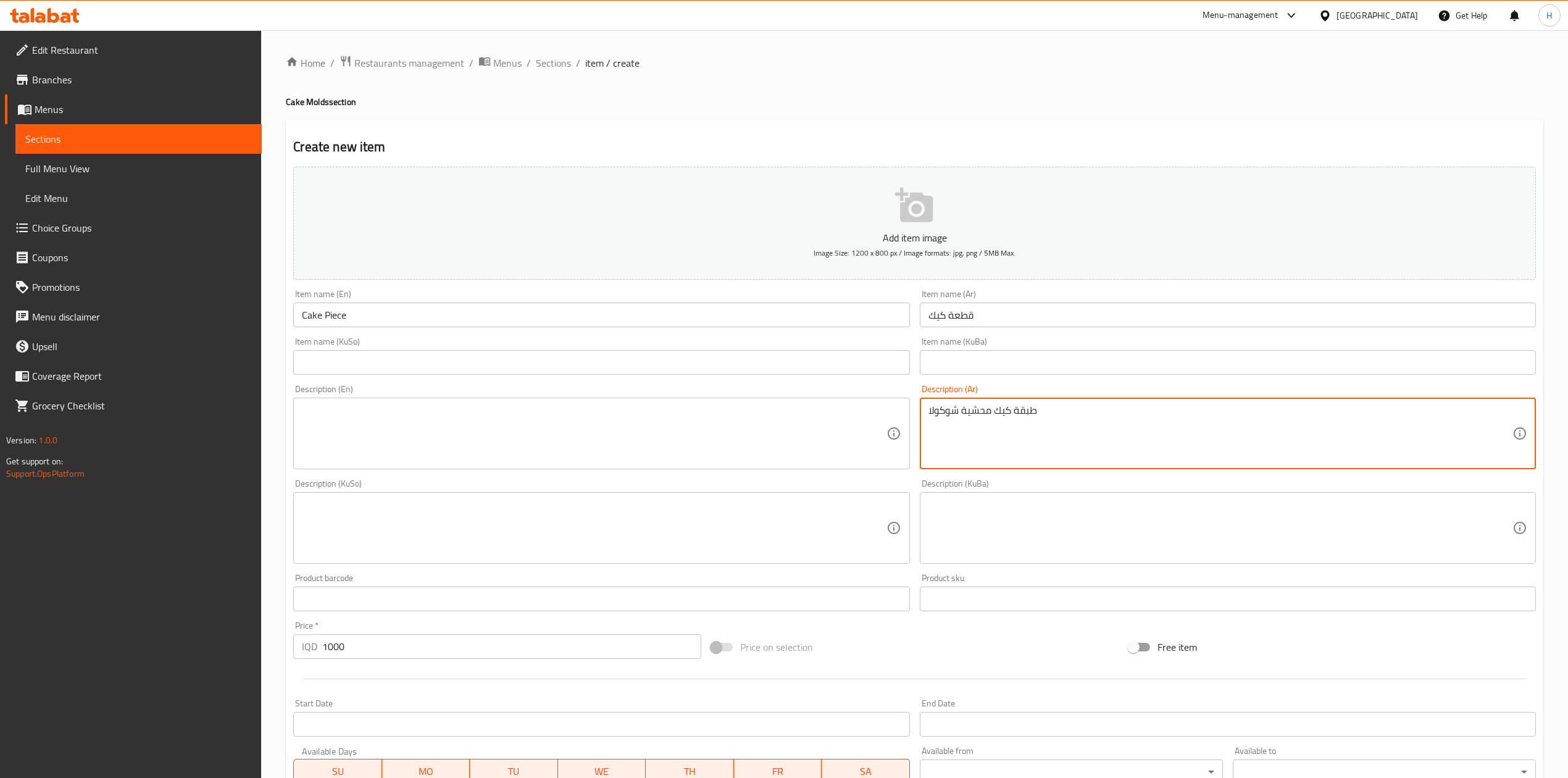
click at [1112, 442] on textarea "طبقة كيك محشية شوكولا" at bounding box center [1220, 434] width 584 height 59
type textarea "طبقة كيك محشية شوكولا"
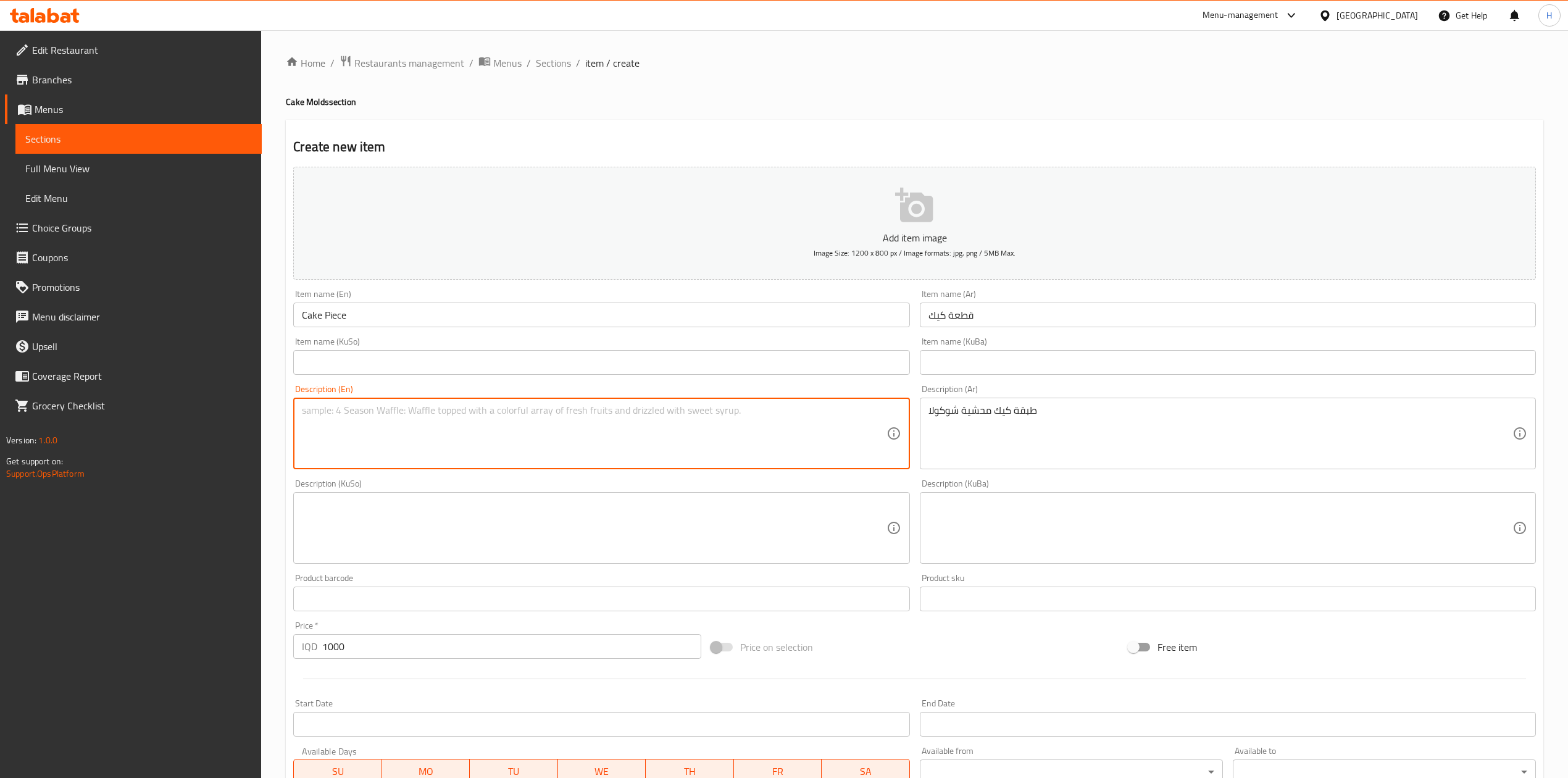
click at [547, 443] on textarea at bounding box center [594, 434] width 584 height 59
paste textarea "A layer of cake filled with chocolate"
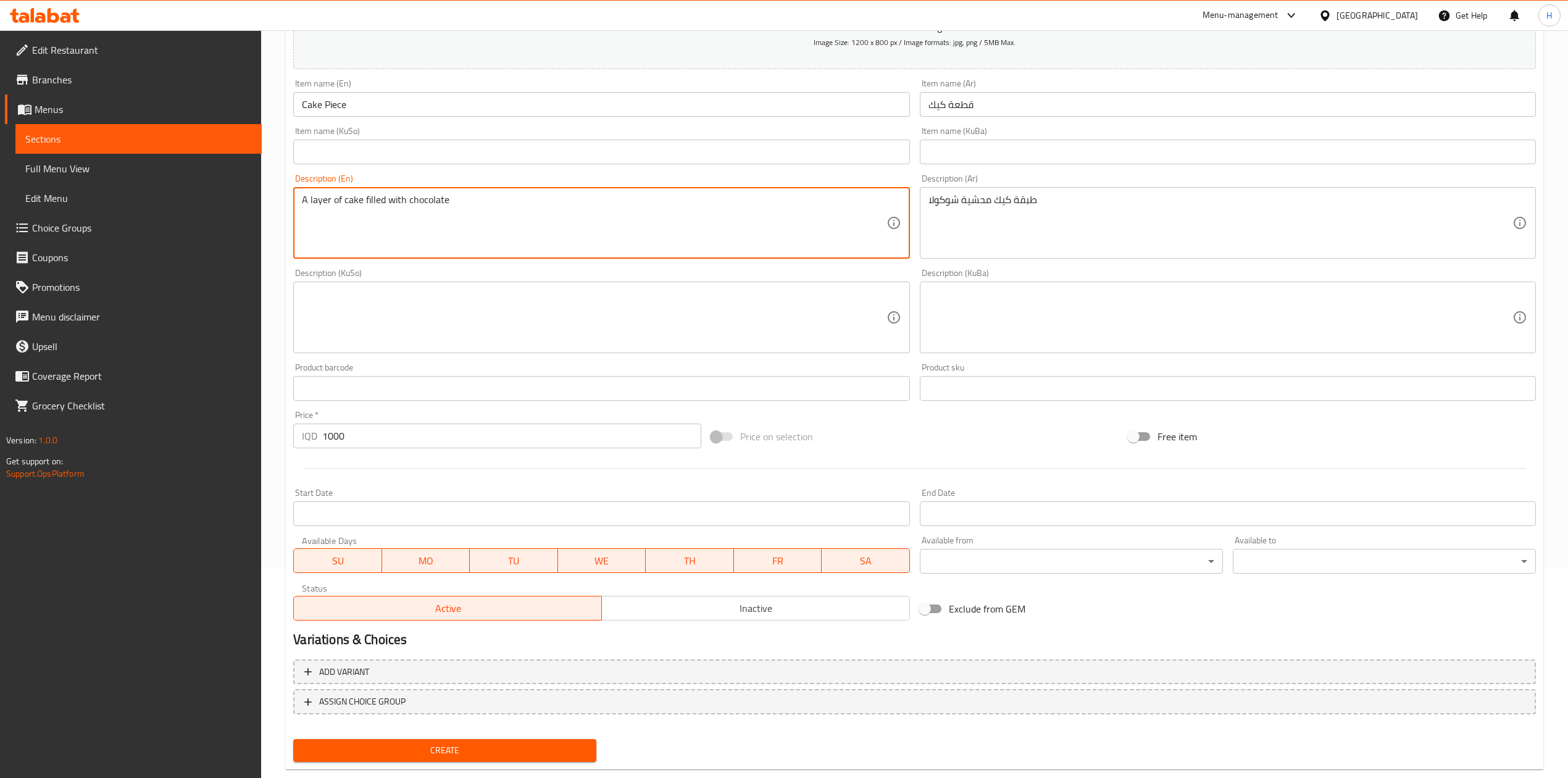
scroll to position [236, 0]
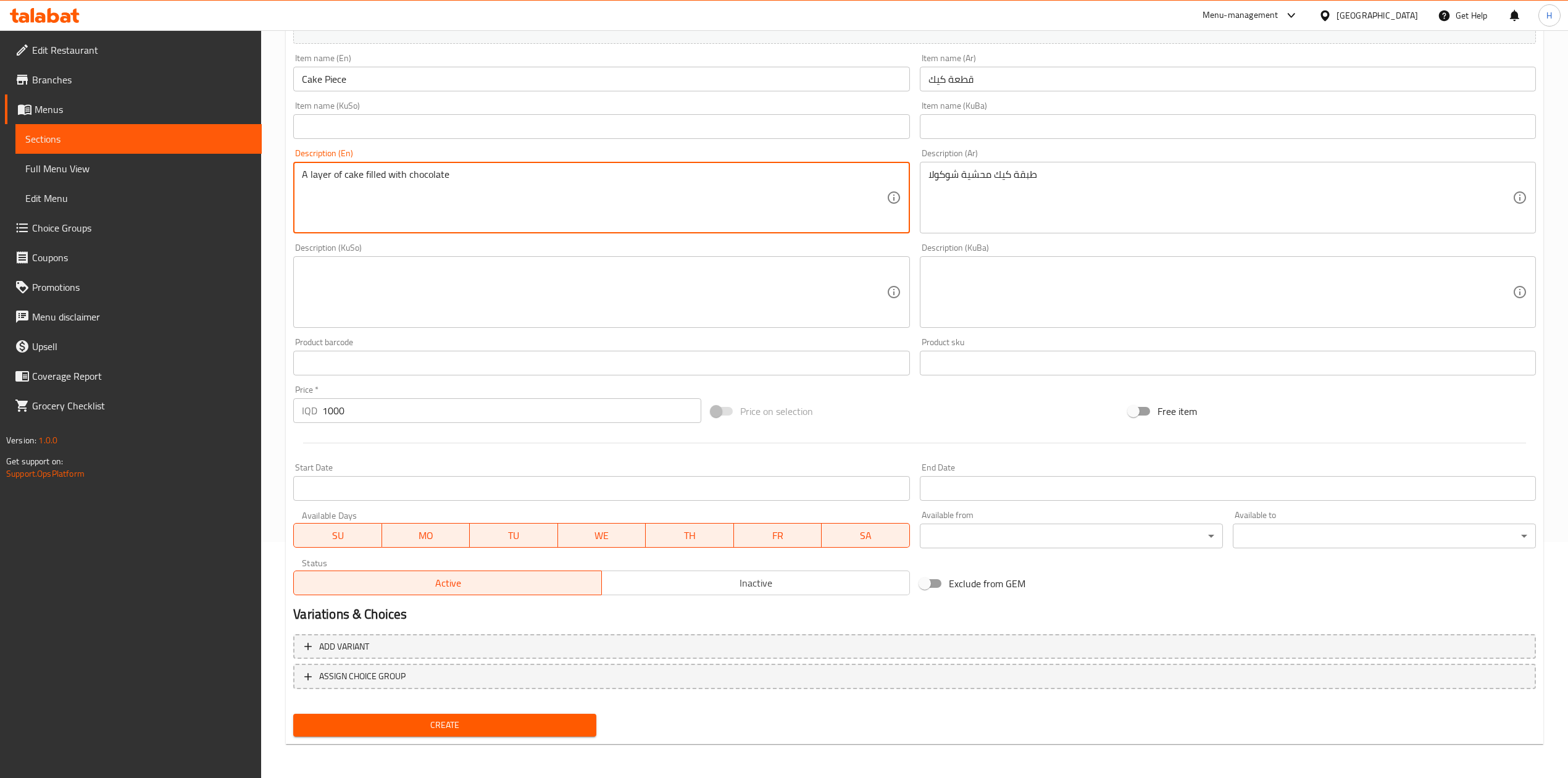
type textarea "A layer of cake filled with chocolate"
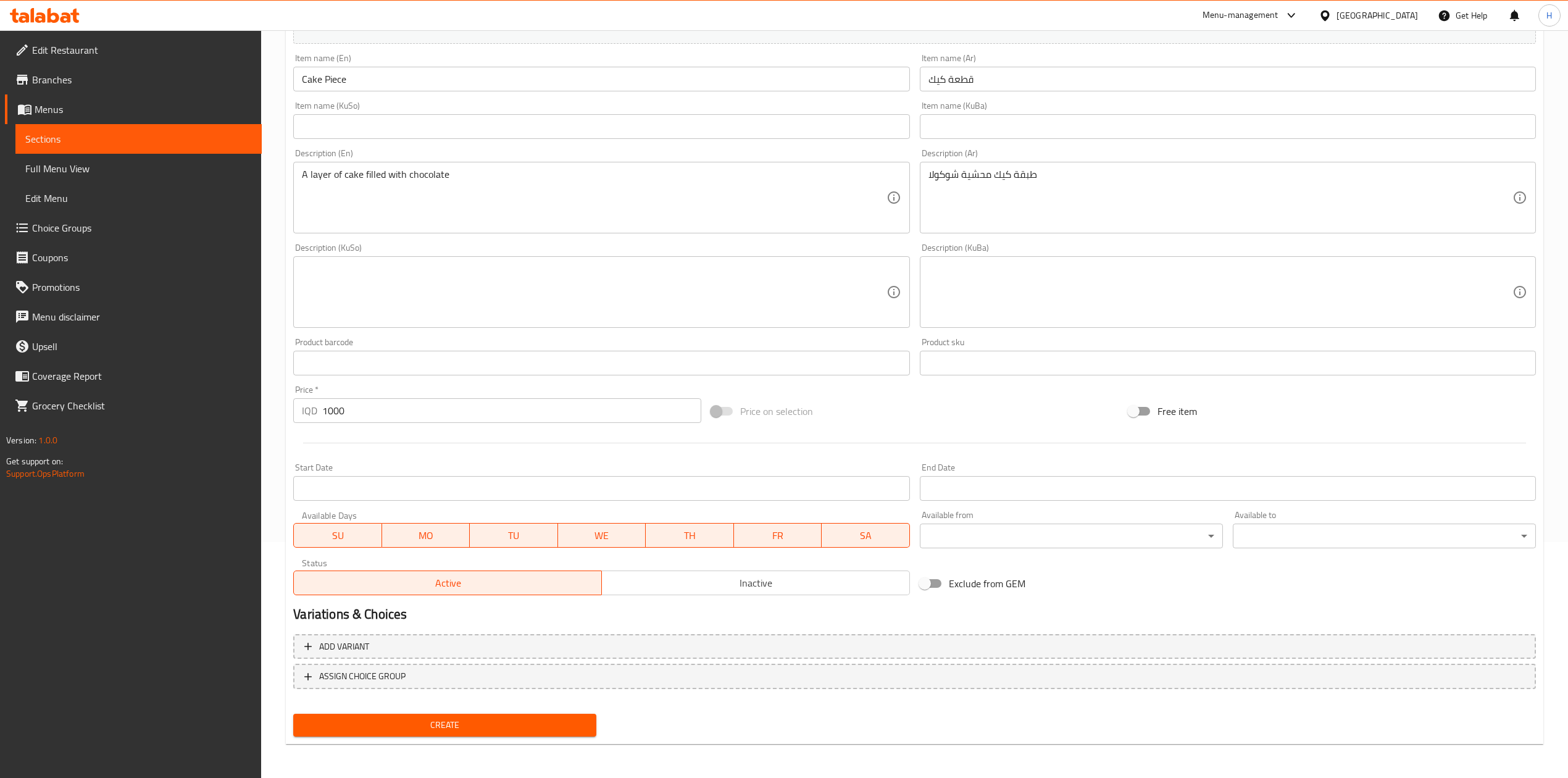
click at [487, 740] on div "Create" at bounding box center [445, 725] width 313 height 33
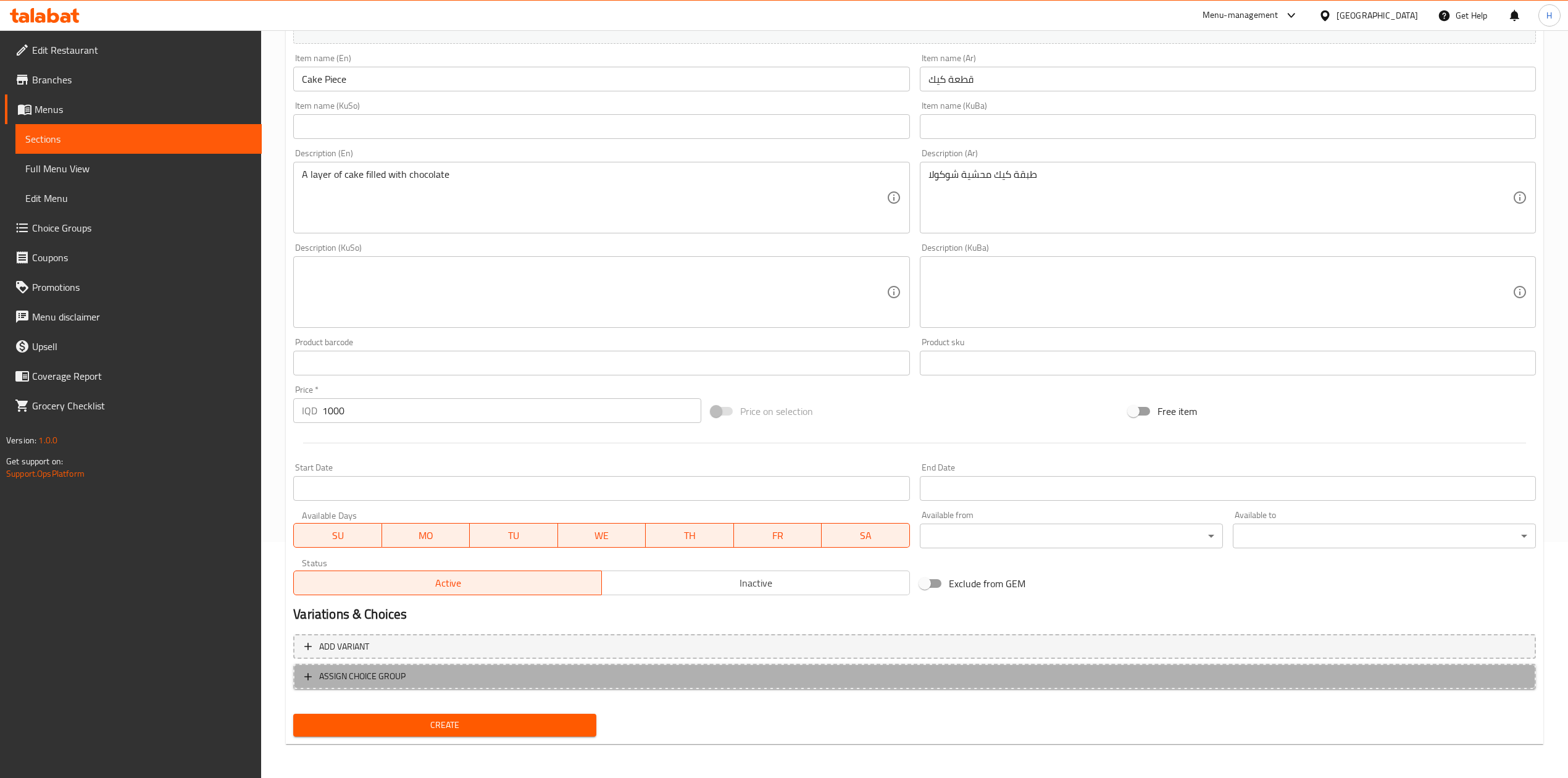
click at [499, 677] on span "ASSIGN CHOICE GROUP" at bounding box center [914, 677] width 1221 height 15
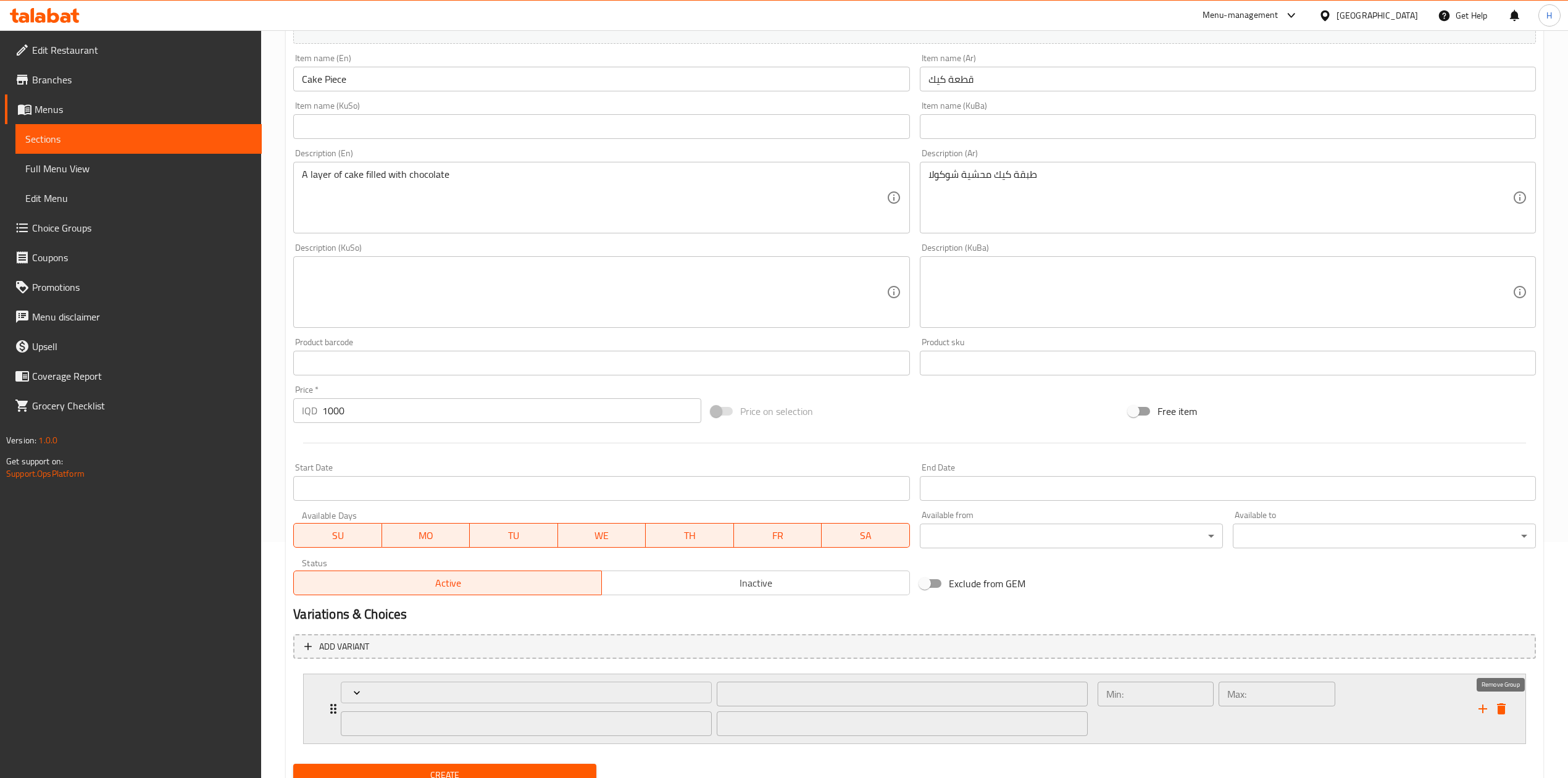
click at [1497, 709] on icon "delete" at bounding box center [1500, 709] width 15 height 15
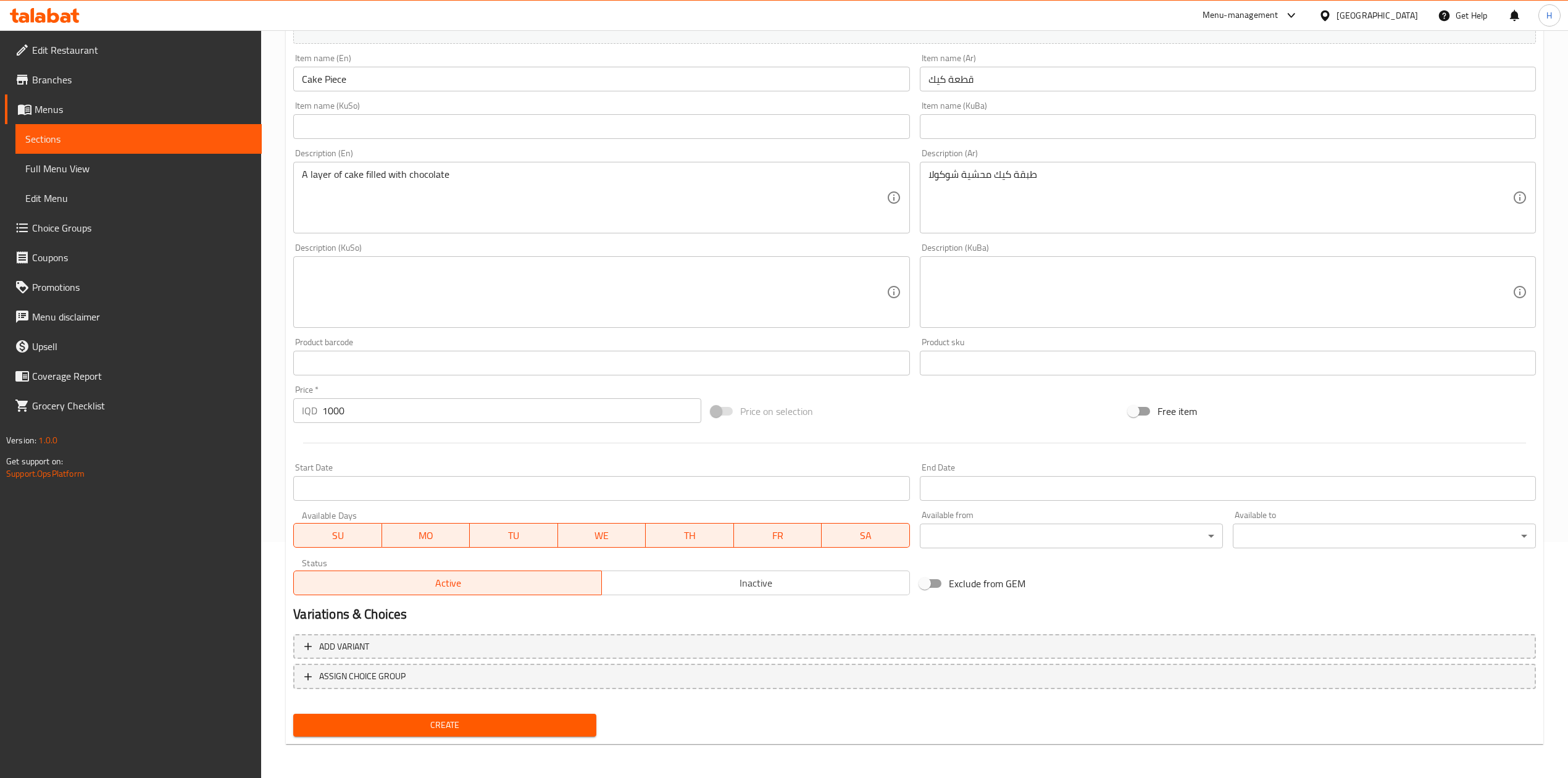
click at [433, 722] on span "Create" at bounding box center [444, 726] width 283 height 15
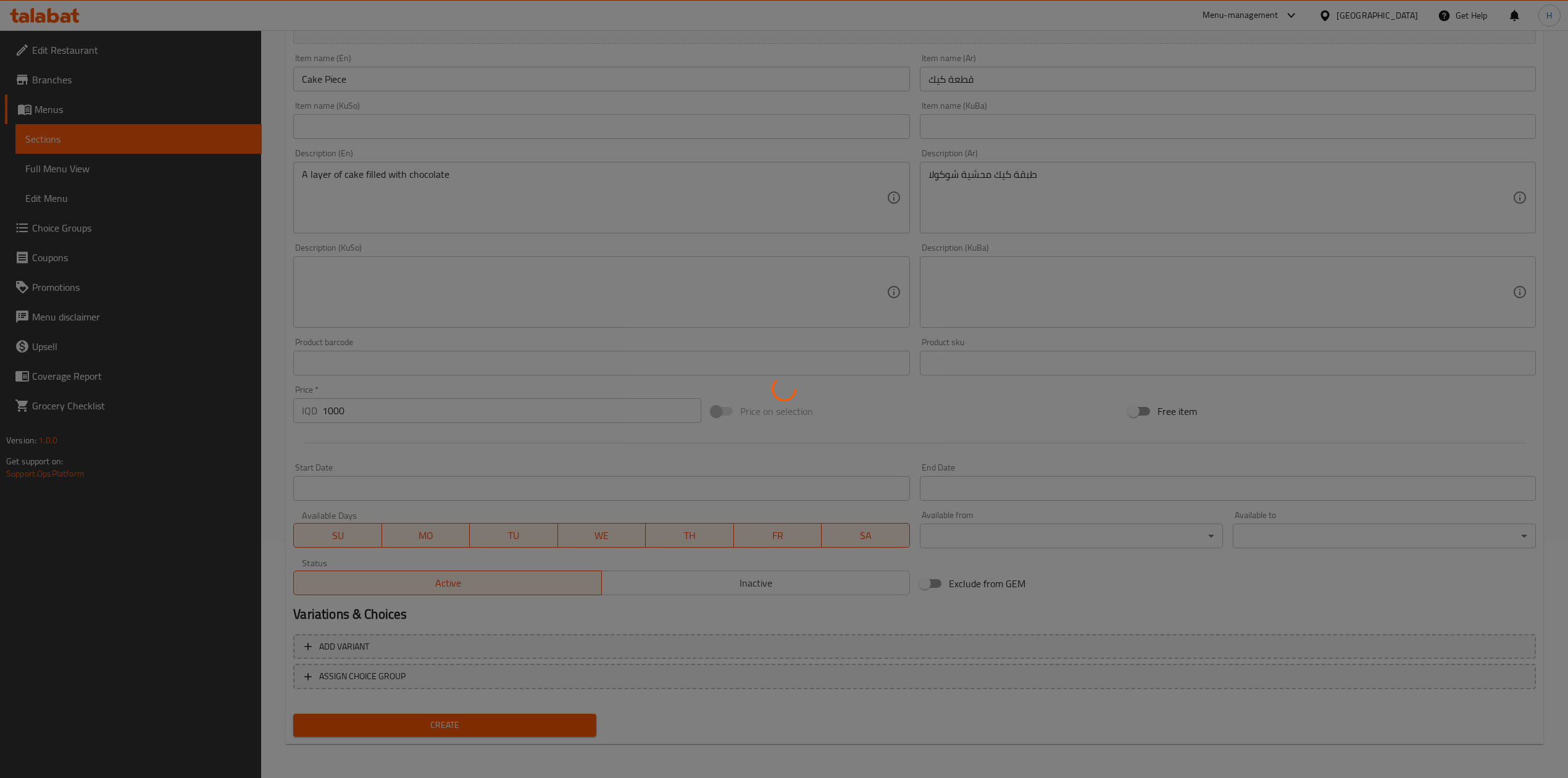
type input "0"
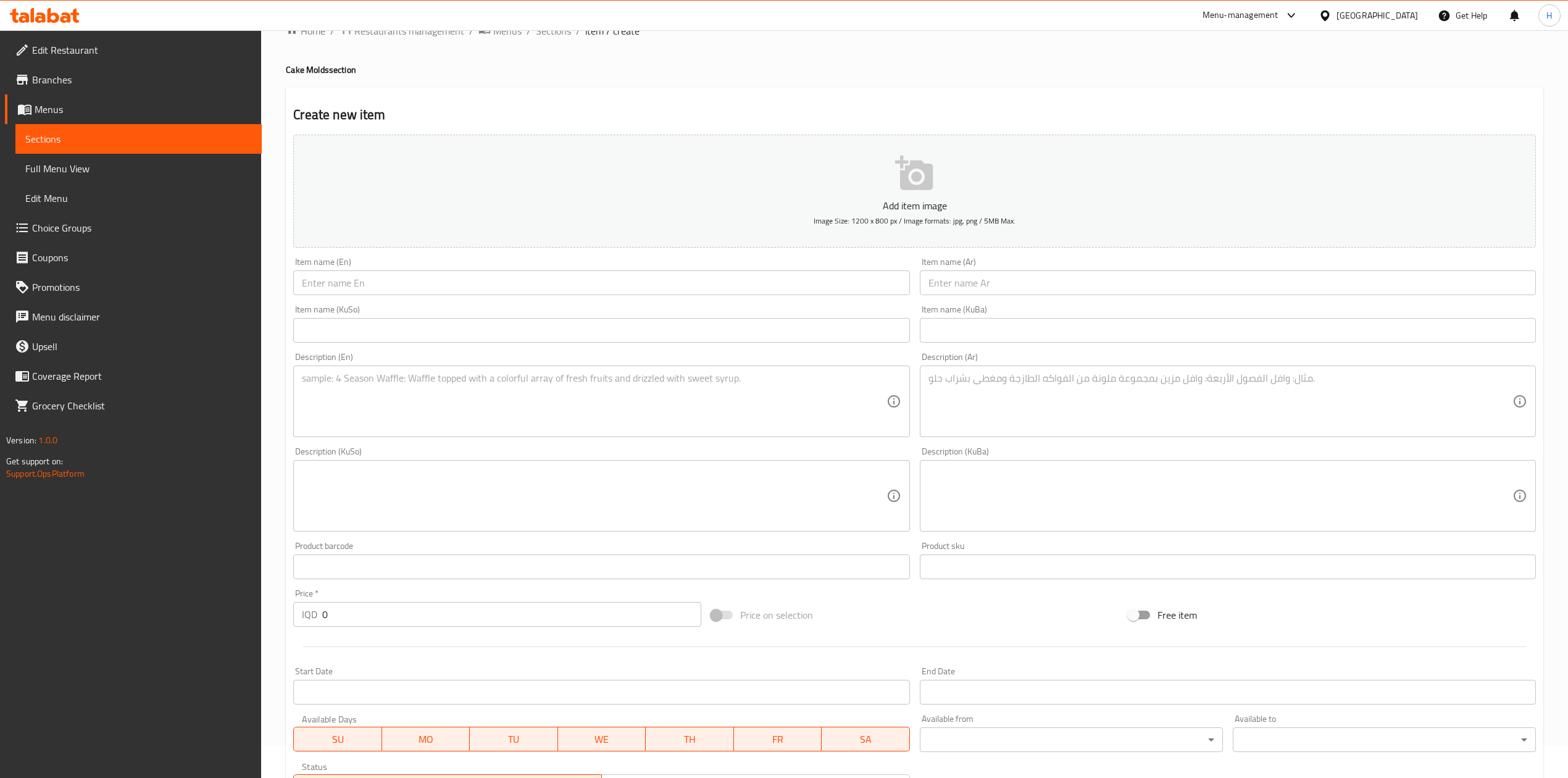
scroll to position [0, 0]
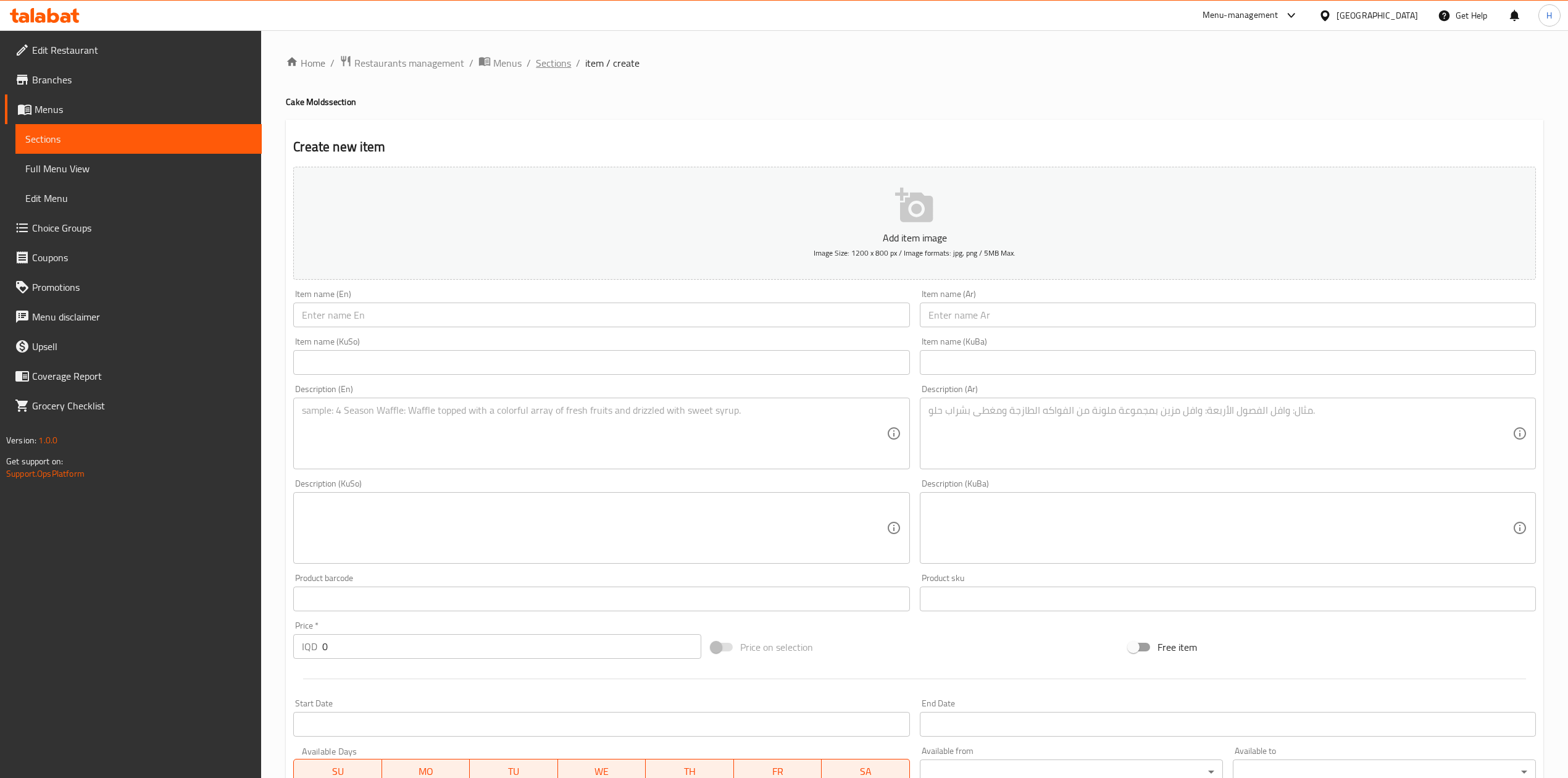
click at [553, 62] on span "Sections" at bounding box center [553, 62] width 35 height 15
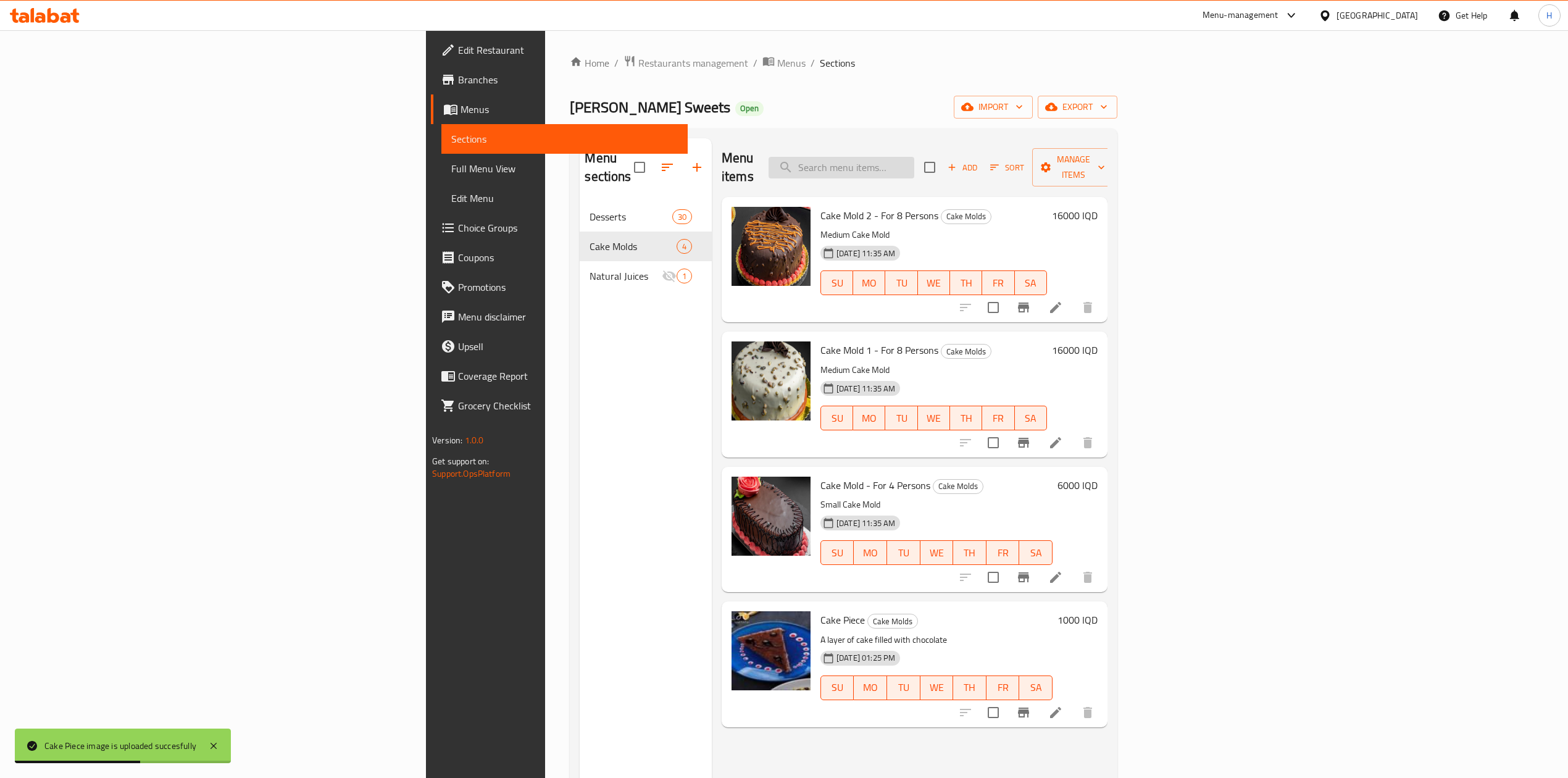
click at [914, 158] on input "search" at bounding box center [841, 167] width 145 height 21
type input "e"
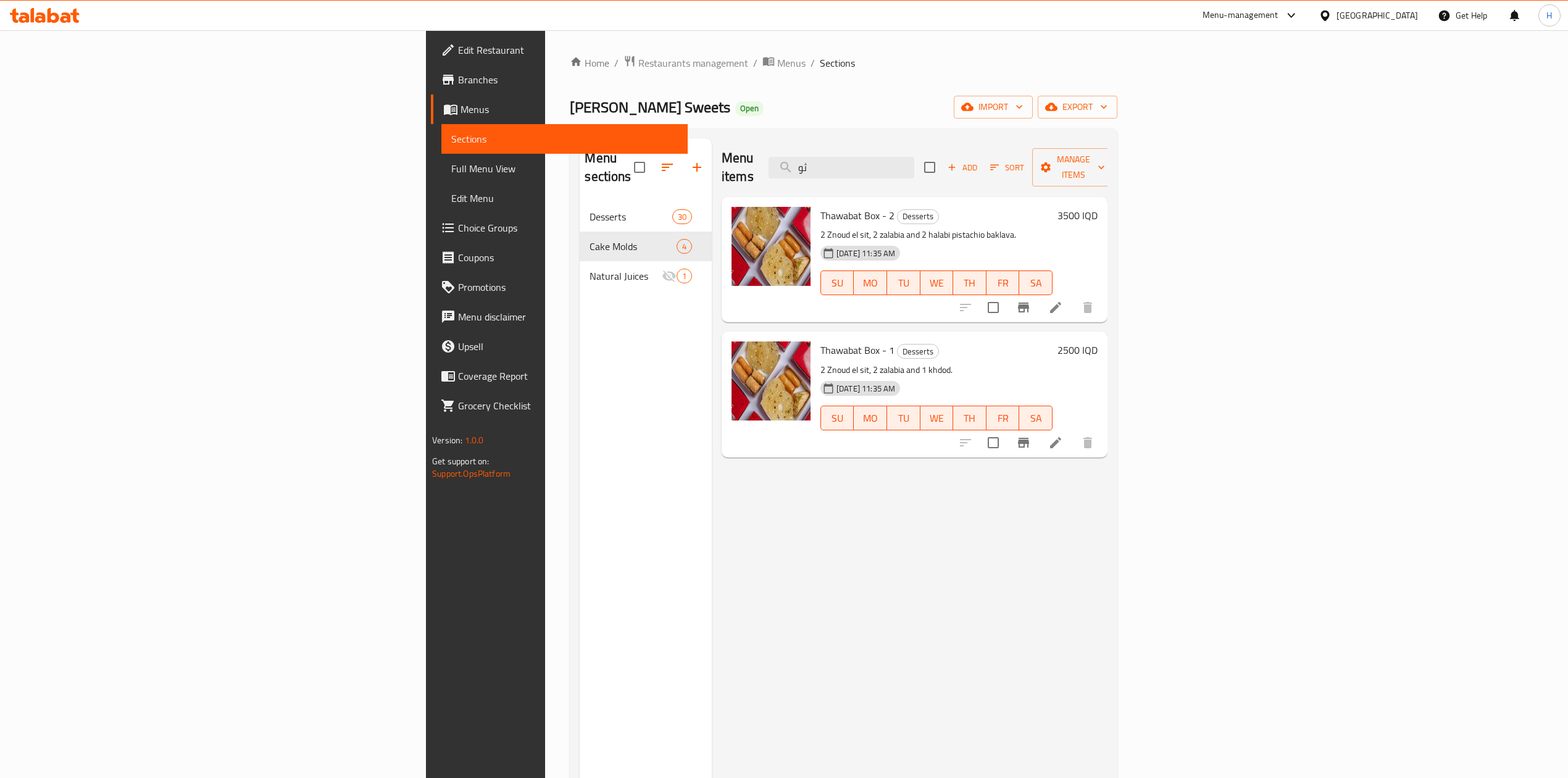
type input "ثو"
click at [820, 206] on span "Thawabat Box - 2" at bounding box center [857, 216] width 74 height 19
copy h6 "Thawabat Box - 2"
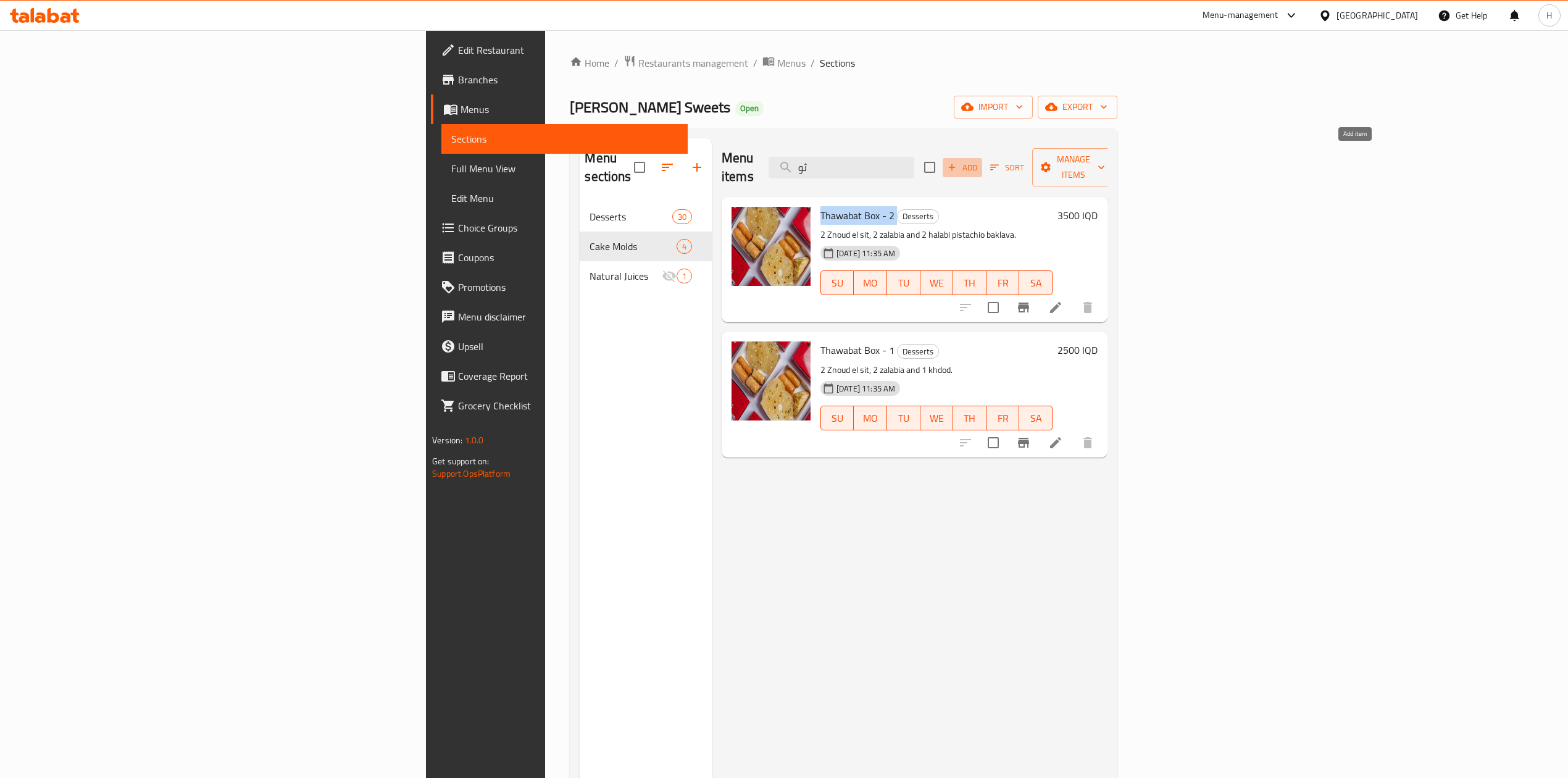
click at [982, 158] on button "Add" at bounding box center [962, 168] width 39 height 19
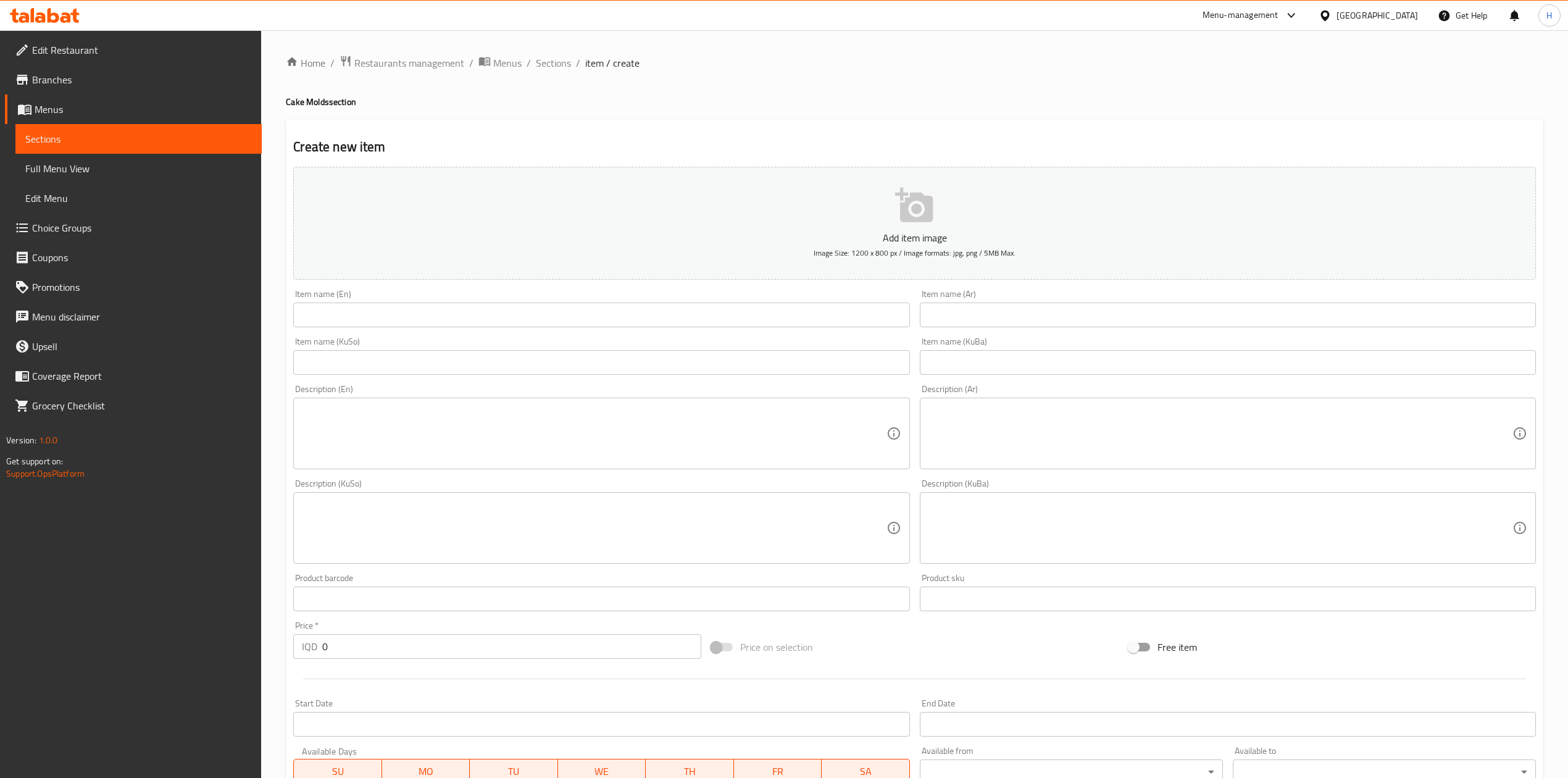
click at [749, 307] on input "text" at bounding box center [601, 315] width 616 height 25
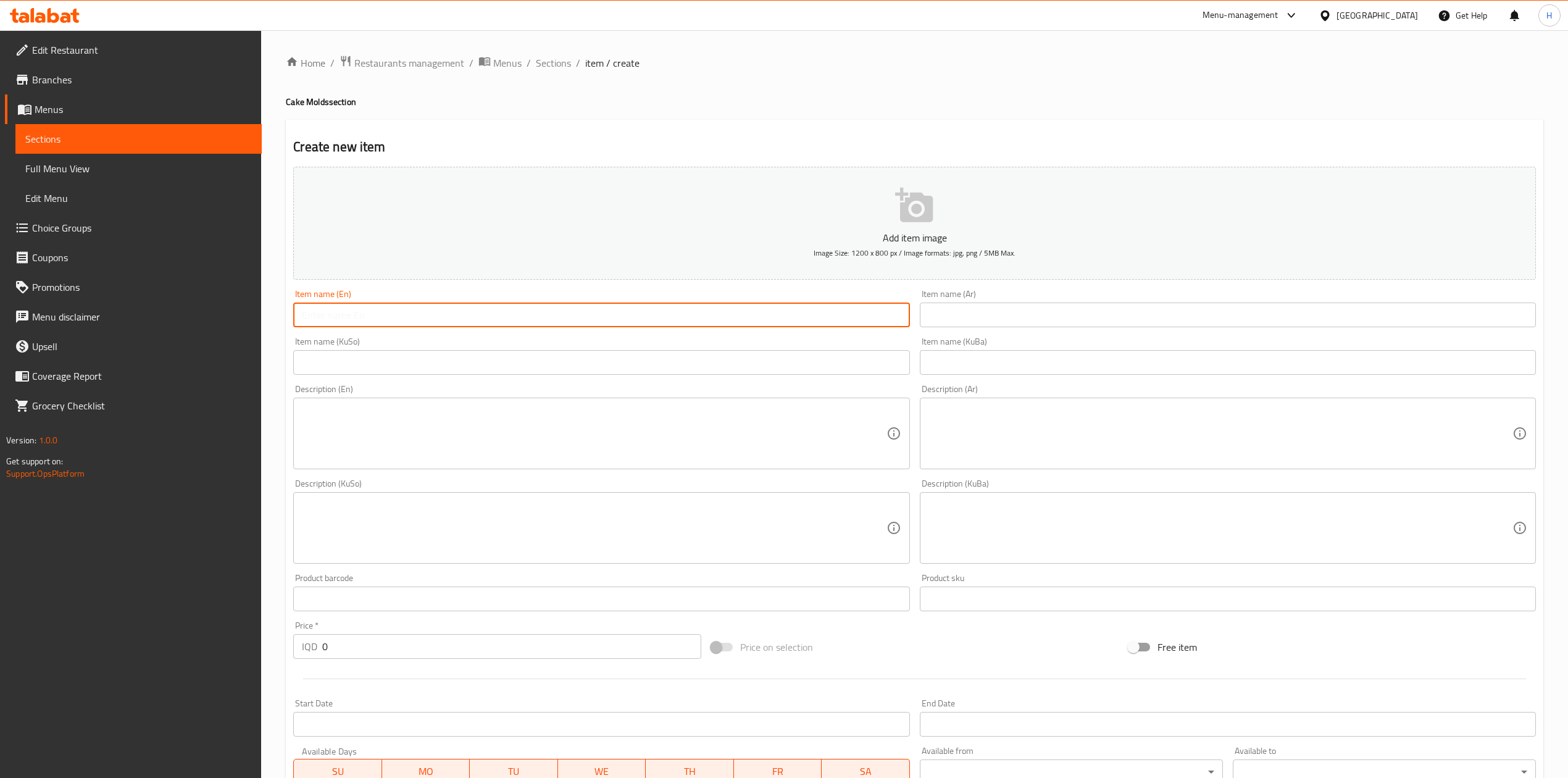
paste input "Thawabat Box - 2"
click at [374, 314] on input "Thawabat Box - 2" at bounding box center [601, 315] width 616 height 25
type input "Thawabat Box - 3"
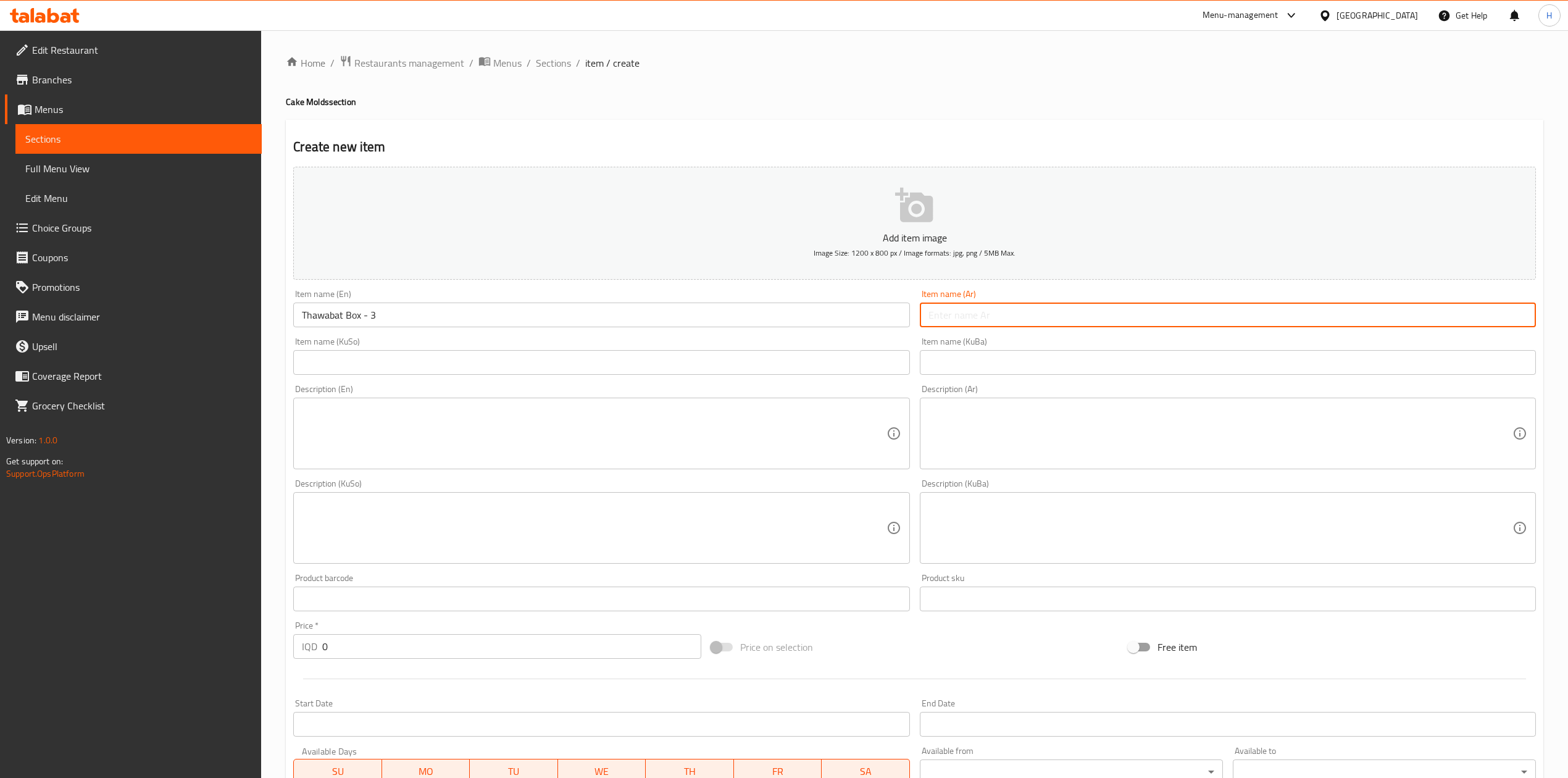
drag, startPoint x: 1009, startPoint y: 319, endPoint x: 1015, endPoint y: 320, distance: 6.1
click at [1010, 319] on input "text" at bounding box center [1228, 315] width 616 height 25
type input "u"
type input "علبة ثوابات- 3"
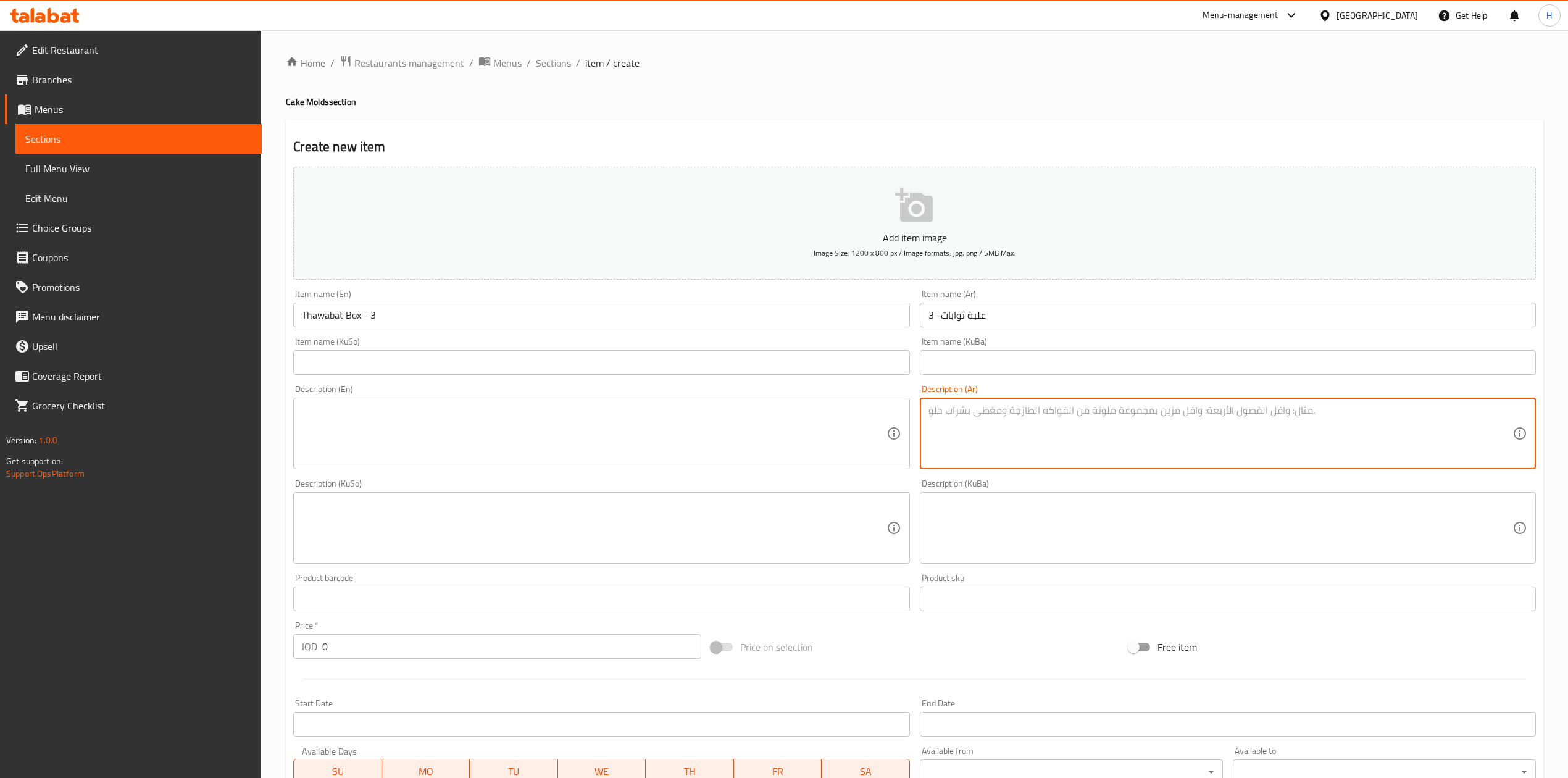
click at [944, 453] on textarea at bounding box center [1220, 434] width 584 height 59
paste textarea "3قطع زنود 3زلابيه 3بقلاوه 2برمه"
click at [1027, 411] on textarea "3قطع زنود 3زلابيه 3بقلاوه 2برمه" at bounding box center [1220, 434] width 584 height 59
click at [1025, 418] on textarea "3قطع زنود 3زلابيه 3بقلاوه 2برمه" at bounding box center [1220, 434] width 584 height 59
click at [997, 407] on textarea "3قطع زنود, 3زلابيه 3بقلاوه 2برمه" at bounding box center [1220, 434] width 584 height 59
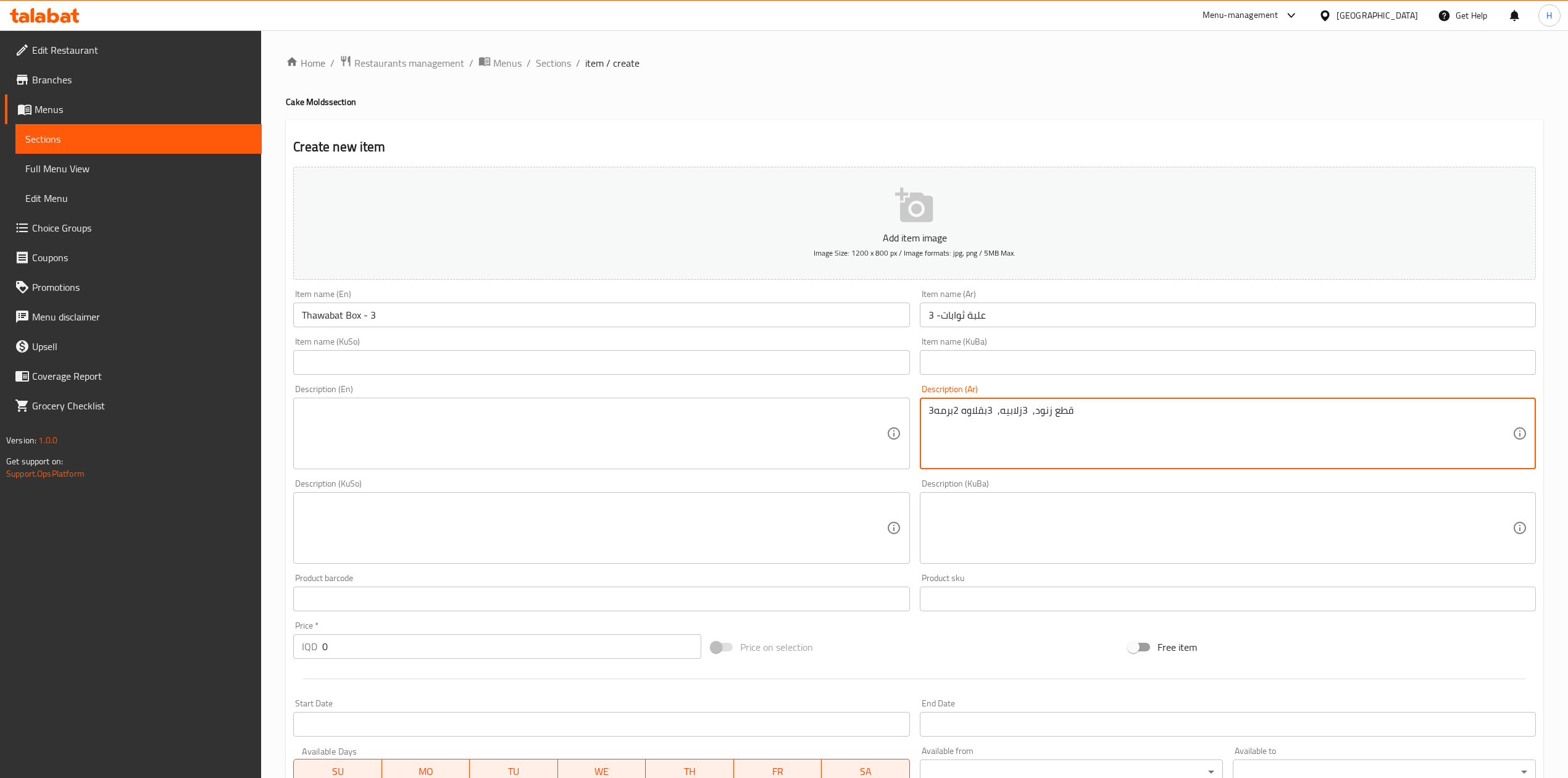
click at [962, 413] on textarea "3قطع زنود, 3زلابيه, 3بقلاوه 2برمه" at bounding box center [1220, 434] width 584 height 59
click at [964, 406] on textarea "3قطع زنود, 3زلابيه, 3بقلاوهو 2برمه" at bounding box center [1220, 434] width 584 height 59
drag, startPoint x: 938, startPoint y: 409, endPoint x: 924, endPoint y: 410, distance: 14.0
click at [924, 410] on div "3قطع زنود, 3زلابيه, 3بقلاوه و 2برمه Description (Ar)" at bounding box center [1228, 434] width 616 height 72
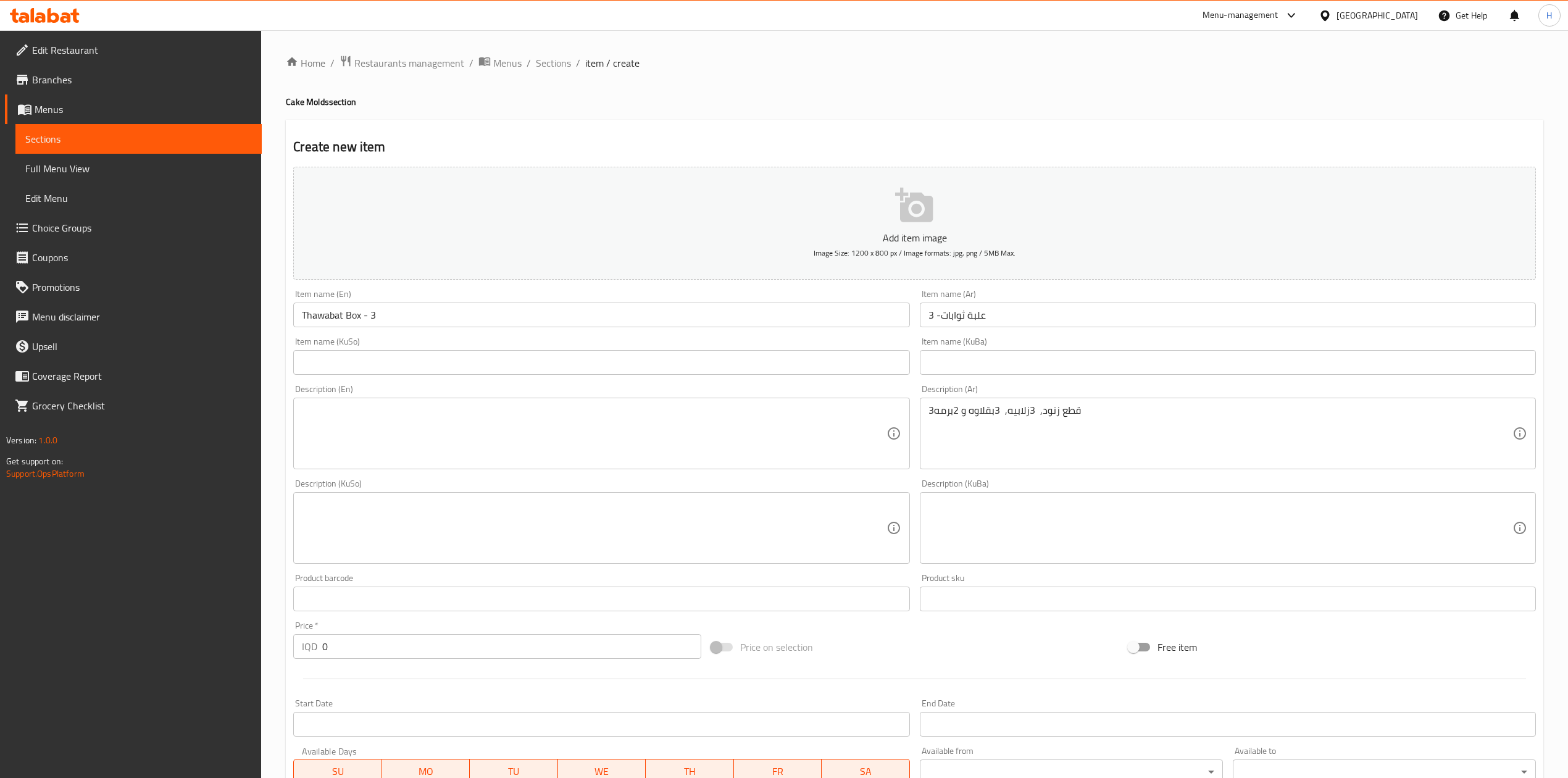
click at [921, 408] on div "3قطع زنود, 3زلابيه, 3بقلاوه و 2برمه Description (Ar)" at bounding box center [1228, 434] width 616 height 72
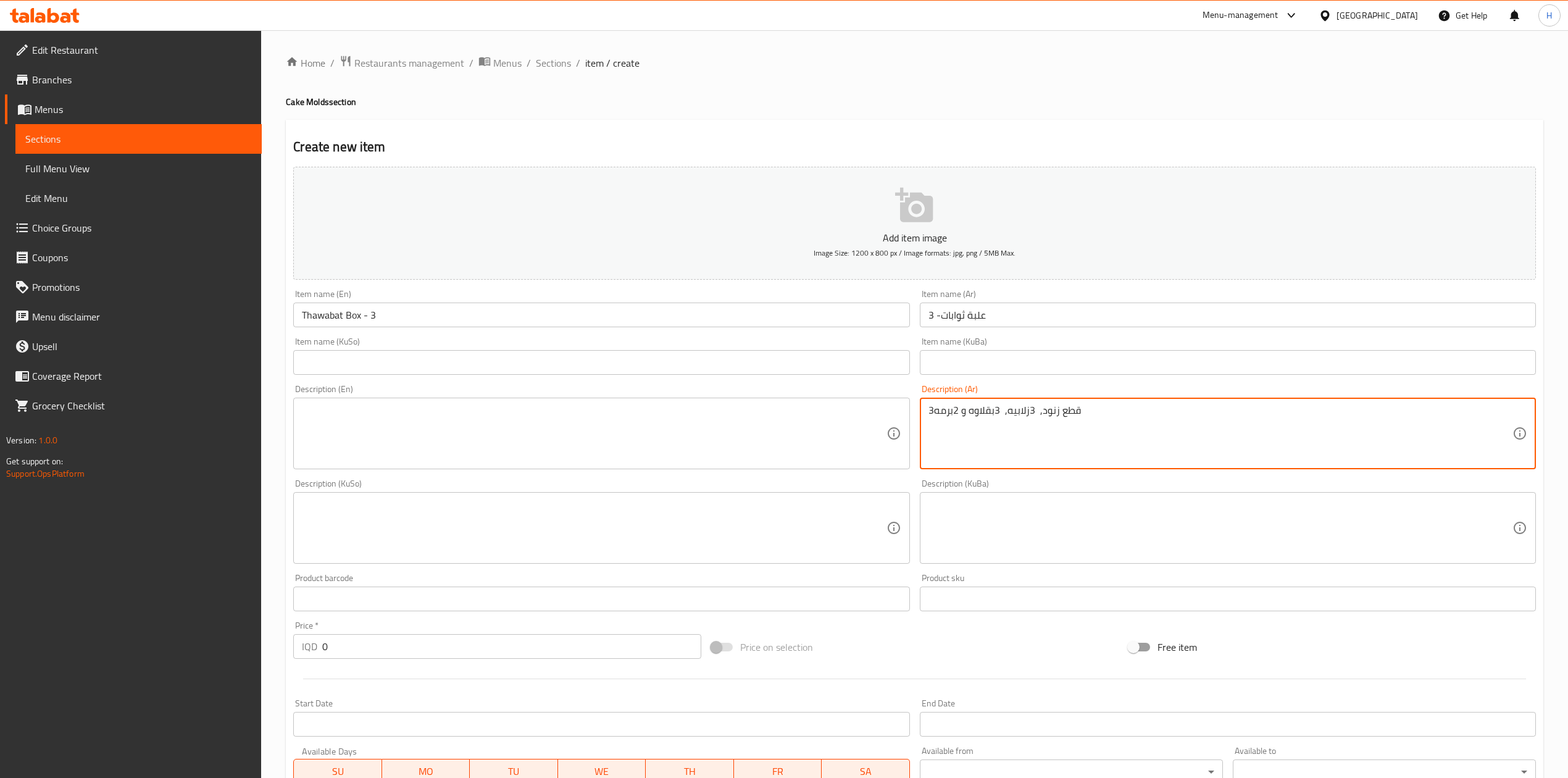
click at [932, 408] on textarea "3قطع زنود, 3زلابيه, 3بقلاوه و 2برمه" at bounding box center [1220, 434] width 584 height 59
click at [930, 410] on textarea "3قطع زنود, 3زلابيه, 3بقلاوه و 2برمه" at bounding box center [1220, 434] width 584 height 59
drag, startPoint x: 932, startPoint y: 410, endPoint x: 919, endPoint y: 411, distance: 13.0
click at [919, 411] on div "Description (Ar) 3قطع زنود, 3زلابيه, 3بقلاوه و 2برمه Description (Ar)" at bounding box center [1228, 427] width 626 height 94
click at [1119, 399] on div "قطع زنود, 3زلابيه, 3بقلاوه و 2برمه Description (Ar)" at bounding box center [1228, 434] width 616 height 72
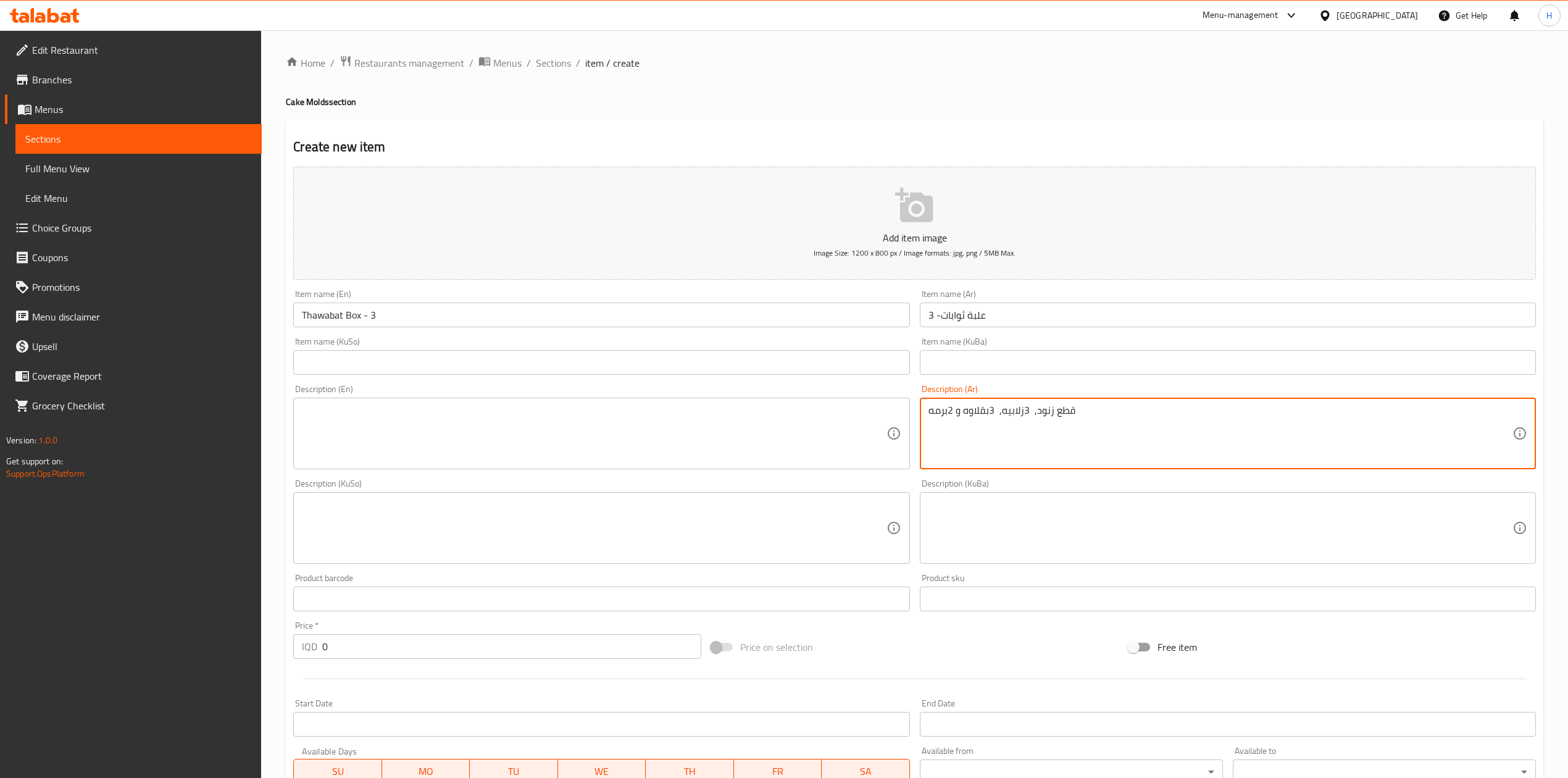
click at [1112, 408] on textarea "قطع زنود, 3زلابيه, 3بقلاوه و 2برمه" at bounding box center [1220, 434] width 584 height 59
click at [928, 419] on textarea "قطع زنود, 3زلابيه, 3بقلاوه و 2برمه" at bounding box center [1220, 434] width 584 height 59
click at [959, 423] on textarea "3قطع زنود, 3زلابيه, 3بقلاوه و 2برمه" at bounding box center [1220, 434] width 584 height 59
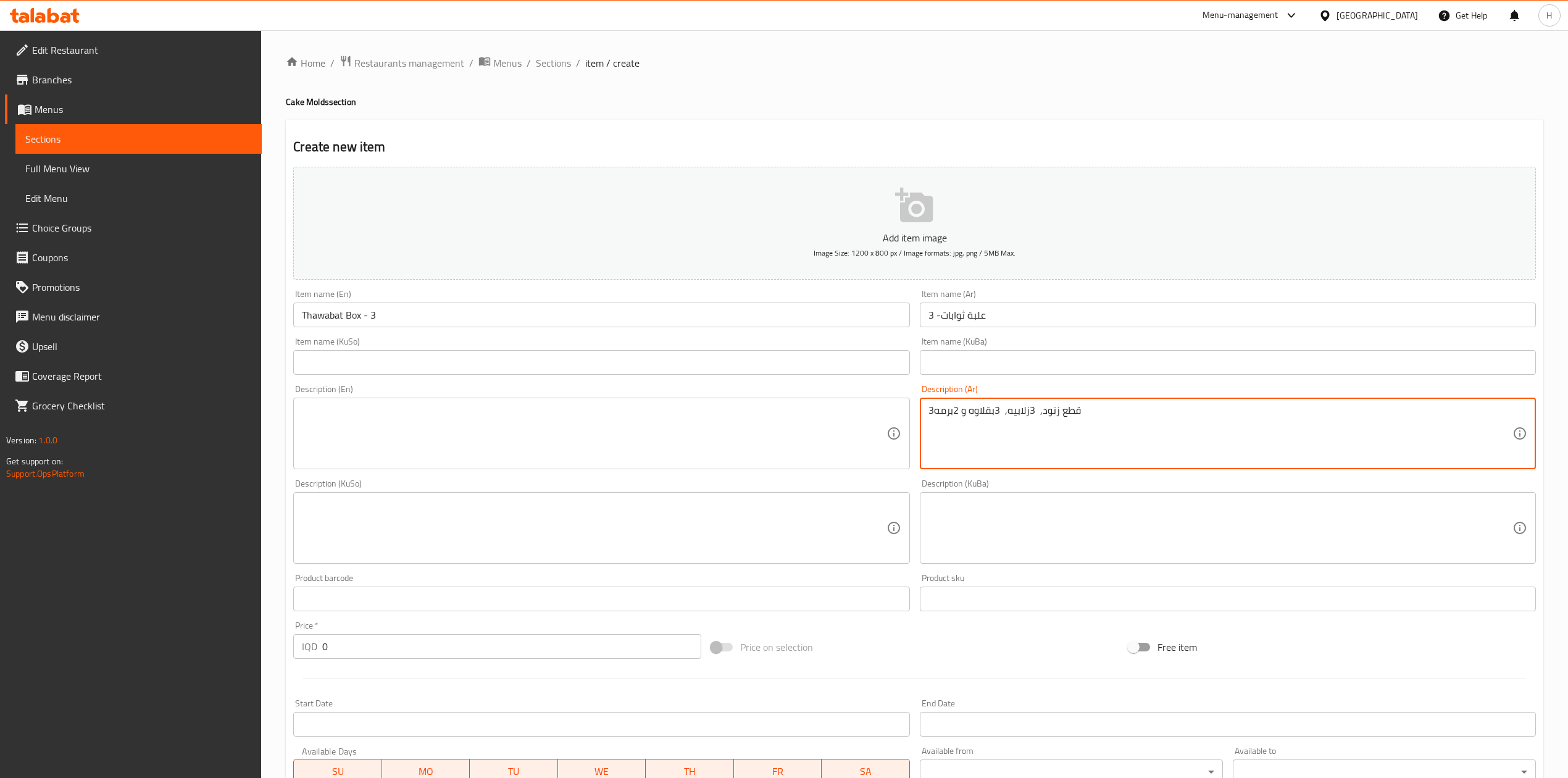
type textarea "3قطع زنود, 3زلابيه, 3بقلاوه و 2برمه"
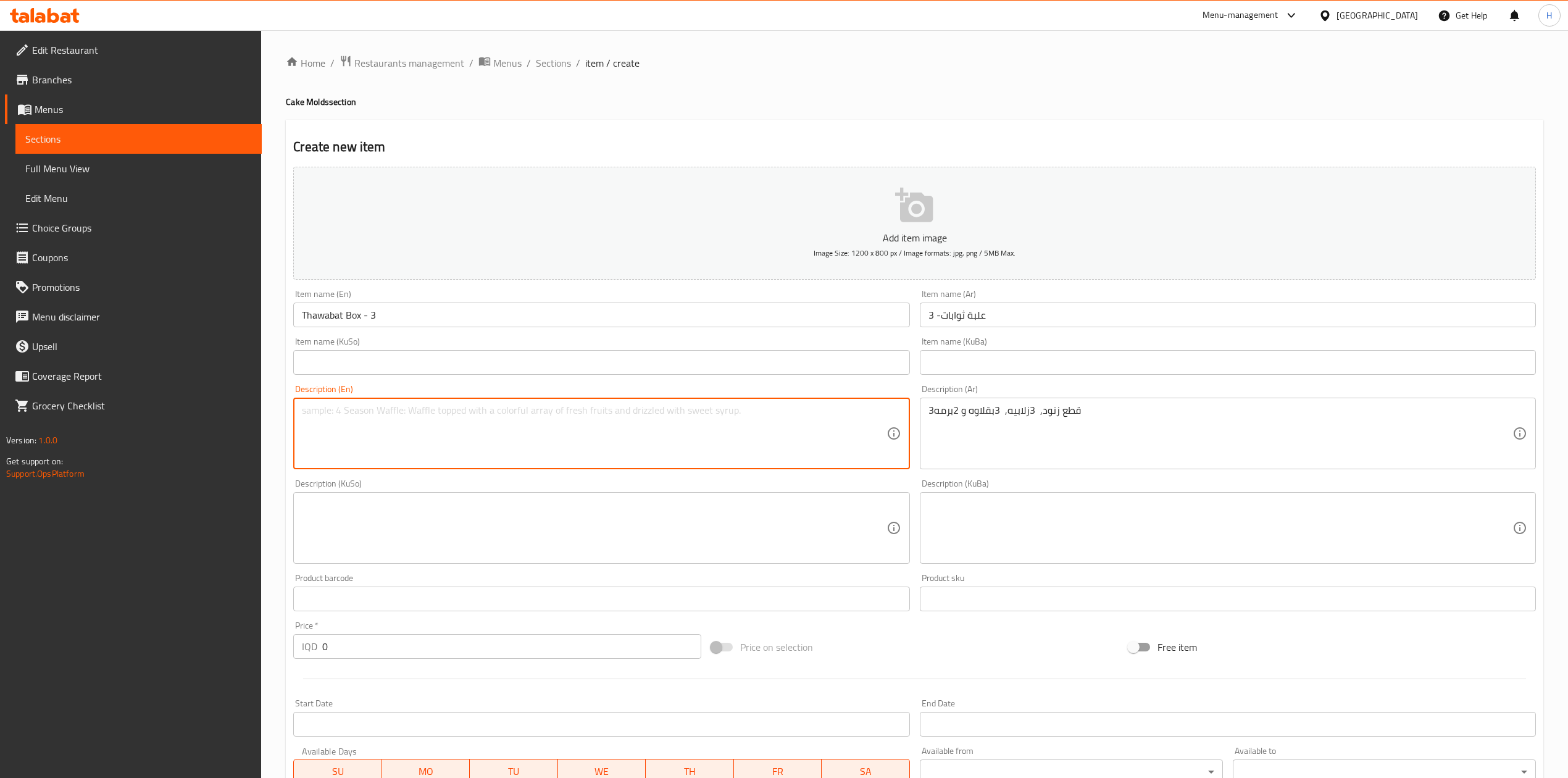
click at [523, 429] on textarea at bounding box center [594, 434] width 584 height 59
paste textarea "3 pieces of Zunoud, 3 Zalabieh, 3 Baklava and 2 Barma."
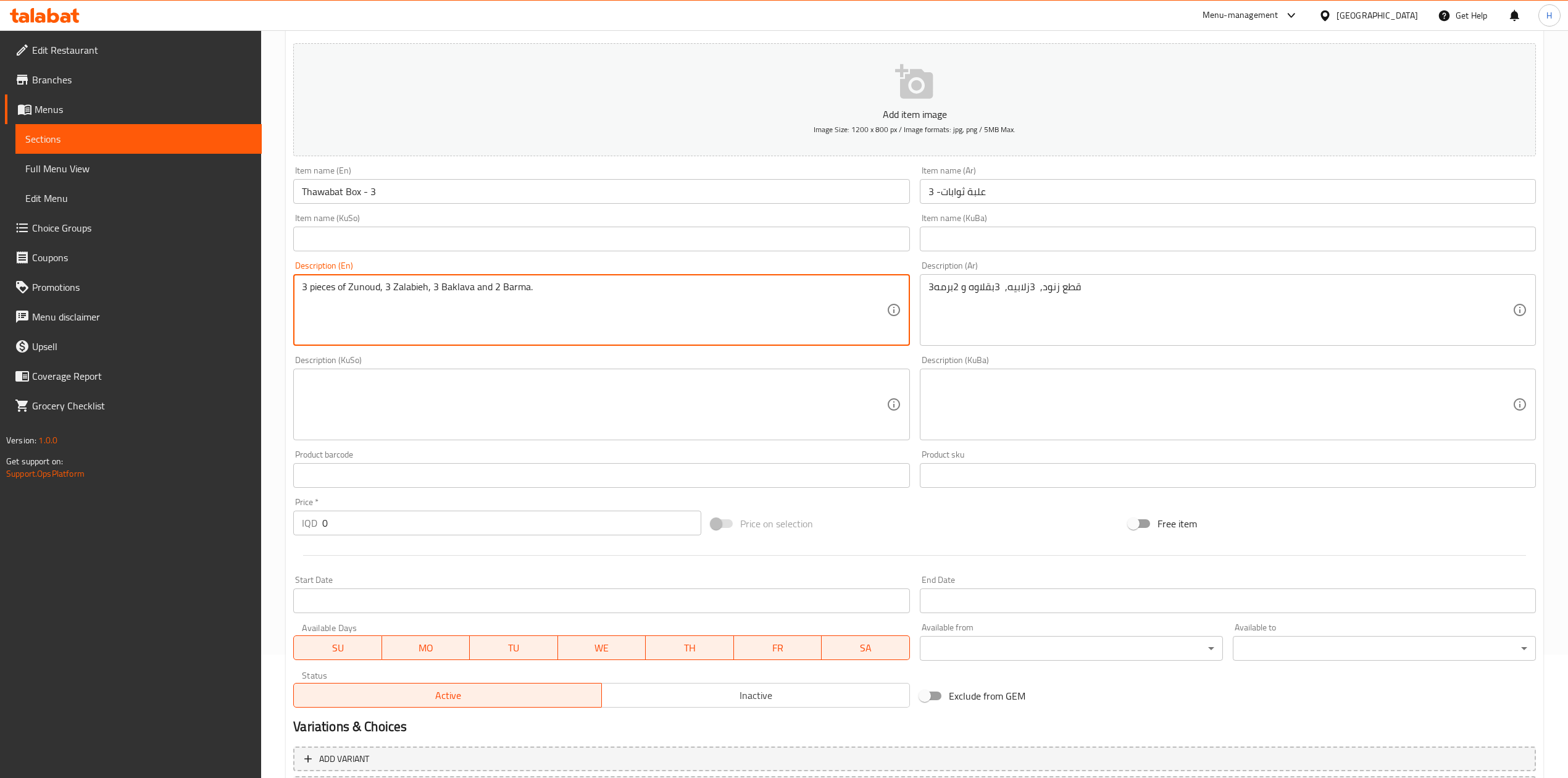
scroll to position [236, 0]
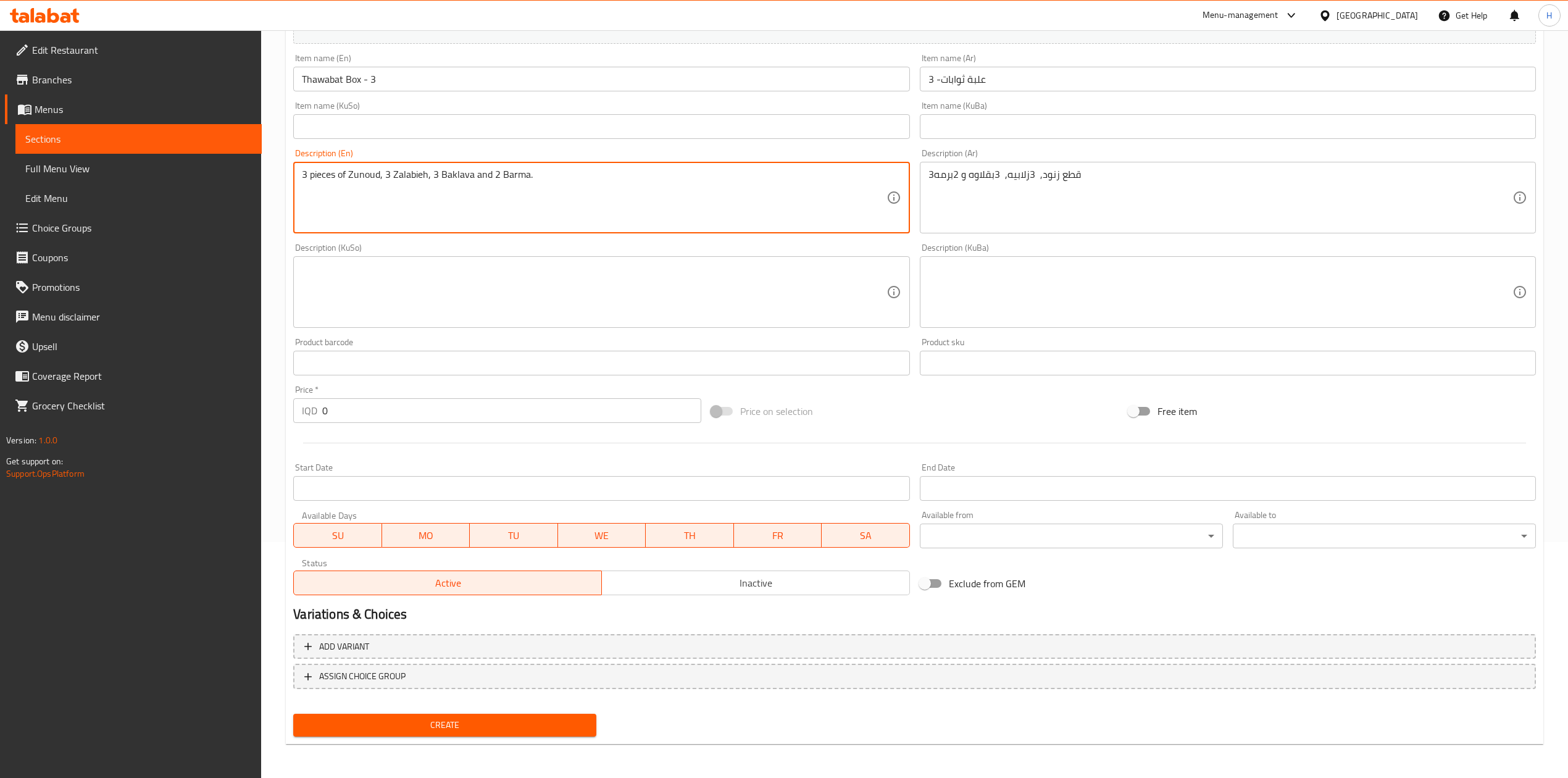
type textarea "3 pieces of Zunoud, 3 Zalabieh, 3 Baklava and 2 Barma."
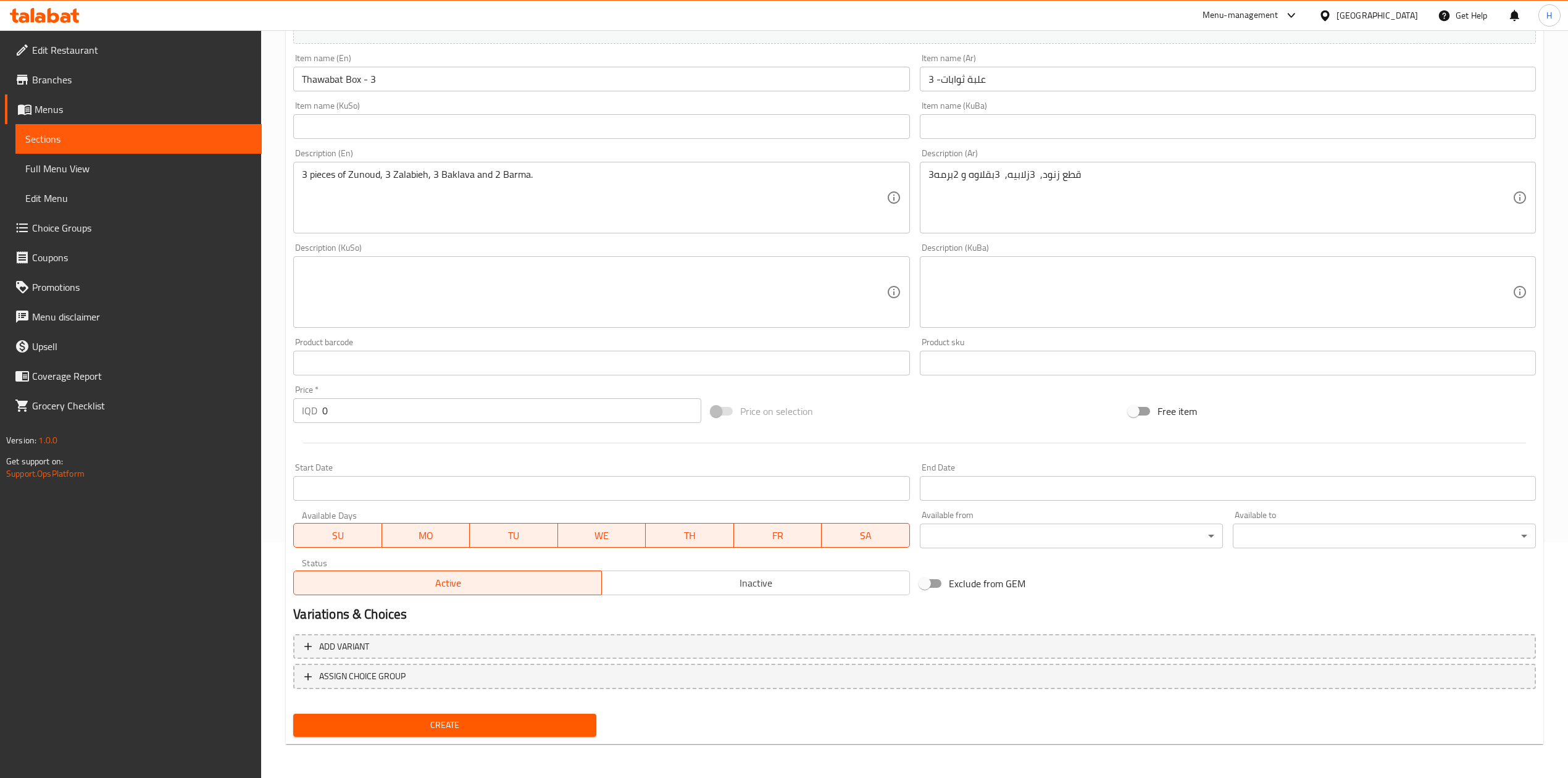
click at [349, 398] on div "Price   * IQD 0 Price *" at bounding box center [497, 404] width 407 height 38
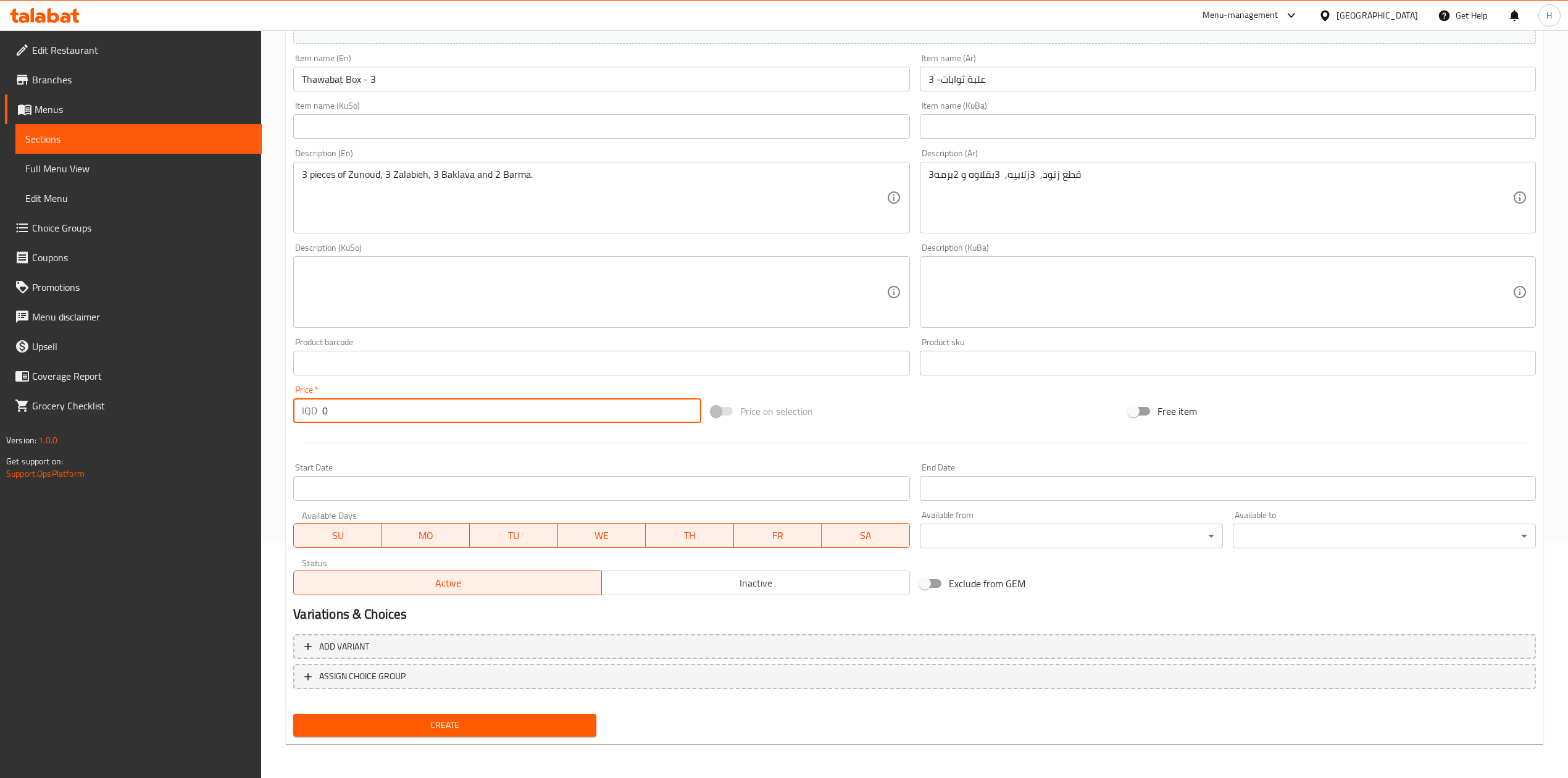
click at [349, 403] on input "0" at bounding box center [512, 410] width 378 height 25
click at [370, 425] on div "Price   * IQD 05000 Price *" at bounding box center [497, 405] width 417 height 48
click at [371, 409] on input "05000" at bounding box center [512, 410] width 378 height 25
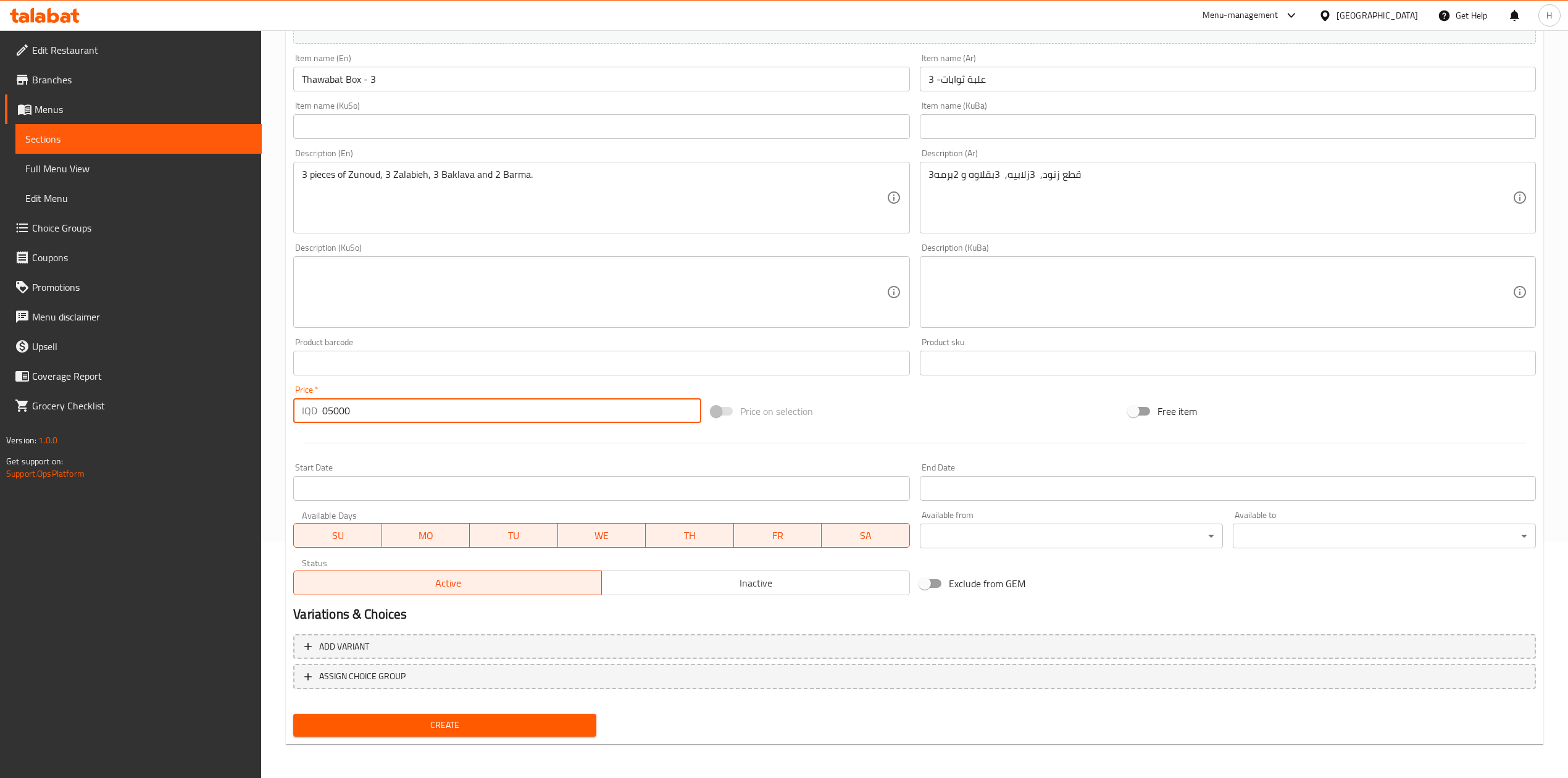
click at [371, 409] on input "05000" at bounding box center [512, 410] width 378 height 25
type input "5000"
click at [441, 731] on span "Create" at bounding box center [444, 726] width 283 height 15
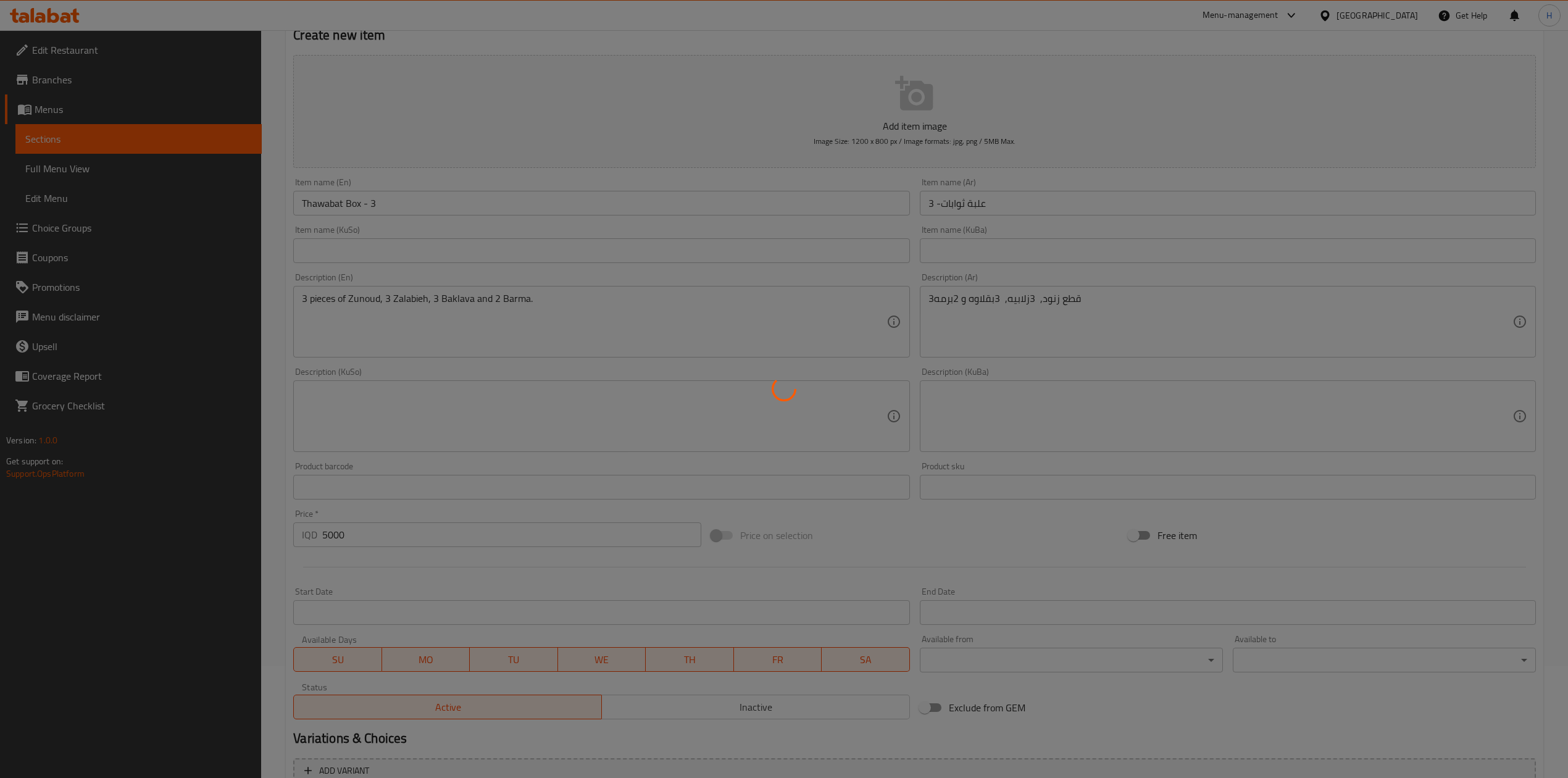
scroll to position [0, 0]
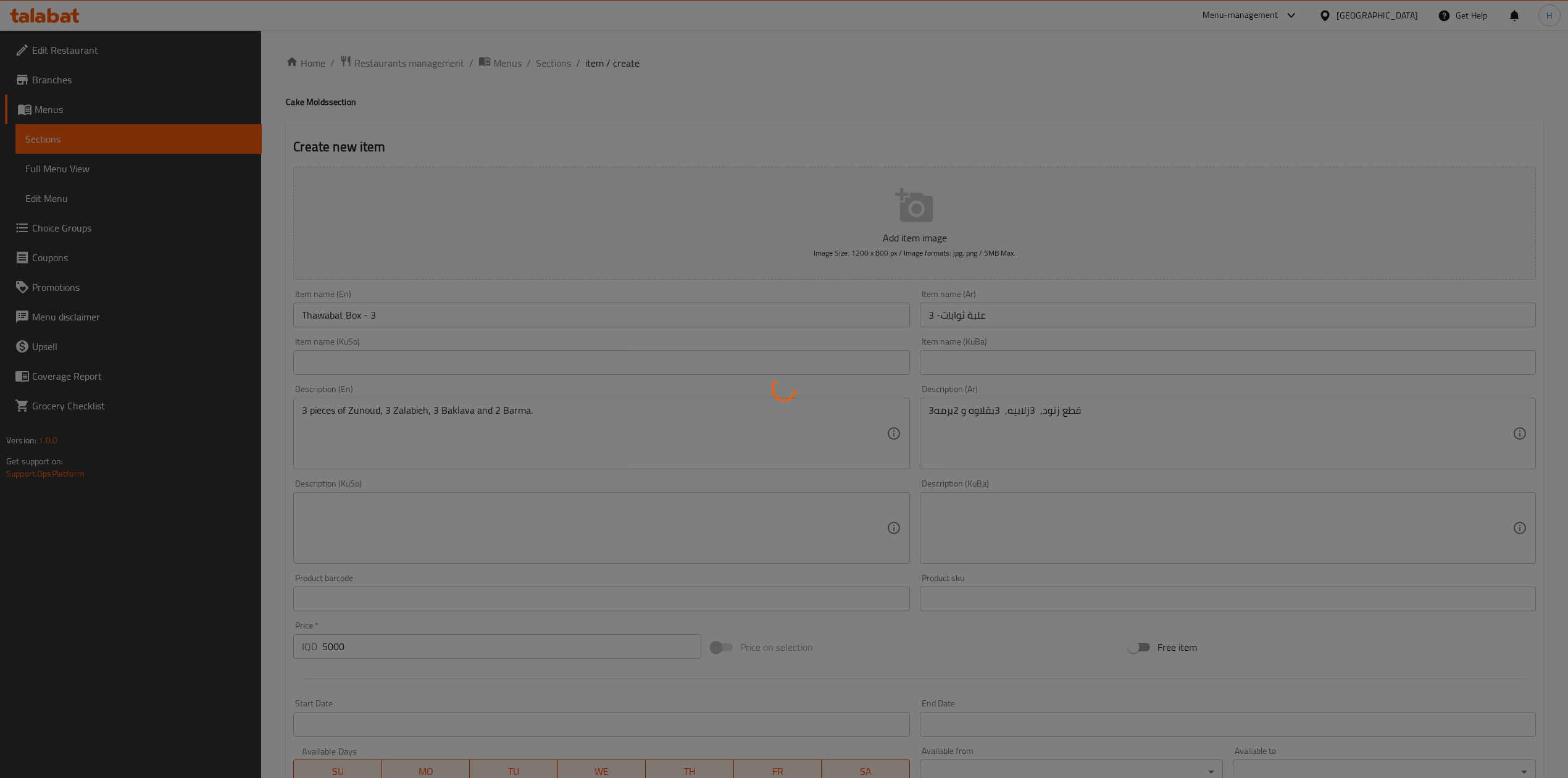
type input "0"
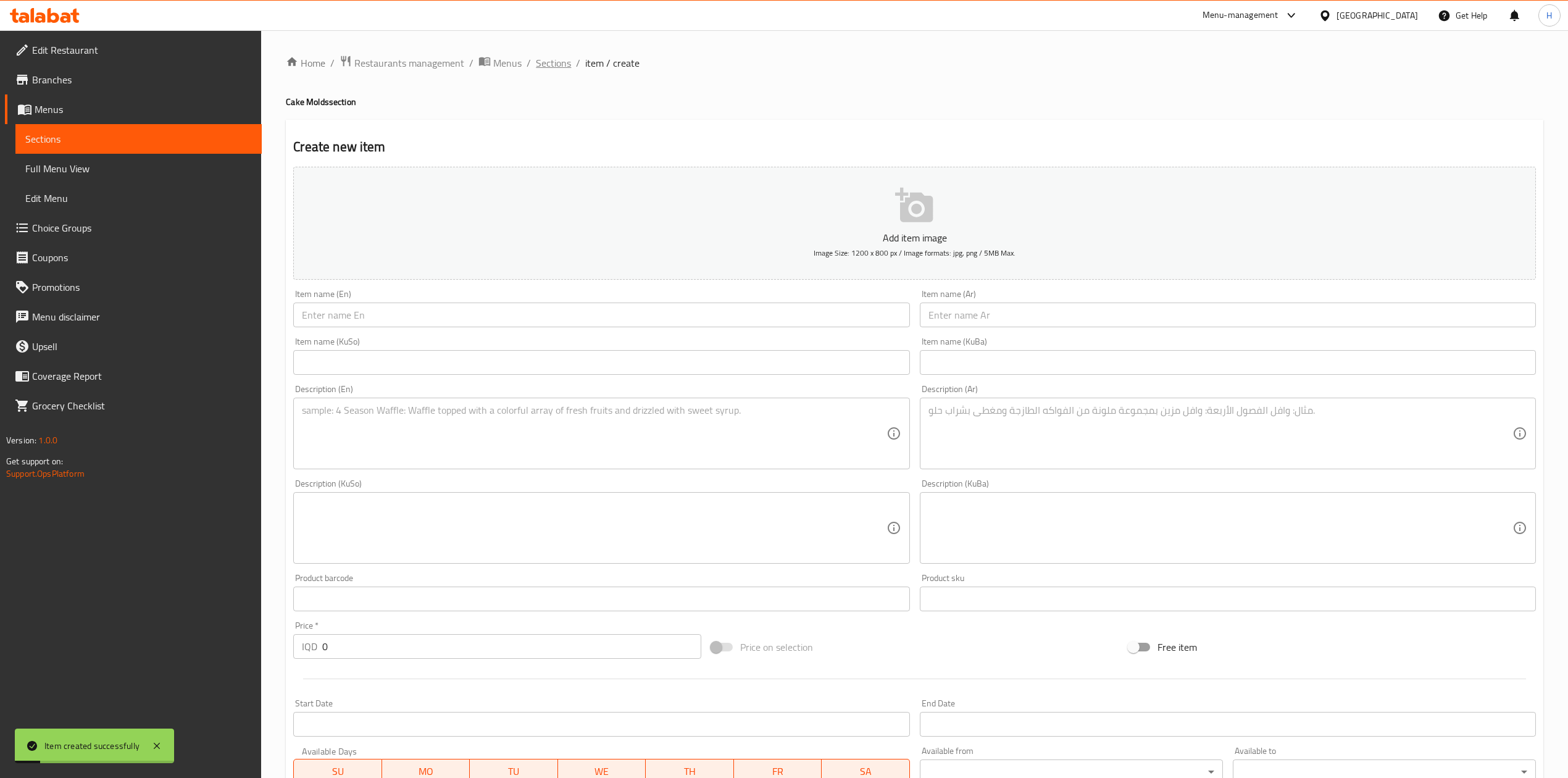
click at [553, 65] on span "Sections" at bounding box center [553, 62] width 35 height 15
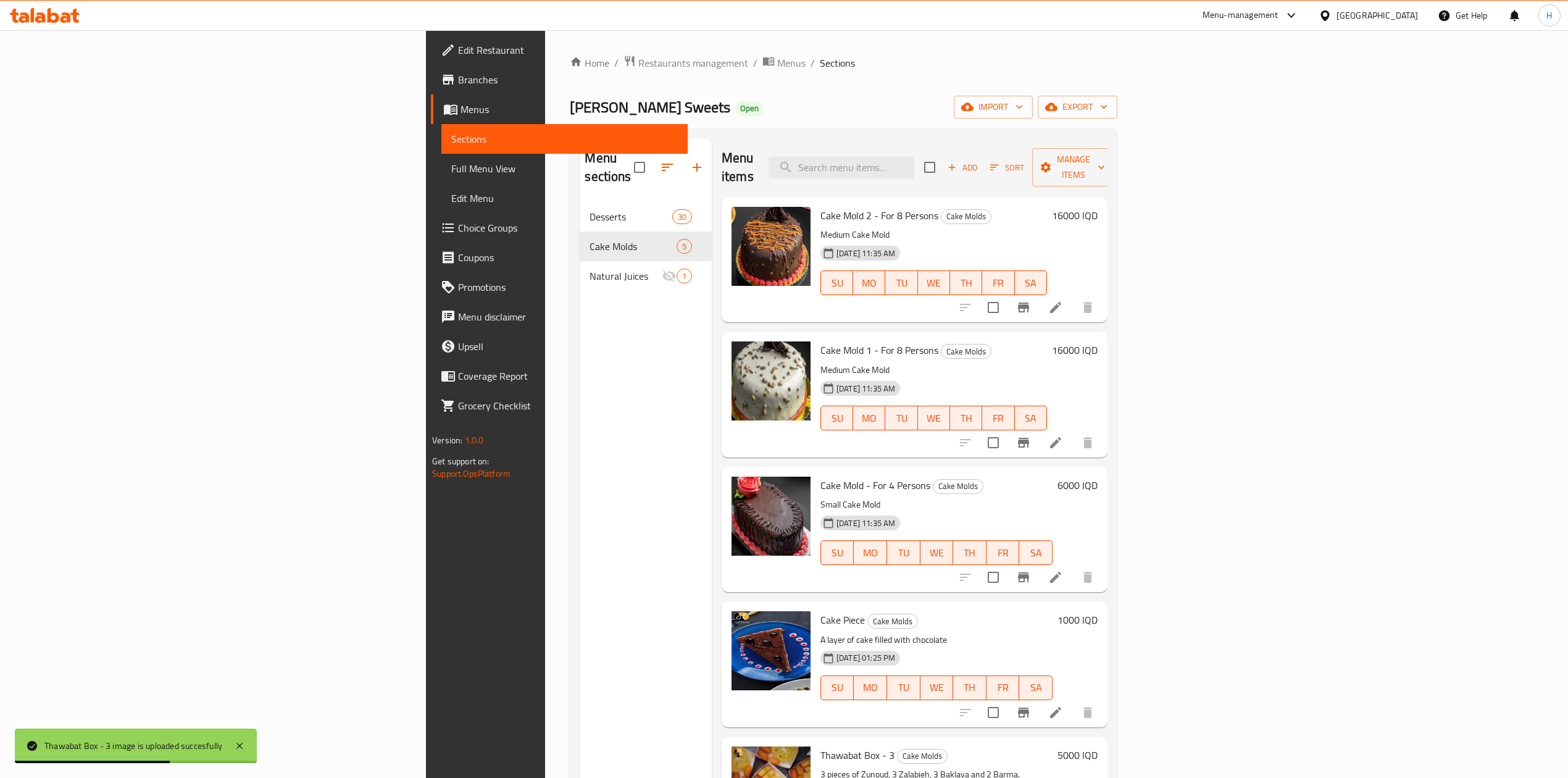
click at [1011, 175] on div "Menu items Add Sort Manage items" at bounding box center [914, 168] width 386 height 59
click at [914, 168] on input "search" at bounding box center [841, 167] width 145 height 21
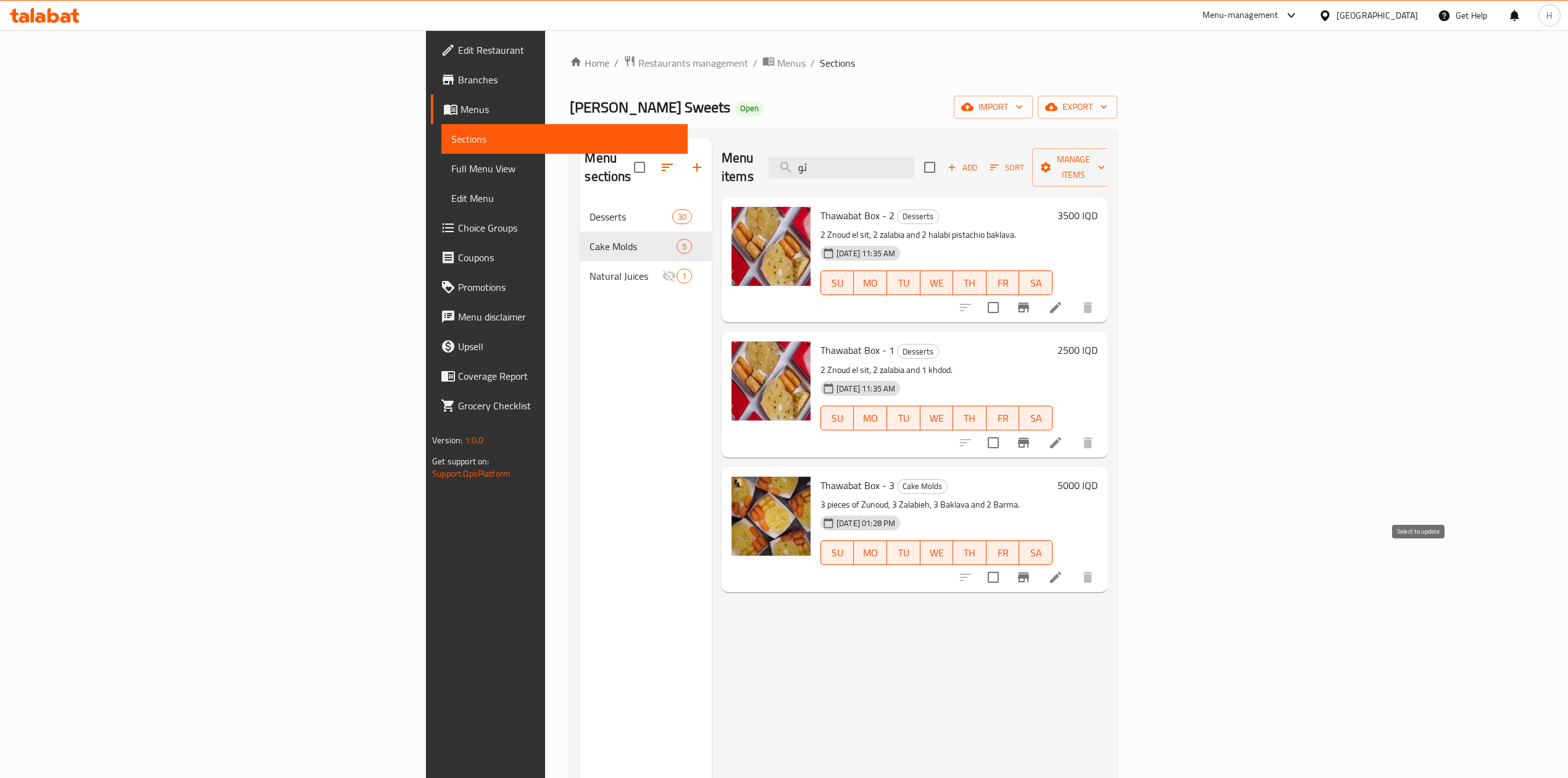
type input "ثو"
click at [1006, 565] on input "checkbox" at bounding box center [993, 578] width 26 height 26
click at [1105, 154] on span "Manage items" at bounding box center [1074, 168] width 63 height 31
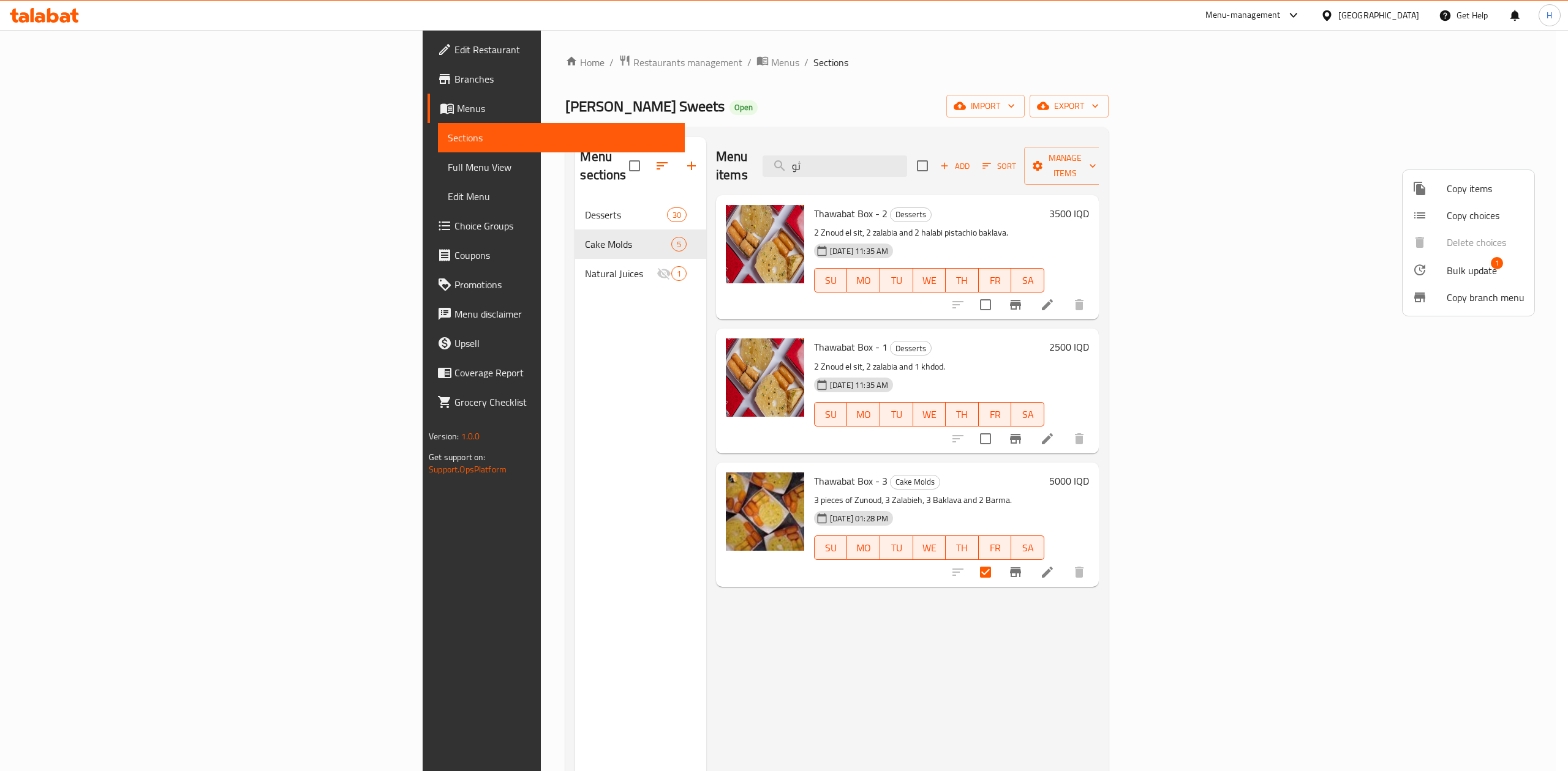
click at [1441, 259] on li "Bulk update 1" at bounding box center [1468, 270] width 132 height 28
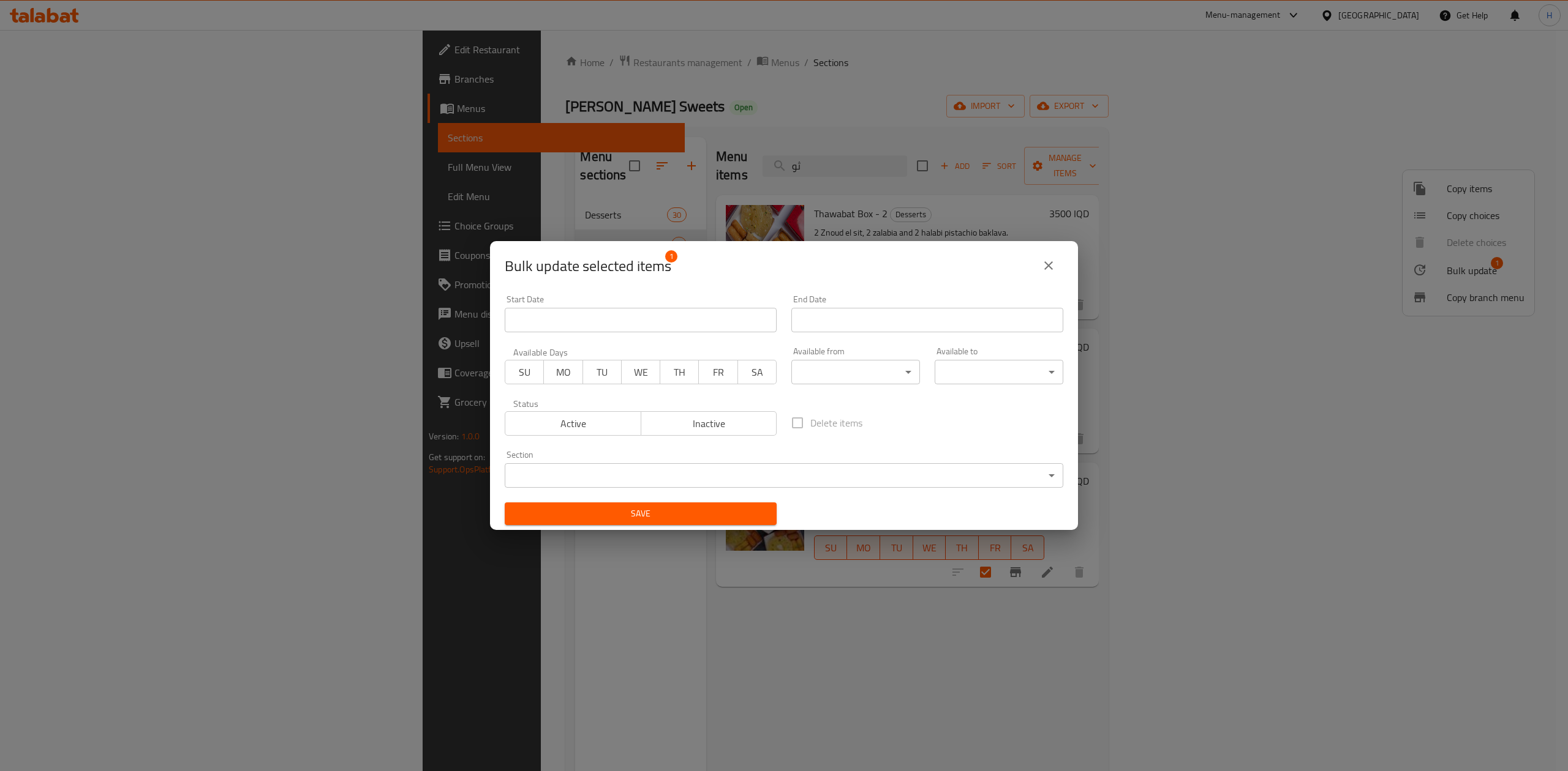
click at [654, 478] on body "​ Menu-management [GEOGRAPHIC_DATA] Get Help H Edit Restaurant Branches Menus S…" at bounding box center [784, 400] width 1568 height 741
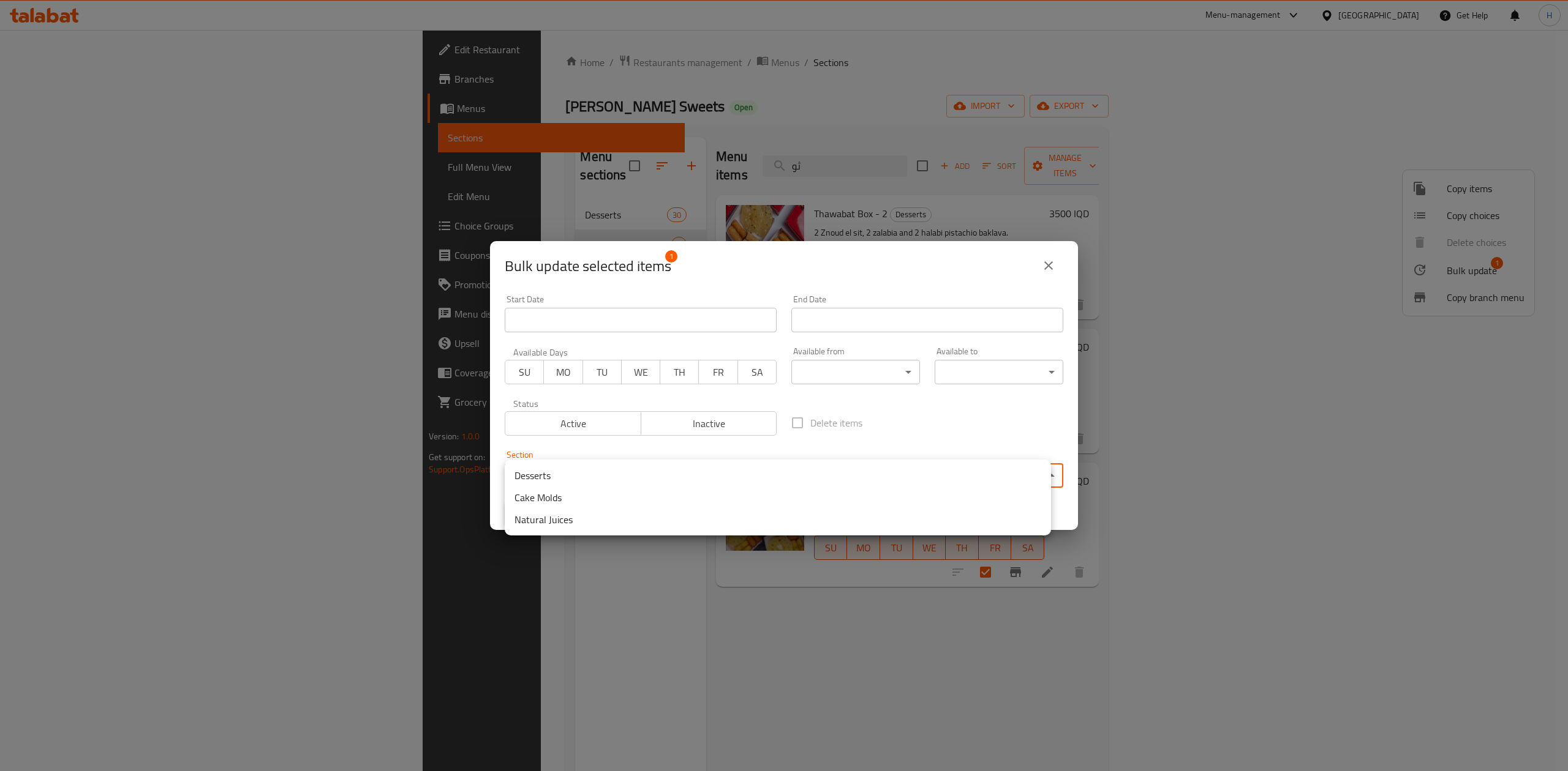
click at [568, 472] on li "Desserts" at bounding box center [778, 476] width 546 height 22
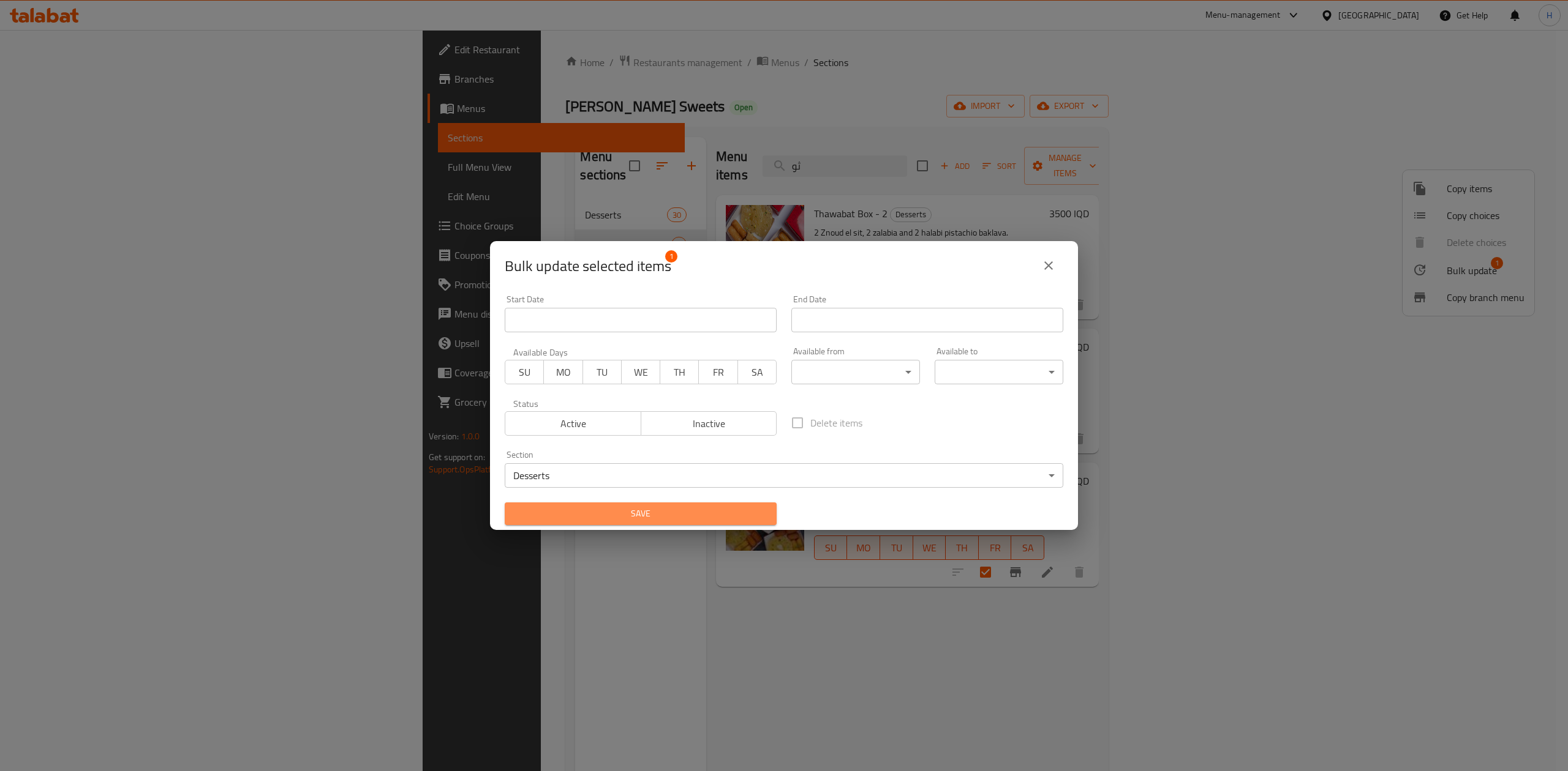
click at [682, 516] on span "Save" at bounding box center [640, 514] width 252 height 15
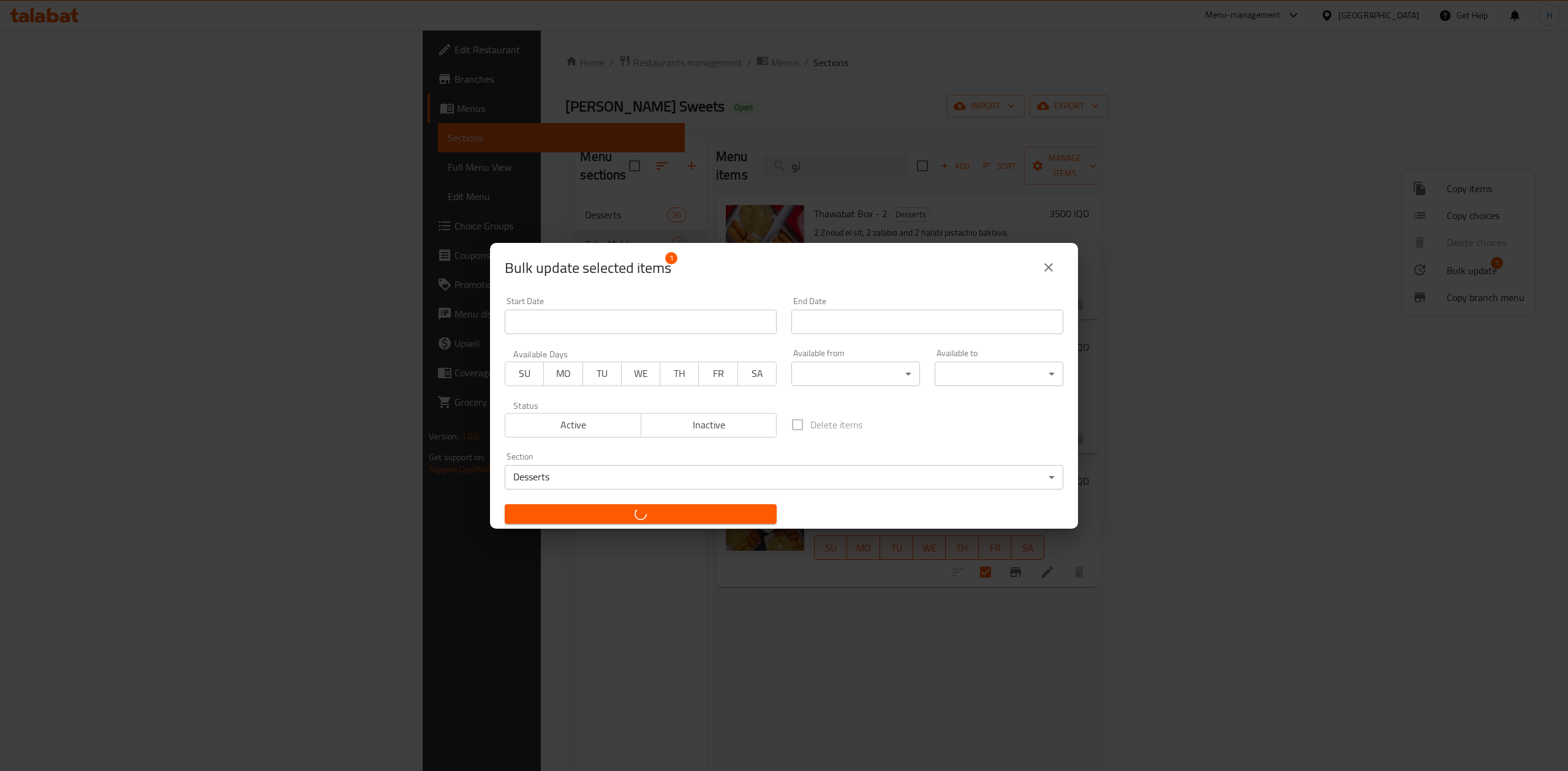
checkbox input "false"
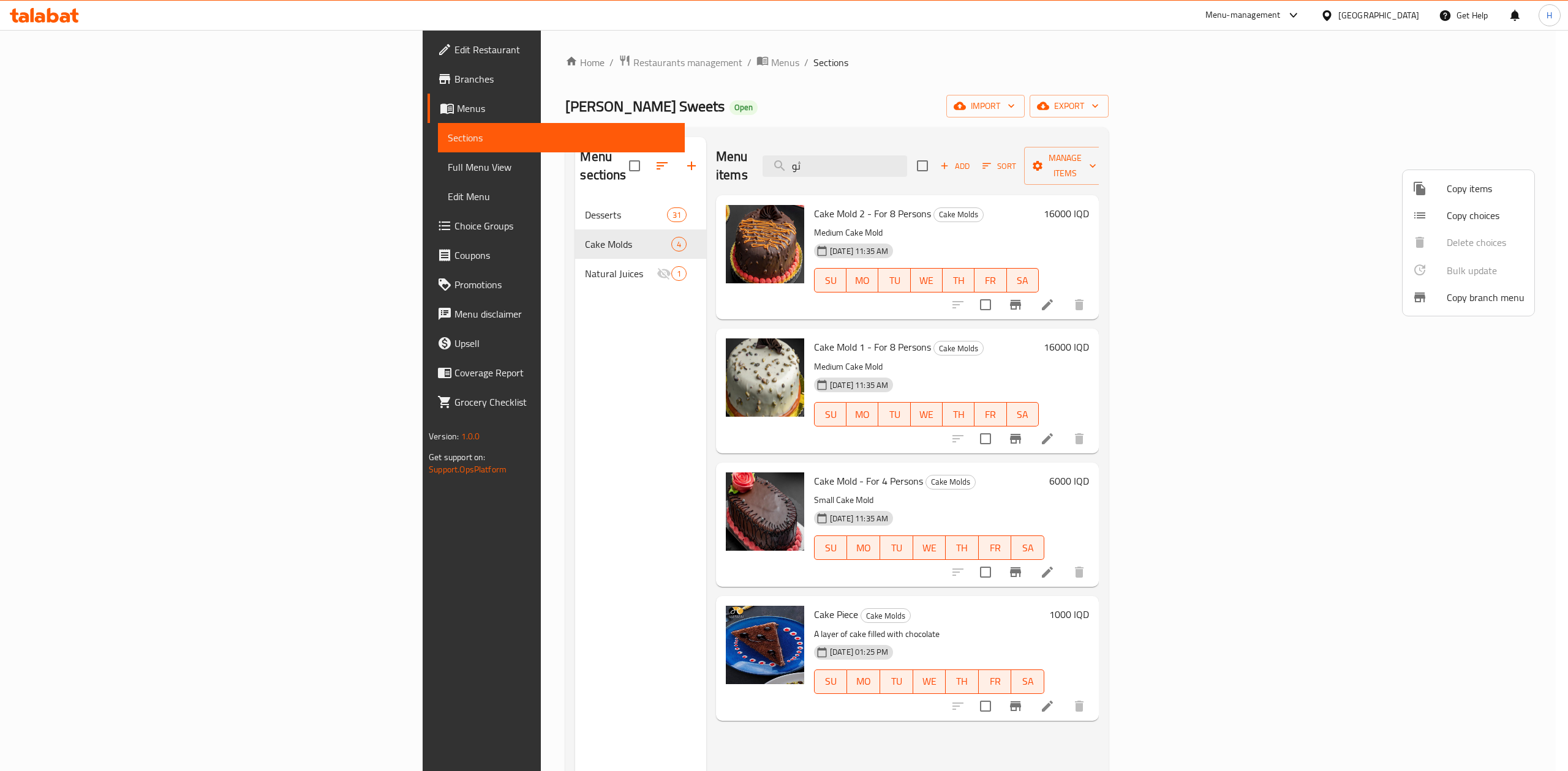
click at [395, 189] on div at bounding box center [784, 385] width 1568 height 771
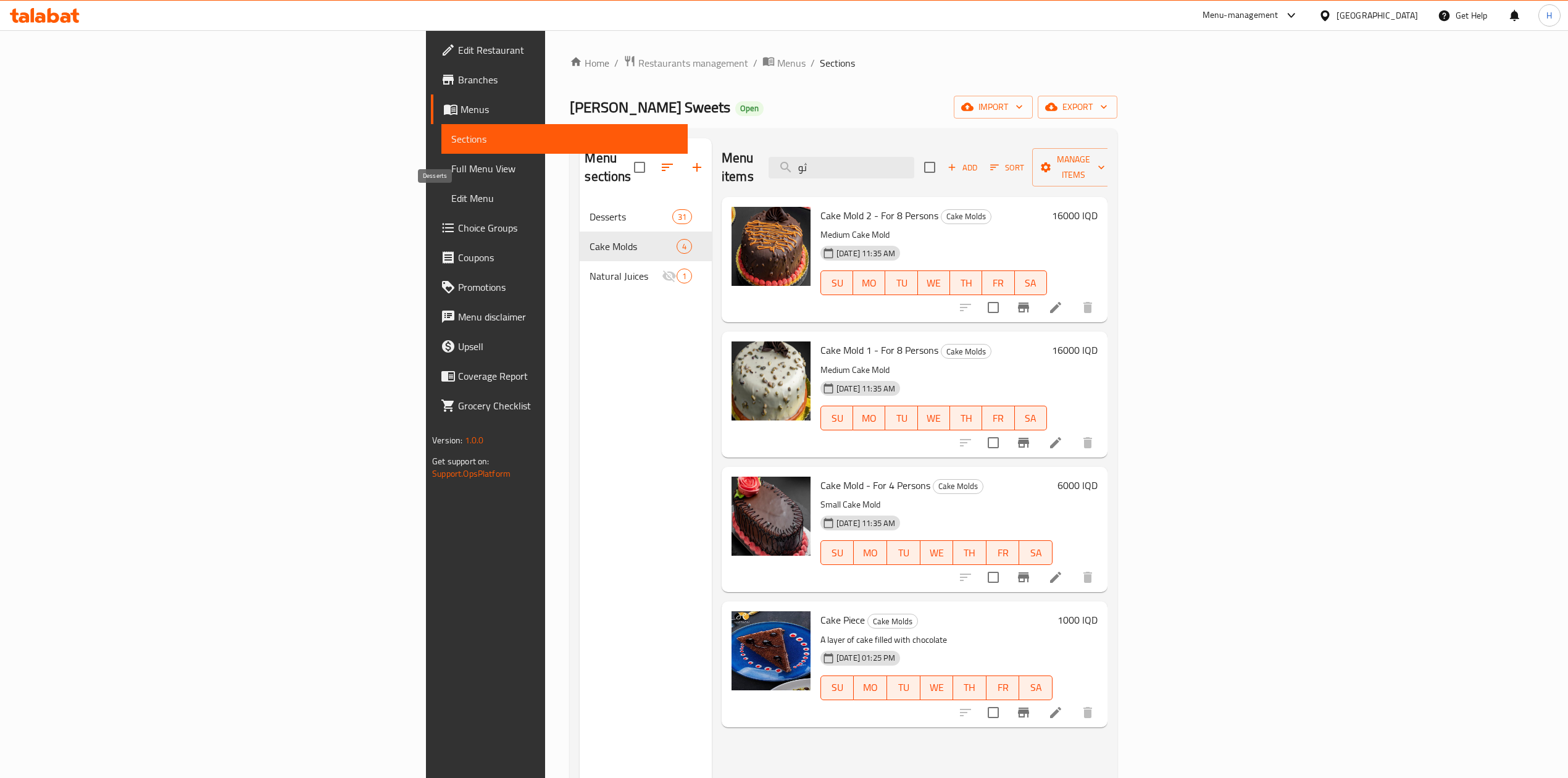
click at [589, 210] on span "Desserts" at bounding box center [630, 217] width 82 height 15
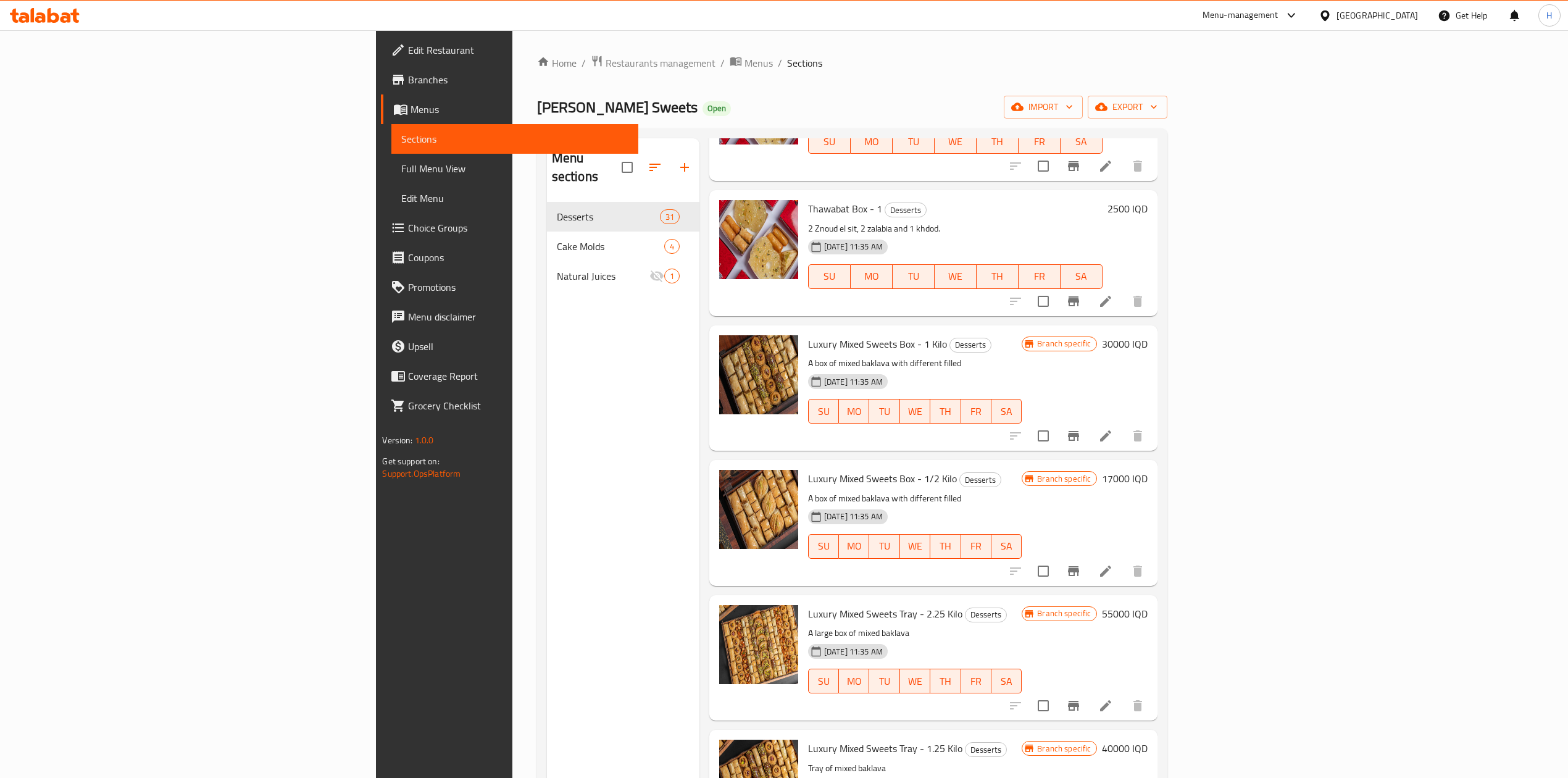
scroll to position [247, 0]
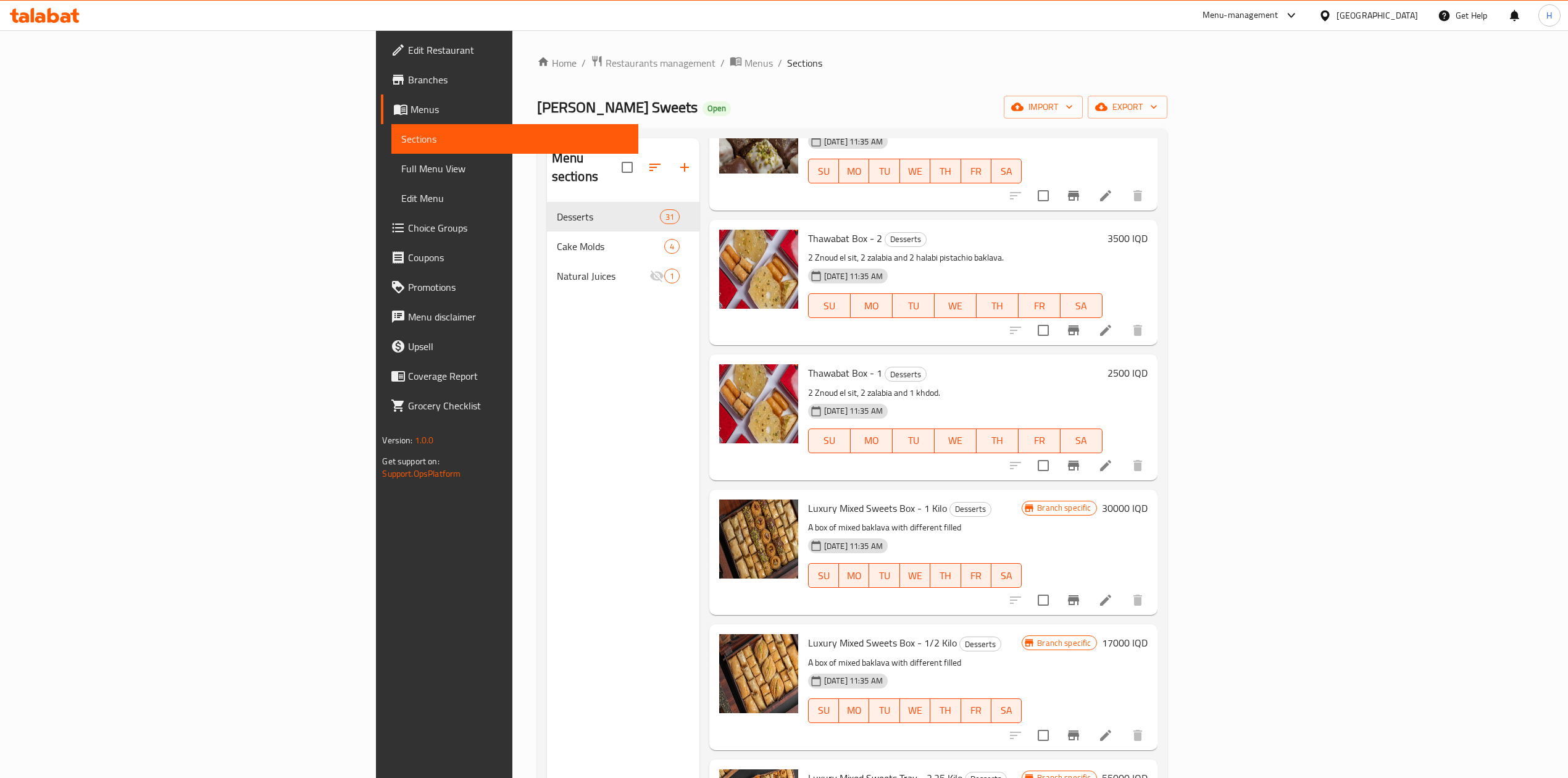
click at [1113, 323] on icon at bounding box center [1105, 330] width 15 height 15
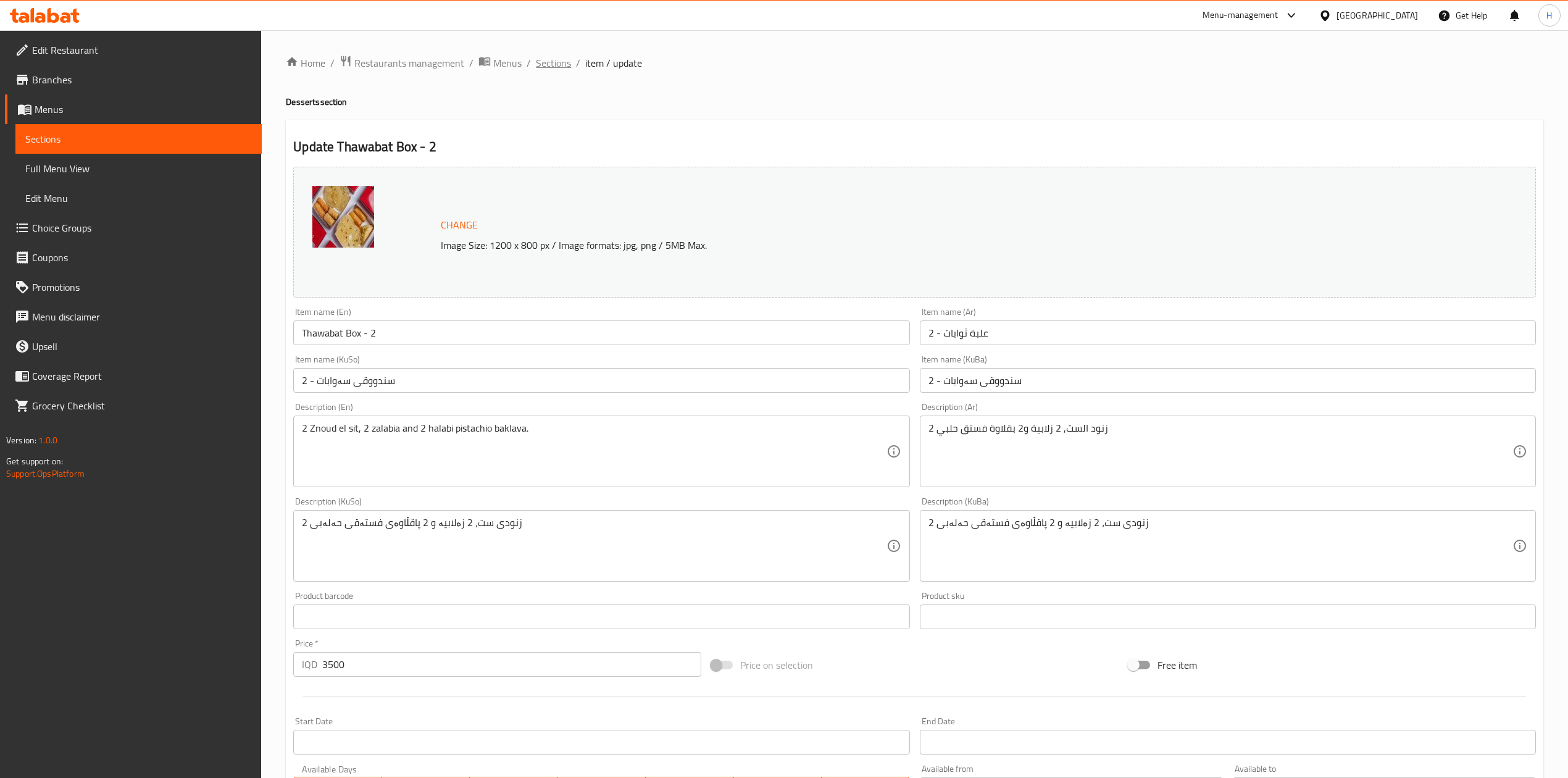
click at [549, 62] on span "Sections" at bounding box center [553, 62] width 35 height 15
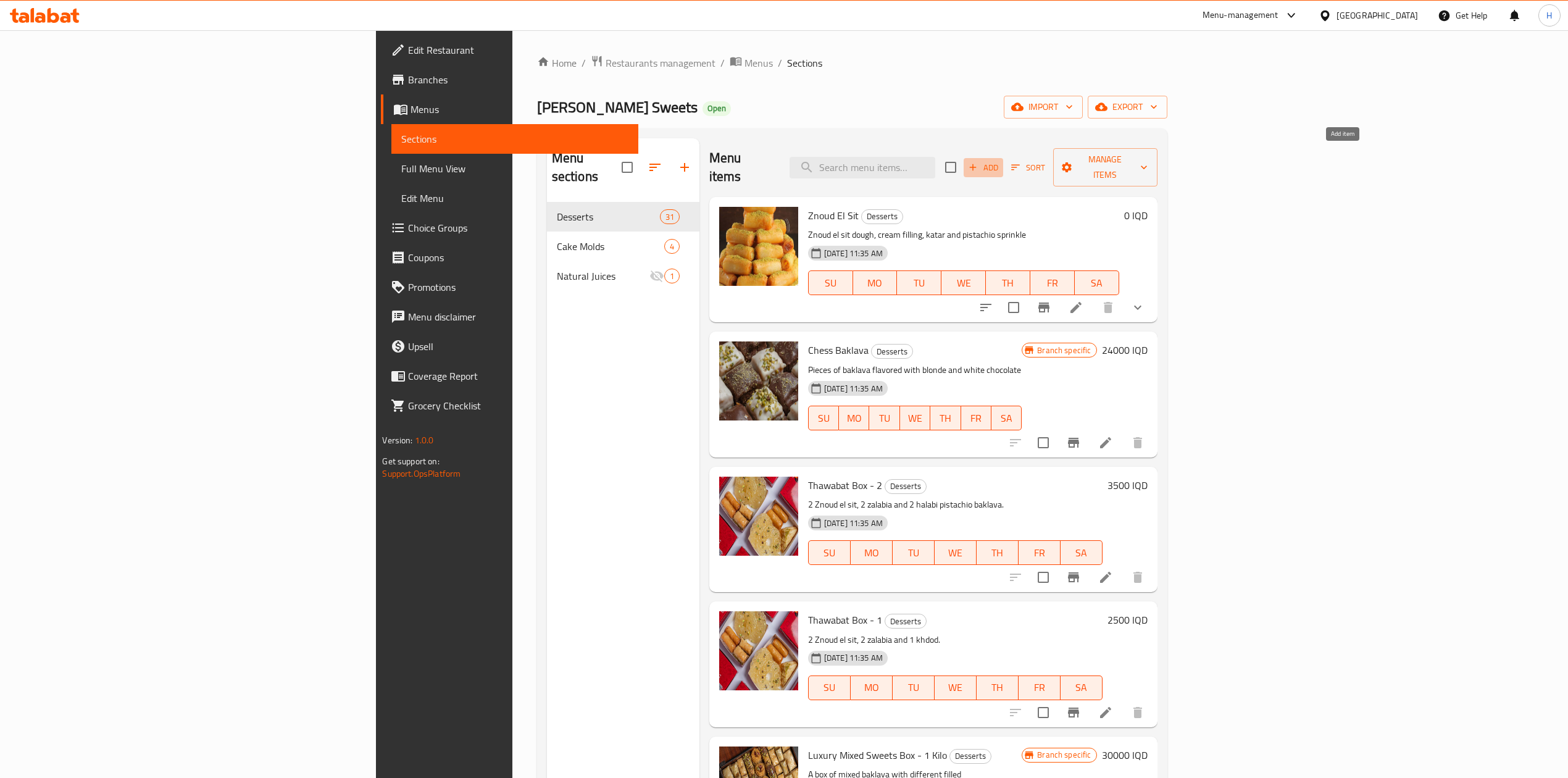
click at [1000, 161] on span "Add" at bounding box center [983, 168] width 33 height 15
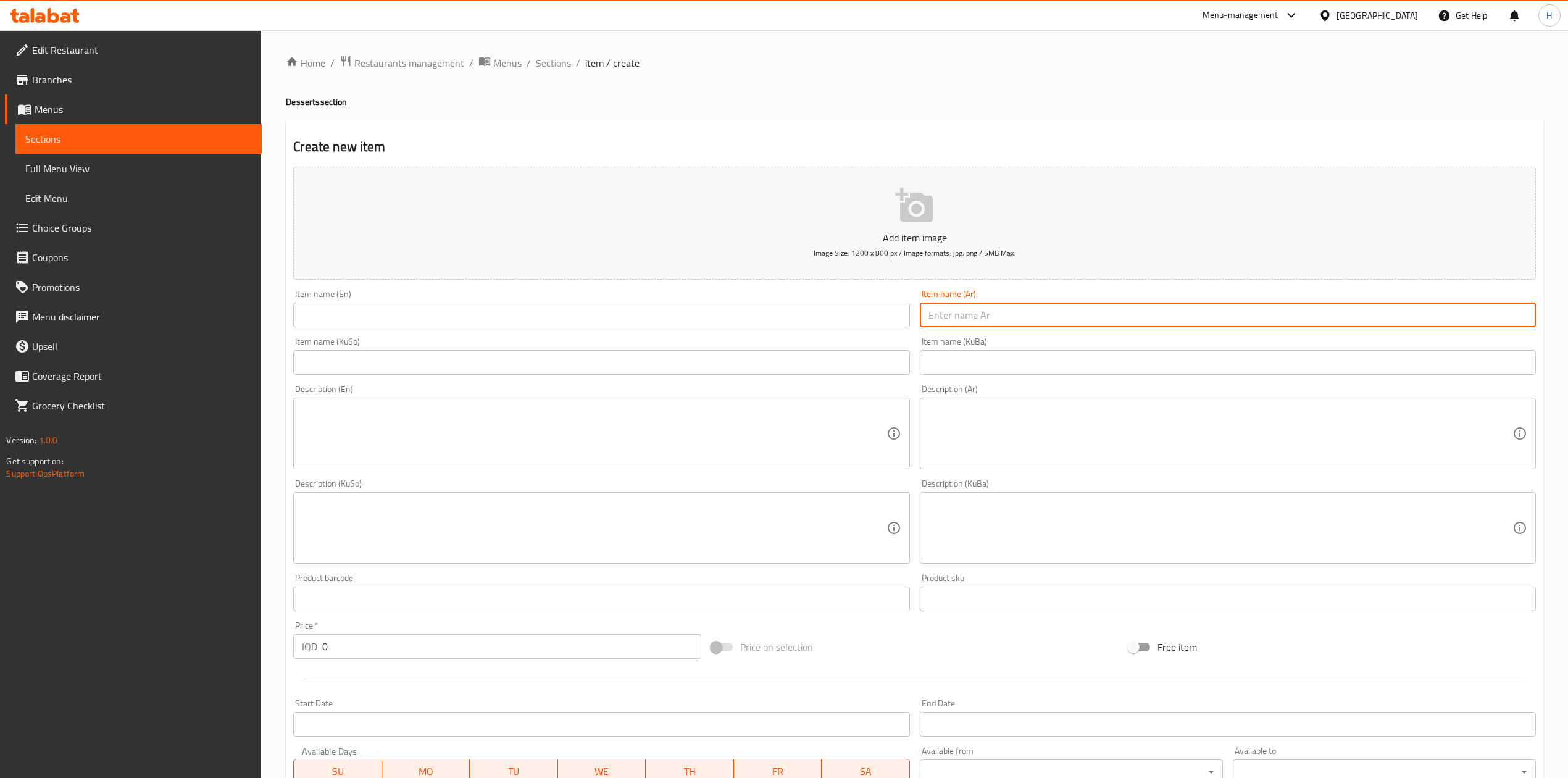
click at [1013, 325] on input "text" at bounding box center [1228, 315] width 616 height 25
type input "علبة ثوابات"
click at [694, 314] on input "text" at bounding box center [601, 315] width 616 height 25
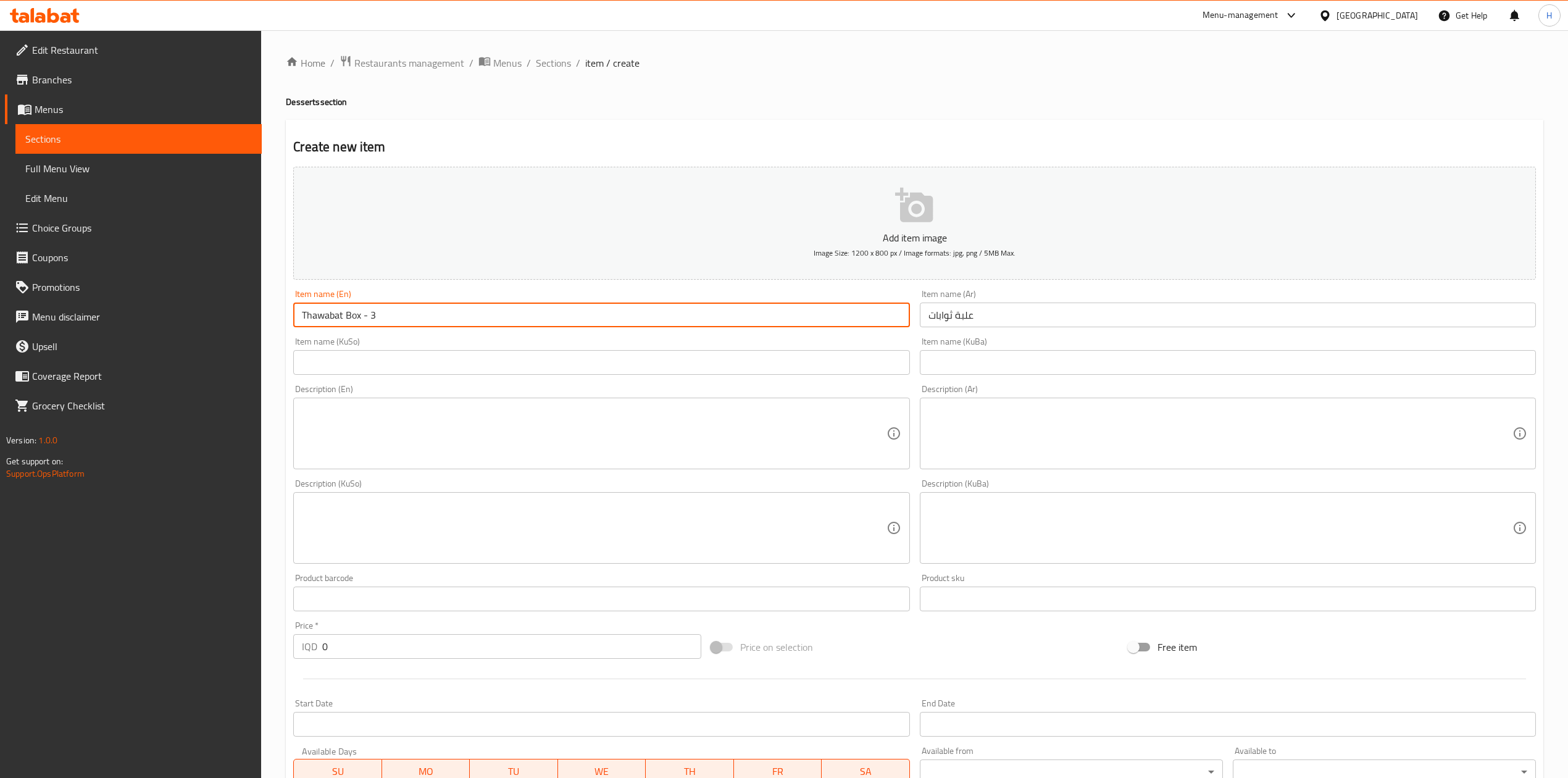
drag, startPoint x: 364, startPoint y: 312, endPoint x: 408, endPoint y: 318, distance: 44.4
click at [409, 320] on input "Thawabat Box - 3" at bounding box center [601, 315] width 616 height 25
type input "Thawabat Box"
click at [616, 260] on button "Add item image Image Size: 1200 x 800 px / Image formats: jpg, png / 5MB Max." at bounding box center [914, 223] width 1243 height 113
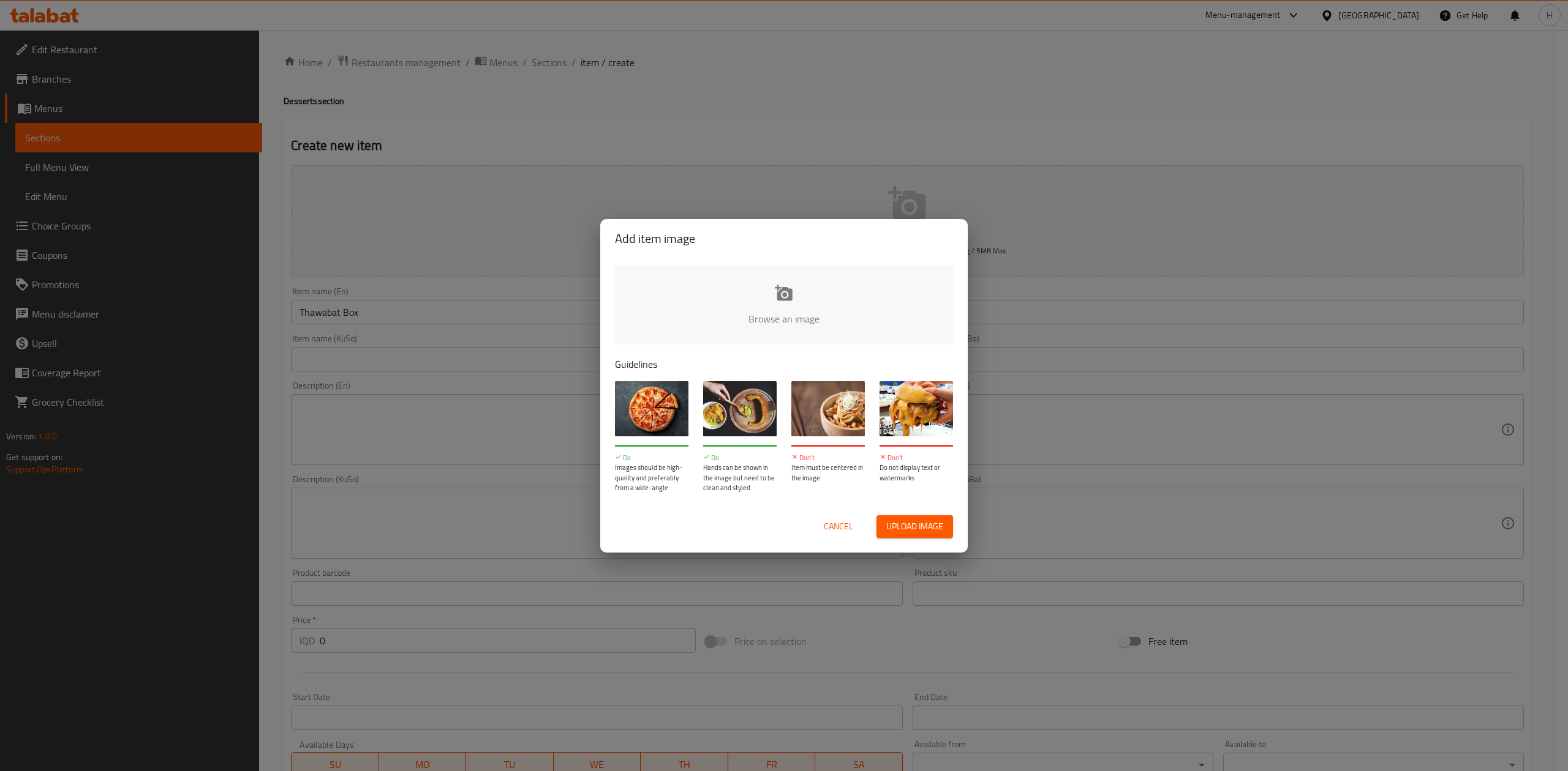
click at [848, 525] on span "Cancel" at bounding box center [838, 527] width 30 height 15
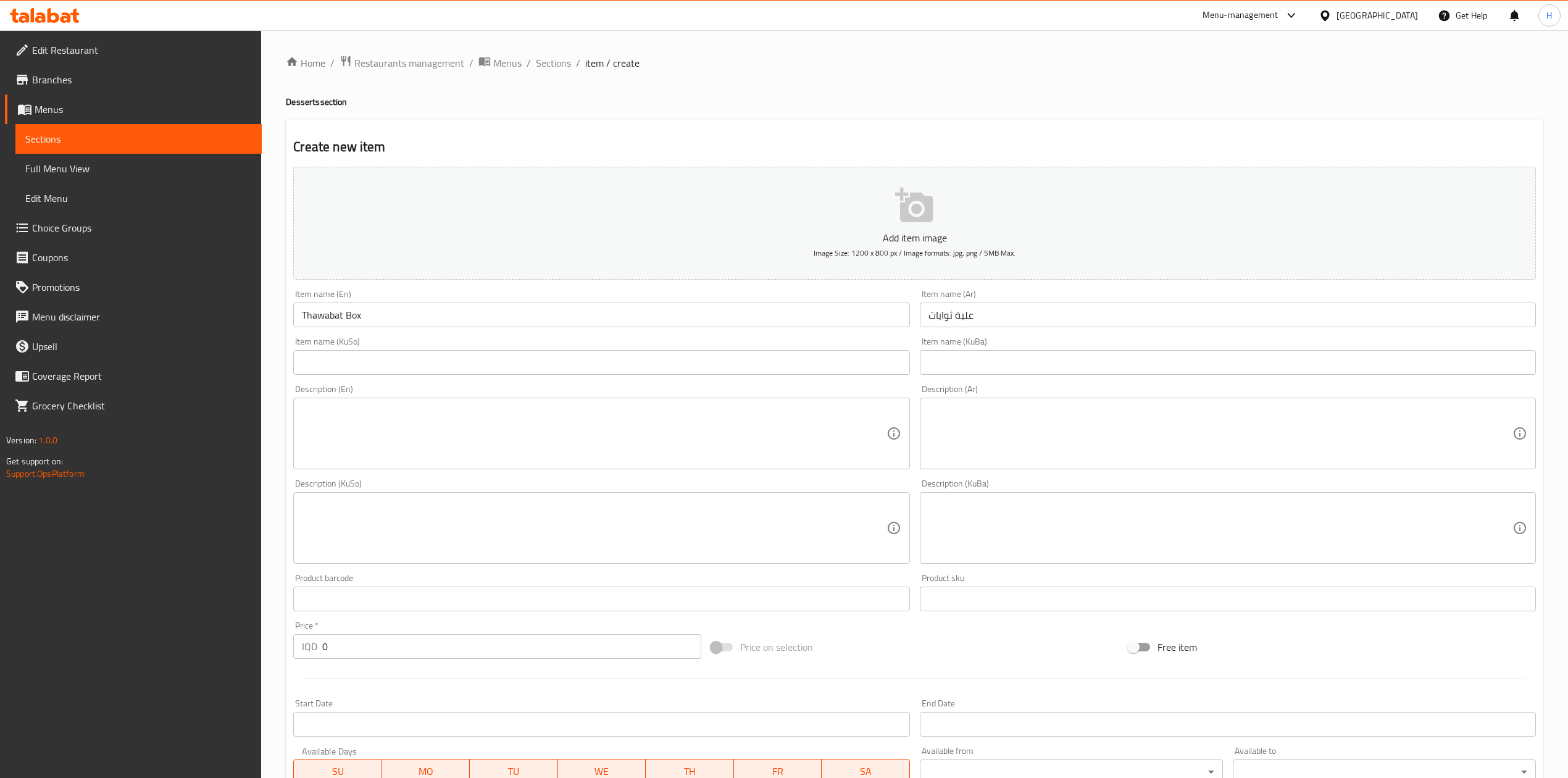
click at [968, 453] on textarea at bounding box center [1220, 434] width 584 height 59
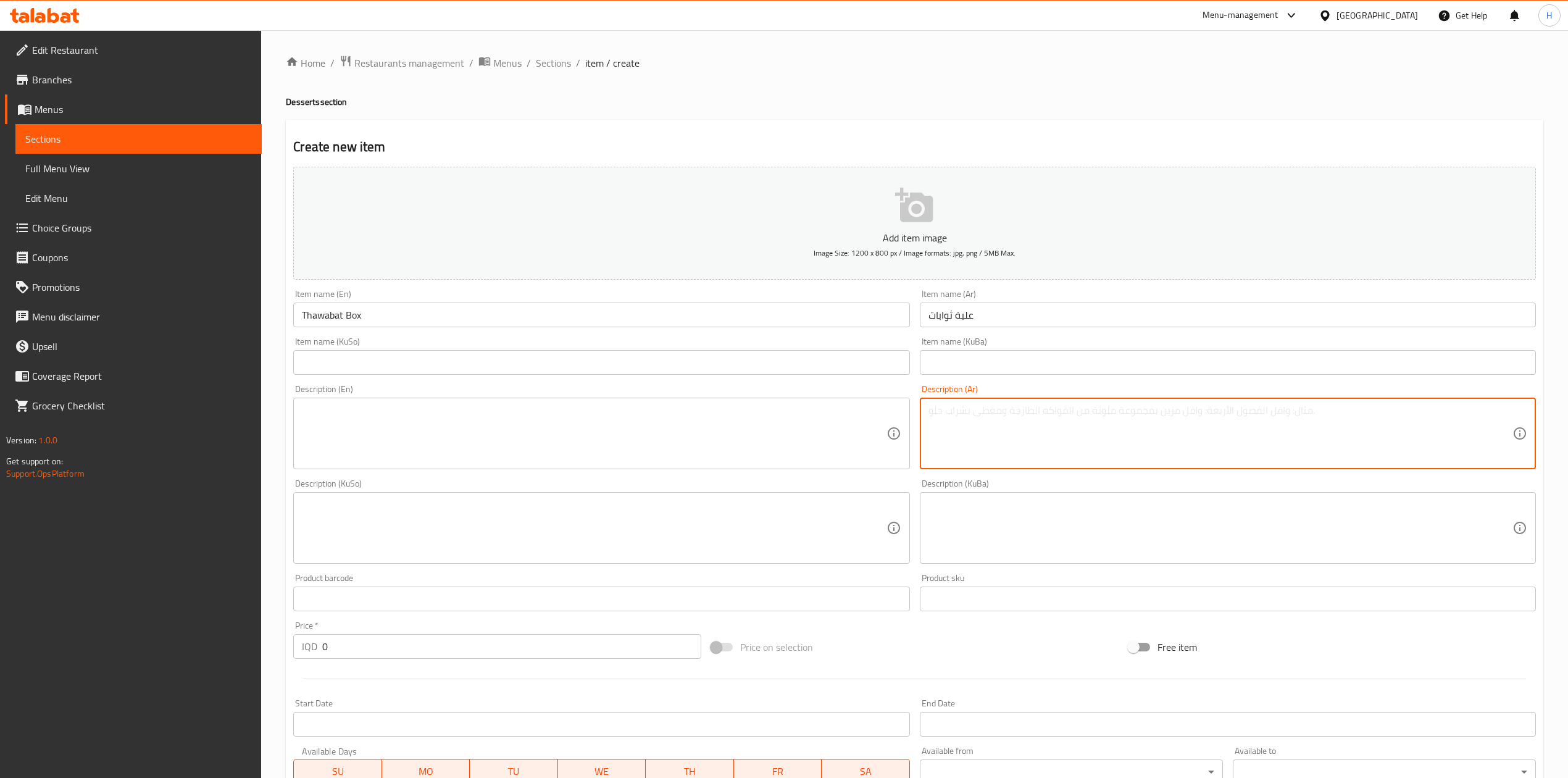
paste textarea "2زنود 2زلابيه 3داطلي"
click at [993, 408] on textarea "2زنود 2زلابيه 3داطلي" at bounding box center [1220, 434] width 584 height 59
click at [991, 413] on textarea "2زنود 2زلابيه 3داطلي" at bounding box center [1220, 434] width 584 height 59
click at [971, 407] on textarea "2زنود , 2زلابيه 3داطلي" at bounding box center [1220, 434] width 584 height 59
click at [964, 413] on textarea "2زنود , 2زلابيه, 3داطلي" at bounding box center [1220, 434] width 584 height 59
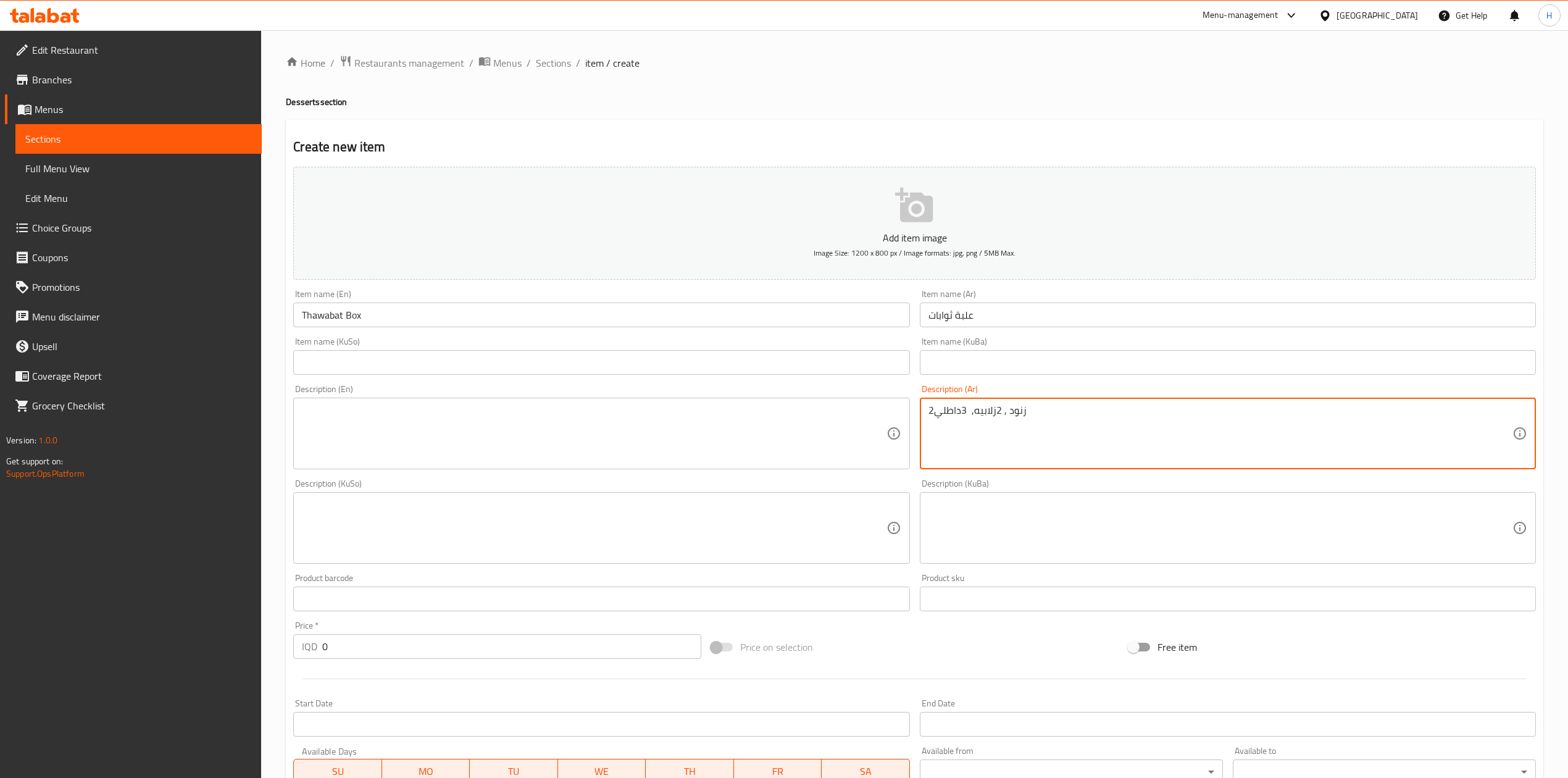
click at [962, 416] on textarea "2زنود , 2زلابيه, 3داطلي" at bounding box center [1220, 434] width 584 height 59
click at [968, 410] on textarea "2زنود , 2زلابيه, 3داطلي" at bounding box center [1220, 434] width 584 height 59
click at [966, 413] on textarea "2زنود , 2زلابيه, 3داطلي" at bounding box center [1220, 434] width 584 height 59
click at [962, 405] on textarea "2زنود , 2زلابيه, 3داطلي" at bounding box center [1220, 434] width 584 height 59
click at [966, 407] on textarea "2زنود , 2زلابيه, 3داطلي" at bounding box center [1220, 434] width 584 height 59
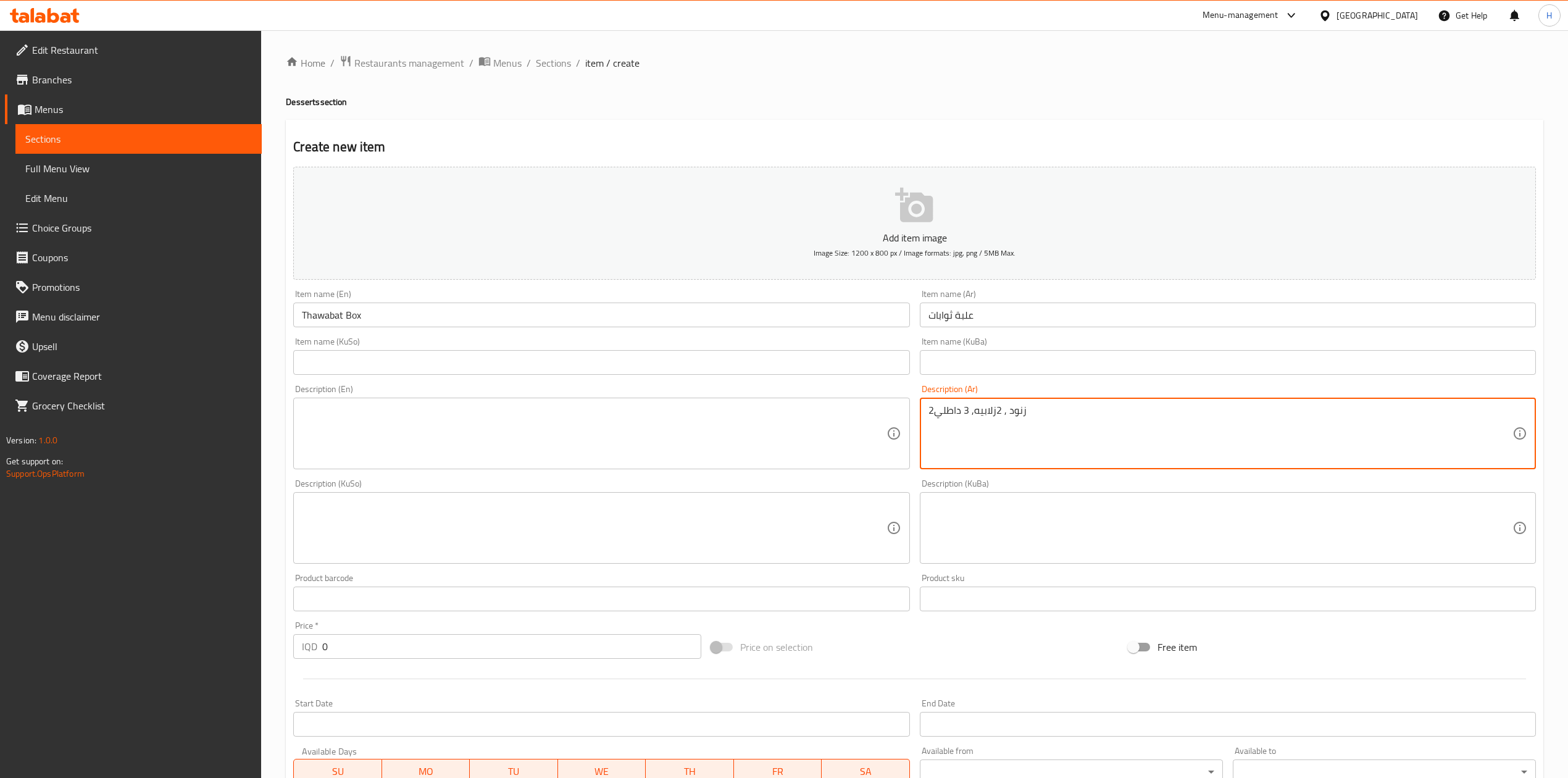
click at [1015, 427] on textarea "2زنود , 2زلابيه, 3 داطلي" at bounding box center [1220, 434] width 584 height 59
type textarea "2زنود , 2زلابيه, 3 داطلي"
click at [400, 438] on textarea at bounding box center [594, 434] width 584 height 59
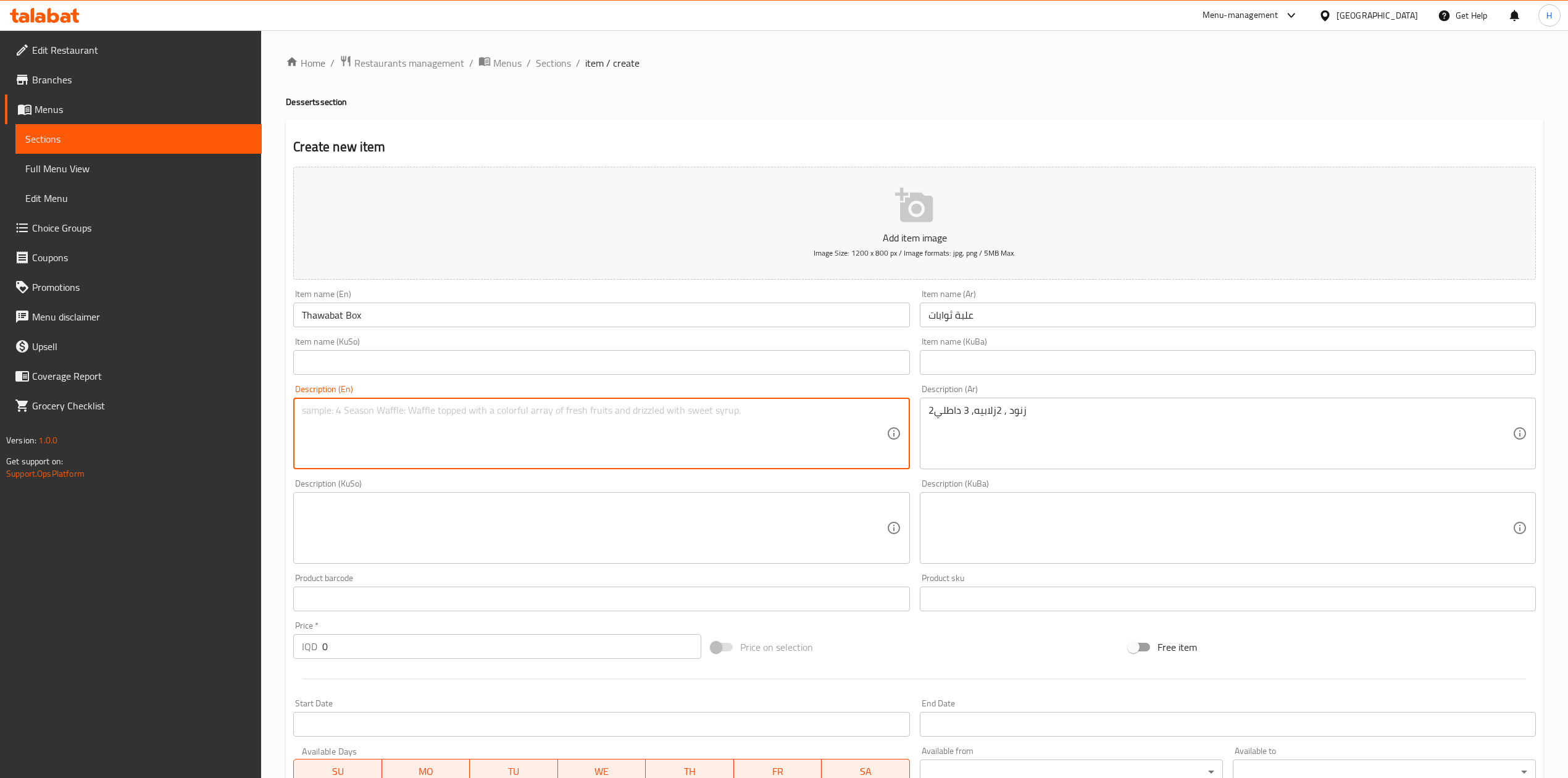
paste textarea "2 Zunoud, 2 Zalabieh, 3 Datli"
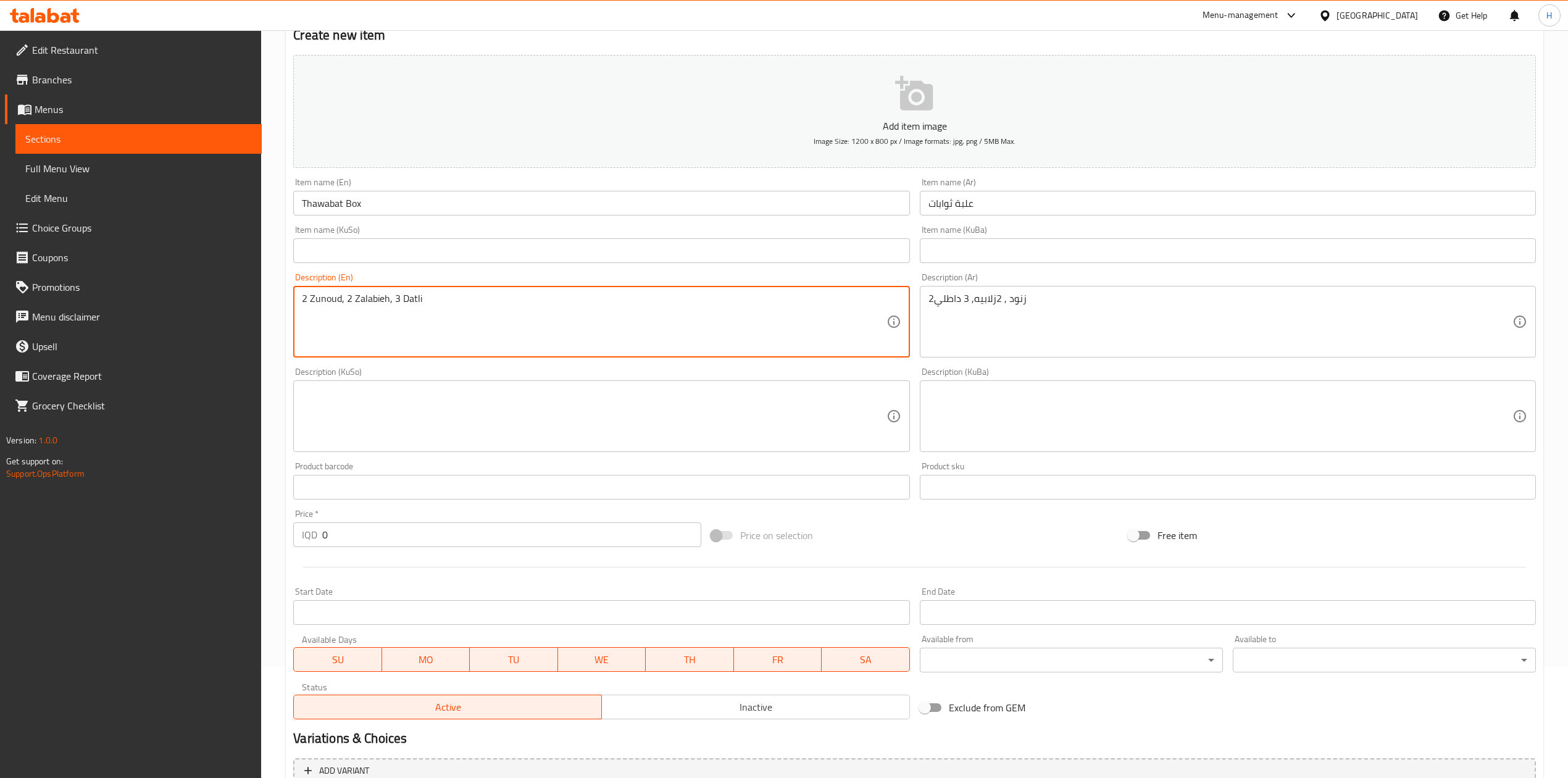
scroll to position [236, 0]
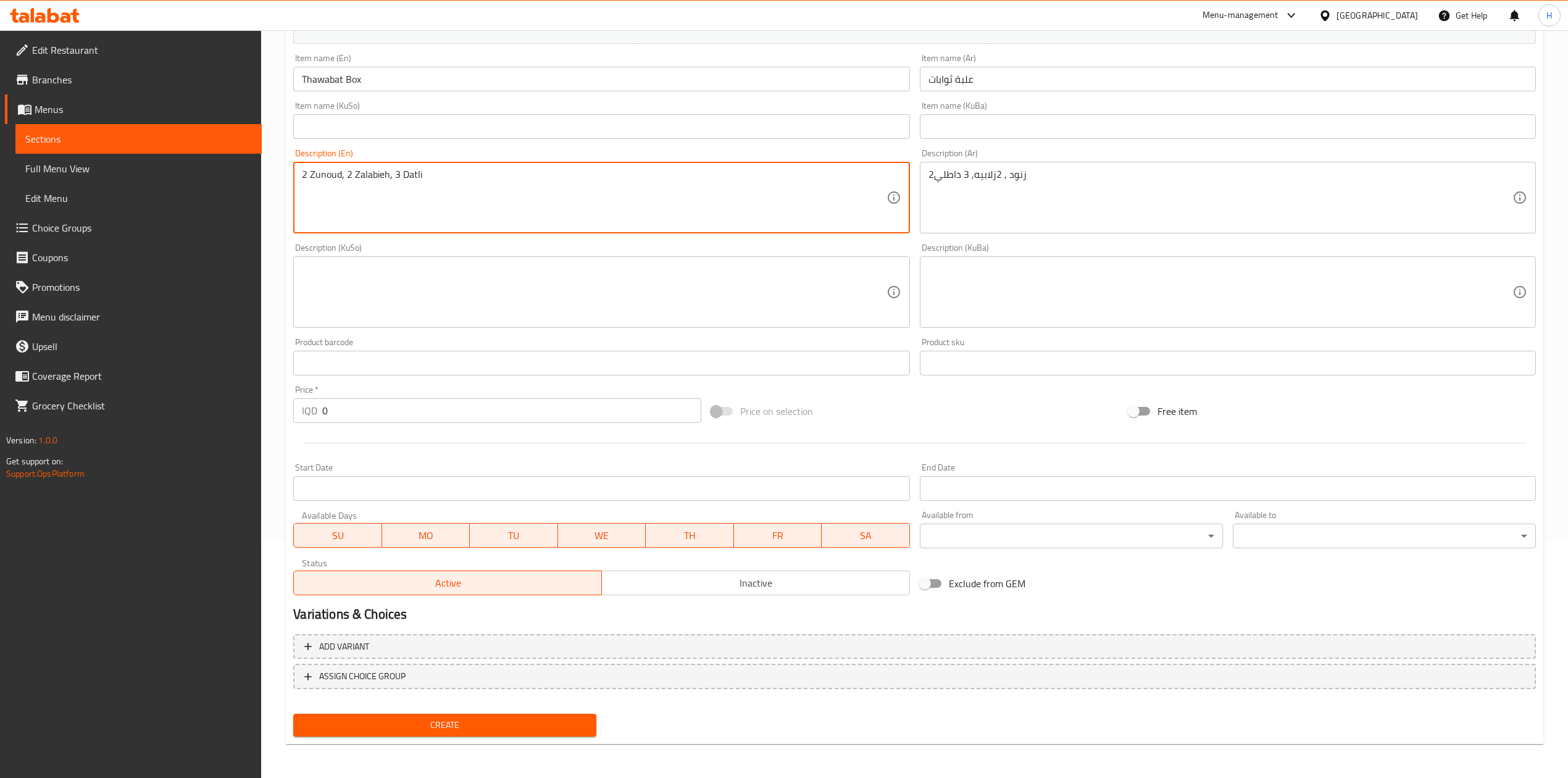
type textarea "2 Zunoud, 2 Zalabieh, 3 Datli"
click at [378, 413] on input "0" at bounding box center [512, 410] width 378 height 25
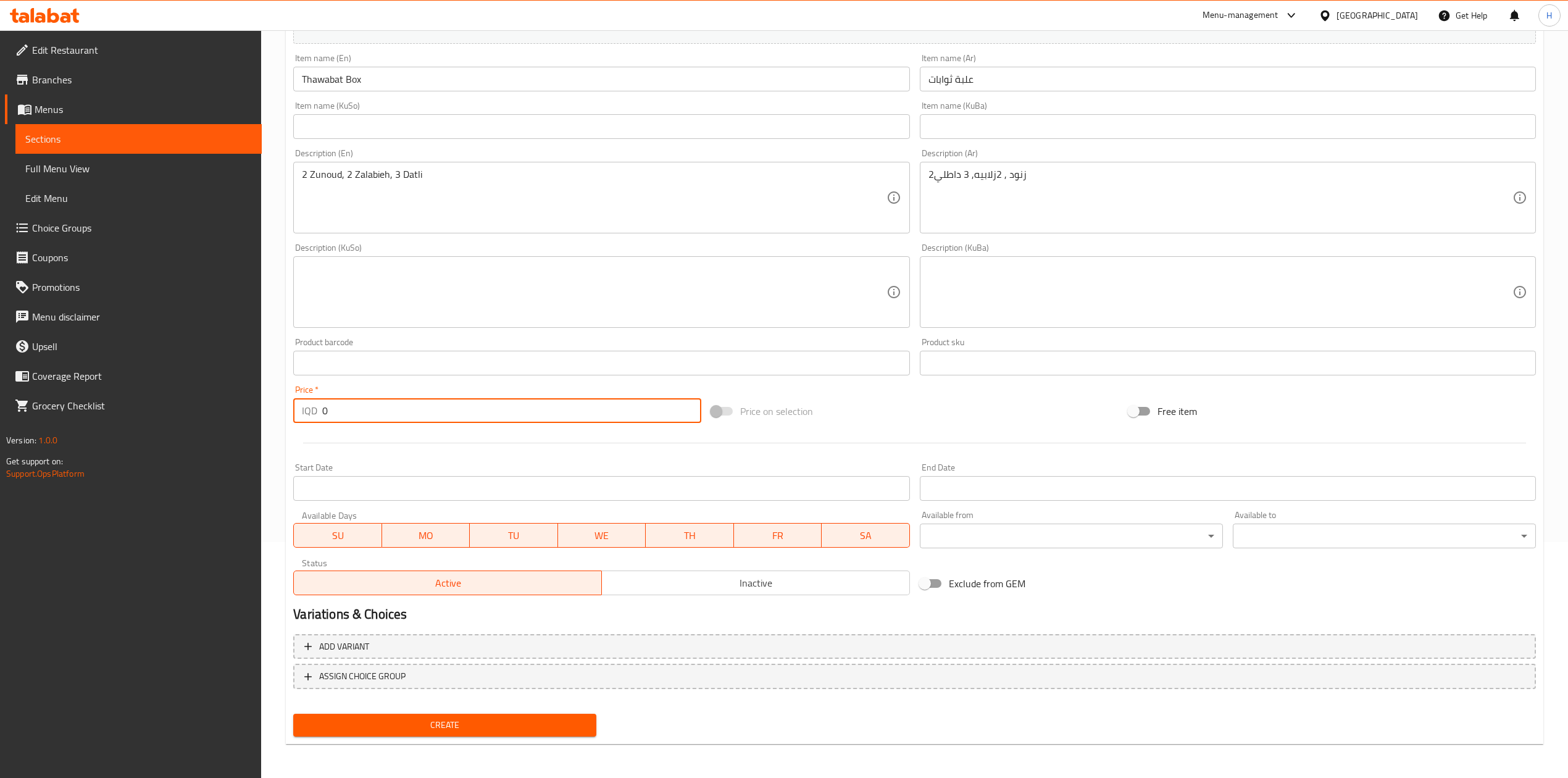
click at [378, 413] on input "0" at bounding box center [512, 410] width 378 height 25
type input "2000"
click at [487, 728] on span "Create" at bounding box center [444, 726] width 283 height 15
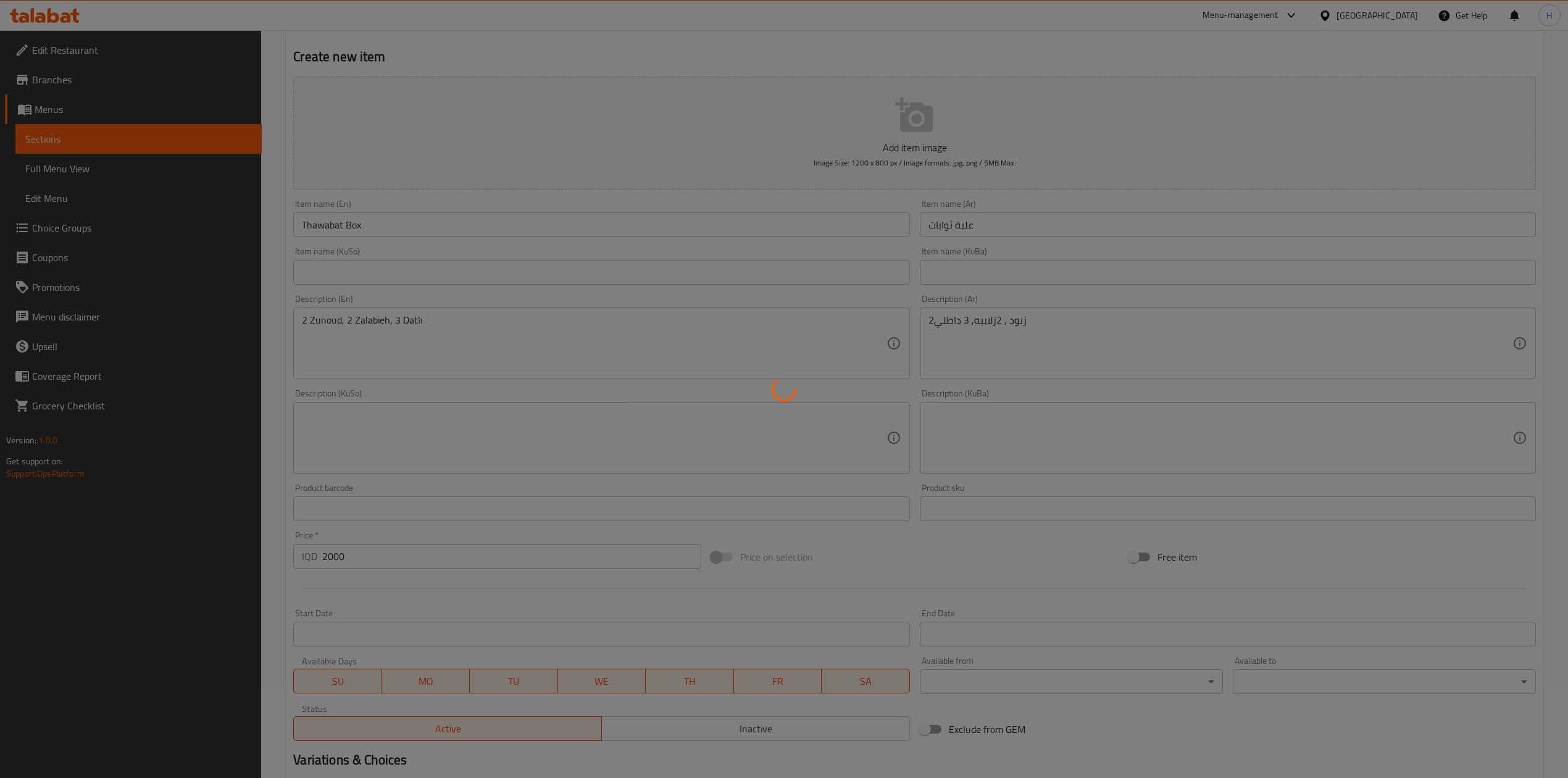
scroll to position [0, 0]
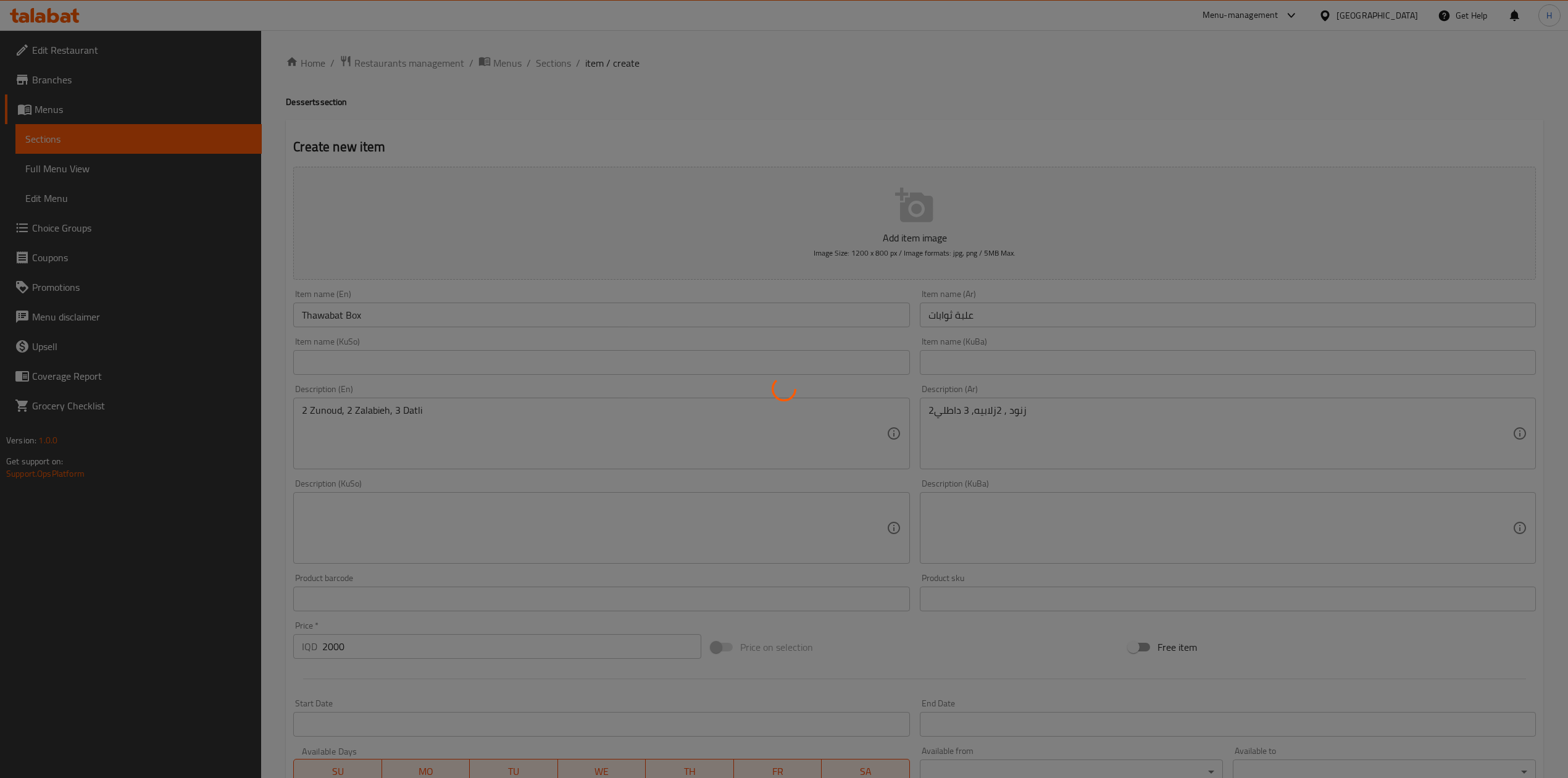
type input "0"
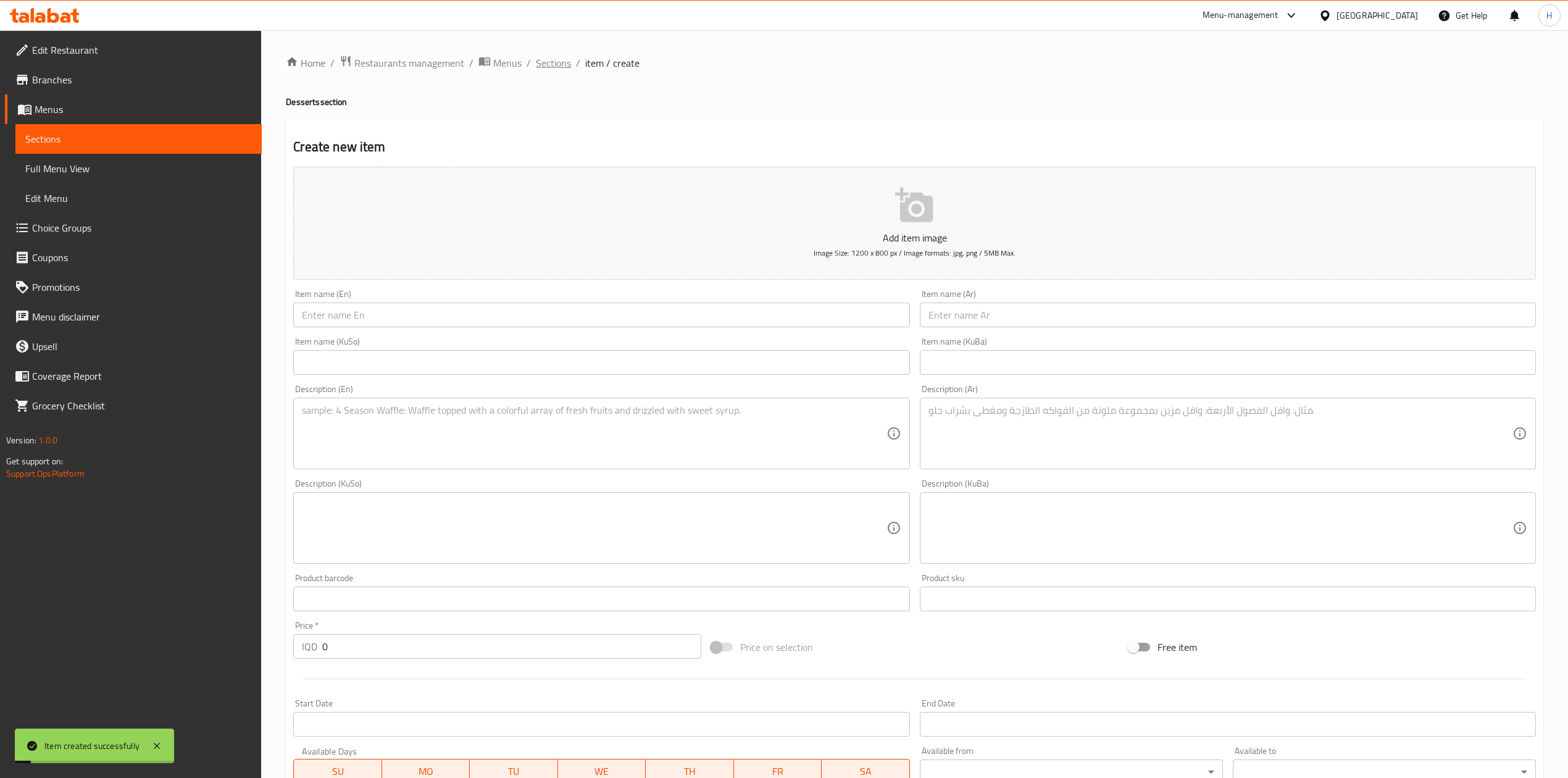
click at [548, 68] on span "Sections" at bounding box center [553, 62] width 35 height 15
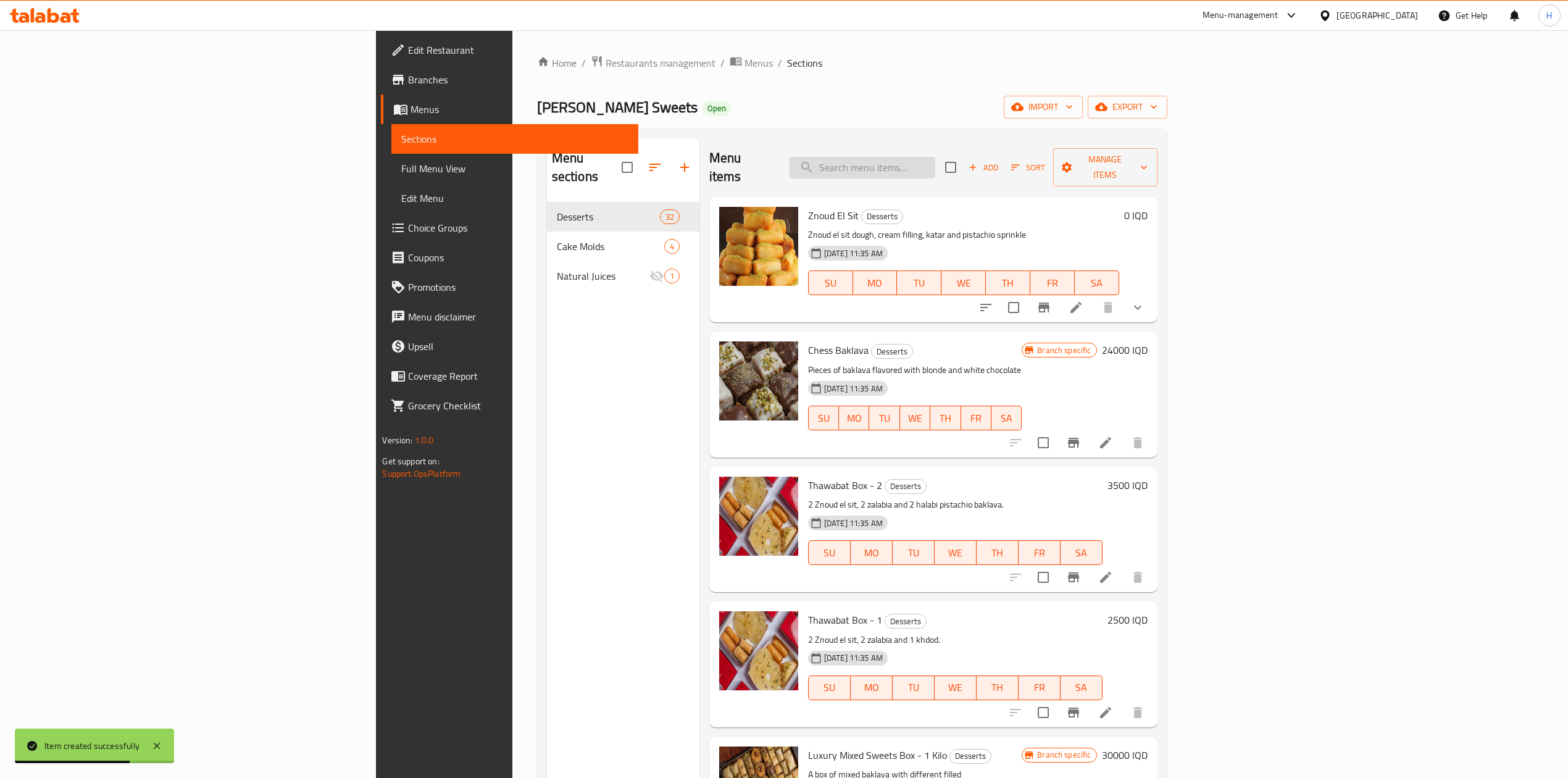
click at [935, 161] on input "search" at bounding box center [862, 167] width 145 height 21
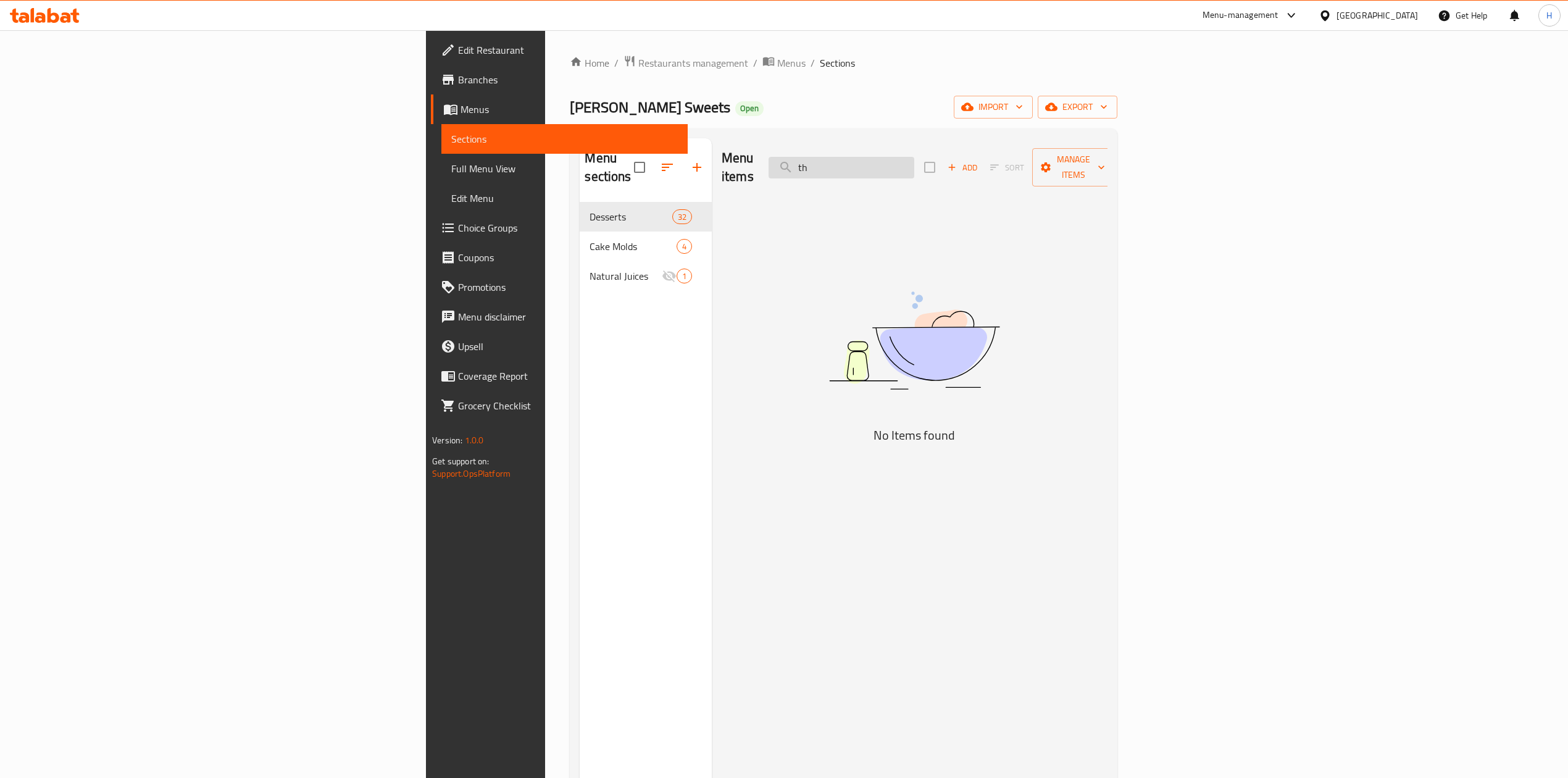
type input "t"
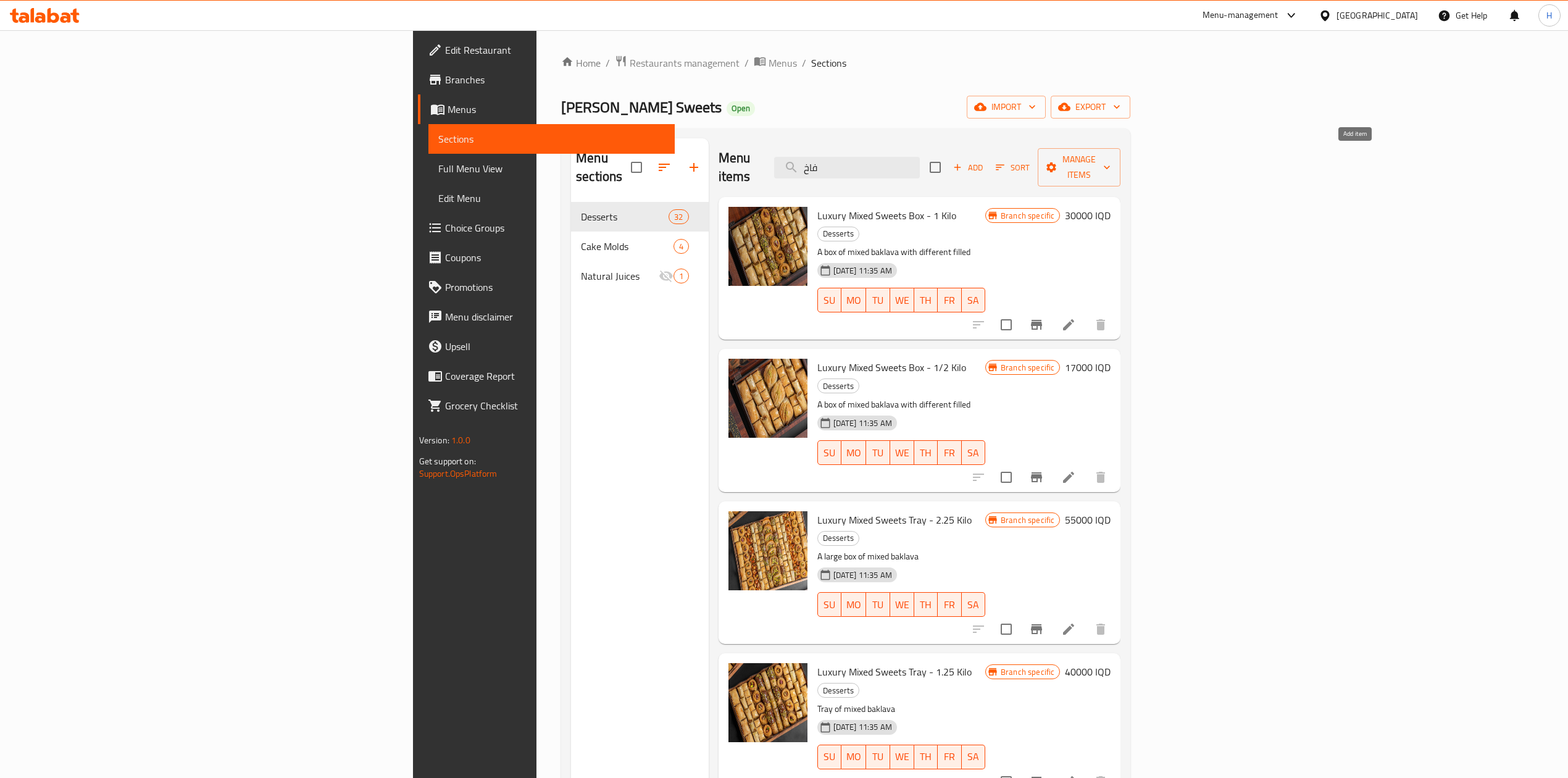
type input "فاخ"
click at [985, 161] on span "Add" at bounding box center [967, 168] width 33 height 15
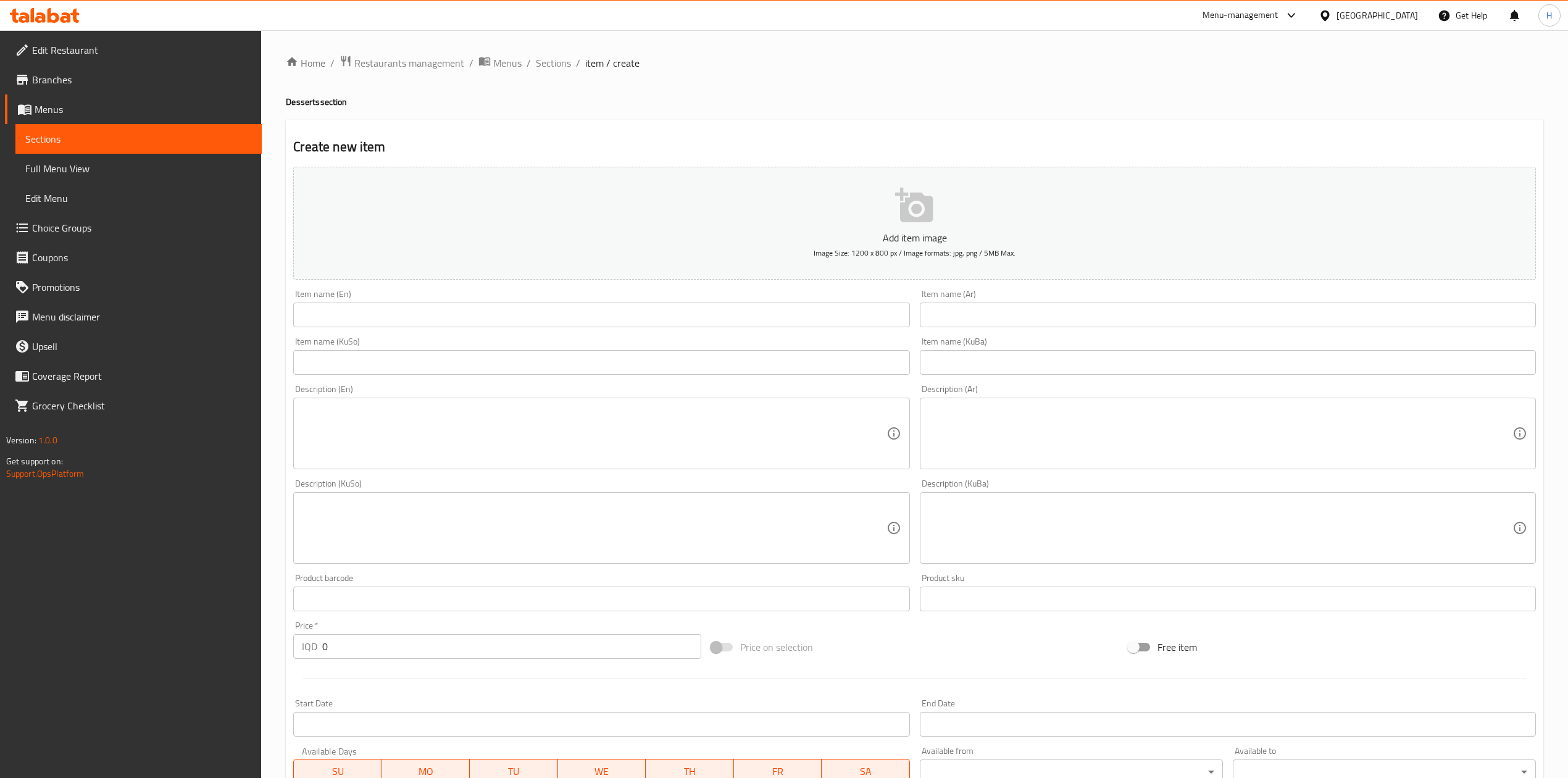
click at [1010, 321] on input "text" at bounding box center [1228, 315] width 616 height 25
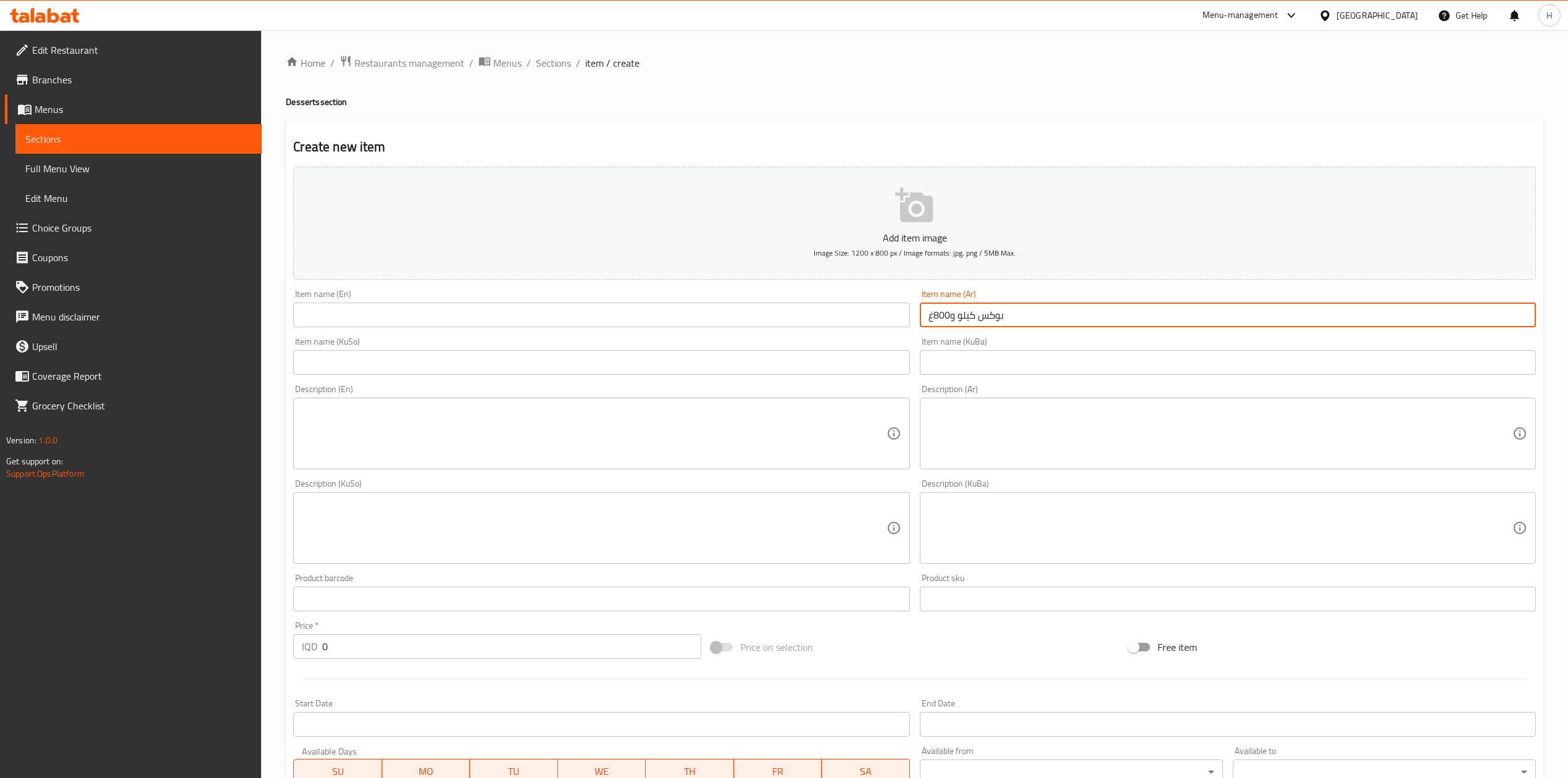
click at [1009, 317] on input "بوكس كيلو و800غ" at bounding box center [1228, 315] width 616 height 25
type input "بوكس كيلو و800غ"
click at [398, 325] on input "text" at bounding box center [601, 315] width 616 height 25
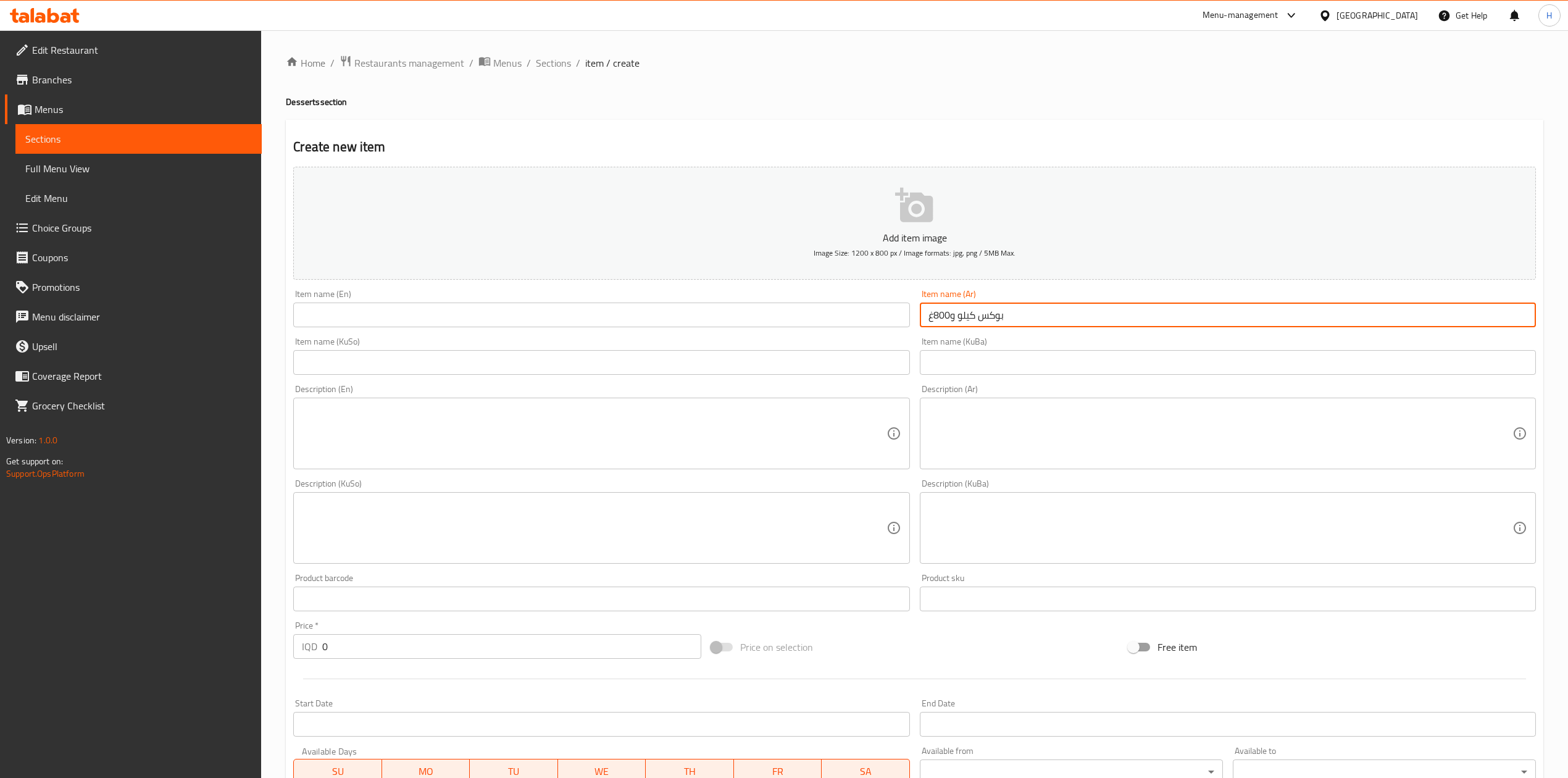
paste input "1.8kg box"
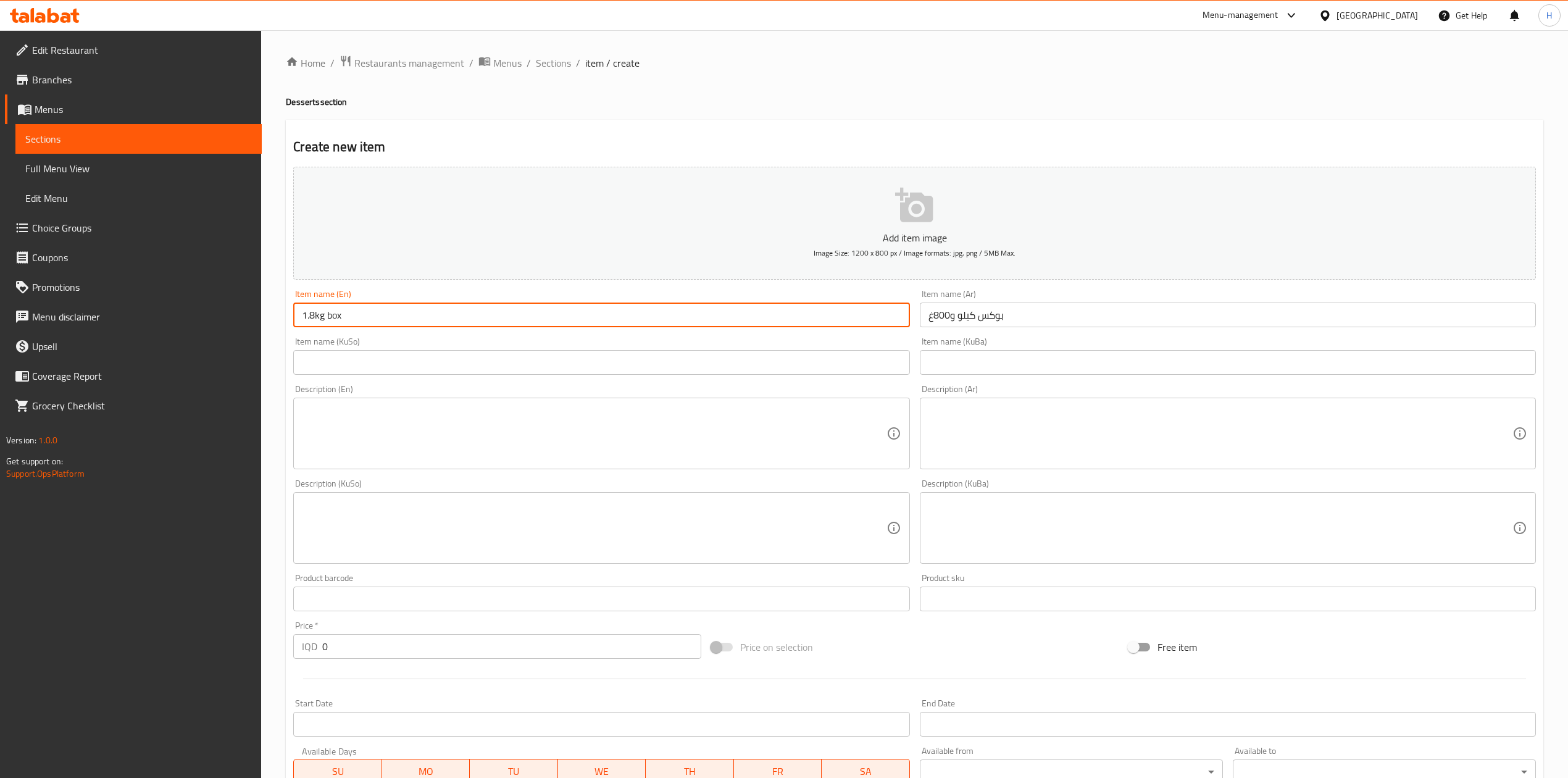
click at [328, 327] on input "1.8kg box" at bounding box center [601, 315] width 616 height 25
type input "1.8kg Box"
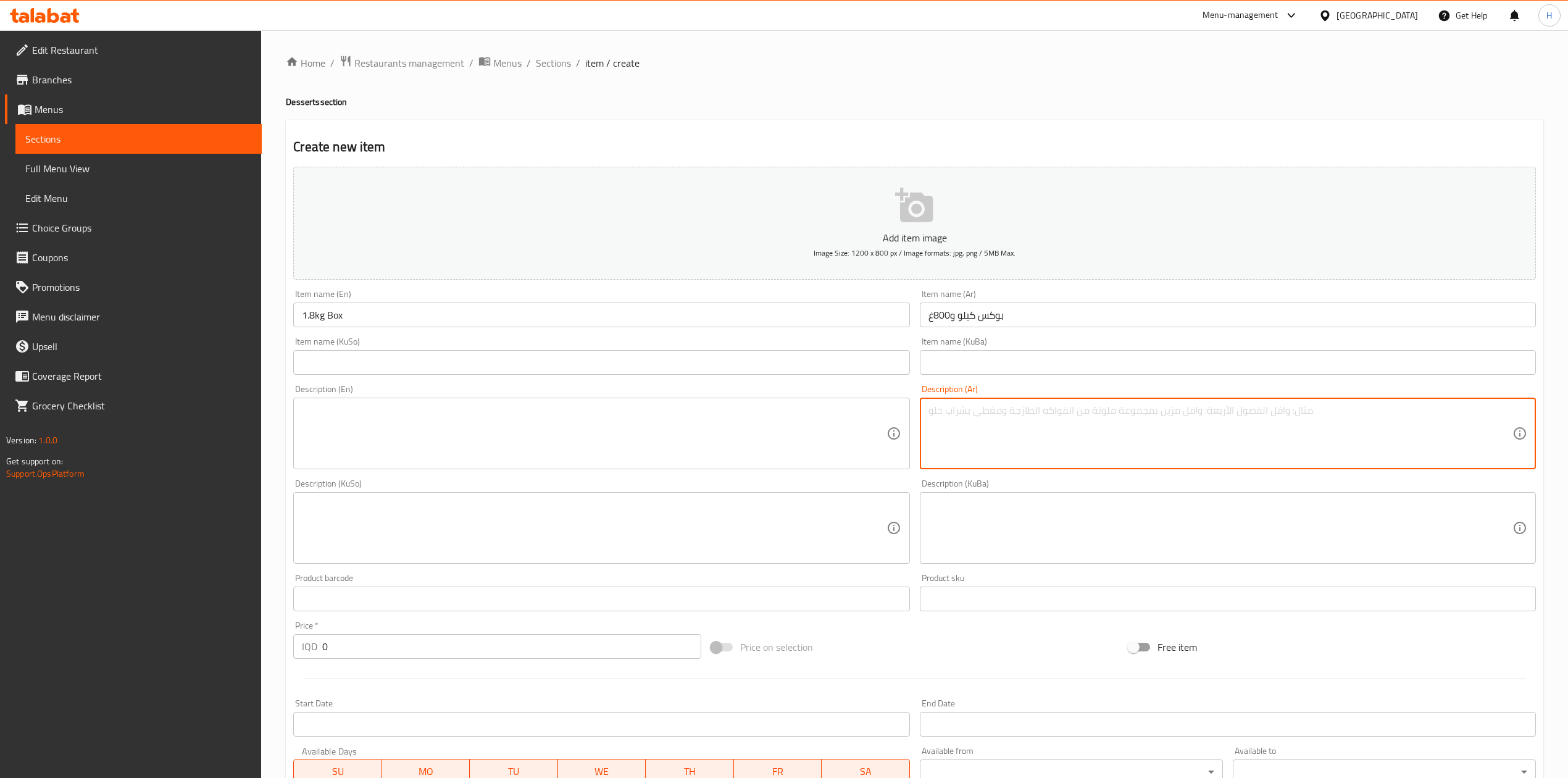
drag, startPoint x: 1048, startPoint y: 419, endPoint x: 1027, endPoint y: 442, distance: 31.1
click at [1048, 420] on textarea at bounding box center [1220, 434] width 584 height 59
type textarea "f"
click at [964, 412] on textarea "بقاوة مشكلة" at bounding box center [1220, 434] width 584 height 59
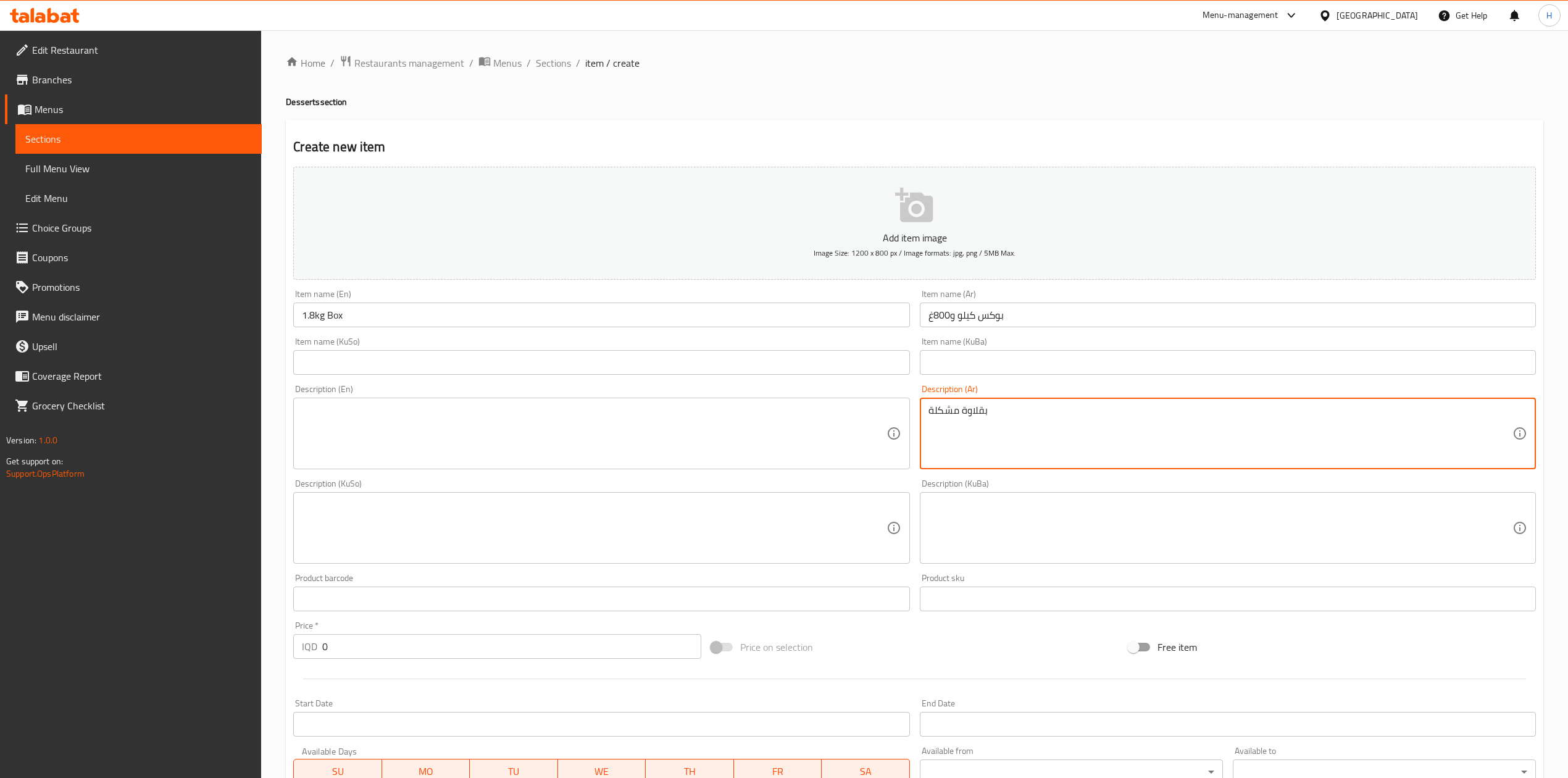
click at [970, 420] on textarea "بقلاوة مشكلة" at bounding box center [1220, 434] width 584 height 59
type textarea "بقلاوة مشكلة"
drag, startPoint x: 430, startPoint y: 445, endPoint x: 448, endPoint y: 437, distance: 19.7
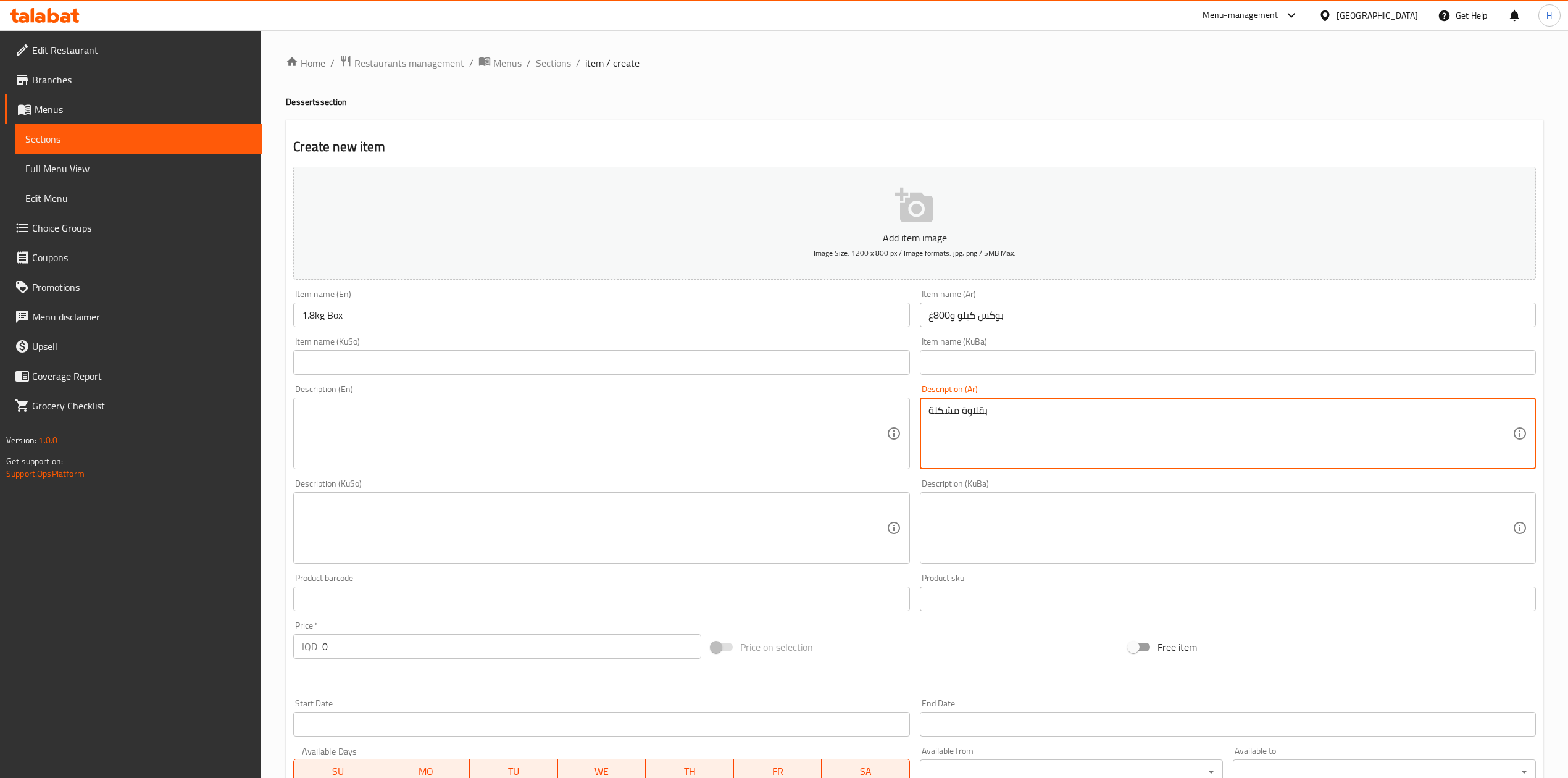
click at [433, 445] on textarea at bounding box center [594, 434] width 584 height 59
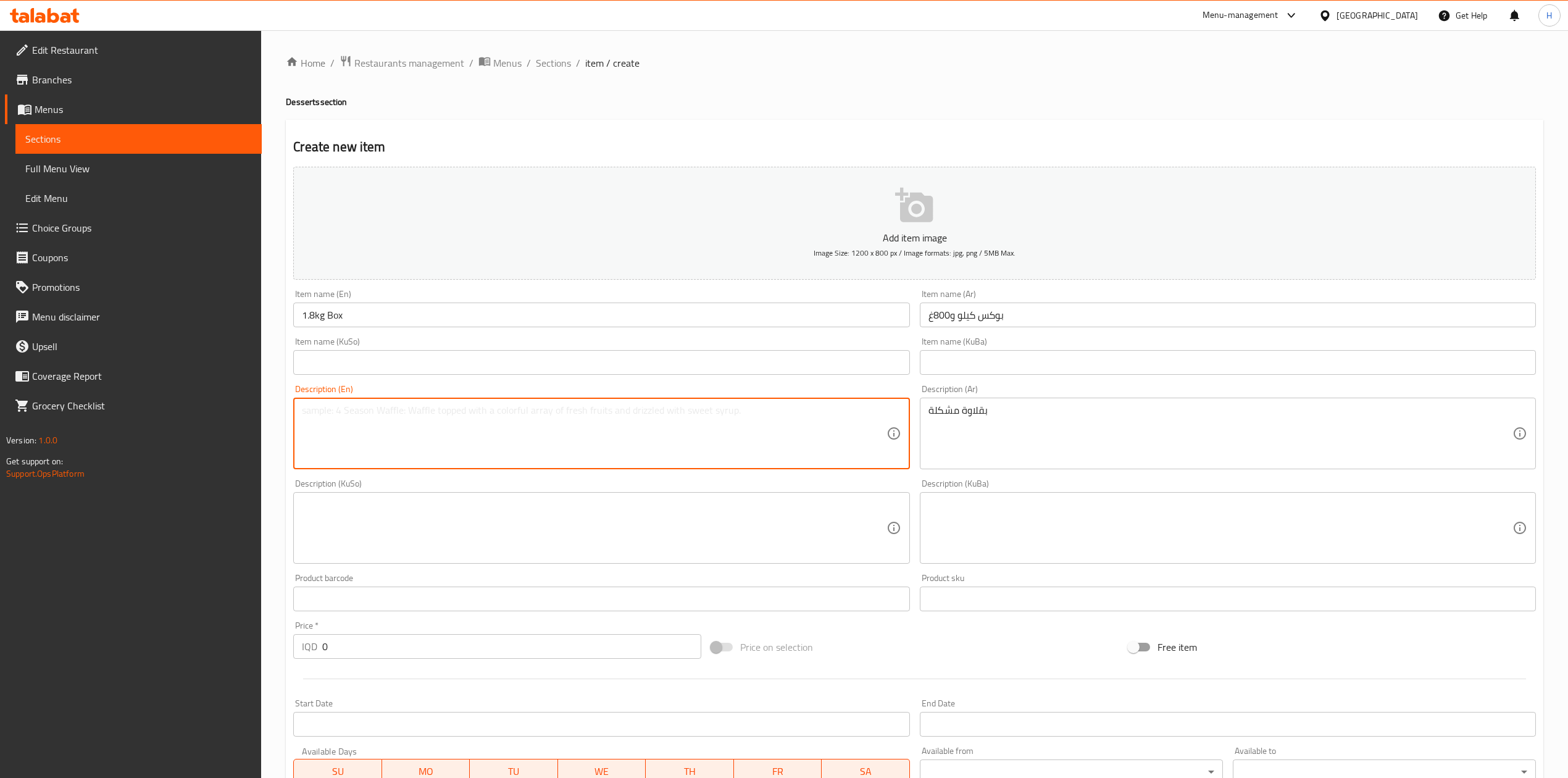
type textarea "N"
type textarea "Mix baklava"
click at [344, 654] on input "0" at bounding box center [512, 646] width 378 height 25
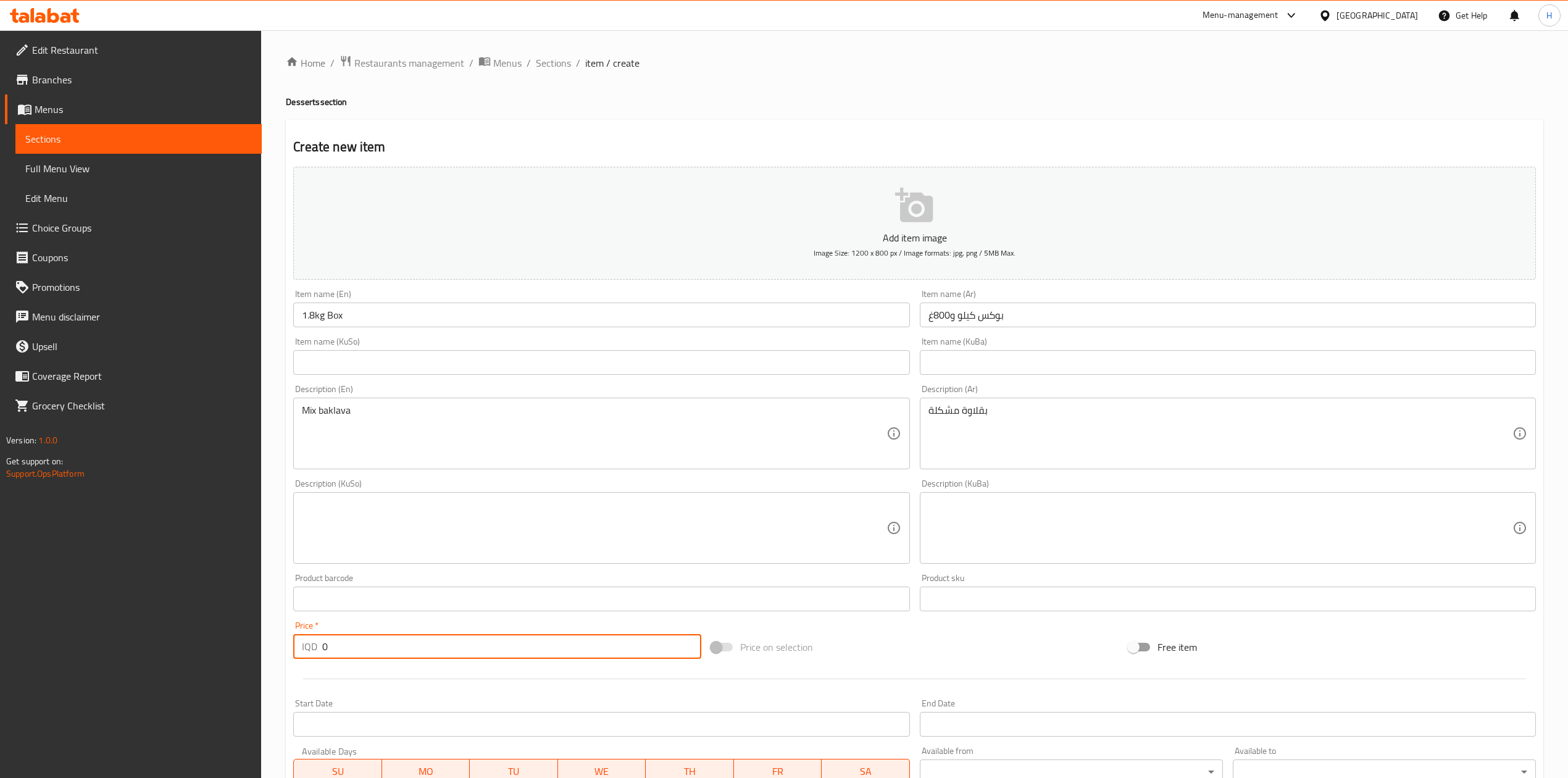
click at [344, 654] on input "0" at bounding box center [512, 646] width 378 height 25
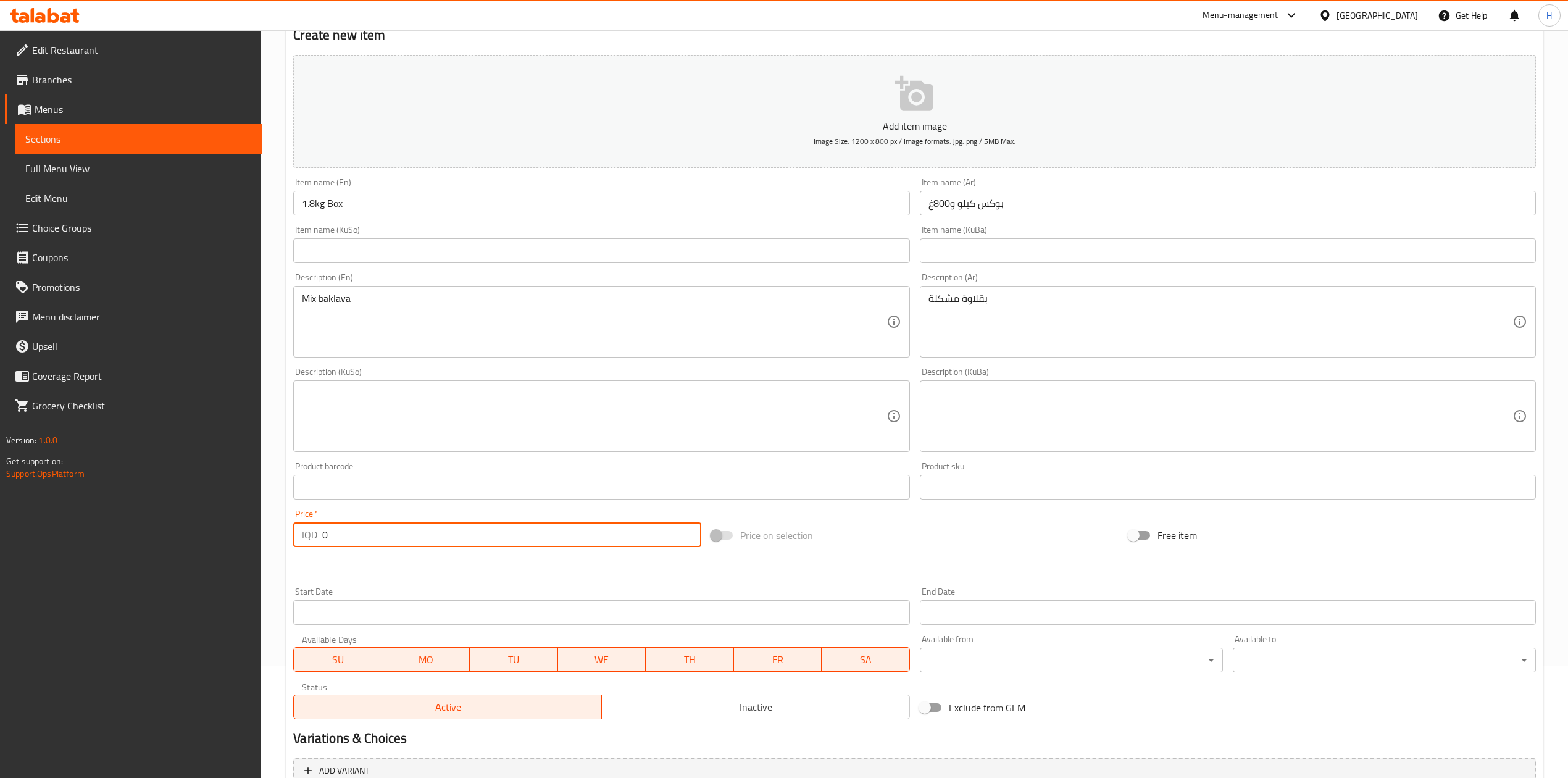
scroll to position [236, 0]
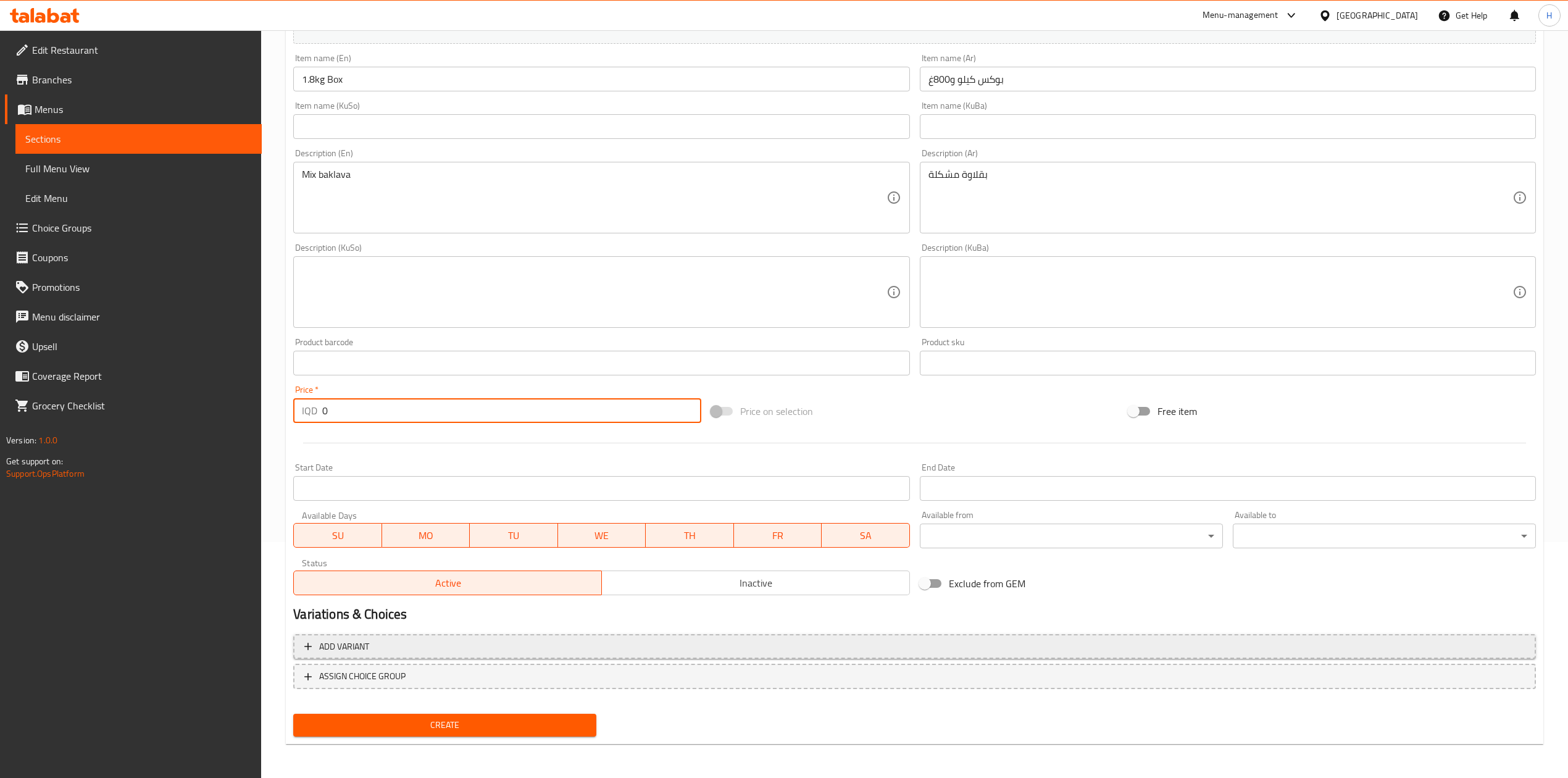
click at [367, 643] on span "Add variant" at bounding box center [344, 647] width 50 height 15
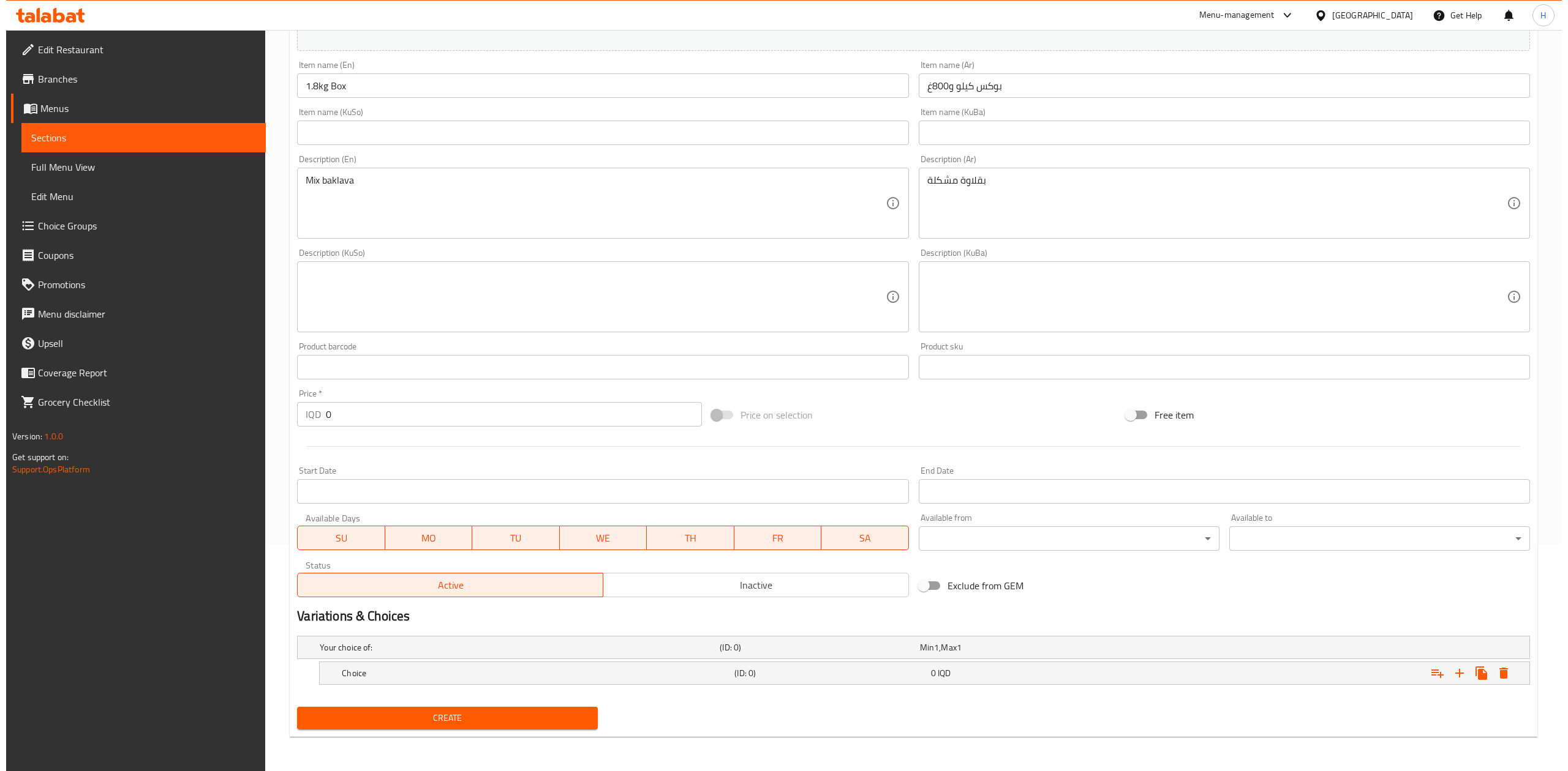
scroll to position [227, 0]
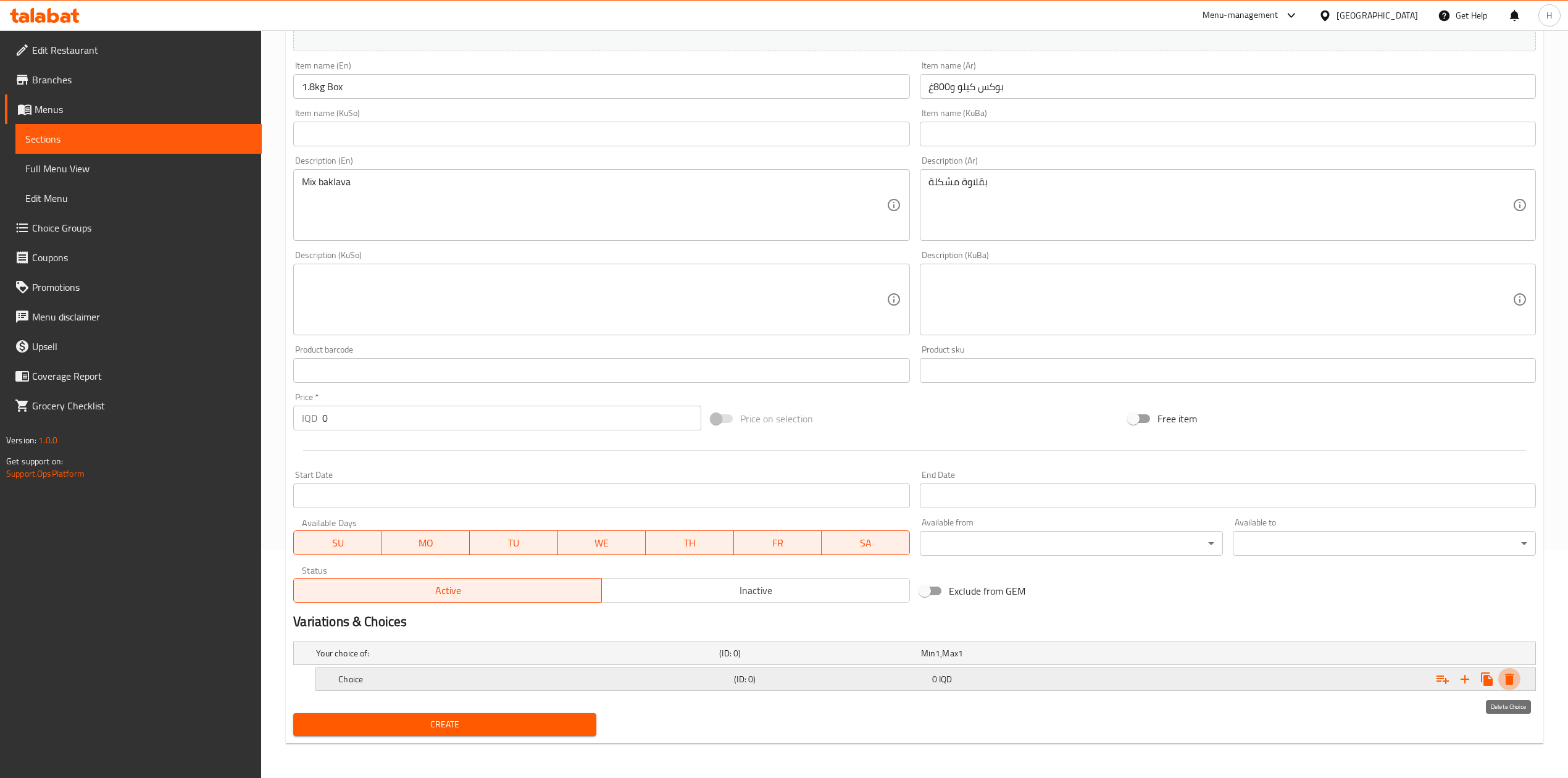
click at [1512, 674] on icon "Expand" at bounding box center [1509, 679] width 15 height 15
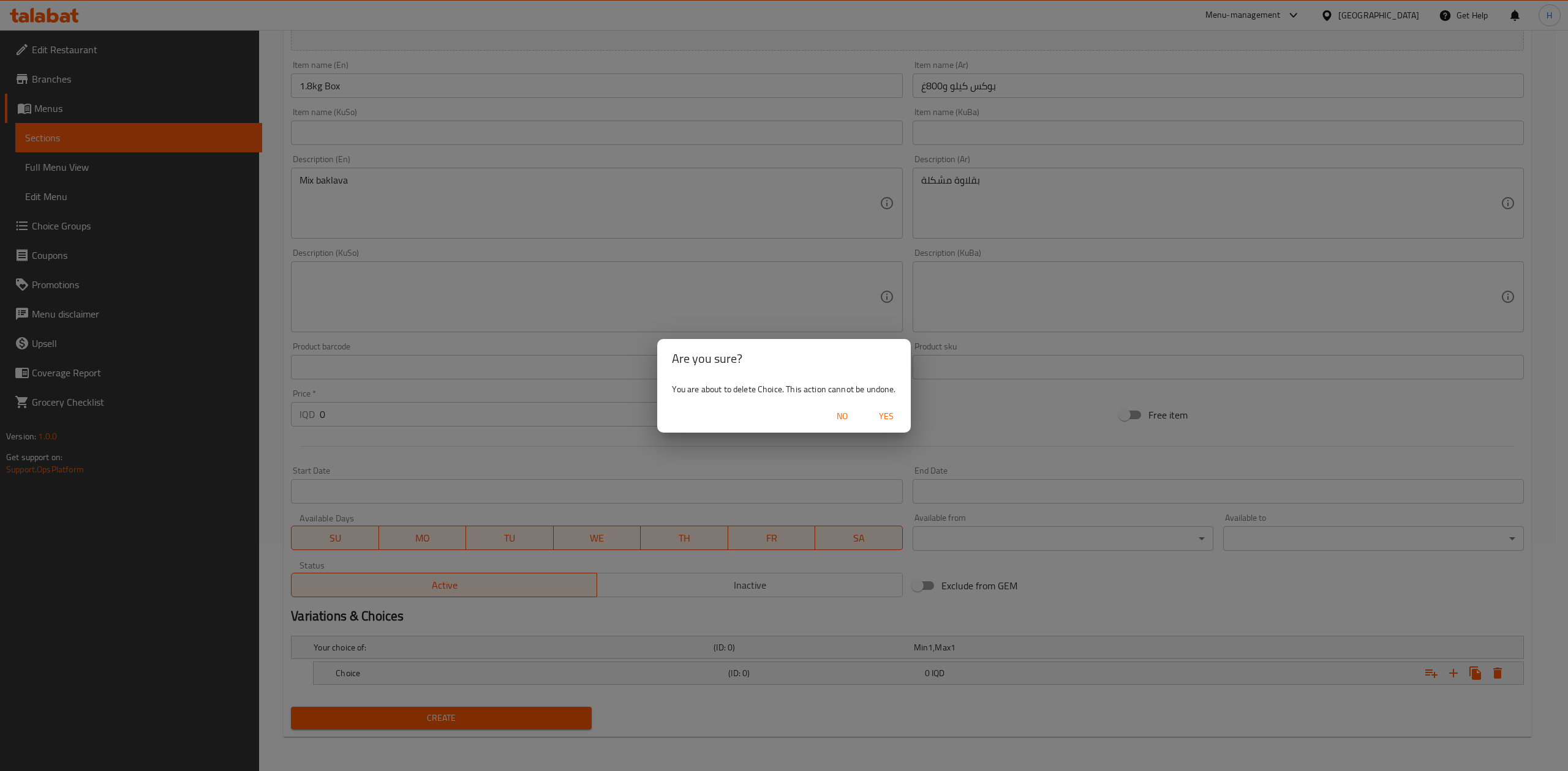
click at [892, 410] on span "Yes" at bounding box center [886, 416] width 30 height 15
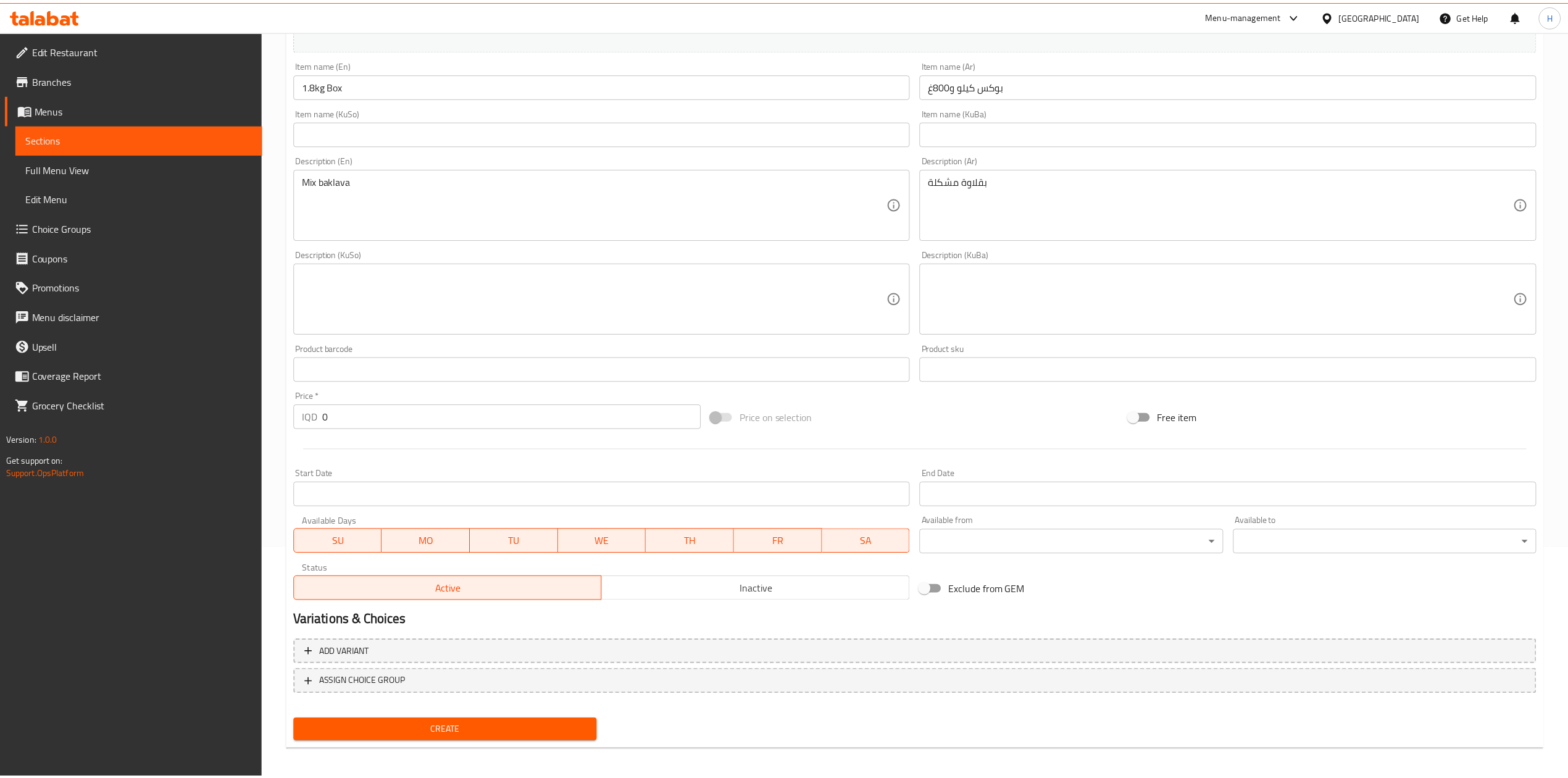
scroll to position [225, 0]
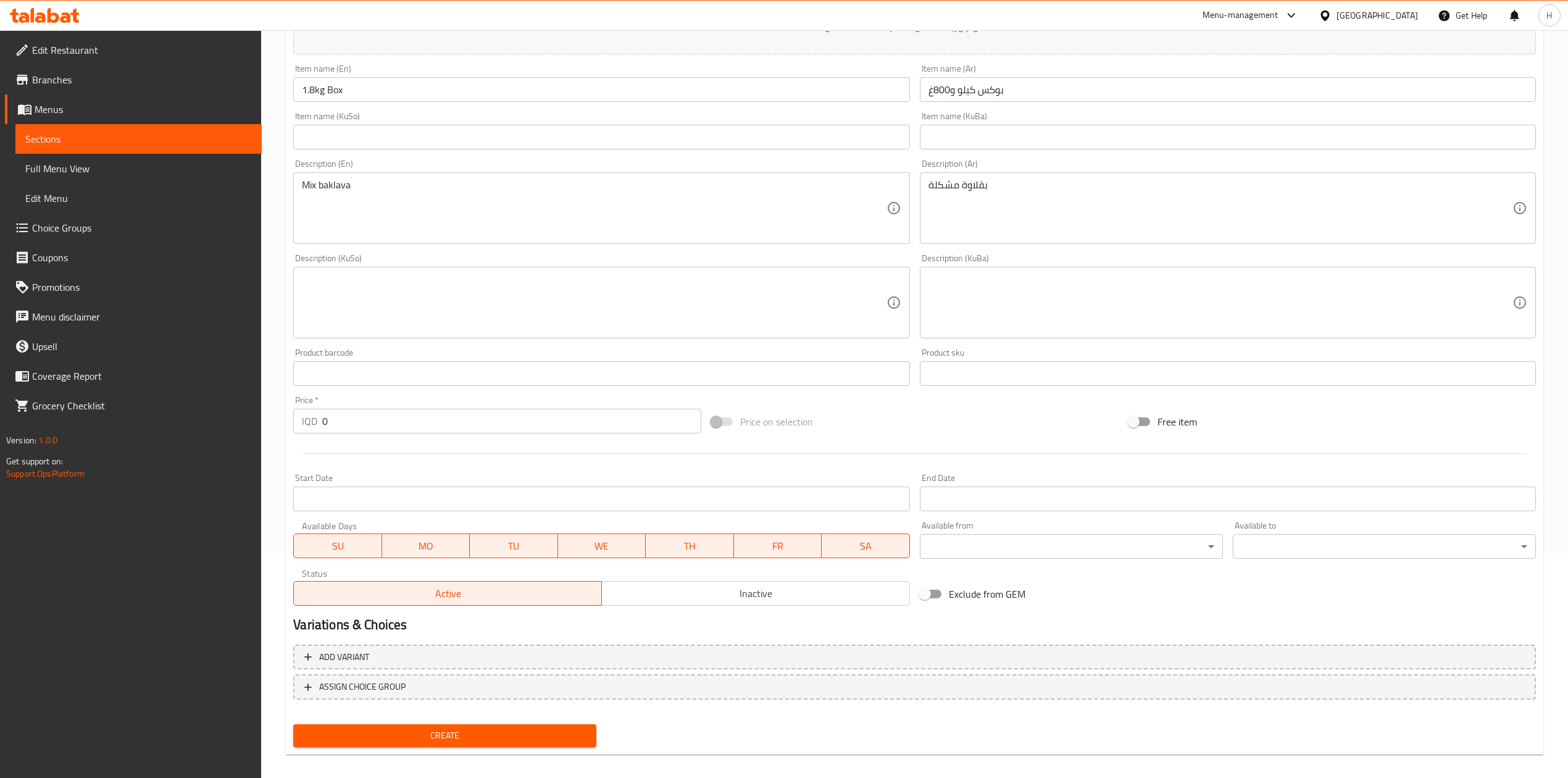
click at [346, 430] on input "0" at bounding box center [512, 421] width 378 height 25
type input "45000"
click at [447, 735] on span "Create" at bounding box center [444, 736] width 283 height 15
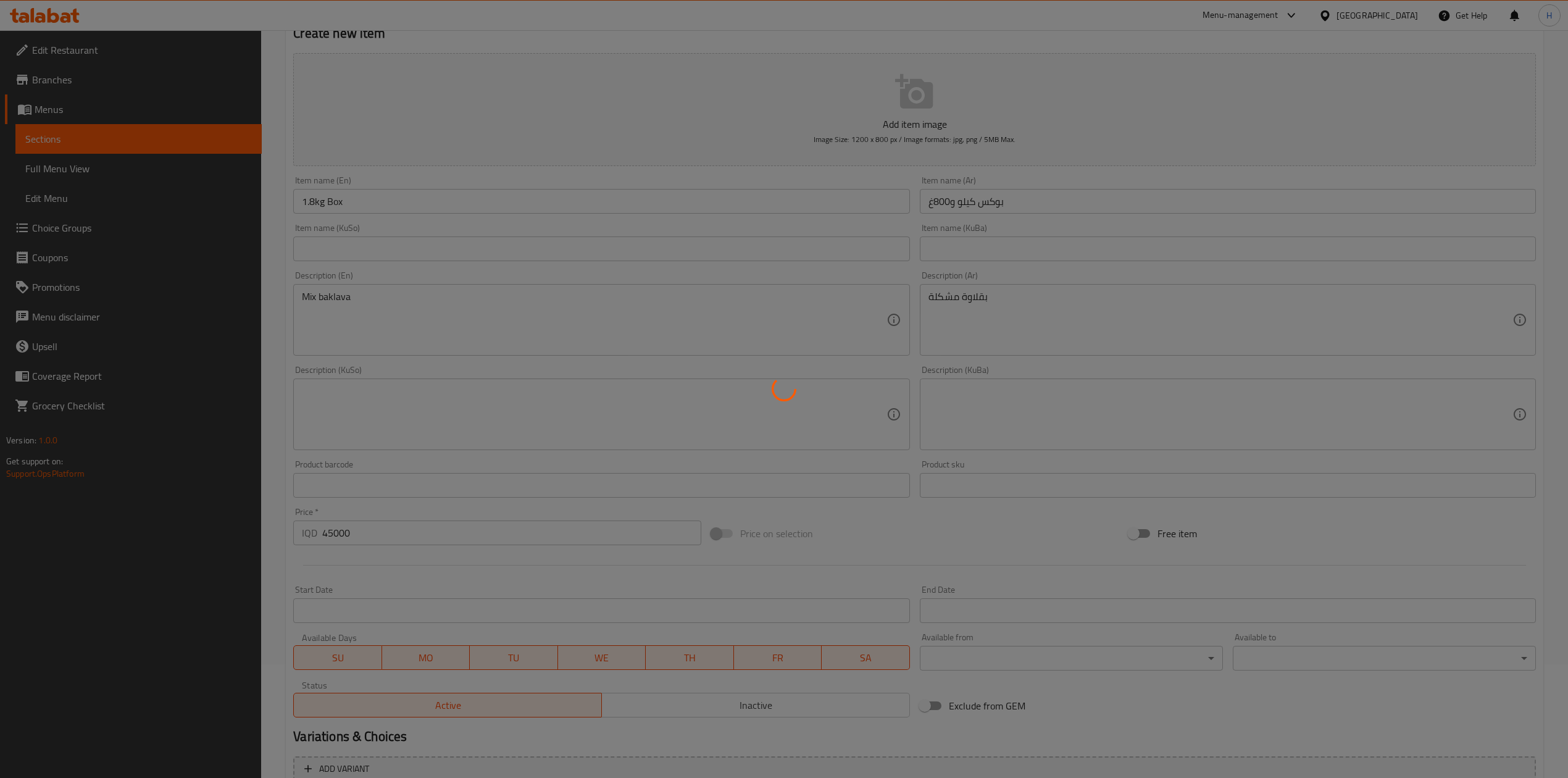
scroll to position [0, 0]
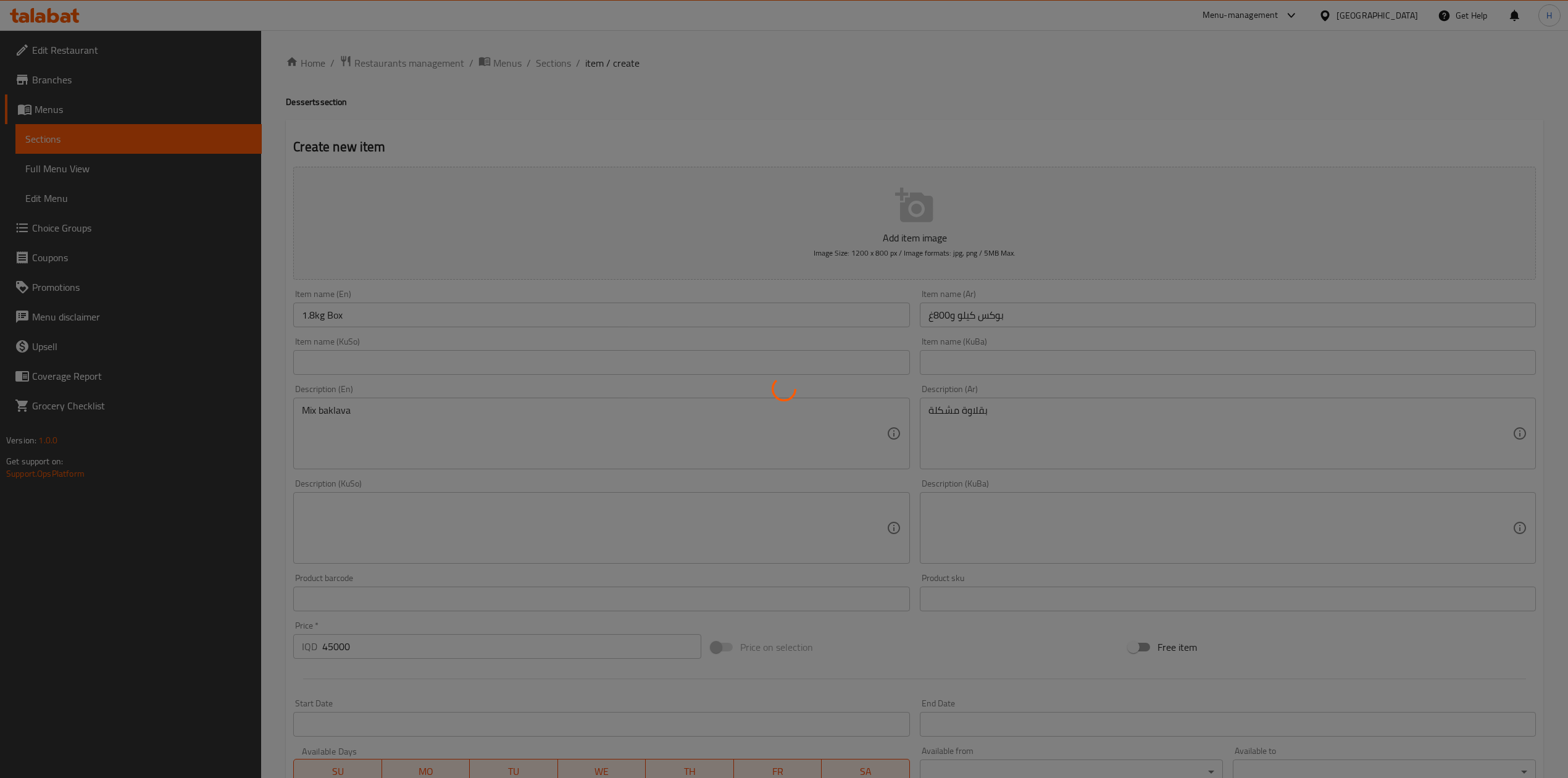
type input "0"
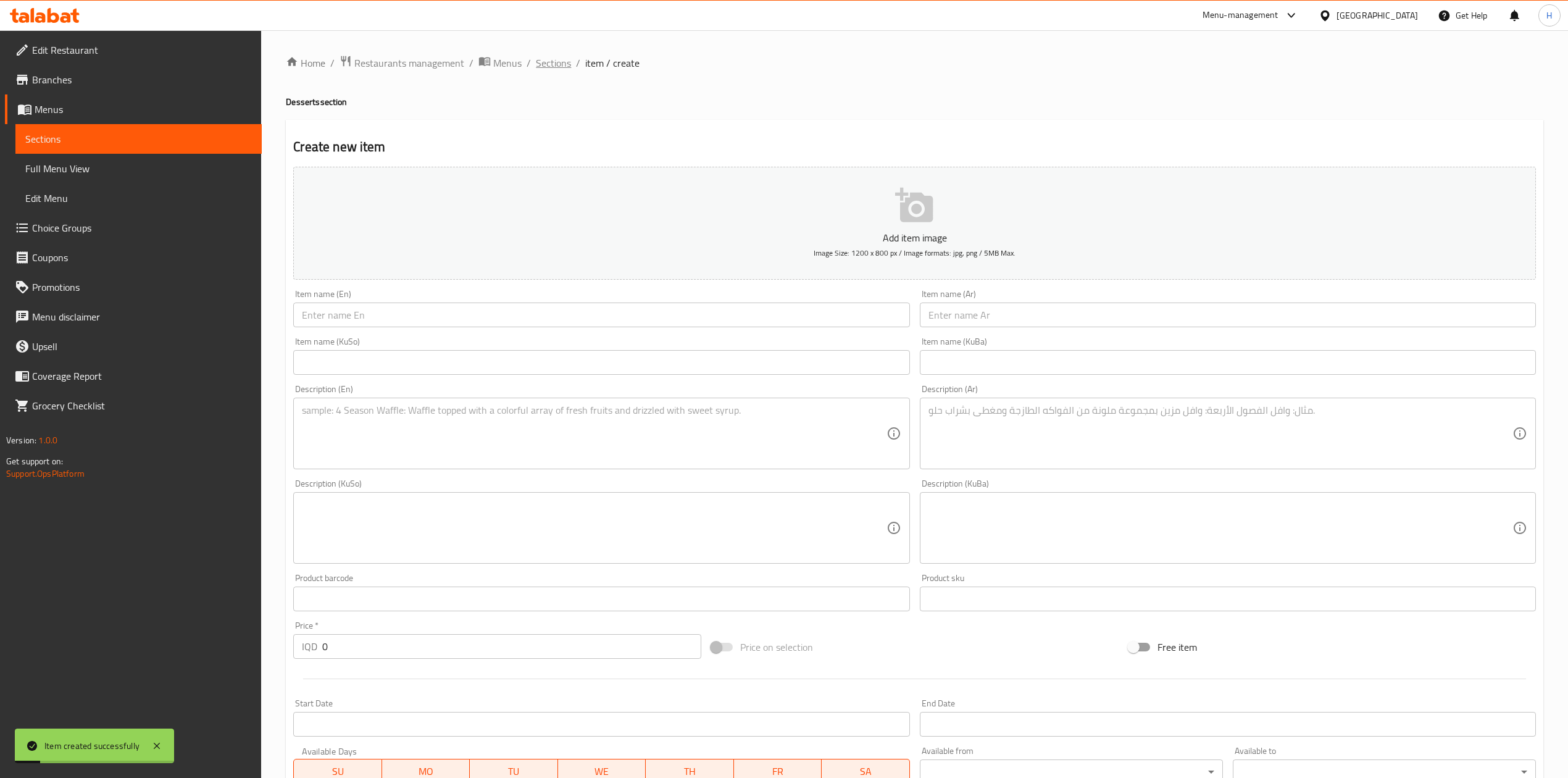
click at [557, 67] on span "Sections" at bounding box center [553, 62] width 35 height 15
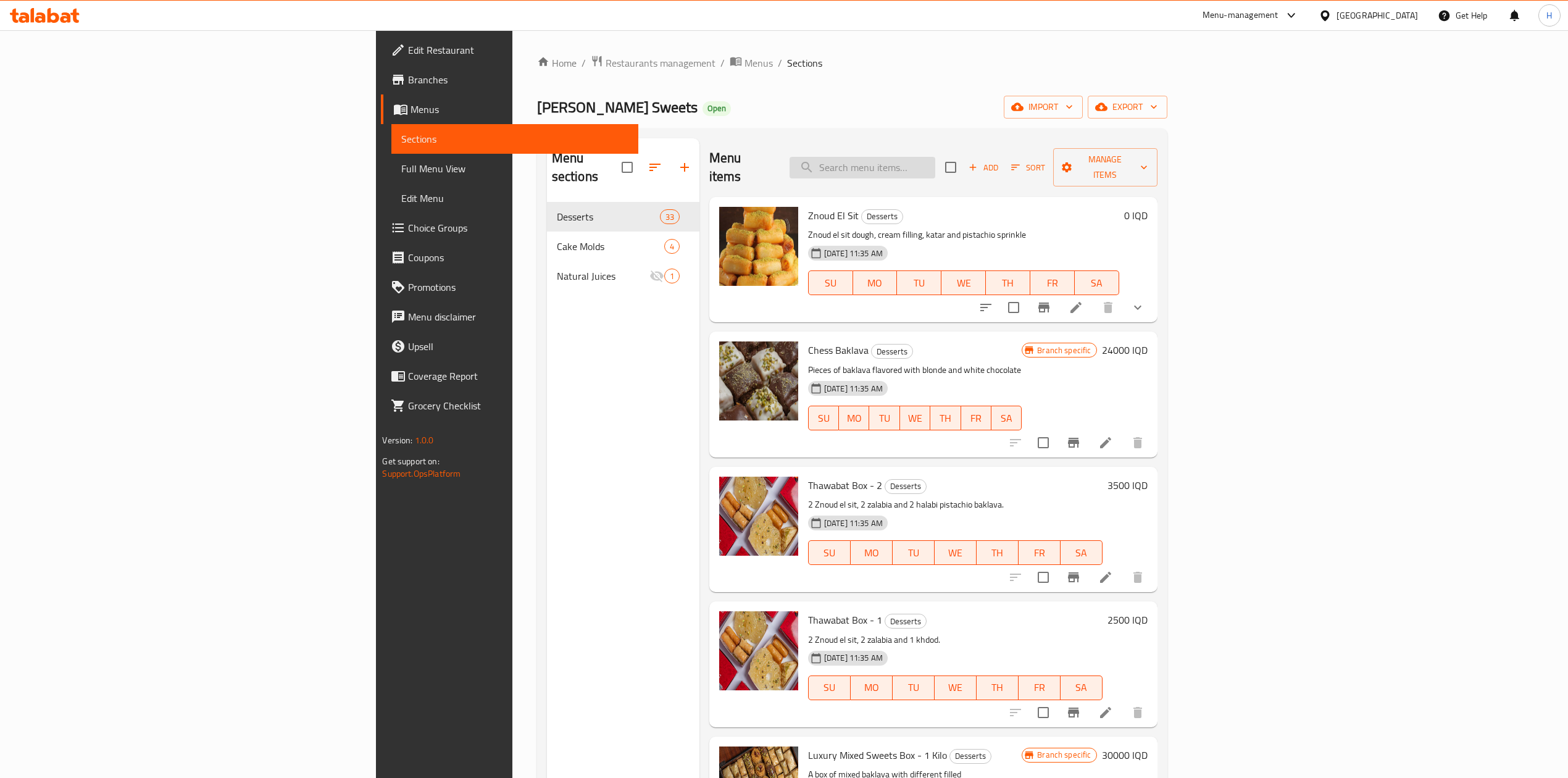
click at [935, 157] on input "search" at bounding box center [862, 167] width 145 height 21
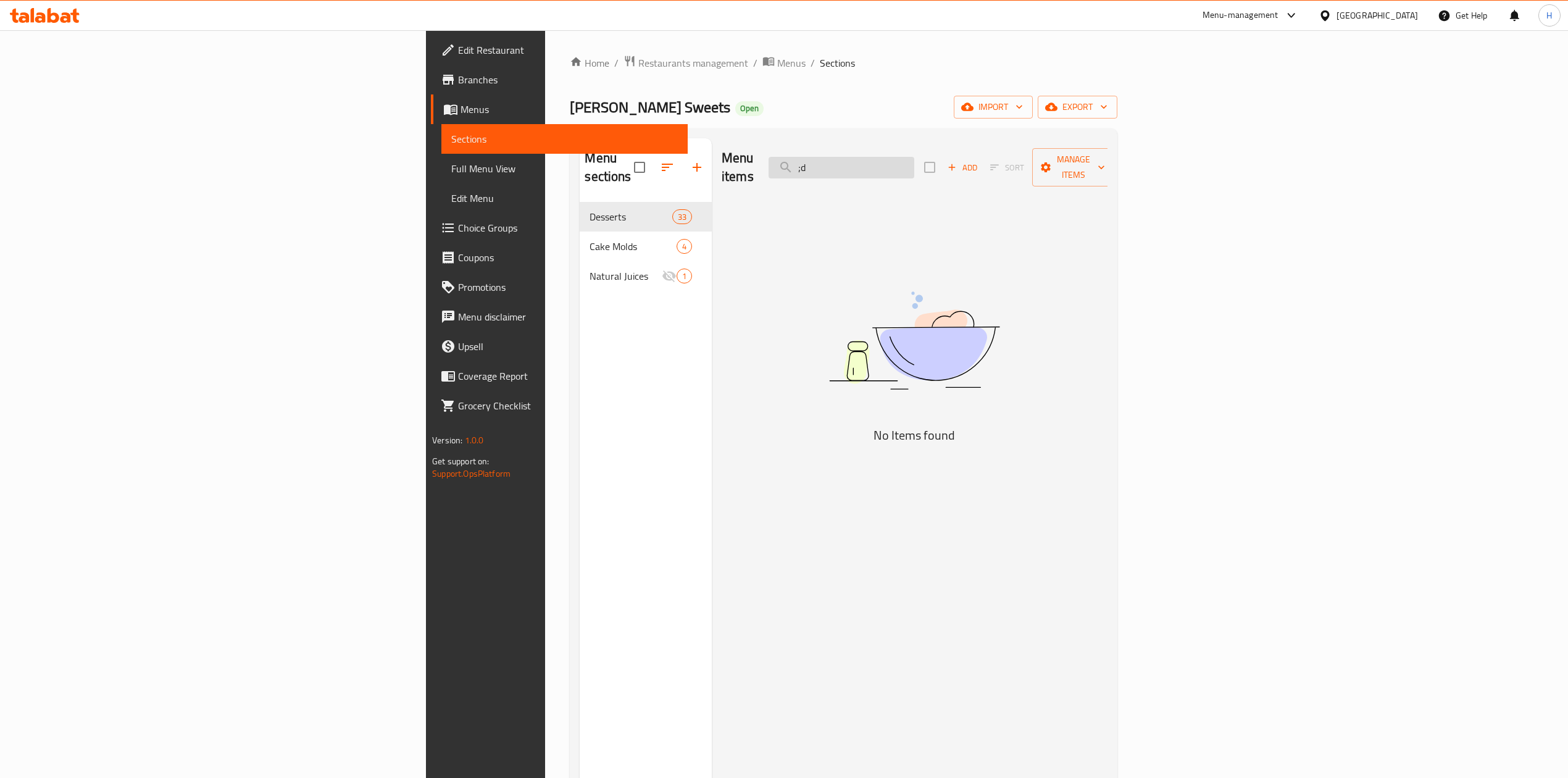
type input ";"
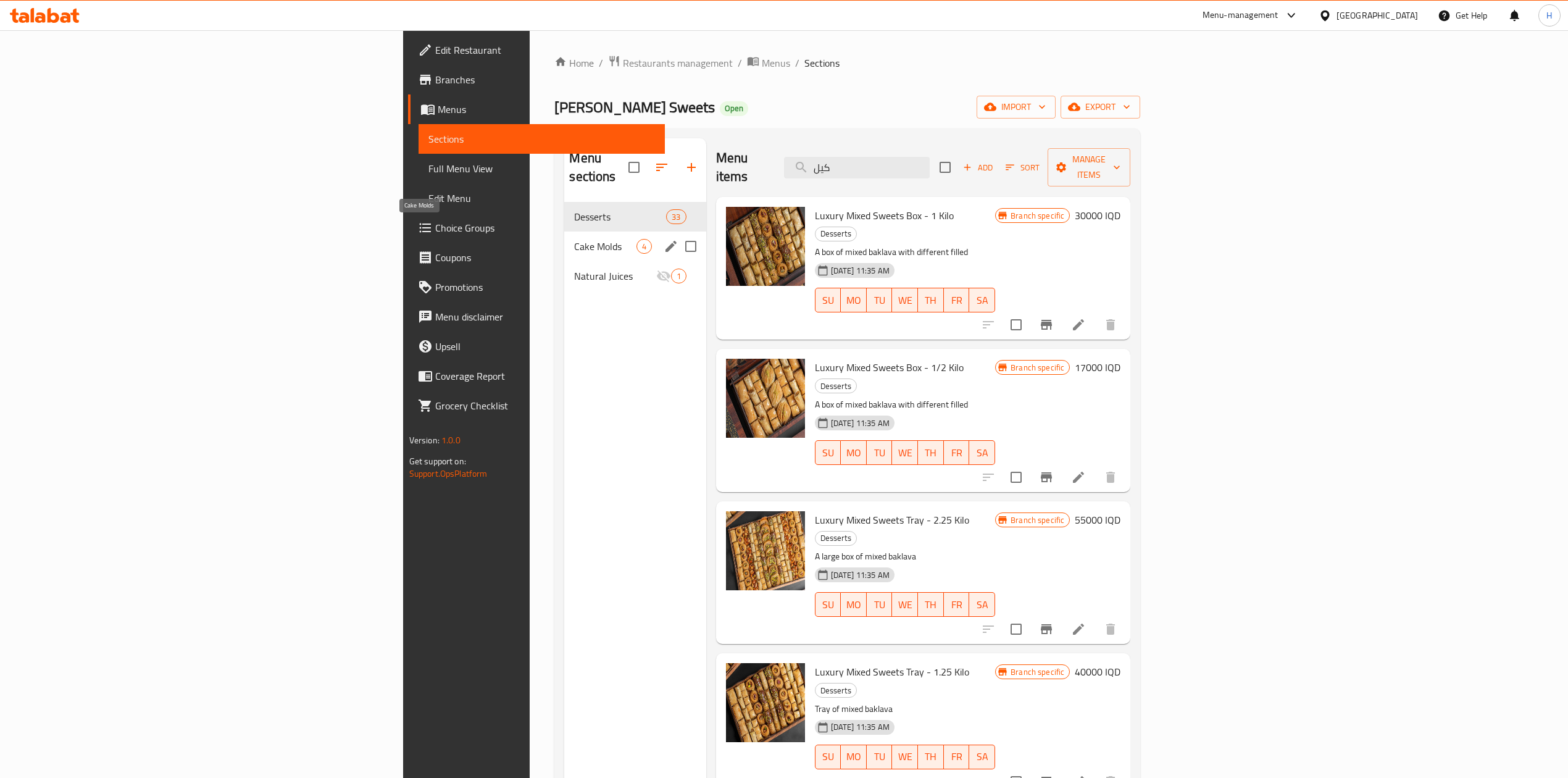
click at [574, 239] on span "Cake Molds" at bounding box center [605, 246] width 62 height 15
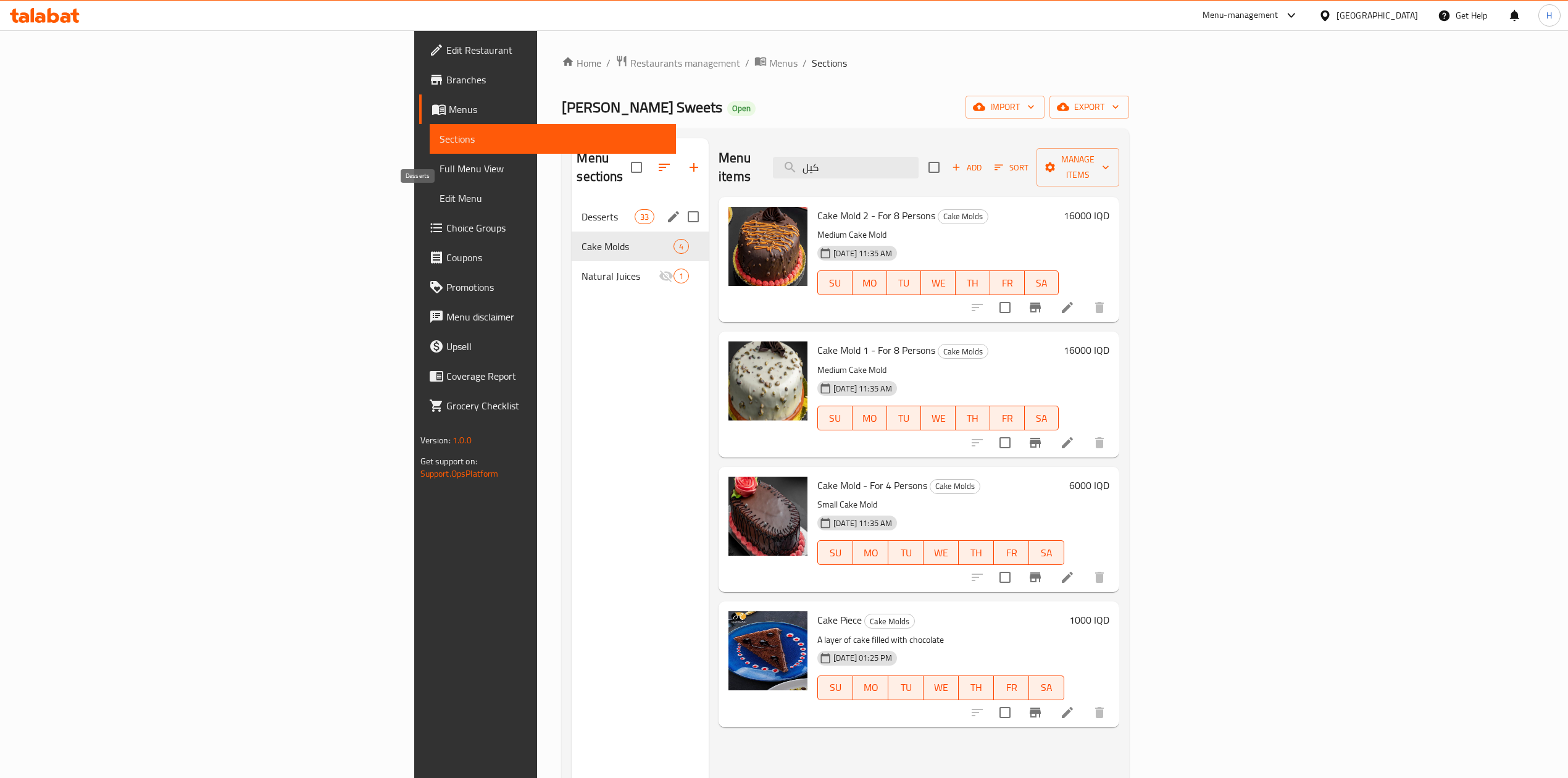
click at [582, 210] on span "Desserts" at bounding box center [607, 217] width 52 height 15
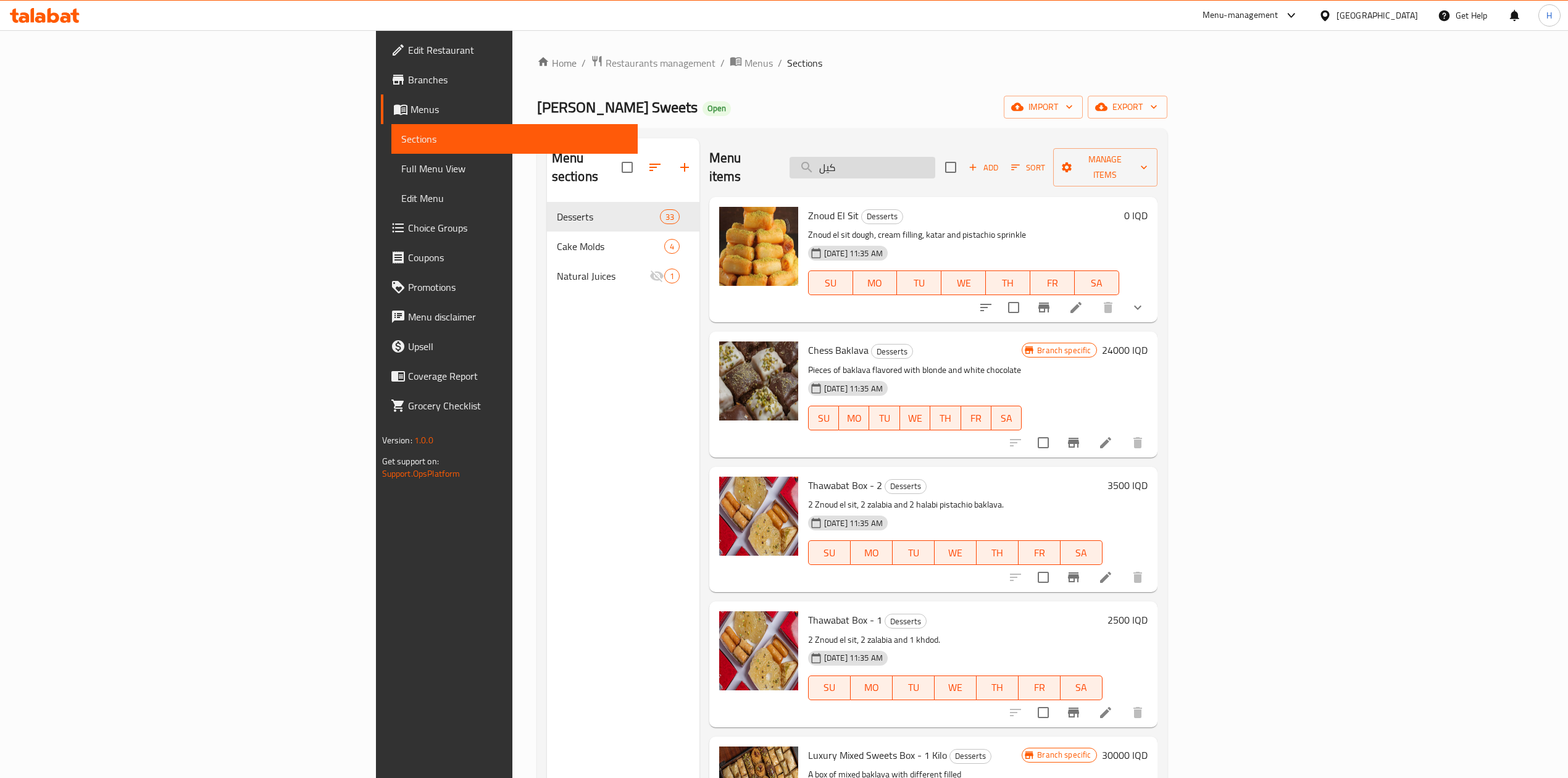
click at [935, 158] on input "كيل" at bounding box center [862, 167] width 145 height 21
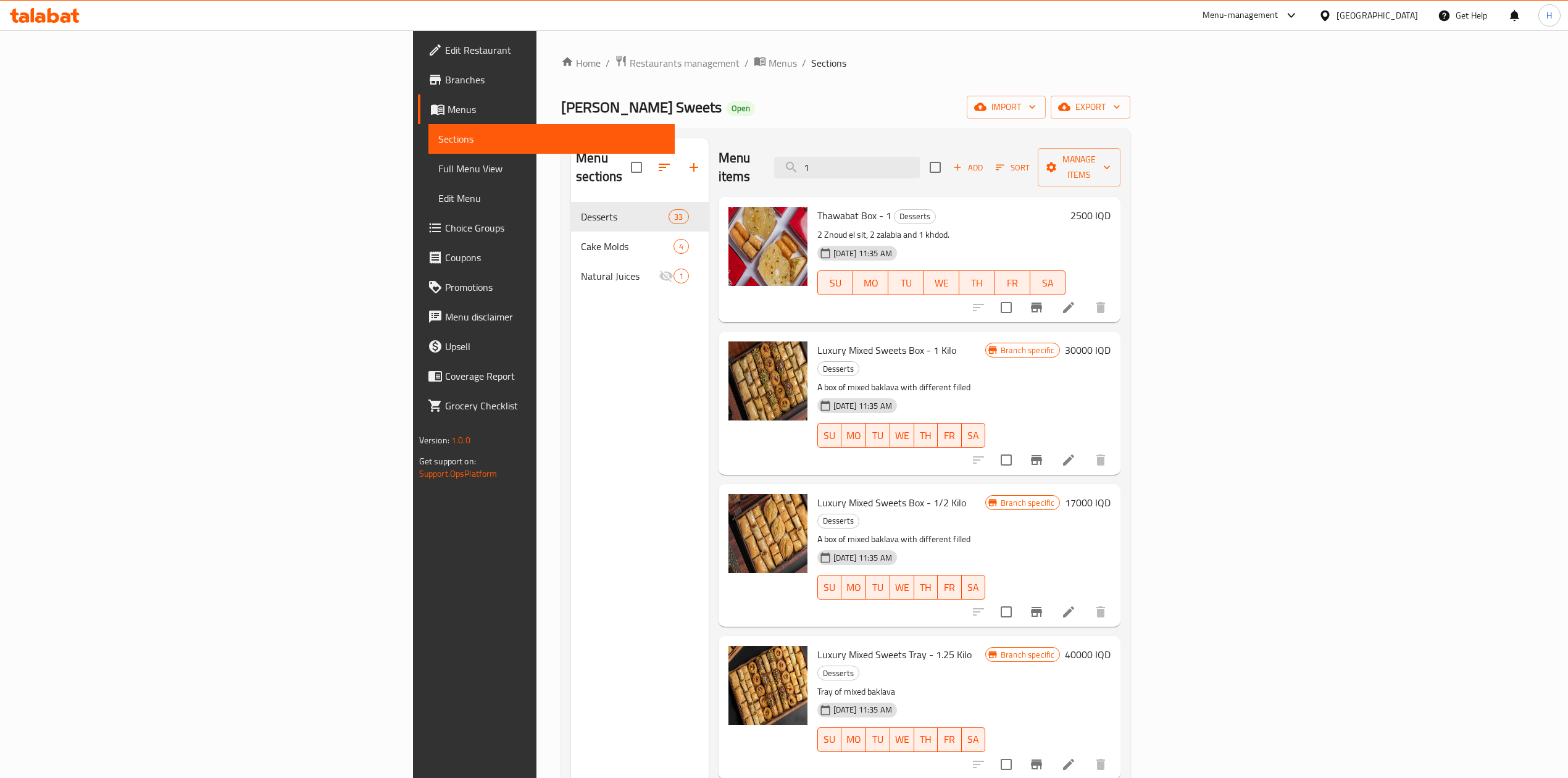
type input "1"
click at [985, 162] on span "Add" at bounding box center [967, 168] width 33 height 15
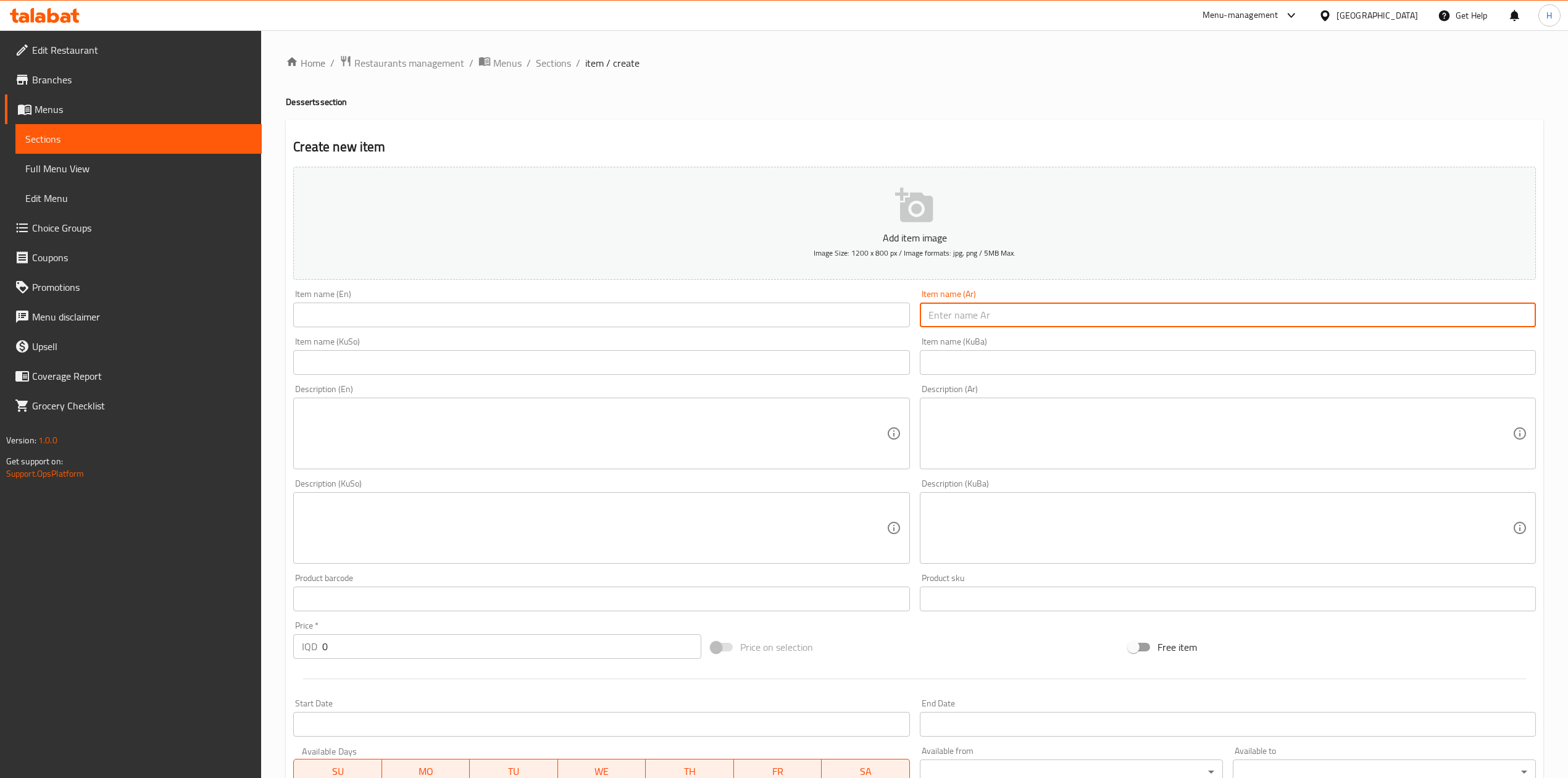
click at [1044, 324] on input "text" at bounding box center [1228, 315] width 616 height 25
click at [1044, 323] on input "صينية مشكل حلويات فاخرة" at bounding box center [1228, 315] width 616 height 25
type input "صينية مشكل حلويات فاخرة"
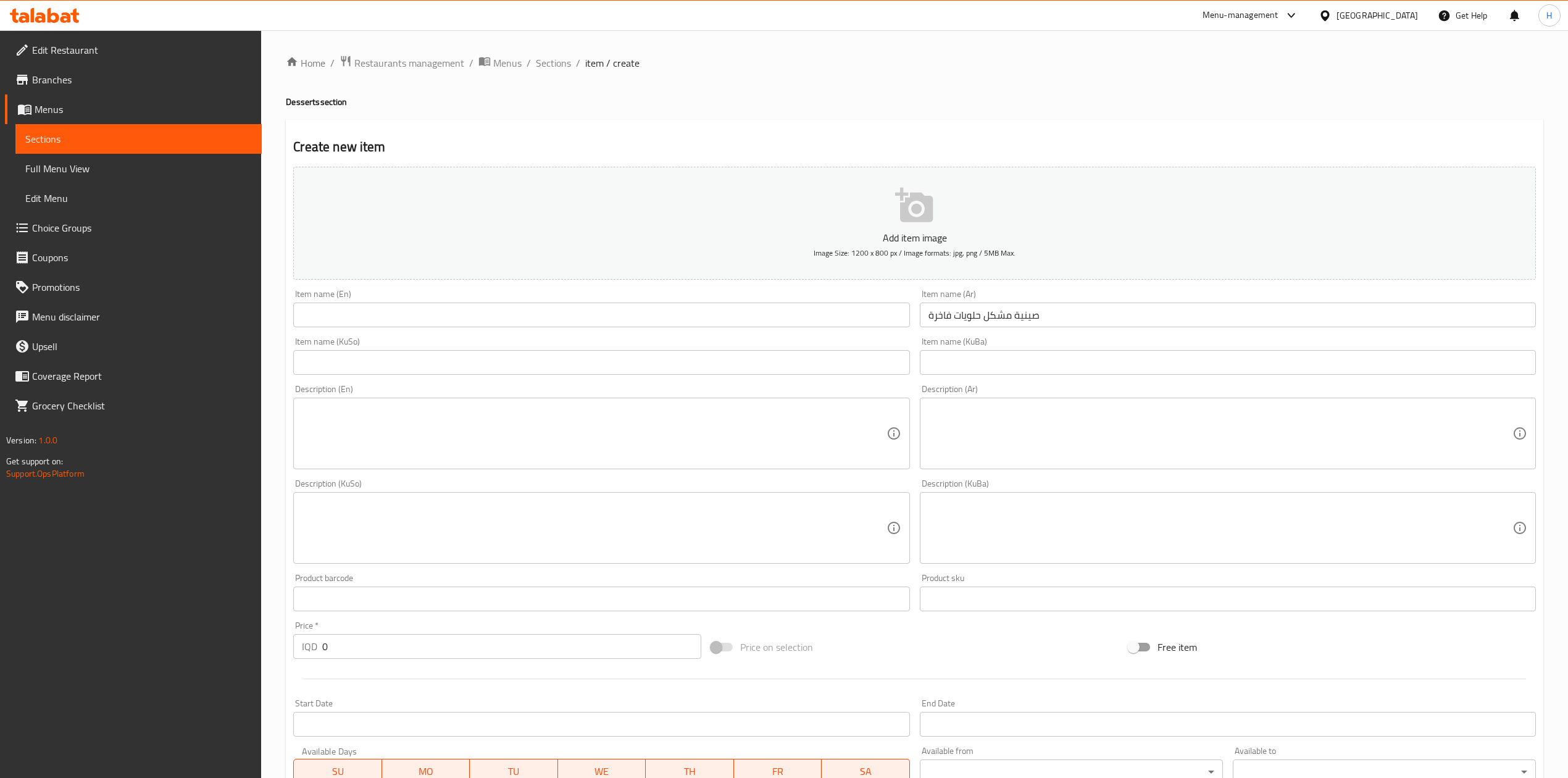
click at [416, 334] on div "Item name (KuSo) Item name (KuSo)" at bounding box center [601, 356] width 626 height 48
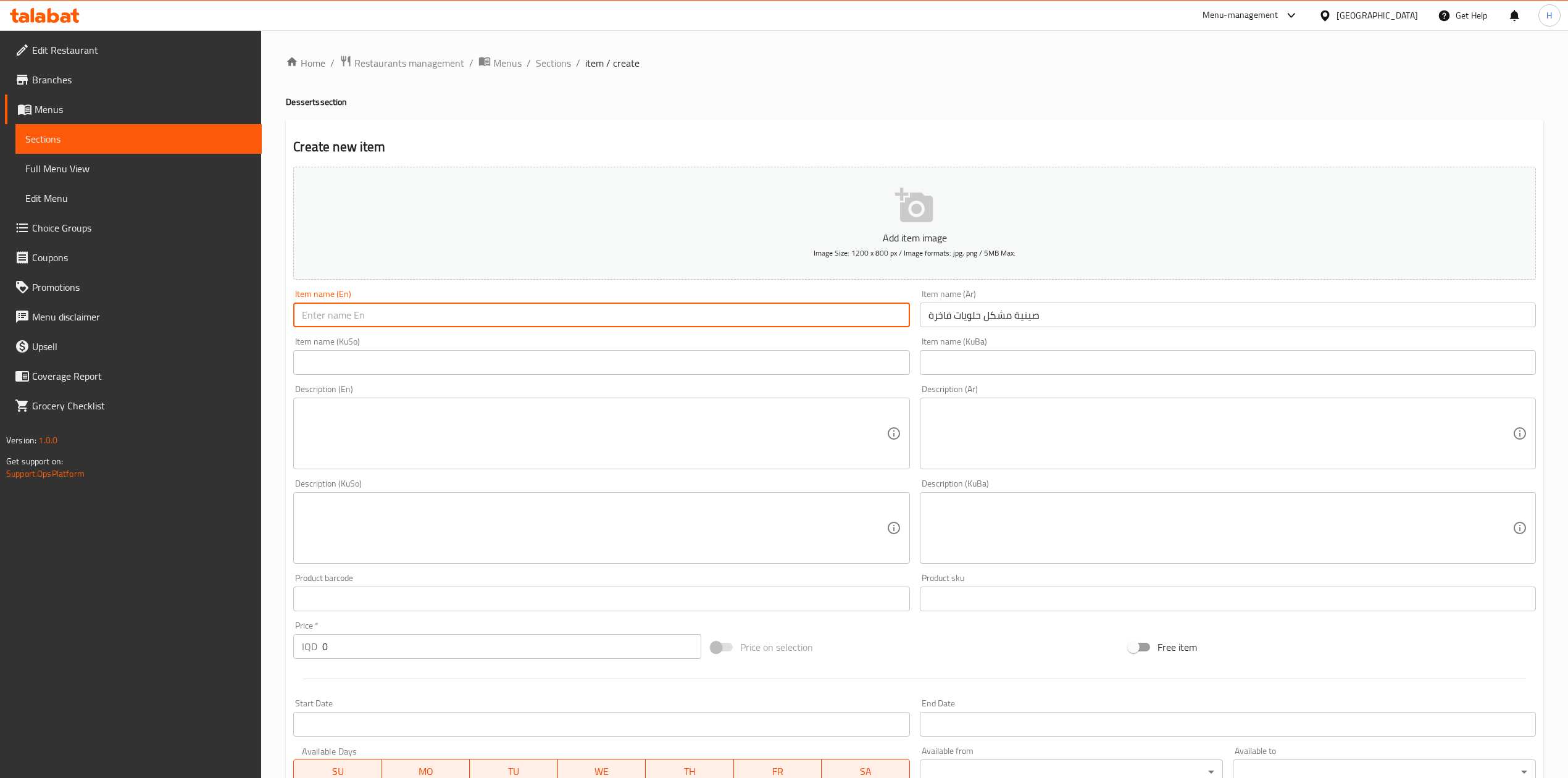
click at [418, 317] on input "text" at bounding box center [601, 315] width 616 height 25
paste input "Assorted luxury dessert platter"
drag, startPoint x: 371, startPoint y: 309, endPoint x: 376, endPoint y: 326, distance: 17.7
click at [376, 326] on input "Assorted luxury dessert platter" at bounding box center [601, 315] width 616 height 25
click at [403, 325] on input "Assorted luxury Dessert platter" at bounding box center [601, 315] width 616 height 25
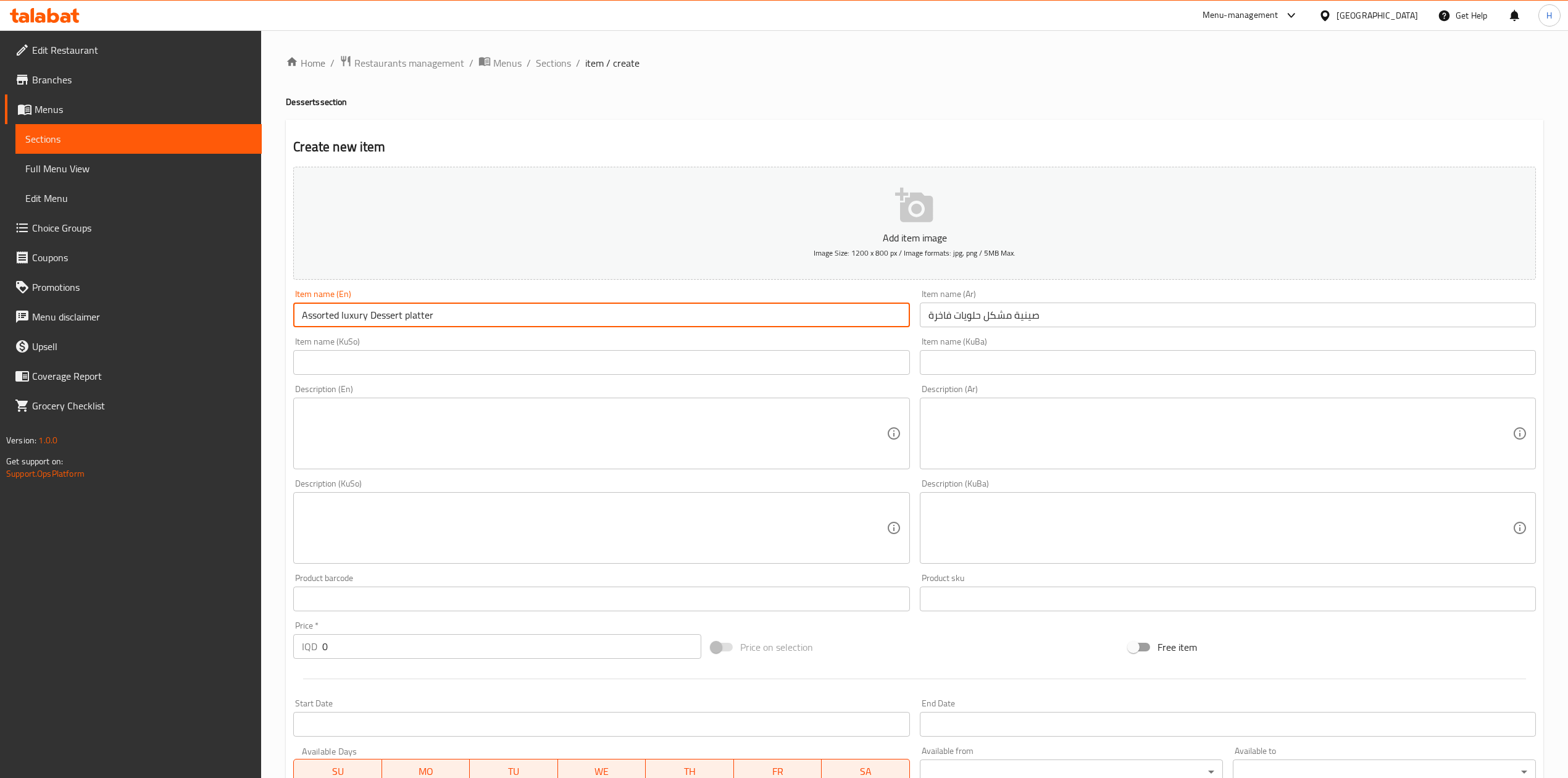
click at [399, 325] on input "Assorted luxury Dessert platter" at bounding box center [601, 315] width 616 height 25
drag, startPoint x: 405, startPoint y: 322, endPoint x: 406, endPoint y: 332, distance: 10.0
click at [406, 332] on div "Item name (En) Assorted luxury Dessert platter Item name (En)" at bounding box center [601, 309] width 626 height 48
click at [482, 317] on input "Assorted luxury Dessert Platter" at bounding box center [601, 315] width 616 height 25
type input "Assorted luxury Dessert Platter1,25"
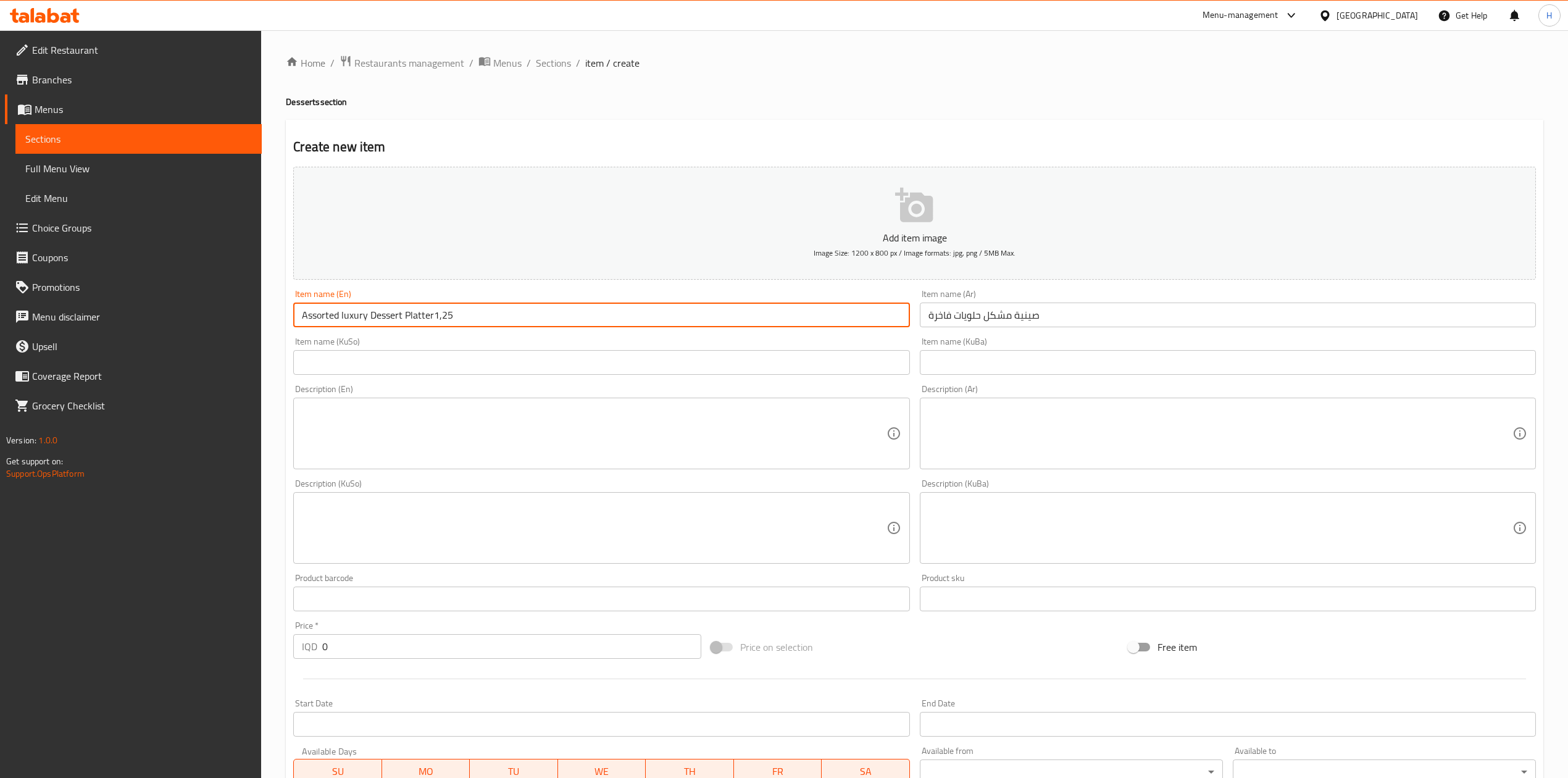
click at [1092, 320] on input "صينية مشكل حلويات فاخرة" at bounding box center [1228, 315] width 616 height 25
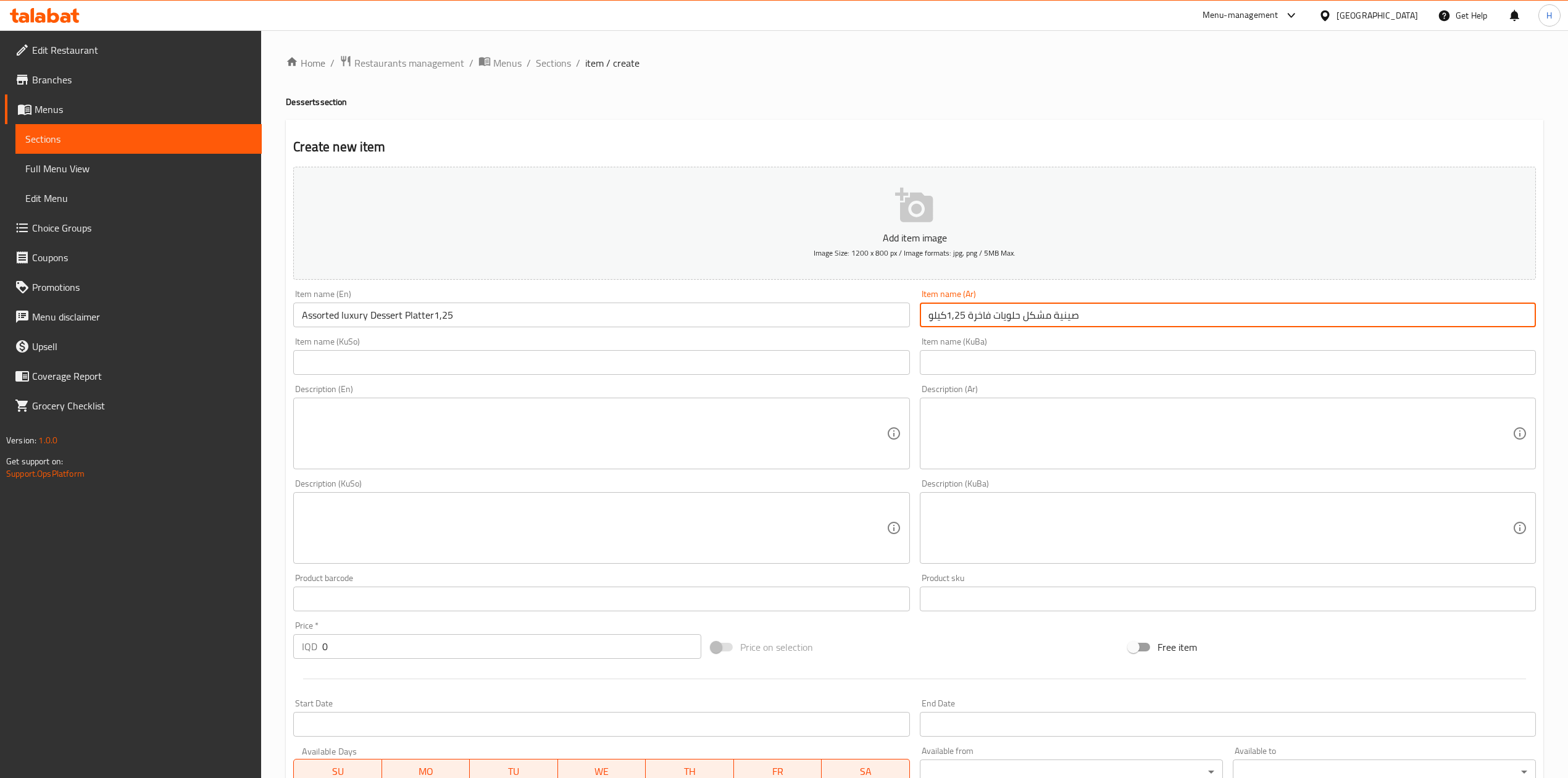
type input "صينية مشكل حلويات فاخرة 1,25كيلو"
click at [534, 325] on input "Assorted luxury Dessert Platter1,25" at bounding box center [601, 315] width 616 height 25
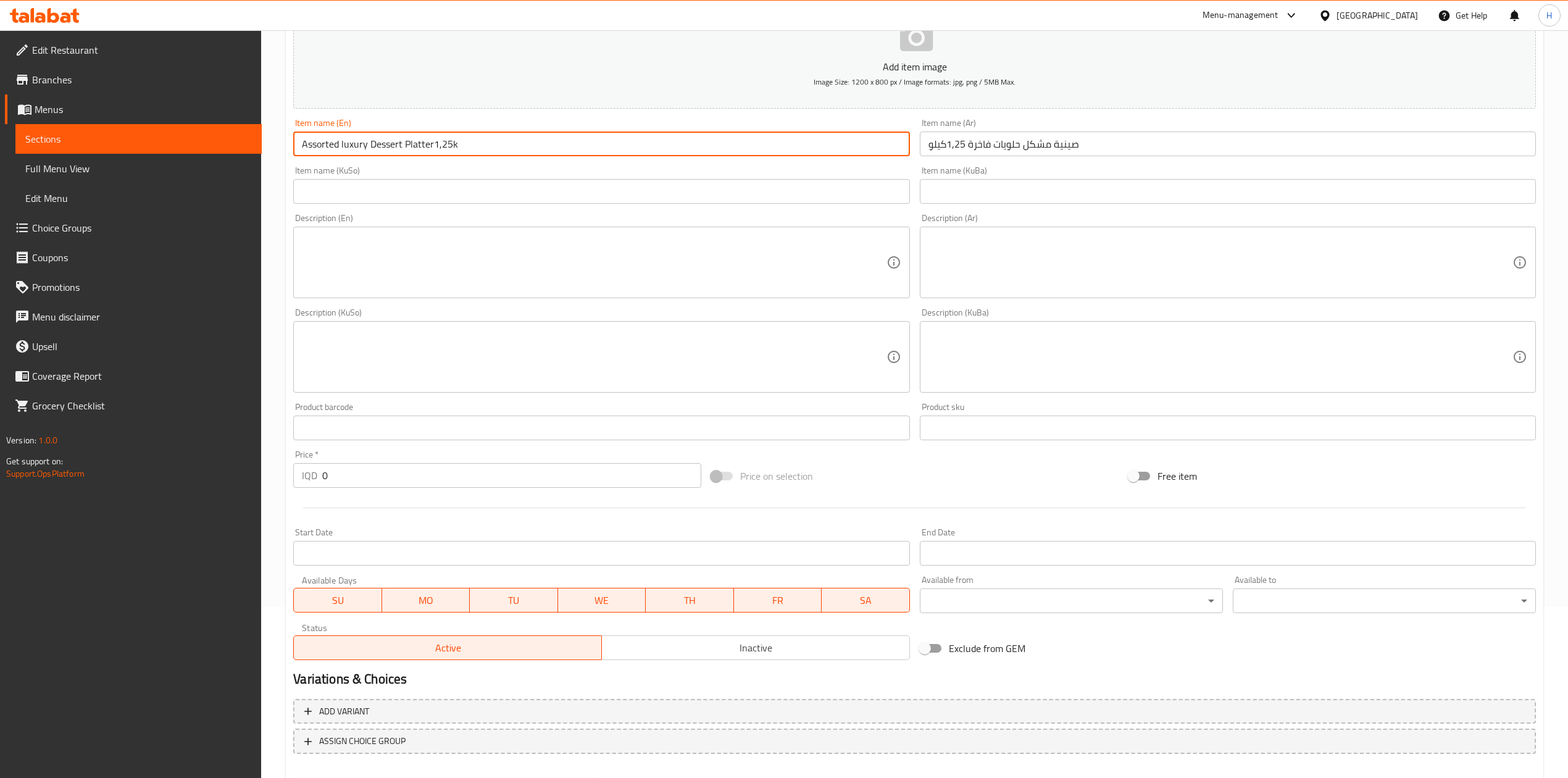
scroll to position [236, 0]
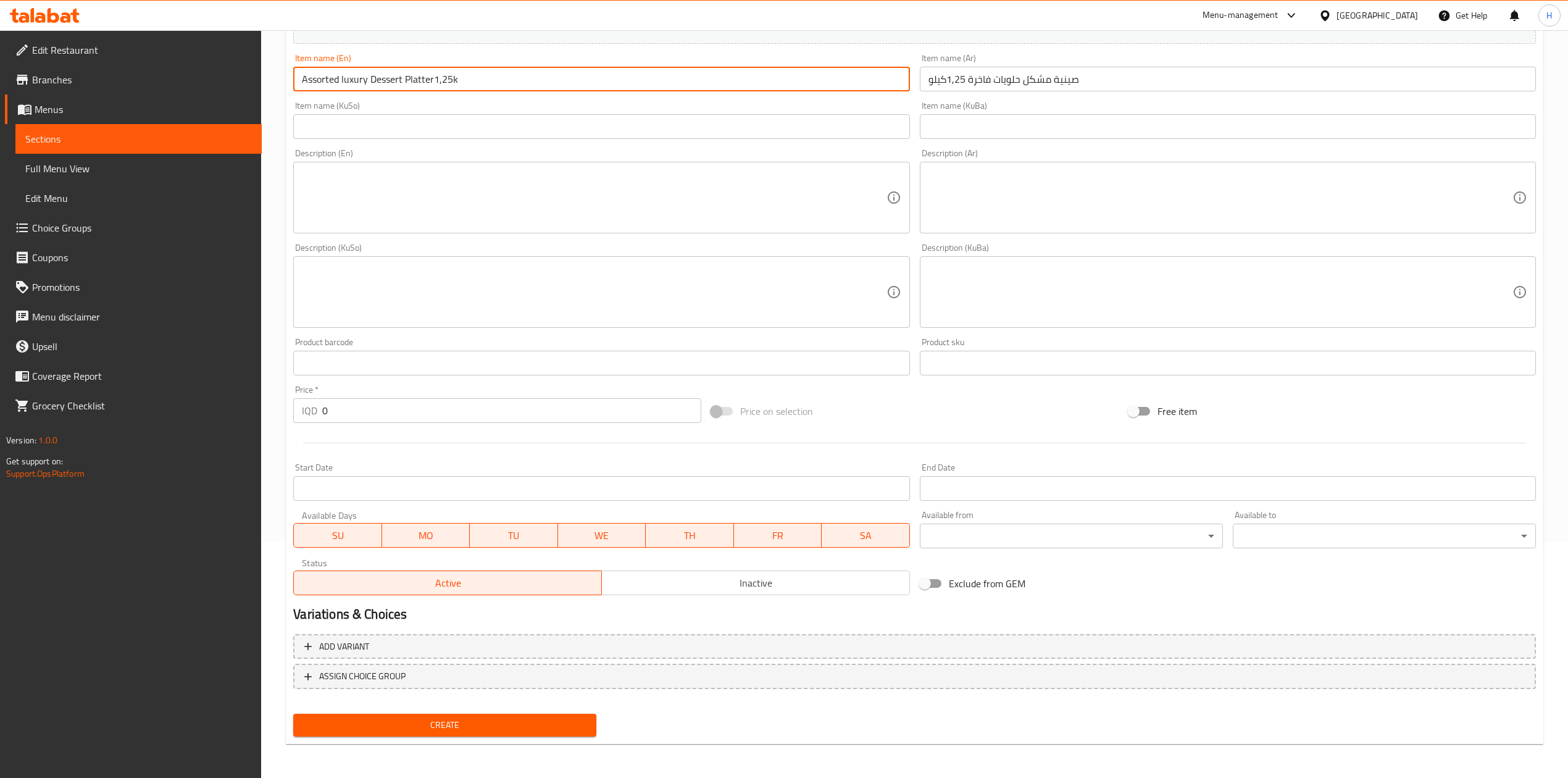
type input "Assorted luxury Dessert Platter1,25k"
click at [367, 412] on input "0" at bounding box center [512, 410] width 378 height 25
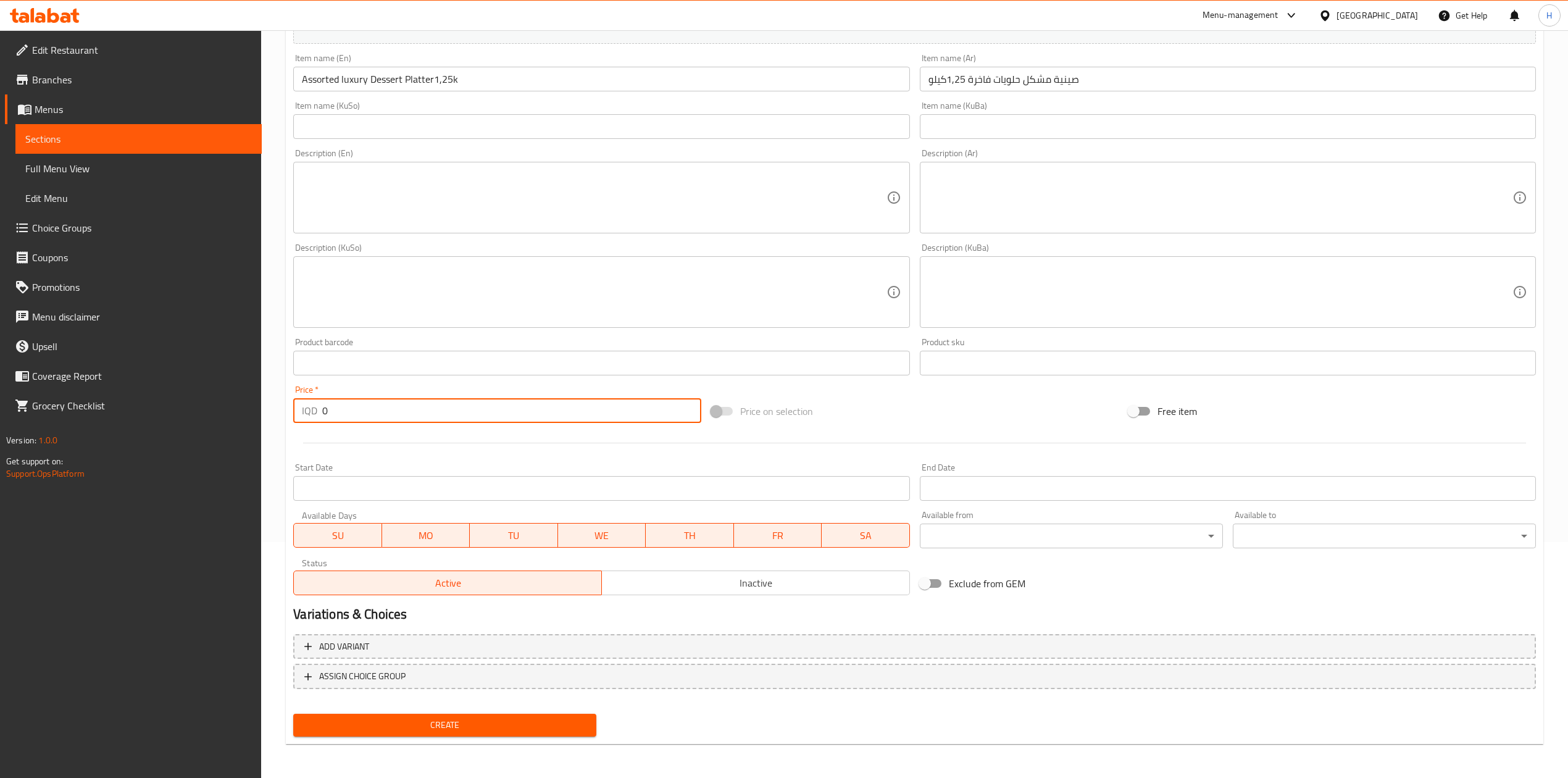
click at [367, 412] on input "0" at bounding box center [512, 410] width 378 height 25
type input "35000"
click at [468, 718] on span "Create" at bounding box center [444, 726] width 283 height 15
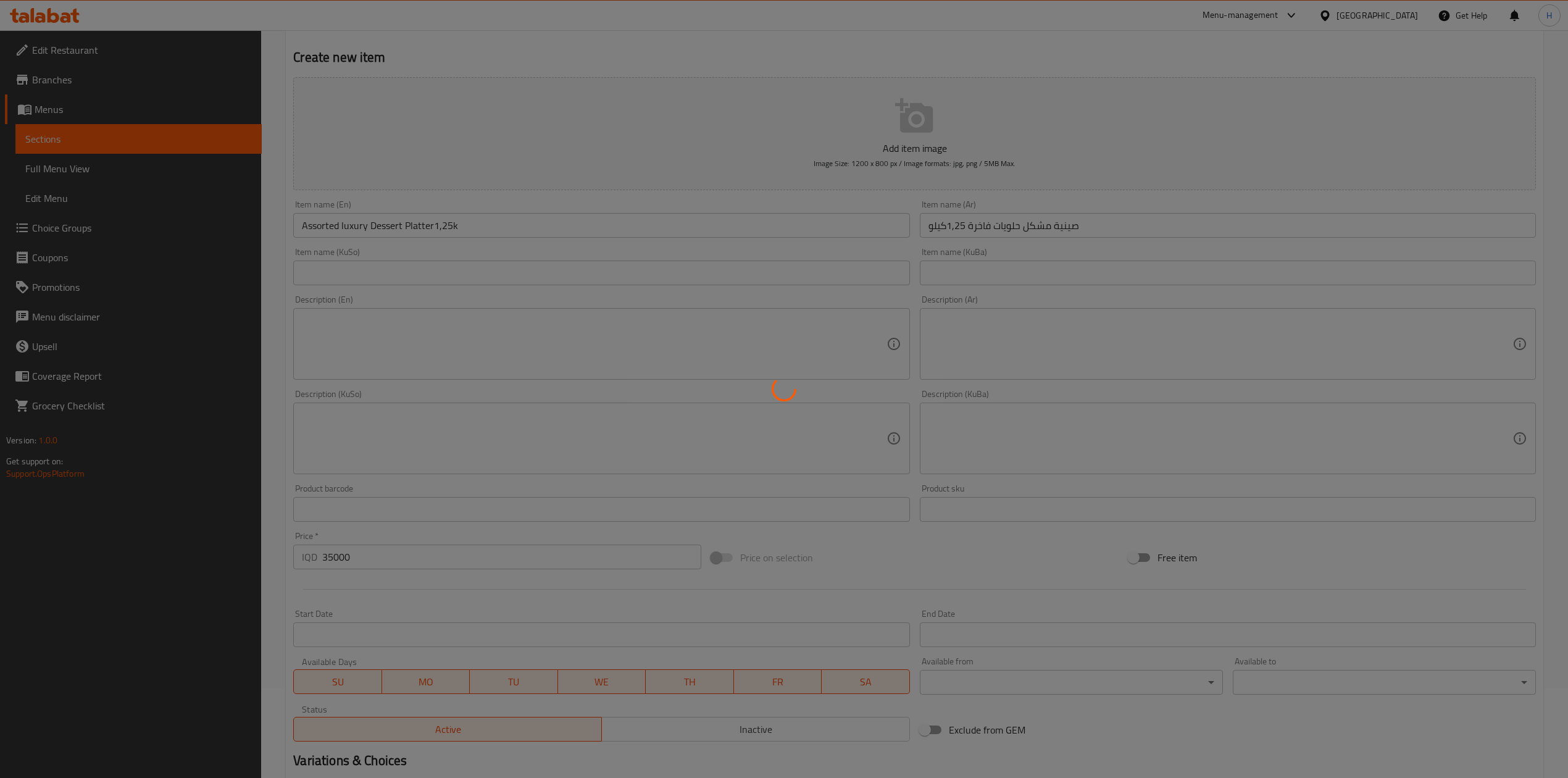
scroll to position [0, 0]
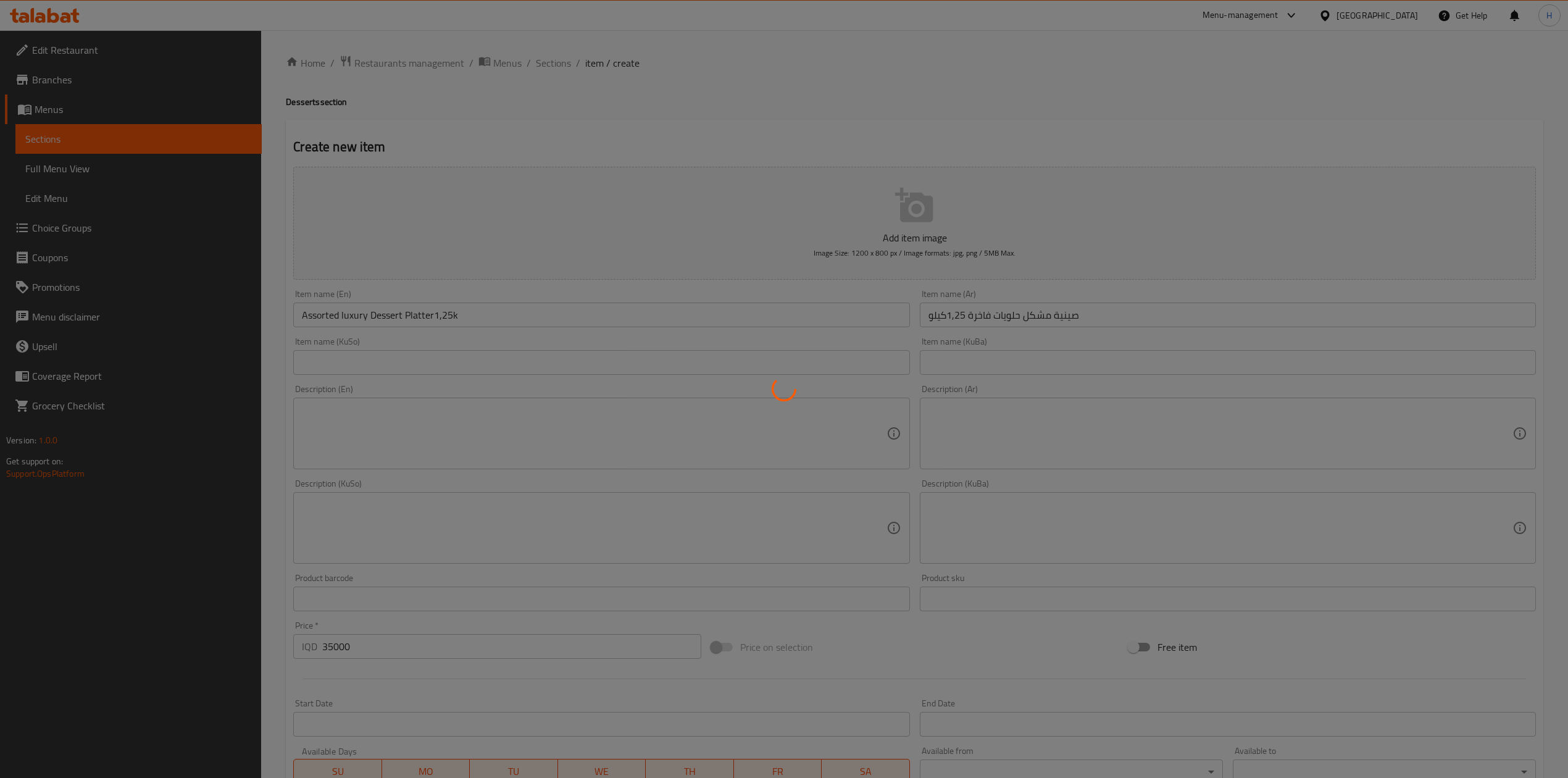
type input "0"
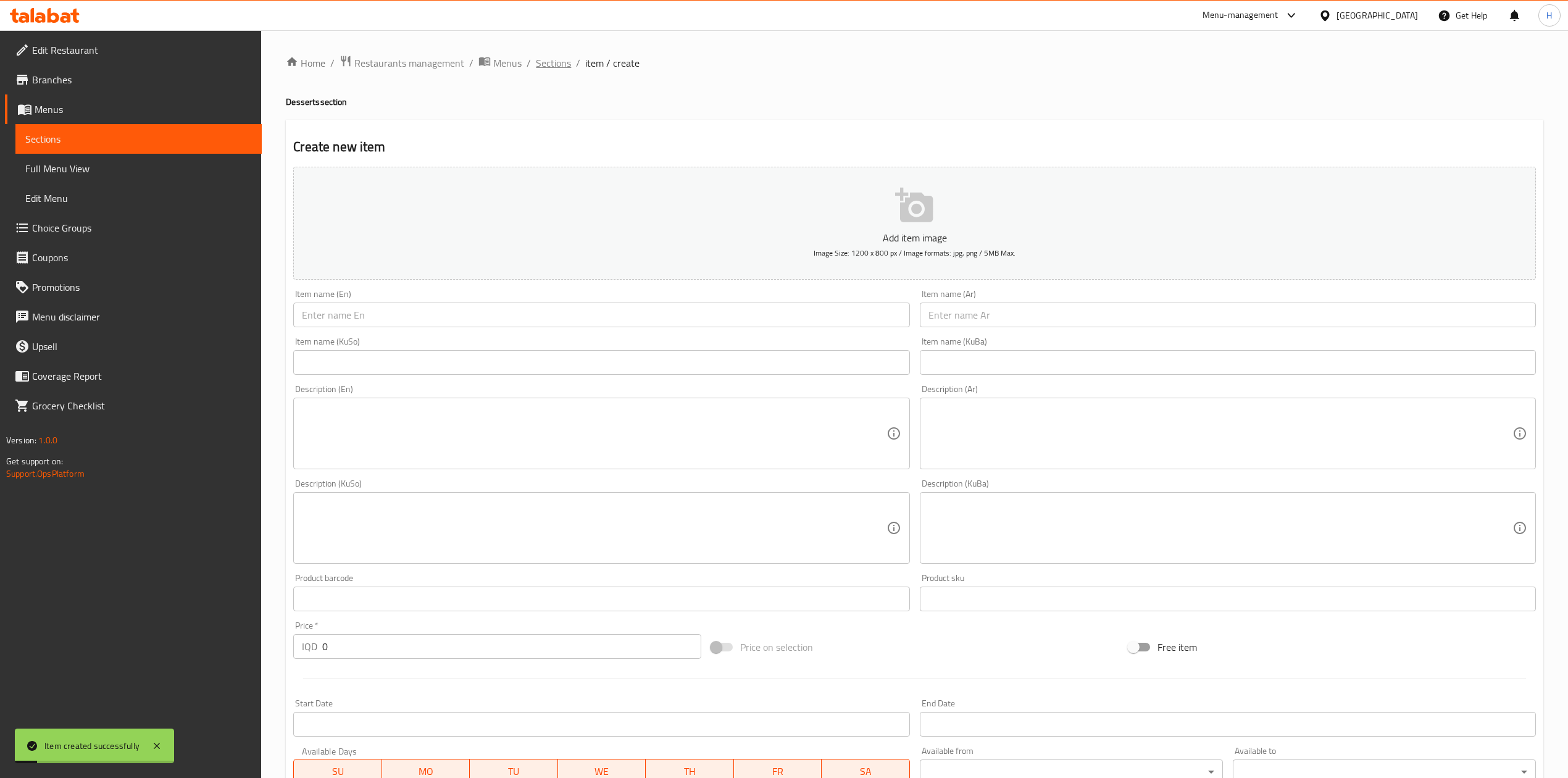
click at [548, 65] on span "Sections" at bounding box center [553, 62] width 35 height 15
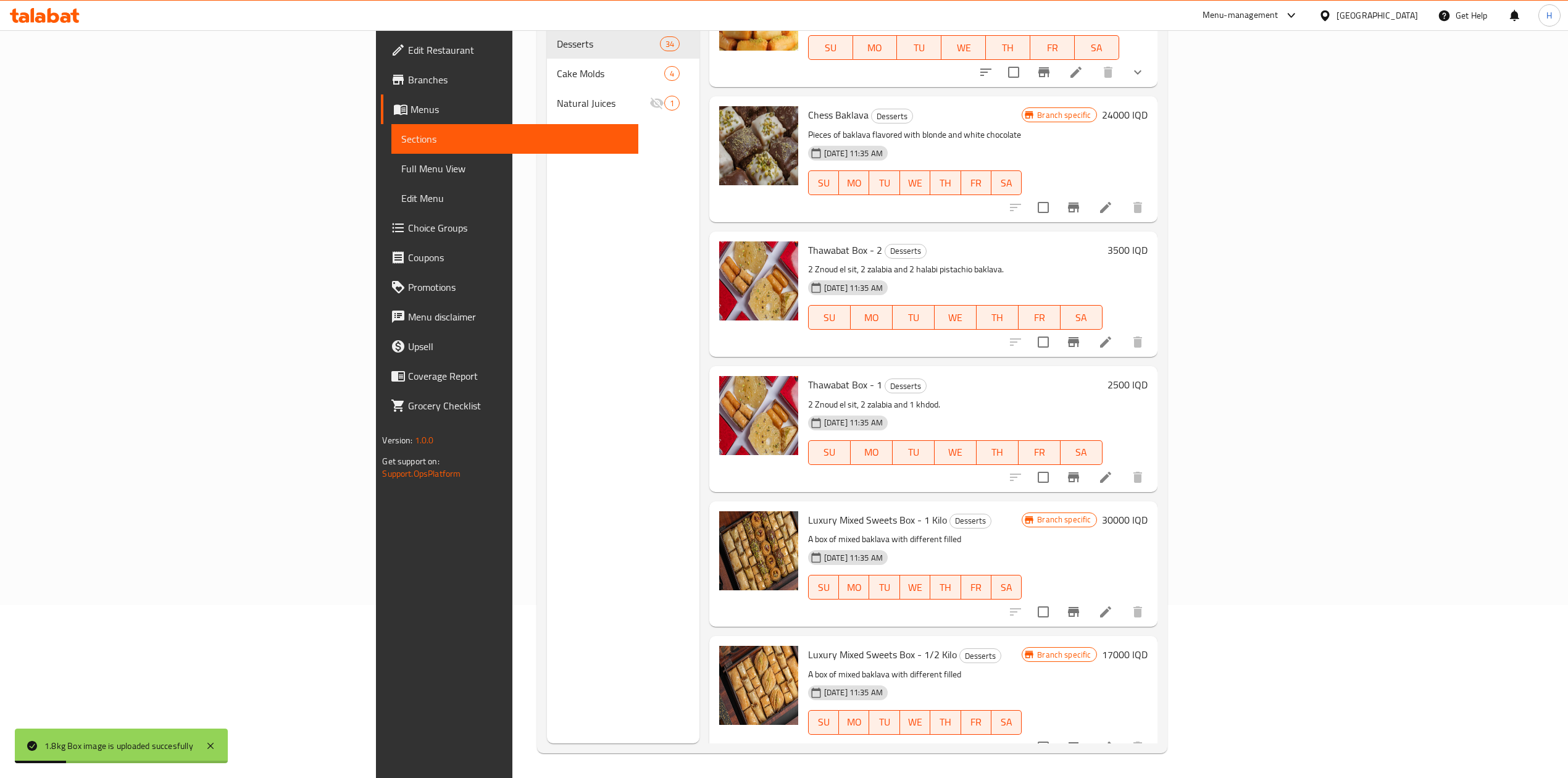
scroll to position [247, 0]
